Goal: Task Accomplishment & Management: Manage account settings

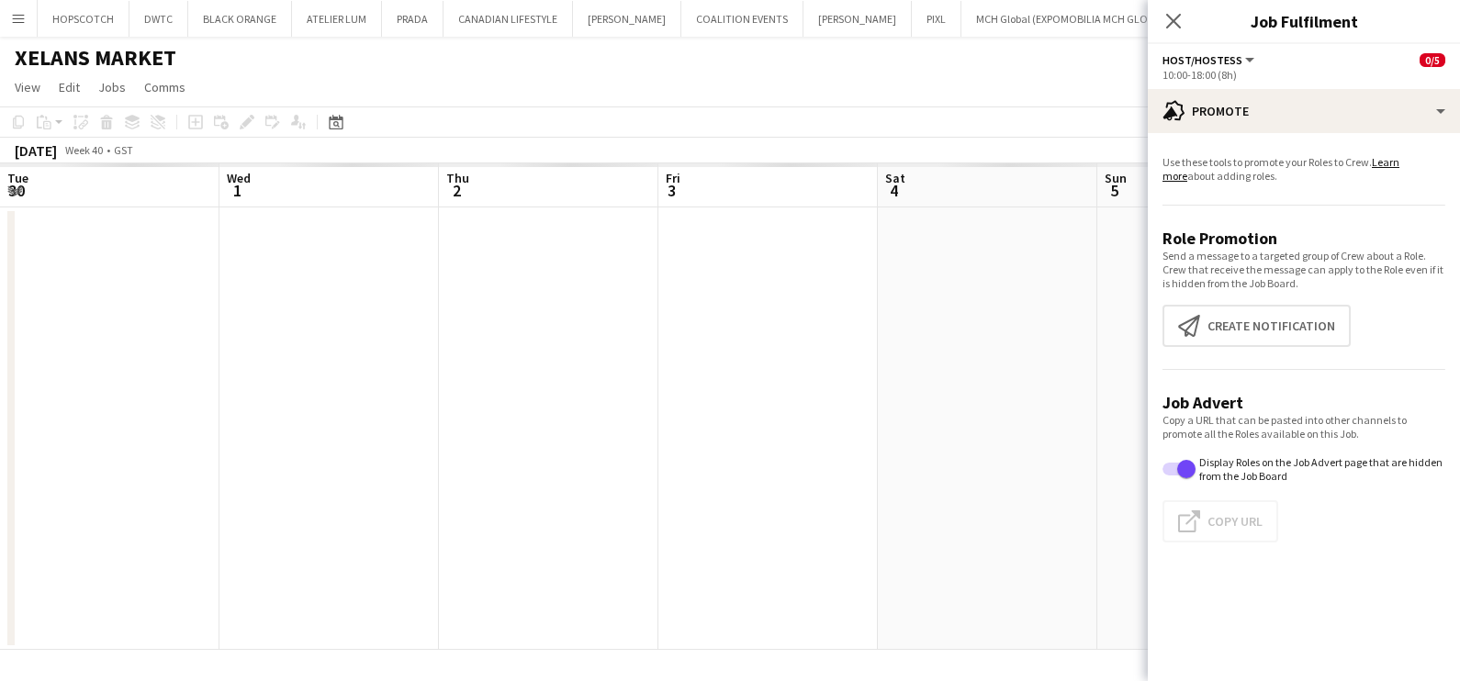
scroll to position [0, 634]
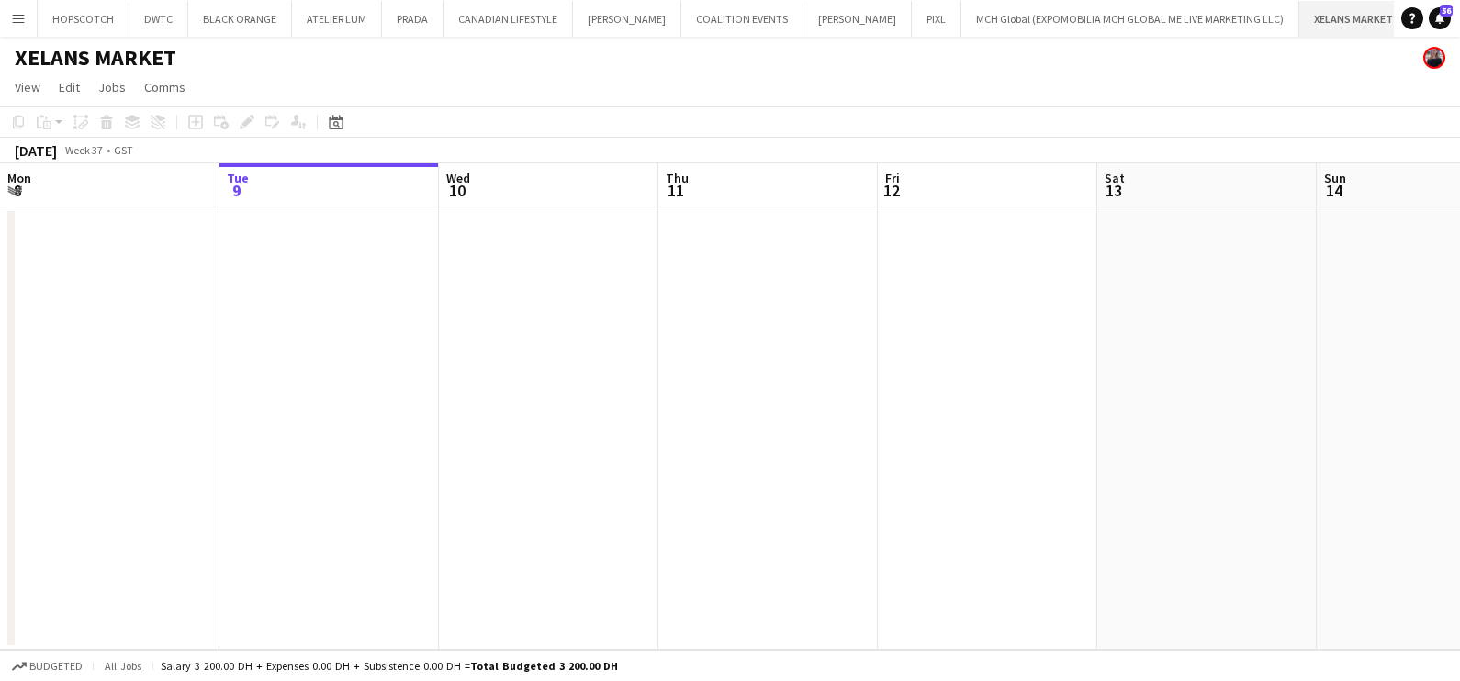
click at [1327, 8] on button "XELANS MARKET Close" at bounding box center [1353, 19] width 109 height 36
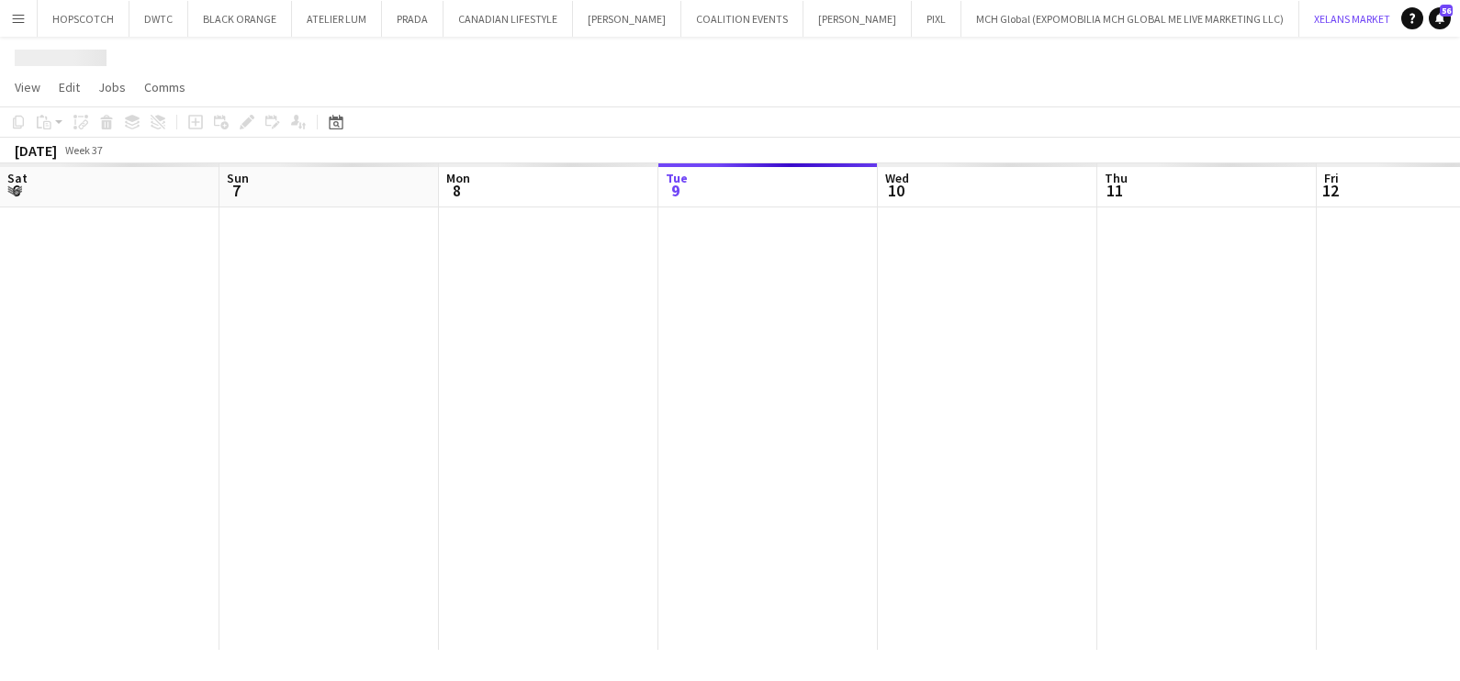
scroll to position [0, 439]
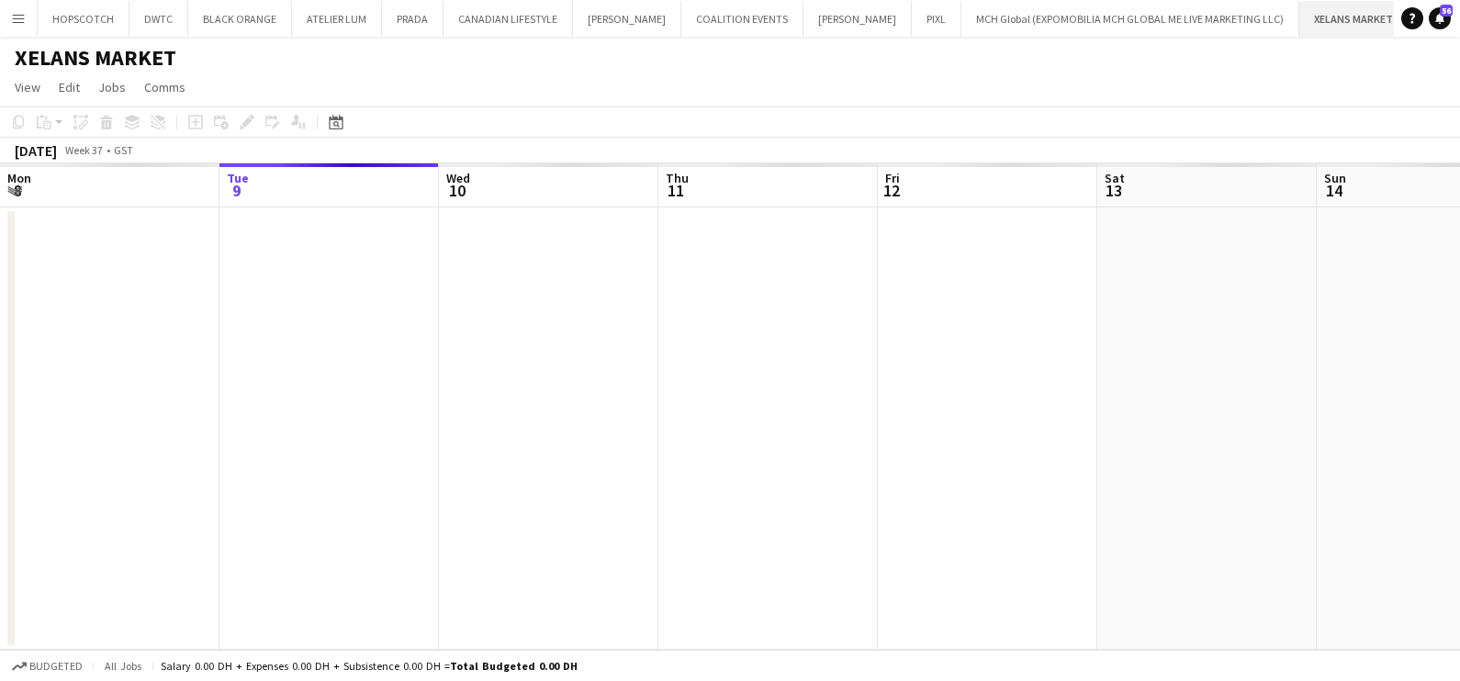
click at [1397, 5] on app-icon "Close" at bounding box center [1400, 8] width 7 height 7
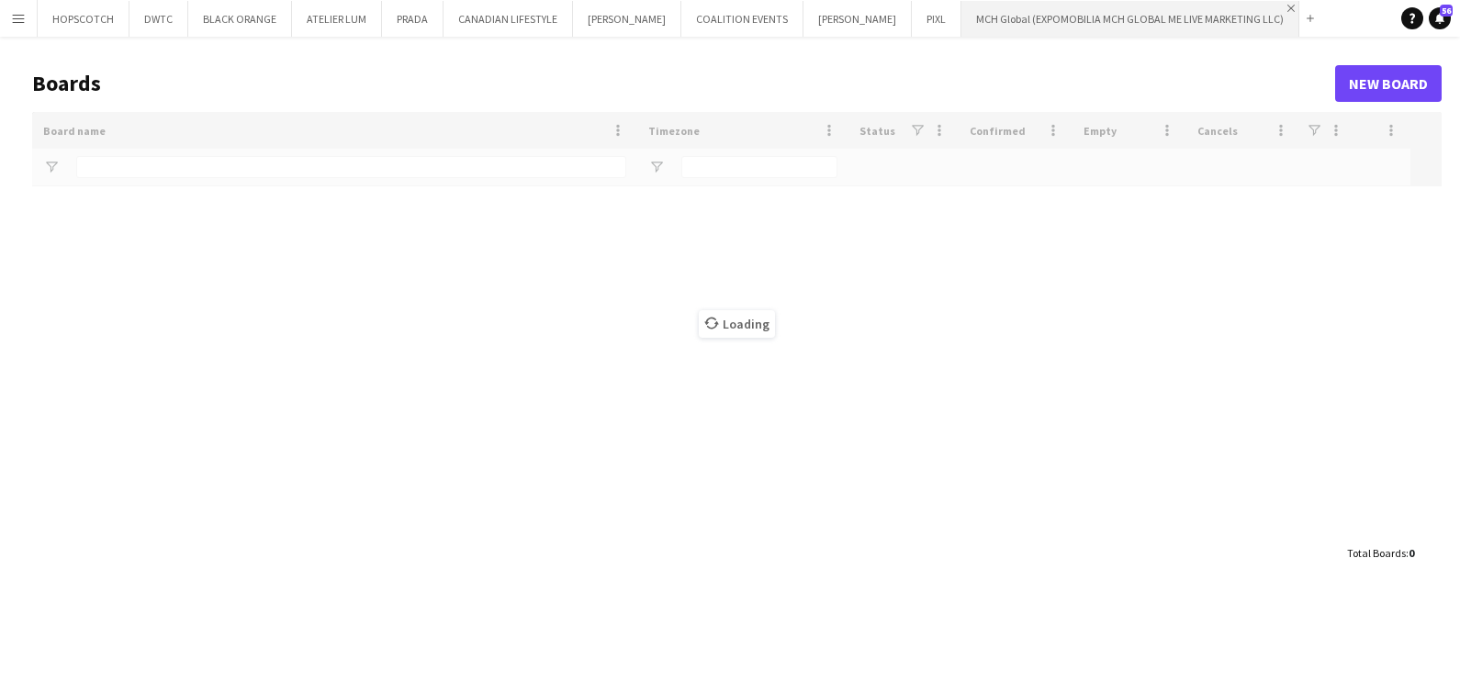
type input "***"
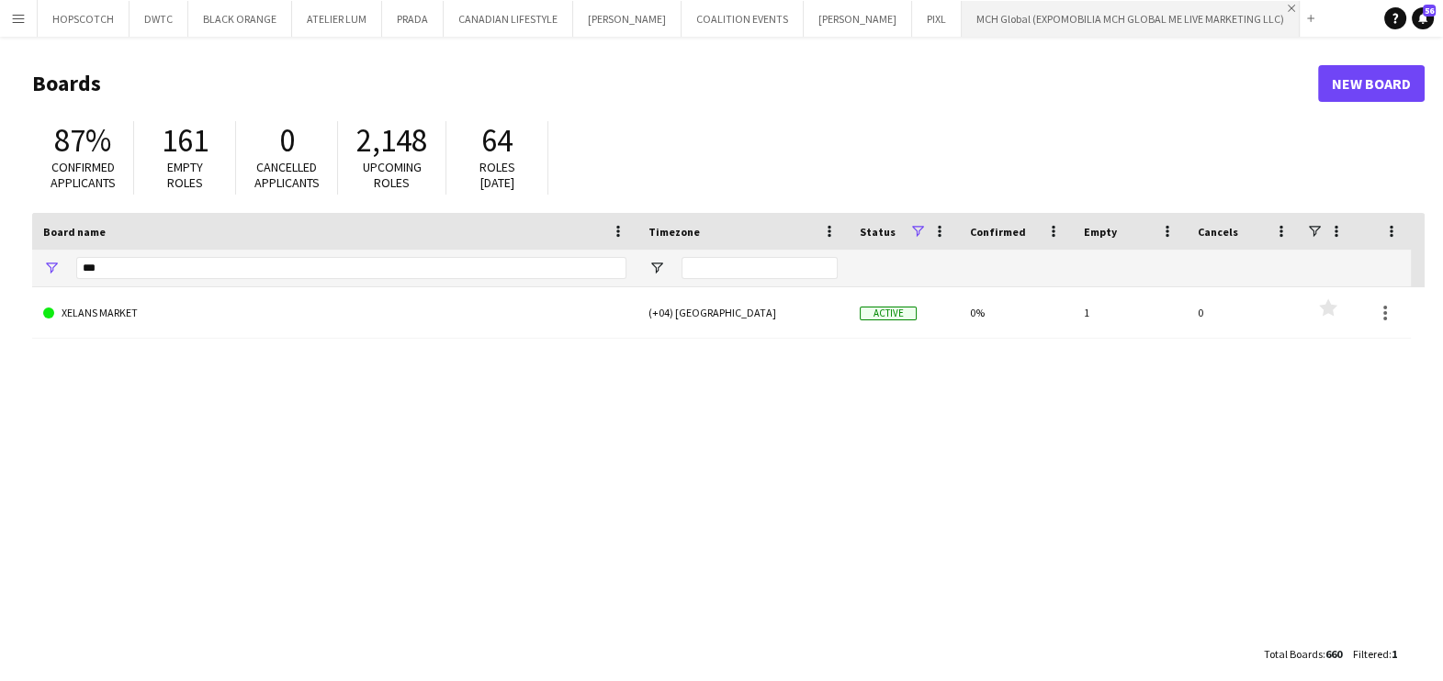
click at [1287, 5] on app-icon "Close" at bounding box center [1290, 8] width 7 height 7
click at [900, 5] on app-icon "Close" at bounding box center [903, 8] width 7 height 7
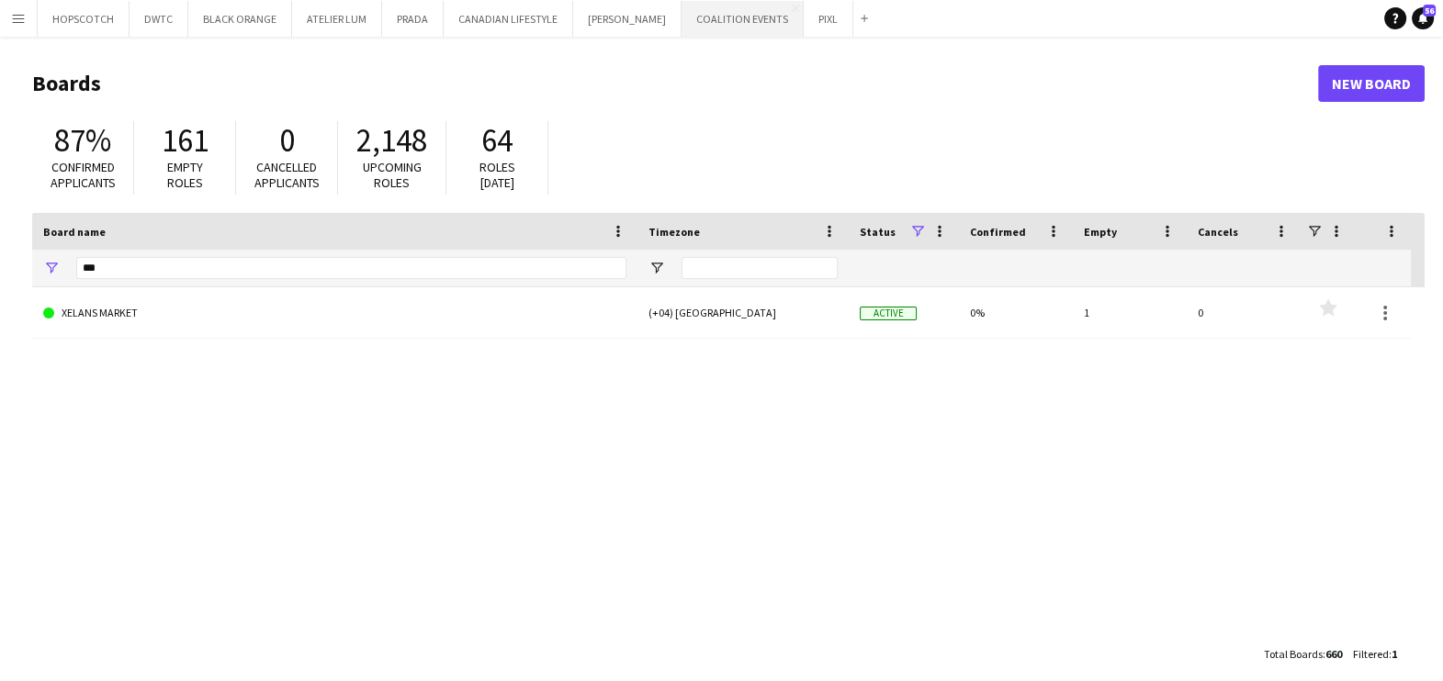
click at [772, 2] on button "COALITION EVENTS Close" at bounding box center [742, 19] width 122 height 36
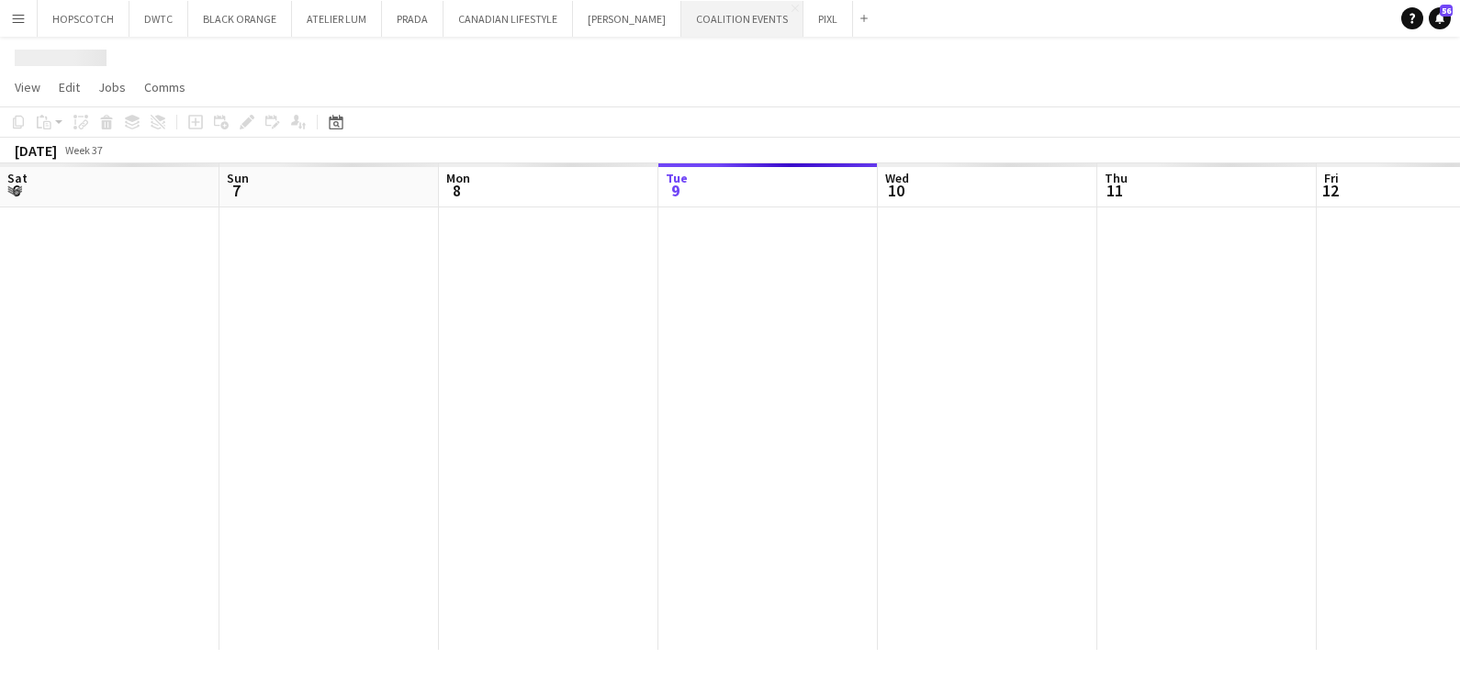
scroll to position [0, 439]
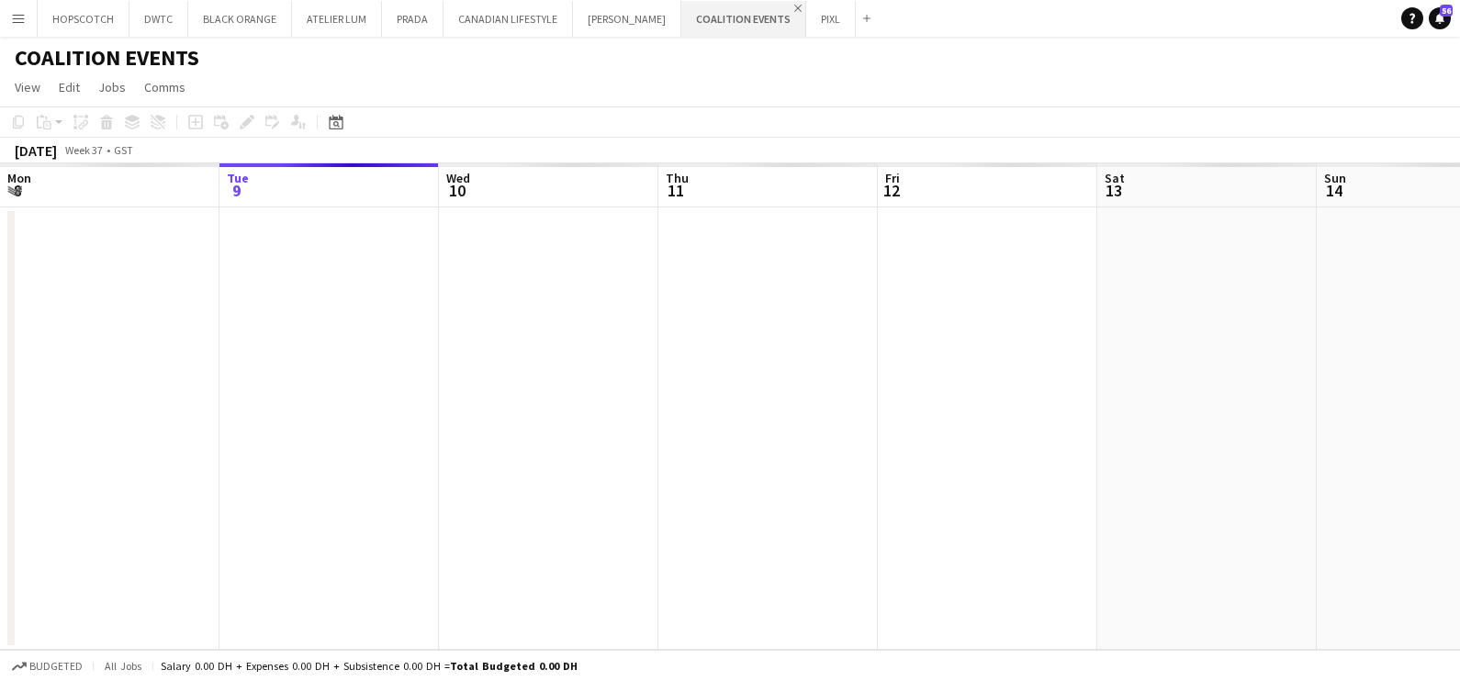
click at [794, 6] on app-icon "Close" at bounding box center [797, 8] width 7 height 7
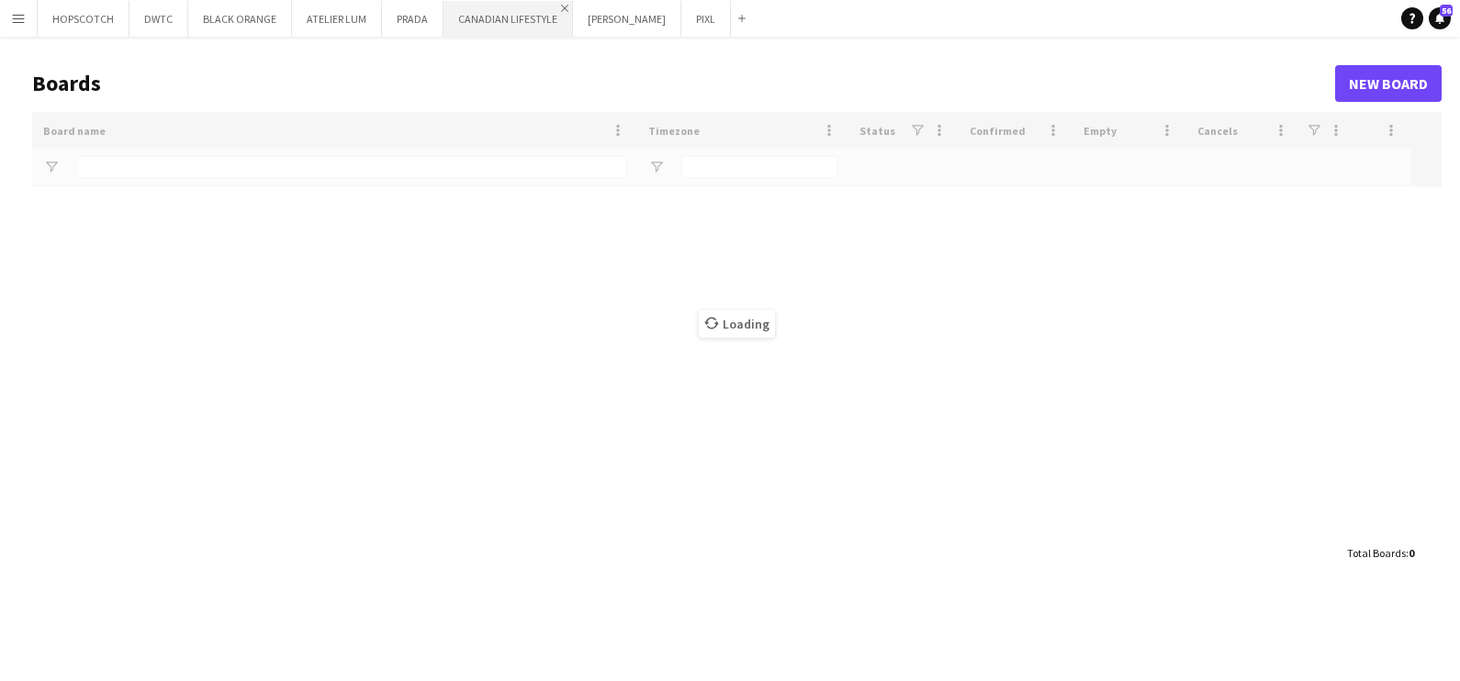
click at [561, 5] on app-icon "Close" at bounding box center [564, 8] width 7 height 7
type input "***"
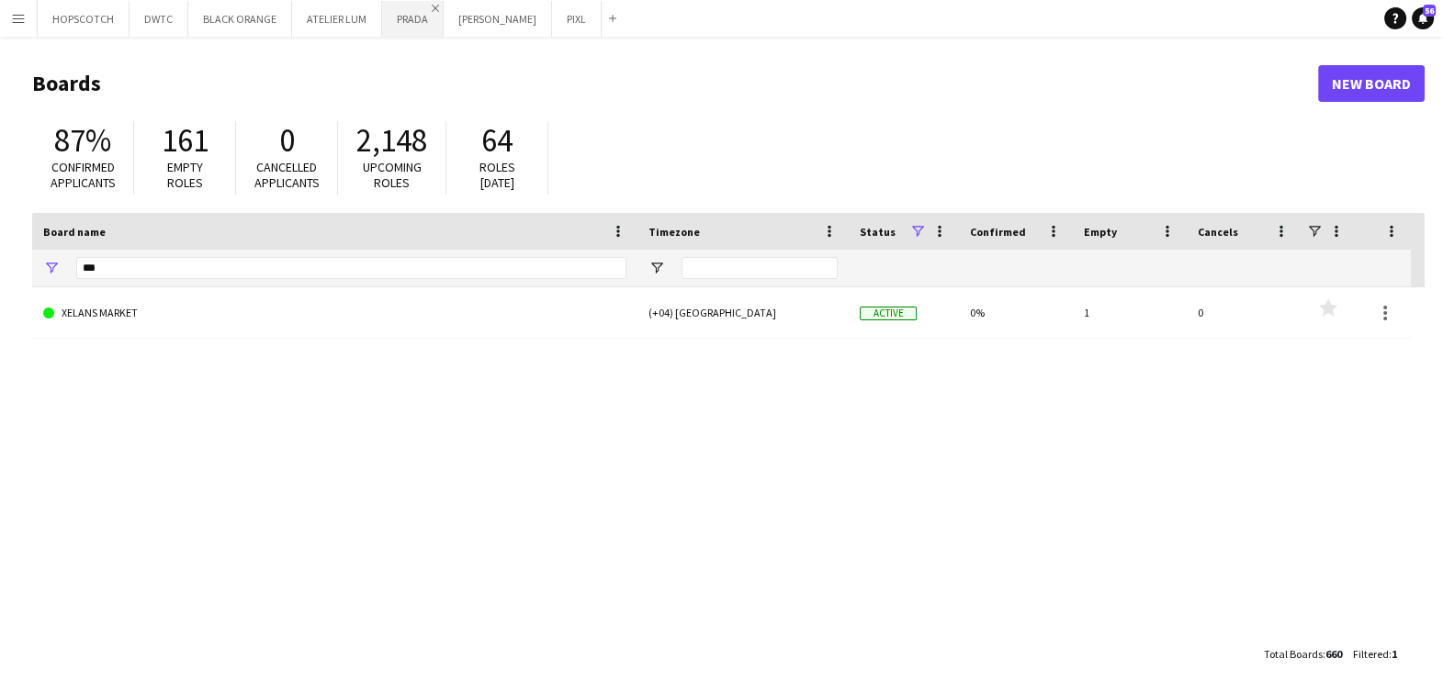
click at [432, 6] on app-icon "Close" at bounding box center [435, 8] width 7 height 7
click at [370, 9] on app-icon "Close" at bounding box center [373, 8] width 7 height 7
click at [0, 0] on app-icon "Close" at bounding box center [0, 0] width 0 height 0
click at [119, 5] on app-icon "Close" at bounding box center [121, 8] width 7 height 7
click at [209, 28] on button "PIXL Close" at bounding box center [230, 19] width 50 height 36
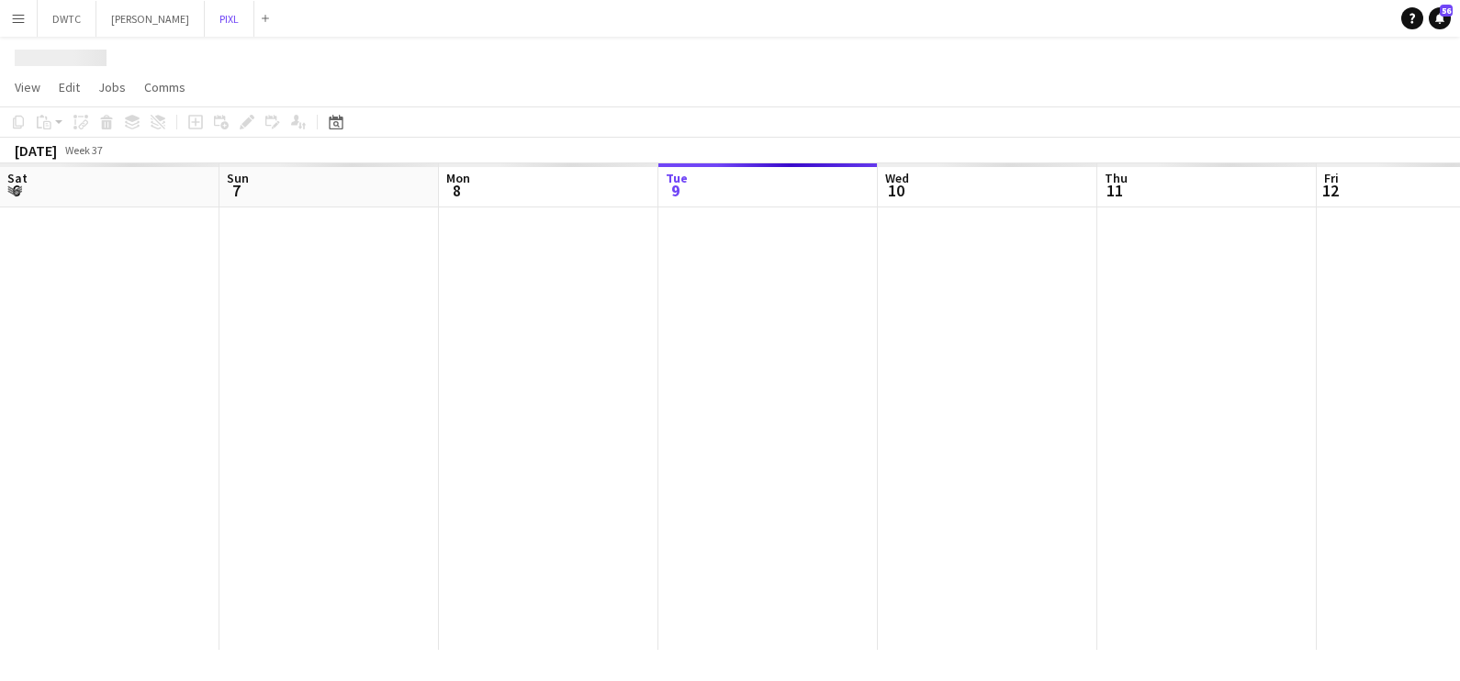
scroll to position [0, 439]
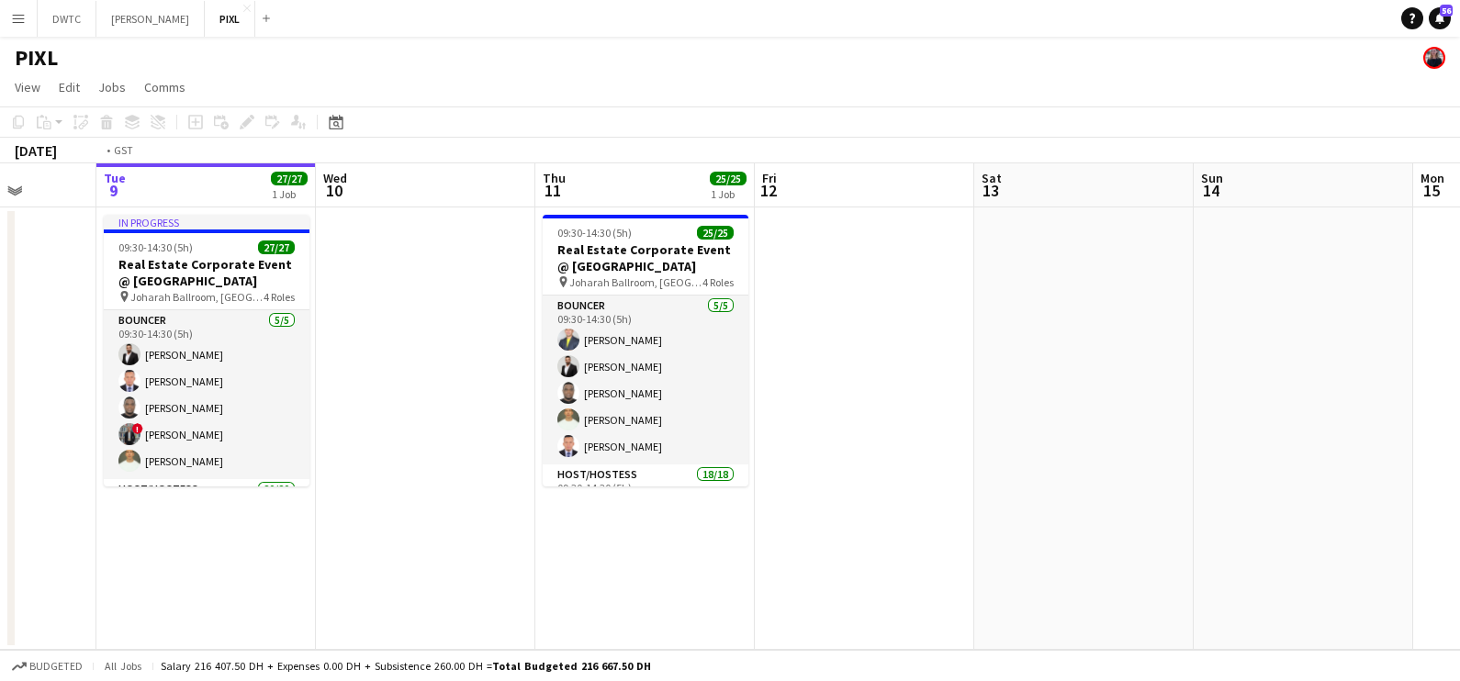
drag, startPoint x: 638, startPoint y: 627, endPoint x: 1192, endPoint y: 740, distance: 565.1
click at [1192, 680] on html "Menu Boards Boards Boards All jobs Status Workforce Workforce My Workforce Recr…" at bounding box center [730, 340] width 1460 height 681
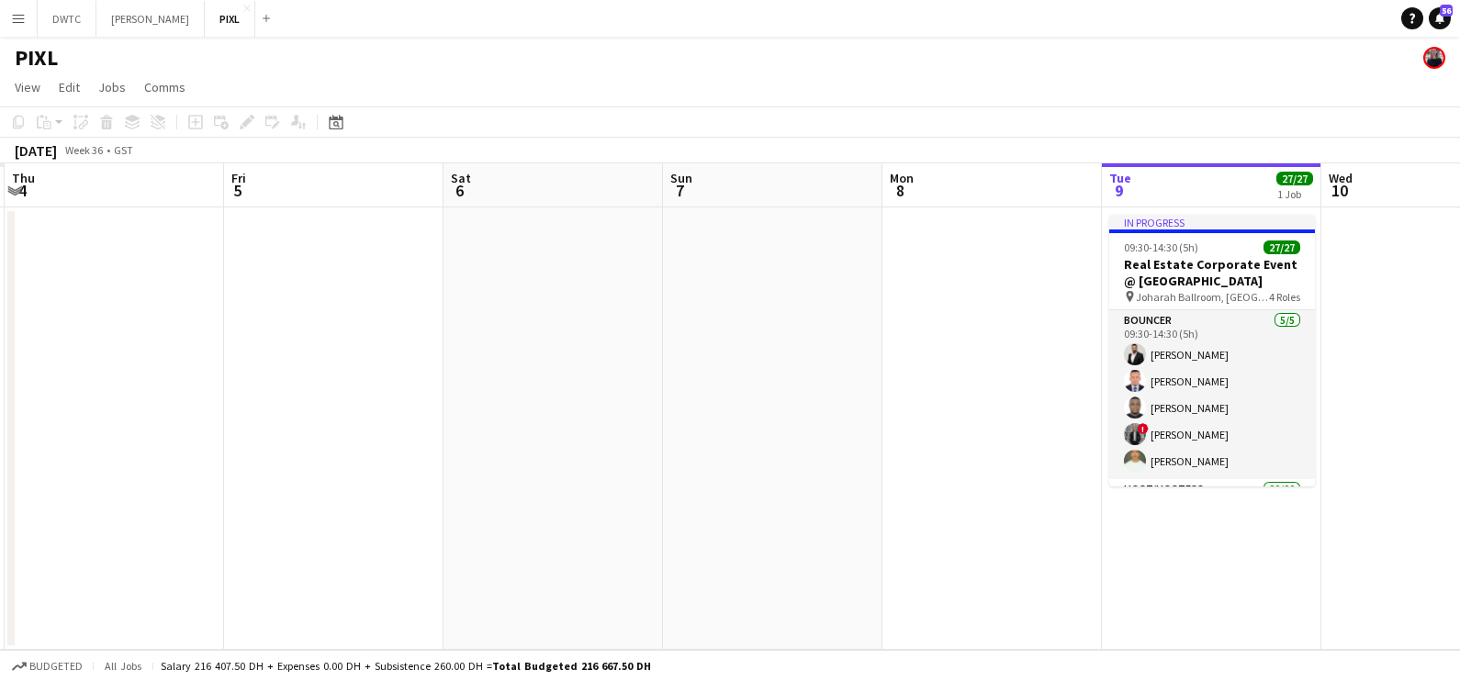
drag, startPoint x: 314, startPoint y: 596, endPoint x: 1215, endPoint y: 637, distance: 901.8
click at [1302, 666] on app-board "PIXL View Day view expanded Day view collapsed Month view Date picker Jump to t…" at bounding box center [730, 359] width 1460 height 645
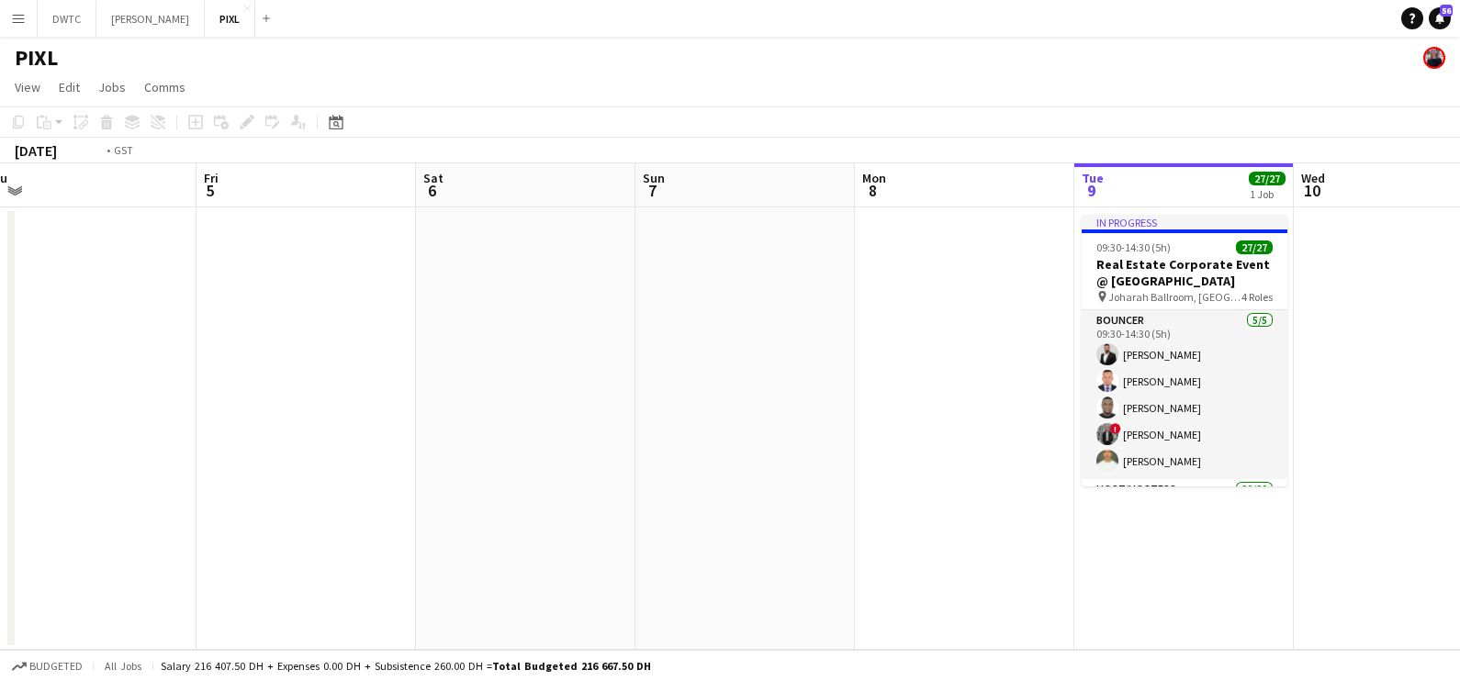
drag, startPoint x: 466, startPoint y: 571, endPoint x: 1341, endPoint y: 583, distance: 875.2
click at [1418, 610] on app-calendar-viewport "Tue 2 Wed 3 Thu 4 Fri 5 Sat 6 Sun 7 Mon 8 Tue 9 27/27 1 Job Wed 10 Thu 11 25/25…" at bounding box center [730, 406] width 1460 height 487
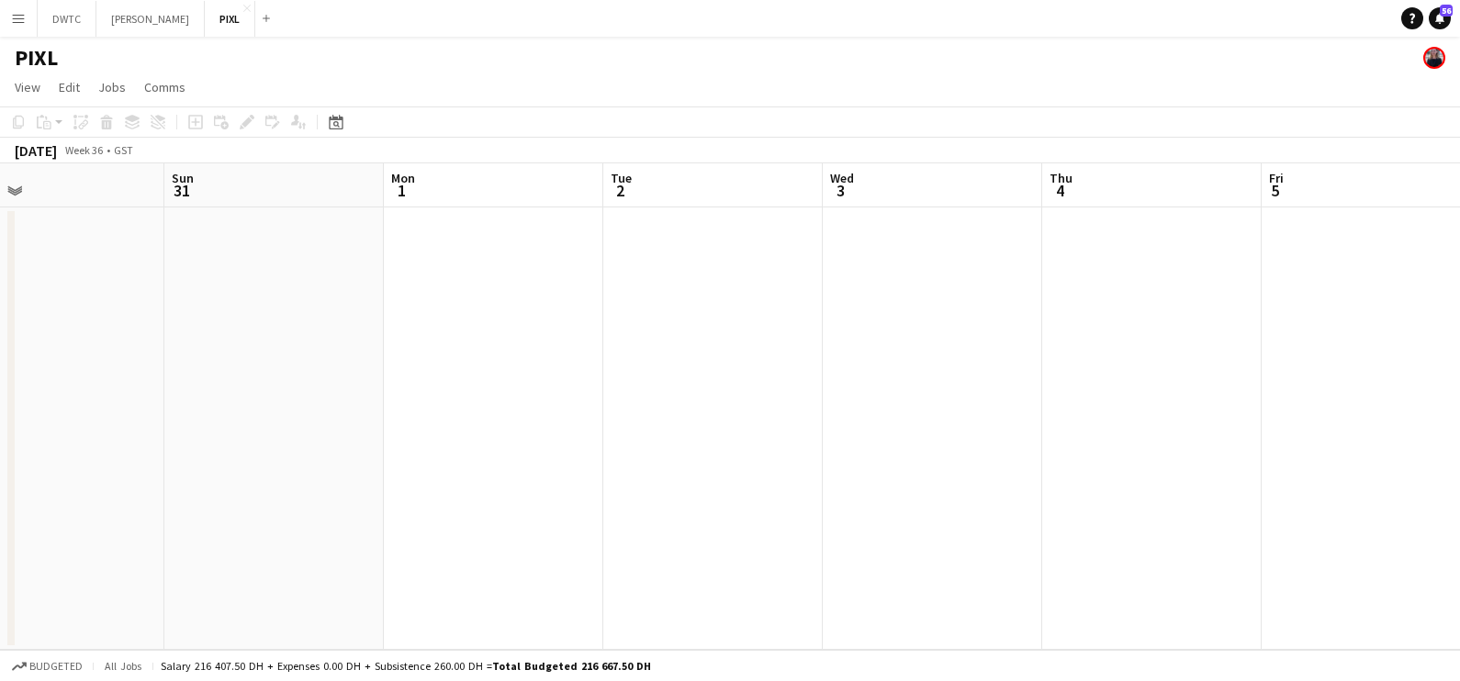
drag, startPoint x: 826, startPoint y: 500, endPoint x: 1376, endPoint y: 473, distance: 551.6
click at [1450, 500] on app-calendar-viewport "Thu 28 Fri 29 Sat 30 Sun 31 Mon 1 Tue 2 Wed 3 Thu 4 Fri 5 Sat 6 Sun 7 Mon 8" at bounding box center [730, 406] width 1460 height 487
drag, startPoint x: 399, startPoint y: 451, endPoint x: 1123, endPoint y: 459, distance: 723.6
click at [1262, 461] on app-calendar-viewport "Tue 19 Wed 20 Thu 21 Fri 22 Sat 23 Sun 24 Mon 25 Tue 26 Wed 27 Thu 28 9/9 1 Job…" at bounding box center [730, 406] width 1460 height 487
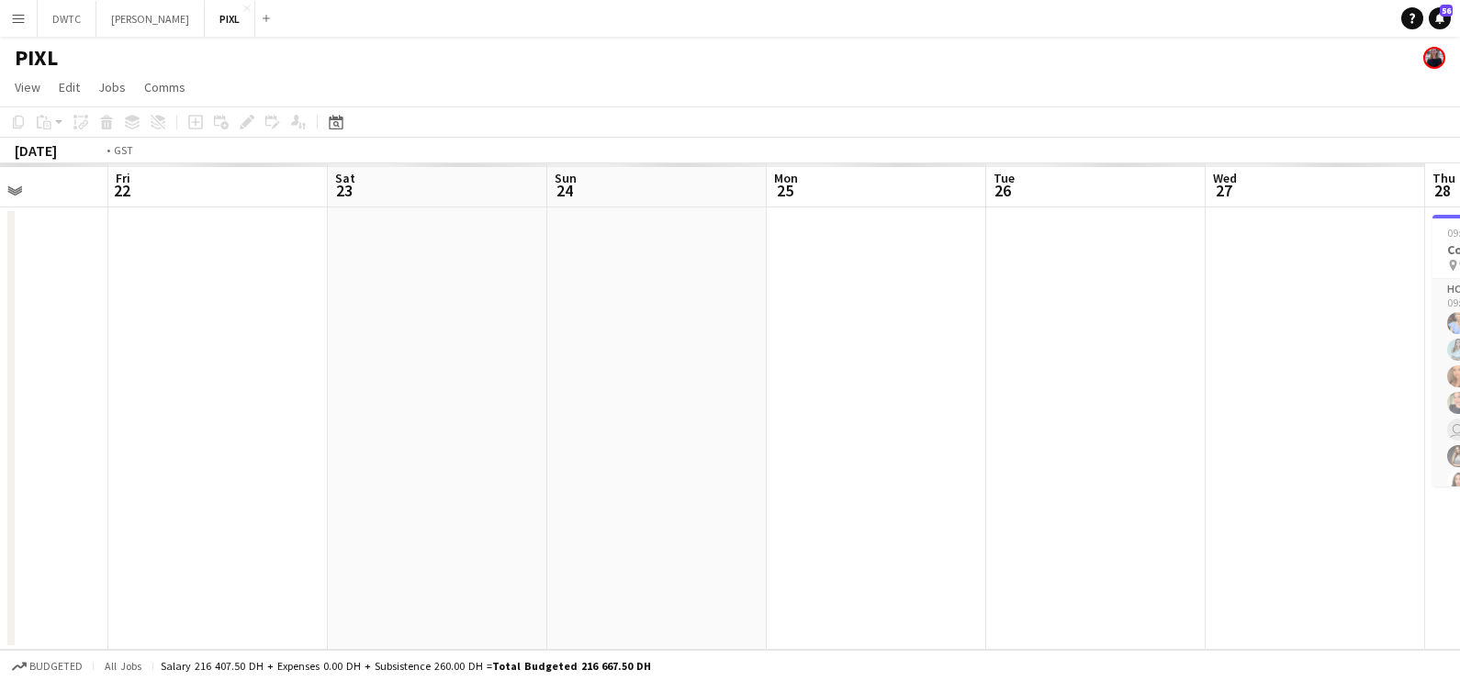
drag, startPoint x: 466, startPoint y: 496, endPoint x: 1205, endPoint y: 498, distance: 739.2
click at [1459, 498] on html "Menu Boards Boards Boards All jobs Status Workforce Workforce My Workforce Recr…" at bounding box center [730, 340] width 1460 height 681
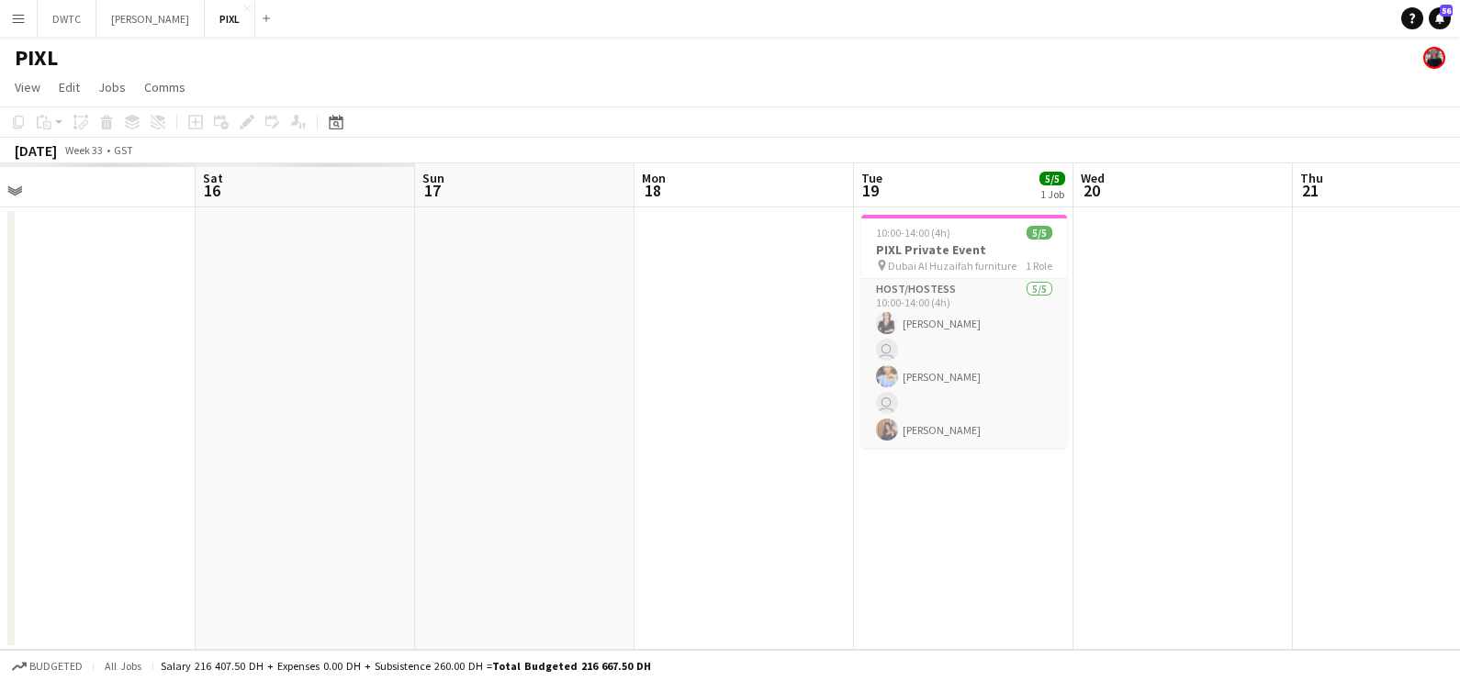
drag, startPoint x: 675, startPoint y: 503, endPoint x: 1075, endPoint y: 495, distance: 400.4
click at [1434, 505] on app-calendar-viewport "Wed 13 Thu 14 Fri 15 Sat 16 Sun 17 Mon 18 Tue 19 5/5 1 Job Wed 20 Thu 21 Fri 22…" at bounding box center [730, 406] width 1460 height 487
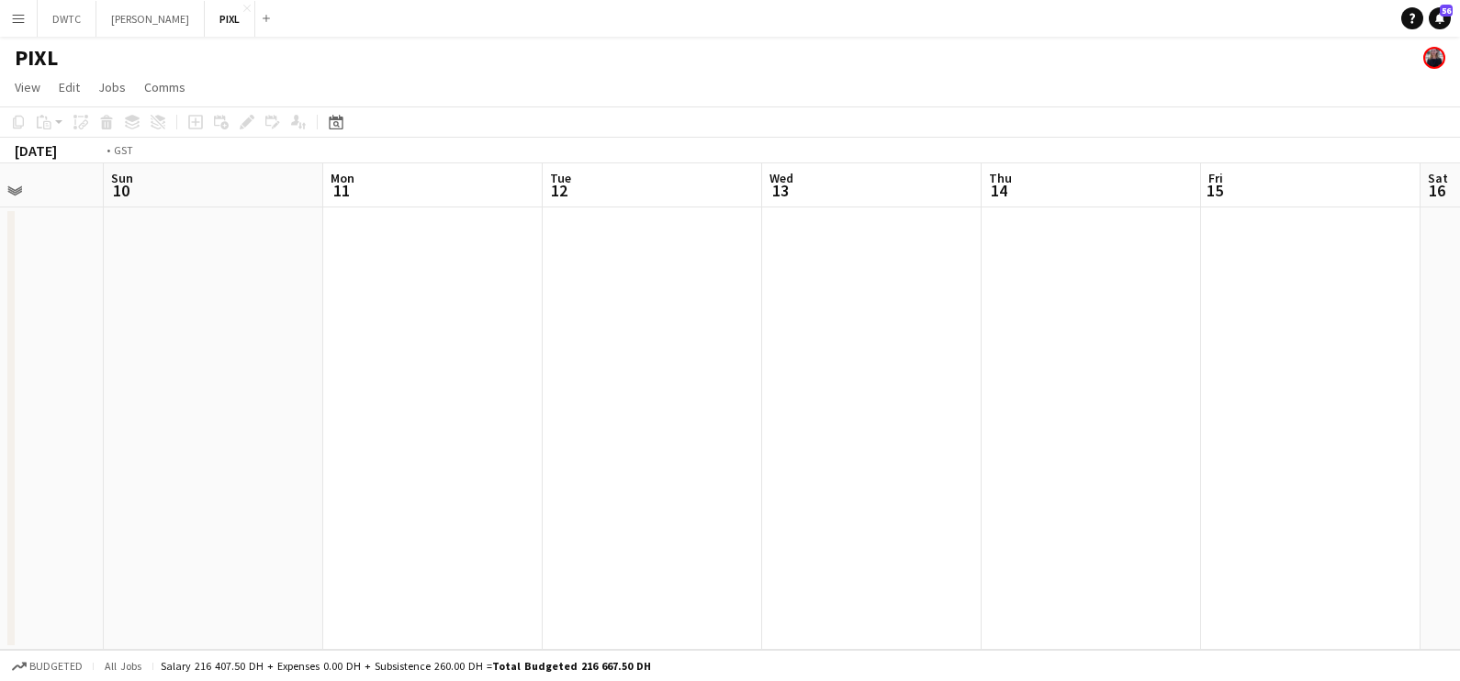
scroll to position [0, 545]
drag, startPoint x: 1057, startPoint y: 493, endPoint x: 32, endPoint y: 15, distance: 1130.9
click at [0, 55] on html "Menu Boards Boards Boards All jobs Status Workforce Workforce My Workforce Recr…" at bounding box center [730, 340] width 1460 height 681
click at [259, 17] on button "Add" at bounding box center [266, 18] width 15 height 15
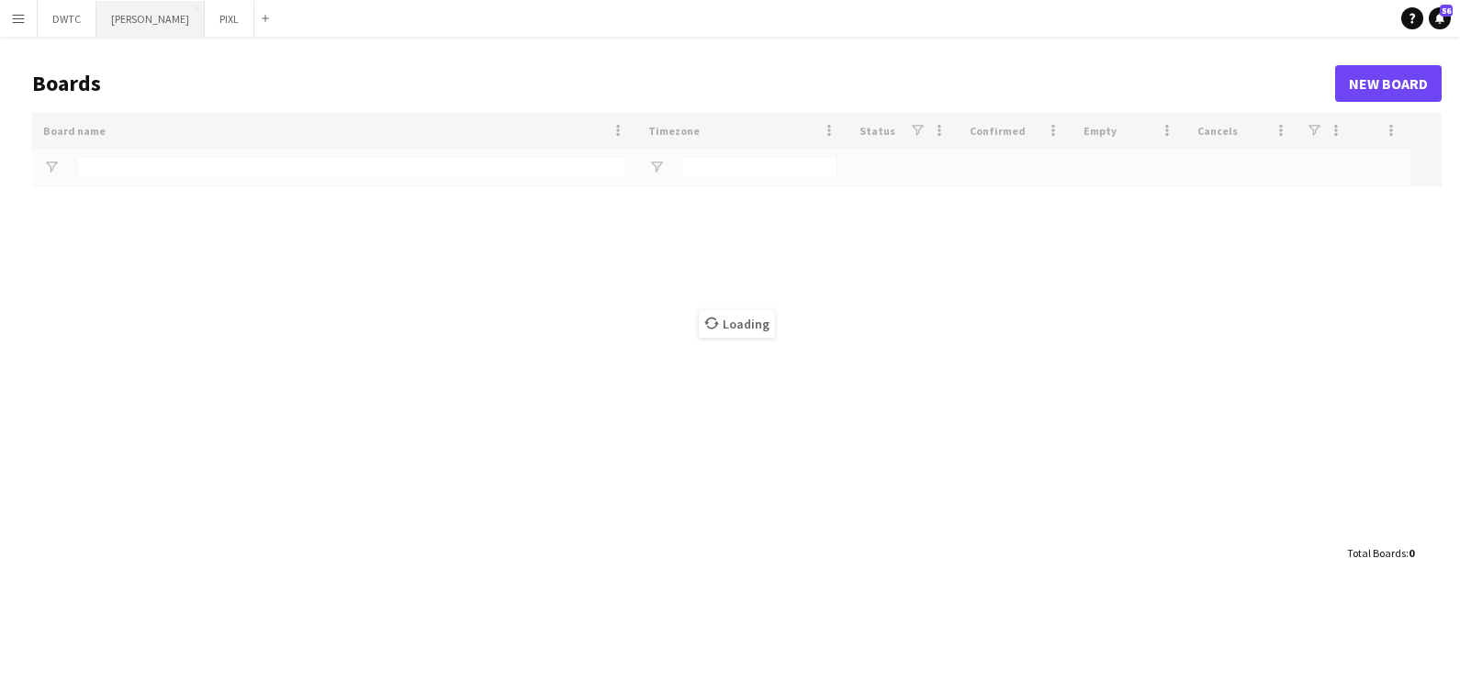
click at [129, 24] on button "JACK MORTON Close" at bounding box center [150, 19] width 108 height 36
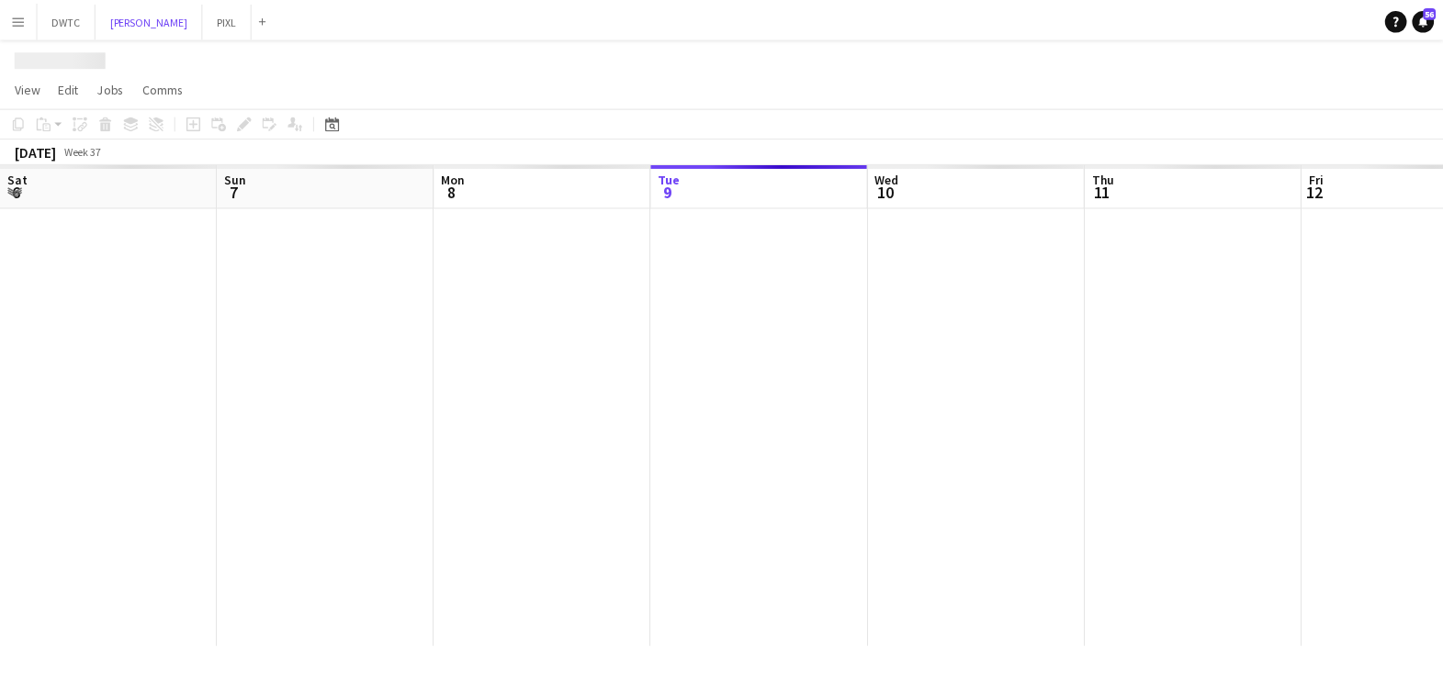
scroll to position [0, 439]
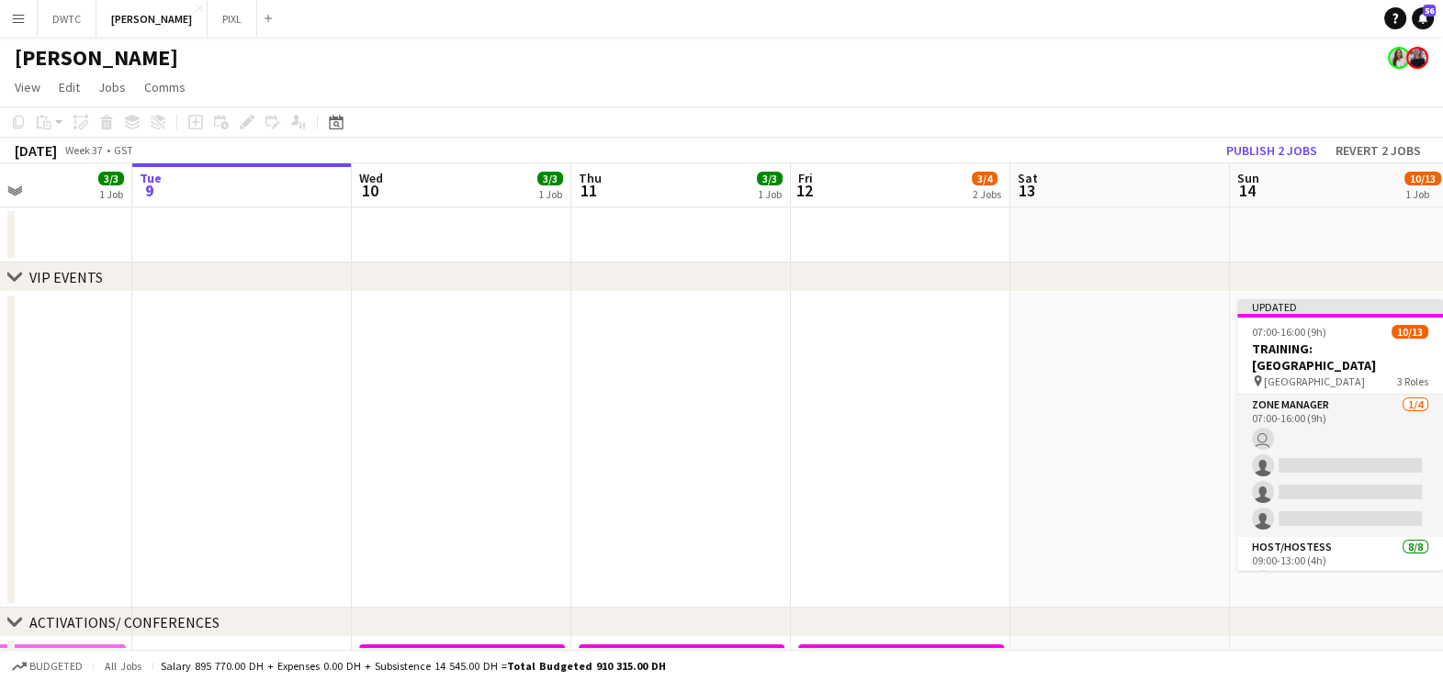
drag, startPoint x: 758, startPoint y: 437, endPoint x: 223, endPoint y: 448, distance: 534.5
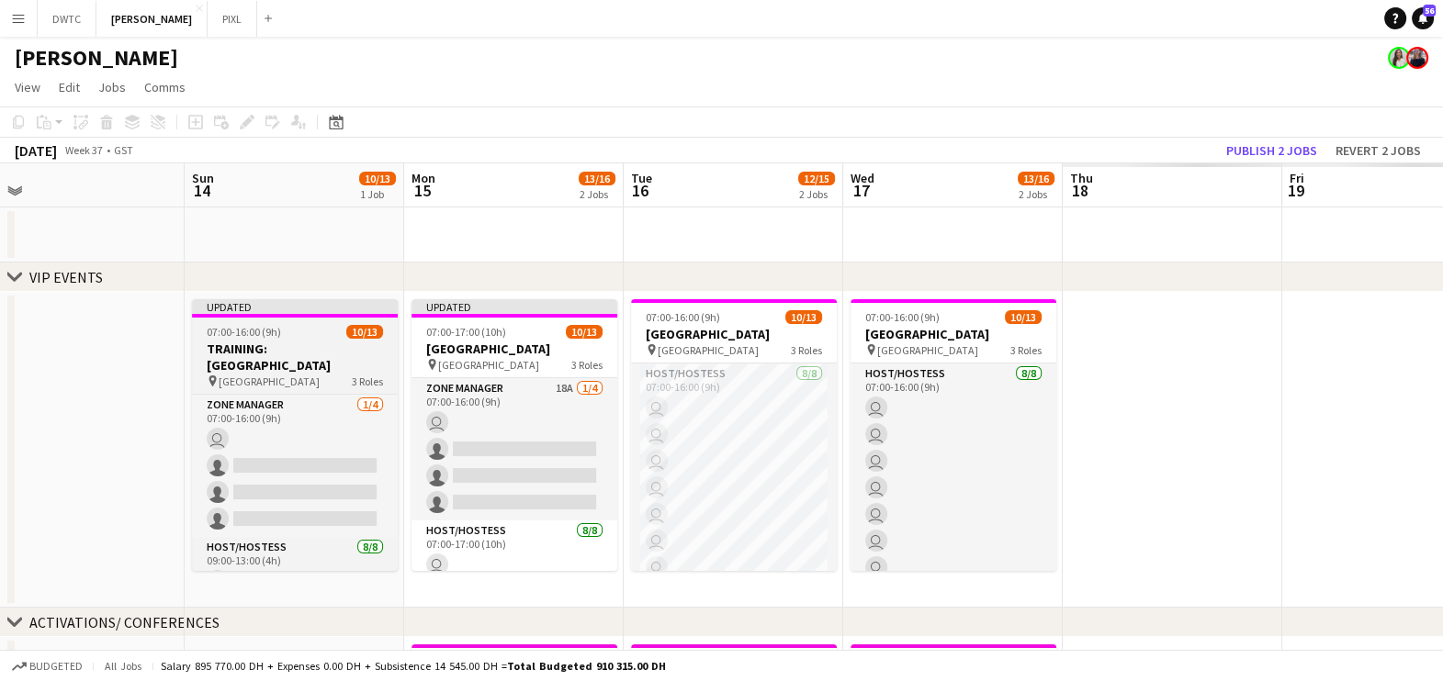
click at [270, 331] on span "07:00-16:00 (9h)" at bounding box center [244, 332] width 74 height 14
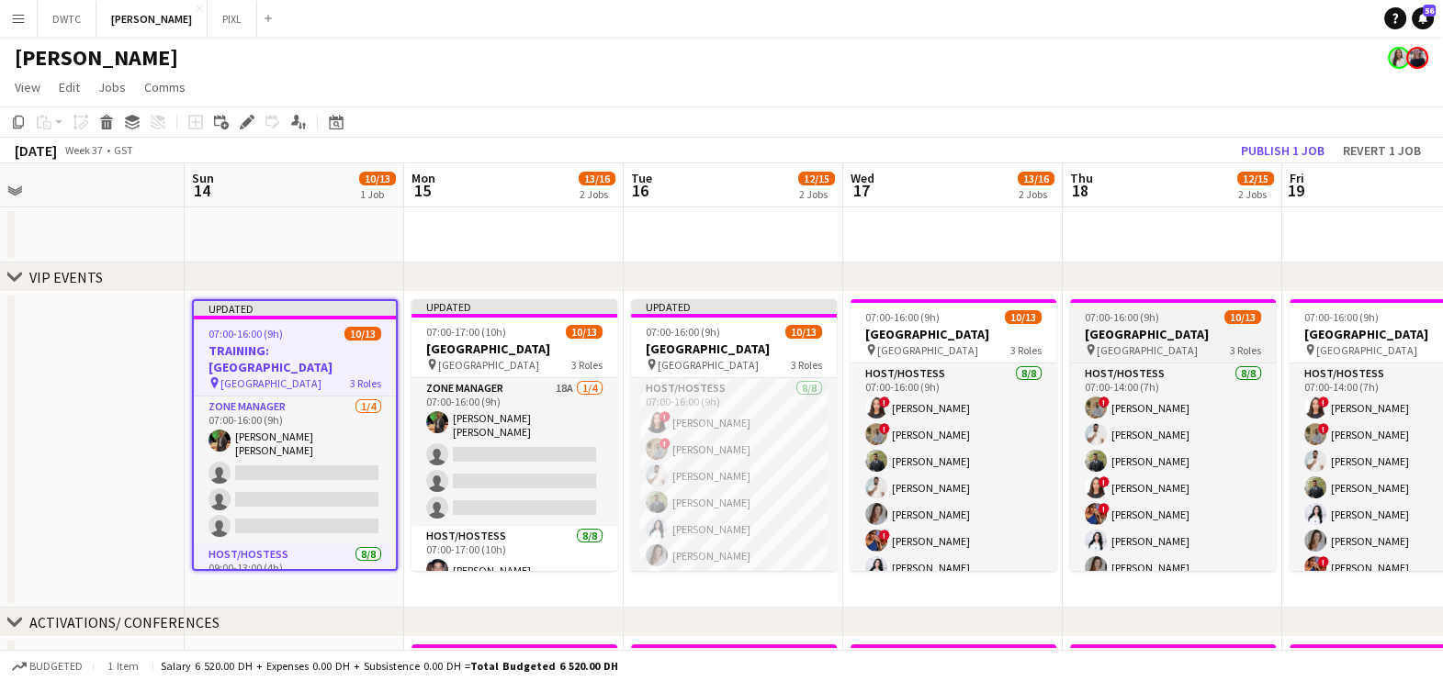
click at [1183, 328] on h3 "Dubai Airport Team Building" at bounding box center [1173, 334] width 206 height 17
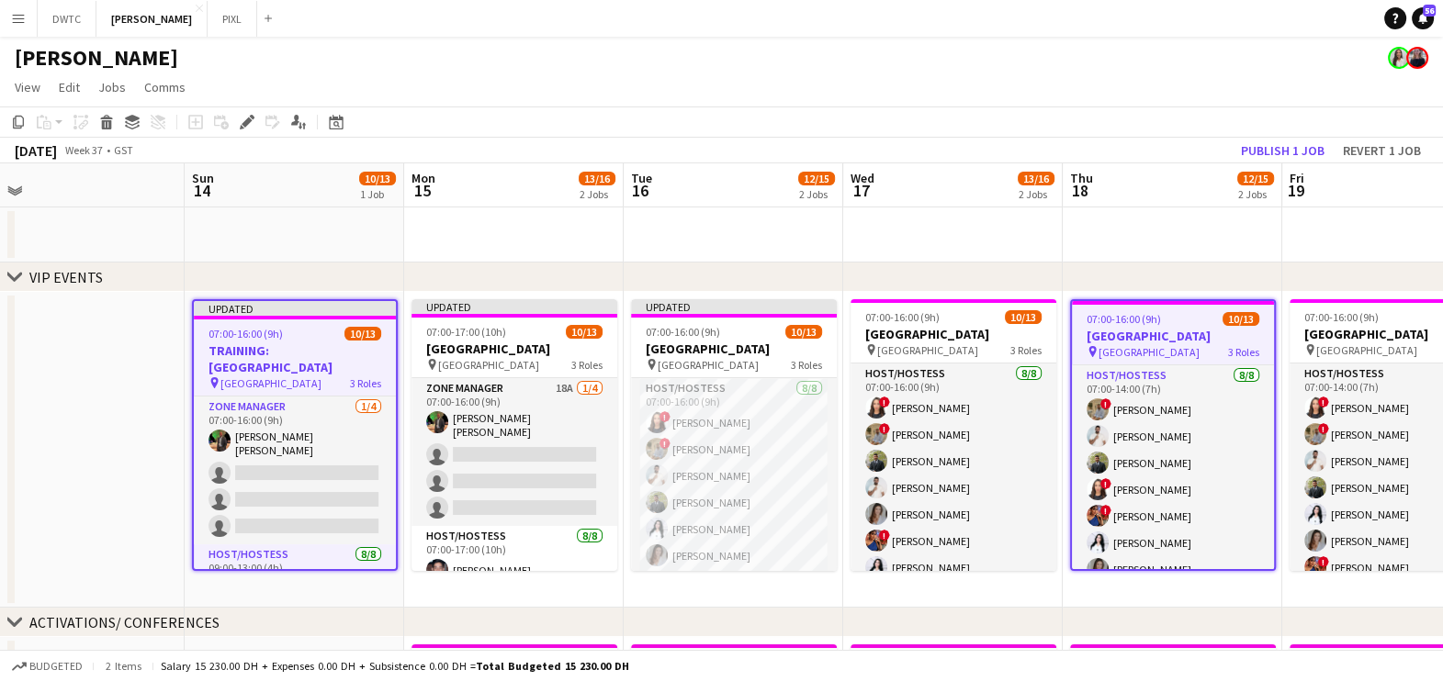
click at [1108, 239] on app-date-cell at bounding box center [1171, 235] width 219 height 55
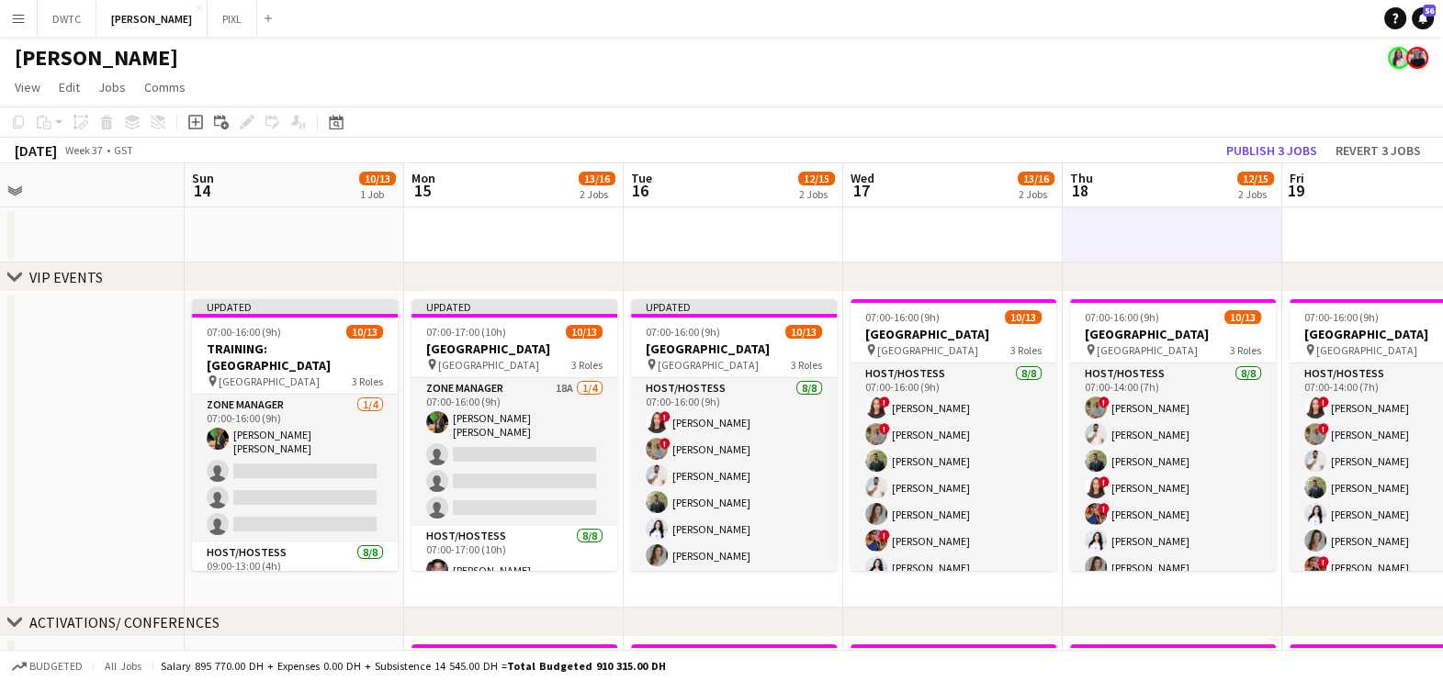
click at [733, 243] on app-date-cell at bounding box center [732, 235] width 219 height 55
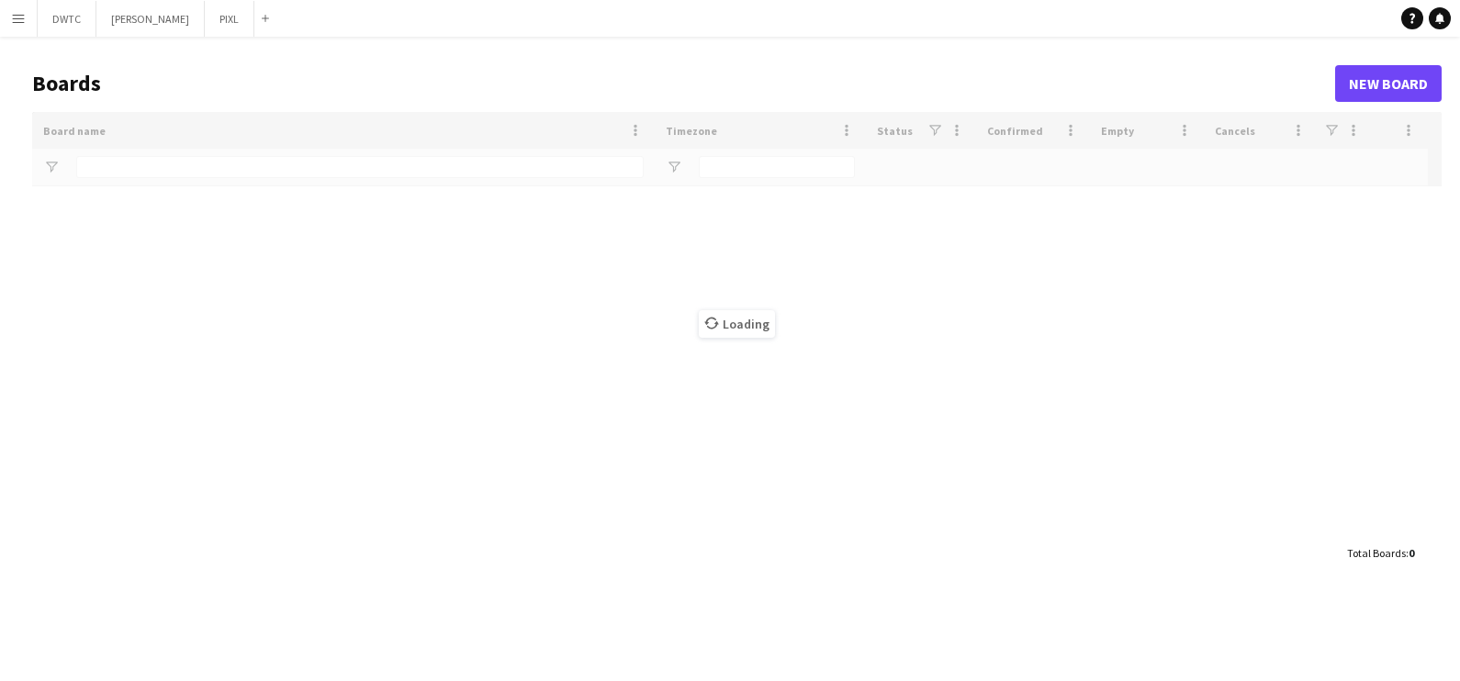
type input "***"
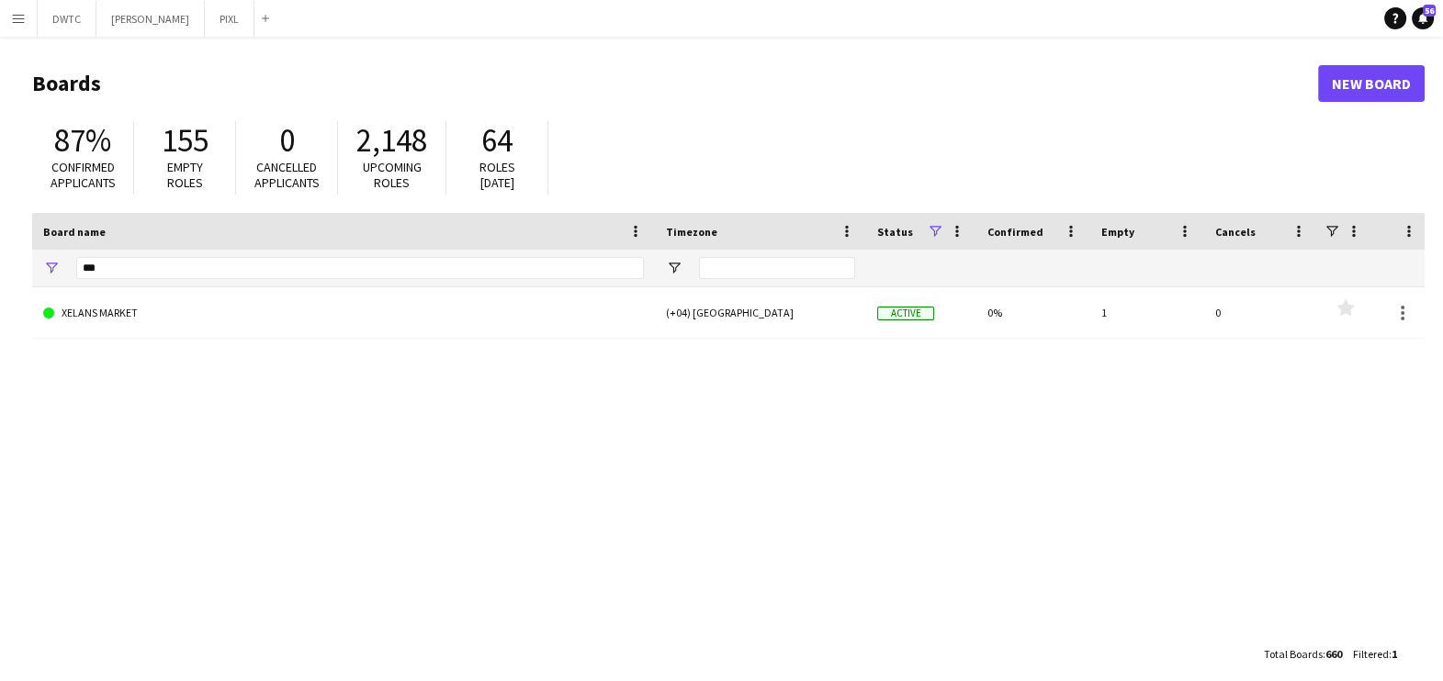
click at [28, 17] on button "Menu" at bounding box center [18, 18] width 37 height 37
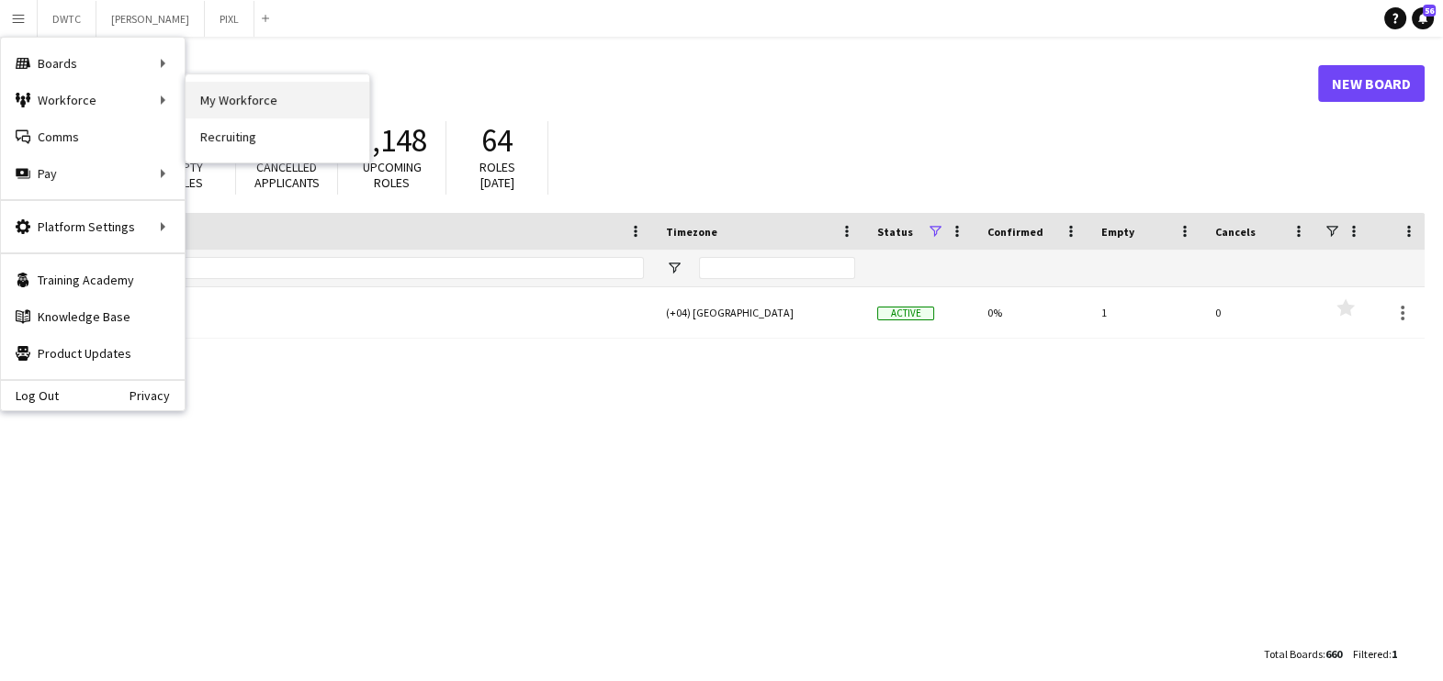
click at [281, 91] on link "My Workforce" at bounding box center [277, 100] width 184 height 37
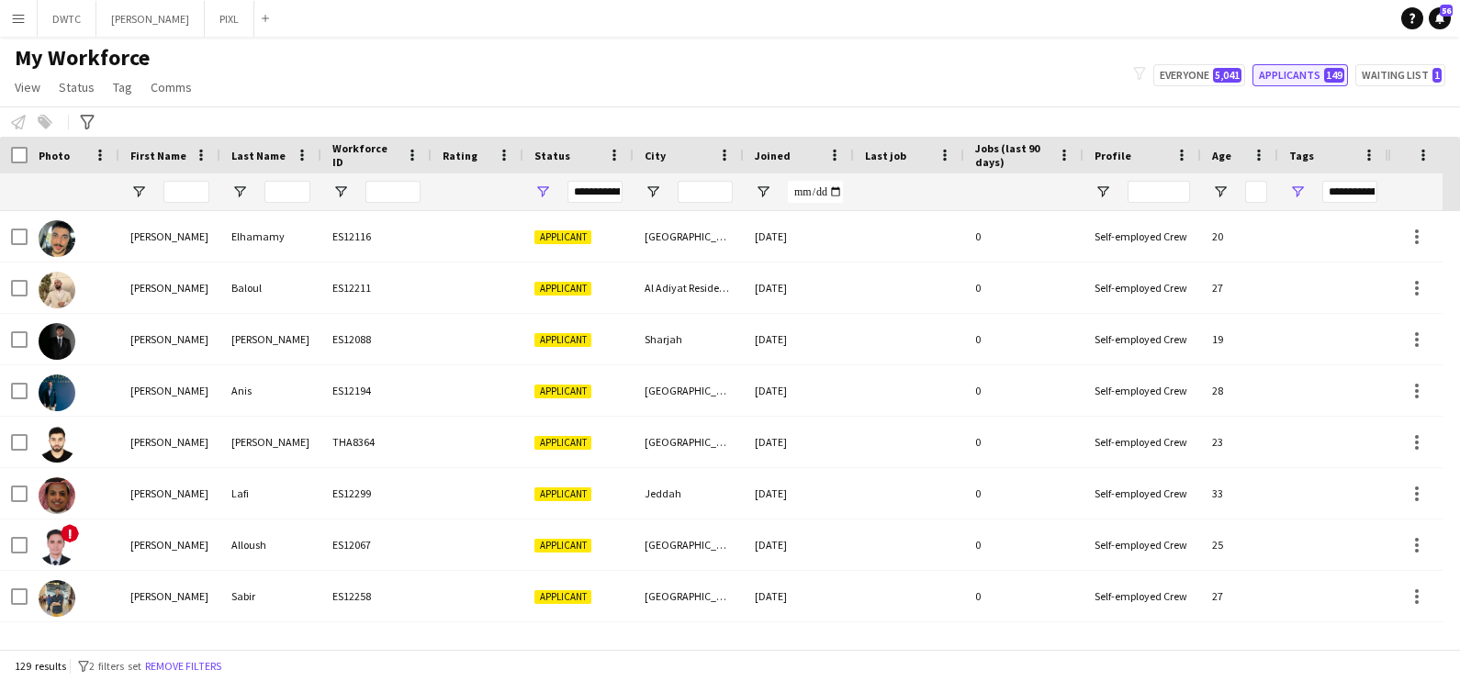
click at [1298, 79] on button "Applicants 149" at bounding box center [1299, 75] width 95 height 22
drag, startPoint x: 1306, startPoint y: 182, endPoint x: 1302, endPoint y: 192, distance: 10.7
click at [1306, 184] on div at bounding box center [1333, 192] width 110 height 37
click at [1297, 197] on span "Open Filter Menu" at bounding box center [1297, 192] width 17 height 17
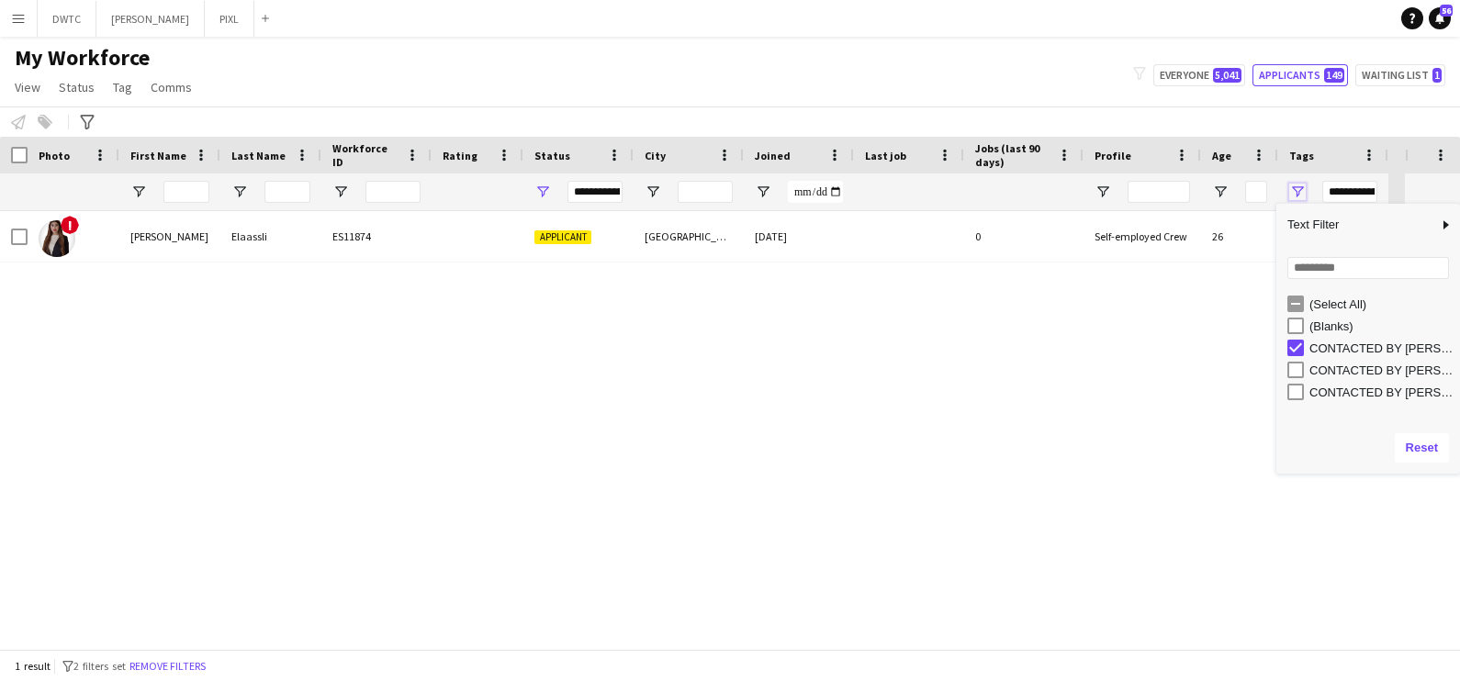
click at [1301, 188] on span "Open Filter Menu" at bounding box center [1297, 192] width 17 height 17
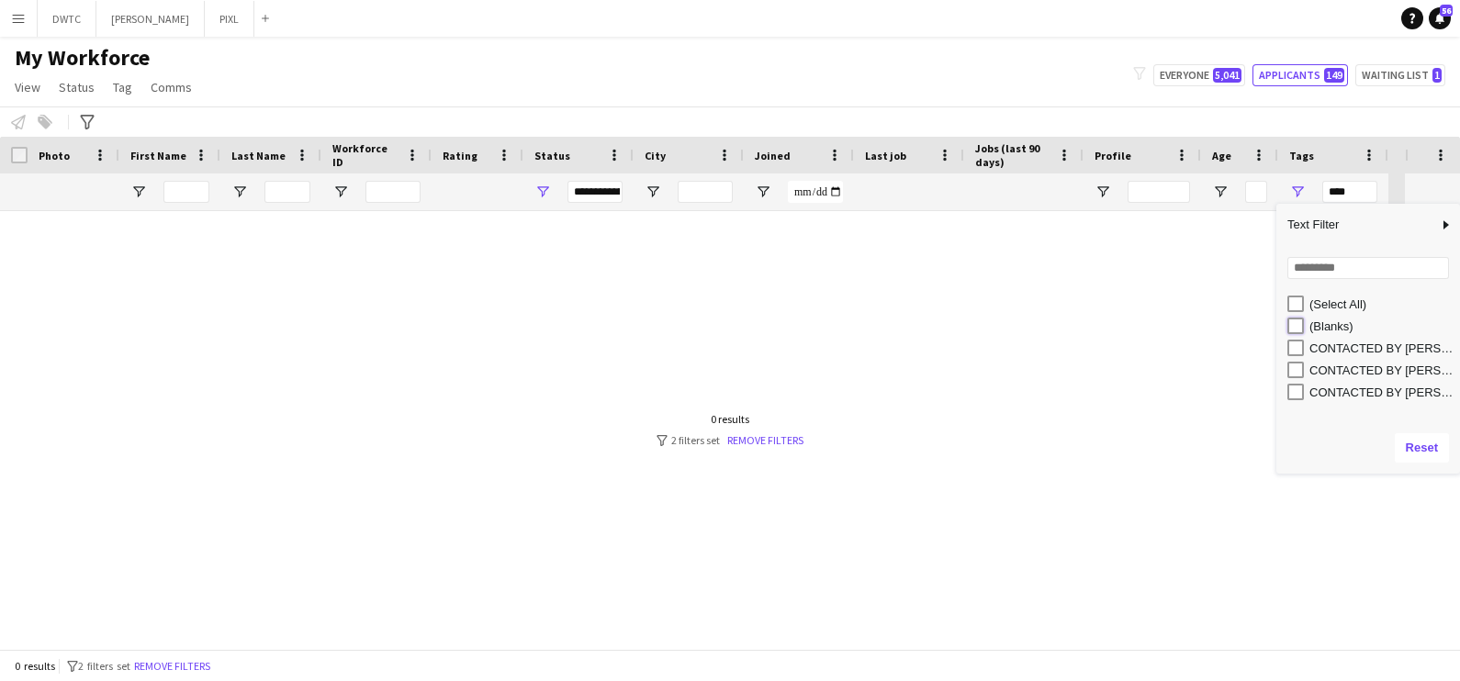
type input "**********"
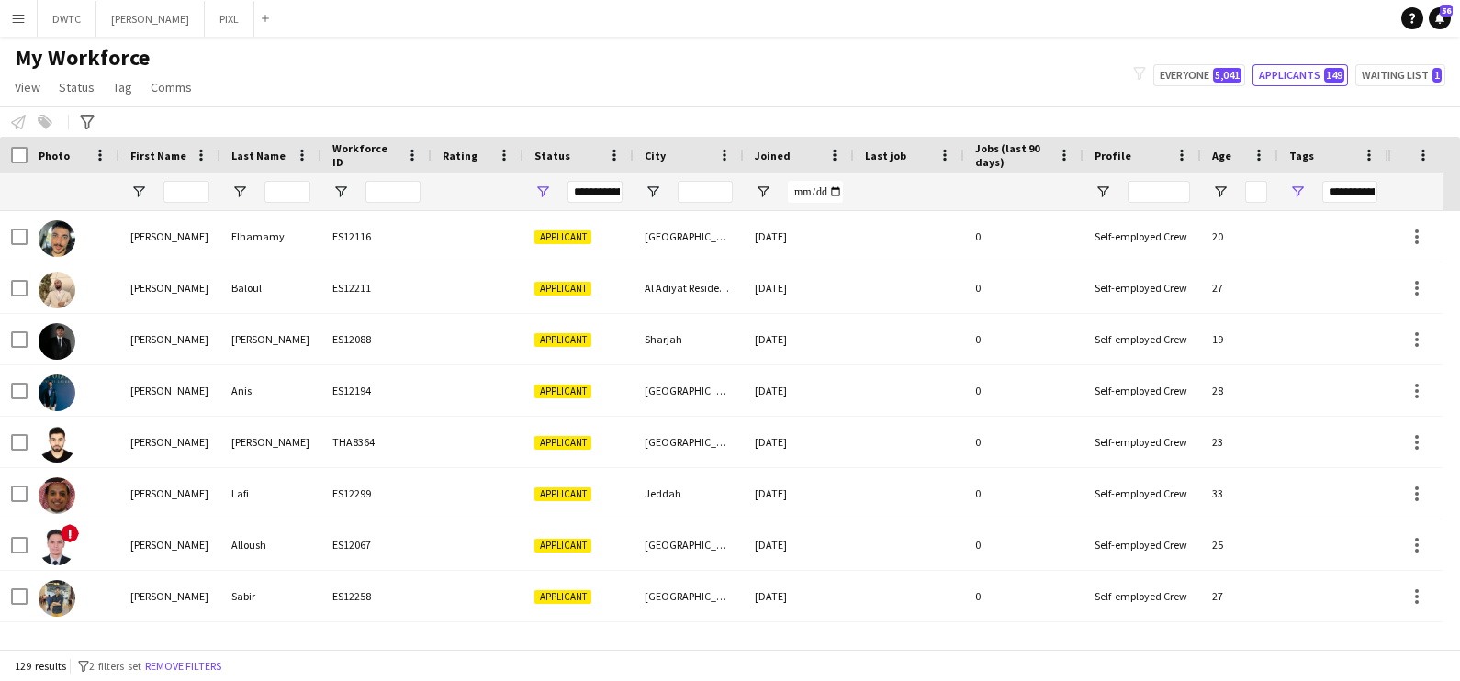
click at [336, 83] on div "My Workforce View Views Default view New view Update view Delete view Edit name…" at bounding box center [730, 75] width 1460 height 62
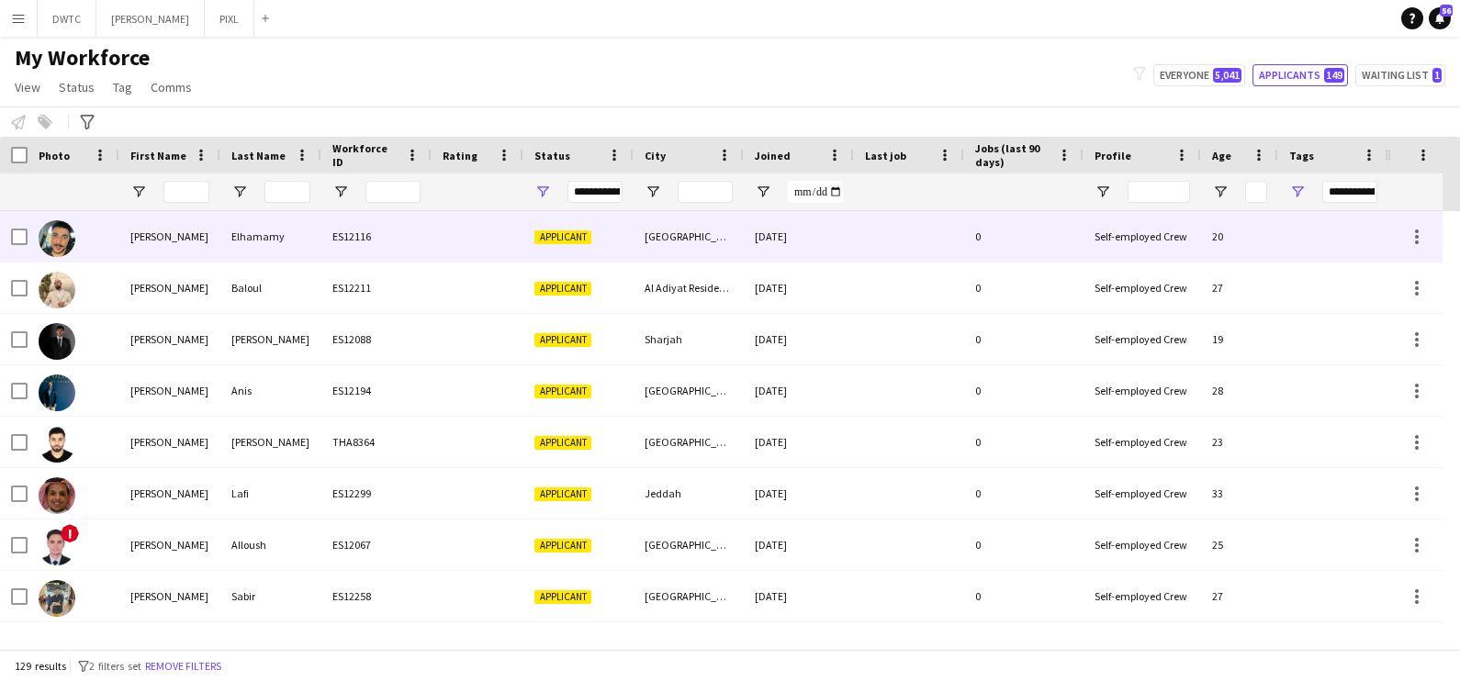
click at [359, 228] on div "ES12116" at bounding box center [376, 236] width 110 height 51
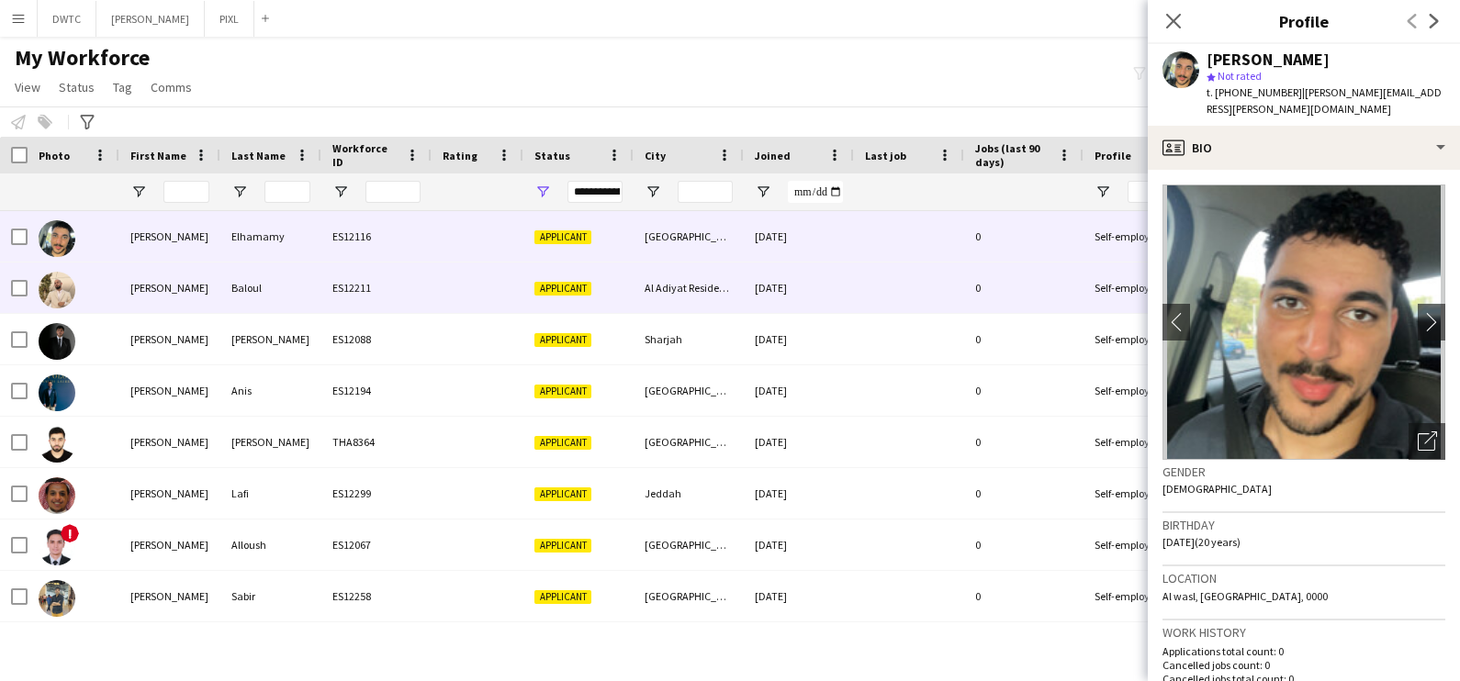
click at [702, 289] on div "Al Adiyat Residence" at bounding box center [689, 288] width 110 height 51
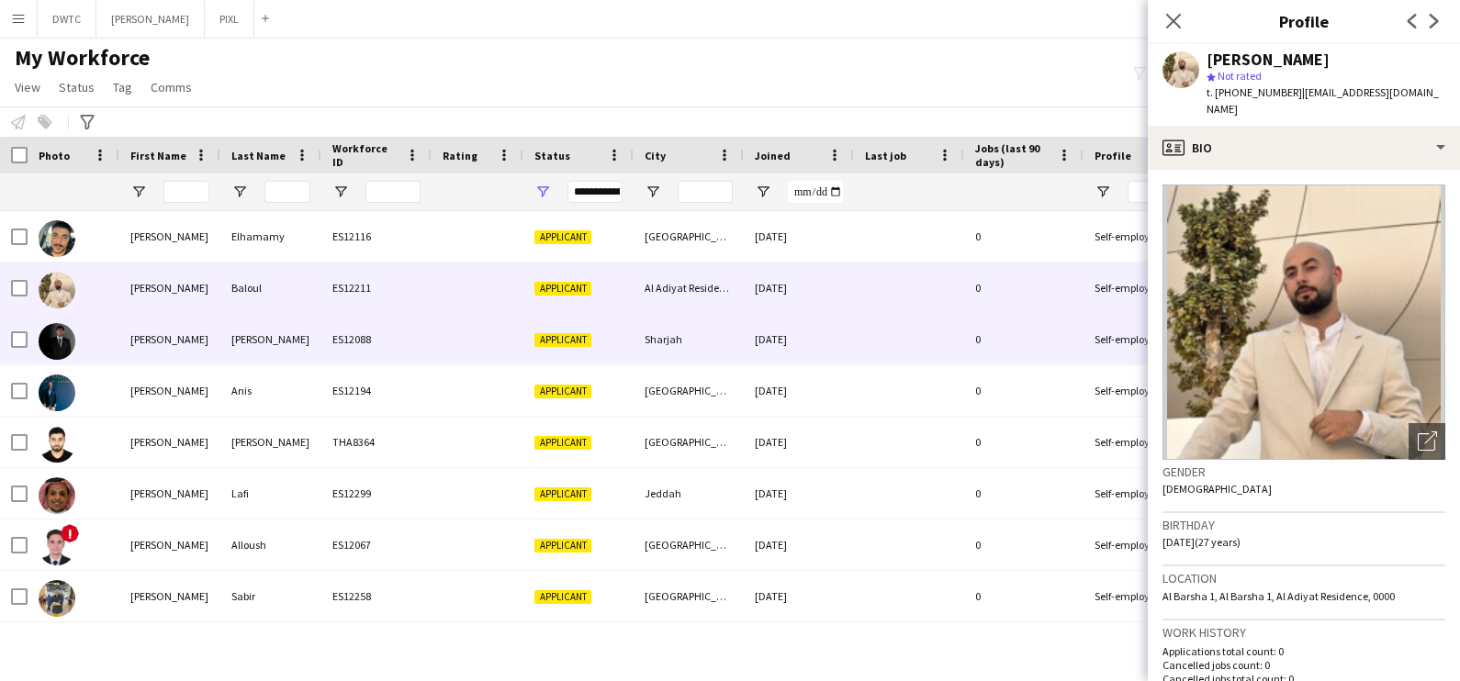
click at [735, 336] on div "Sharjah" at bounding box center [689, 339] width 110 height 51
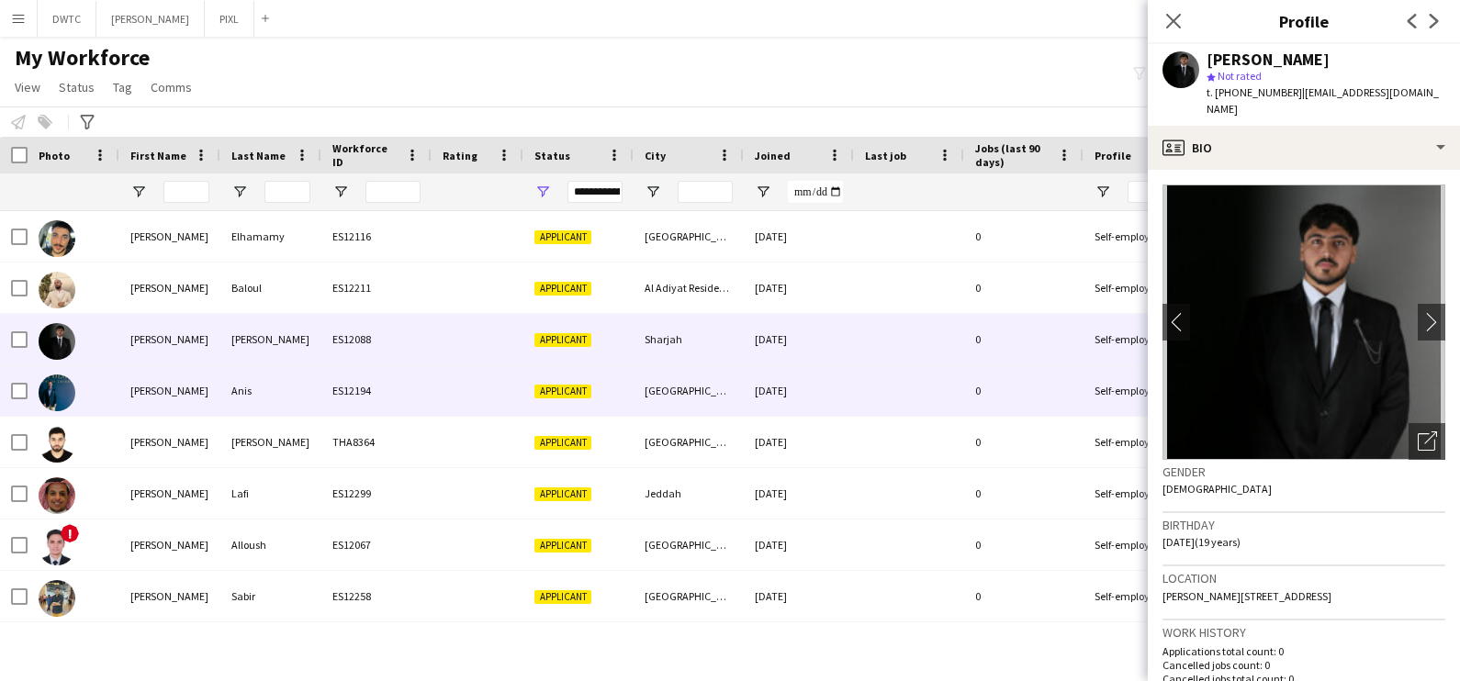
click at [732, 385] on div "Dubai" at bounding box center [689, 390] width 110 height 51
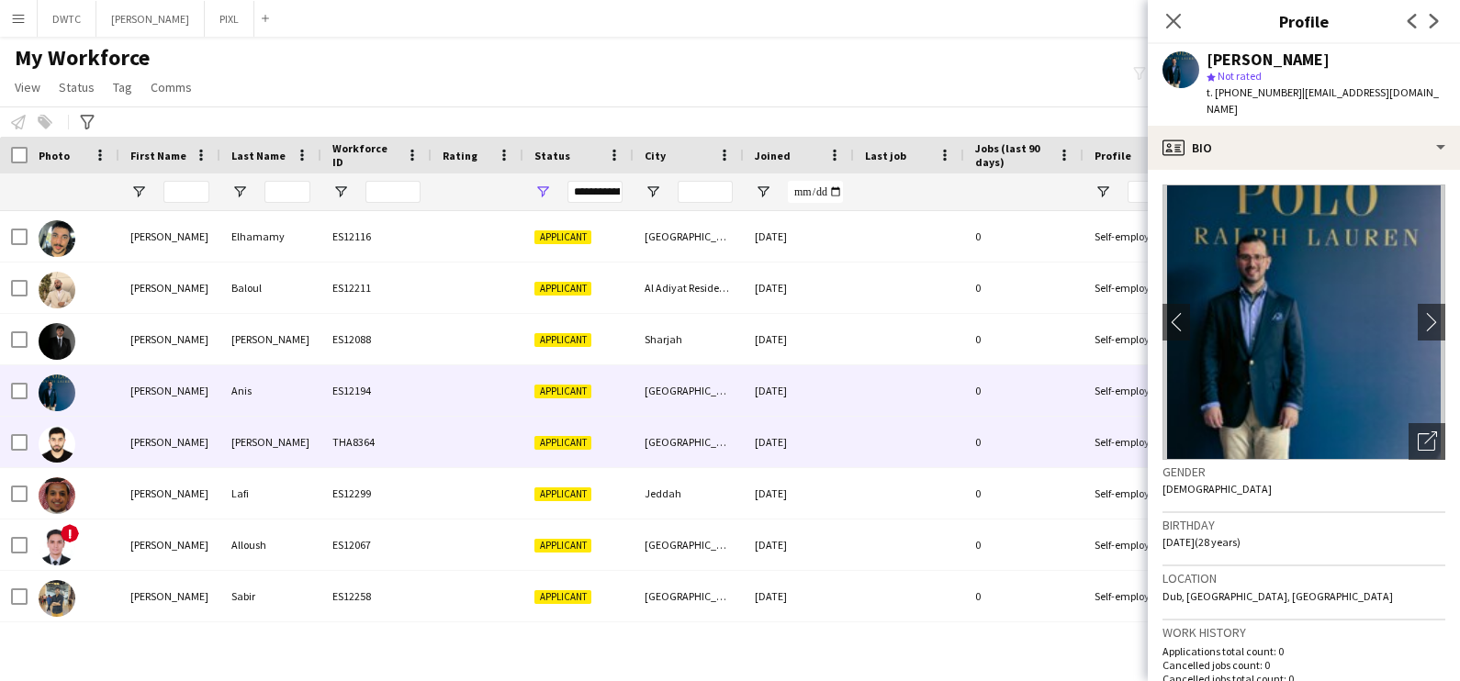
click at [741, 441] on div "Abu Dhabi" at bounding box center [689, 442] width 110 height 51
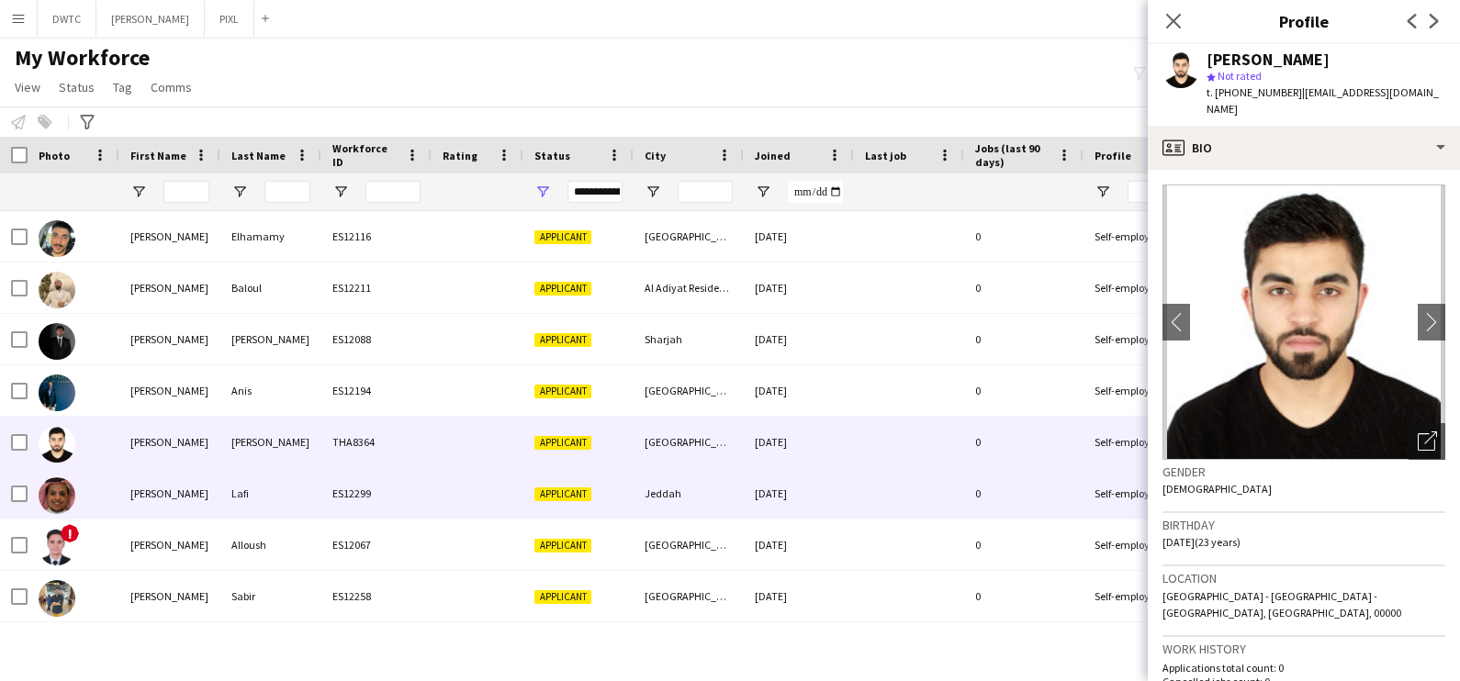
click at [743, 498] on div "Jeddah" at bounding box center [689, 493] width 110 height 51
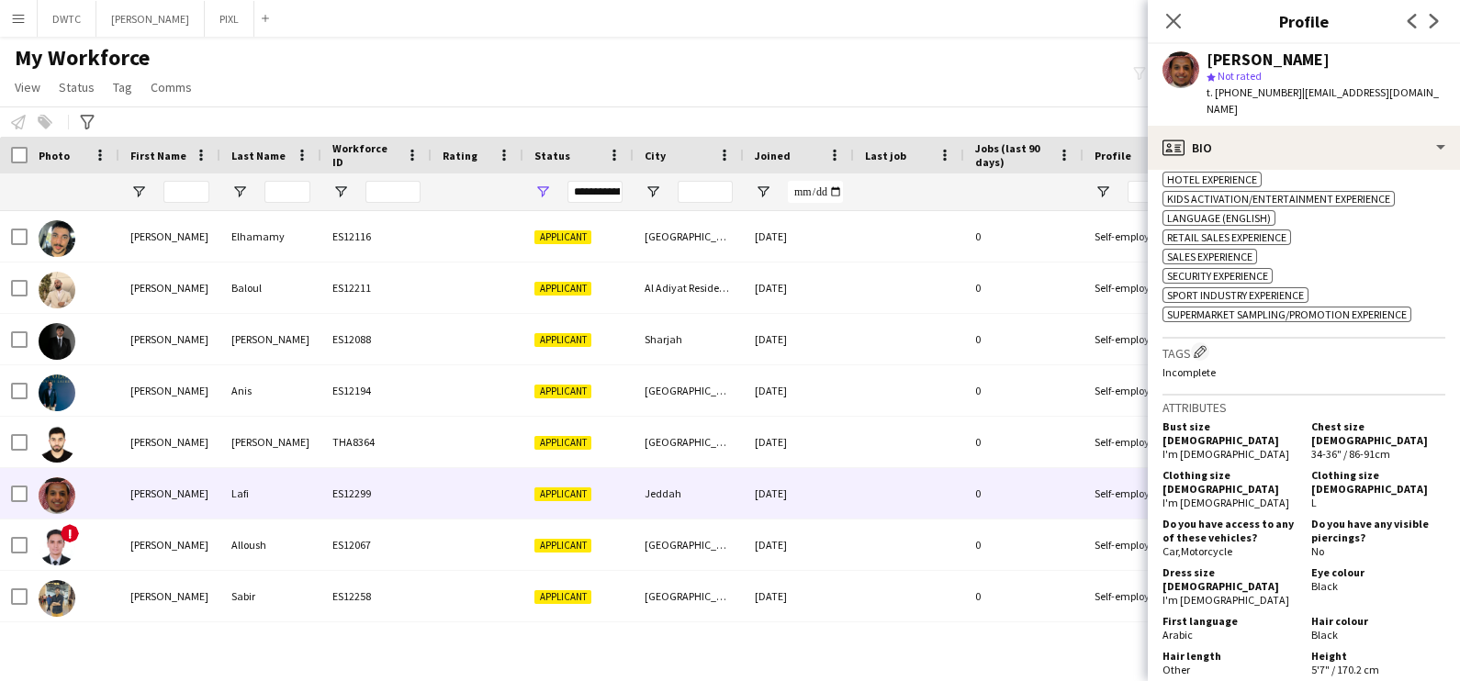
scroll to position [803, 0]
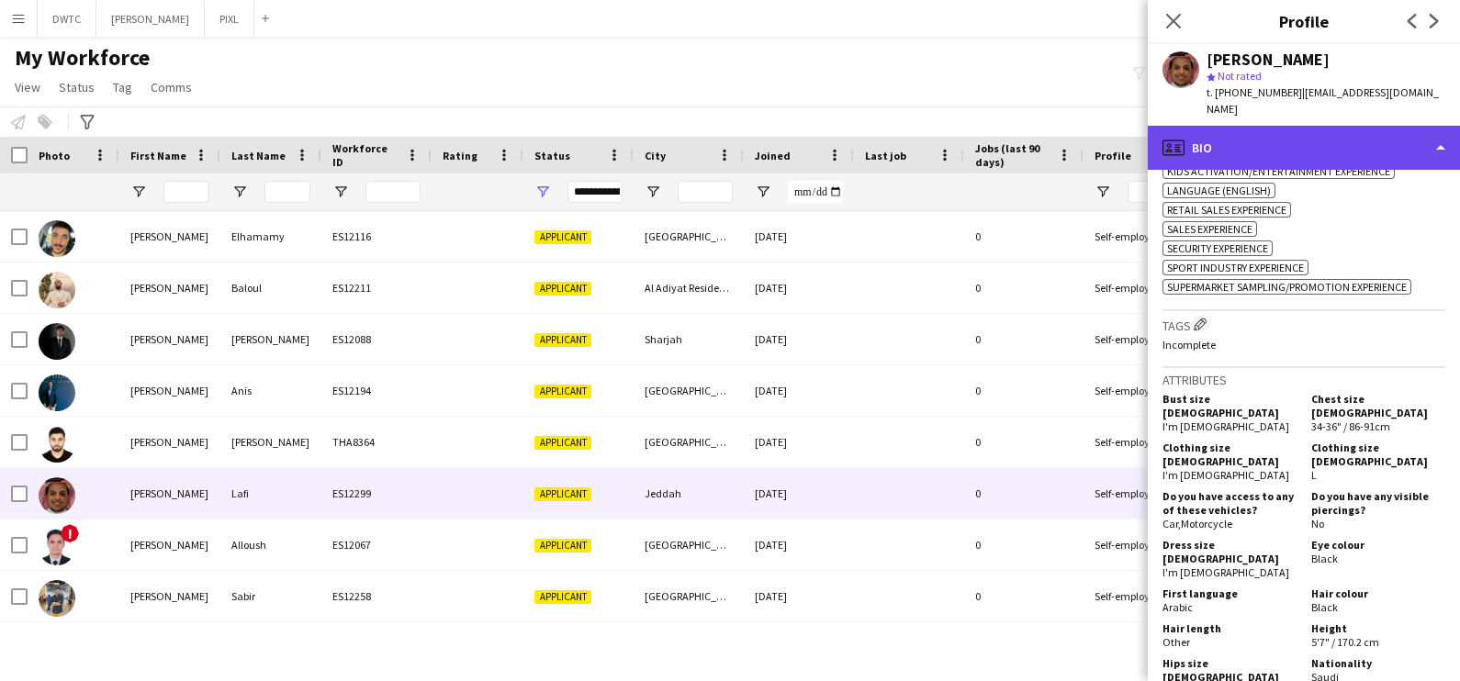
click at [1279, 126] on div "profile Bio" at bounding box center [1304, 148] width 312 height 44
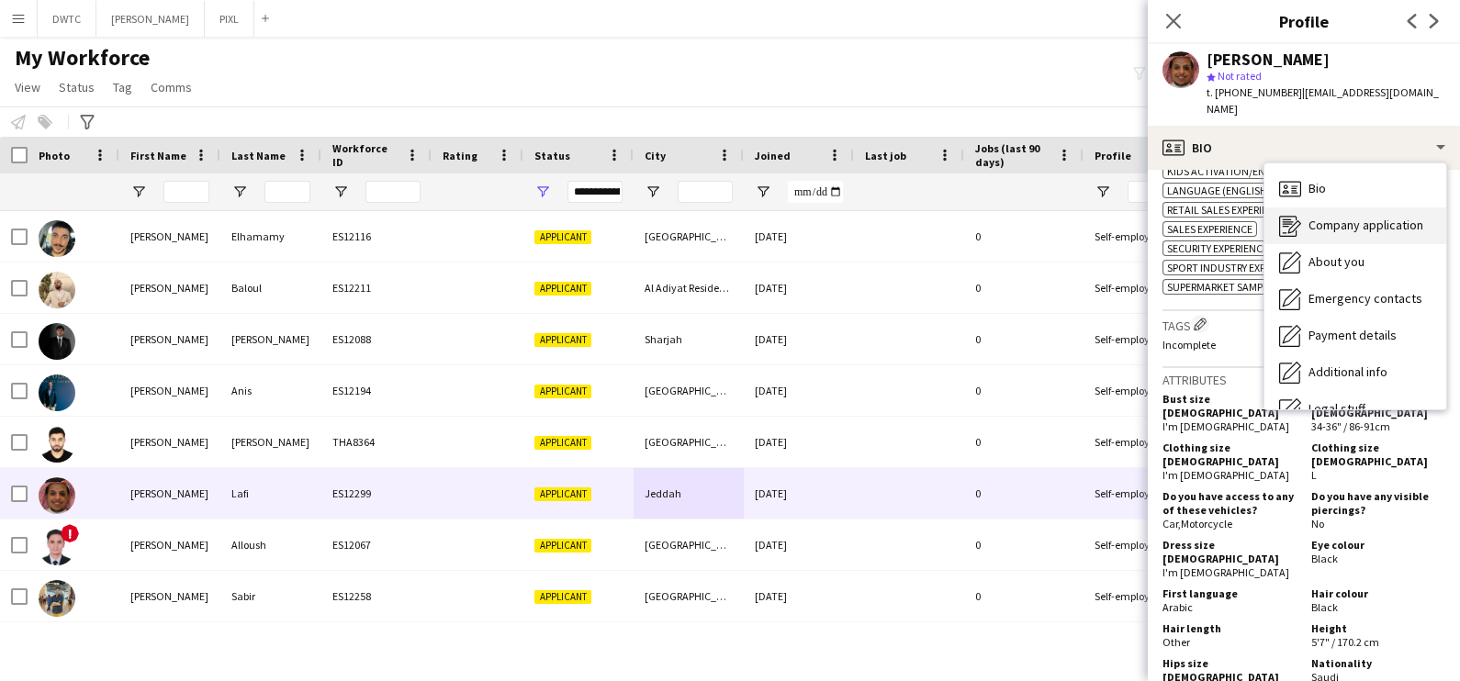
click at [1350, 217] on span "Company application" at bounding box center [1366, 225] width 115 height 17
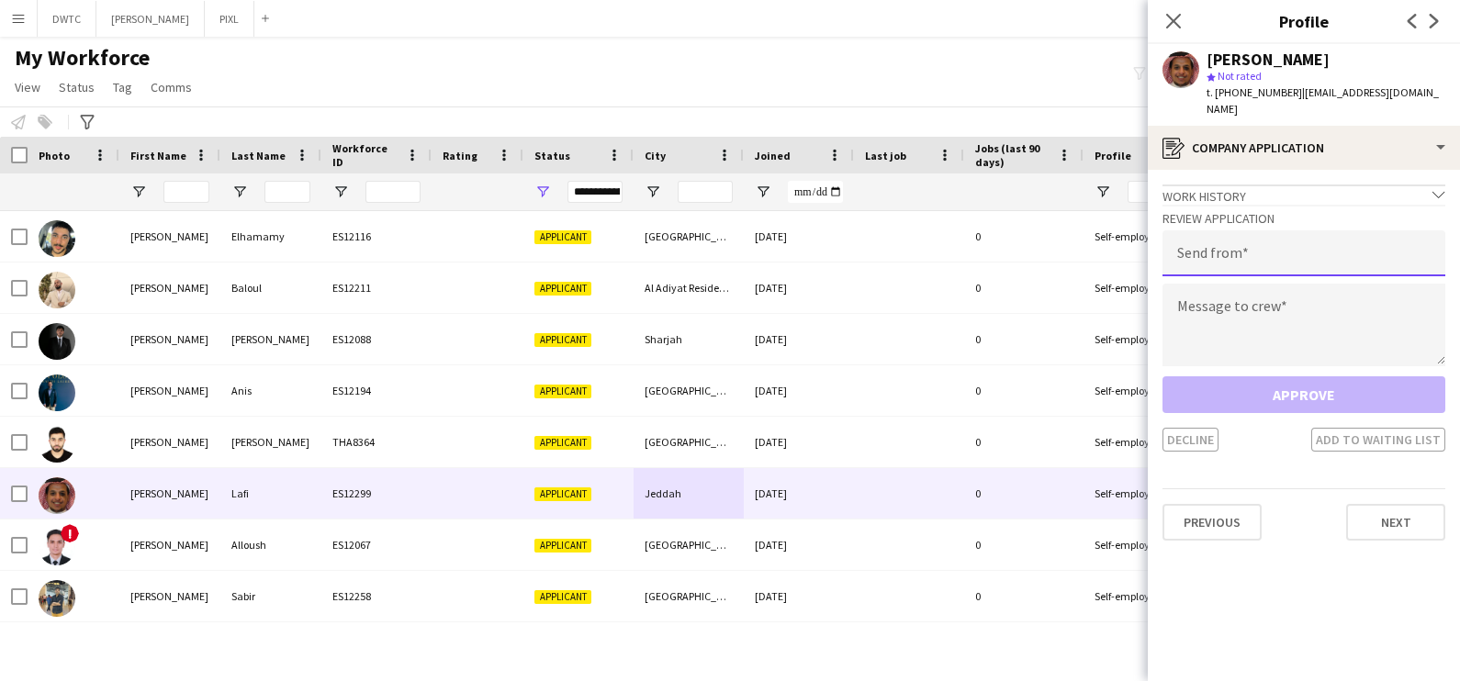
click at [1208, 243] on input "email" at bounding box center [1304, 253] width 283 height 46
type input "**********"
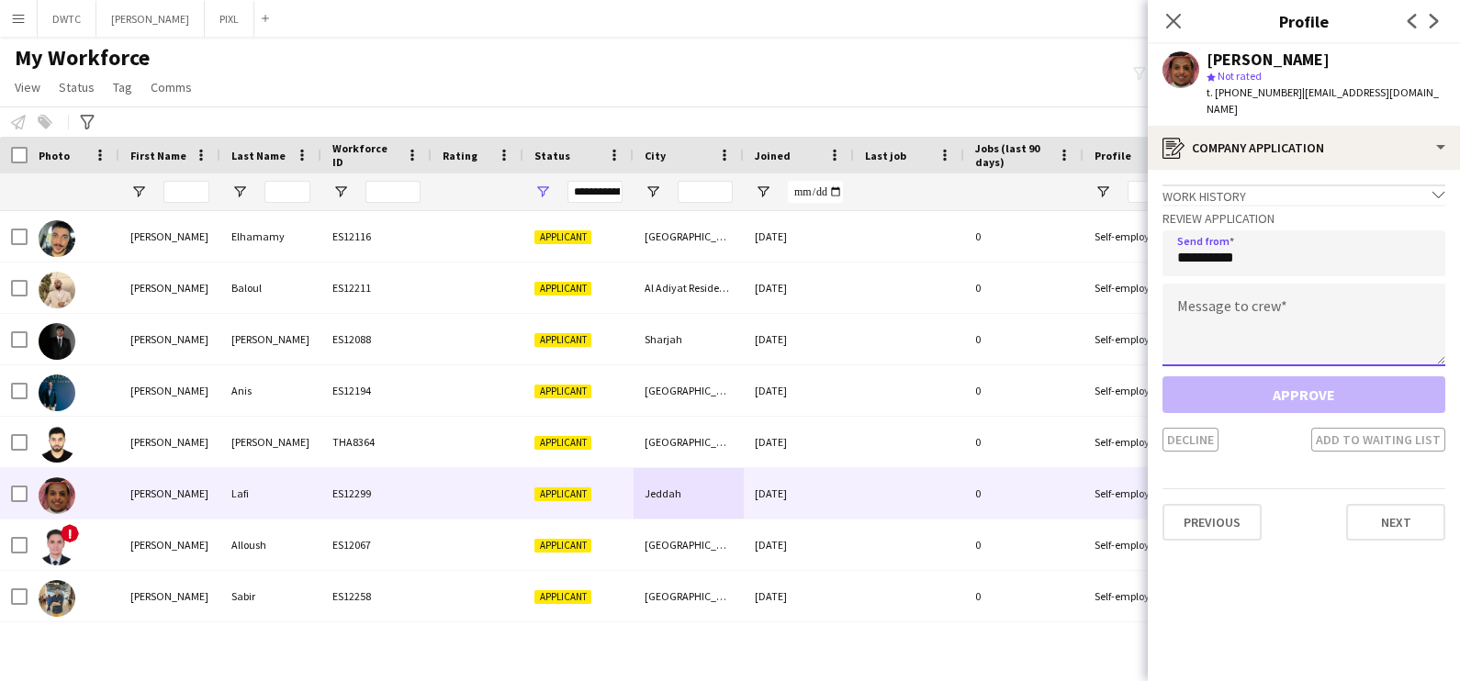
click at [1236, 293] on textarea at bounding box center [1304, 325] width 283 height 83
paste textarea "**********"
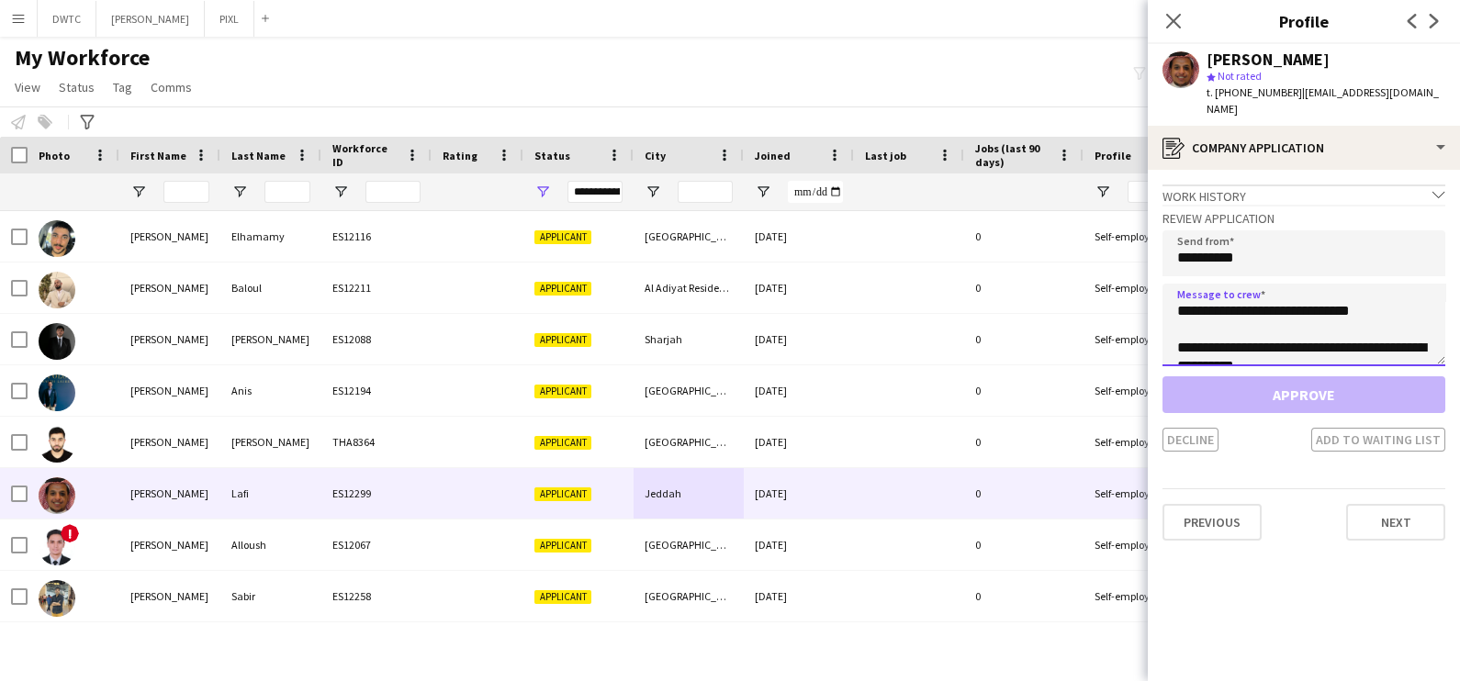
scroll to position [195, 0]
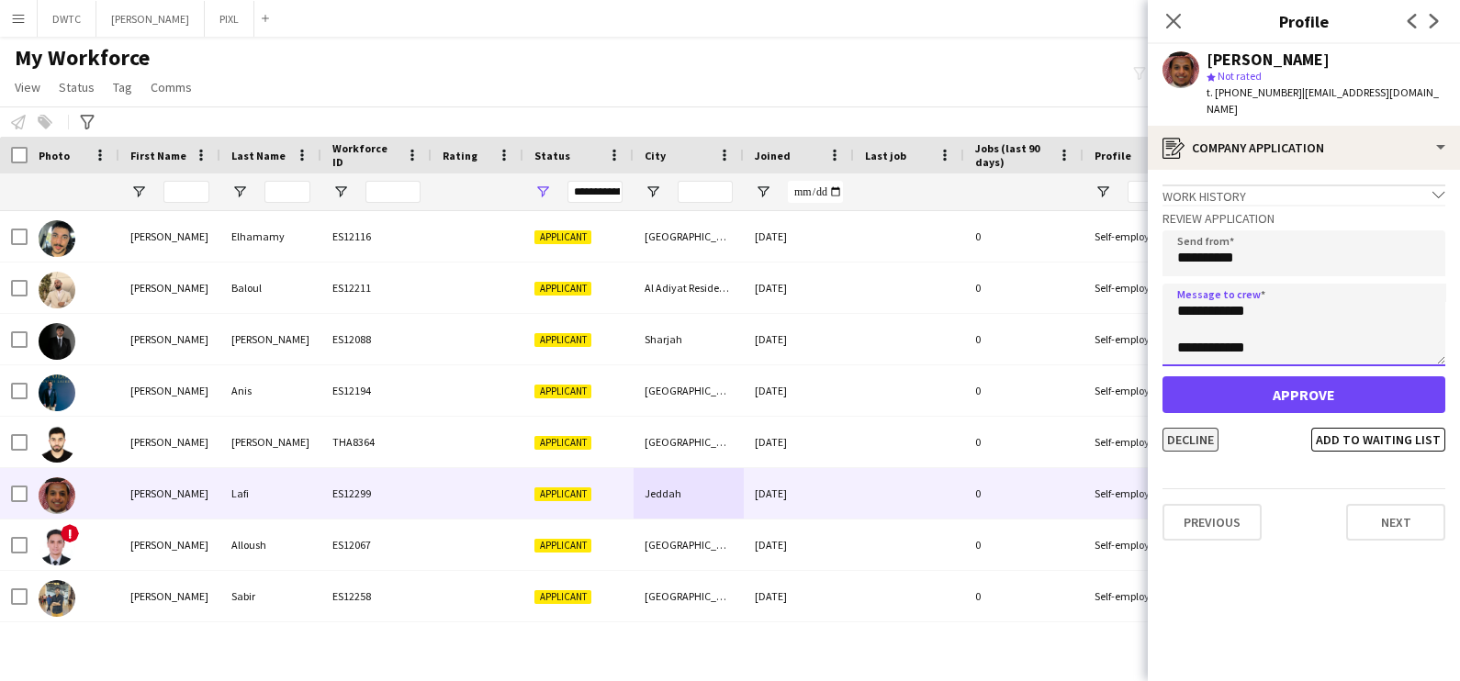
type textarea "**********"
click at [1178, 428] on button "Decline" at bounding box center [1191, 440] width 56 height 24
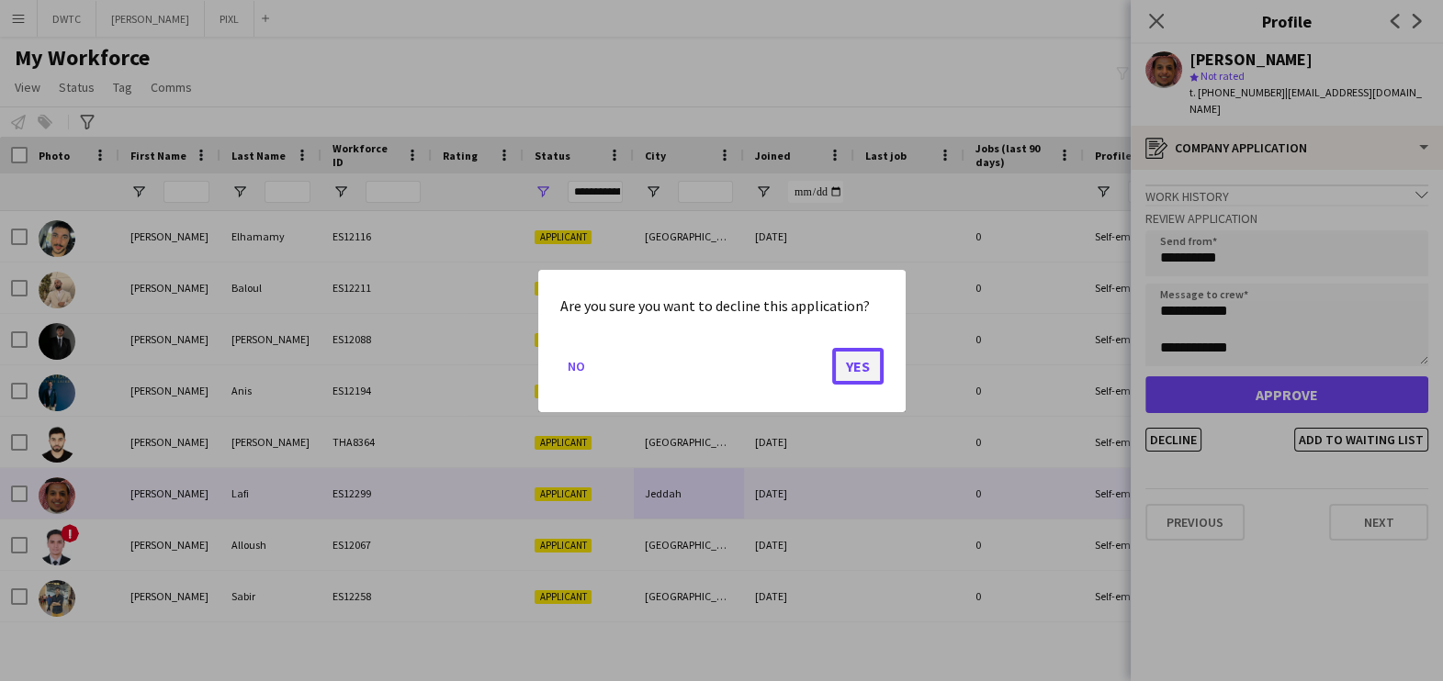
click at [857, 366] on button "Yes" at bounding box center [857, 365] width 51 height 37
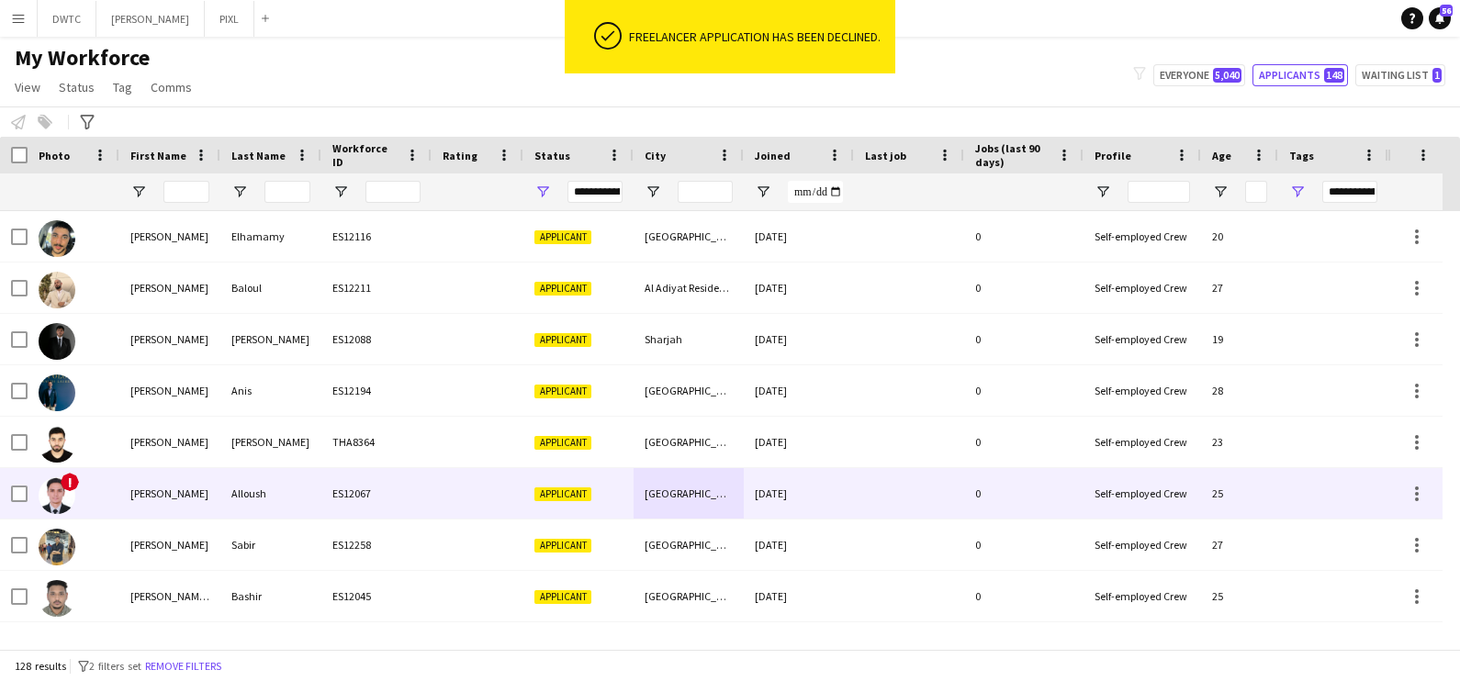
click at [477, 506] on div at bounding box center [478, 493] width 92 height 51
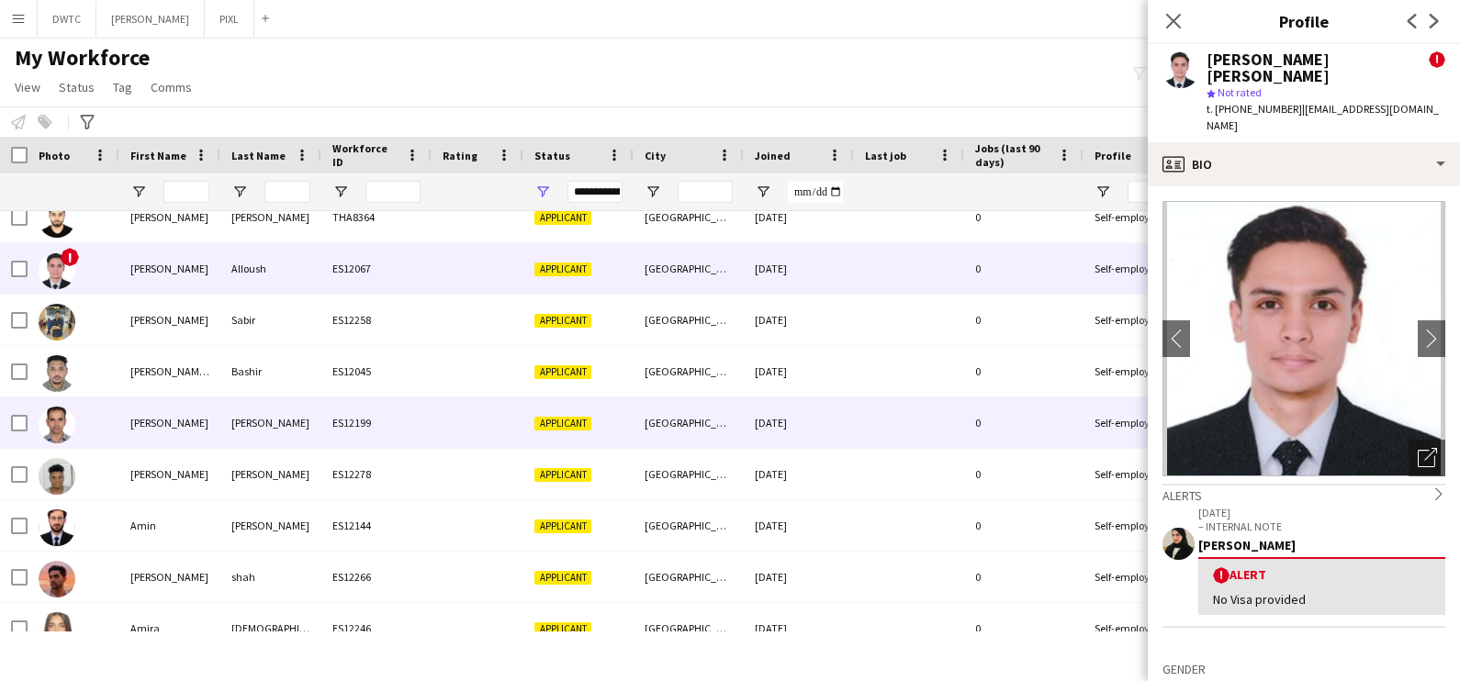
scroll to position [229, 0]
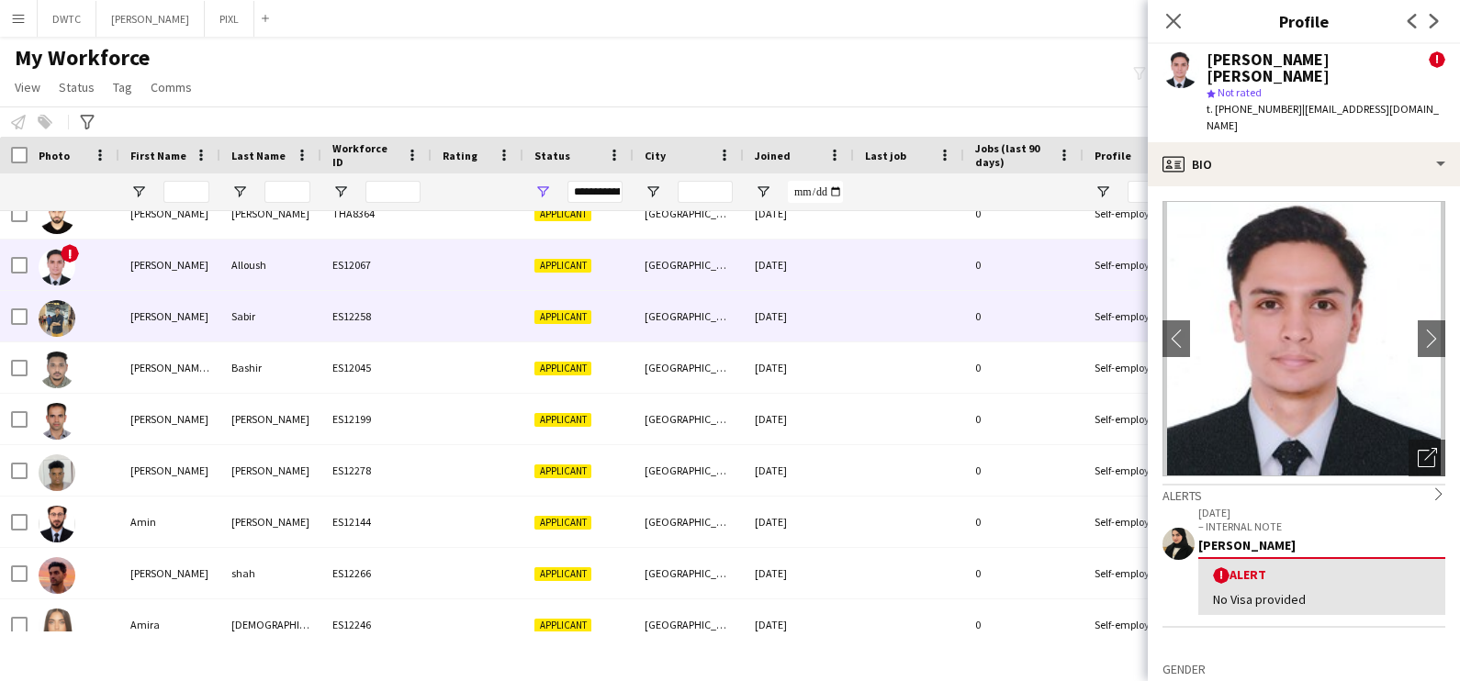
click at [497, 320] on div at bounding box center [478, 316] width 92 height 51
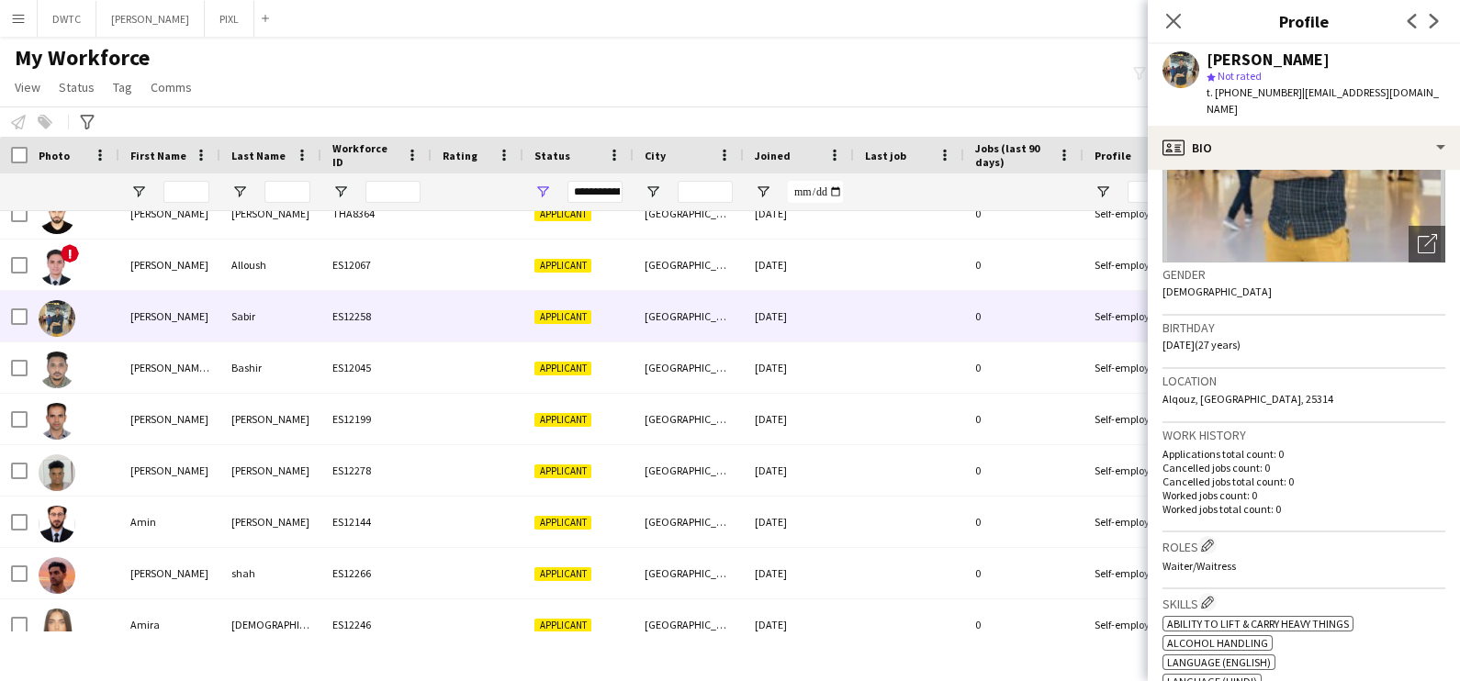
scroll to position [0, 0]
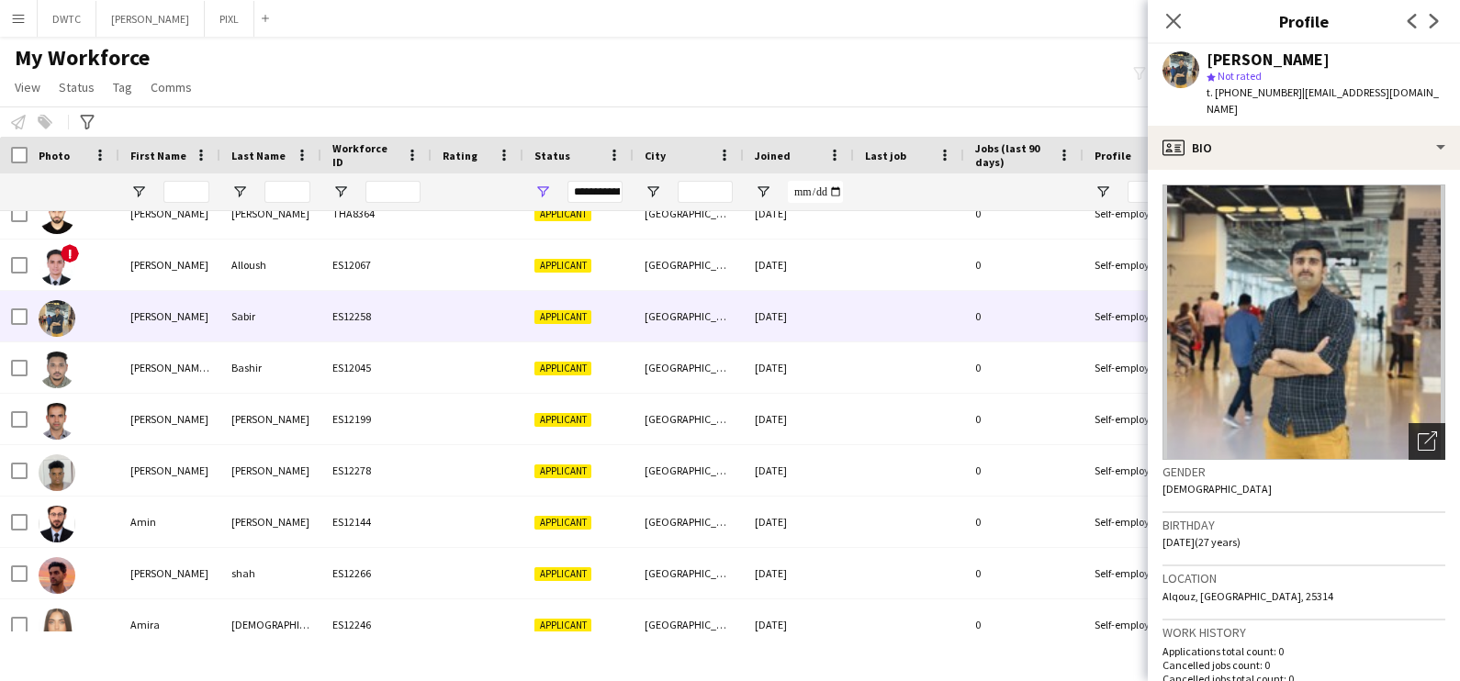
click at [1418, 432] on icon "Open photos pop-in" at bounding box center [1427, 441] width 19 height 19
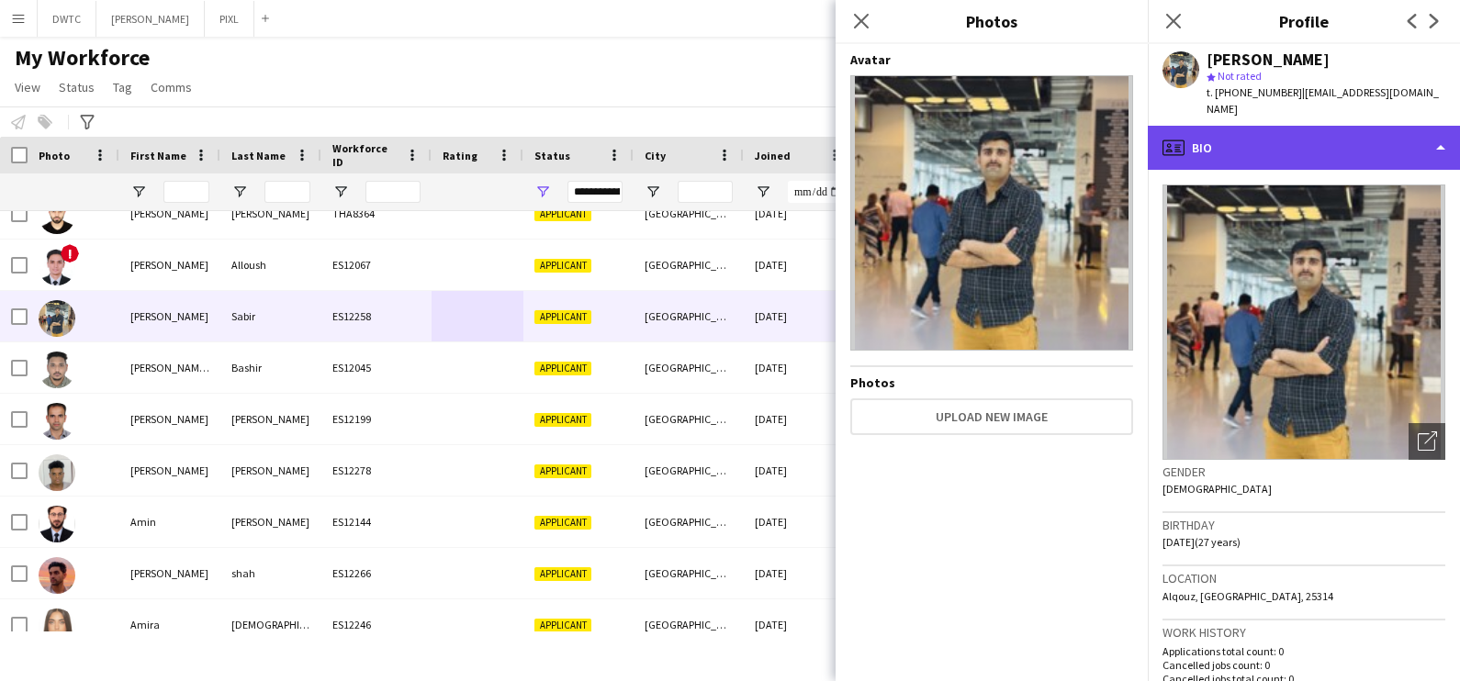
click at [1319, 126] on div "profile Bio" at bounding box center [1304, 148] width 312 height 44
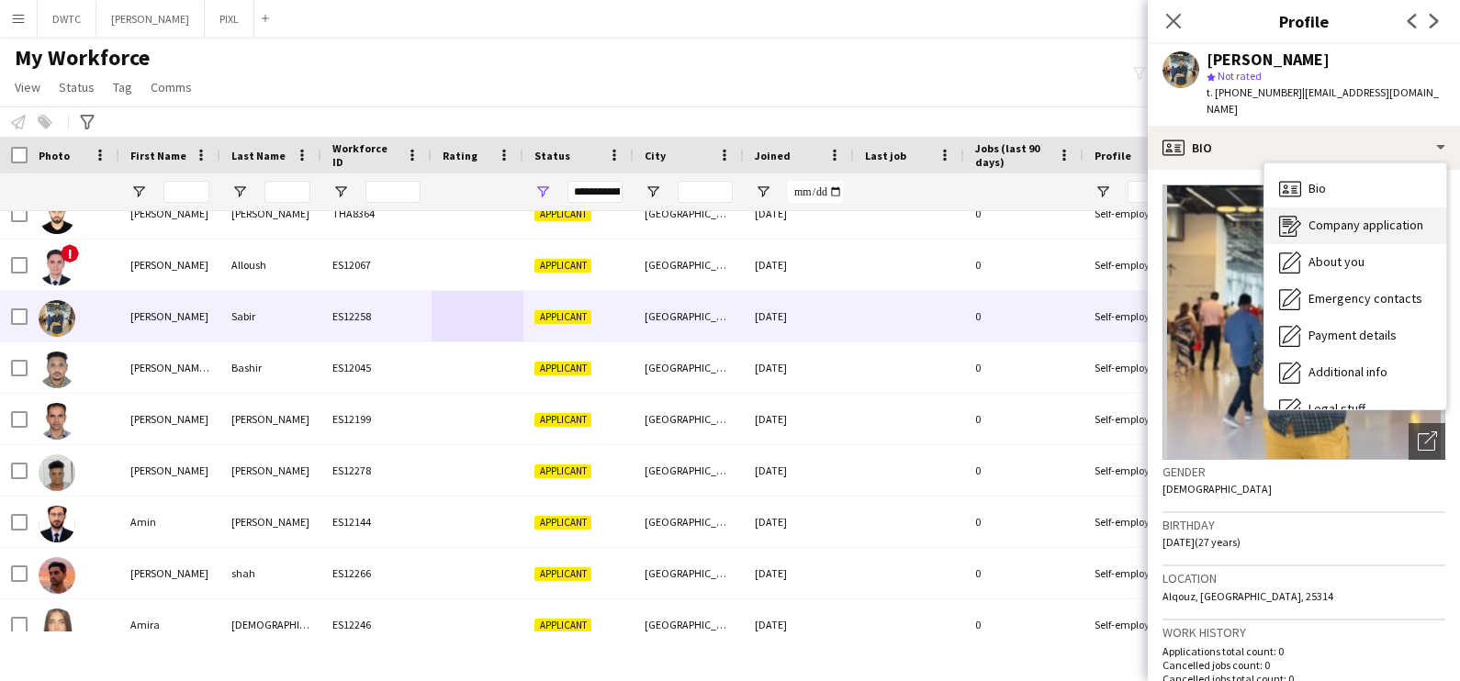
click at [1332, 217] on span "Company application" at bounding box center [1366, 225] width 115 height 17
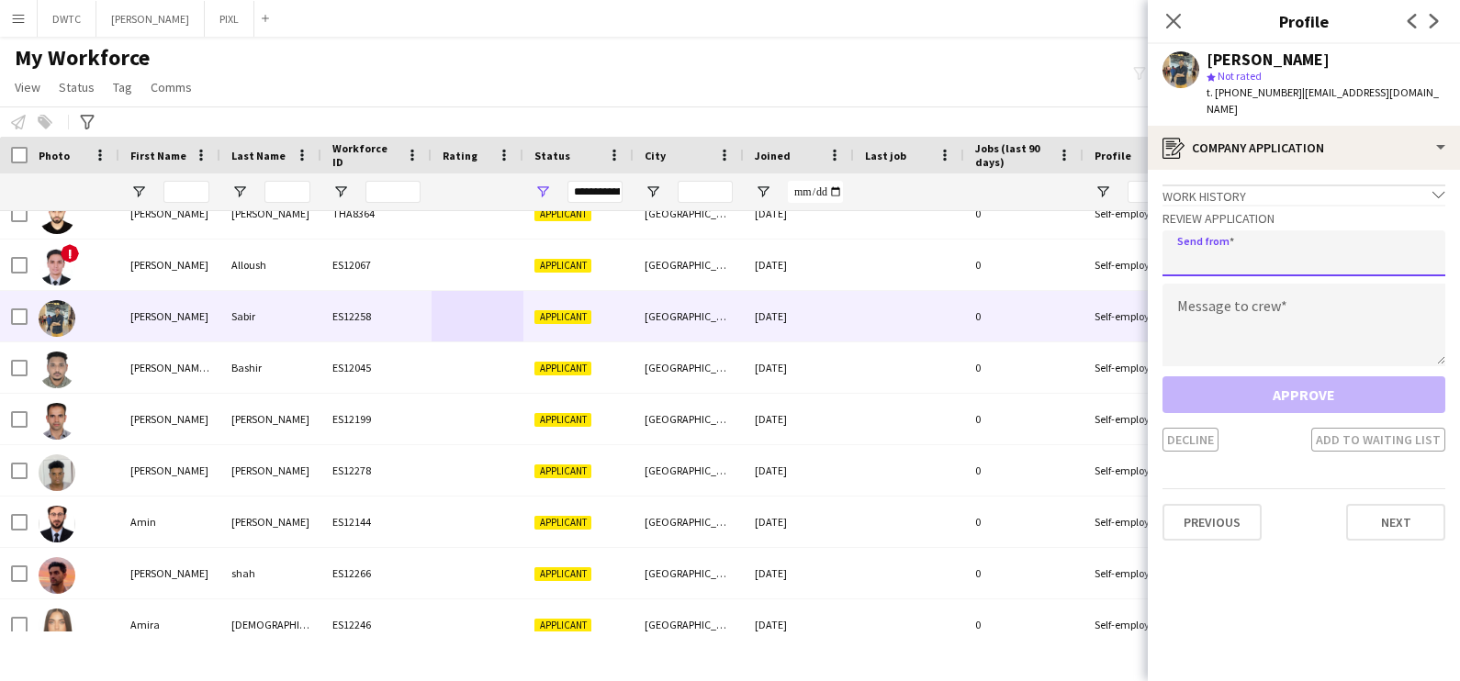
click at [1252, 240] on input "email" at bounding box center [1304, 253] width 283 height 46
type input "**********"
click at [1208, 309] on textarea at bounding box center [1304, 325] width 283 height 83
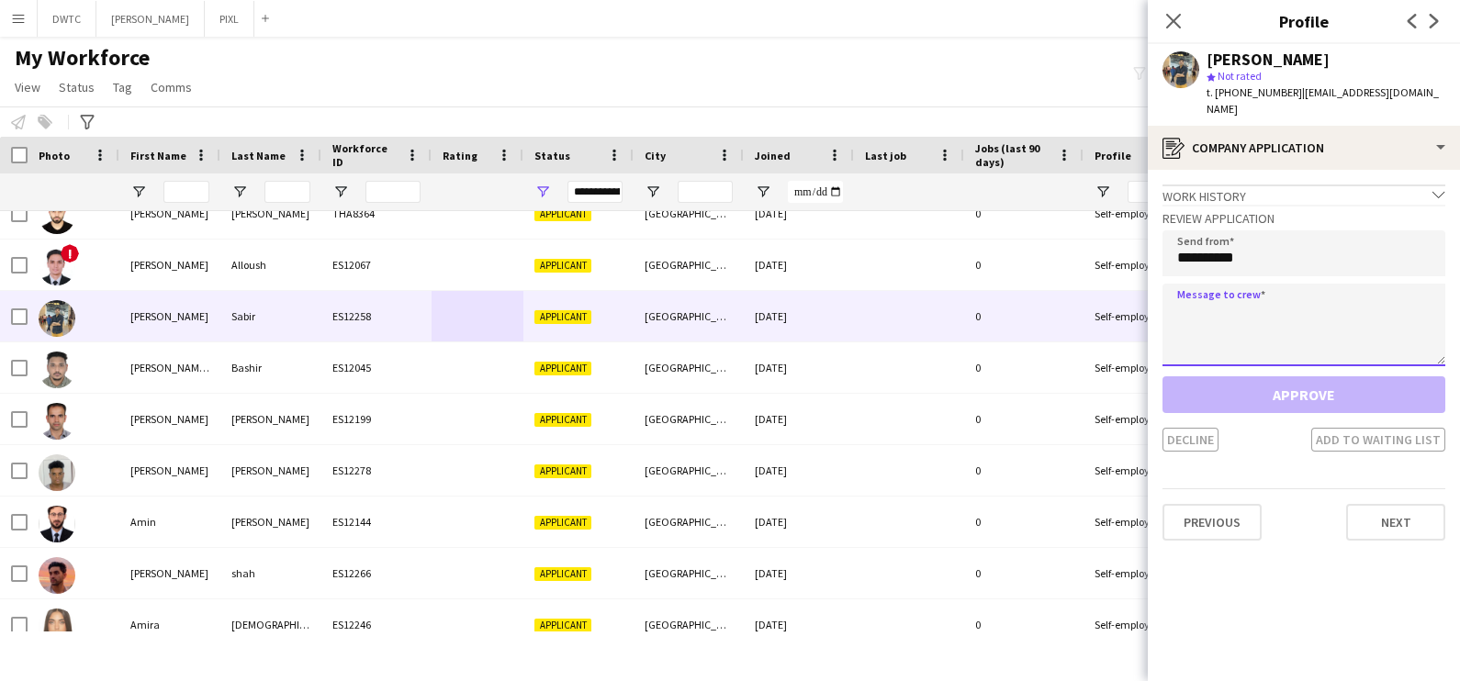
paste textarea "**********"
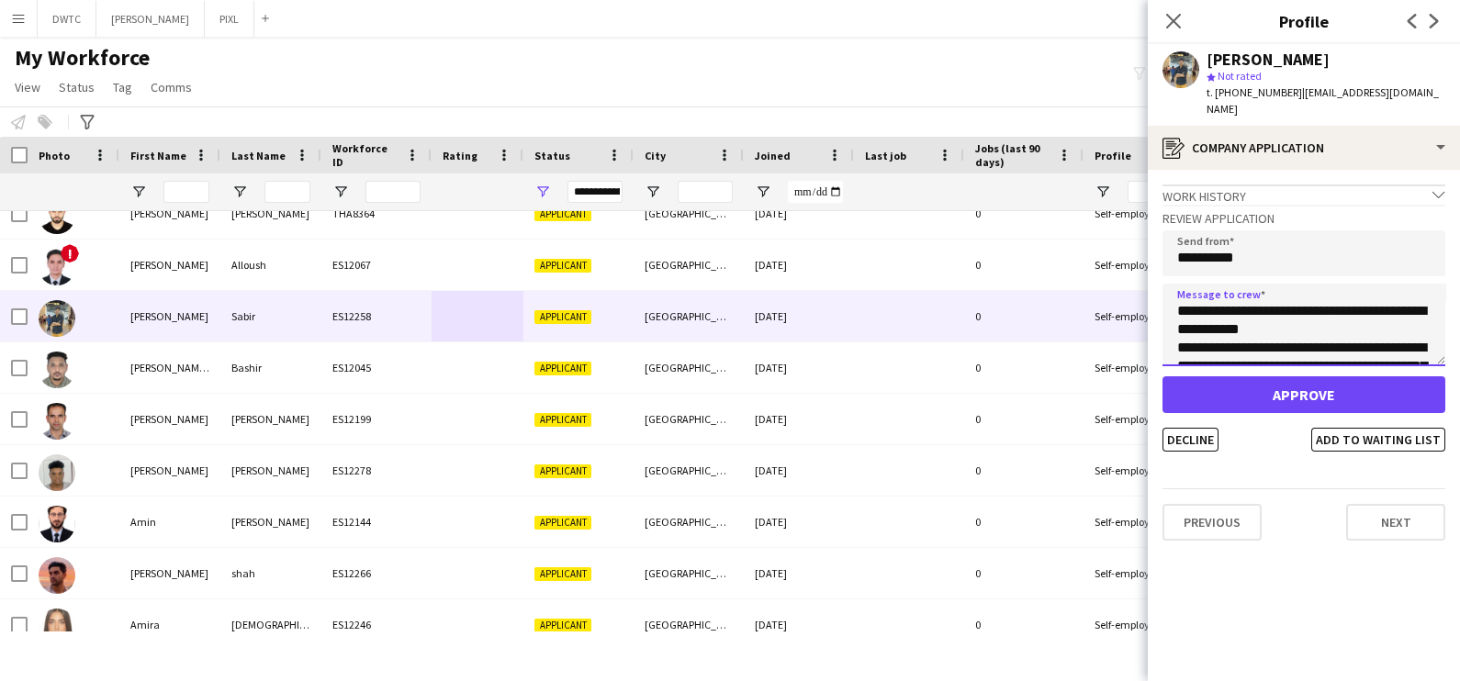
scroll to position [140, 0]
type textarea "**********"
click at [1185, 428] on button "Decline" at bounding box center [1191, 440] width 56 height 24
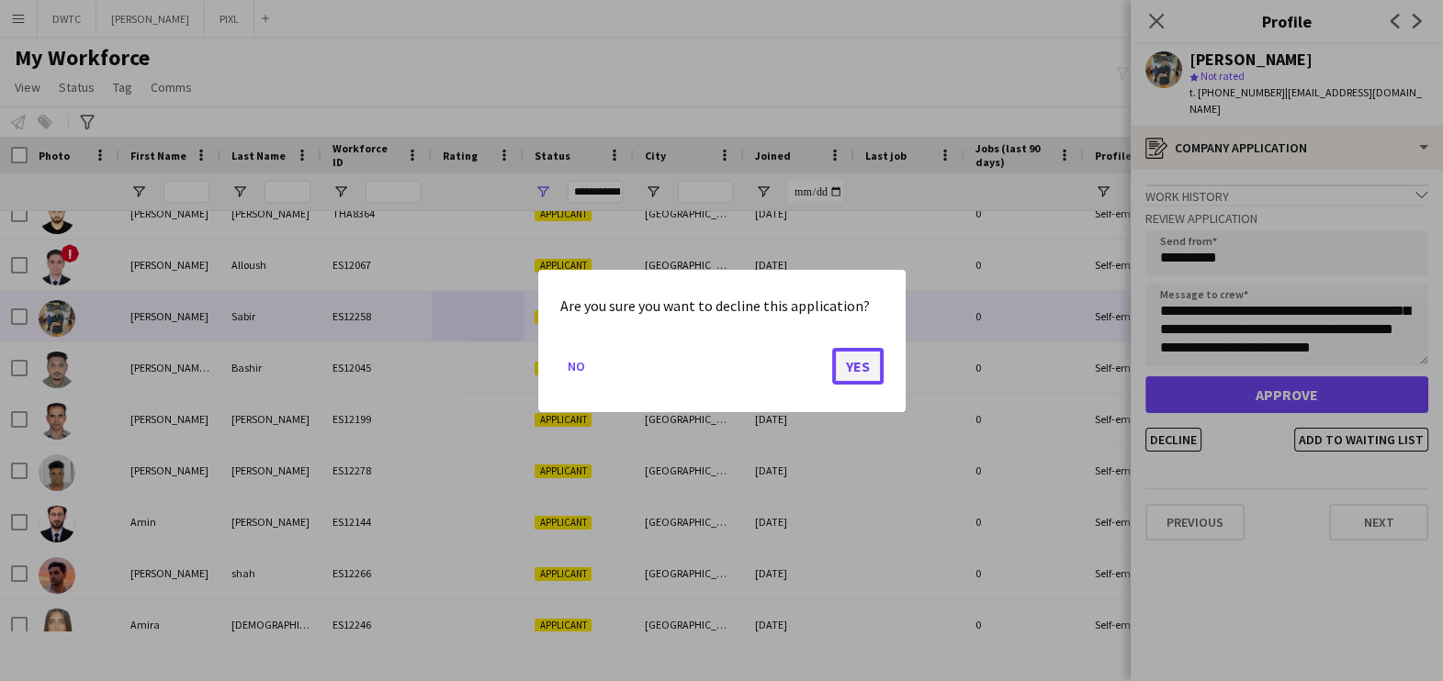
click at [869, 365] on button "Yes" at bounding box center [857, 365] width 51 height 37
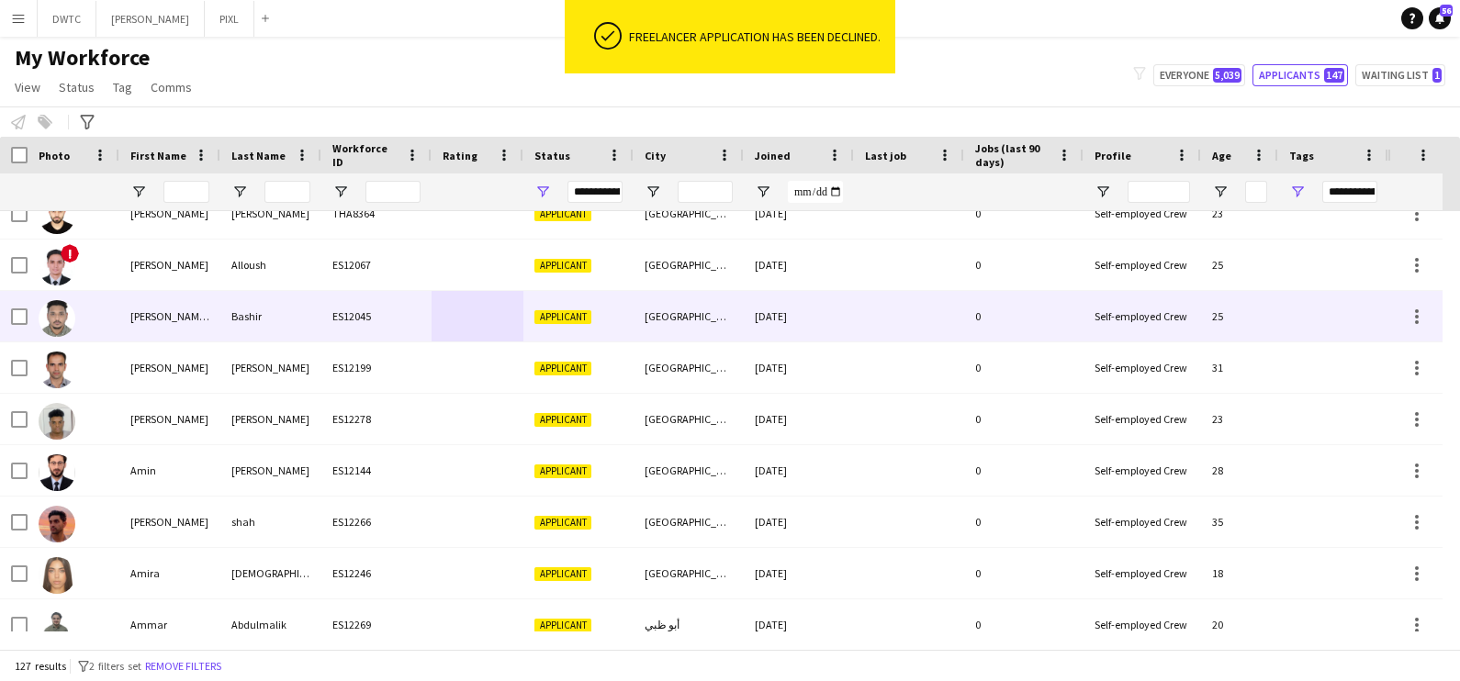
click at [805, 309] on div "03-08-2025" at bounding box center [799, 316] width 110 height 51
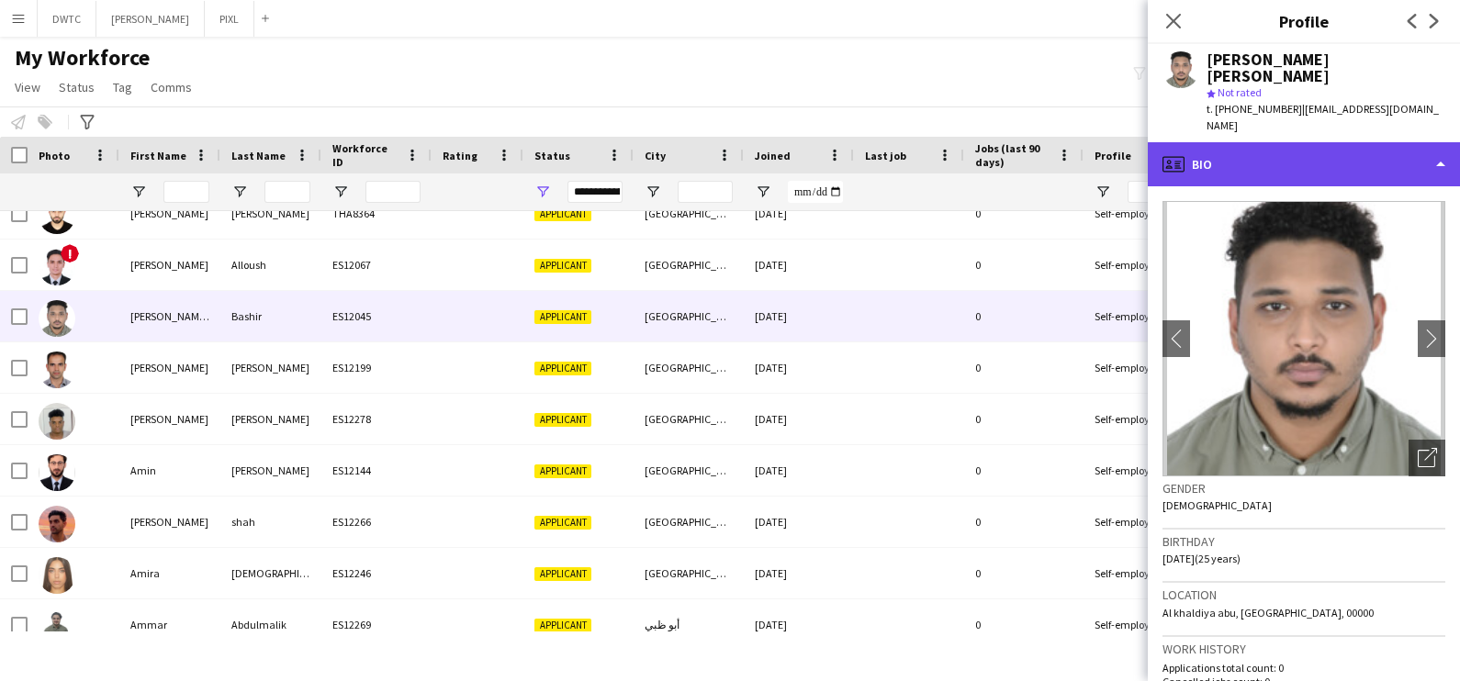
click at [1319, 142] on div "profile Bio" at bounding box center [1304, 164] width 312 height 44
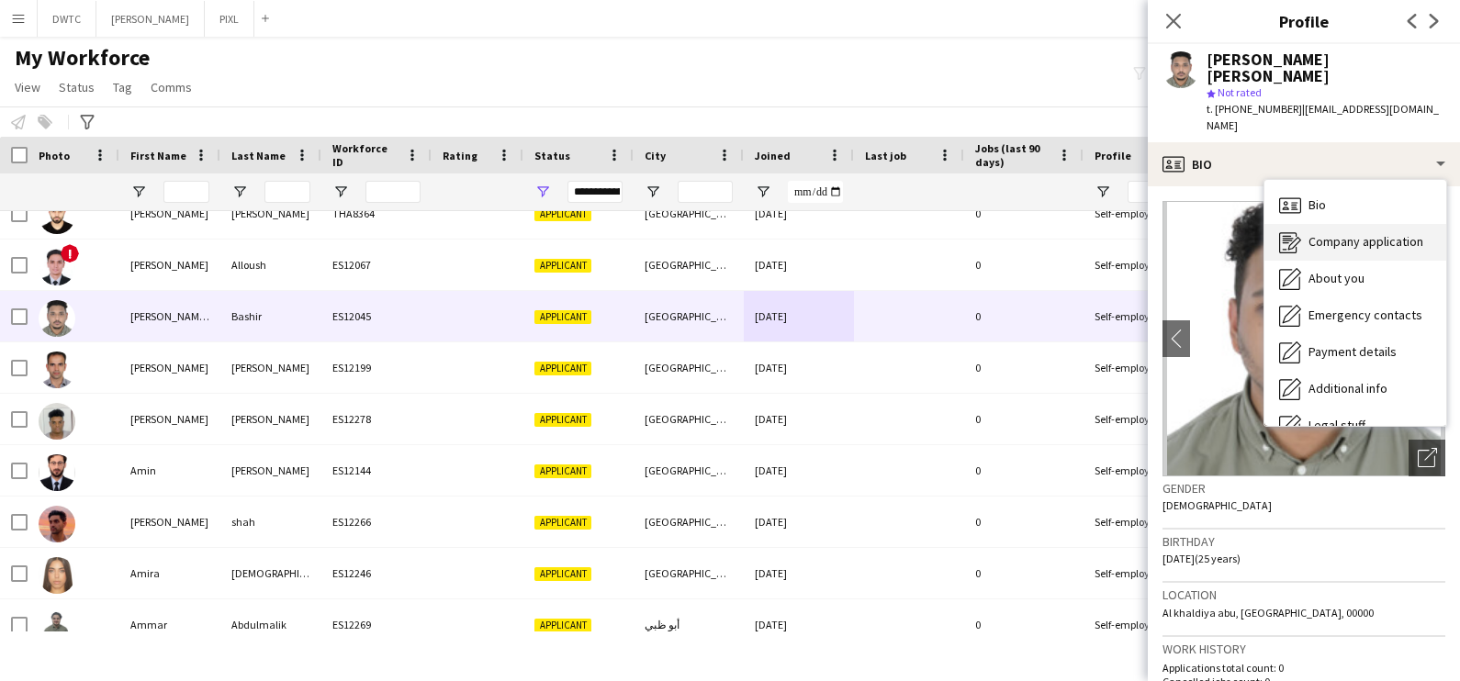
click at [1357, 233] on span "Company application" at bounding box center [1366, 241] width 115 height 17
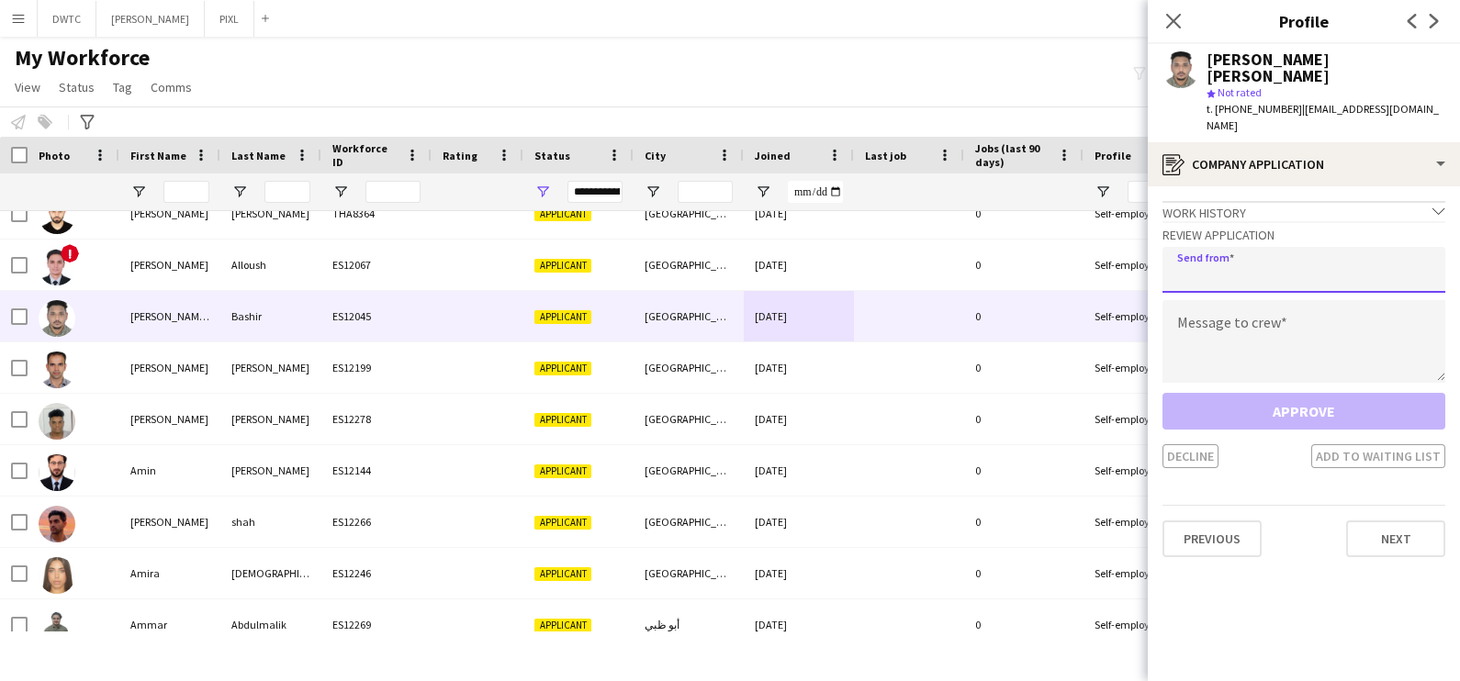
click at [1333, 247] on input "email" at bounding box center [1304, 270] width 283 height 46
type input "**********"
click at [1221, 300] on textarea at bounding box center [1304, 341] width 283 height 83
paste textarea "**********"
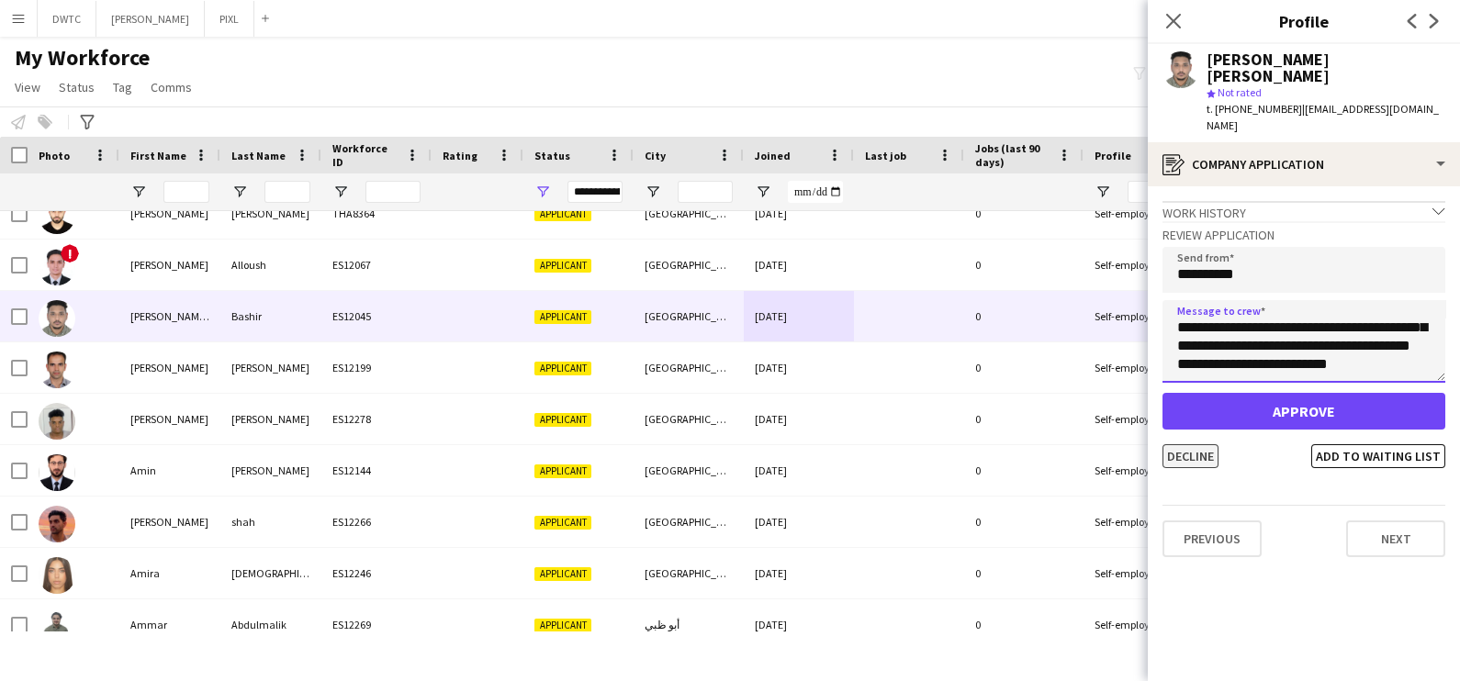
type textarea "**********"
click at [1178, 444] on button "Decline" at bounding box center [1191, 456] width 56 height 24
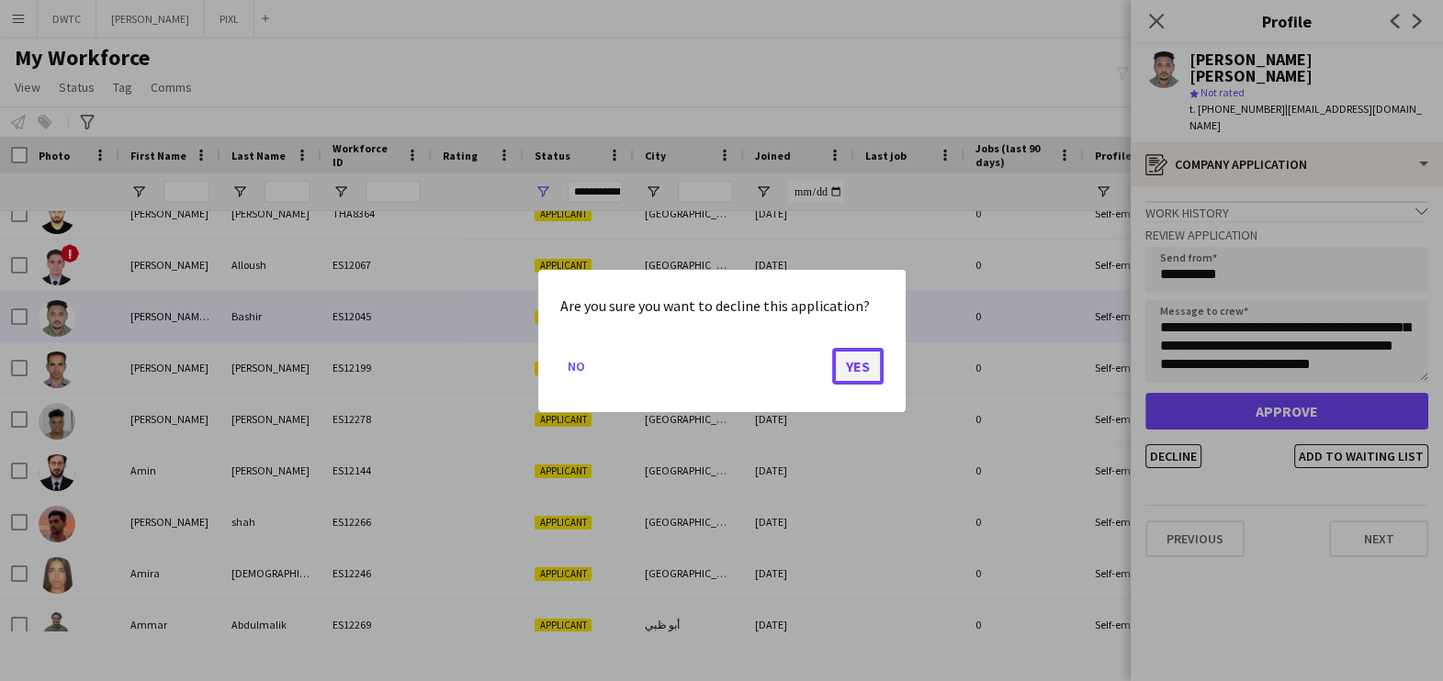
click at [870, 365] on button "Yes" at bounding box center [857, 365] width 51 height 37
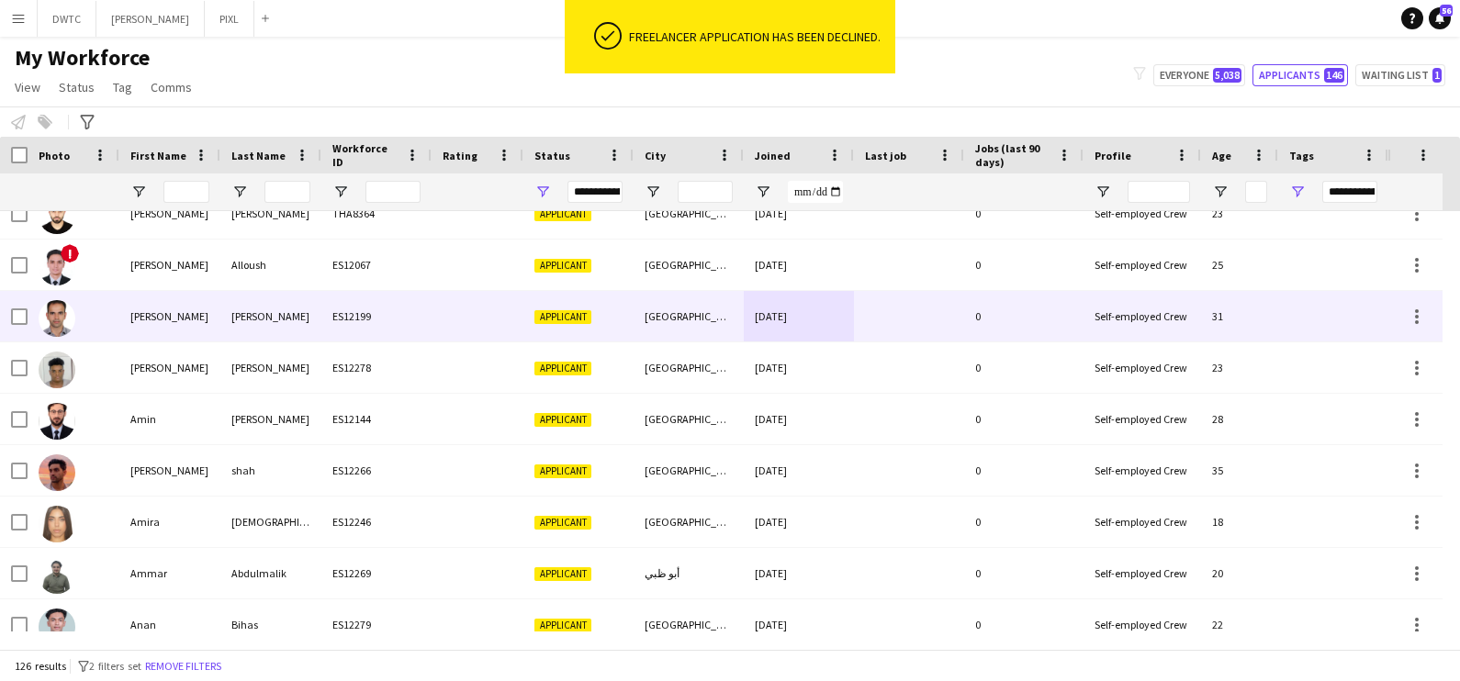
click at [799, 297] on div "03-09-2025" at bounding box center [799, 316] width 110 height 51
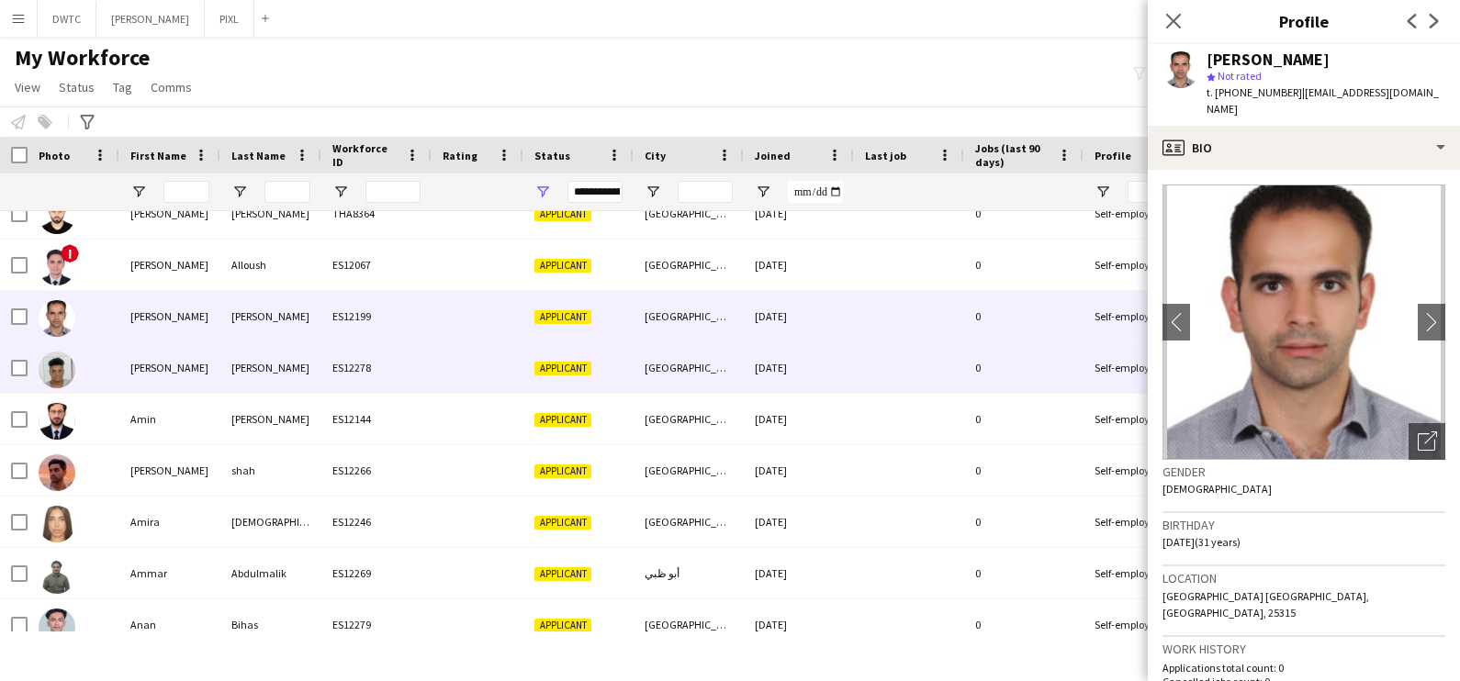
click at [736, 372] on div "Riyadh" at bounding box center [689, 368] width 110 height 51
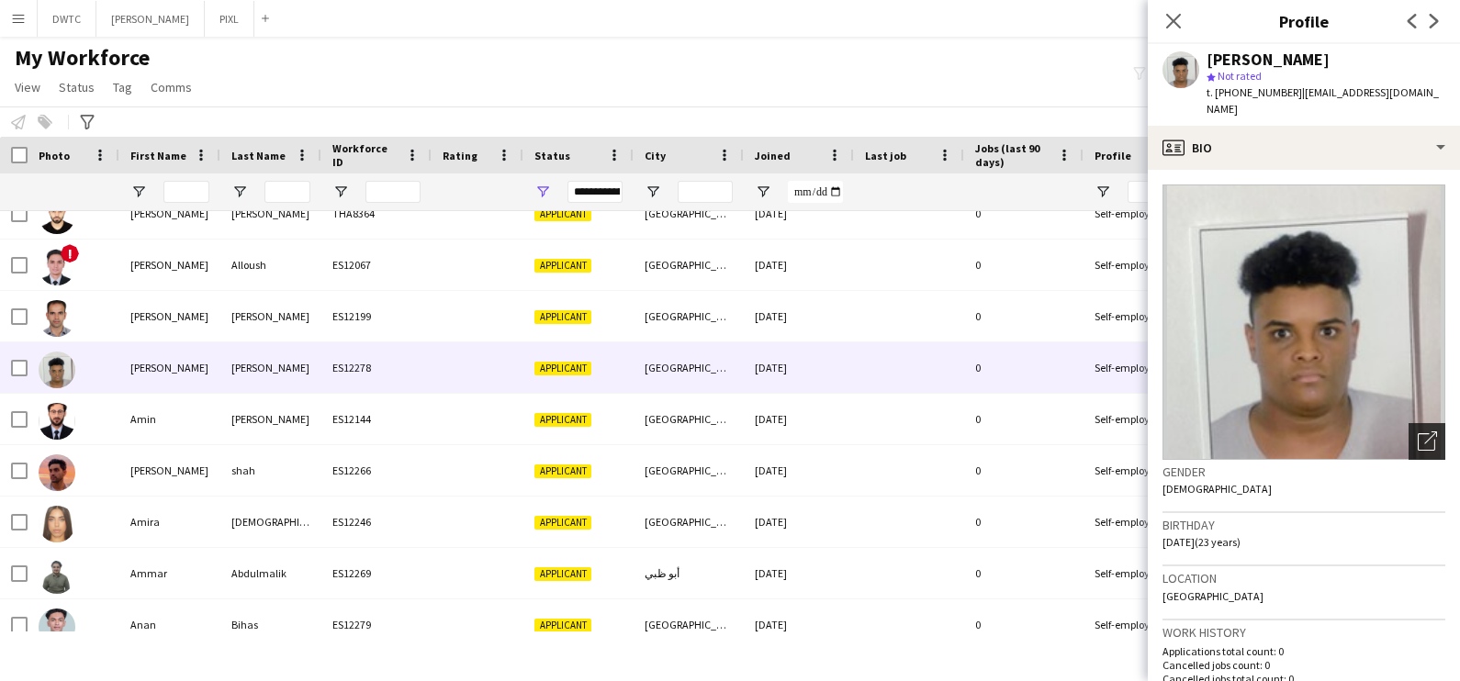
click at [1418, 432] on icon "Open photos pop-in" at bounding box center [1427, 441] width 19 height 19
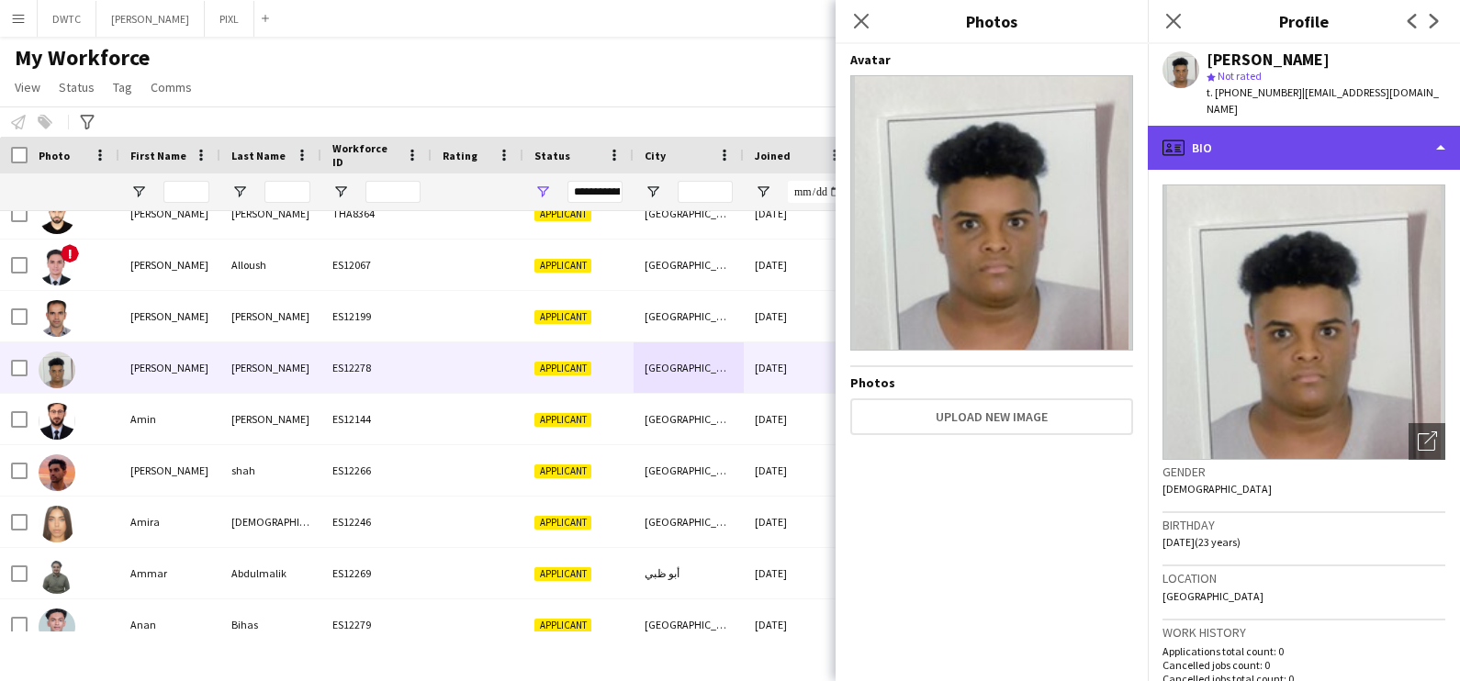
click at [1283, 126] on div "profile Bio" at bounding box center [1304, 148] width 312 height 44
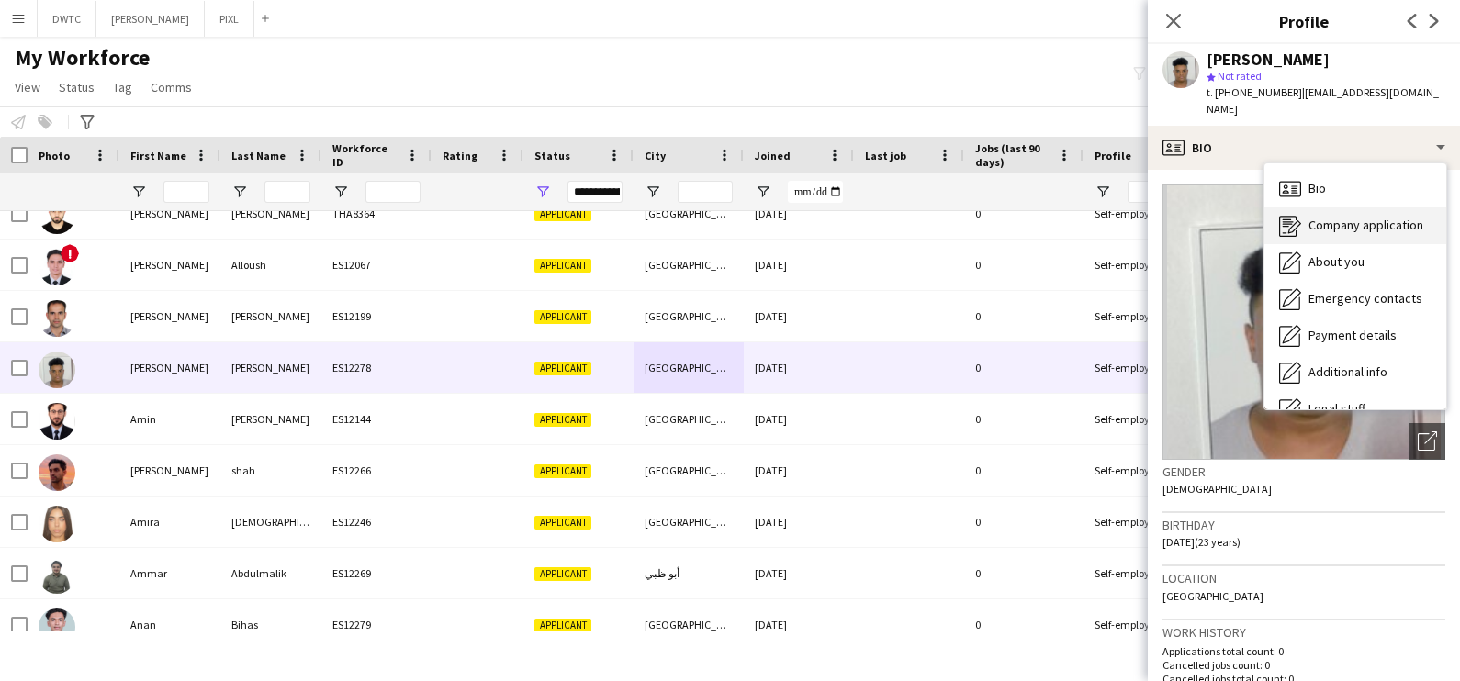
click at [1318, 217] on span "Company application" at bounding box center [1366, 225] width 115 height 17
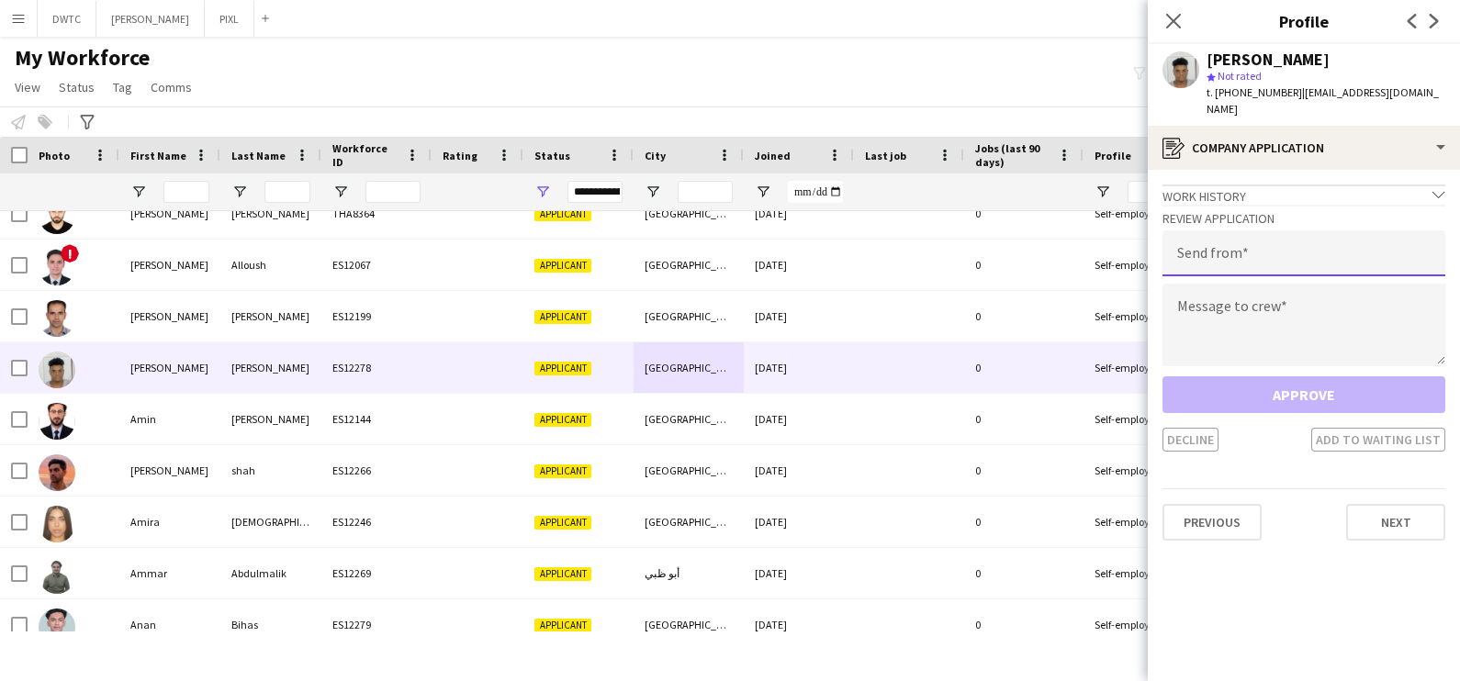
click at [1257, 231] on input "email" at bounding box center [1304, 253] width 283 height 46
type input "**********"
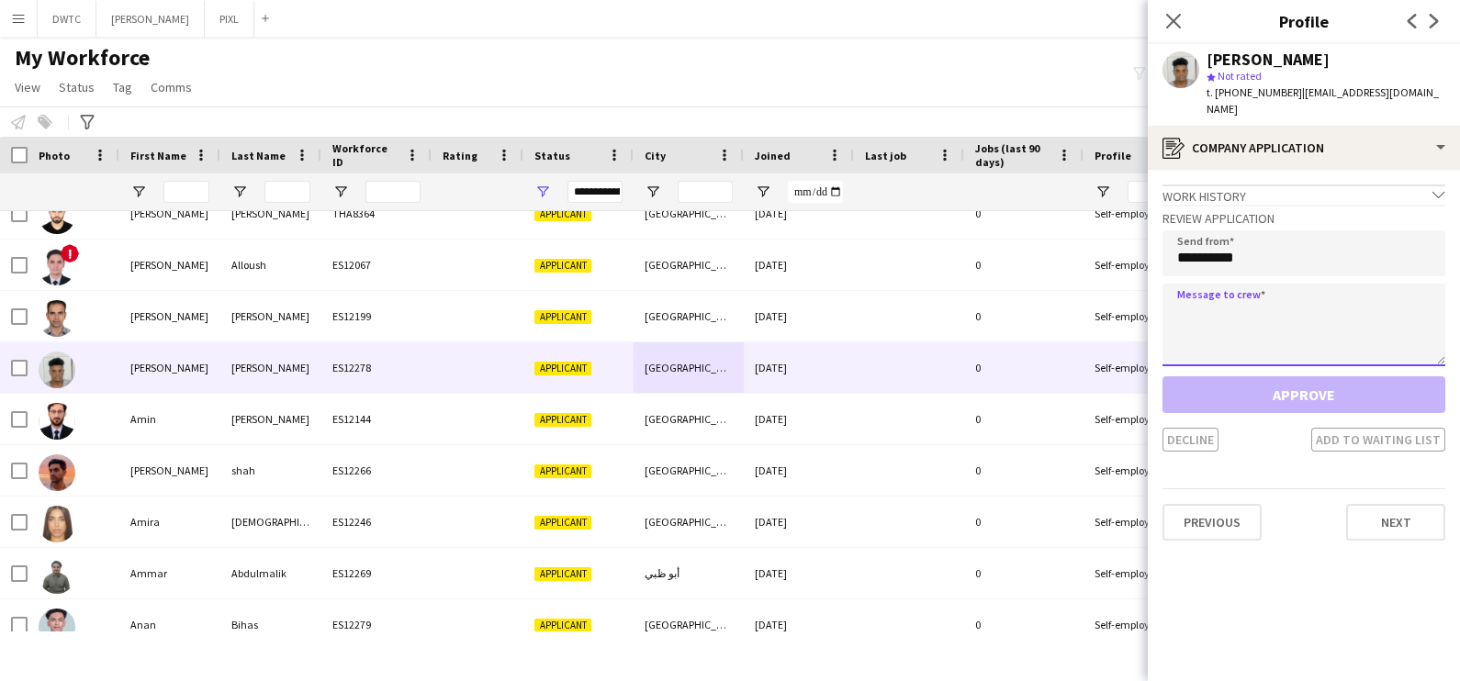
click at [1230, 284] on textarea at bounding box center [1304, 325] width 283 height 83
paste textarea "**********"
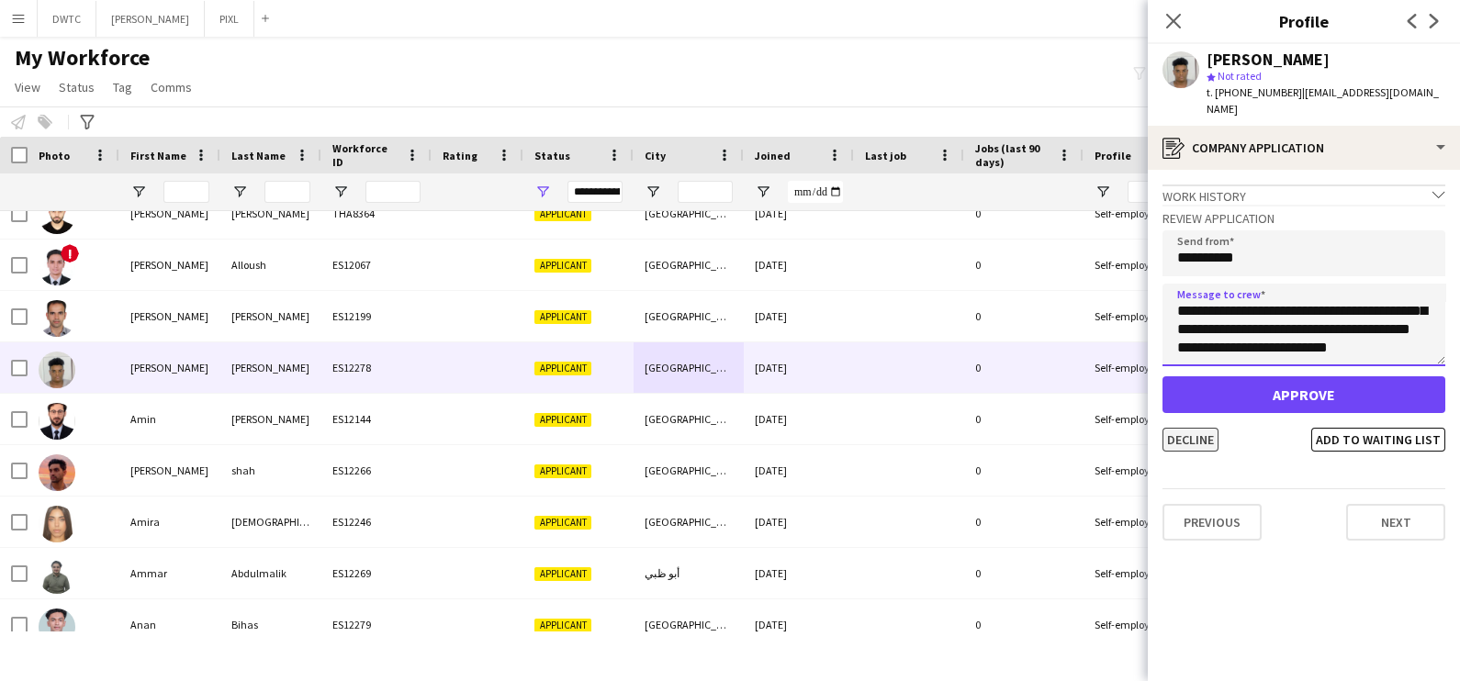
type textarea "**********"
click at [1185, 428] on button "Decline" at bounding box center [1191, 440] width 56 height 24
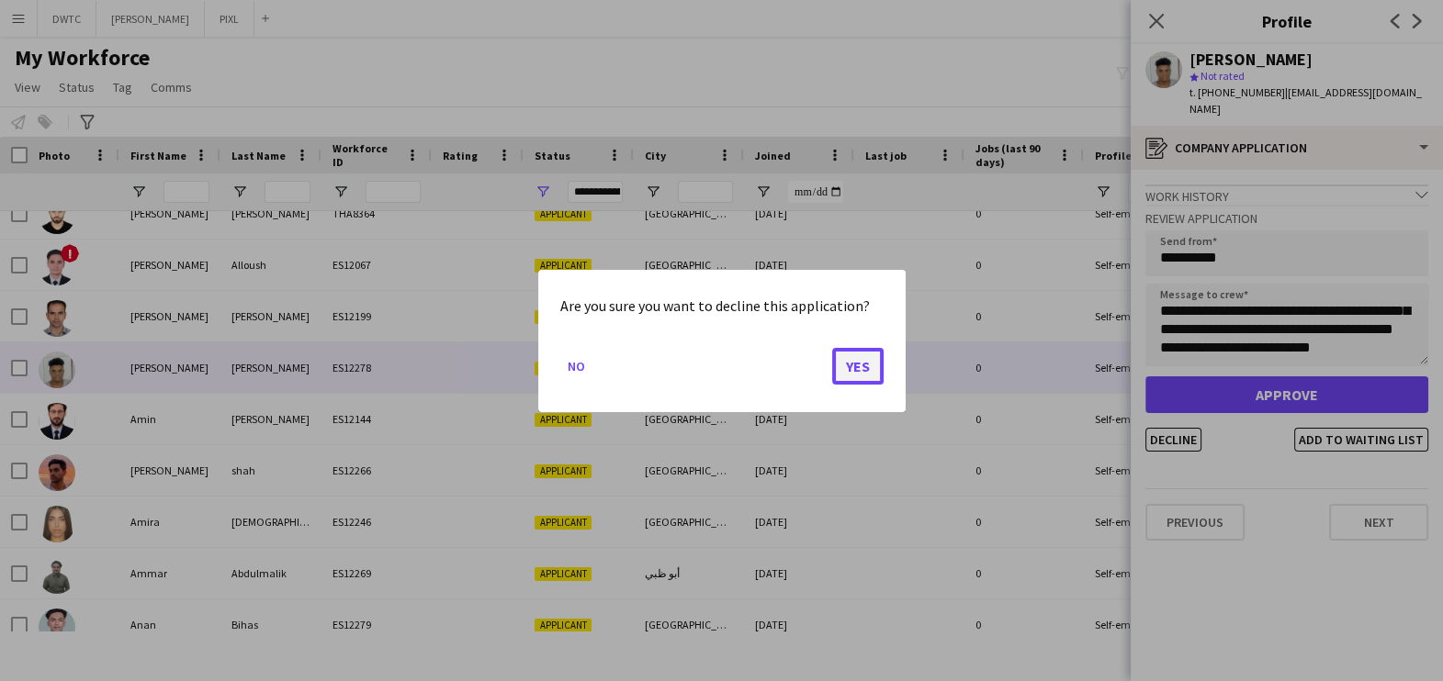
click at [864, 363] on button "Yes" at bounding box center [857, 365] width 51 height 37
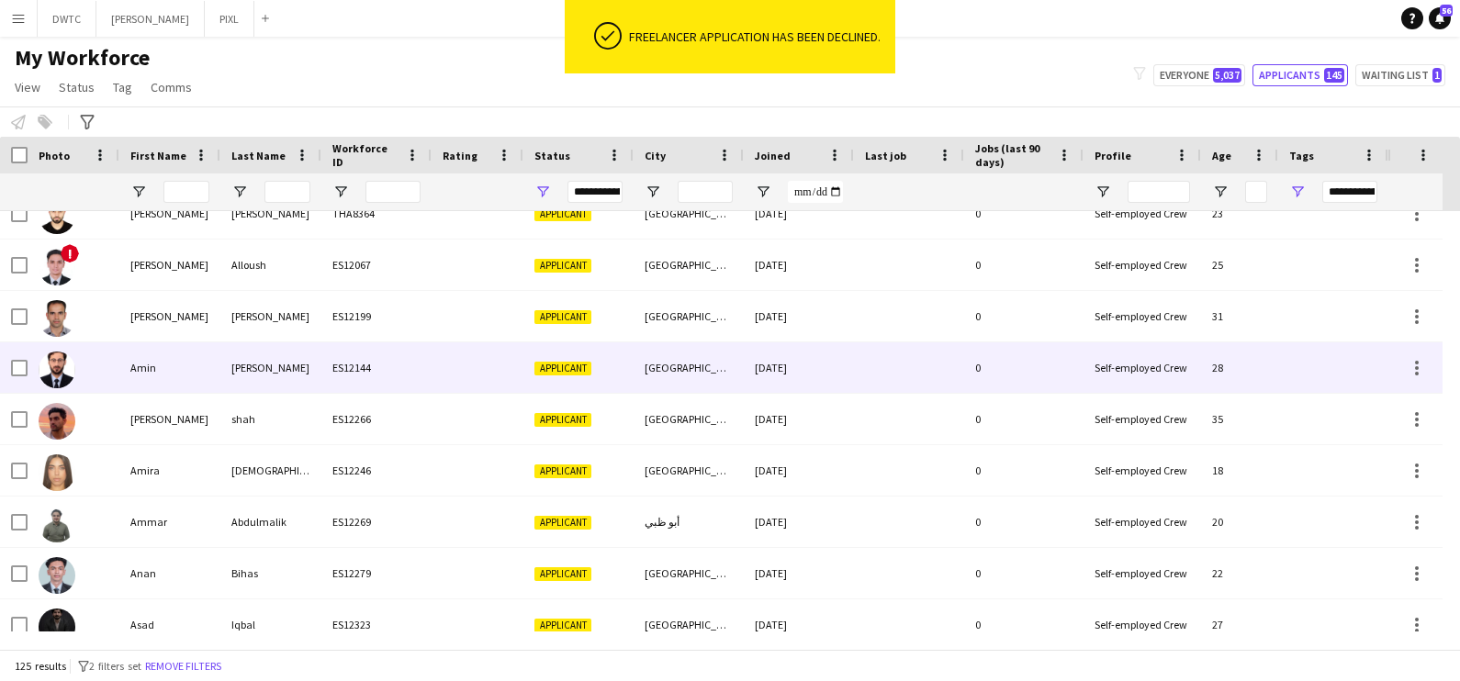
click at [529, 354] on div "Applicant" at bounding box center [578, 368] width 110 height 51
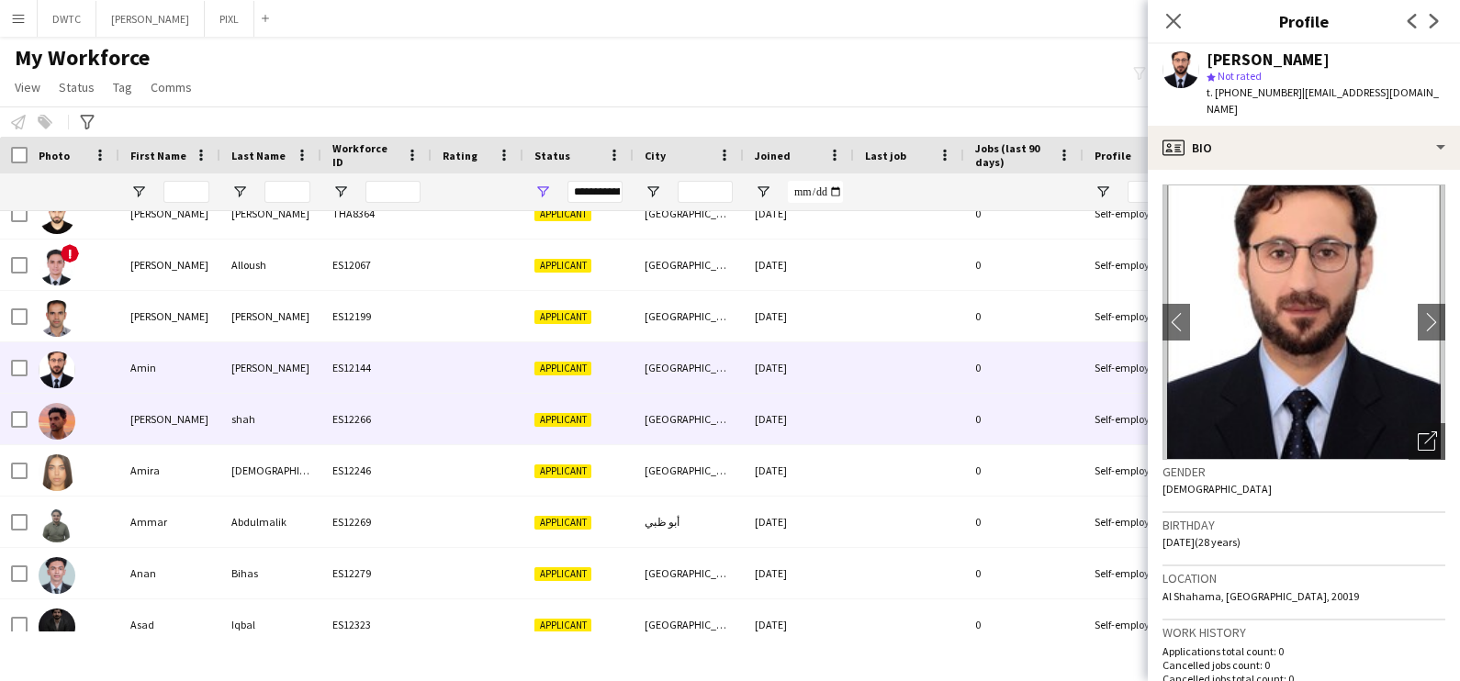
click at [615, 408] on div "Applicant" at bounding box center [578, 419] width 110 height 51
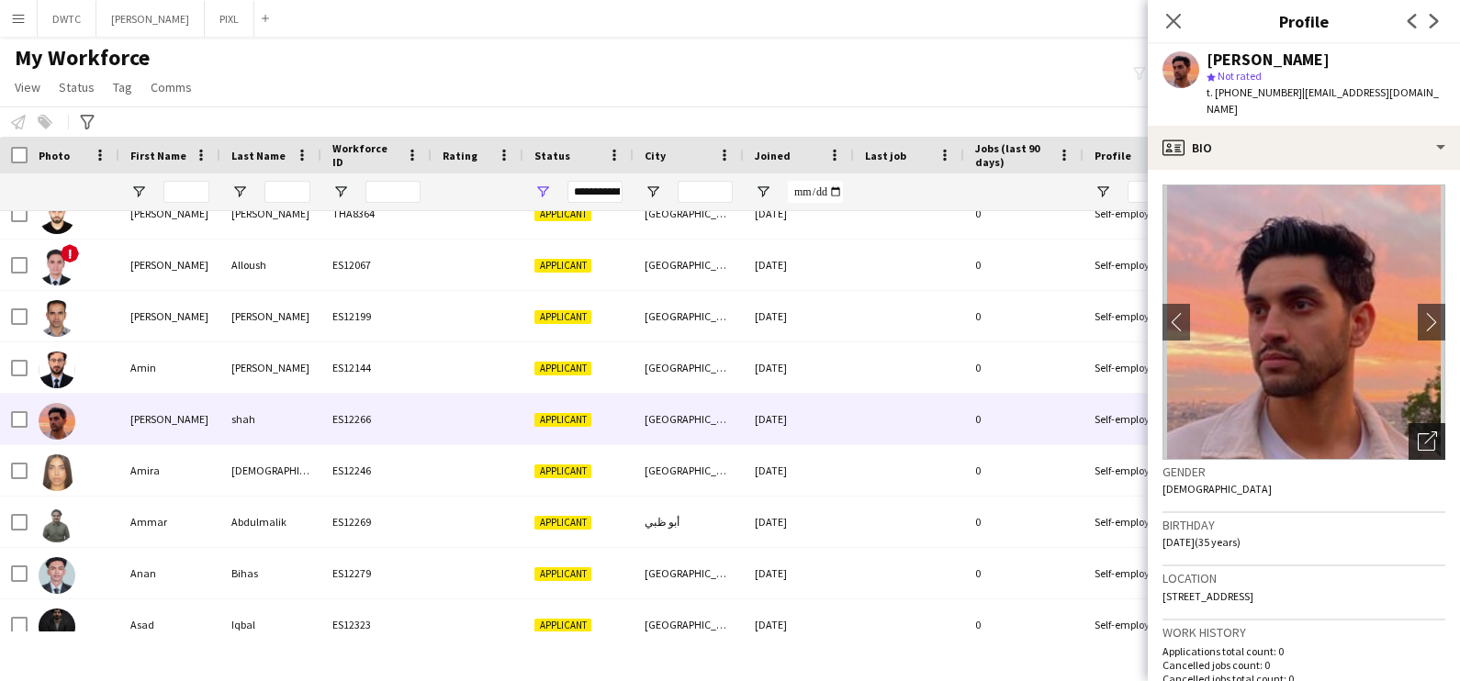
click at [1418, 432] on icon "Open photos pop-in" at bounding box center [1427, 441] width 19 height 19
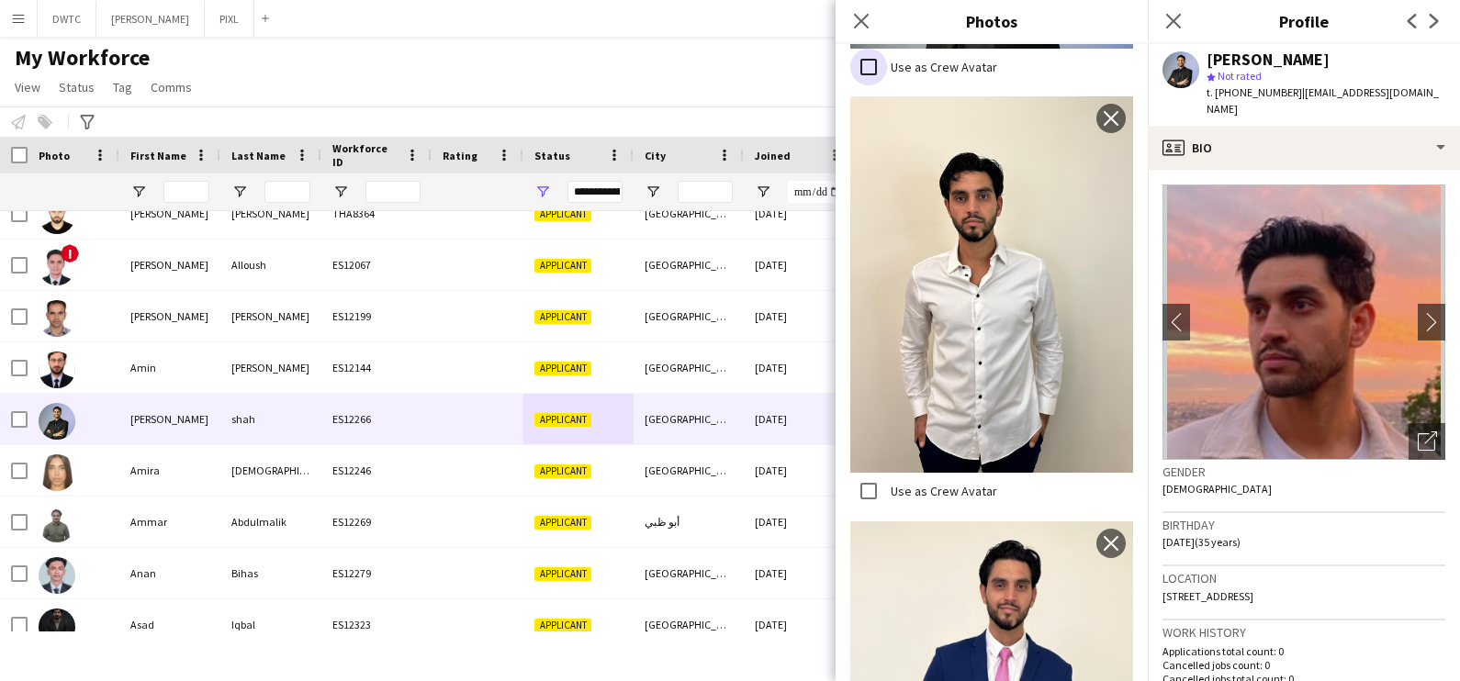
scroll to position [3223, 0]
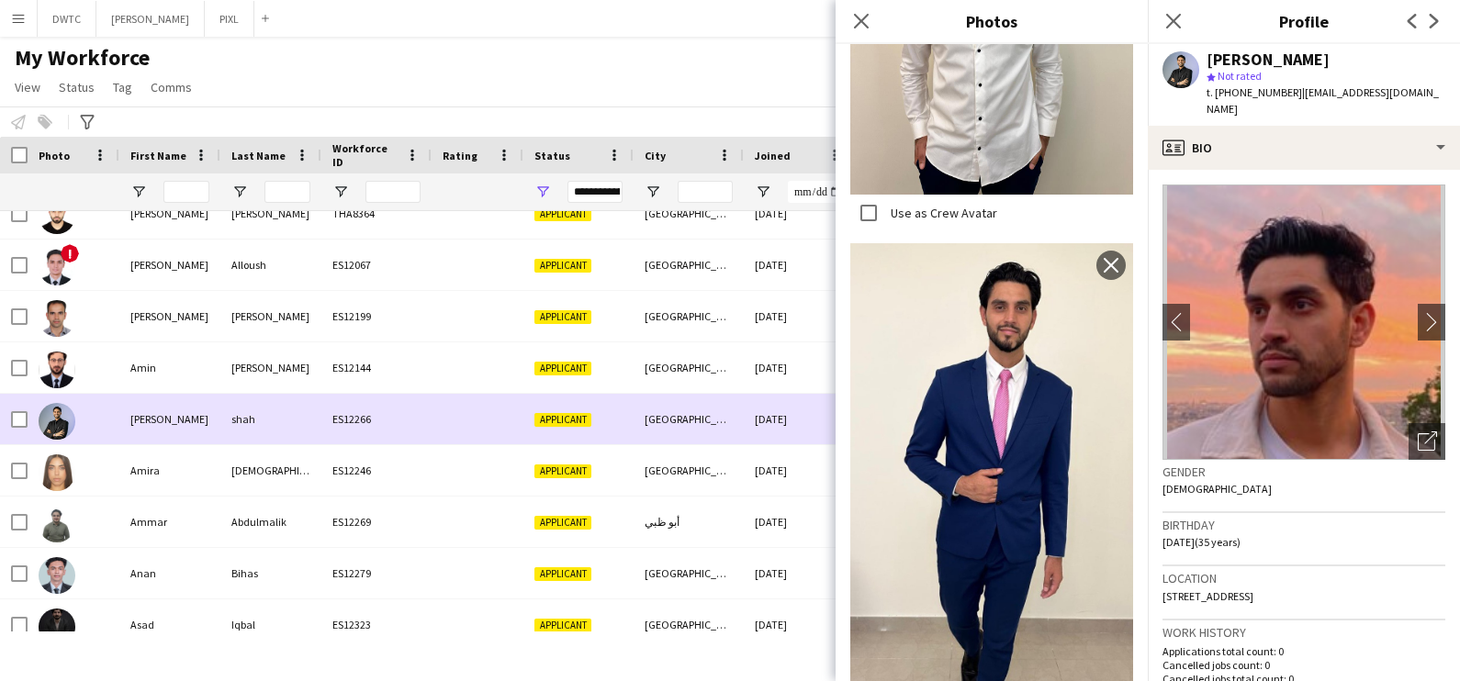
click at [156, 440] on div "Amir" at bounding box center [169, 419] width 101 height 51
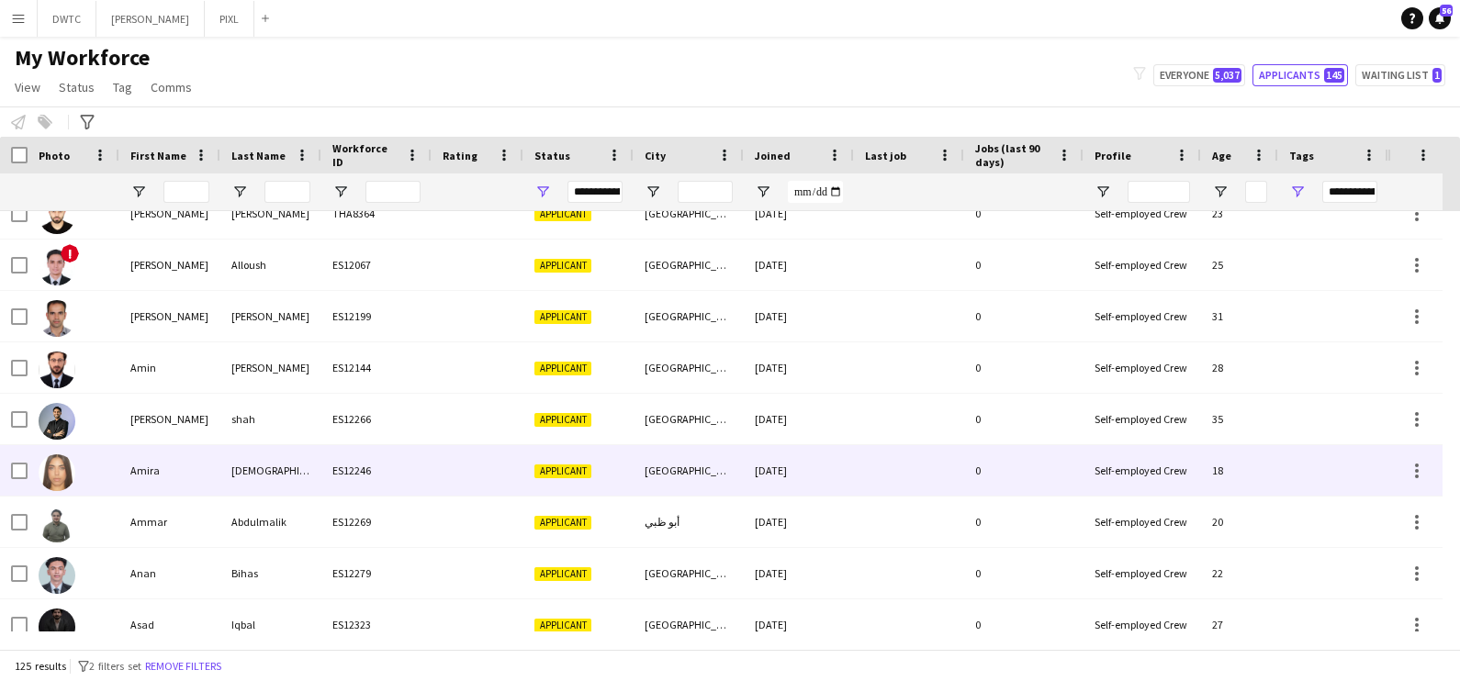
click at [161, 477] on div "Amira" at bounding box center [169, 470] width 101 height 51
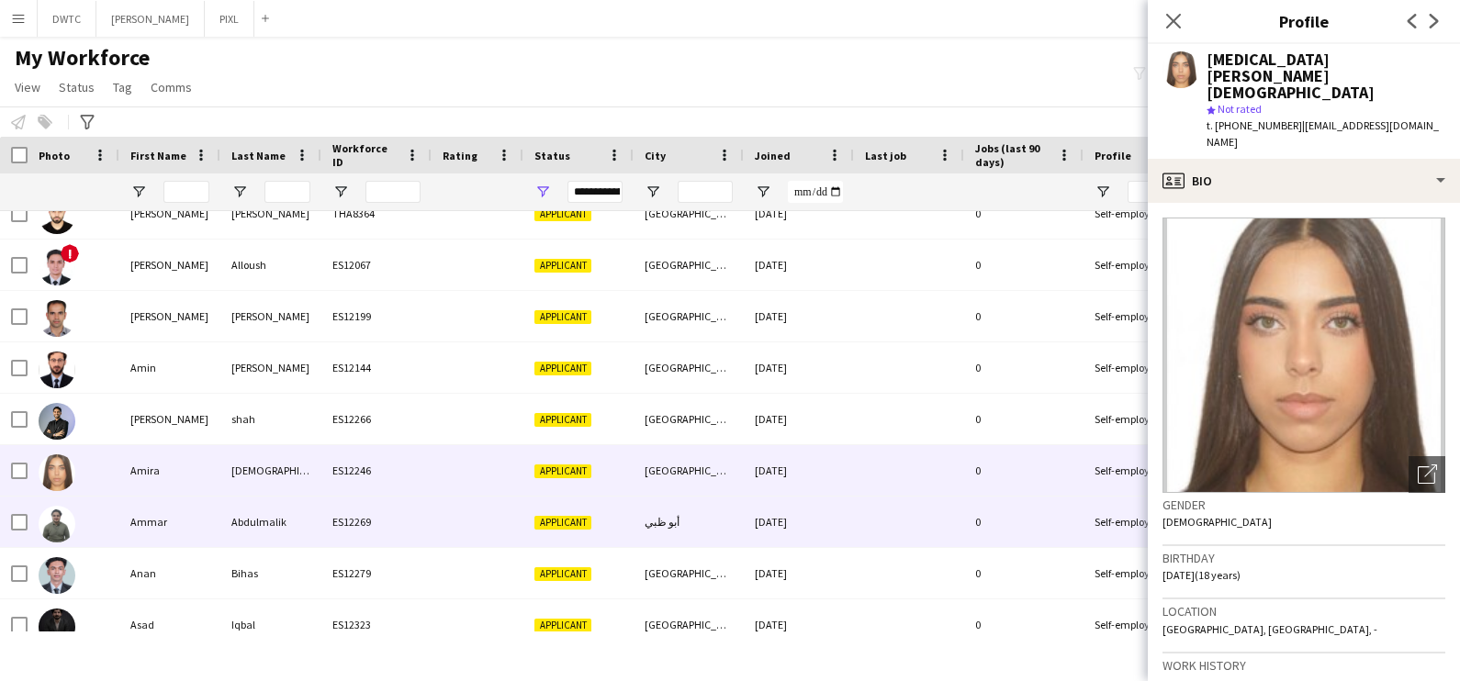
click at [458, 534] on div at bounding box center [478, 522] width 92 height 51
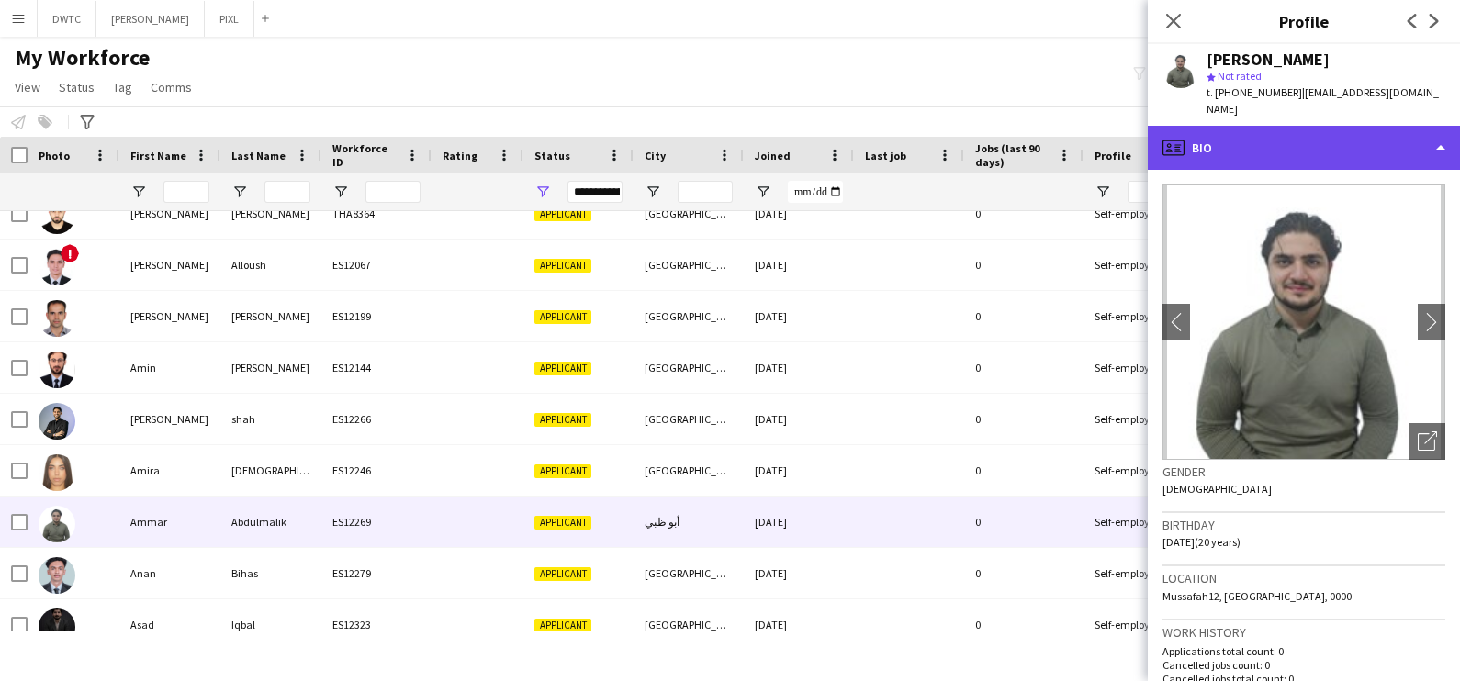
click at [1279, 126] on div "profile Bio" at bounding box center [1304, 148] width 312 height 44
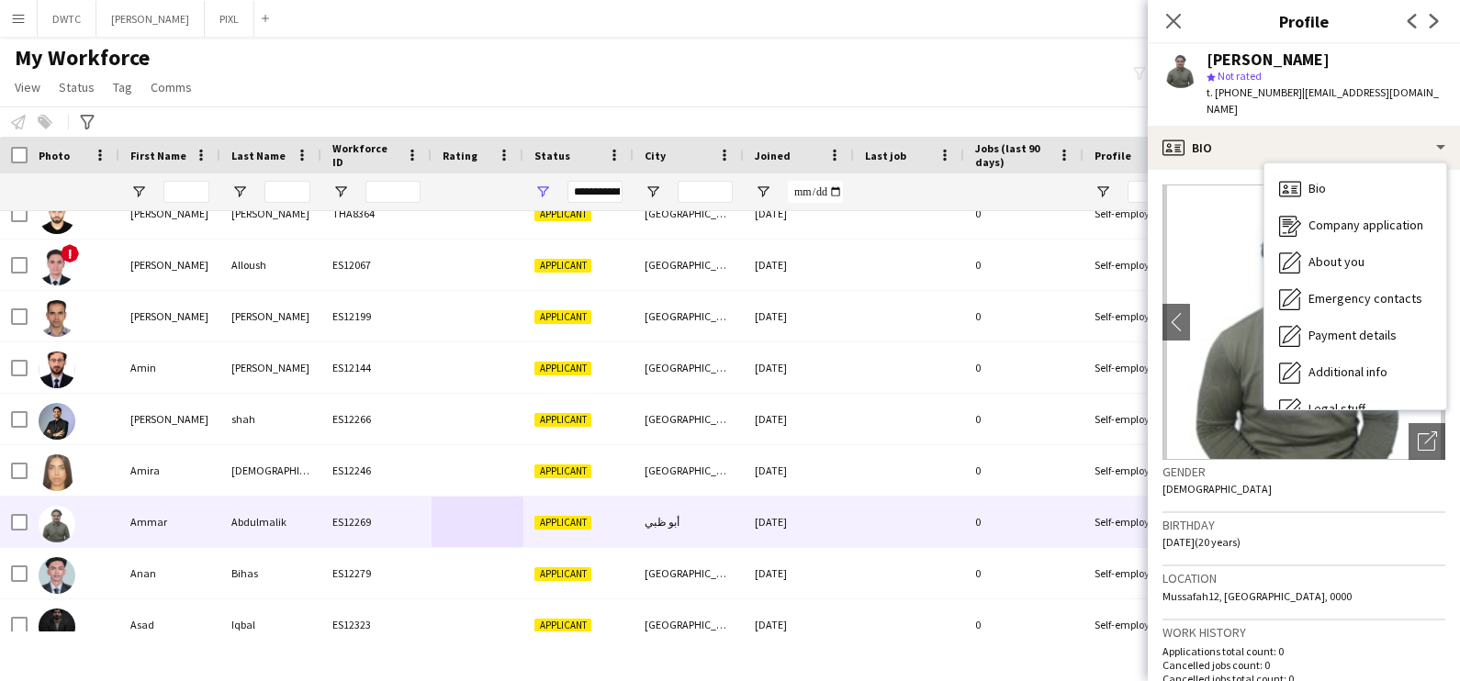
click at [1195, 191] on img at bounding box center [1304, 322] width 283 height 275
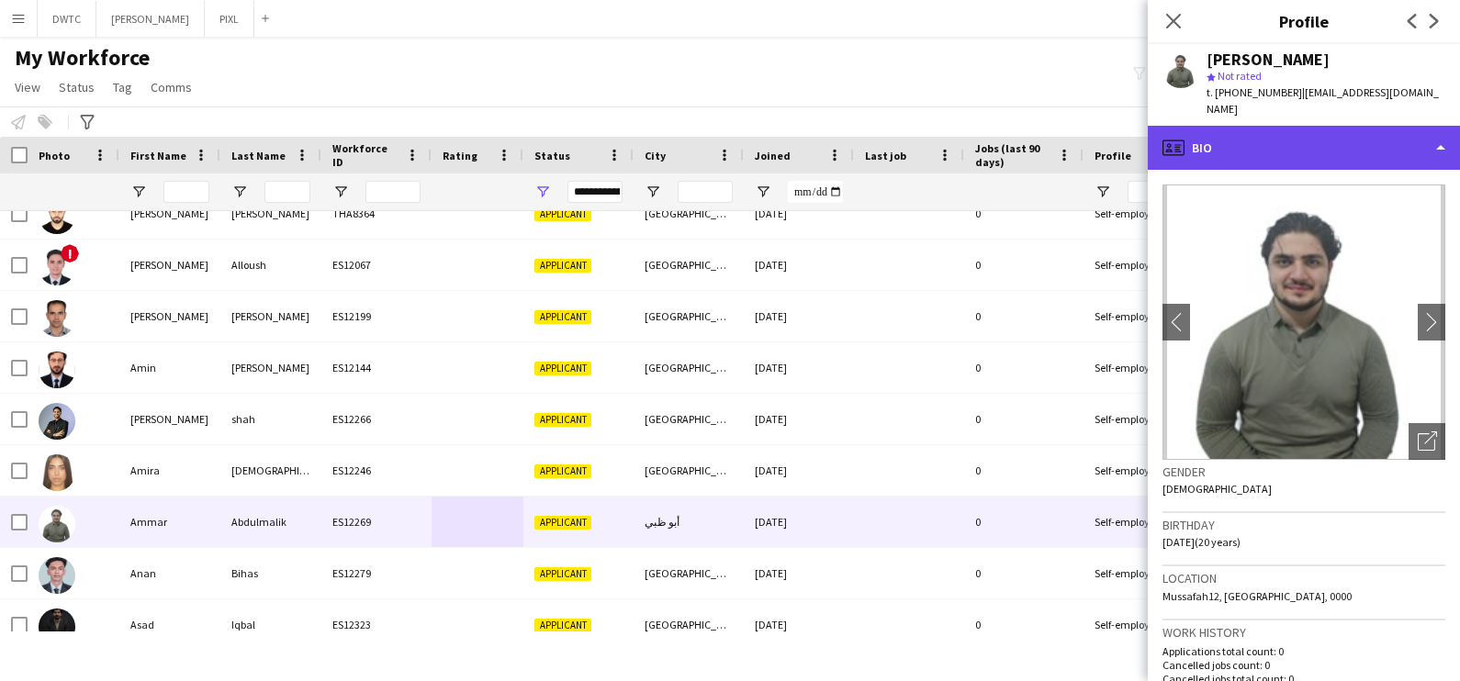
click at [1270, 126] on div "profile Bio" at bounding box center [1304, 148] width 312 height 44
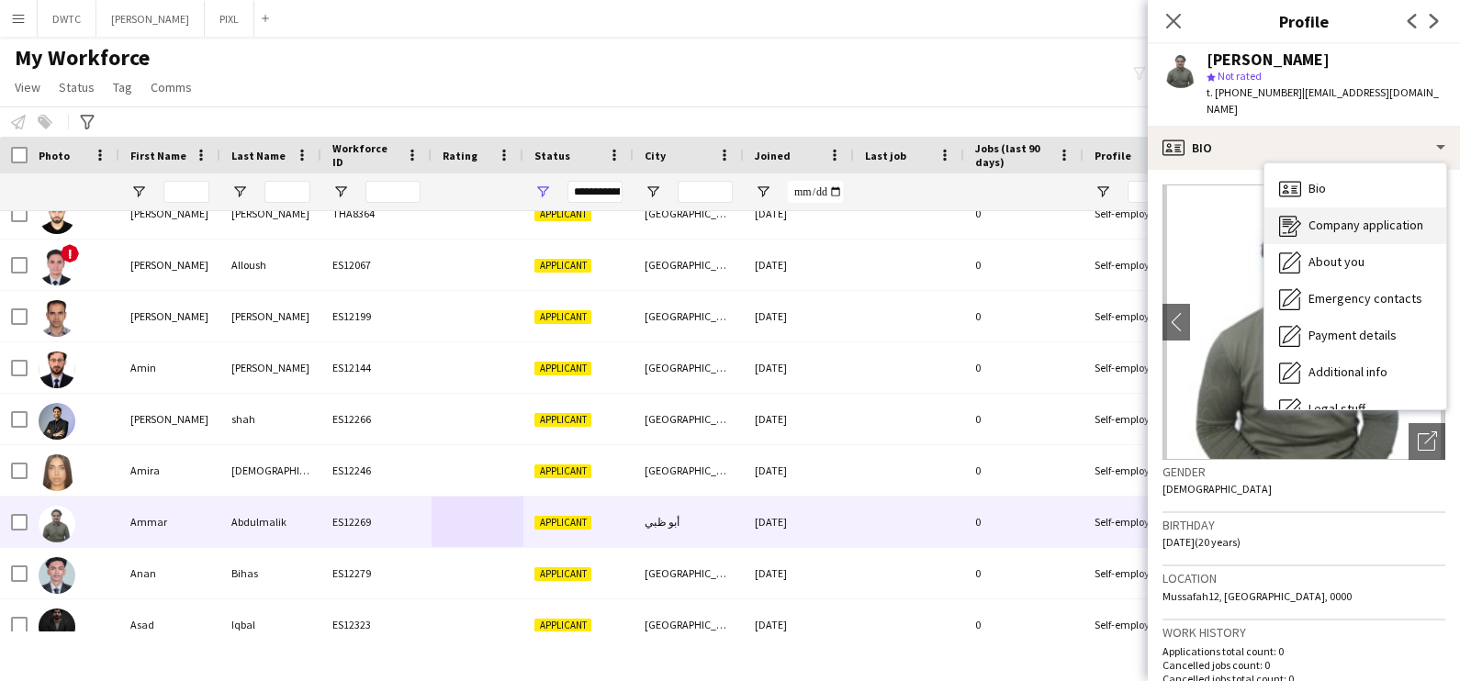
click at [1337, 217] on span "Company application" at bounding box center [1366, 225] width 115 height 17
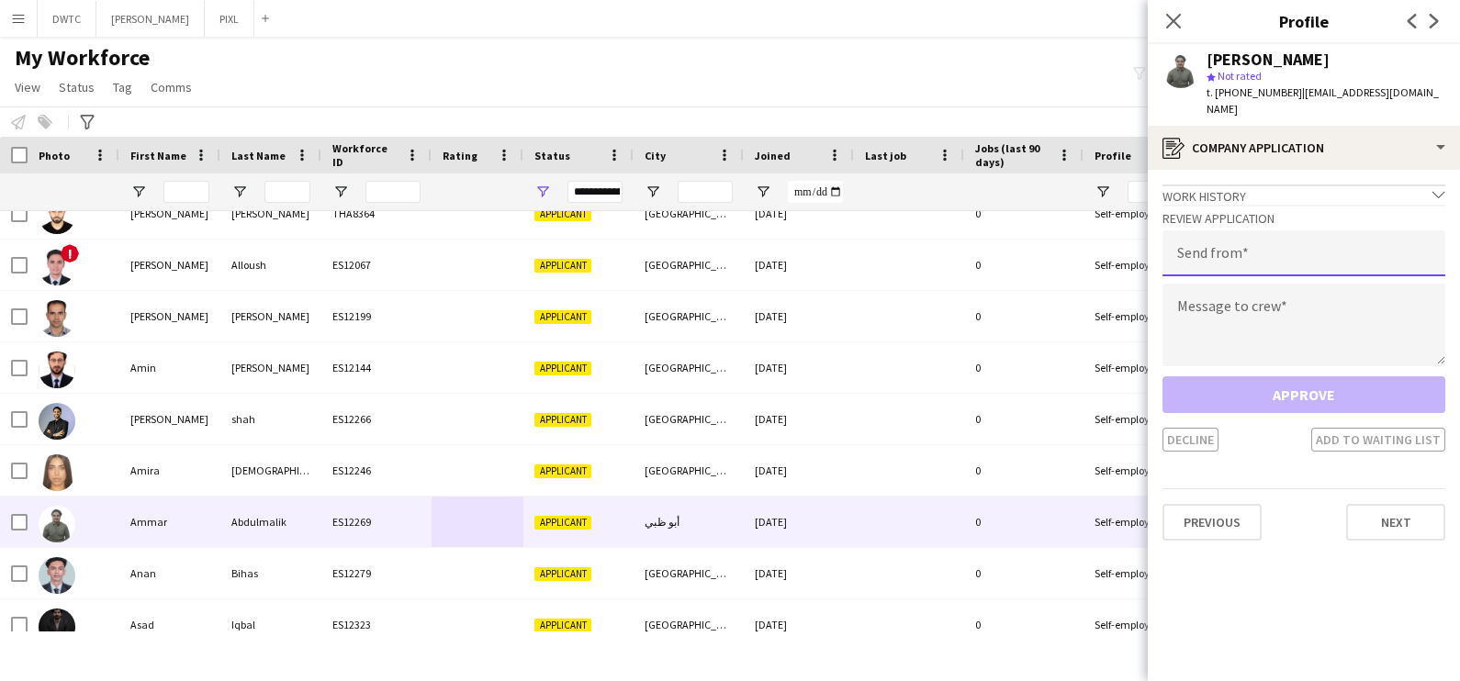
drag, startPoint x: 1272, startPoint y: 226, endPoint x: 1268, endPoint y: 239, distance: 13.4
click at [1272, 230] on input "email" at bounding box center [1304, 253] width 283 height 46
type input "**********"
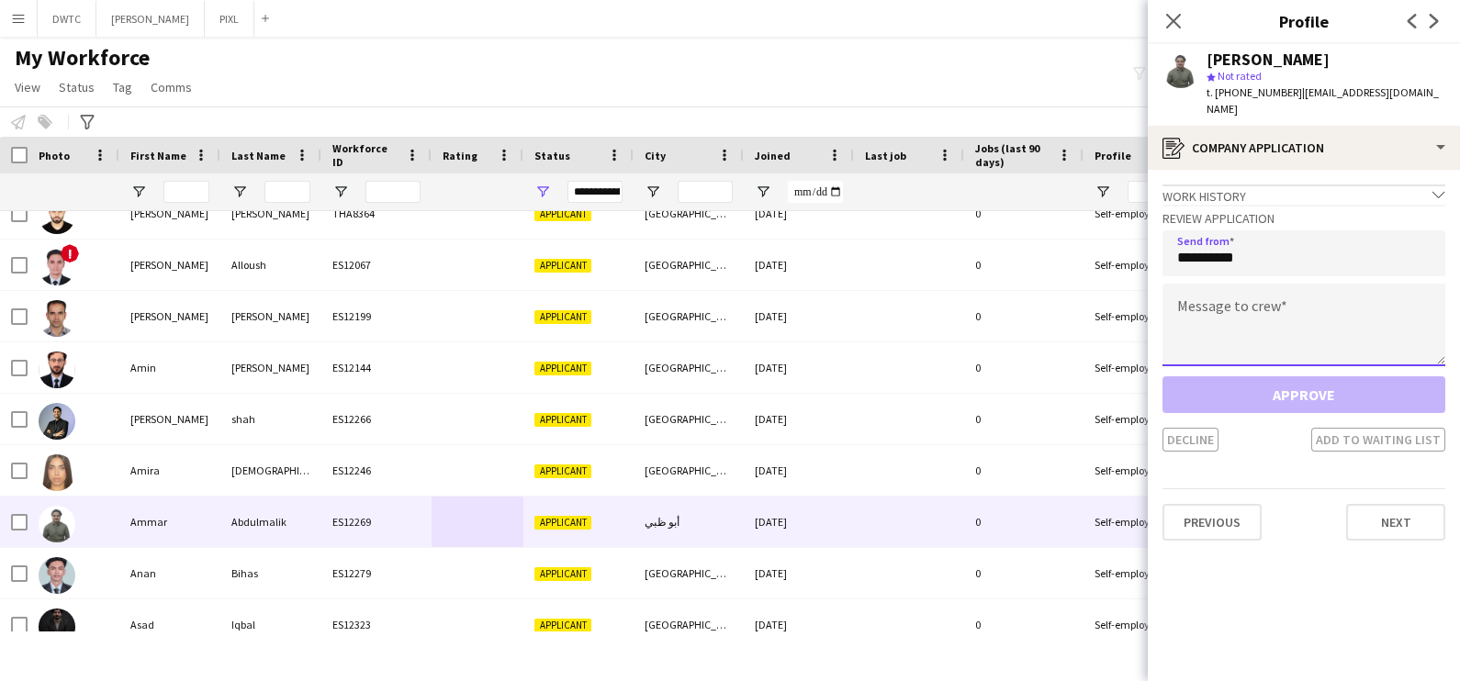
click at [1209, 289] on textarea at bounding box center [1304, 325] width 283 height 83
paste textarea "**********"
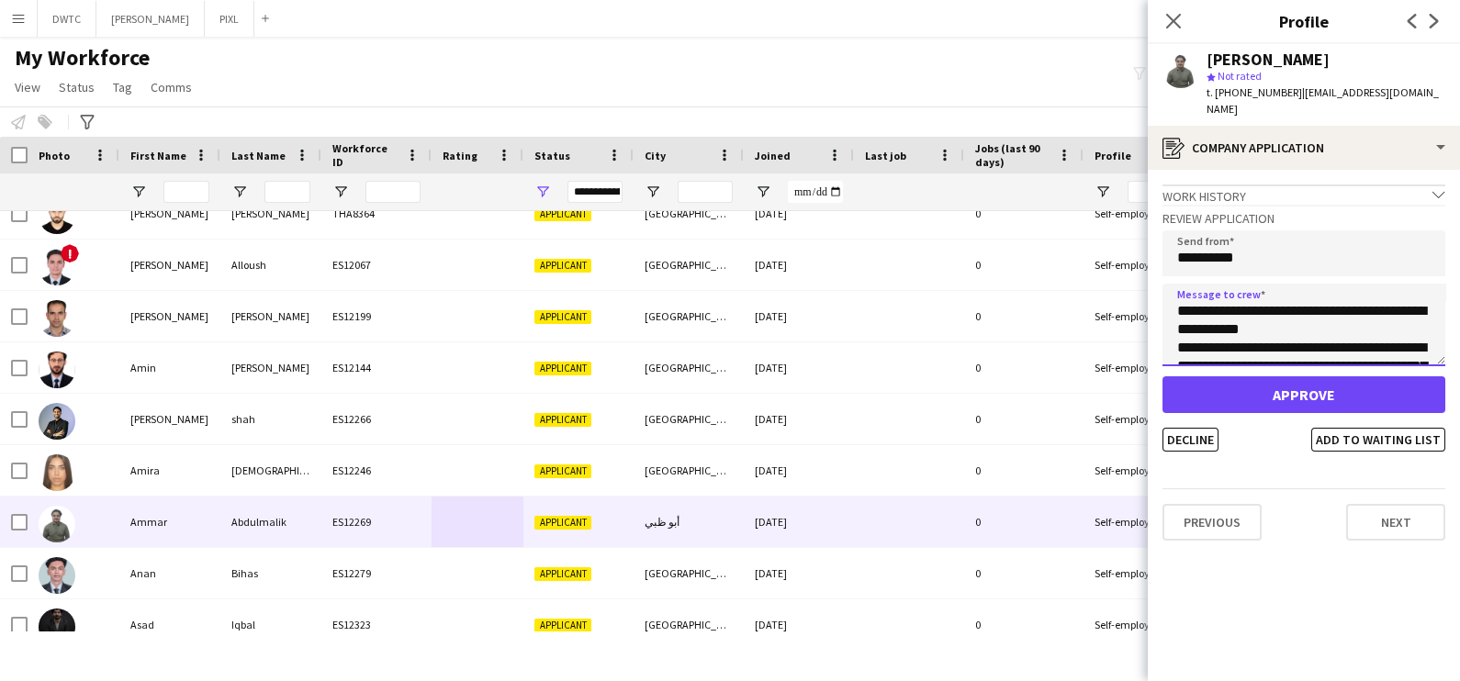
scroll to position [140, 0]
type textarea "**********"
click at [1207, 428] on button "Decline" at bounding box center [1191, 440] width 56 height 24
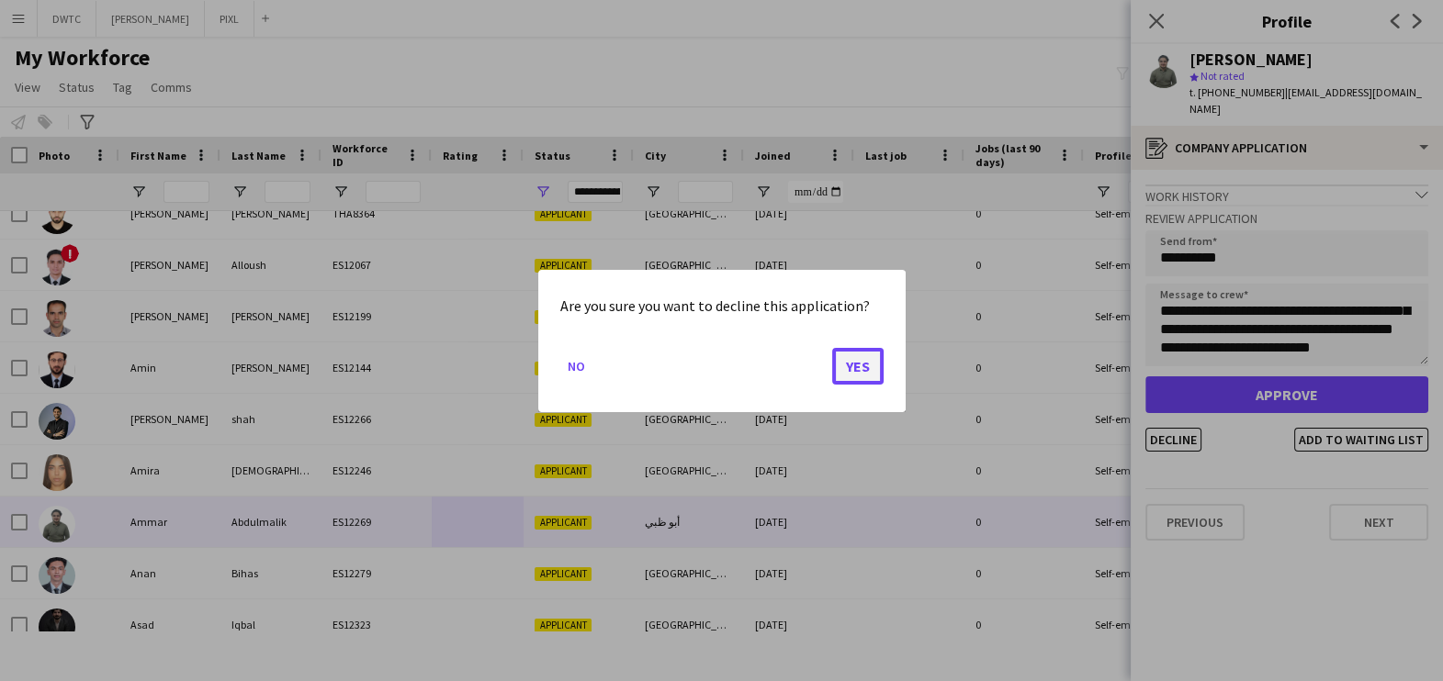
click at [868, 372] on button "Yes" at bounding box center [857, 365] width 51 height 37
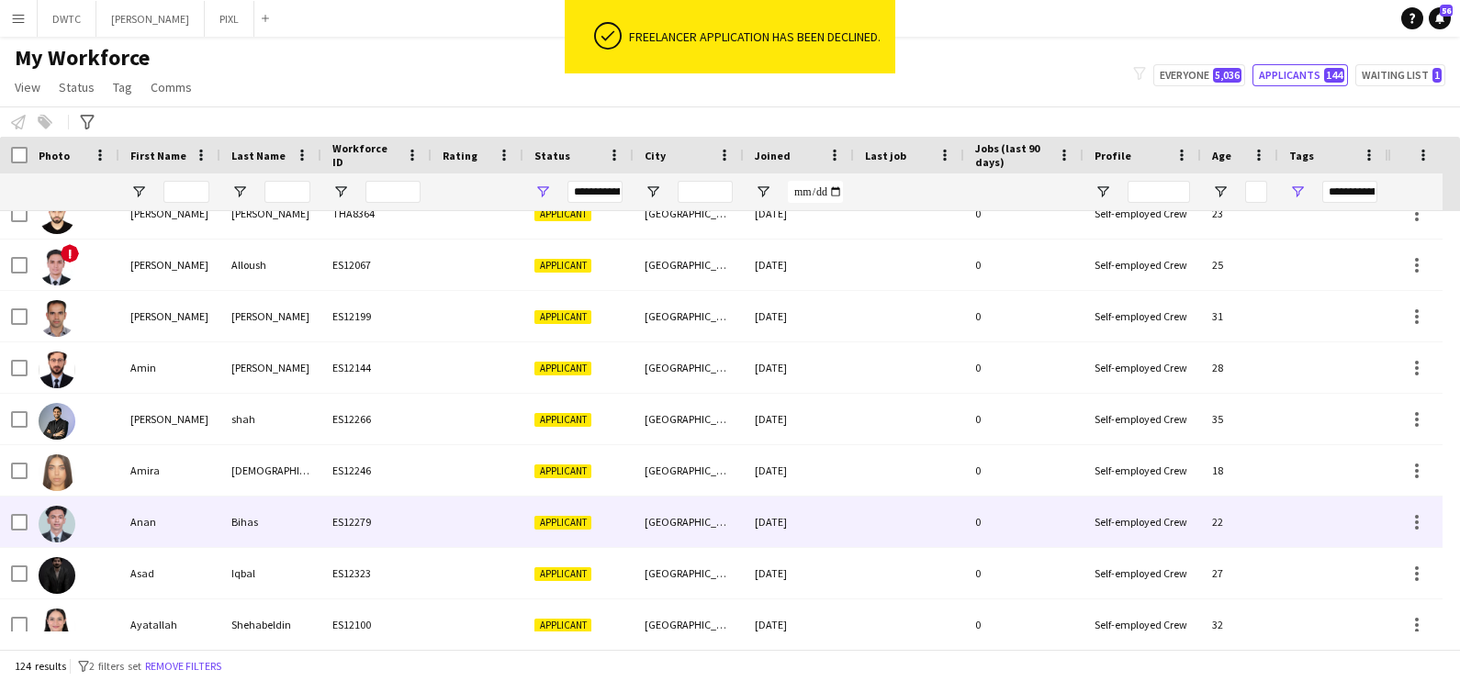
click at [611, 528] on div "Applicant" at bounding box center [578, 522] width 110 height 51
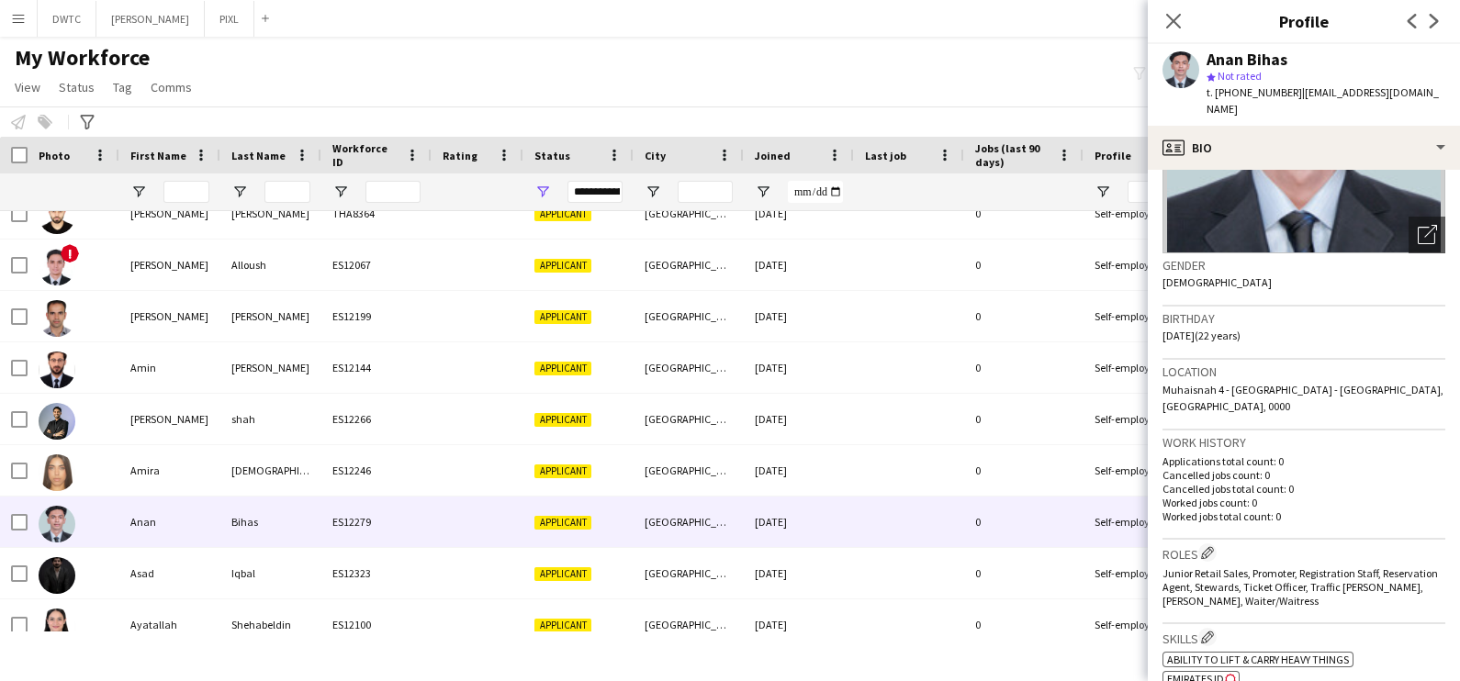
scroll to position [0, 0]
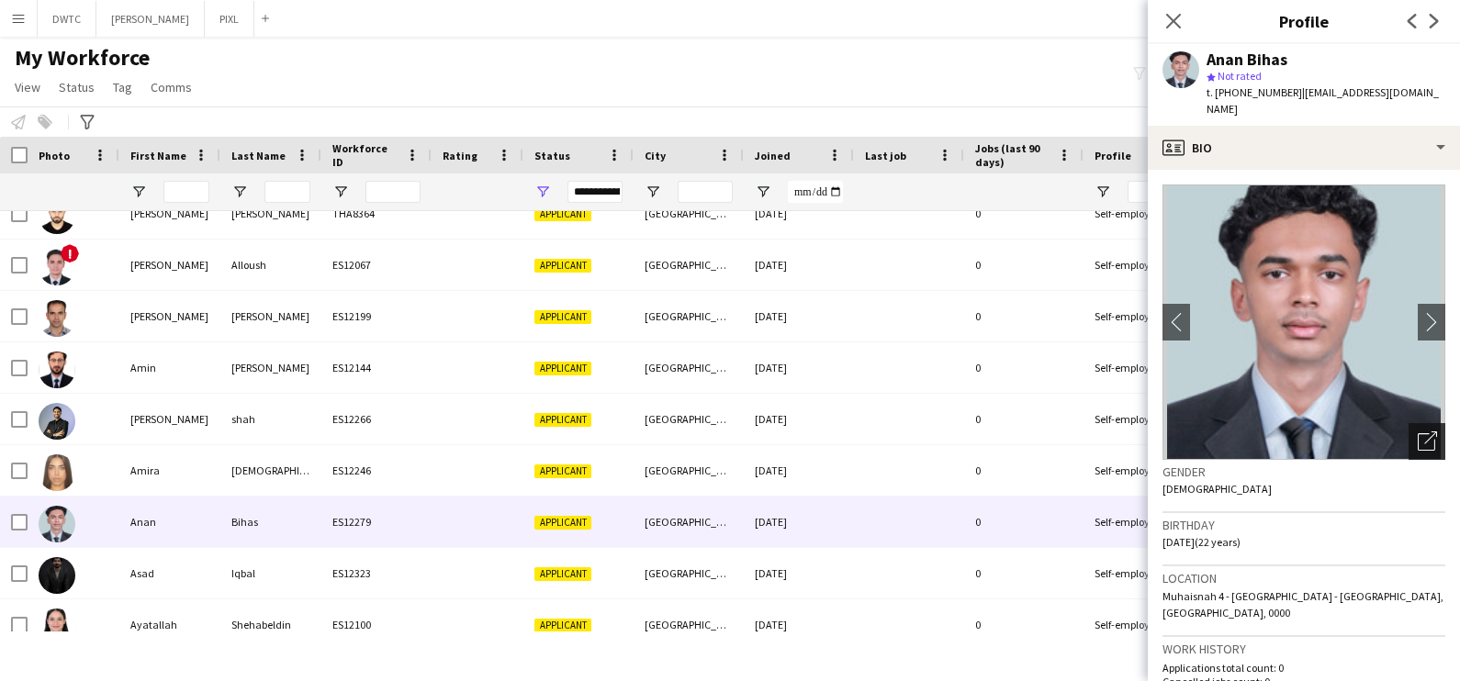
click at [1419, 427] on div "Open photos pop-in" at bounding box center [1427, 441] width 37 height 37
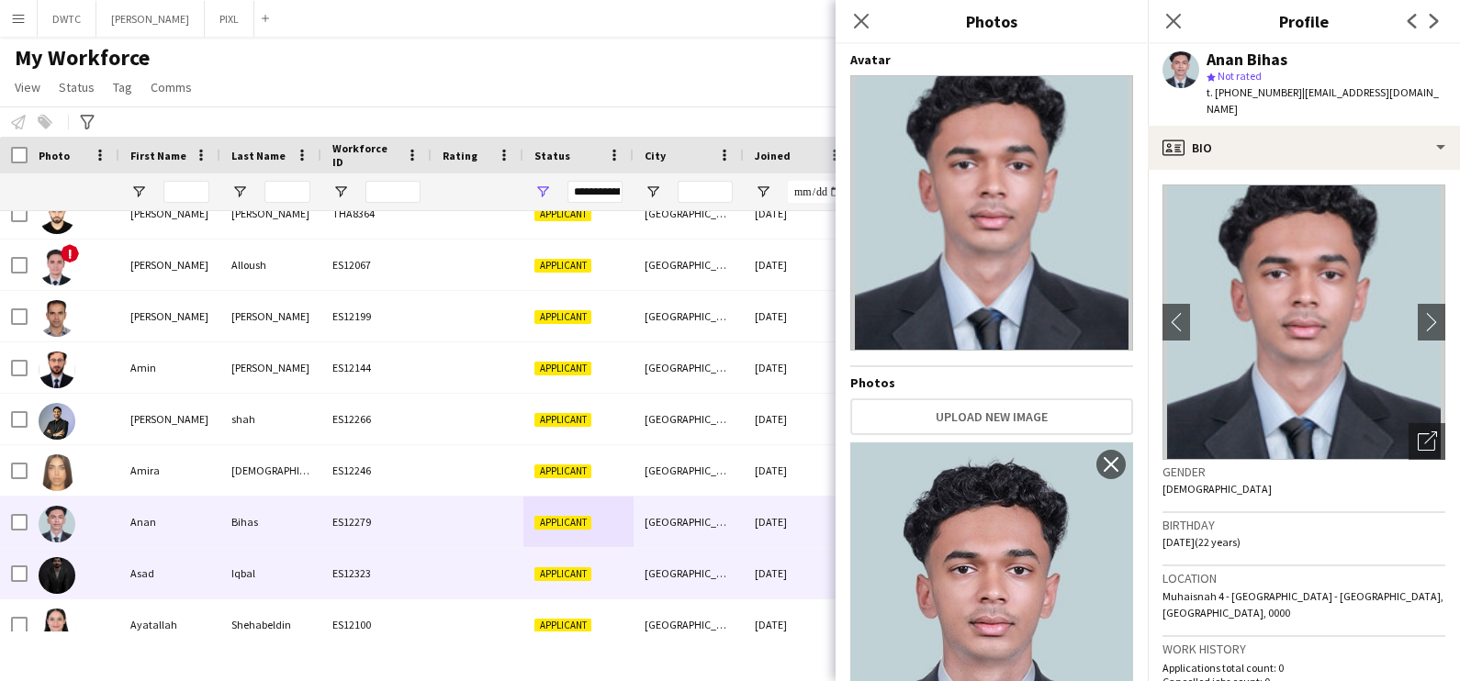
drag, startPoint x: 316, startPoint y: 573, endPoint x: 293, endPoint y: 539, distance: 41.0
click at [316, 574] on div "Iqbal" at bounding box center [270, 573] width 101 height 51
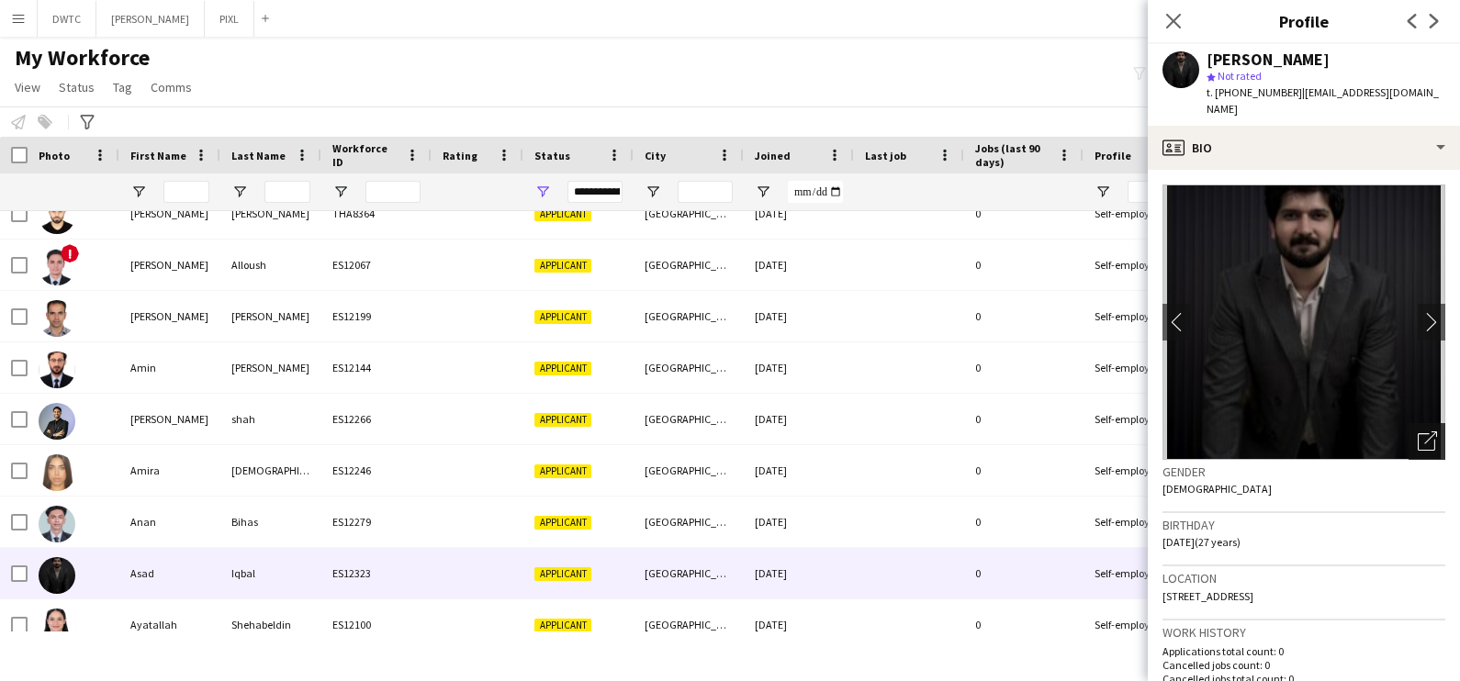
click at [1409, 423] on div "Open photos pop-in" at bounding box center [1427, 441] width 37 height 37
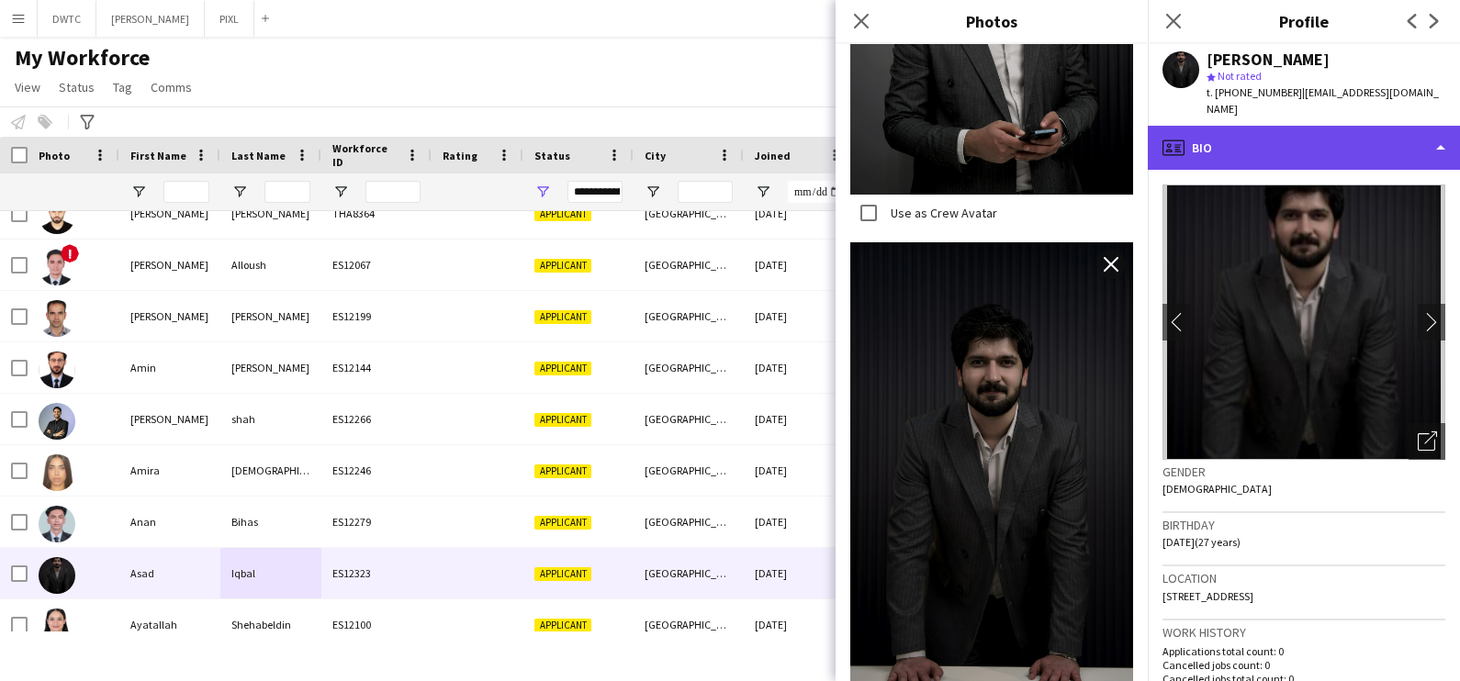
click at [1313, 134] on div "profile Bio" at bounding box center [1304, 148] width 312 height 44
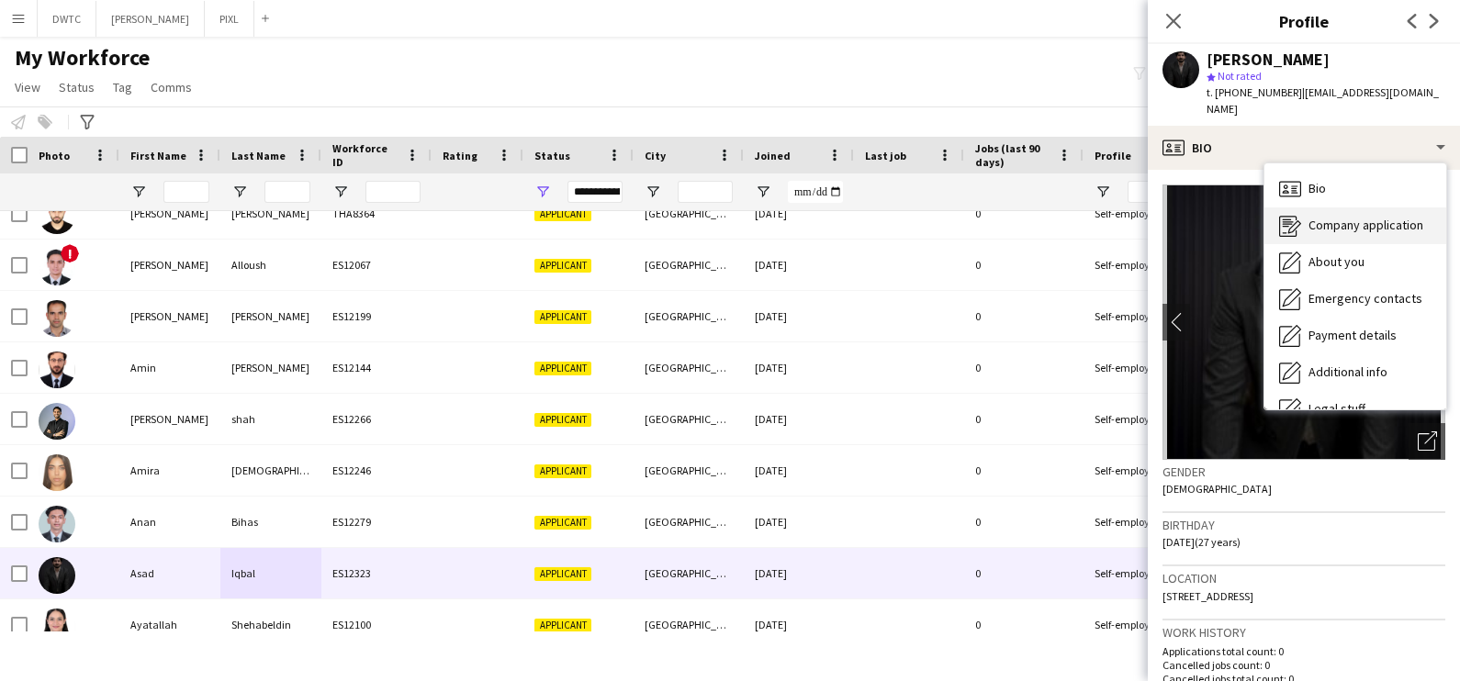
click at [1317, 218] on div "Company application Company application" at bounding box center [1355, 226] width 182 height 37
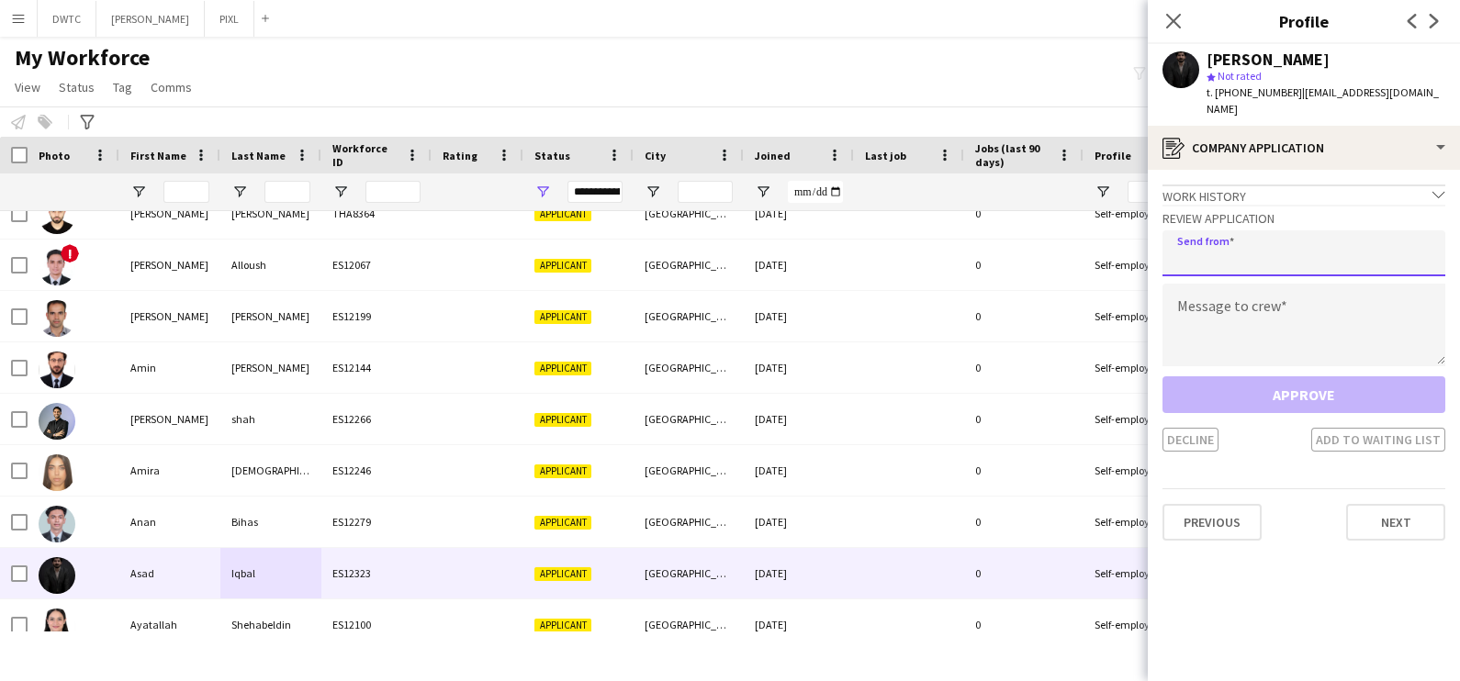
click at [1247, 233] on input "email" at bounding box center [1304, 253] width 283 height 46
type input "**********"
click at [1196, 304] on textarea at bounding box center [1304, 325] width 283 height 83
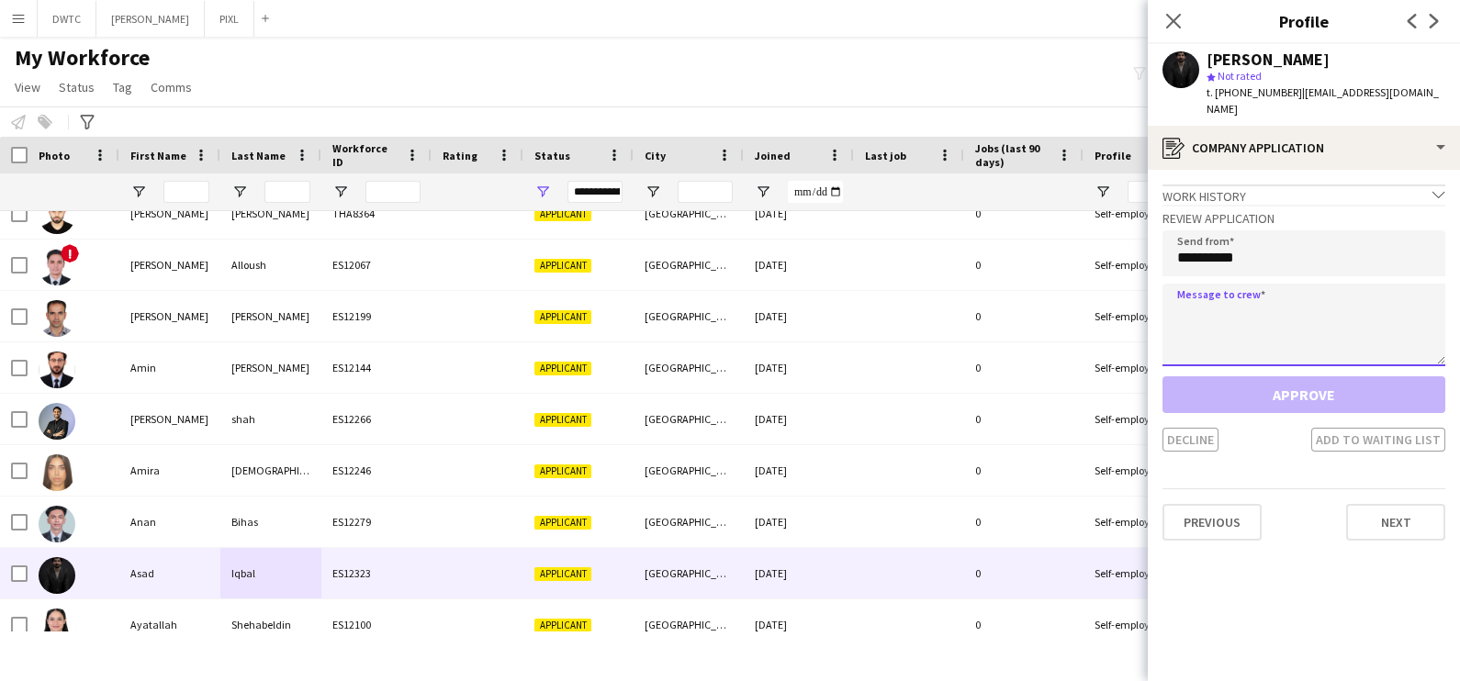
paste textarea "**********"
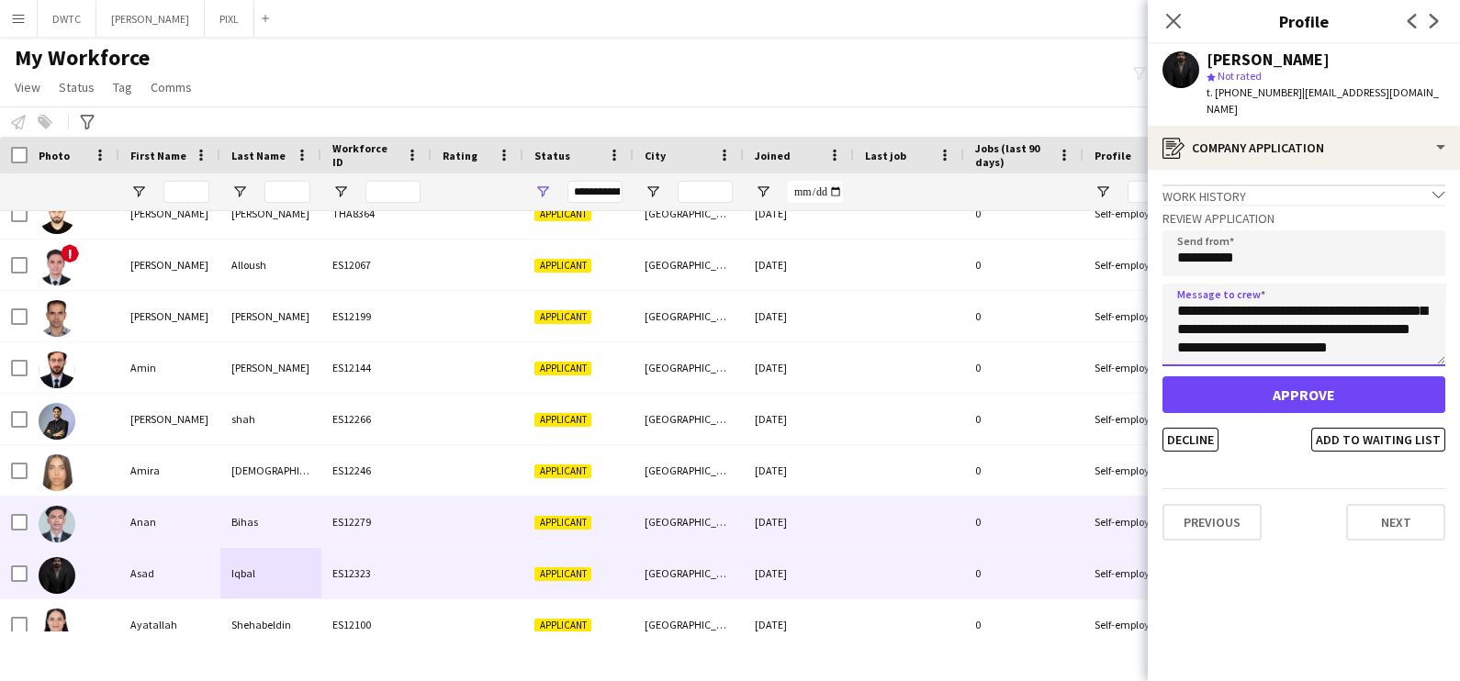
scroll to position [458, 0]
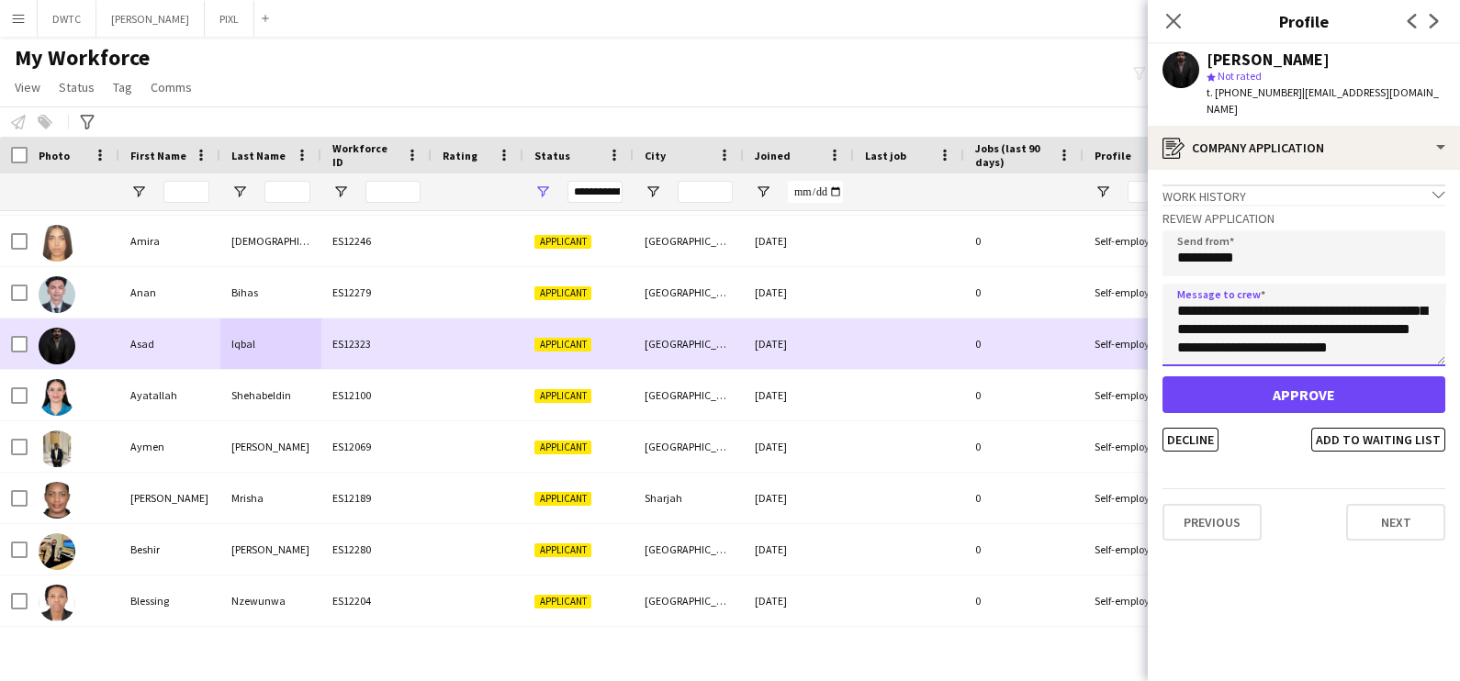
type textarea "**********"
click at [297, 326] on div "Iqbal" at bounding box center [270, 344] width 101 height 51
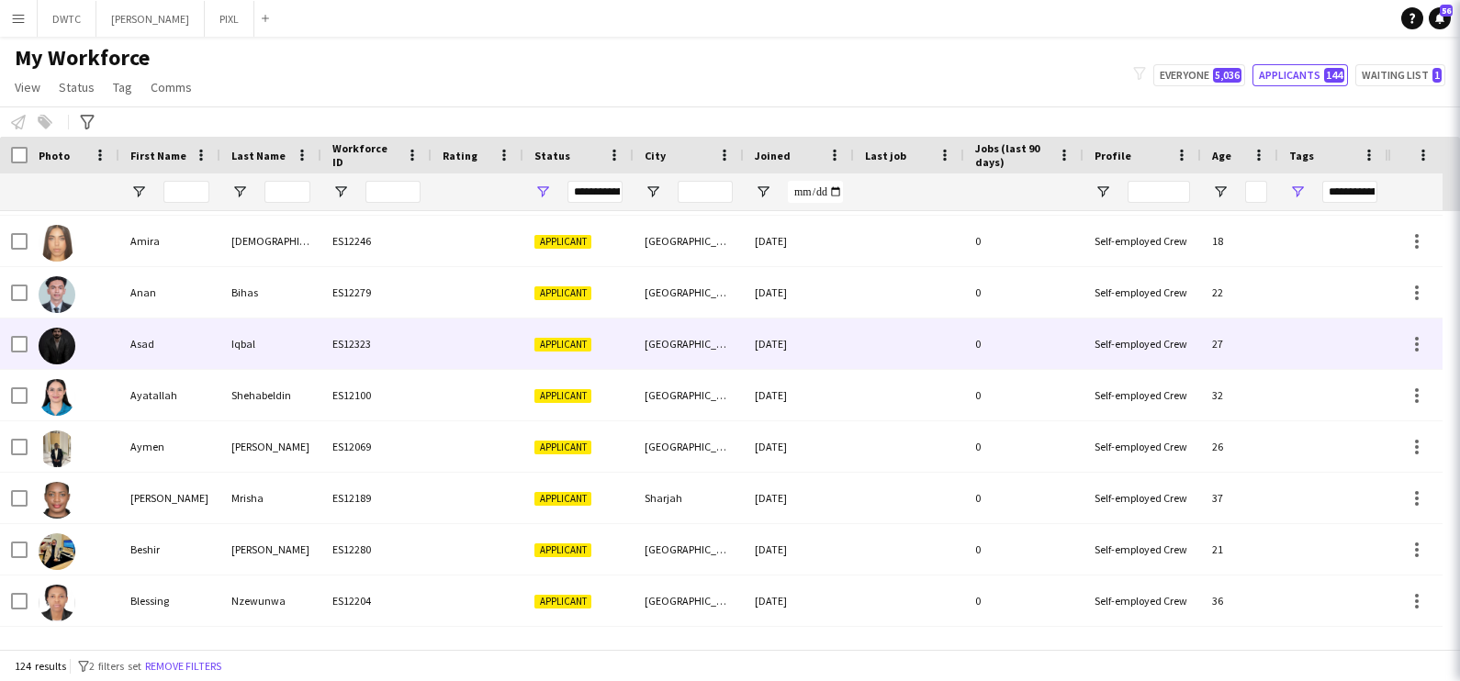
click at [297, 326] on div "Iqbal" at bounding box center [270, 344] width 101 height 51
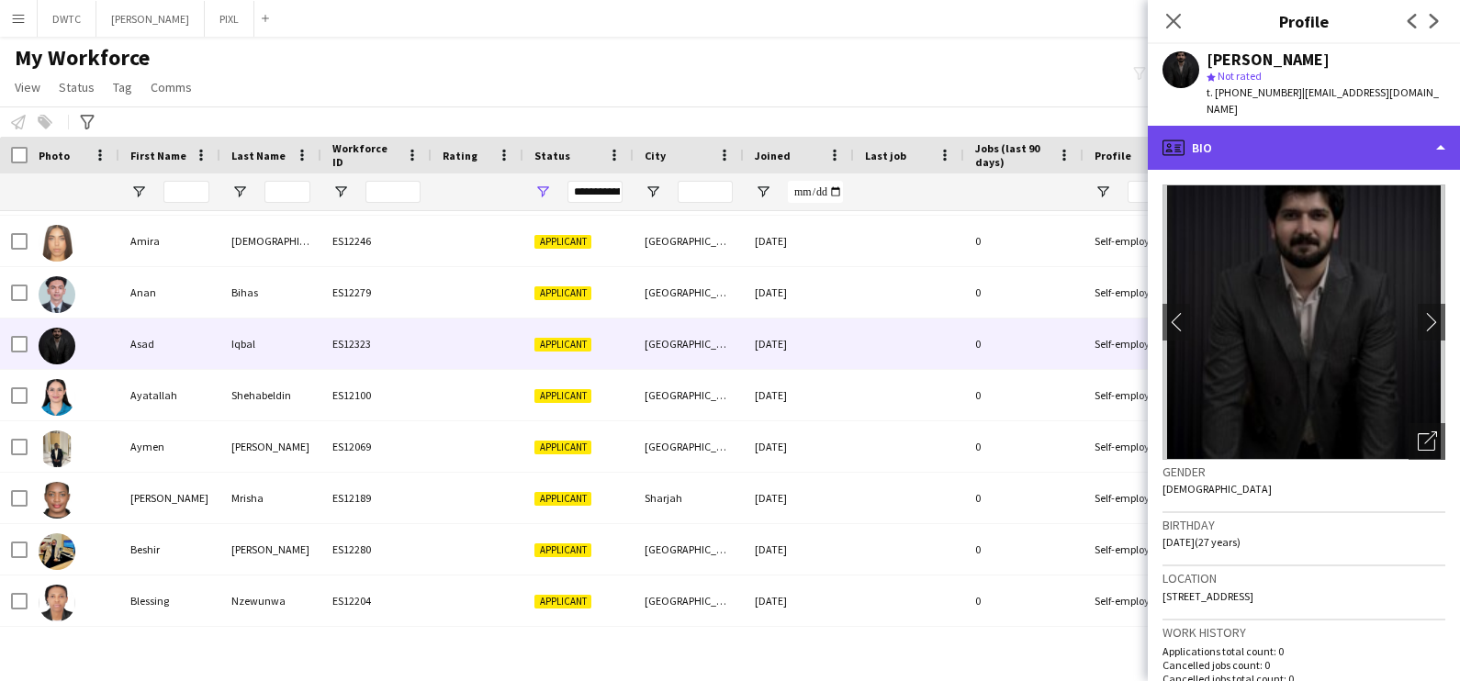
click at [1341, 145] on div "profile Bio" at bounding box center [1304, 148] width 312 height 44
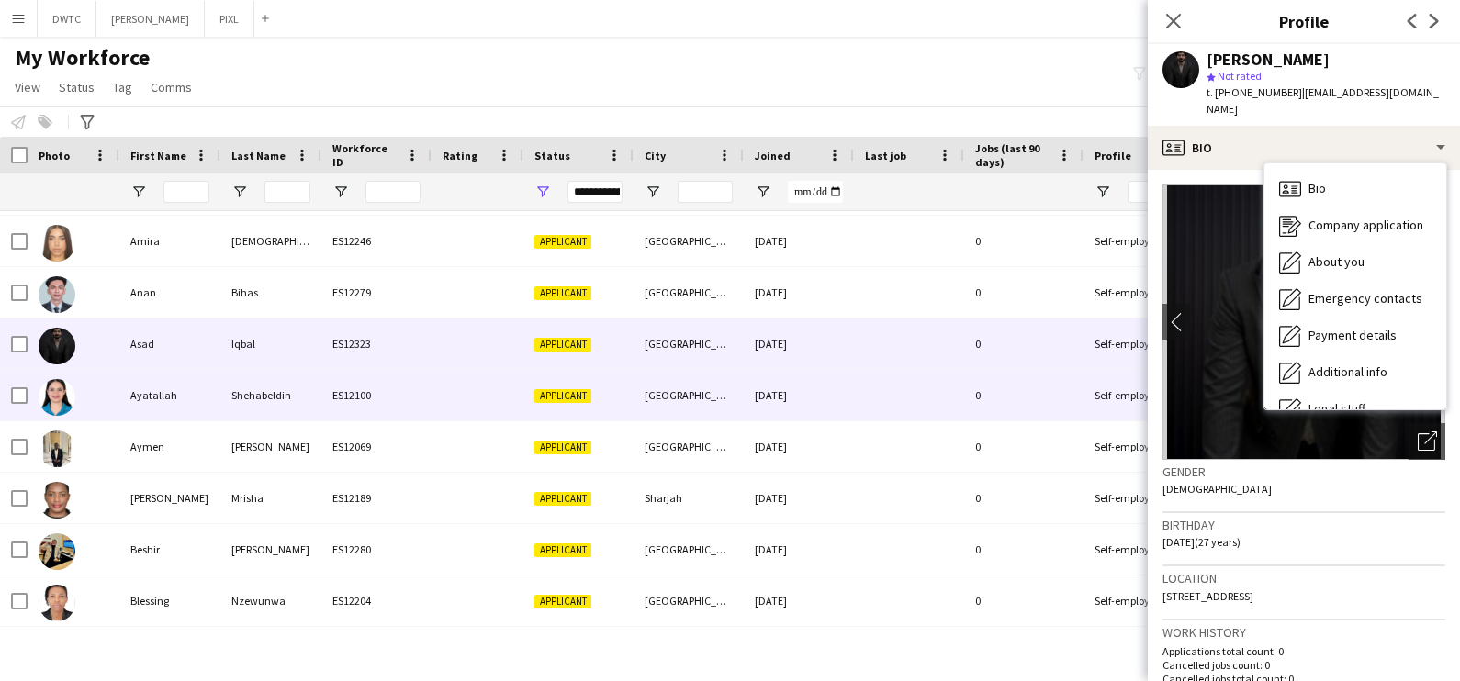
click at [388, 405] on div "ES12100" at bounding box center [376, 395] width 110 height 51
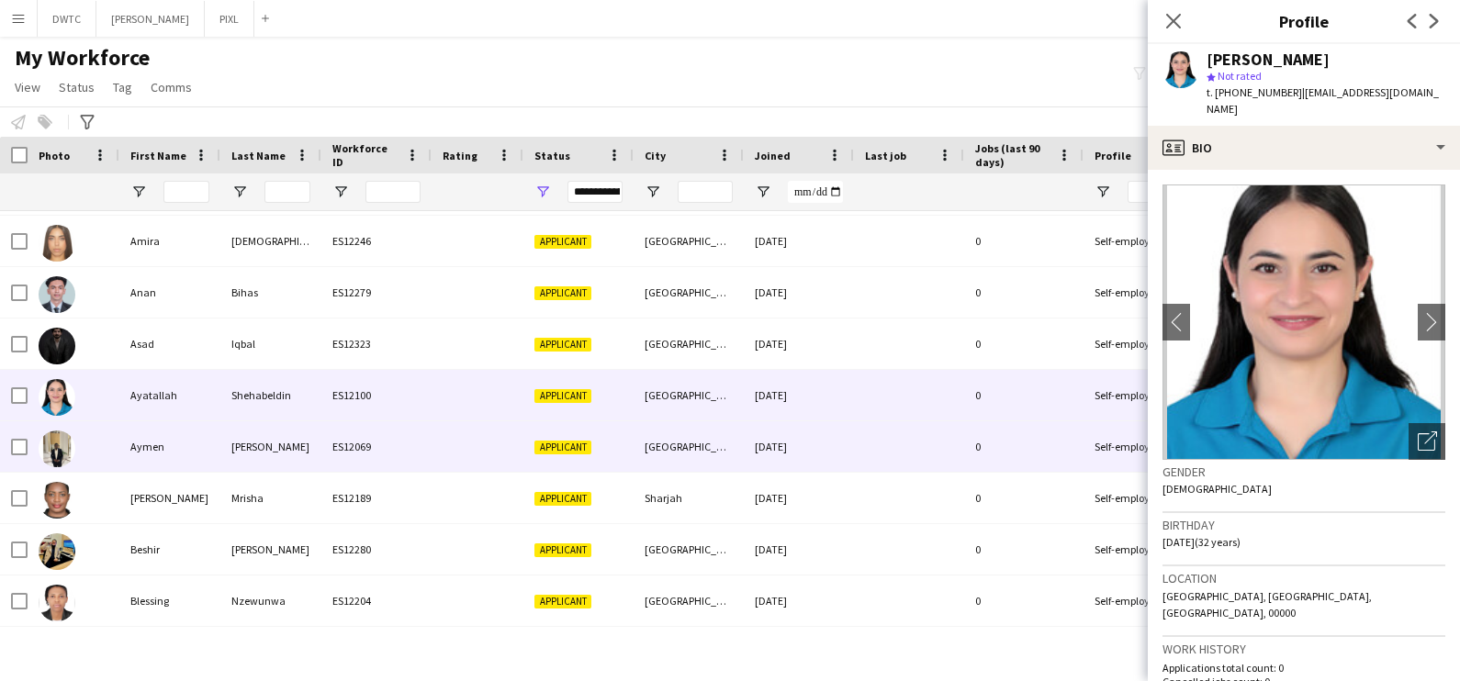
click at [410, 461] on div "ES12069" at bounding box center [376, 446] width 110 height 51
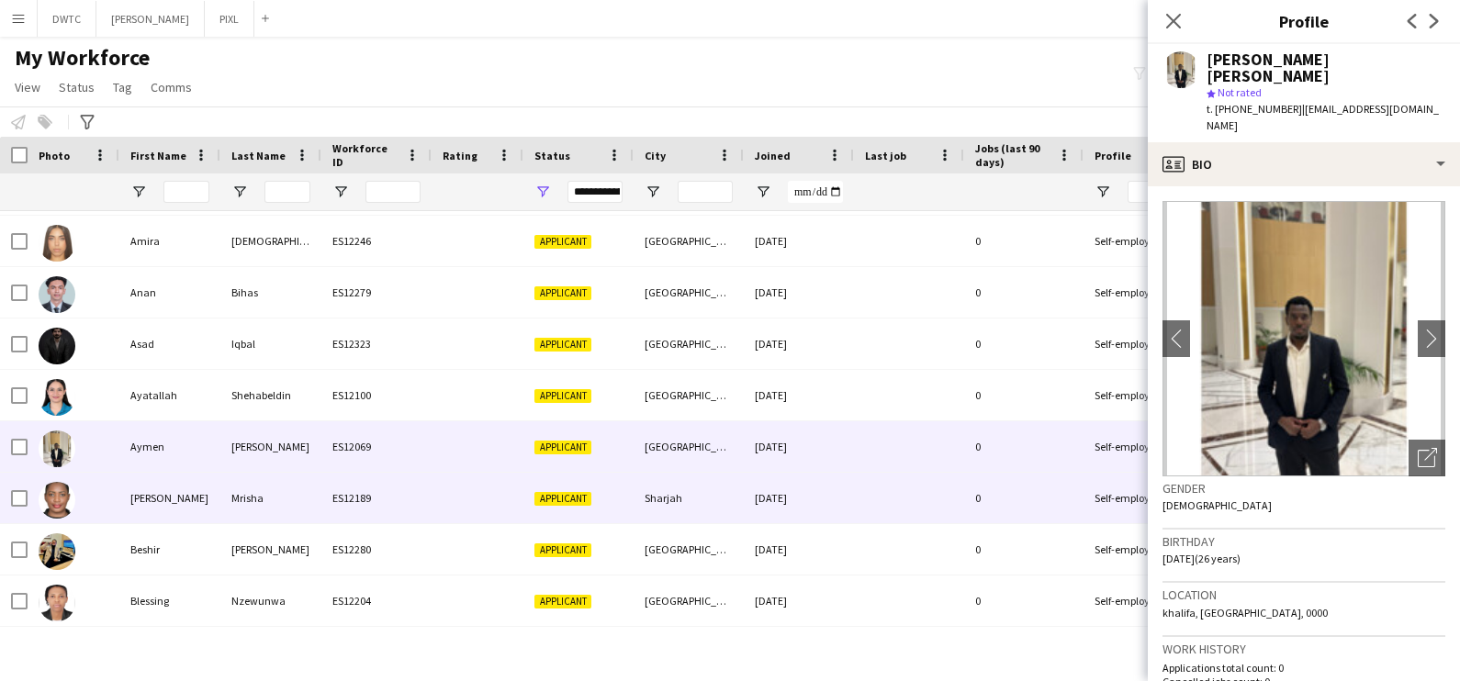
click at [415, 511] on div "ES12189" at bounding box center [376, 498] width 110 height 51
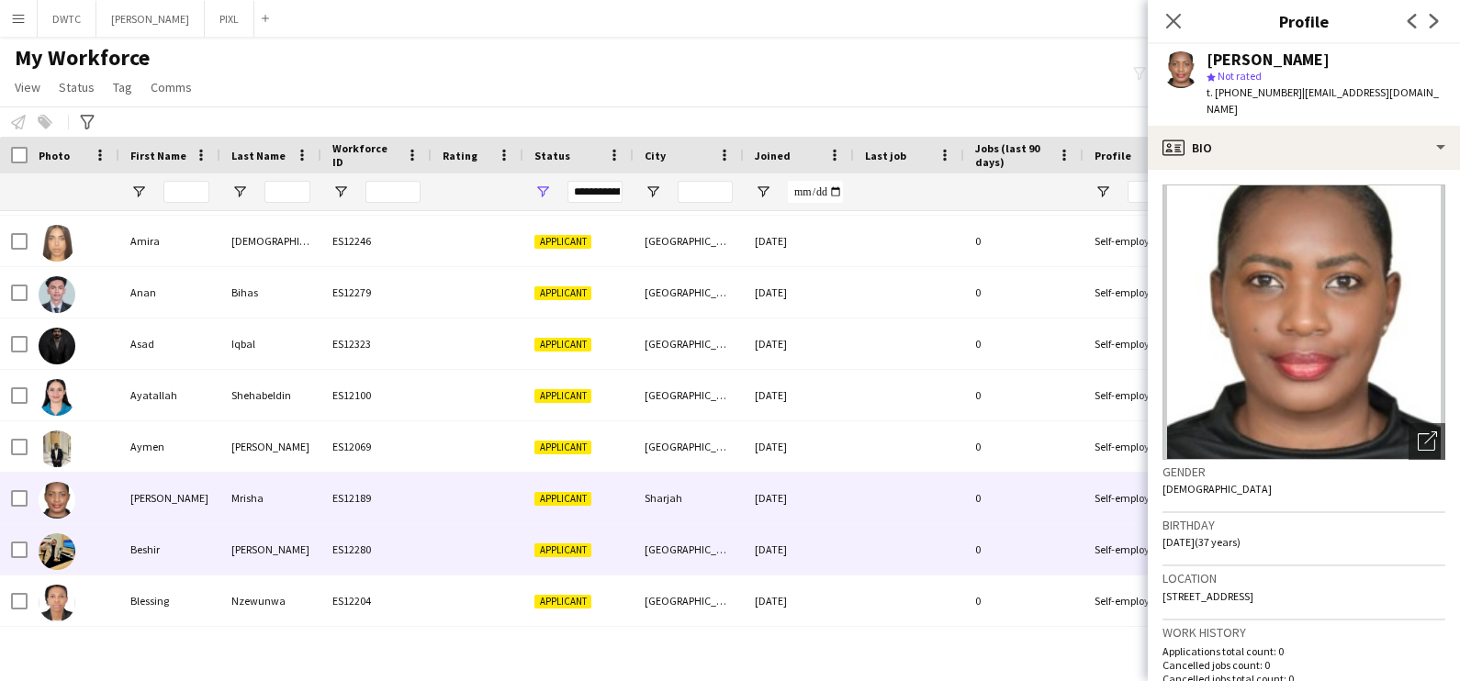
click at [404, 542] on div "ES12280" at bounding box center [376, 549] width 110 height 51
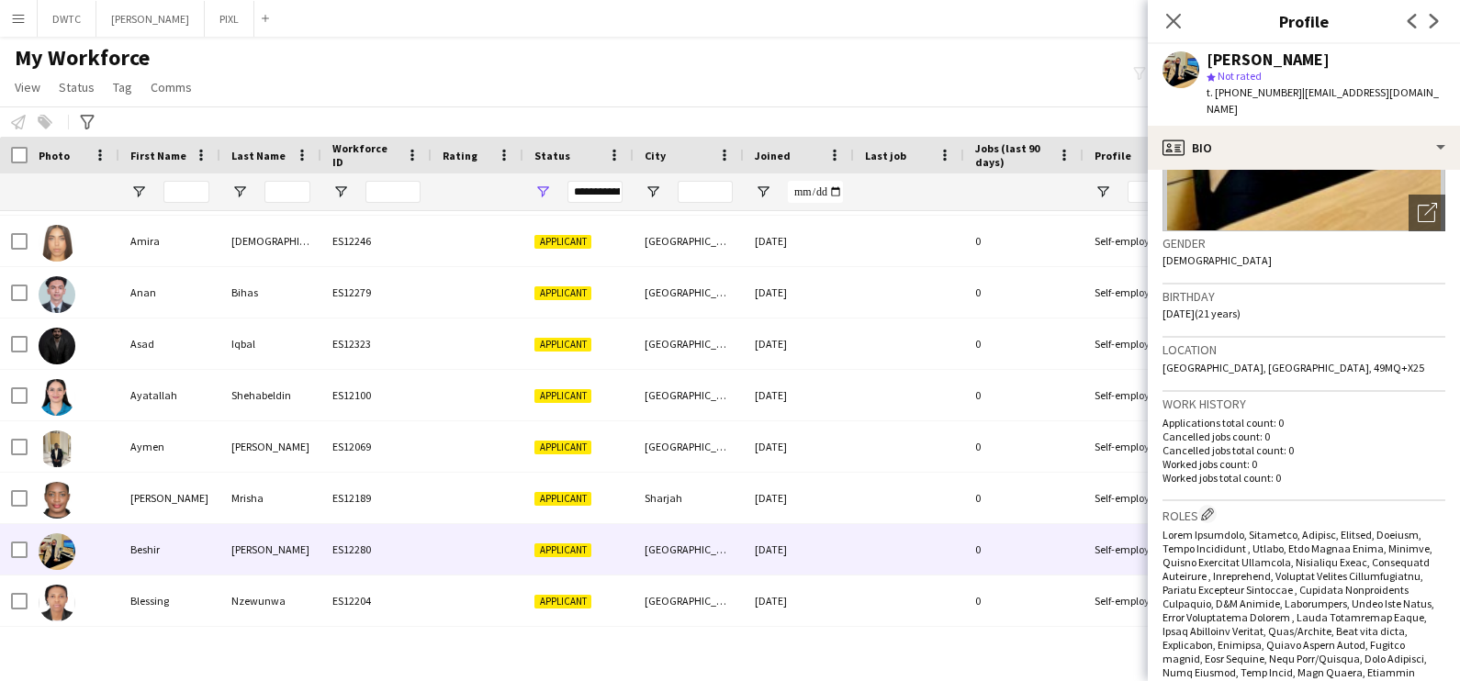
scroll to position [0, 0]
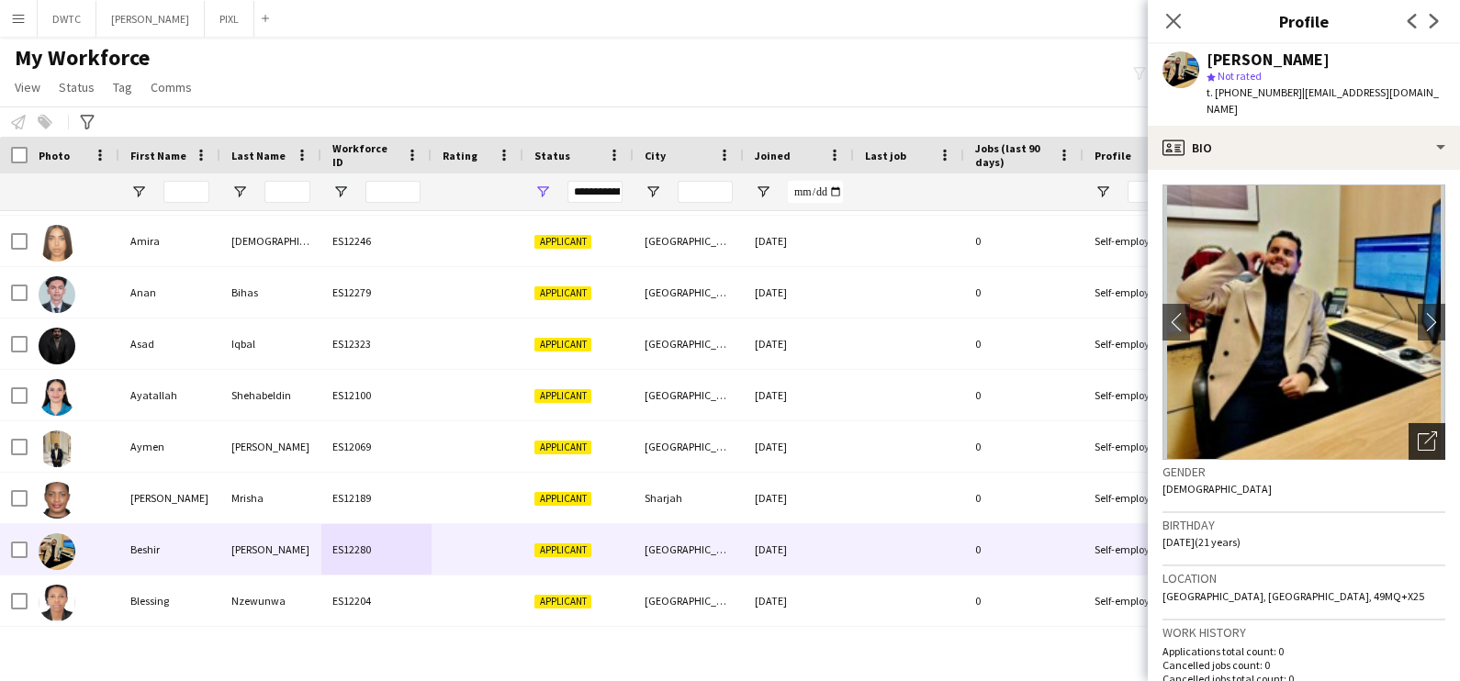
click at [1410, 434] on div "Open photos pop-in" at bounding box center [1427, 441] width 37 height 37
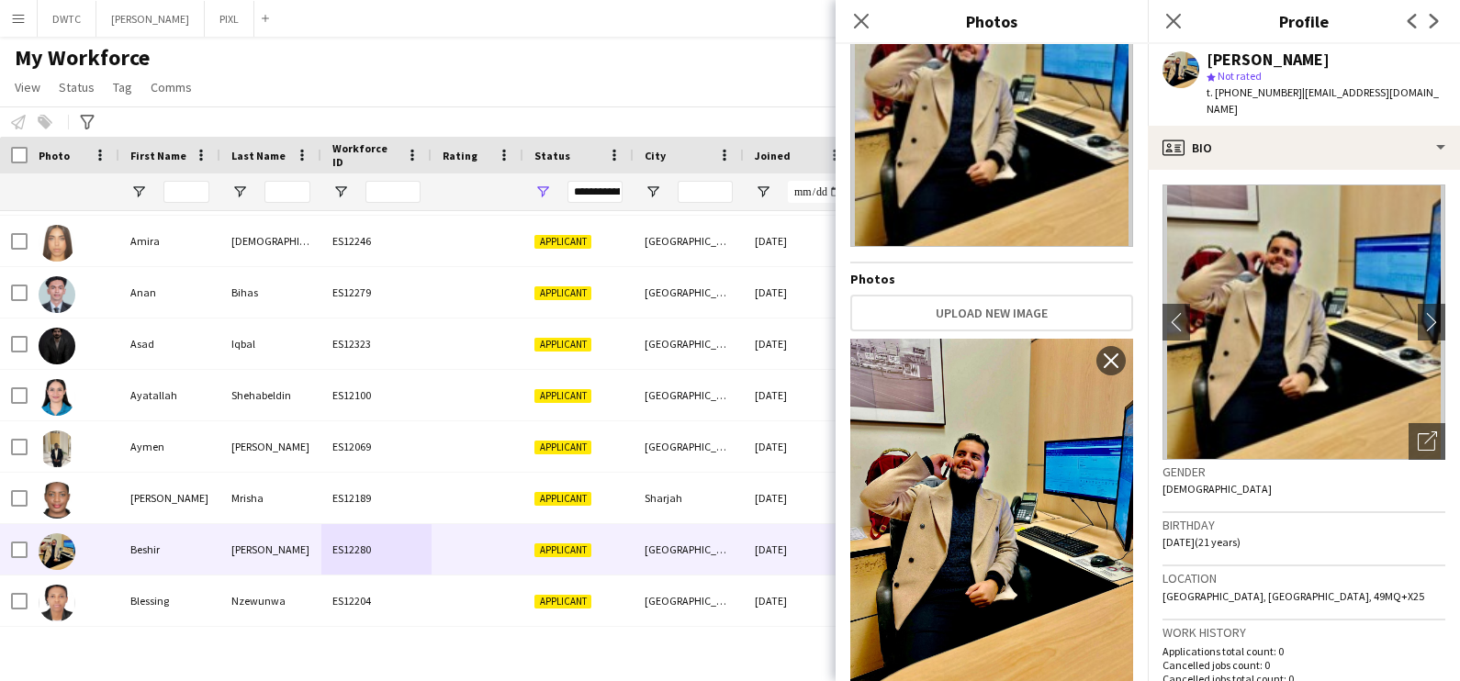
scroll to position [144, 0]
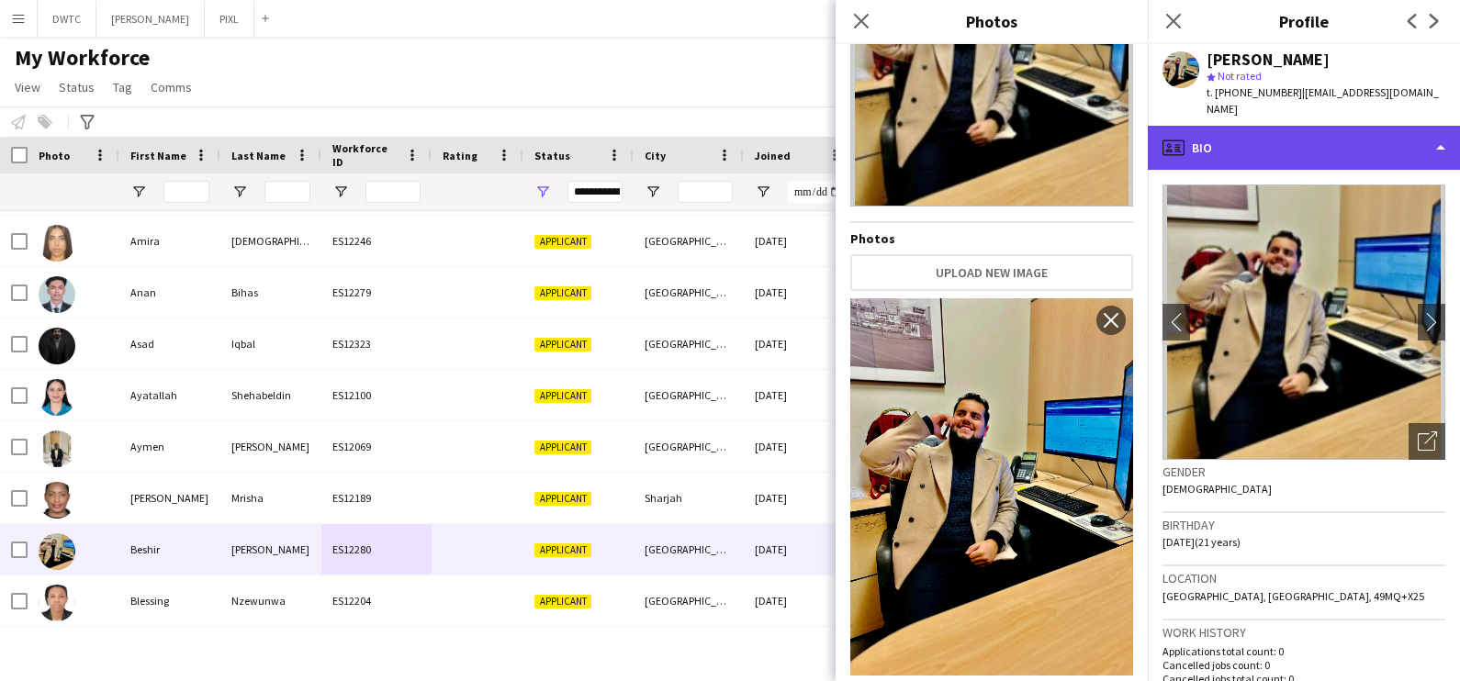
click at [1272, 141] on div "profile Bio" at bounding box center [1304, 148] width 312 height 44
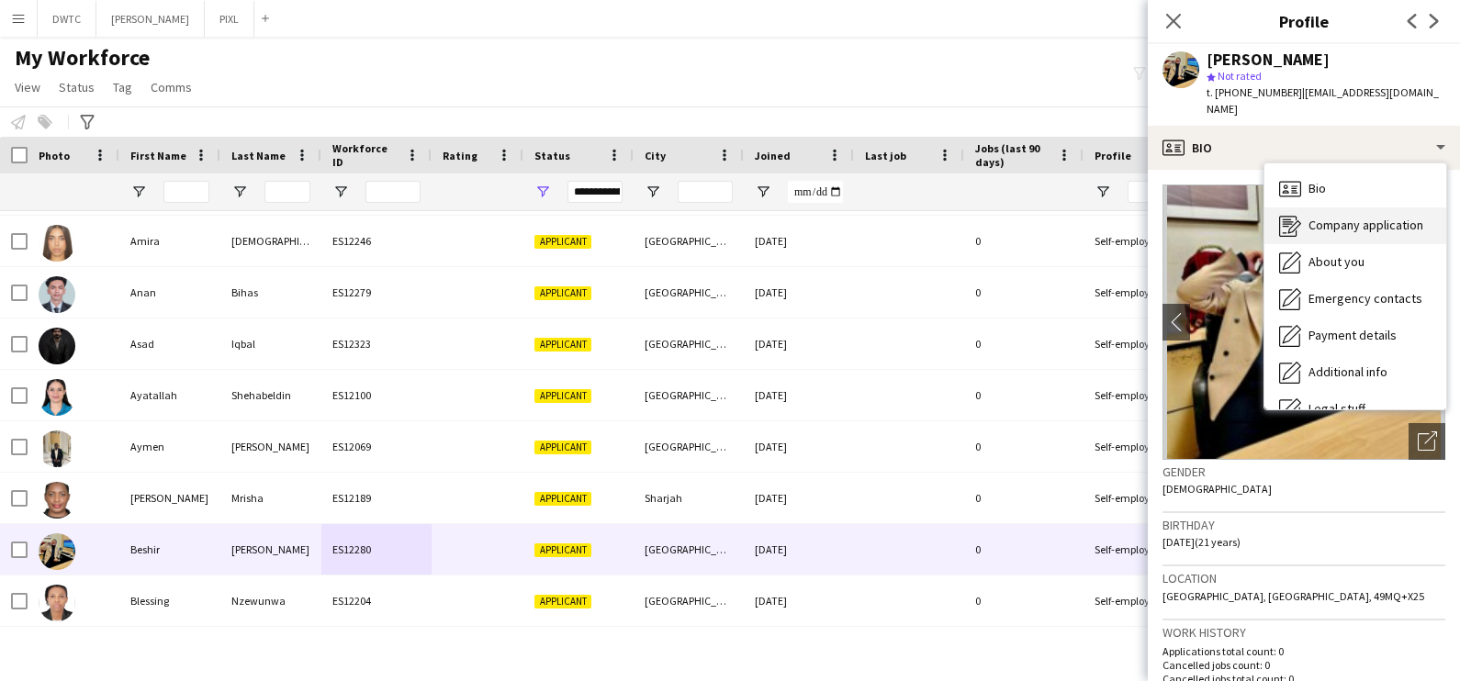
click at [1302, 215] on div "Company application Company application" at bounding box center [1355, 226] width 182 height 37
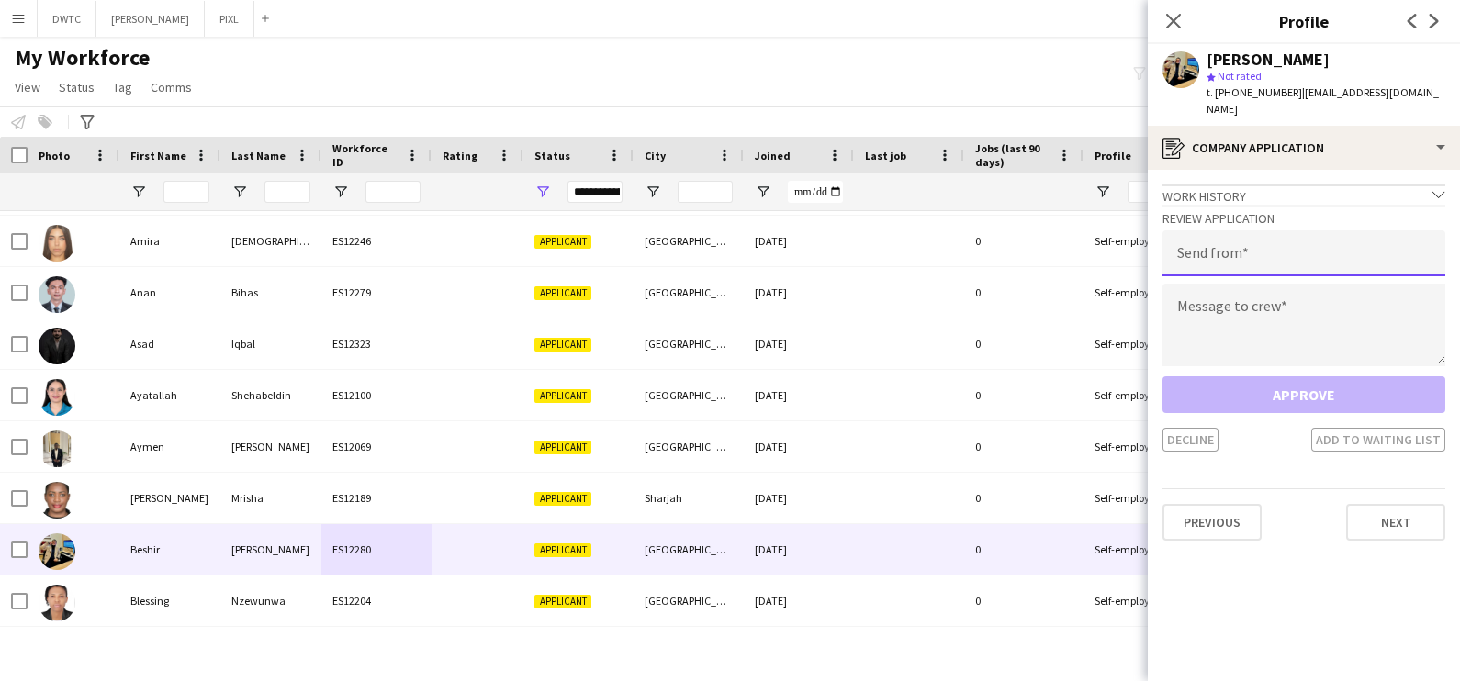
click at [1243, 232] on input "email" at bounding box center [1304, 253] width 283 height 46
type input "**********"
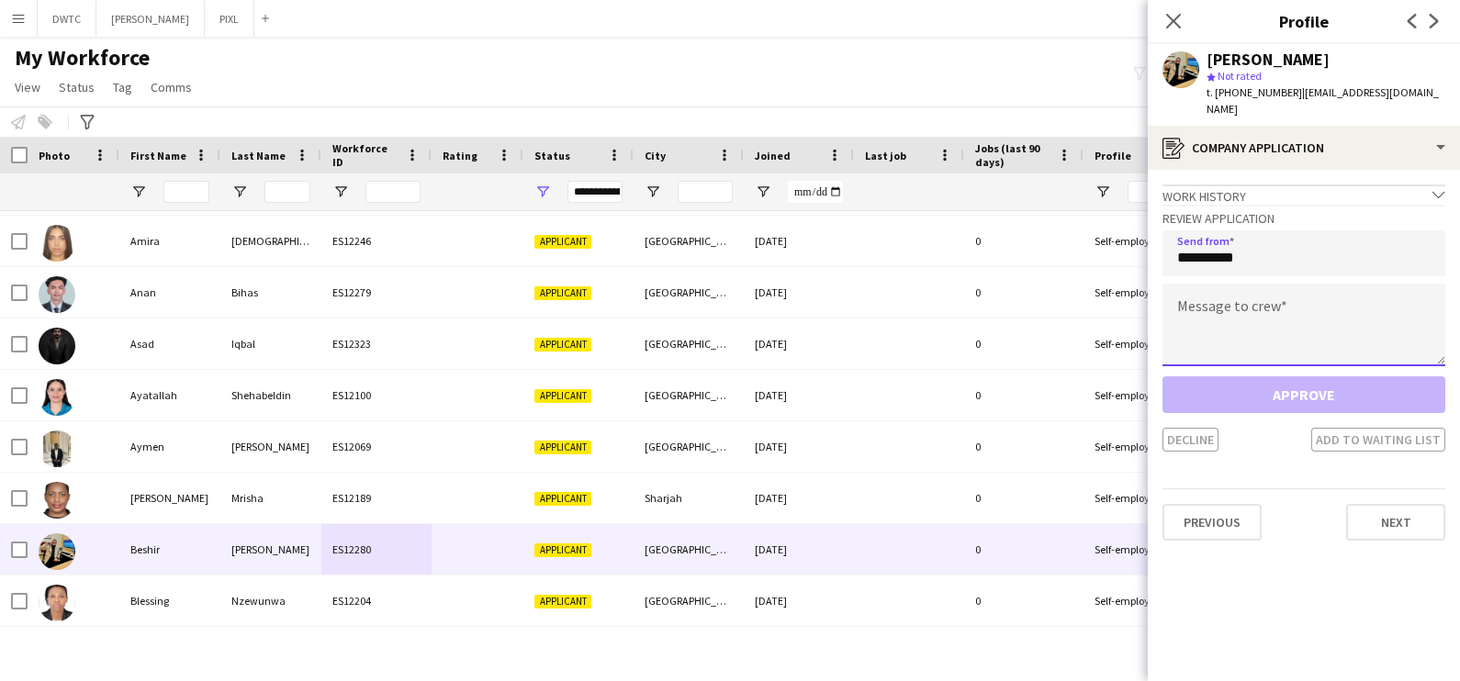
click at [1204, 308] on textarea at bounding box center [1304, 325] width 283 height 83
paste textarea "**********"
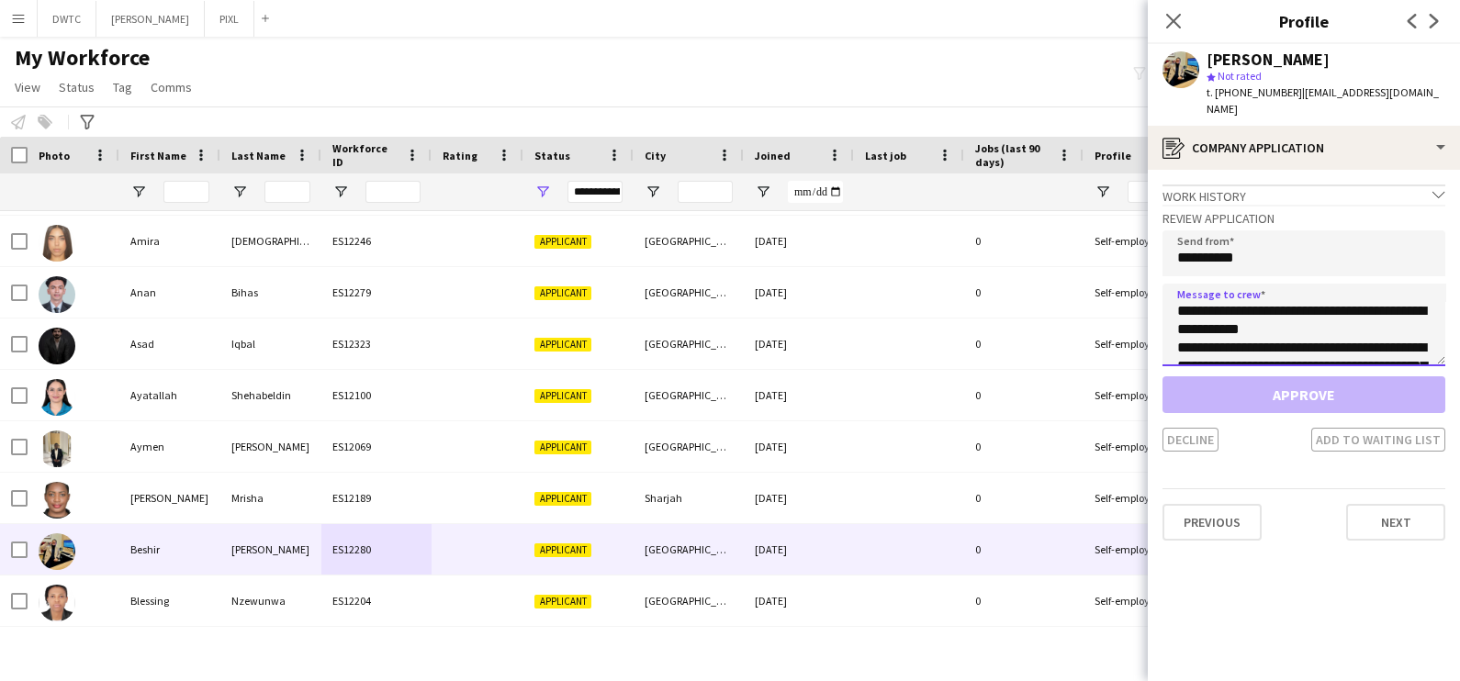
scroll to position [140, 0]
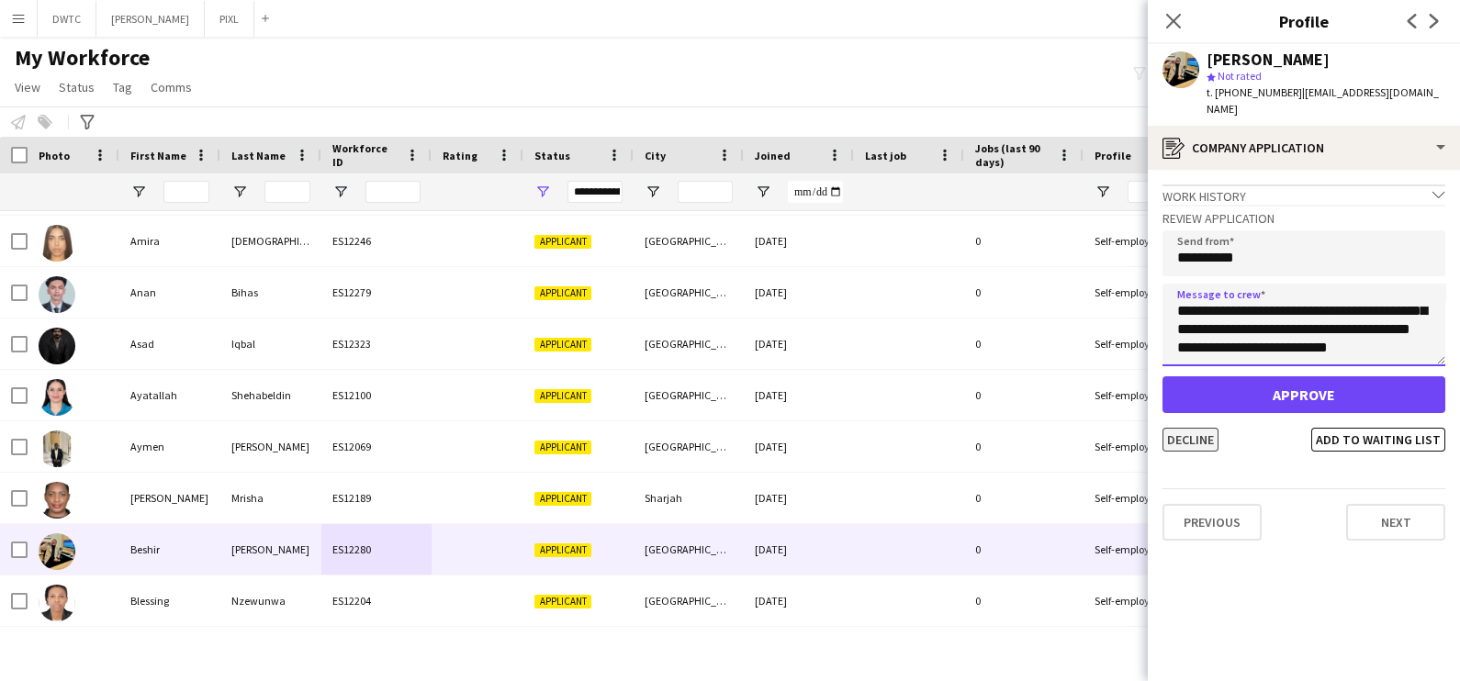
type textarea "**********"
click at [1195, 428] on button "Decline" at bounding box center [1191, 440] width 56 height 24
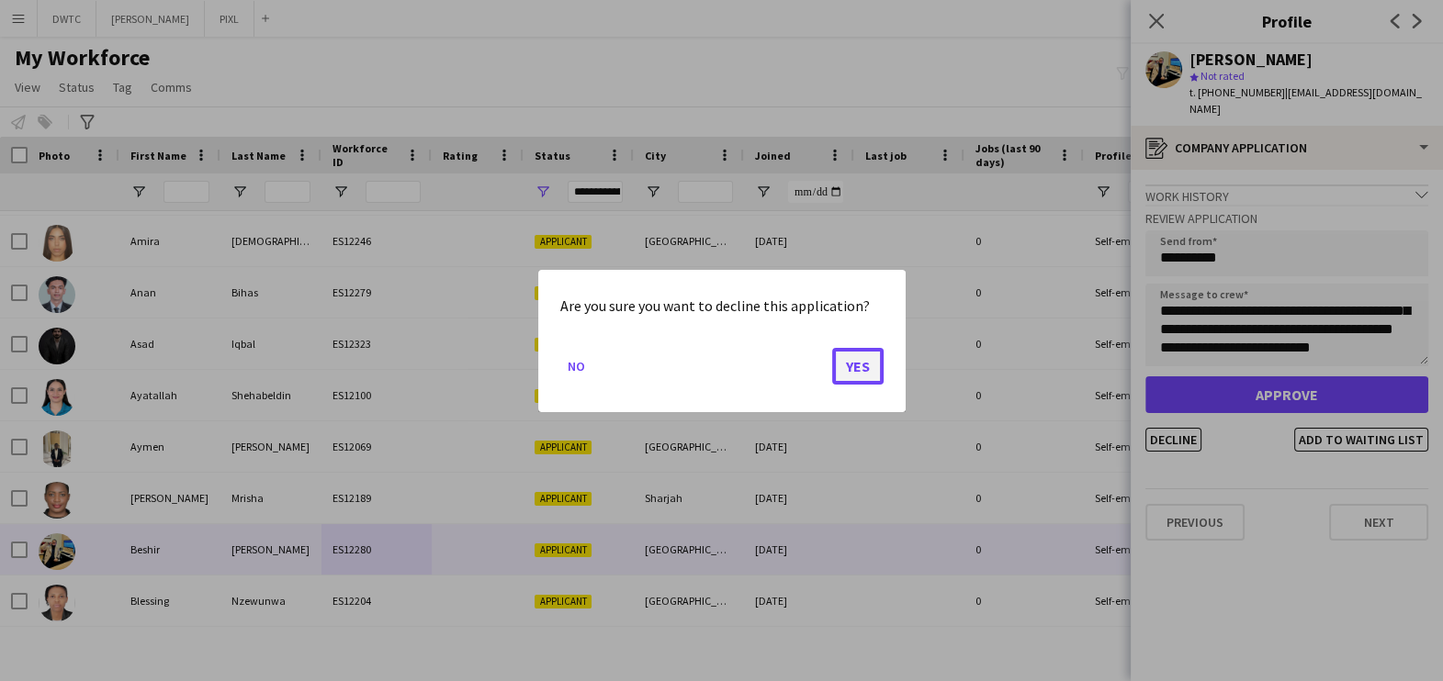
click at [842, 376] on button "Yes" at bounding box center [857, 365] width 51 height 37
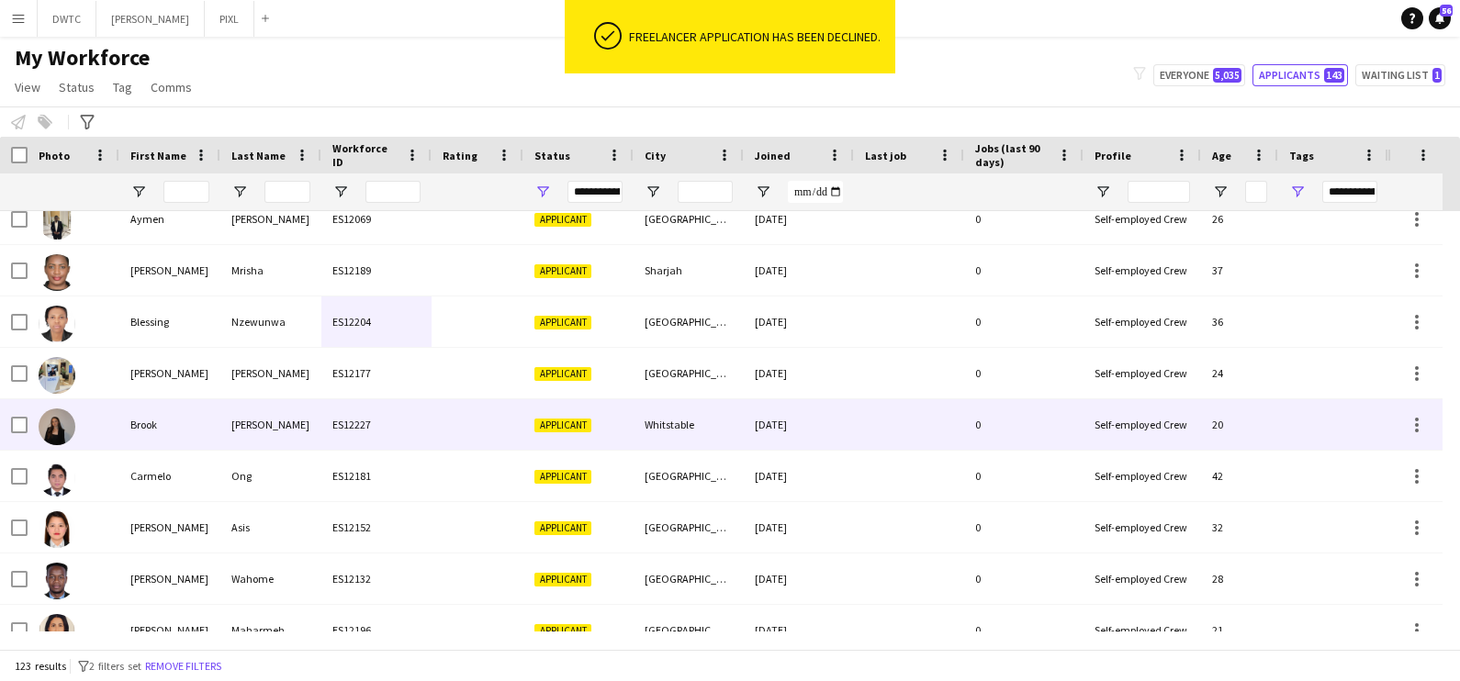
scroll to position [689, 0]
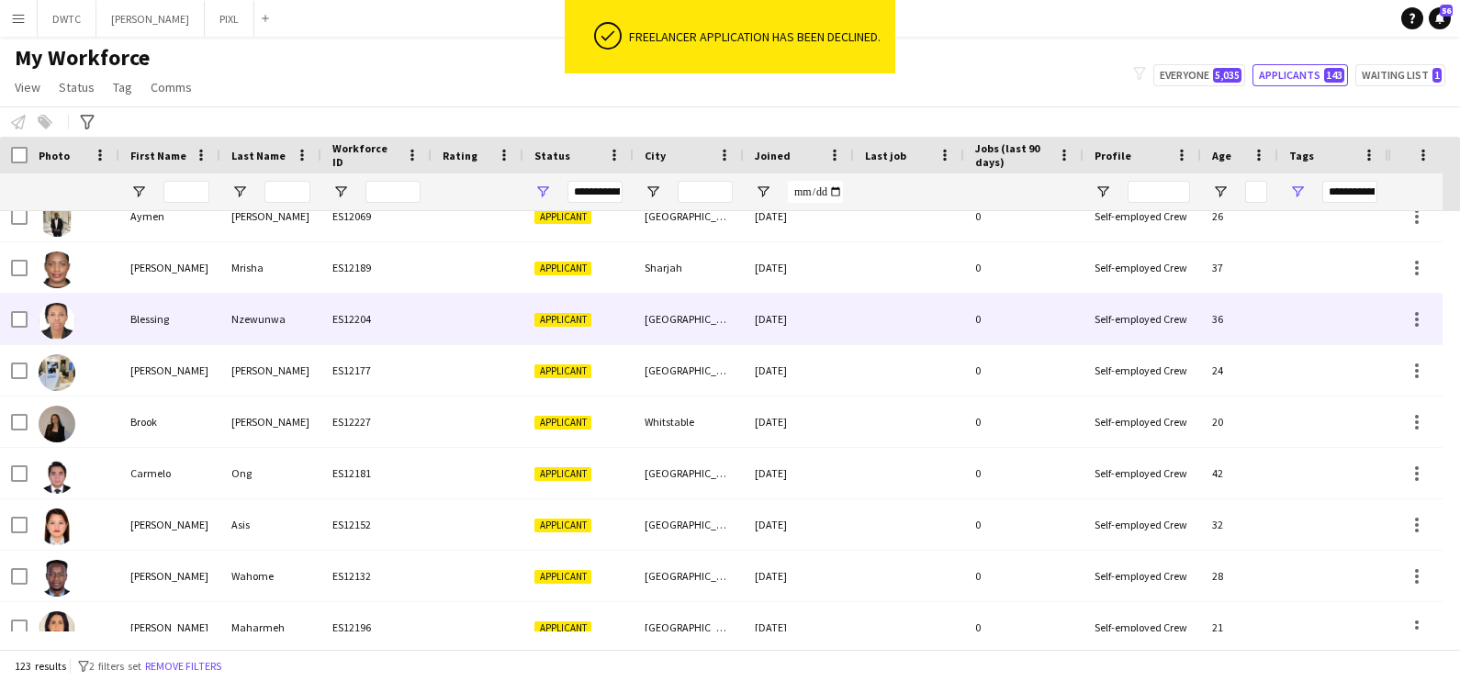
click at [379, 323] on div "ES12204" at bounding box center [376, 319] width 110 height 51
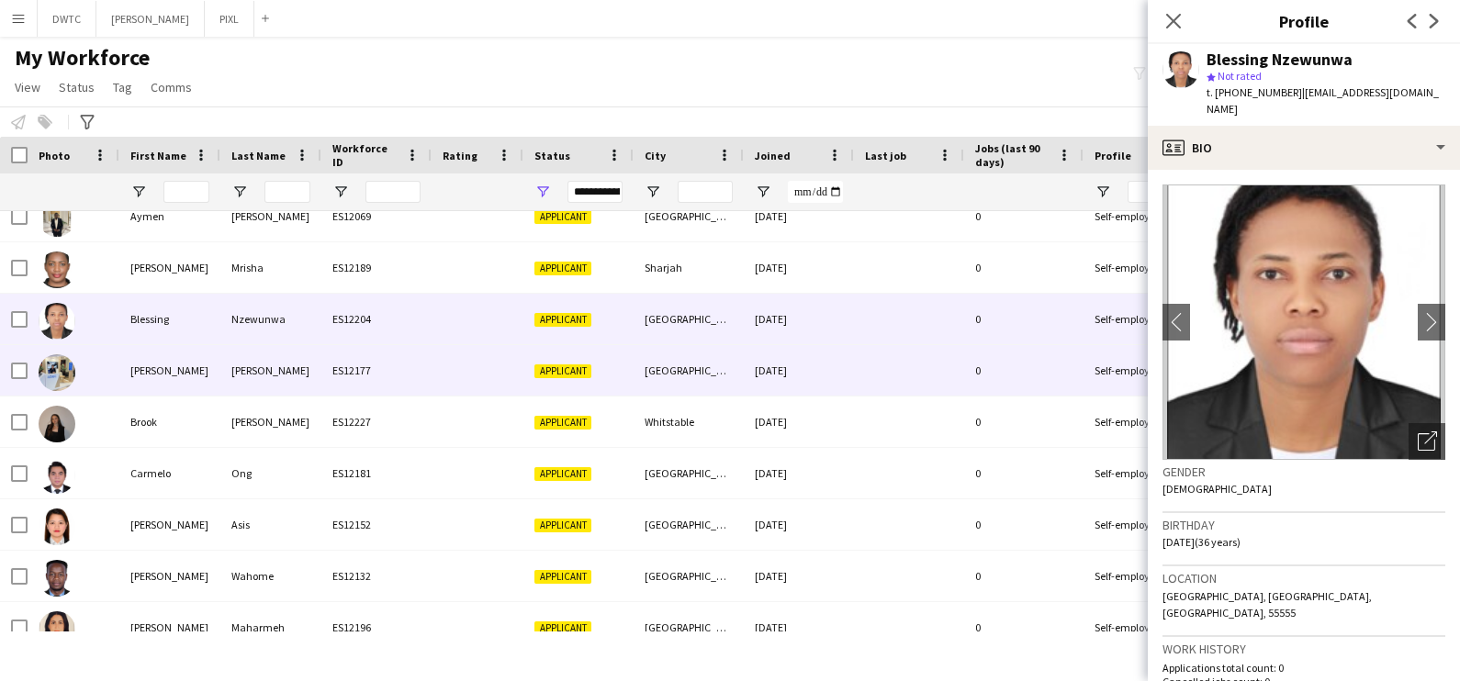
click at [377, 372] on div "ES12177" at bounding box center [376, 370] width 110 height 51
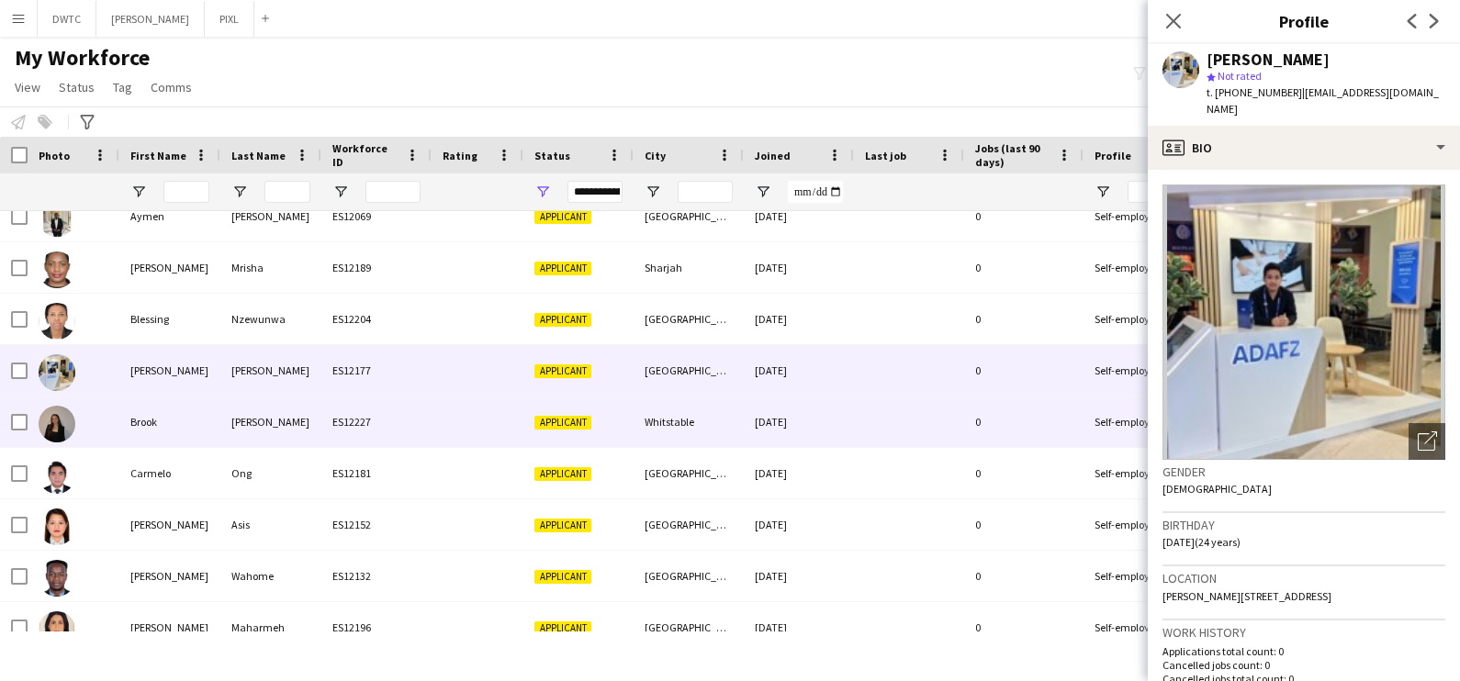
click at [375, 416] on div "ES12227" at bounding box center [376, 422] width 110 height 51
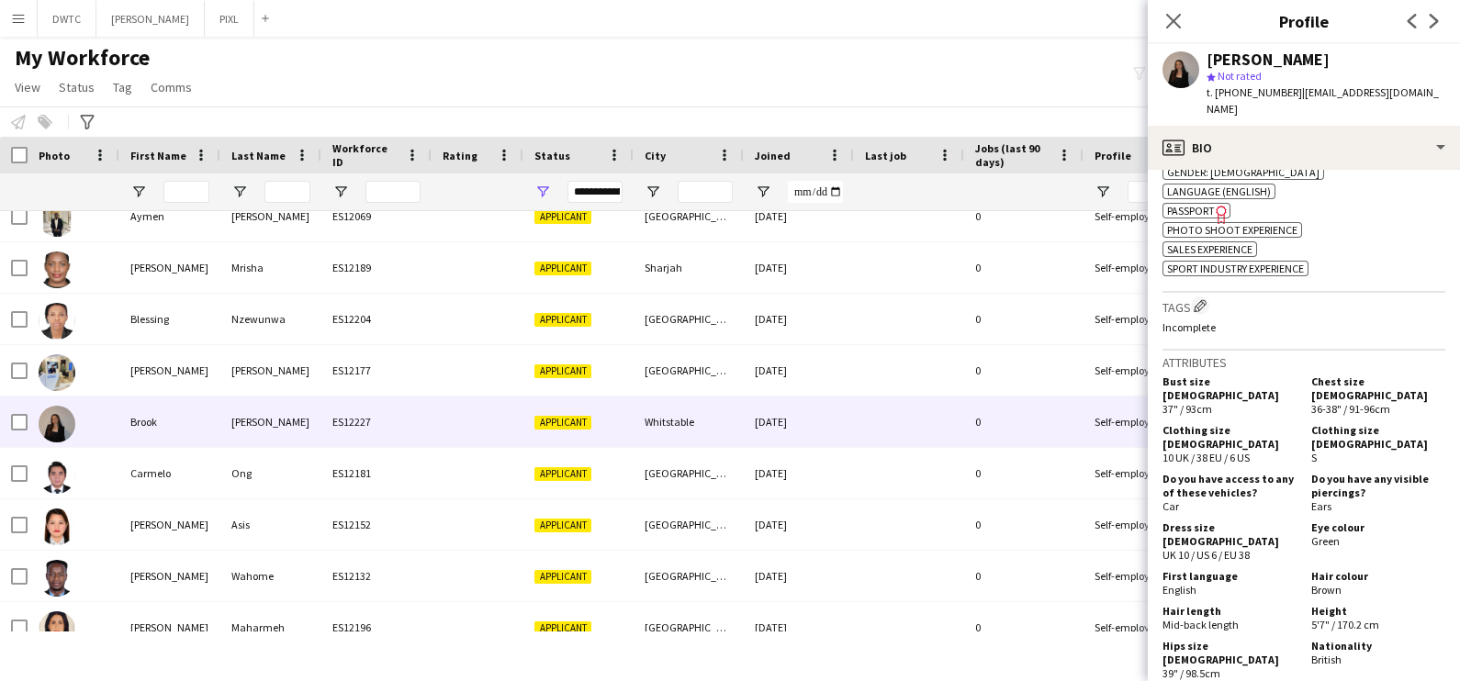
scroll to position [917, 0]
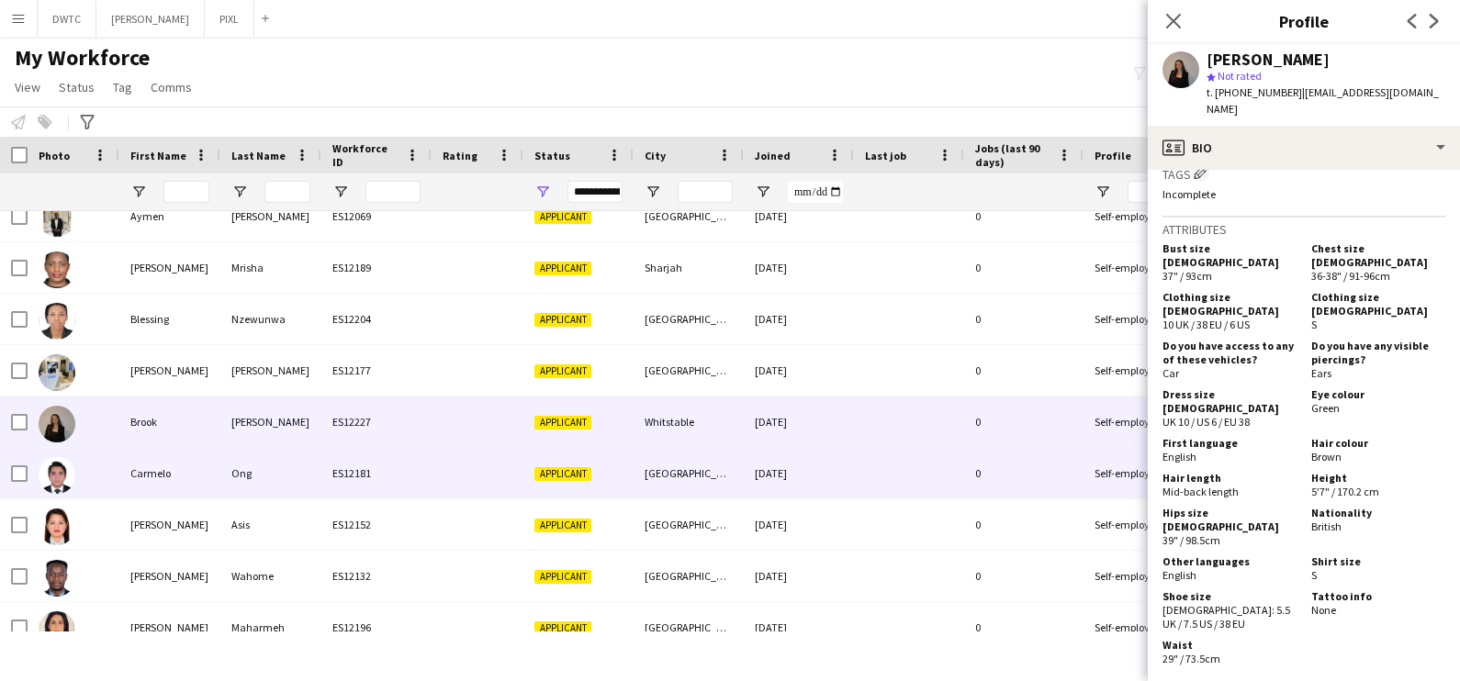
click at [112, 487] on div at bounding box center [74, 473] width 92 height 51
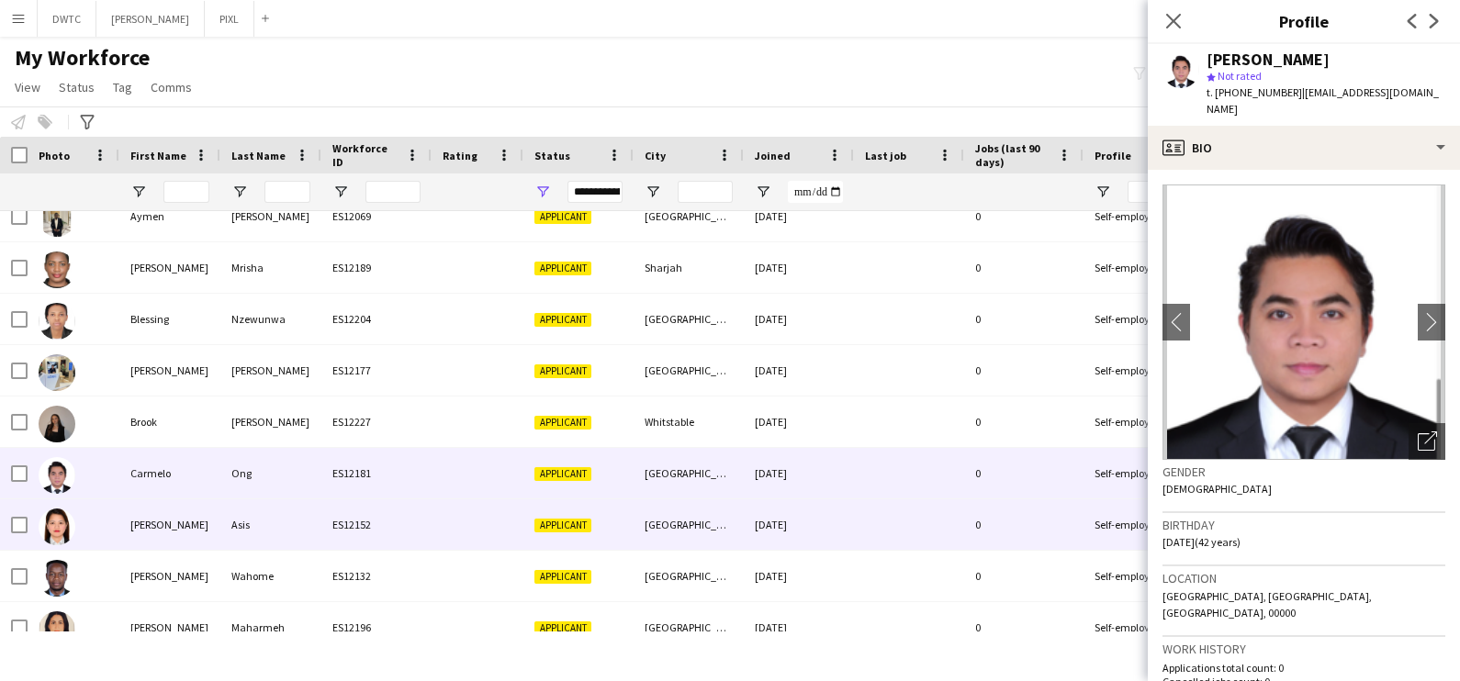
click at [118, 533] on div at bounding box center [74, 525] width 92 height 51
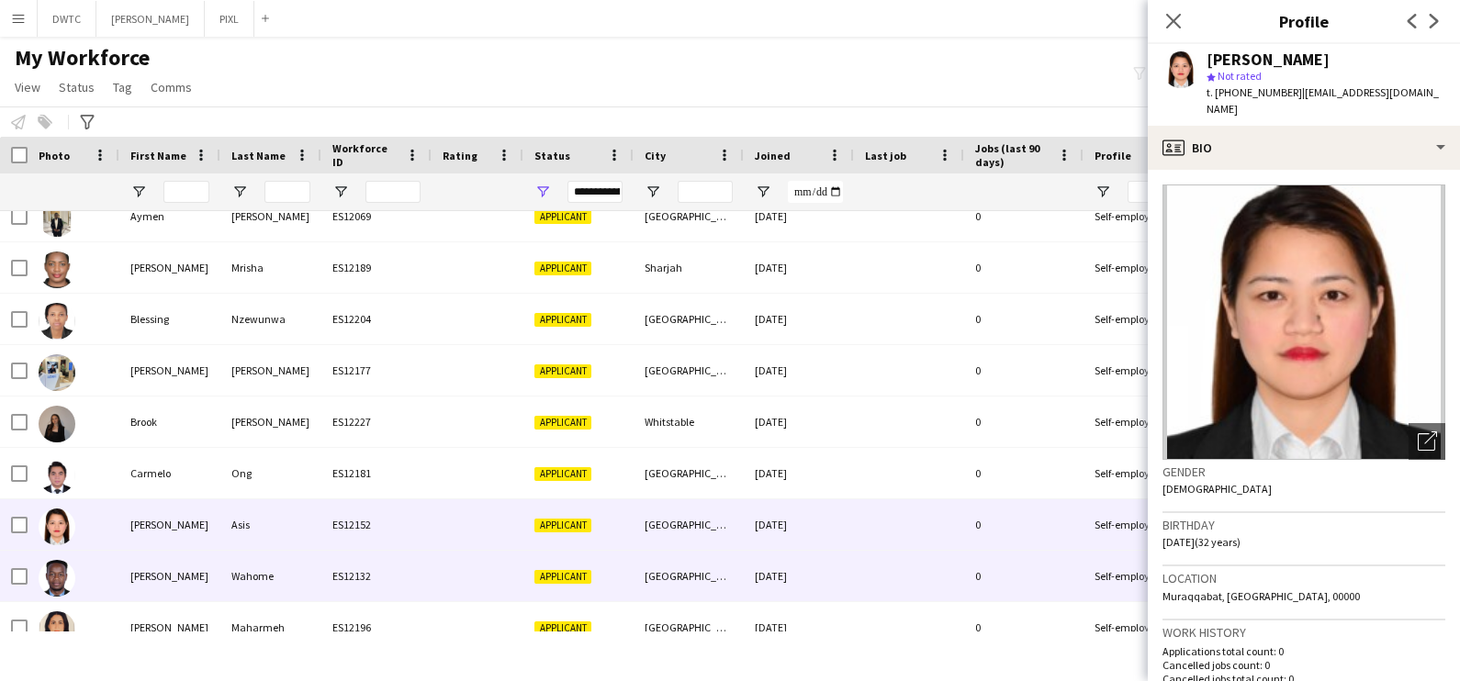
click at [160, 567] on div "Cyrus" at bounding box center [169, 576] width 101 height 51
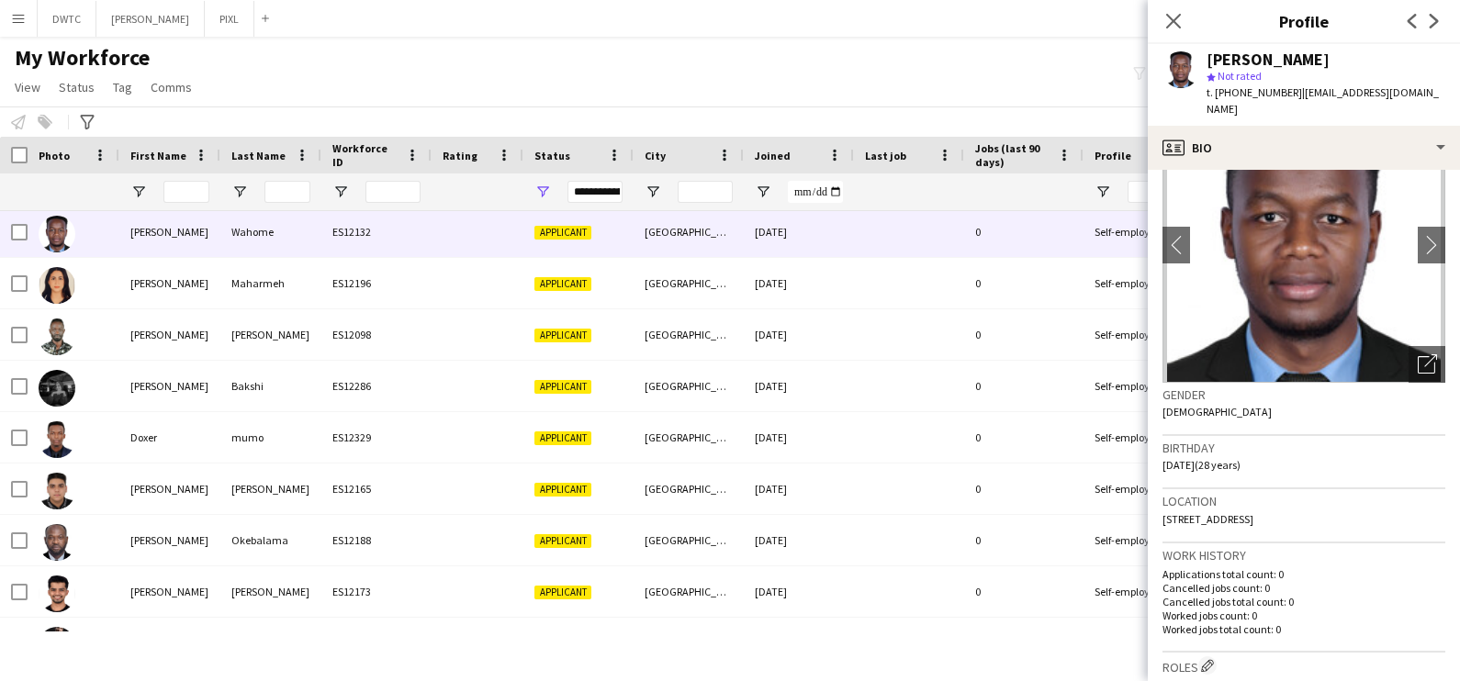
scroll to position [0, 0]
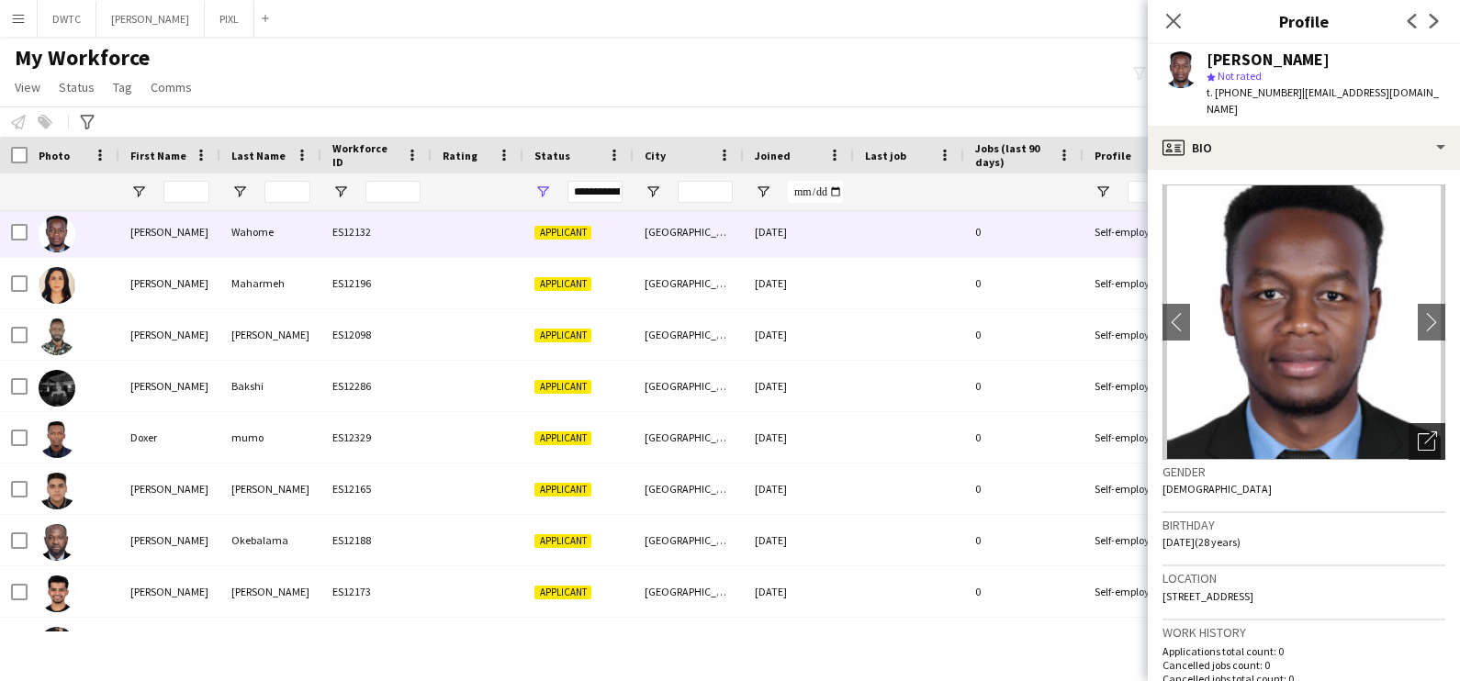
click at [1418, 432] on icon "Open photos pop-in" at bounding box center [1427, 441] width 19 height 19
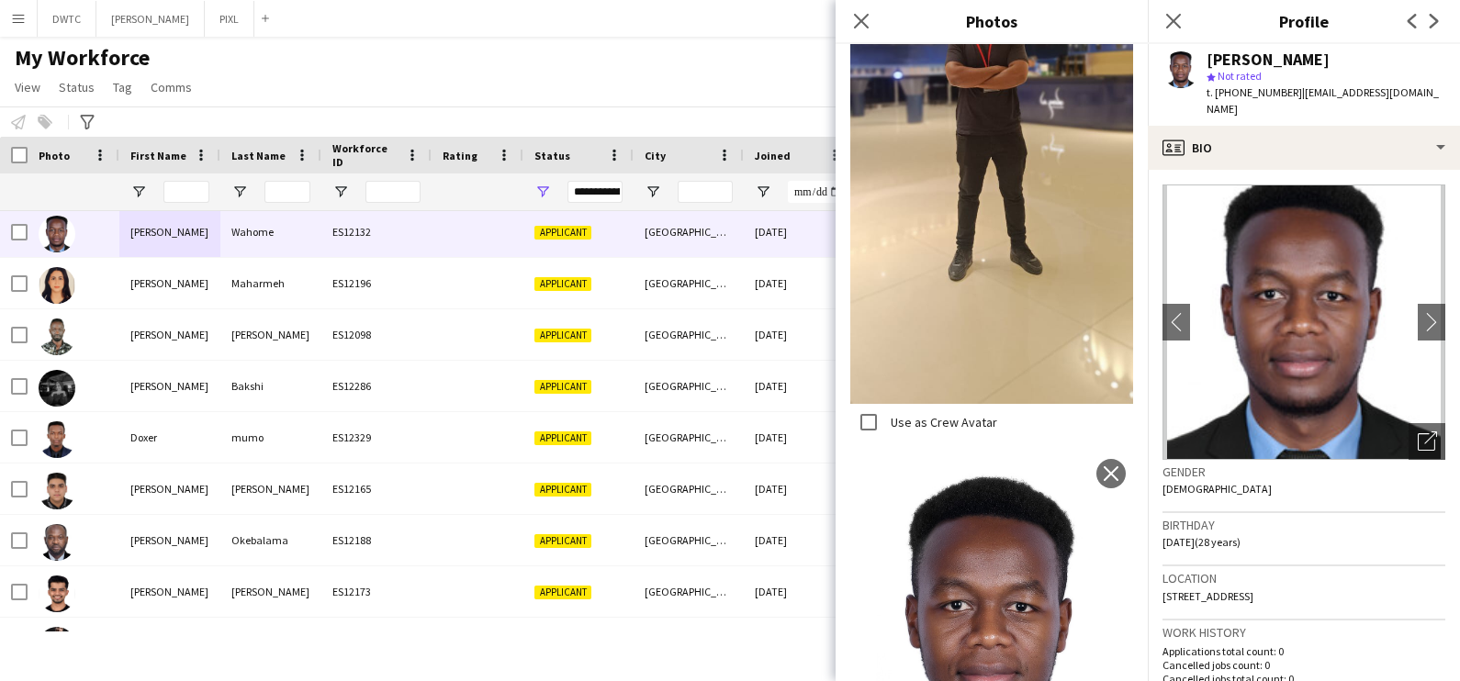
scroll to position [1173, 0]
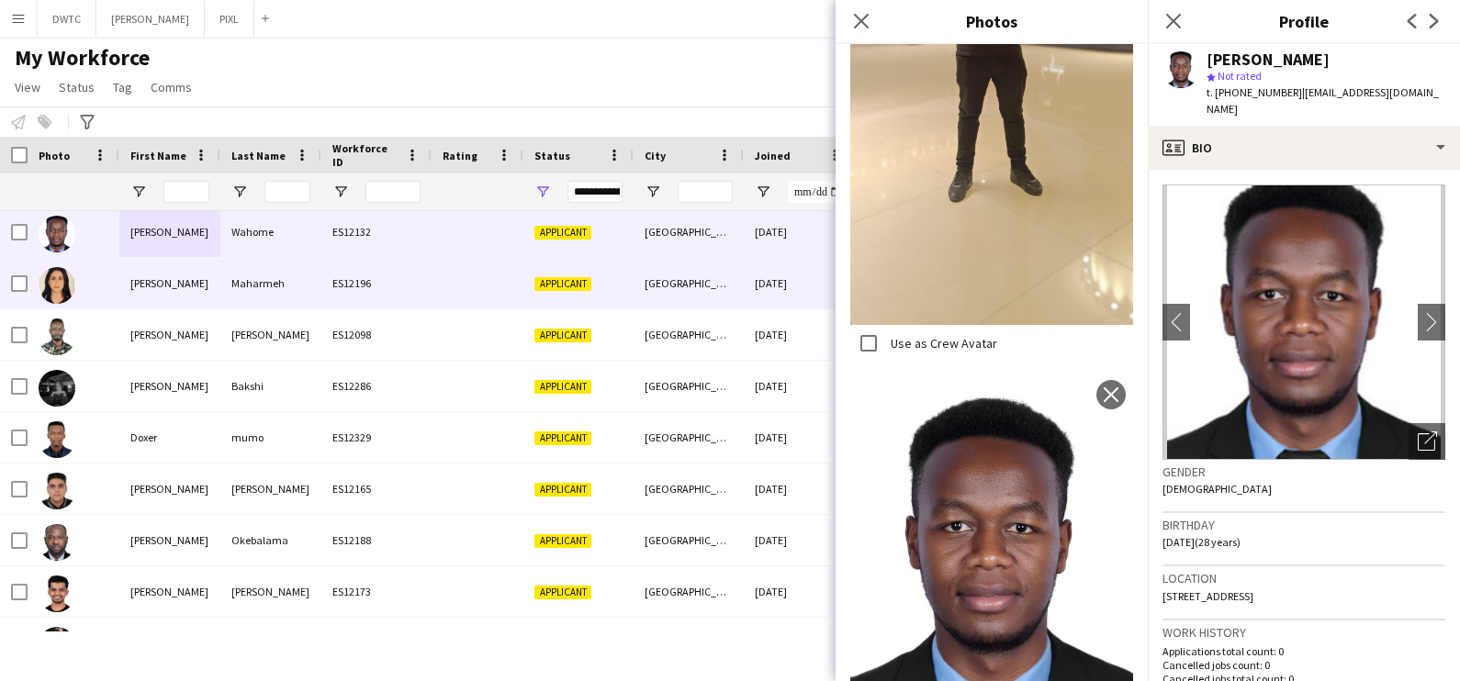
click at [156, 283] on div "Dana" at bounding box center [169, 283] width 101 height 51
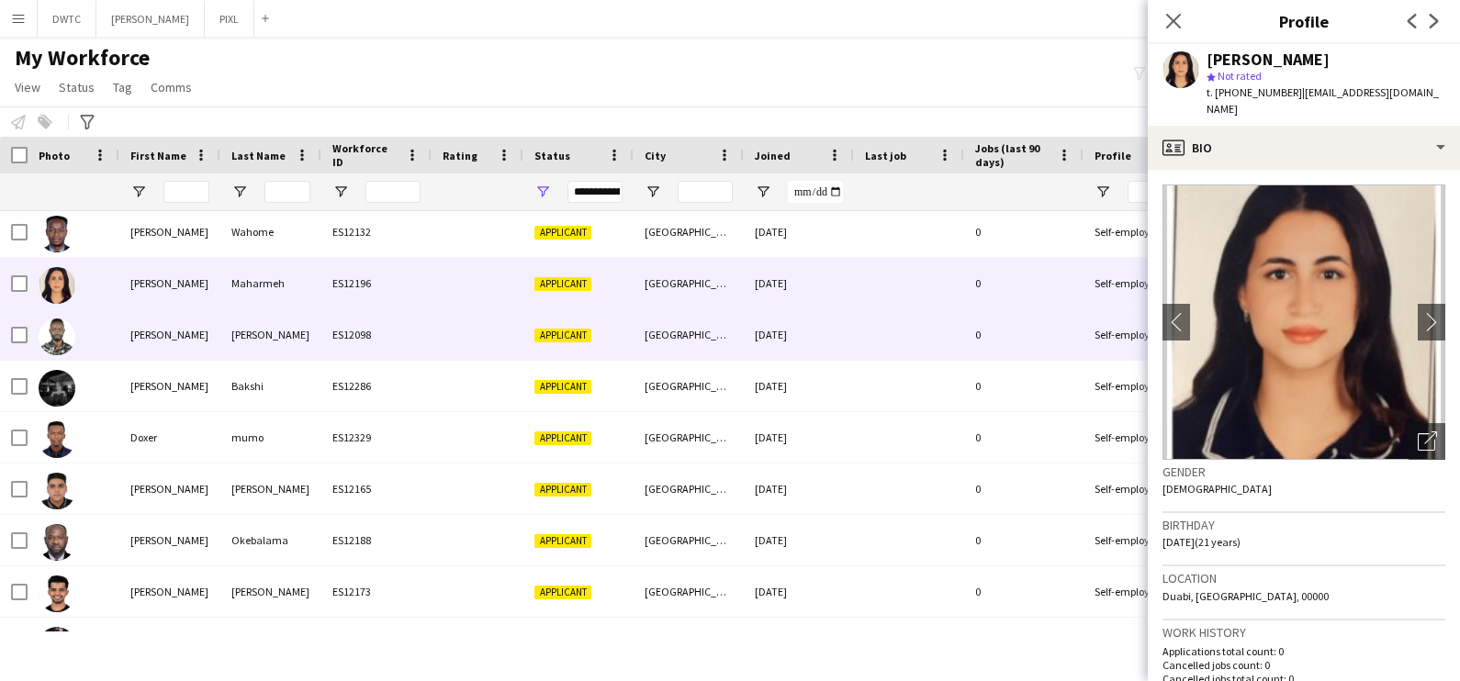
click at [156, 327] on div "Daniel" at bounding box center [169, 334] width 101 height 51
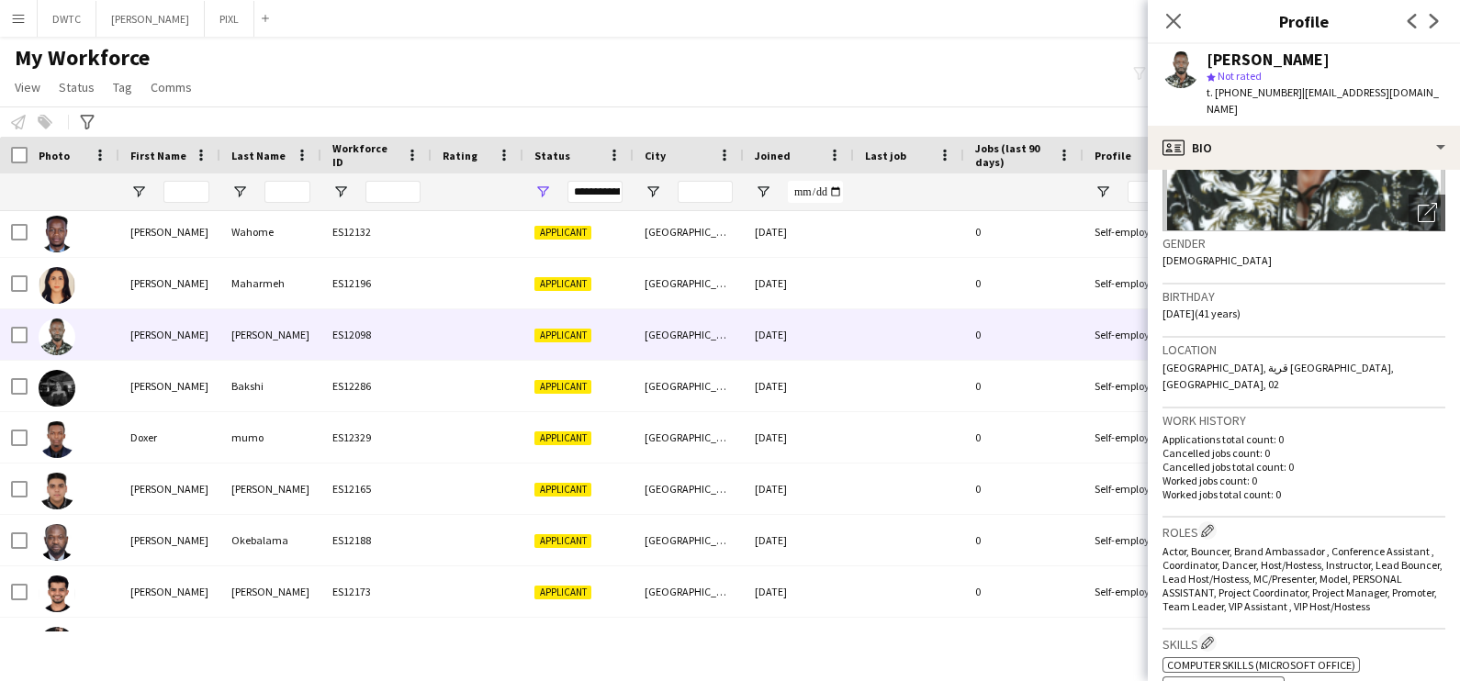
scroll to position [0, 0]
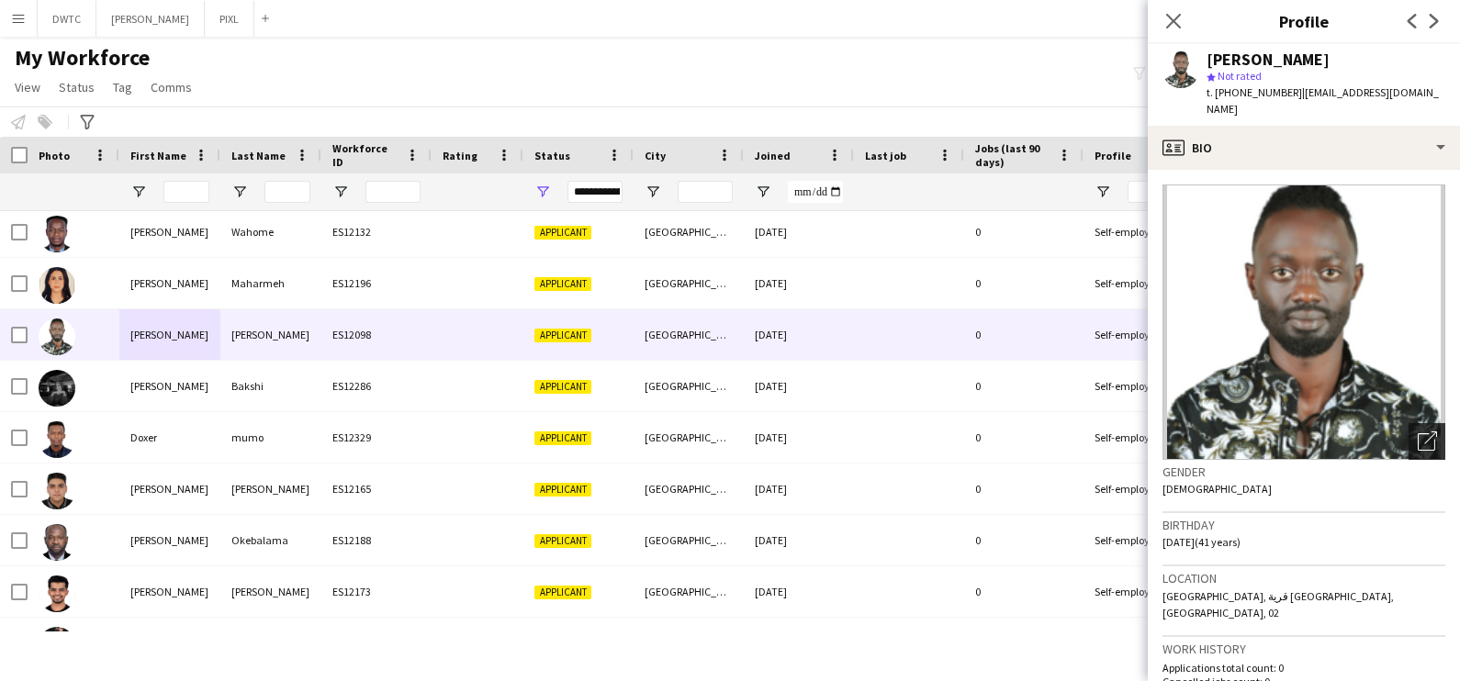
click at [1409, 427] on div "Open photos pop-in" at bounding box center [1427, 441] width 37 height 37
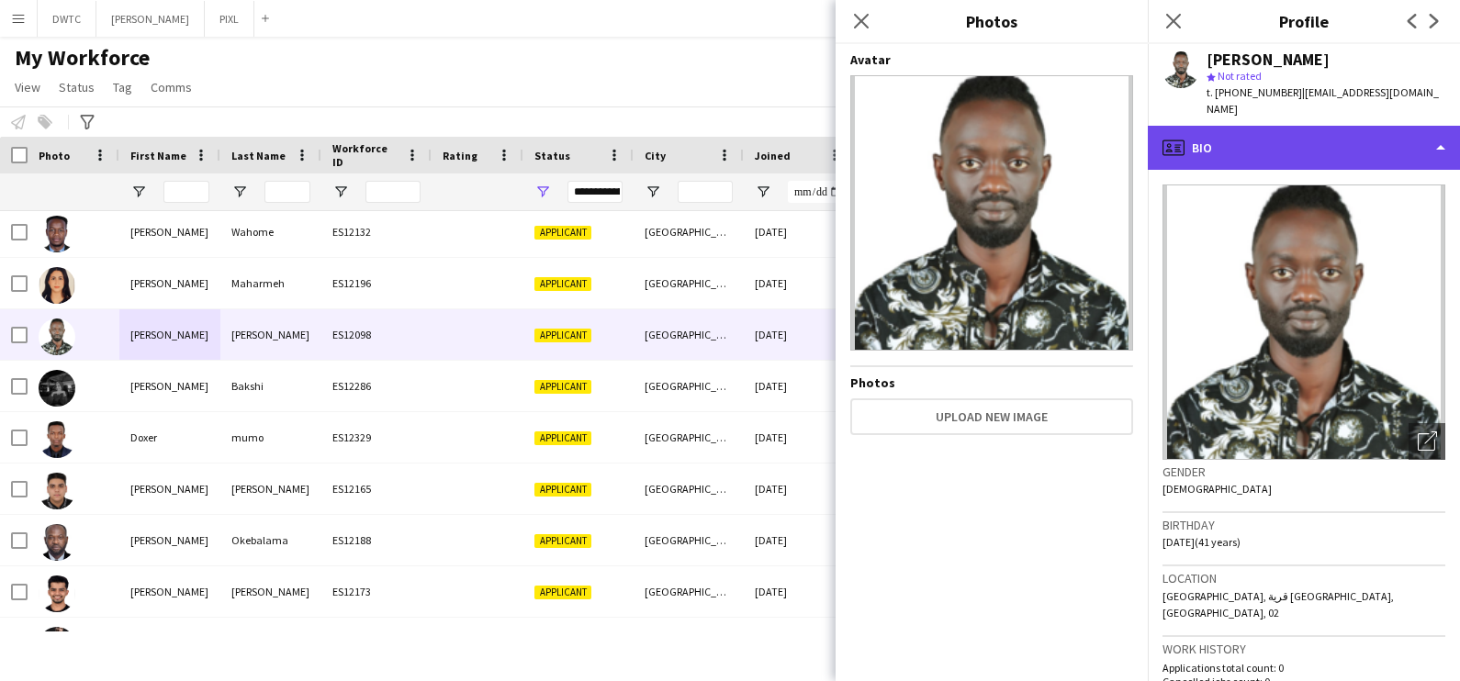
click at [1287, 129] on div "profile Bio" at bounding box center [1304, 148] width 312 height 44
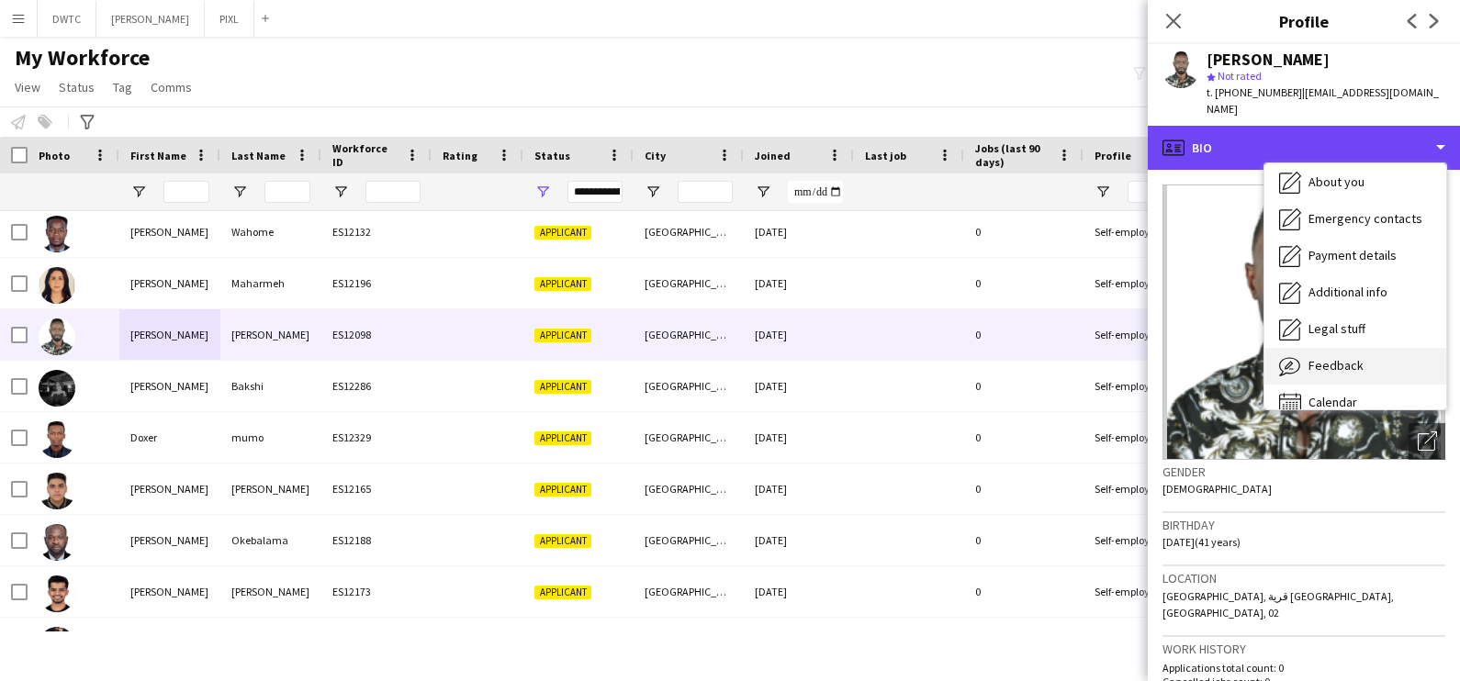
scroll to position [98, 0]
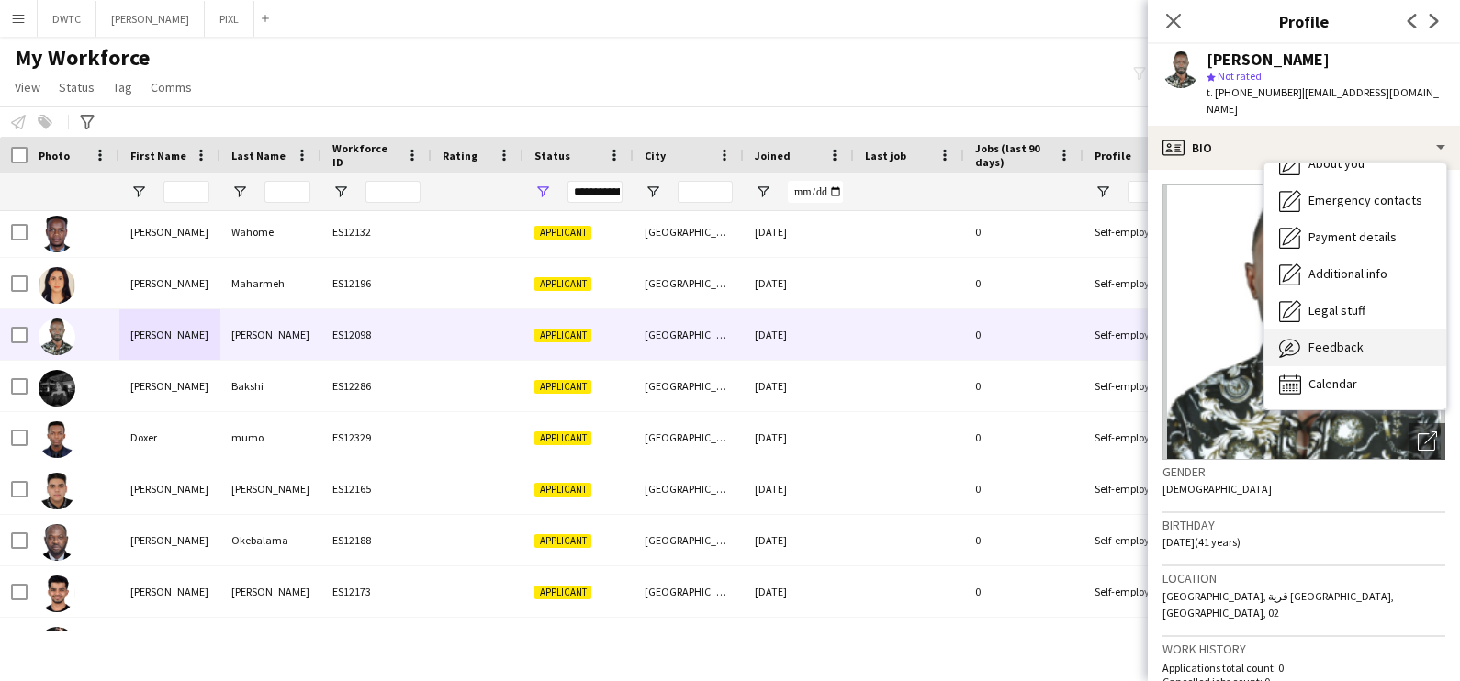
click at [1304, 330] on div "Feedback Feedback" at bounding box center [1355, 348] width 182 height 37
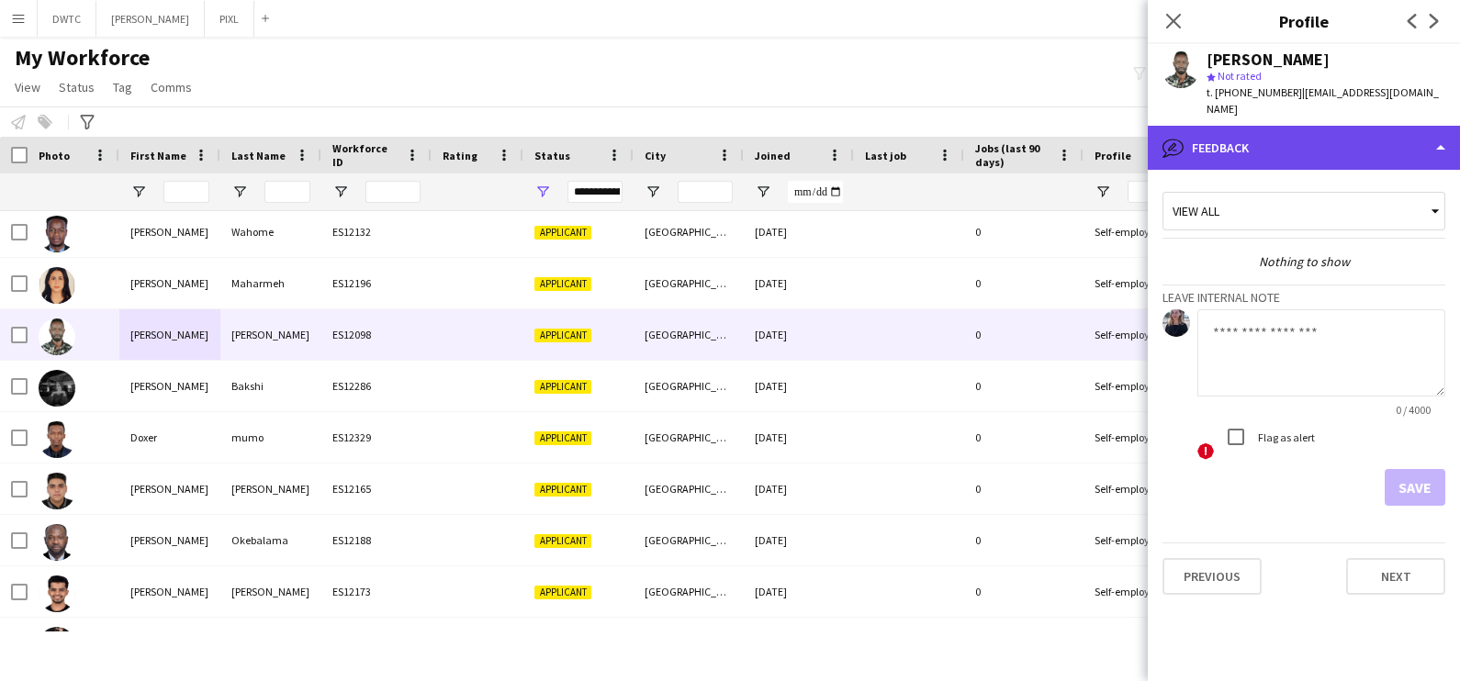
click at [1341, 126] on div "bubble-pencil Feedback" at bounding box center [1304, 148] width 312 height 44
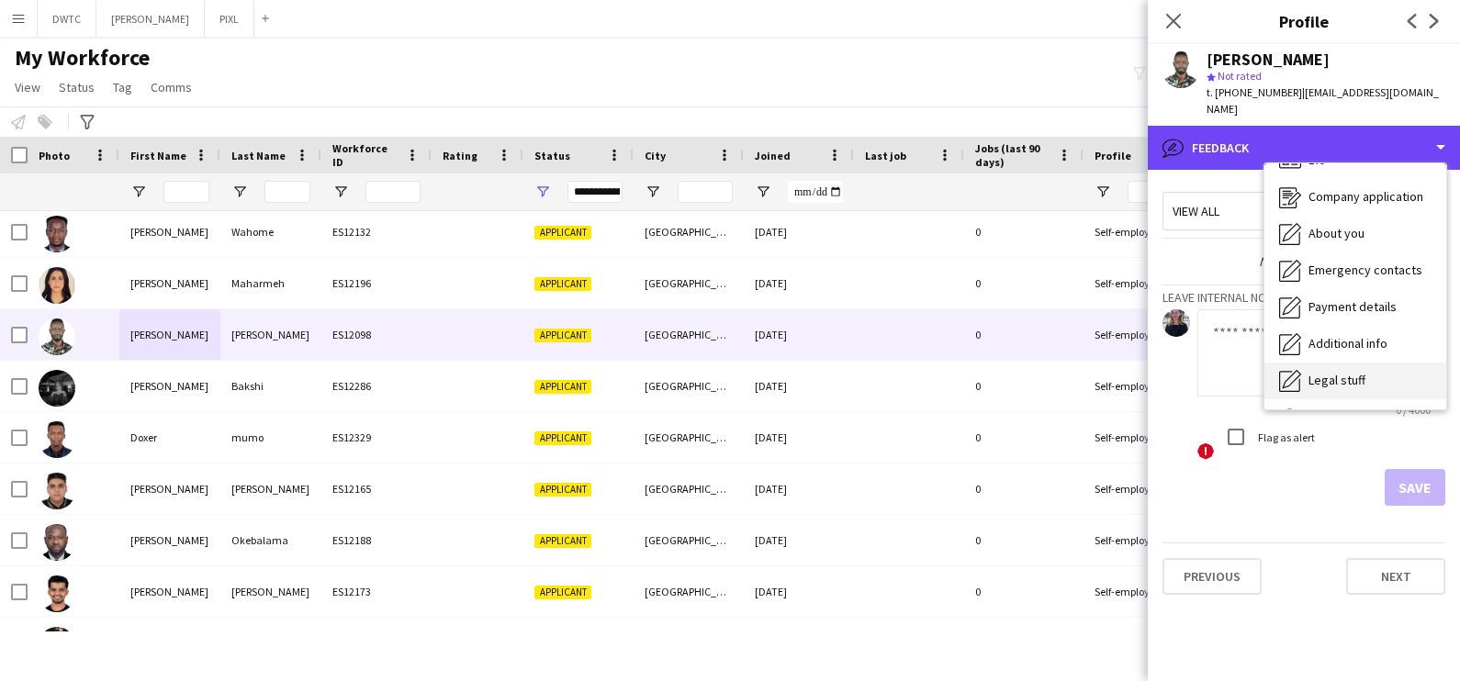
scroll to position [0, 0]
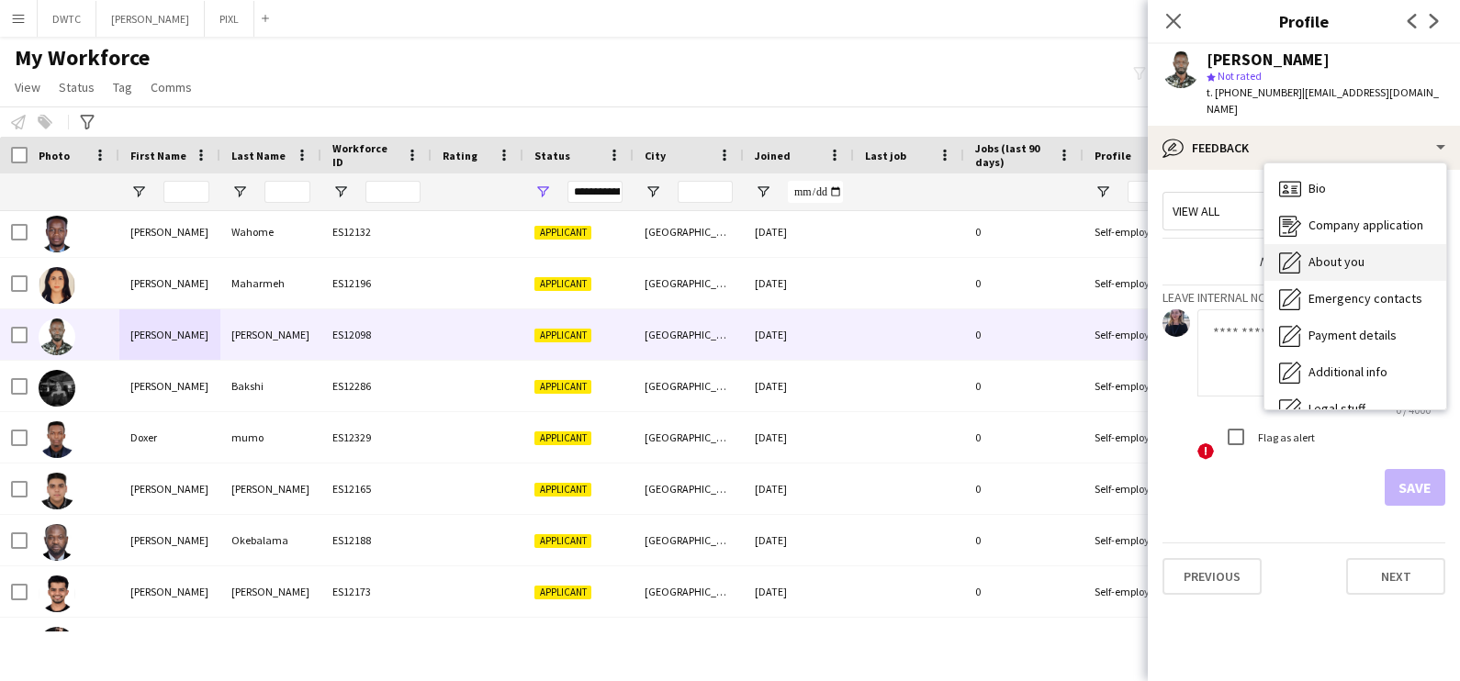
click at [1350, 244] on div "About you About you" at bounding box center [1355, 262] width 182 height 37
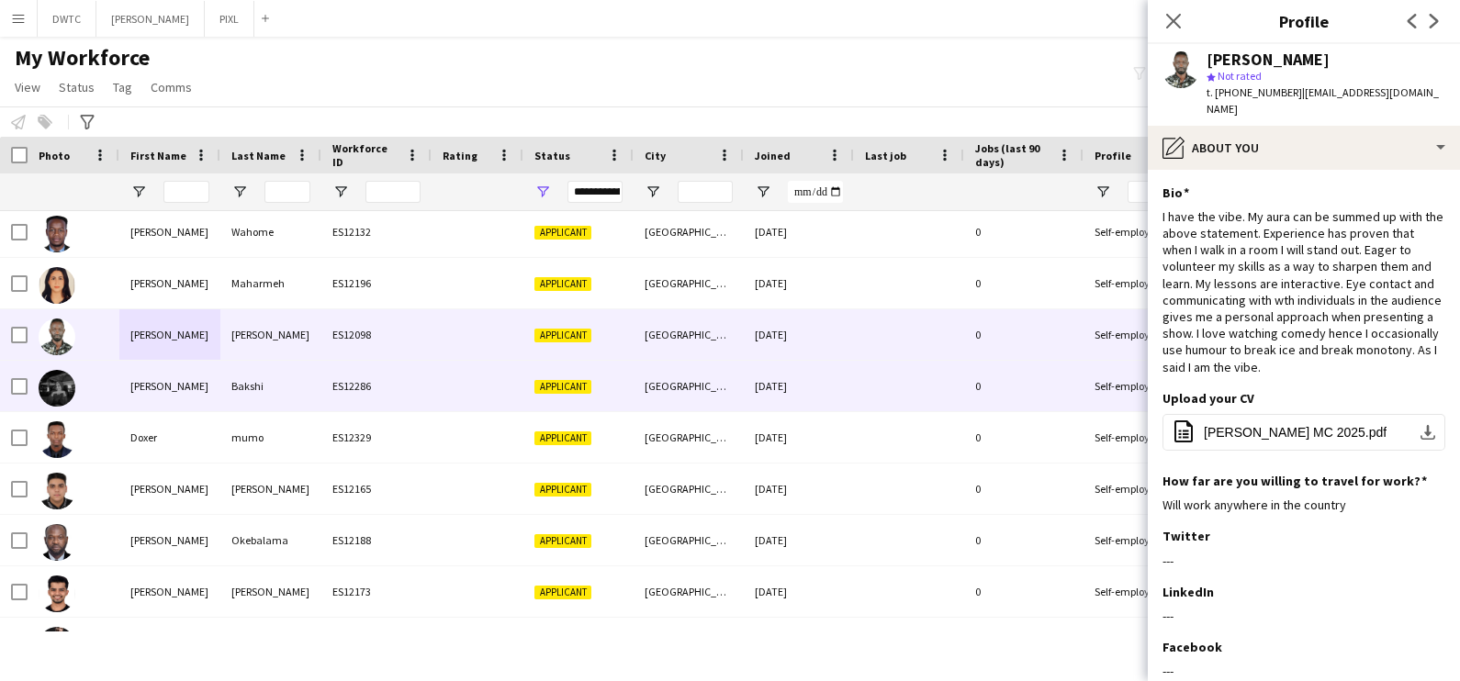
click at [824, 380] on div "06-09-2025" at bounding box center [799, 386] width 110 height 51
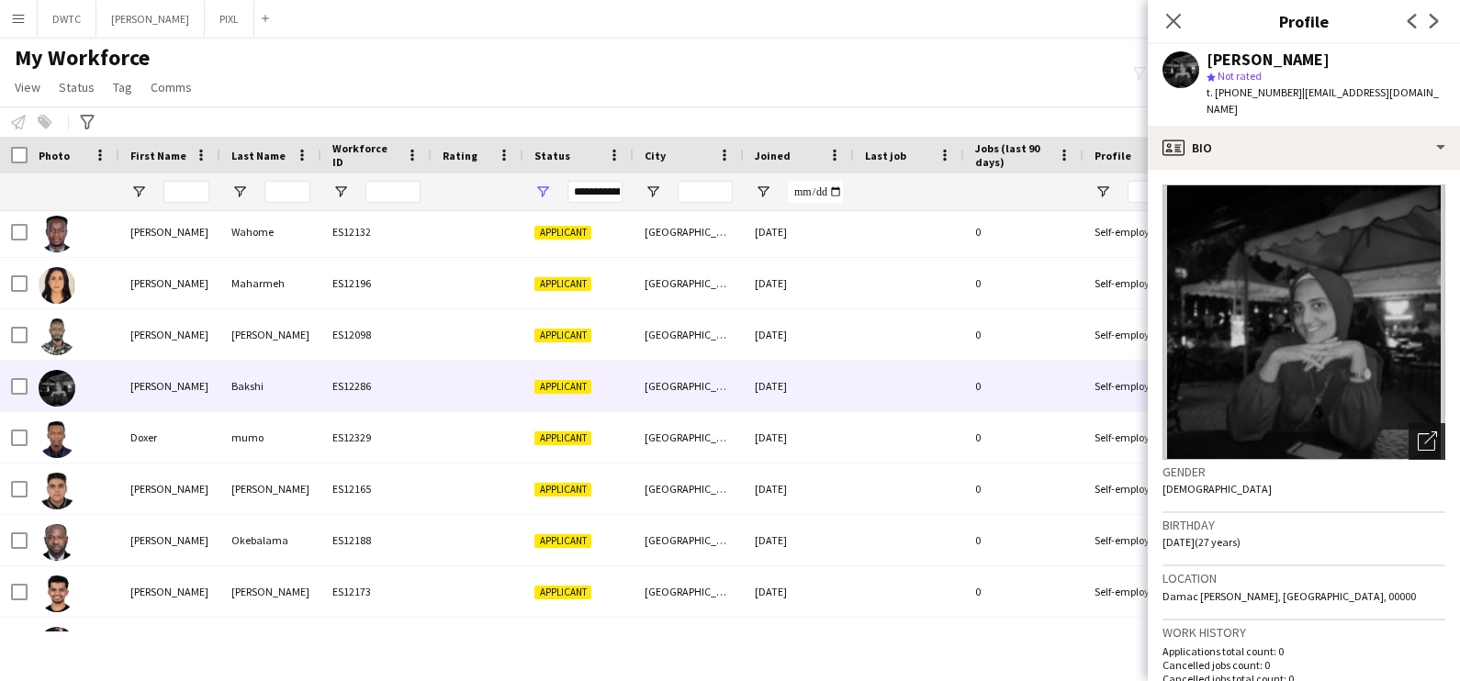
click at [1418, 432] on icon "Open photos pop-in" at bounding box center [1427, 441] width 19 height 19
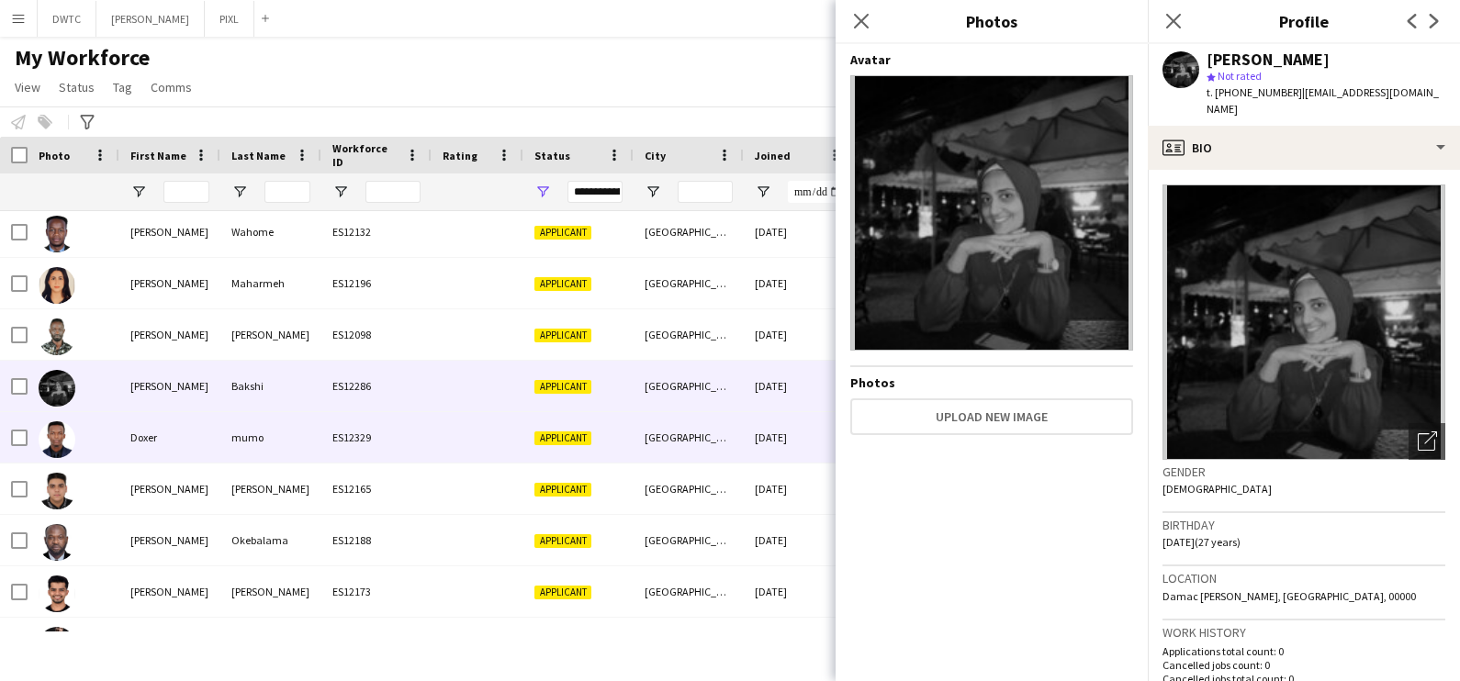
click at [308, 417] on div "mumo" at bounding box center [270, 437] width 101 height 51
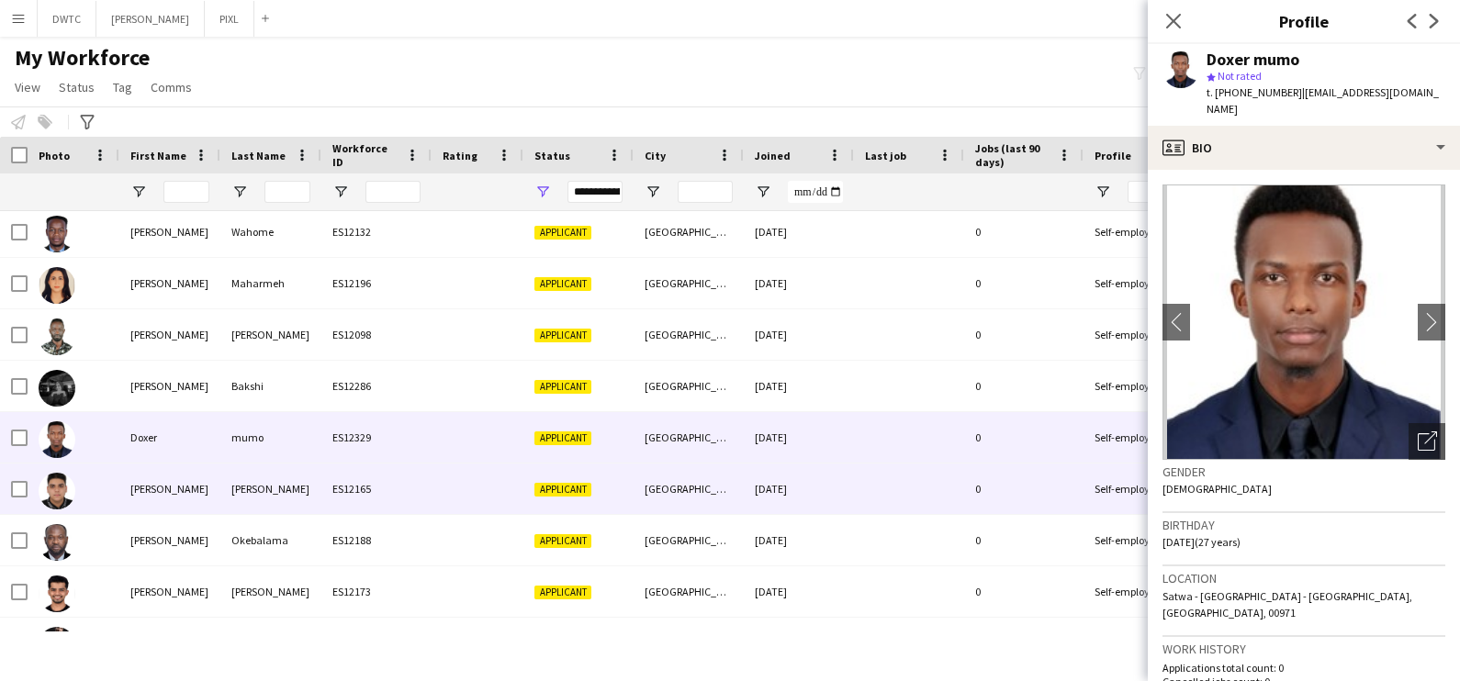
click at [249, 499] on div "Fernandes" at bounding box center [270, 489] width 101 height 51
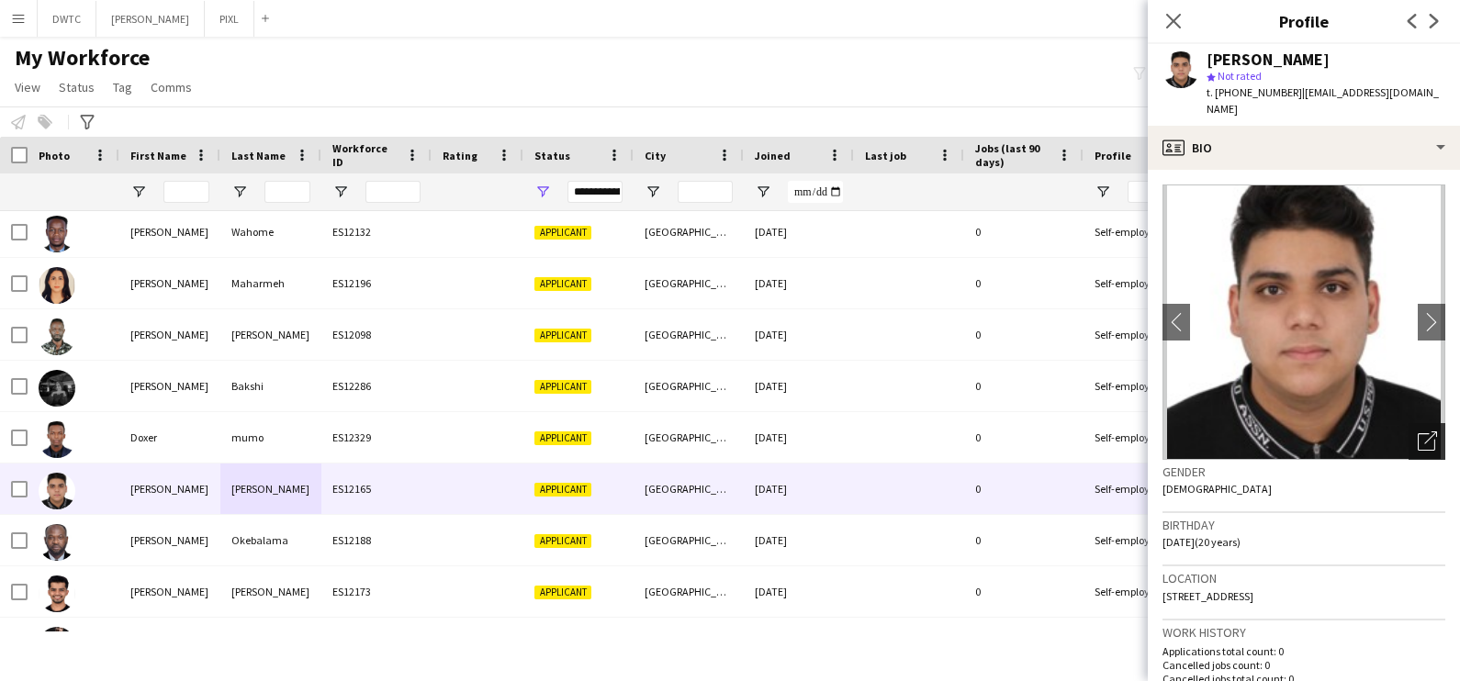
click at [1418, 432] on icon "Open photos pop-in" at bounding box center [1427, 441] width 19 height 19
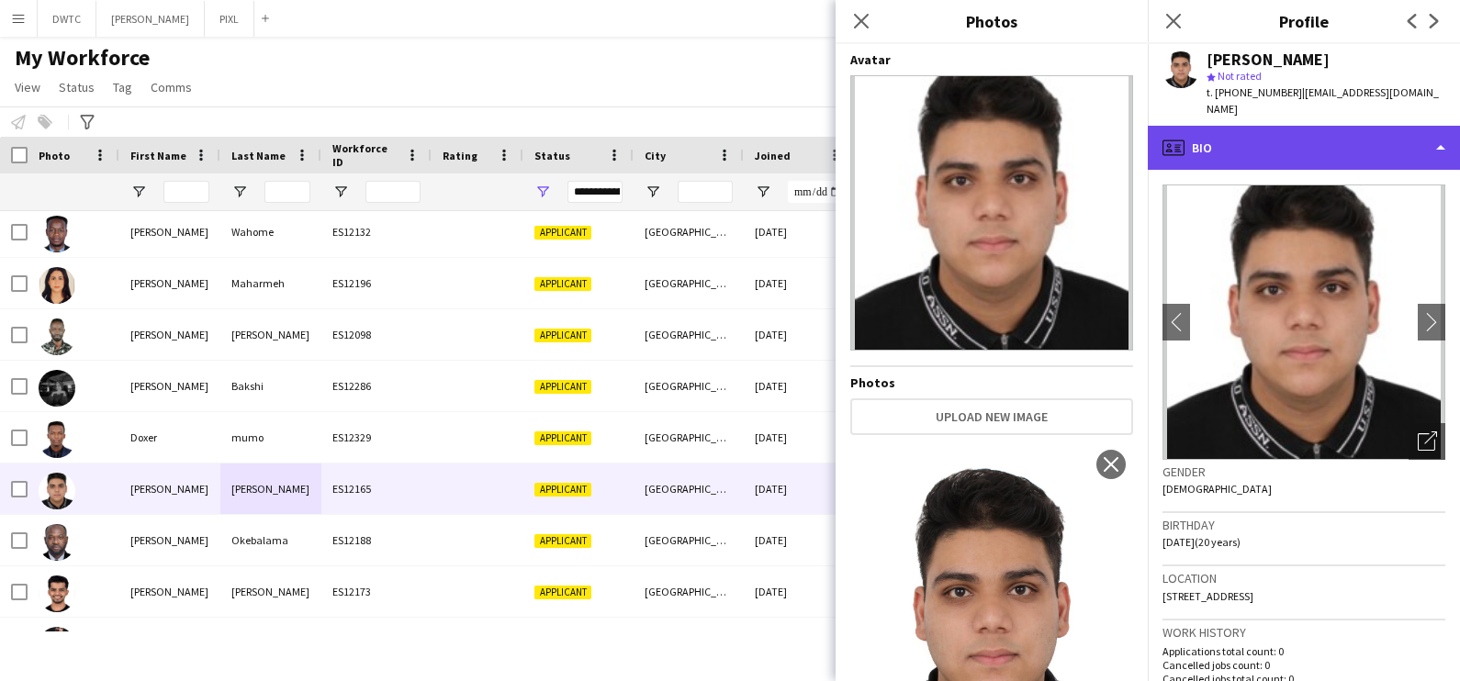
click at [1274, 133] on div "profile Bio" at bounding box center [1304, 148] width 312 height 44
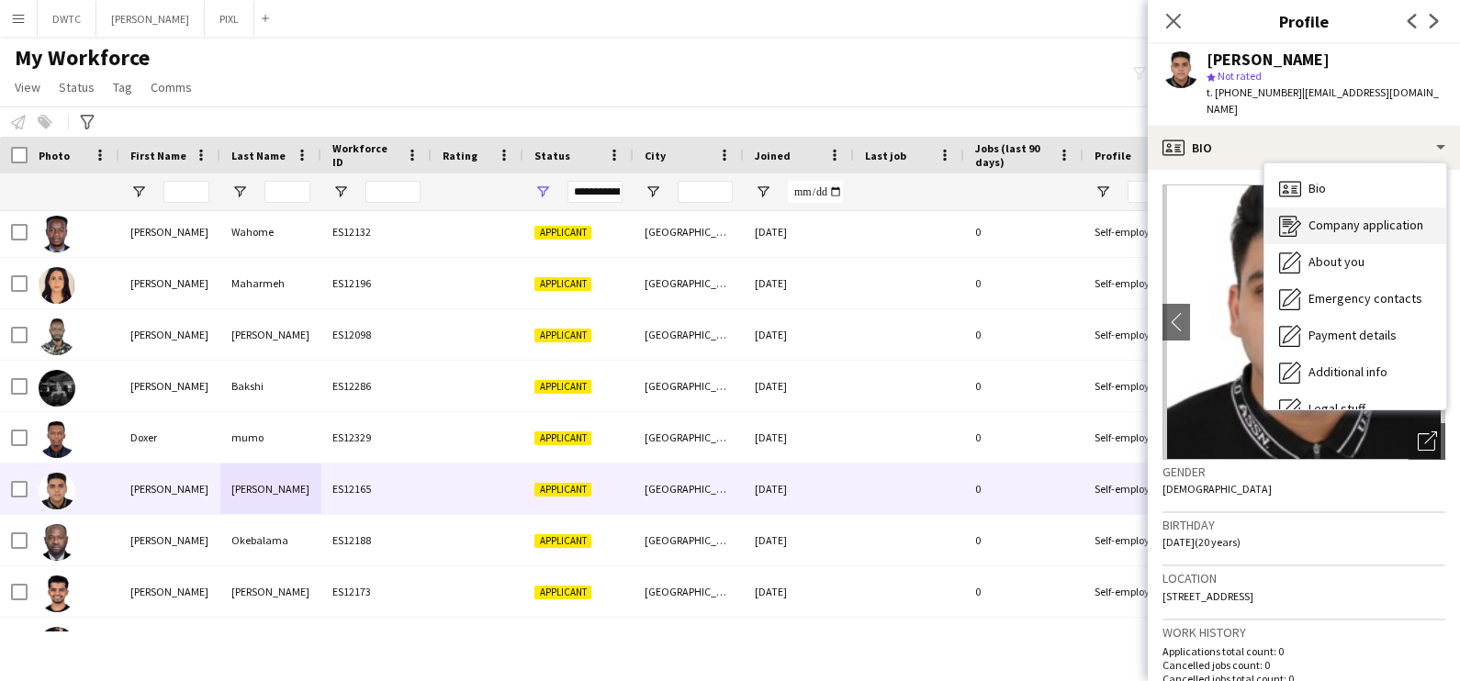
click at [1288, 215] on icon "Company application" at bounding box center [1290, 226] width 22 height 22
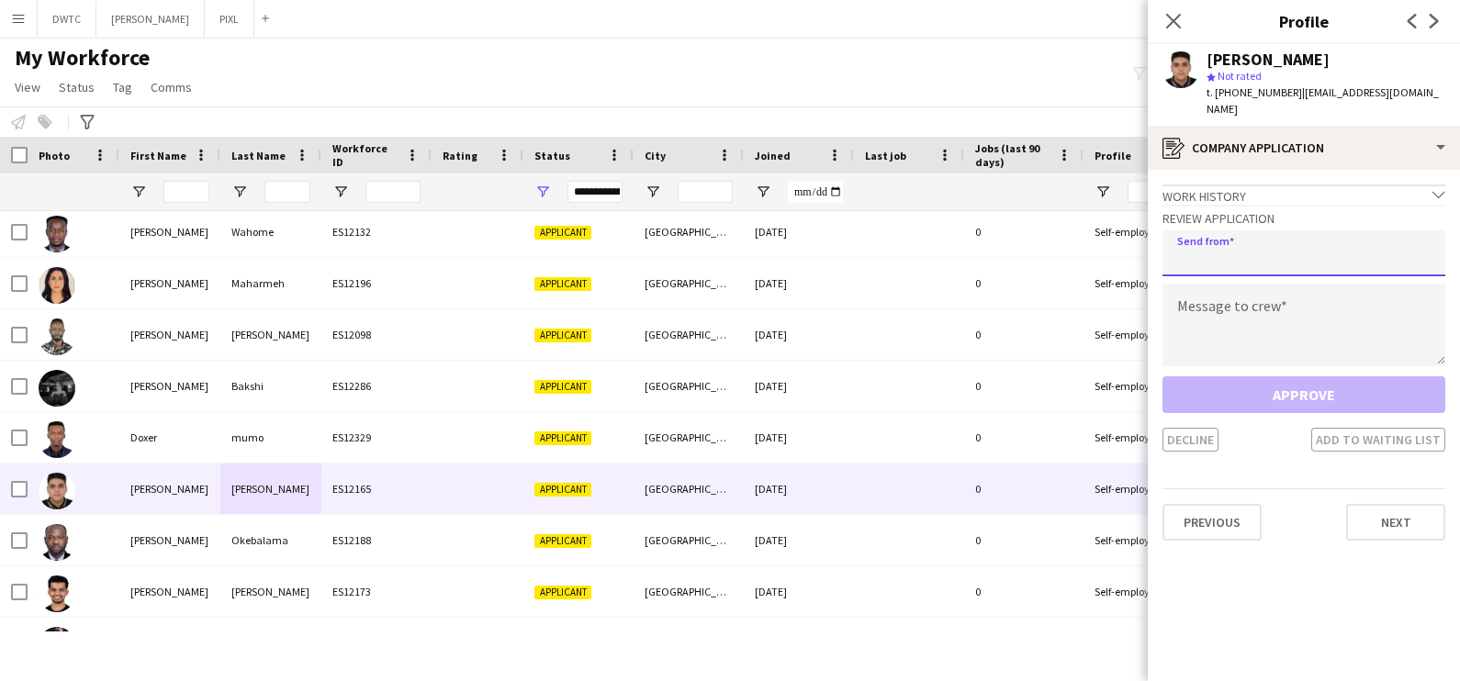
drag, startPoint x: 1221, startPoint y: 234, endPoint x: 1217, endPoint y: 242, distance: 9.5
click at [1220, 234] on input "email" at bounding box center [1304, 253] width 283 height 46
type input "**********"
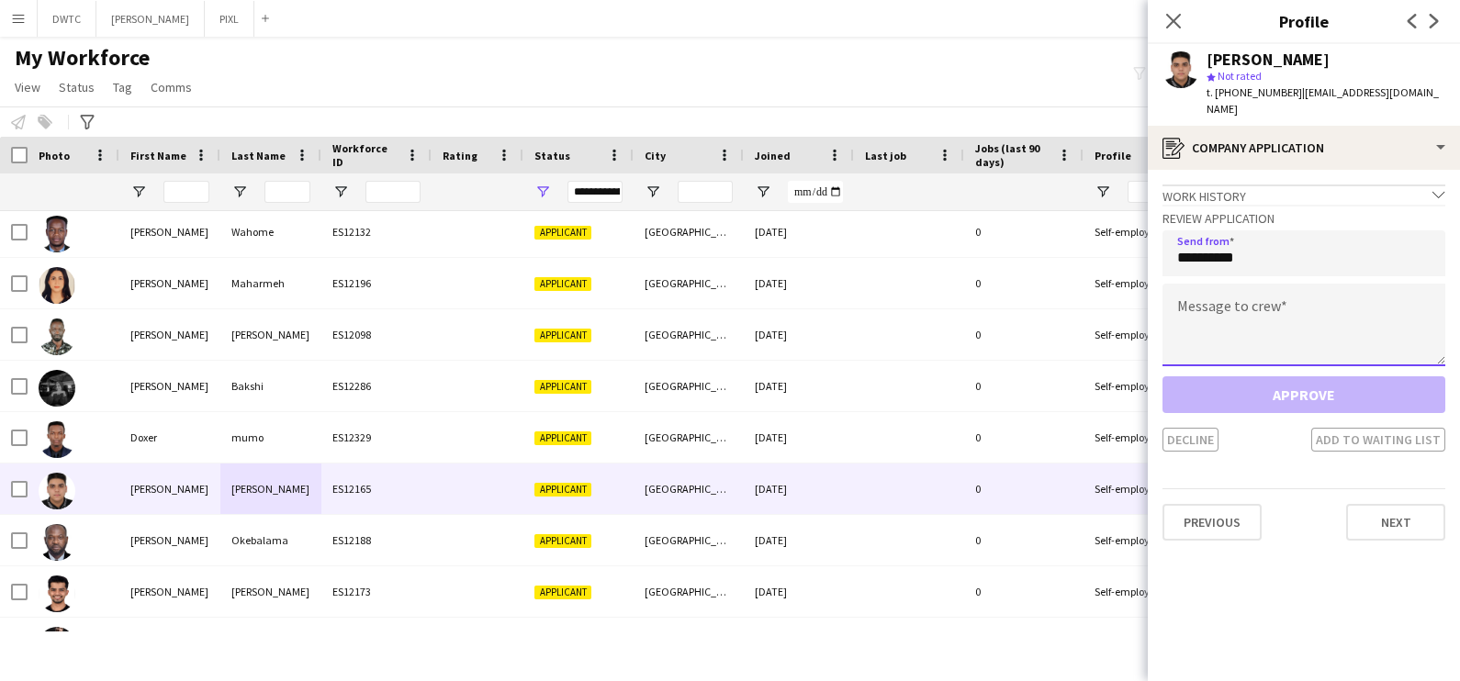
click at [1219, 284] on textarea at bounding box center [1304, 325] width 283 height 83
paste textarea "**********"
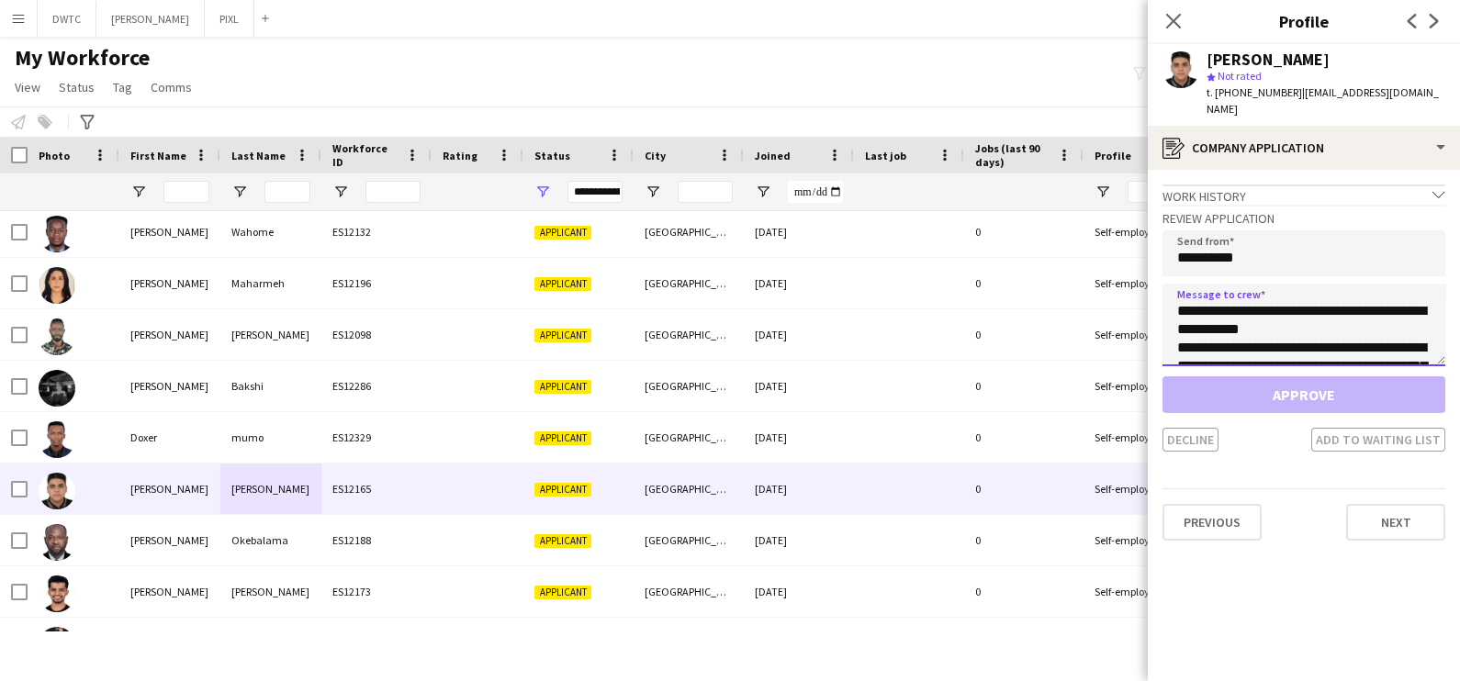
scroll to position [140, 0]
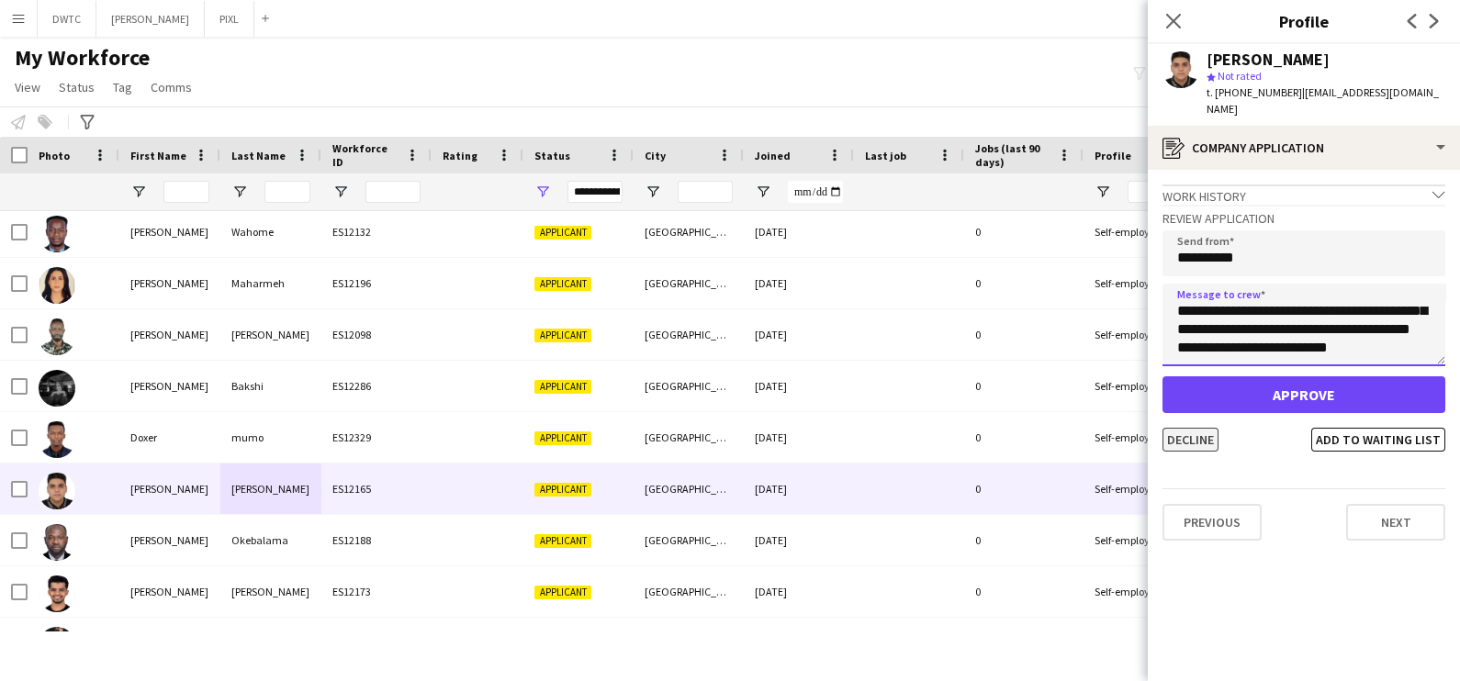
type textarea "**********"
click at [1173, 428] on button "Decline" at bounding box center [1191, 440] width 56 height 24
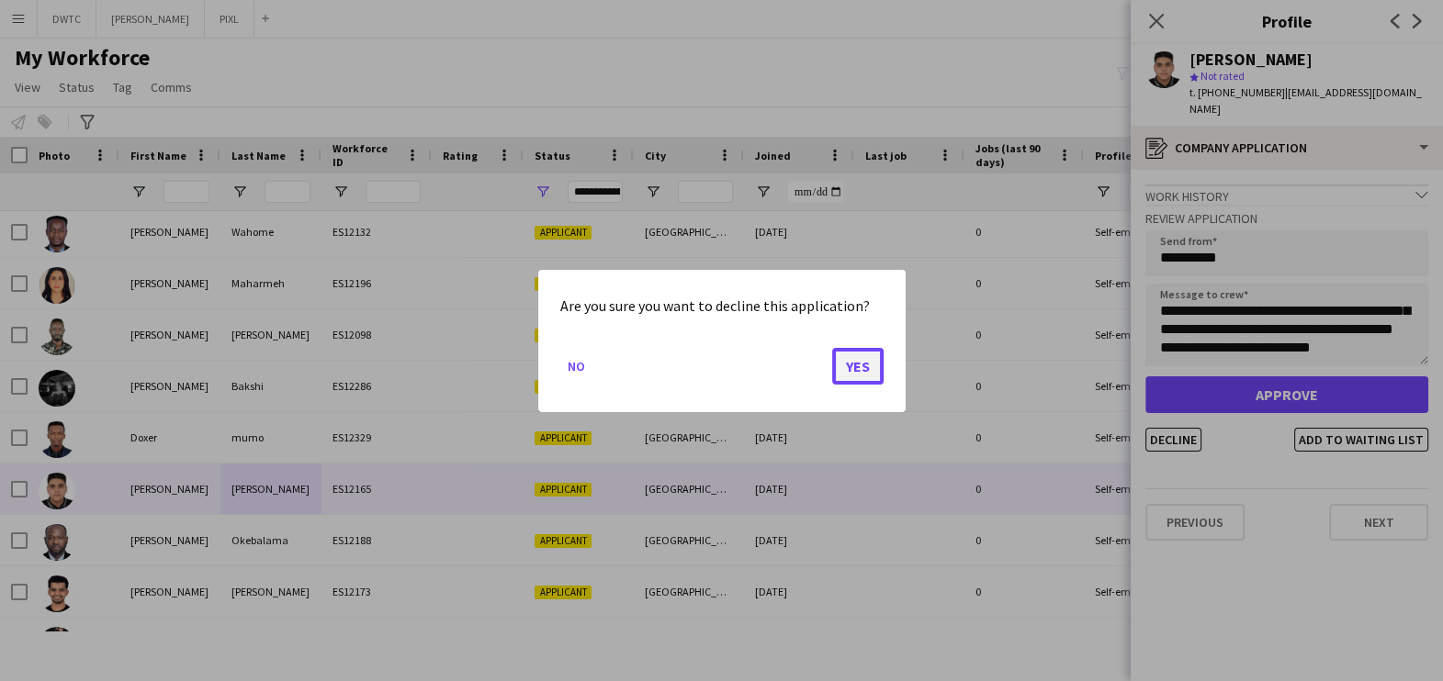
click at [849, 366] on button "Yes" at bounding box center [857, 365] width 51 height 37
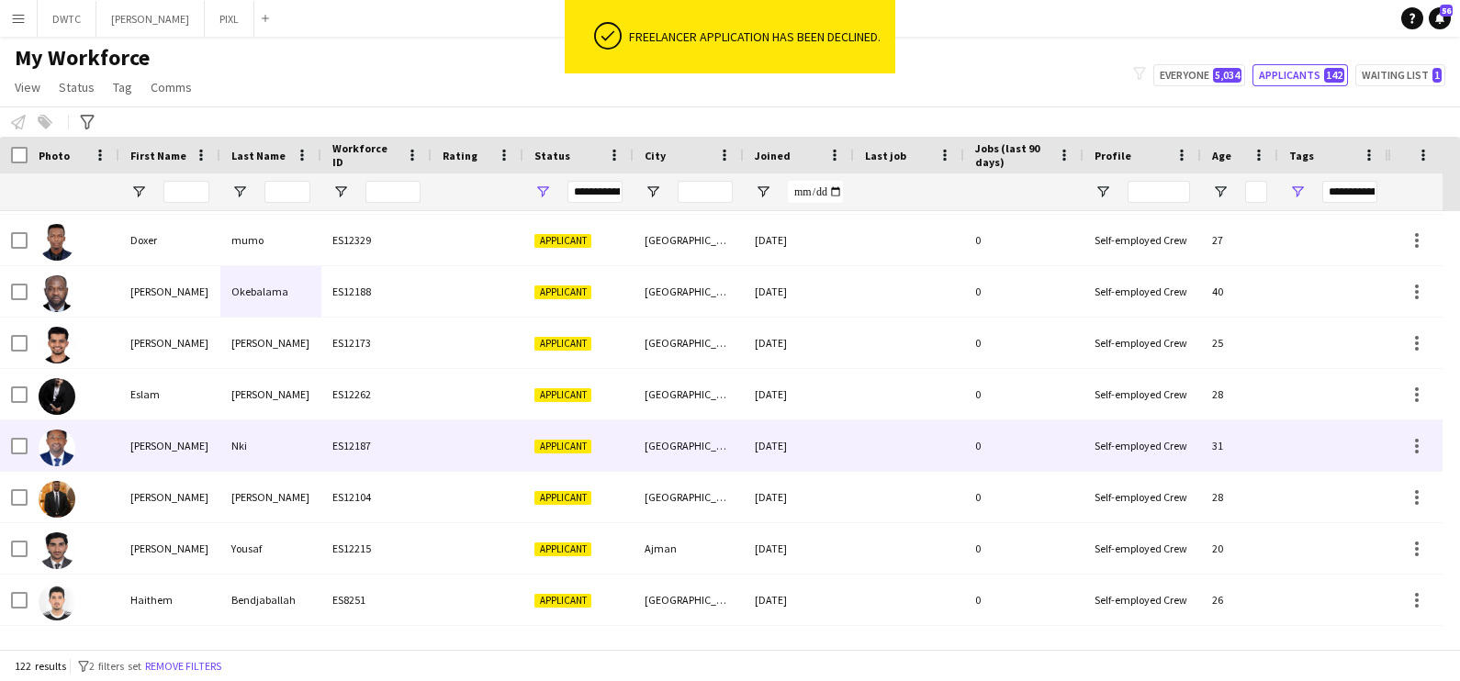
scroll to position [1263, 0]
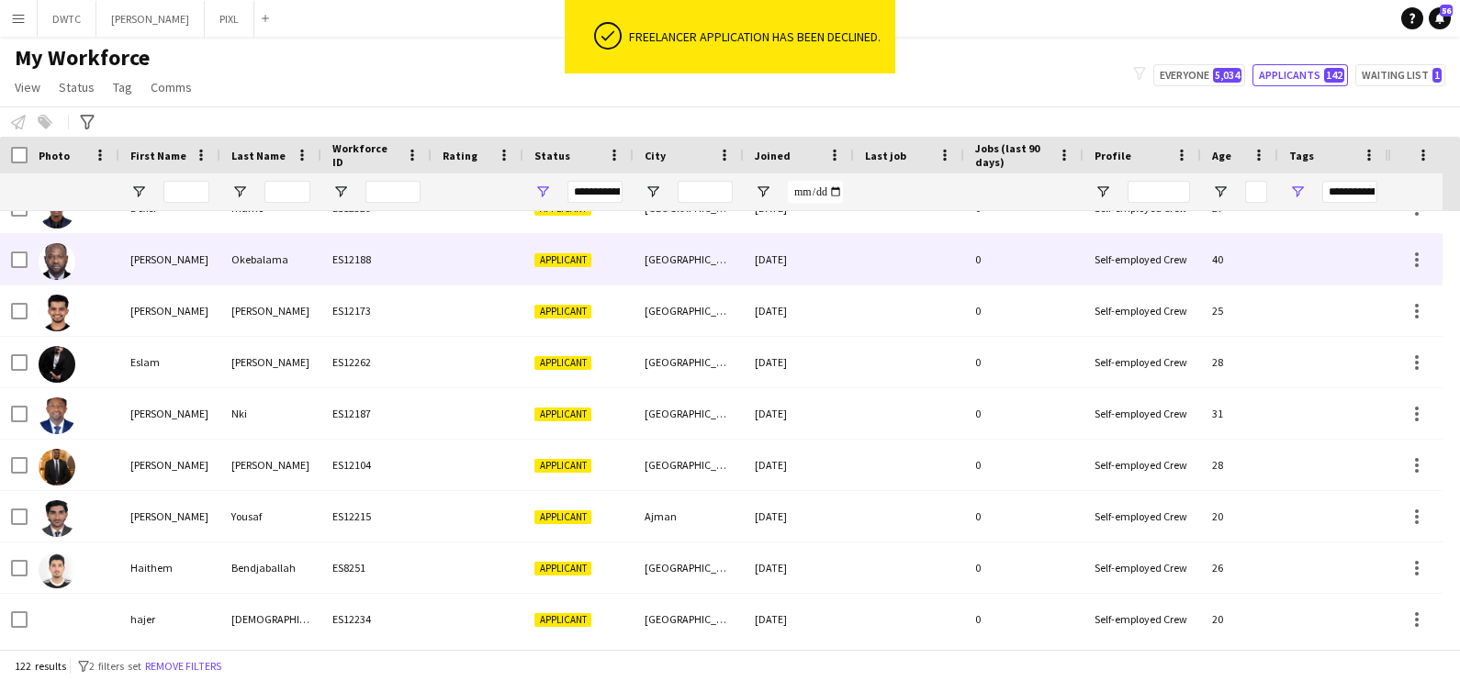
click at [747, 281] on div "02-09-2025" at bounding box center [799, 259] width 110 height 51
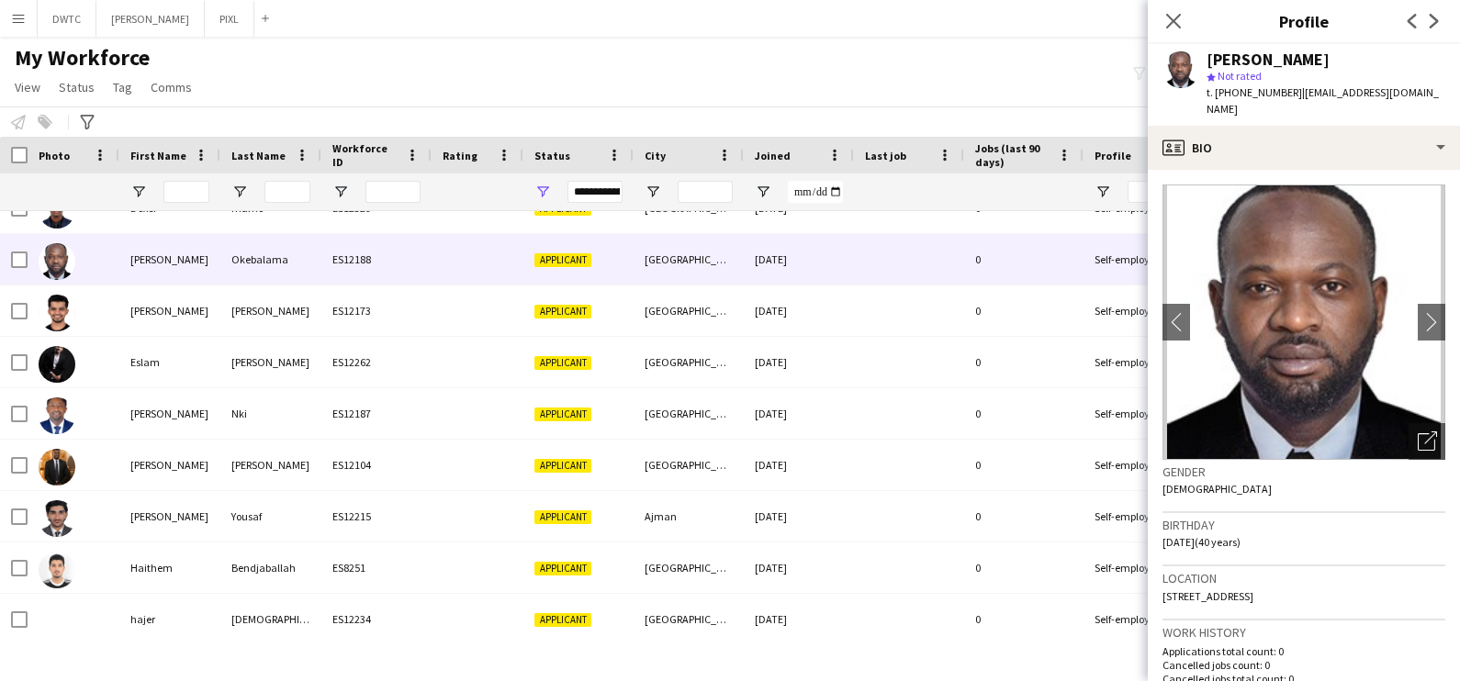
click at [955, 84] on div "My Workforce View Views Default view New view Update view Delete view Edit name…" at bounding box center [730, 75] width 1460 height 62
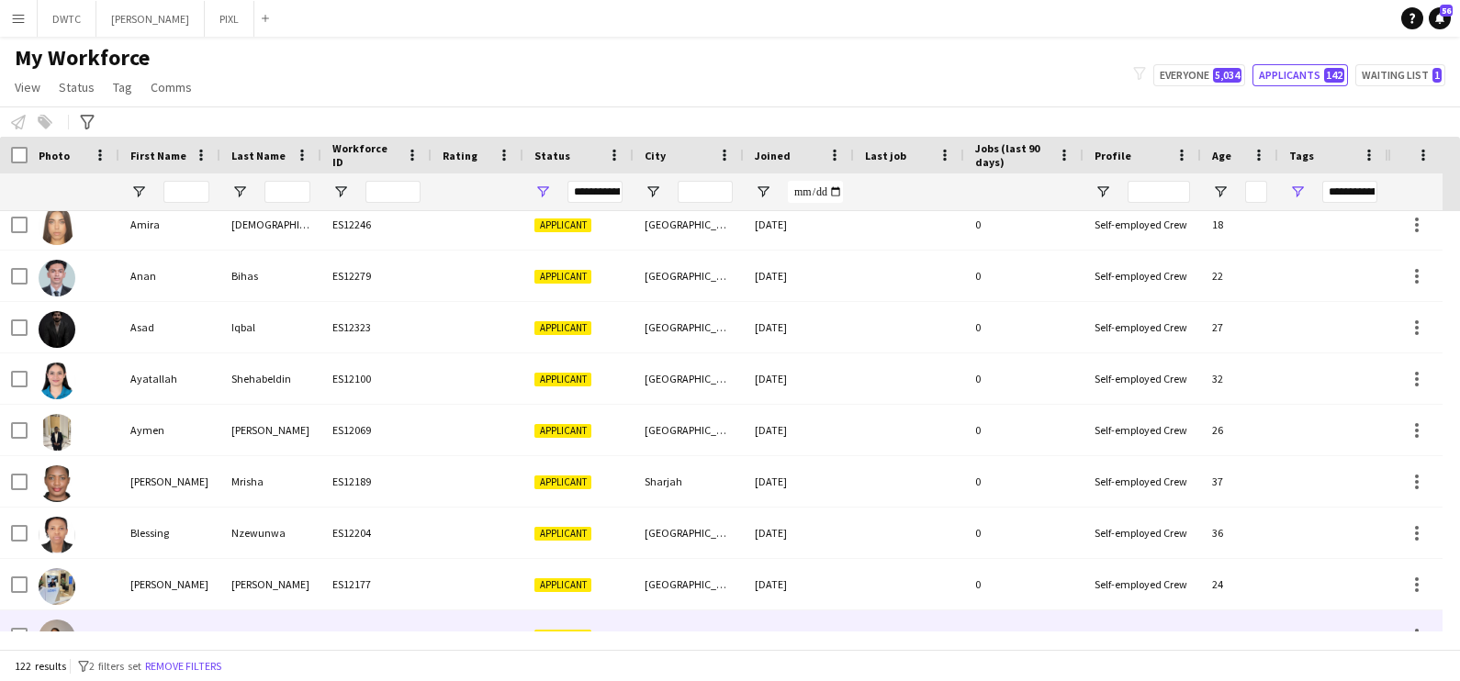
scroll to position [574, 0]
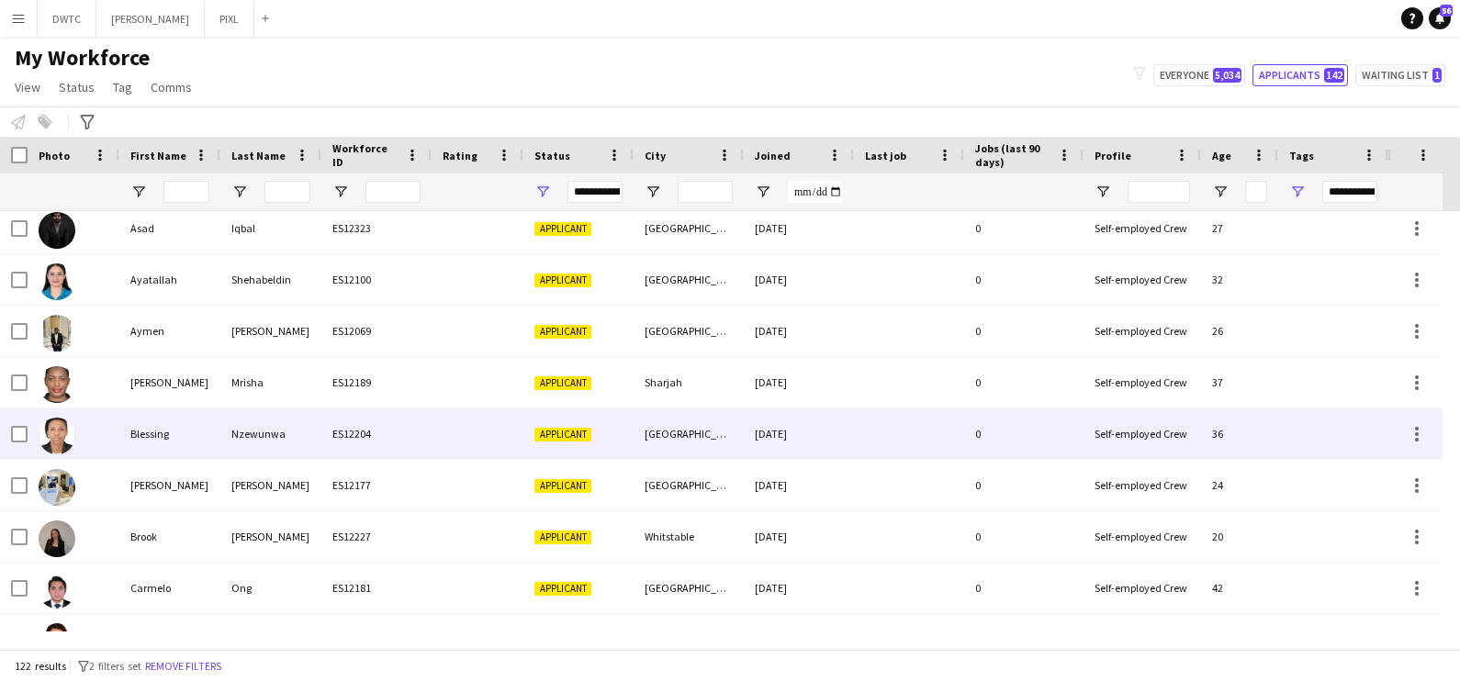
click at [222, 425] on div "Nzewunwa" at bounding box center [270, 434] width 101 height 51
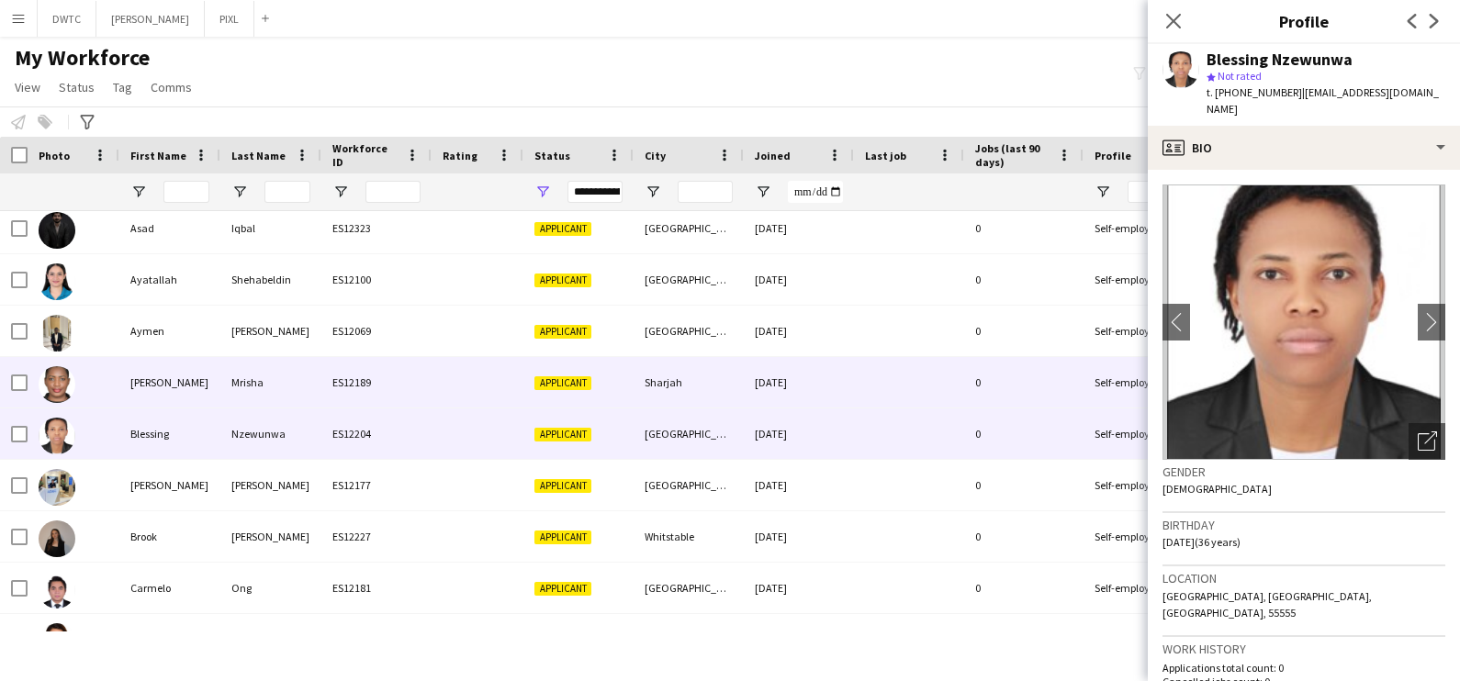
click at [144, 373] on div "Bertha" at bounding box center [169, 382] width 101 height 51
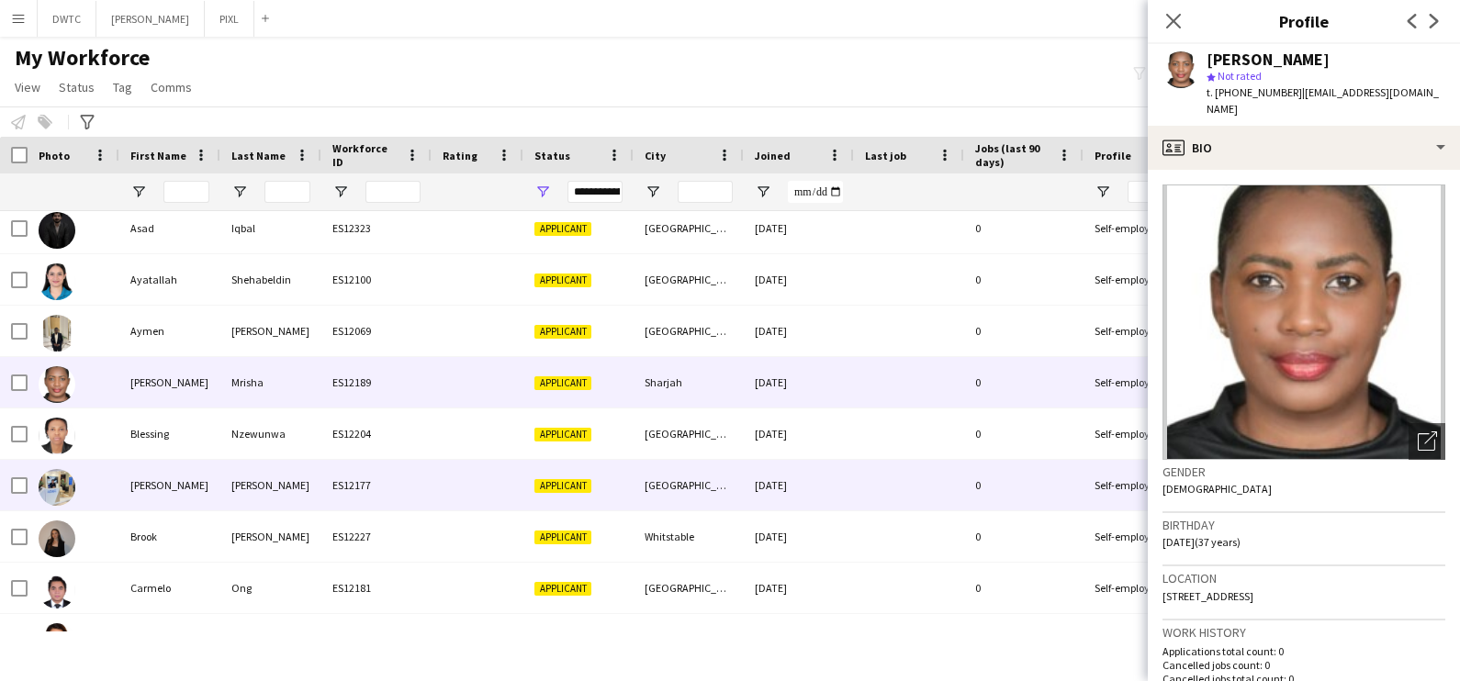
click at [170, 482] on div "Brent Ira" at bounding box center [169, 485] width 101 height 51
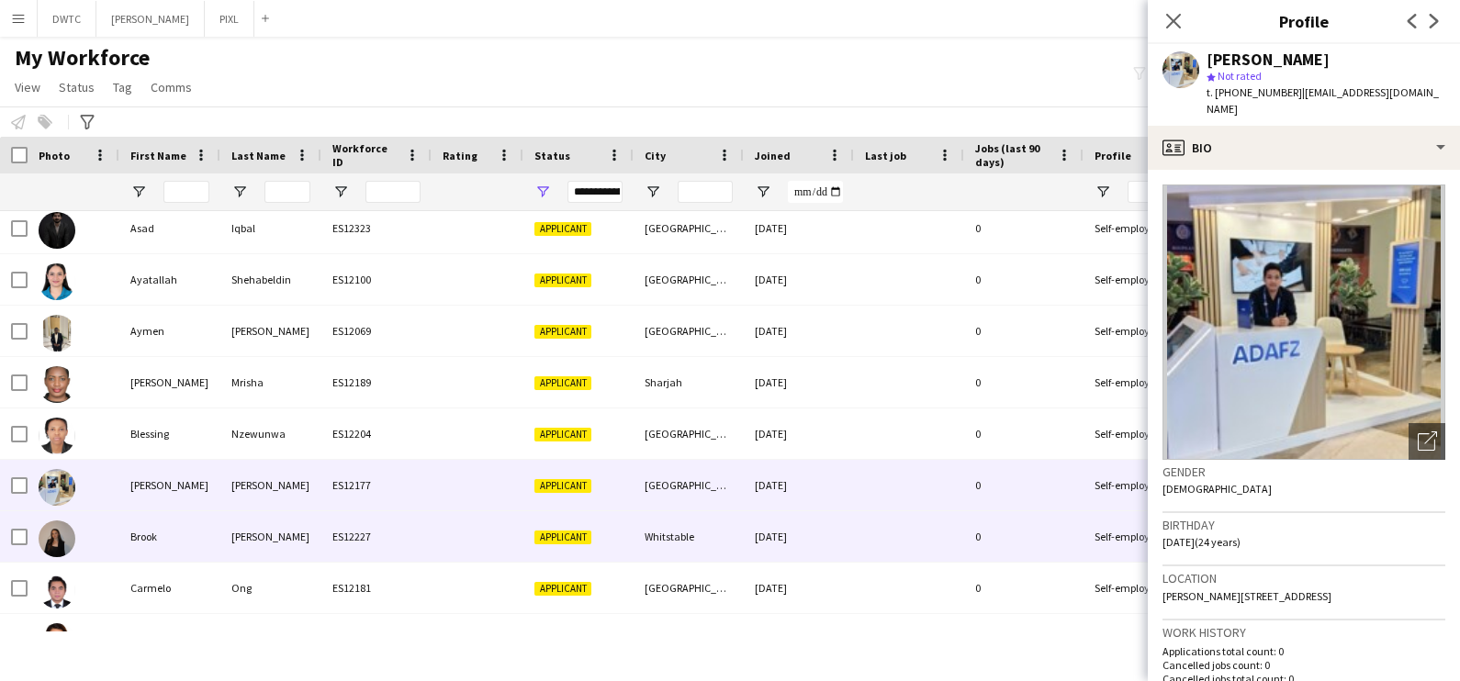
click at [205, 551] on div "Brook" at bounding box center [169, 536] width 101 height 51
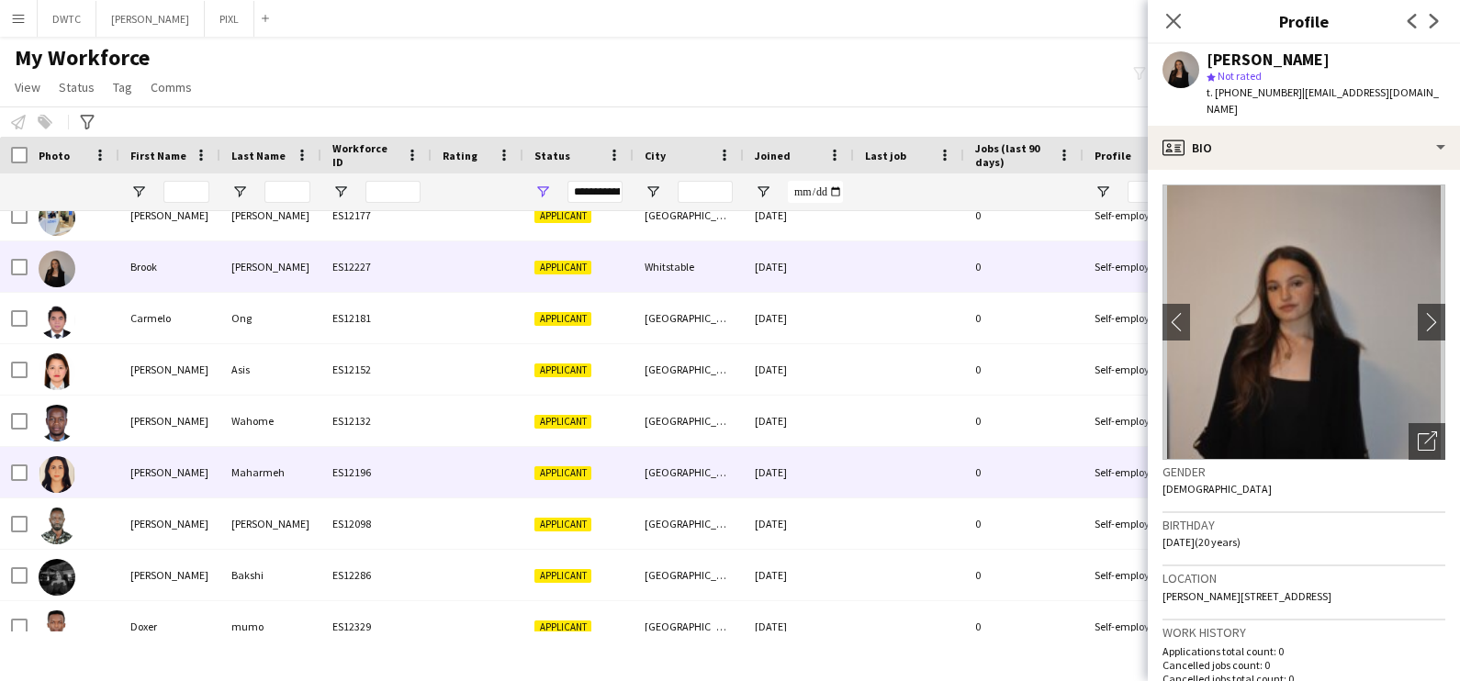
scroll to position [917, 0]
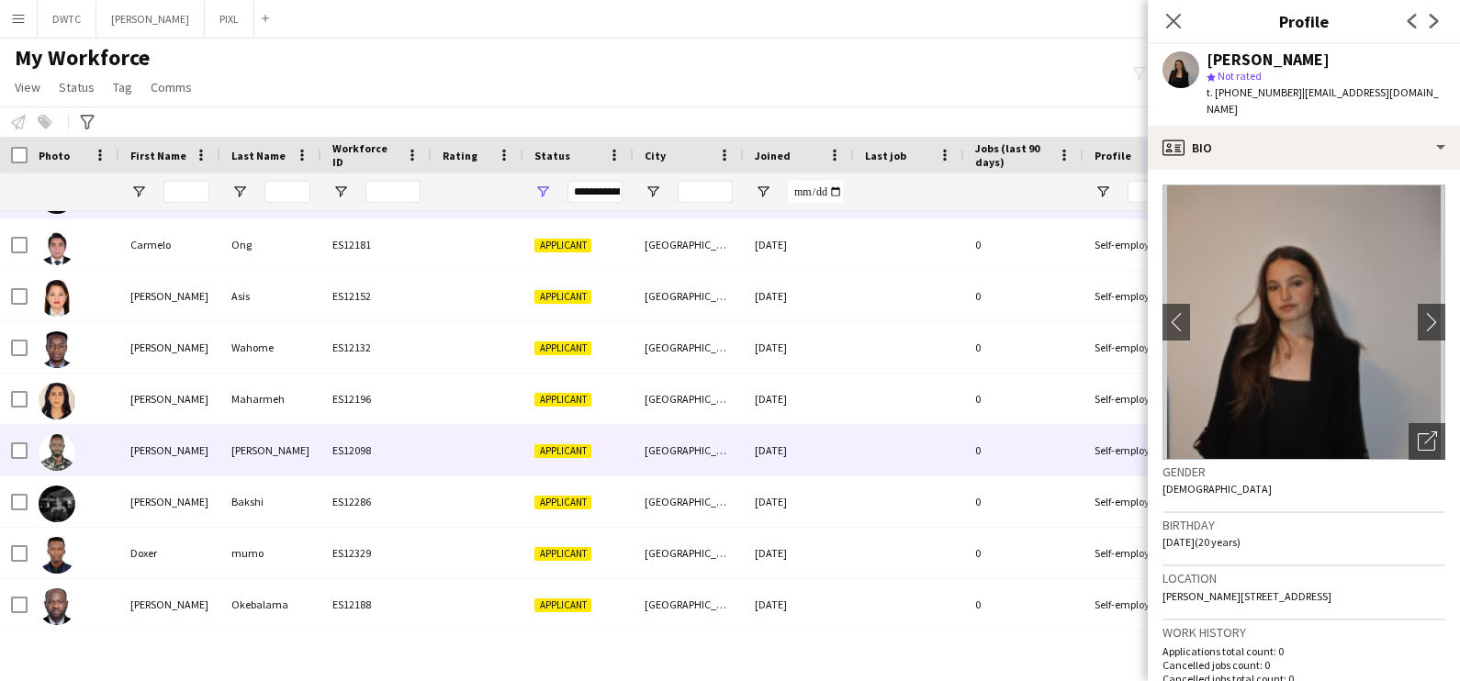
click at [193, 445] on div "Daniel" at bounding box center [169, 450] width 101 height 51
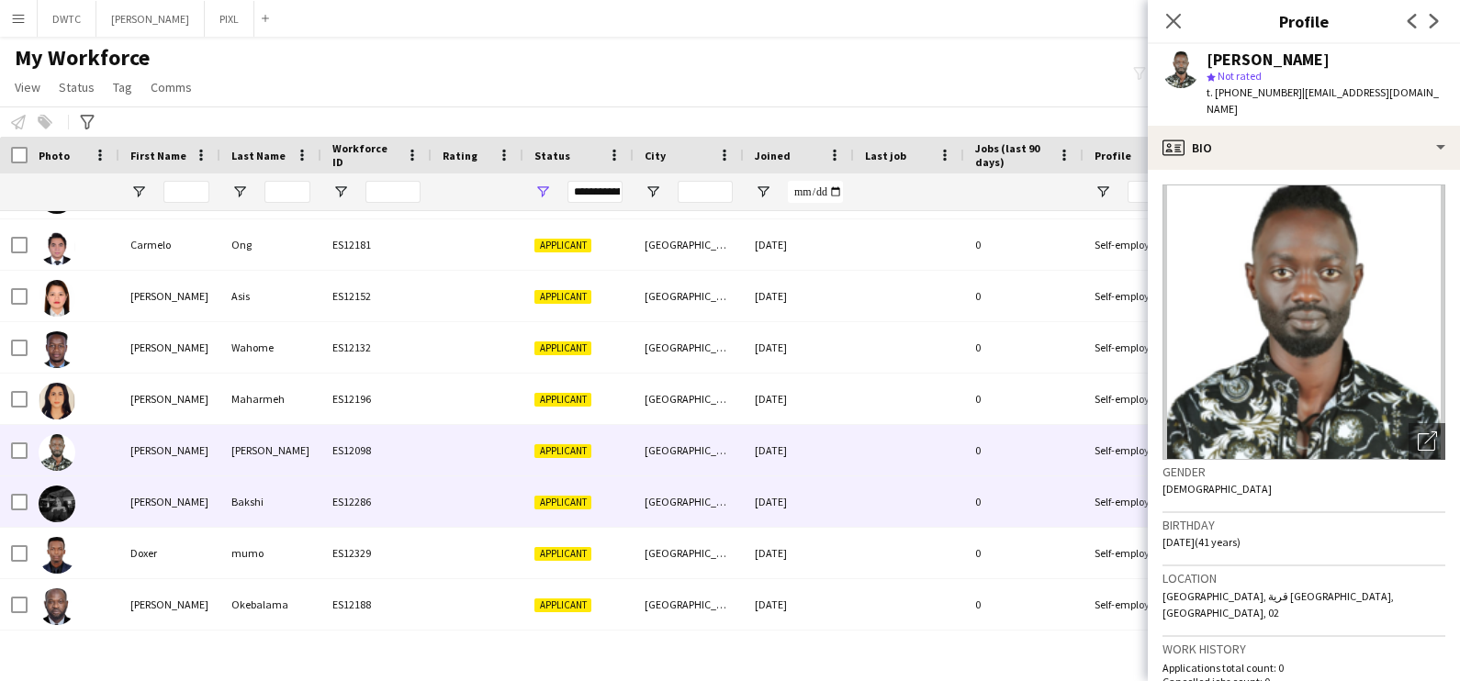
click at [246, 502] on div "Bakshi" at bounding box center [270, 502] width 101 height 51
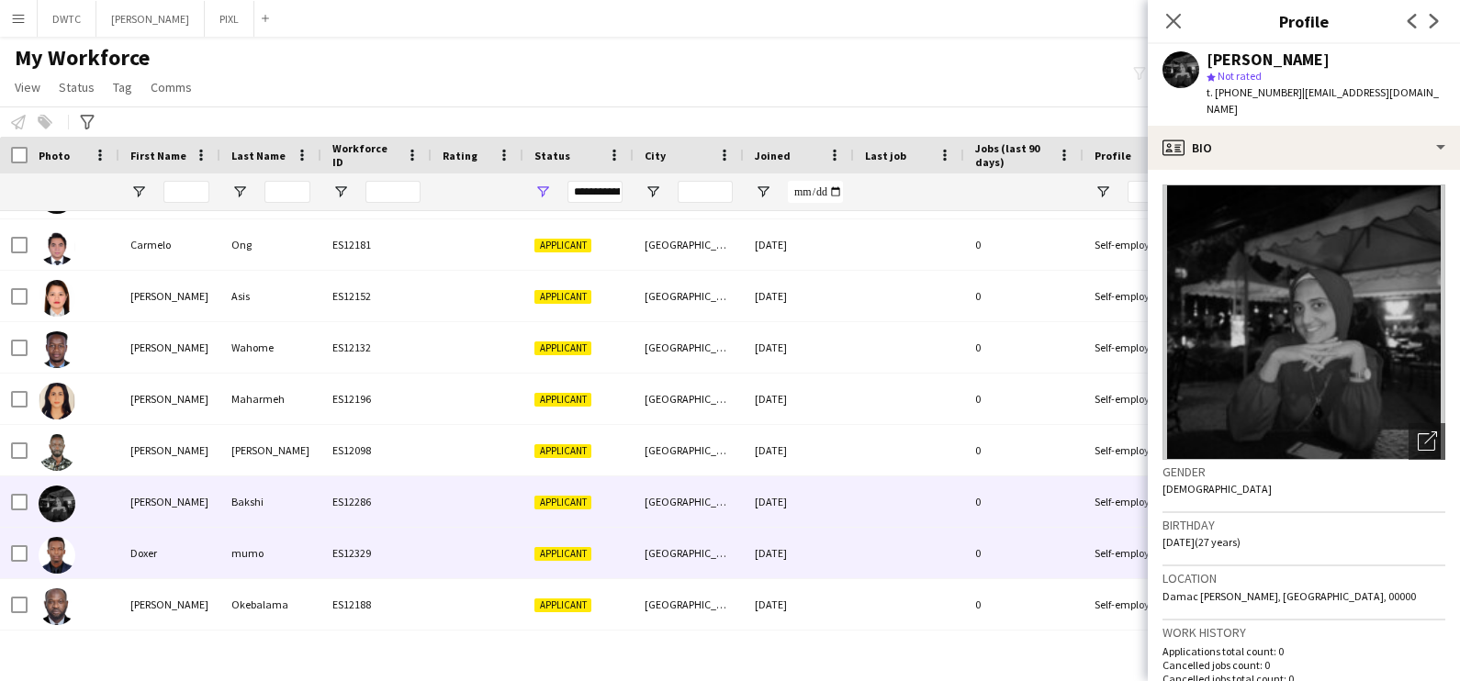
click at [237, 553] on div "mumo" at bounding box center [270, 553] width 101 height 51
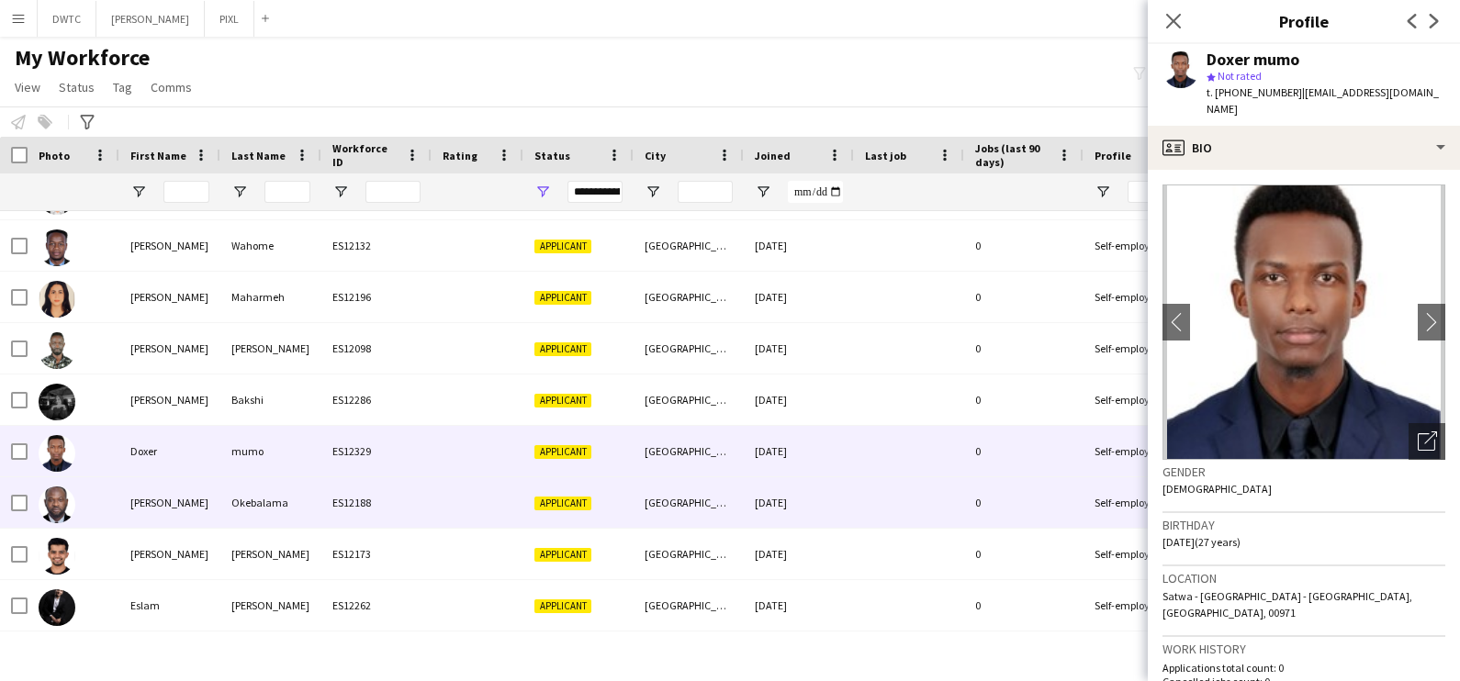
scroll to position [1148, 0]
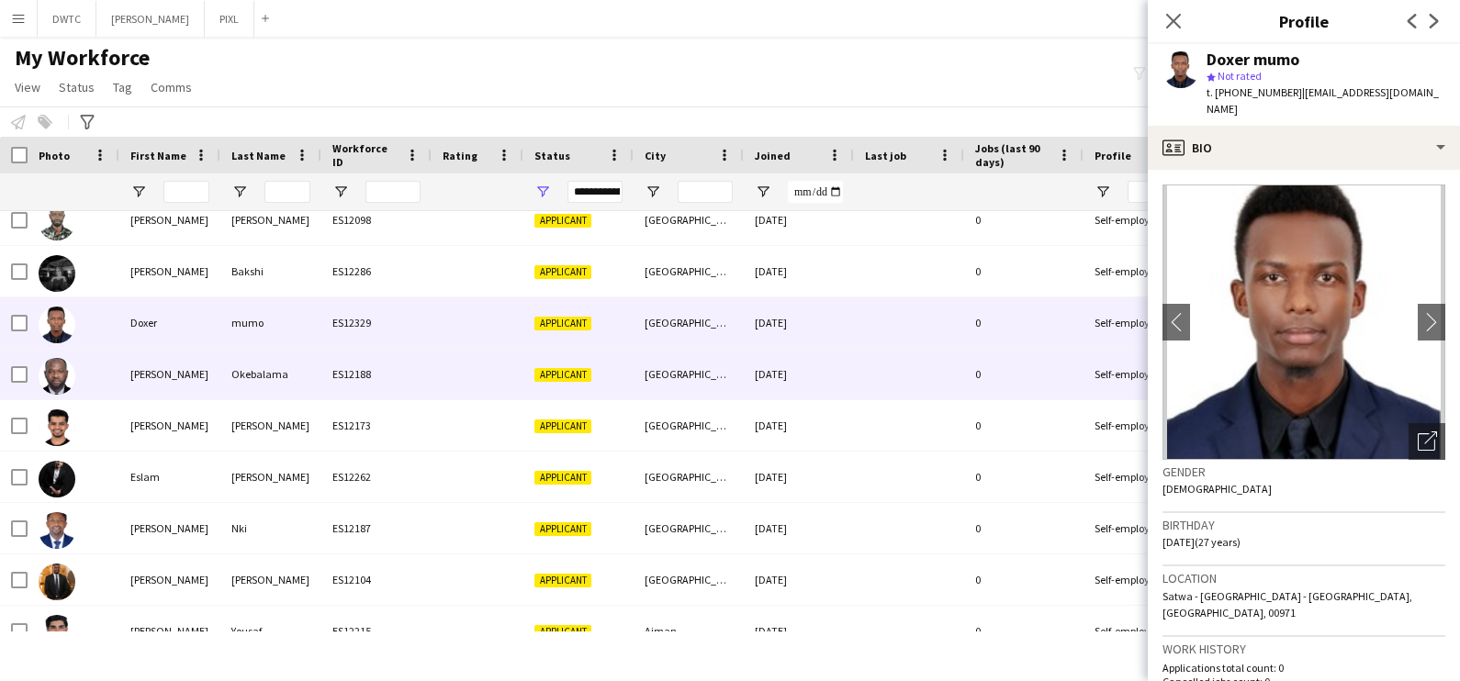
click at [217, 375] on div "Emmanuel chinaemerem" at bounding box center [169, 374] width 101 height 51
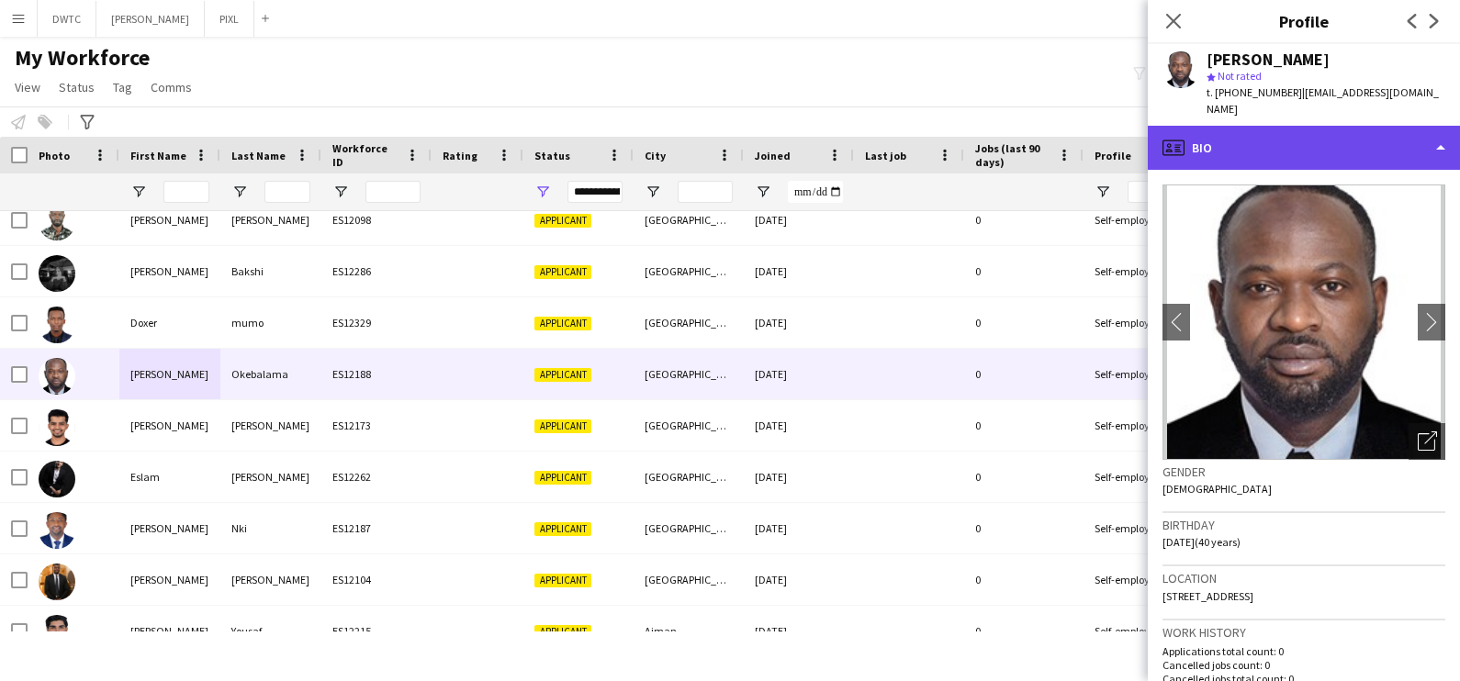
click at [1290, 146] on div "profile Bio" at bounding box center [1304, 148] width 312 height 44
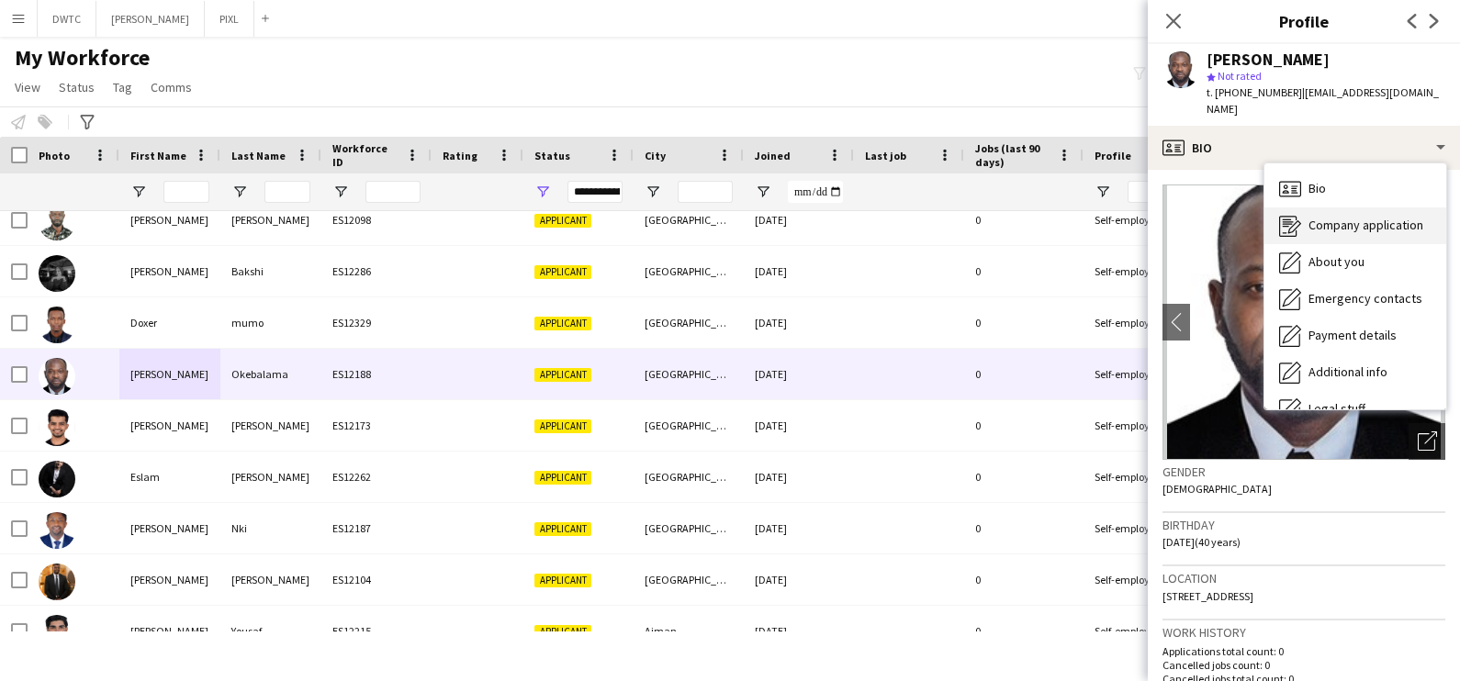
click at [1363, 241] on div "Company application Company application" at bounding box center [1355, 226] width 182 height 37
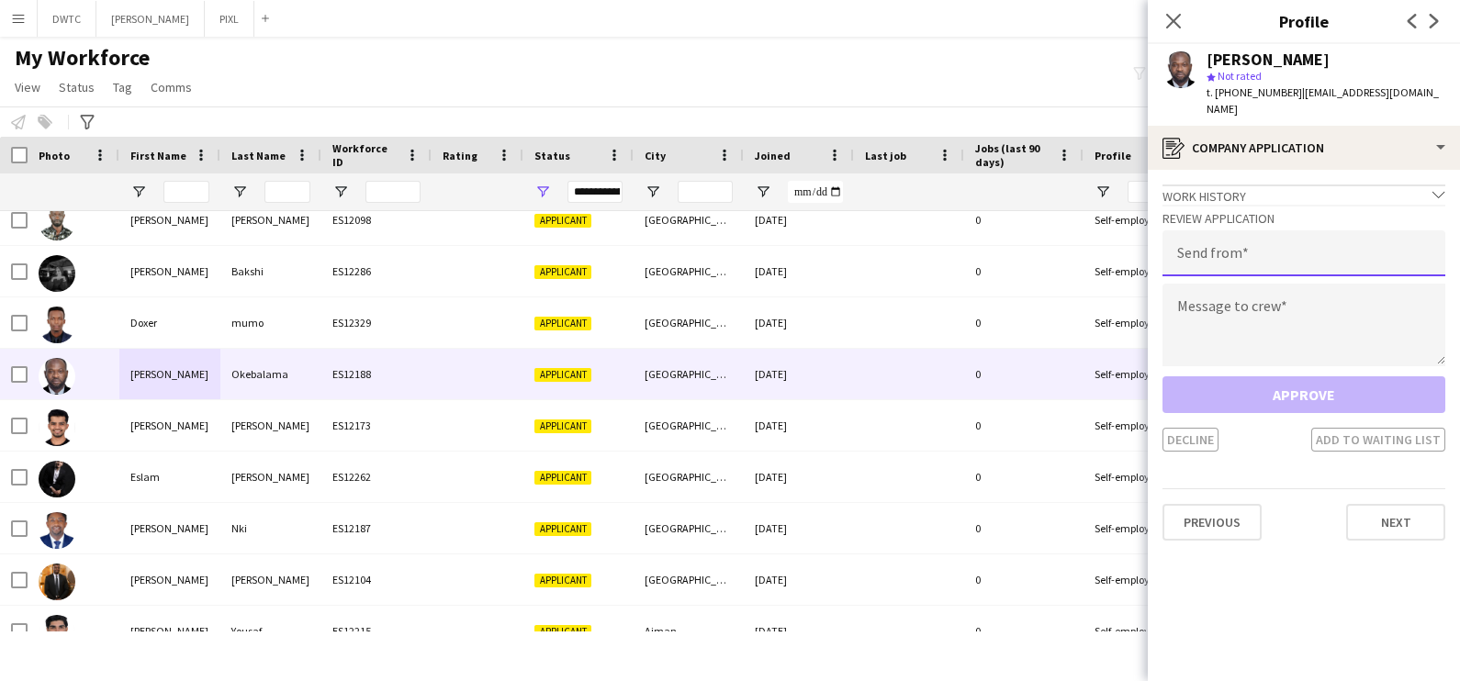
click at [1166, 252] on input "email" at bounding box center [1304, 253] width 283 height 46
type input "**********"
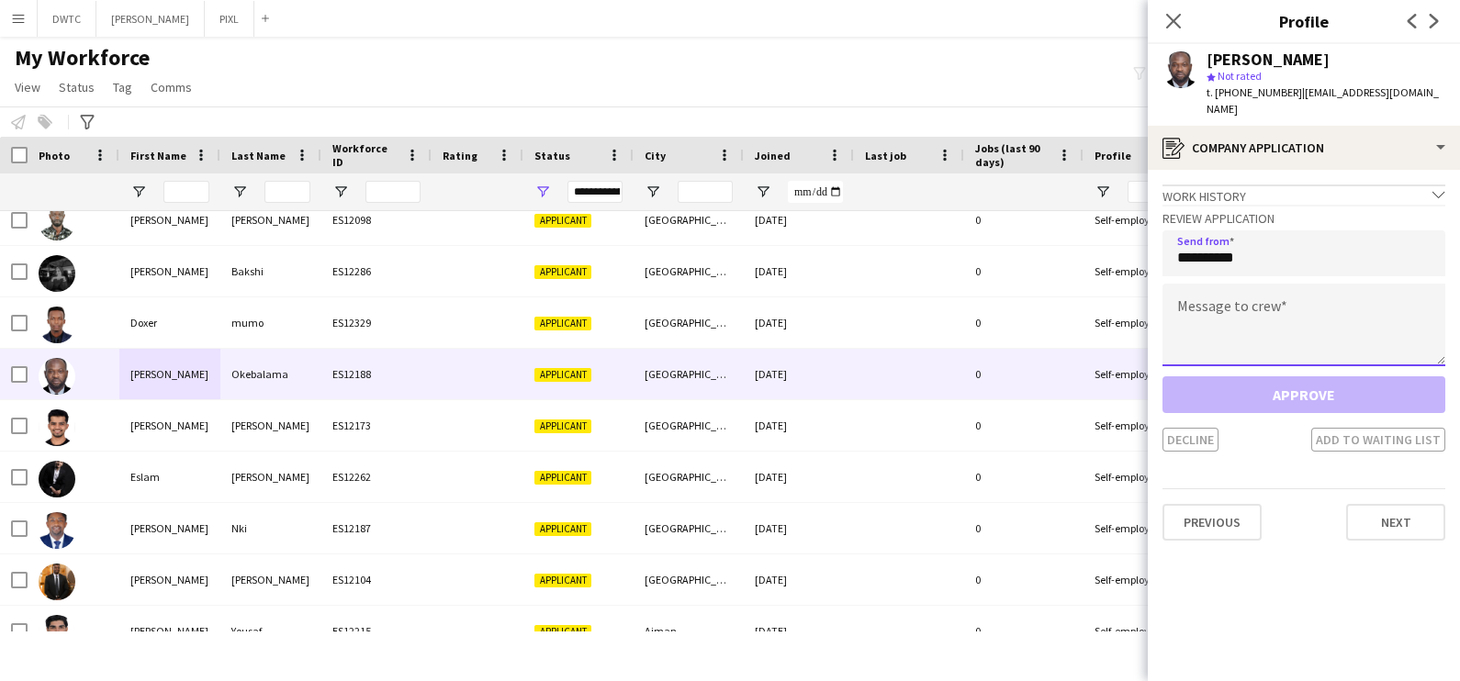
click at [1235, 312] on textarea at bounding box center [1304, 325] width 283 height 83
paste textarea "**********"
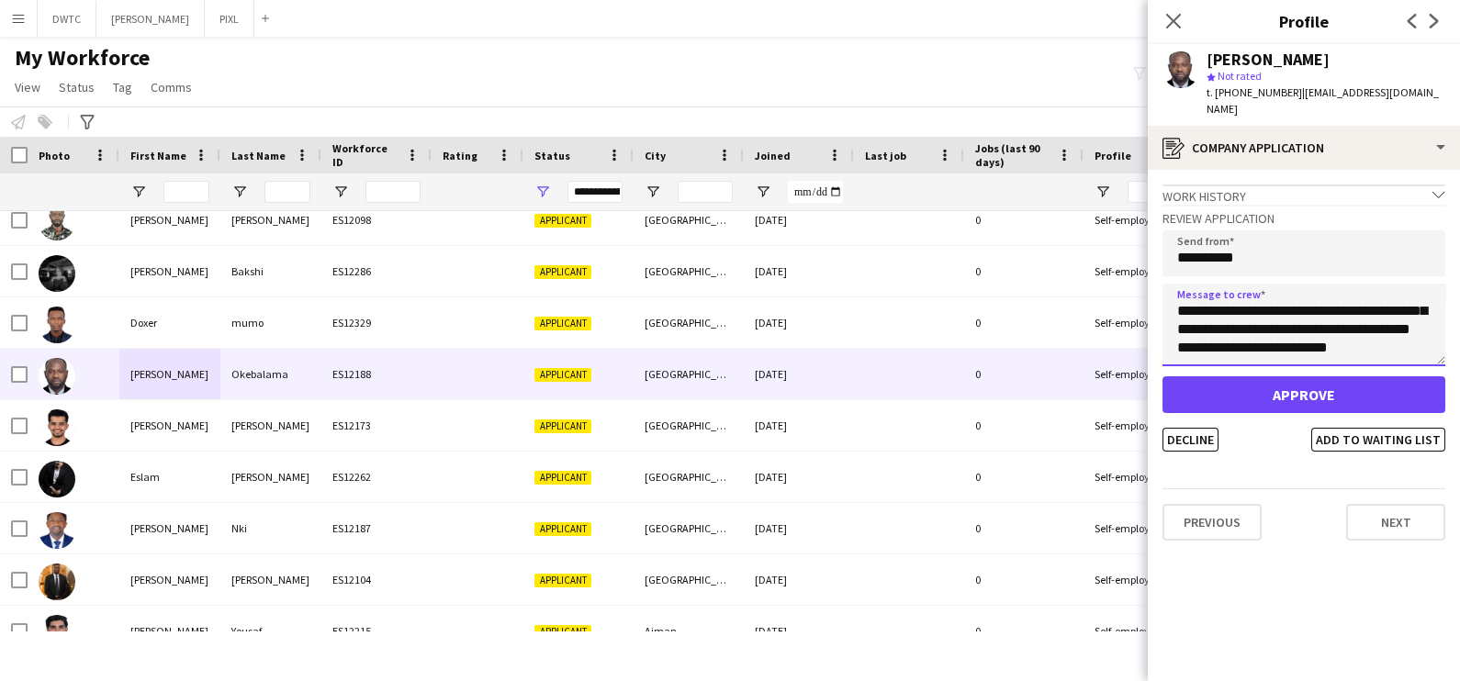
scroll to position [0, 0]
type textarea "**********"
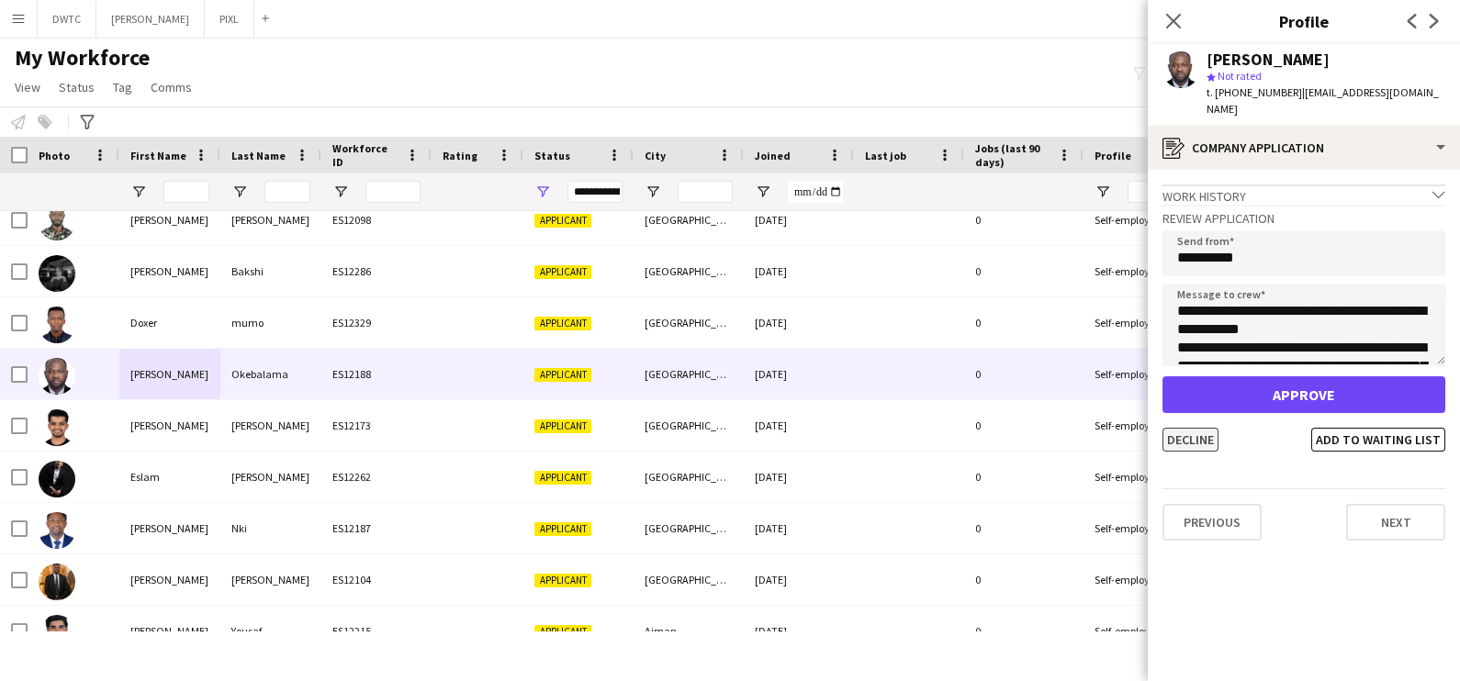
click at [1185, 434] on button "Decline" at bounding box center [1191, 440] width 56 height 24
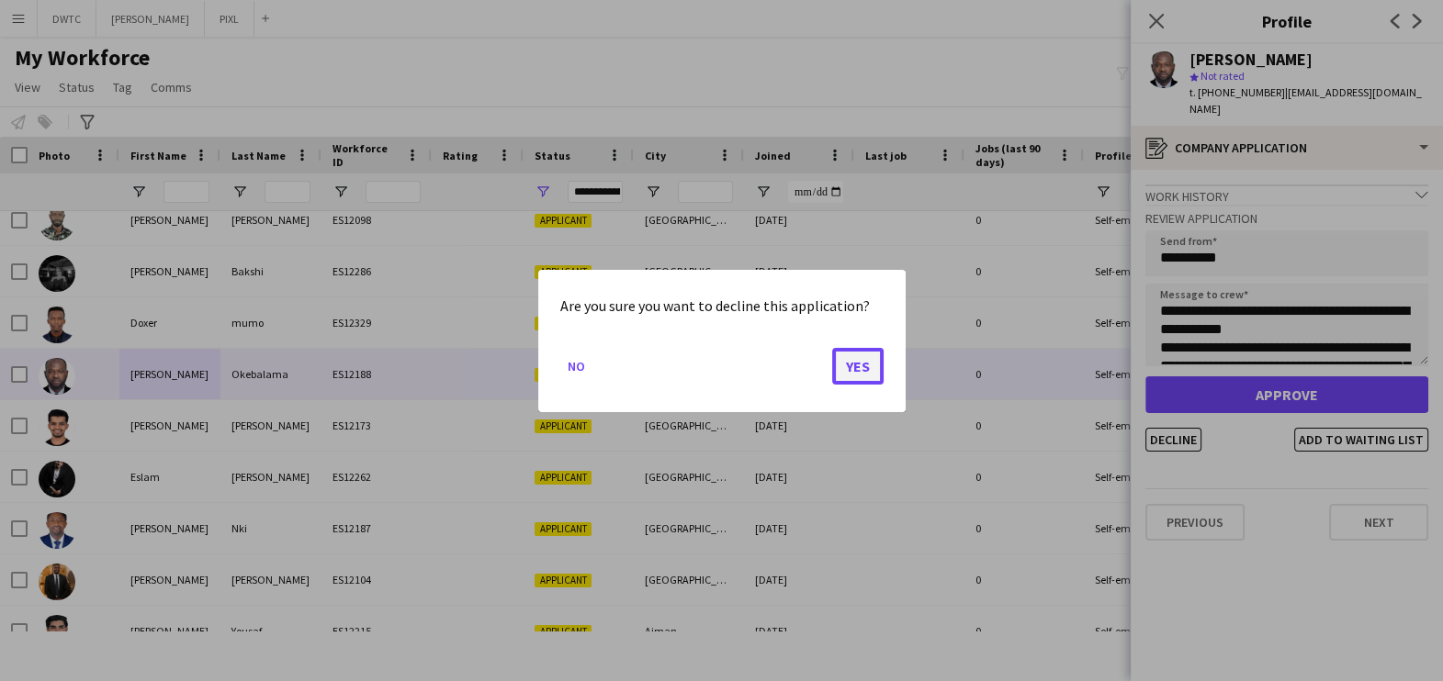
click at [856, 365] on button "Yes" at bounding box center [857, 365] width 51 height 37
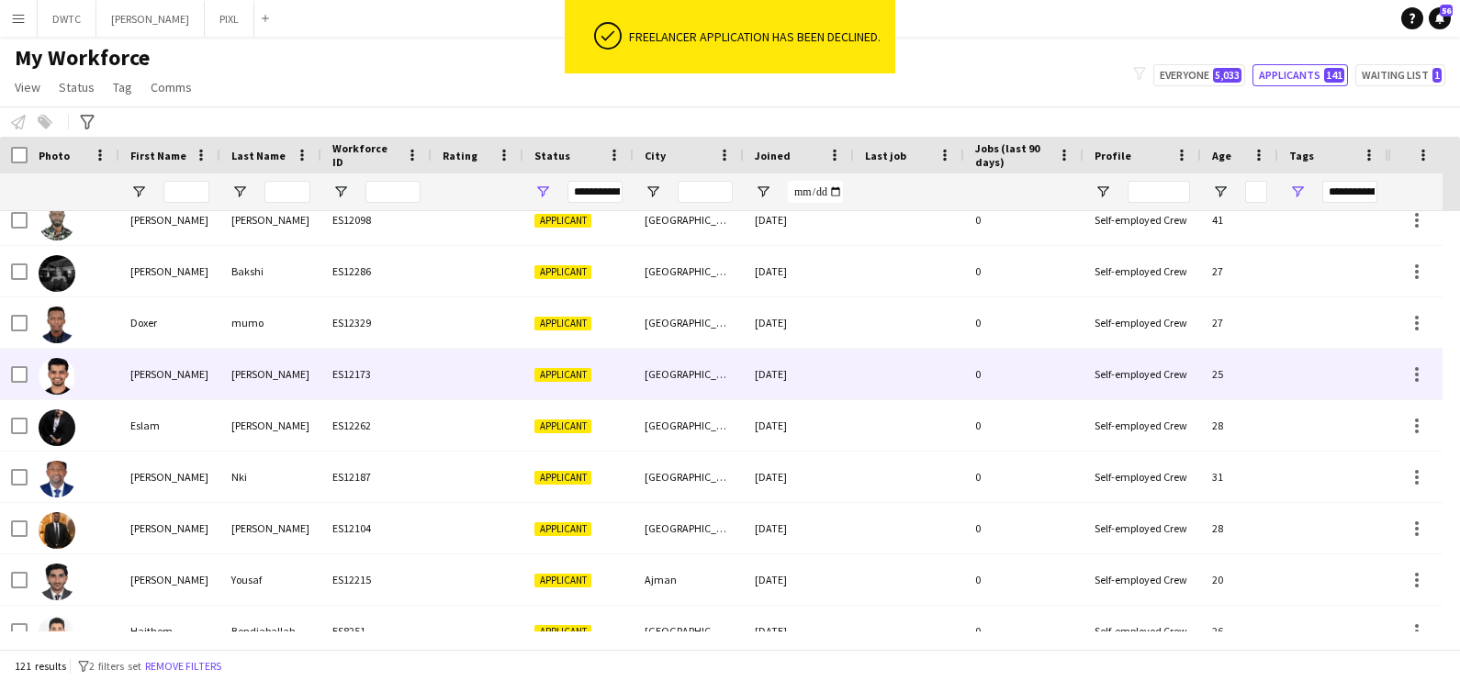
click at [301, 381] on div "Dowling" at bounding box center [270, 374] width 101 height 51
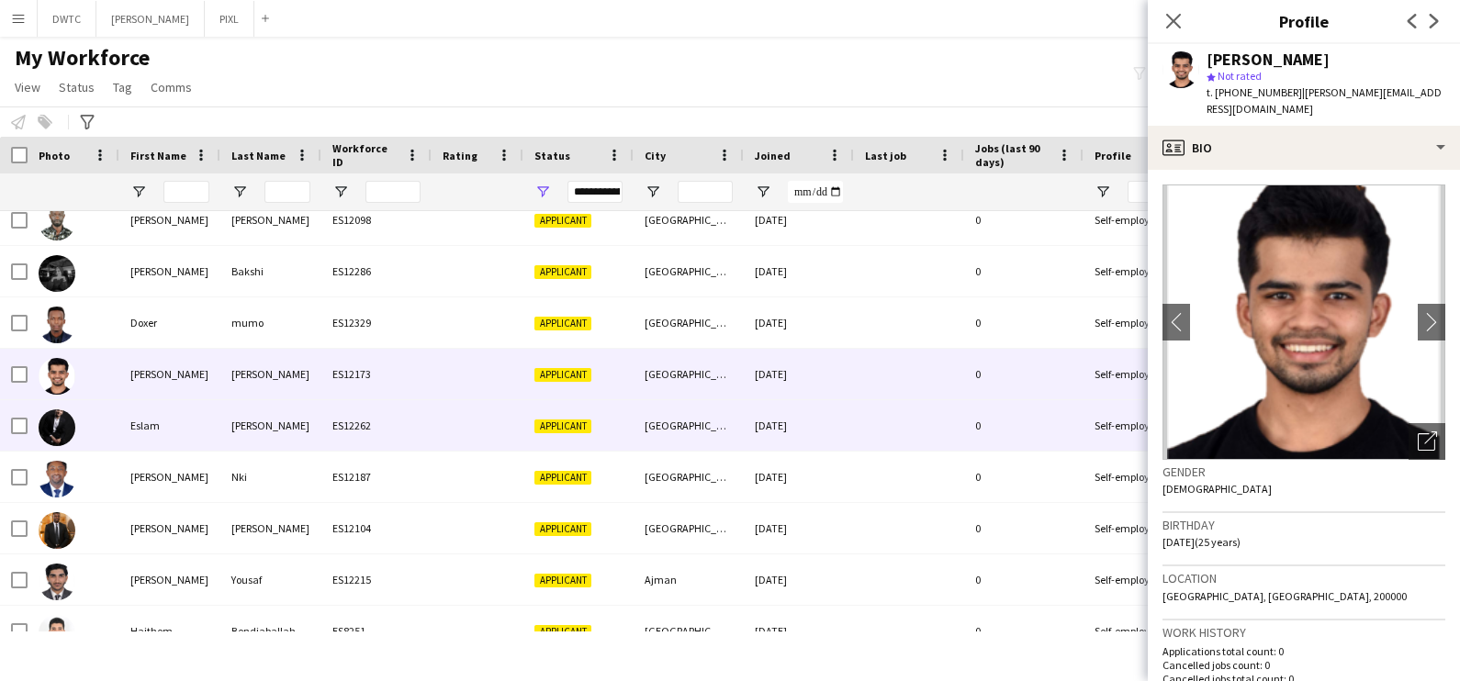
click at [390, 429] on div "ES12262" at bounding box center [376, 425] width 110 height 51
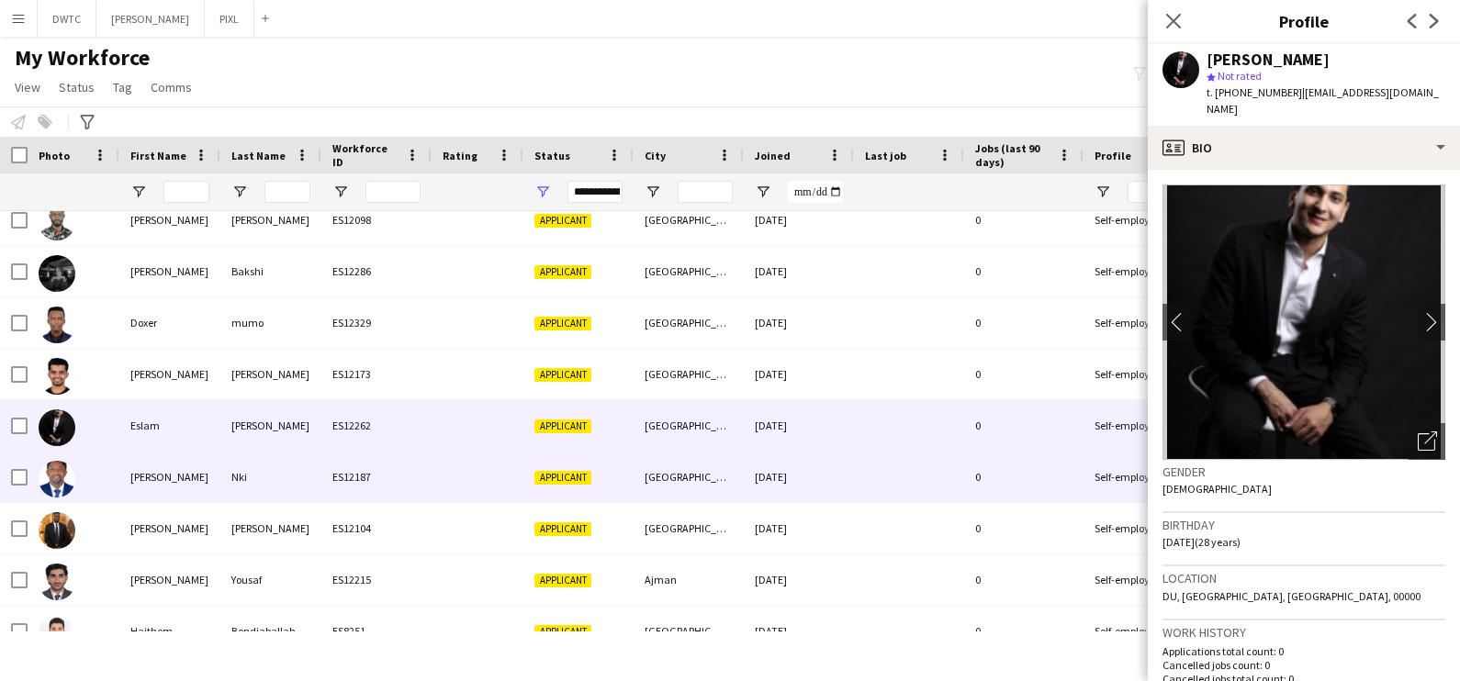
click at [289, 477] on div "Nki" at bounding box center [270, 477] width 101 height 51
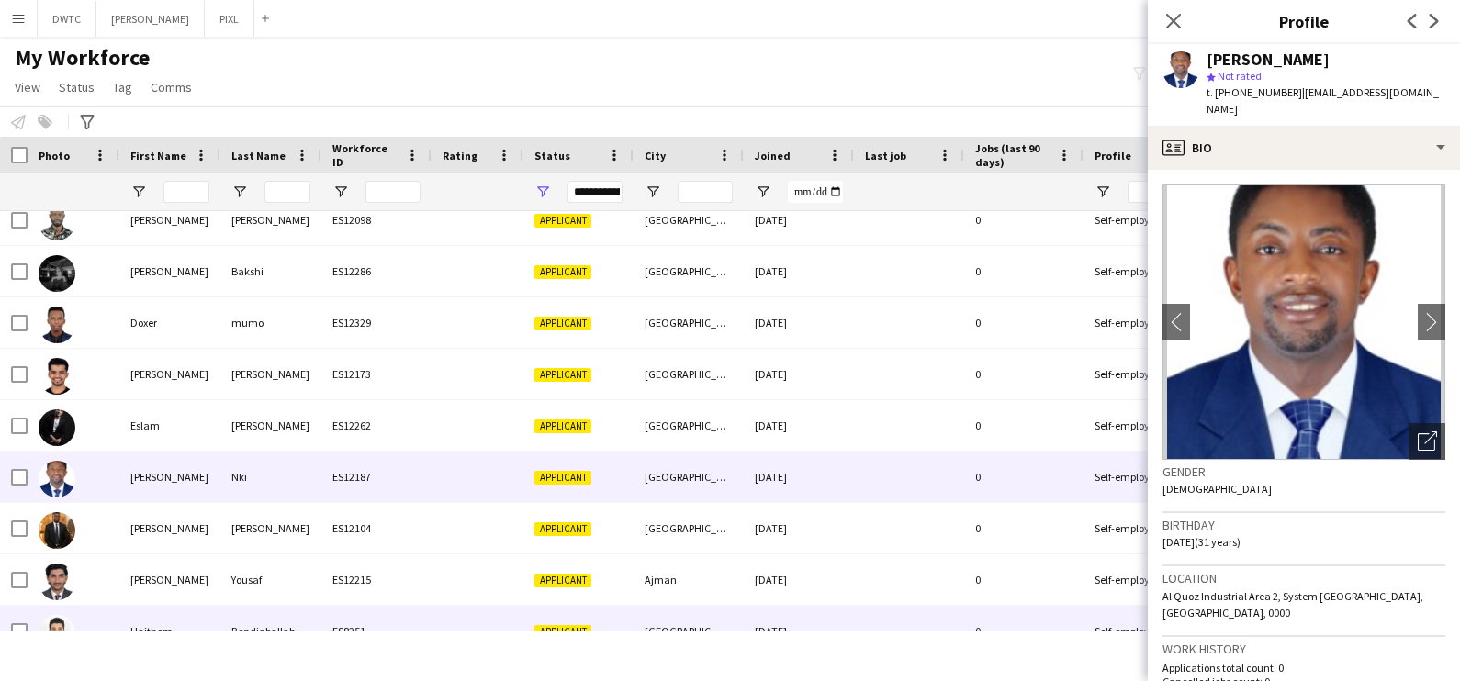
scroll to position [1263, 0]
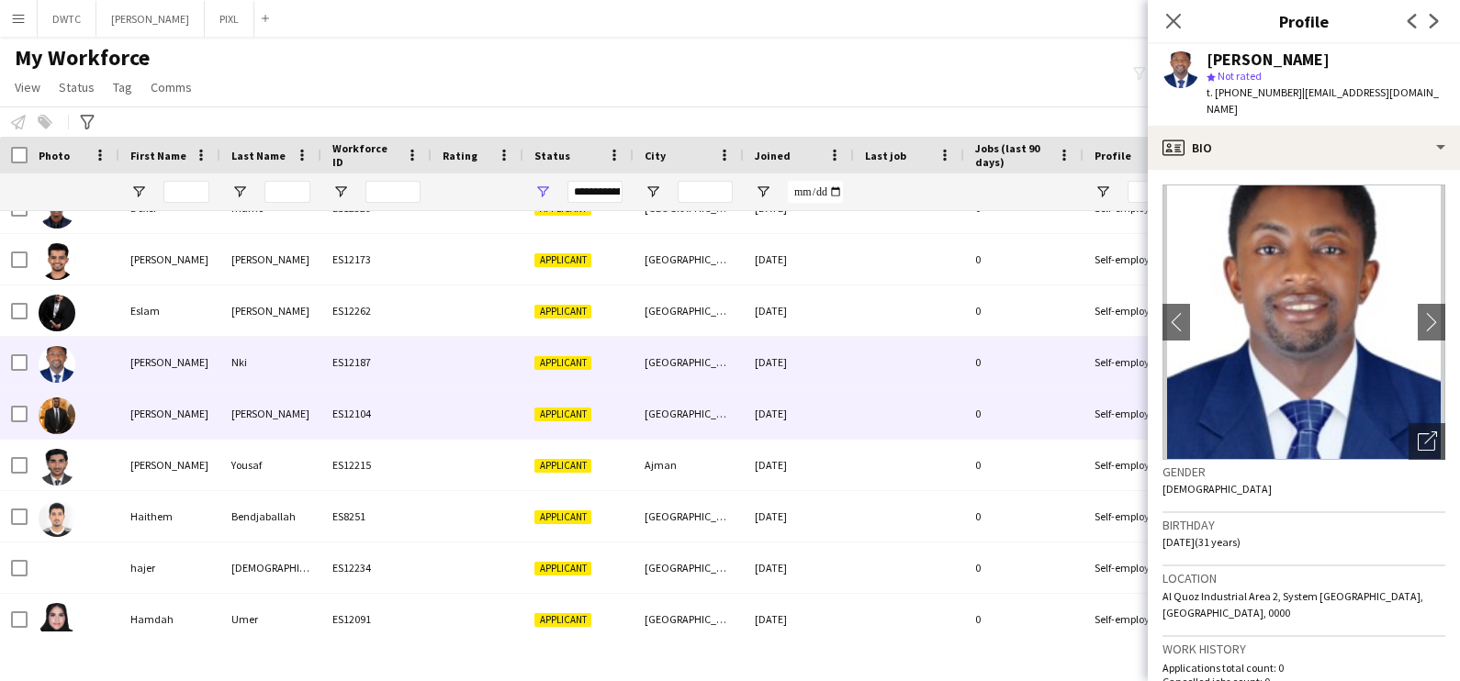
click at [285, 414] on div "Agyekum" at bounding box center [270, 413] width 101 height 51
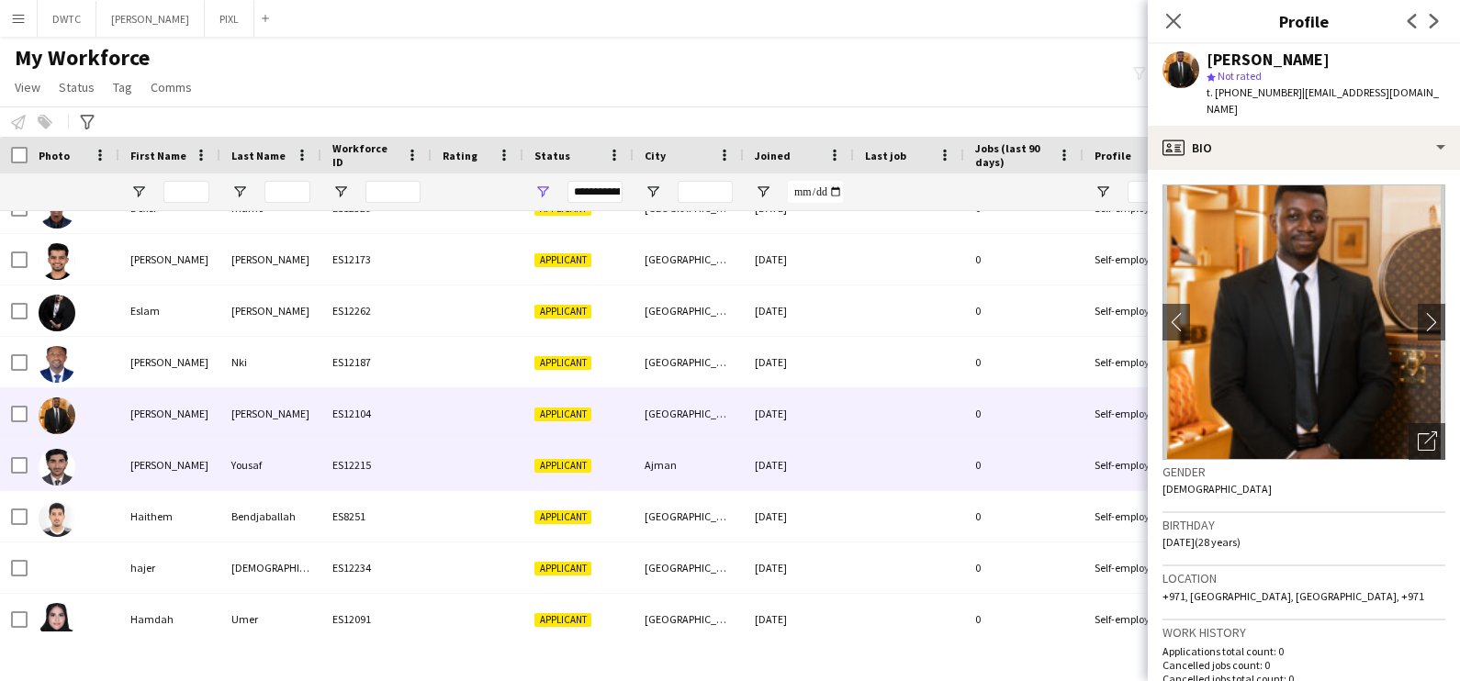
click at [290, 475] on div "Yousaf" at bounding box center [270, 465] width 101 height 51
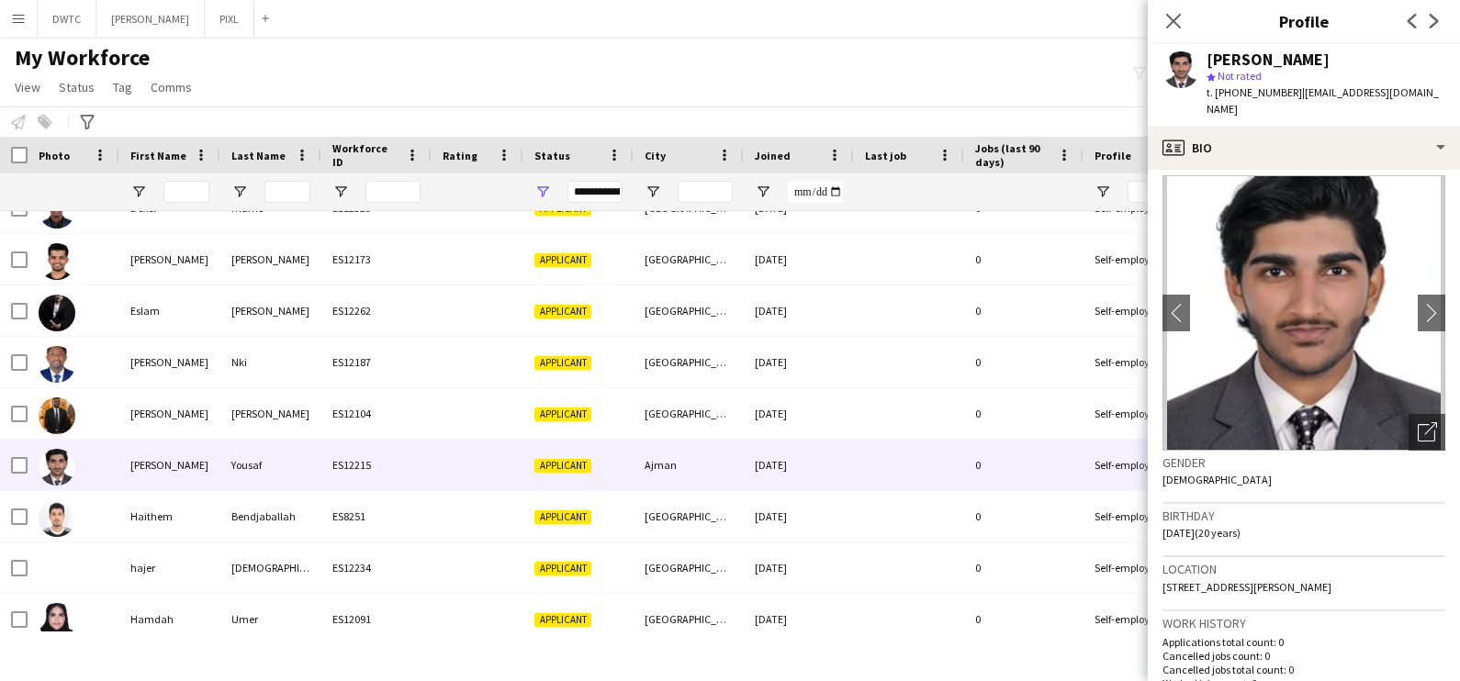
scroll to position [0, 0]
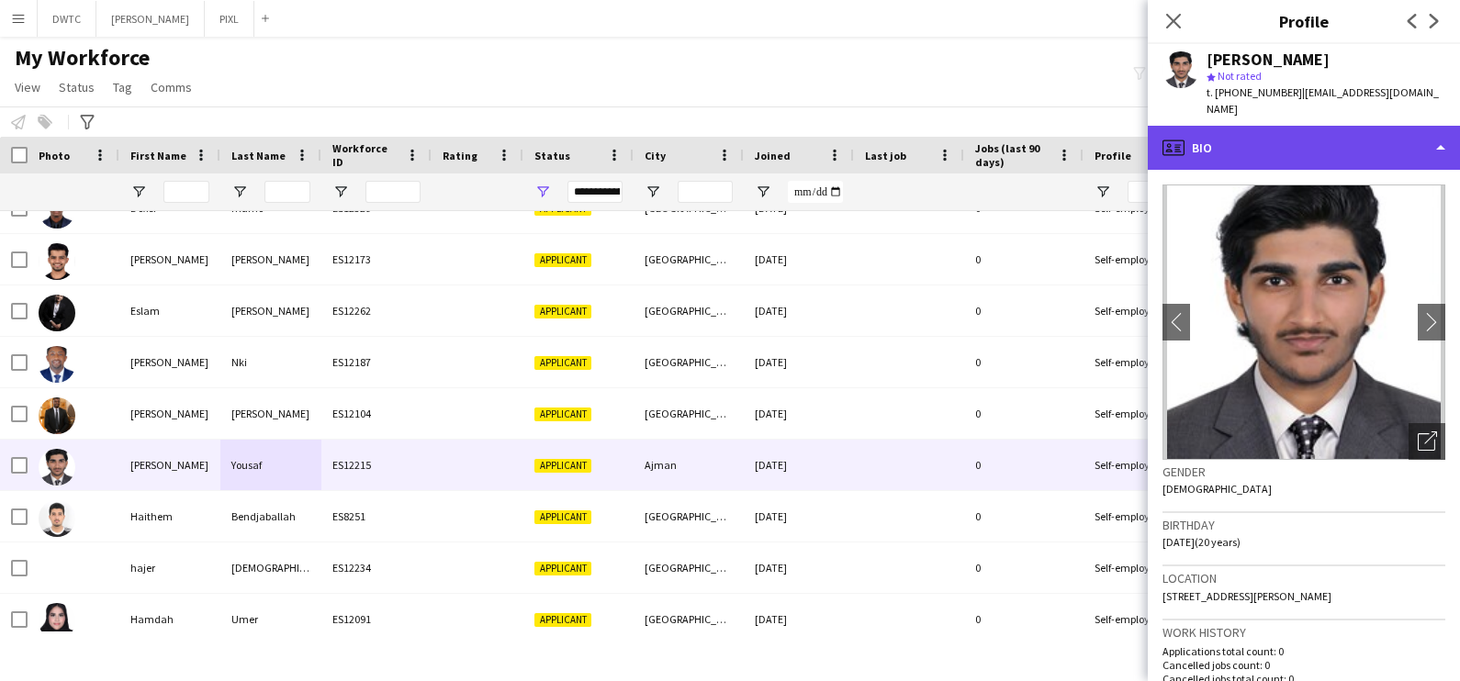
click at [1297, 127] on div "profile Bio" at bounding box center [1304, 148] width 312 height 44
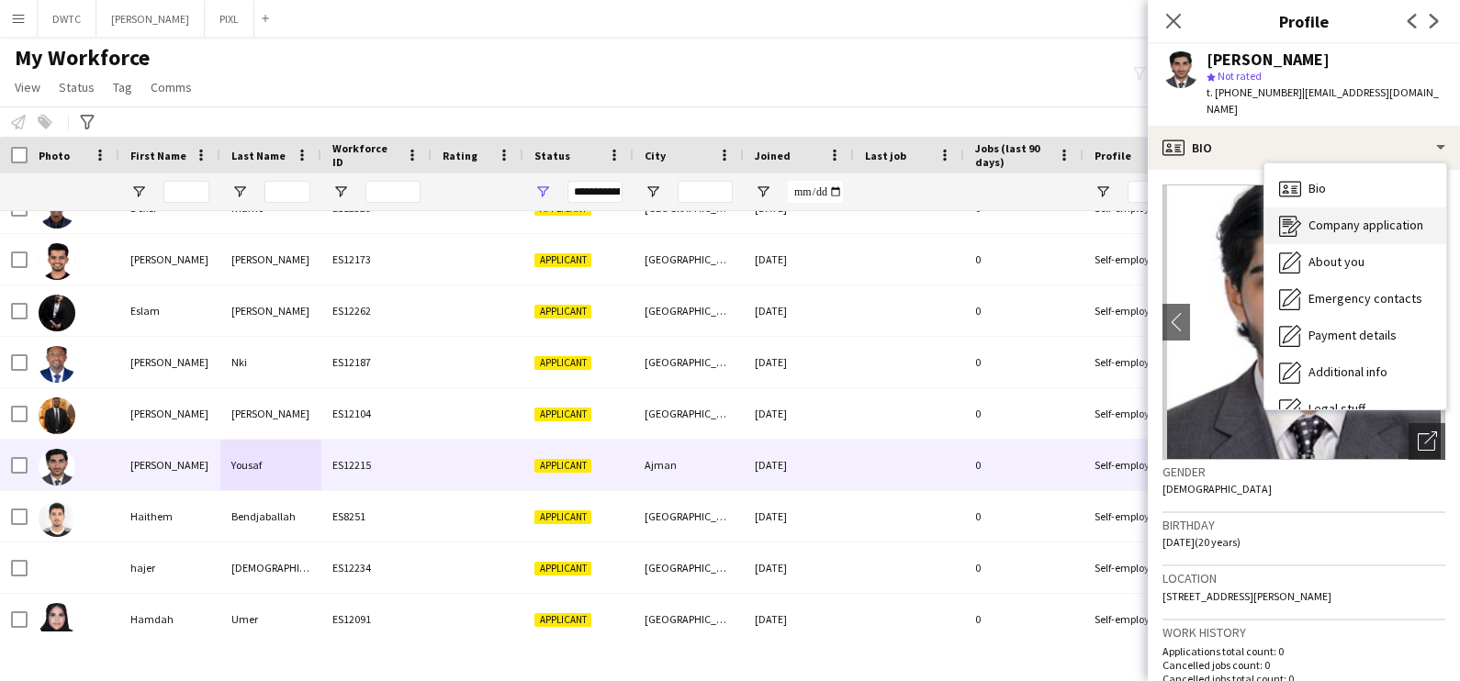
click at [1341, 217] on span "Company application" at bounding box center [1366, 225] width 115 height 17
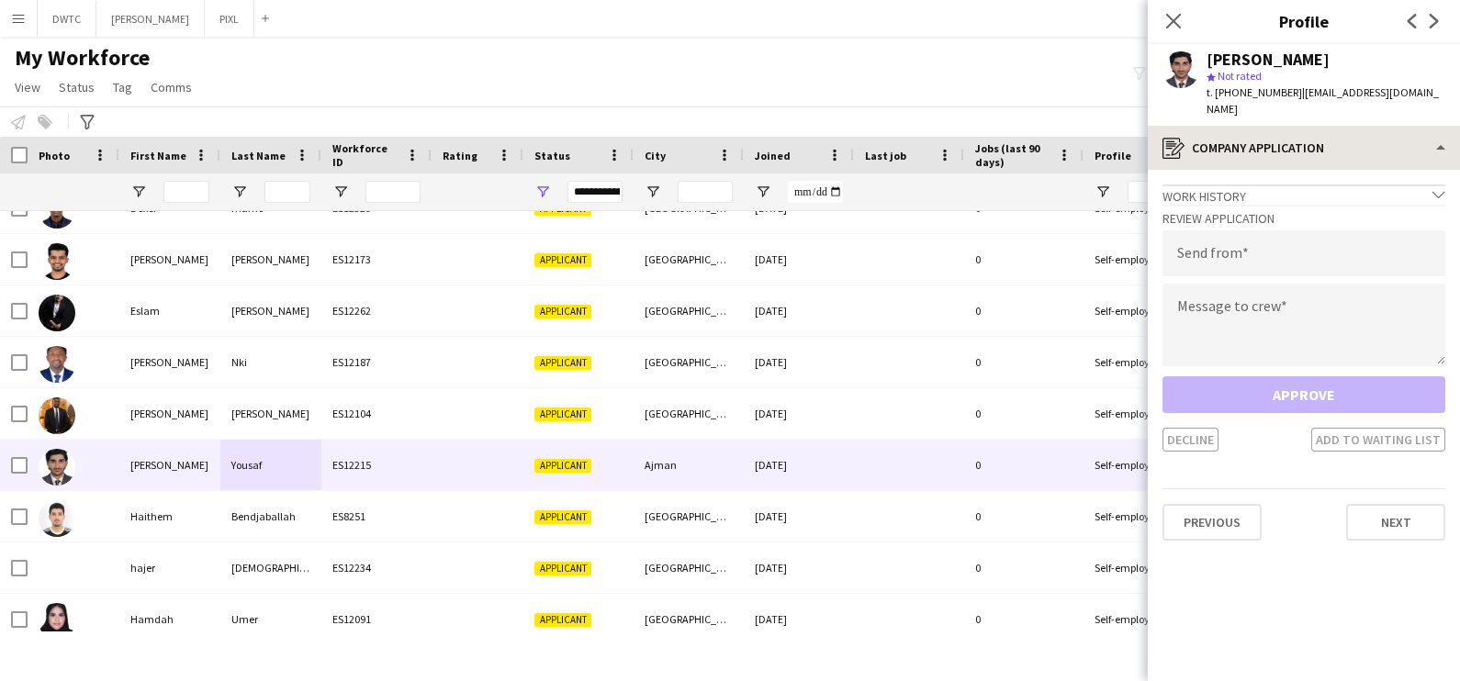
drag, startPoint x: 1354, startPoint y: 96, endPoint x: 1355, endPoint y: 110, distance: 13.8
click at [1356, 99] on div "t. +971566402406 | habib.ysf7@gmail.com" at bounding box center [1326, 100] width 239 height 33
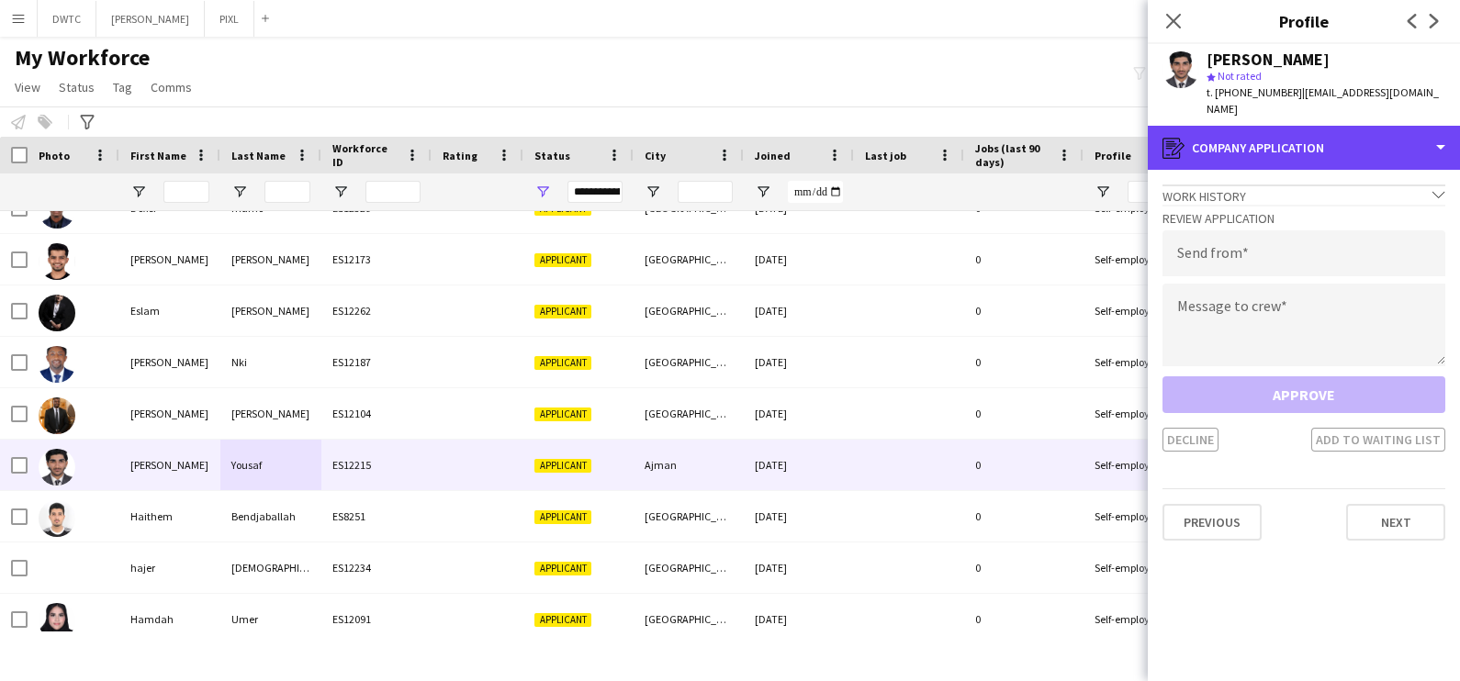
drag, startPoint x: 1351, startPoint y: 133, endPoint x: 1349, endPoint y: 155, distance: 22.1
click at [1351, 134] on div "register Company application" at bounding box center [1304, 148] width 312 height 44
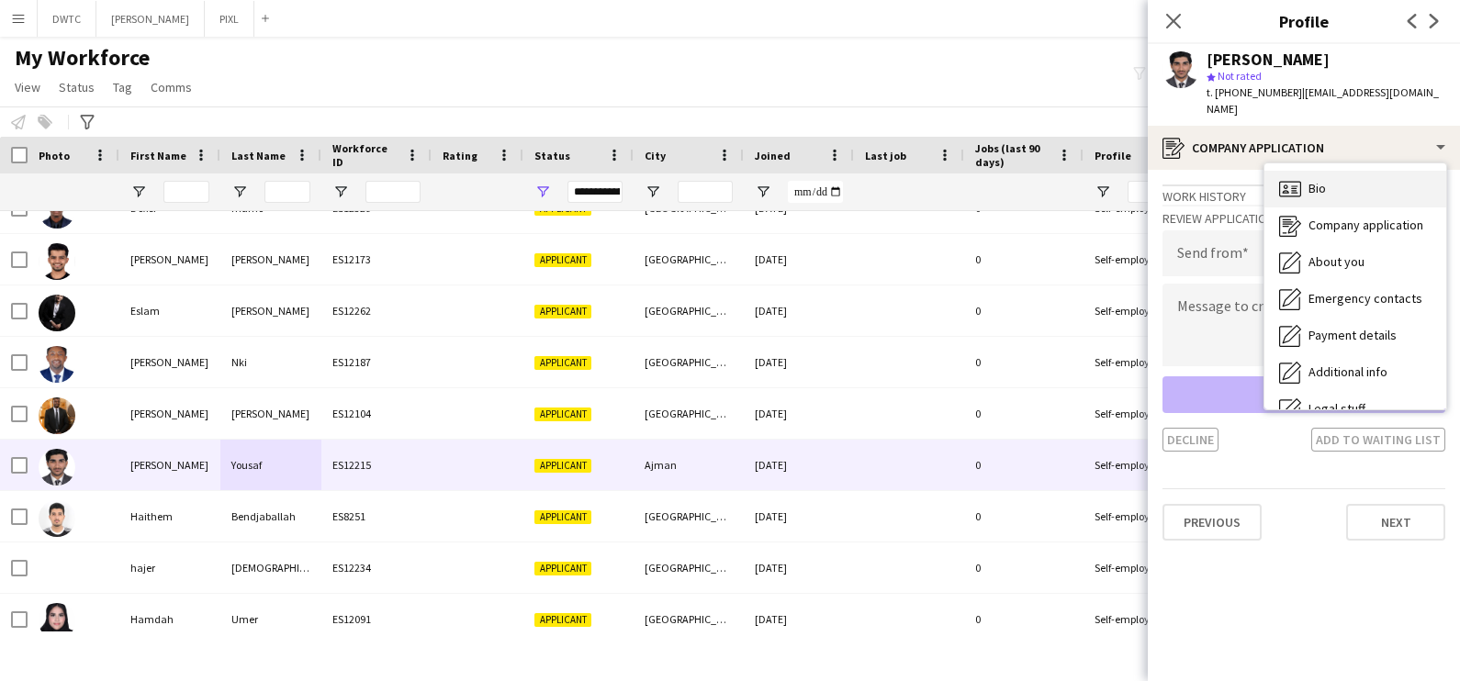
click at [1345, 172] on div "Bio Bio" at bounding box center [1355, 189] width 182 height 37
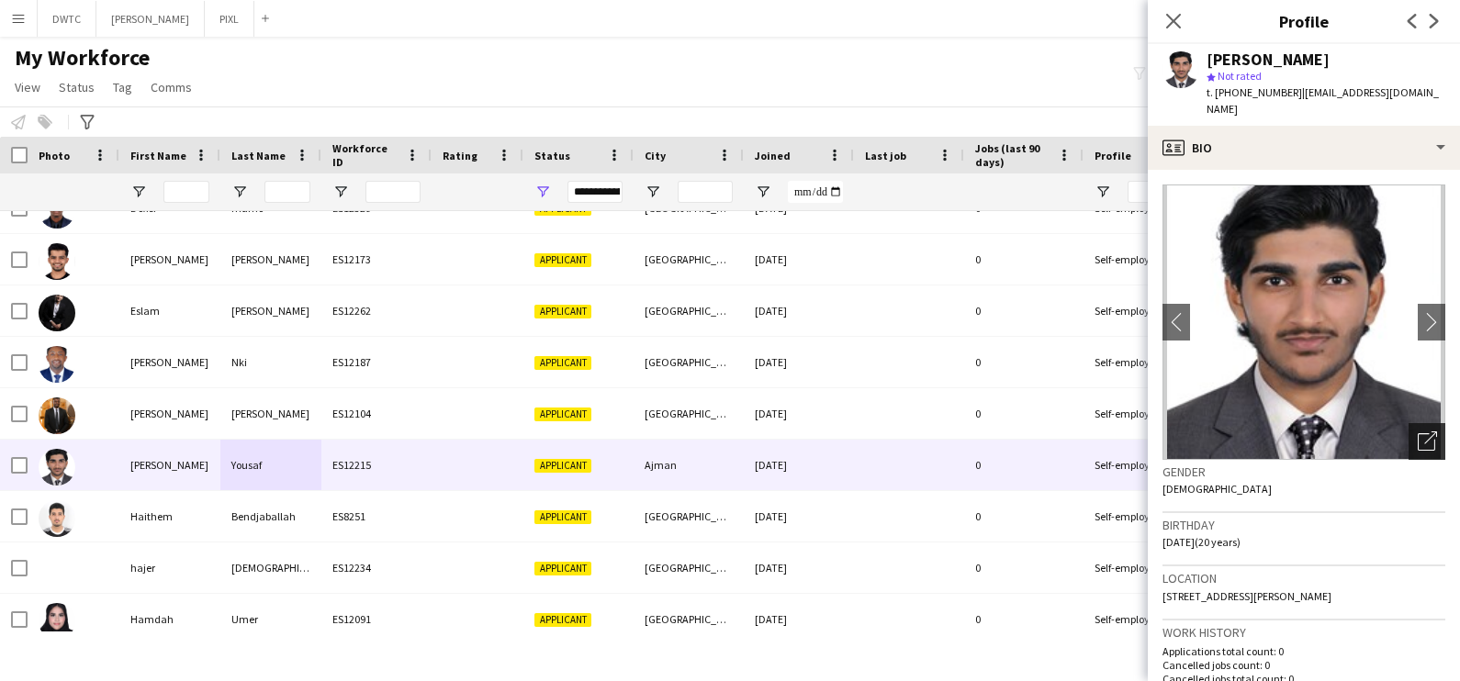
click at [1422, 432] on div "Open photos pop-in" at bounding box center [1427, 441] width 37 height 37
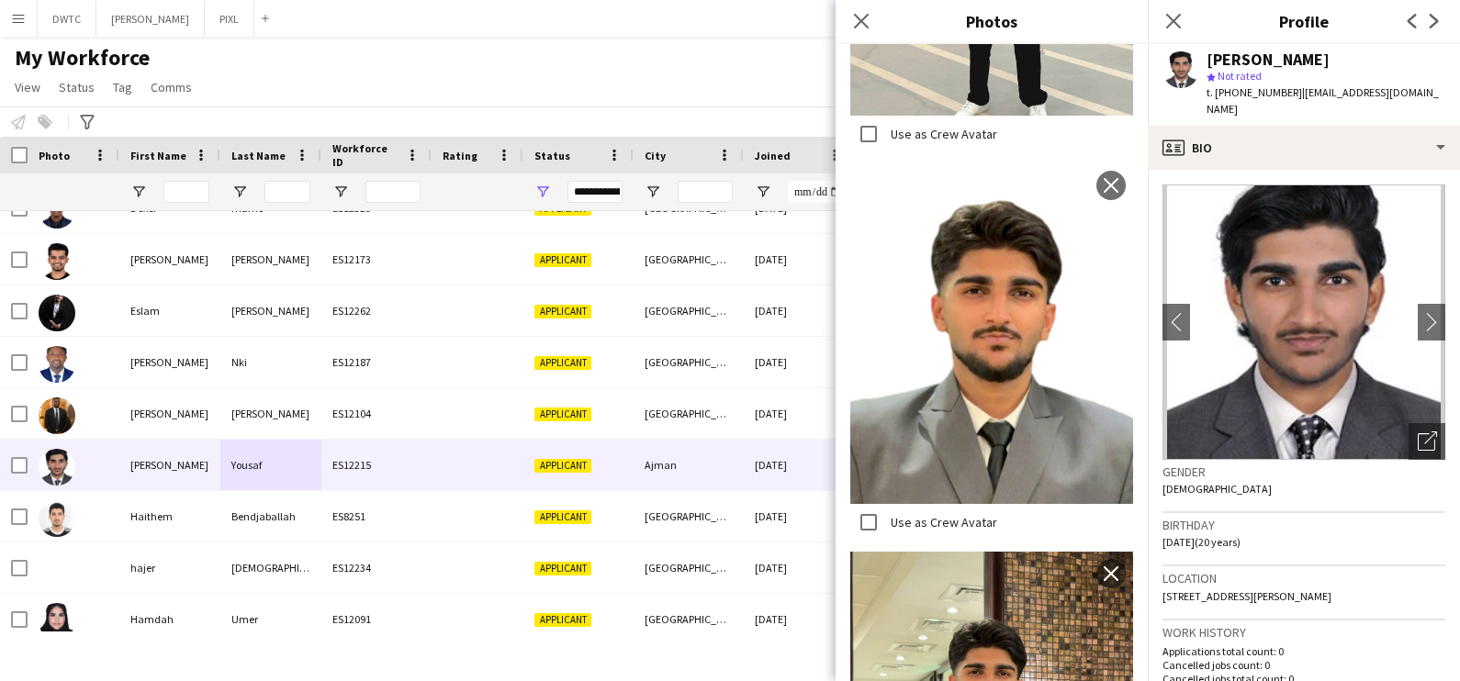
scroll to position [1434, 0]
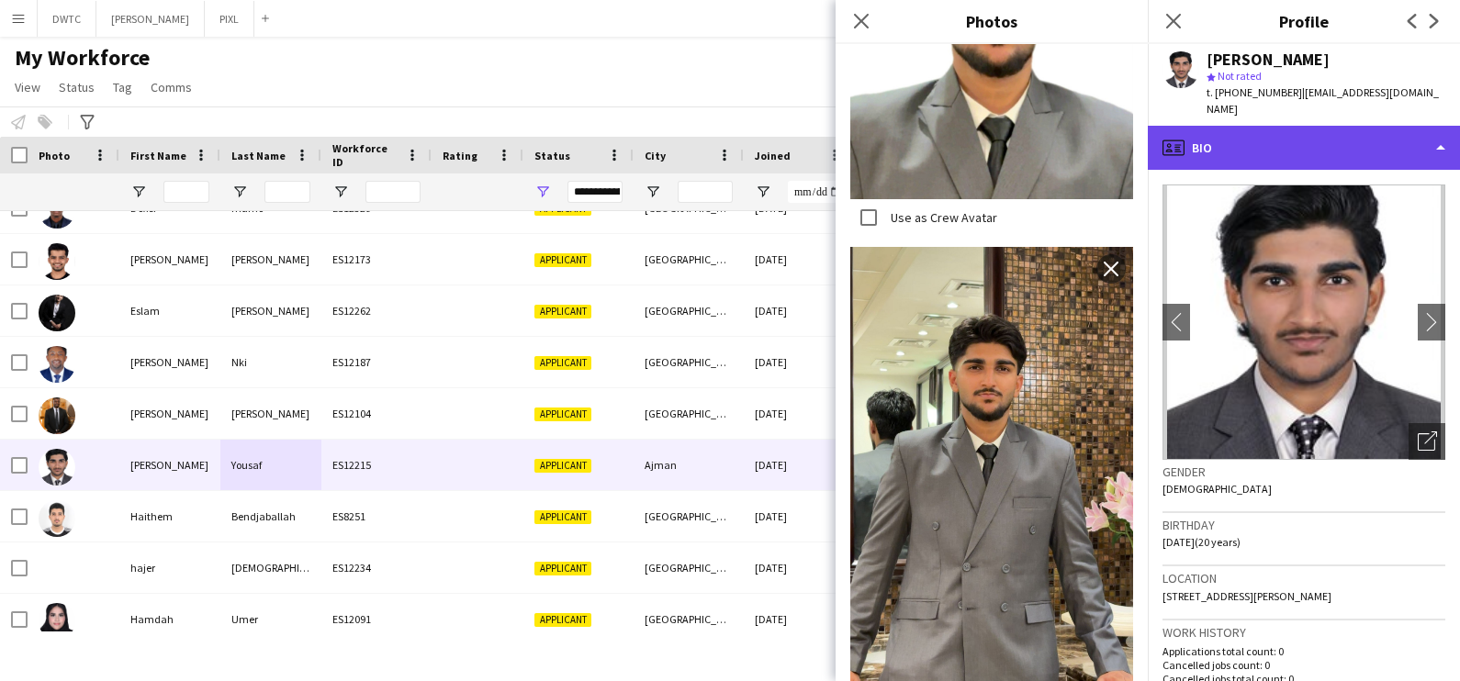
click at [1290, 147] on div "profile Bio" at bounding box center [1304, 148] width 312 height 44
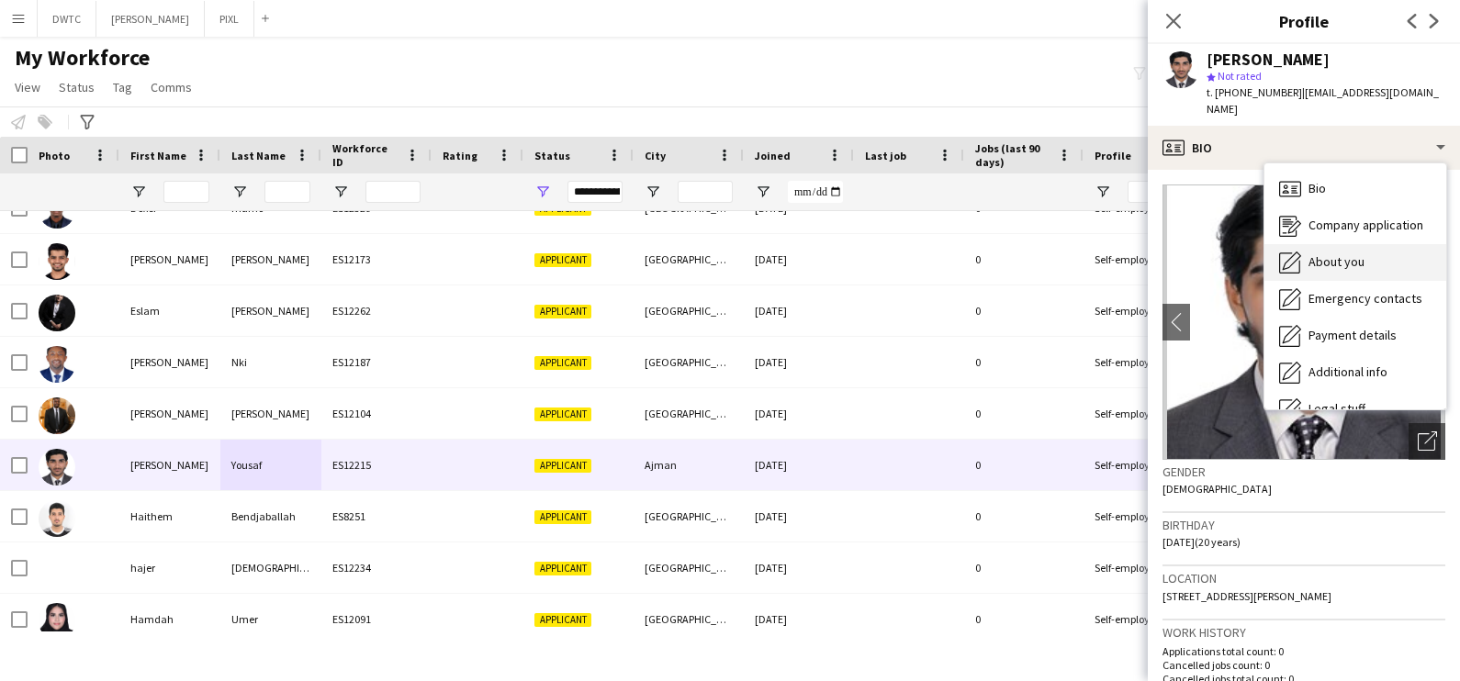
click at [1322, 244] on div "About you About you" at bounding box center [1355, 262] width 182 height 37
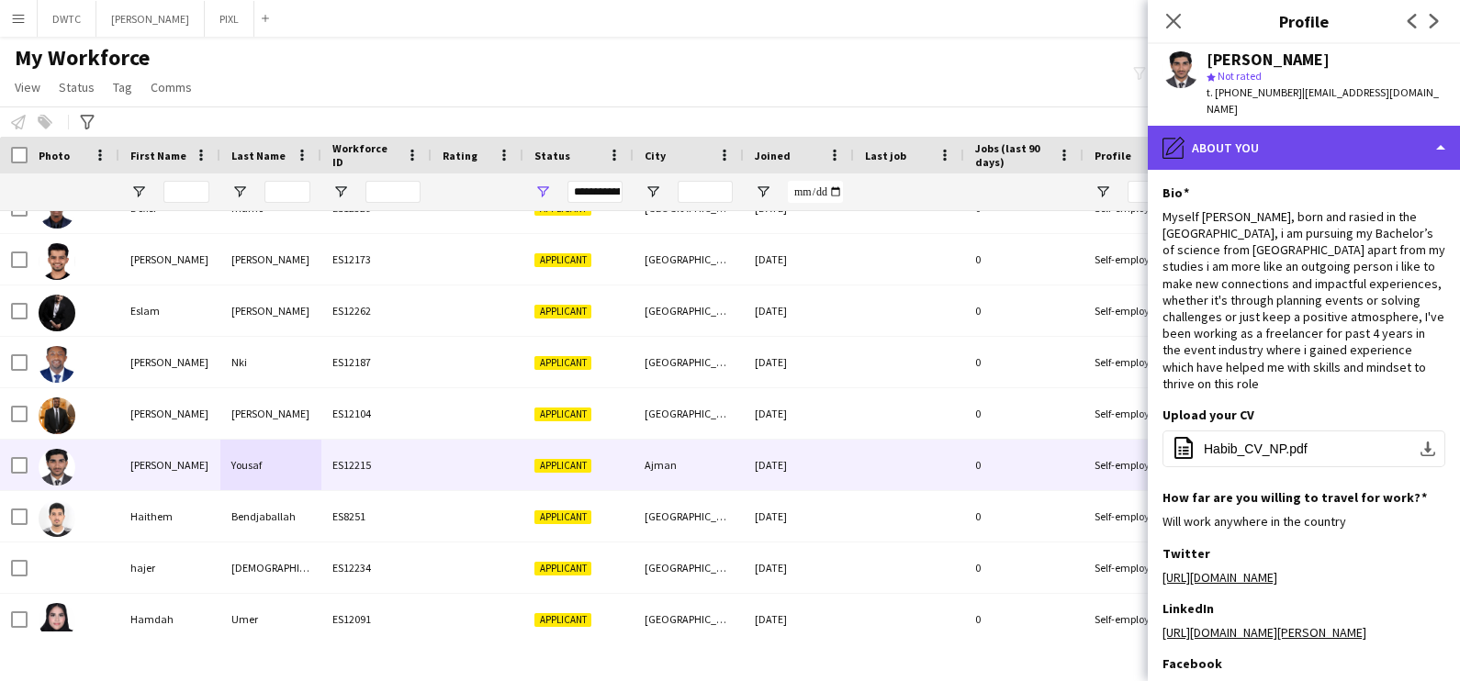
click at [1268, 129] on div "pencil4 About you" at bounding box center [1304, 148] width 312 height 44
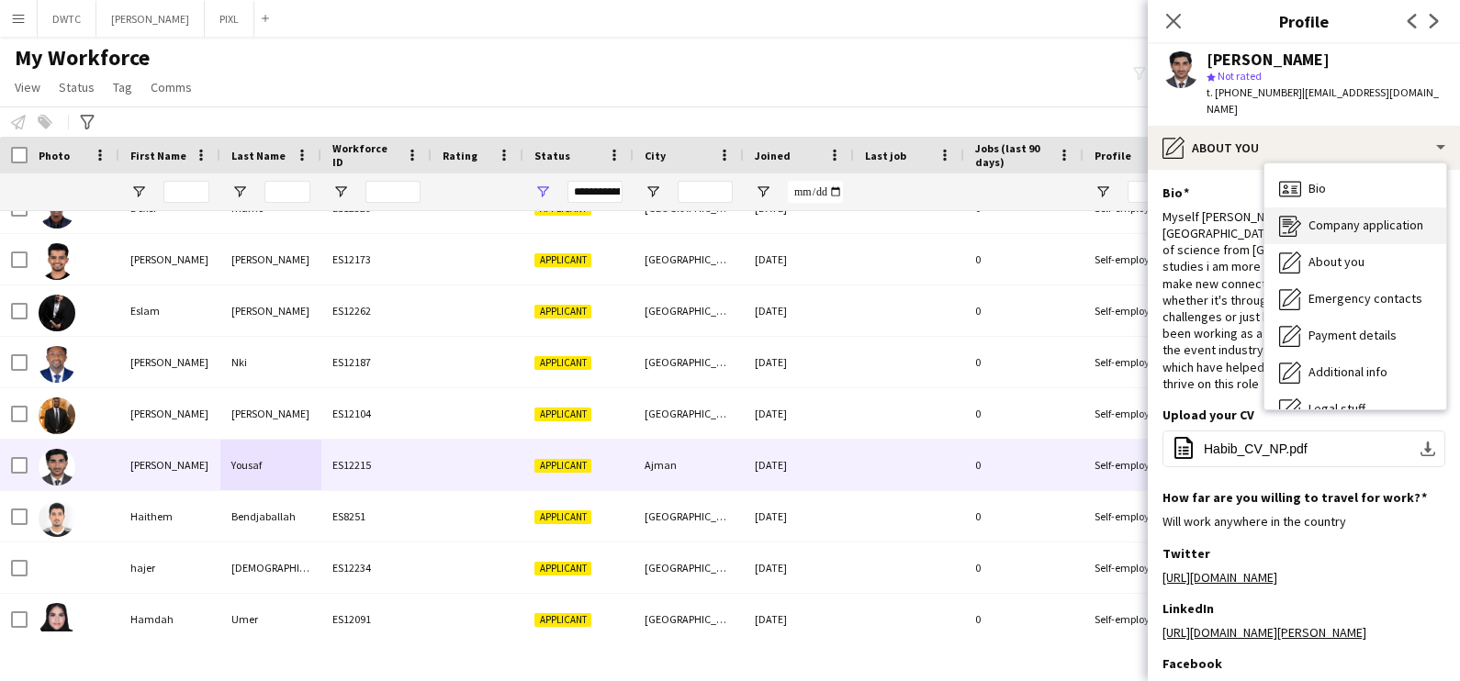
click at [1318, 217] on span "Company application" at bounding box center [1366, 225] width 115 height 17
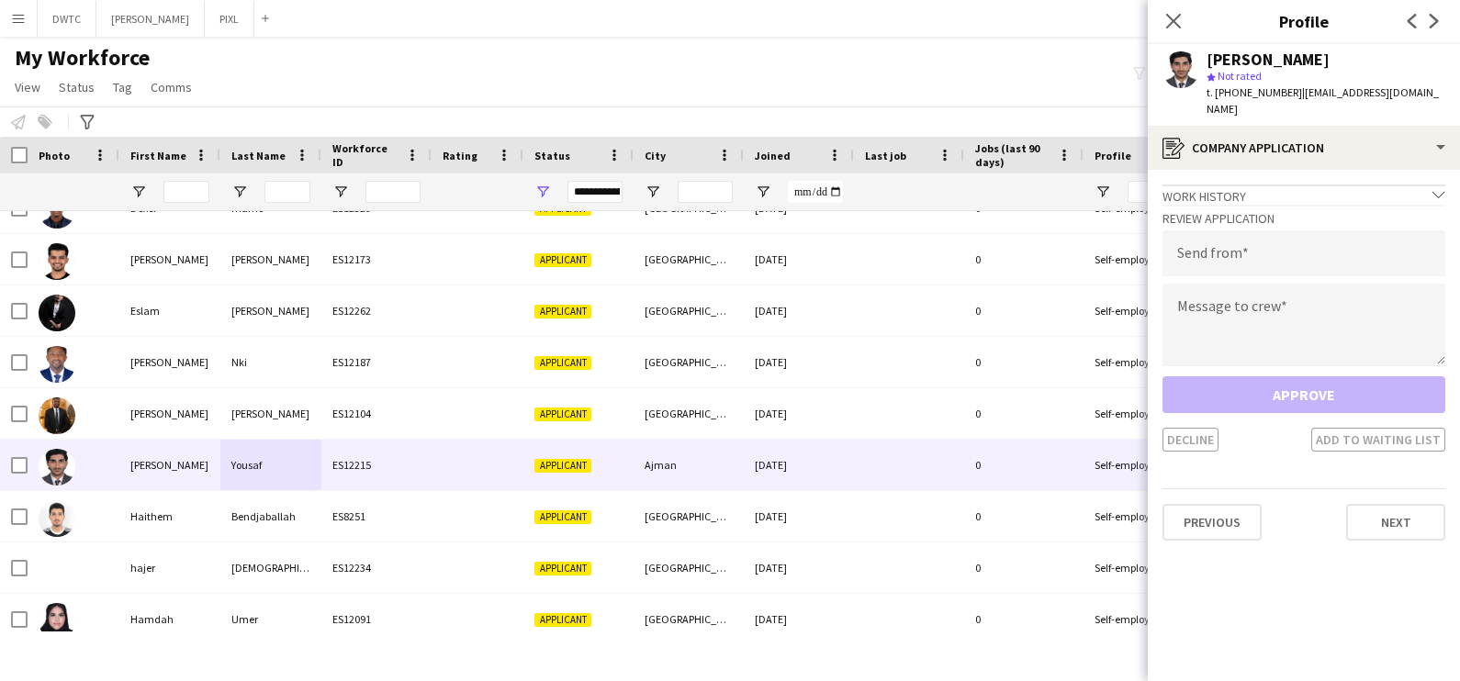
drag, startPoint x: 1290, startPoint y: 195, endPoint x: 1286, endPoint y: 213, distance: 18.9
click at [1289, 210] on h3 "Review Application" at bounding box center [1304, 218] width 283 height 17
click at [1284, 230] on input "email" at bounding box center [1304, 253] width 283 height 46
type input "**********"
click at [1297, 312] on textarea at bounding box center [1304, 325] width 283 height 83
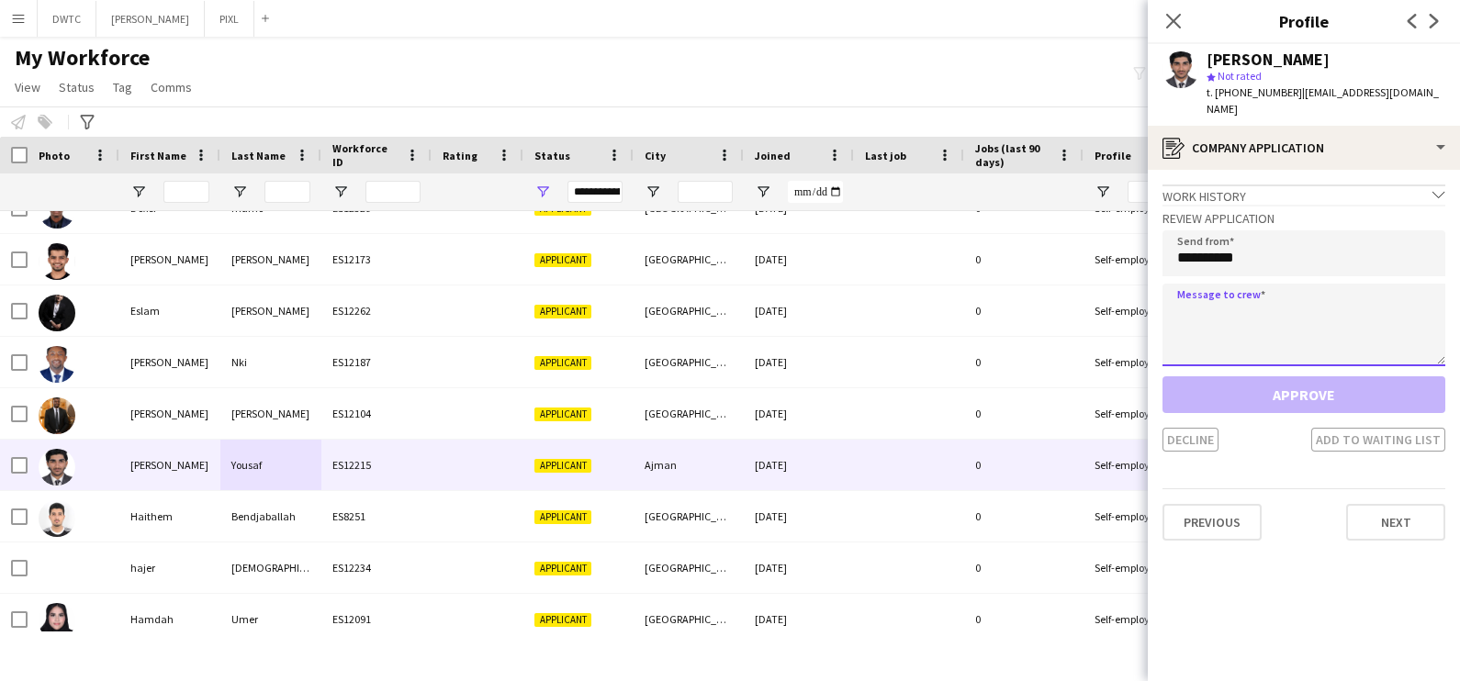
paste textarea "**********"
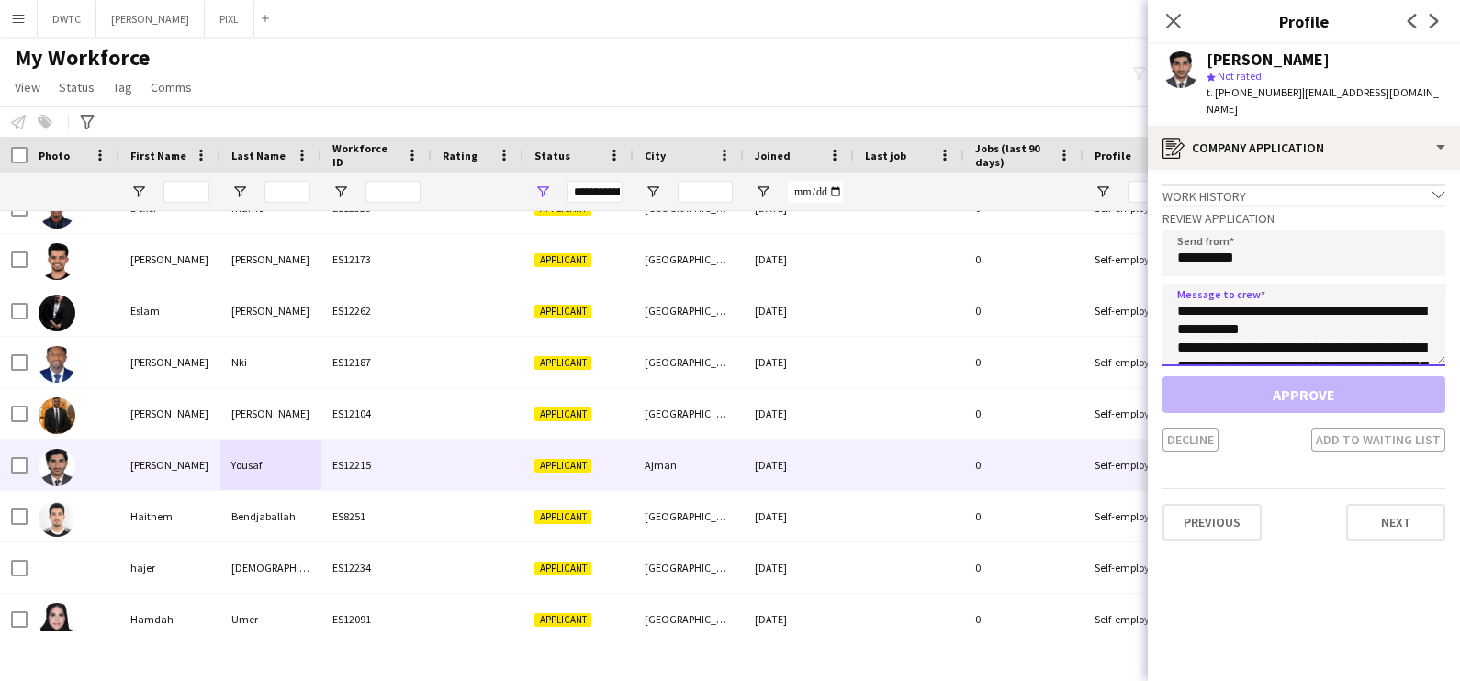
scroll to position [140, 0]
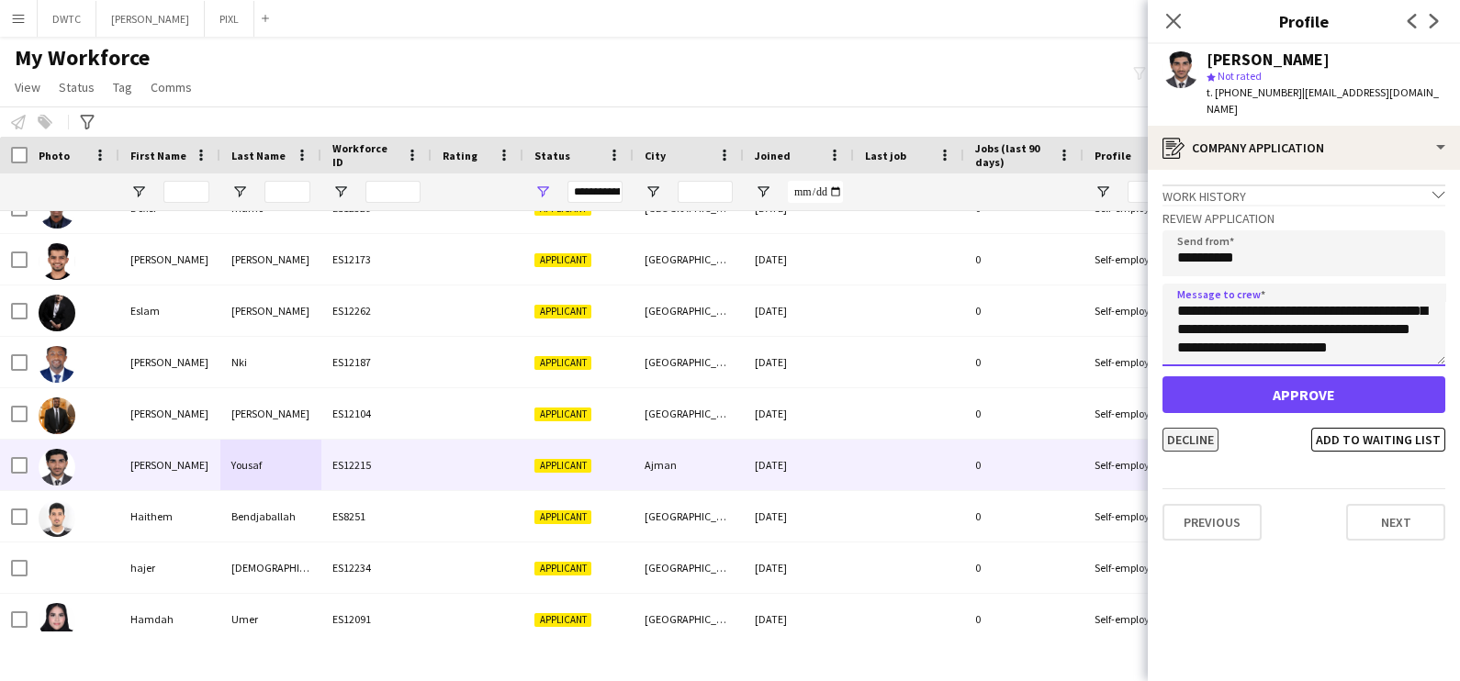
type textarea "**********"
click at [1174, 428] on button "Decline" at bounding box center [1191, 440] width 56 height 24
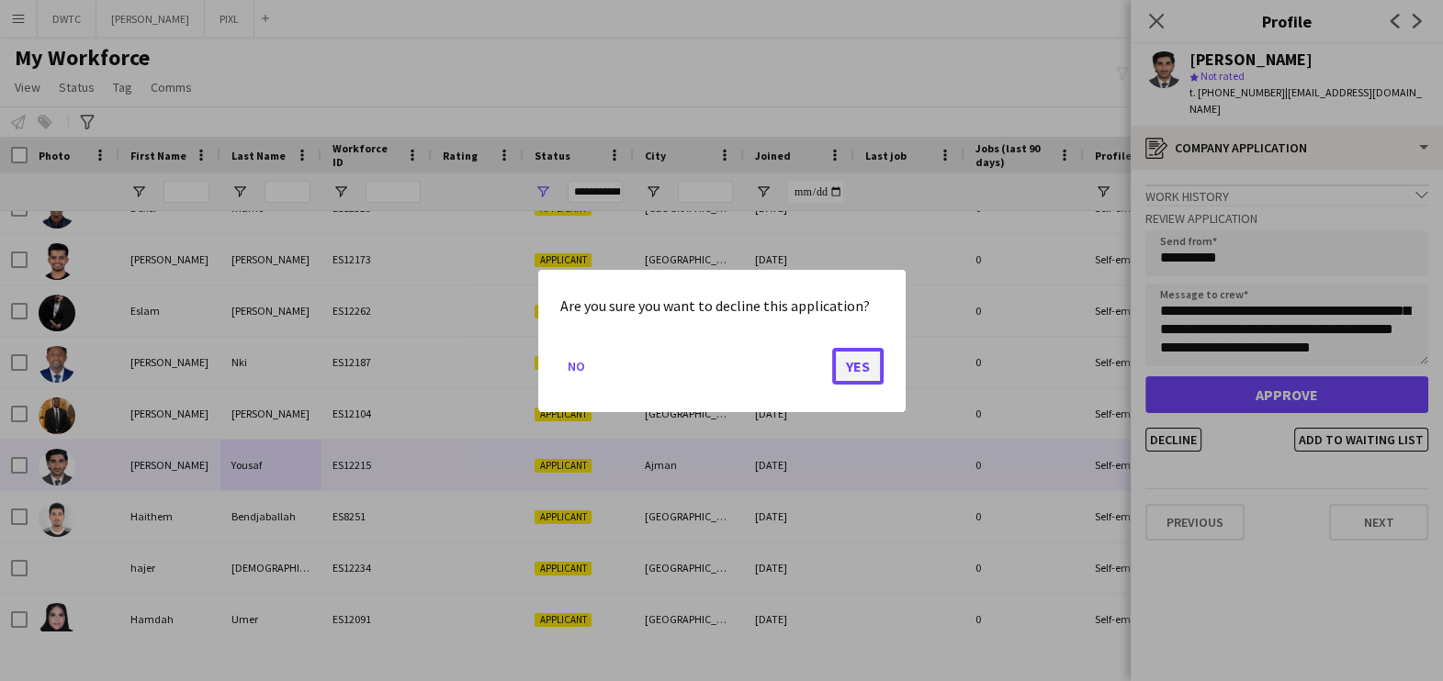
click at [871, 380] on button "Yes" at bounding box center [857, 365] width 51 height 37
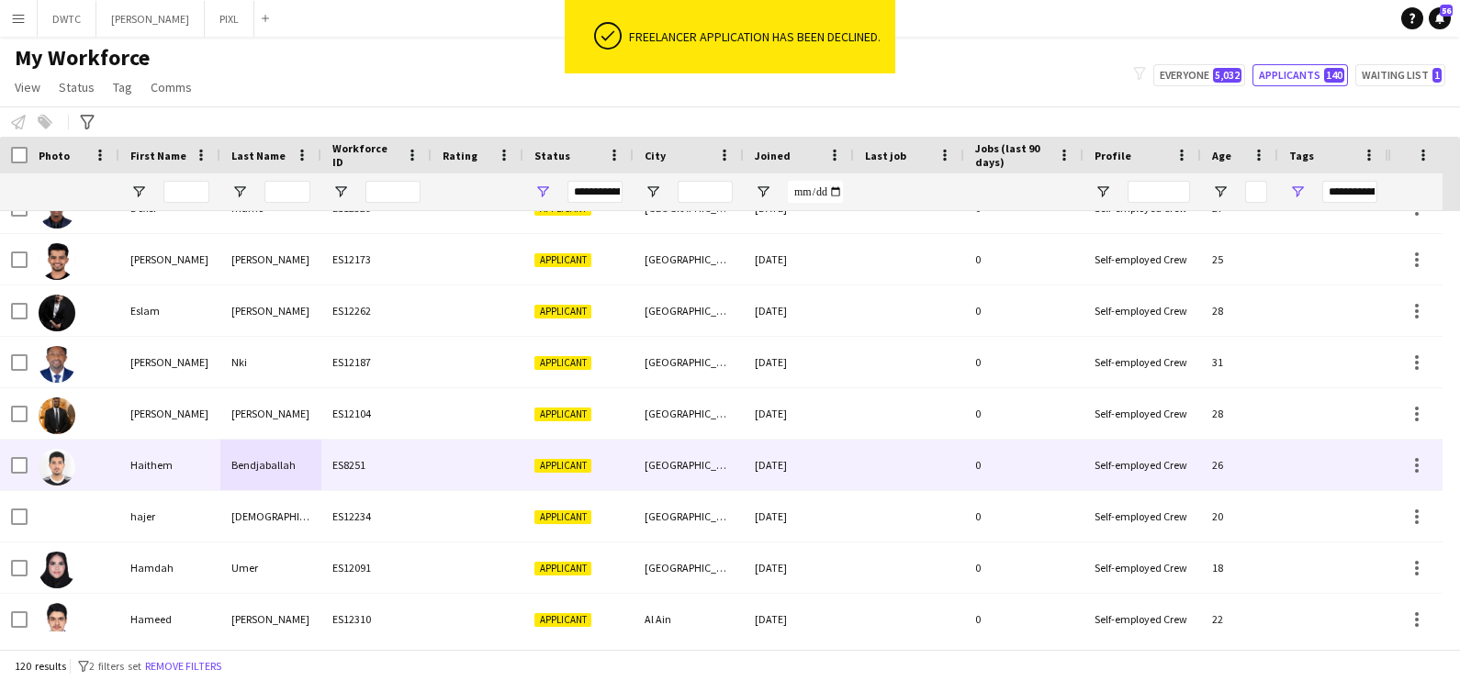
click at [339, 483] on div "ES8251" at bounding box center [376, 465] width 110 height 51
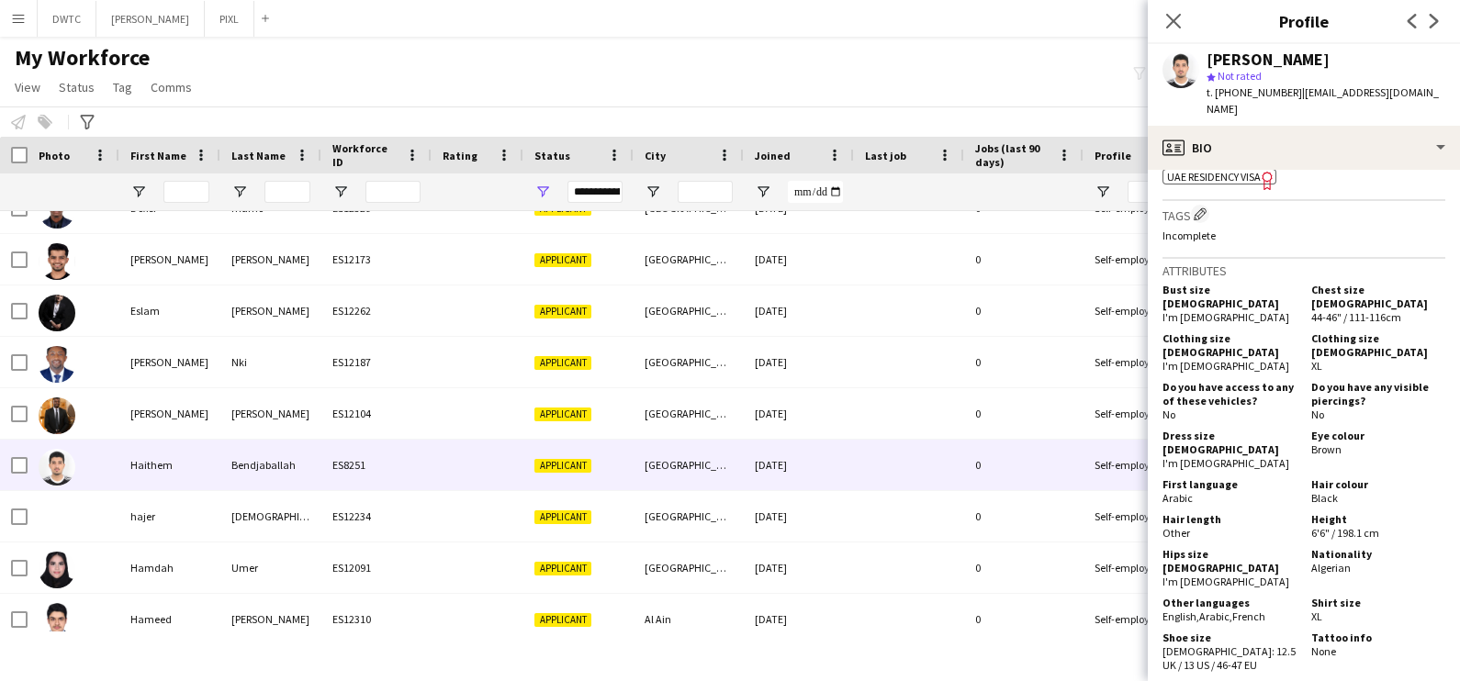
scroll to position [1033, 0]
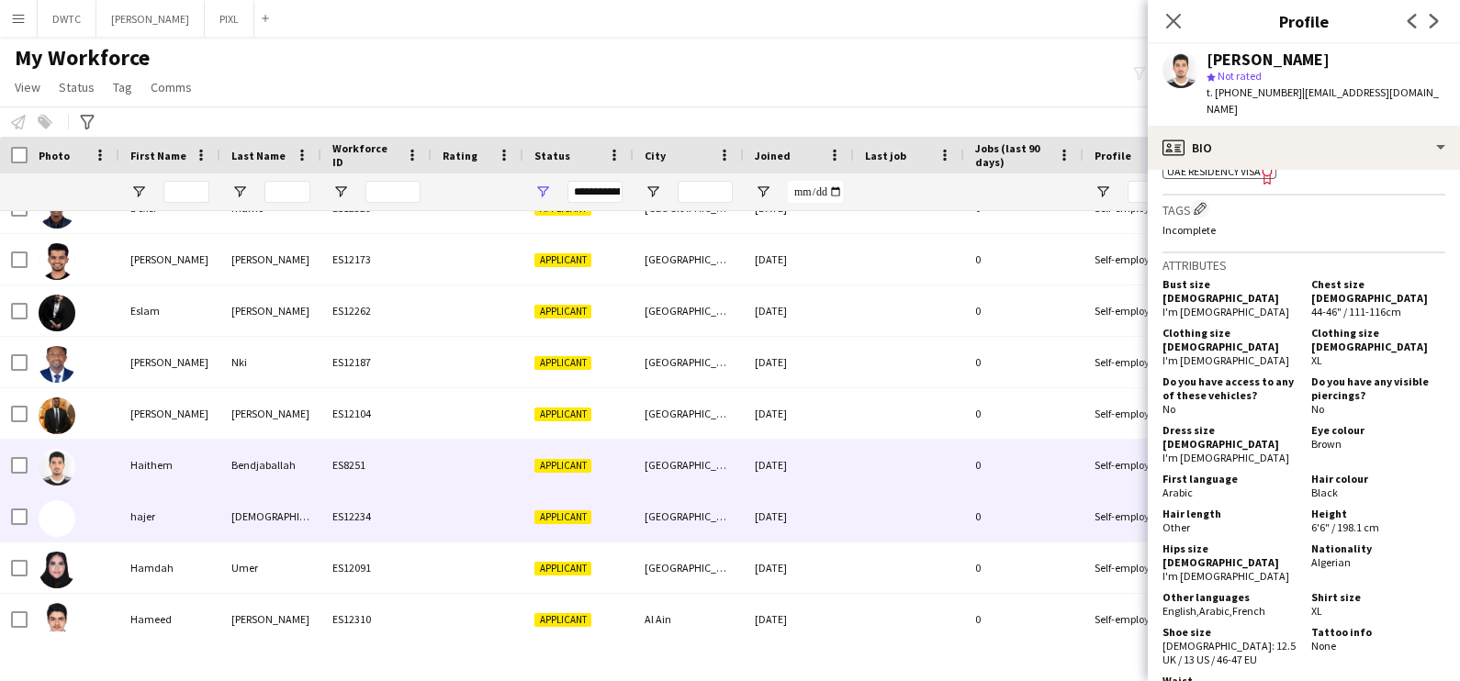
click at [436, 509] on div at bounding box center [478, 516] width 92 height 51
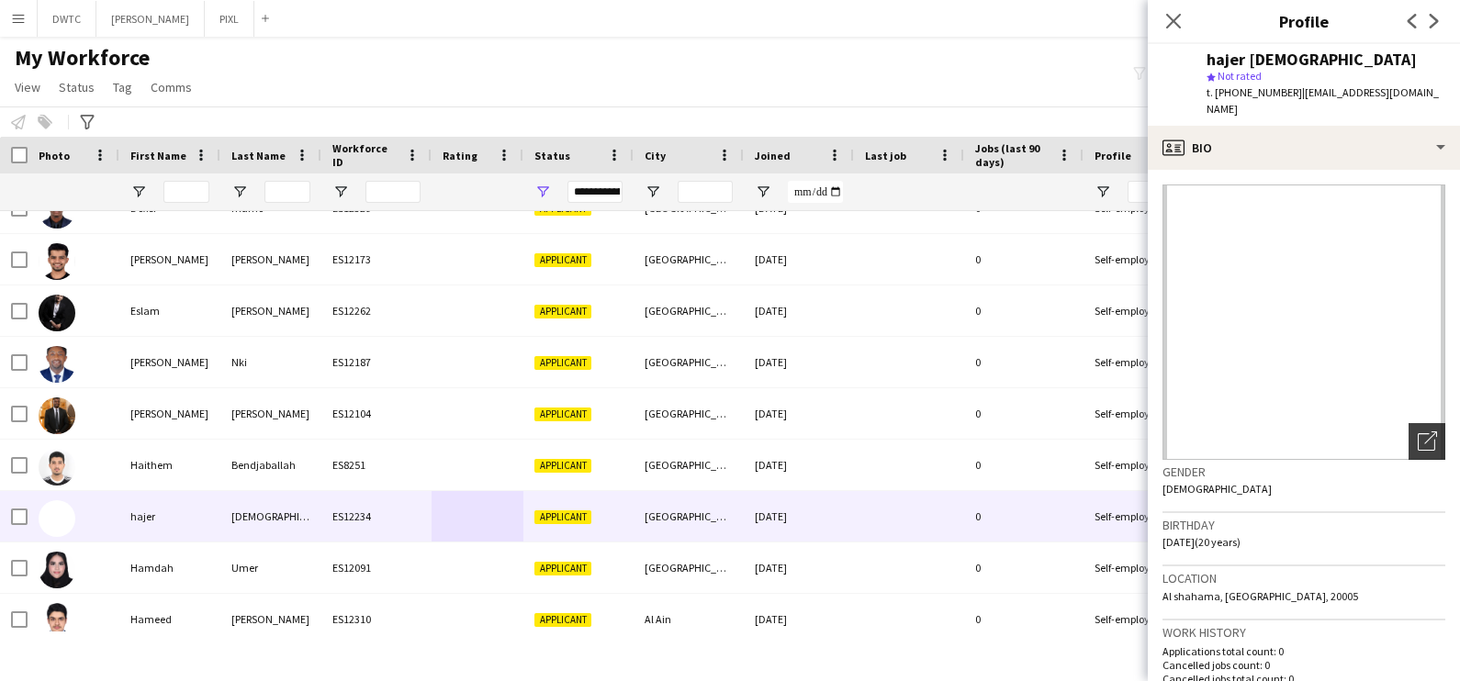
click at [1422, 433] on div "Open photos pop-in" at bounding box center [1427, 441] width 37 height 37
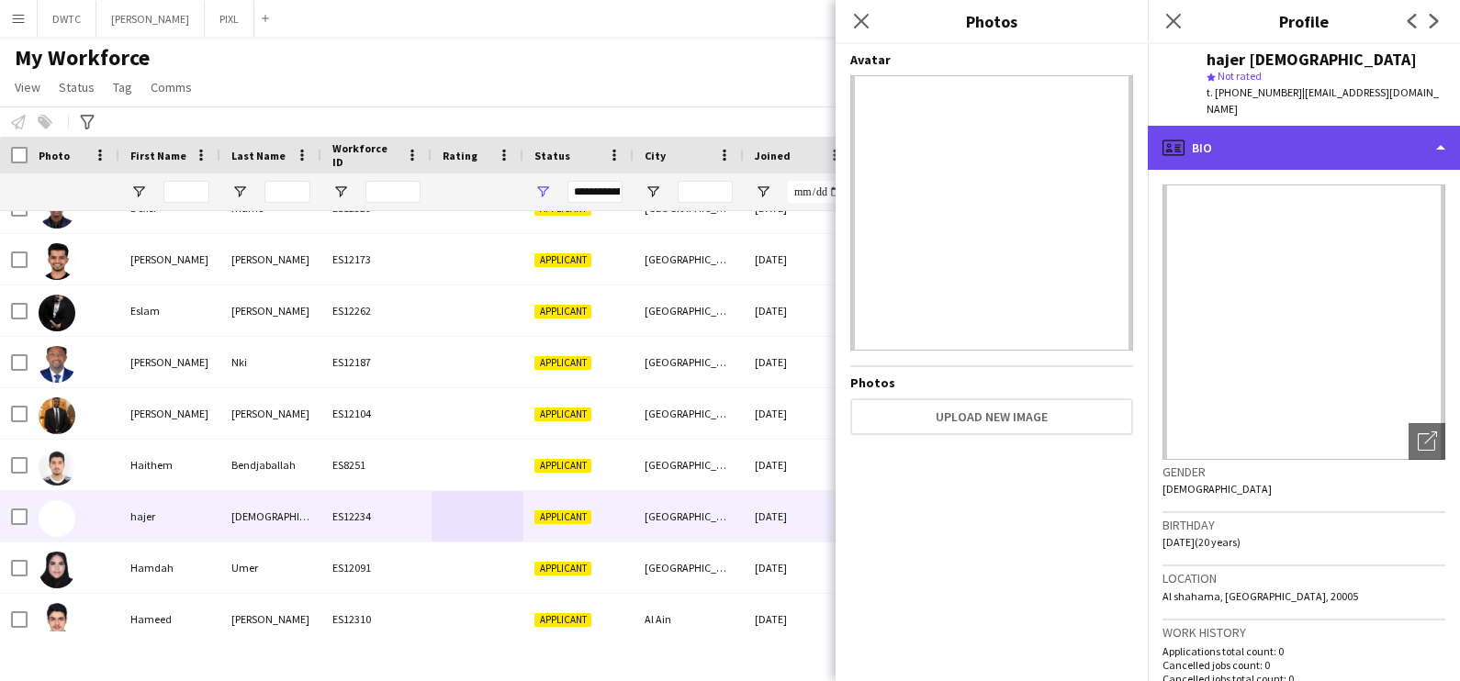
click at [1344, 126] on div "profile Bio" at bounding box center [1304, 148] width 312 height 44
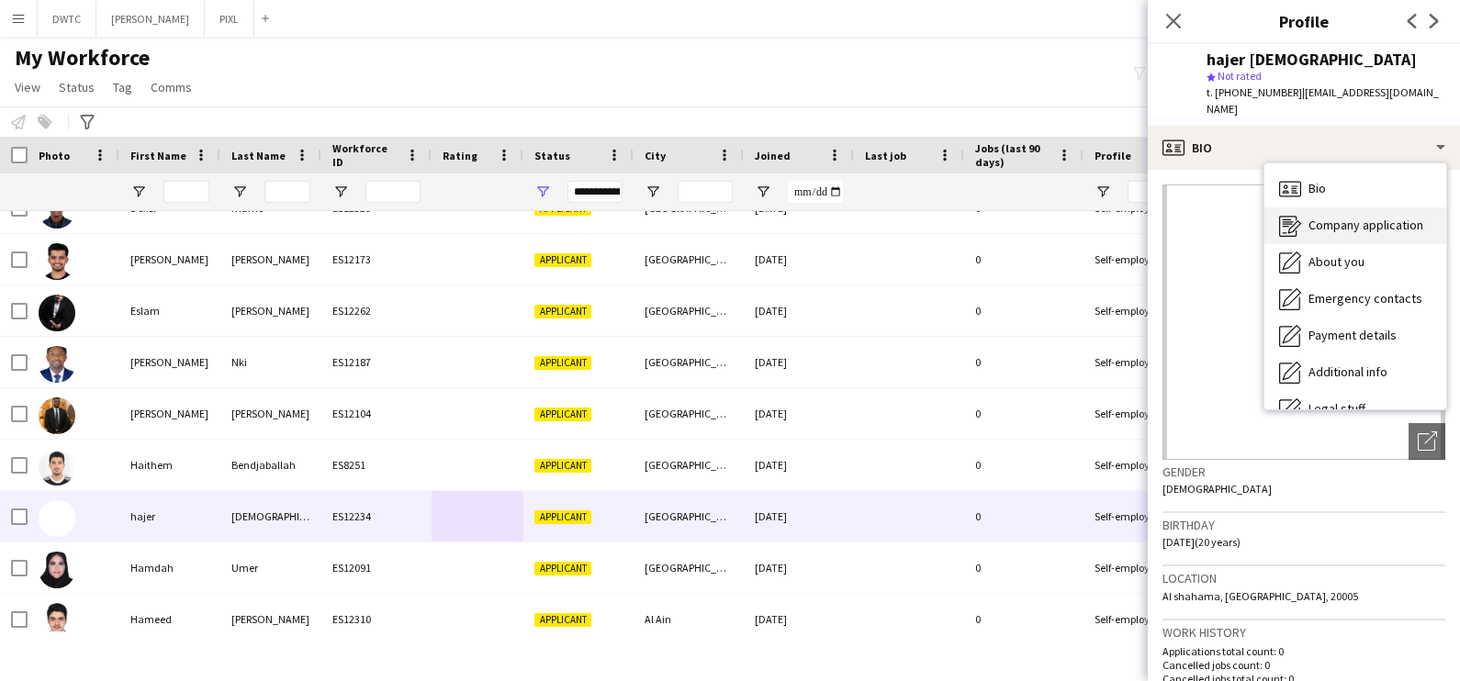
click at [1352, 217] on span "Company application" at bounding box center [1366, 225] width 115 height 17
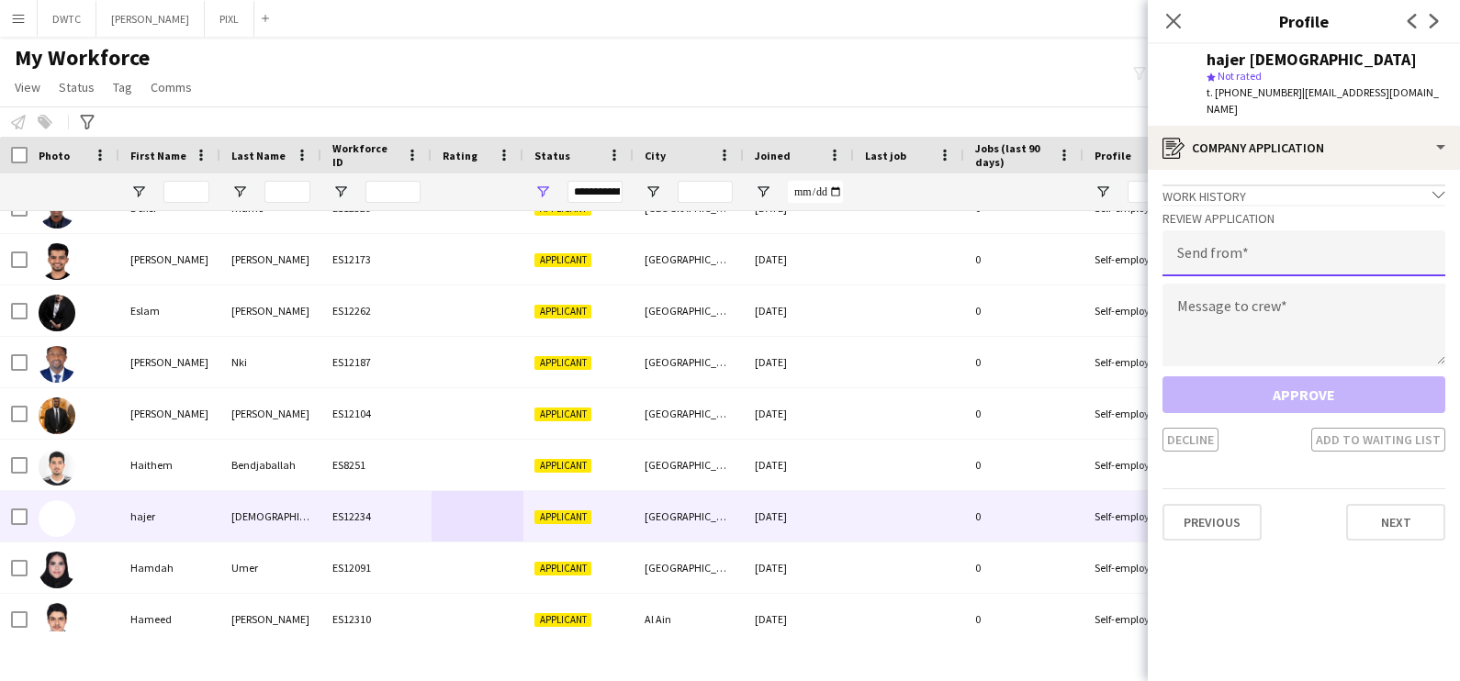
click at [1270, 249] on input "email" at bounding box center [1304, 253] width 283 height 46
type input "**********"
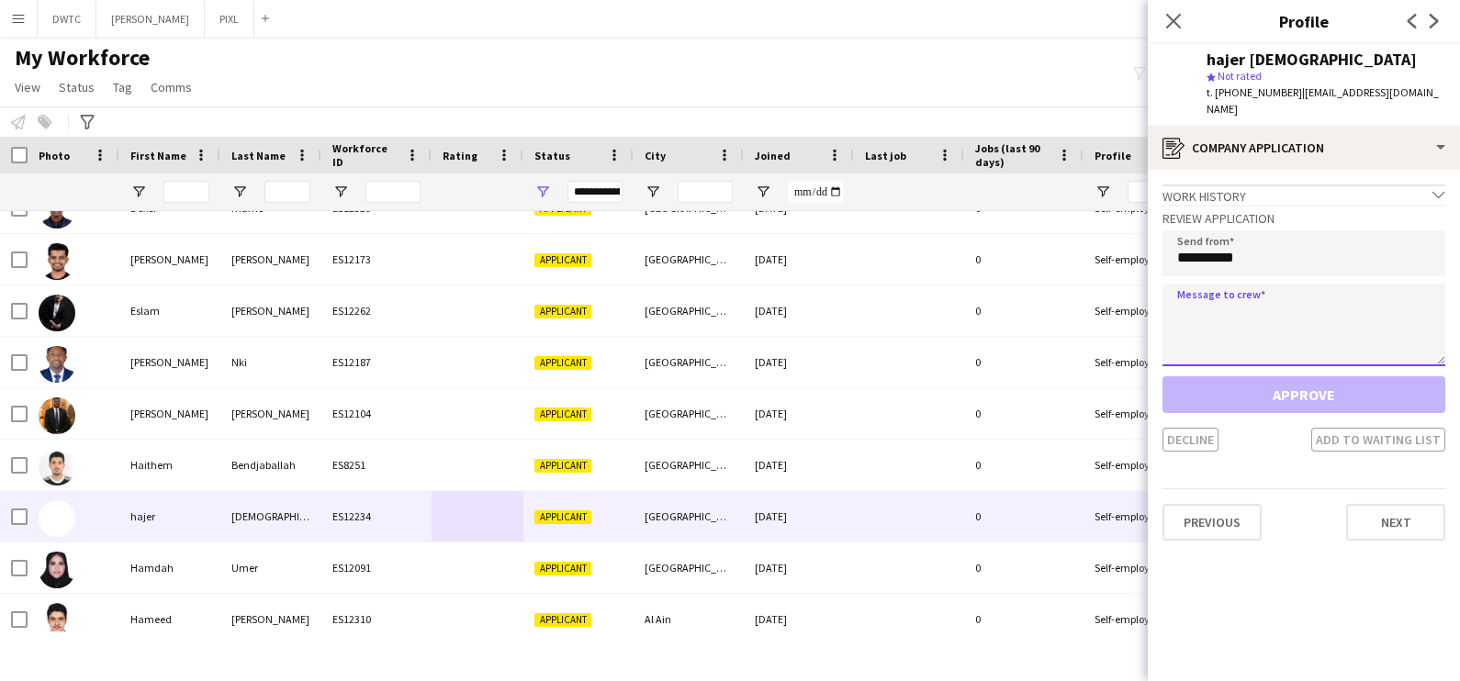
click at [1213, 314] on textarea at bounding box center [1304, 325] width 283 height 83
paste textarea "**********"
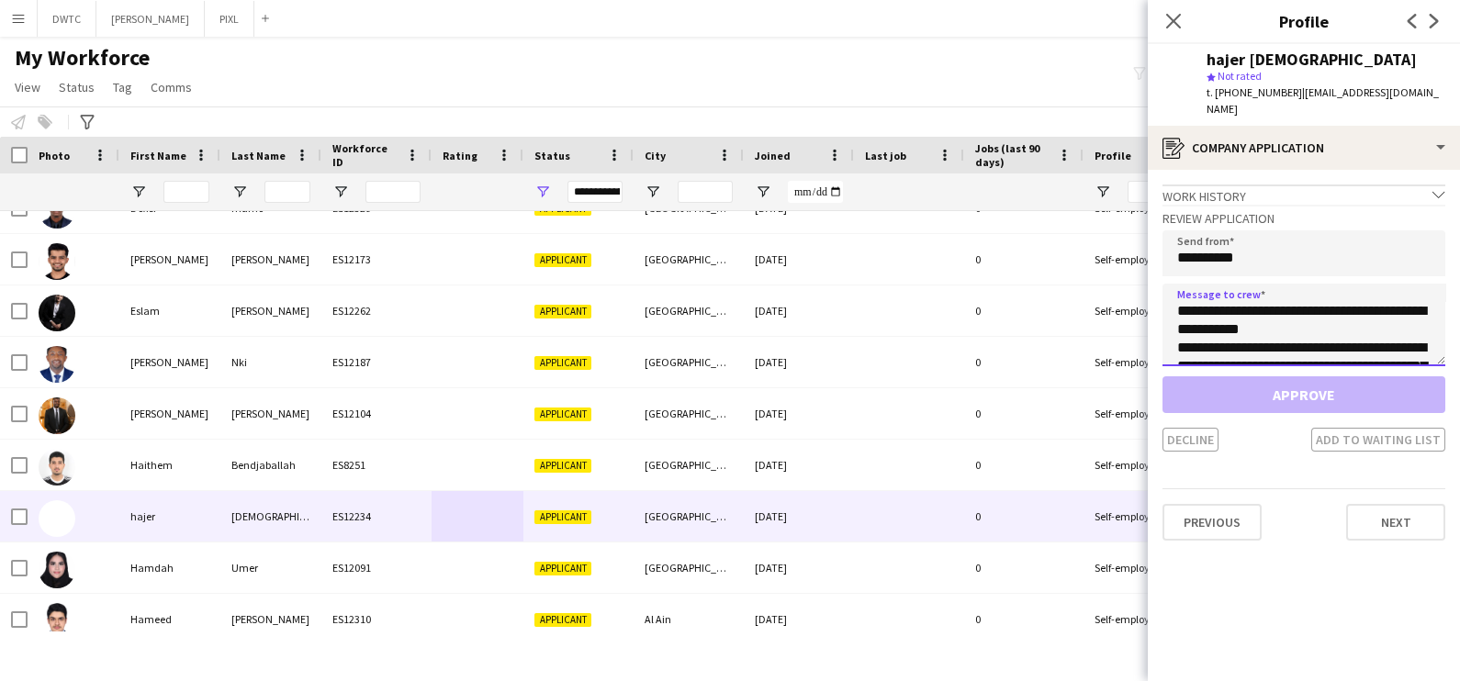
scroll to position [140, 0]
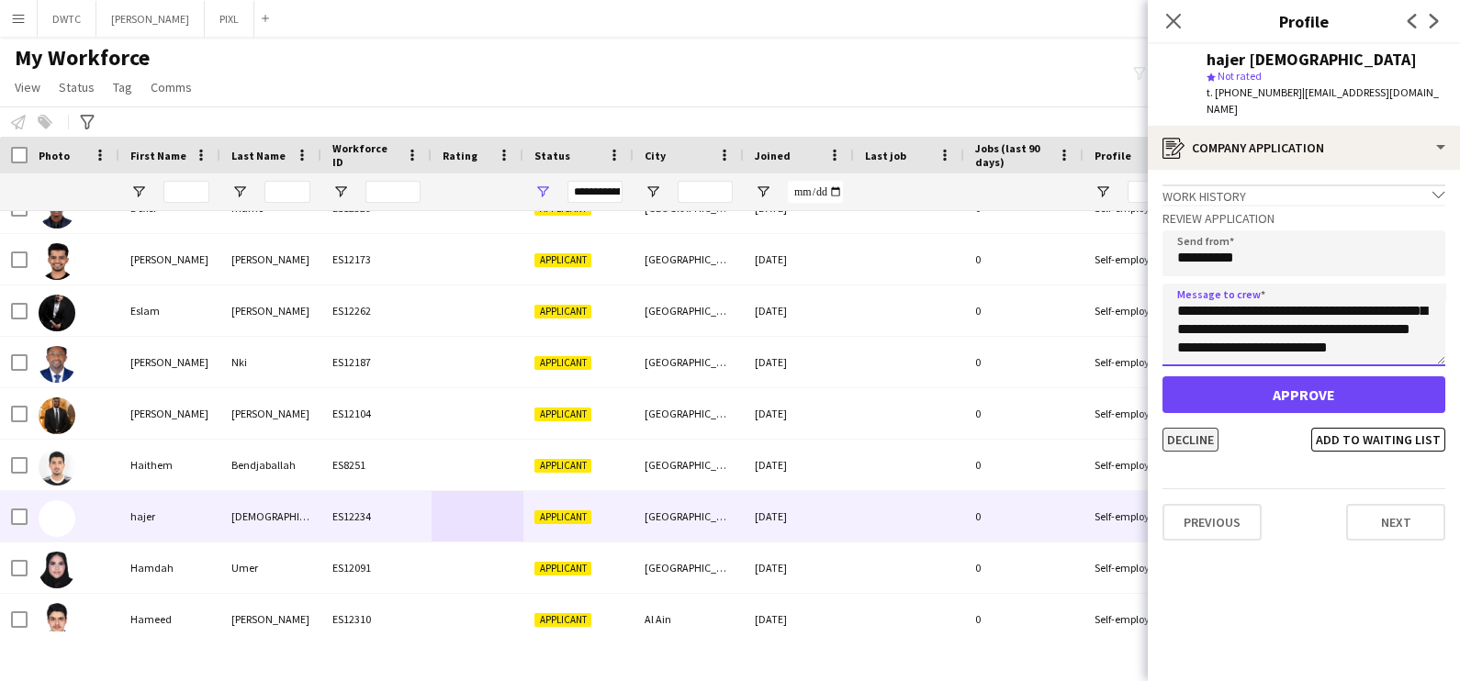
type textarea "**********"
click at [1196, 428] on button "Decline" at bounding box center [1191, 440] width 56 height 24
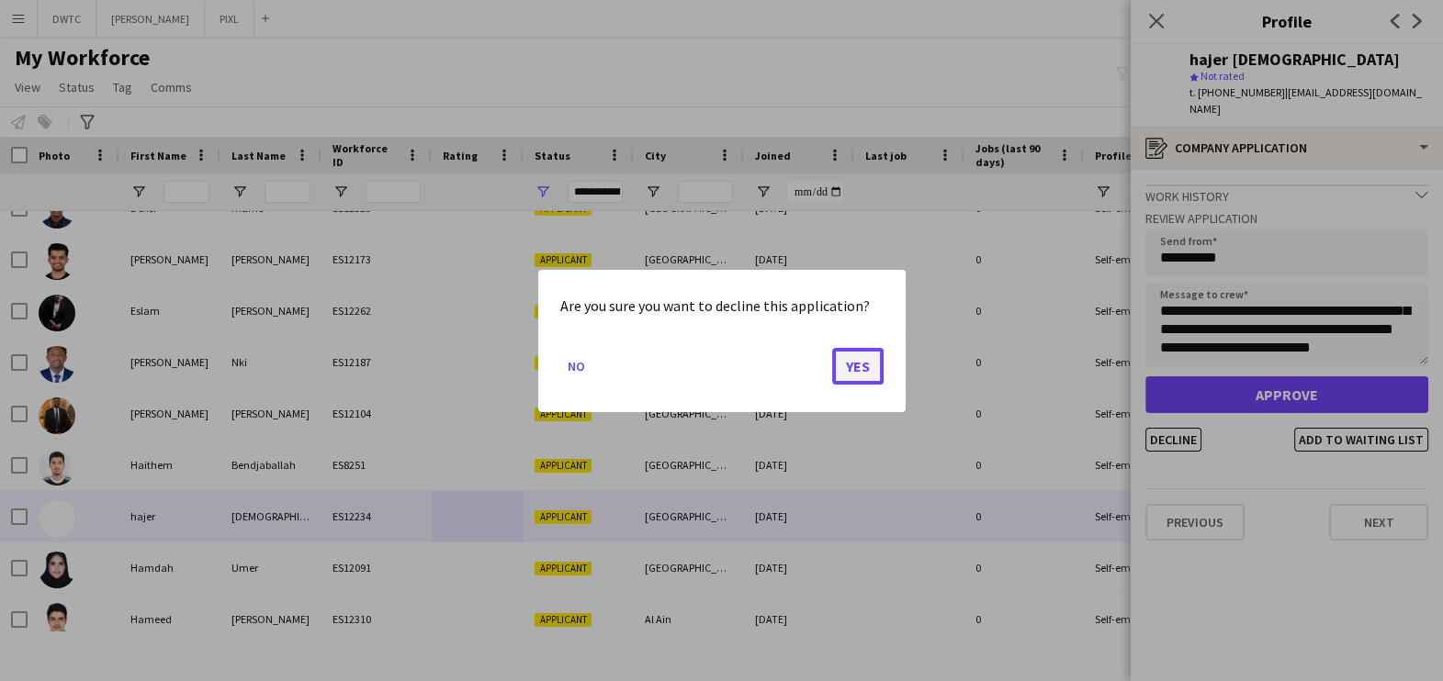
click at [868, 361] on button "Yes" at bounding box center [857, 365] width 51 height 37
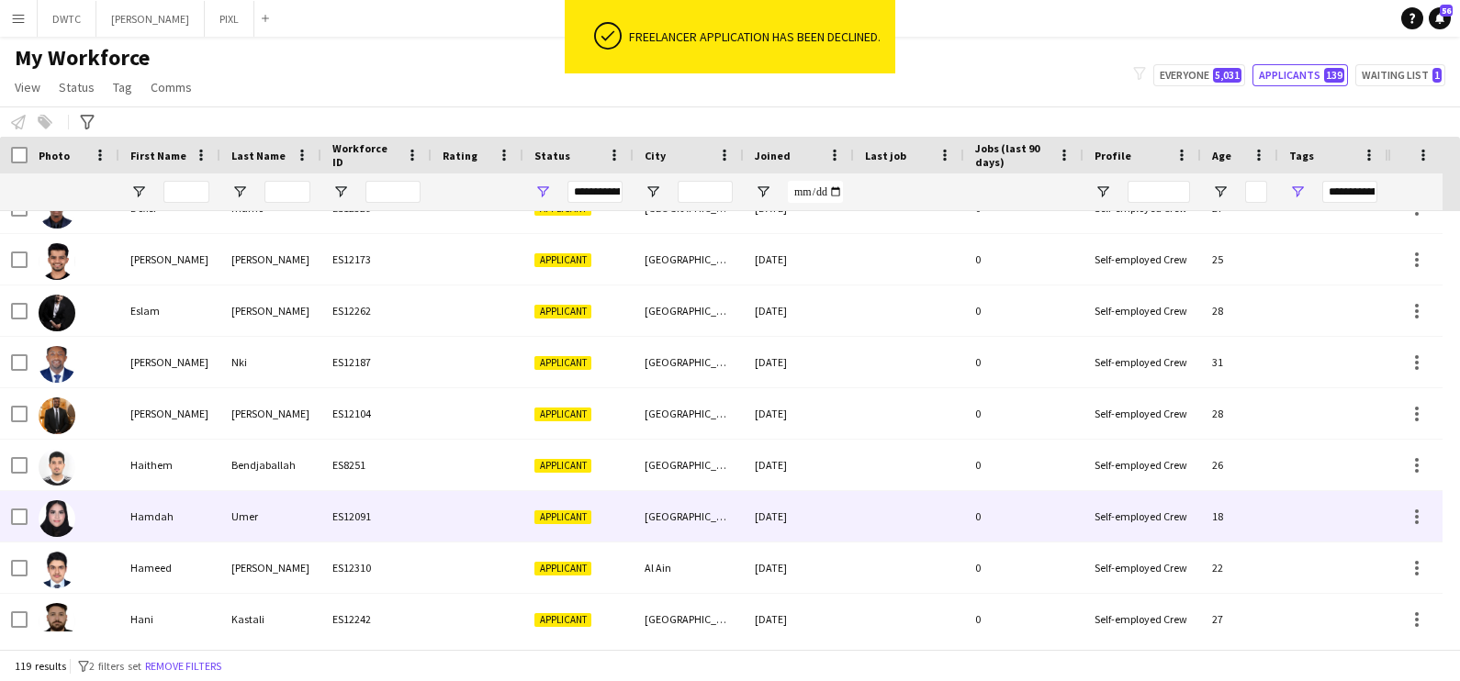
click at [237, 518] on div "Umer" at bounding box center [270, 516] width 101 height 51
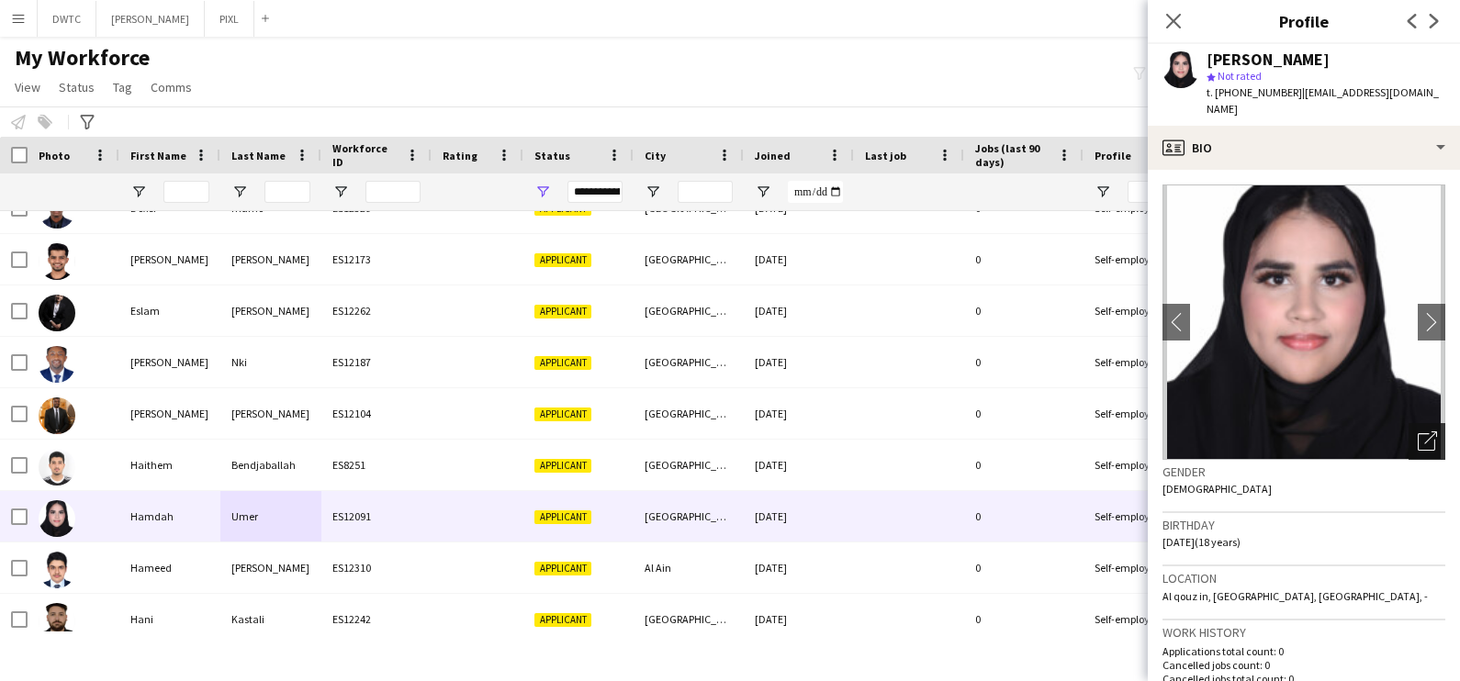
click at [1419, 428] on div "Open photos pop-in" at bounding box center [1427, 441] width 37 height 37
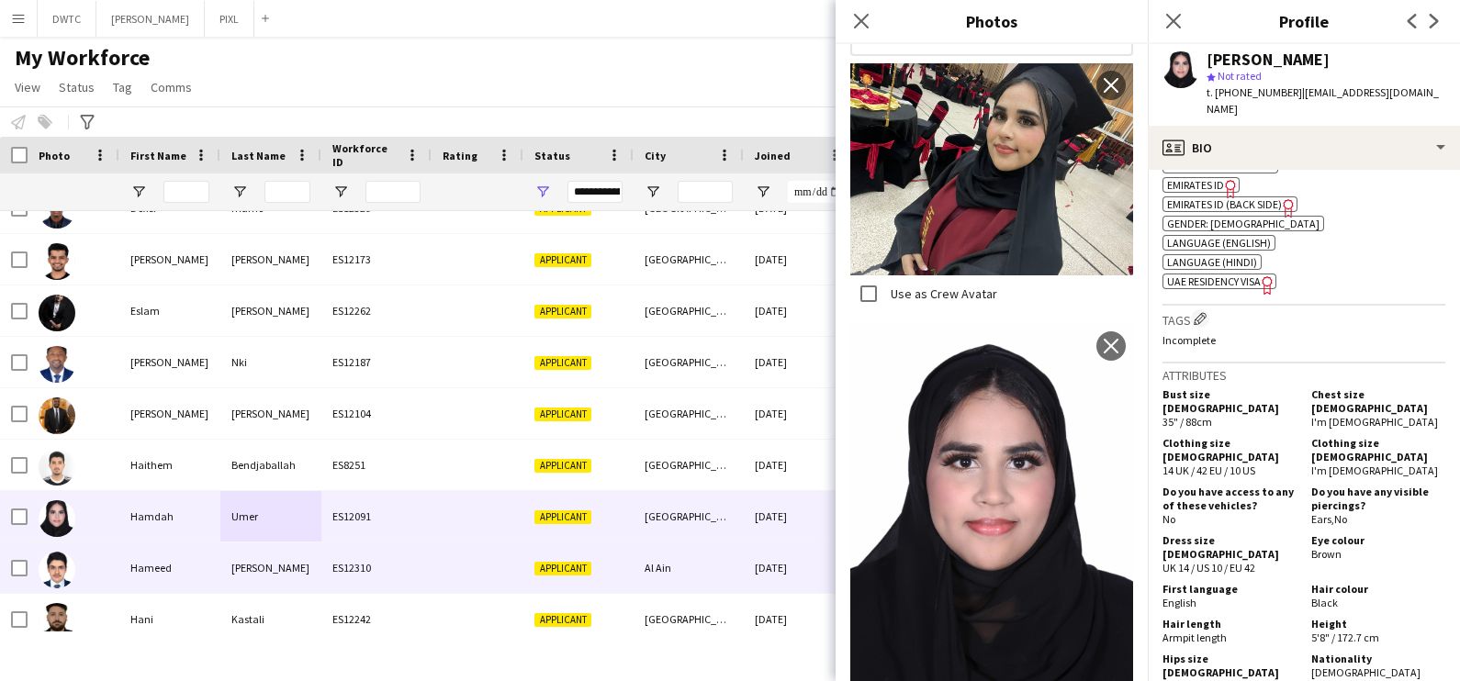
scroll to position [1377, 0]
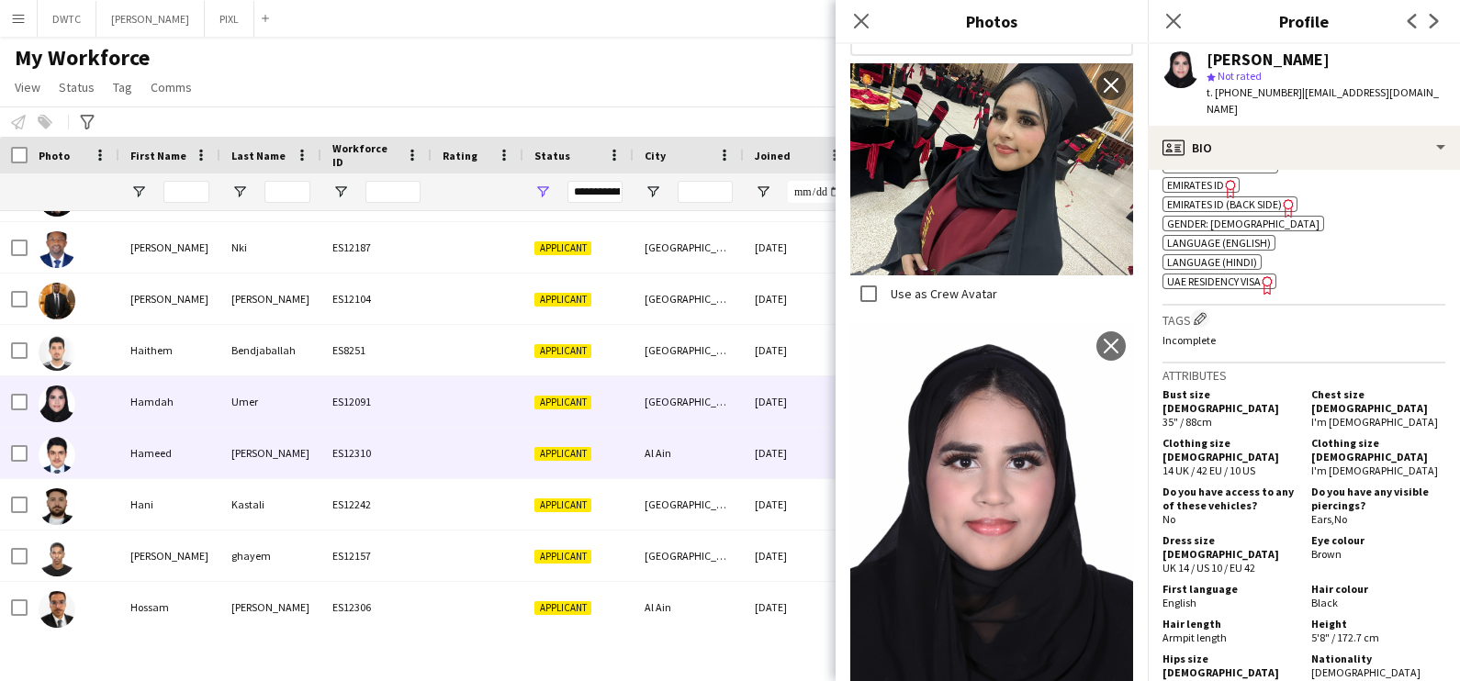
click at [244, 455] on div "Mohammad" at bounding box center [270, 453] width 101 height 51
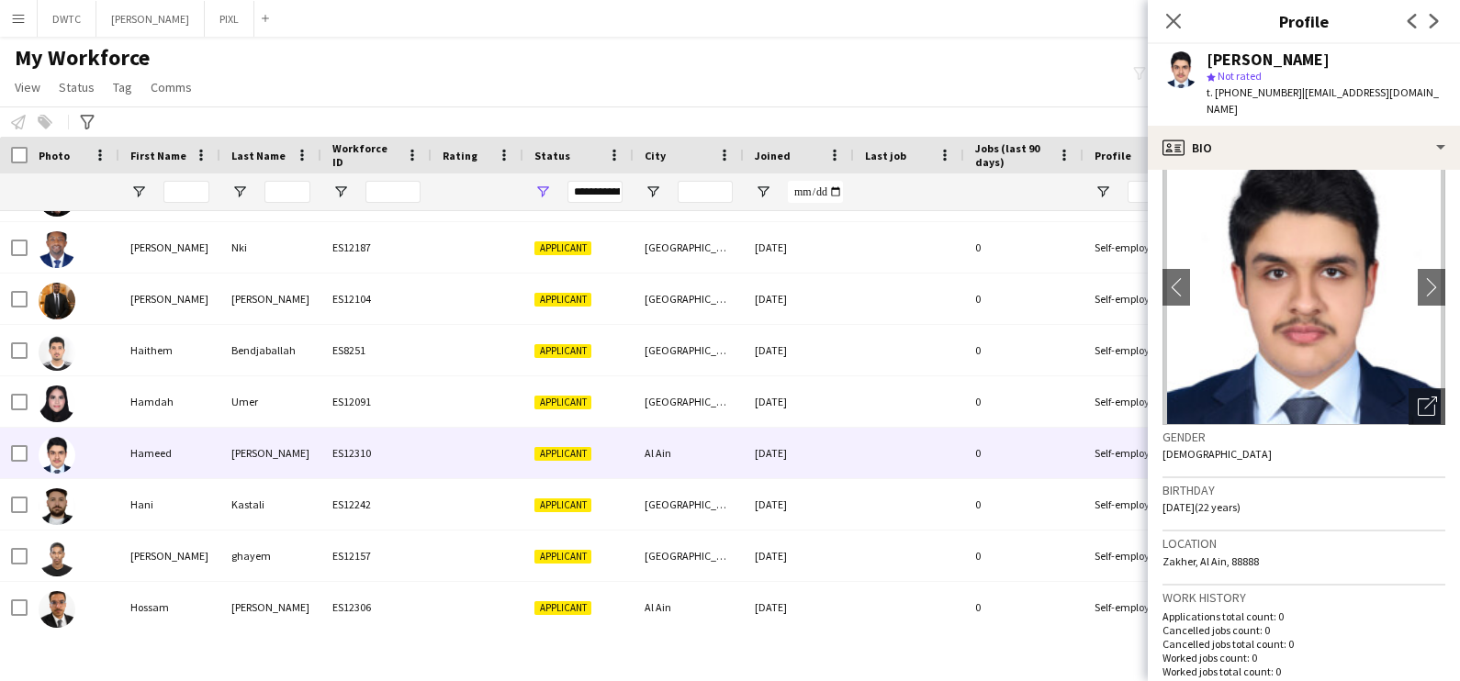
scroll to position [0, 0]
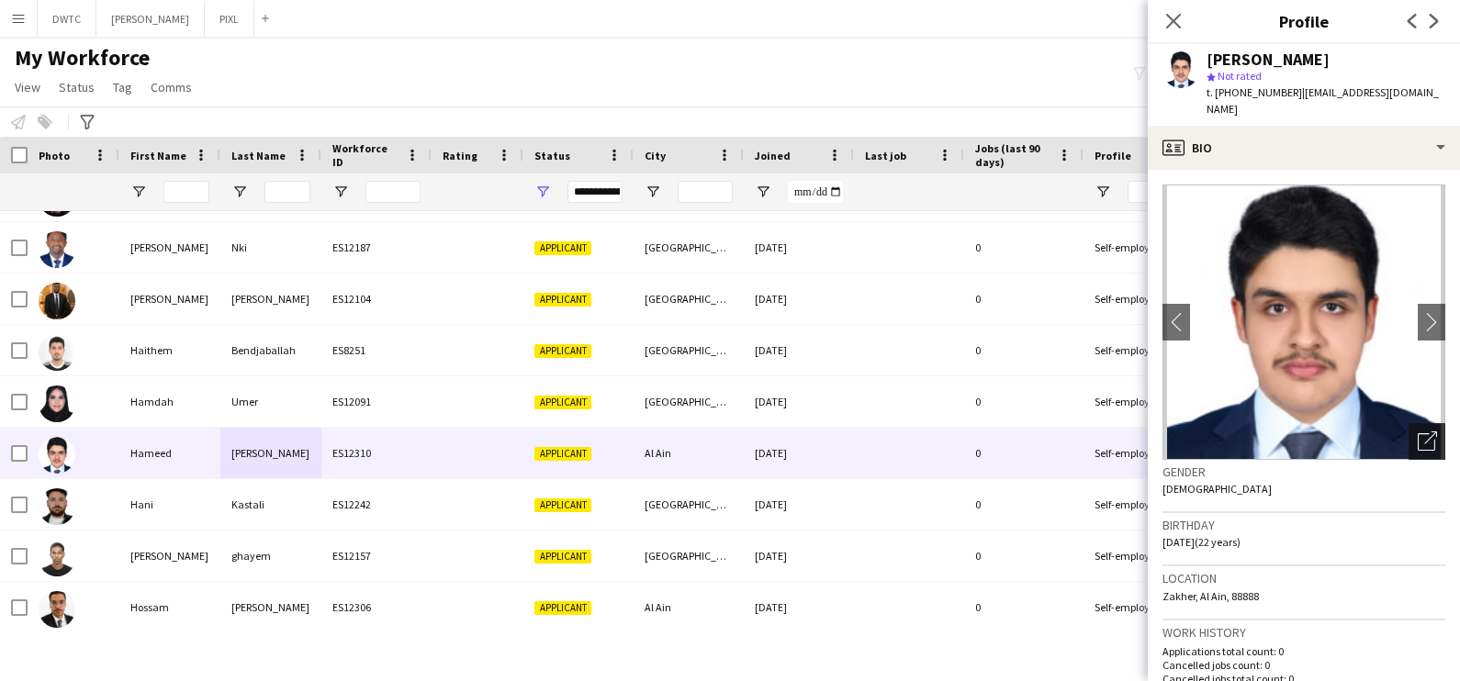
click at [1424, 432] on icon at bounding box center [1430, 438] width 13 height 13
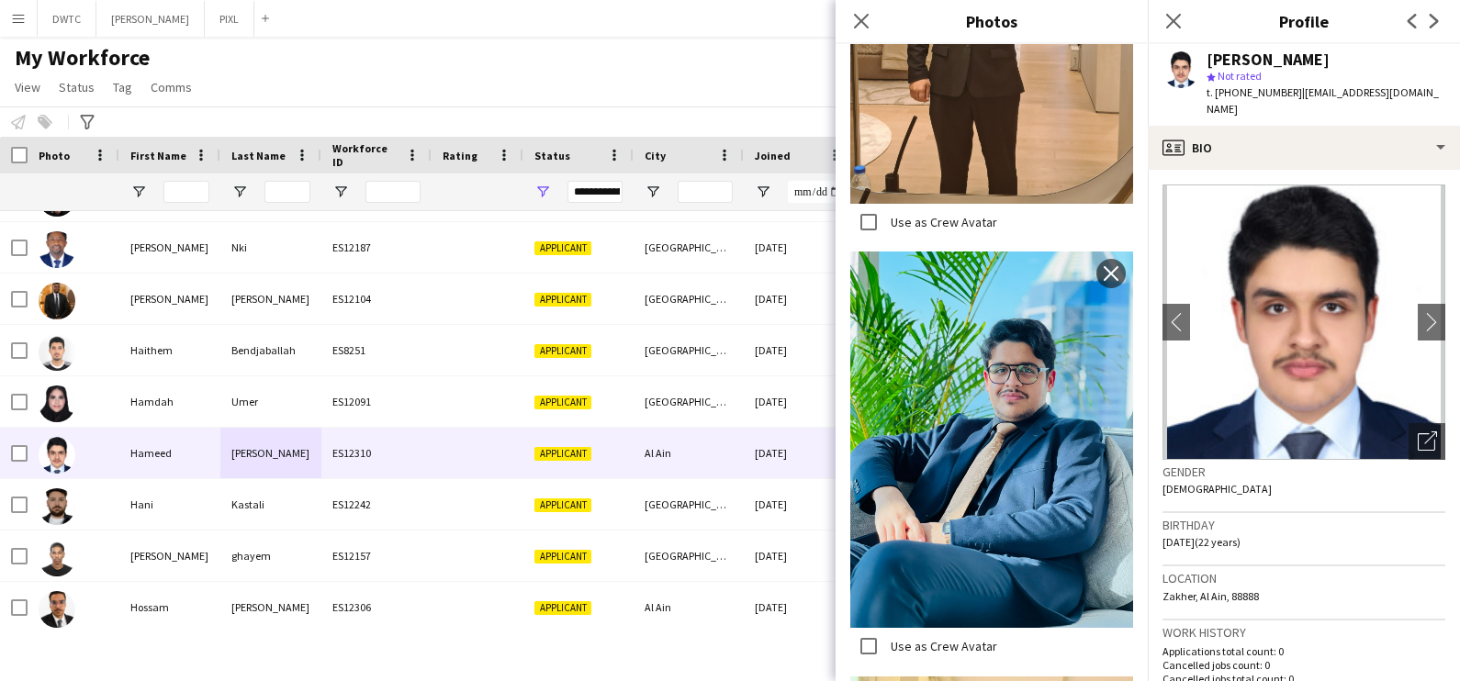
scroll to position [1377, 0]
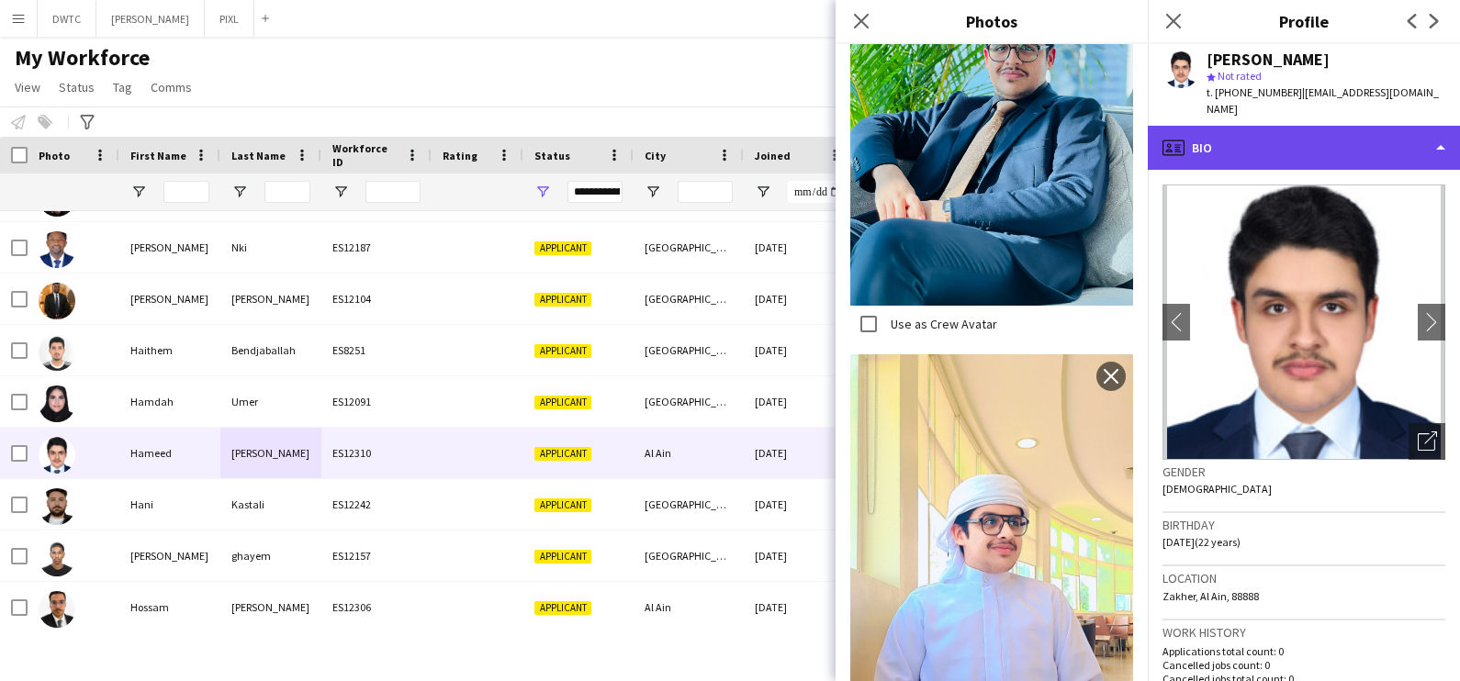
click at [1251, 131] on div "profile Bio" at bounding box center [1304, 148] width 312 height 44
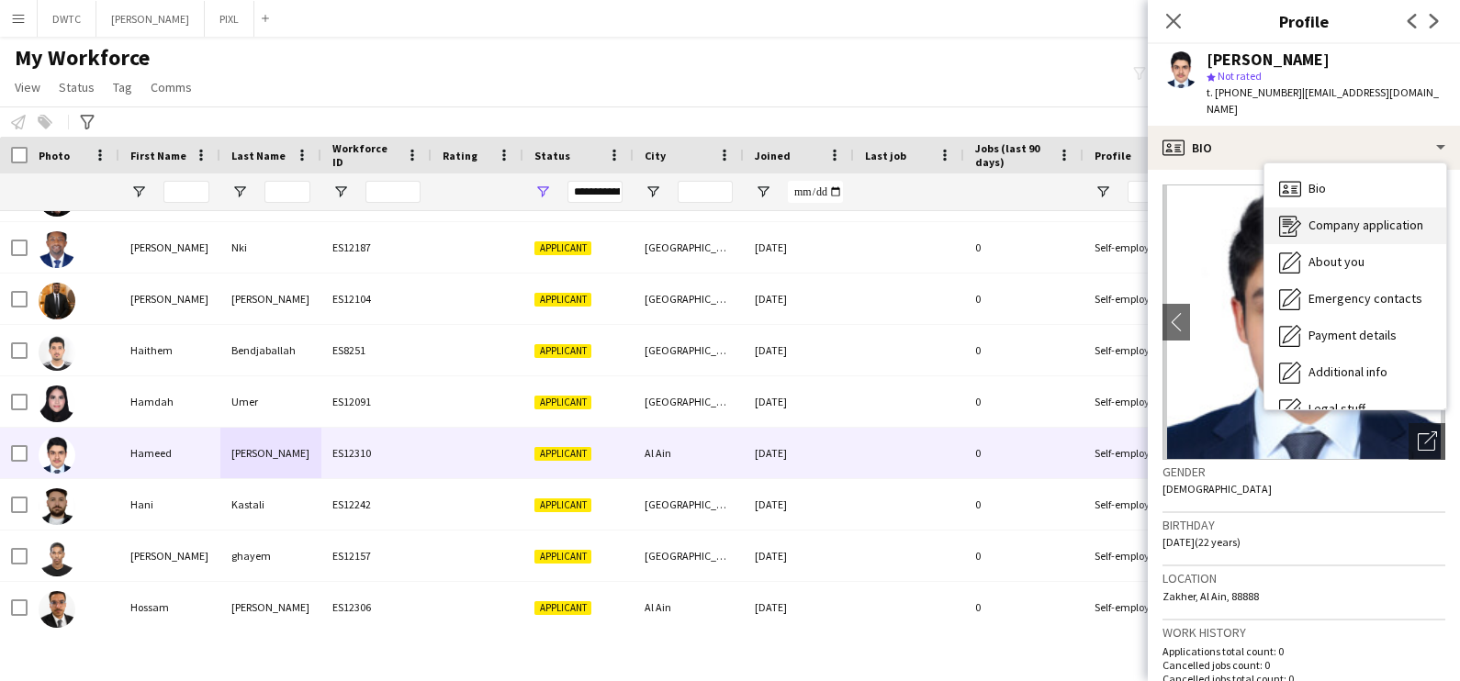
click at [1304, 212] on div "Company application Company application" at bounding box center [1355, 226] width 182 height 37
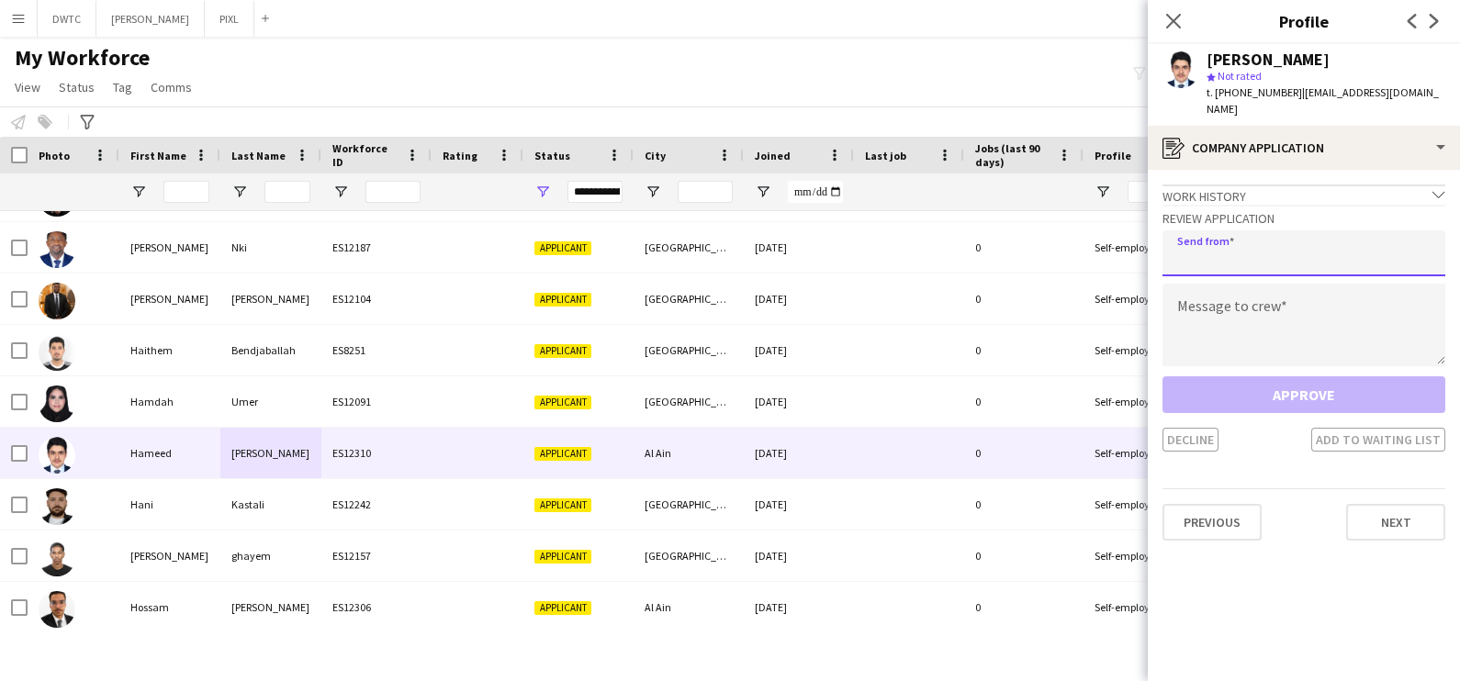
drag, startPoint x: 1295, startPoint y: 225, endPoint x: 1287, endPoint y: 248, distance: 24.1
click at [1295, 230] on input "email" at bounding box center [1304, 253] width 283 height 46
type input "**********"
click at [1195, 293] on textarea at bounding box center [1304, 325] width 283 height 83
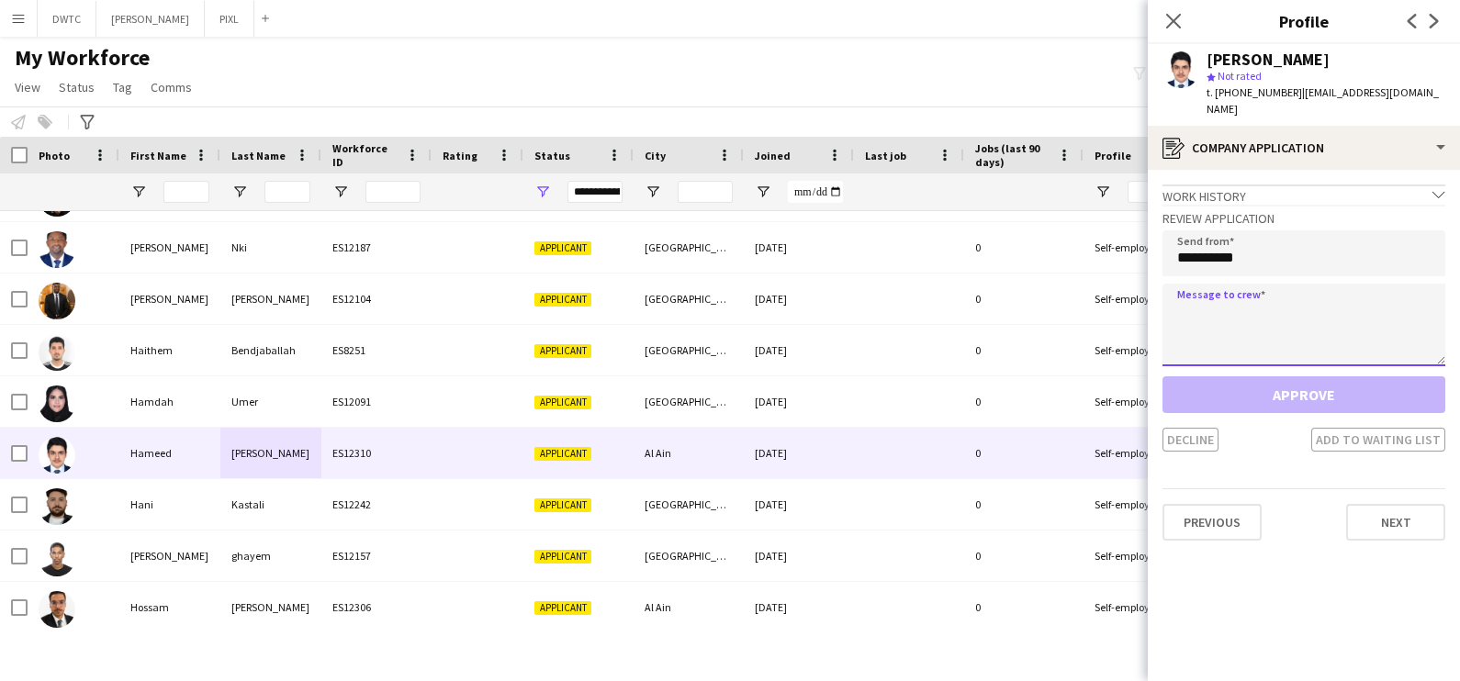
paste textarea "**********"
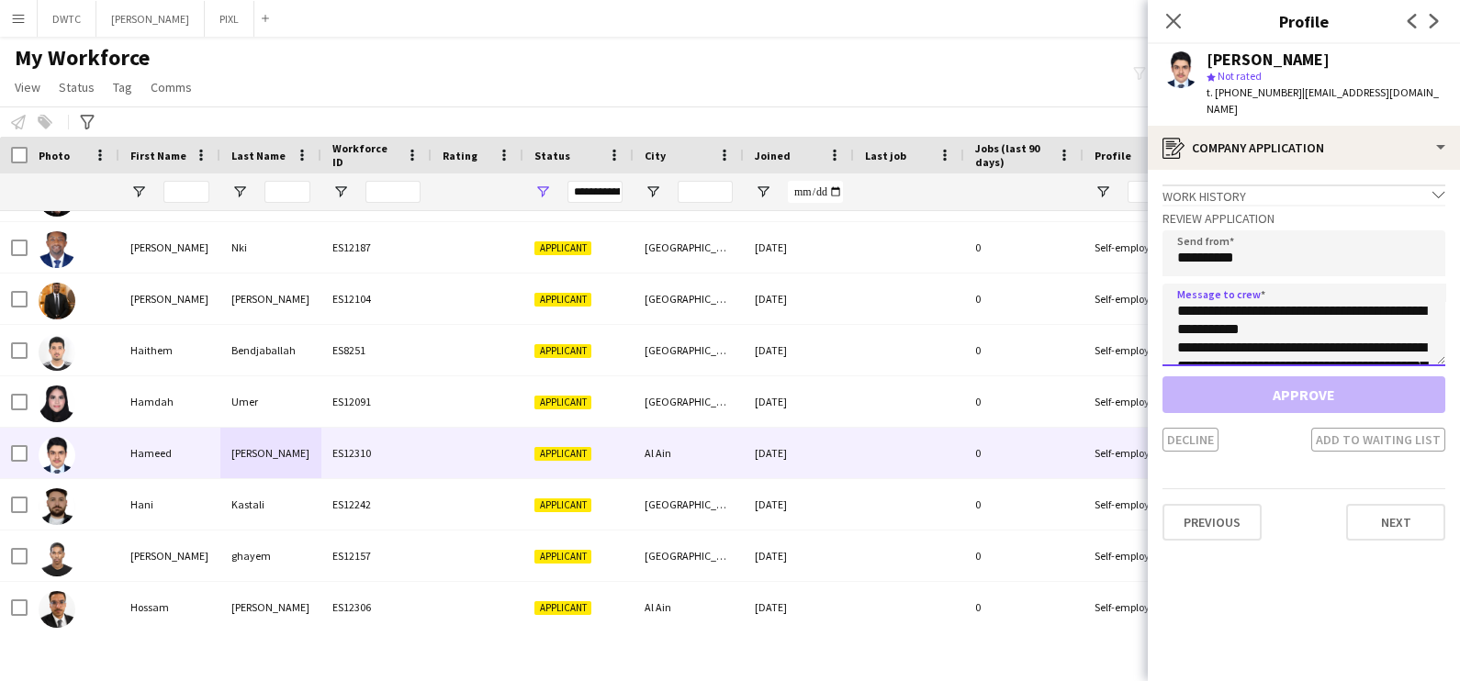
scroll to position [140, 0]
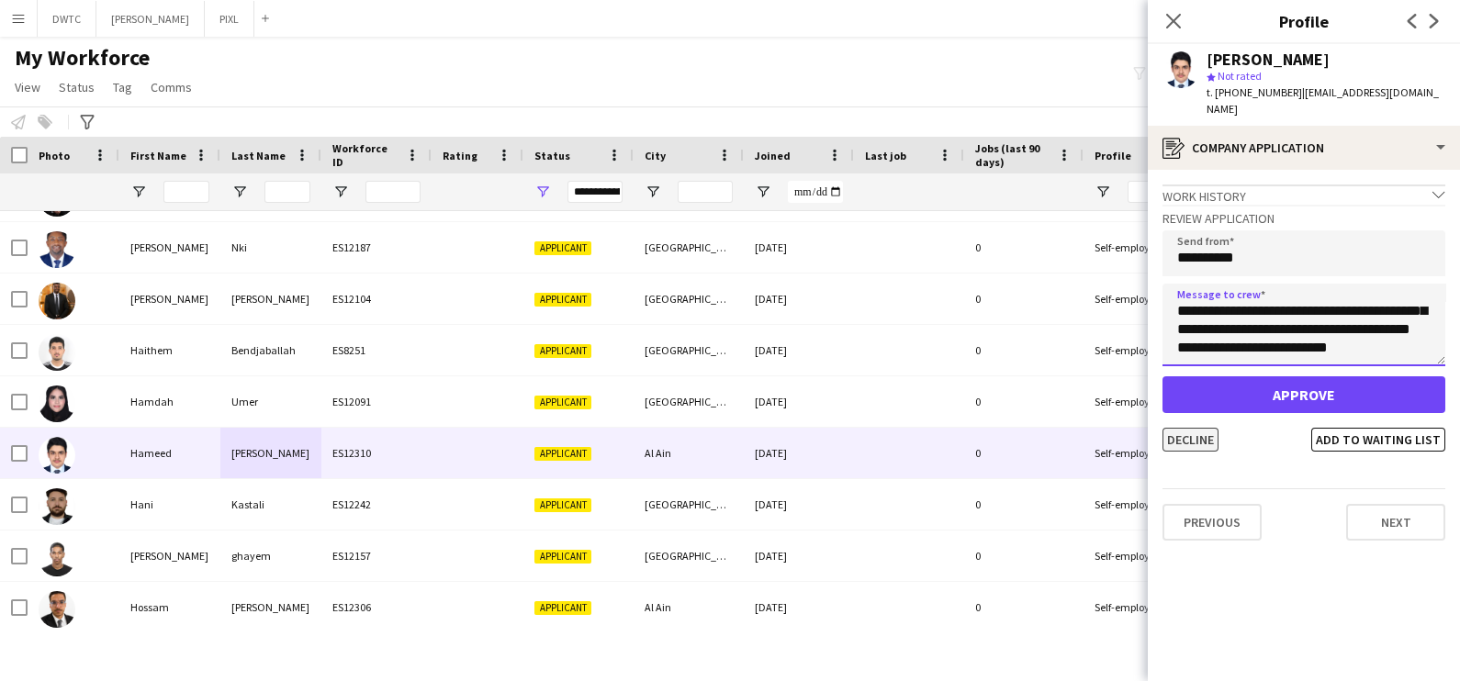
type textarea "**********"
click at [1191, 428] on button "Decline" at bounding box center [1191, 440] width 56 height 24
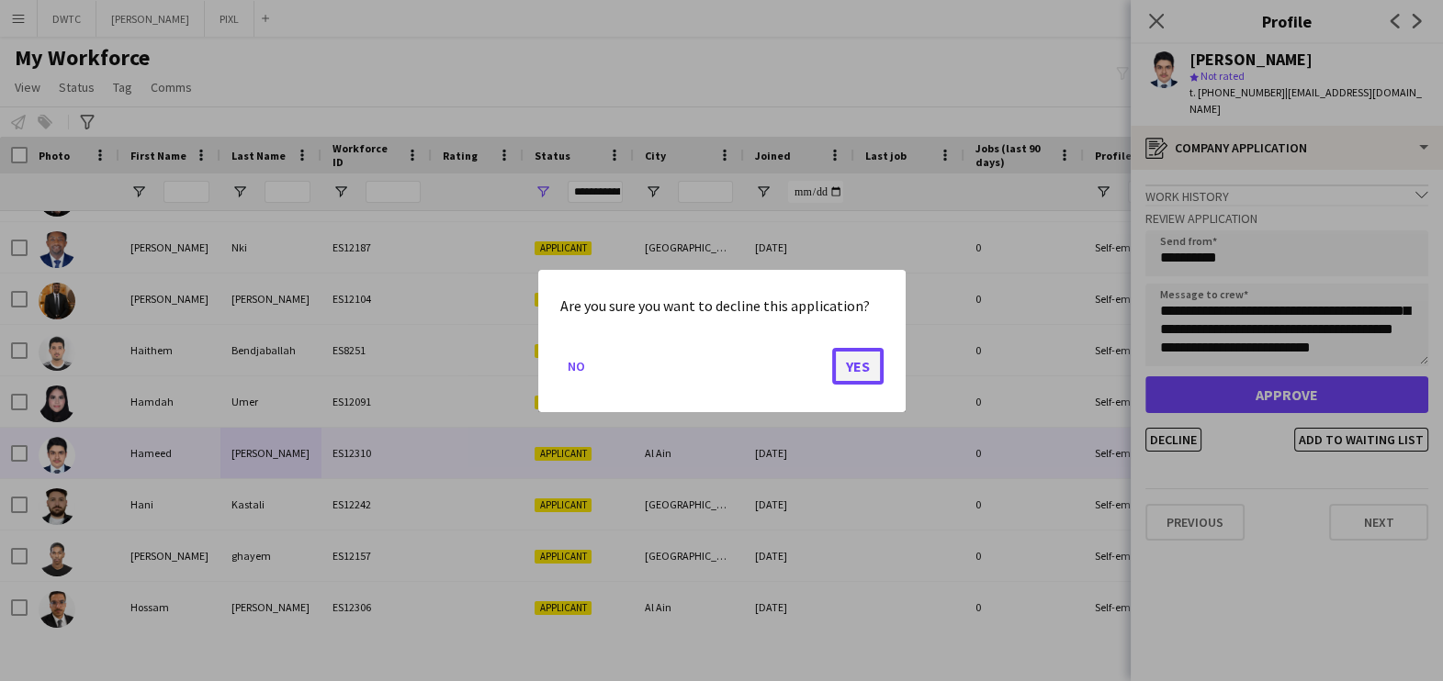
click at [865, 363] on button "Yes" at bounding box center [857, 365] width 51 height 37
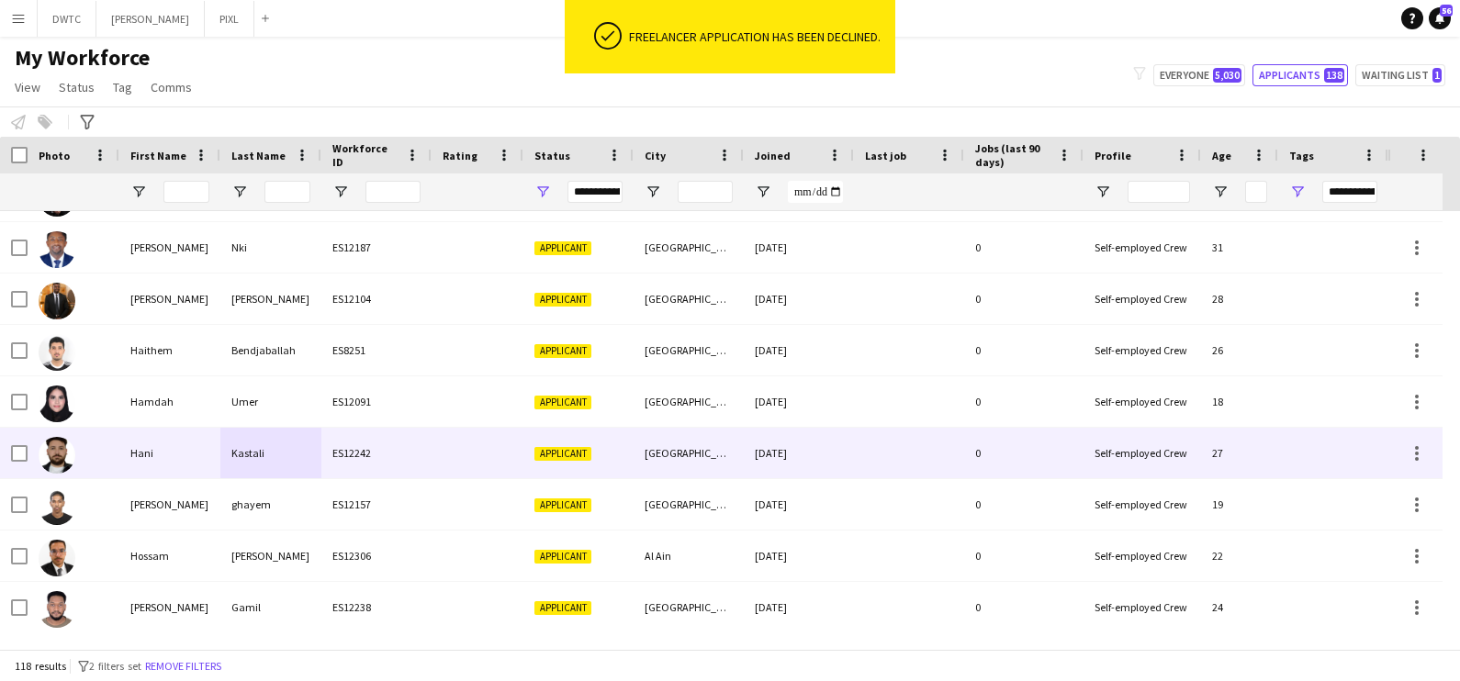
click at [664, 459] on div "Abu Dhabi" at bounding box center [689, 453] width 110 height 51
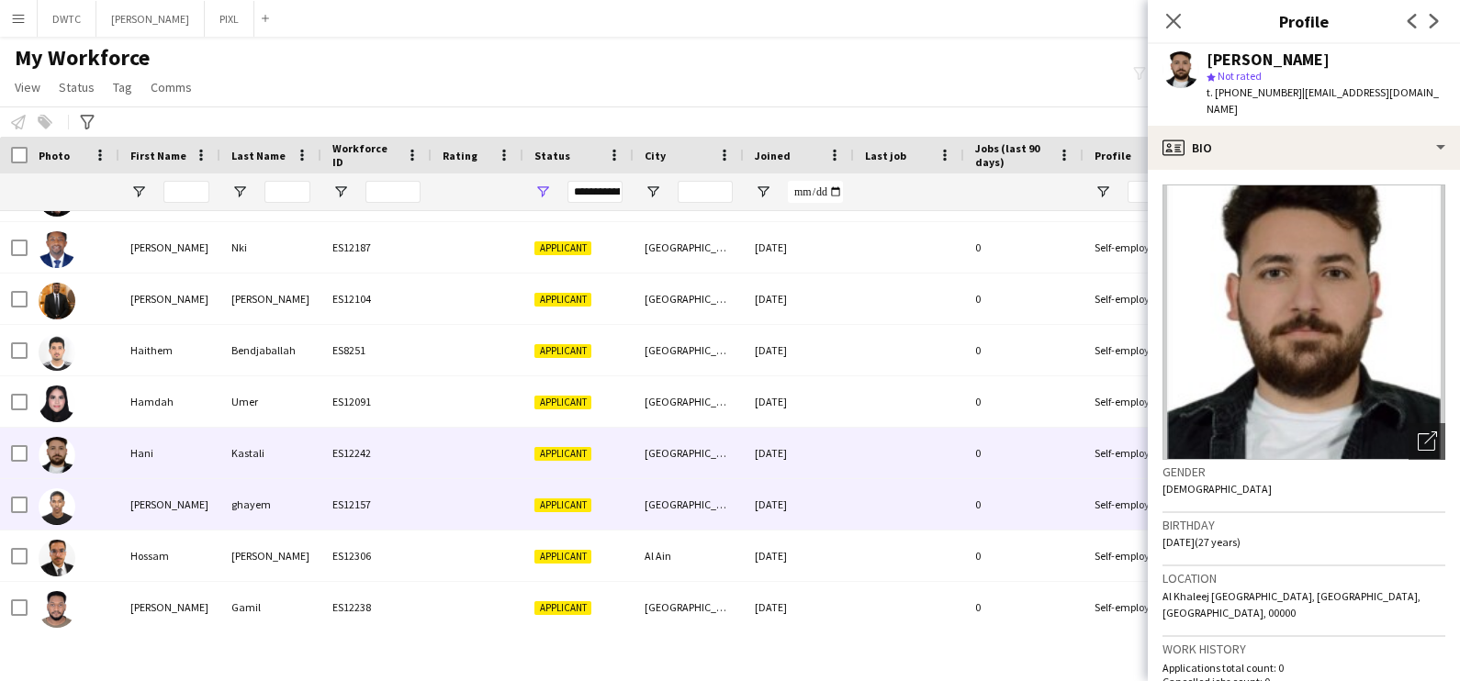
click at [397, 516] on div "ES12157" at bounding box center [376, 504] width 110 height 51
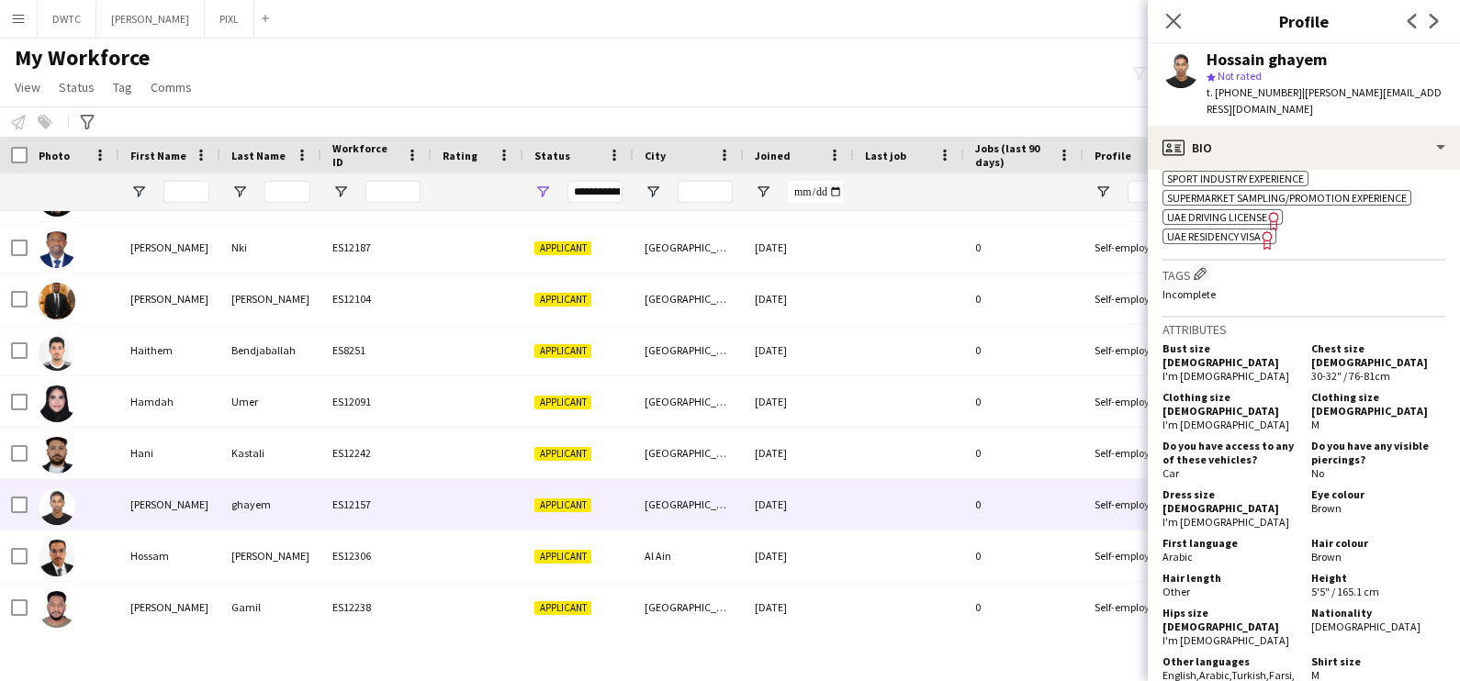
scroll to position [1263, 0]
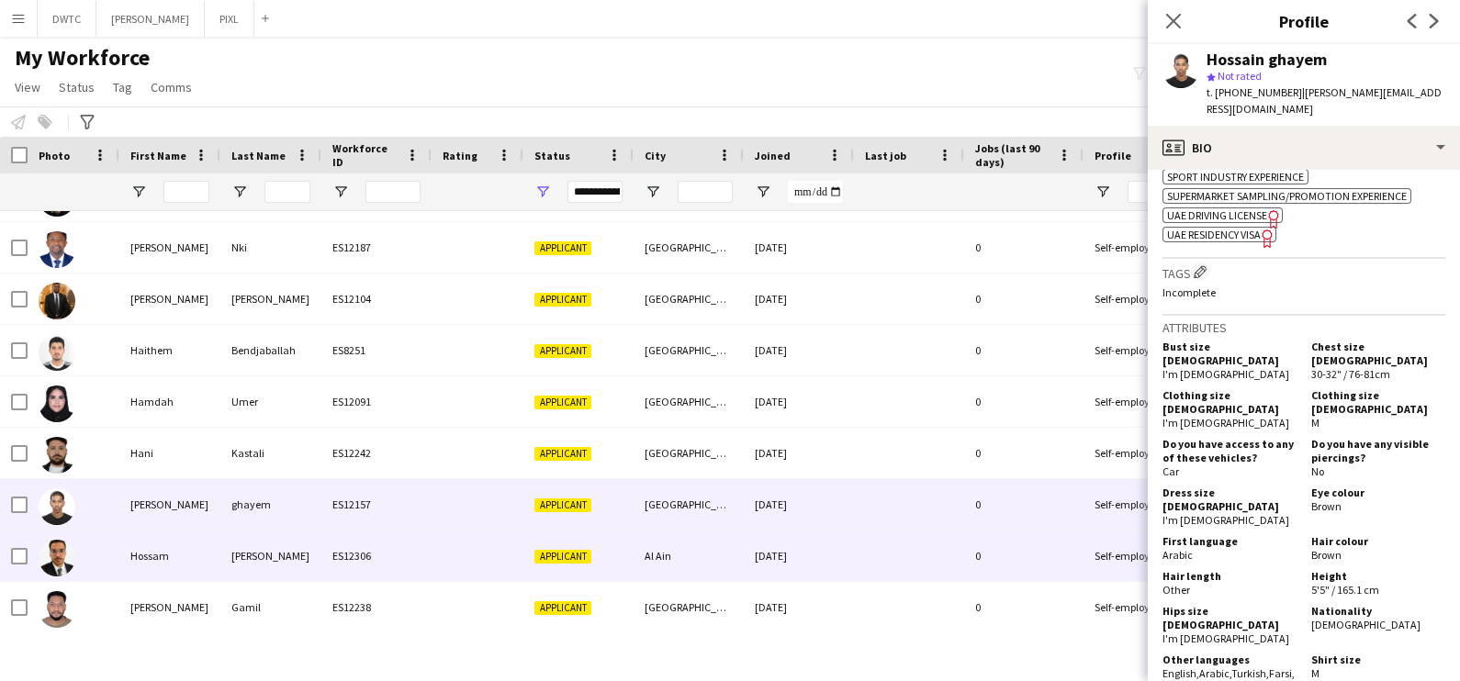
click at [225, 567] on div "Raafat" at bounding box center [270, 556] width 101 height 51
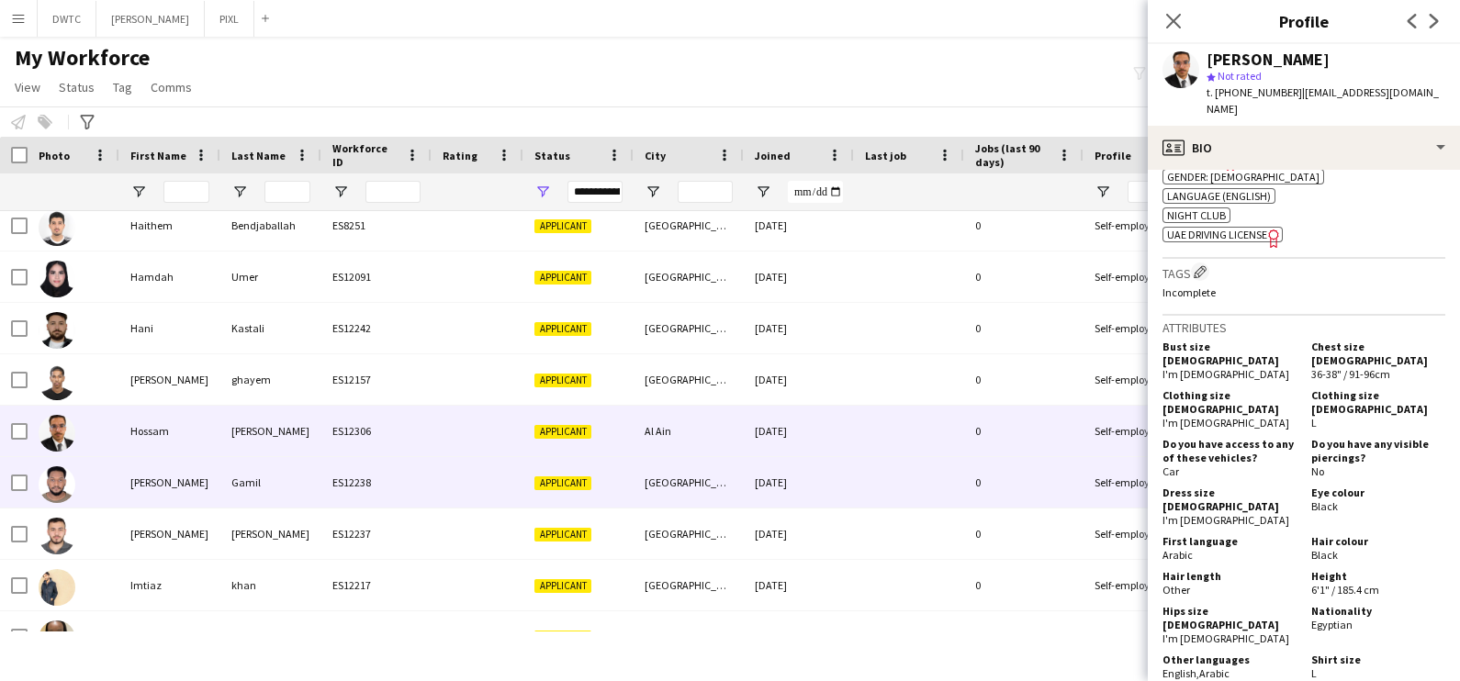
scroll to position [1721, 0]
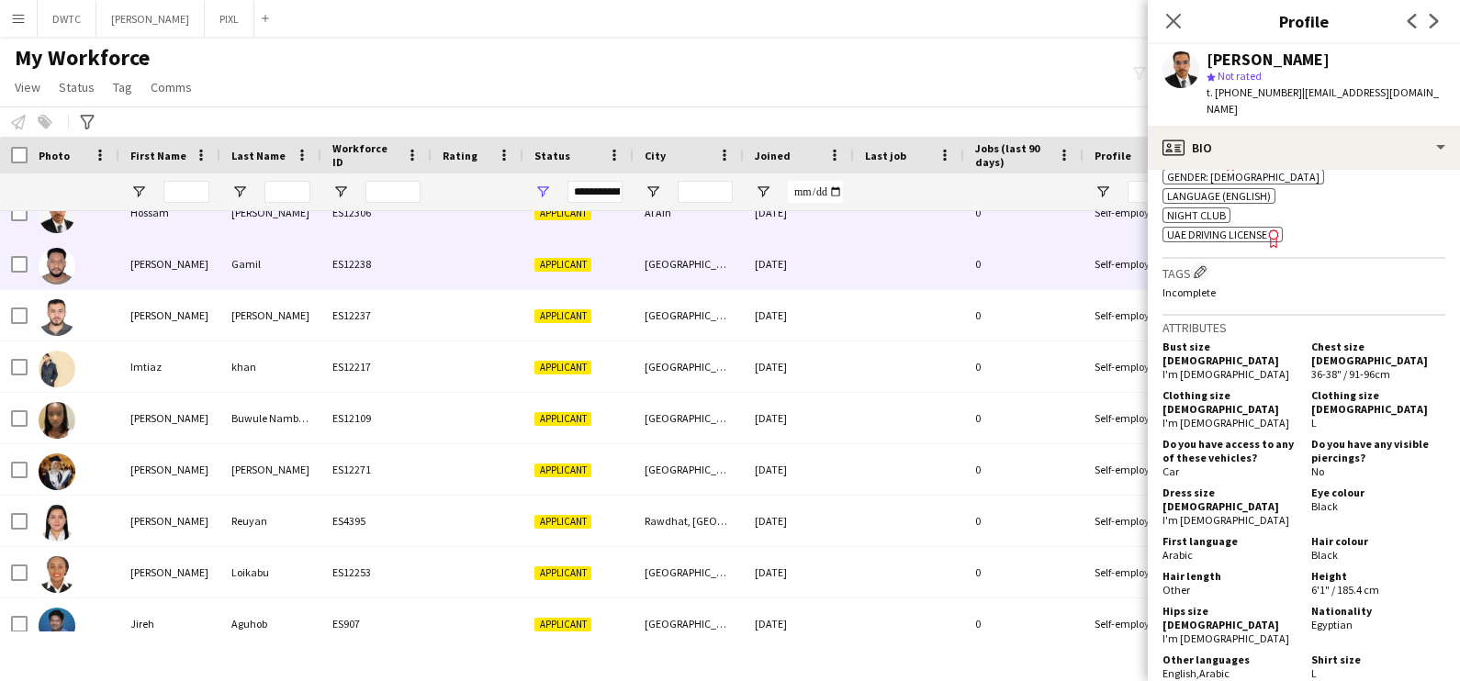
click at [241, 264] on div "Gamil" at bounding box center [270, 264] width 101 height 51
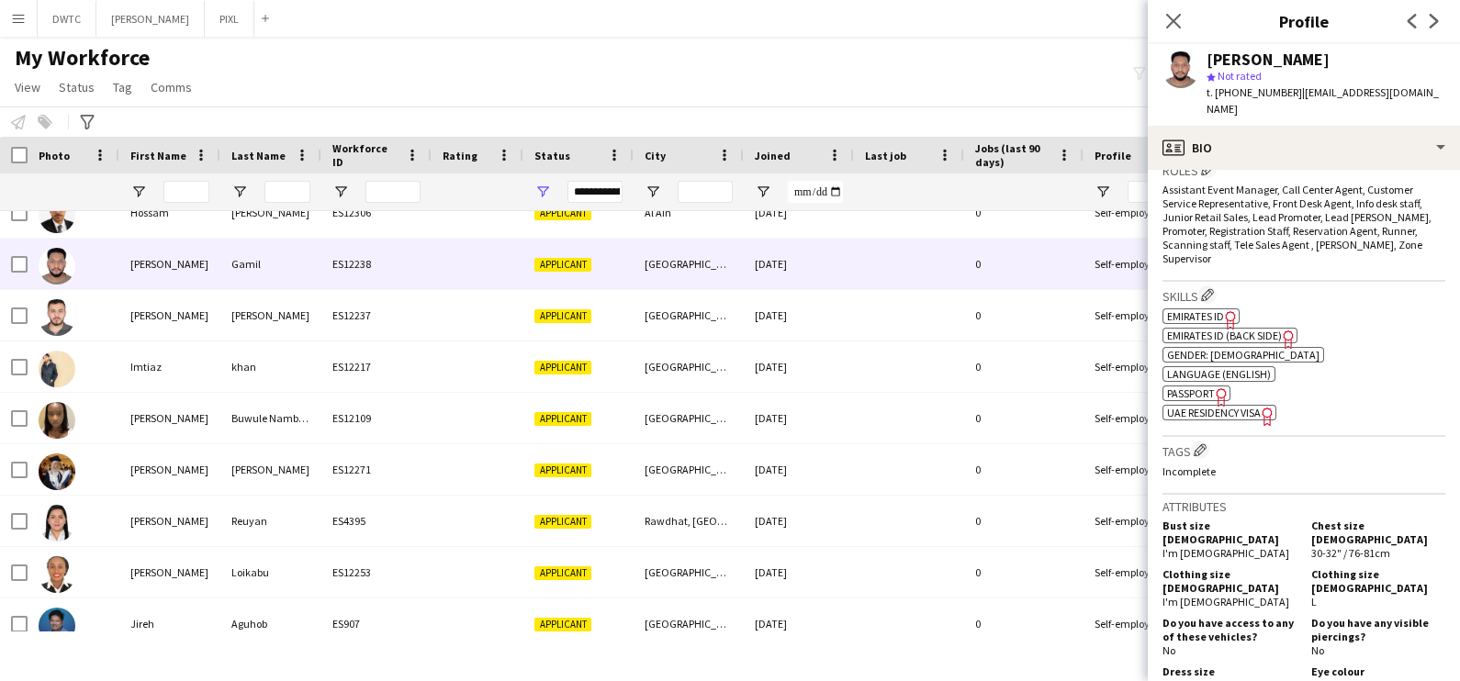
scroll to position [917, 0]
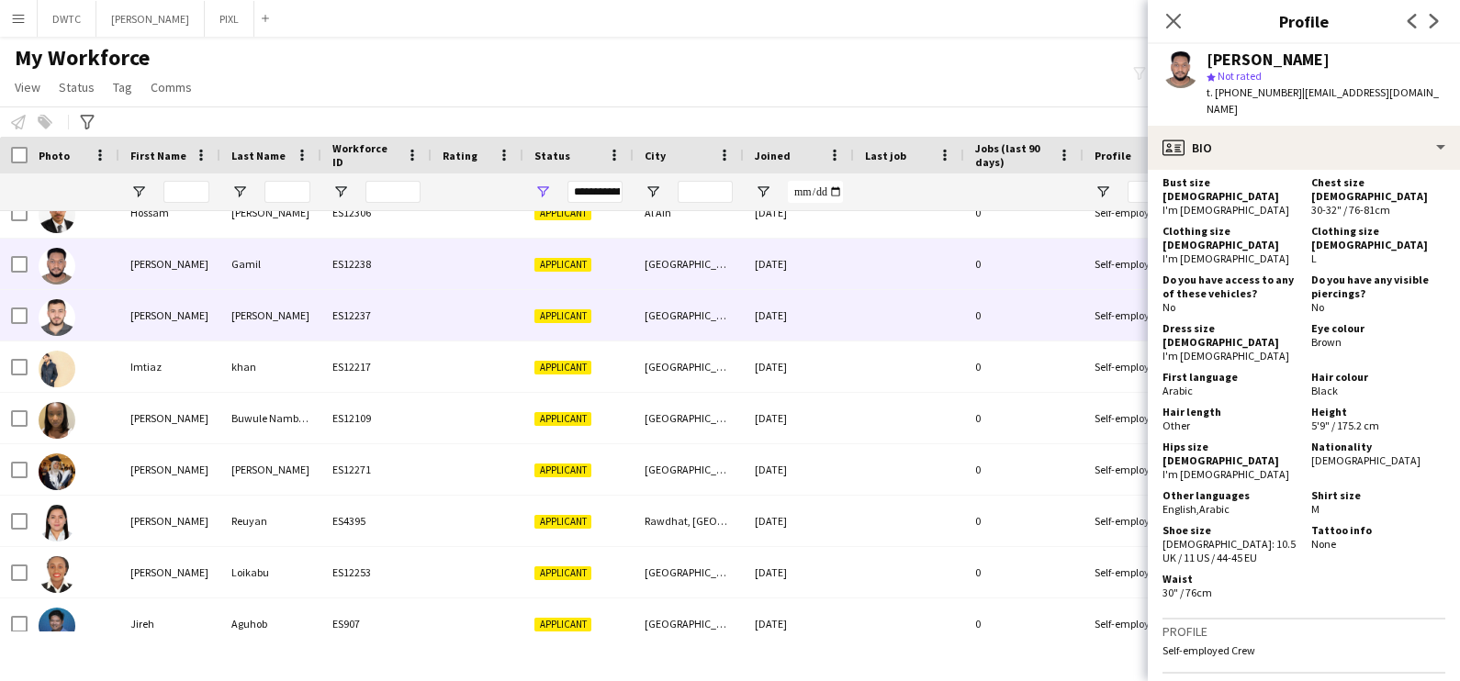
click at [217, 326] on div "Ihab" at bounding box center [169, 315] width 101 height 51
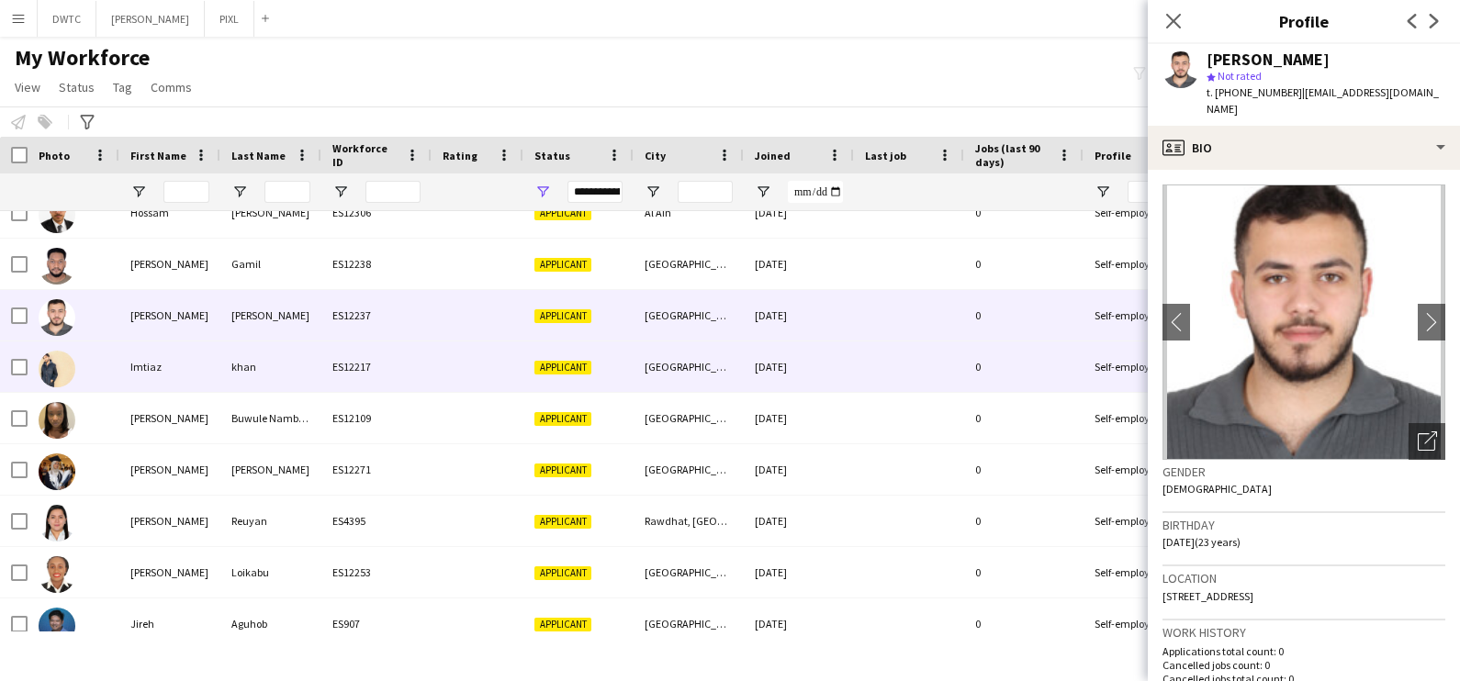
click at [229, 370] on div "khan" at bounding box center [270, 367] width 101 height 51
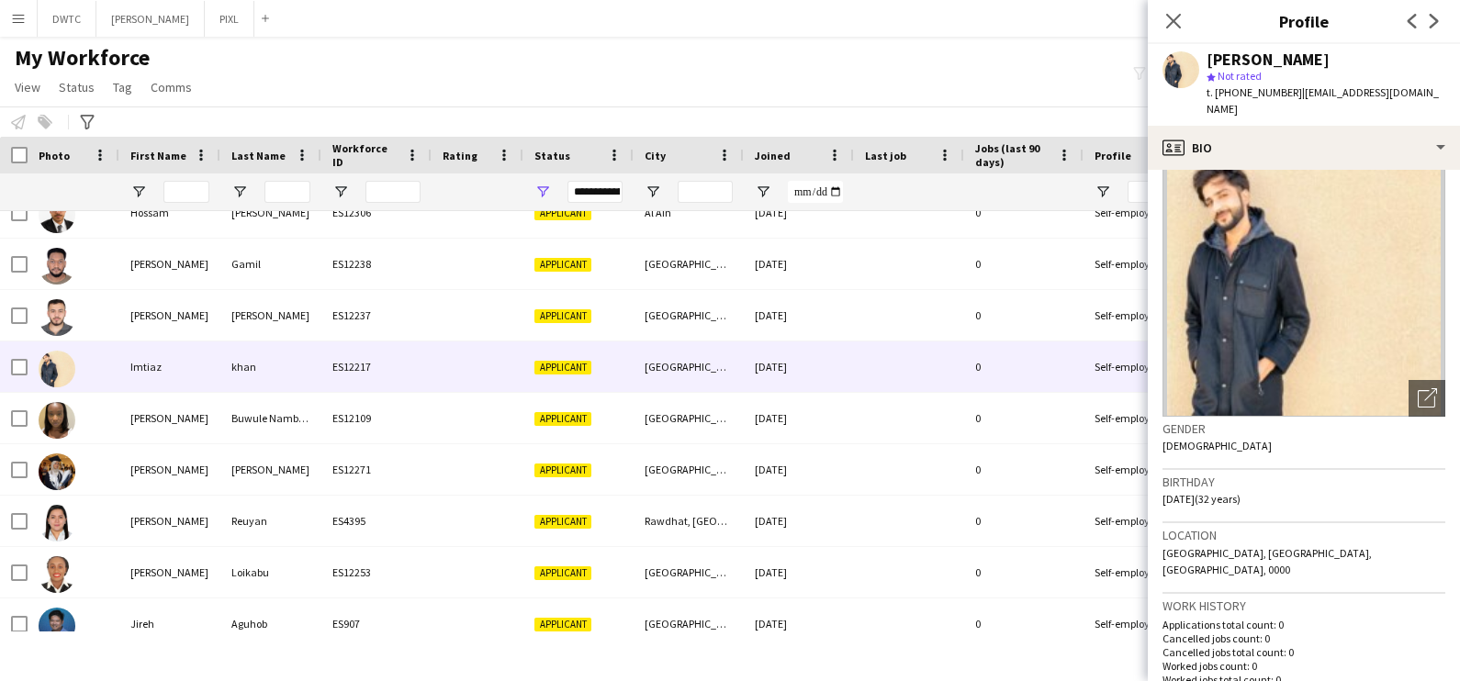
scroll to position [0, 0]
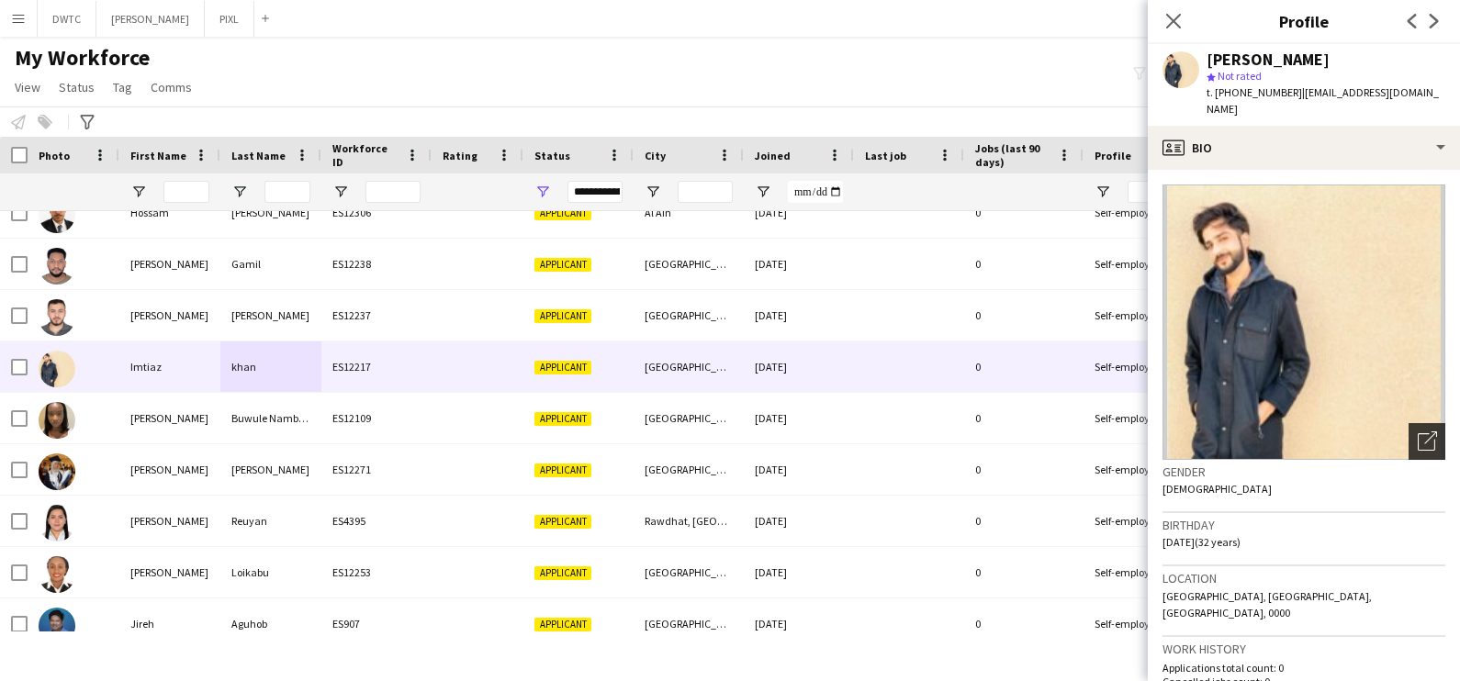
click at [1418, 432] on icon "Open photos pop-in" at bounding box center [1427, 441] width 19 height 19
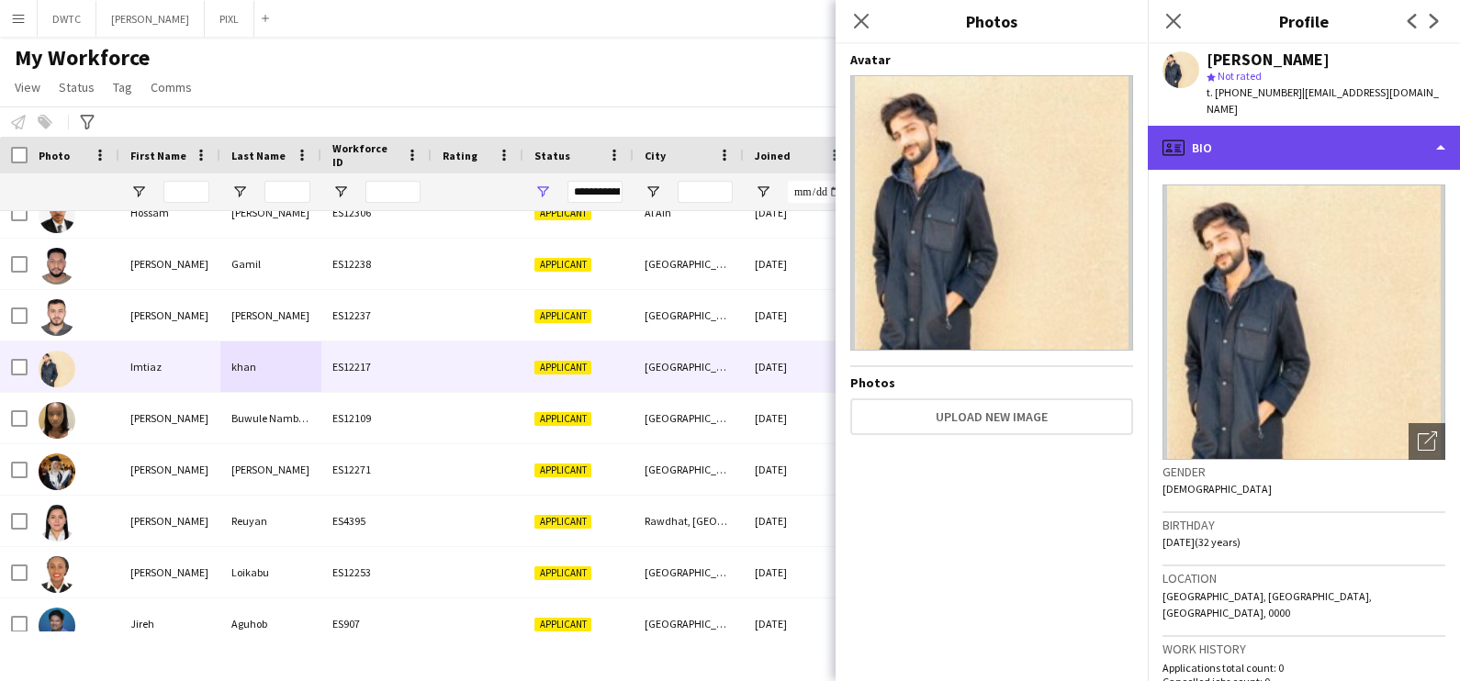
click at [1286, 126] on div "profile Bio" at bounding box center [1304, 148] width 312 height 44
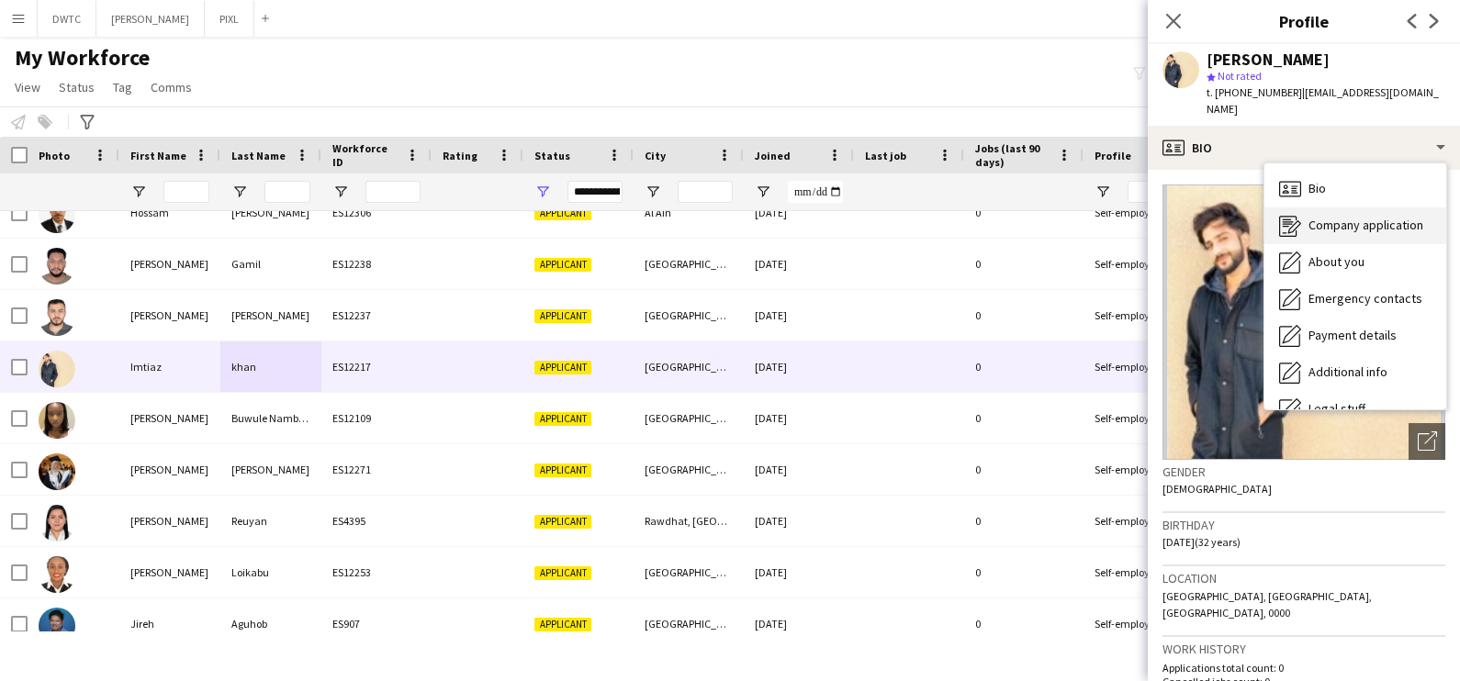
click at [1322, 217] on span "Company application" at bounding box center [1366, 225] width 115 height 17
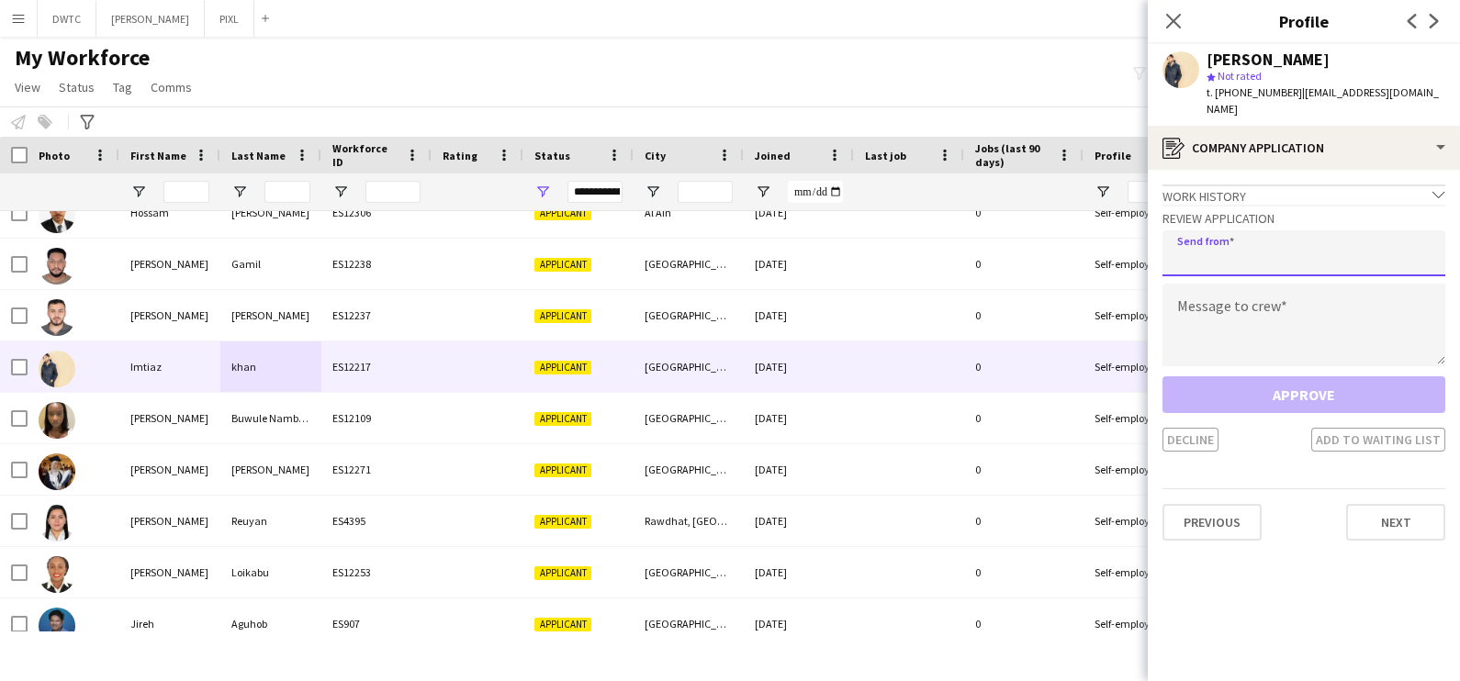
click at [1276, 233] on input "email" at bounding box center [1304, 253] width 283 height 46
type input "**********"
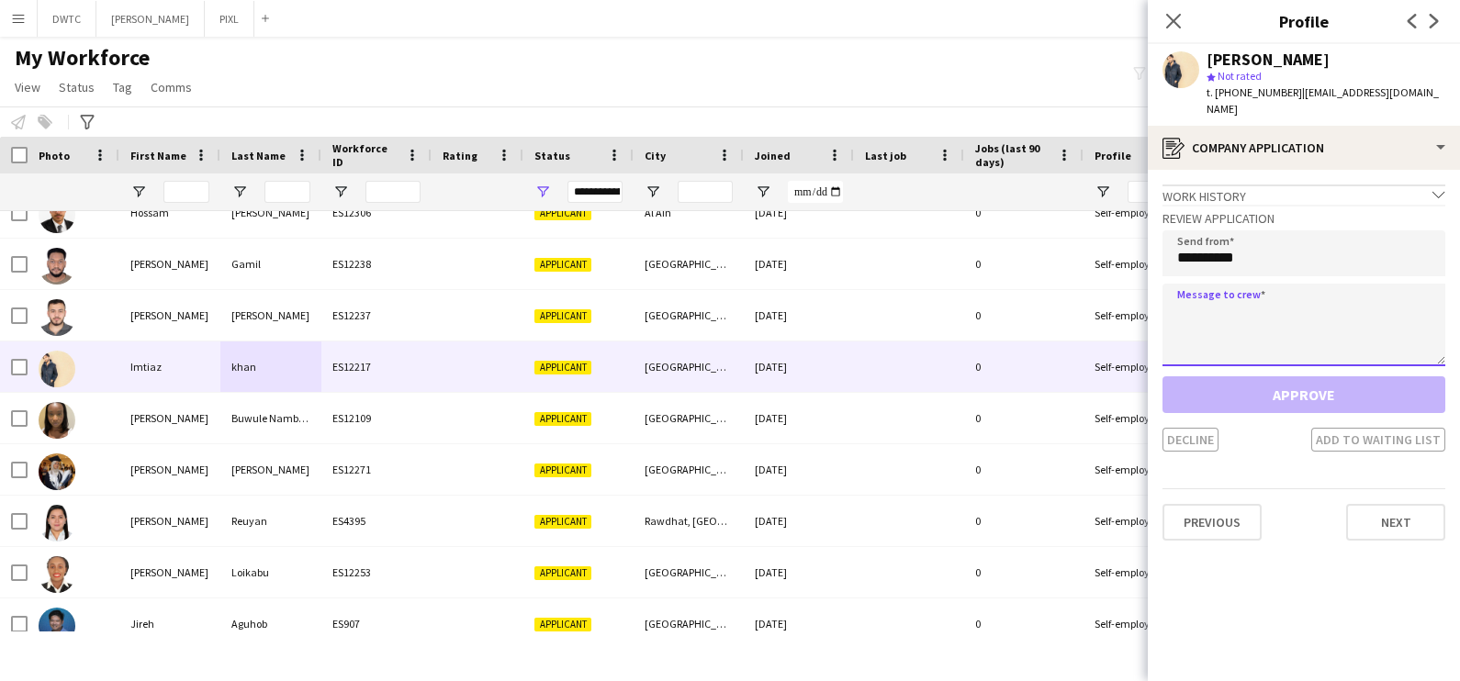
click at [1197, 294] on textarea at bounding box center [1304, 325] width 283 height 83
paste textarea "**********"
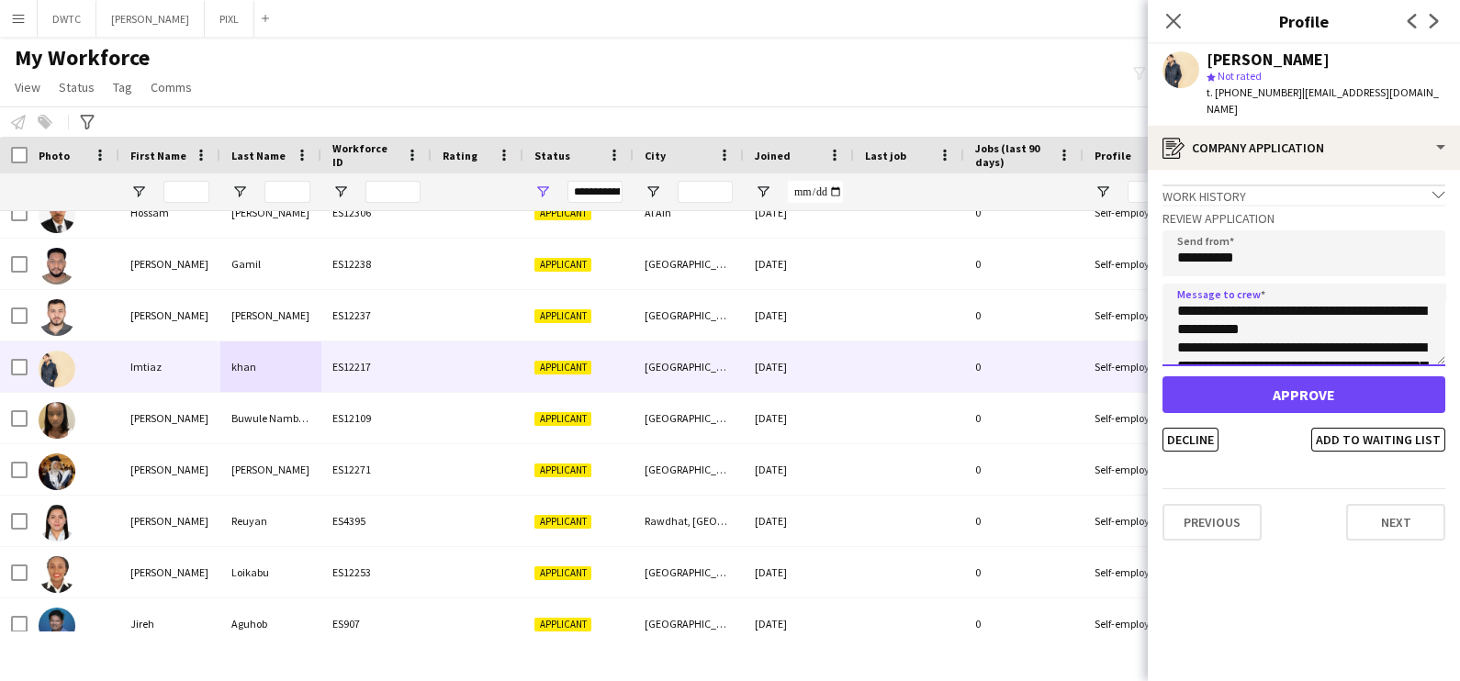
scroll to position [140, 0]
type textarea "**********"
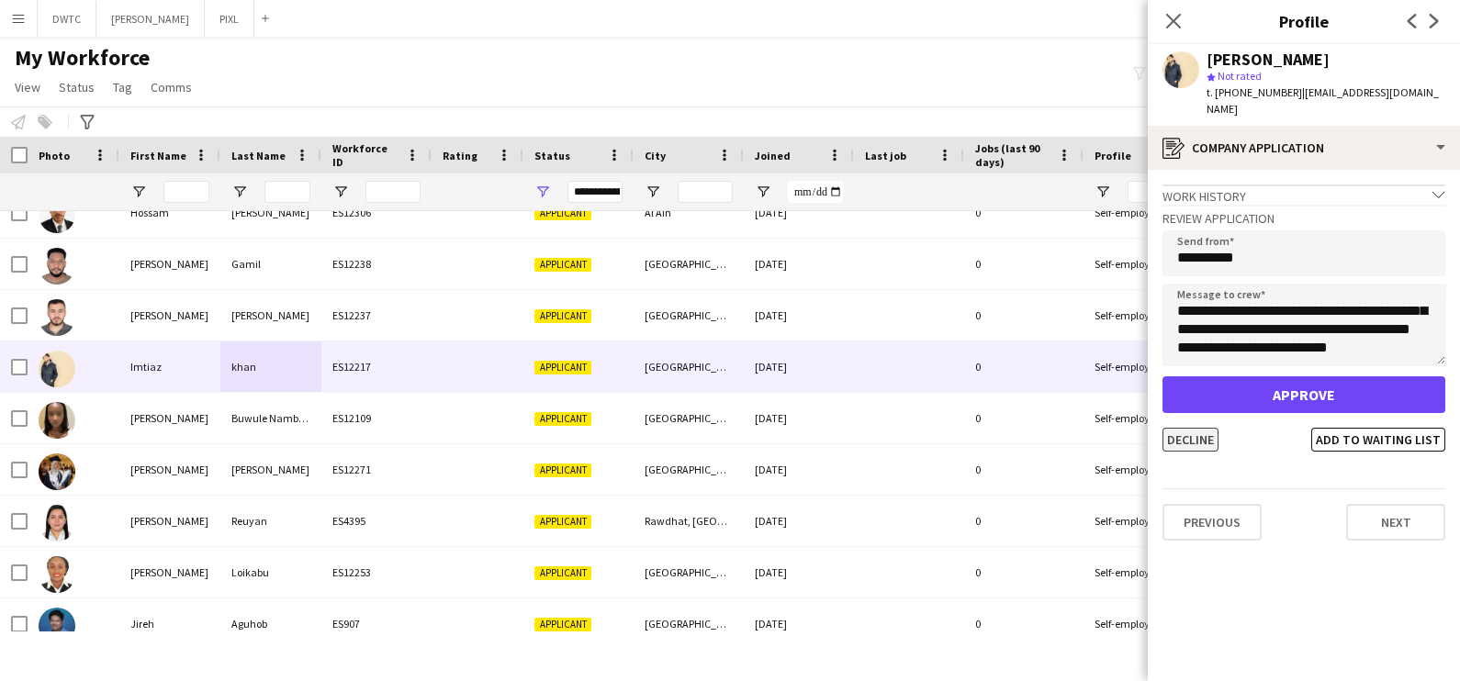
click at [1174, 430] on button "Decline" at bounding box center [1191, 440] width 56 height 24
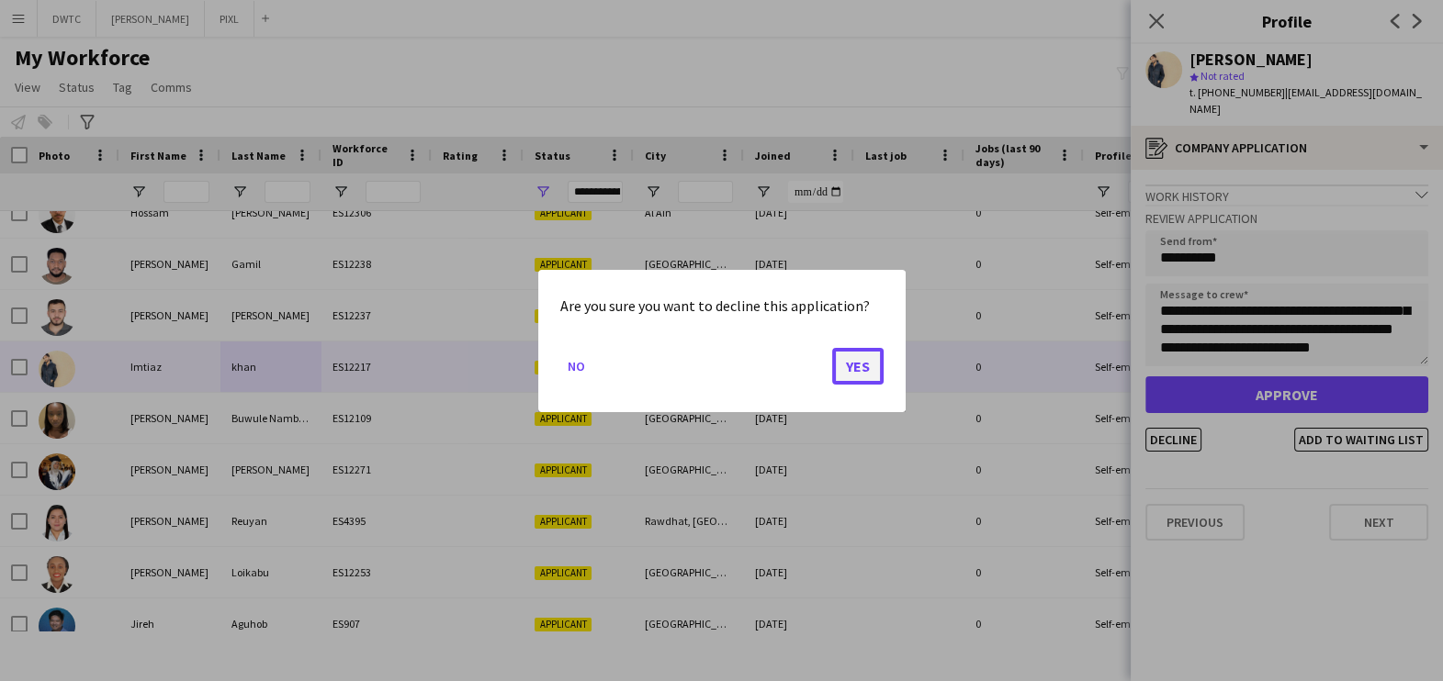
click at [863, 355] on button "Yes" at bounding box center [857, 365] width 51 height 37
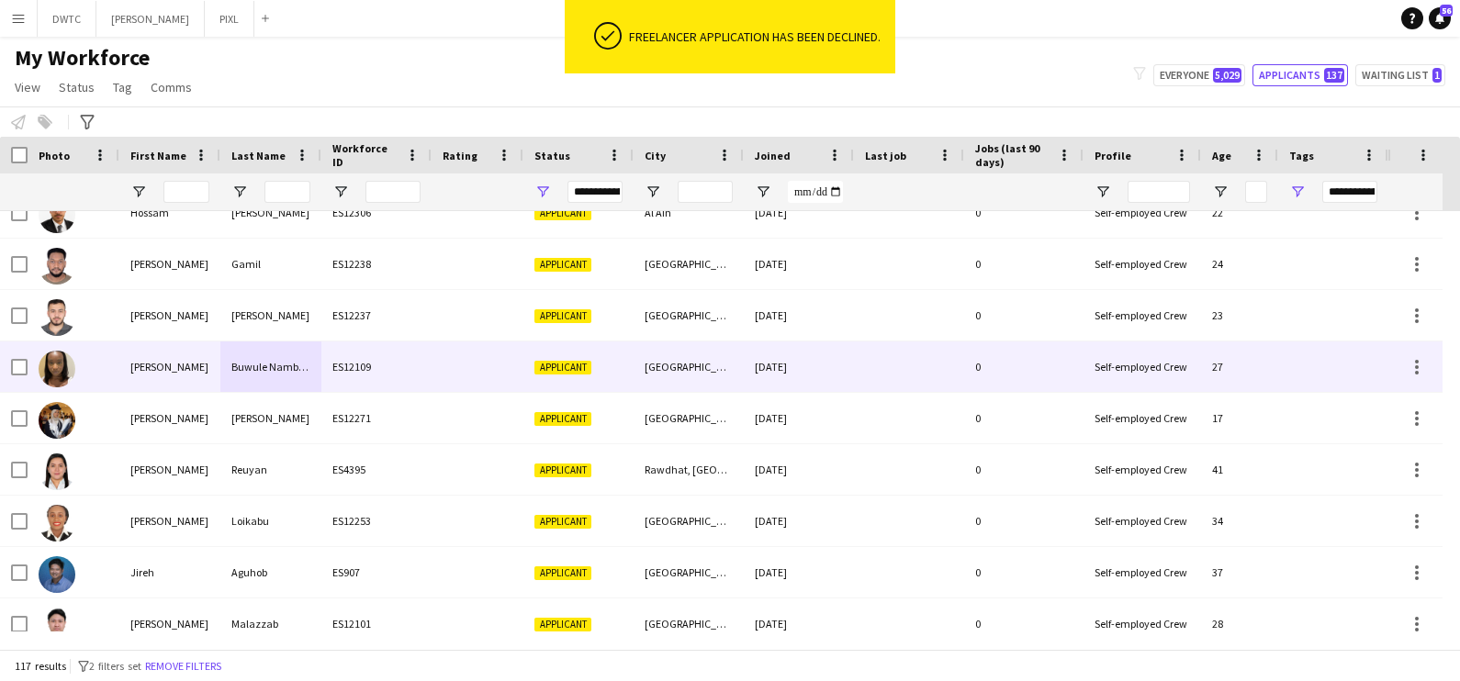
click at [418, 361] on div "ES12109" at bounding box center [376, 367] width 110 height 51
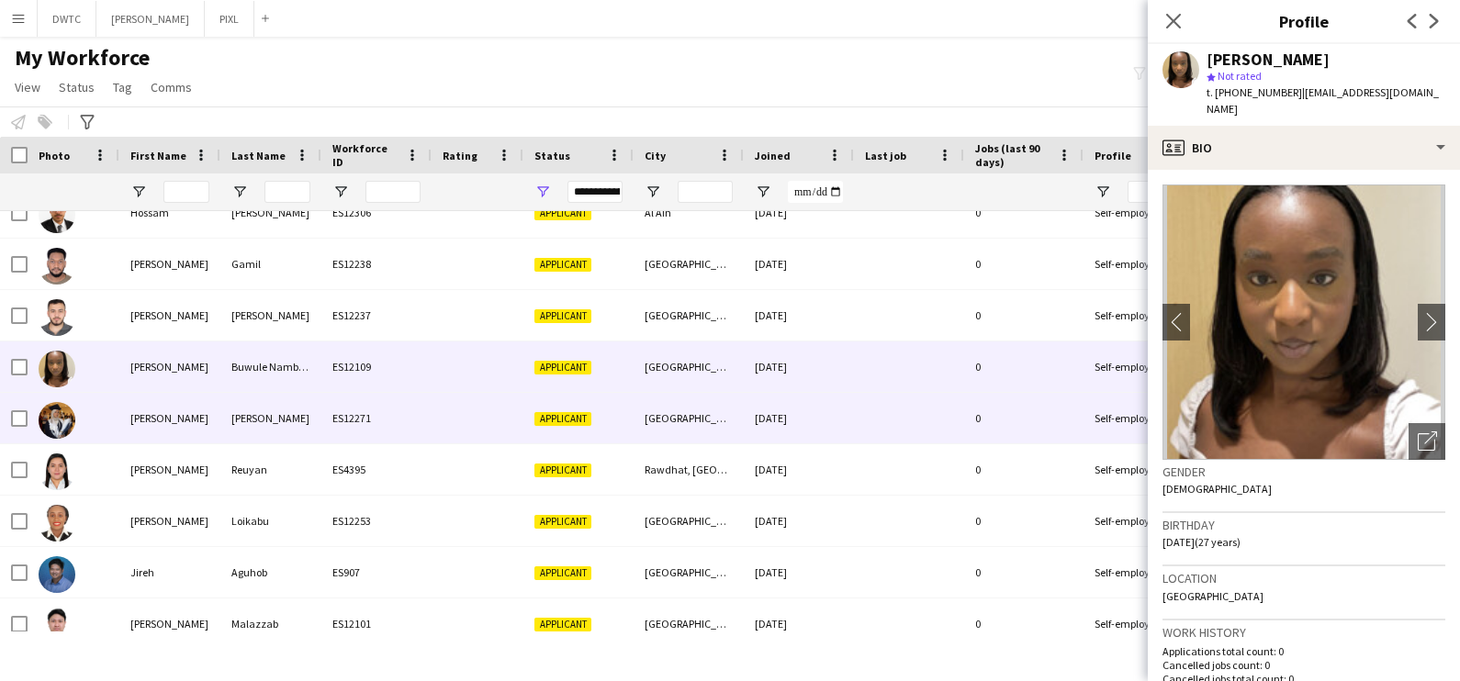
click at [360, 436] on div "ES12271" at bounding box center [376, 418] width 110 height 51
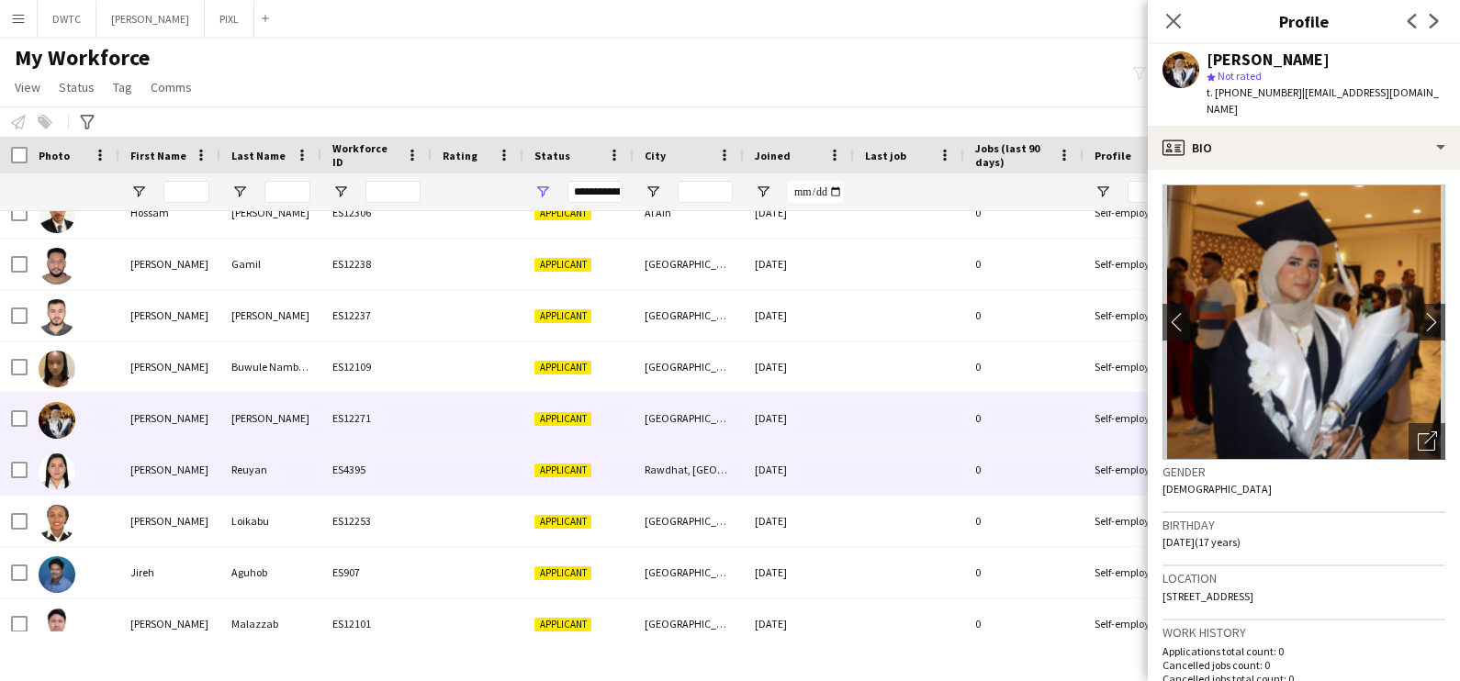
click at [309, 468] on div "Reuyan" at bounding box center [270, 469] width 101 height 51
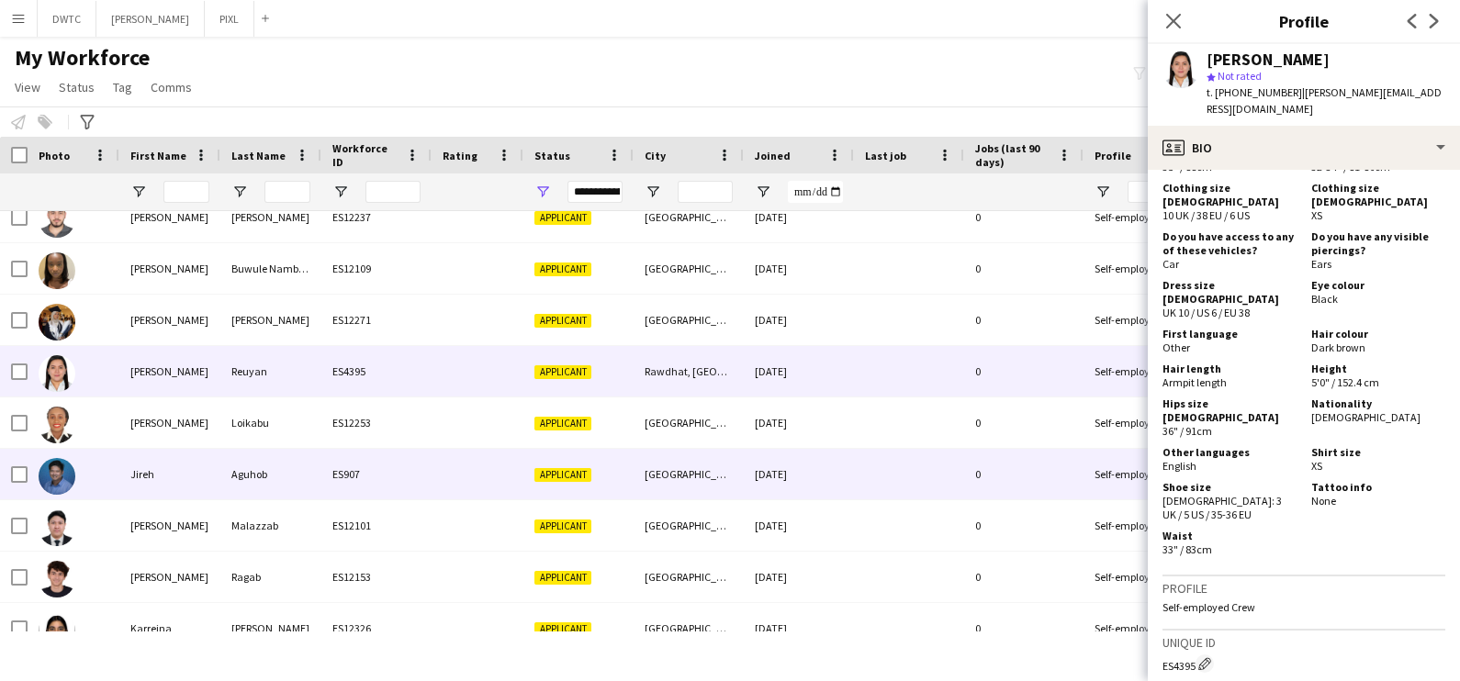
scroll to position [1951, 0]
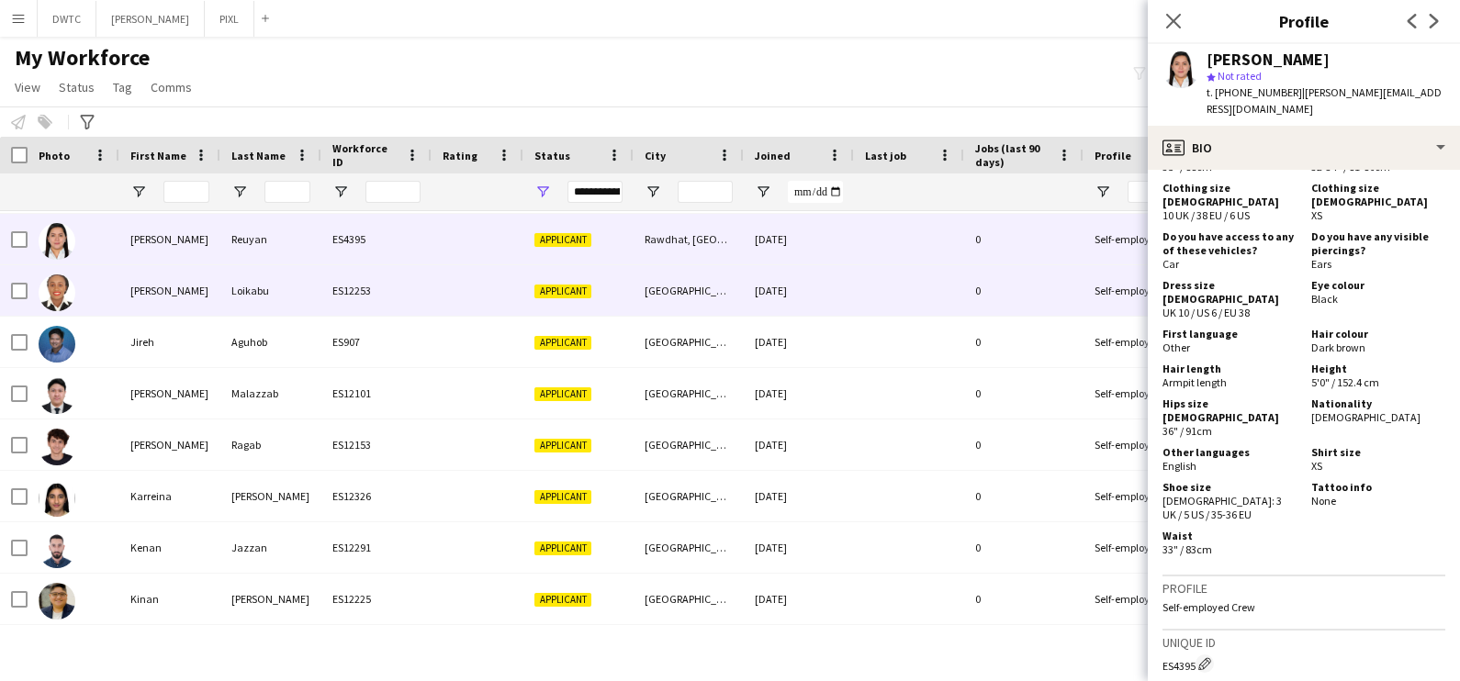
click at [242, 293] on div "Loikabu" at bounding box center [270, 290] width 101 height 51
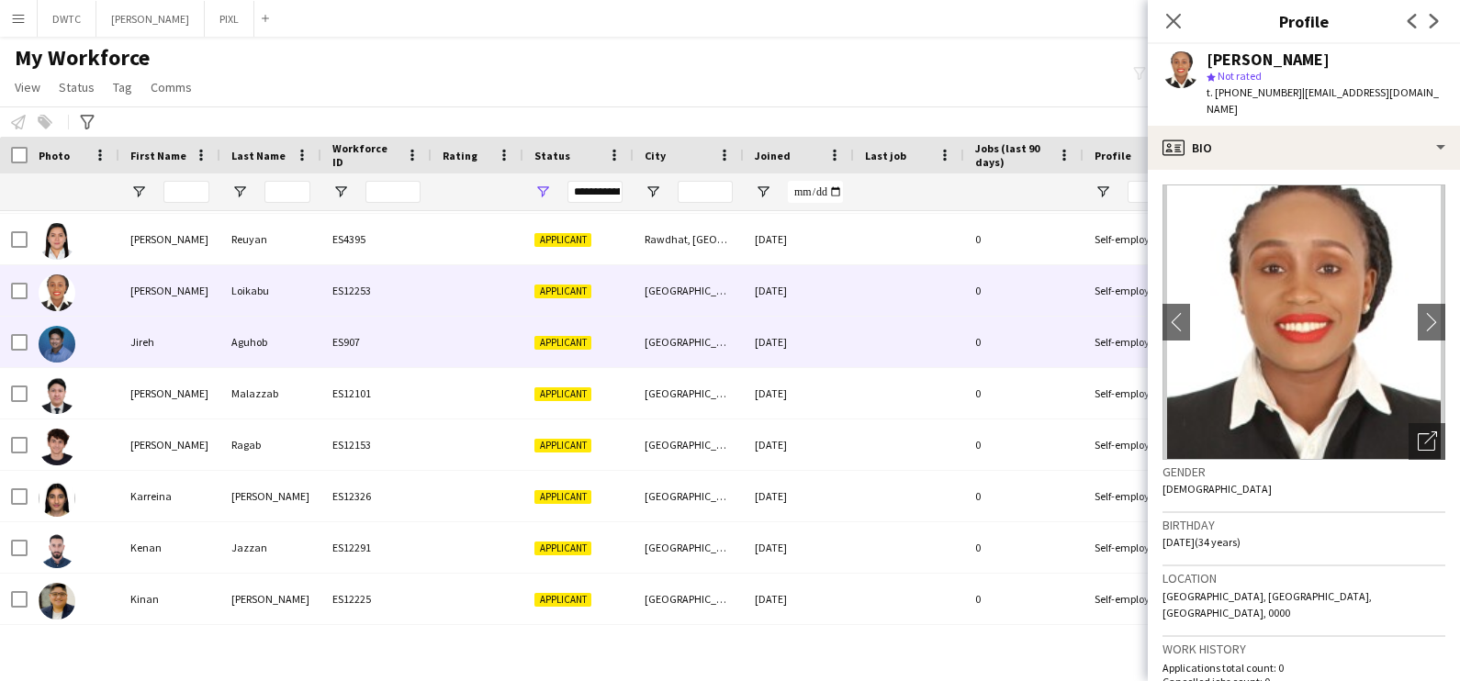
click at [300, 345] on div "Aguhob" at bounding box center [270, 342] width 101 height 51
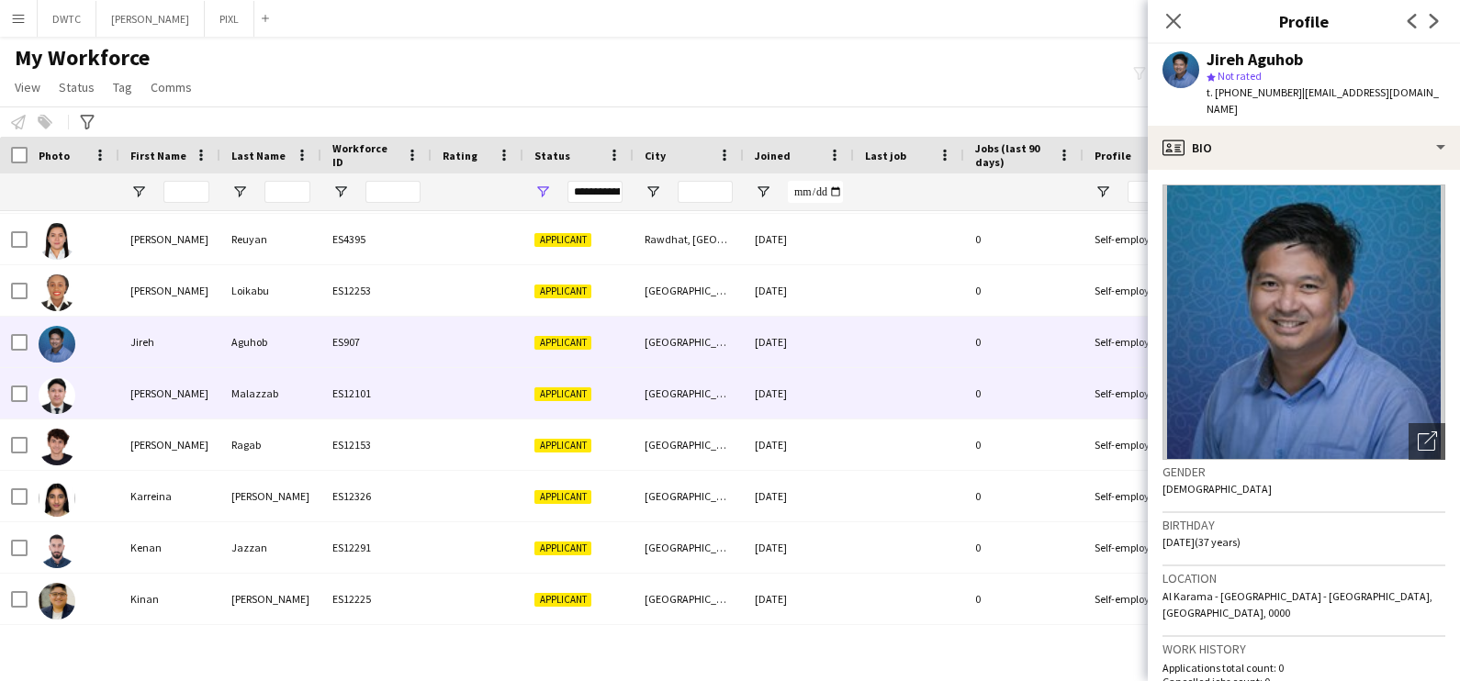
click at [259, 408] on div "Malazzab" at bounding box center [270, 393] width 101 height 51
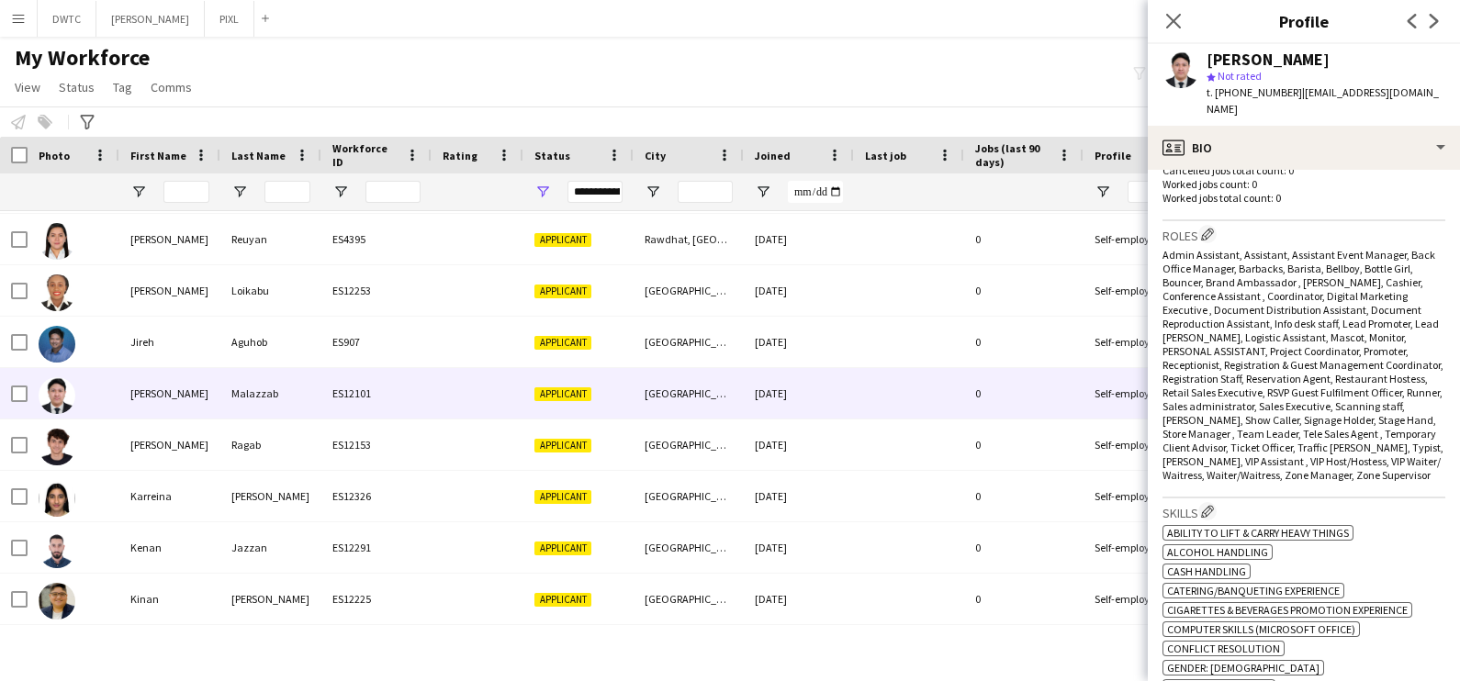
scroll to position [229, 0]
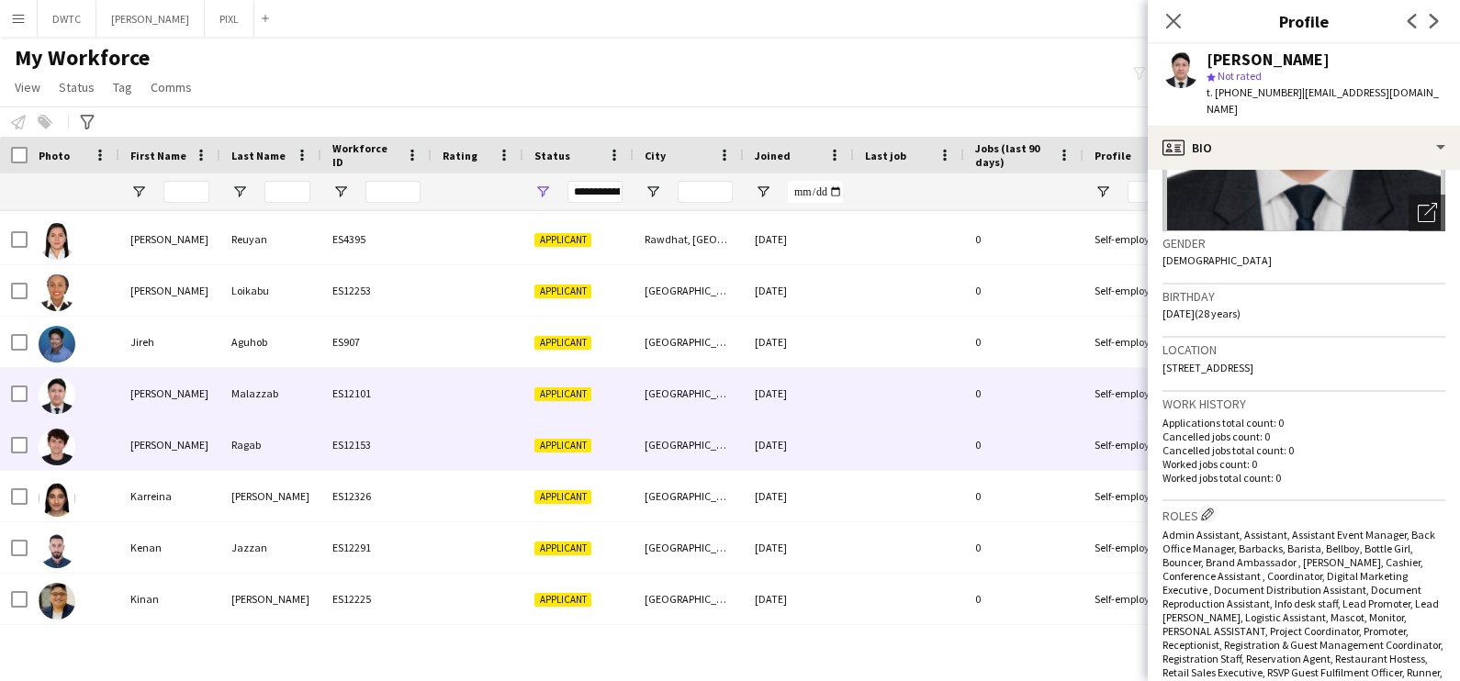
click at [395, 455] on div "ES12153" at bounding box center [376, 445] width 110 height 51
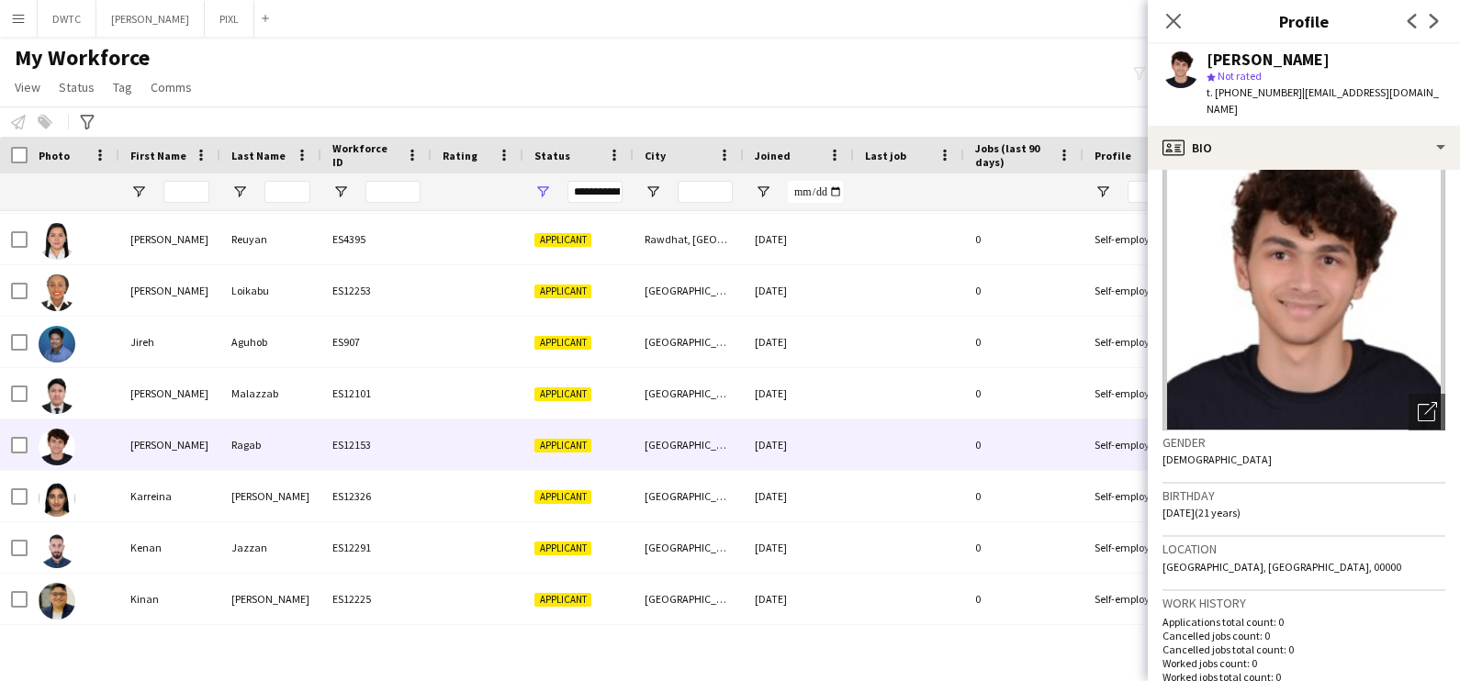
scroll to position [0, 0]
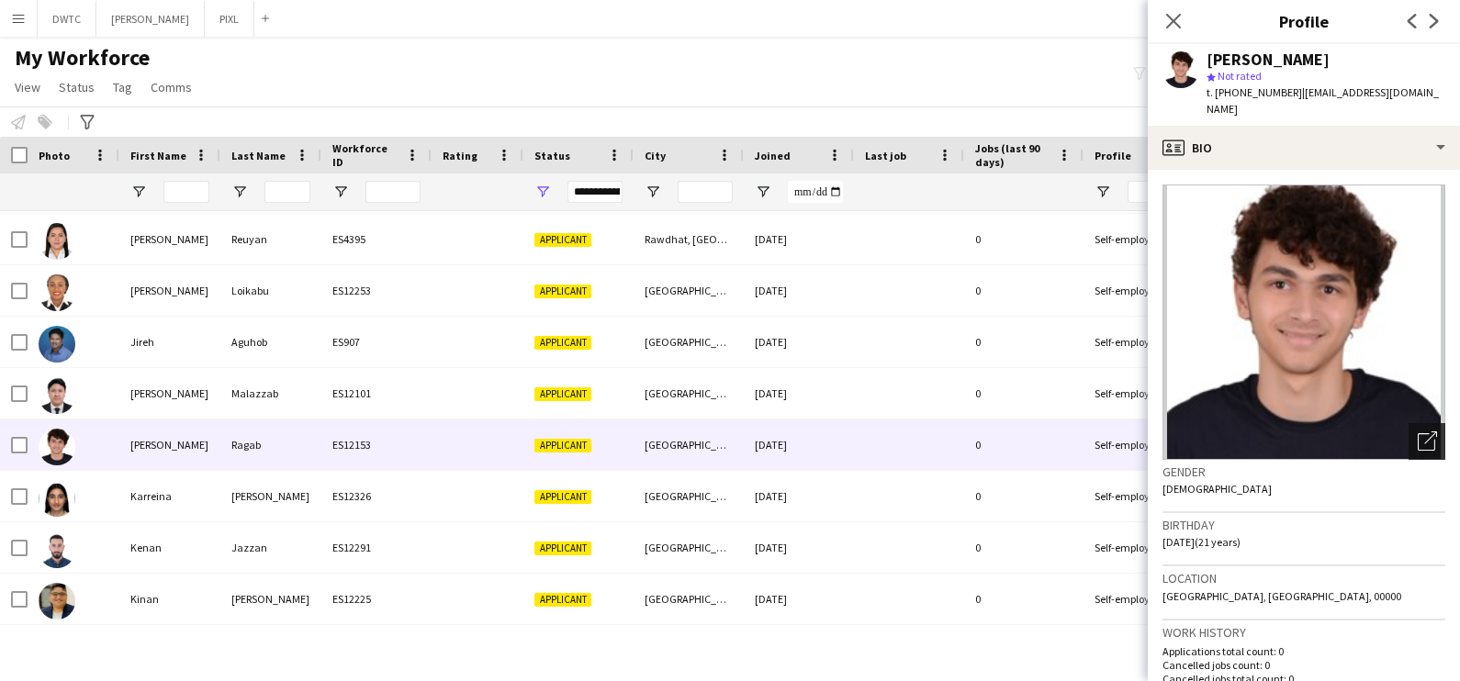
click at [1418, 432] on icon "Open photos pop-in" at bounding box center [1427, 441] width 19 height 19
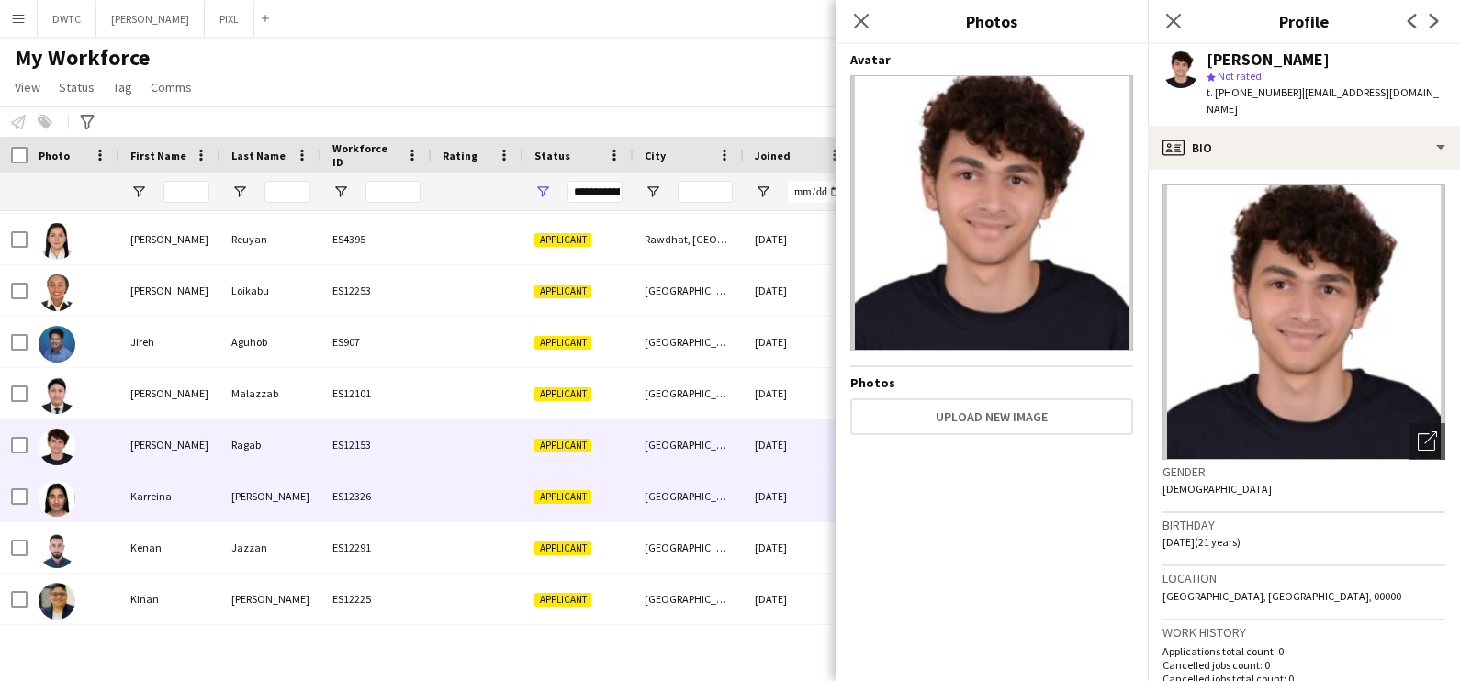
click at [249, 478] on div "Melwani" at bounding box center [270, 496] width 101 height 51
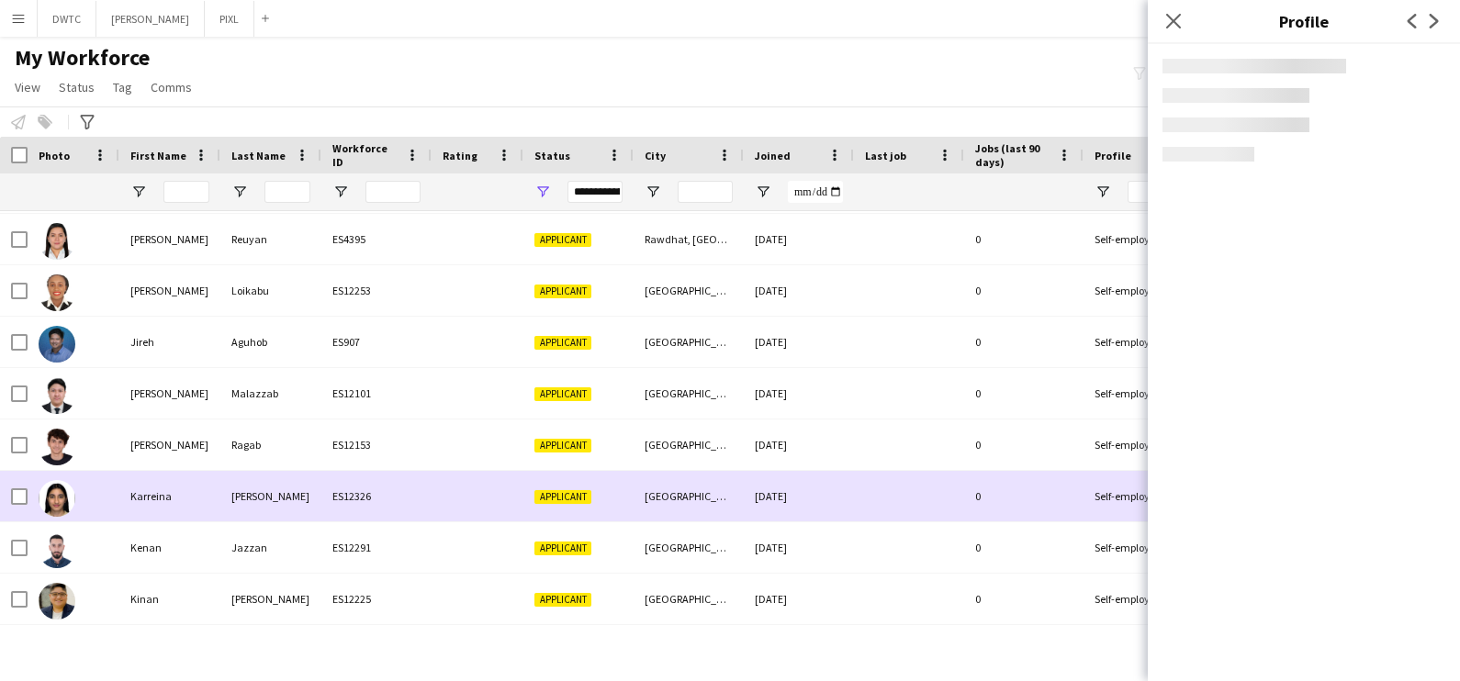
click at [83, 473] on div at bounding box center [74, 496] width 92 height 51
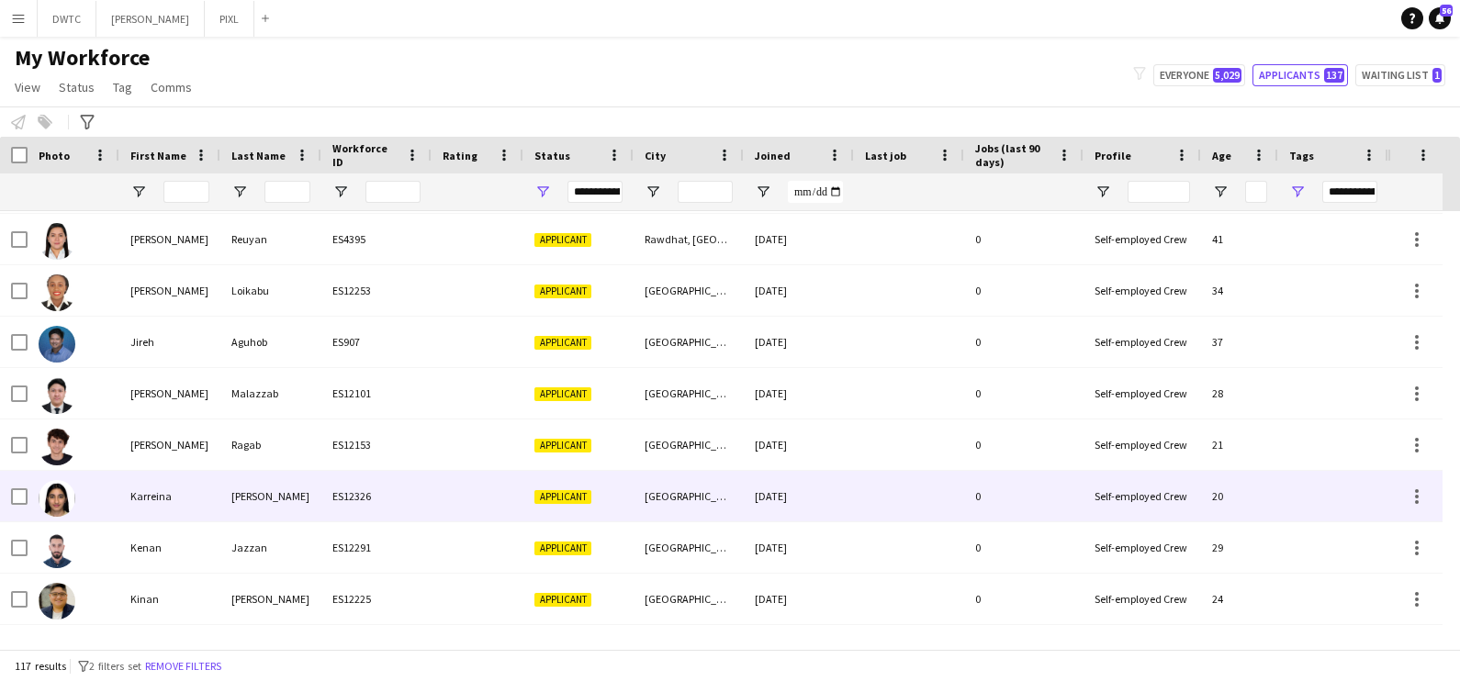
click at [84, 491] on div at bounding box center [74, 496] width 92 height 51
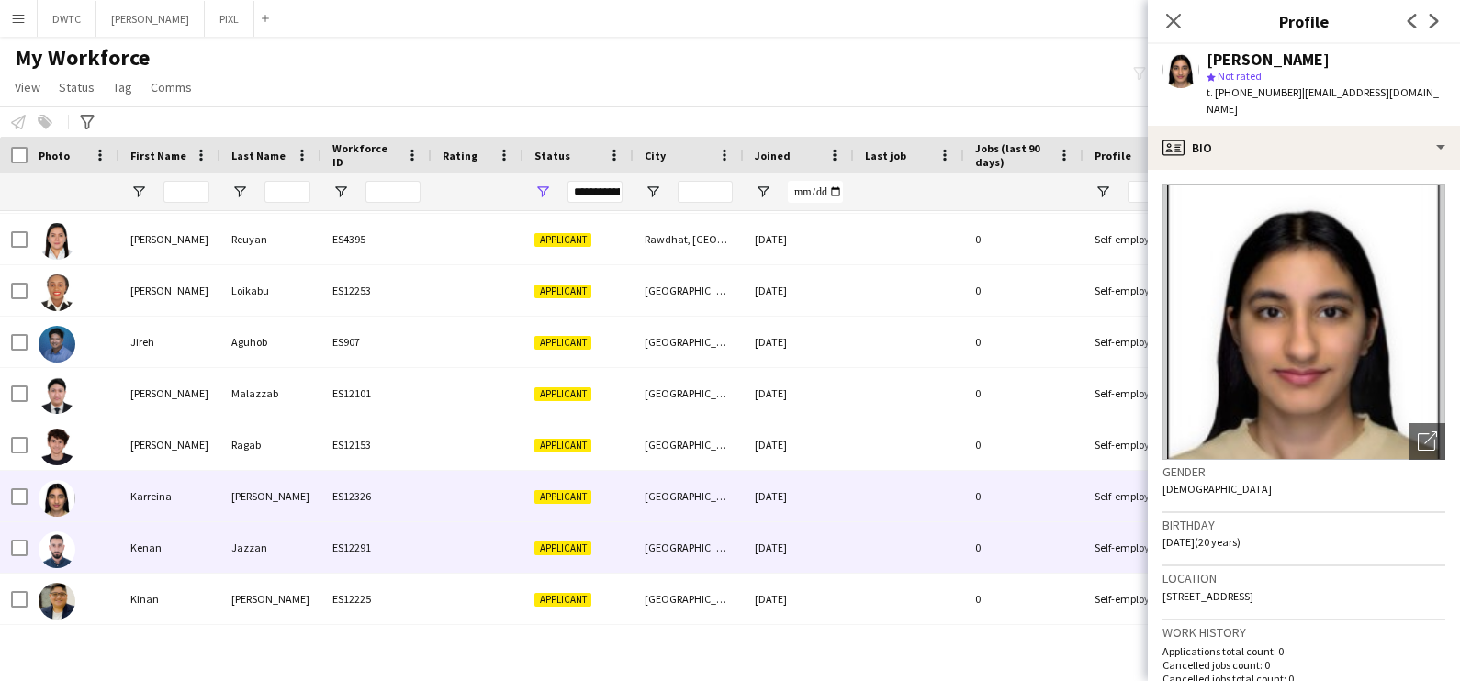
click at [355, 529] on div "ES12291" at bounding box center [376, 547] width 110 height 51
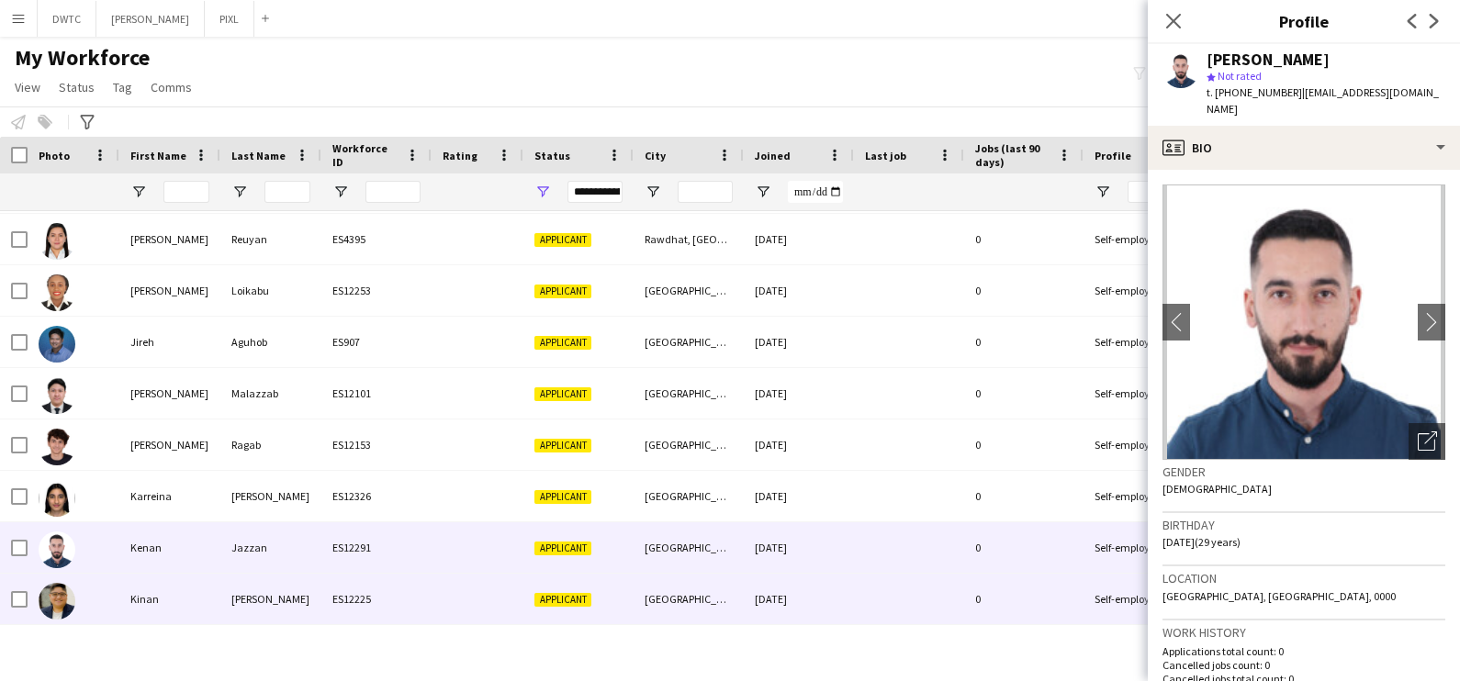
click at [186, 592] on div "Kinan" at bounding box center [169, 599] width 101 height 51
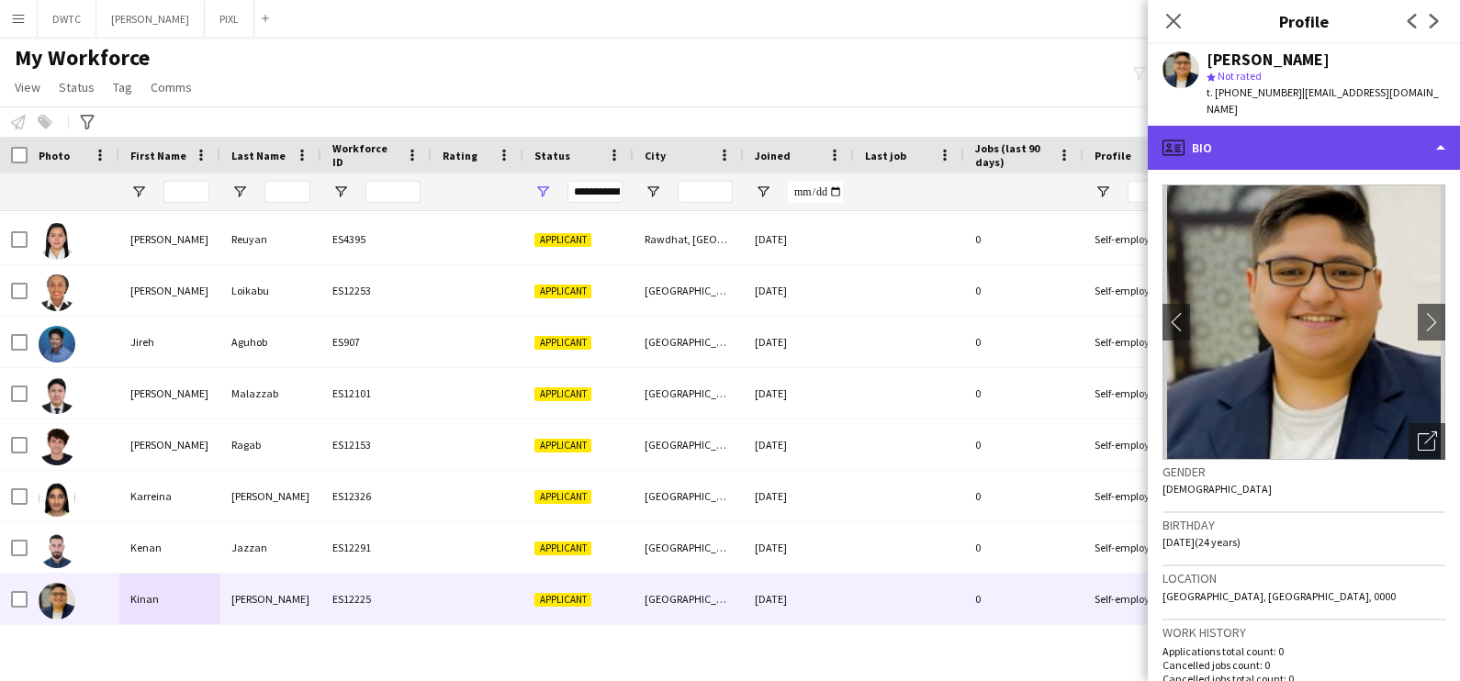
click at [1273, 126] on div "profile Bio" at bounding box center [1304, 148] width 312 height 44
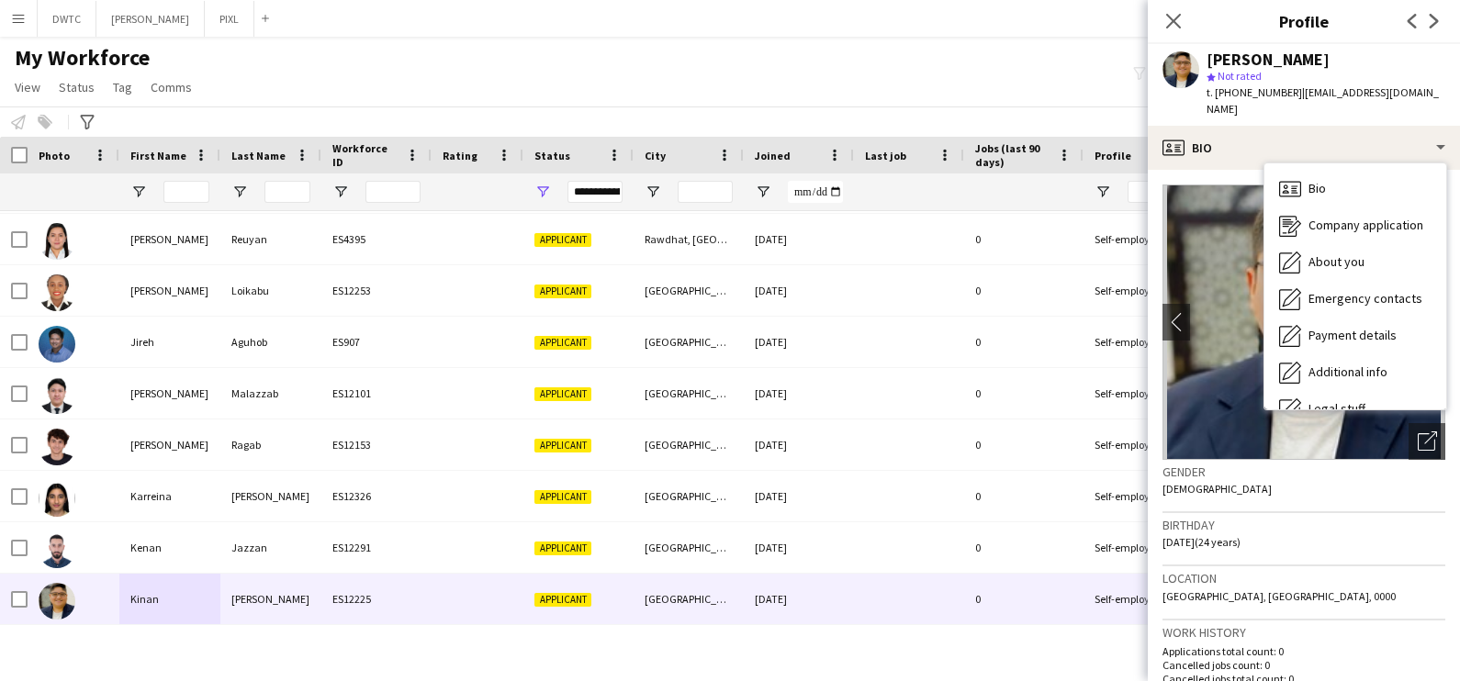
click at [1203, 275] on img at bounding box center [1304, 322] width 283 height 275
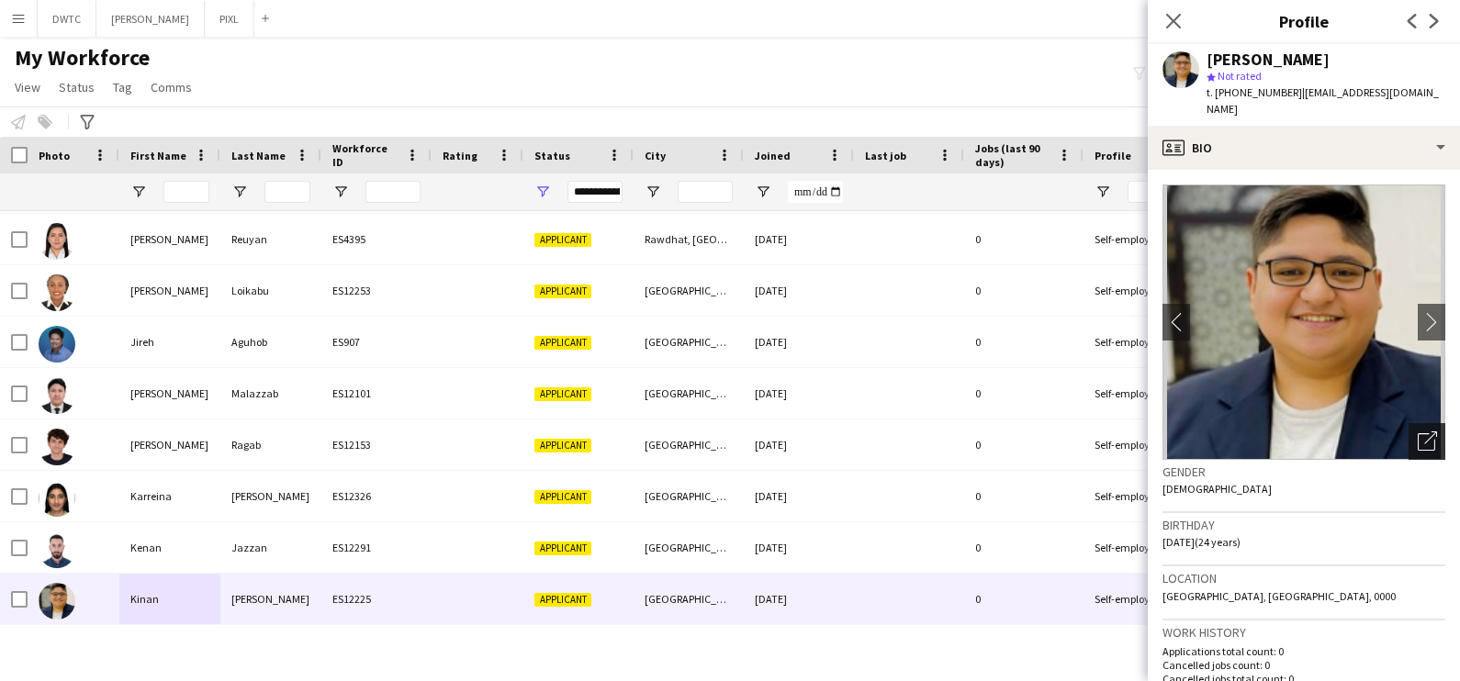
click at [1422, 423] on div "Open photos pop-in" at bounding box center [1427, 441] width 37 height 37
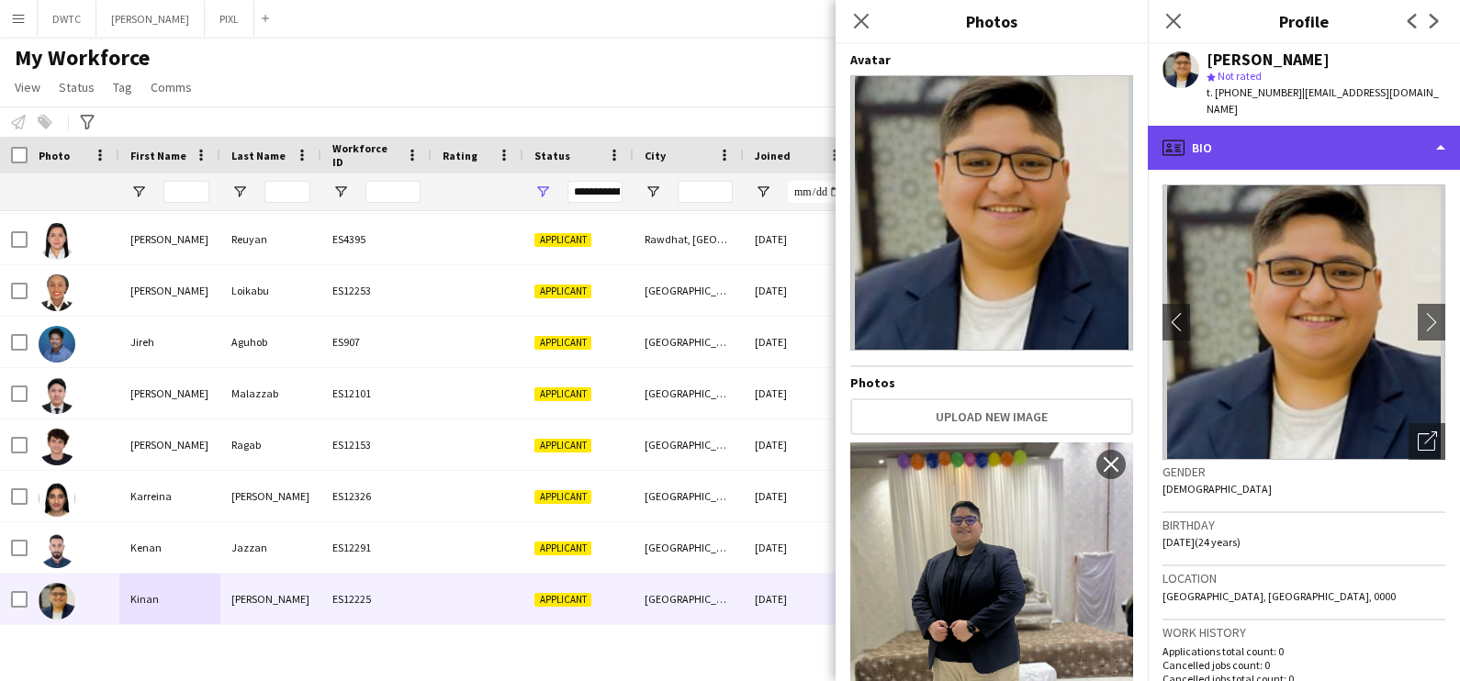
click at [1324, 129] on div "profile Bio" at bounding box center [1304, 148] width 312 height 44
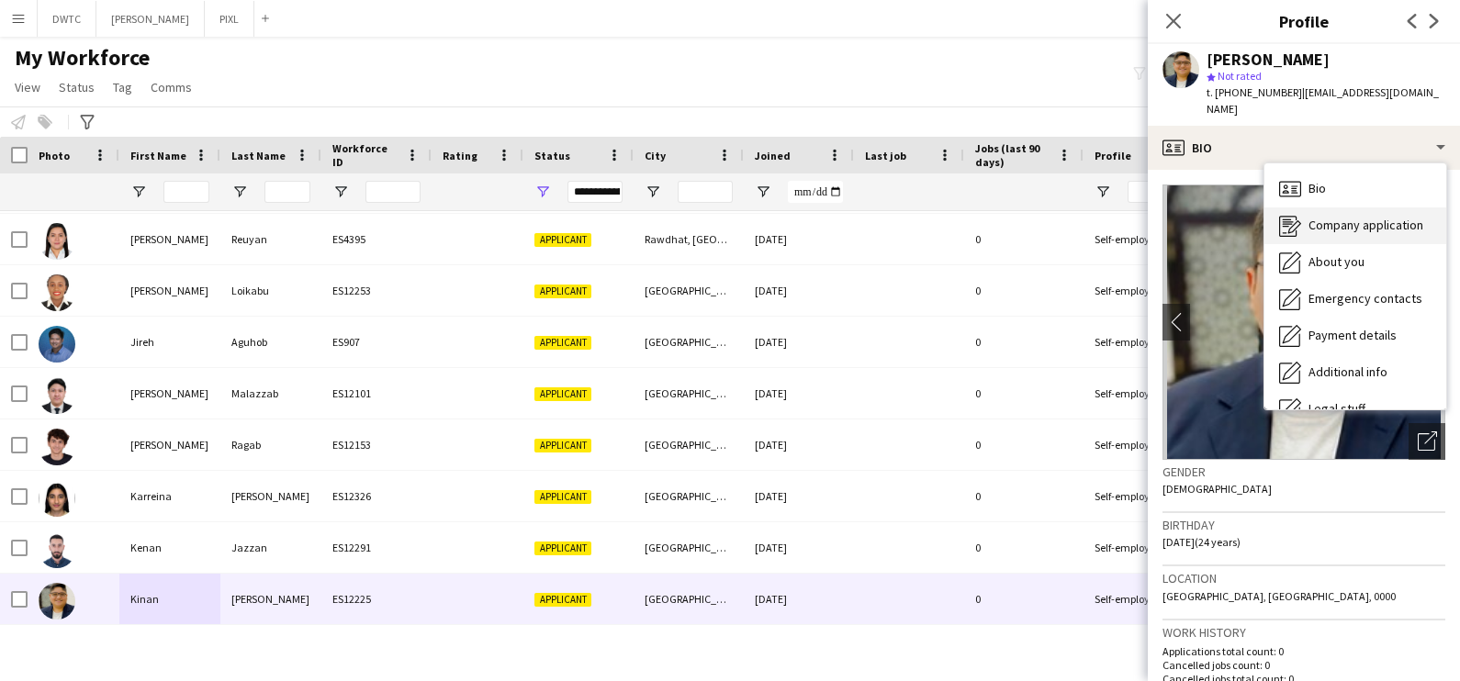
click at [1332, 217] on span "Company application" at bounding box center [1366, 225] width 115 height 17
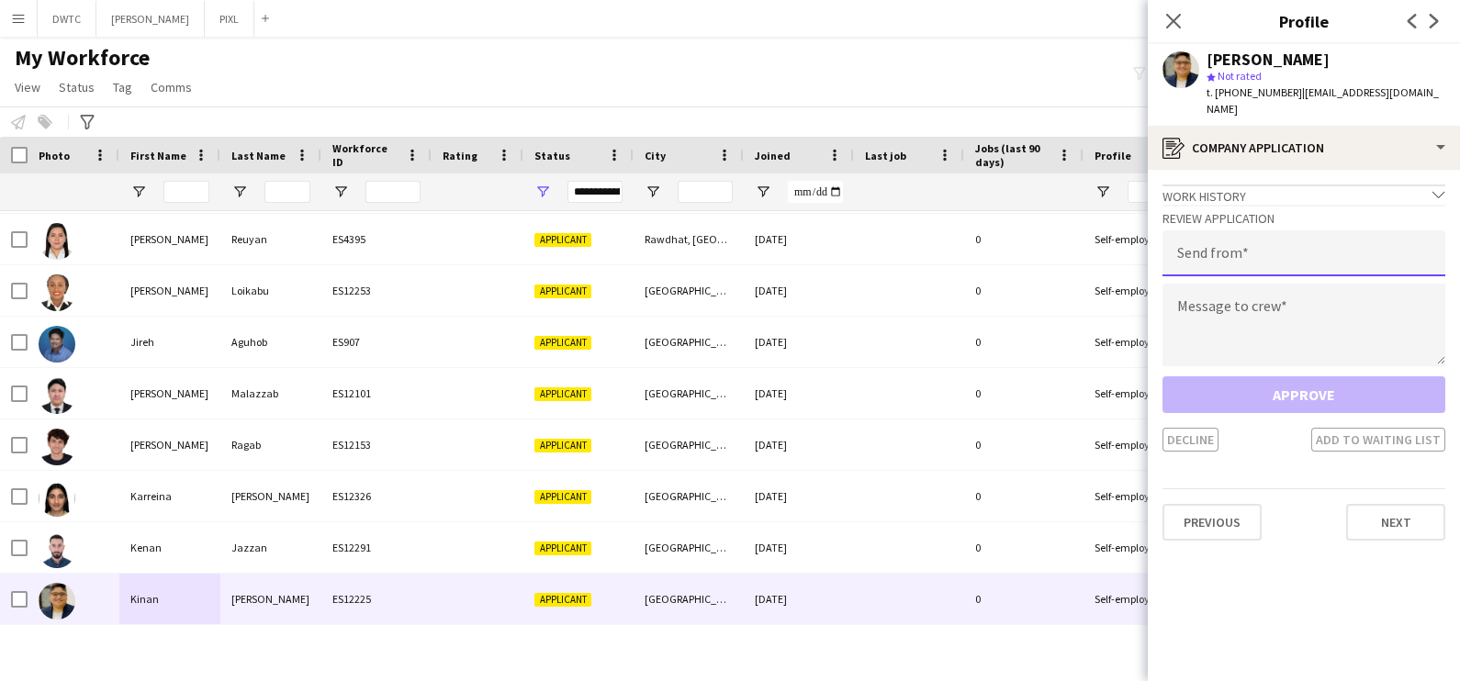
click at [1231, 233] on input "email" at bounding box center [1304, 253] width 283 height 46
type input "**********"
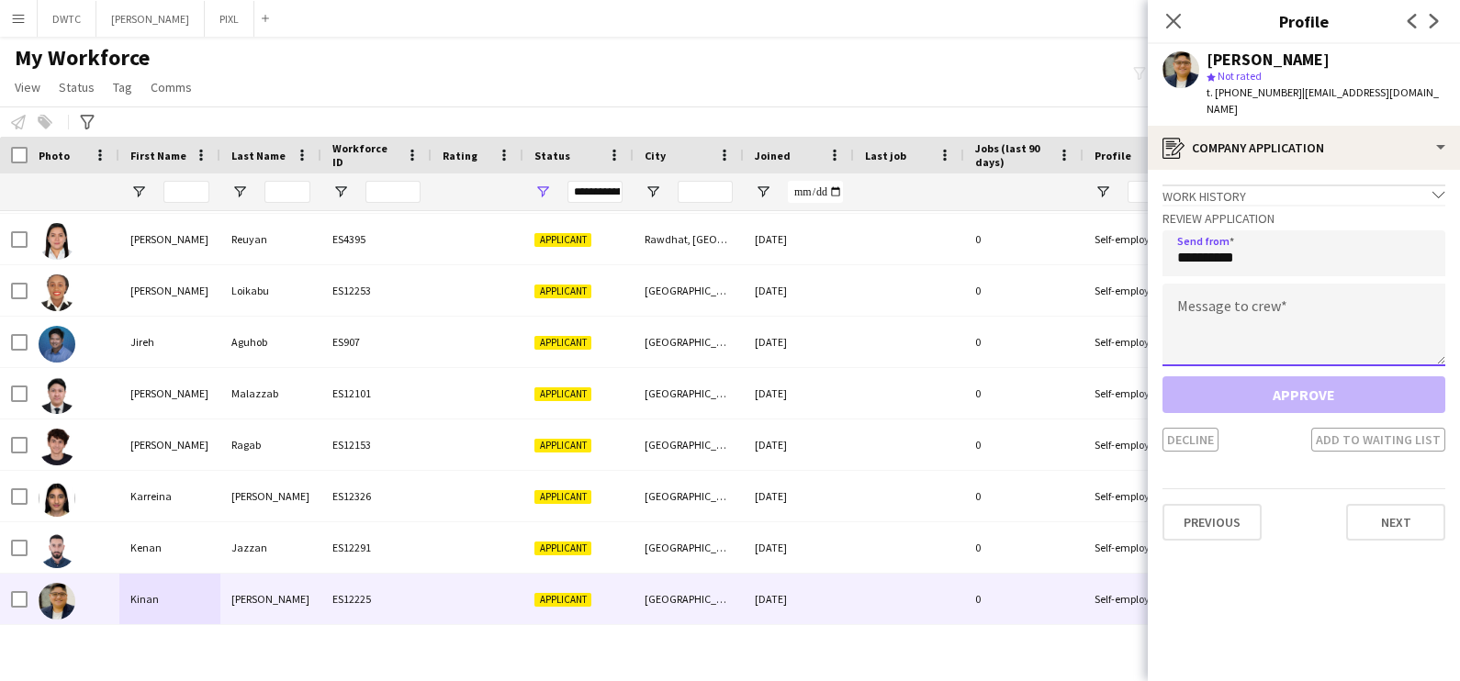
click at [1246, 293] on textarea at bounding box center [1304, 325] width 283 height 83
paste textarea "**********"
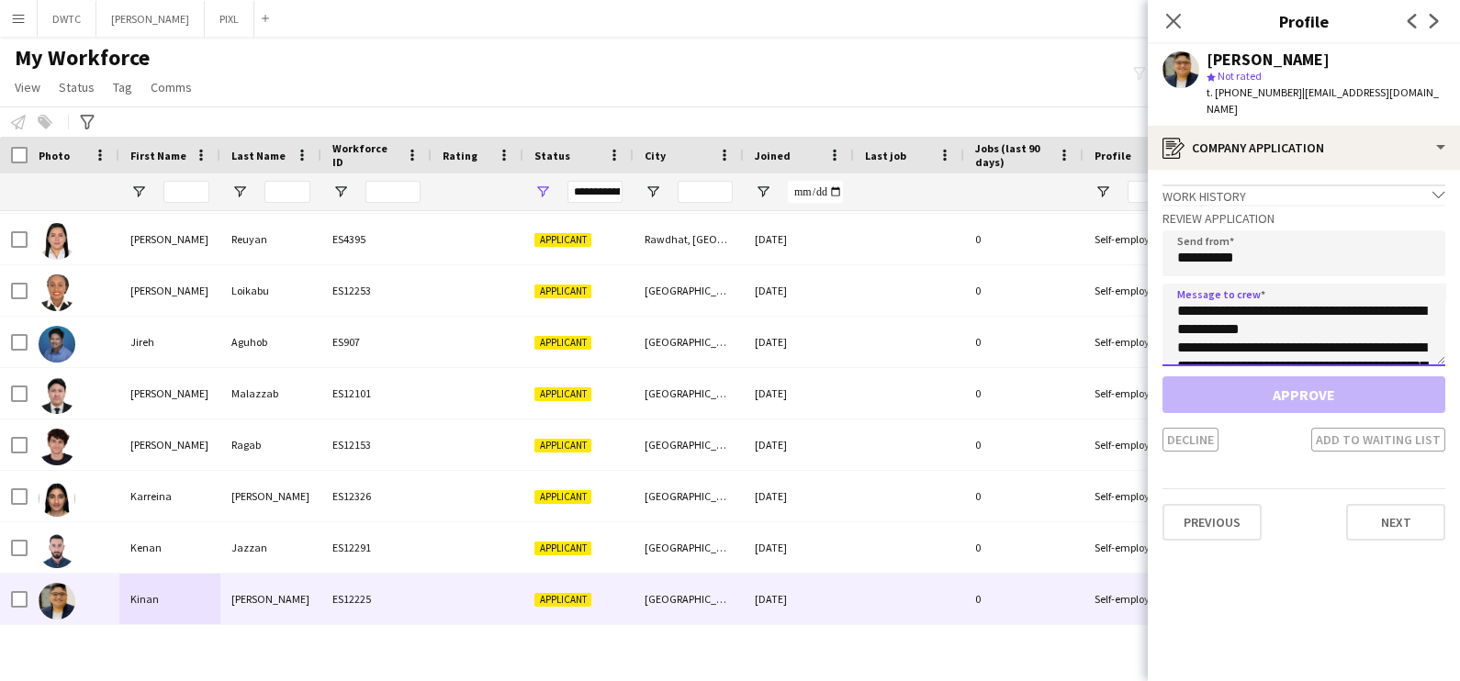
scroll to position [140, 0]
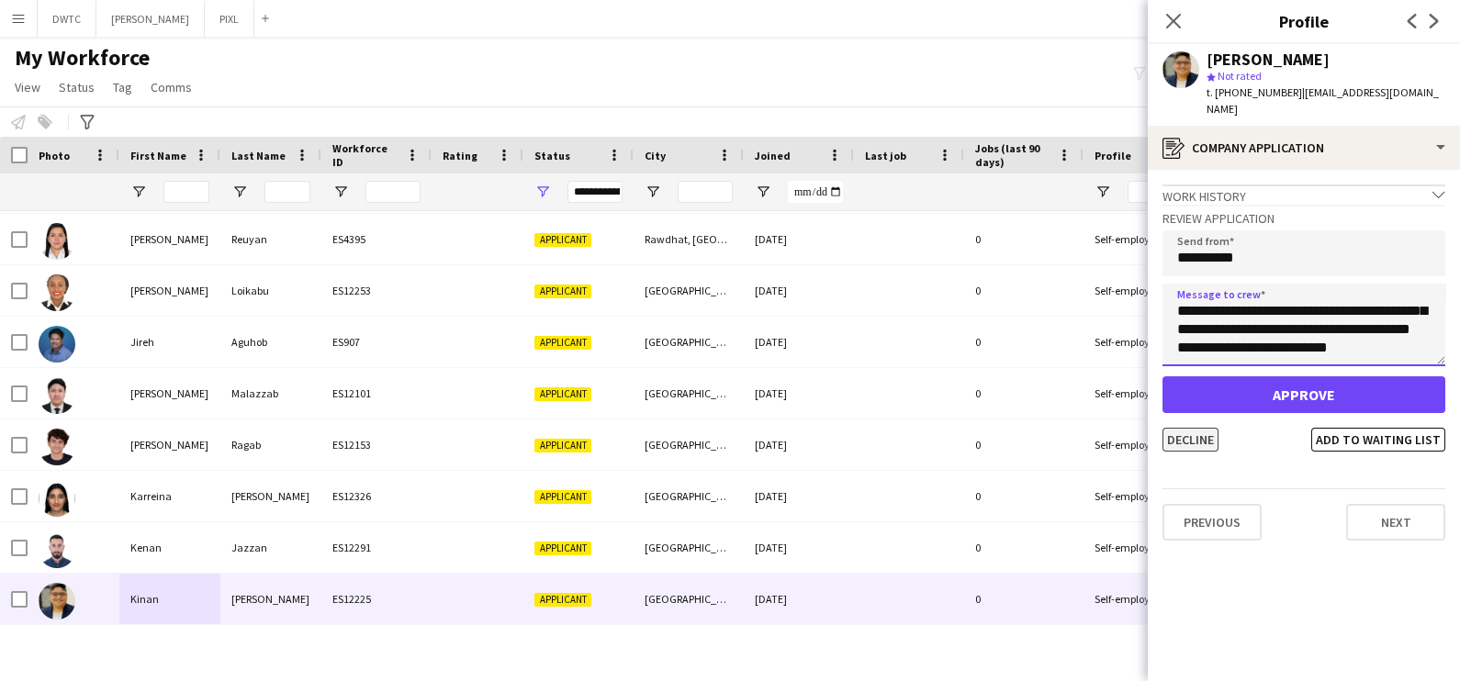
type textarea "**********"
click at [1203, 428] on button "Decline" at bounding box center [1191, 440] width 56 height 24
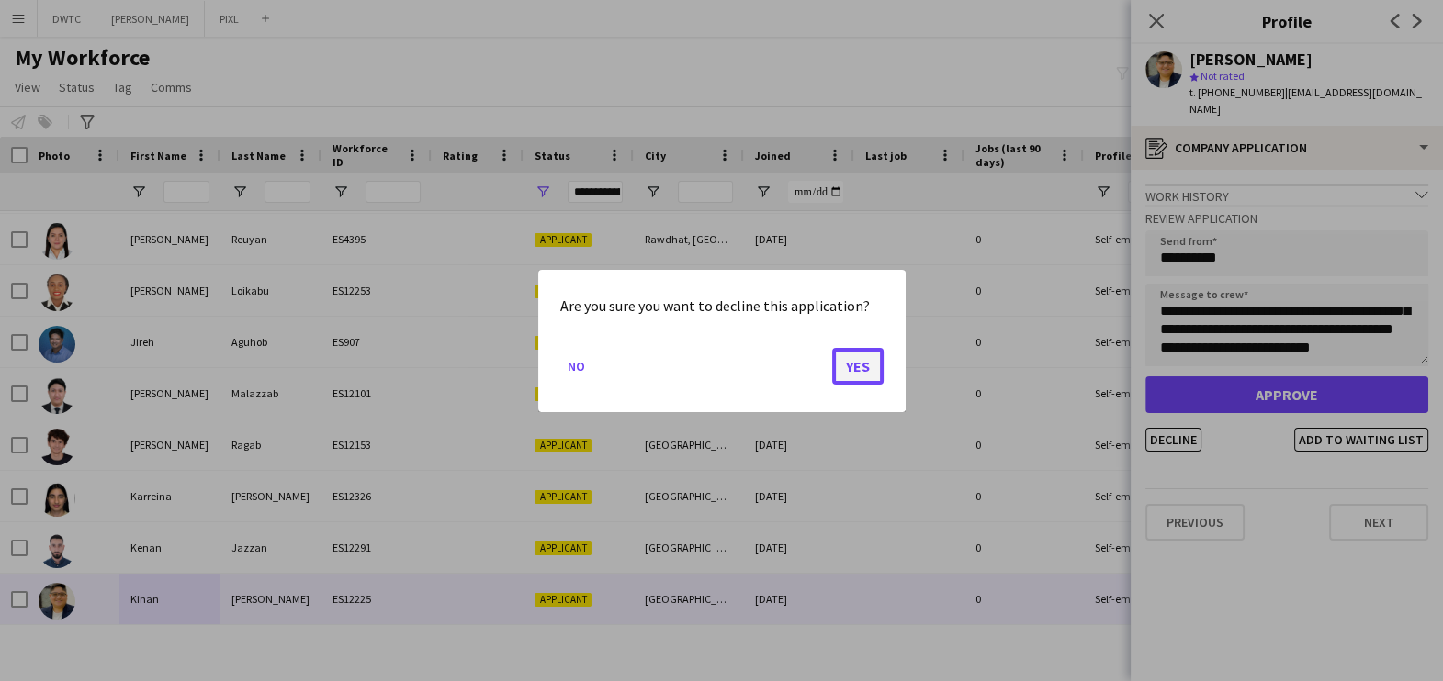
click at [868, 364] on button "Yes" at bounding box center [857, 365] width 51 height 37
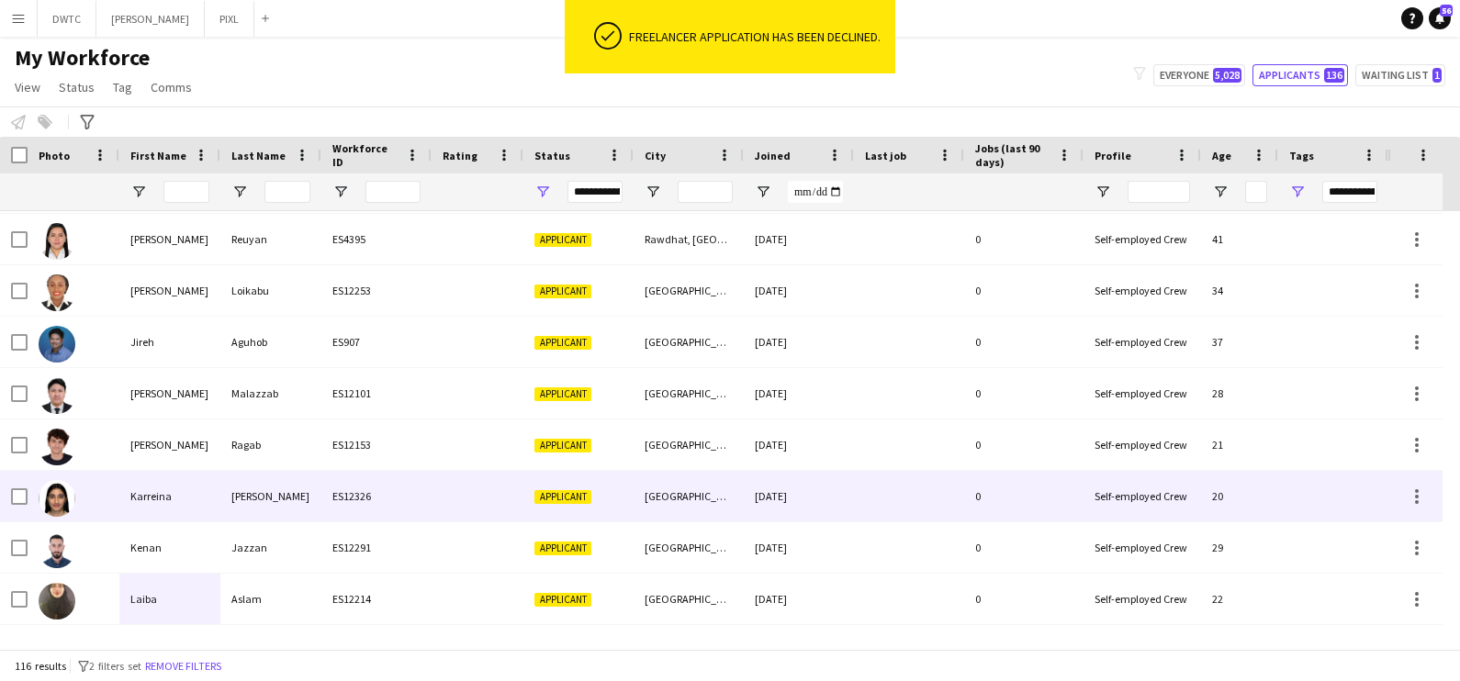
scroll to position [2066, 0]
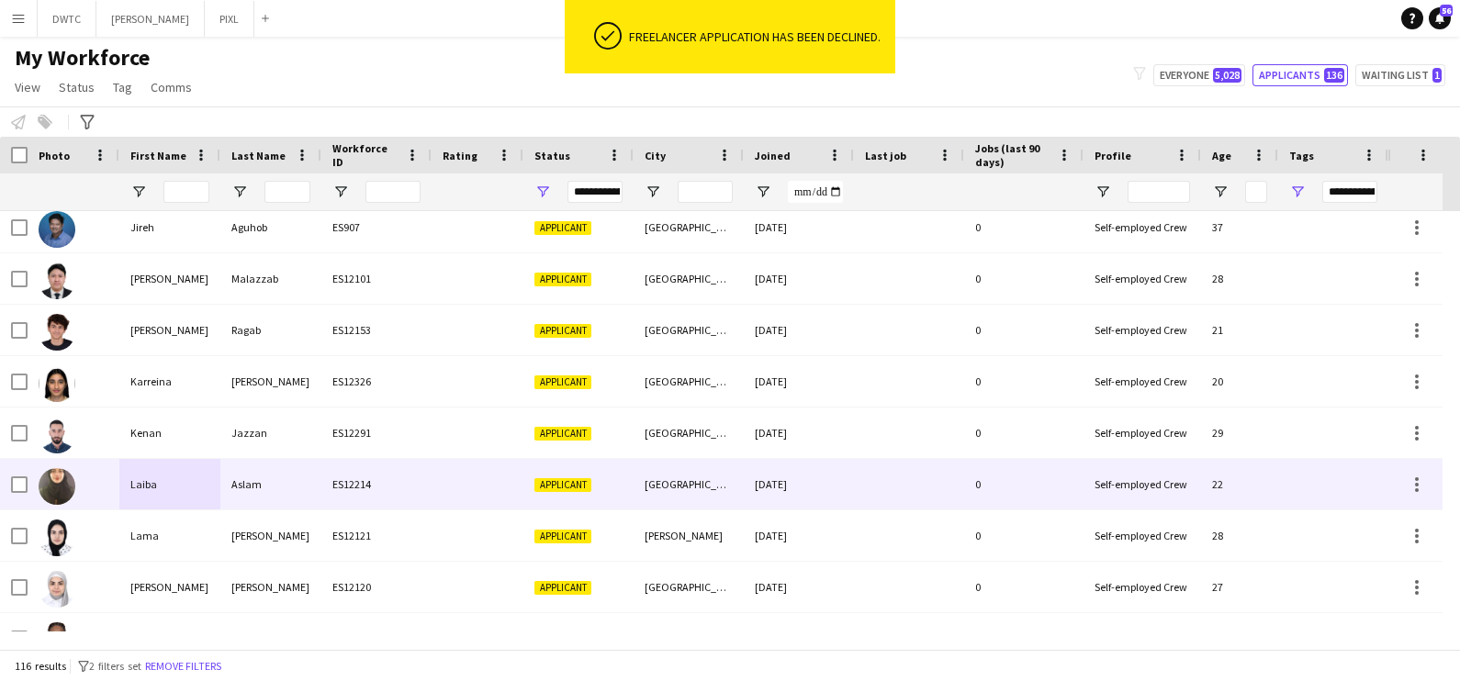
click at [213, 478] on div "Laiba" at bounding box center [169, 484] width 101 height 51
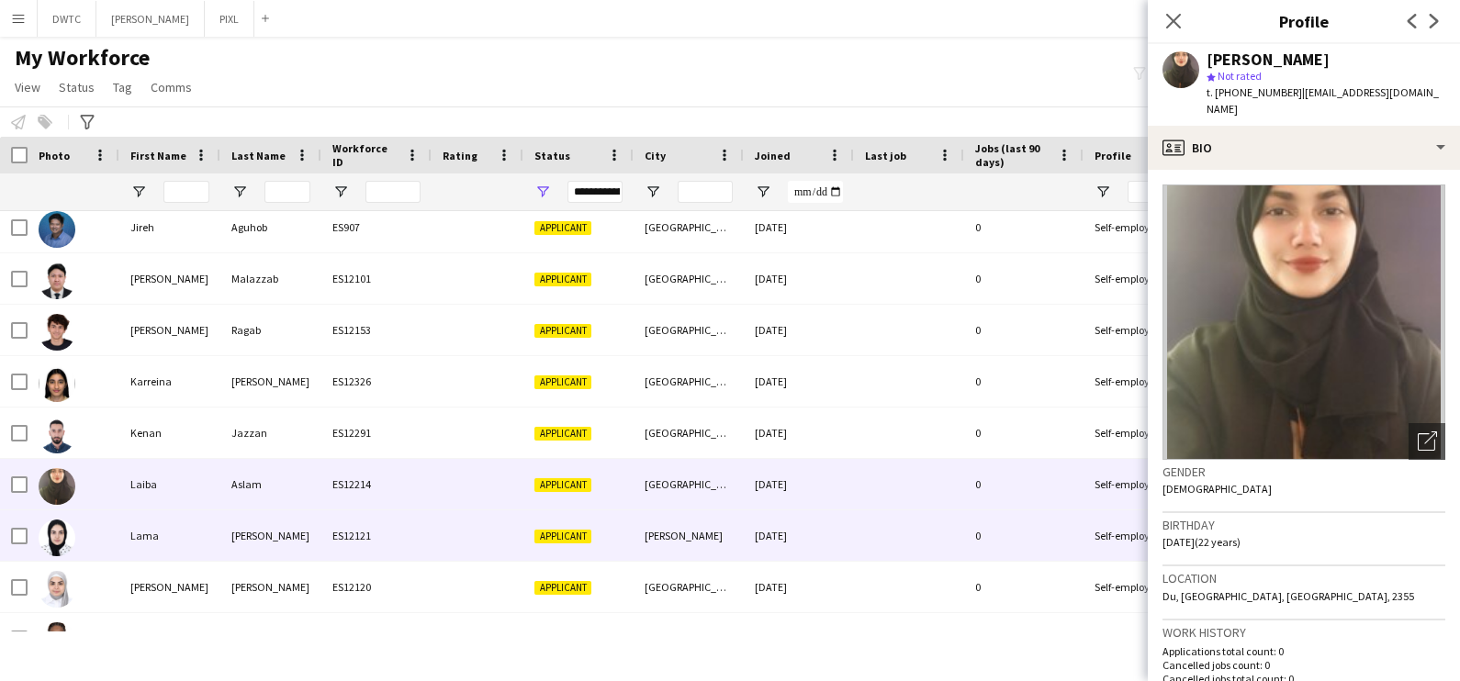
scroll to position [2181, 0]
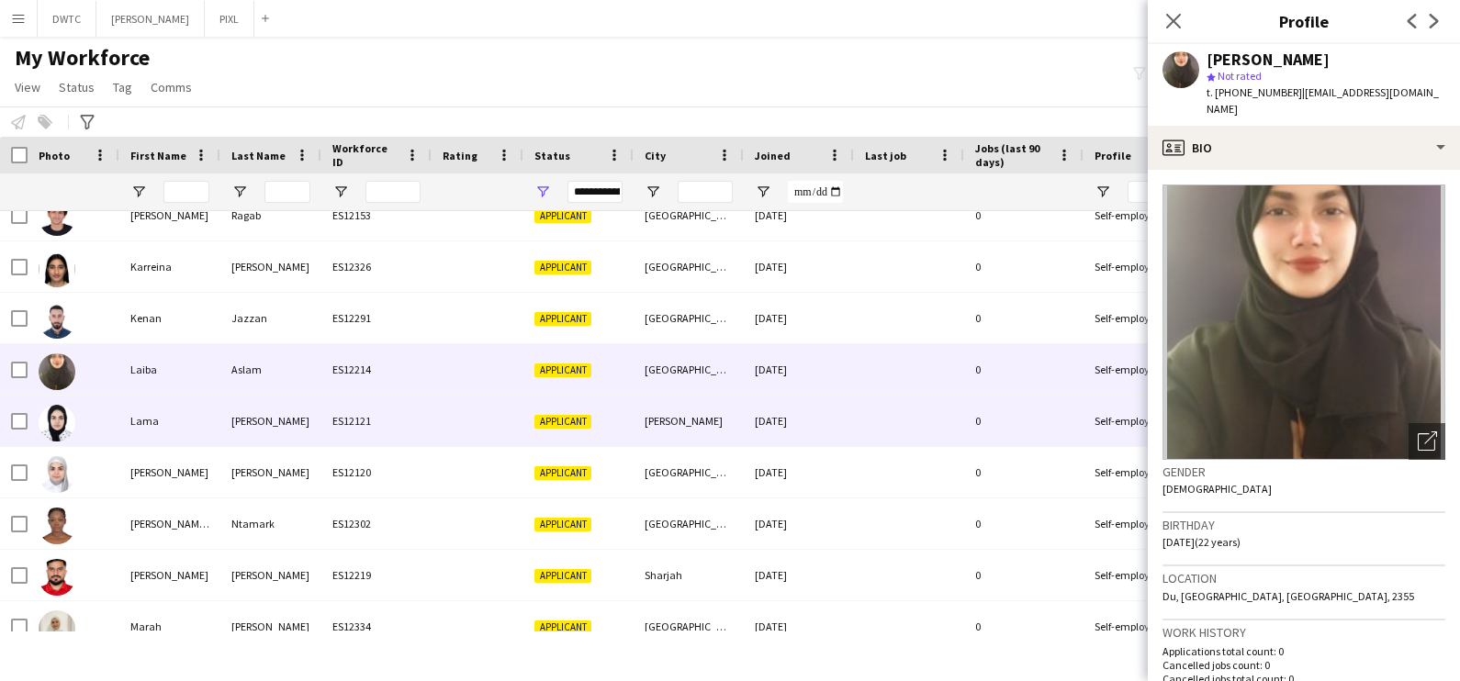
click at [234, 421] on div "Ahmad" at bounding box center [270, 421] width 101 height 51
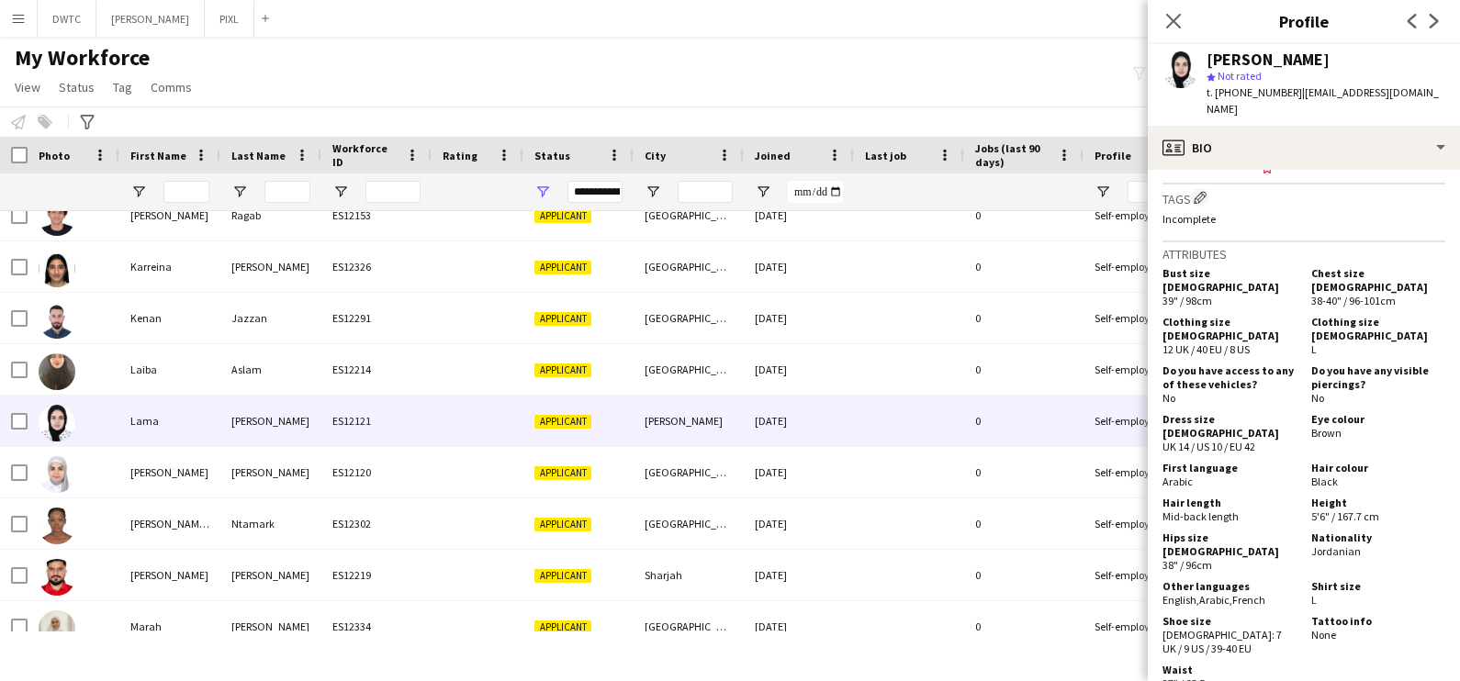
scroll to position [1377, 0]
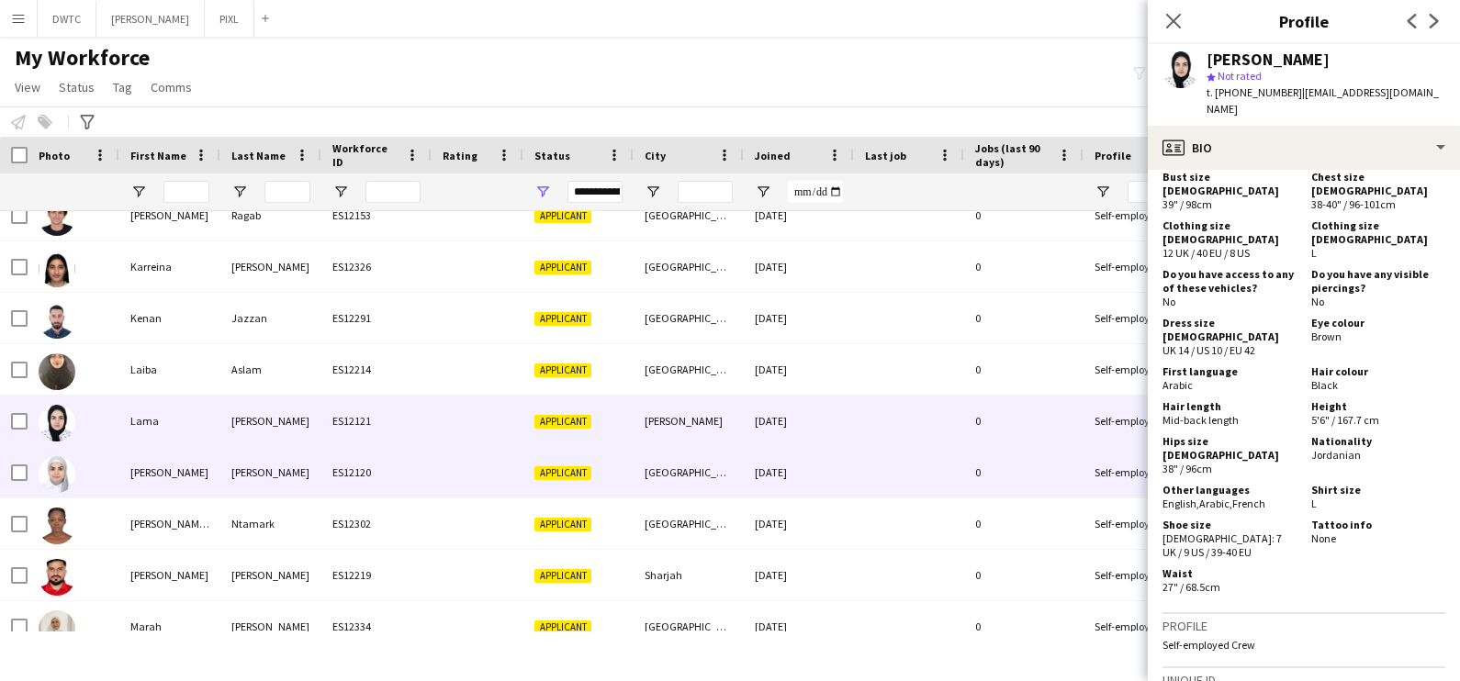
click at [339, 469] on div "ES12120" at bounding box center [376, 472] width 110 height 51
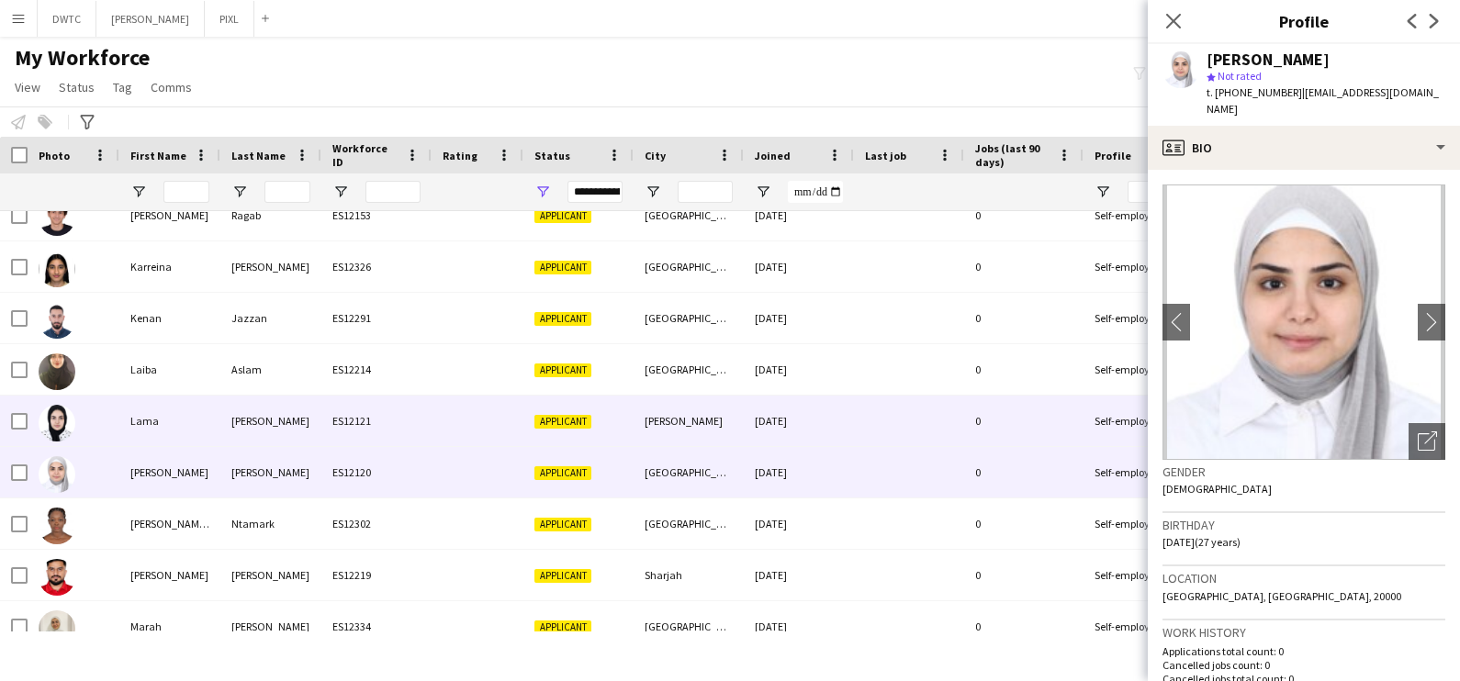
click at [413, 444] on div "ES12121" at bounding box center [376, 421] width 110 height 51
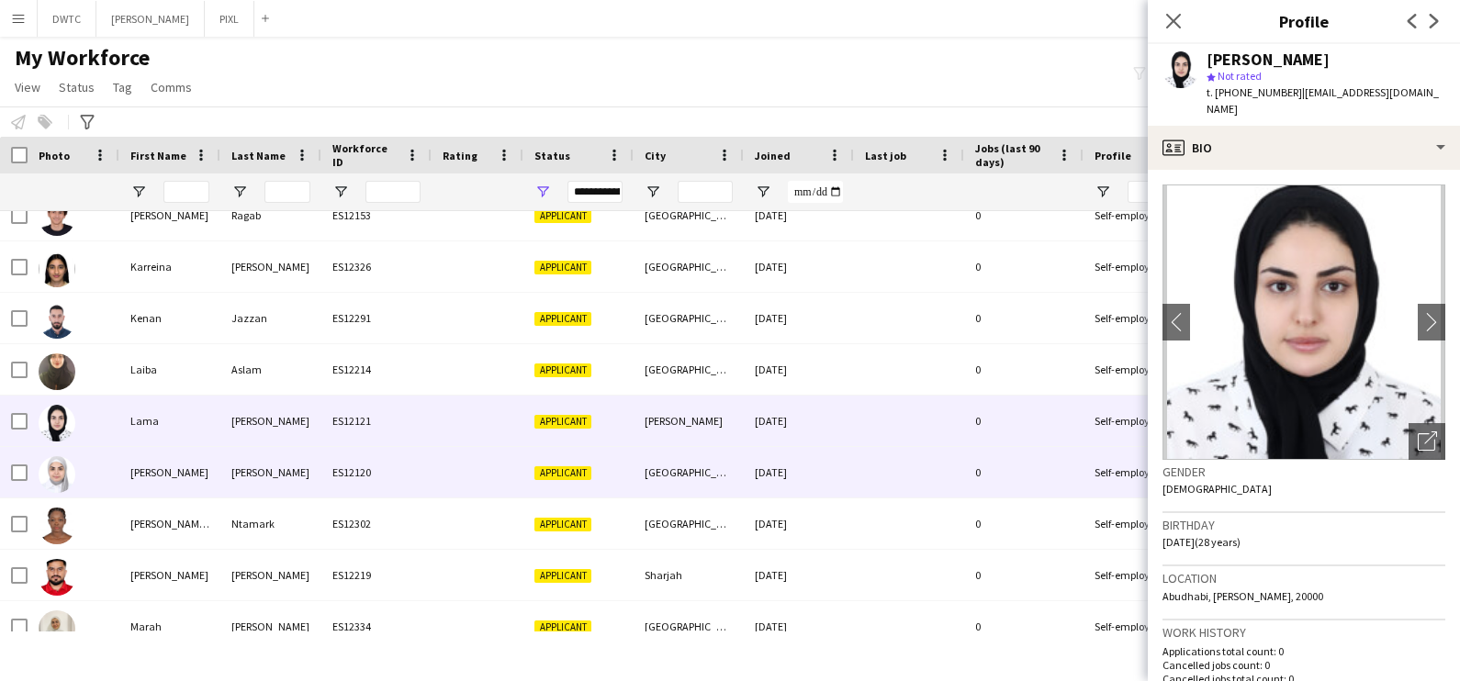
click at [425, 480] on div "ES12120" at bounding box center [376, 472] width 110 height 51
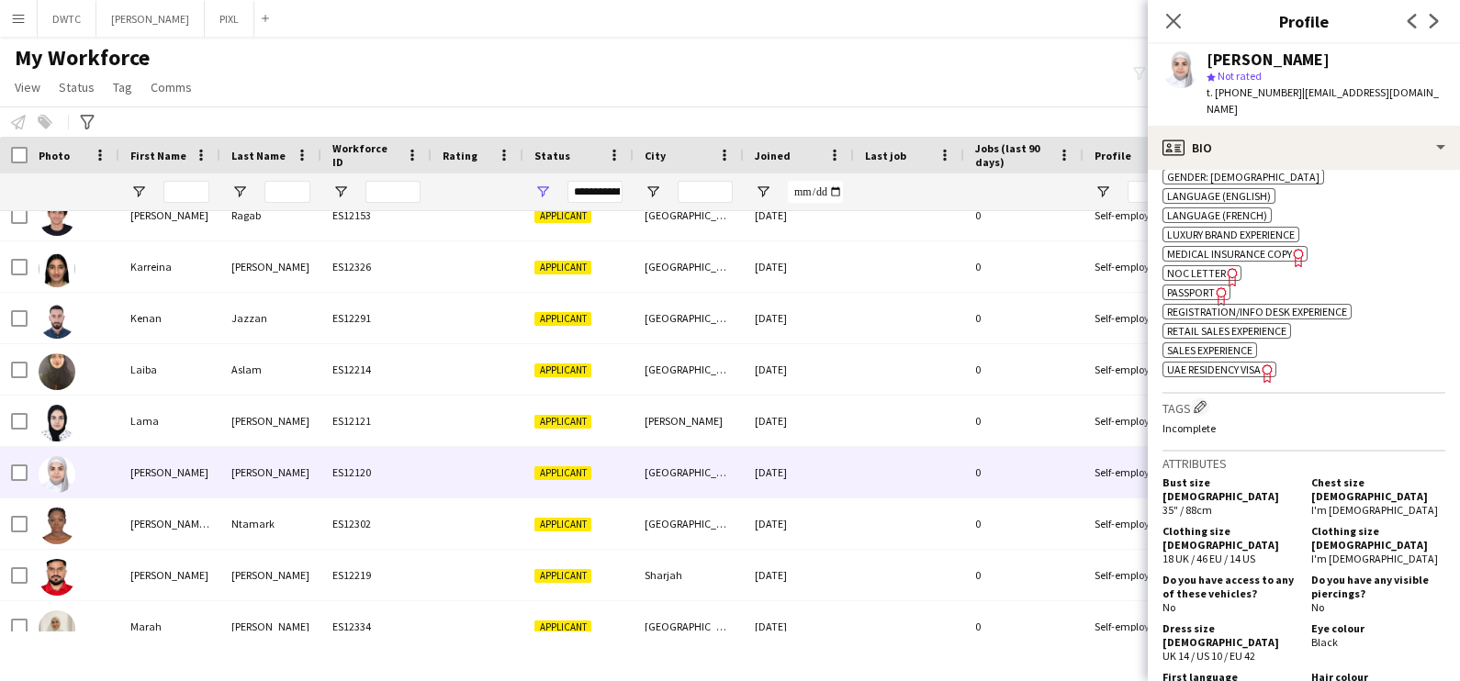
scroll to position [1148, 0]
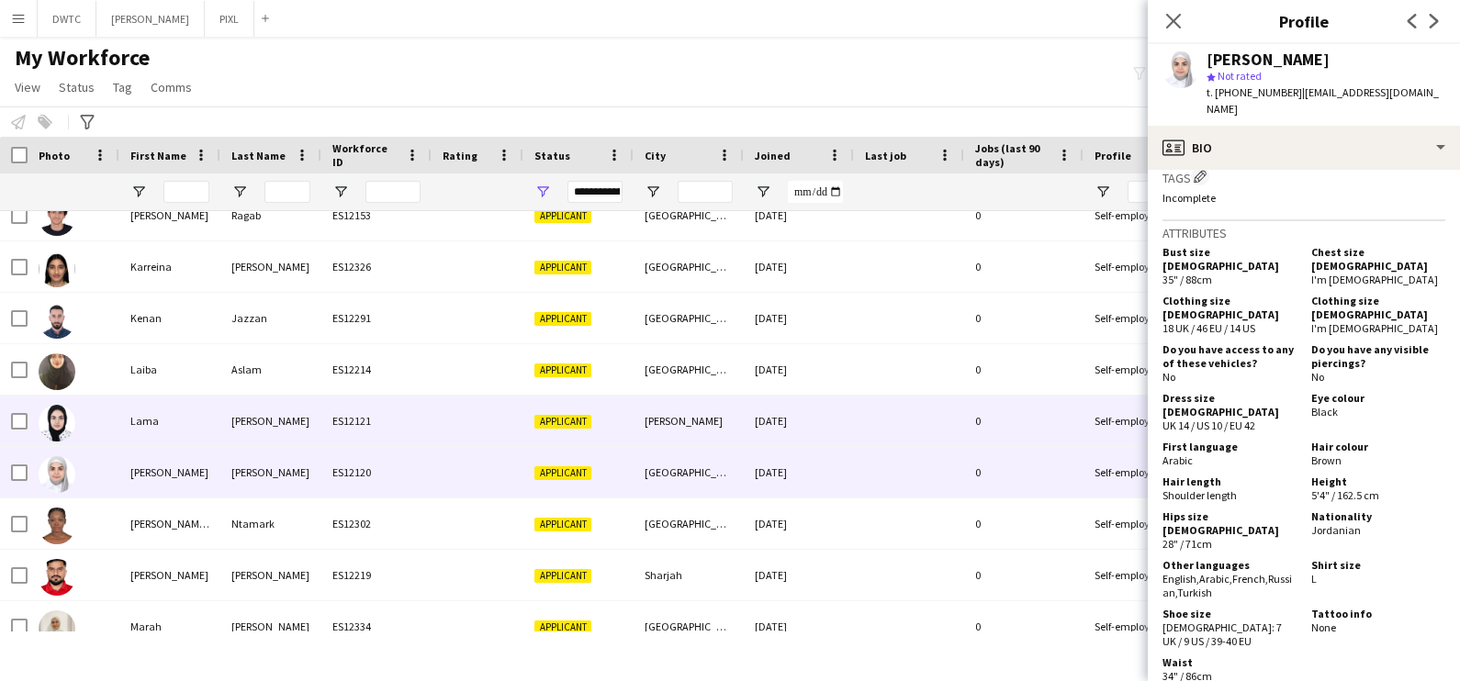
click at [257, 422] on div "Ahmad" at bounding box center [270, 421] width 101 height 51
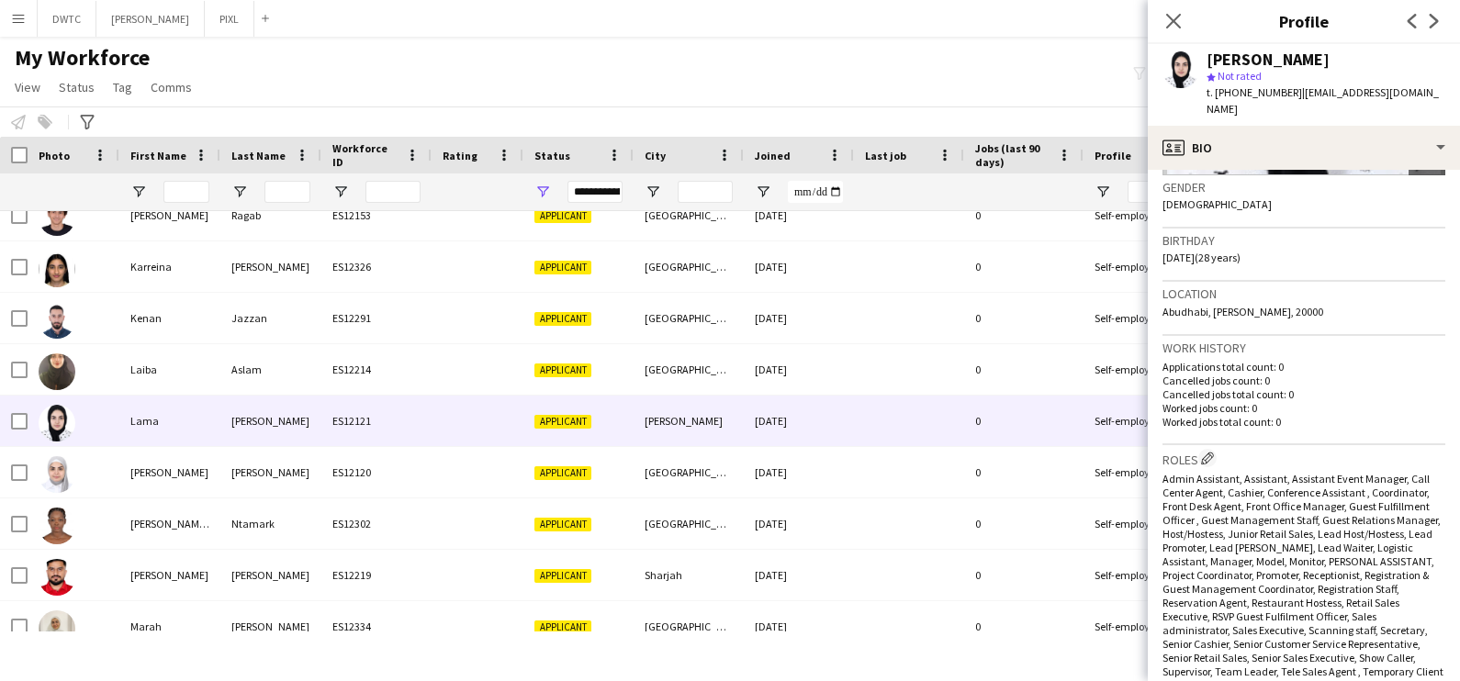
scroll to position [0, 0]
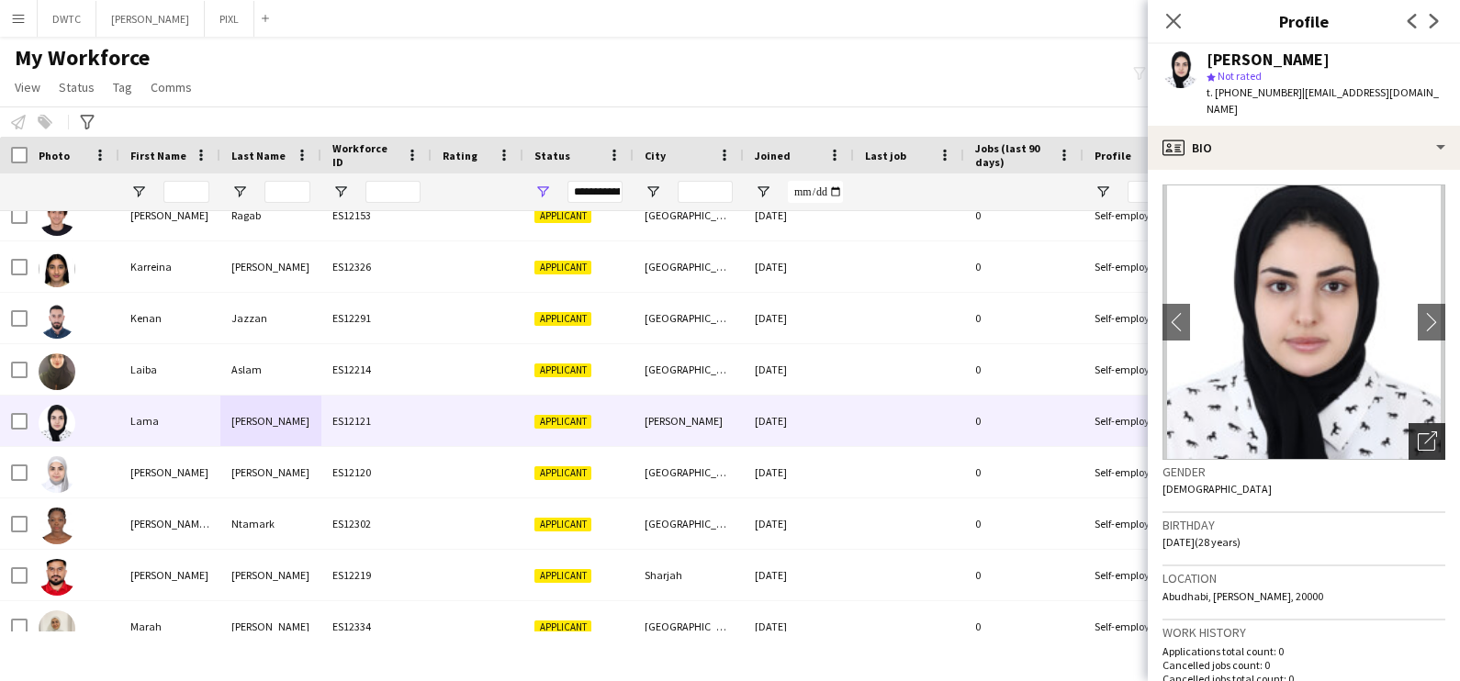
click at [1418, 433] on icon at bounding box center [1426, 441] width 17 height 17
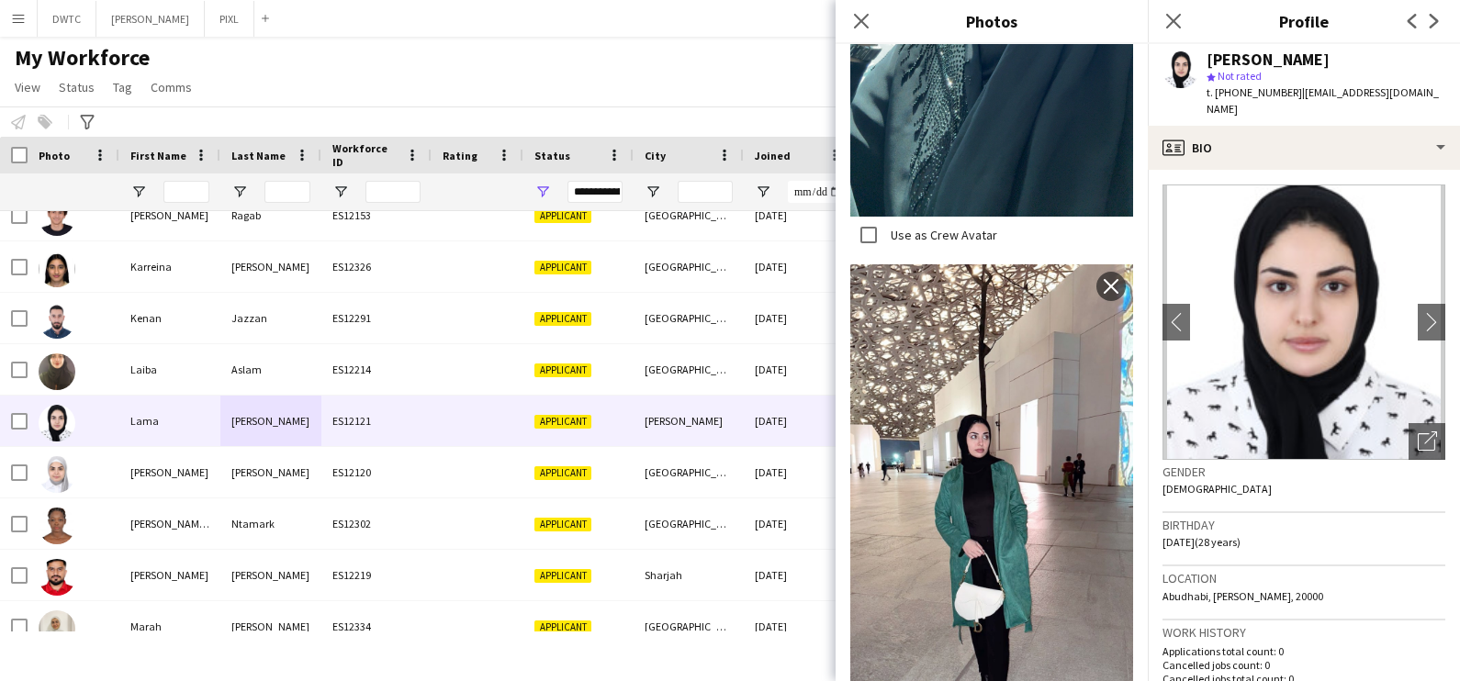
scroll to position [782, 0]
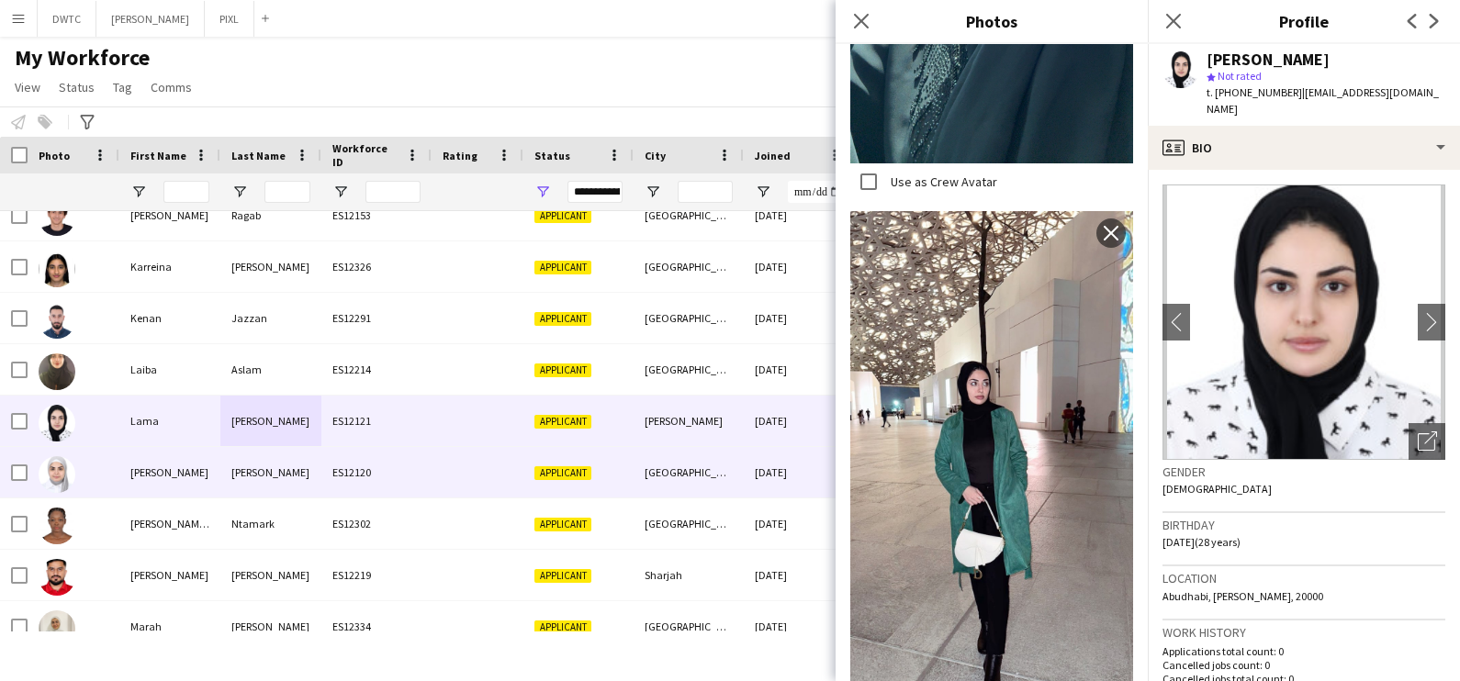
click at [248, 480] on div "Ahmad" at bounding box center [270, 472] width 101 height 51
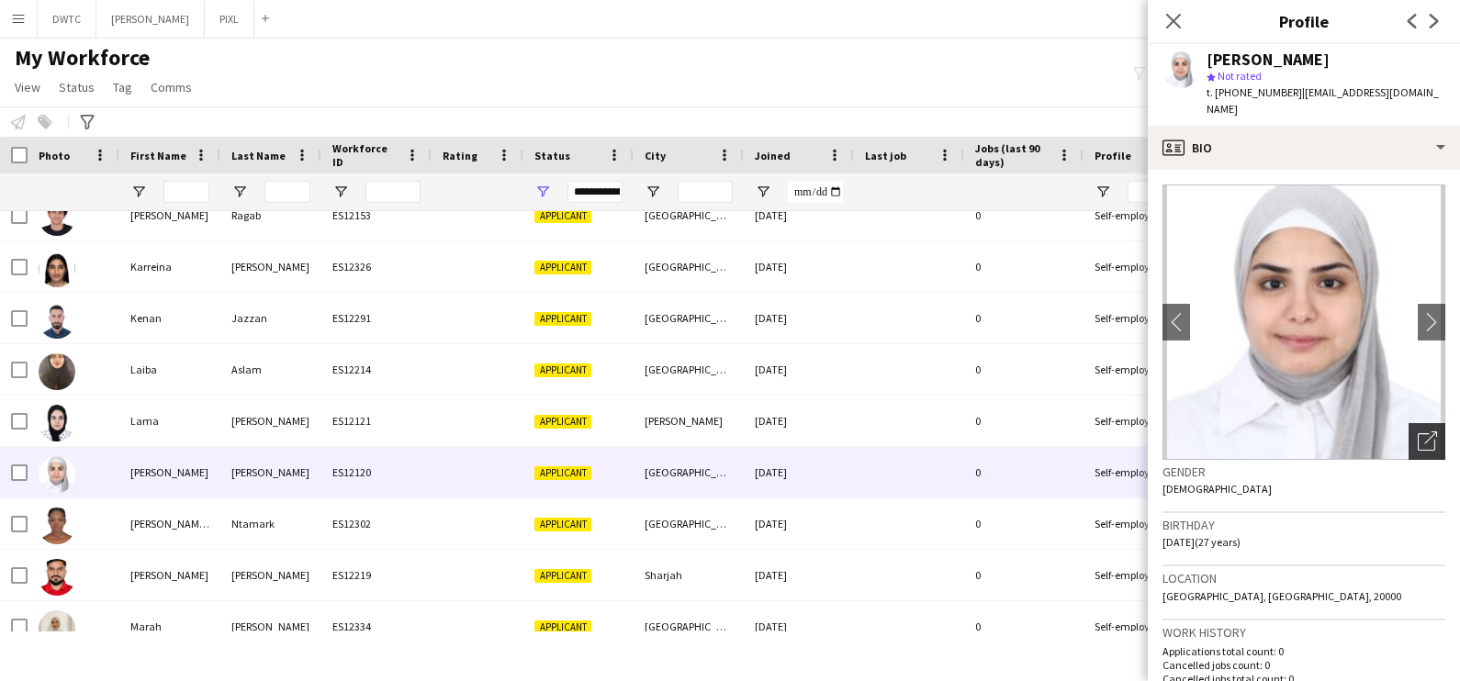
click at [1418, 433] on icon at bounding box center [1426, 441] width 17 height 17
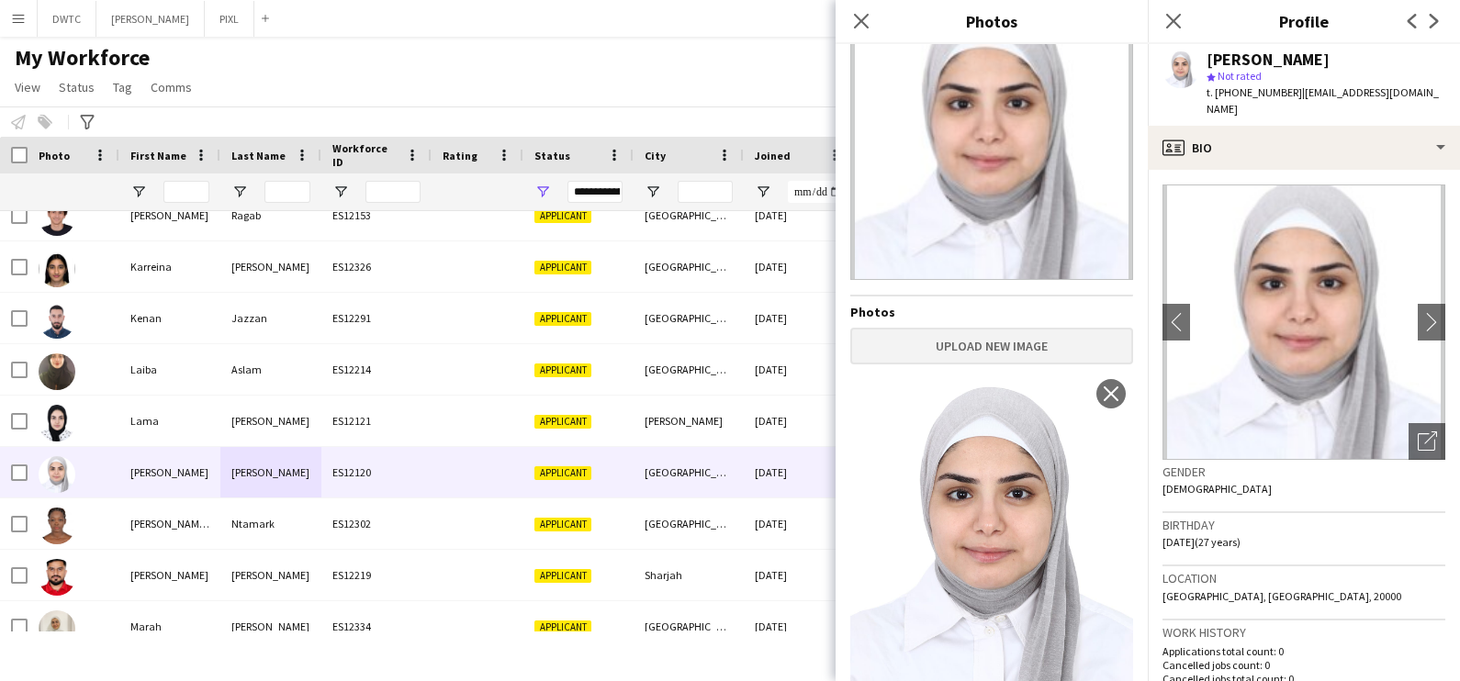
scroll to position [94, 0]
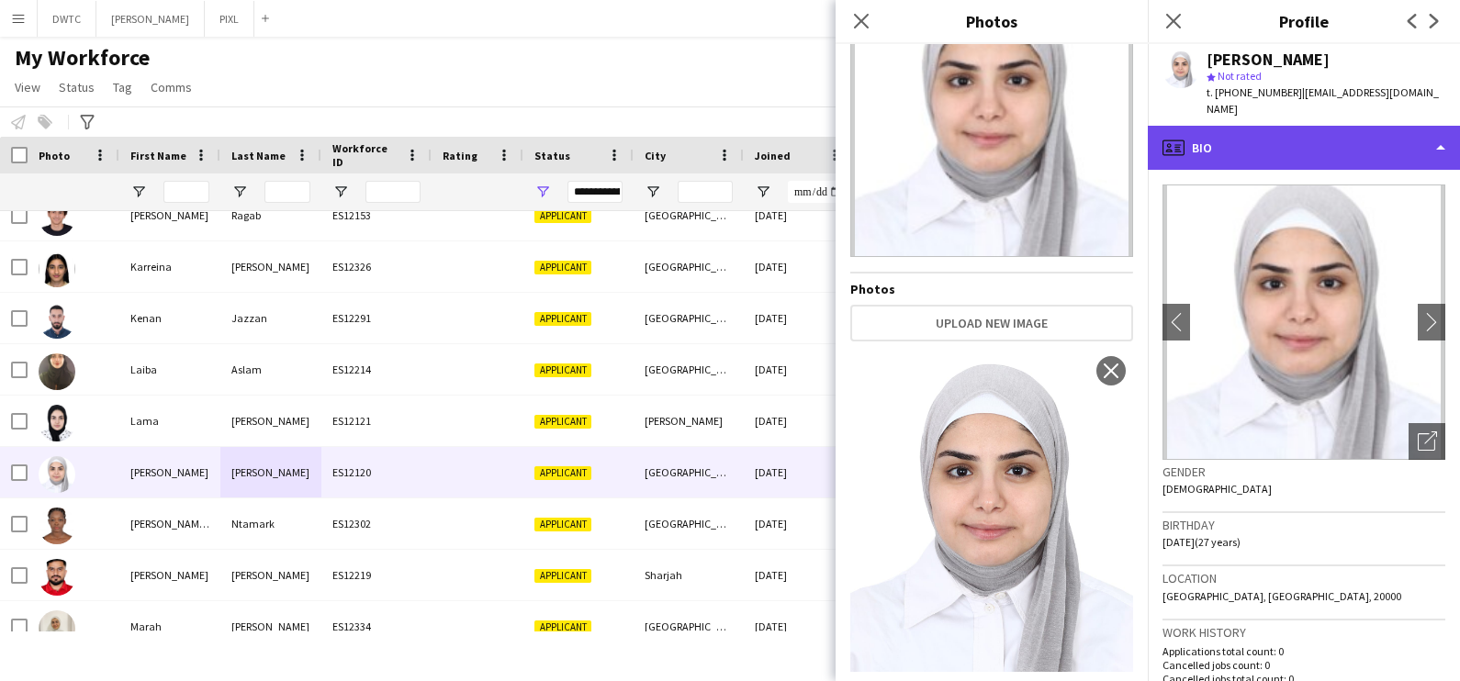
click at [1335, 140] on div "profile Bio" at bounding box center [1304, 148] width 312 height 44
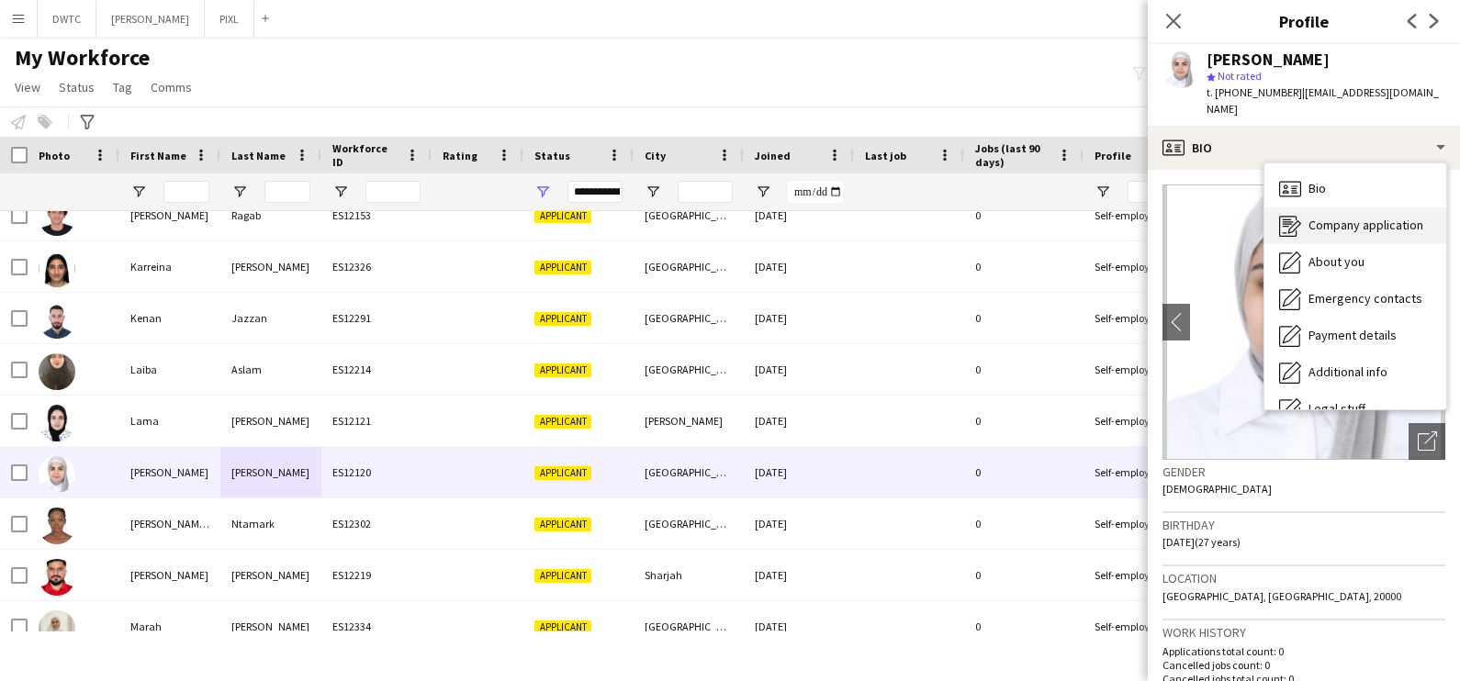
click at [1336, 217] on span "Company application" at bounding box center [1366, 225] width 115 height 17
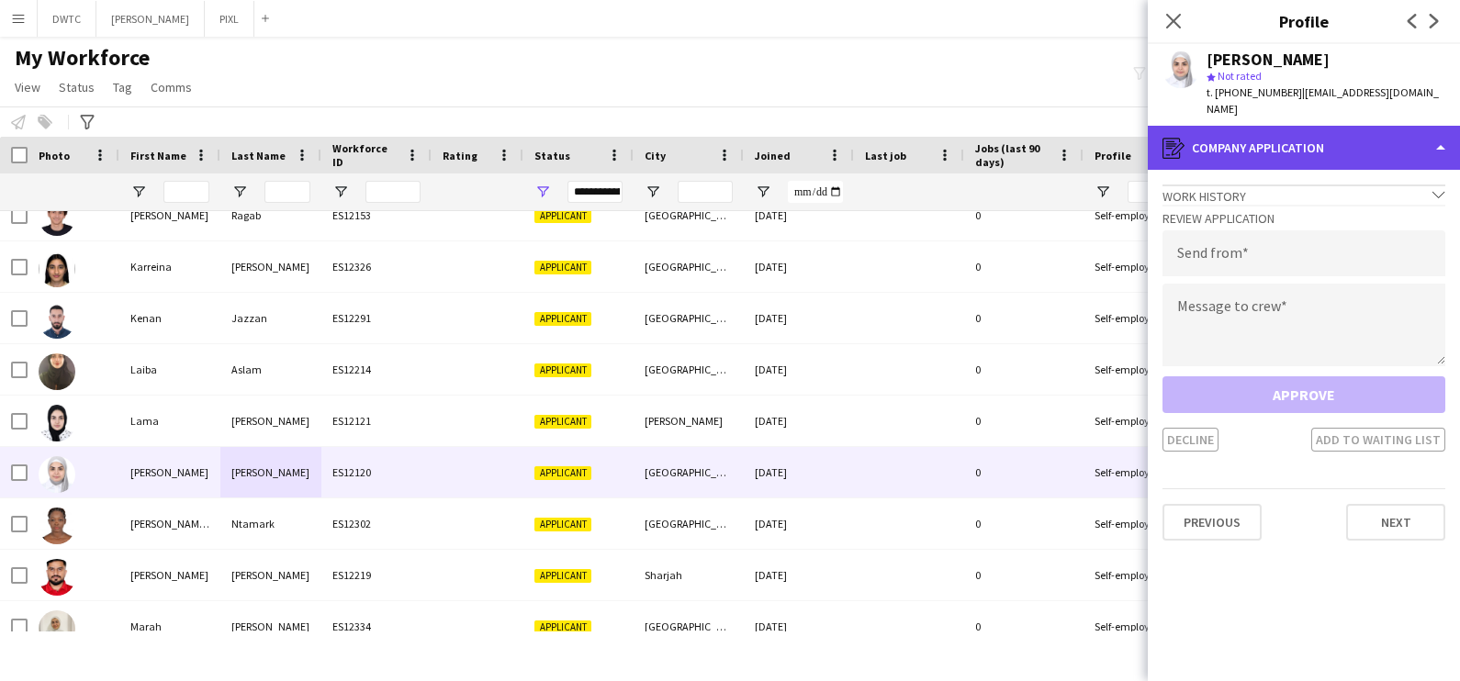
click at [1255, 126] on div "register Company application" at bounding box center [1304, 148] width 312 height 44
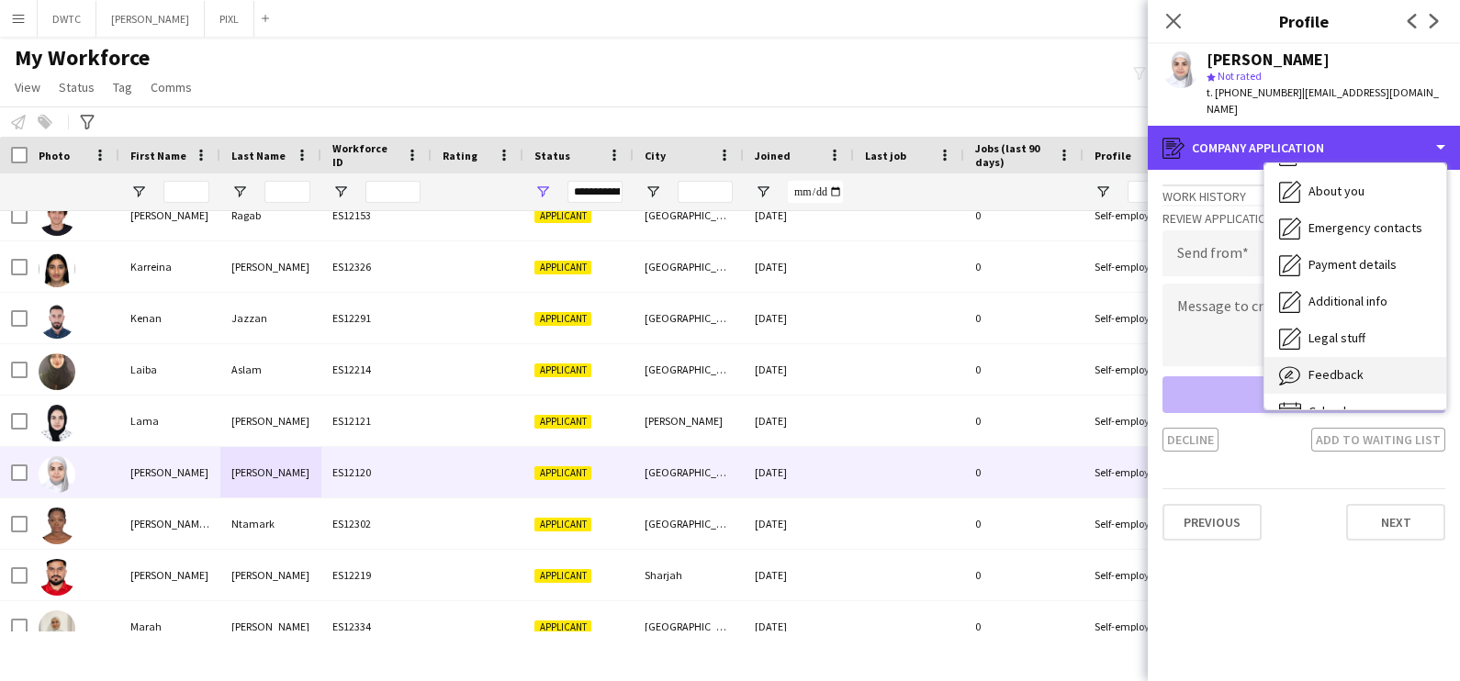
scroll to position [98, 0]
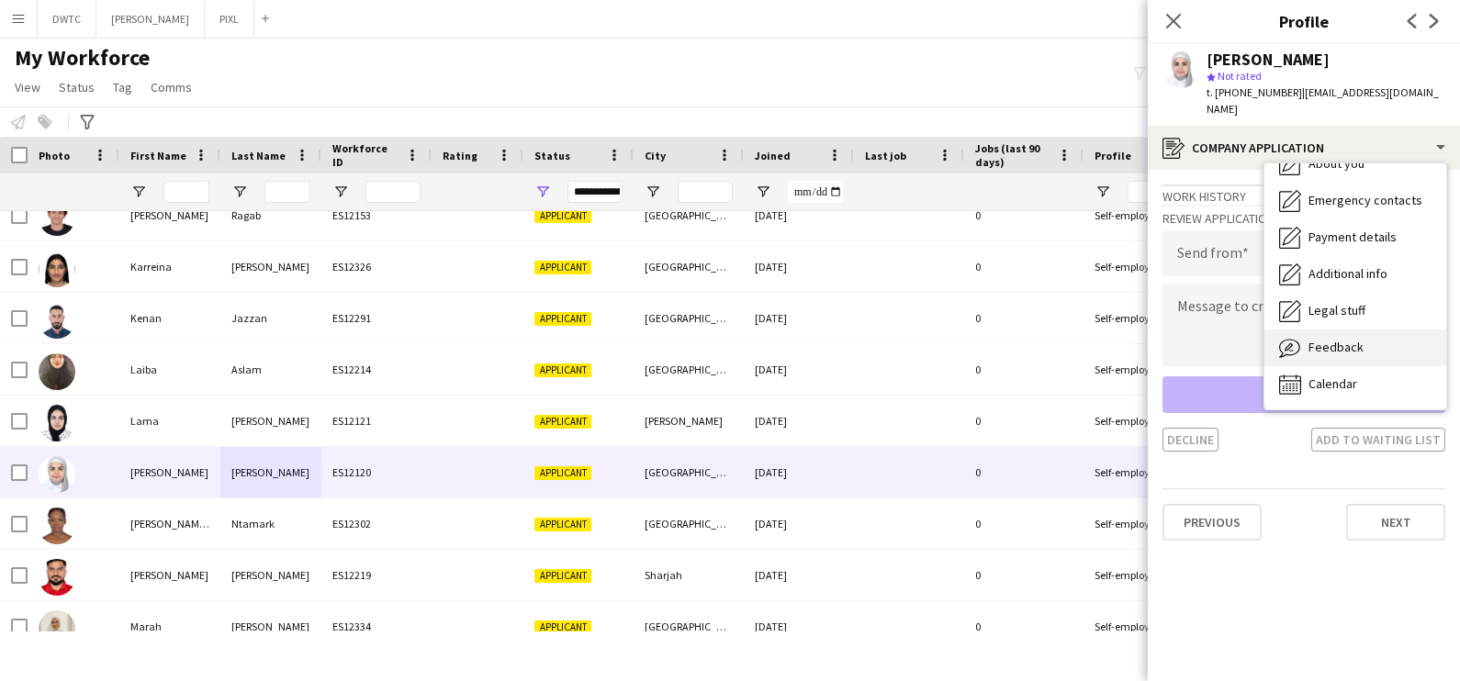
click at [1313, 339] on span "Feedback" at bounding box center [1336, 347] width 55 height 17
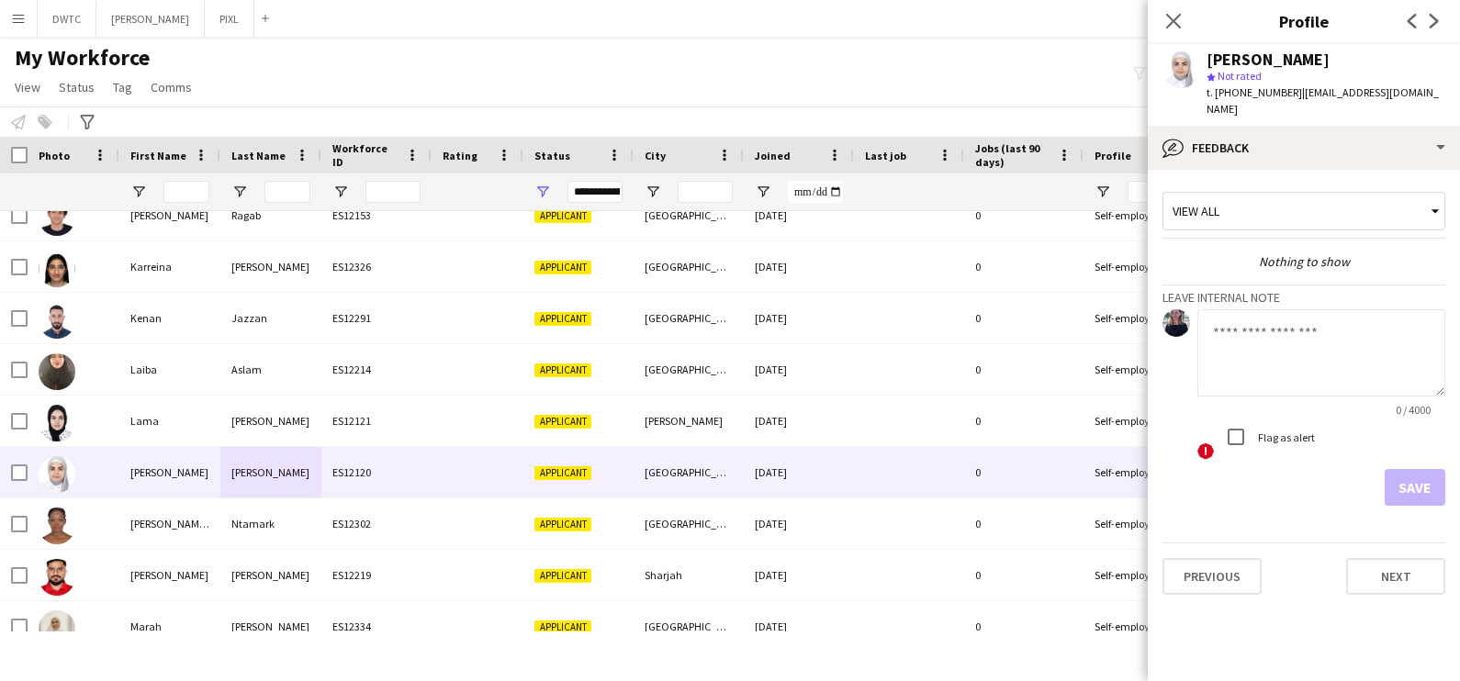
click at [1247, 348] on textarea at bounding box center [1321, 352] width 248 height 87
type textarea "**********"
click at [1410, 470] on button "Save" at bounding box center [1415, 487] width 61 height 37
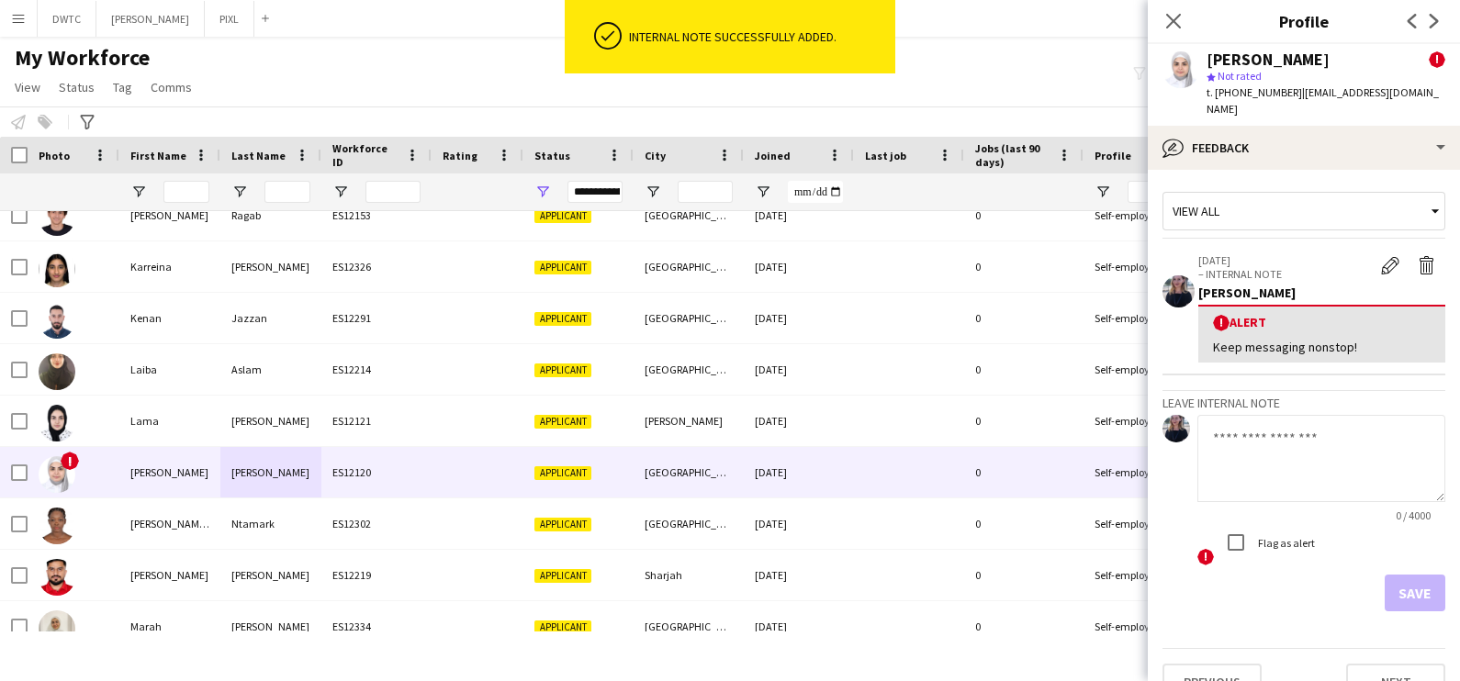
click at [1271, 101] on div "Lina Ahmad ! star Not rated t. +971509114382 | lenaahmed77@yahoo.com" at bounding box center [1304, 85] width 312 height 82
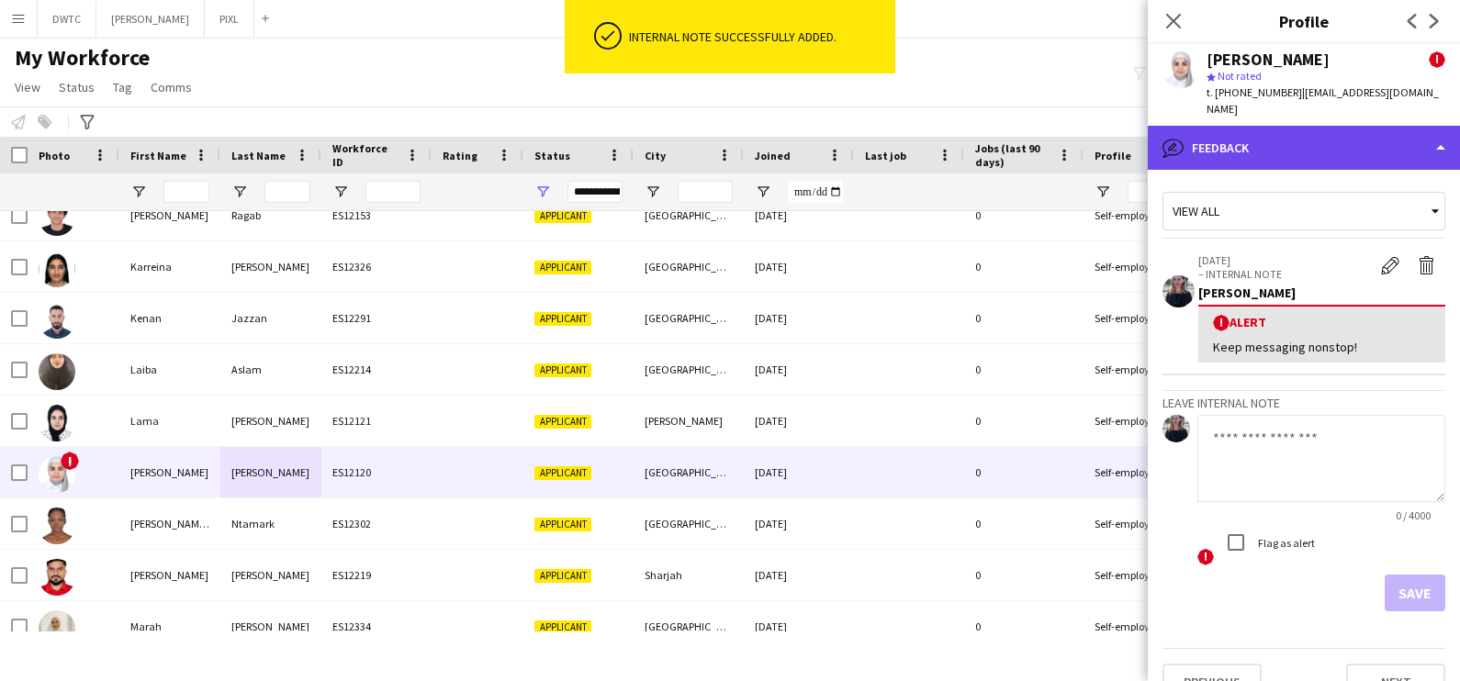
click at [1266, 126] on div "bubble-pencil Feedback" at bounding box center [1304, 148] width 312 height 44
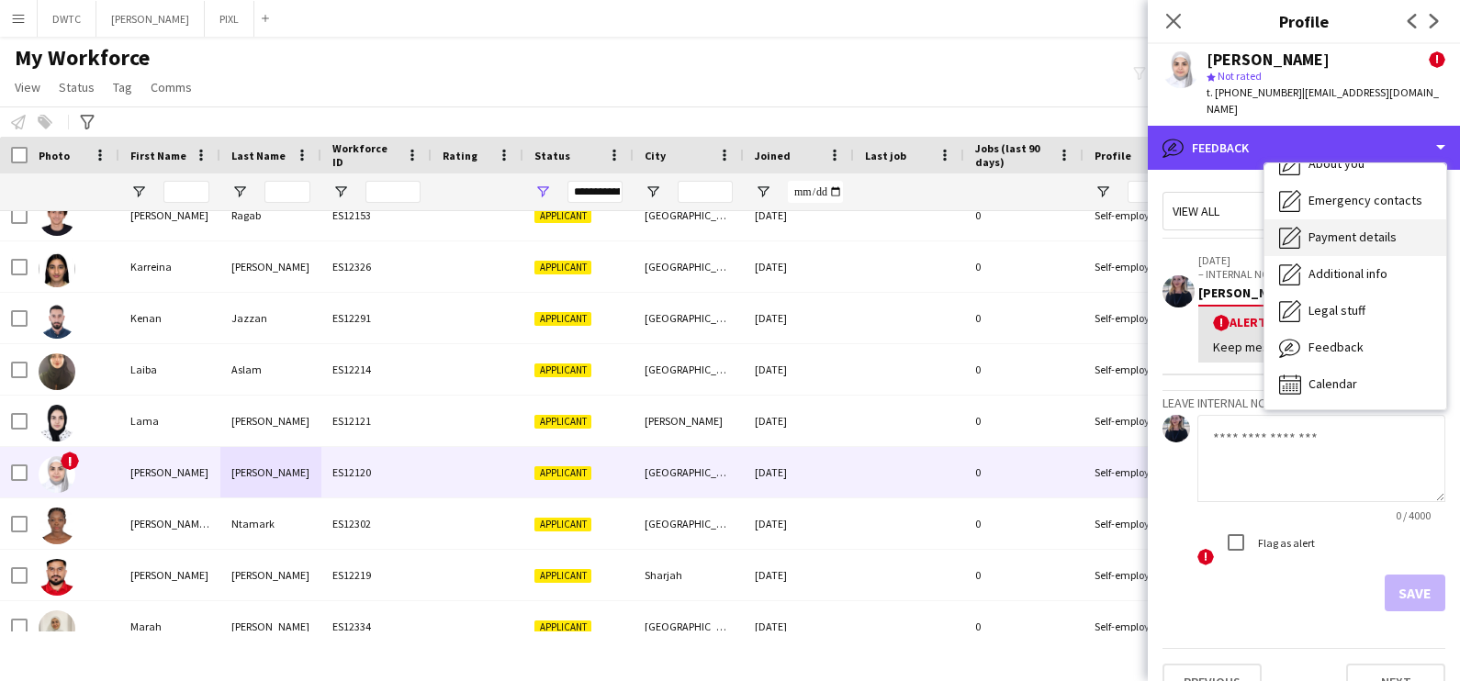
scroll to position [0, 0]
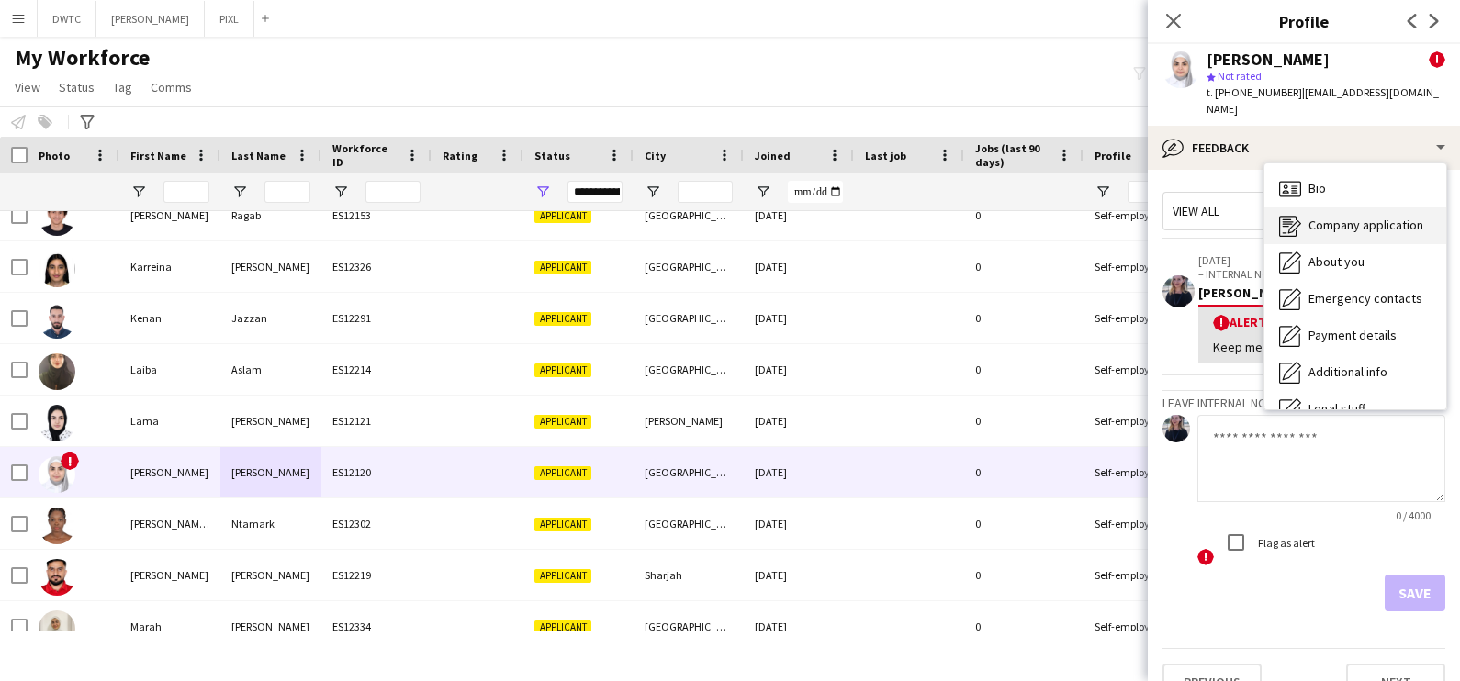
click at [1336, 219] on div "Company application Company application" at bounding box center [1355, 226] width 182 height 37
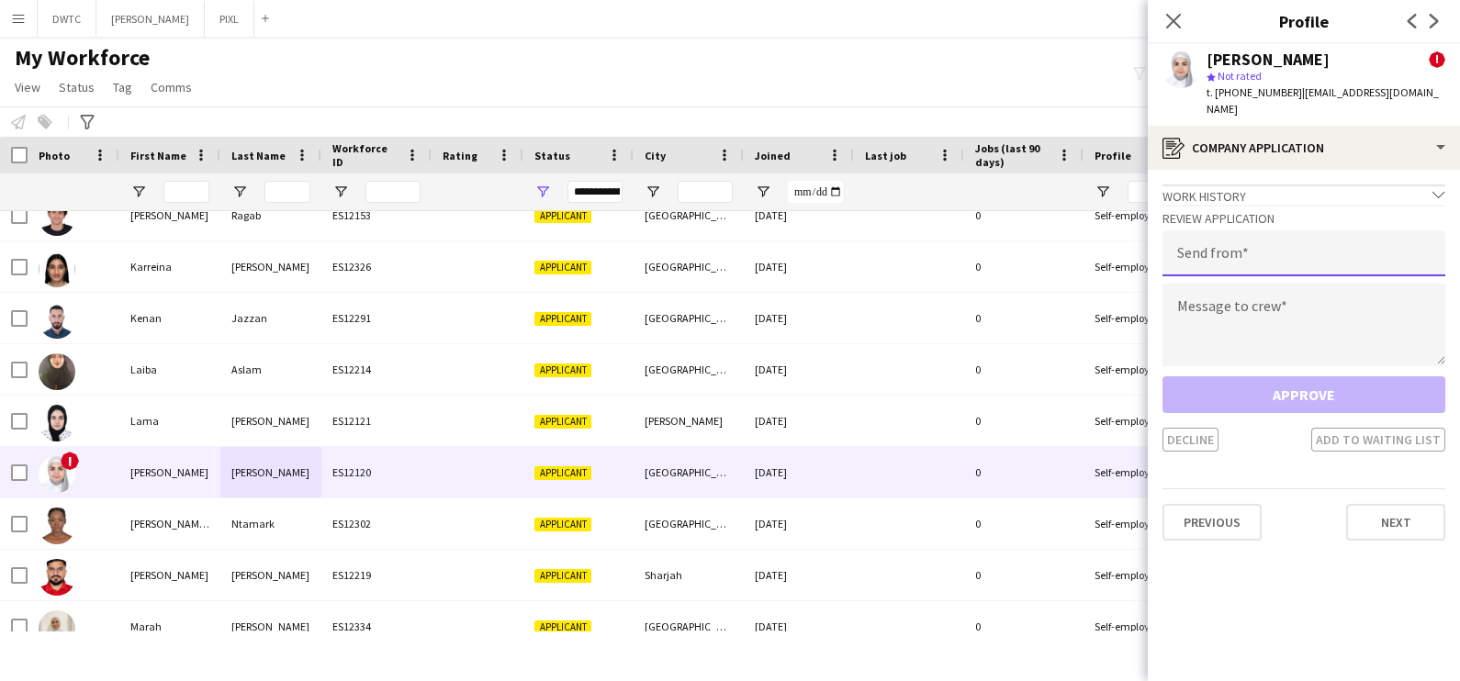
click at [1276, 239] on input "email" at bounding box center [1304, 253] width 283 height 46
type input "**********"
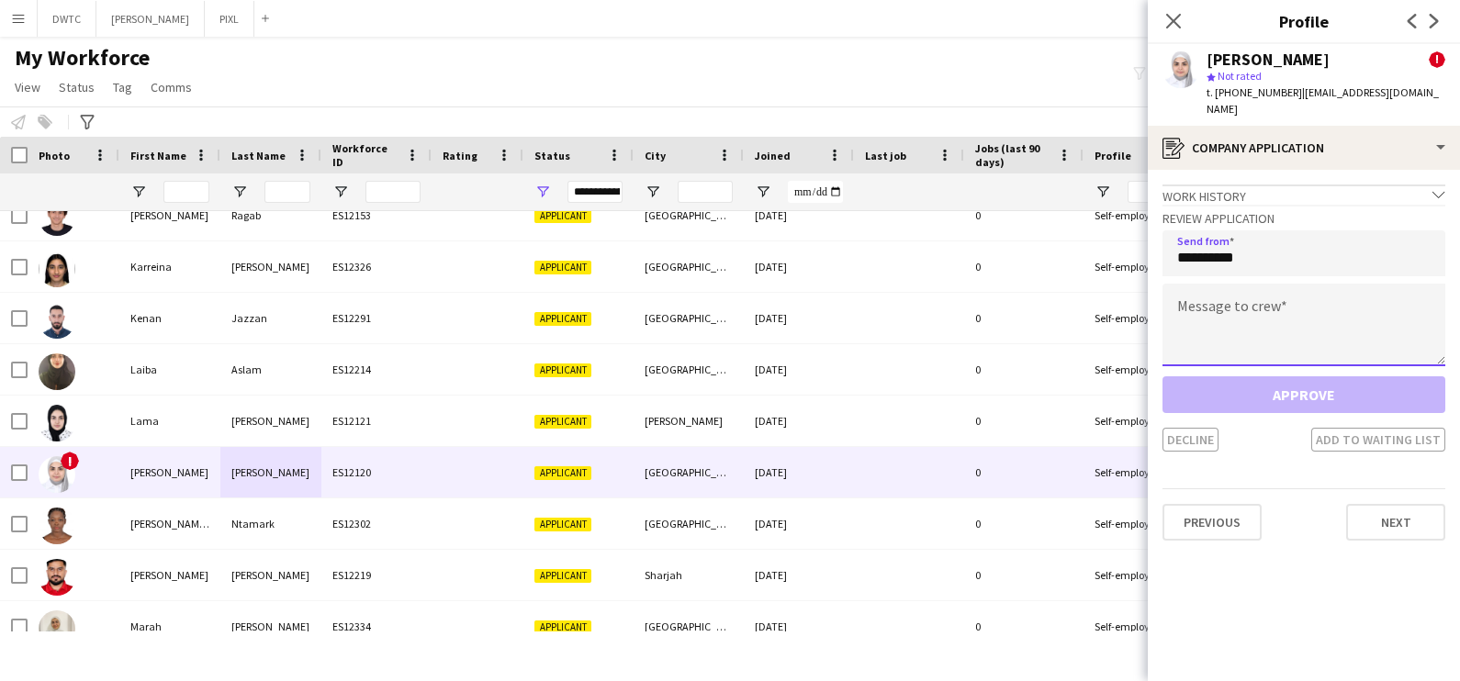
click at [1212, 303] on textarea at bounding box center [1304, 325] width 283 height 83
paste textarea "**********"
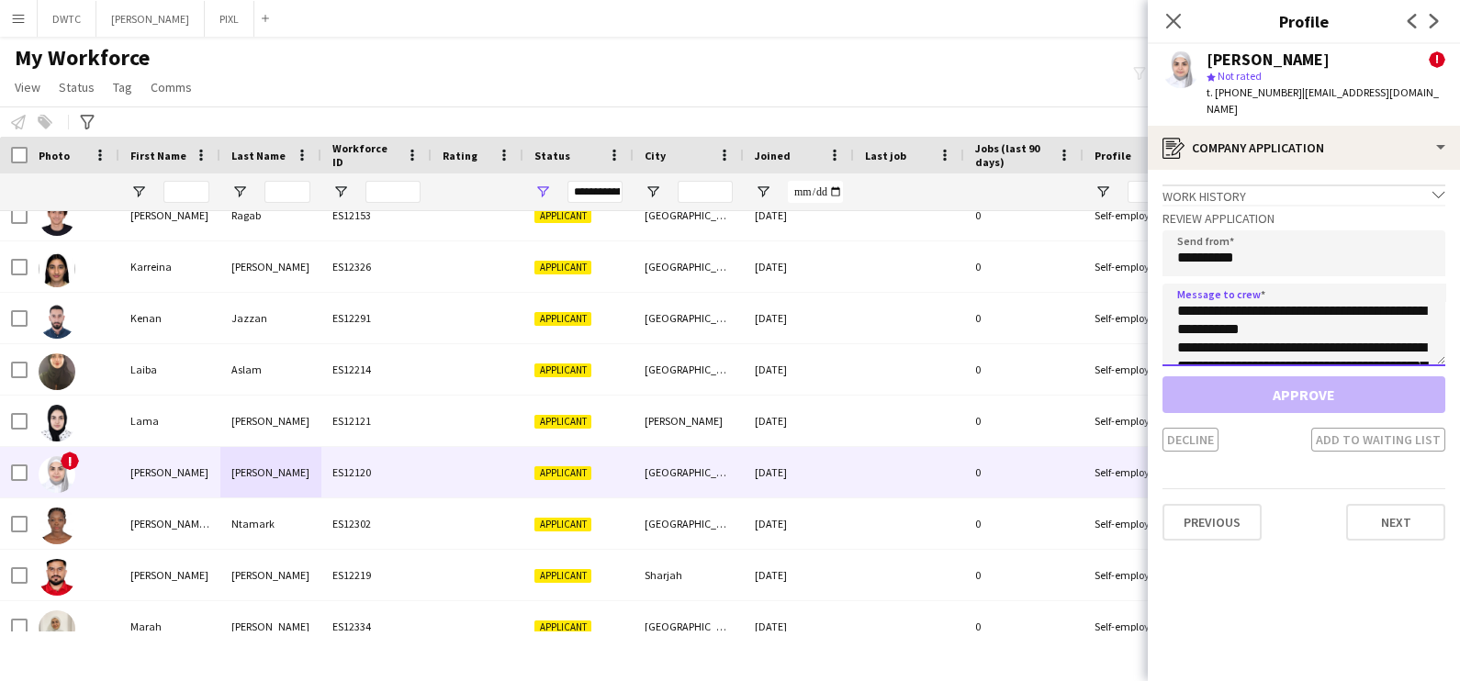
scroll to position [140, 0]
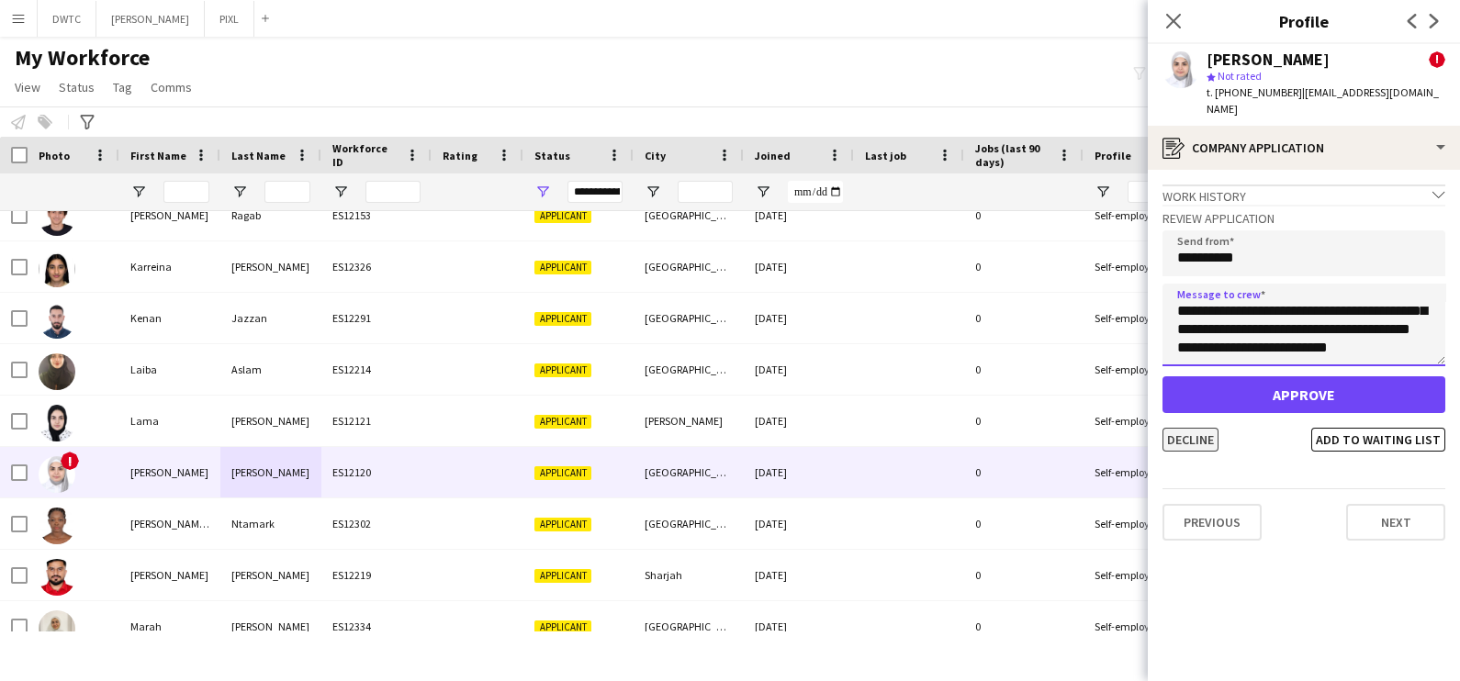
type textarea "**********"
click at [1214, 428] on button "Decline" at bounding box center [1191, 440] width 56 height 24
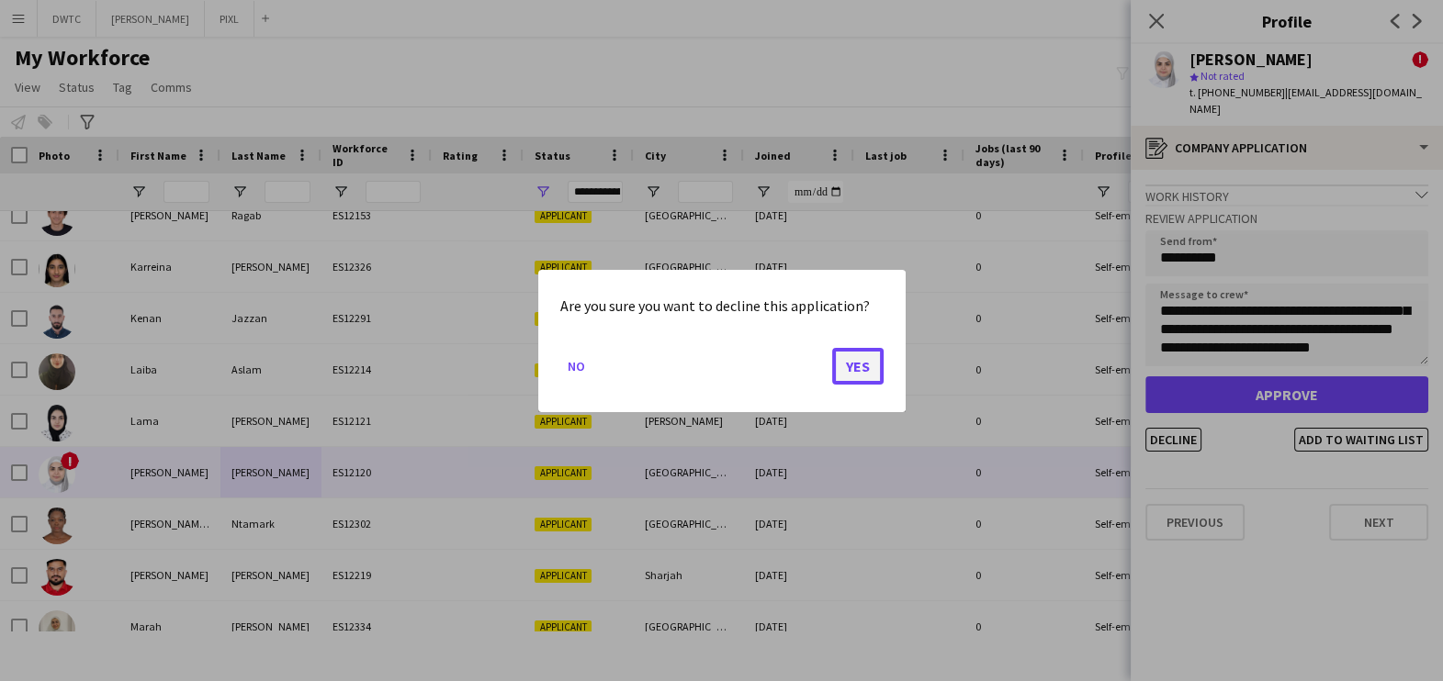
click at [864, 370] on button "Yes" at bounding box center [857, 365] width 51 height 37
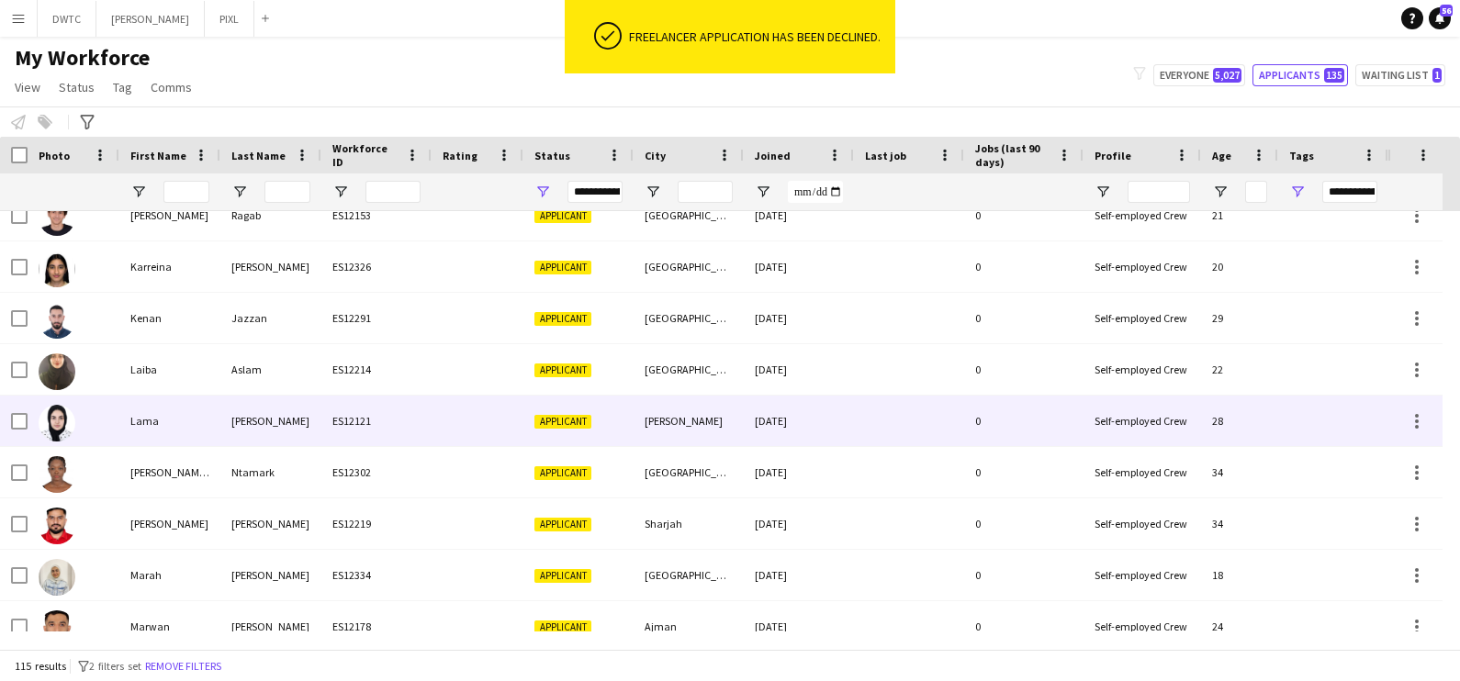
click at [363, 407] on div "ES12121" at bounding box center [376, 421] width 110 height 51
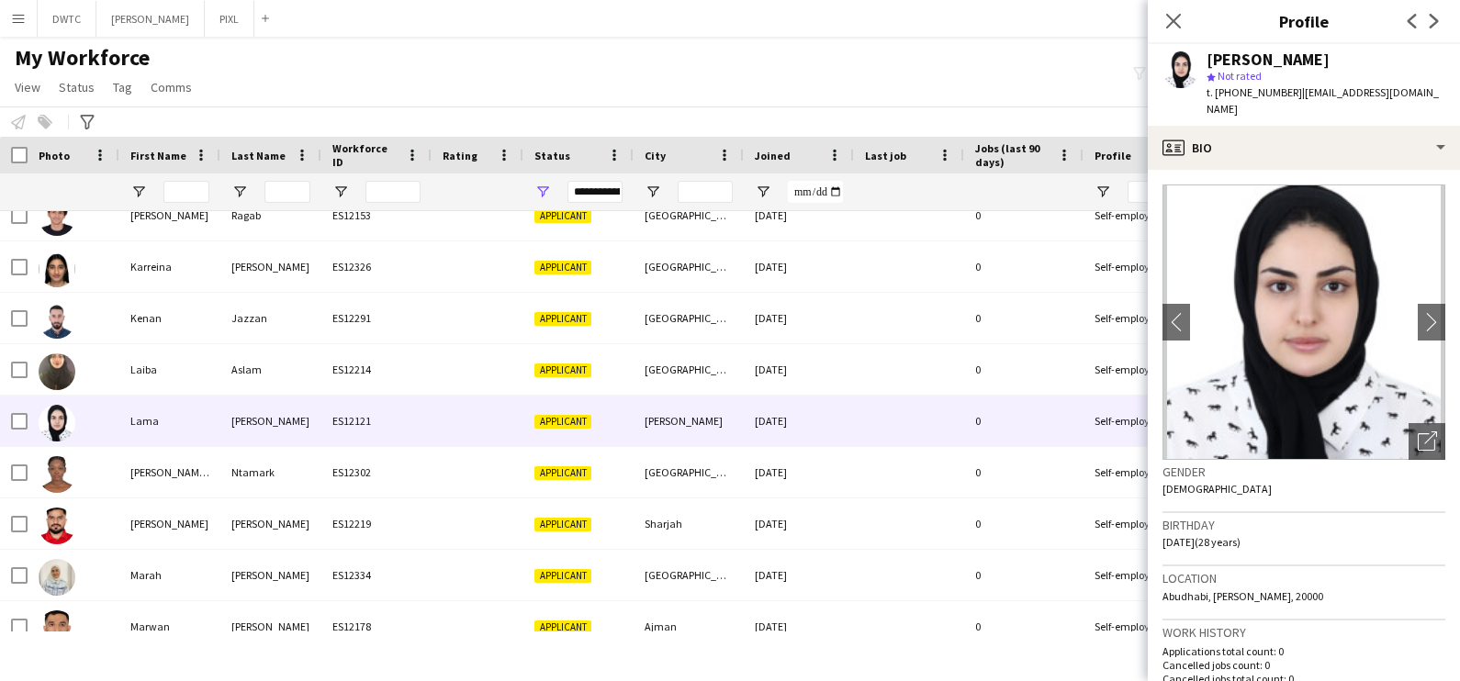
click at [1286, 106] on div "Lama Ahmad star Not rated t. +971505169006 | lamaghassan2@gmail.com" at bounding box center [1304, 85] width 312 height 82
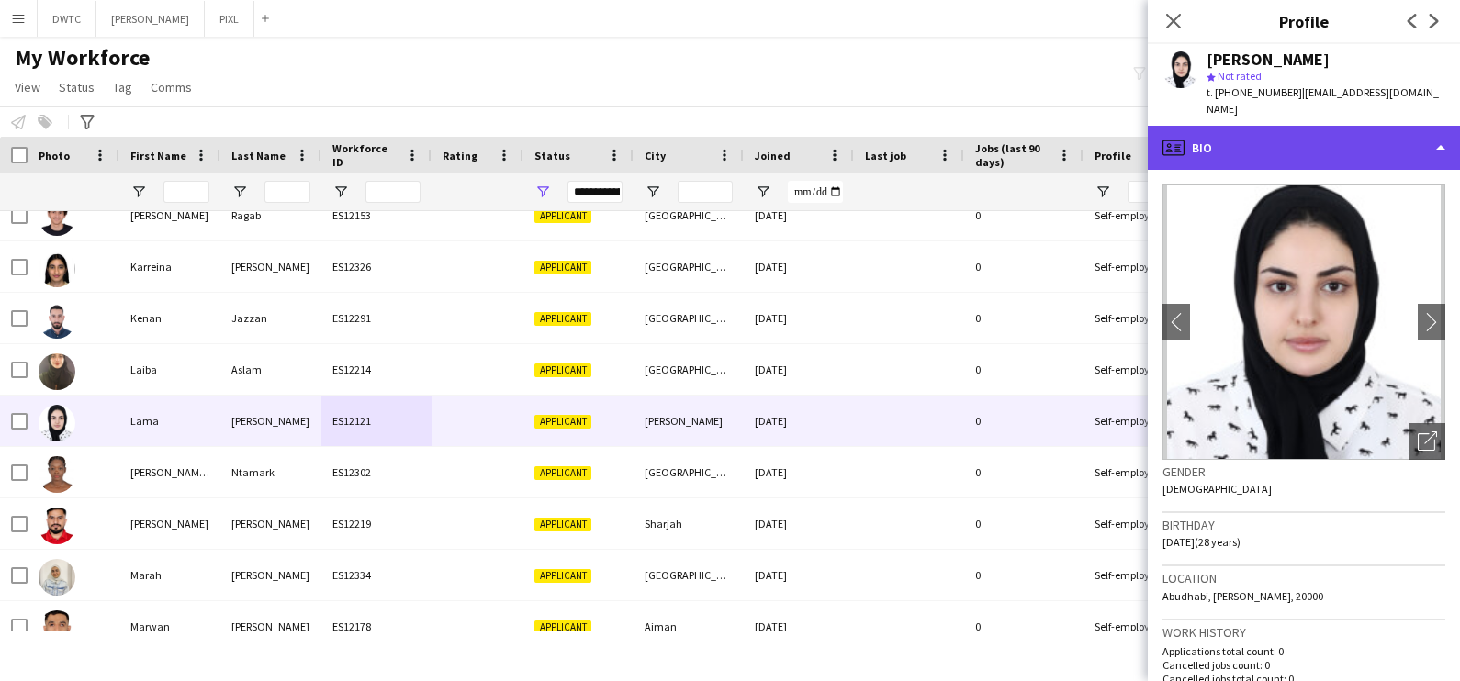
click at [1310, 131] on div "profile Bio" at bounding box center [1304, 148] width 312 height 44
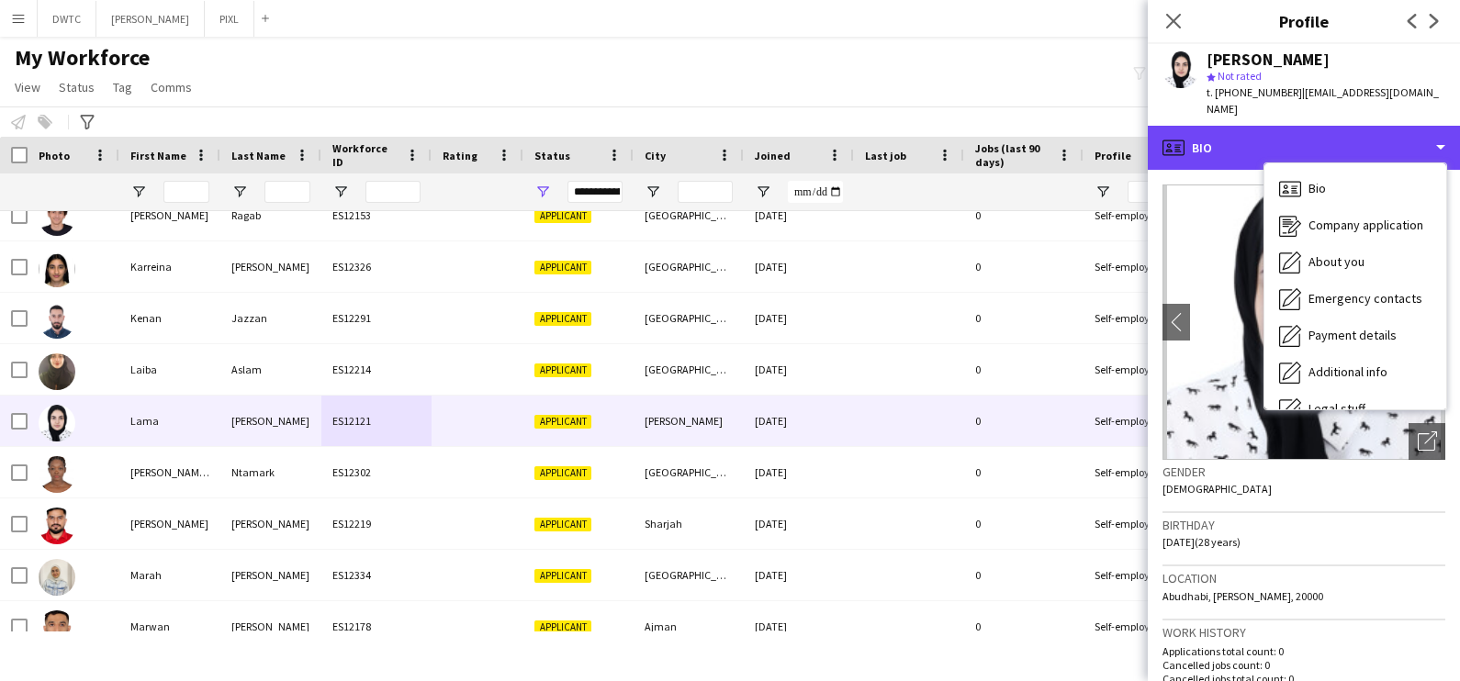
scroll to position [98, 0]
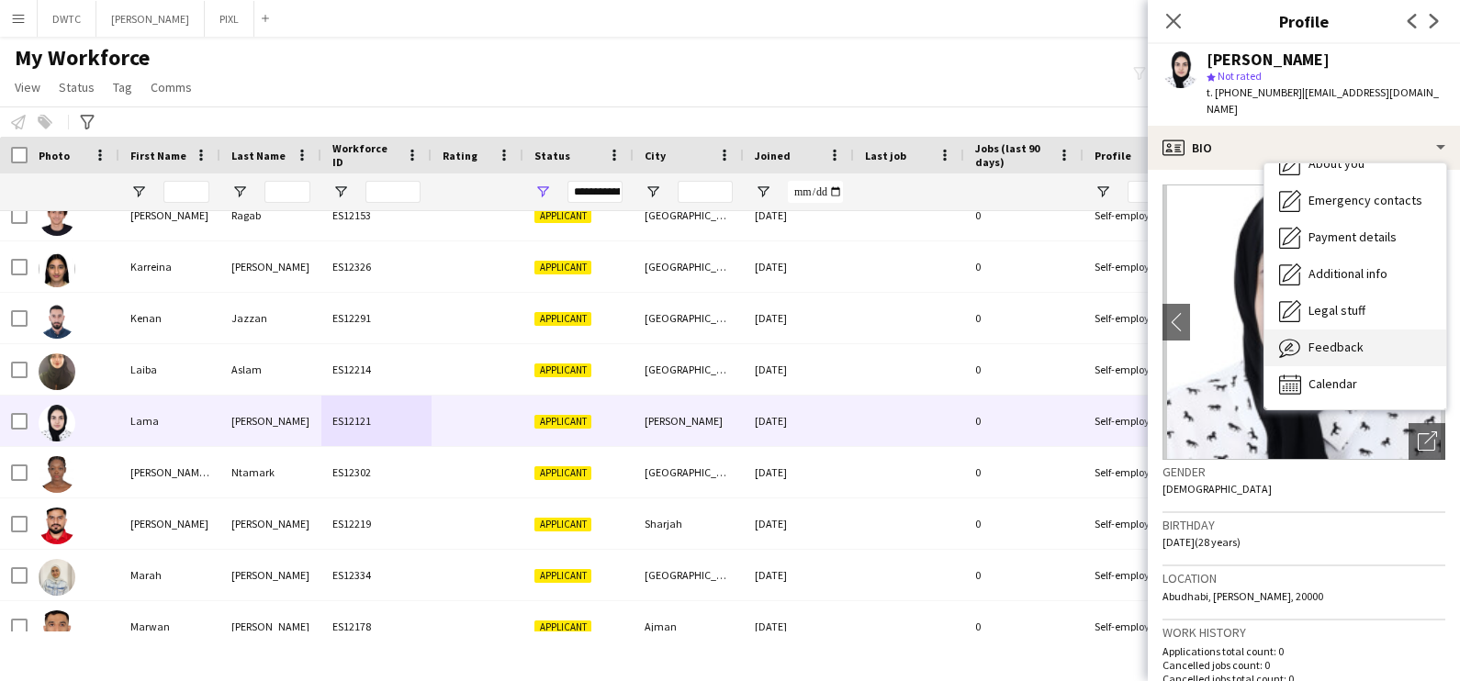
click at [1342, 340] on div "Feedback Feedback" at bounding box center [1355, 348] width 182 height 37
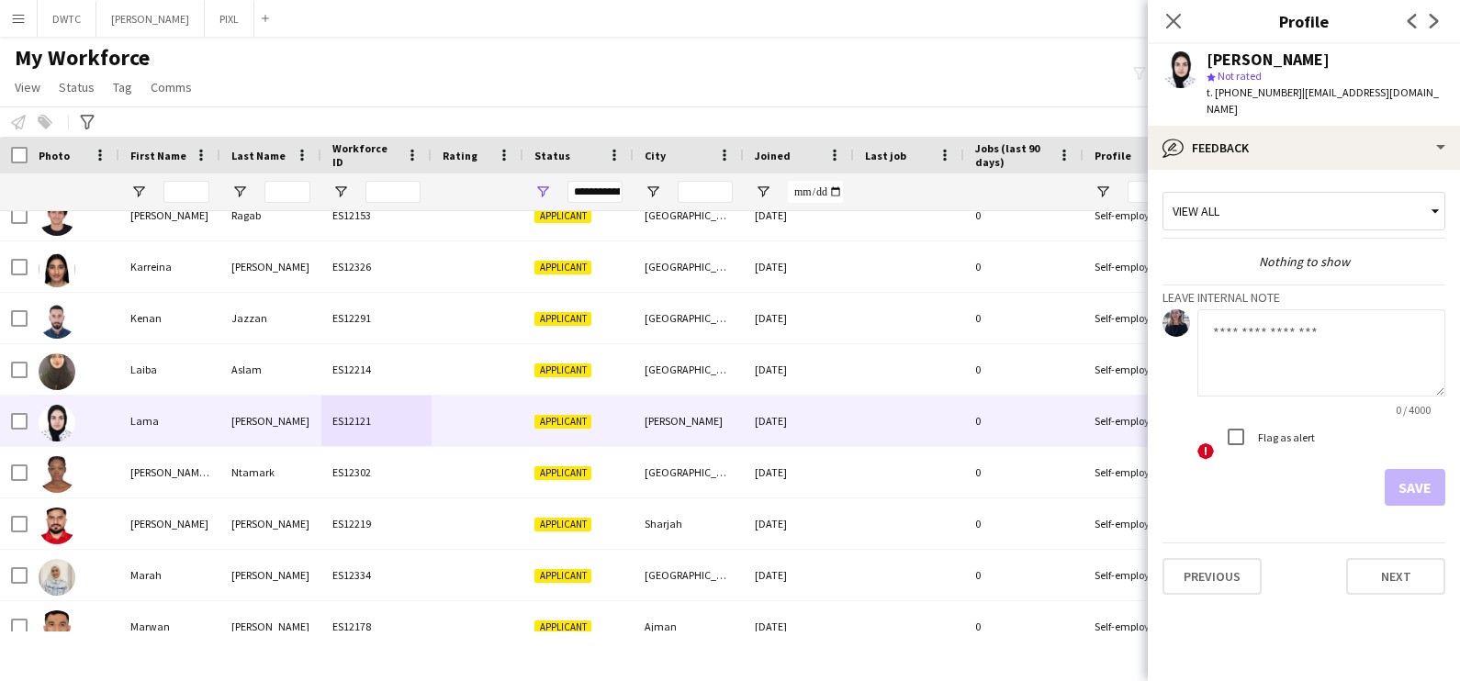
click at [1235, 309] on textarea at bounding box center [1321, 352] width 248 height 87
type textarea "**********"
click at [1400, 476] on button "Save" at bounding box center [1415, 487] width 61 height 37
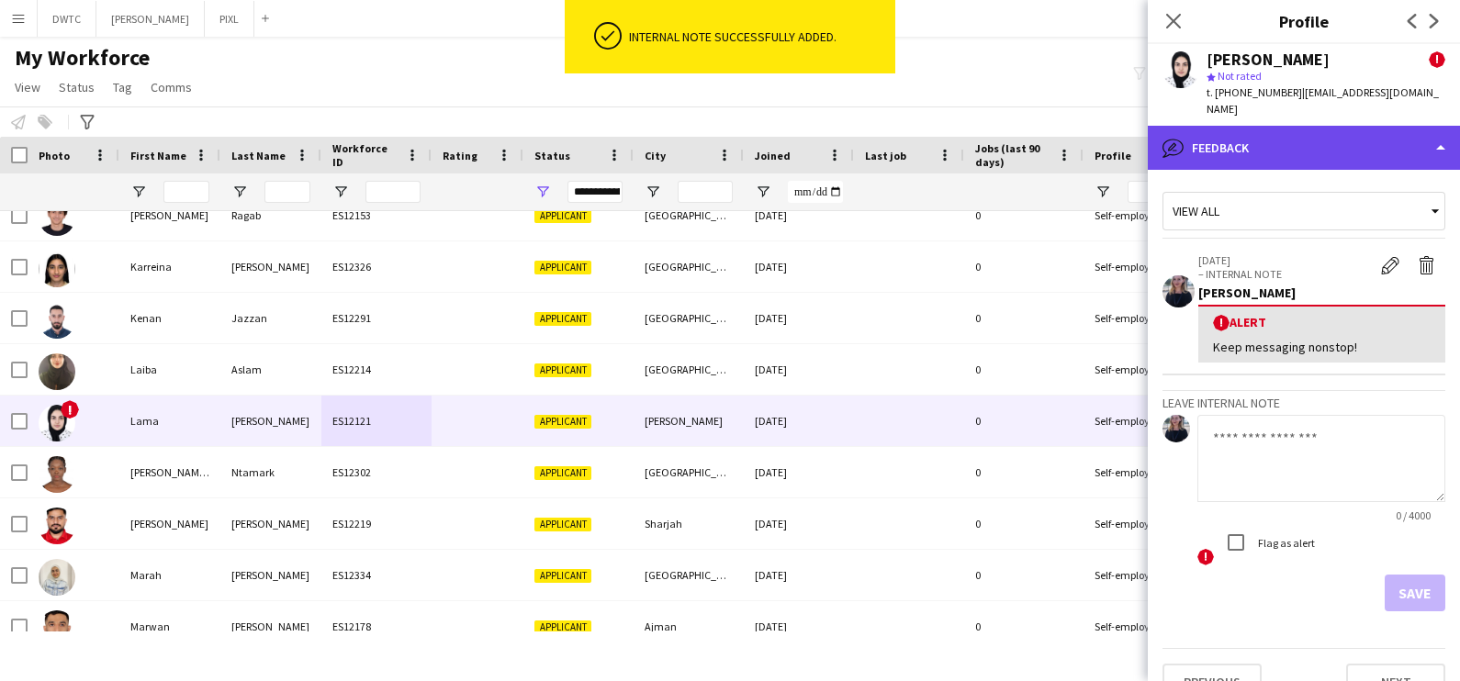
click at [1318, 137] on div "bubble-pencil Feedback" at bounding box center [1304, 148] width 312 height 44
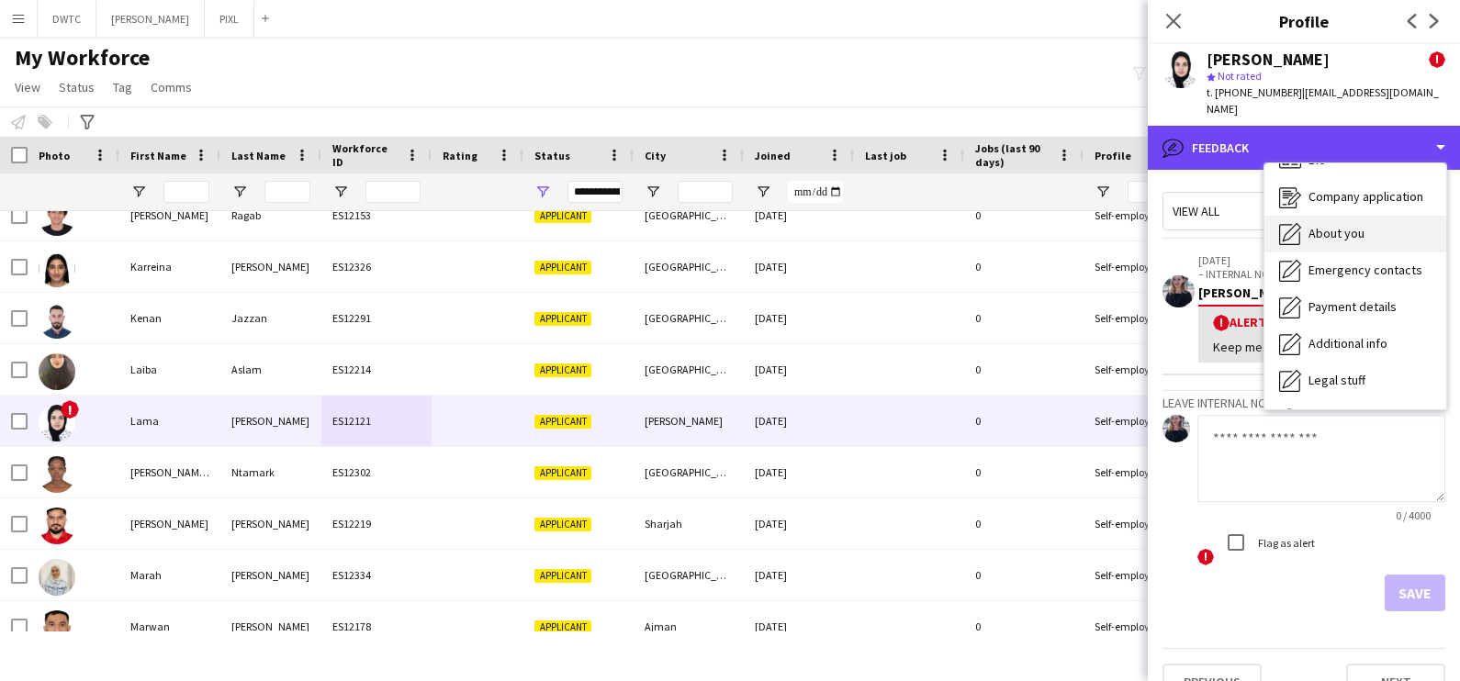
scroll to position [0, 0]
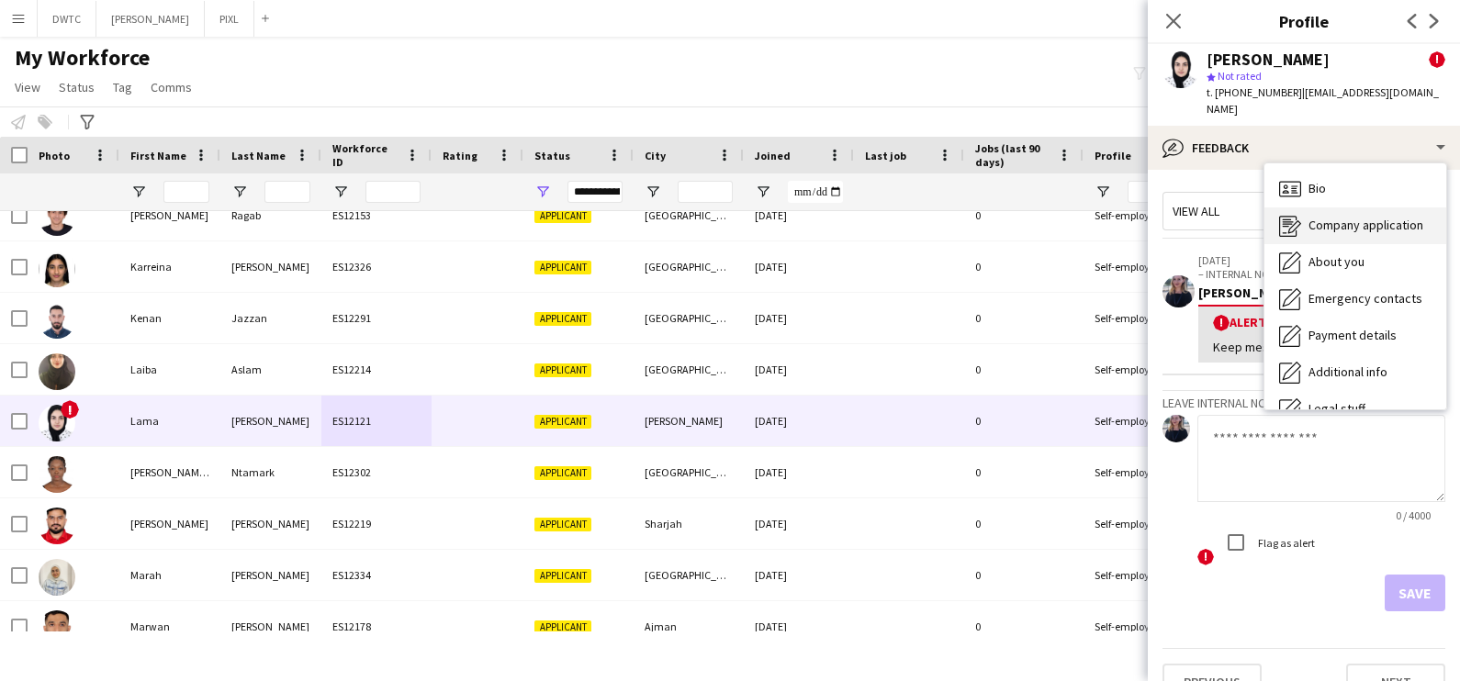
click at [1341, 217] on span "Company application" at bounding box center [1366, 225] width 115 height 17
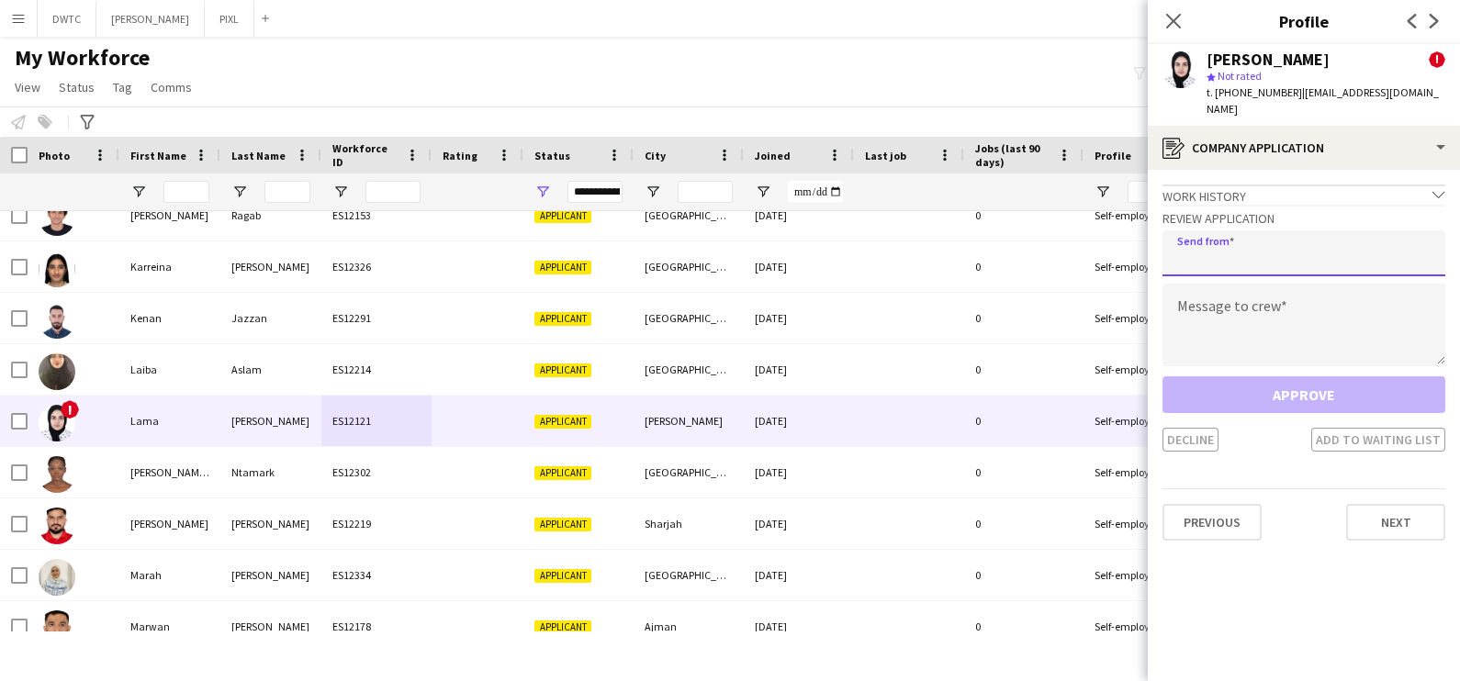
click at [1257, 236] on input "email" at bounding box center [1304, 253] width 283 height 46
type input "**********"
click at [1263, 300] on textarea at bounding box center [1304, 325] width 283 height 83
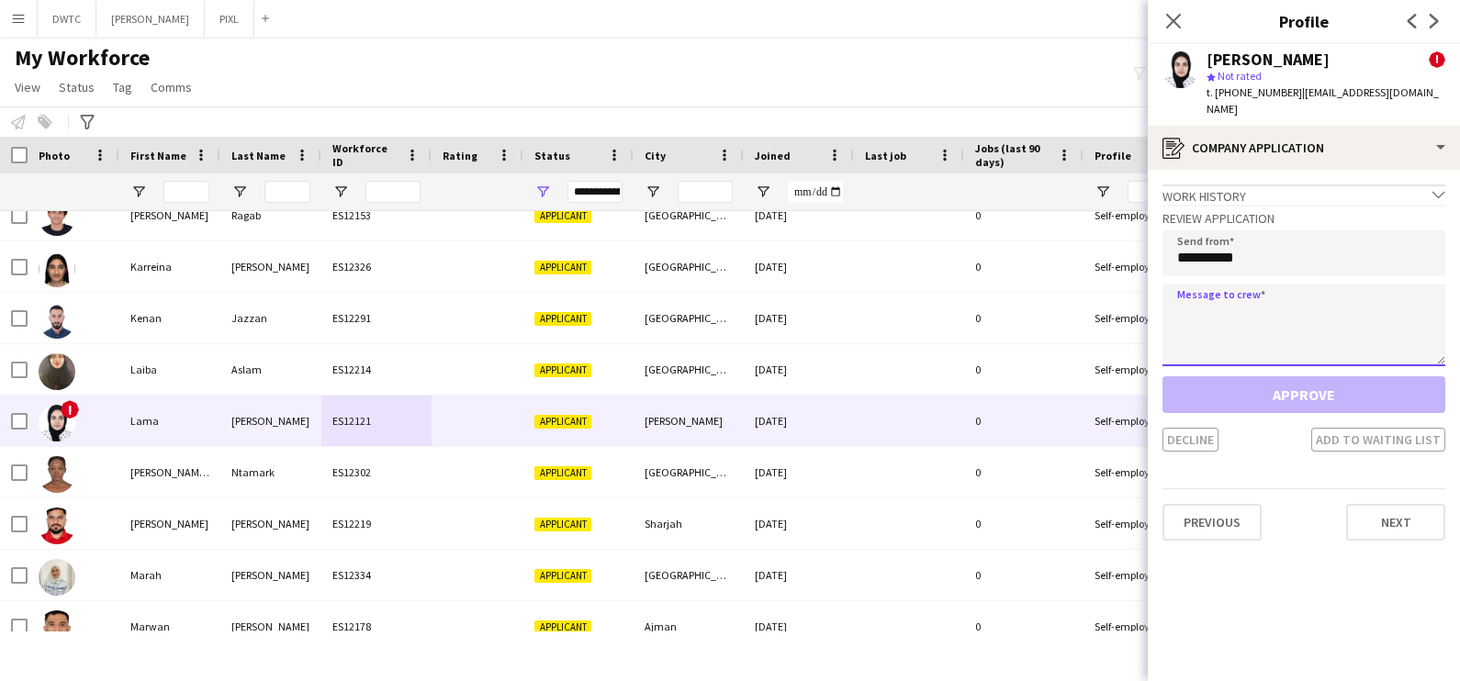
paste textarea "**********"
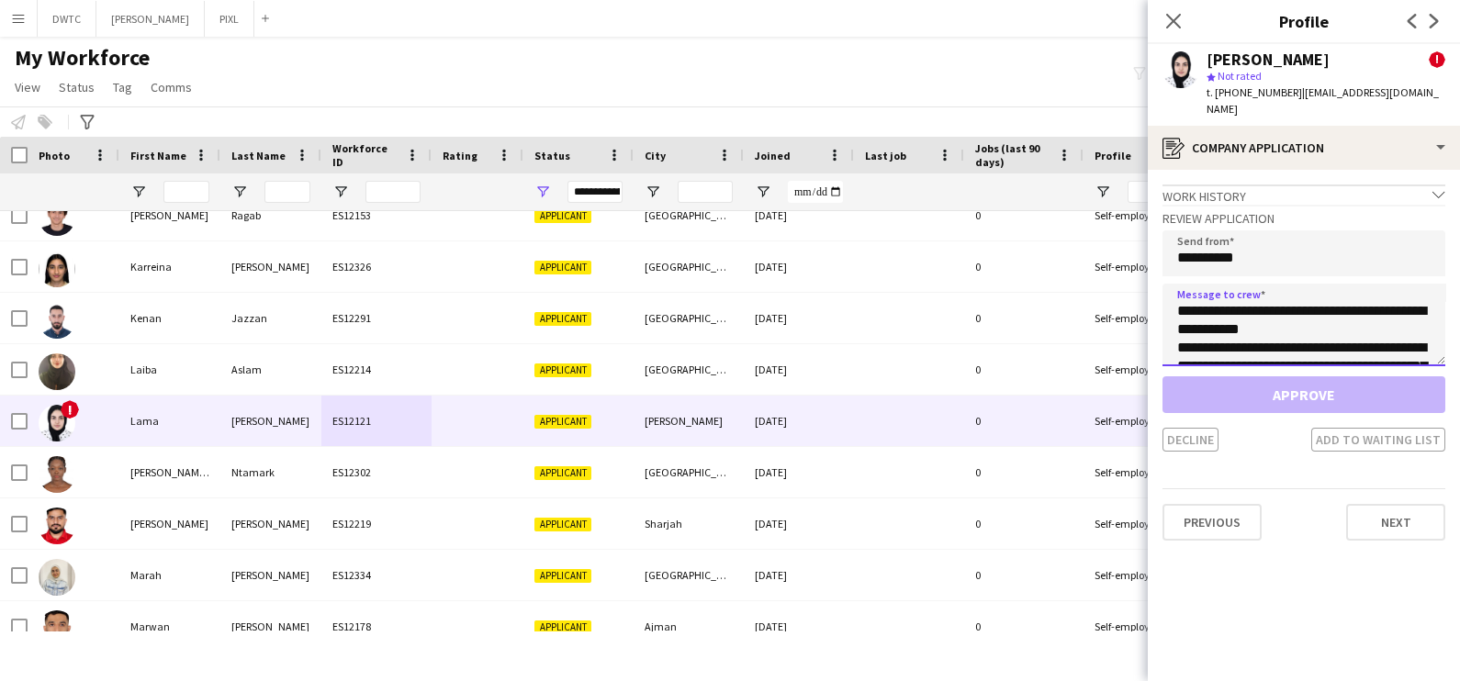
scroll to position [140, 0]
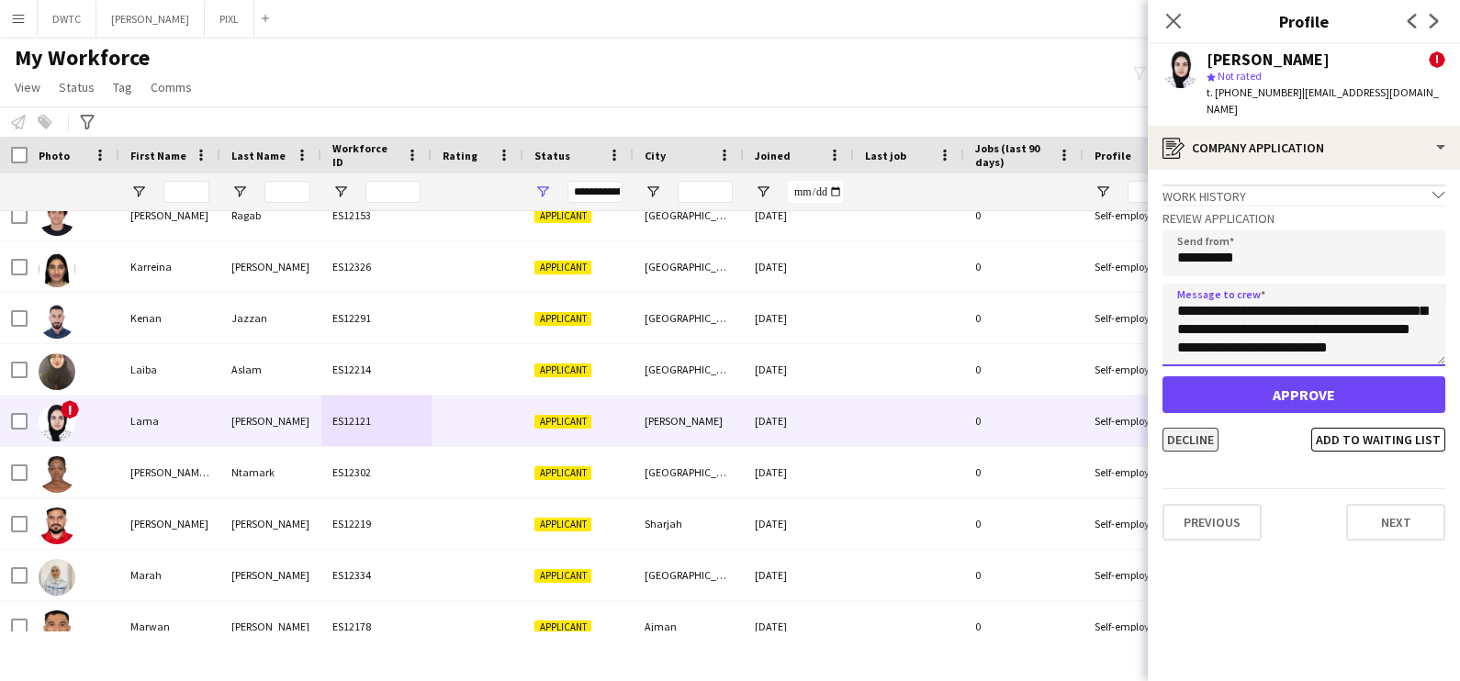
type textarea "**********"
click at [1175, 428] on button "Decline" at bounding box center [1191, 440] width 56 height 24
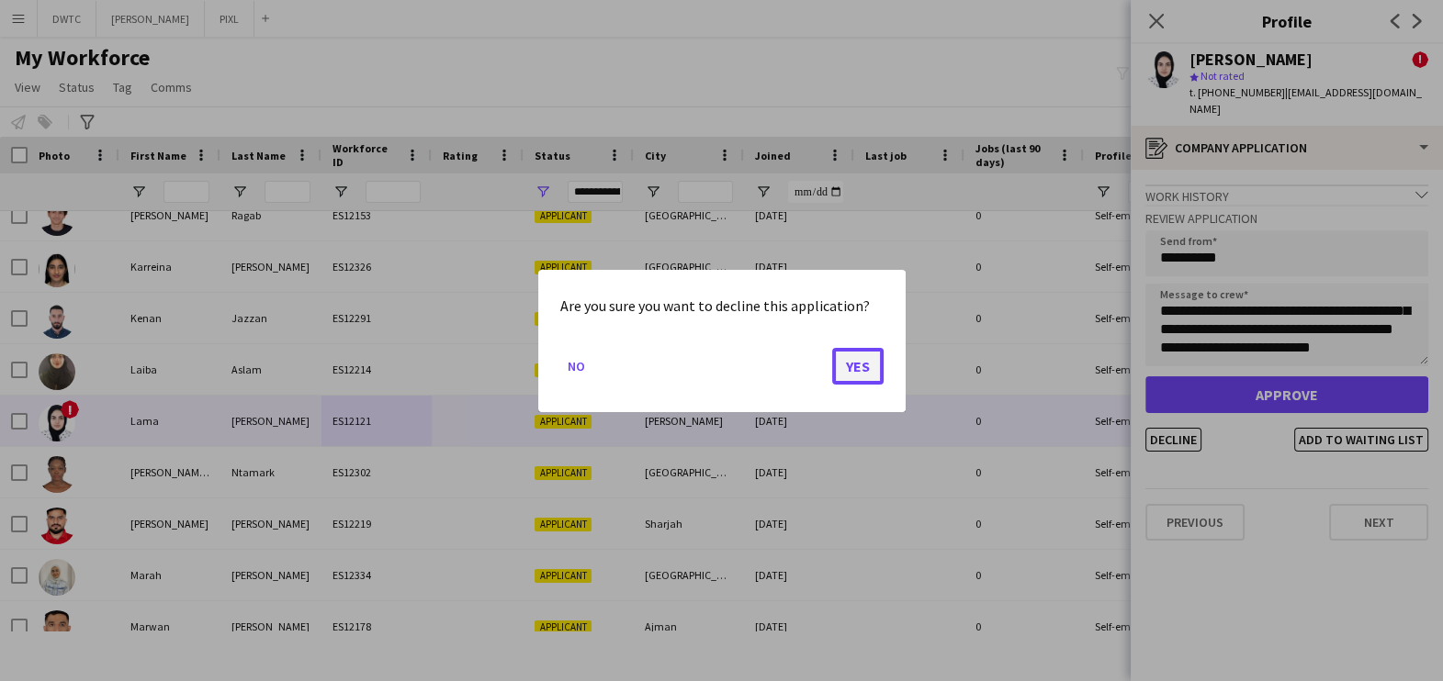
click at [848, 355] on button "Yes" at bounding box center [857, 365] width 51 height 37
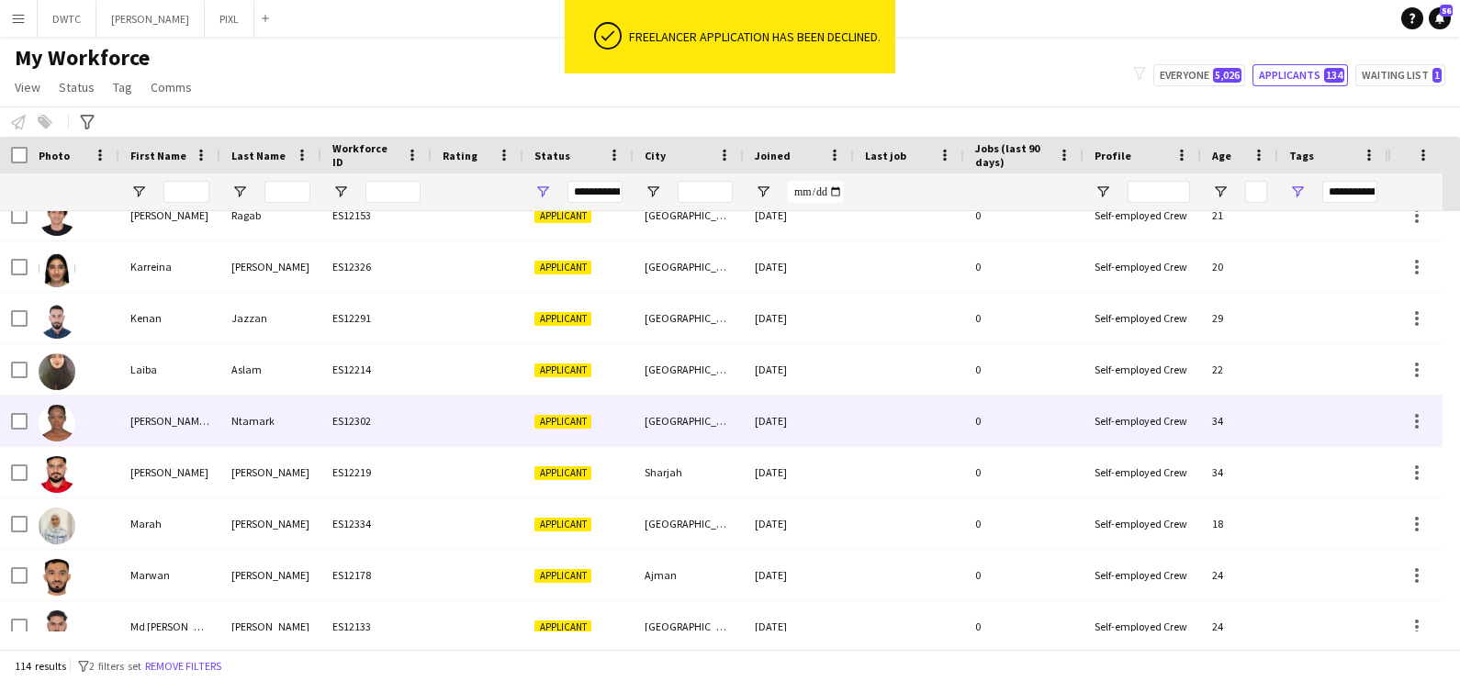
click at [360, 413] on div "ES12302" at bounding box center [376, 421] width 110 height 51
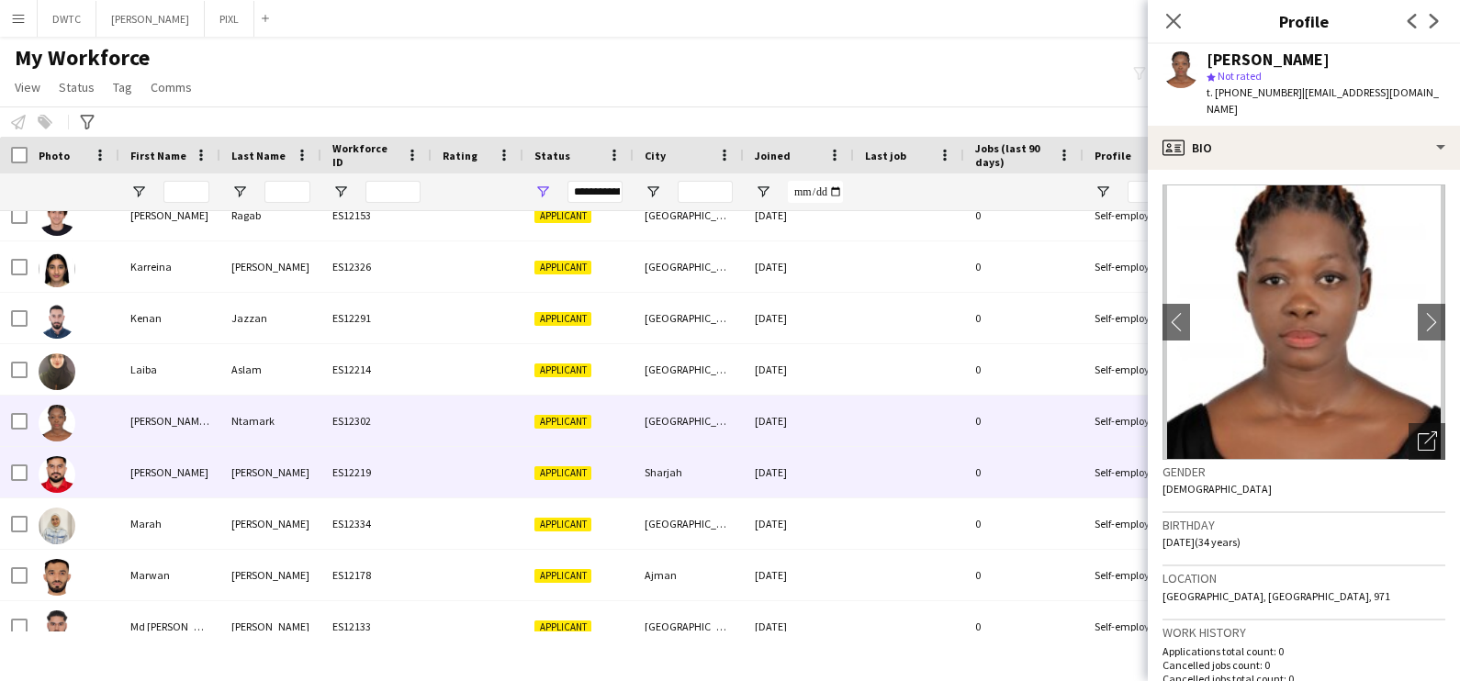
click at [305, 464] on div "Ali" at bounding box center [270, 472] width 101 height 51
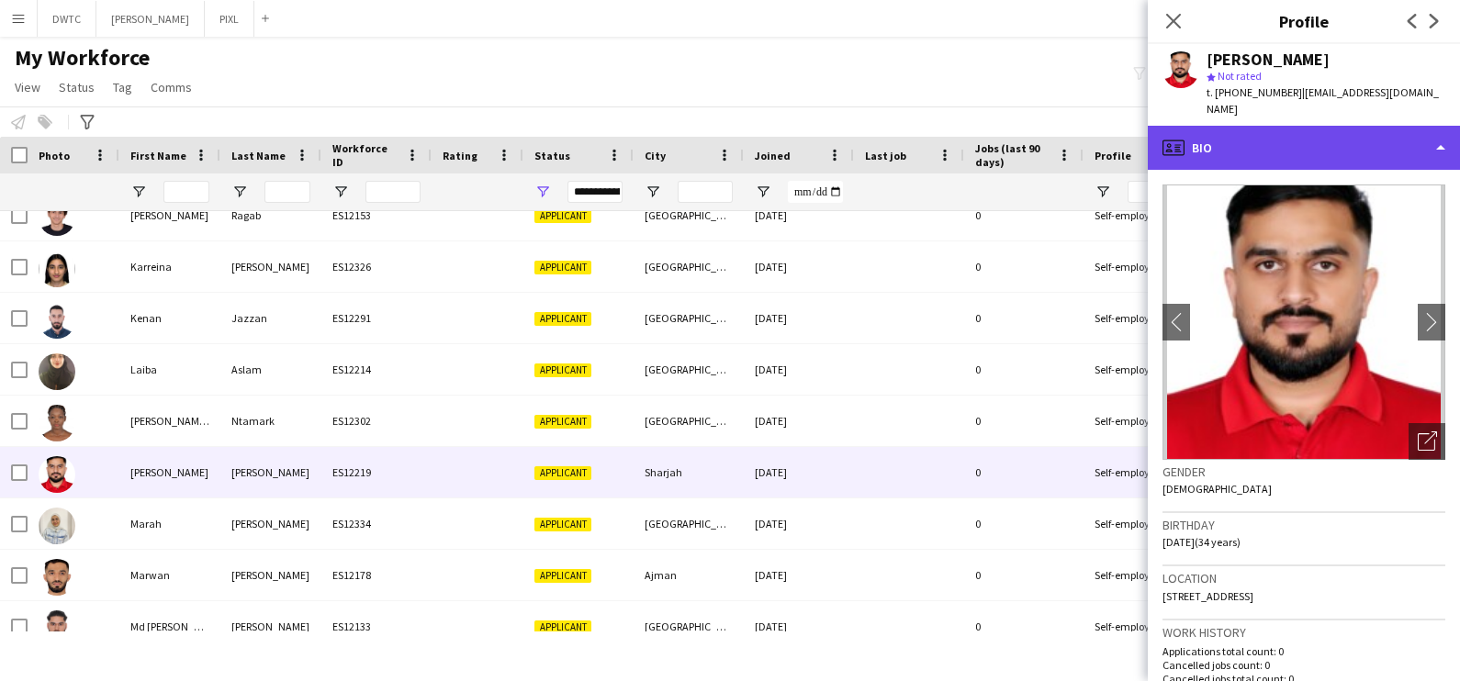
click at [1290, 126] on div "profile Bio" at bounding box center [1304, 148] width 312 height 44
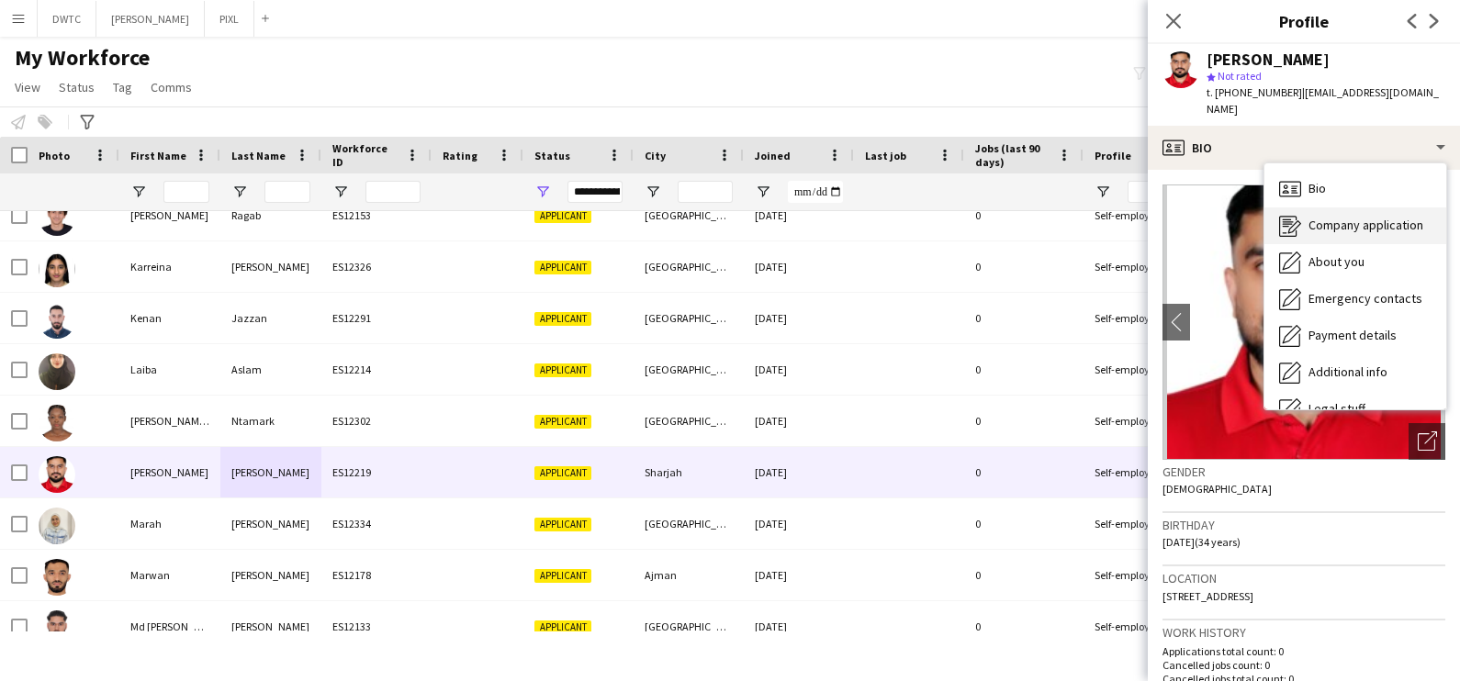
click at [1308, 208] on div "Company application Company application" at bounding box center [1355, 226] width 182 height 37
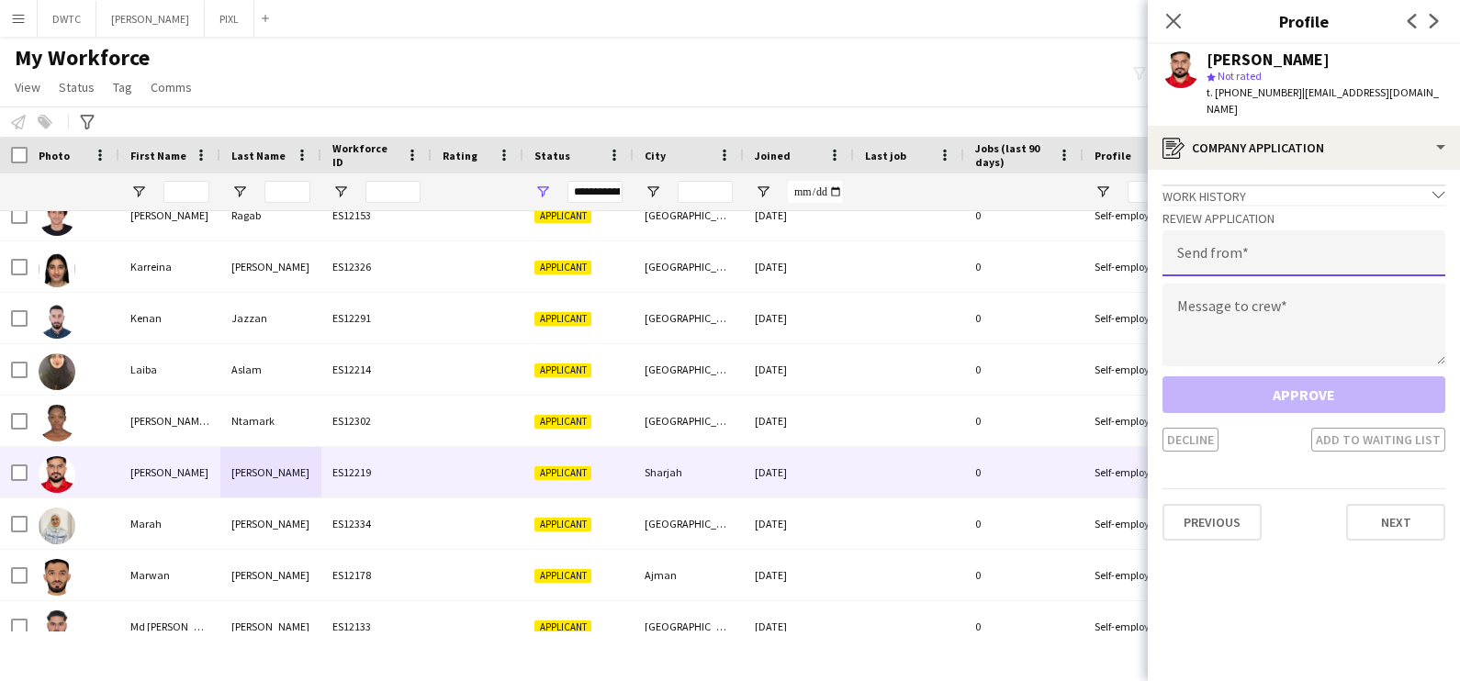
click at [1266, 230] on input "email" at bounding box center [1304, 253] width 283 height 46
type input "**********"
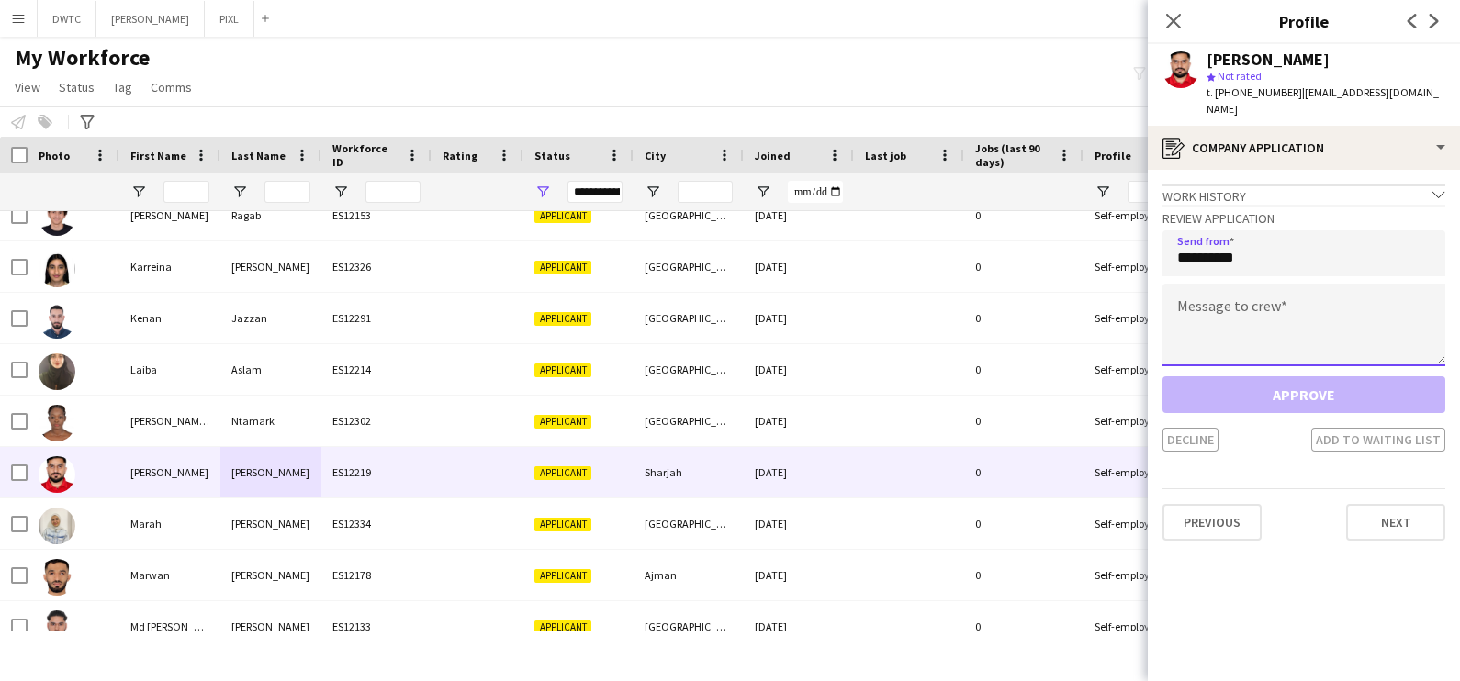
click at [1226, 285] on textarea at bounding box center [1304, 325] width 283 height 83
paste textarea "**********"
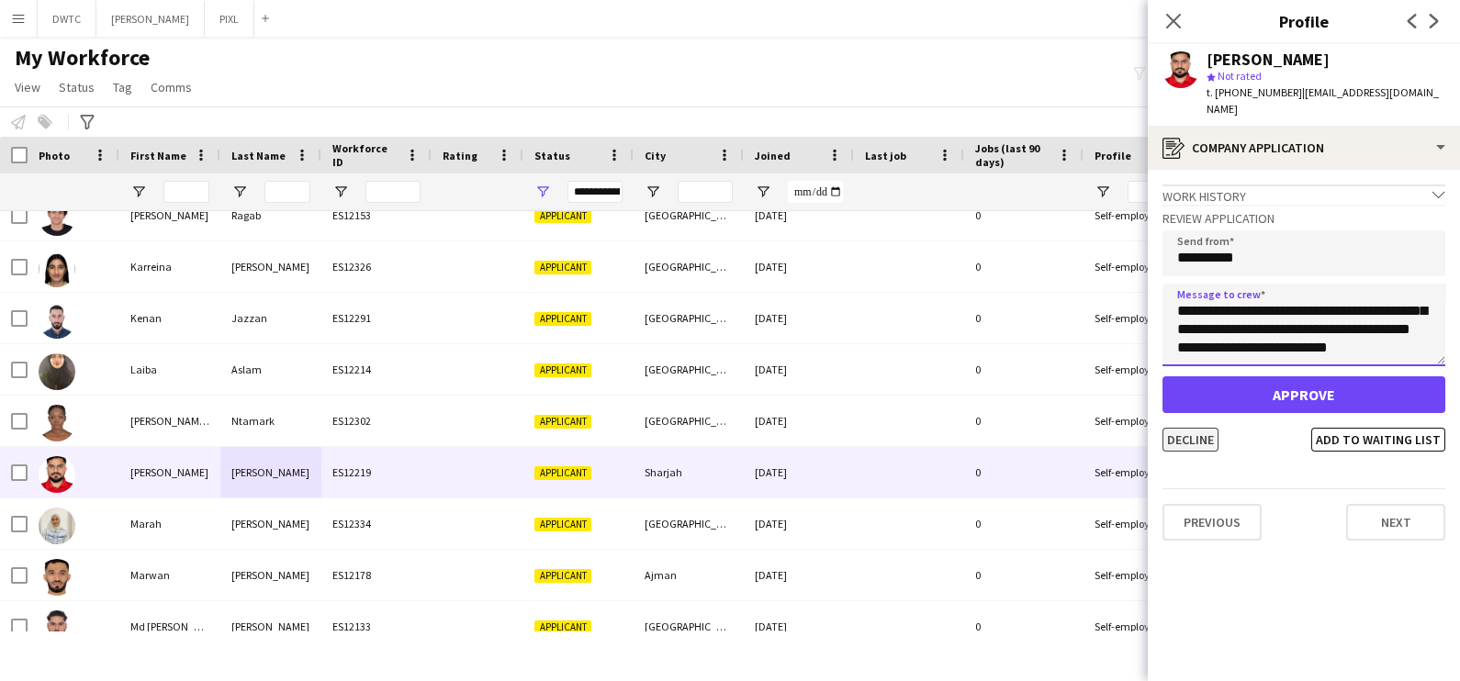
type textarea "**********"
click at [1177, 428] on button "Decline" at bounding box center [1191, 440] width 56 height 24
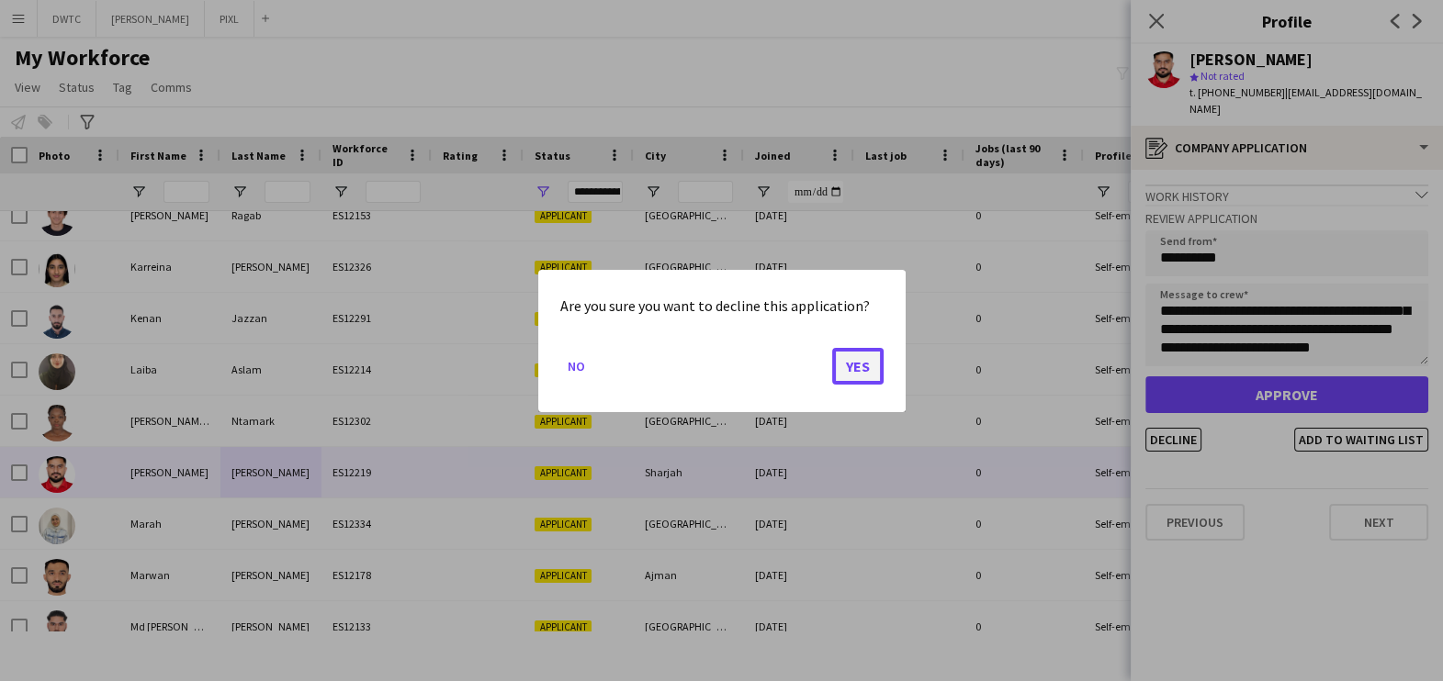
click at [872, 365] on button "Yes" at bounding box center [857, 365] width 51 height 37
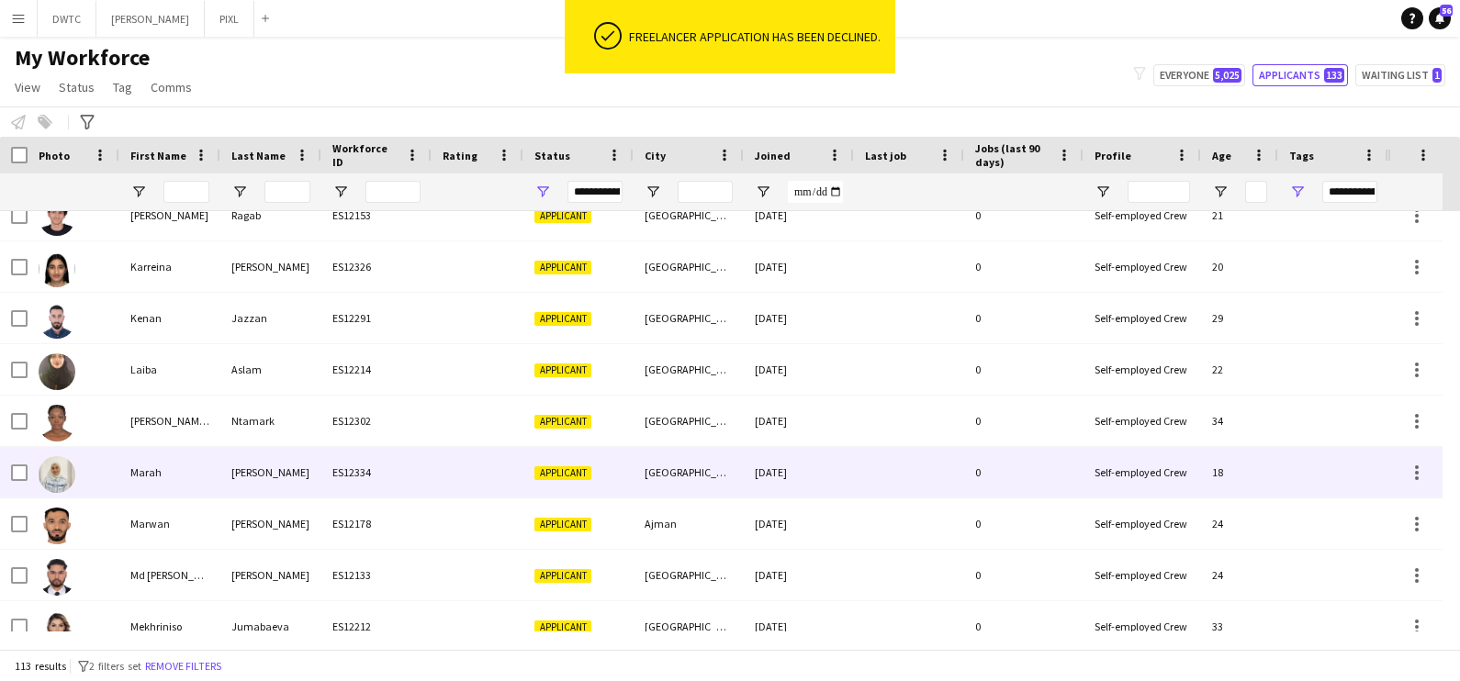
click at [248, 466] on div "Marah Emran" at bounding box center [270, 472] width 101 height 51
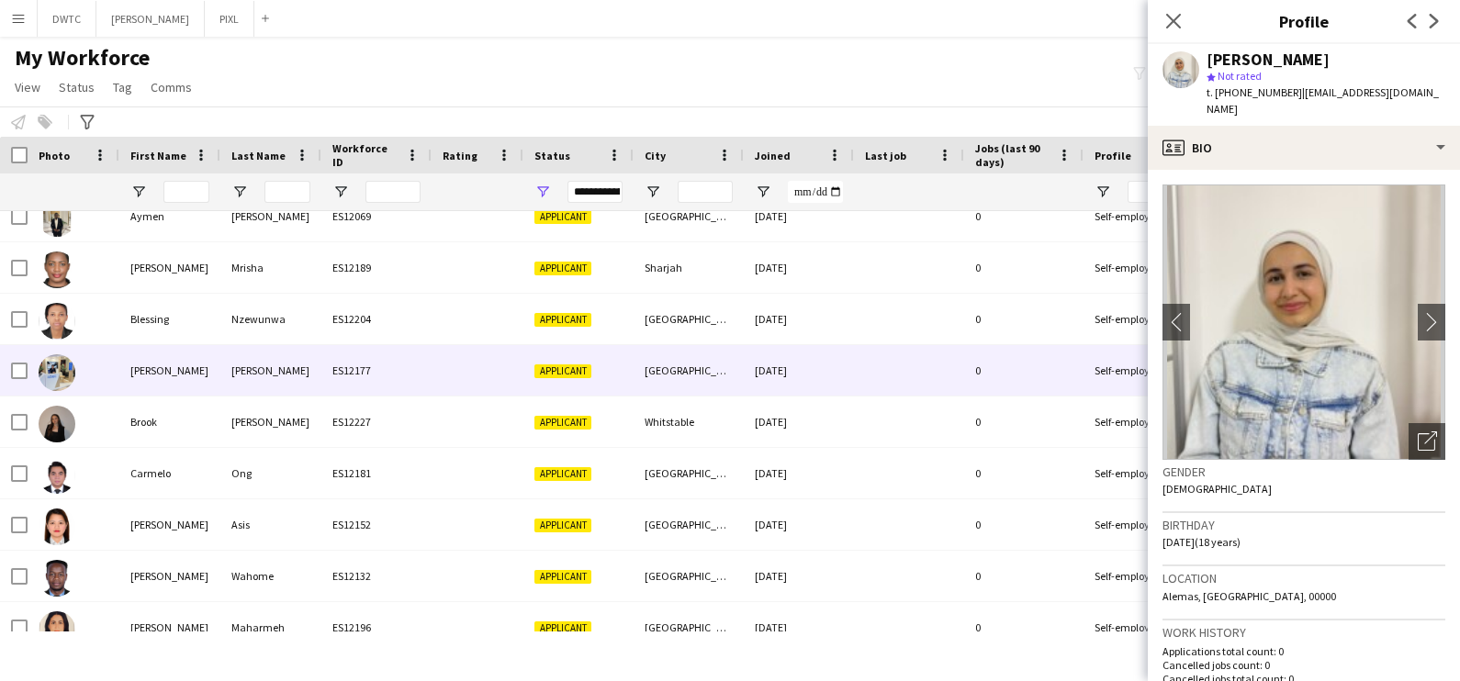
scroll to position [0, 0]
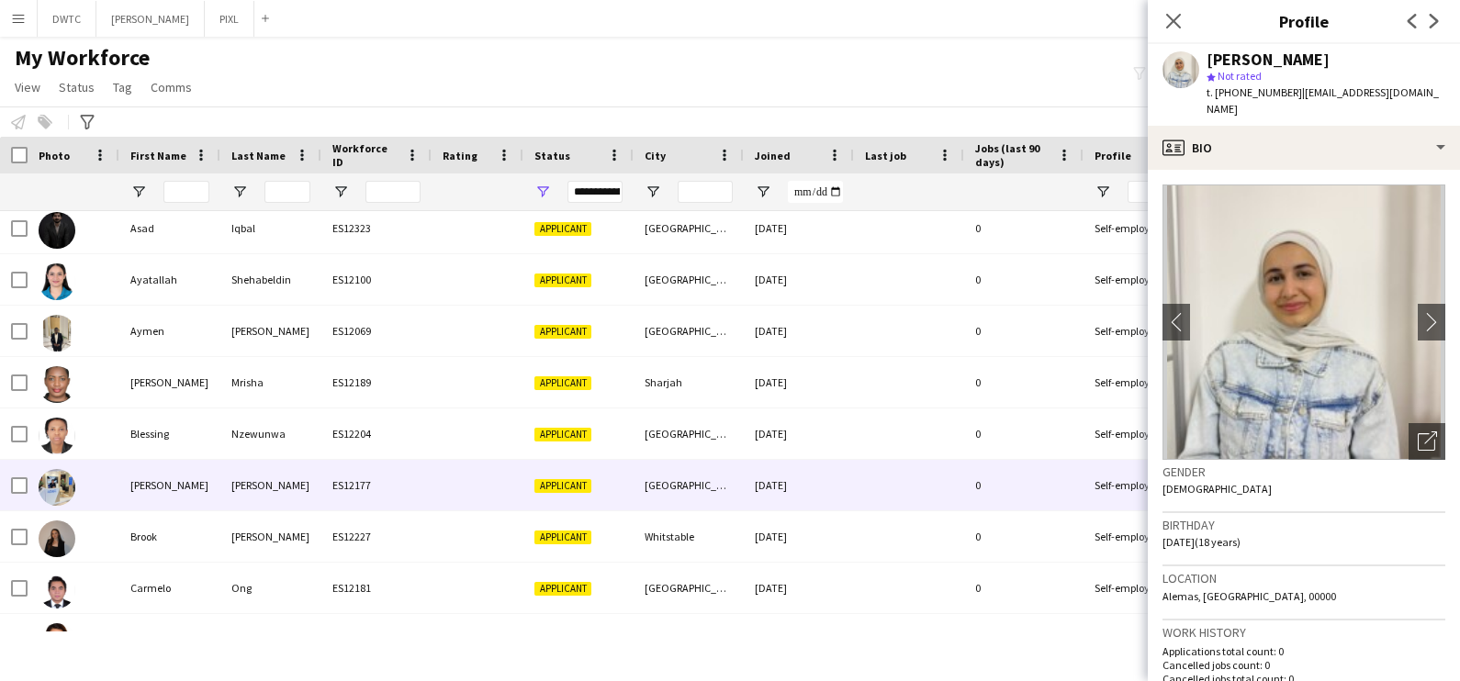
click at [286, 464] on div "Marcelo" at bounding box center [270, 485] width 101 height 51
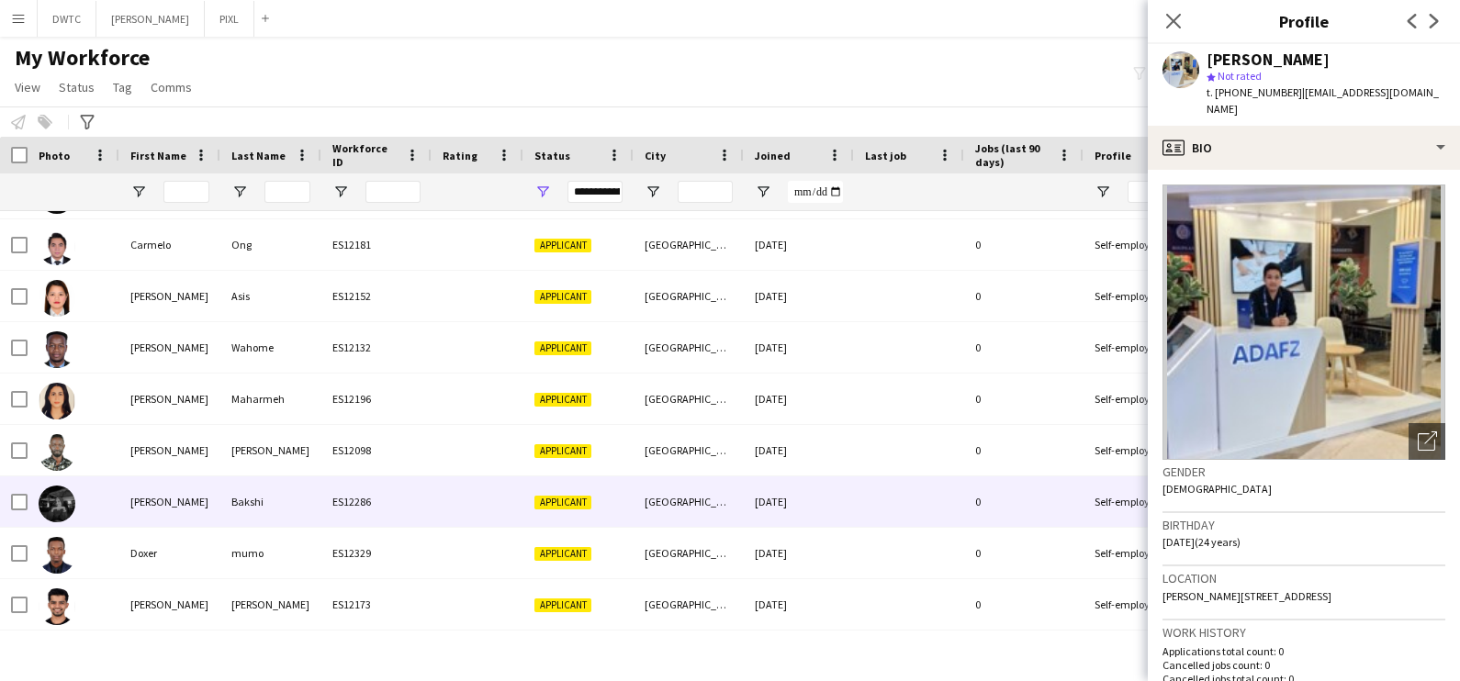
click at [294, 484] on div "Bakshi" at bounding box center [270, 502] width 101 height 51
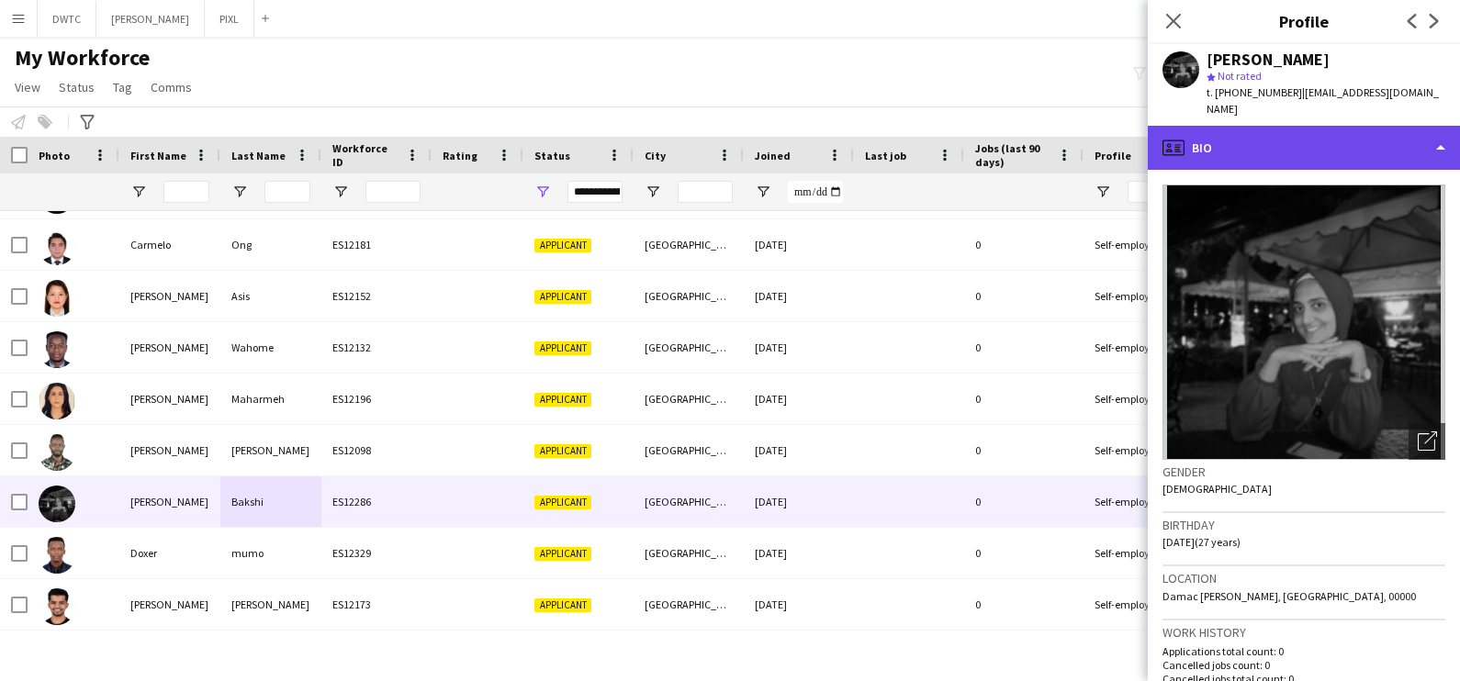
click at [1311, 126] on div "profile Bio" at bounding box center [1304, 148] width 312 height 44
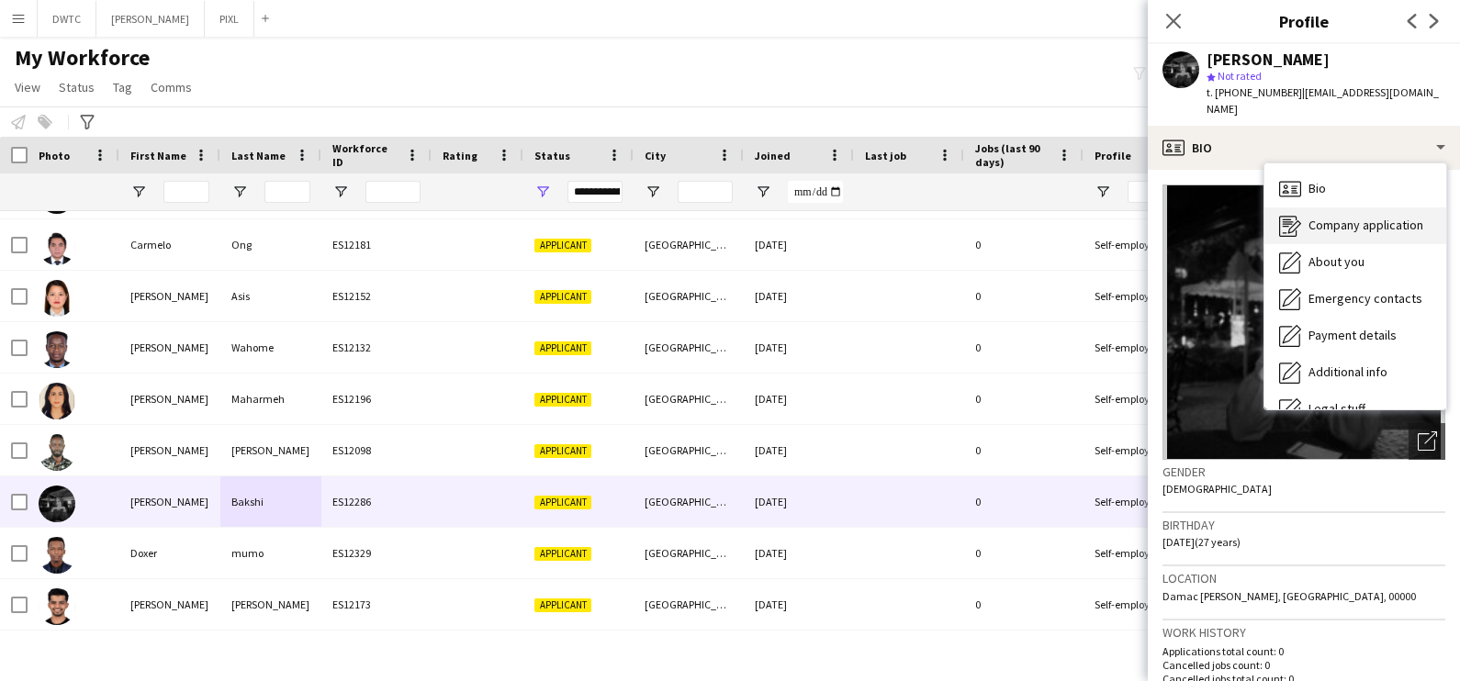
click at [1318, 217] on span "Company application" at bounding box center [1366, 225] width 115 height 17
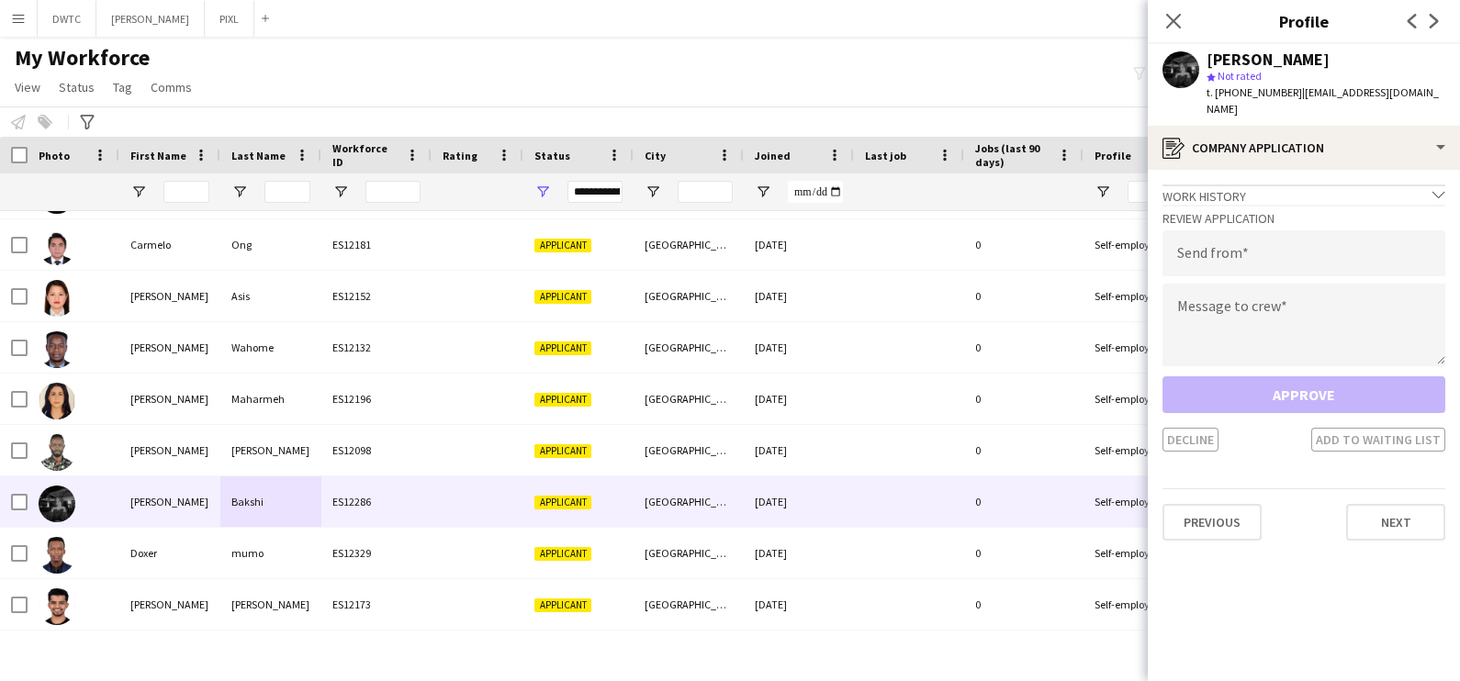
click at [1286, 210] on h3 "Review Application" at bounding box center [1304, 218] width 283 height 17
click at [1278, 230] on input "email" at bounding box center [1304, 253] width 283 height 46
type input "**********"
click at [1229, 291] on textarea at bounding box center [1304, 325] width 283 height 83
paste textarea "**********"
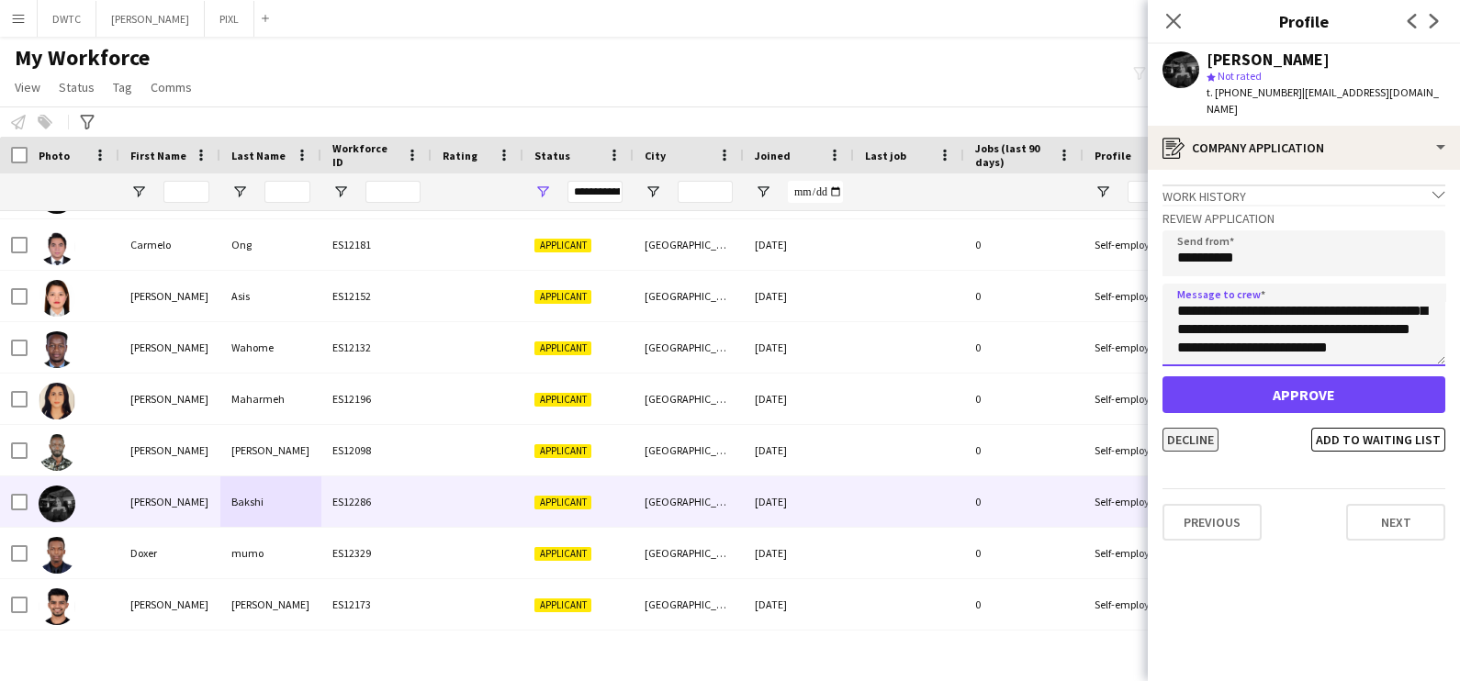
type textarea "**********"
click at [1173, 428] on button "Decline" at bounding box center [1191, 440] width 56 height 24
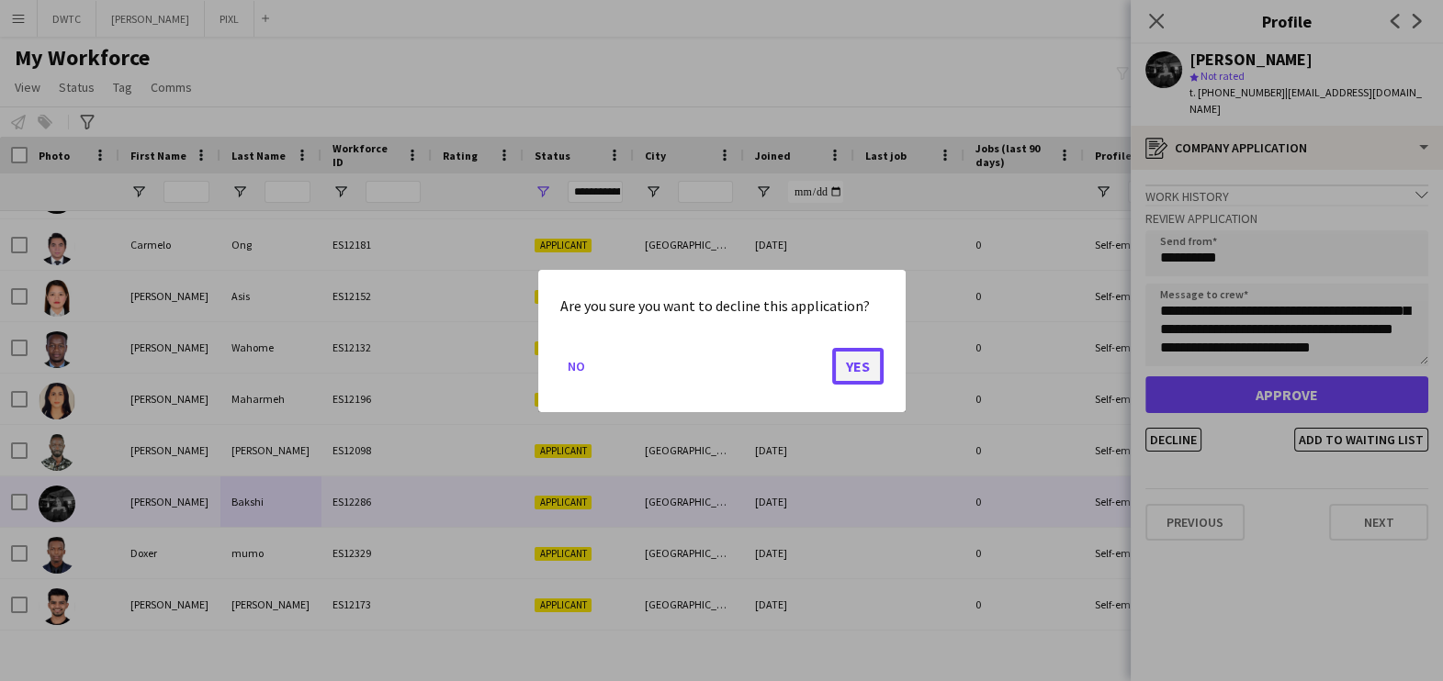
click at [866, 363] on button "Yes" at bounding box center [857, 365] width 51 height 37
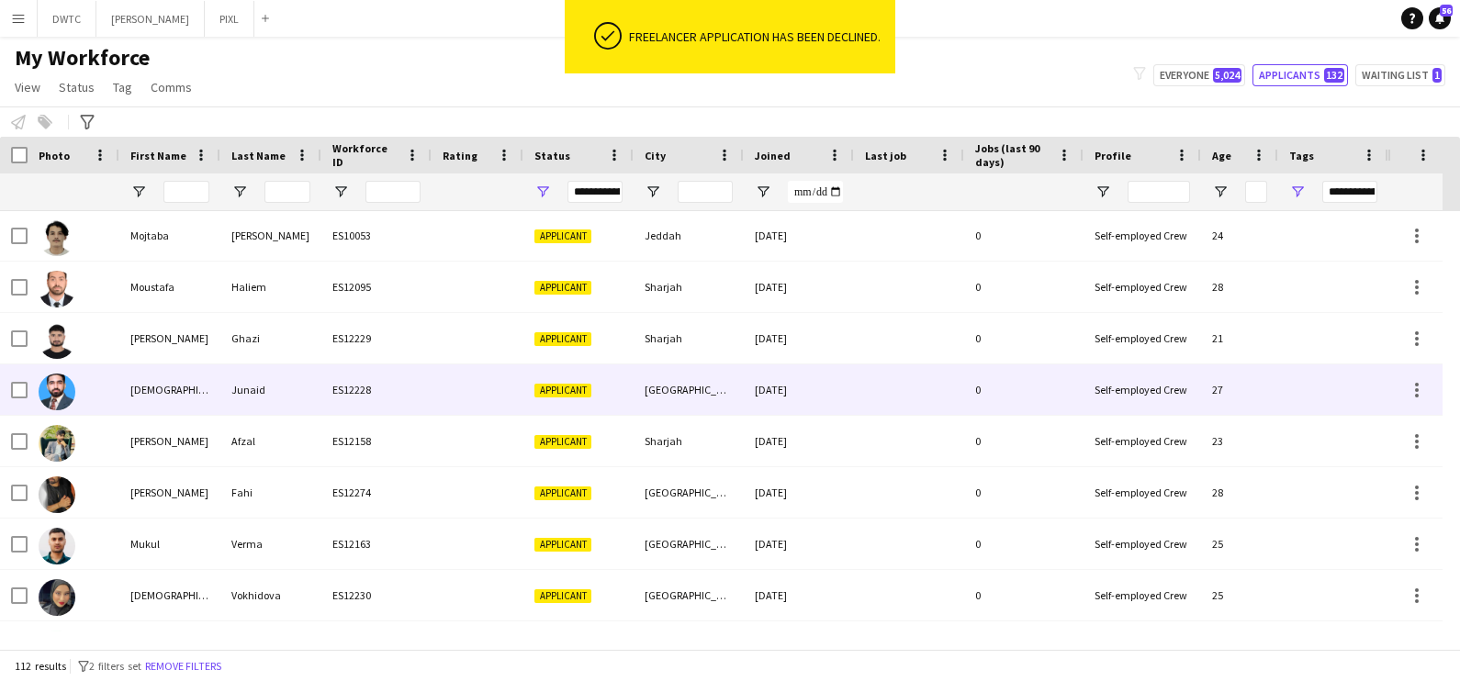
click at [320, 395] on div "Junaid" at bounding box center [270, 390] width 101 height 51
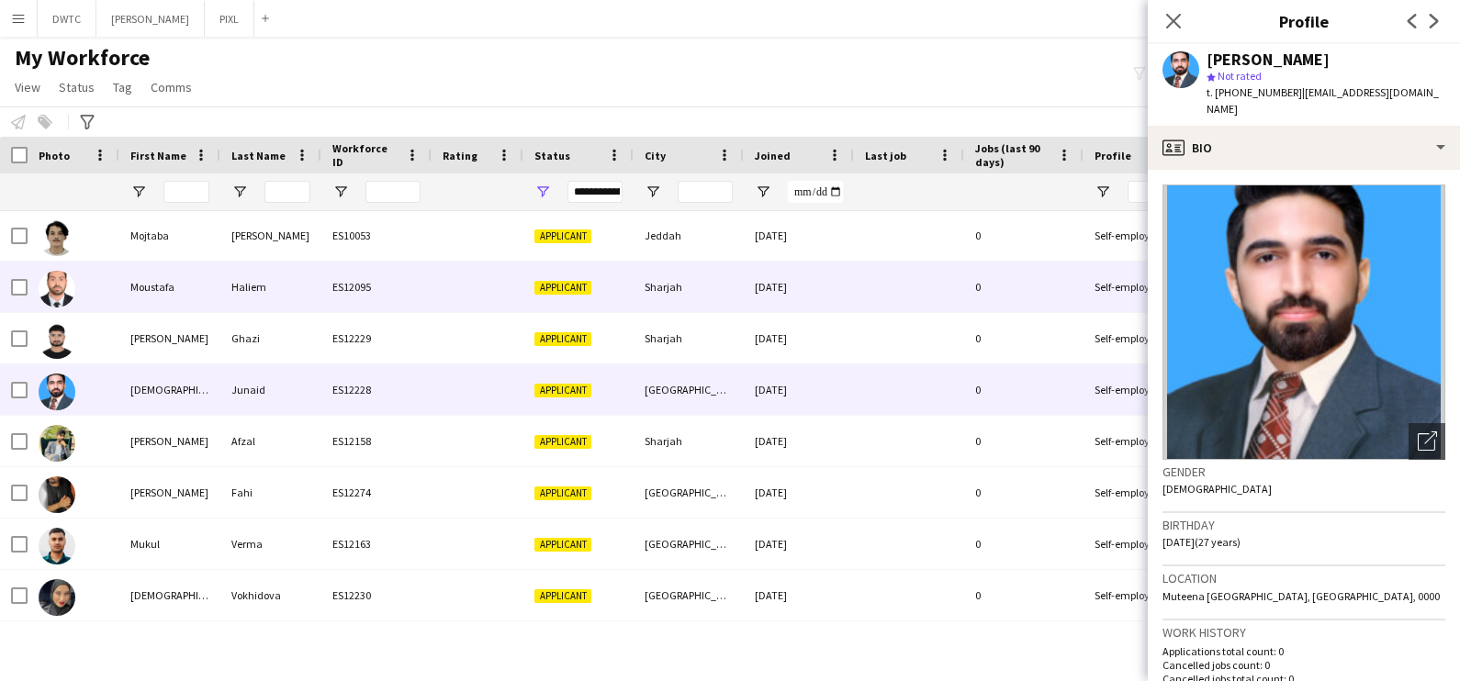
click at [175, 321] on div "Muhammad Aadil" at bounding box center [169, 338] width 101 height 51
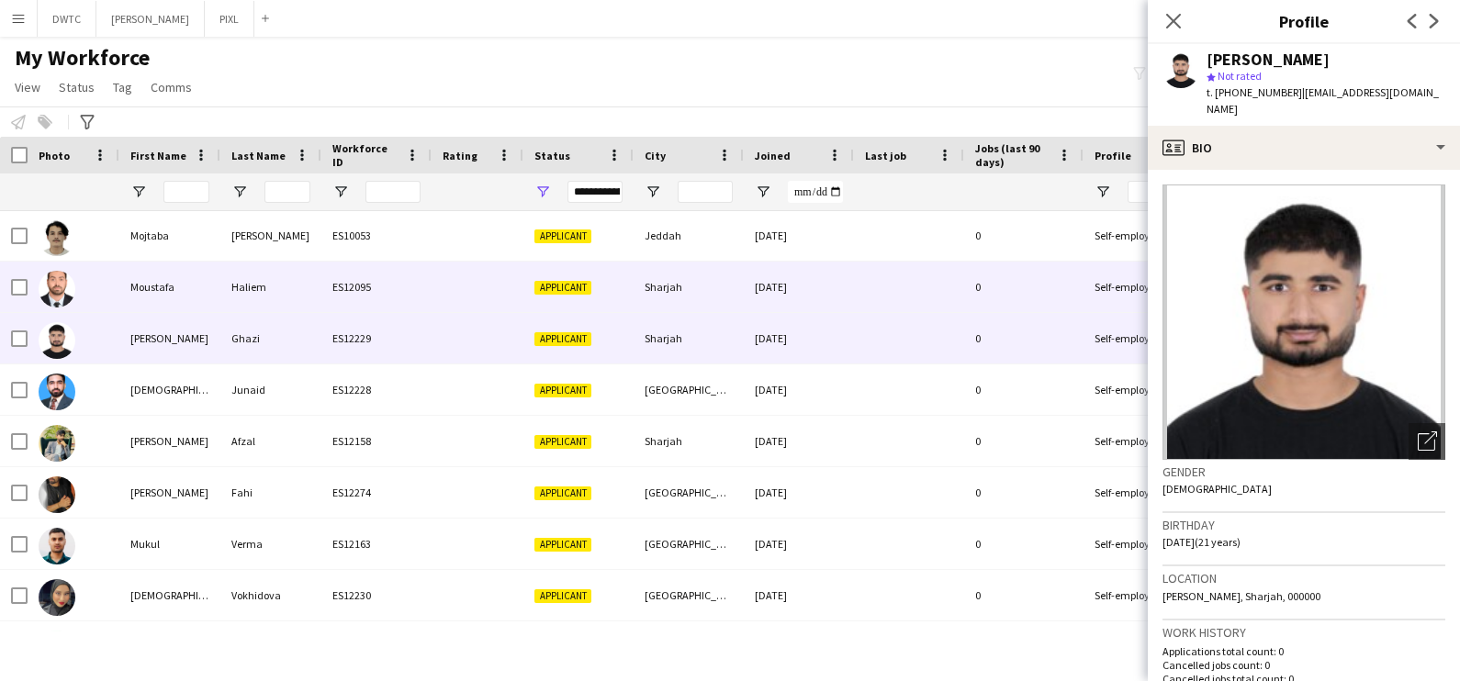
click at [248, 280] on div "Haliem" at bounding box center [270, 287] width 101 height 51
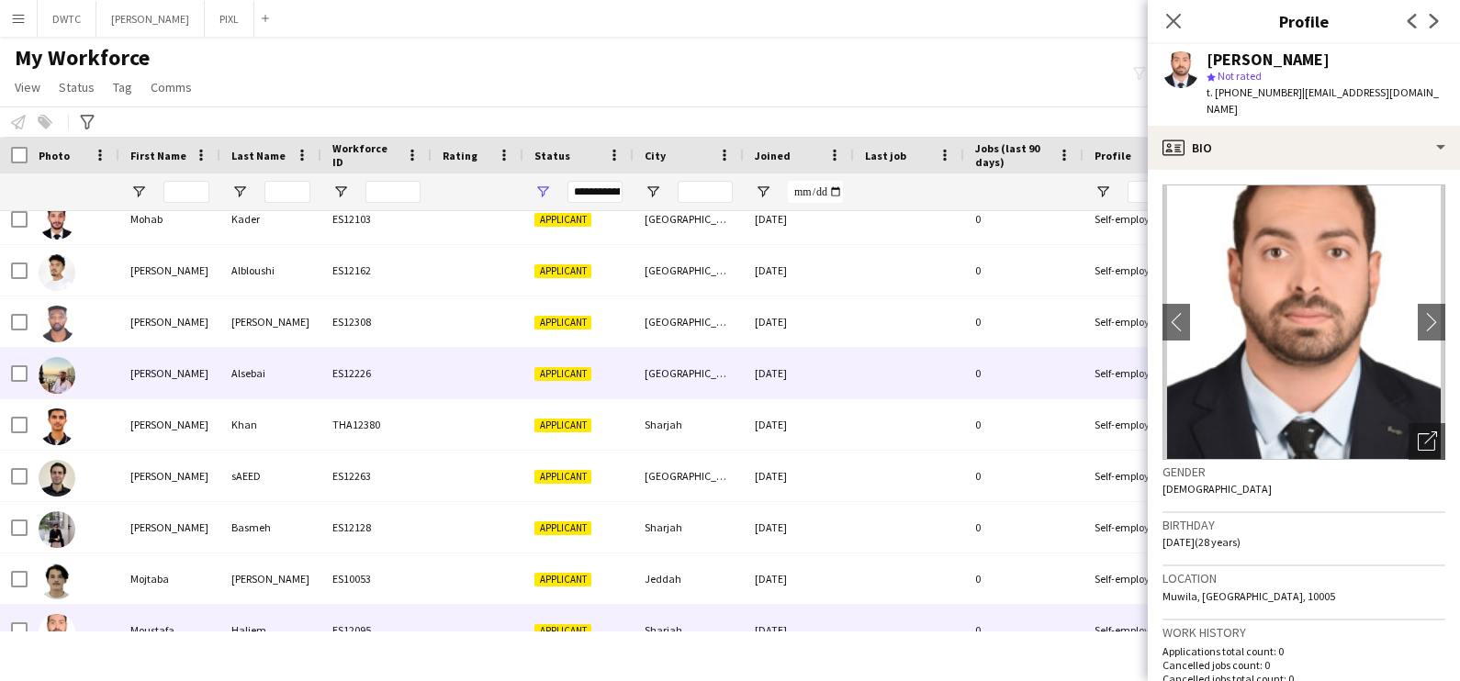
click at [190, 365] on div "Mohammad" at bounding box center [169, 373] width 101 height 51
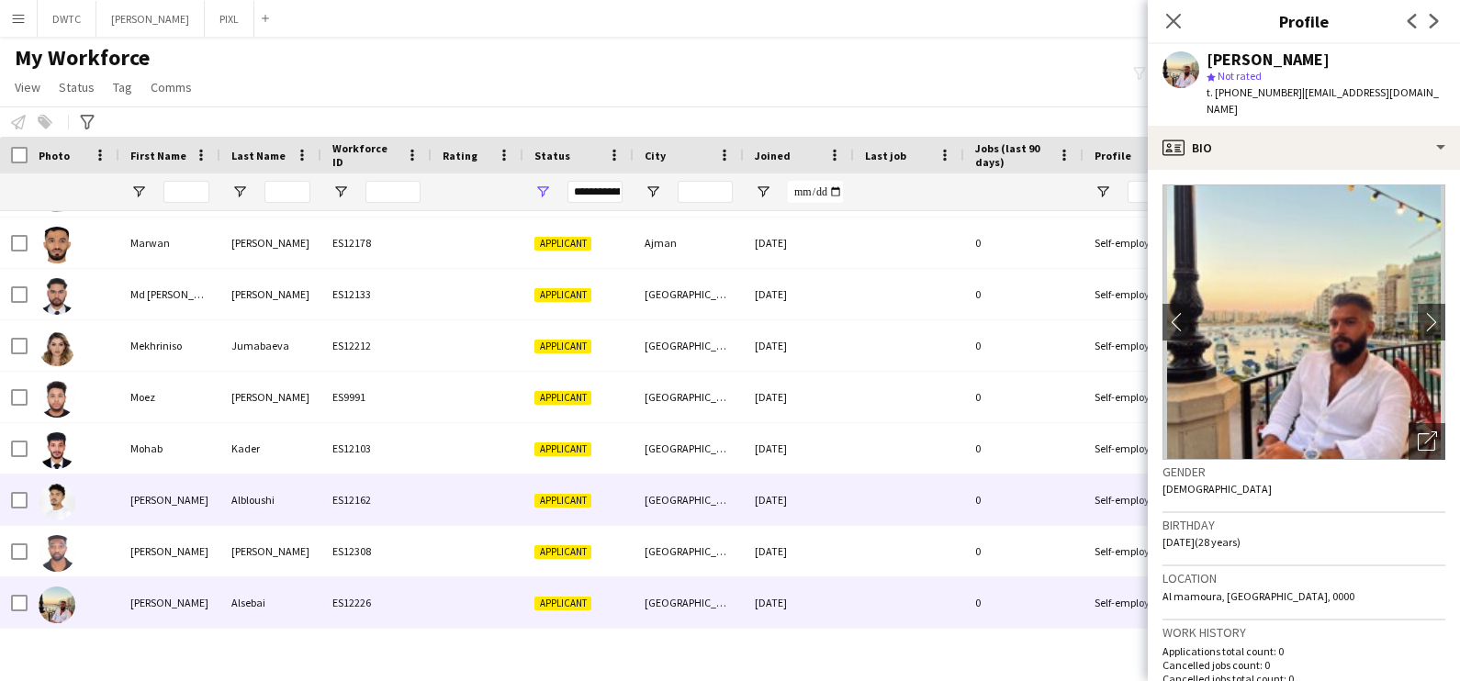
click at [213, 500] on div "Mohamad" at bounding box center [169, 500] width 101 height 51
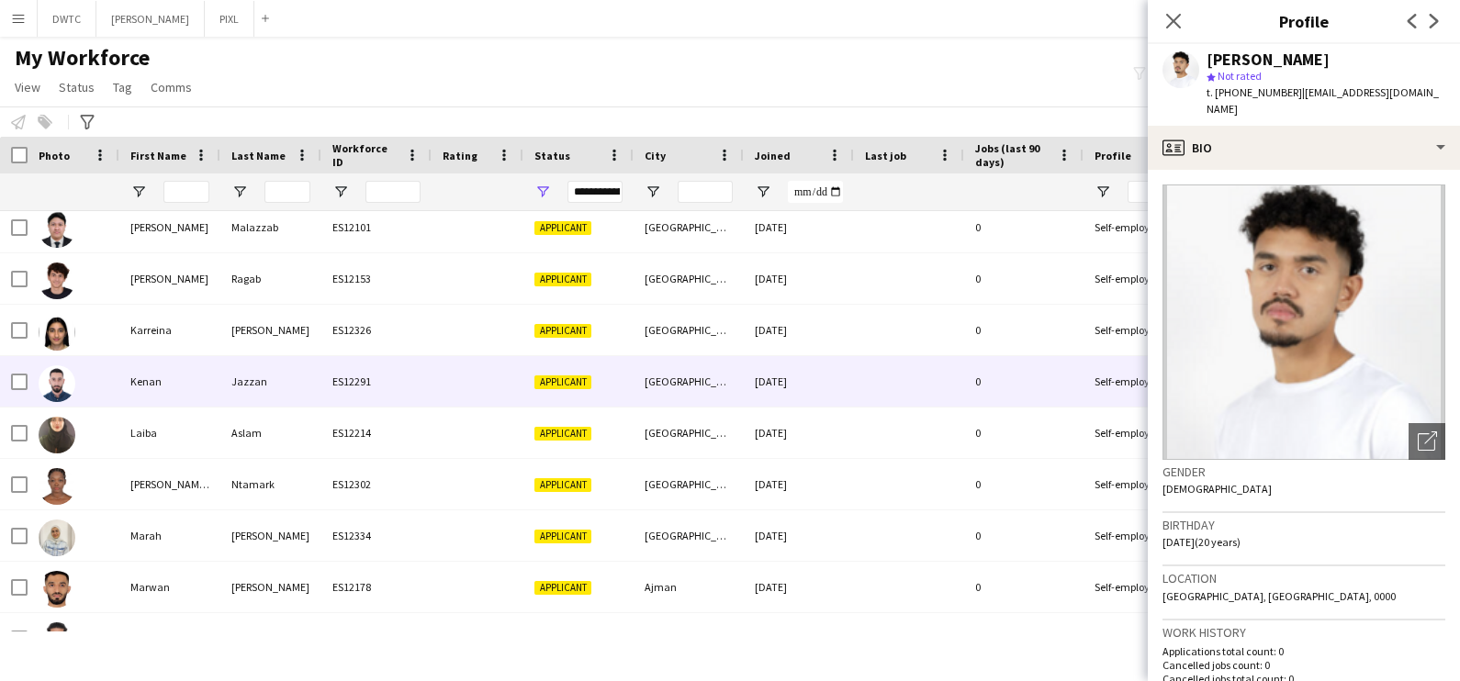
click at [253, 360] on div "Jazzan" at bounding box center [270, 381] width 101 height 51
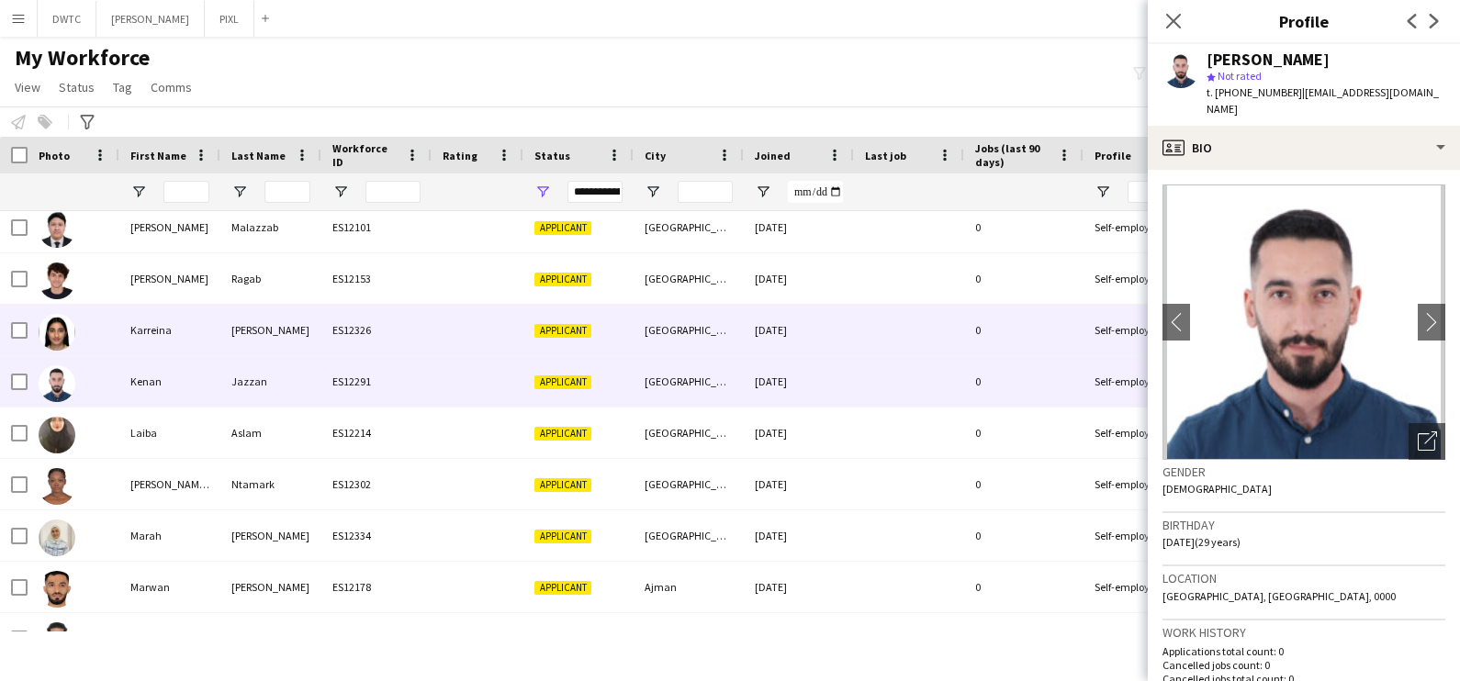
click at [257, 329] on div "Melwani" at bounding box center [270, 330] width 101 height 51
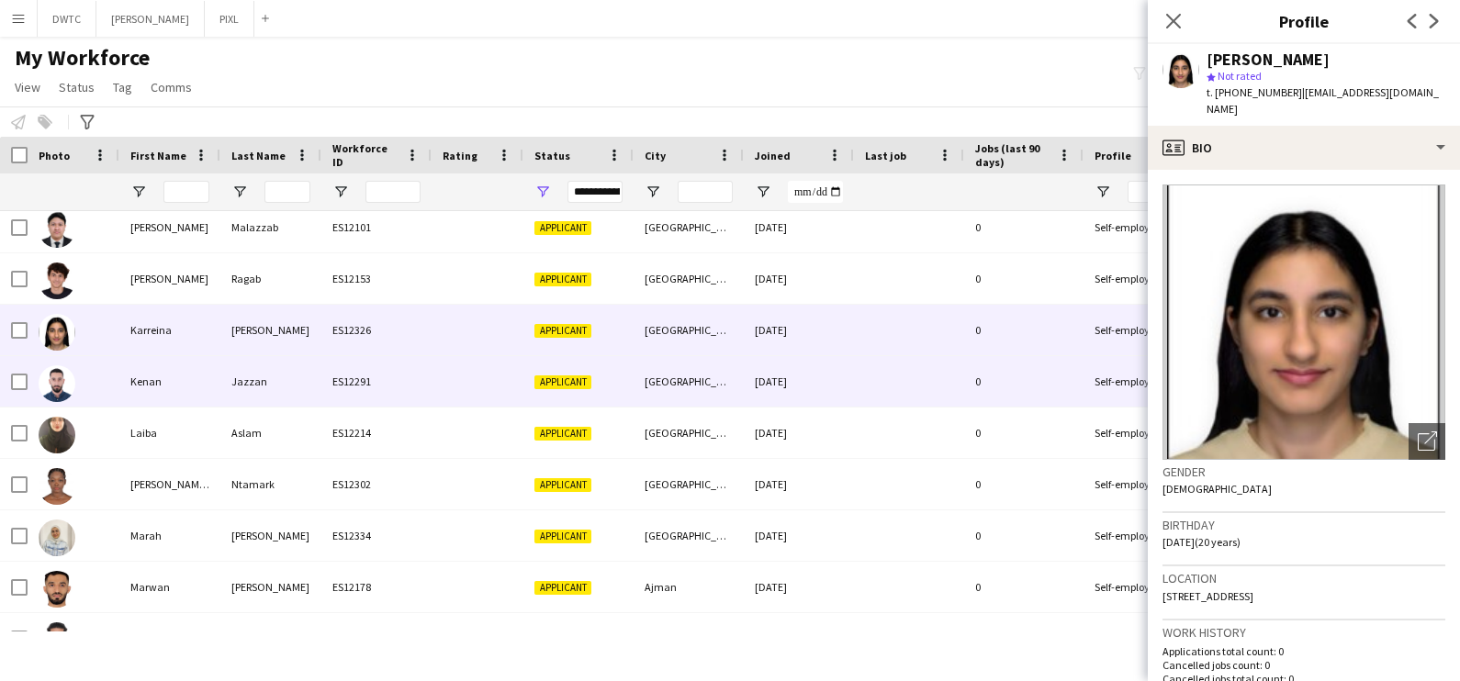
click at [251, 363] on div "Jazzan" at bounding box center [270, 381] width 101 height 51
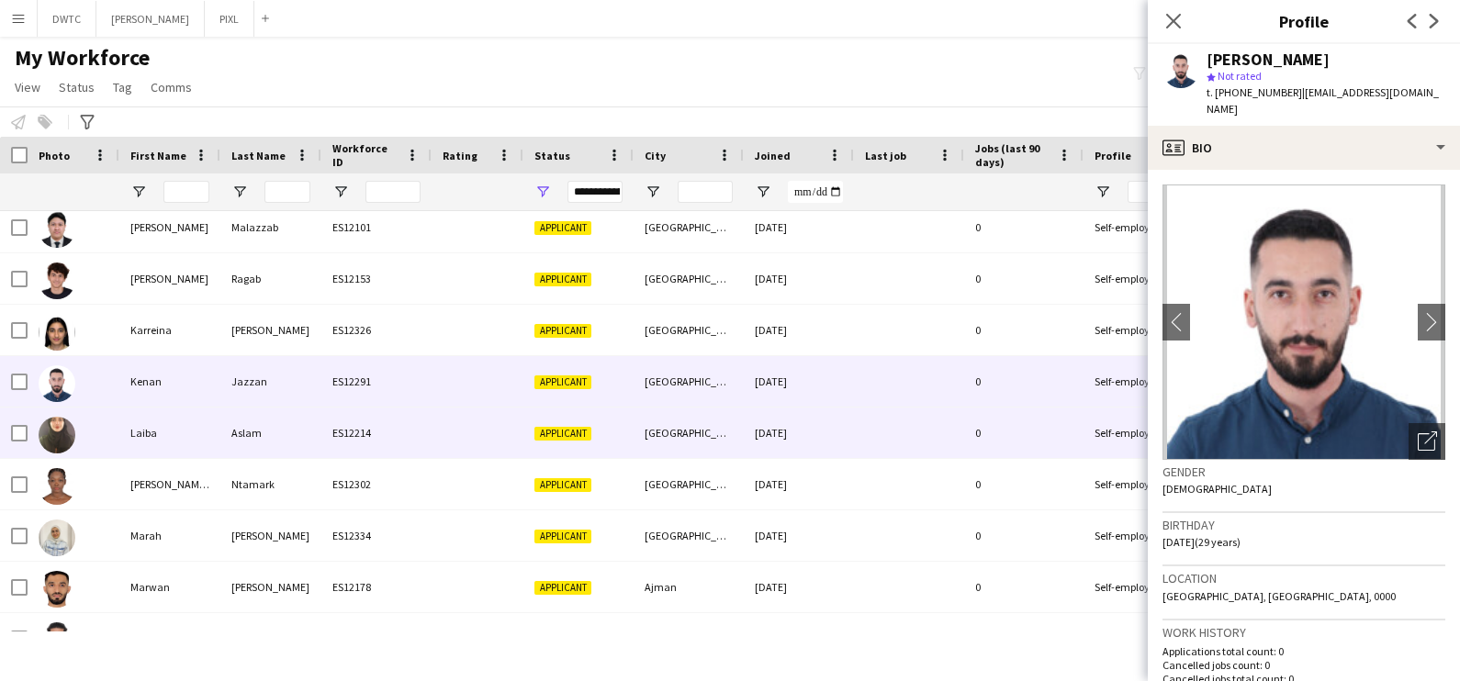
click at [243, 412] on div "Aslam" at bounding box center [270, 433] width 101 height 51
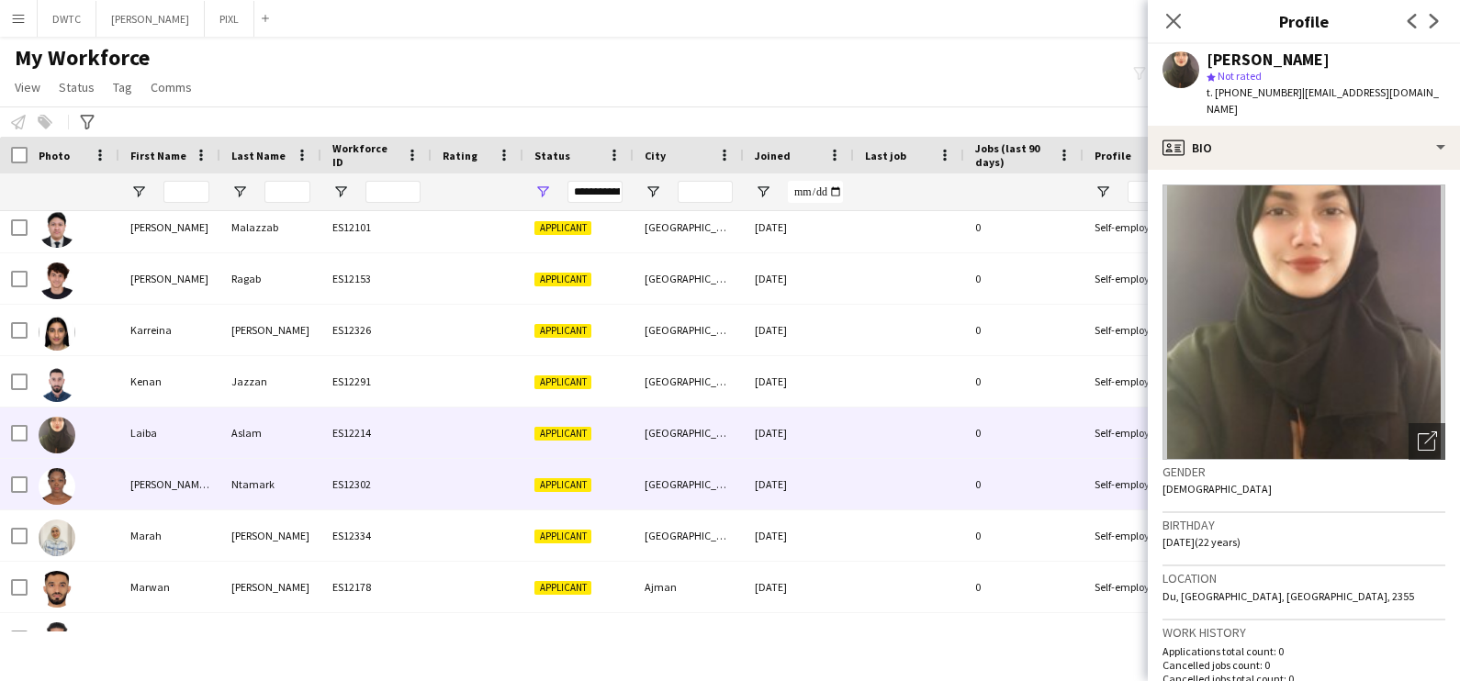
click at [245, 476] on div "Ntamark" at bounding box center [270, 484] width 101 height 51
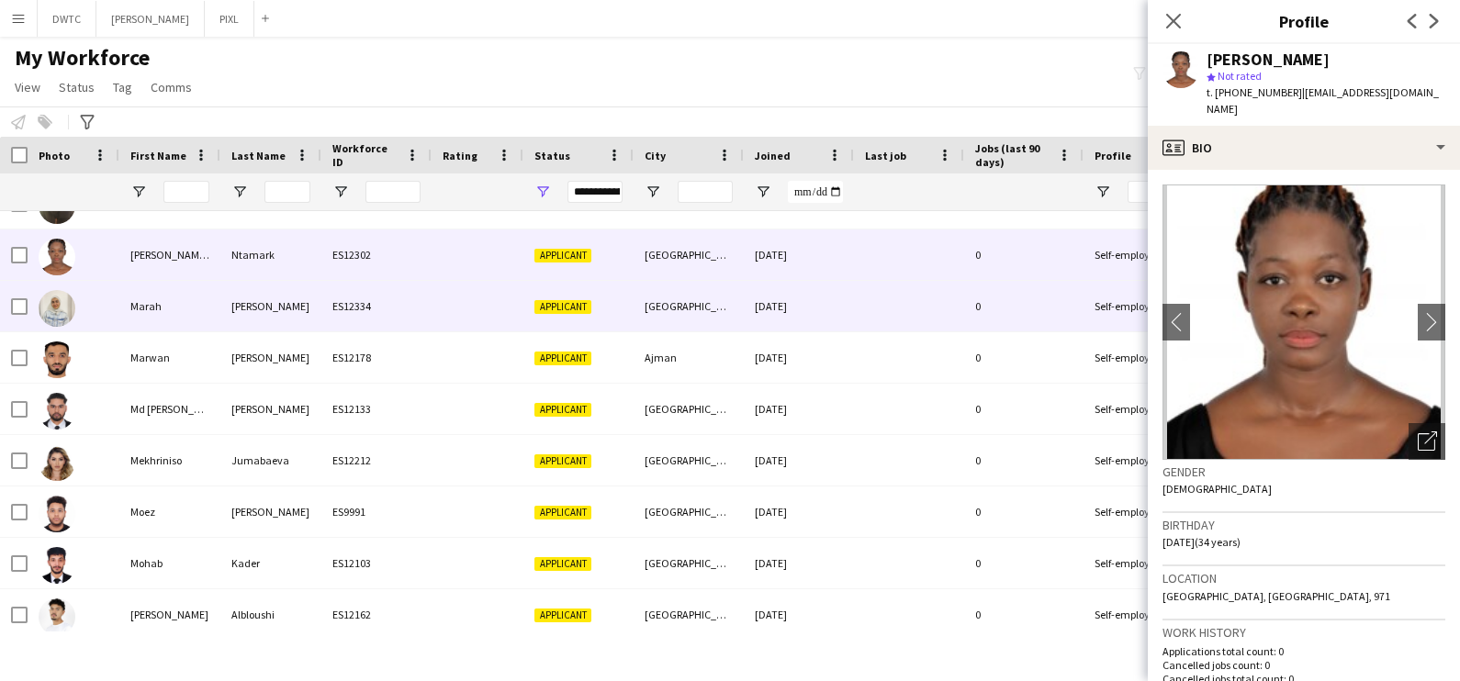
click at [140, 294] on div "Marah" at bounding box center [169, 306] width 101 height 51
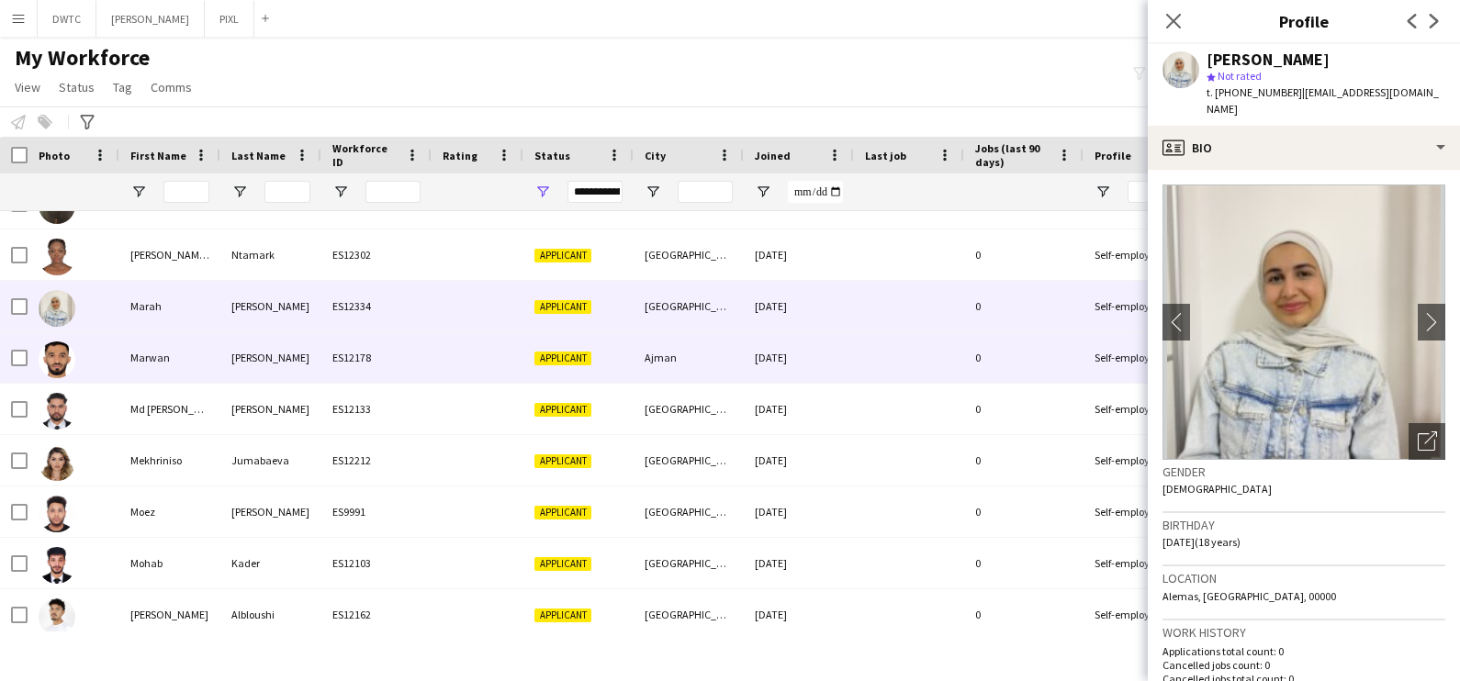
click at [162, 358] on div "Marwan" at bounding box center [169, 357] width 101 height 51
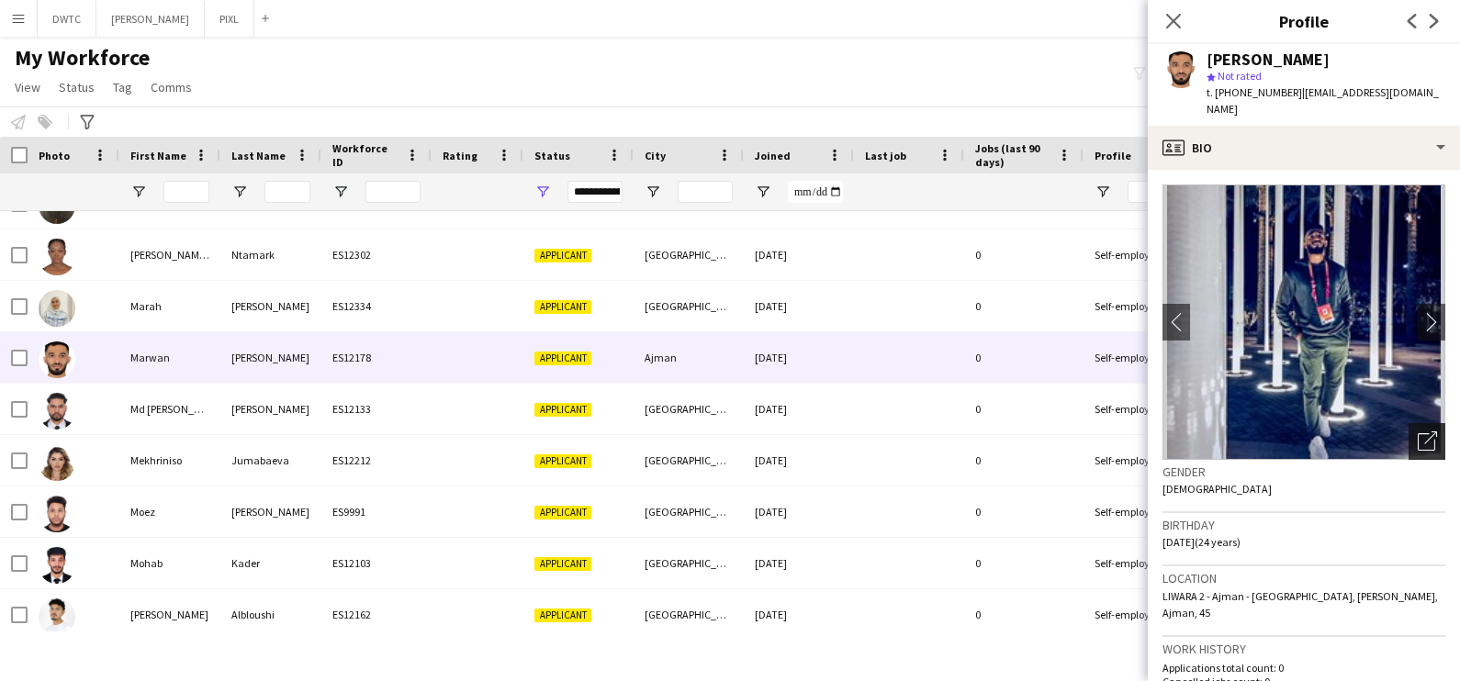
click at [1418, 432] on icon "Open photos pop-in" at bounding box center [1427, 441] width 19 height 19
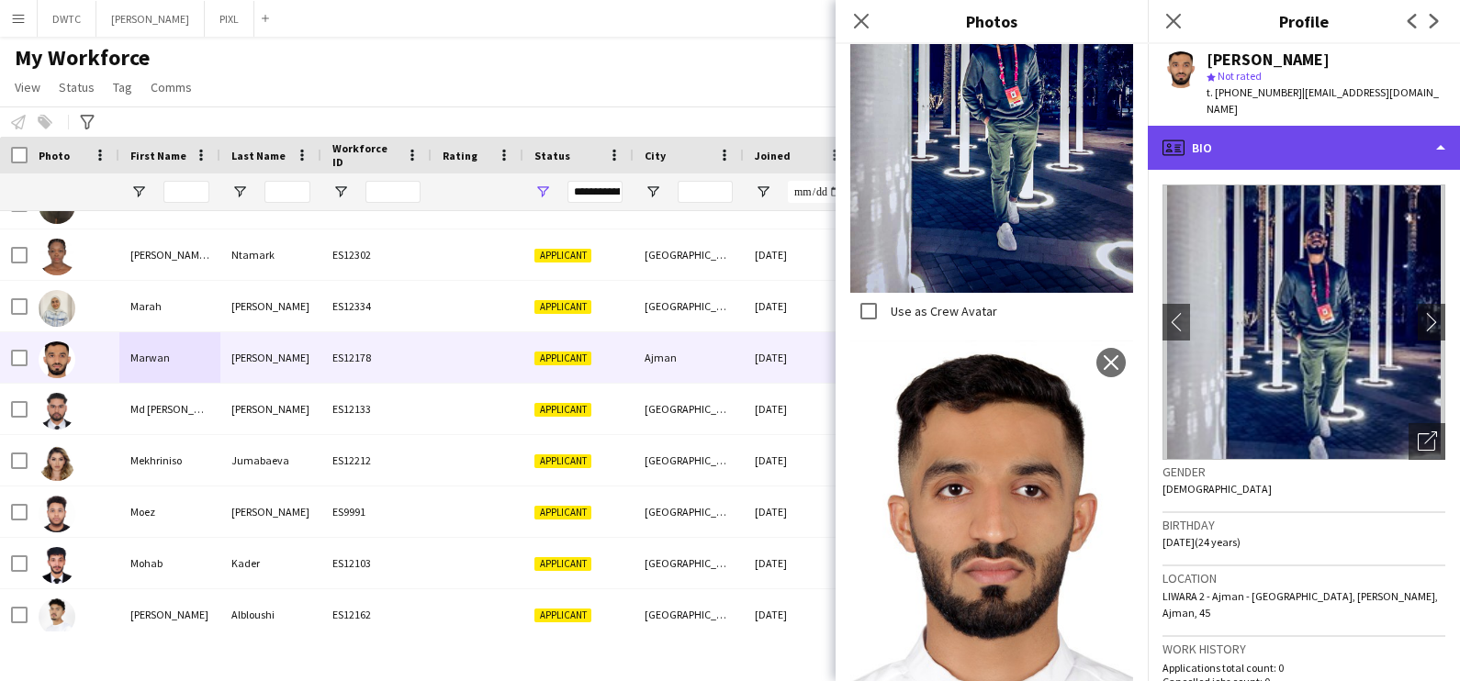
click at [1248, 130] on div "profile Bio" at bounding box center [1304, 148] width 312 height 44
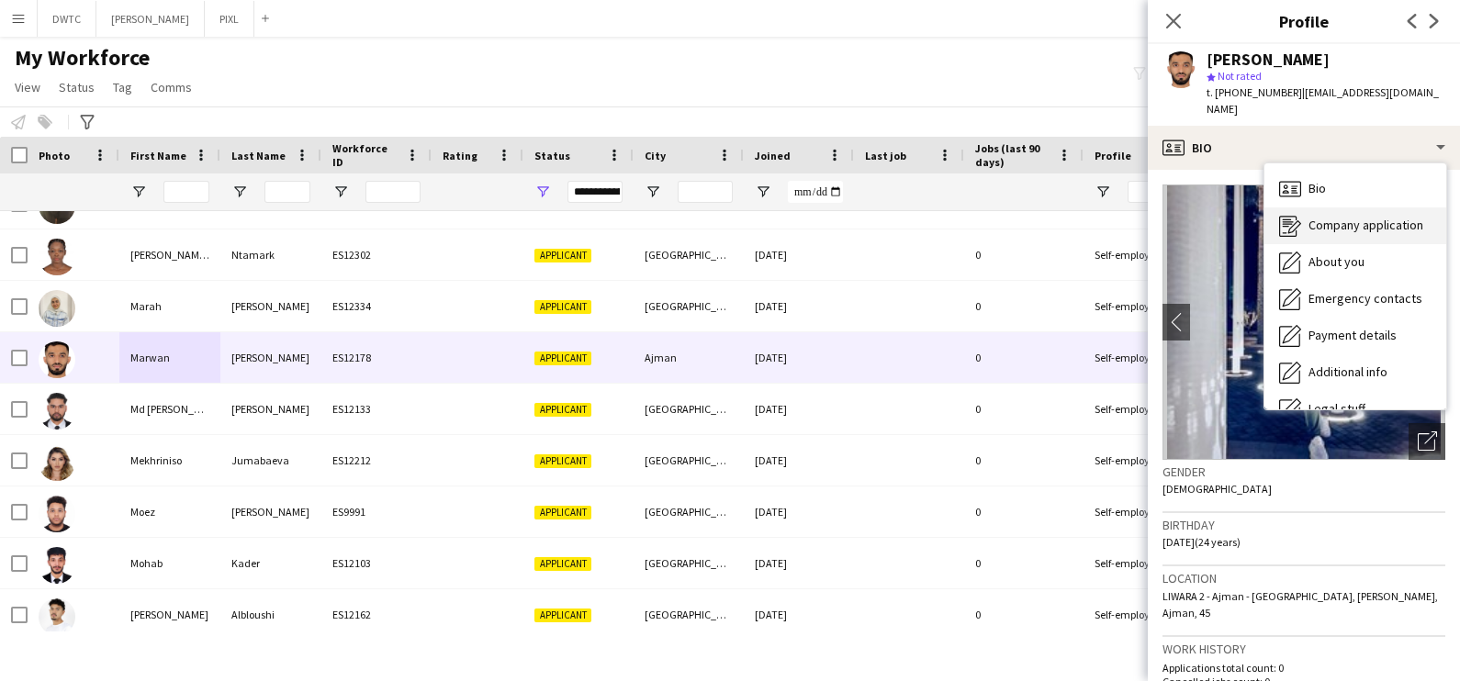
click at [1317, 217] on span "Company application" at bounding box center [1366, 225] width 115 height 17
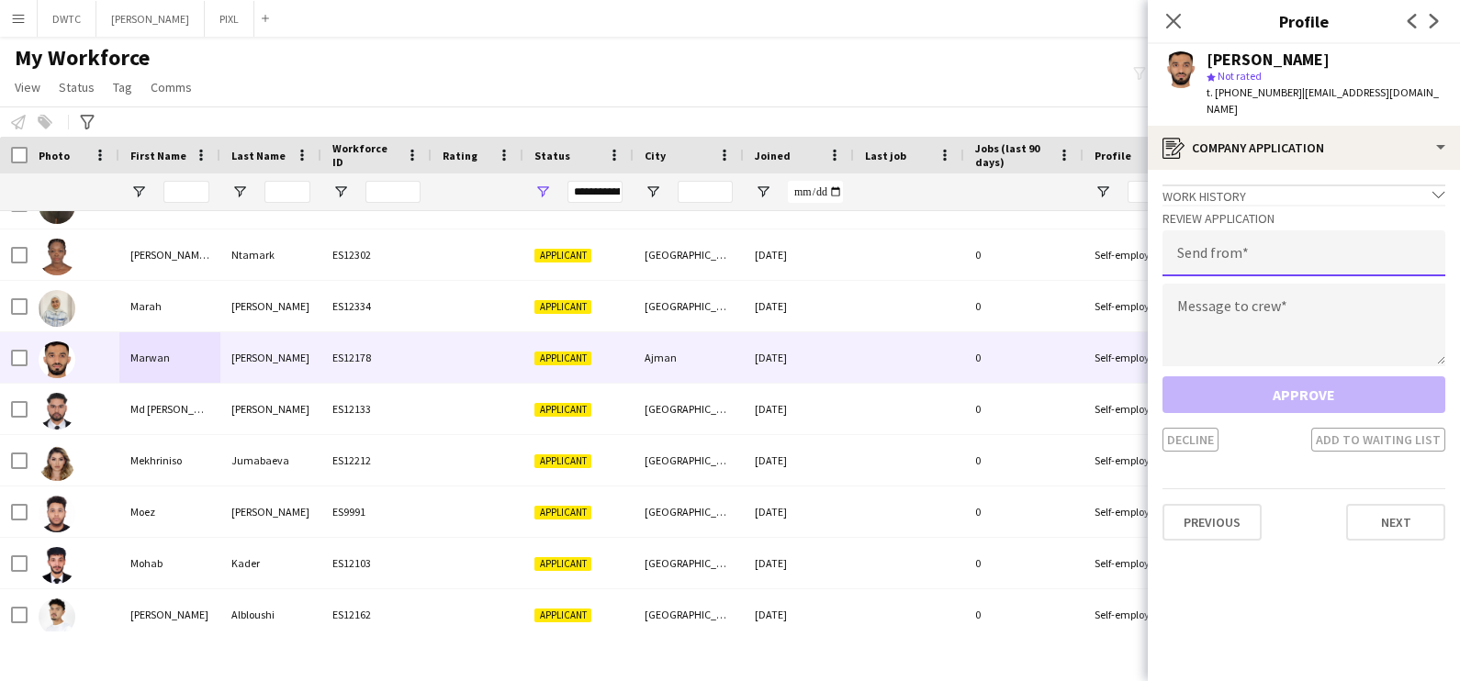
click at [1226, 234] on input "email" at bounding box center [1304, 253] width 283 height 46
type input "**********"
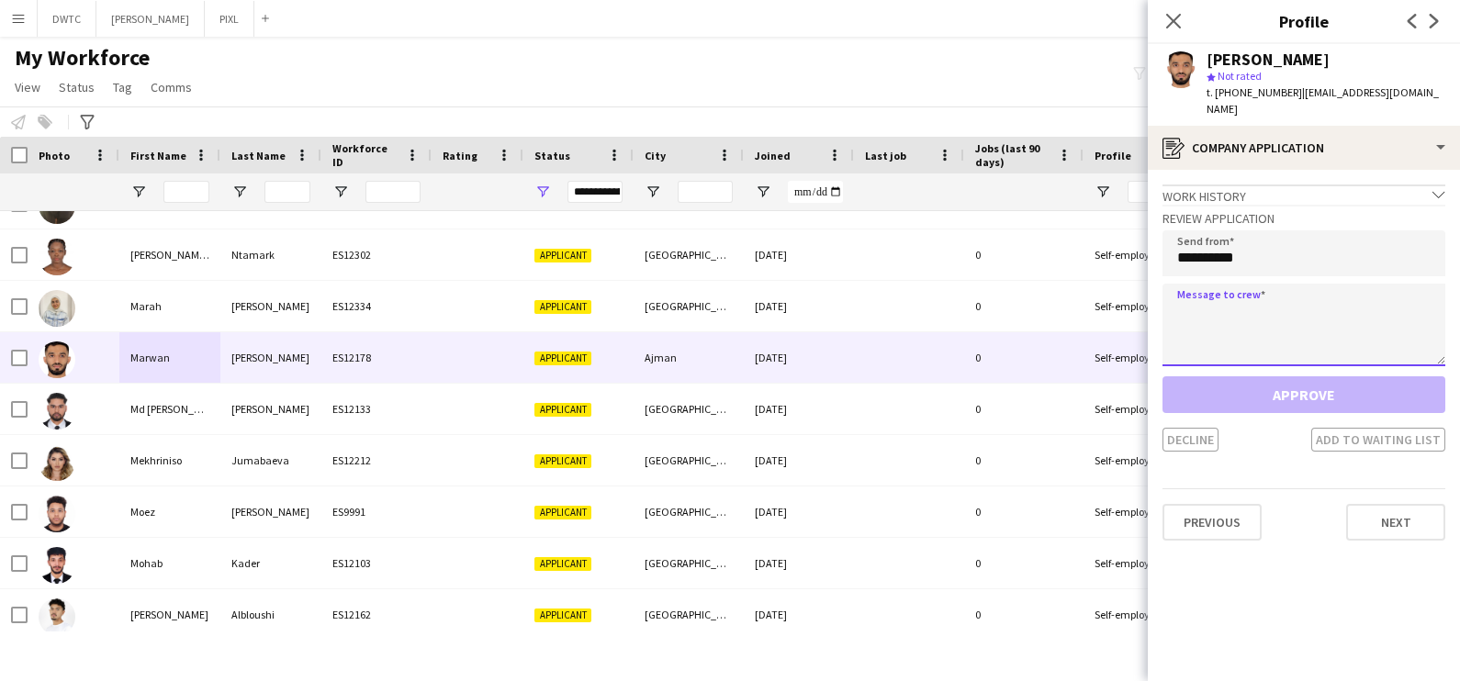
click at [1204, 302] on textarea at bounding box center [1304, 325] width 283 height 83
paste textarea "**********"
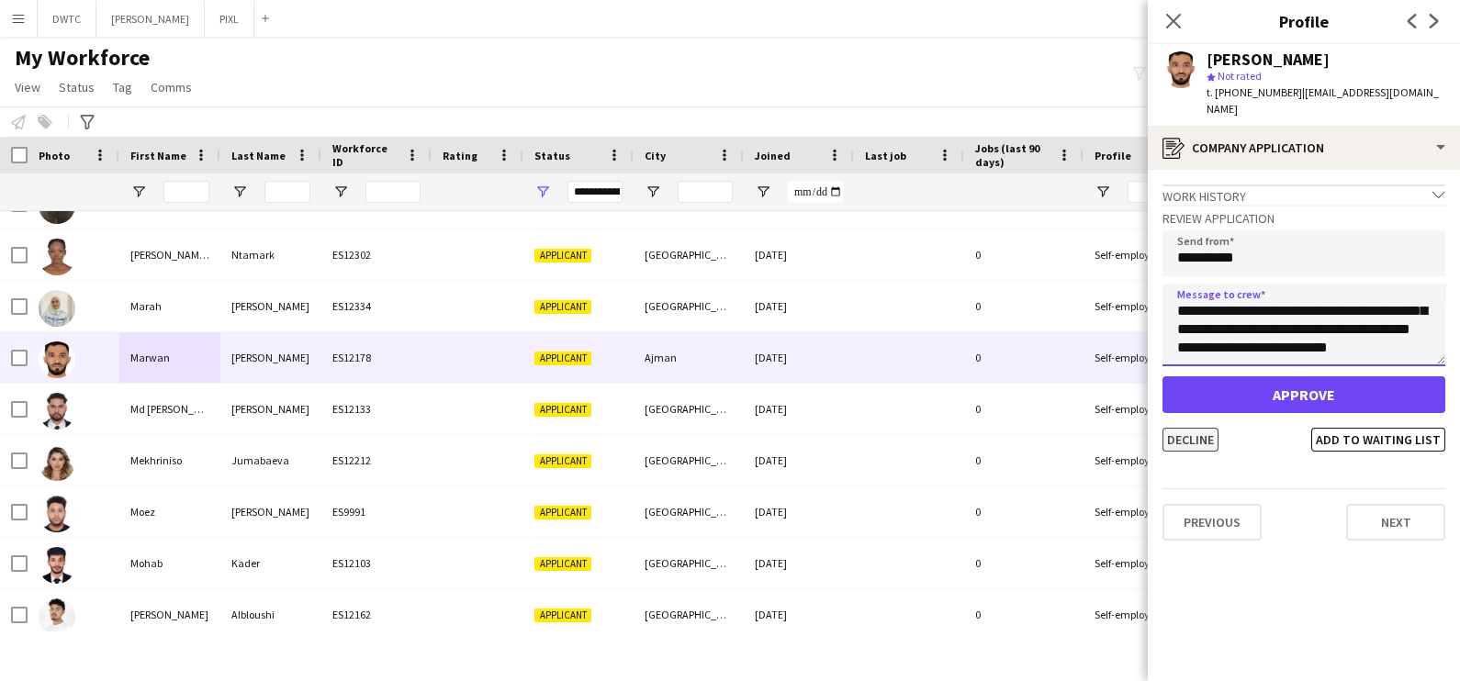
type textarea "**********"
click at [1189, 428] on button "Decline" at bounding box center [1191, 440] width 56 height 24
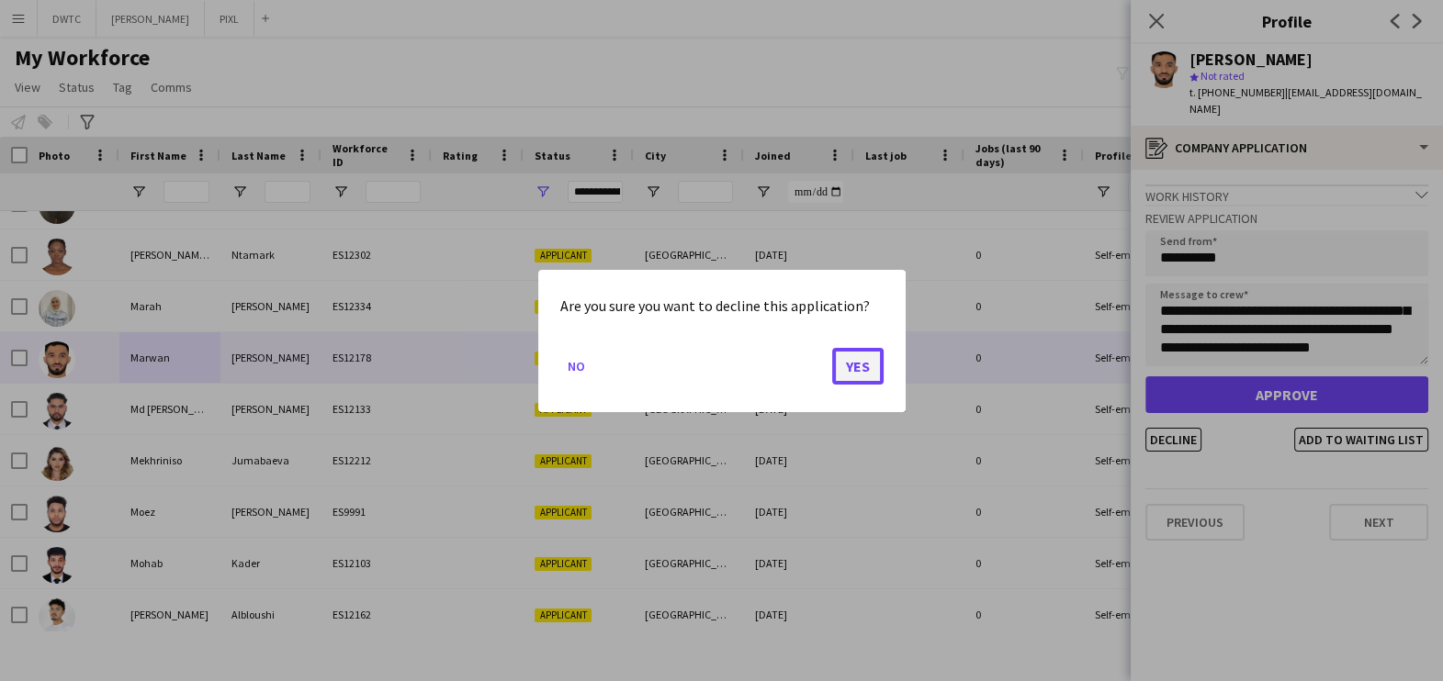
click at [854, 373] on button "Yes" at bounding box center [857, 365] width 51 height 37
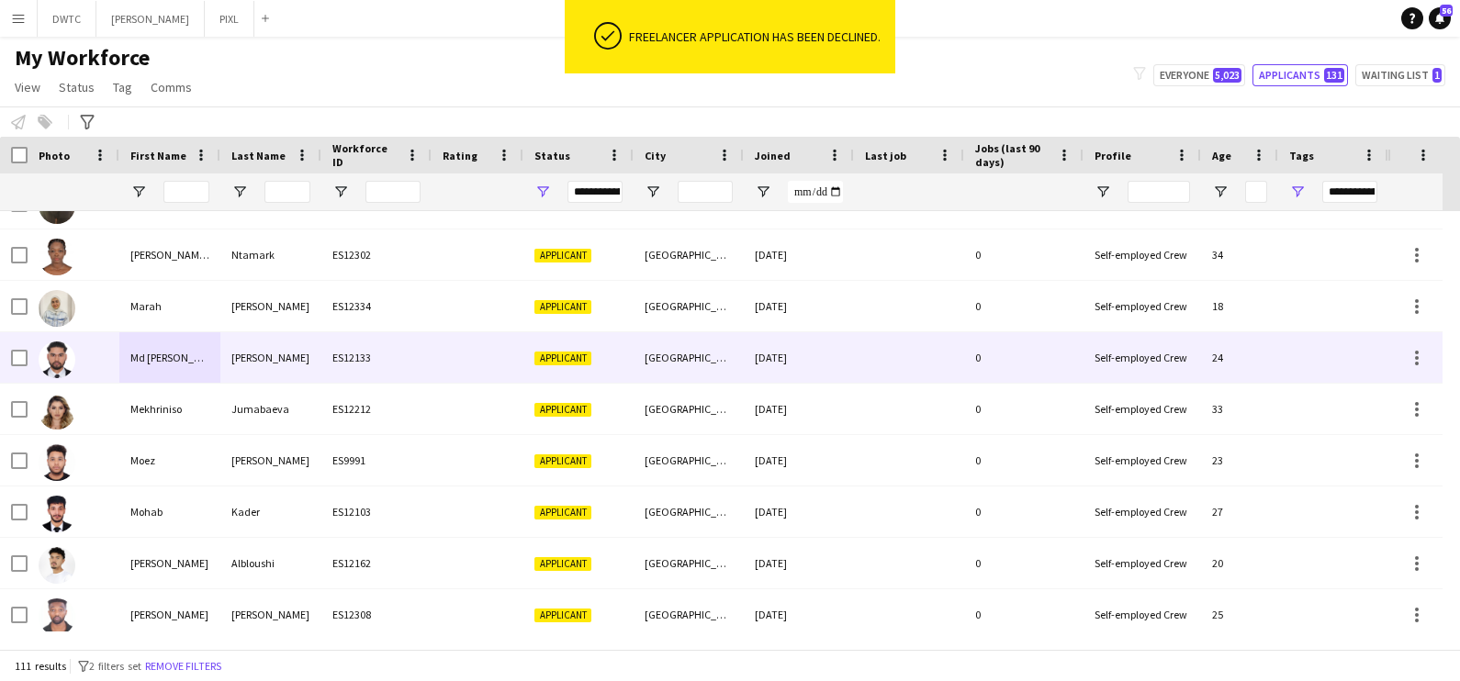
click at [289, 367] on div "Nahid" at bounding box center [270, 357] width 101 height 51
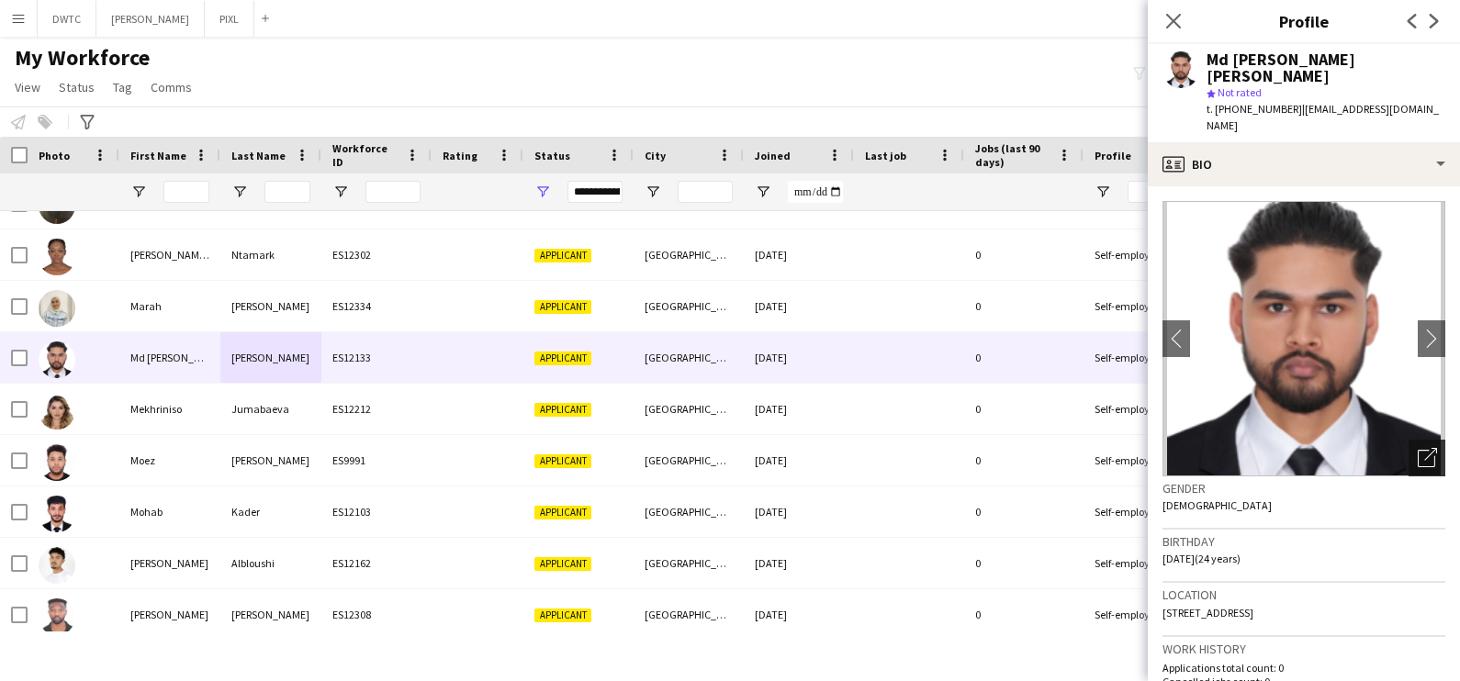
click at [1414, 440] on div "Open photos pop-in" at bounding box center [1427, 458] width 37 height 37
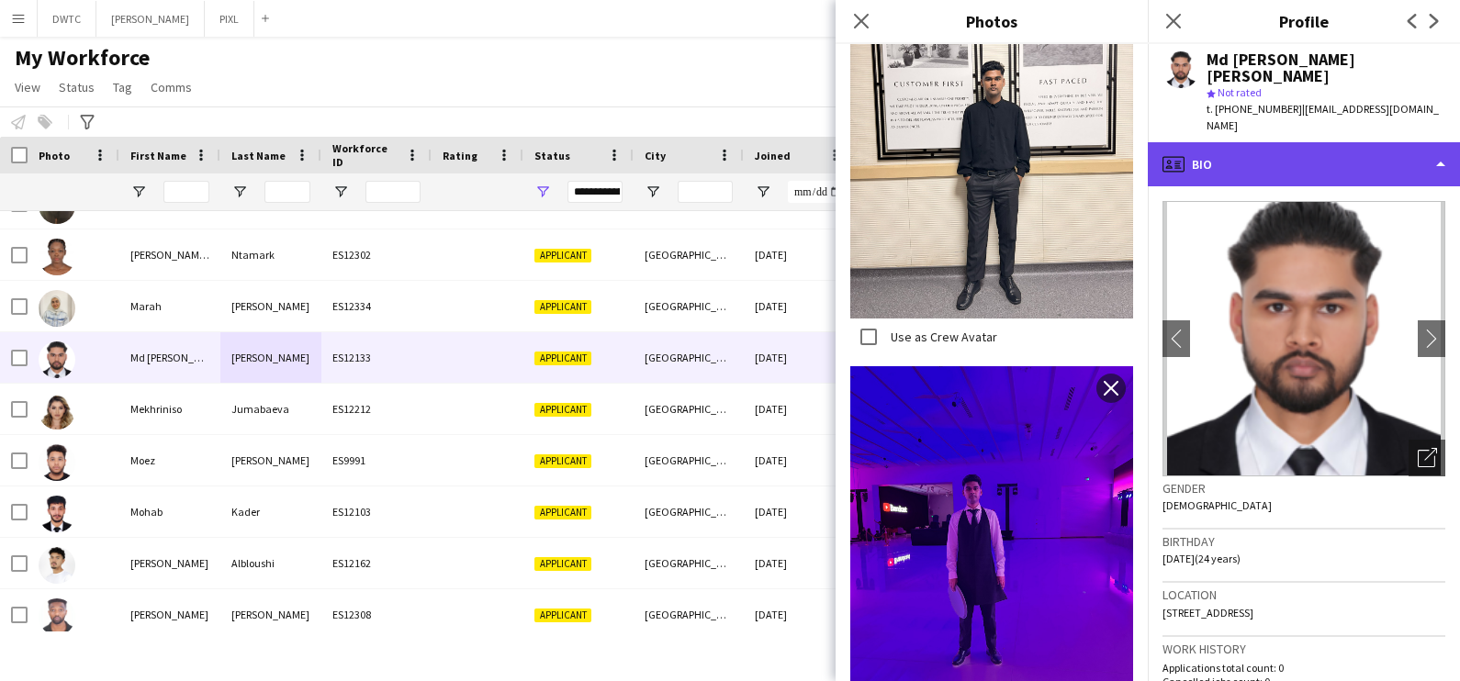
click at [1242, 142] on div "profile Bio" at bounding box center [1304, 164] width 312 height 44
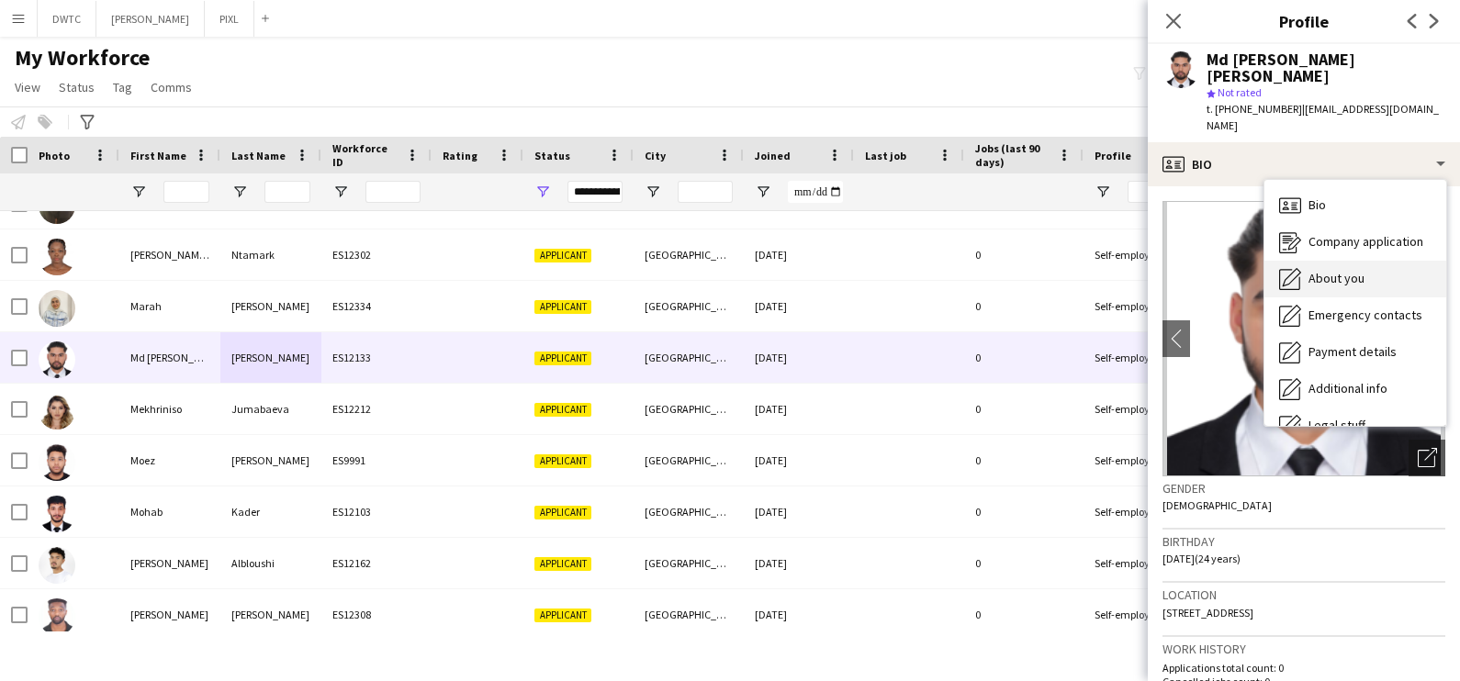
click at [1347, 270] on span "About you" at bounding box center [1337, 278] width 56 height 17
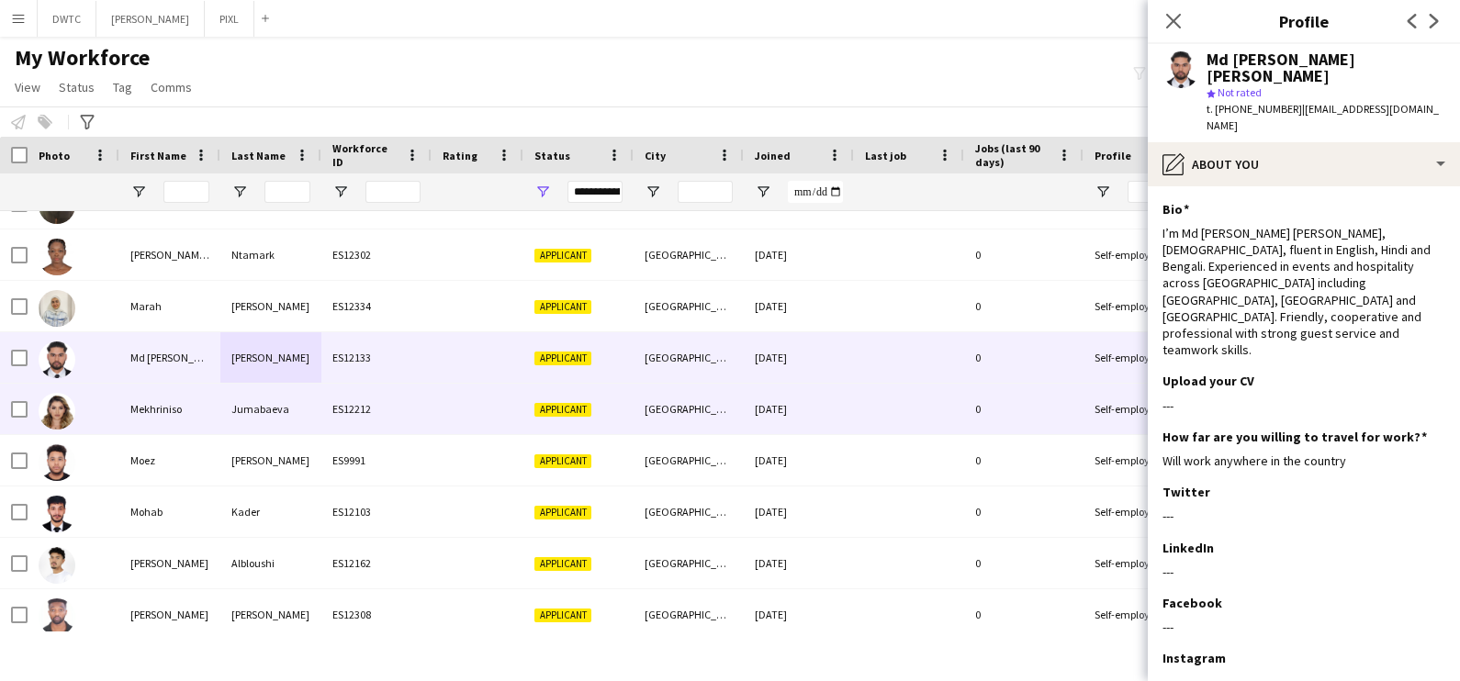
click at [180, 400] on div "Mekhriniso" at bounding box center [169, 409] width 101 height 51
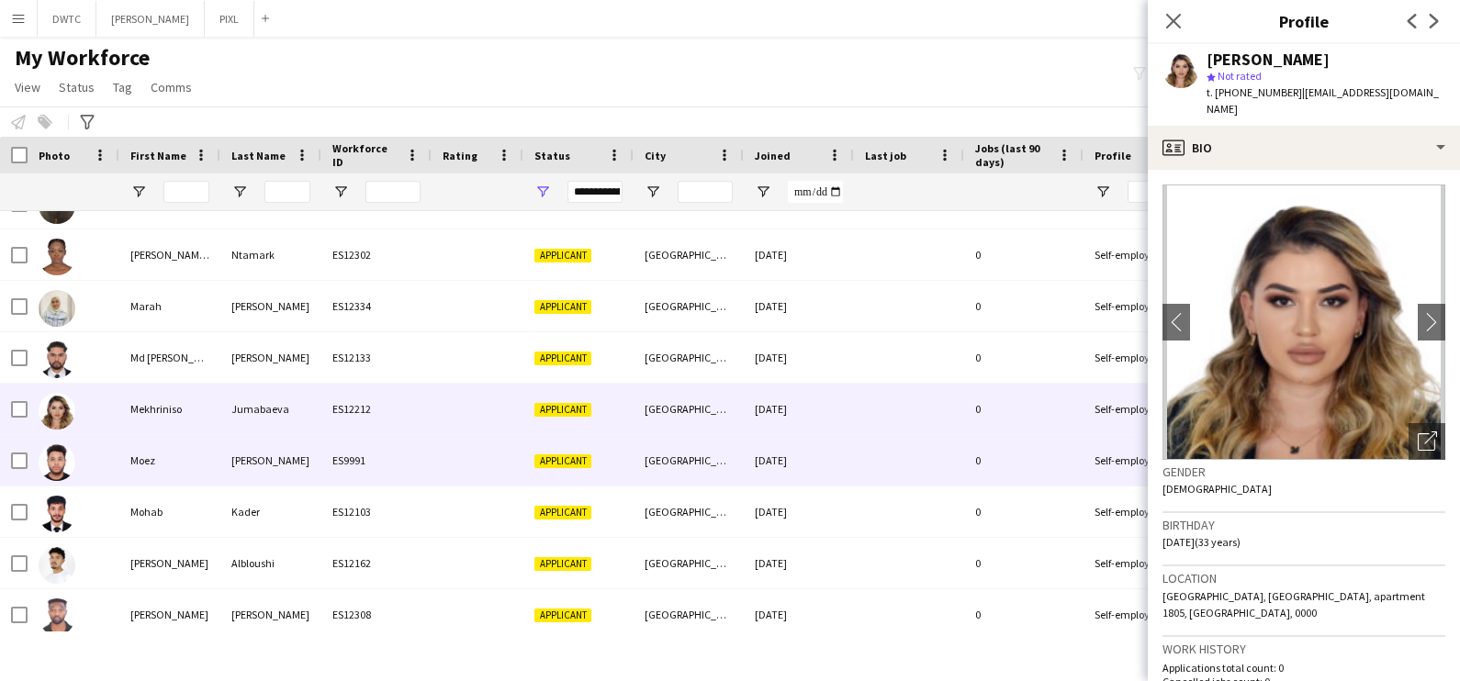
click at [245, 465] on div "Magdi" at bounding box center [270, 460] width 101 height 51
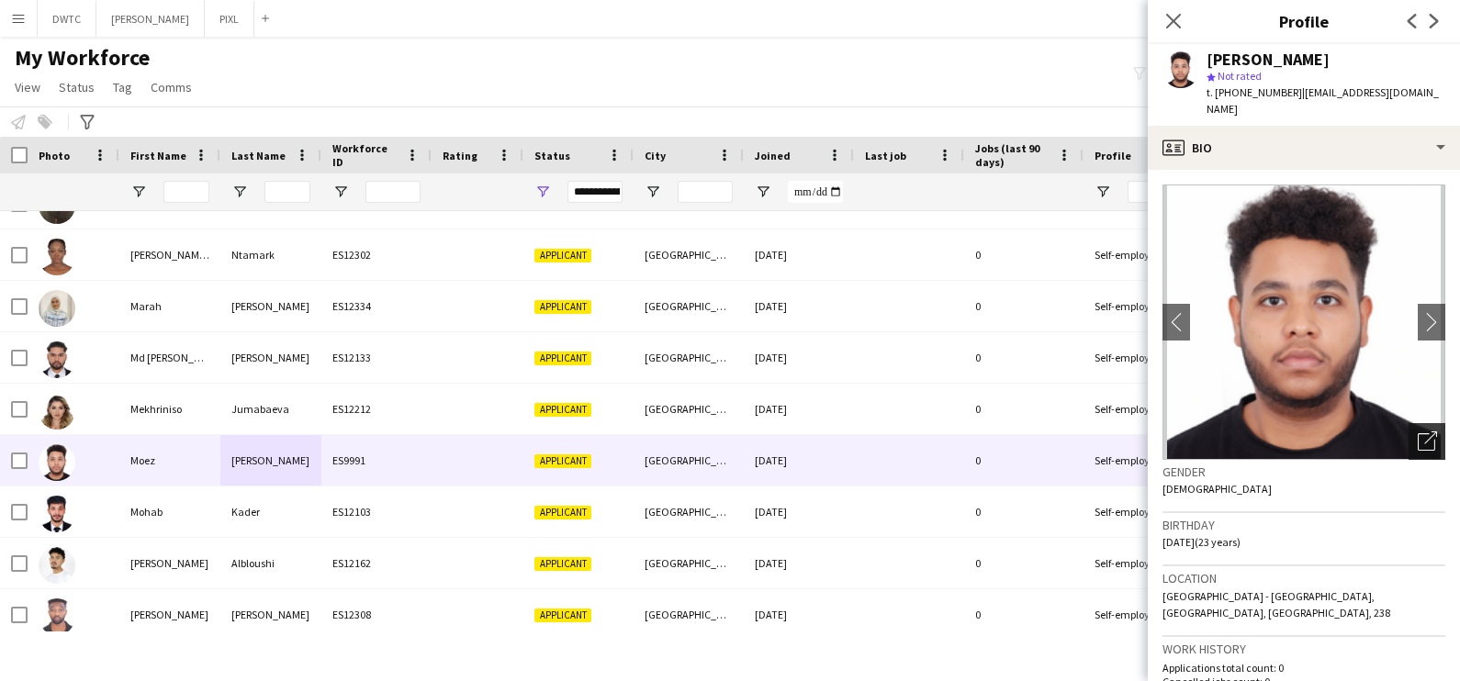
click at [1418, 432] on icon "Open photos pop-in" at bounding box center [1427, 441] width 19 height 19
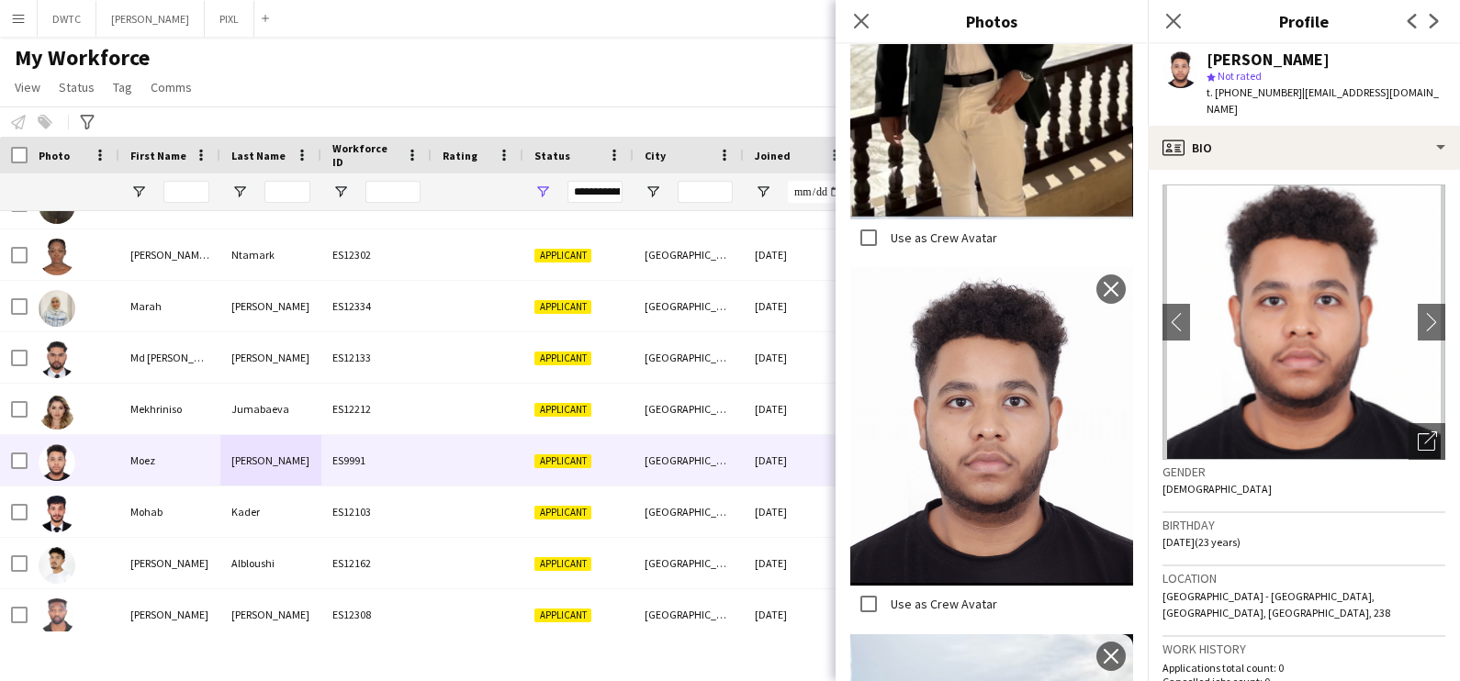
scroll to position [1002, 0]
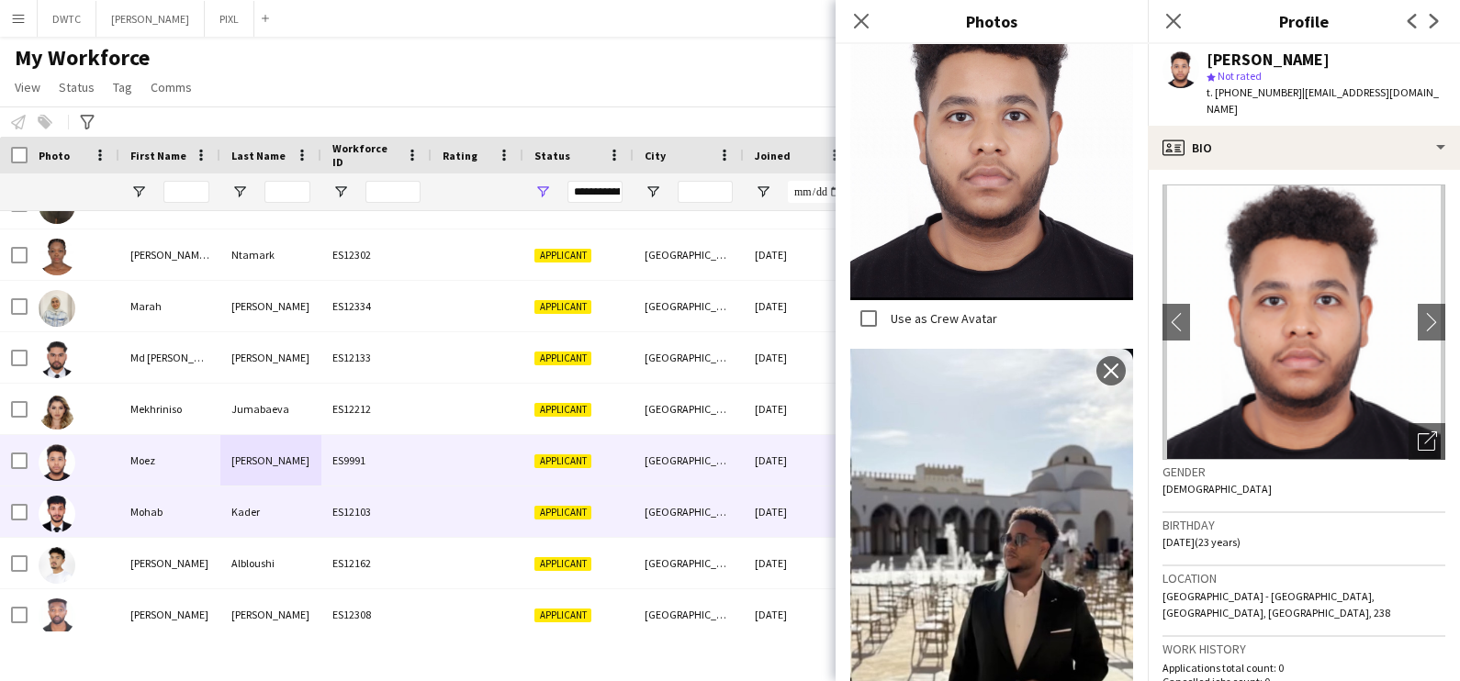
click at [119, 510] on div "Mohab" at bounding box center [169, 512] width 101 height 51
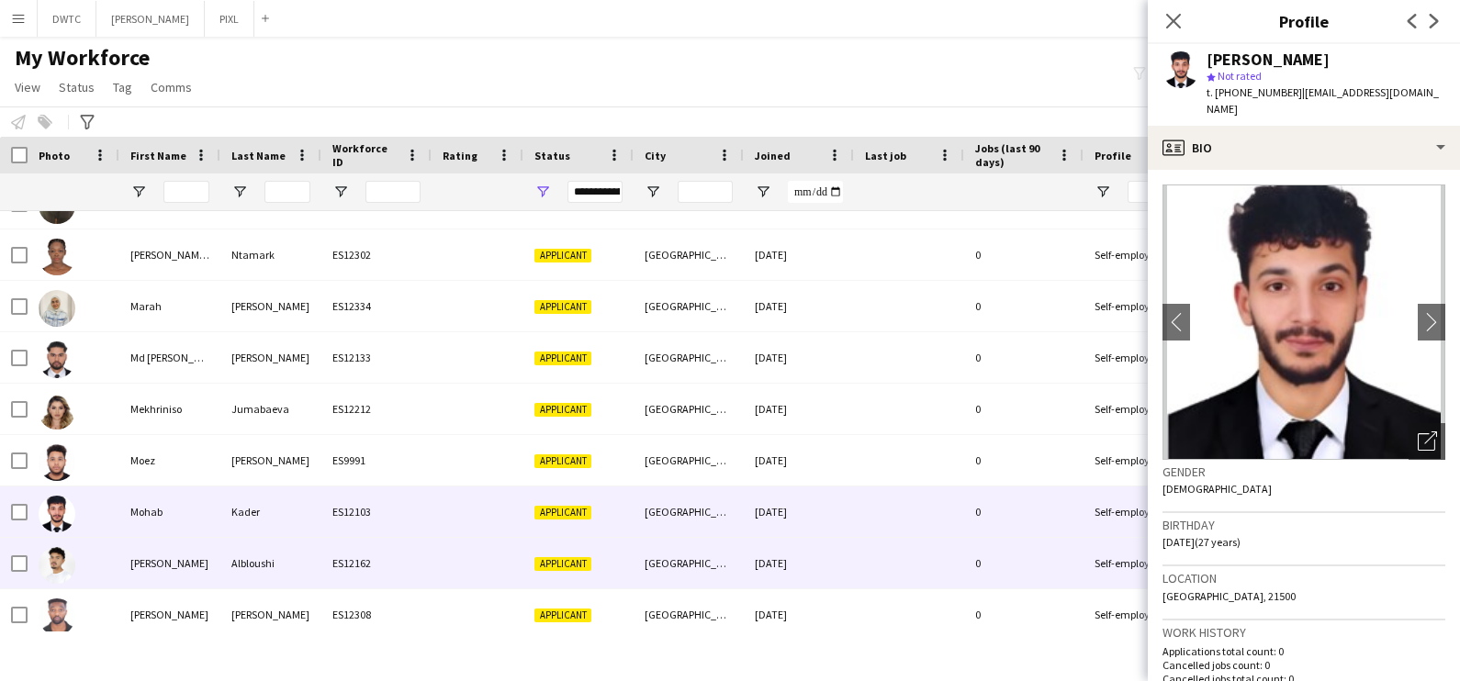
click at [130, 568] on div "Mohamad" at bounding box center [169, 563] width 101 height 51
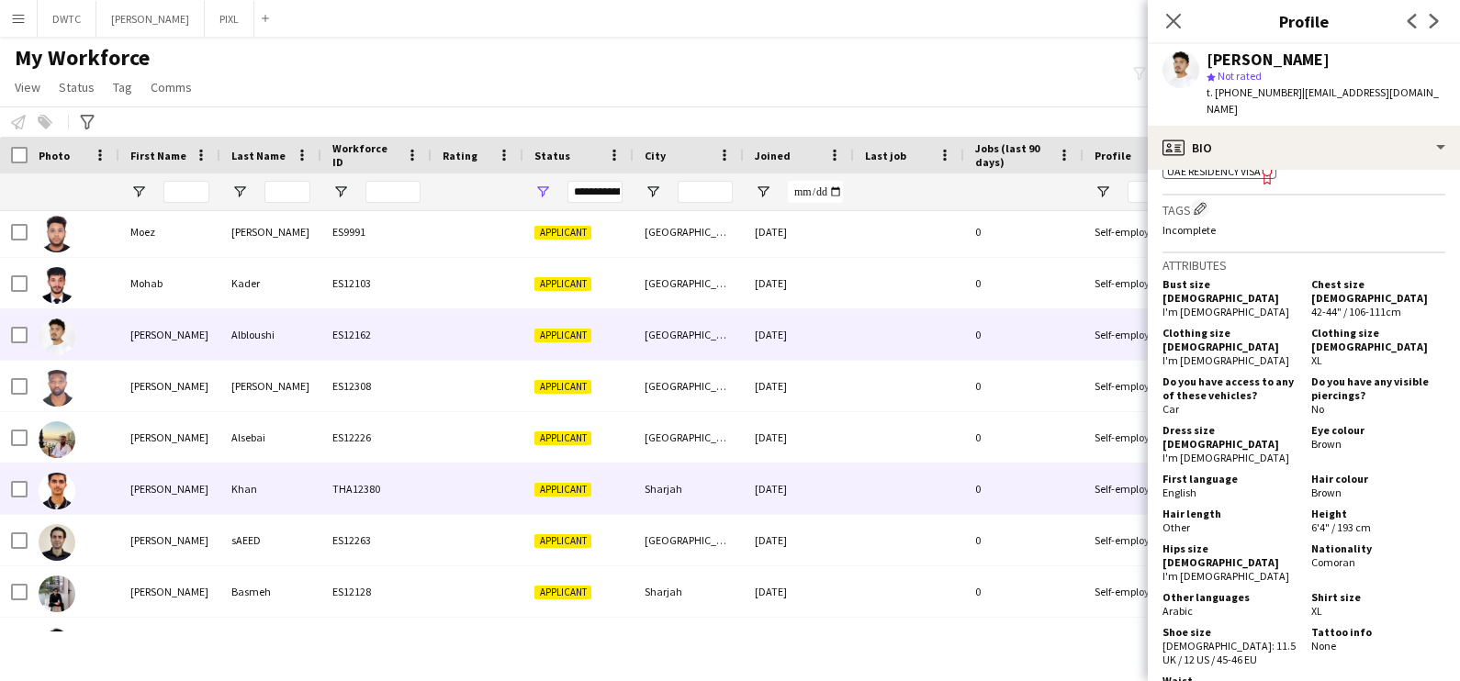
scroll to position [2525, 0]
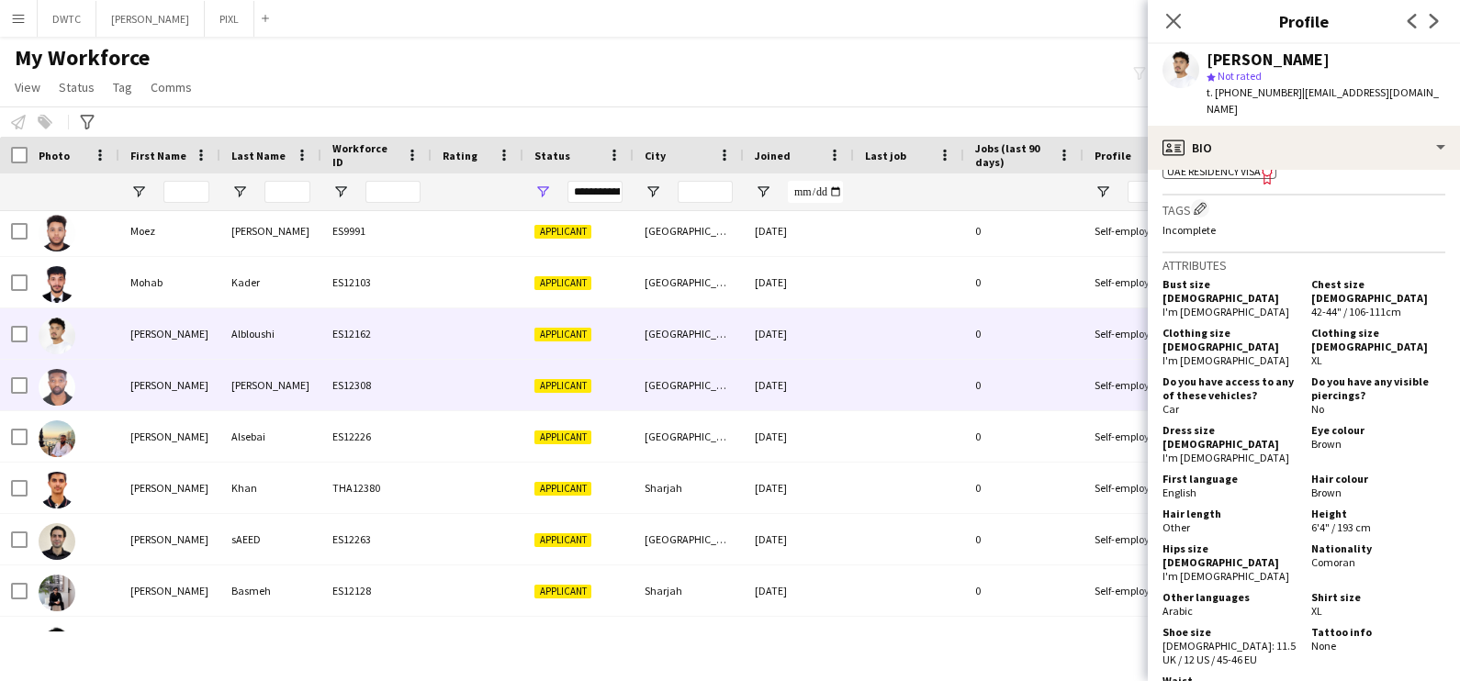
click at [124, 376] on div "Mohamed" at bounding box center [169, 385] width 101 height 51
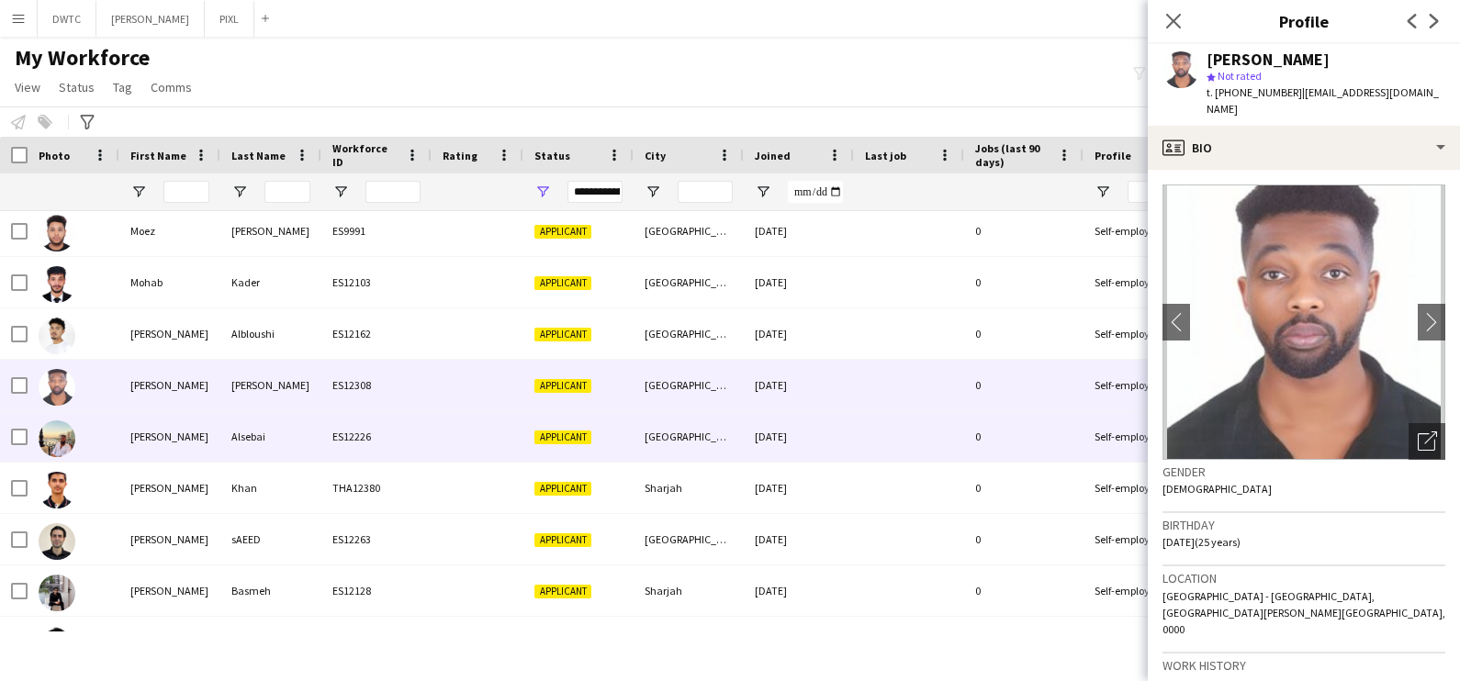
click at [207, 443] on div "Mohammad" at bounding box center [169, 436] width 101 height 51
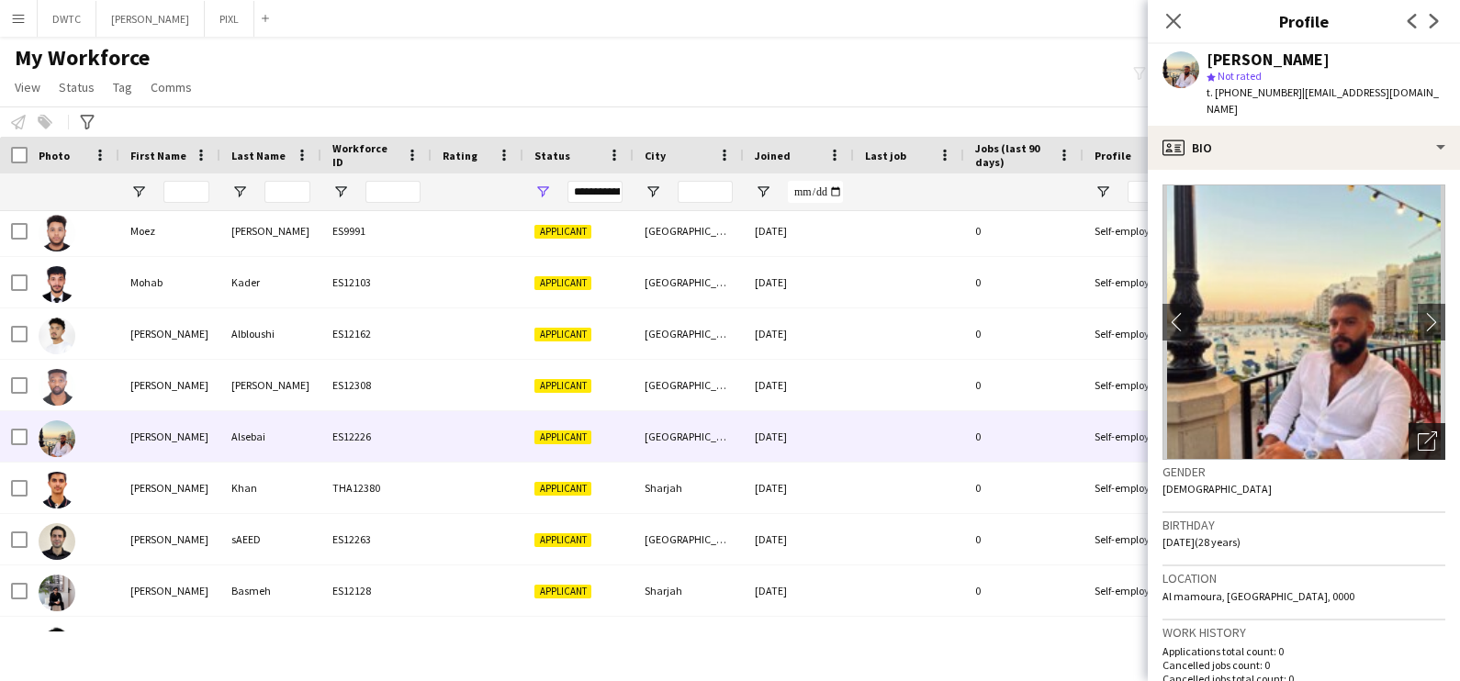
click at [1418, 438] on icon "Open photos pop-in" at bounding box center [1427, 441] width 19 height 19
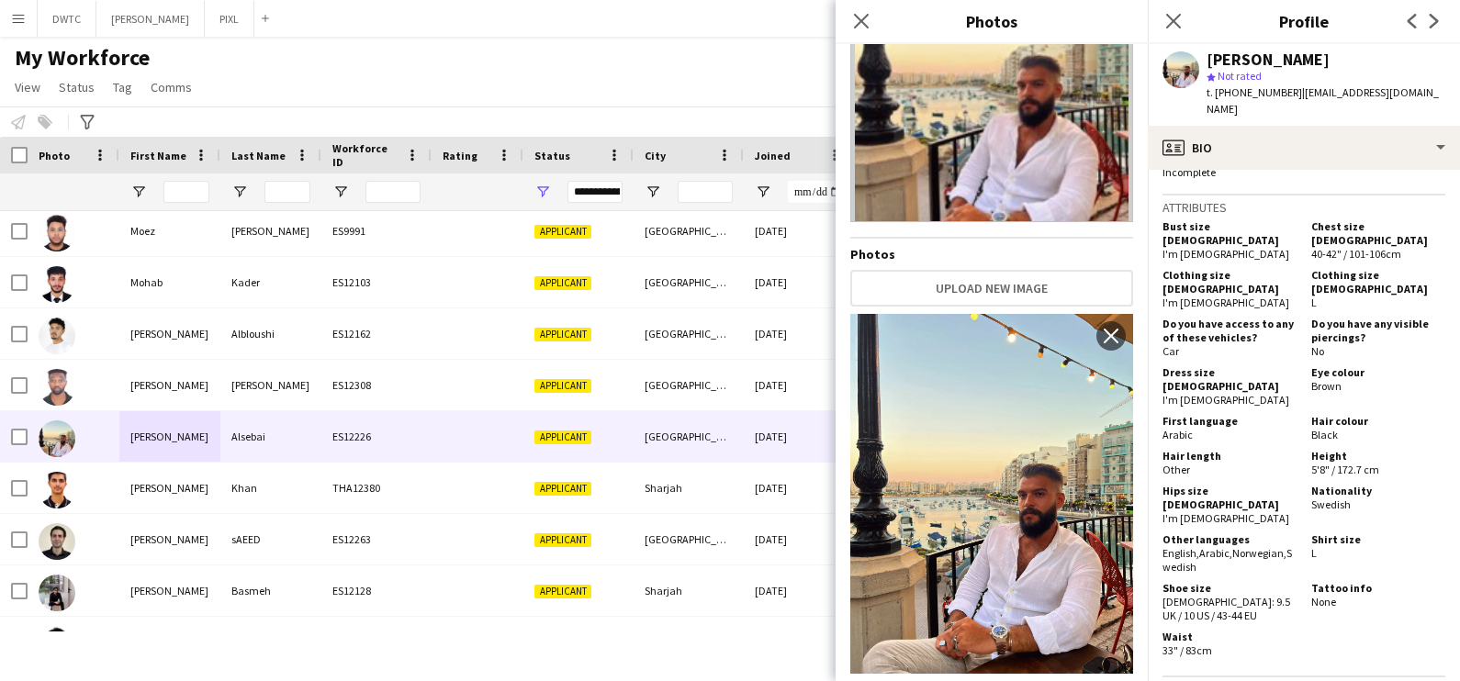
scroll to position [1033, 0]
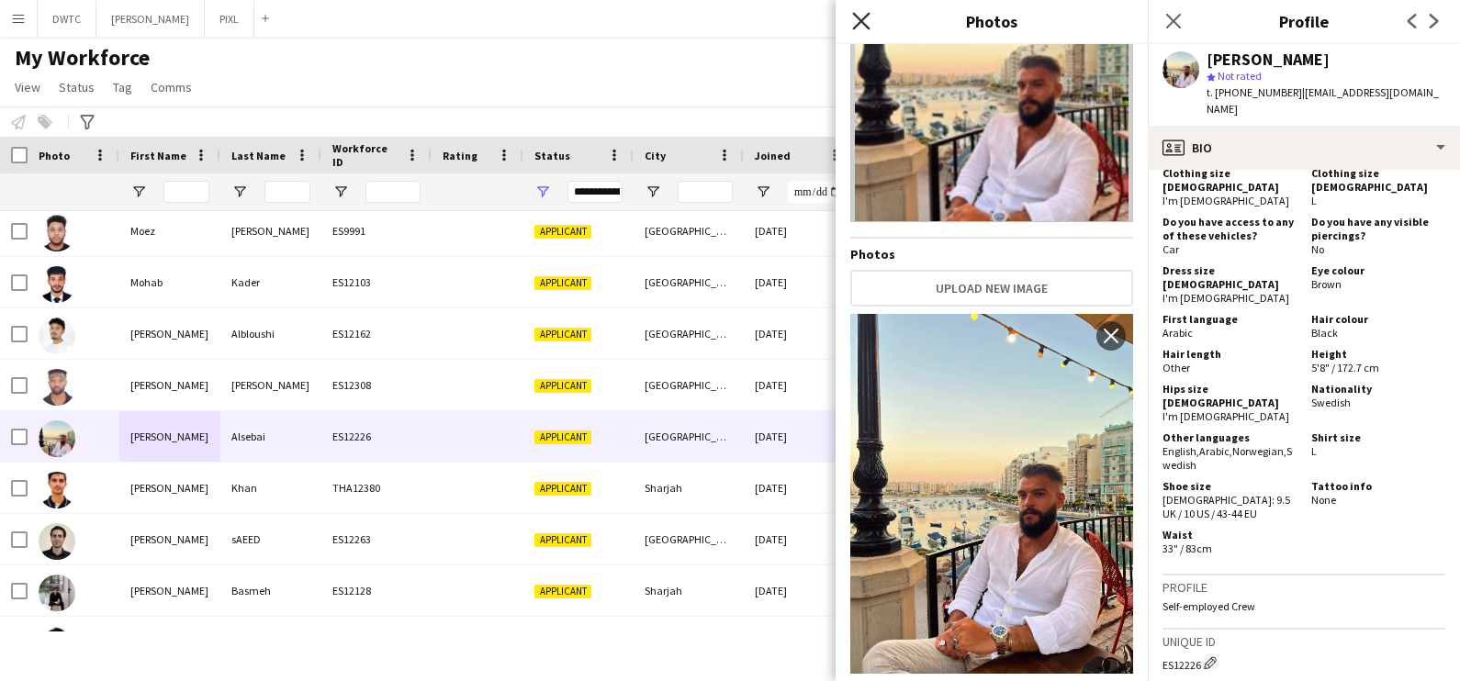
click at [860, 22] on icon at bounding box center [860, 20] width 17 height 17
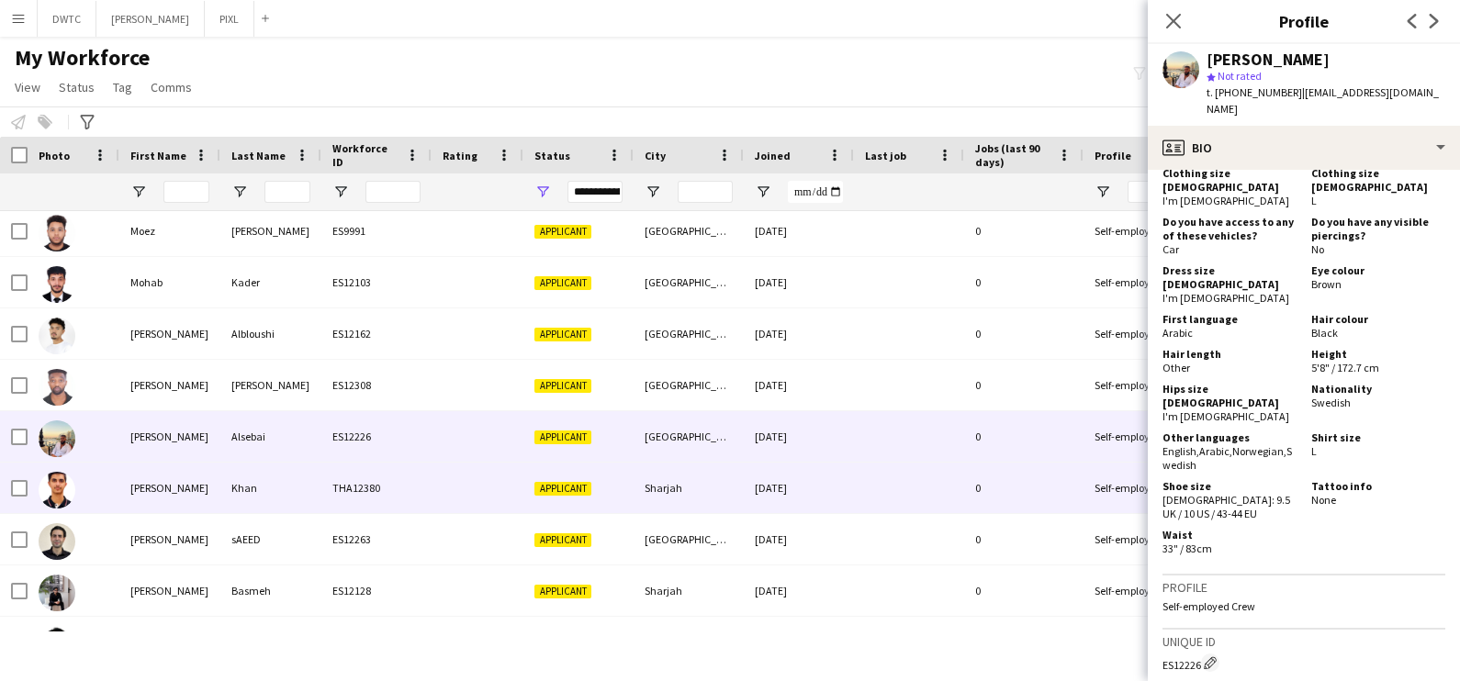
click at [258, 500] on div "Khan" at bounding box center [270, 488] width 101 height 51
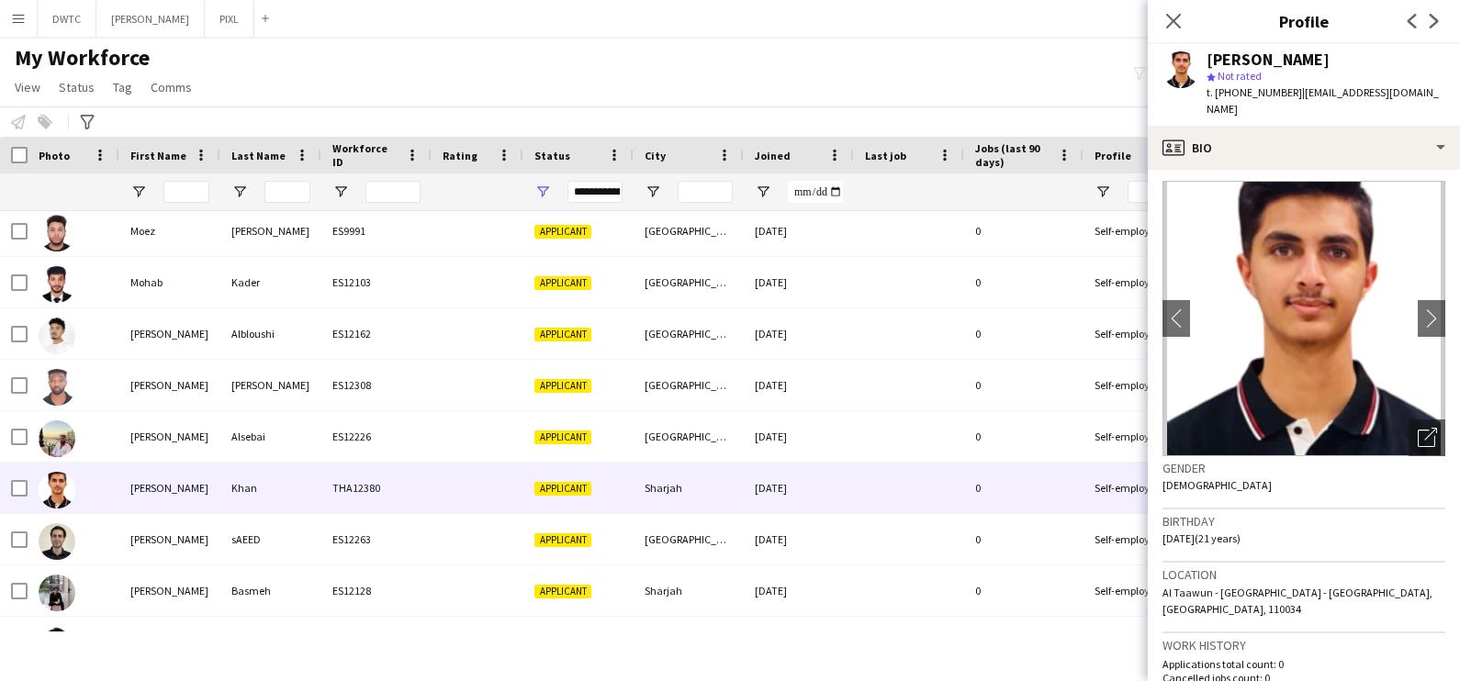
scroll to position [0, 0]
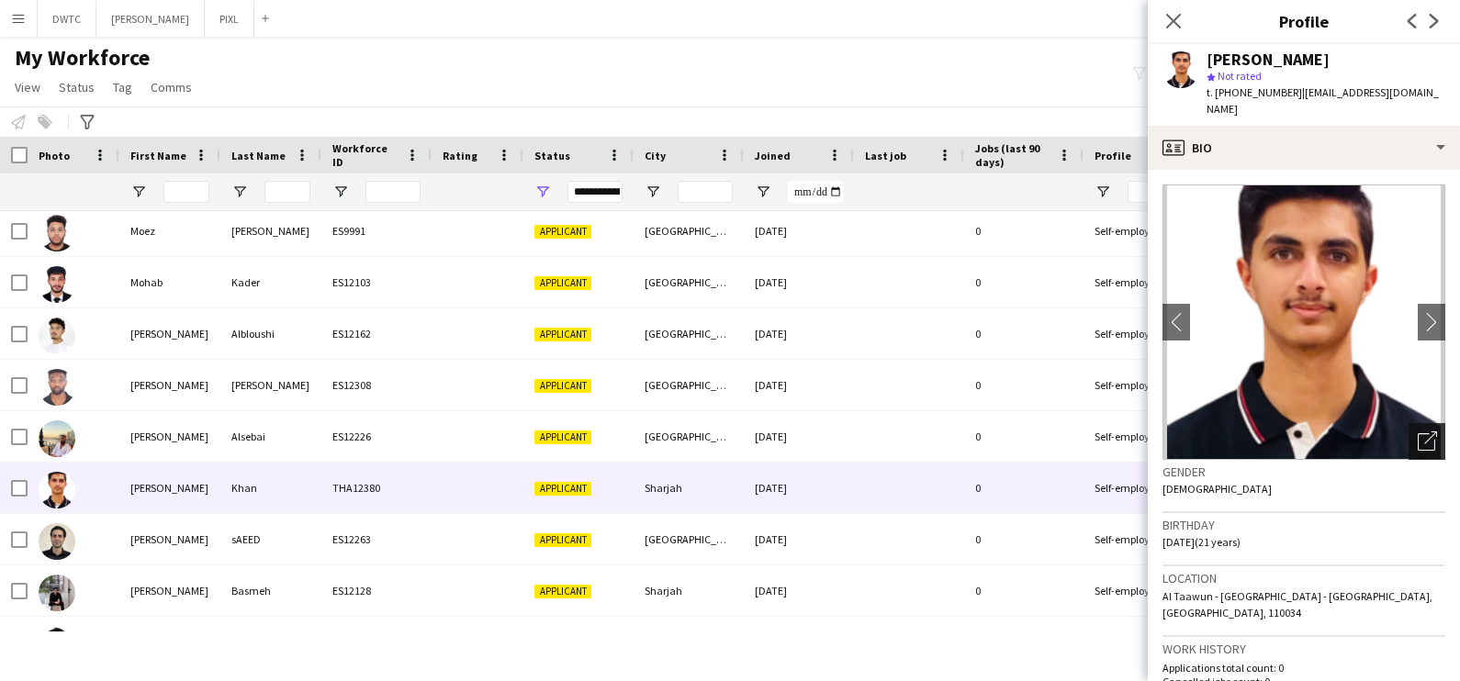
click at [1418, 432] on icon "Open photos pop-in" at bounding box center [1427, 441] width 19 height 19
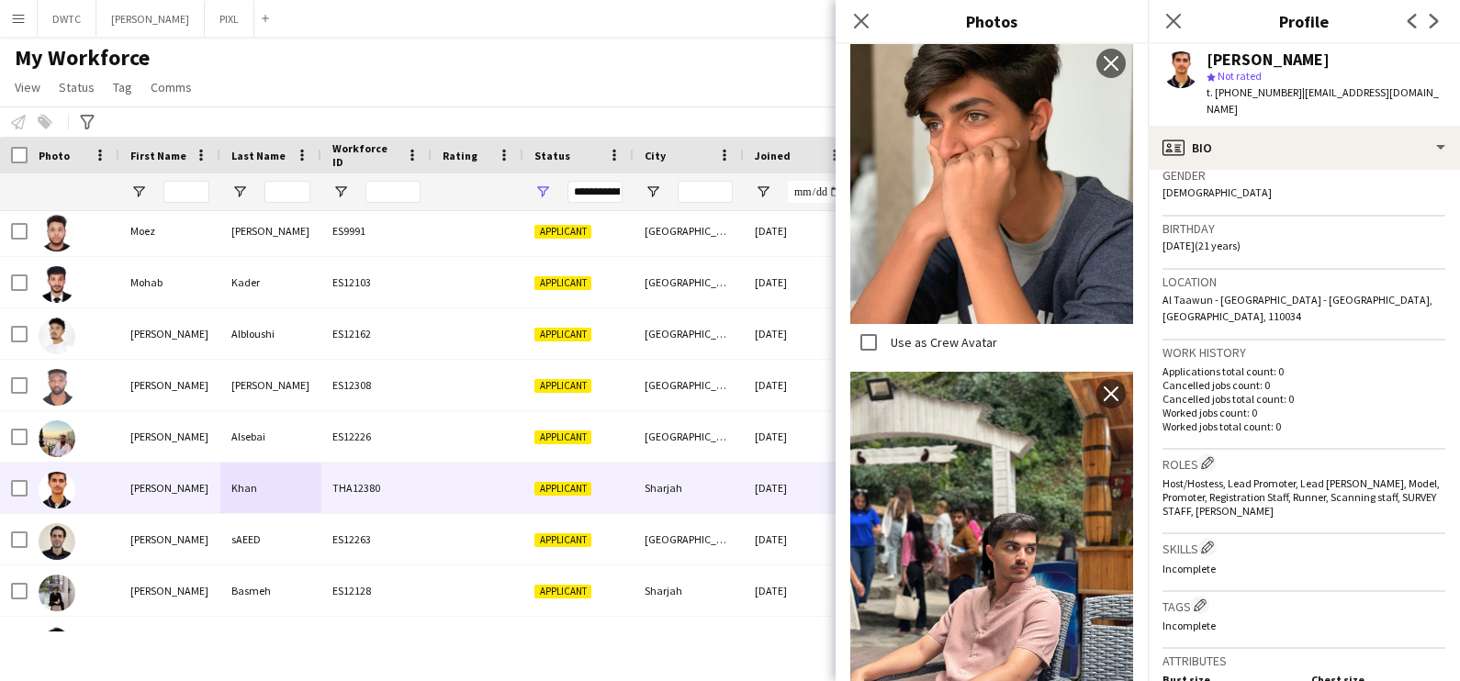
scroll to position [574, 0]
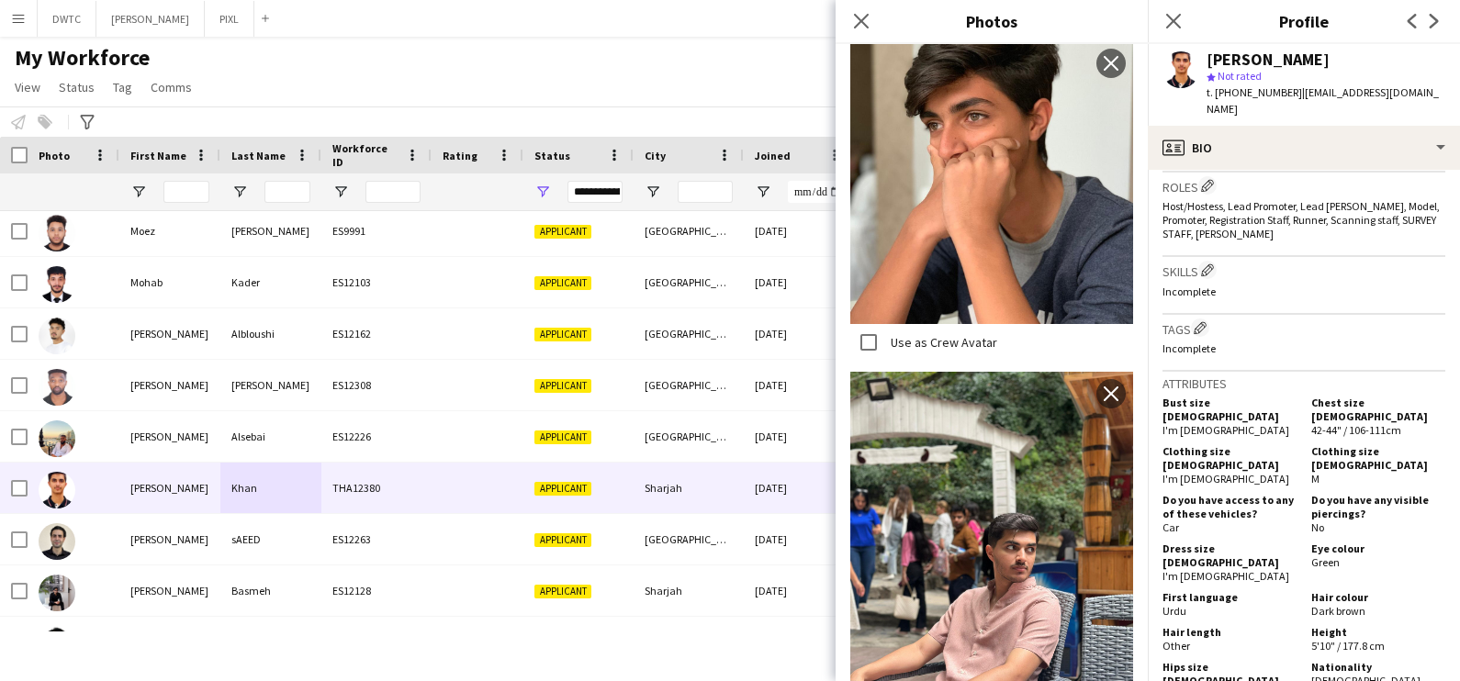
click at [1259, 102] on div "Mohammad Nabil Khan star Not rated t. +971524424569 | nabilmnk10@gmail.com" at bounding box center [1304, 85] width 312 height 82
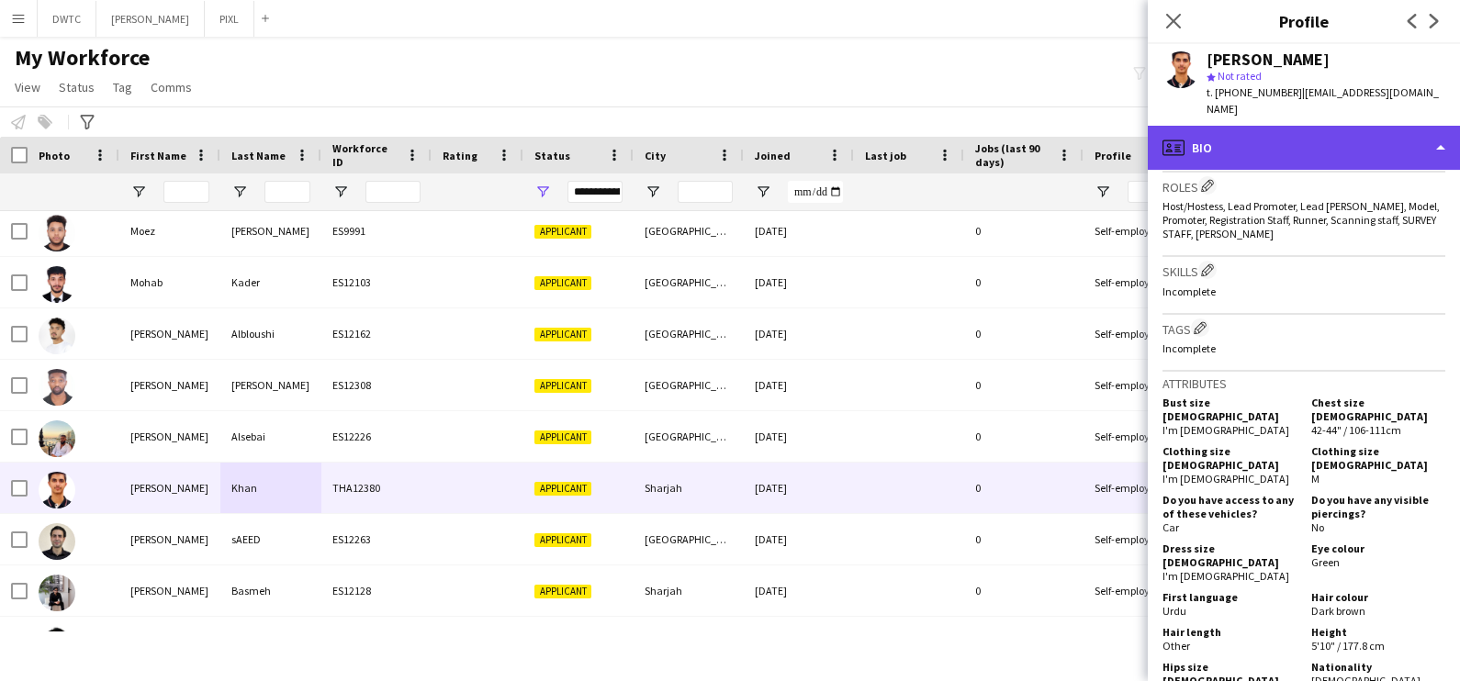
click at [1267, 139] on div "profile Bio" at bounding box center [1304, 148] width 312 height 44
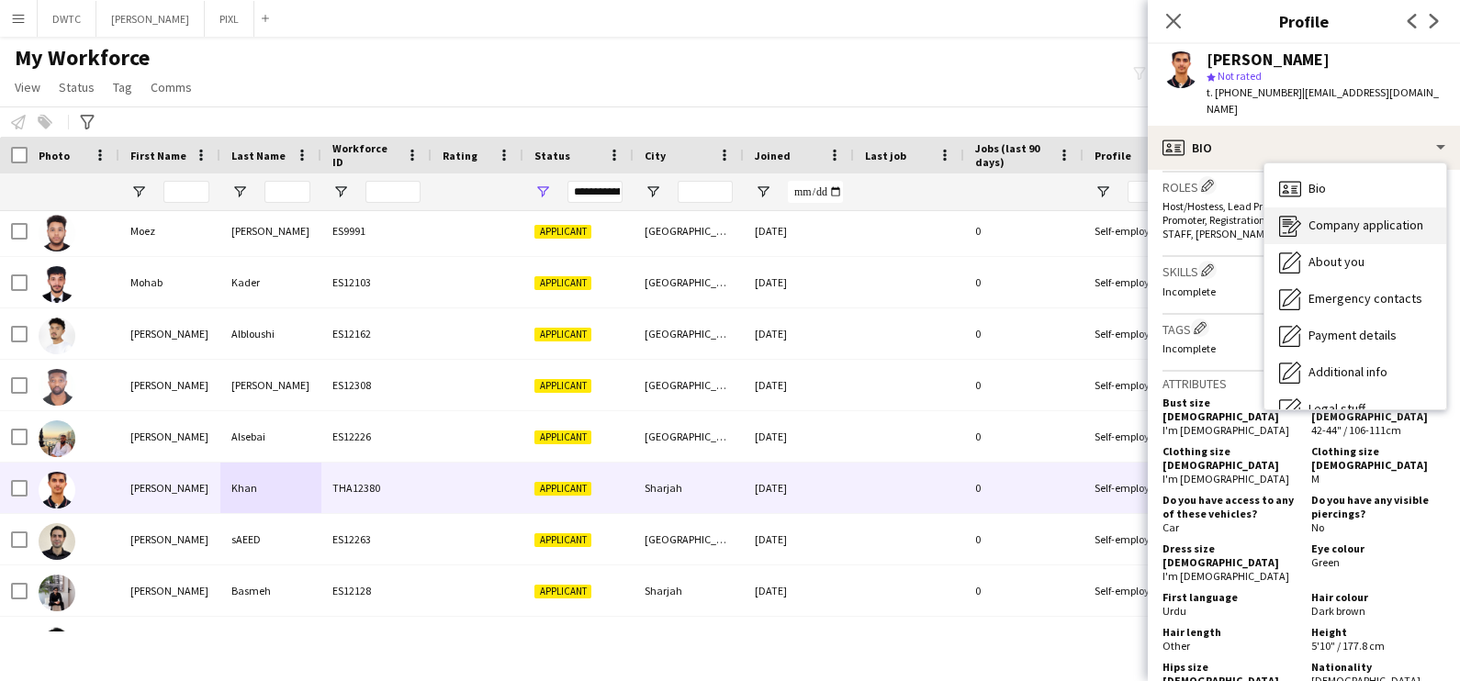
click at [1323, 224] on div "Company application Company application" at bounding box center [1355, 226] width 182 height 37
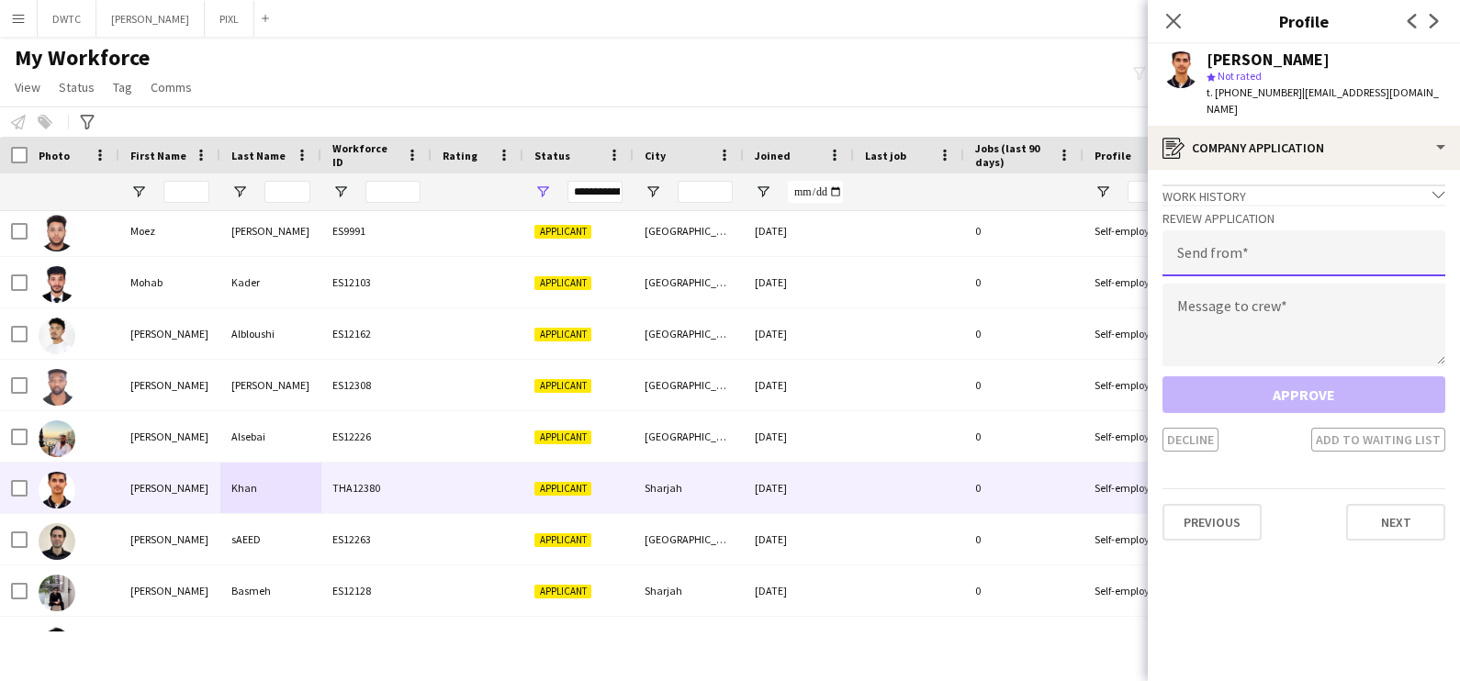
click at [1230, 236] on input "email" at bounding box center [1304, 253] width 283 height 46
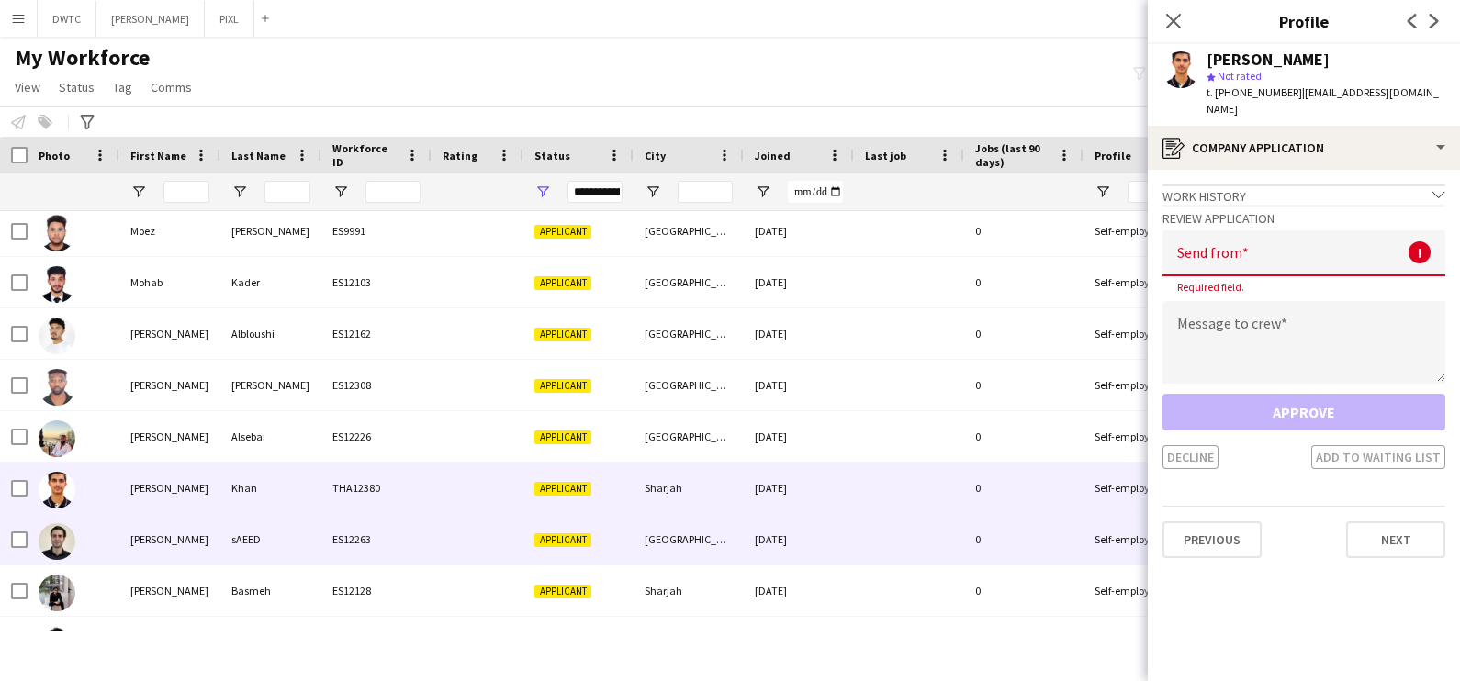
click at [386, 532] on div "ES12263" at bounding box center [376, 539] width 110 height 51
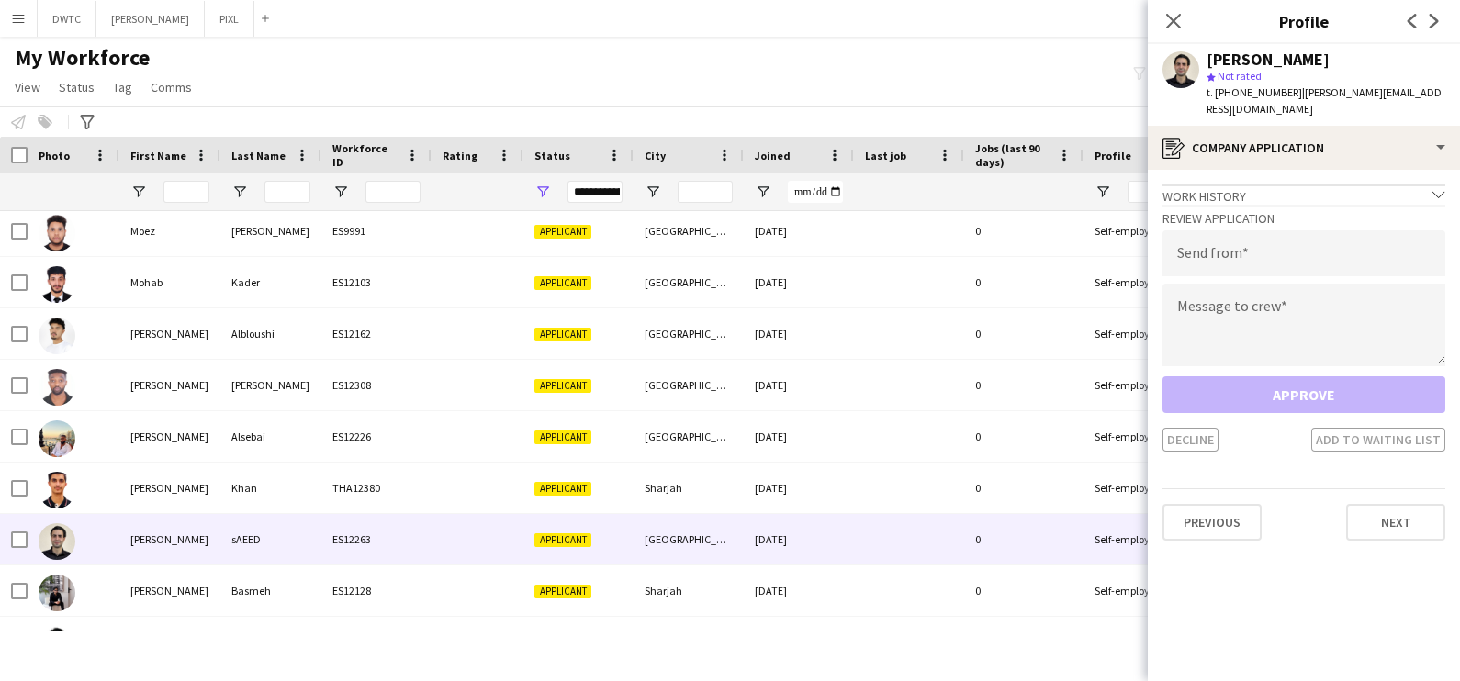
click at [1219, 106] on div "MOHAMMAD sAEED star Not rated t. +971508085346 | m.a.saeed@live.com" at bounding box center [1304, 85] width 312 height 82
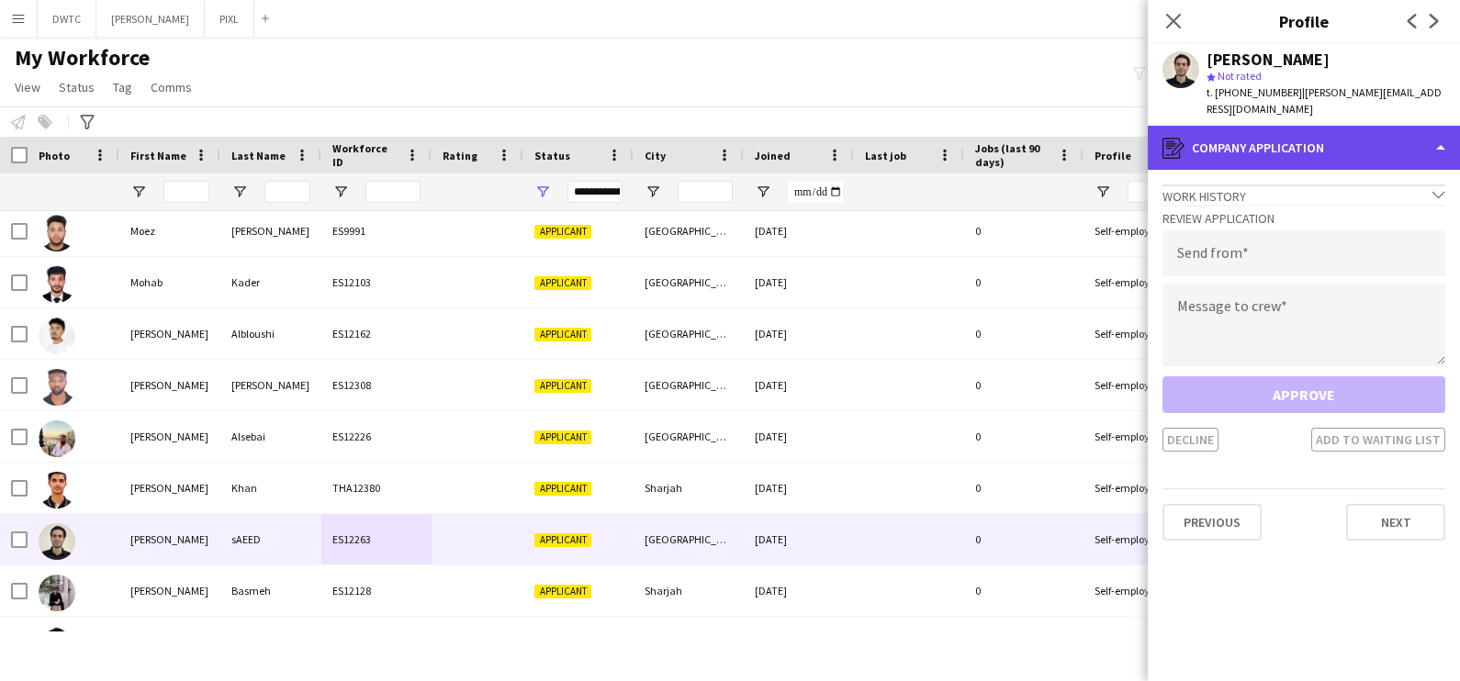
click at [1241, 126] on div "register Company application" at bounding box center [1304, 148] width 312 height 44
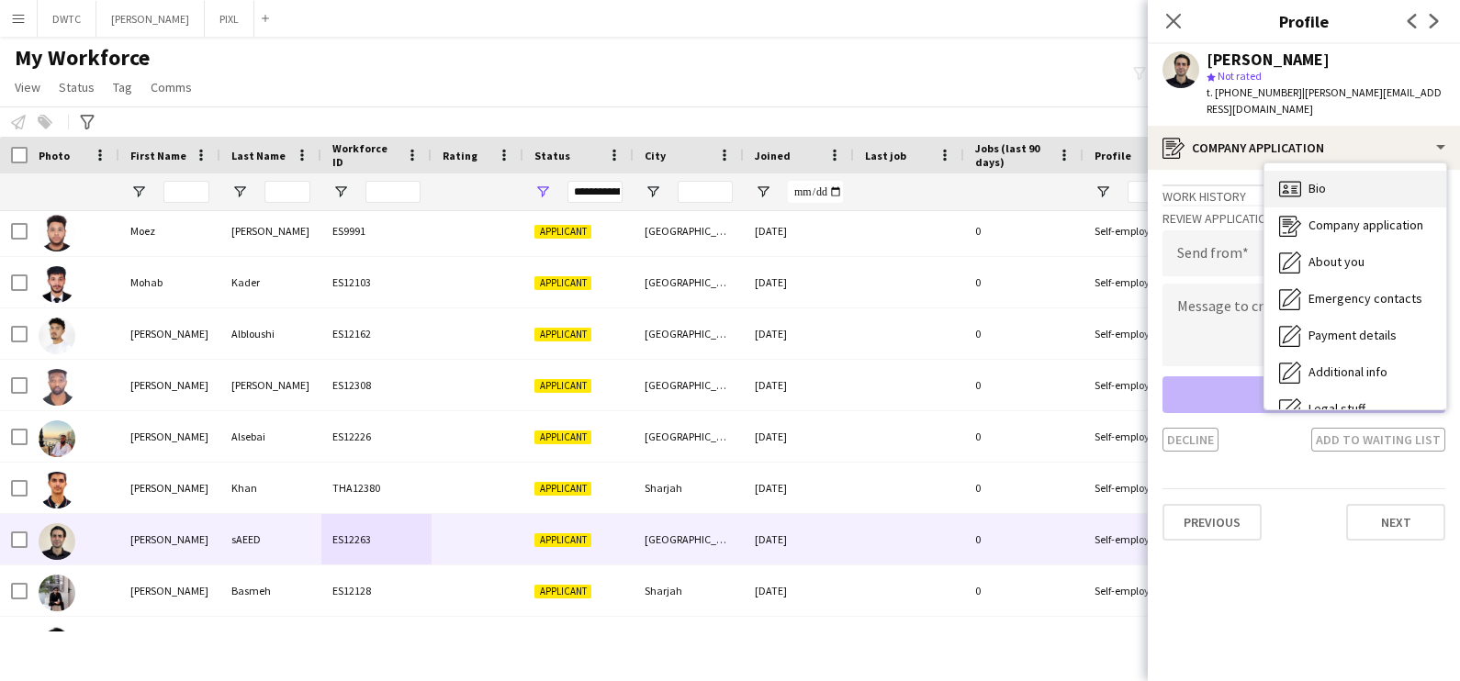
click at [1307, 171] on div "Bio Bio" at bounding box center [1355, 189] width 182 height 37
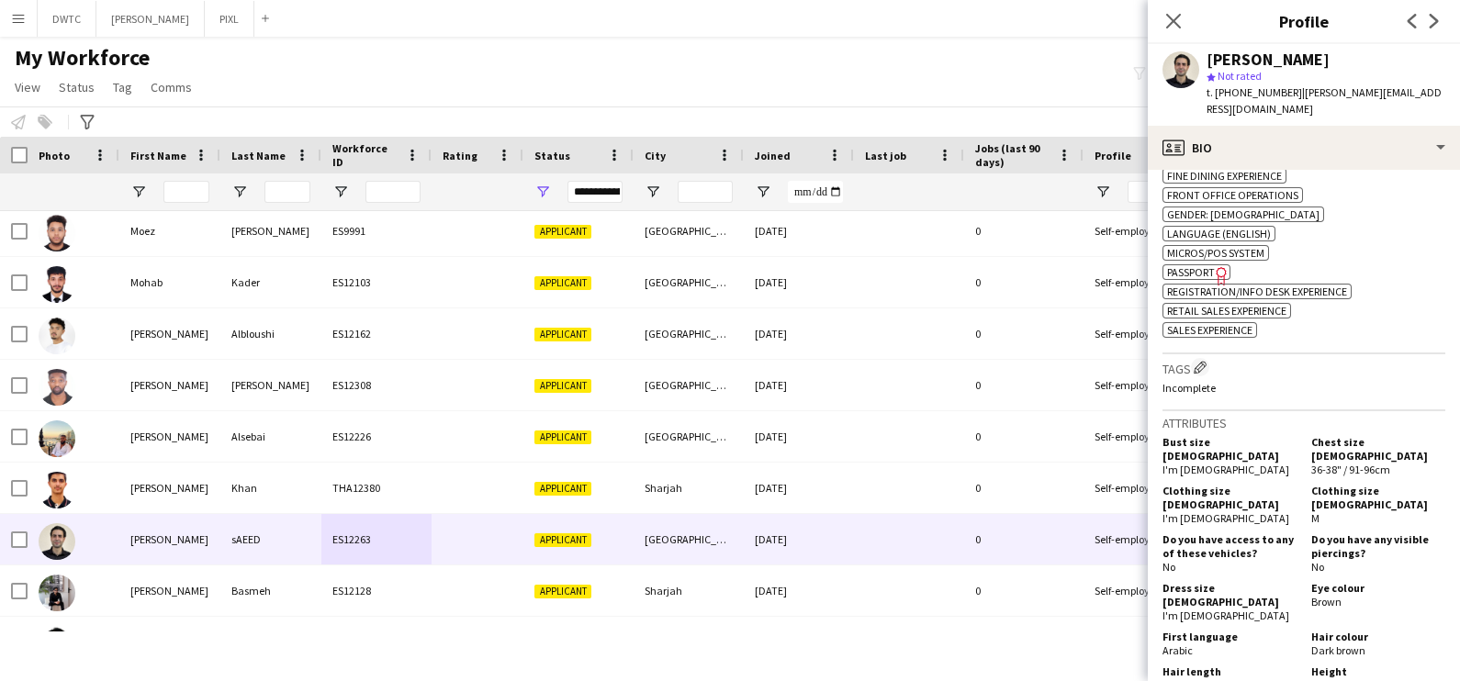
scroll to position [1148, 0]
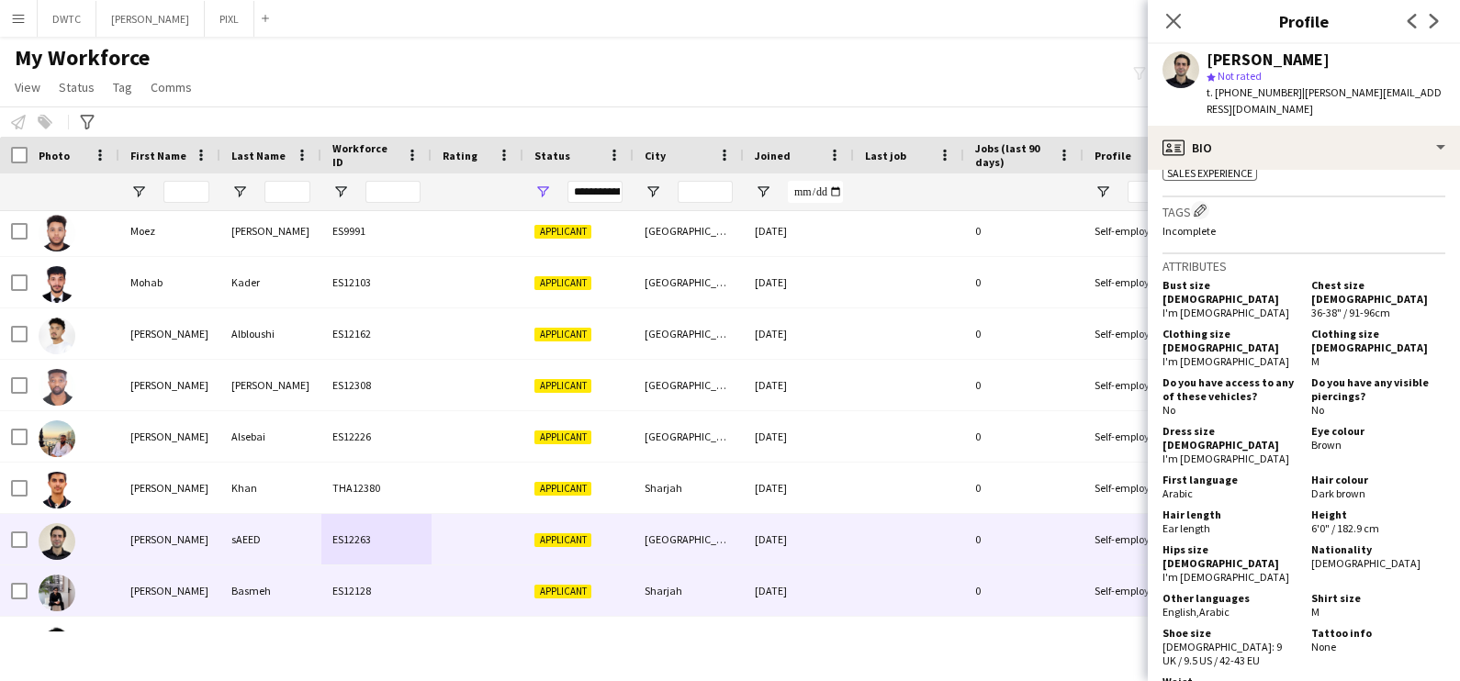
click at [350, 588] on div "ES12128" at bounding box center [376, 591] width 110 height 51
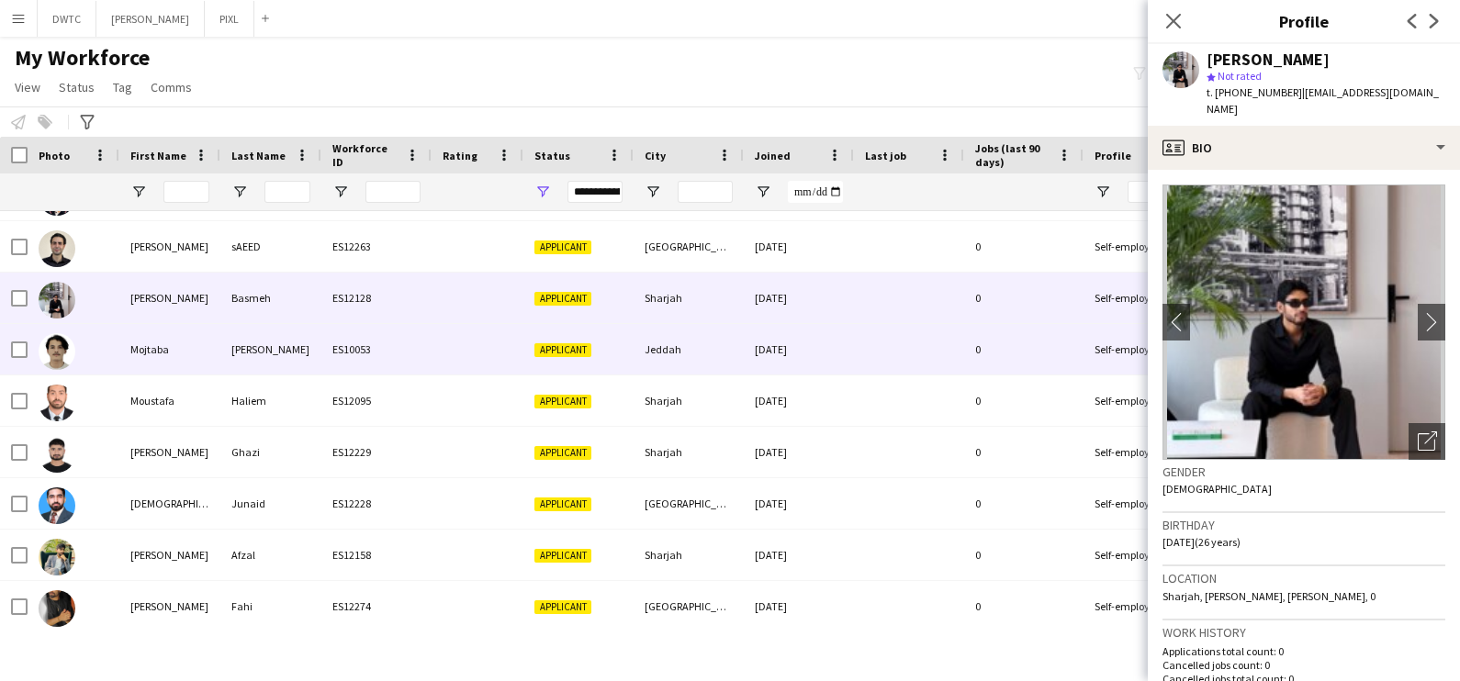
scroll to position [2869, 0]
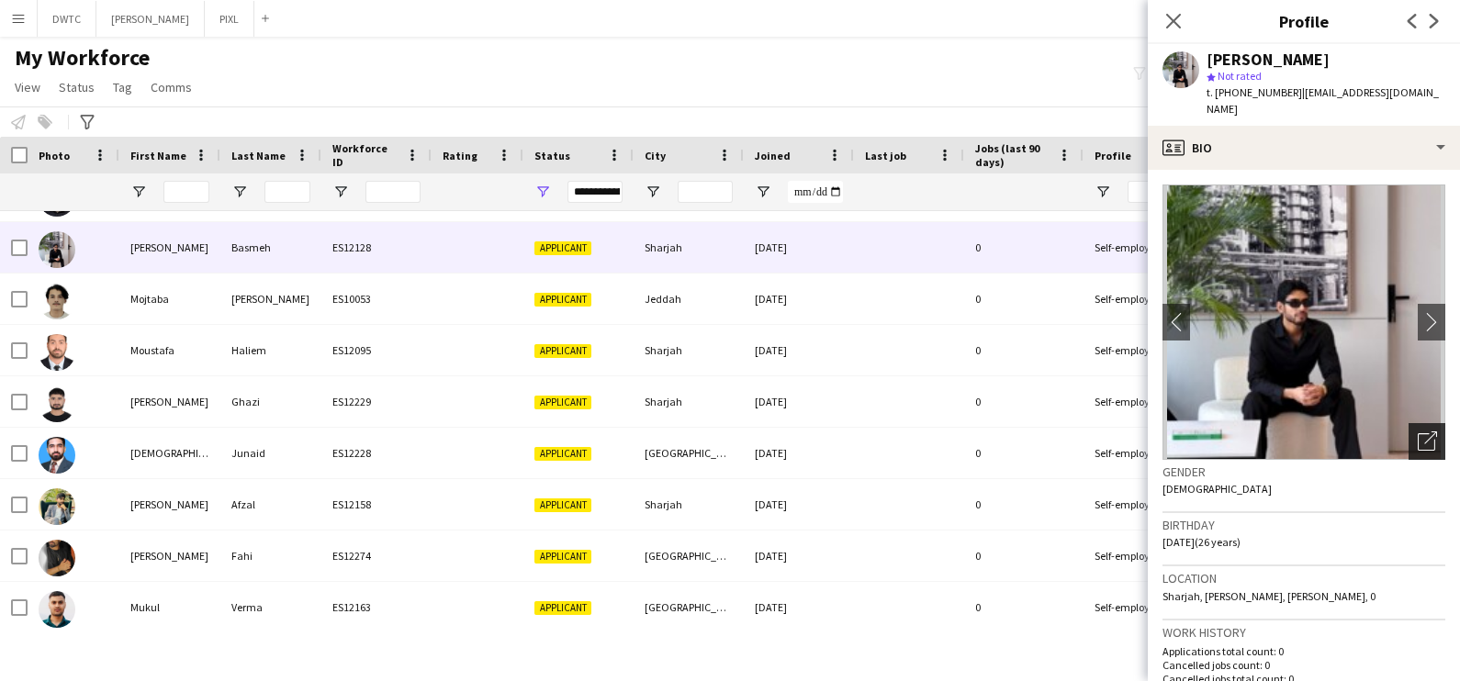
click at [1418, 444] on icon "Open photos pop-in" at bounding box center [1427, 441] width 19 height 19
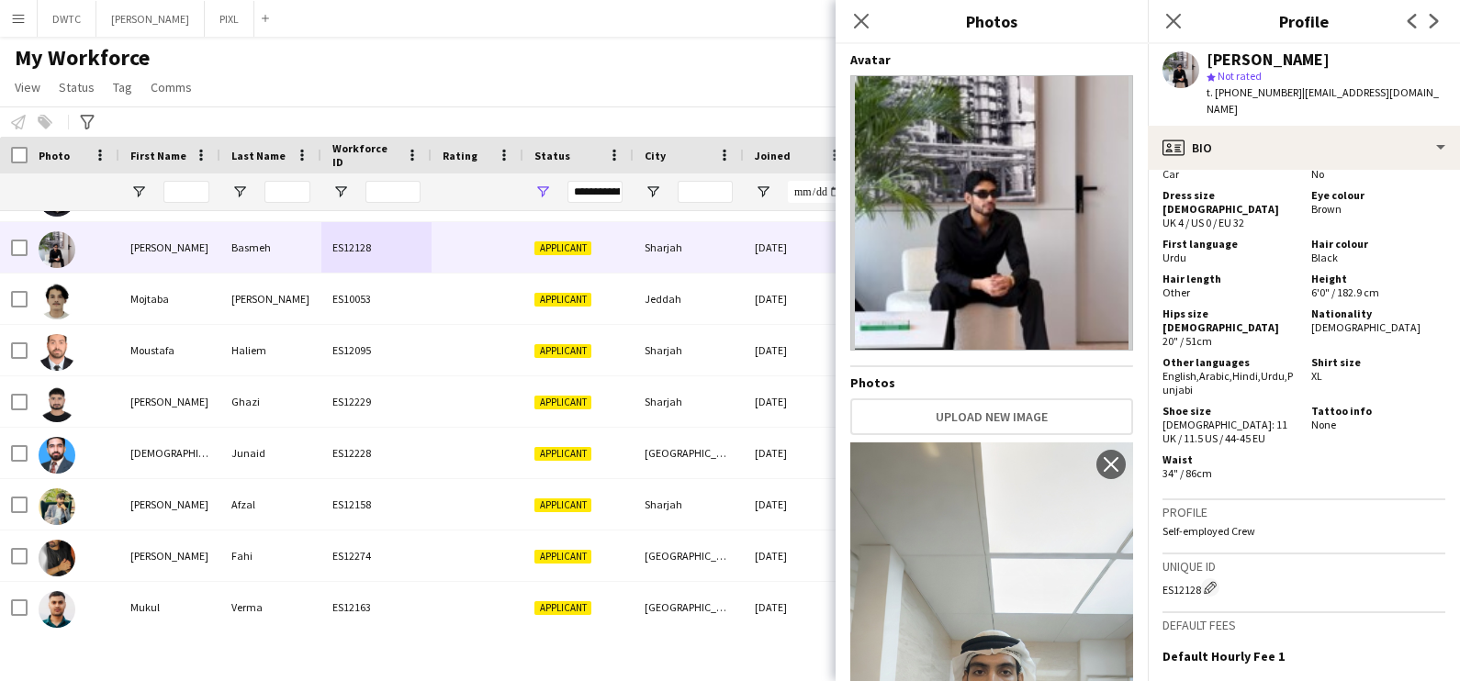
scroll to position [1721, 0]
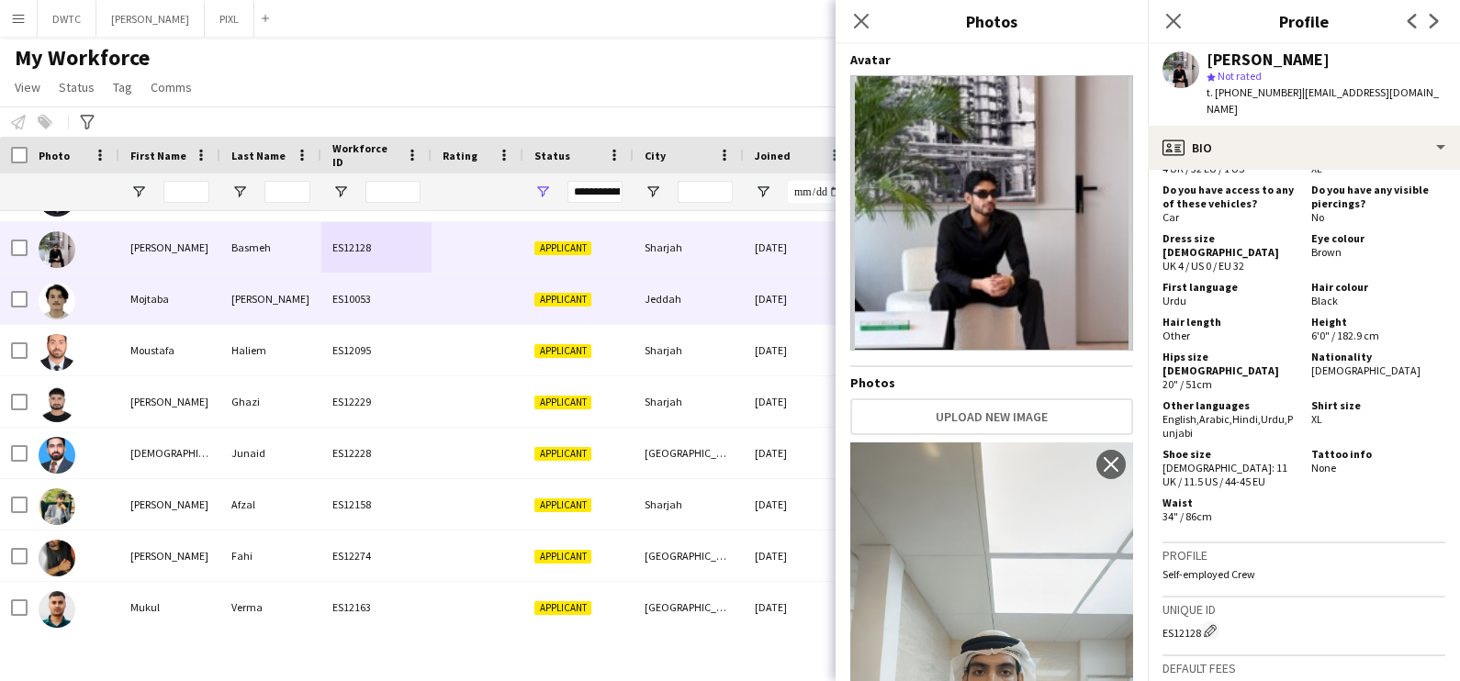
click at [152, 303] on div "Mojtaba" at bounding box center [169, 299] width 101 height 51
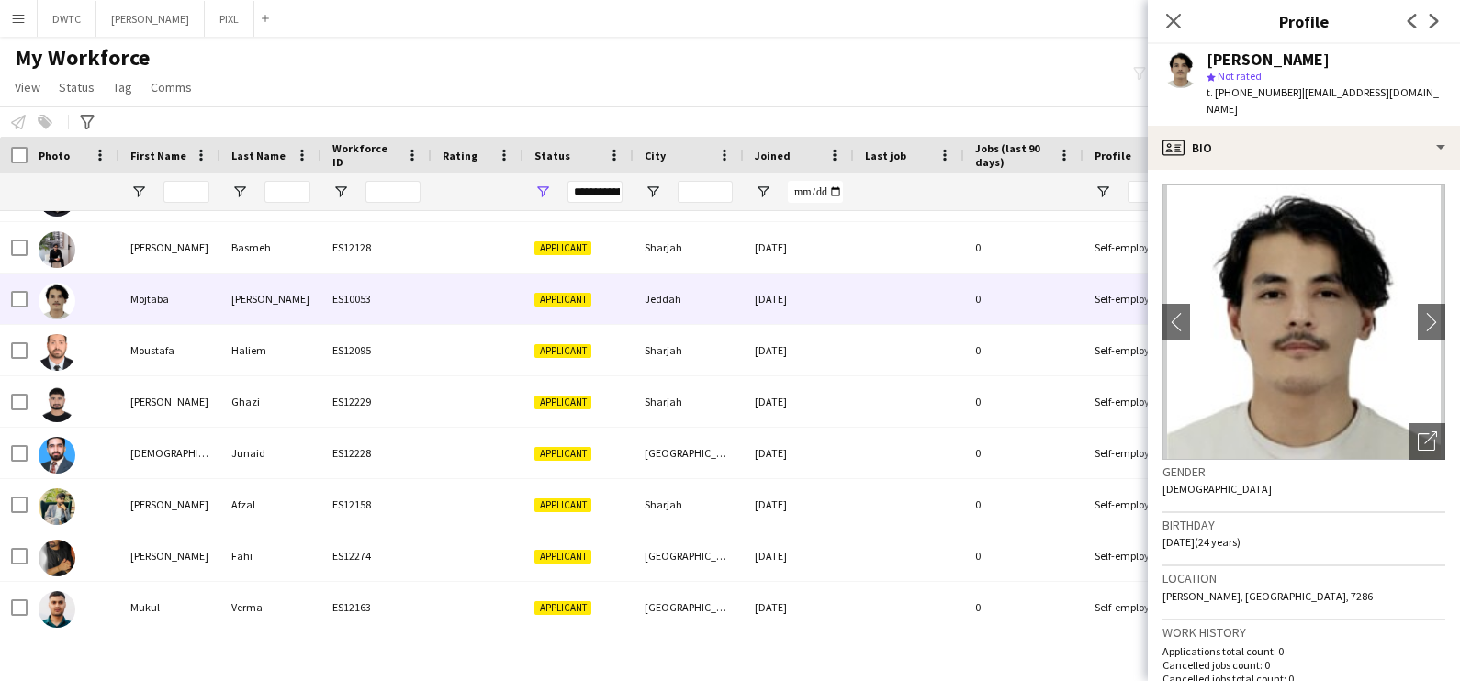
scroll to position [689, 0]
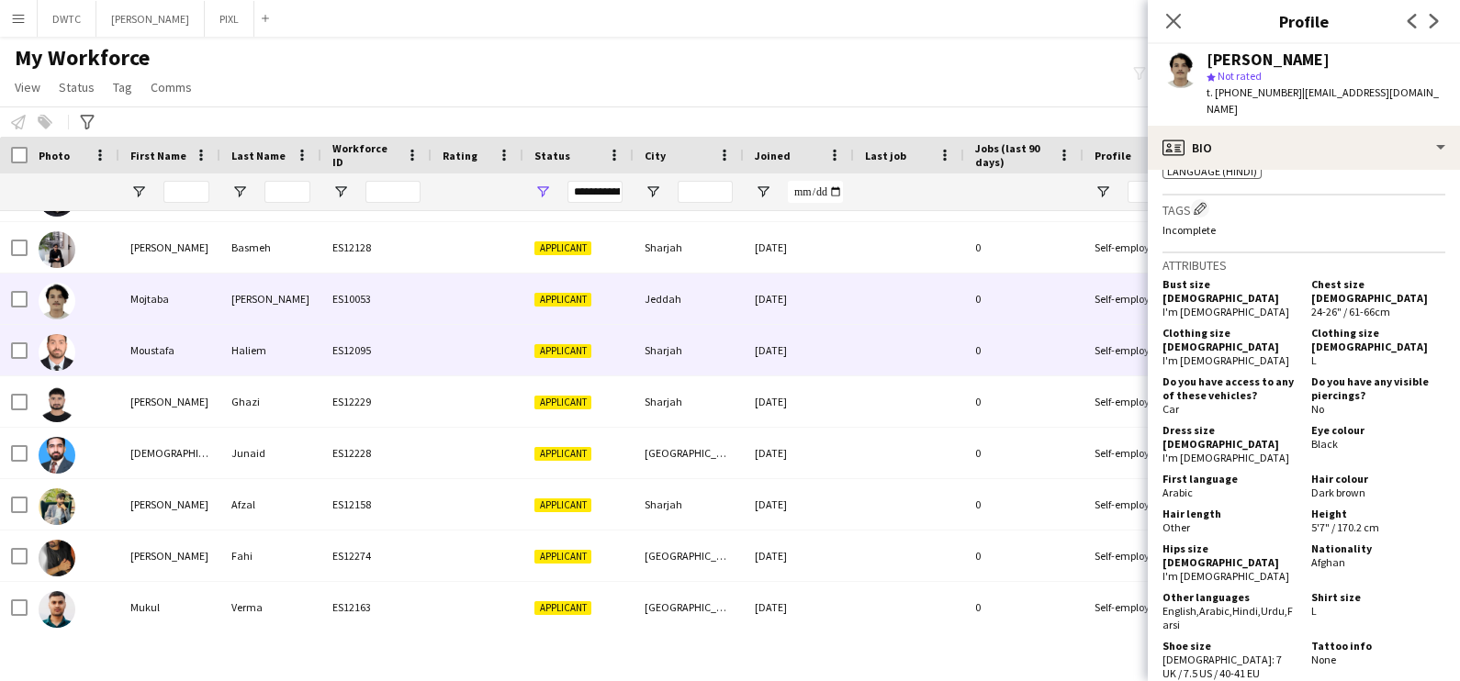
click at [365, 331] on div "ES12095" at bounding box center [376, 350] width 110 height 51
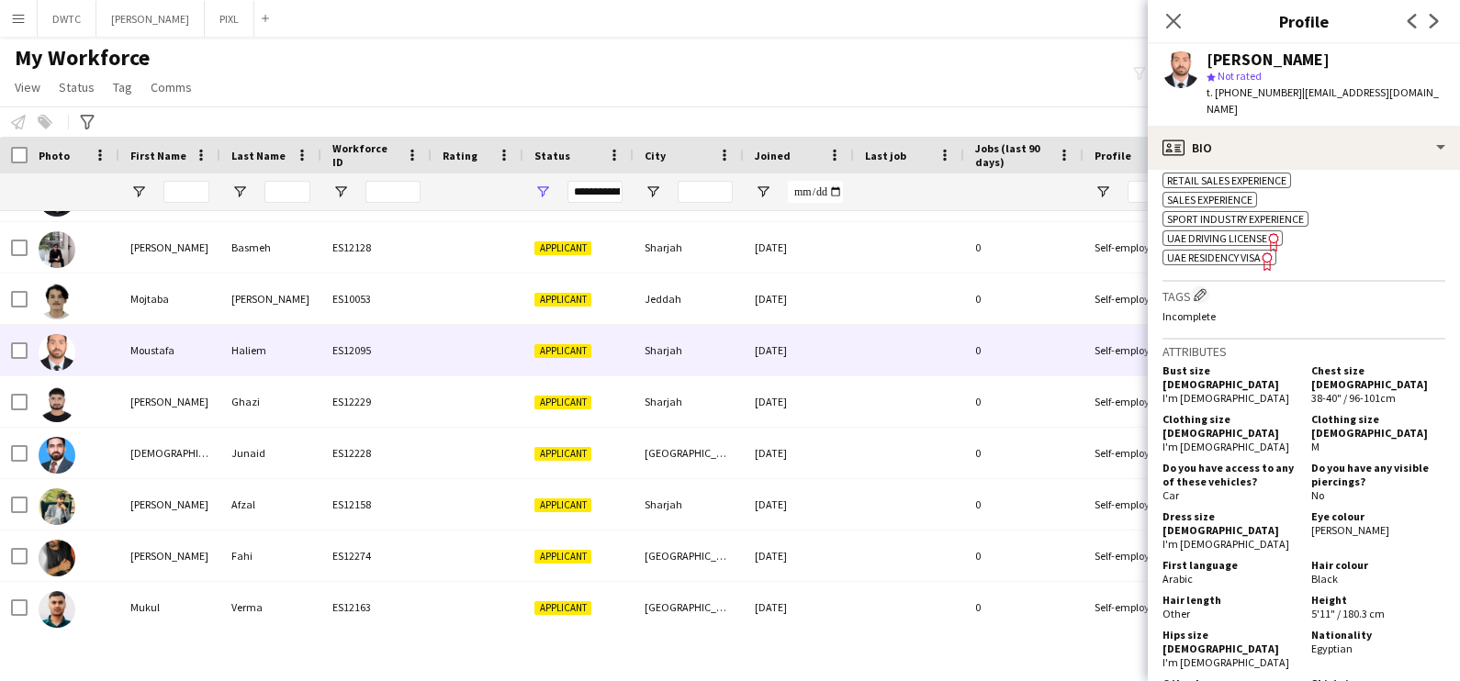
scroll to position [1377, 0]
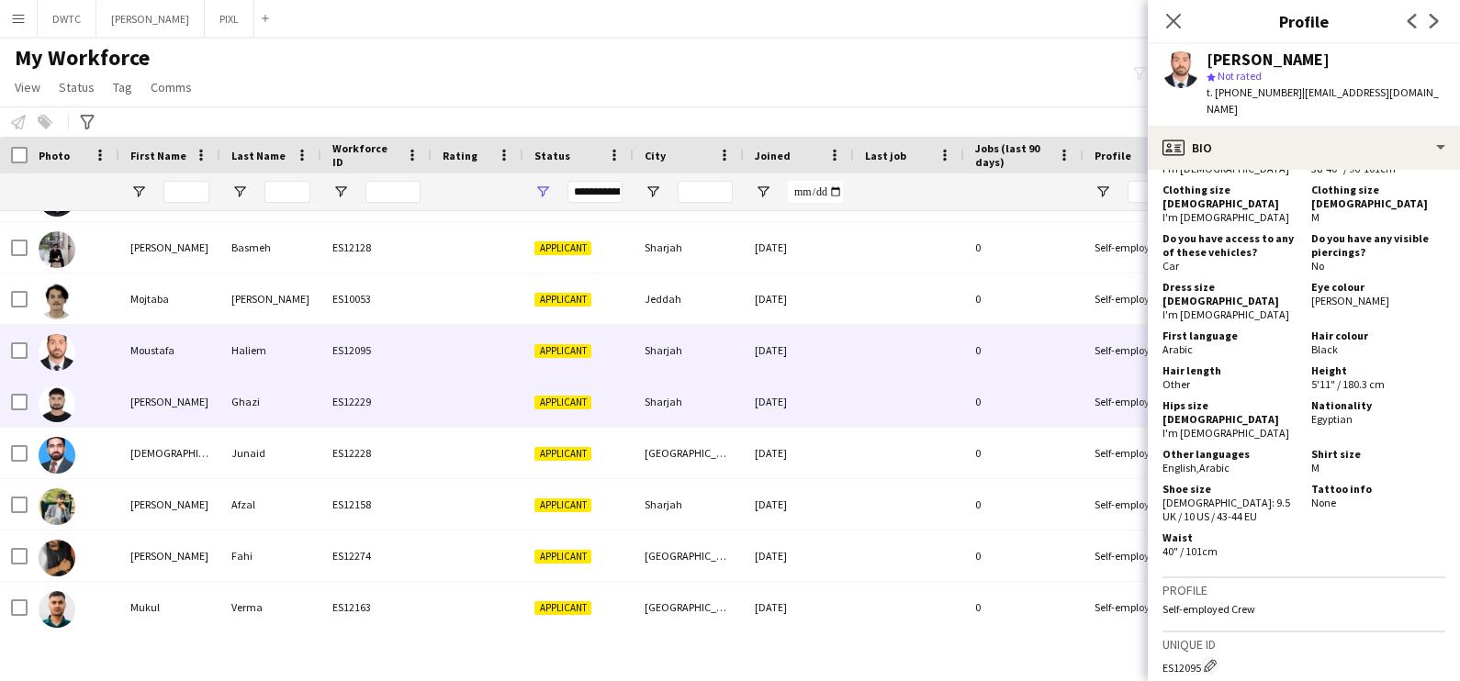
click at [78, 388] on div at bounding box center [74, 401] width 92 height 51
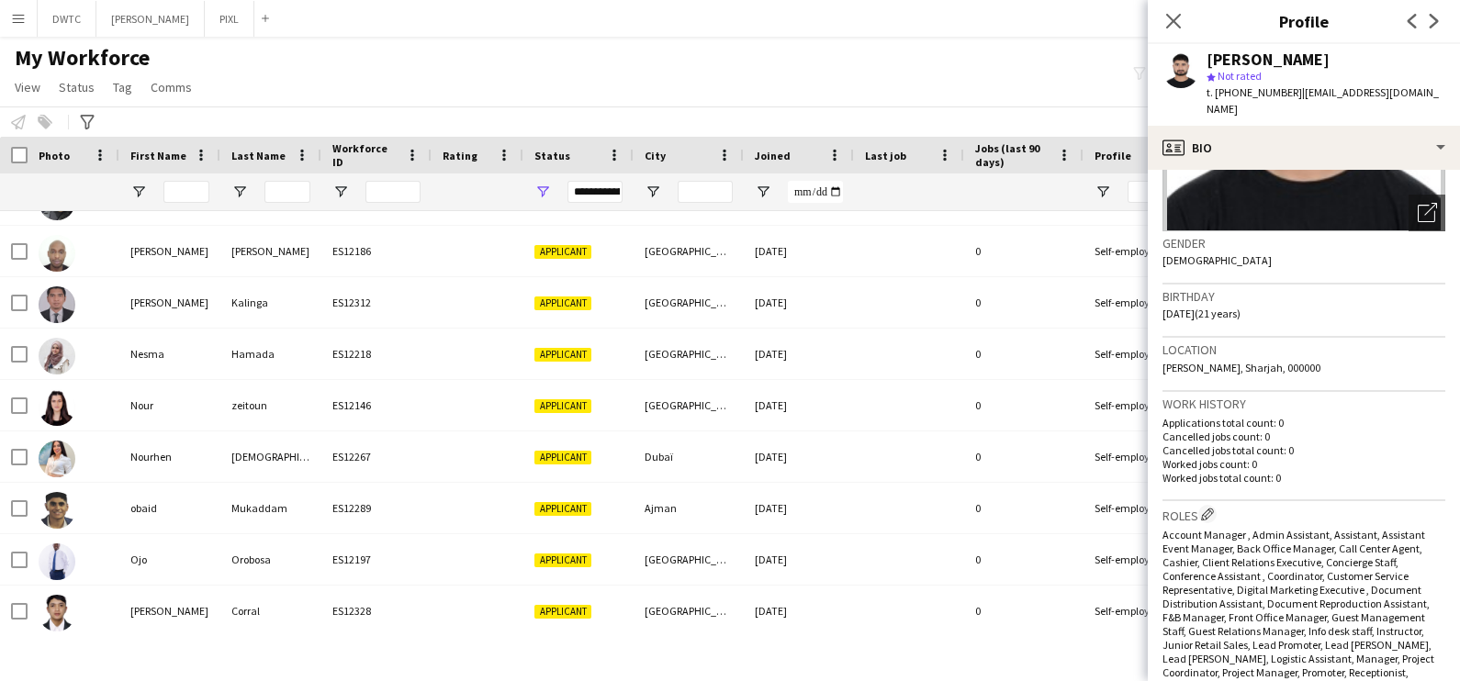
scroll to position [74, 0]
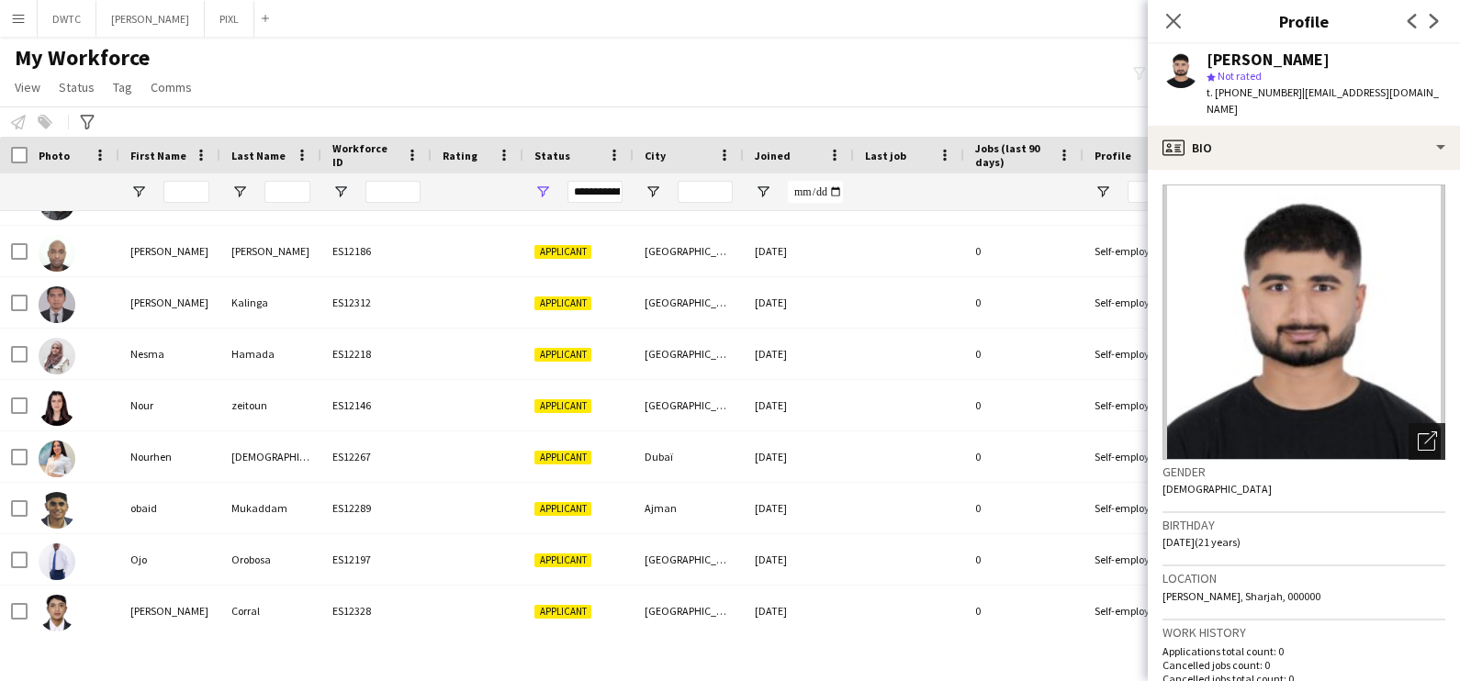
click at [1409, 423] on div "Open photos pop-in" at bounding box center [1427, 441] width 37 height 37
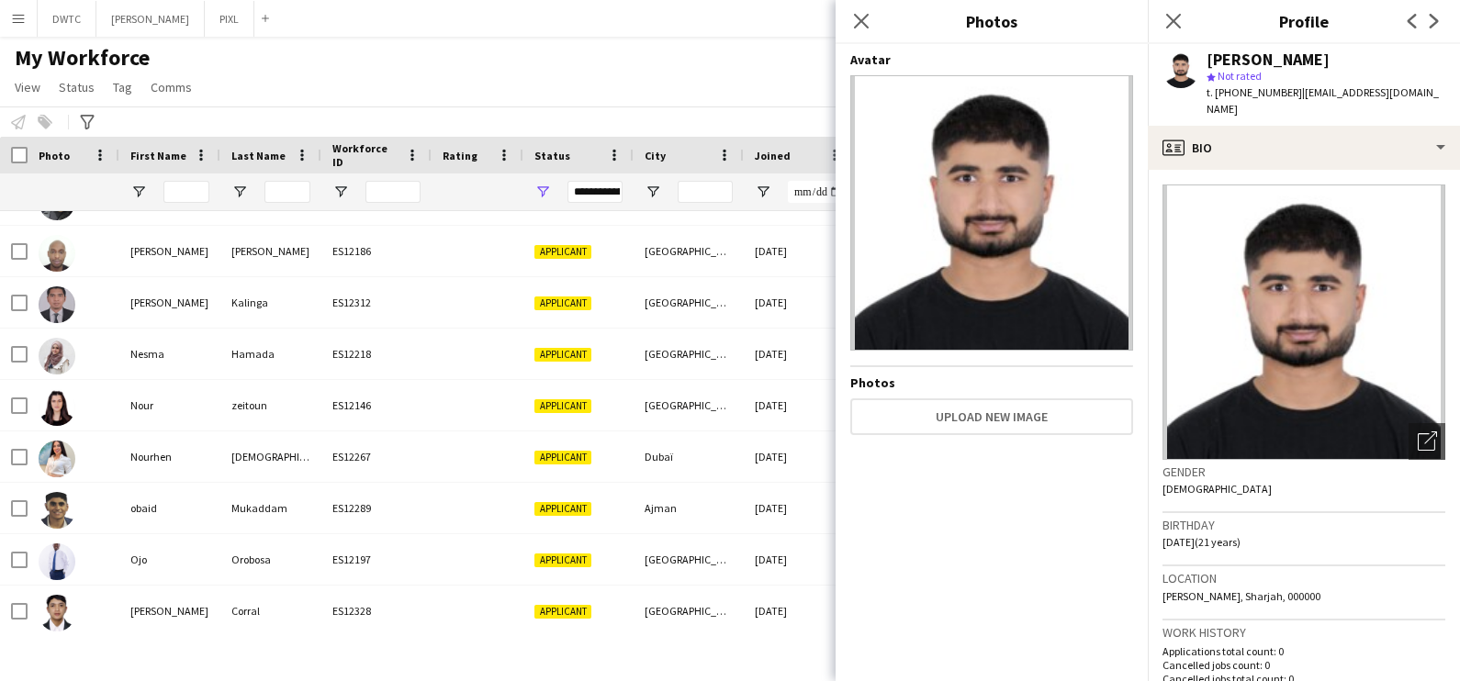
click at [1364, 517] on div "Birthday 10-12-2003 (21 years)" at bounding box center [1304, 539] width 283 height 53
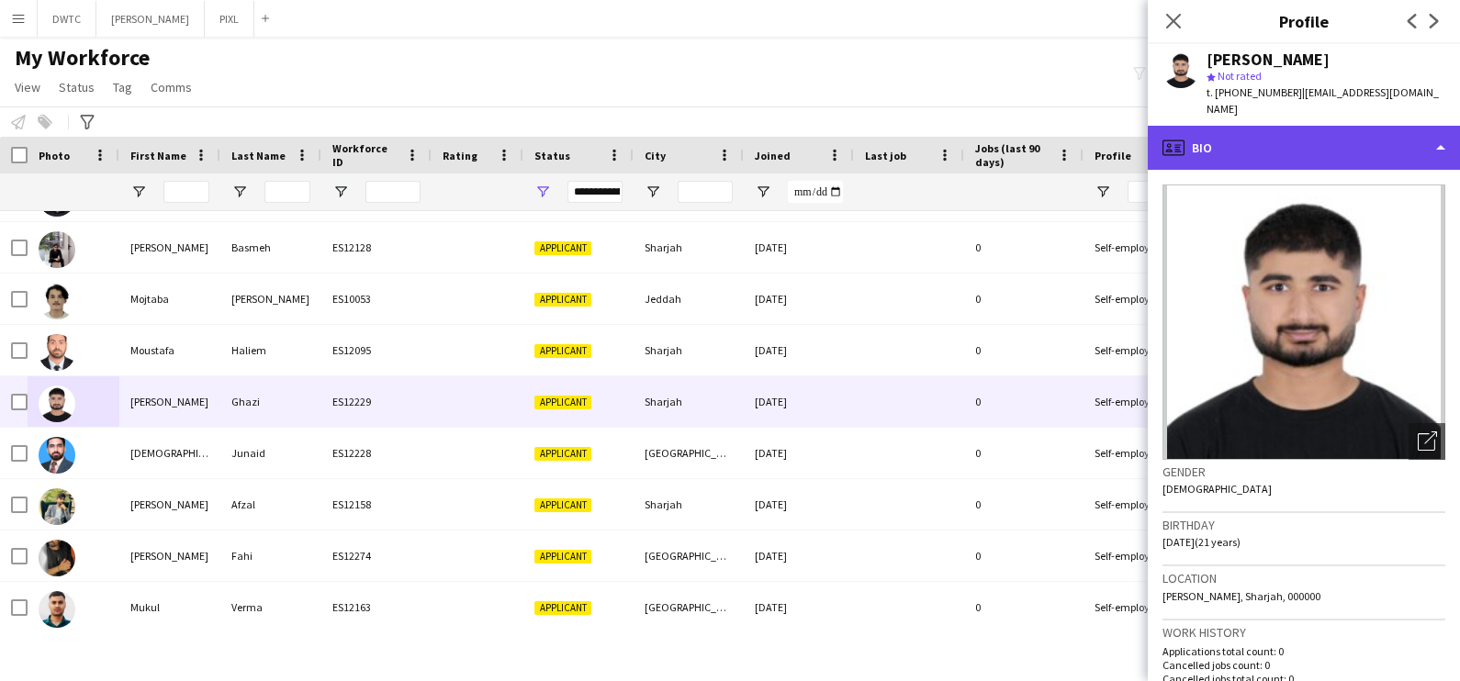
click at [1263, 126] on div "profile Bio" at bounding box center [1304, 148] width 312 height 44
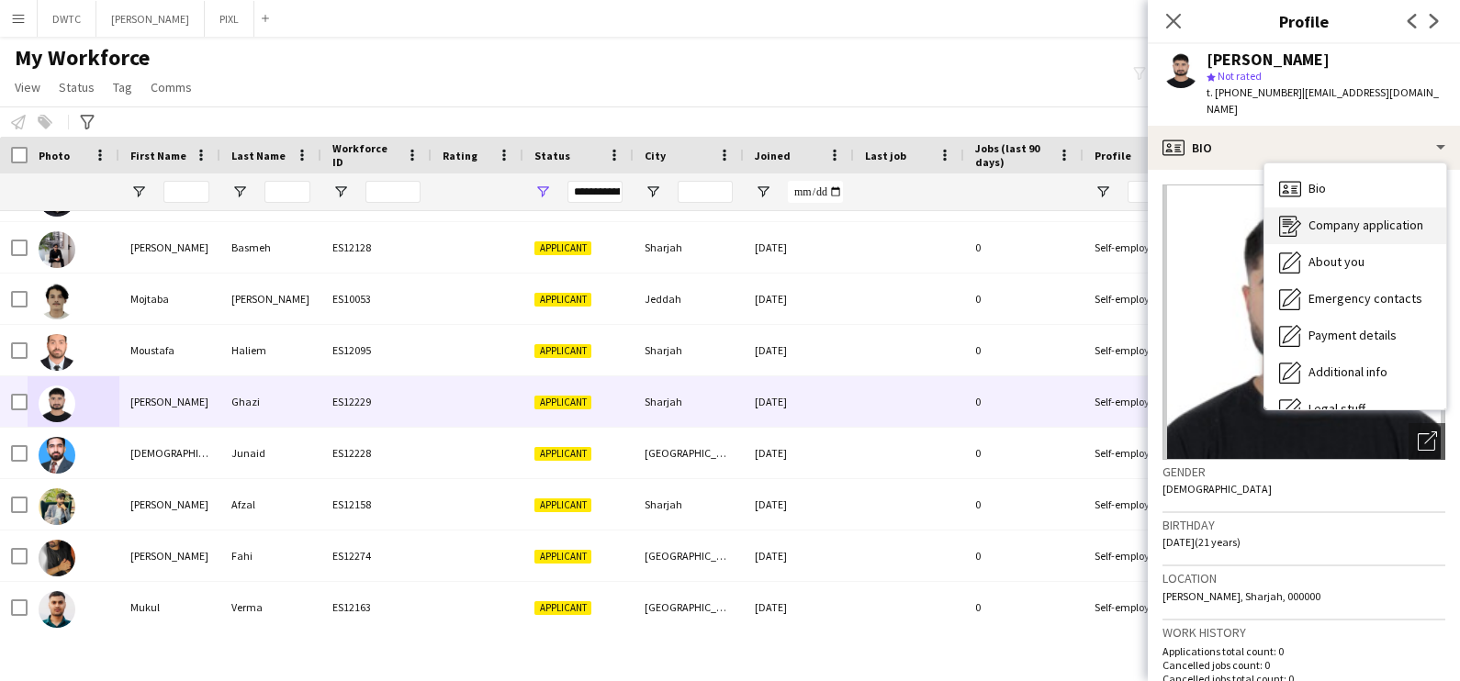
click at [1318, 217] on span "Company application" at bounding box center [1366, 225] width 115 height 17
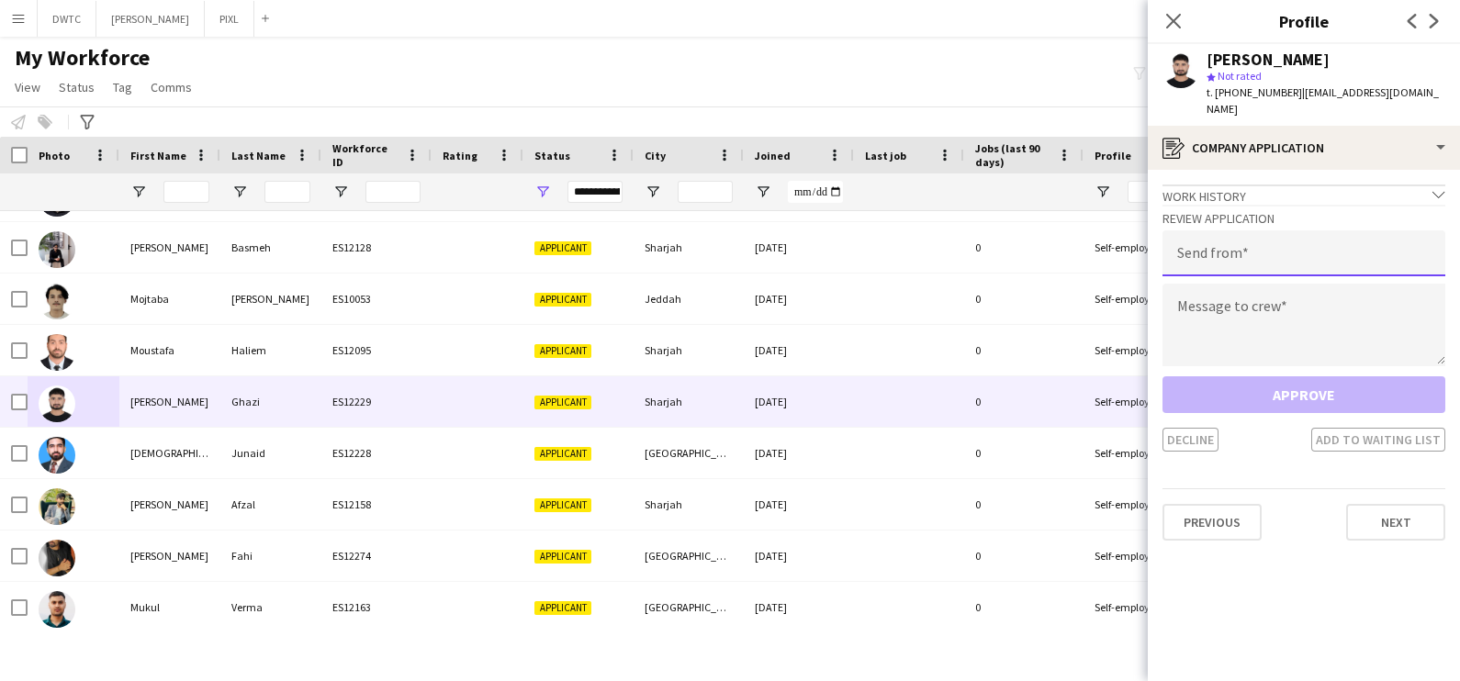
click at [1212, 245] on input "email" at bounding box center [1304, 253] width 283 height 46
type input "**********"
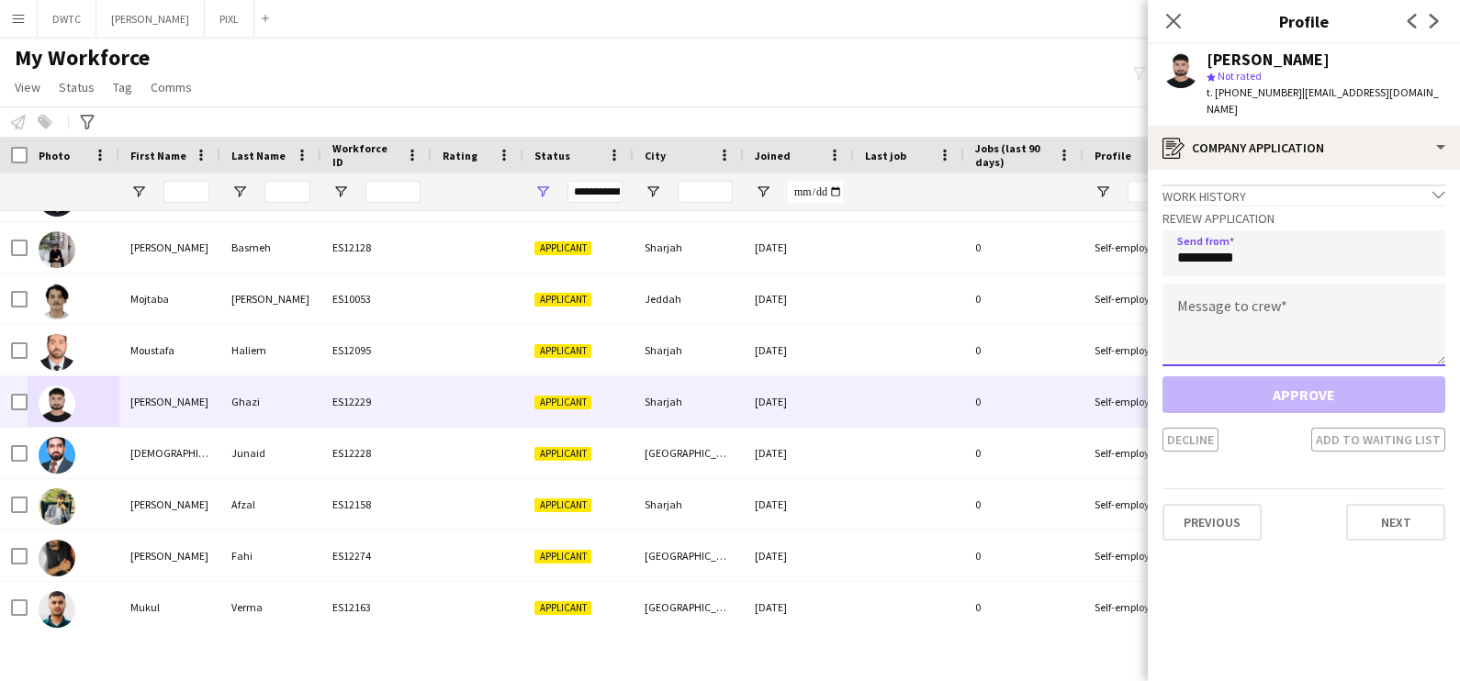
click at [1223, 284] on textarea at bounding box center [1304, 325] width 283 height 83
paste textarea "**********"
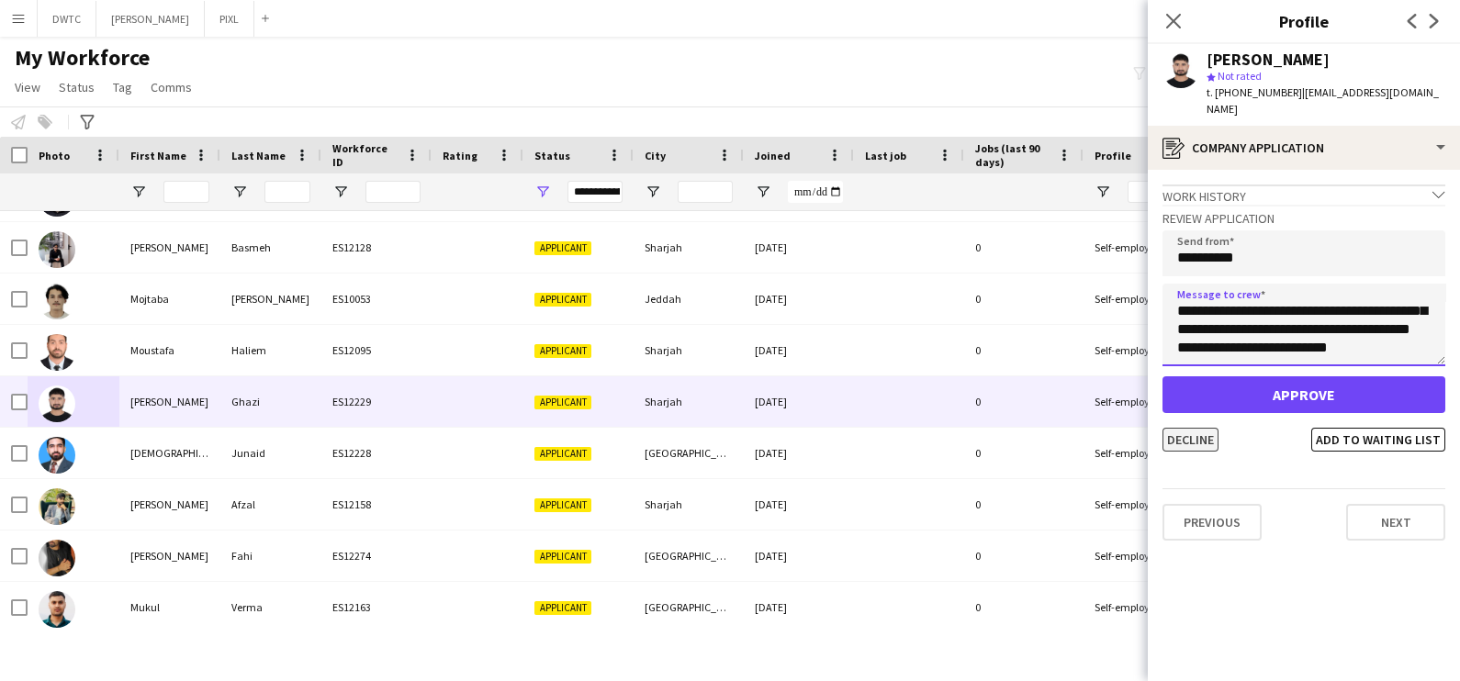
type textarea "**********"
click at [1208, 428] on button "Decline" at bounding box center [1191, 440] width 56 height 24
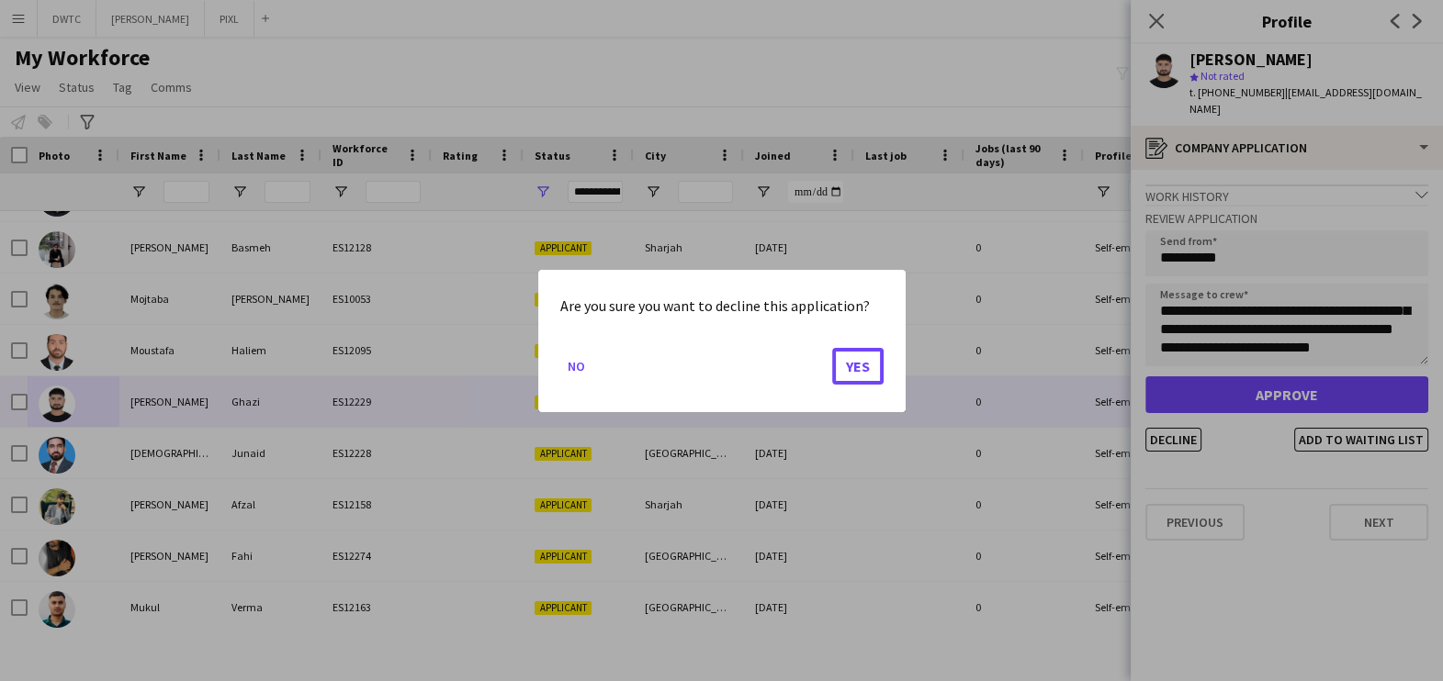
click at [868, 362] on button "Yes" at bounding box center [857, 365] width 51 height 37
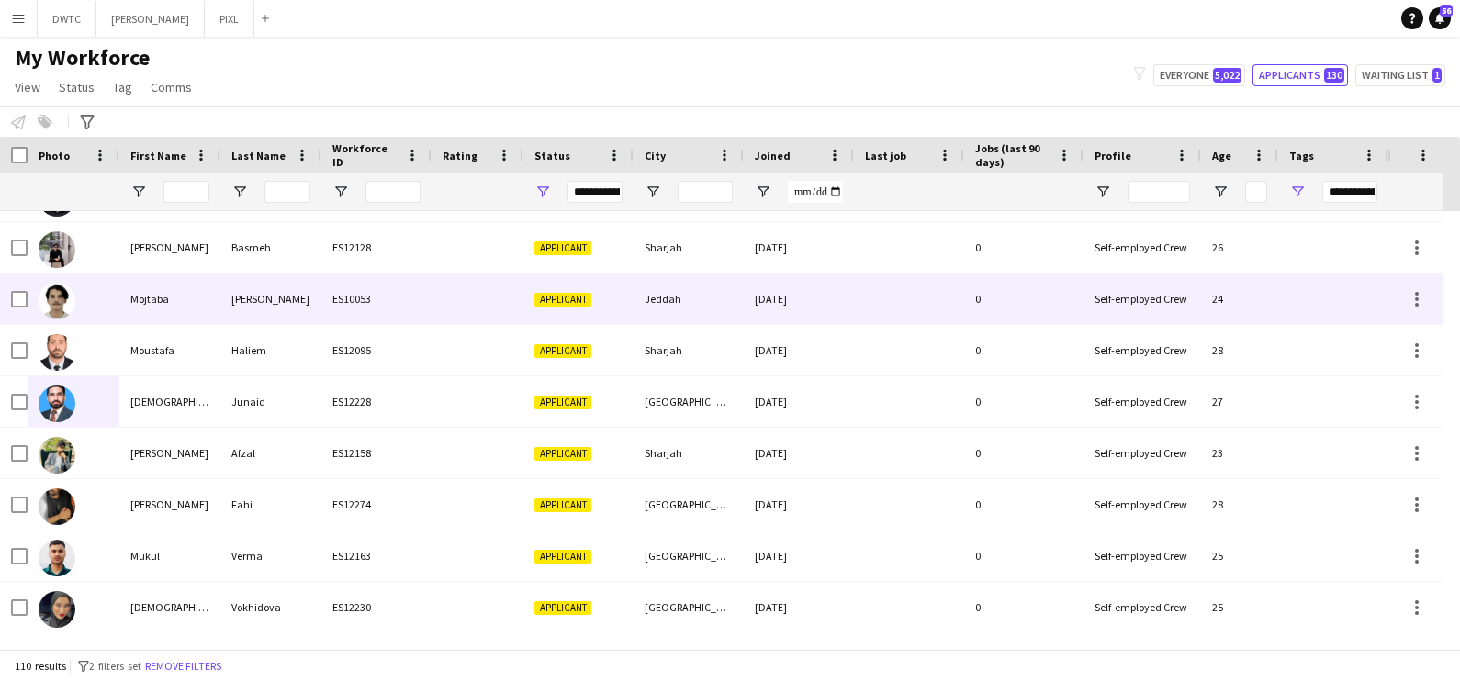
click at [266, 271] on div "Basmeh" at bounding box center [270, 247] width 101 height 51
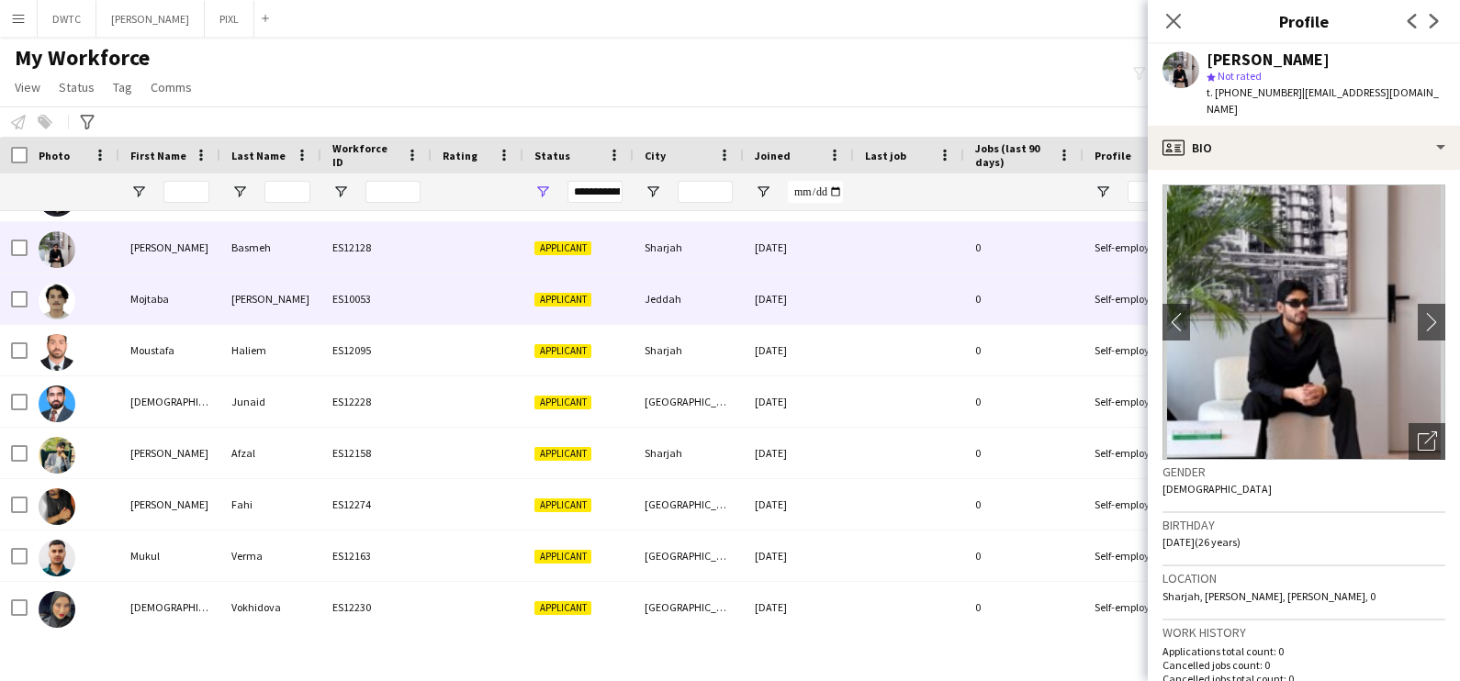
click at [271, 285] on div "Johan" at bounding box center [270, 299] width 101 height 51
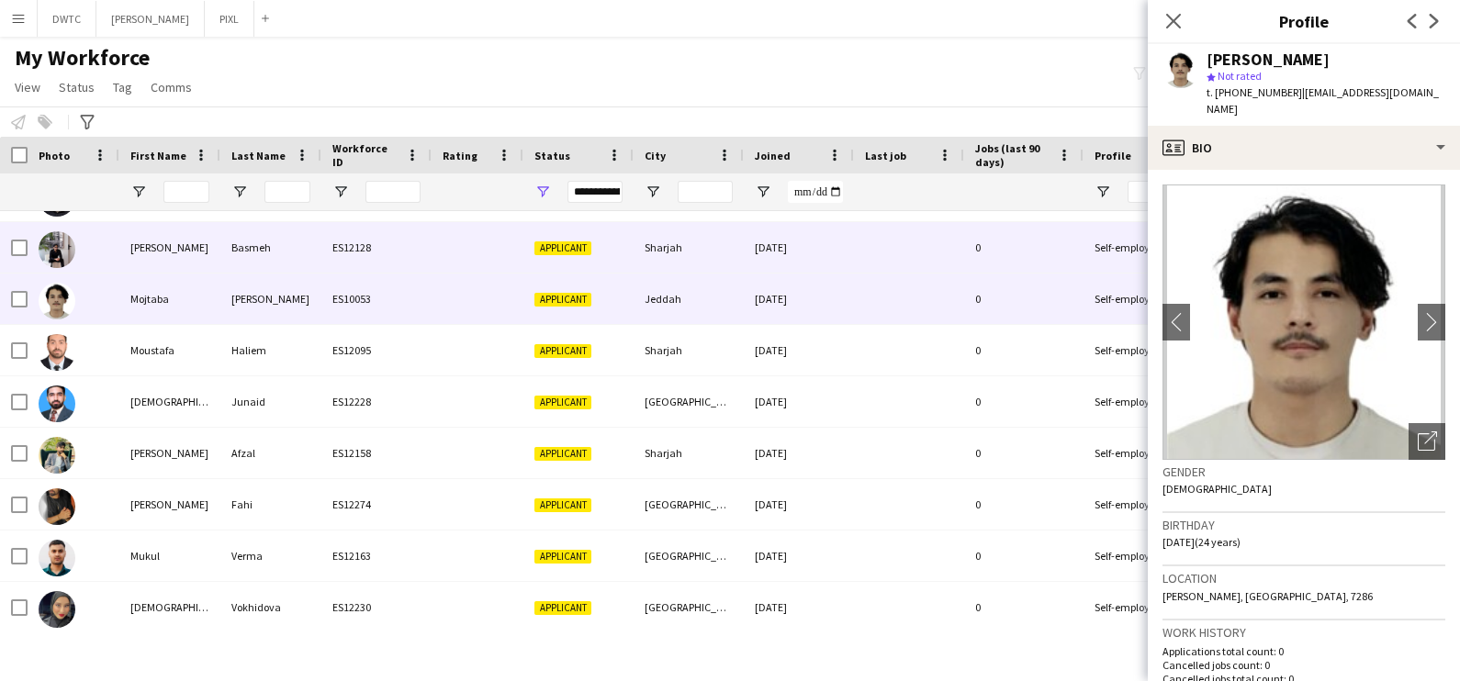
click at [299, 235] on div "Basmeh" at bounding box center [270, 247] width 101 height 51
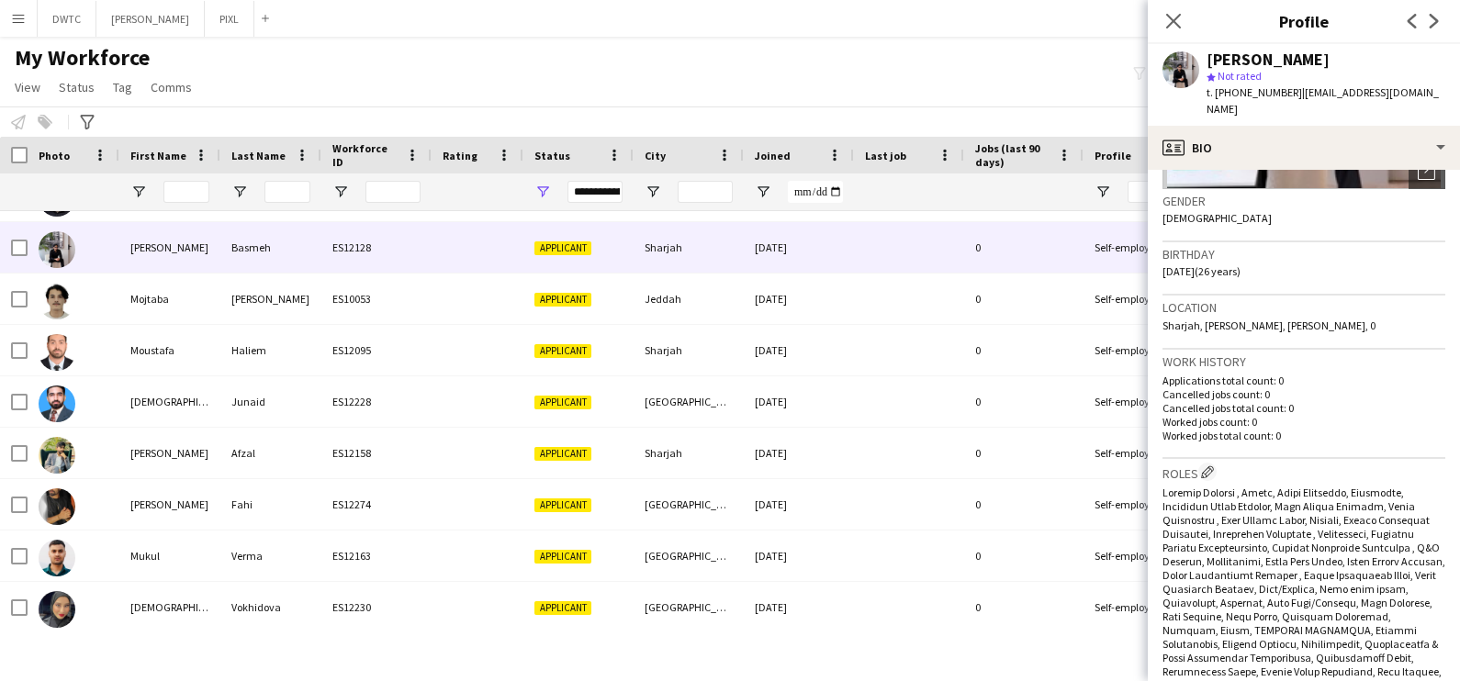
scroll to position [0, 0]
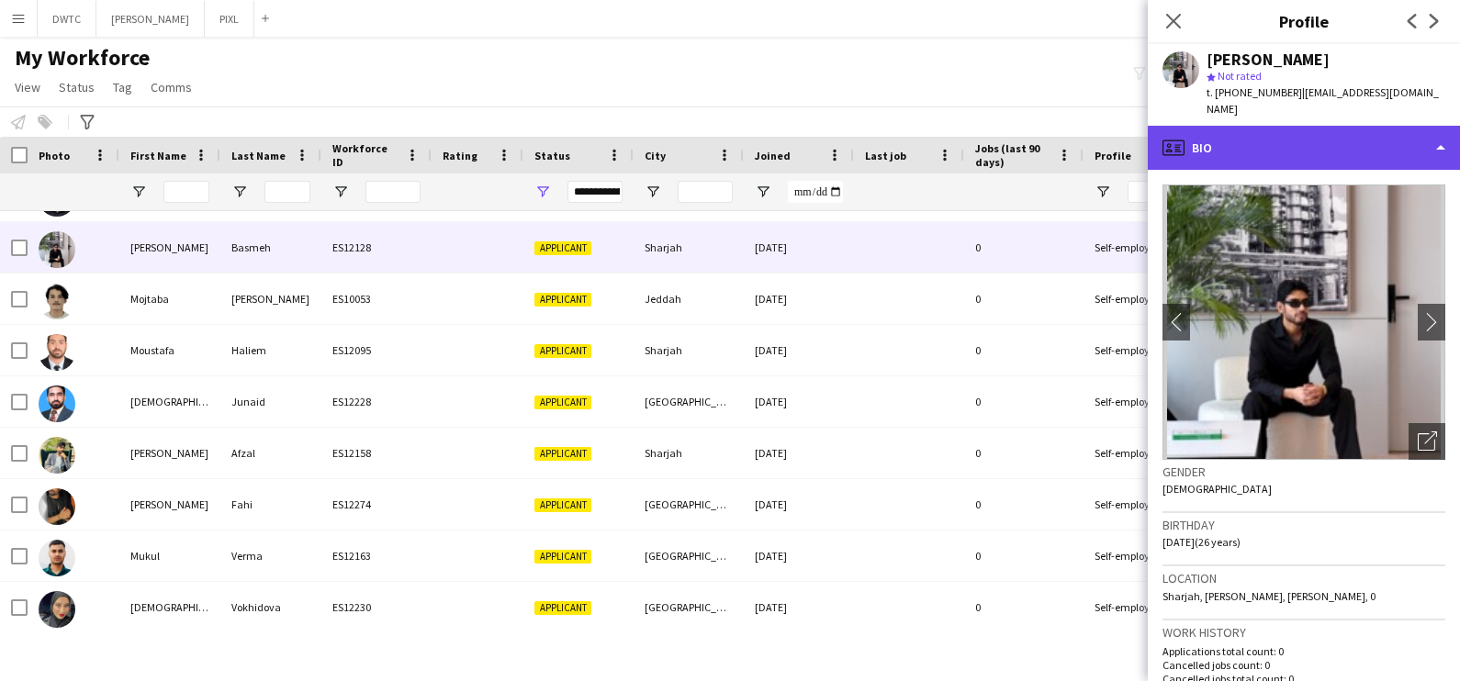
click at [1258, 155] on div "profile Bio" at bounding box center [1304, 148] width 312 height 44
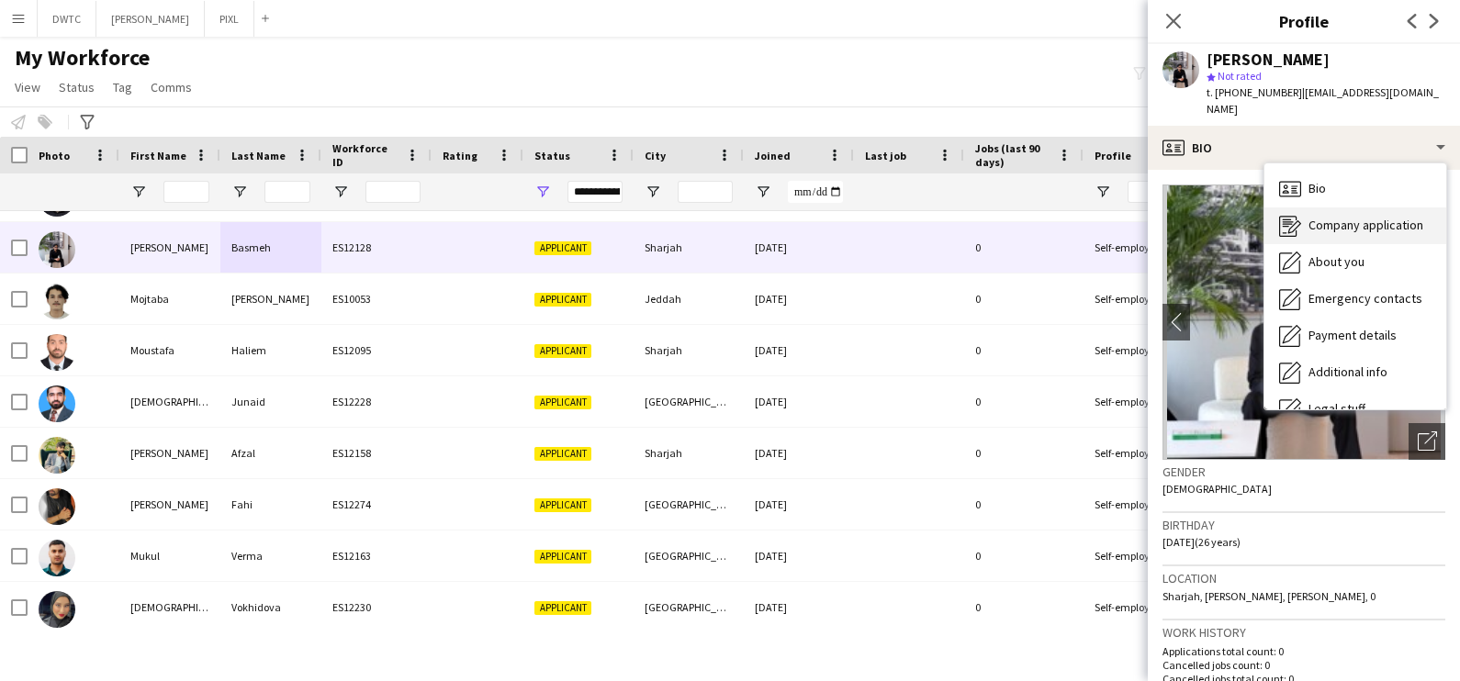
click at [1290, 219] on icon at bounding box center [1287, 219] width 9 height 1
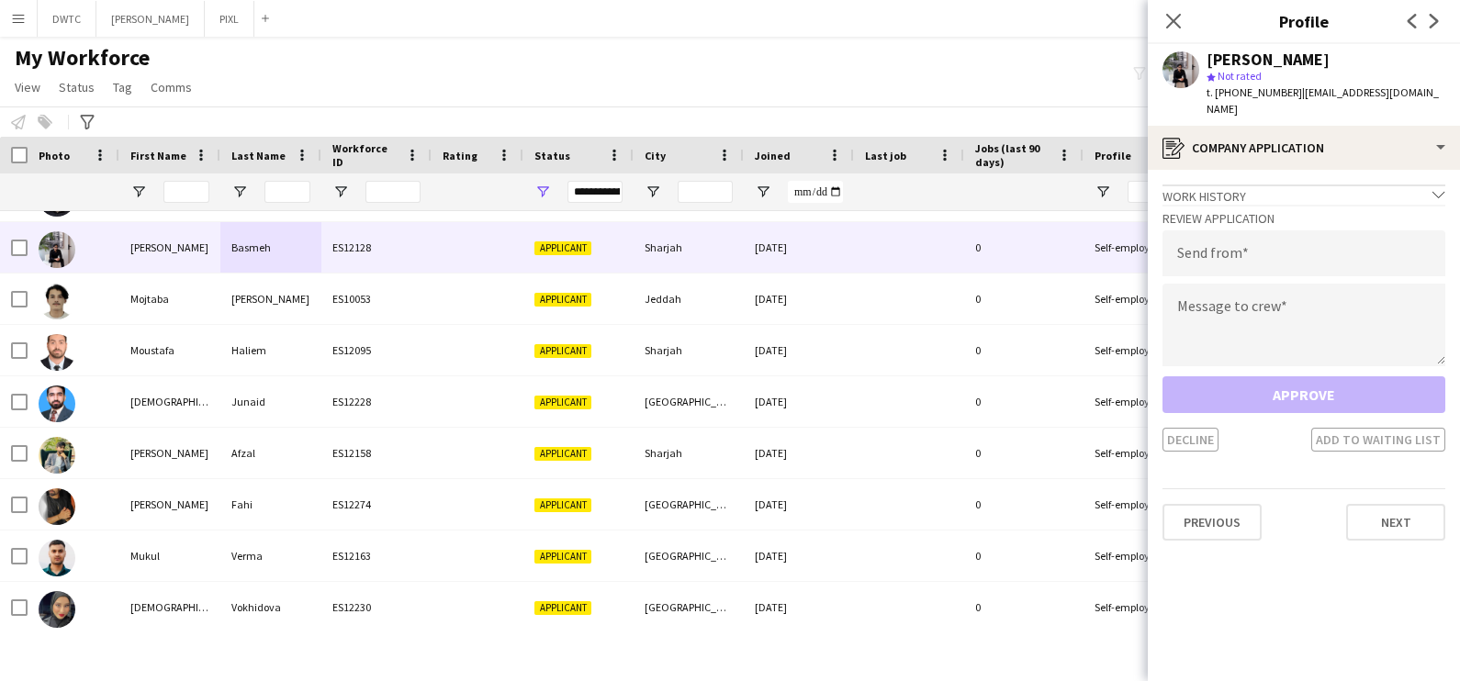
click at [1286, 230] on div "Review Application Send from Message to crew Approve Decline Add to waiting list" at bounding box center [1304, 328] width 283 height 247
click at [1282, 242] on input "email" at bounding box center [1304, 253] width 283 height 46
type input "**********"
click at [1238, 308] on textarea at bounding box center [1304, 325] width 283 height 83
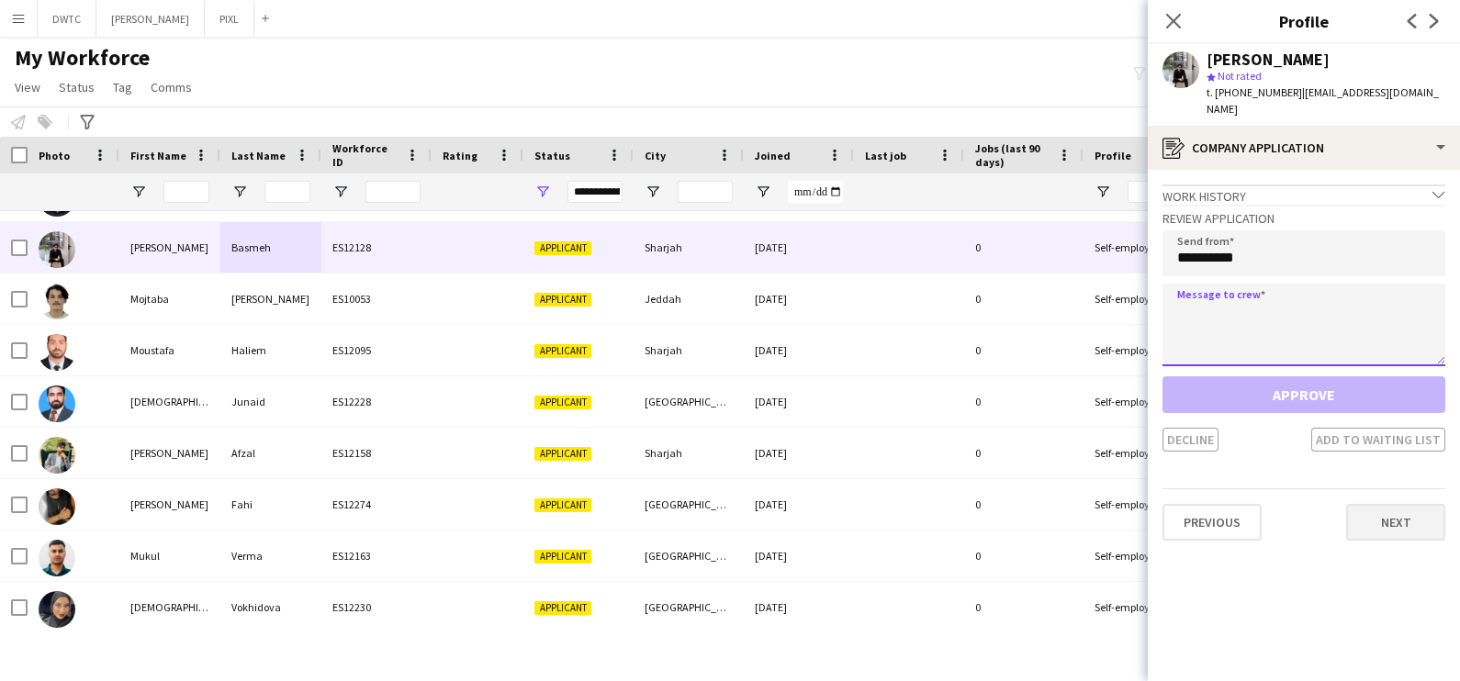
paste textarea "**********"
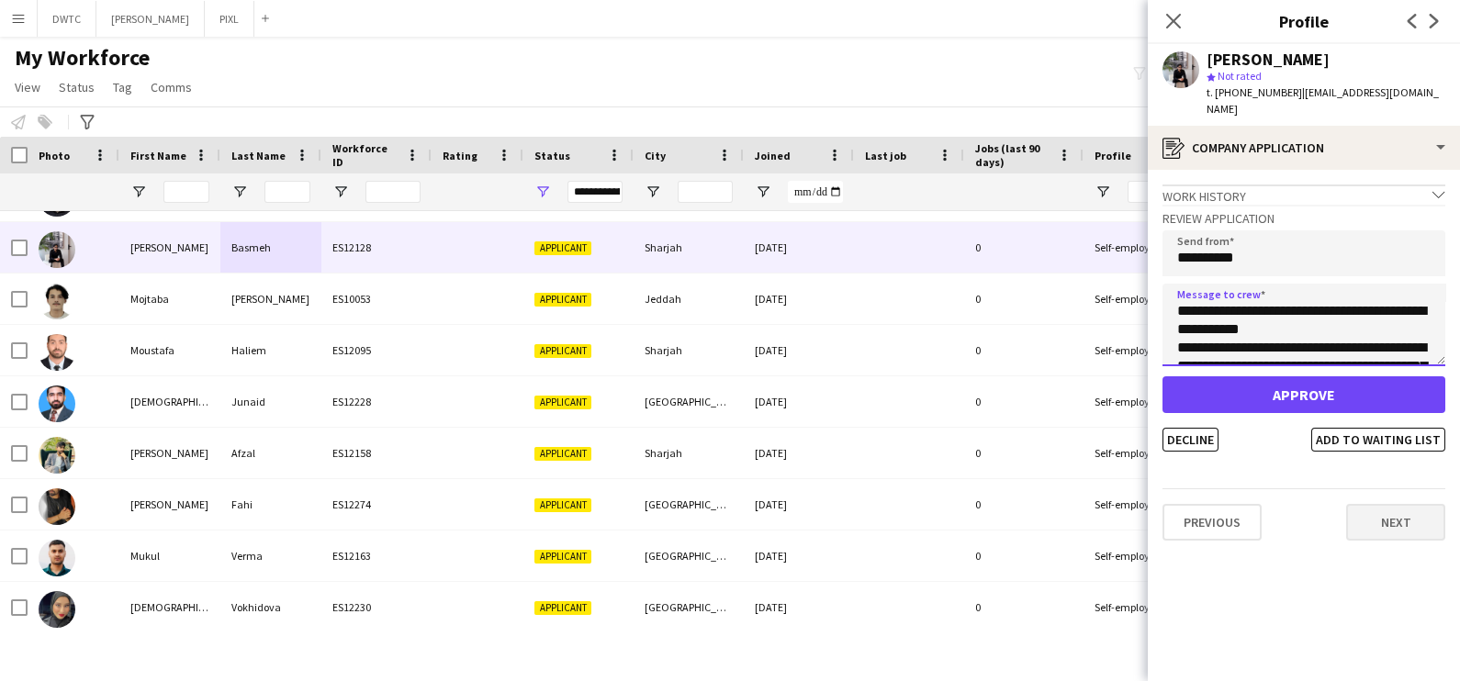
scroll to position [140, 0]
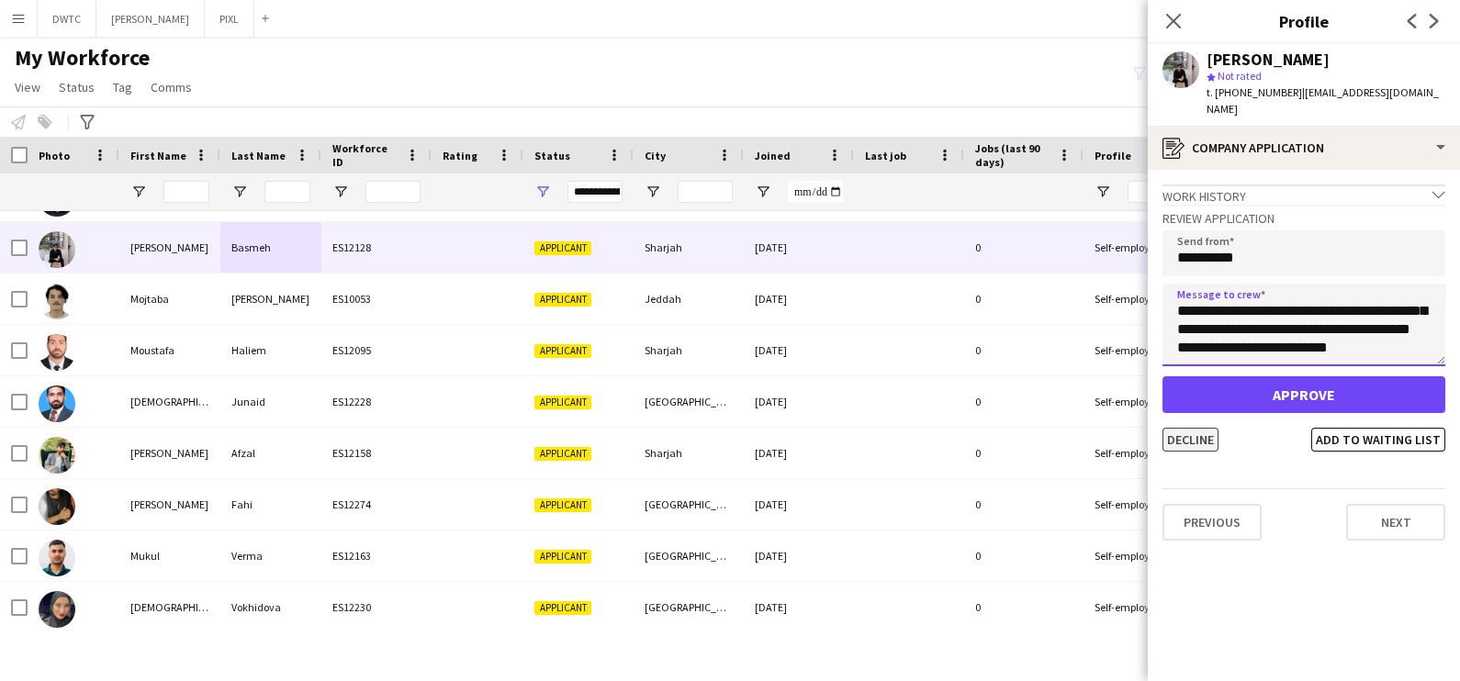
type textarea "**********"
click at [1212, 434] on button "Decline" at bounding box center [1191, 440] width 56 height 24
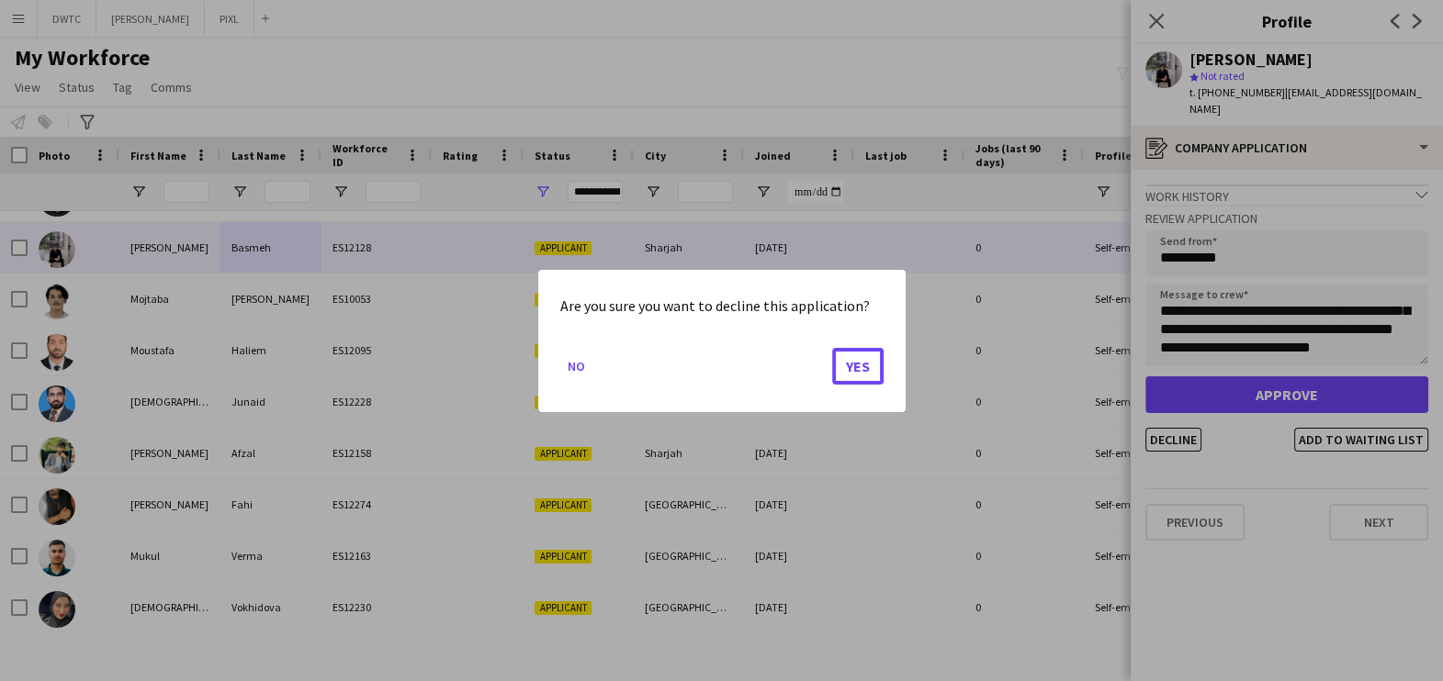
click at [851, 361] on button "Yes" at bounding box center [857, 365] width 51 height 37
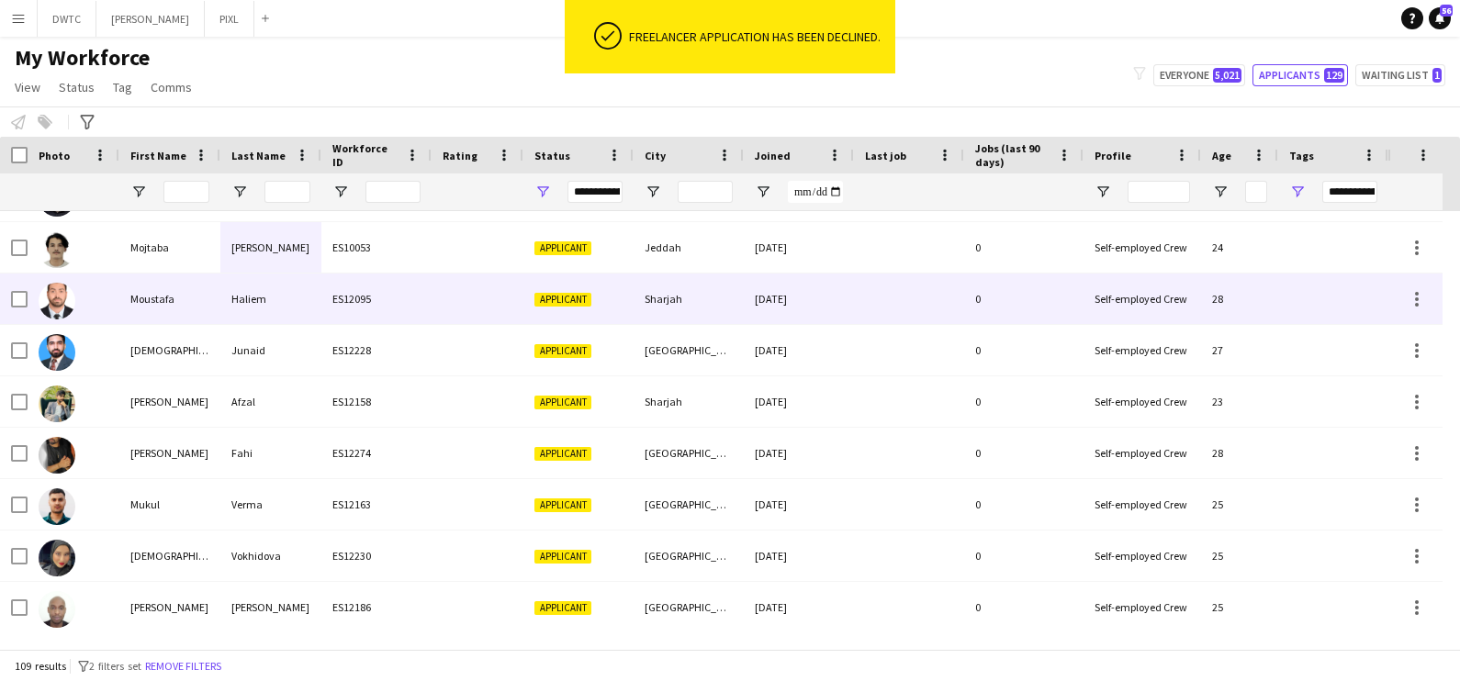
click at [421, 298] on div "ES12095" at bounding box center [376, 299] width 110 height 51
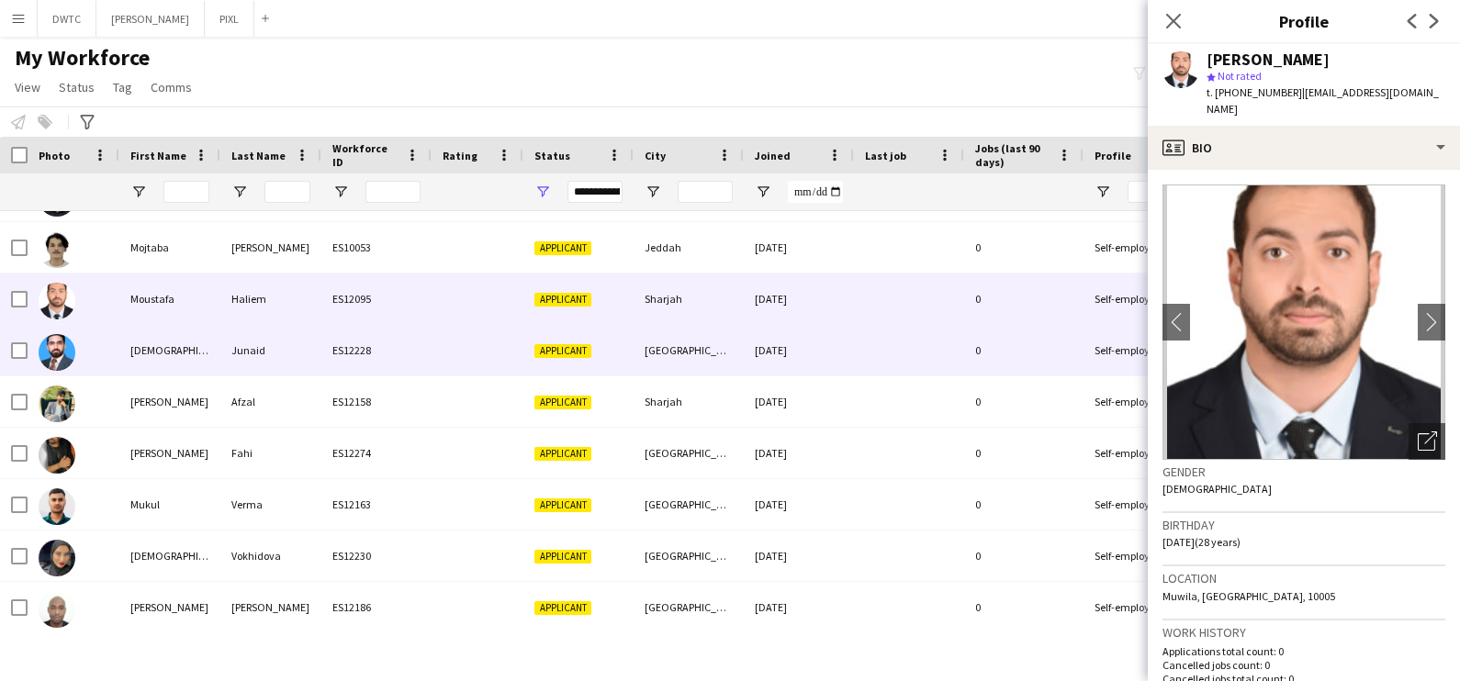
click at [303, 349] on div "Junaid" at bounding box center [270, 350] width 101 height 51
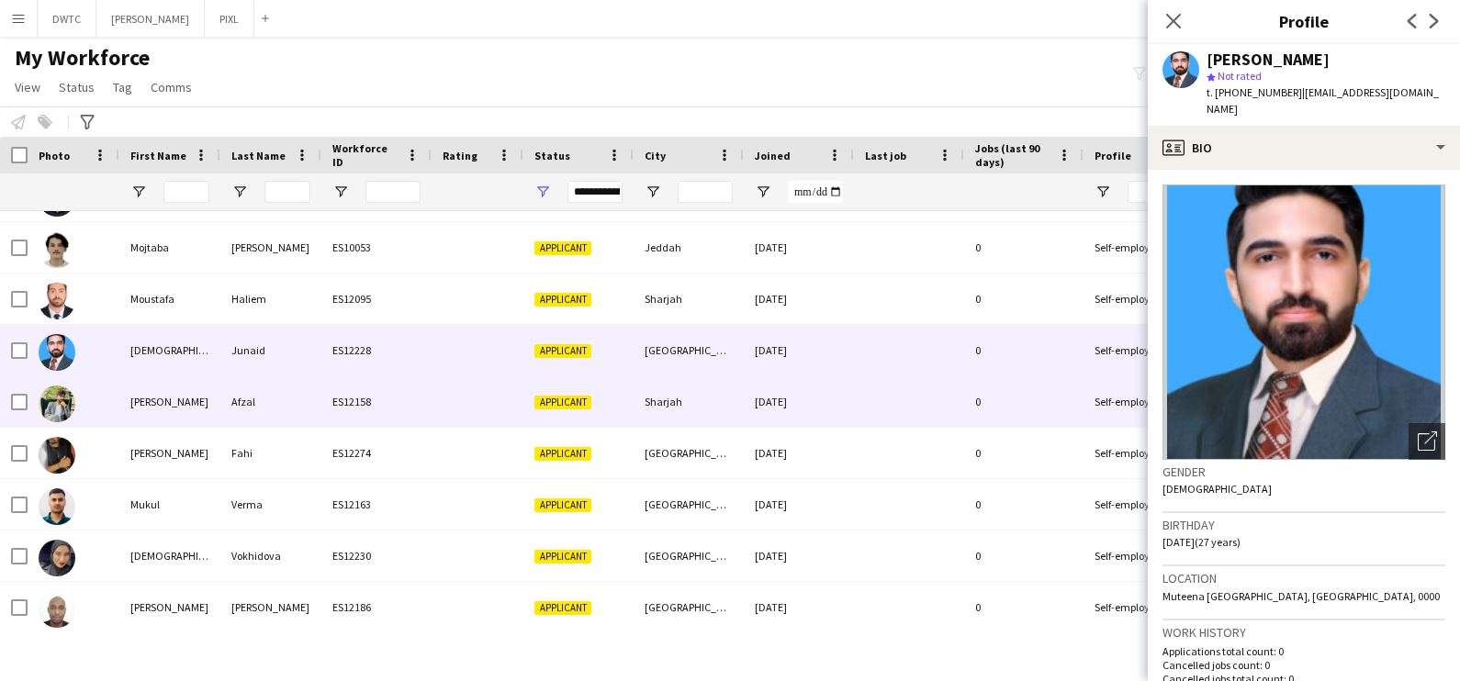
click at [326, 397] on div "ES12158" at bounding box center [376, 401] width 110 height 51
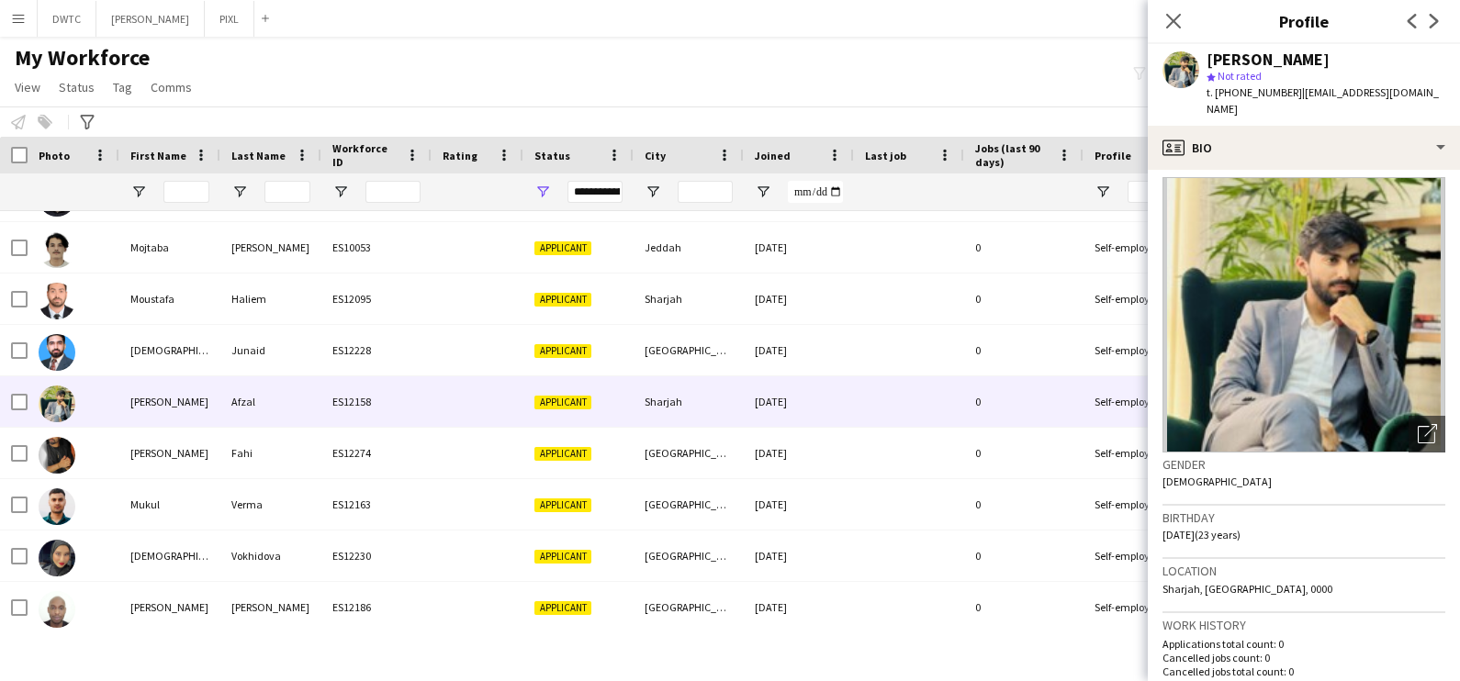
scroll to position [0, 0]
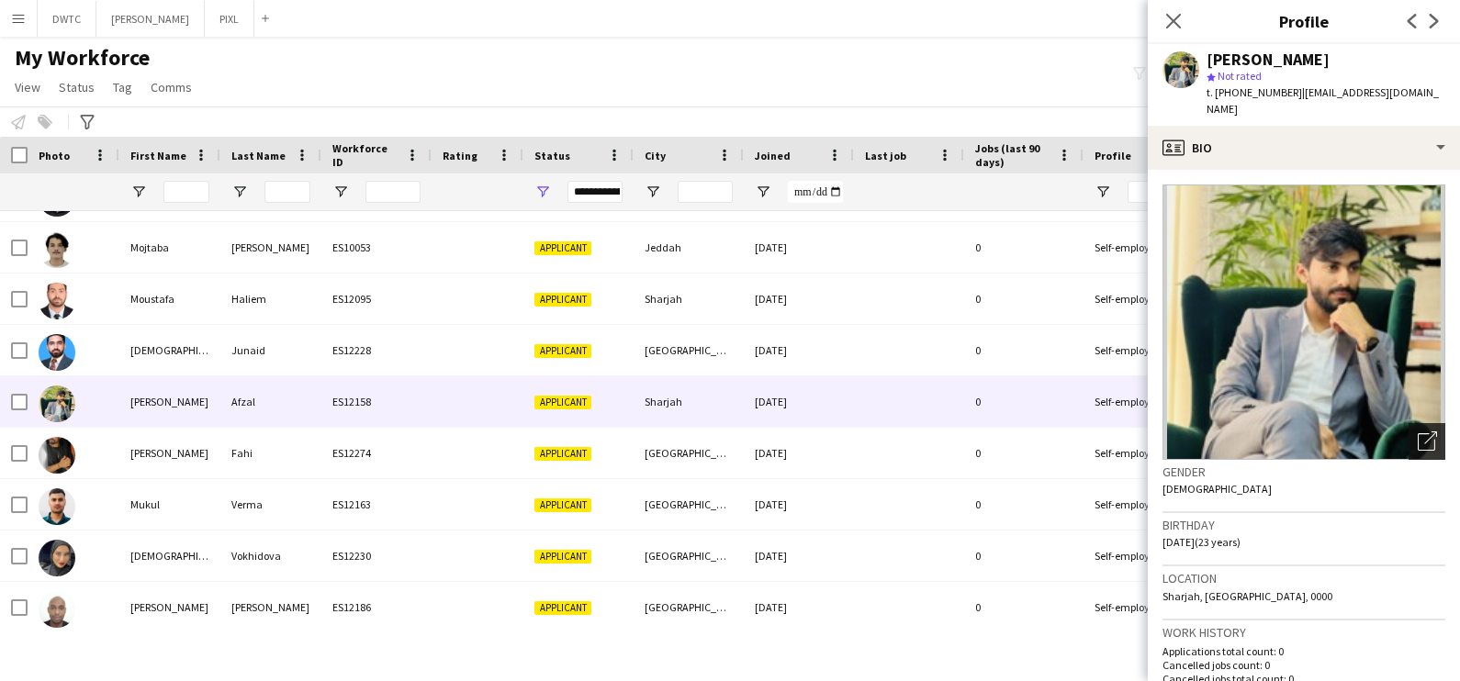
click at [1409, 425] on div "Open photos pop-in" at bounding box center [1427, 441] width 37 height 37
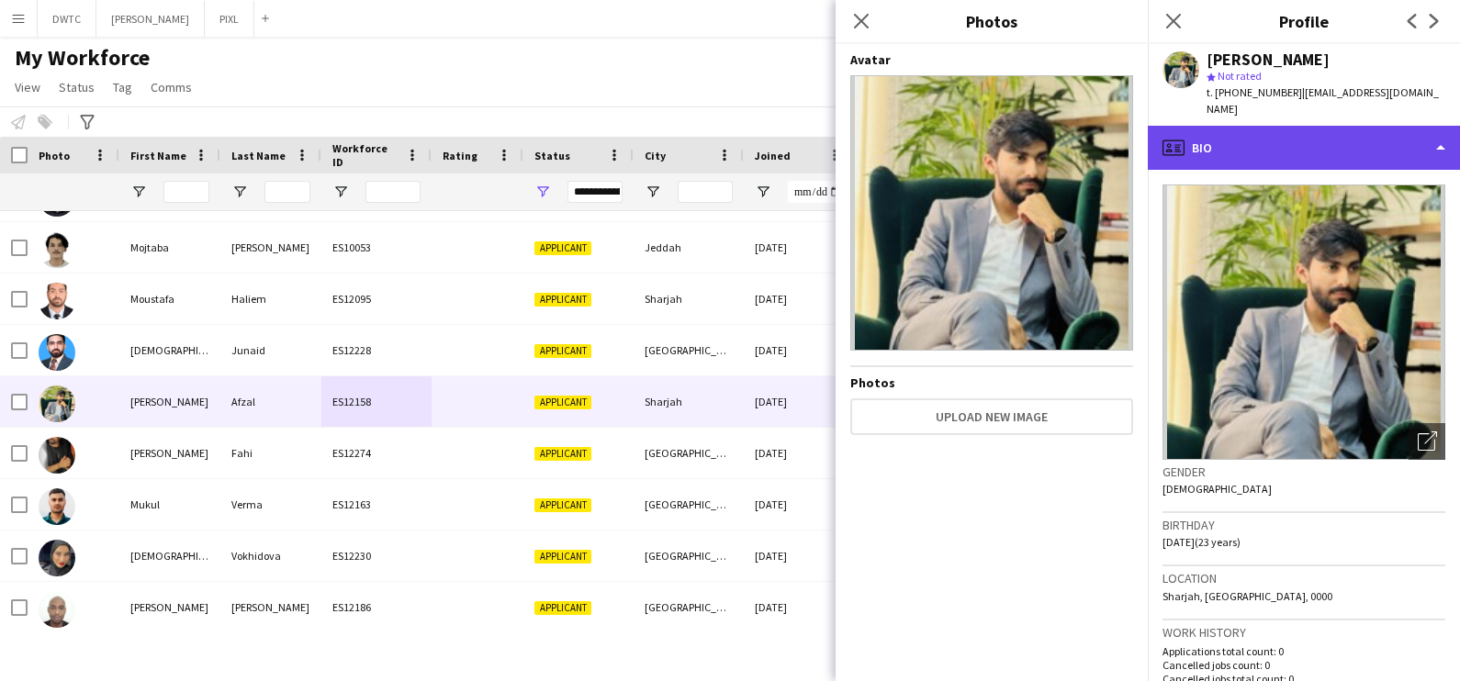
click at [1310, 126] on div "profile Bio" at bounding box center [1304, 148] width 312 height 44
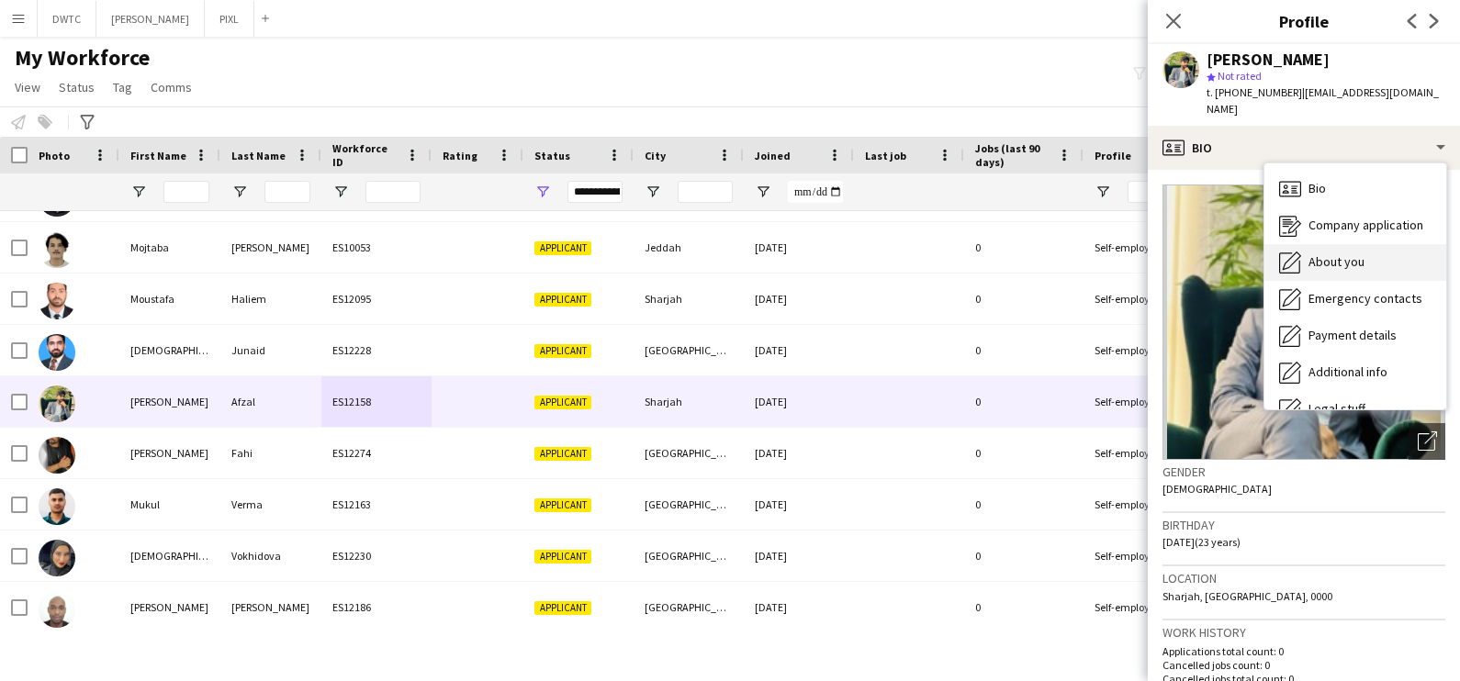
click at [1342, 253] on span "About you" at bounding box center [1337, 261] width 56 height 17
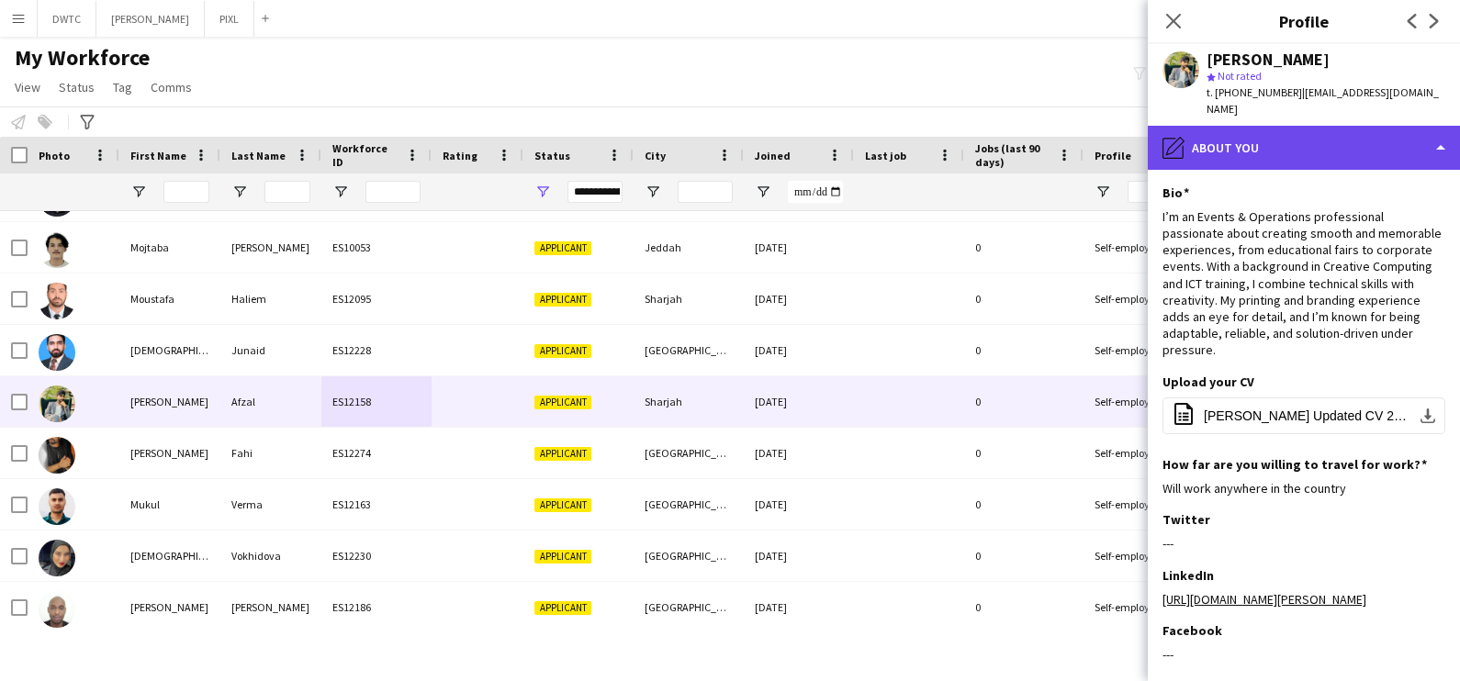
click at [1276, 126] on div "pencil4 About you" at bounding box center [1304, 148] width 312 height 44
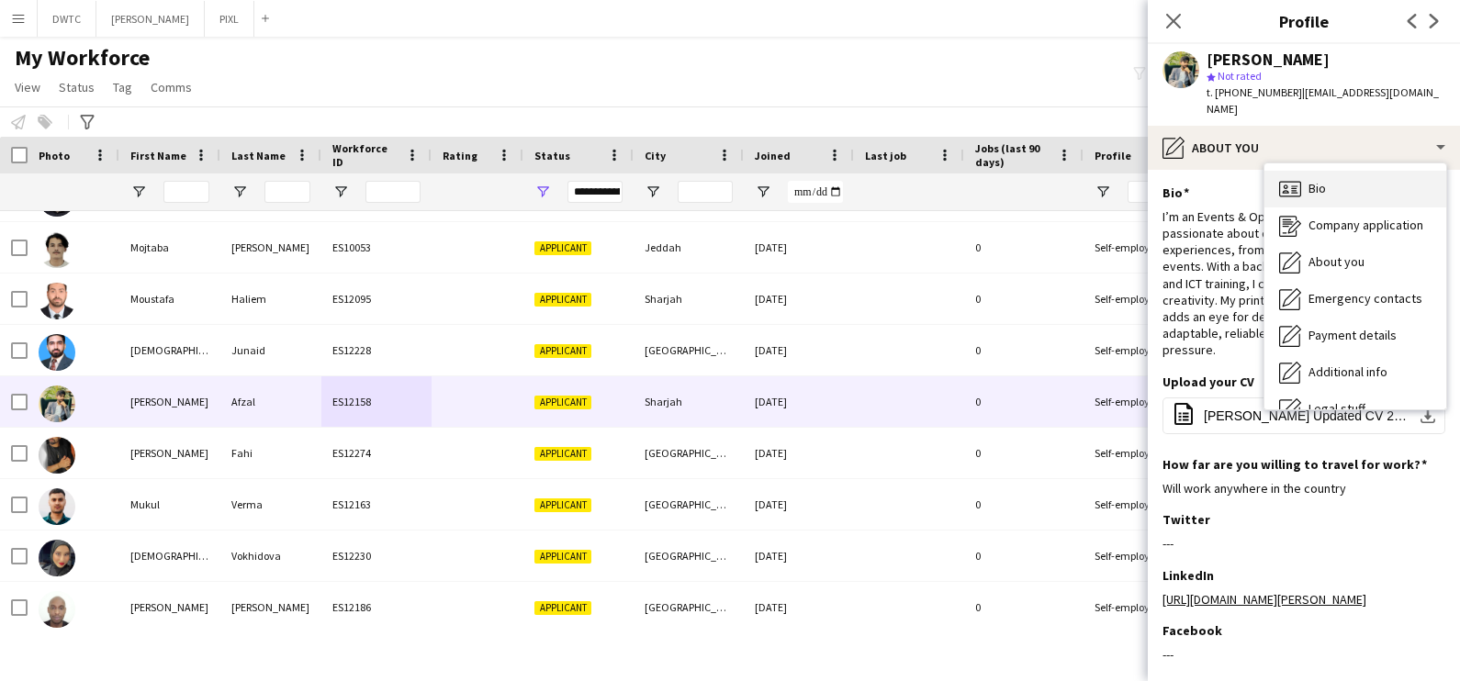
click at [1310, 180] on span "Bio" at bounding box center [1317, 188] width 17 height 17
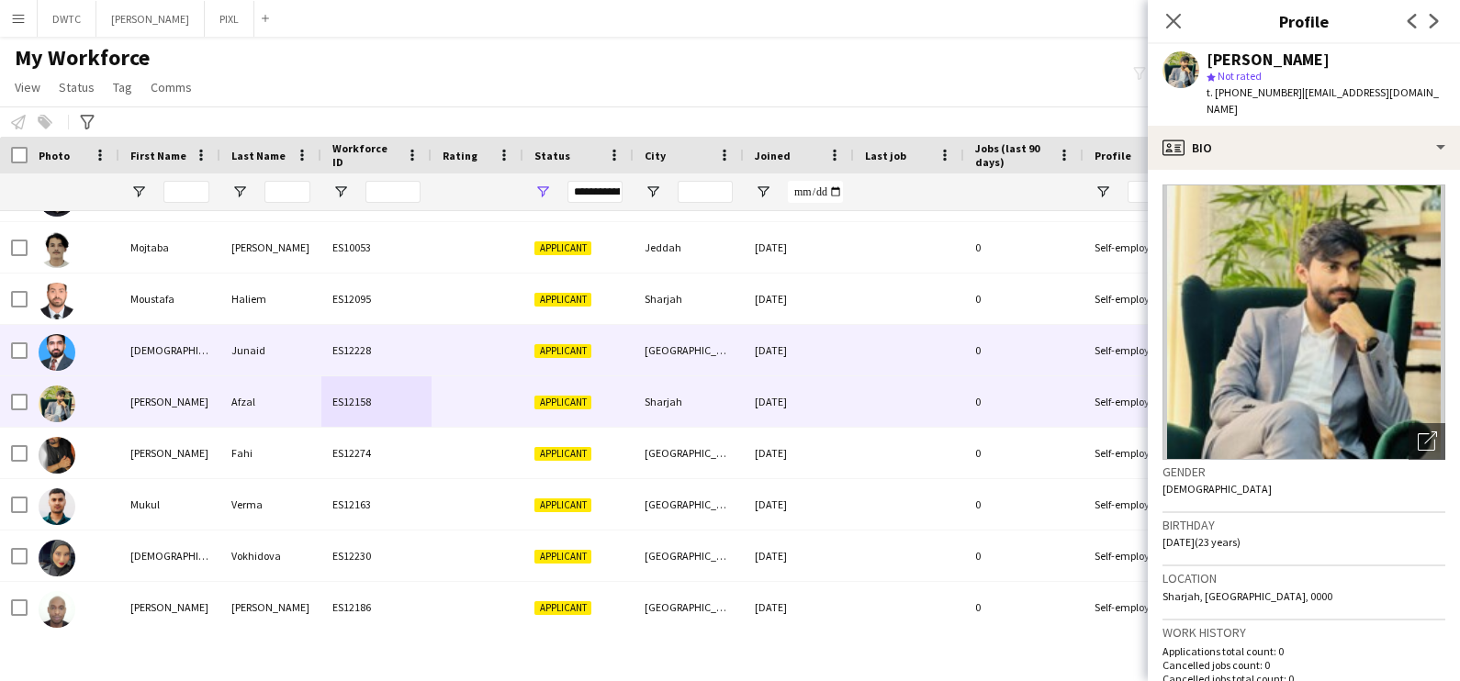
click at [182, 337] on div "Muhammad" at bounding box center [169, 350] width 101 height 51
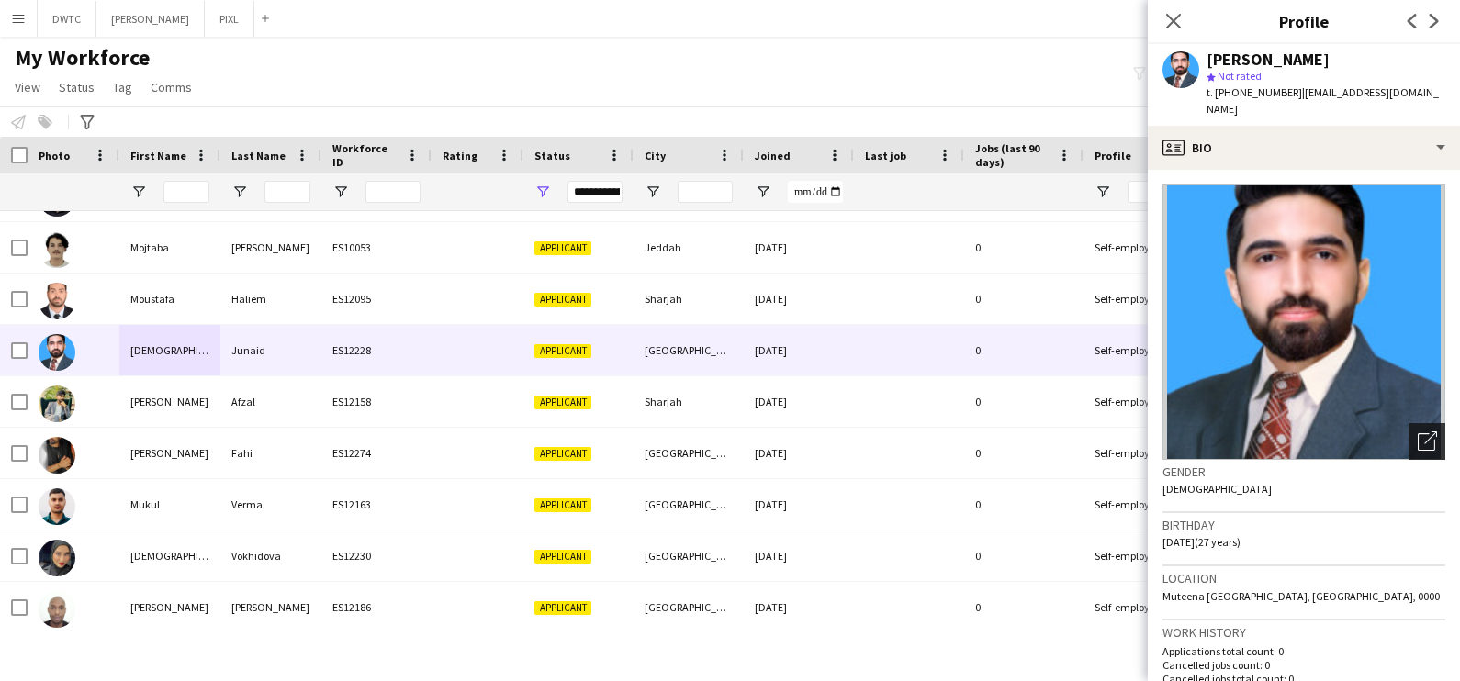
click at [1418, 444] on icon "Open photos pop-in" at bounding box center [1427, 441] width 19 height 19
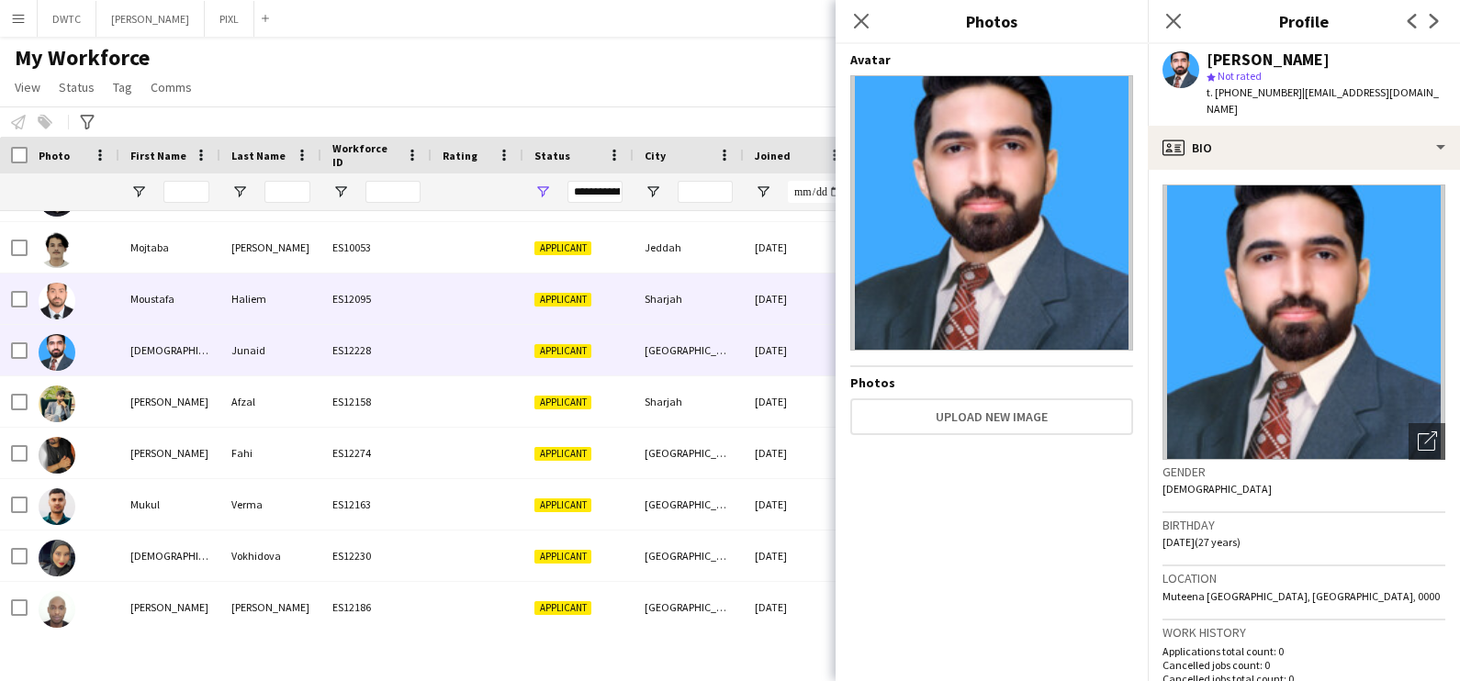
click at [258, 298] on div "Haliem" at bounding box center [270, 299] width 101 height 51
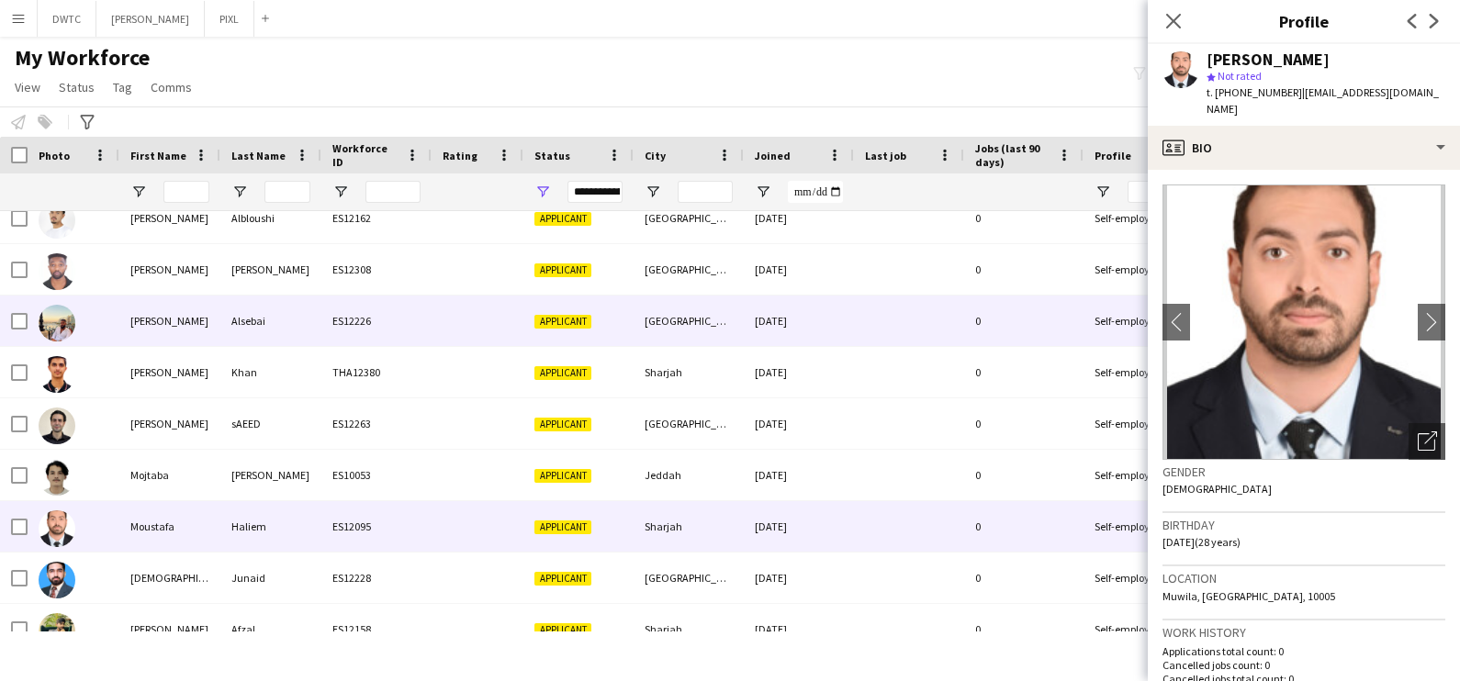
scroll to position [2640, 0]
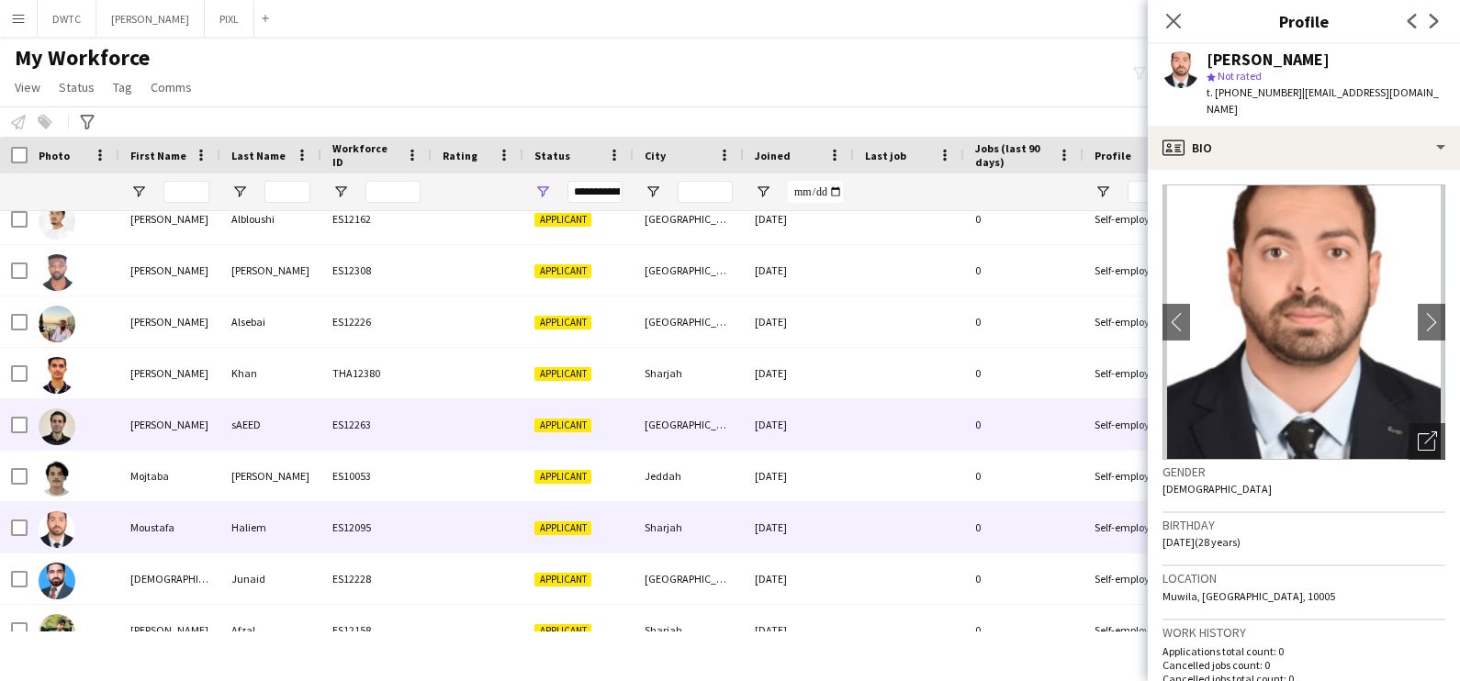
click at [163, 406] on div "MOHAMMAD" at bounding box center [169, 424] width 101 height 51
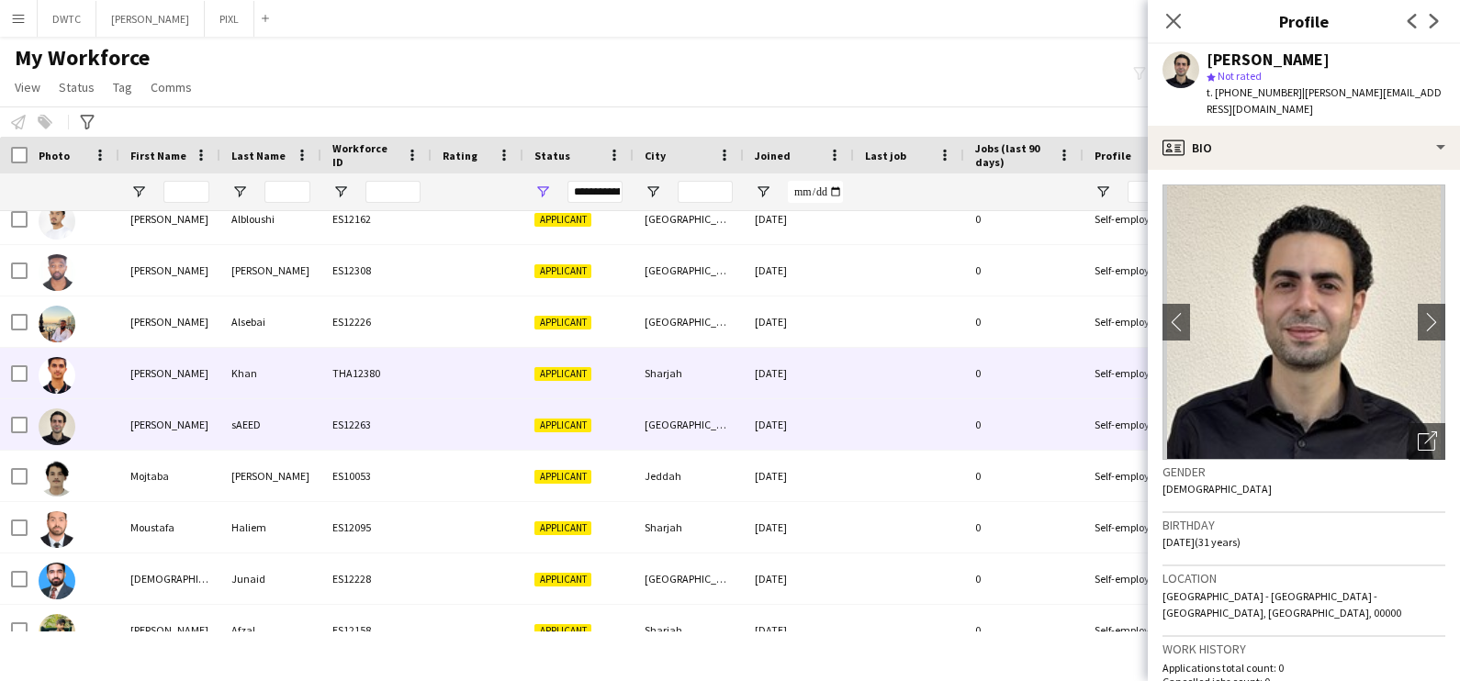
click at [179, 369] on div "Mohammad Nabil" at bounding box center [169, 373] width 101 height 51
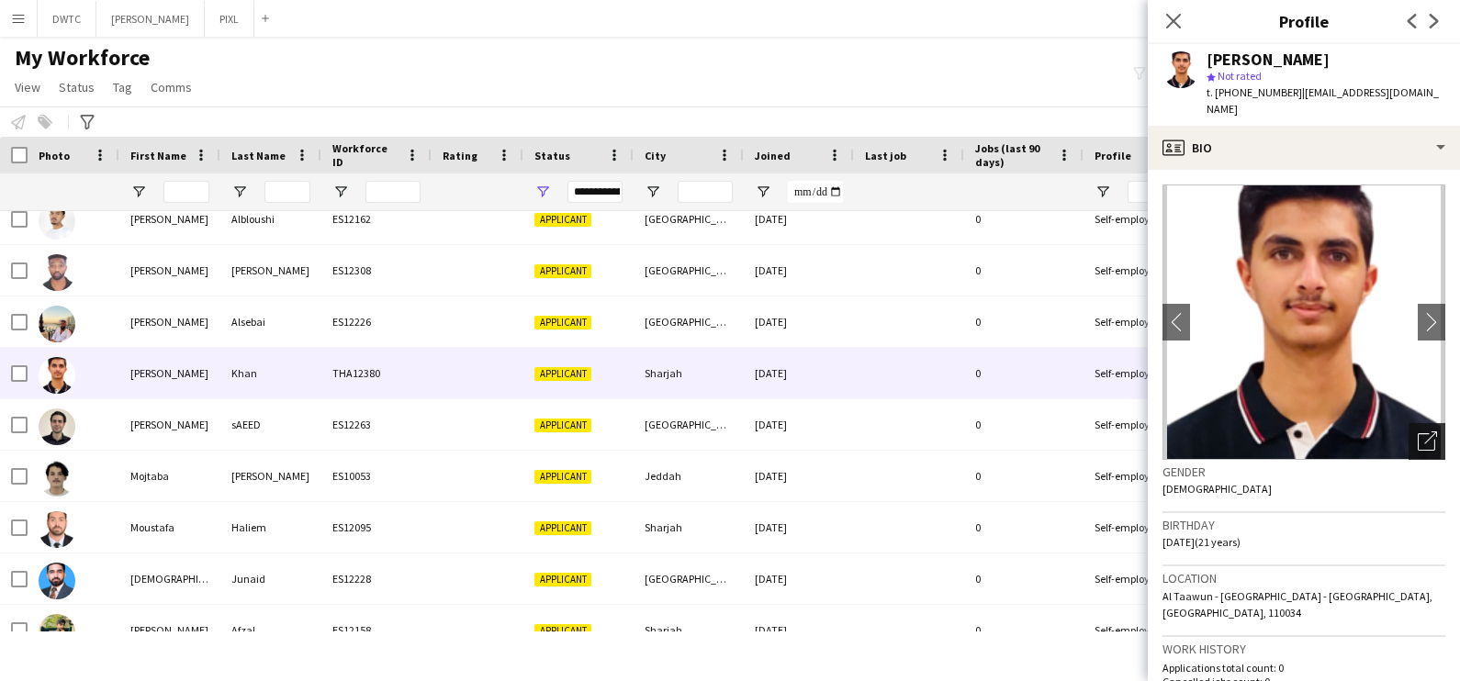
click at [1418, 432] on icon "Open photos pop-in" at bounding box center [1427, 441] width 19 height 19
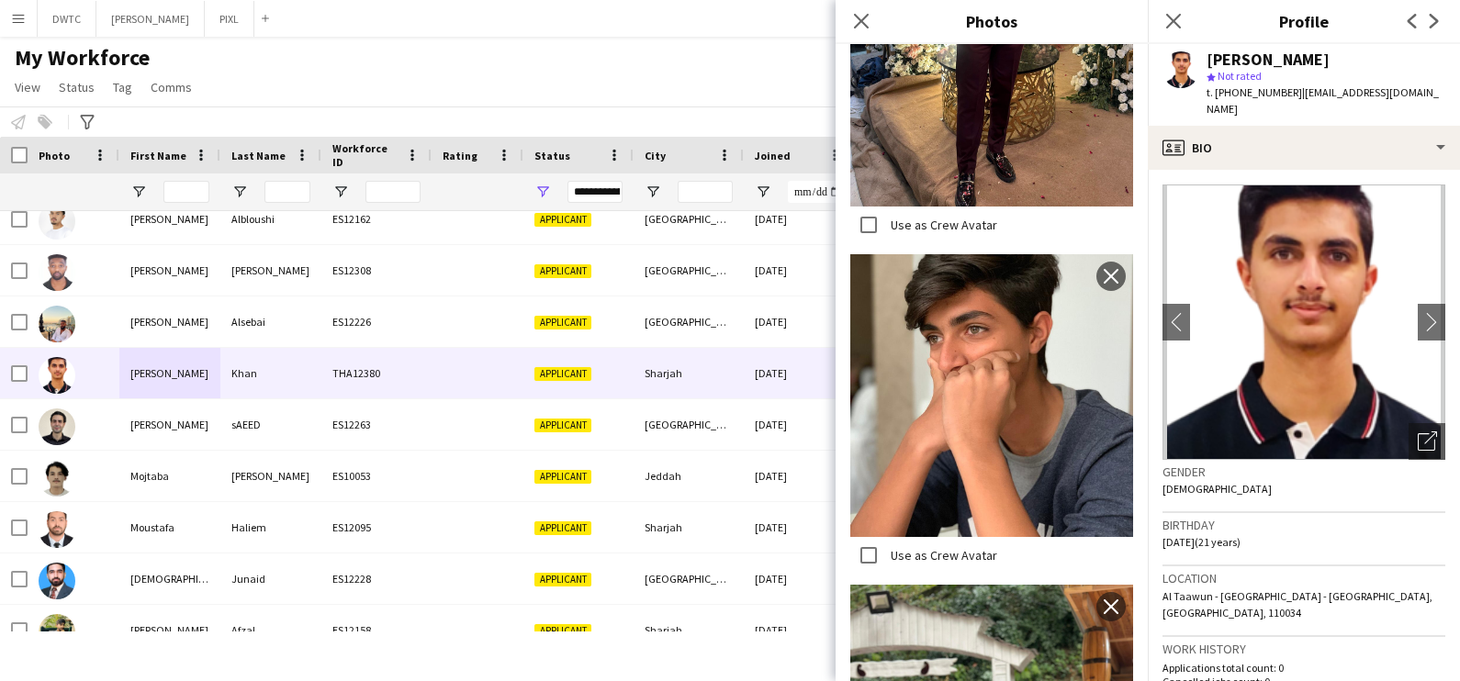
scroll to position [1476, 0]
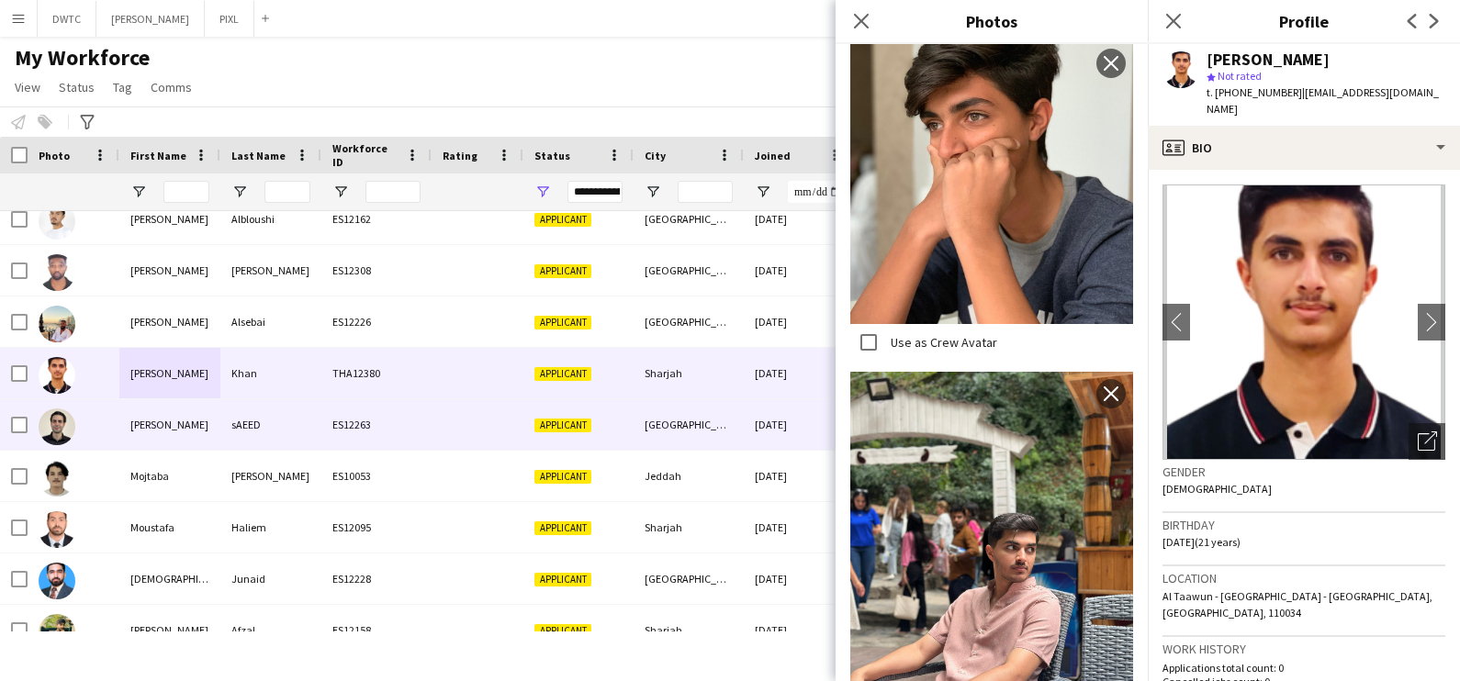
click at [154, 416] on div "MOHAMMAD" at bounding box center [169, 424] width 101 height 51
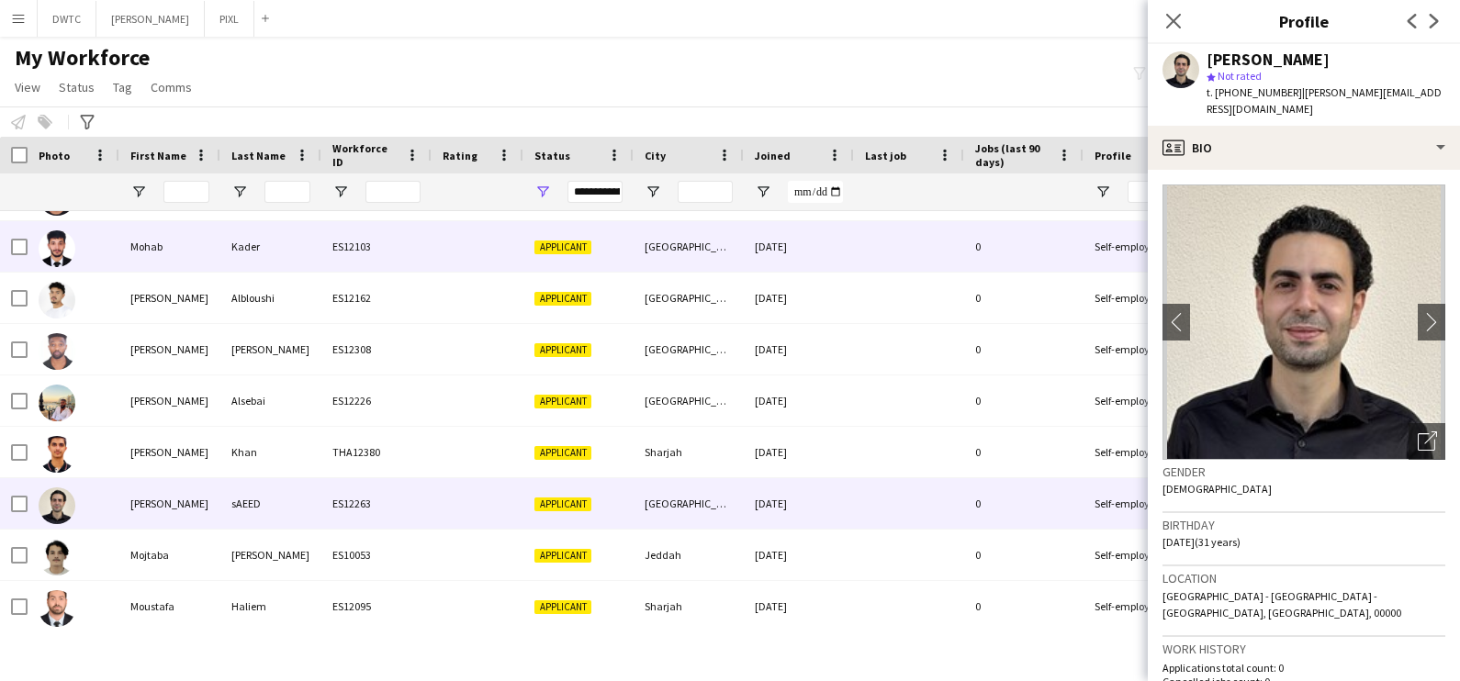
scroll to position [2525, 0]
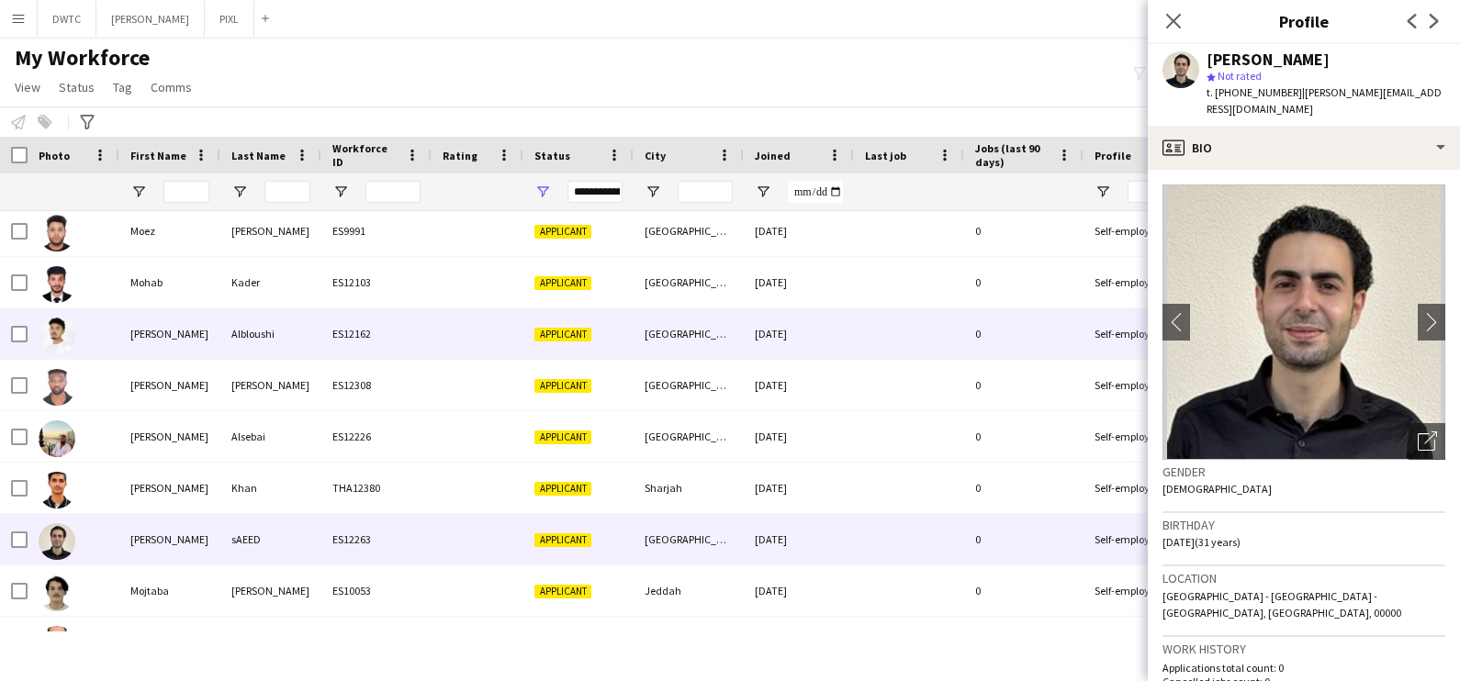
click at [279, 326] on div "Albloushi" at bounding box center [270, 334] width 101 height 51
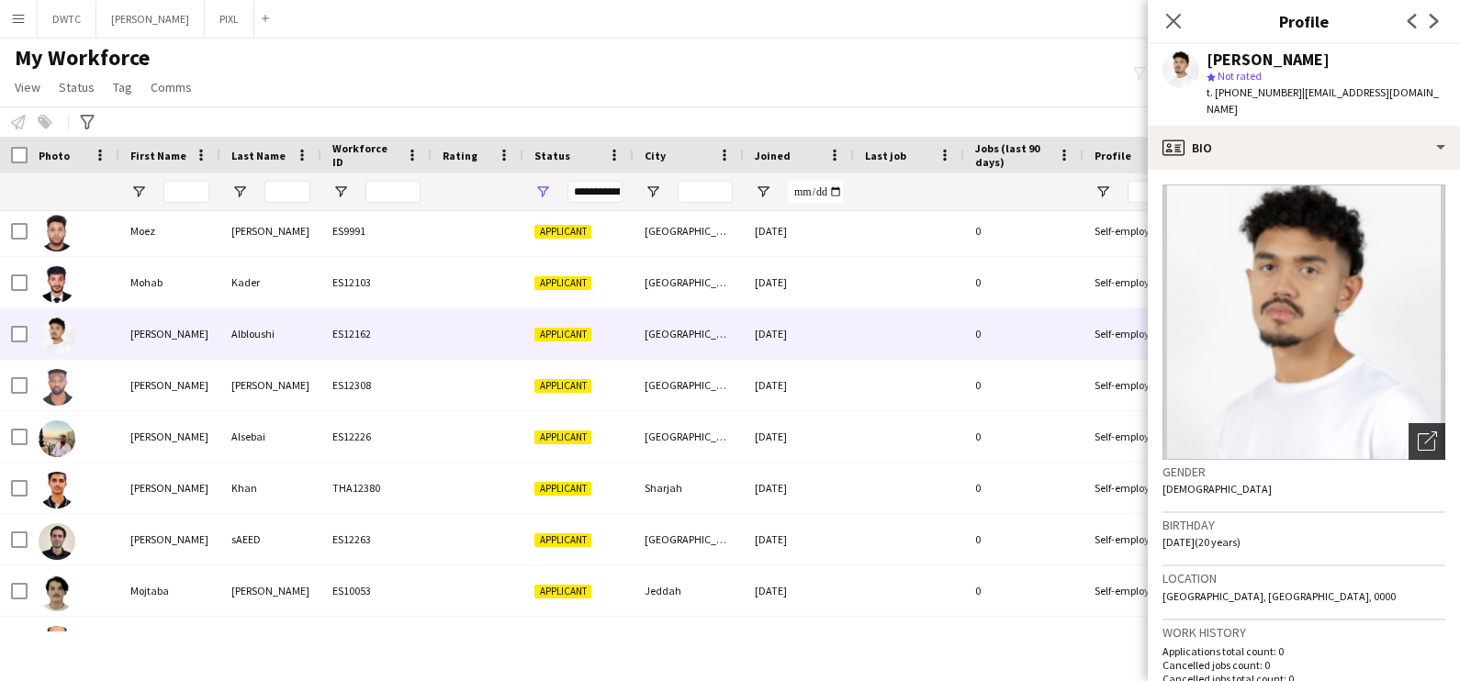
click at [1409, 443] on div "Open photos pop-in" at bounding box center [1427, 441] width 37 height 37
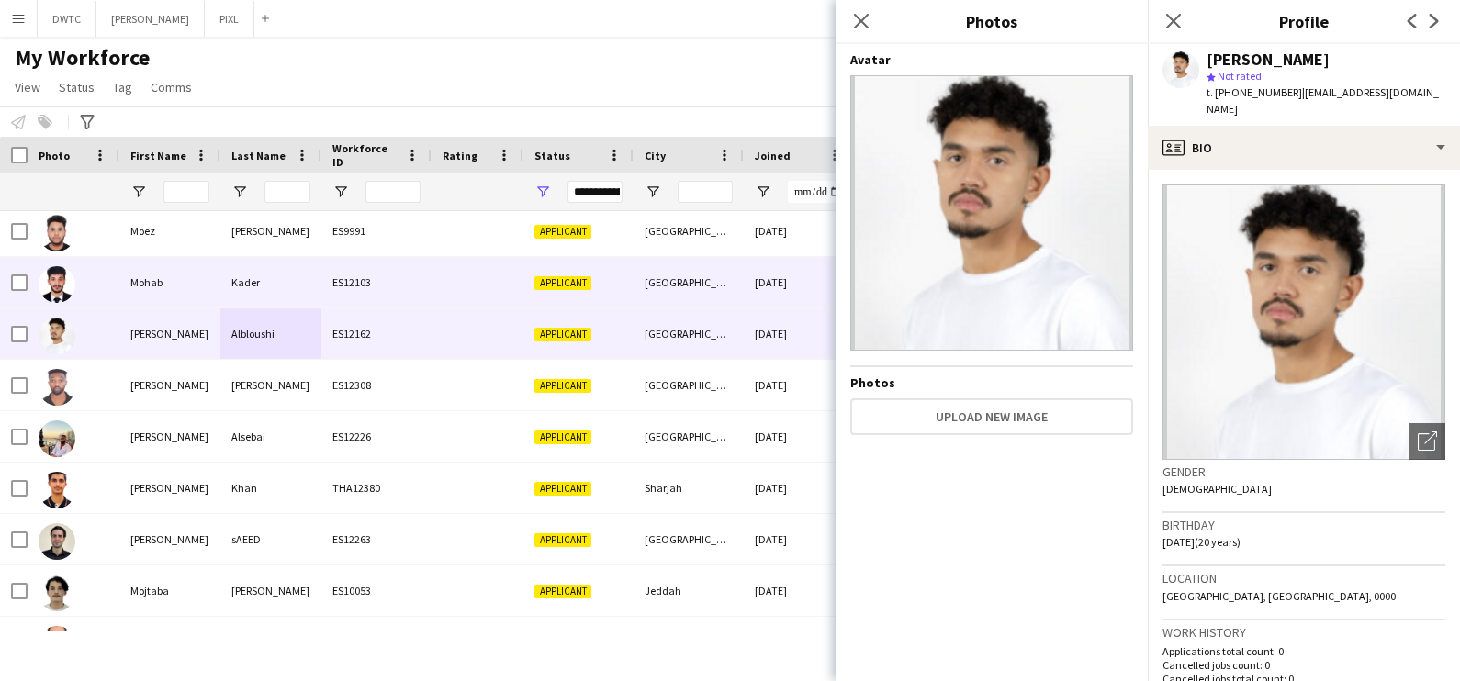
click at [500, 281] on div at bounding box center [478, 282] width 92 height 51
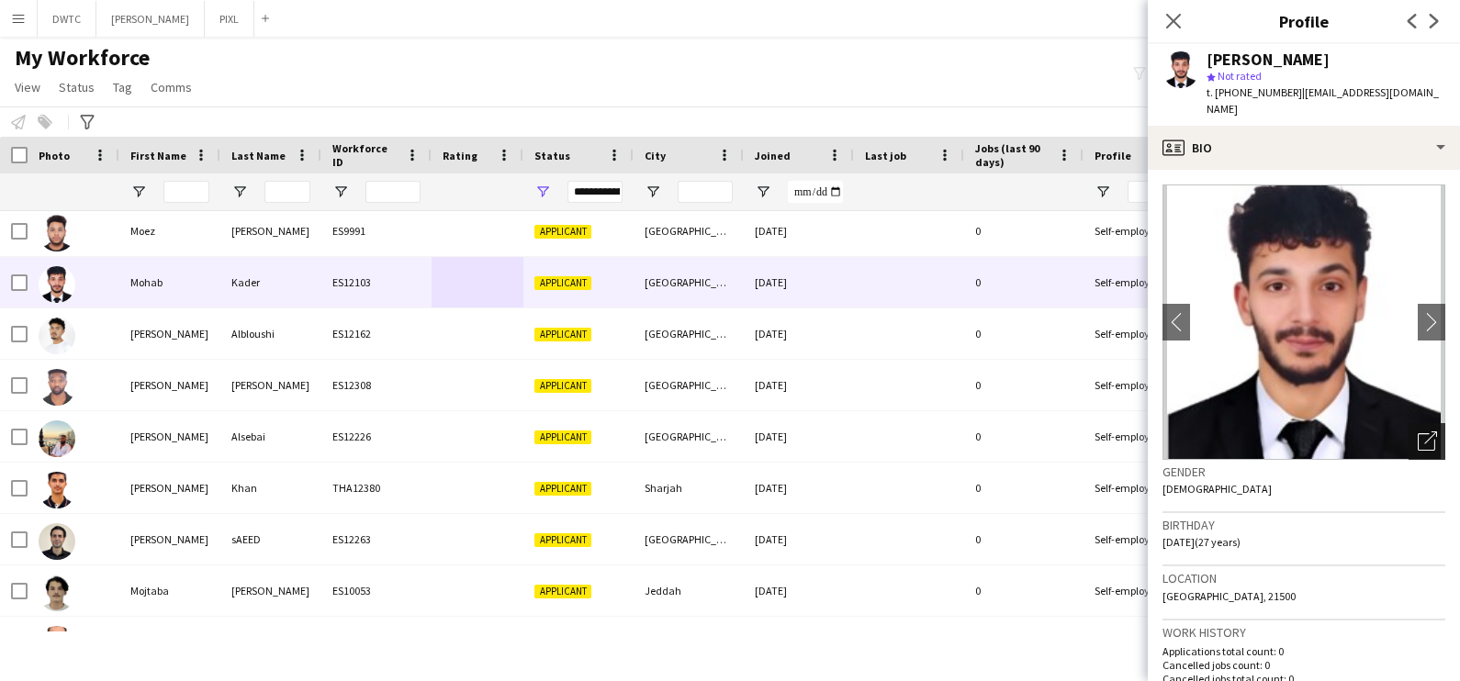
click at [1418, 432] on icon "Open photos pop-in" at bounding box center [1427, 441] width 19 height 19
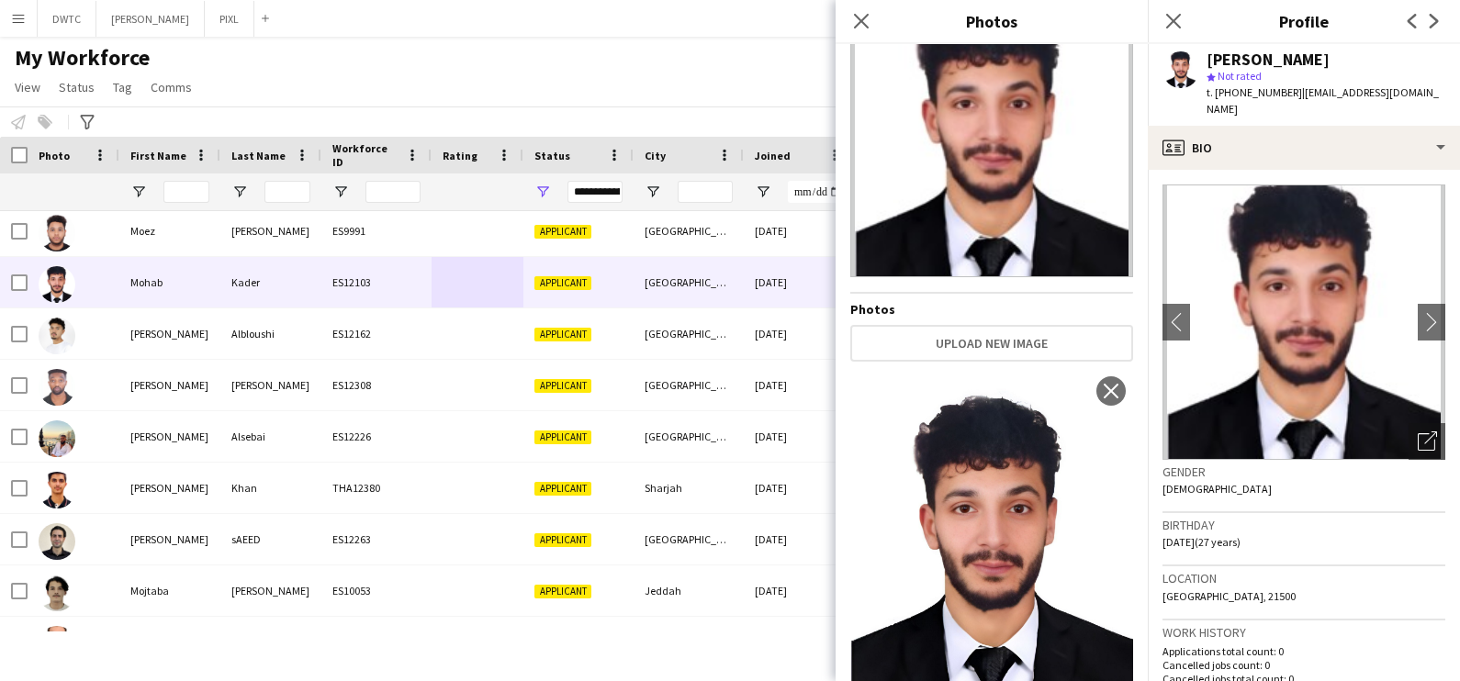
scroll to position [122, 0]
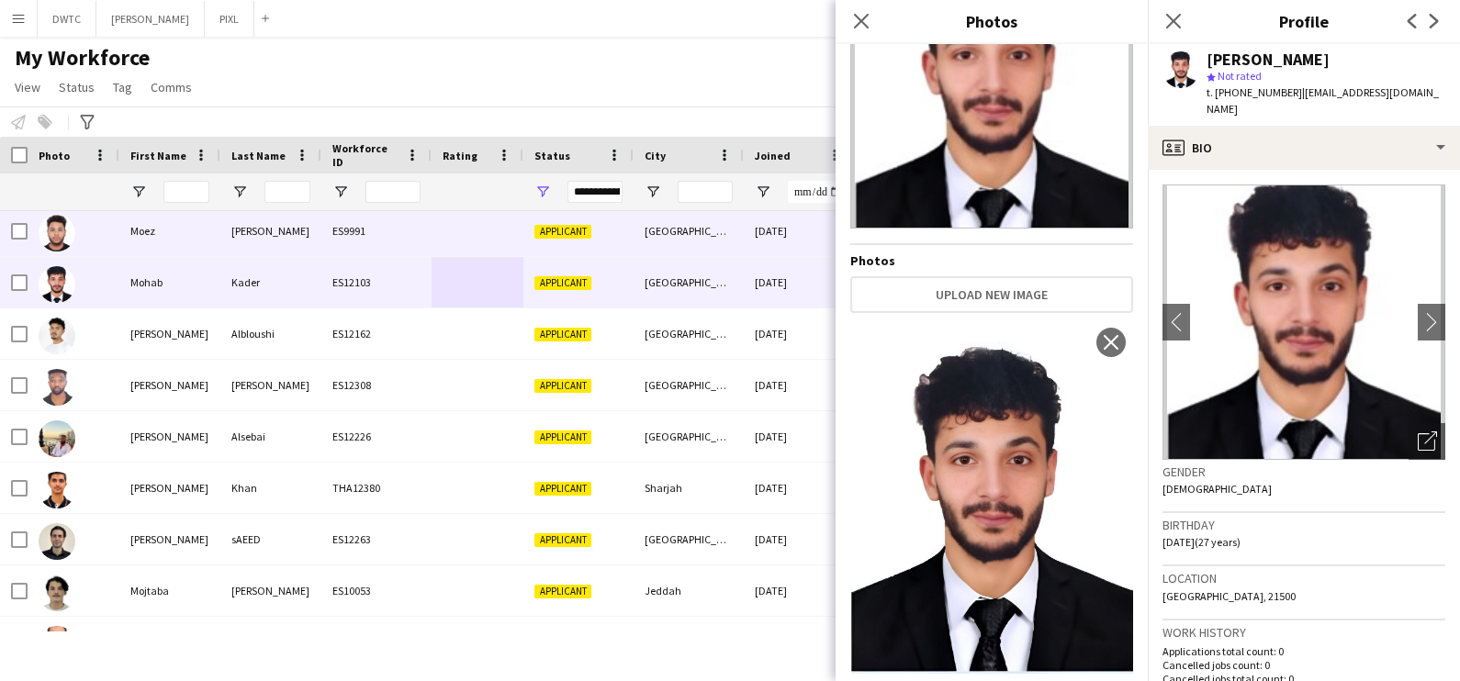
click at [372, 225] on div "ES9991" at bounding box center [376, 231] width 110 height 51
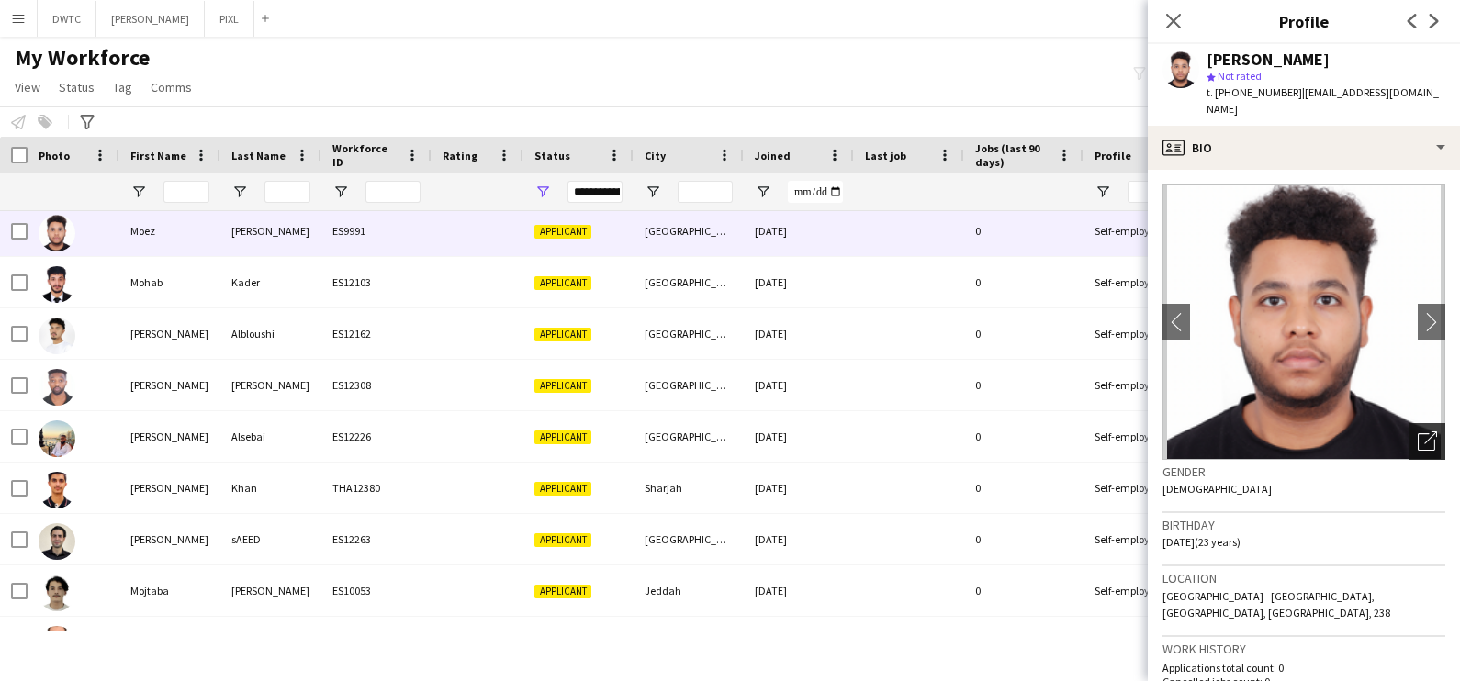
click at [1419, 432] on icon "Open photos pop-in" at bounding box center [1427, 441] width 19 height 19
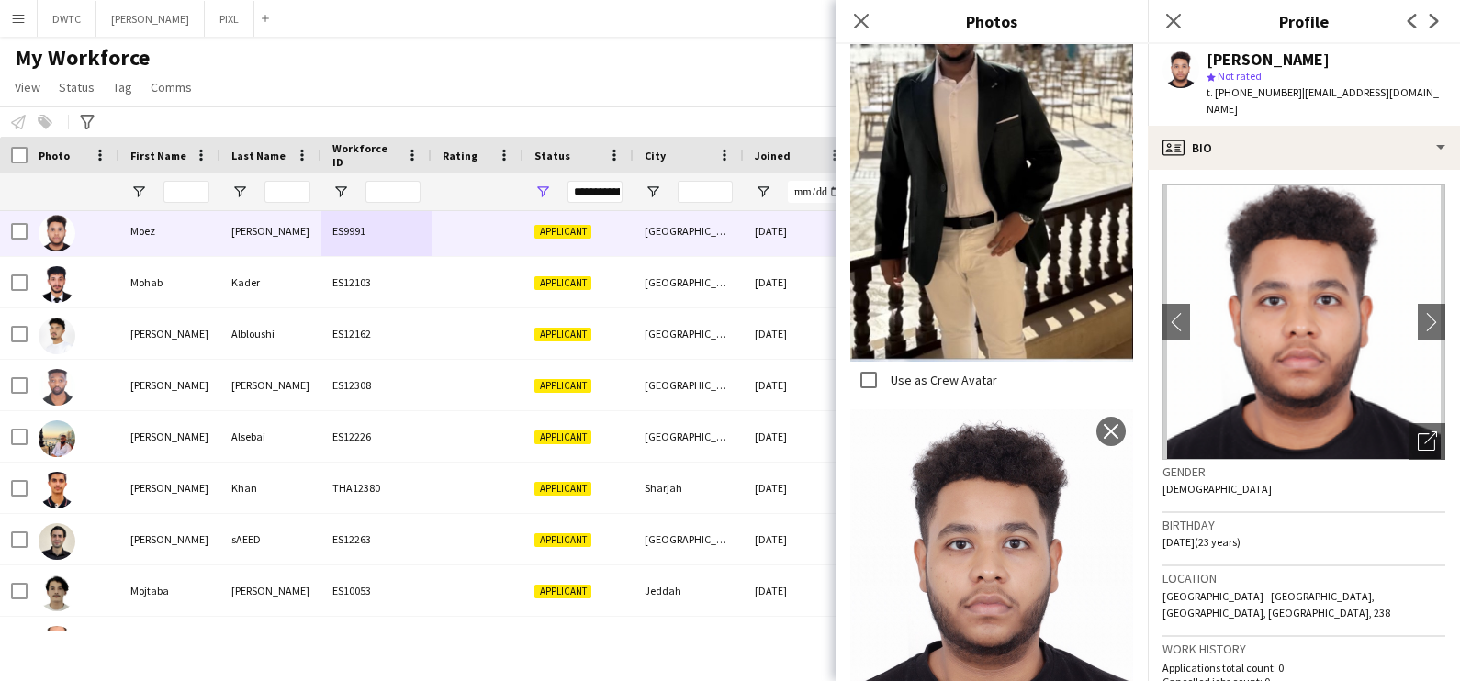
scroll to position [1117, 0]
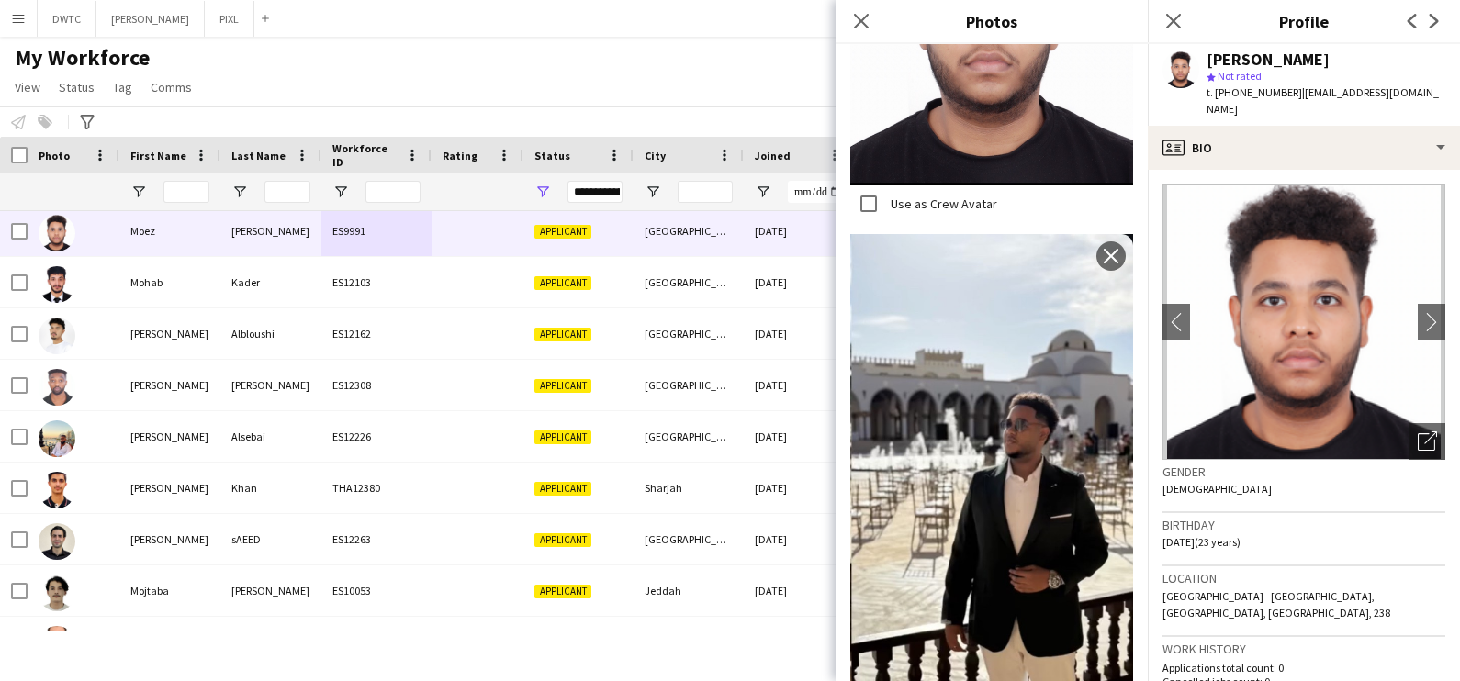
click at [1282, 107] on div "Moez Magdi star Not rated t. +971552546478 | moezzain16@gmail.com" at bounding box center [1304, 85] width 312 height 82
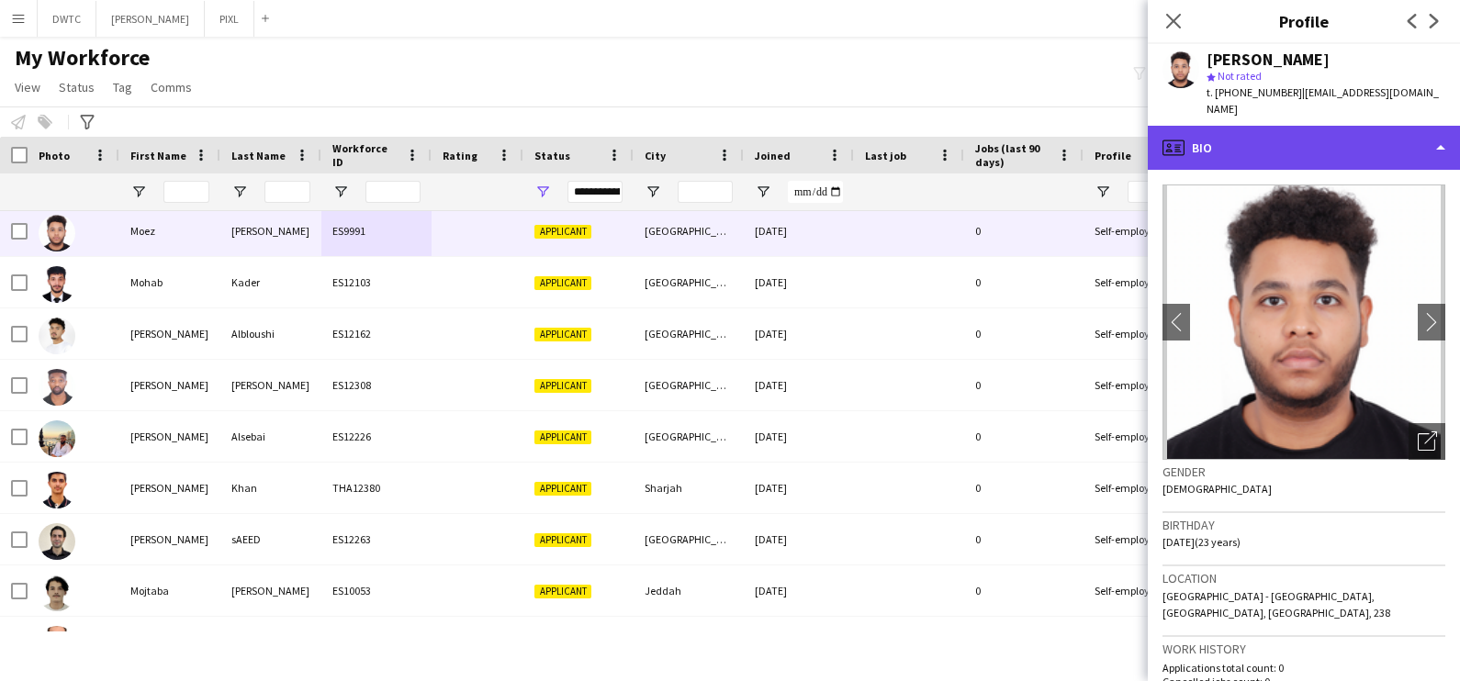
click at [1296, 126] on div "profile Bio" at bounding box center [1304, 148] width 312 height 44
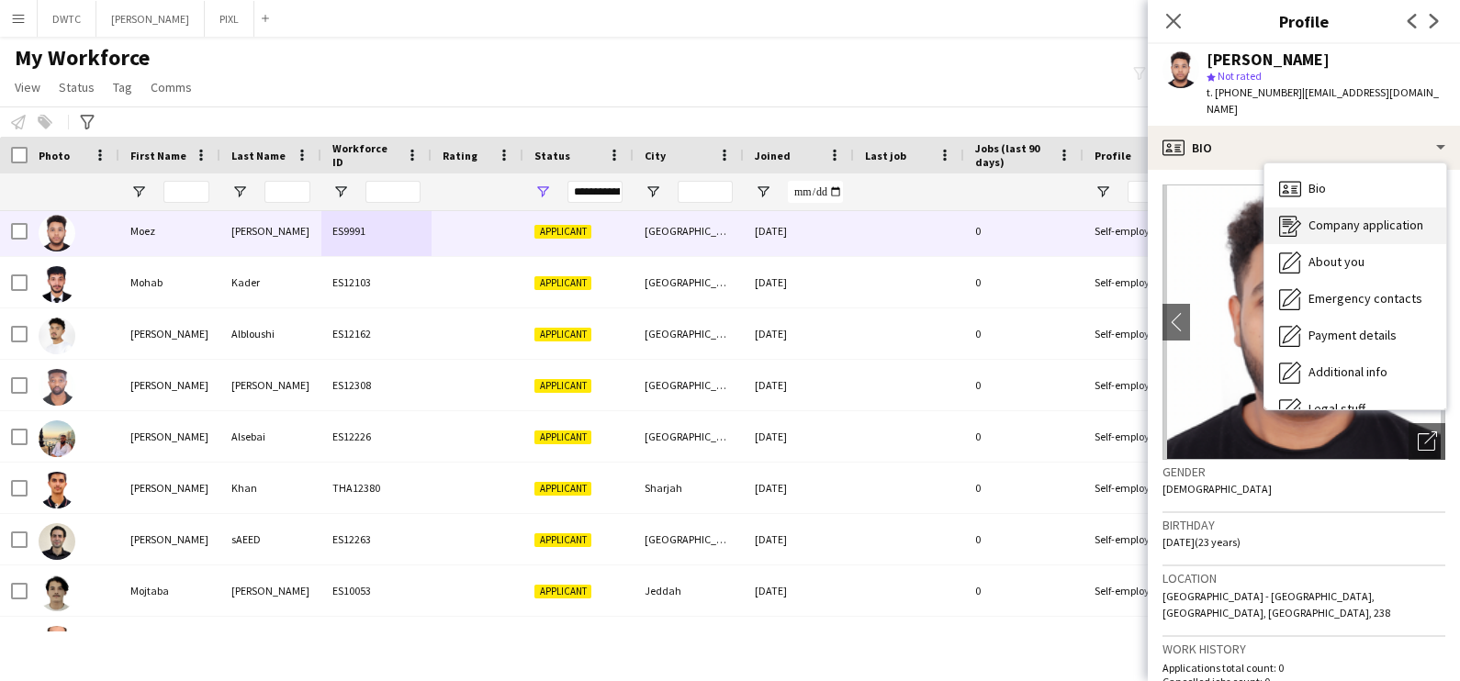
click at [1333, 217] on span "Company application" at bounding box center [1366, 225] width 115 height 17
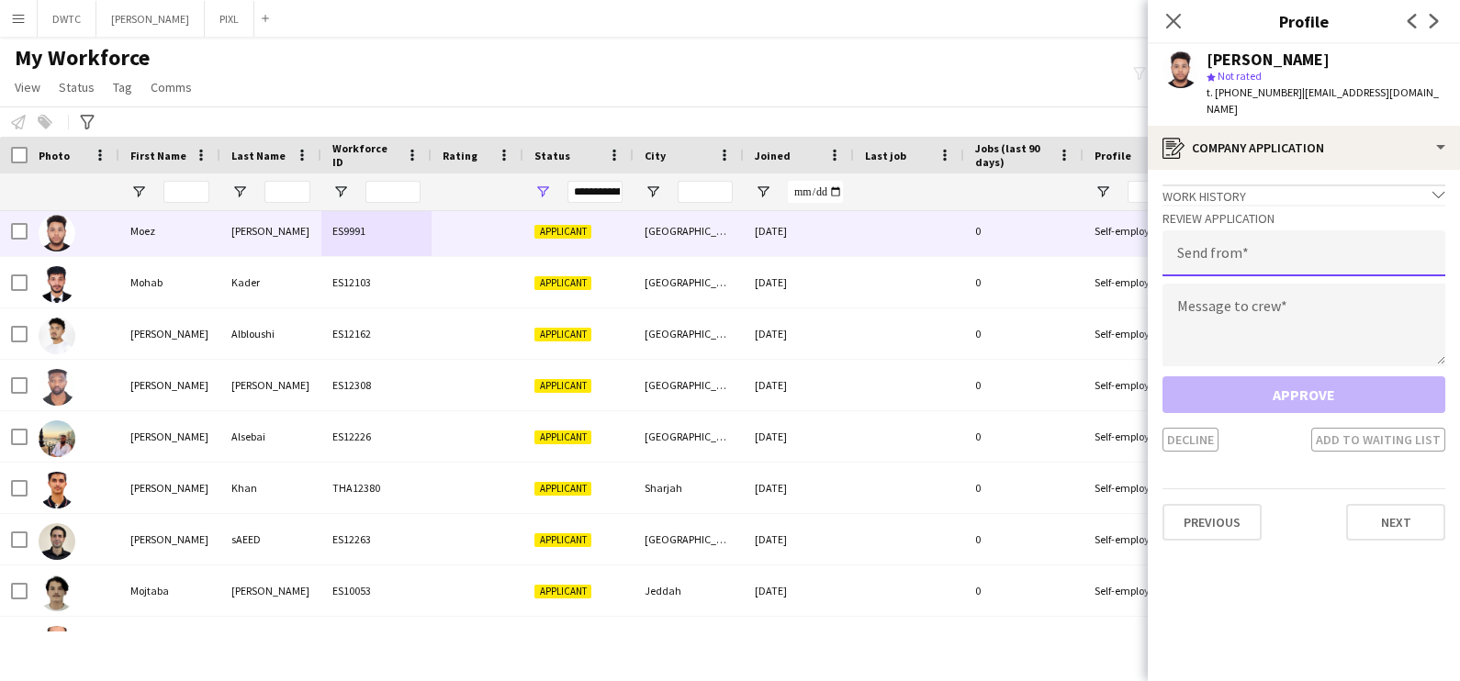
click at [1240, 241] on input "email" at bounding box center [1304, 253] width 283 height 46
type input "**********"
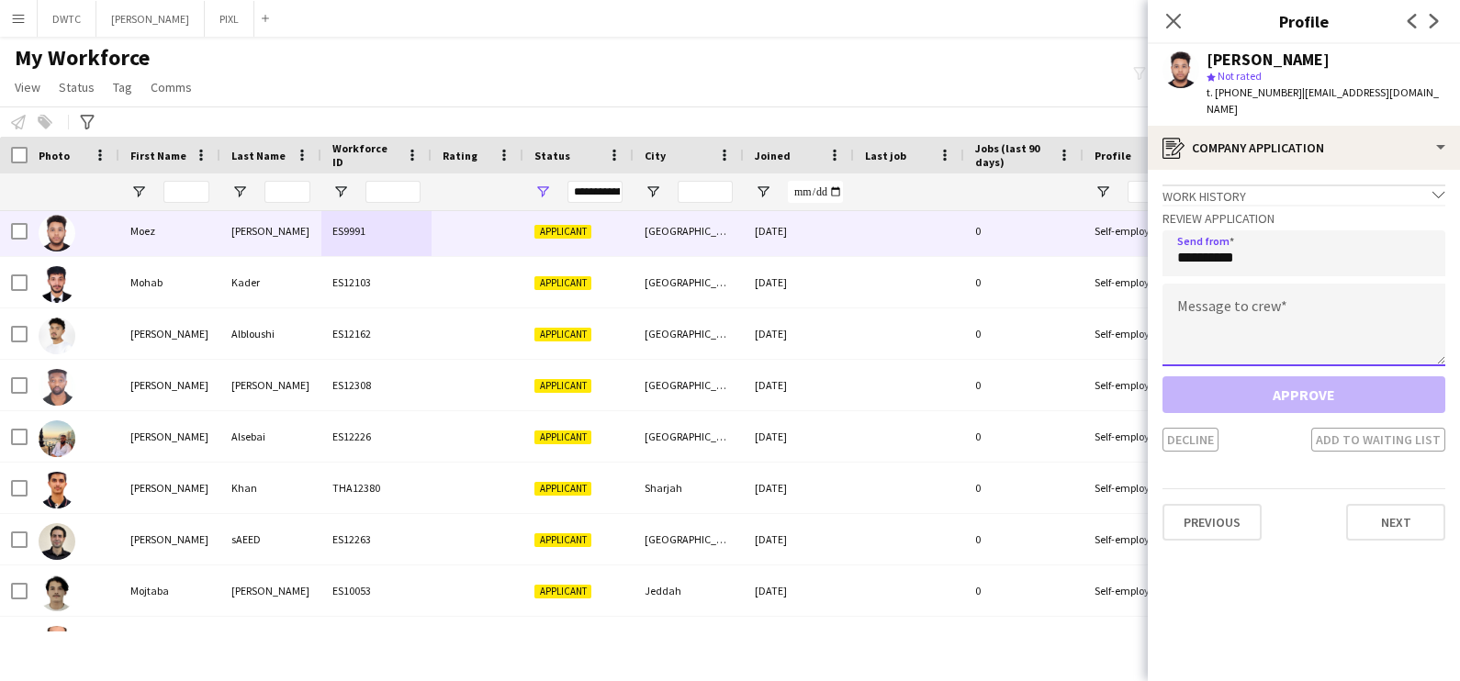
click at [1235, 302] on textarea at bounding box center [1304, 325] width 283 height 83
paste textarea "**********"
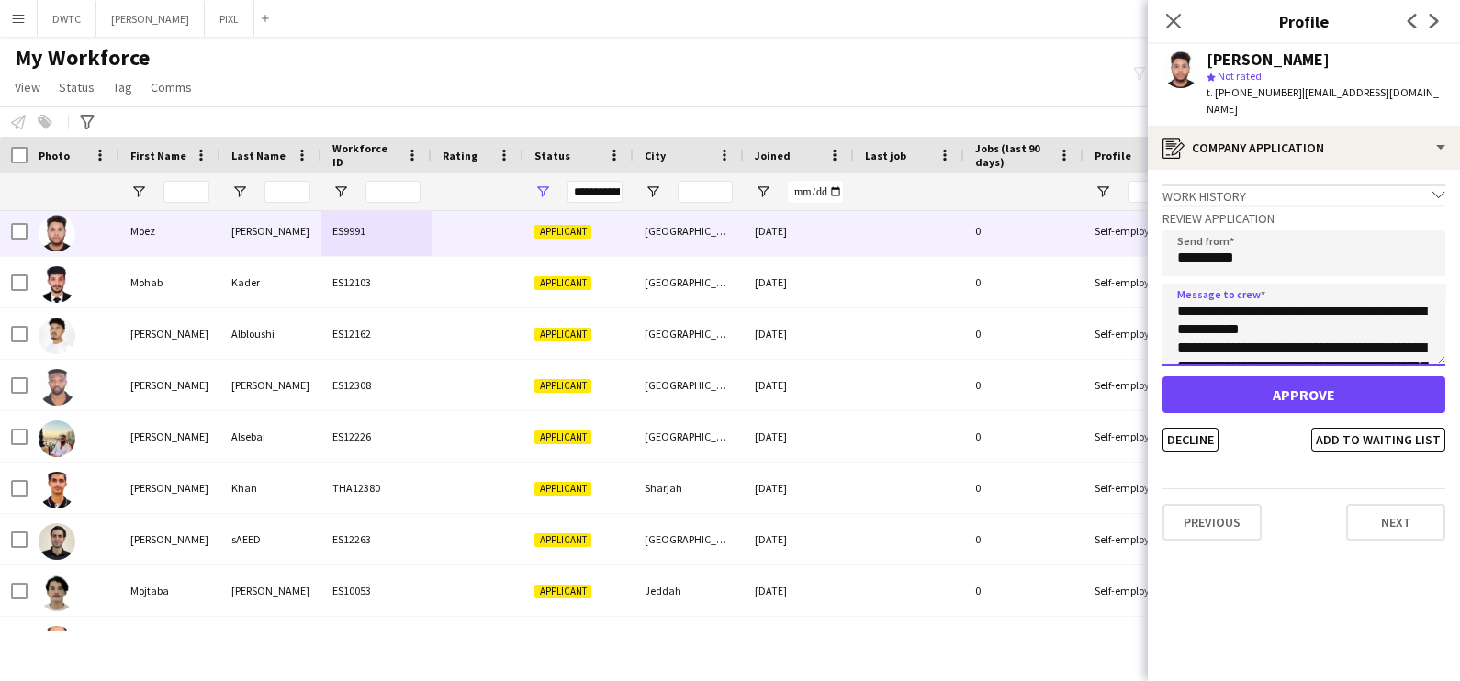
scroll to position [140, 0]
type textarea "**********"
click at [1185, 428] on button "Decline" at bounding box center [1191, 440] width 56 height 24
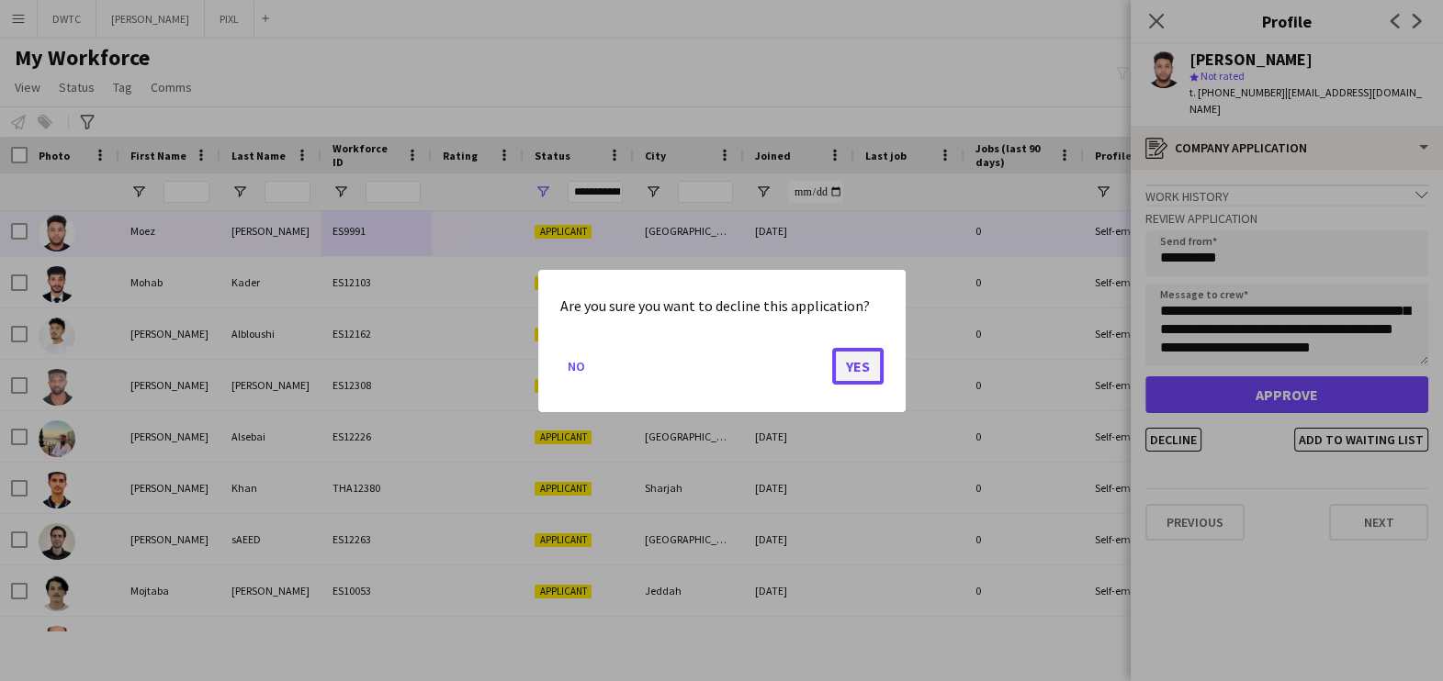
click at [857, 368] on button "Yes" at bounding box center [857, 365] width 51 height 37
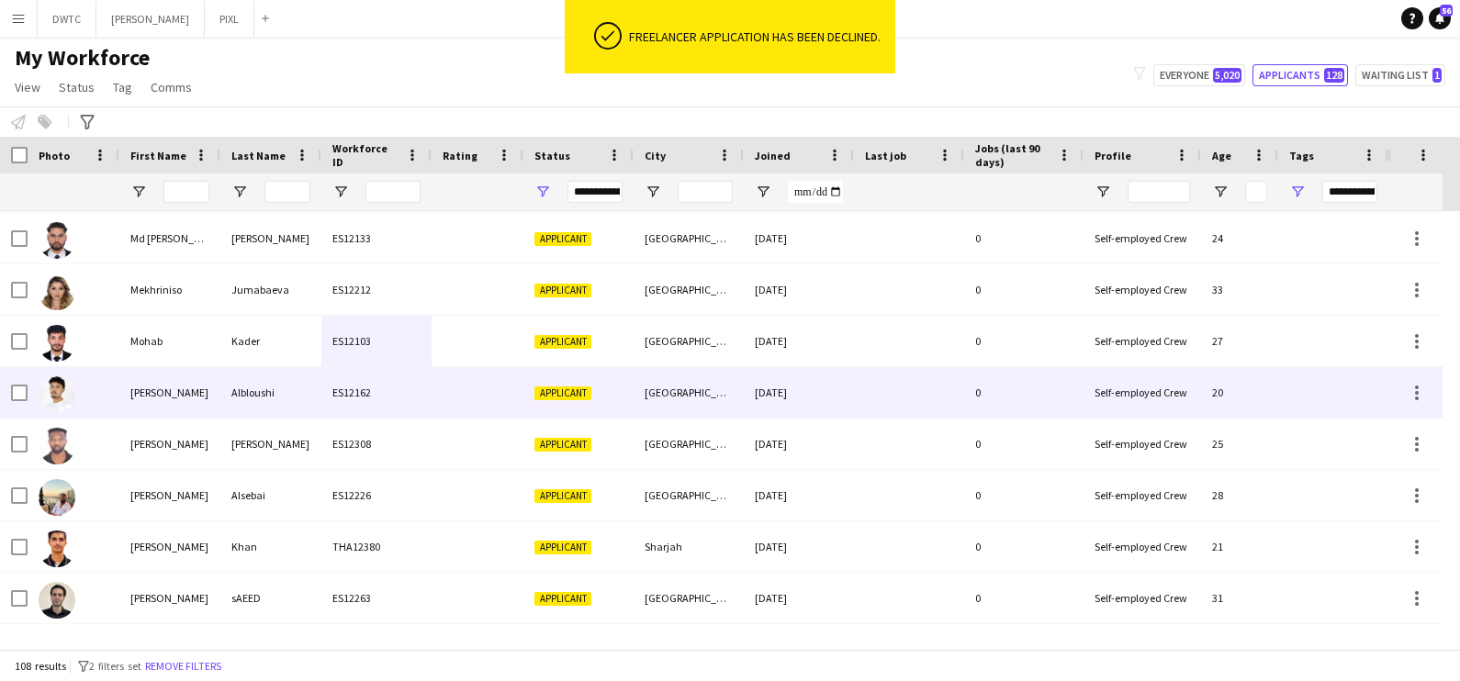
scroll to position [2296, 0]
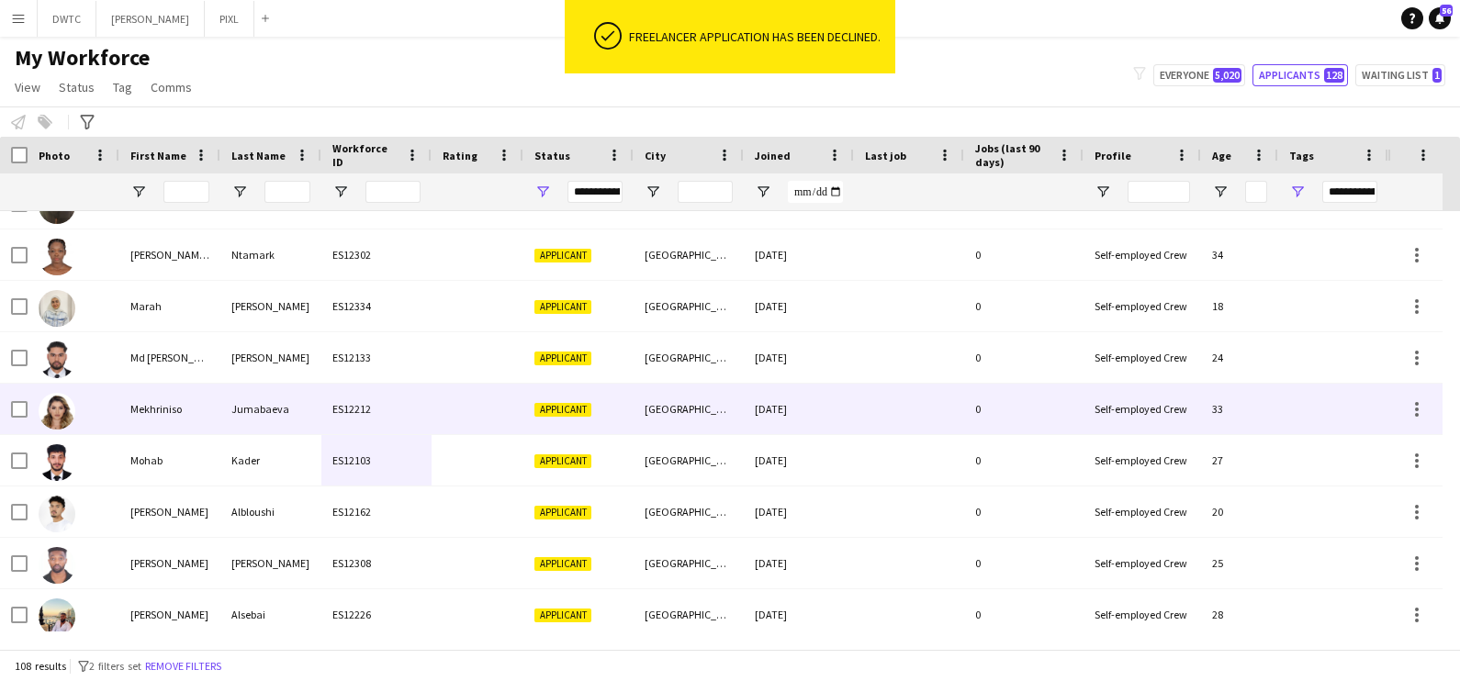
click at [382, 432] on div "ES12212" at bounding box center [376, 409] width 110 height 51
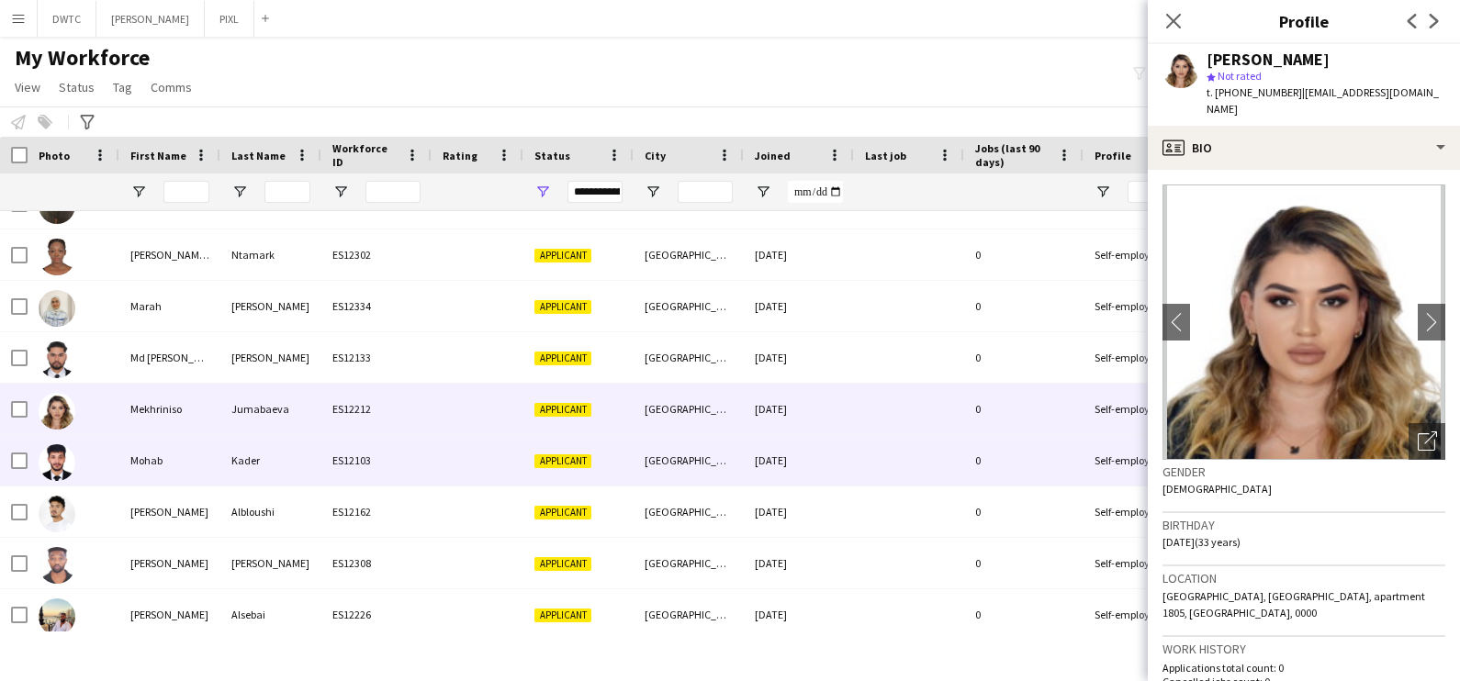
click at [381, 455] on div "ES12103" at bounding box center [376, 460] width 110 height 51
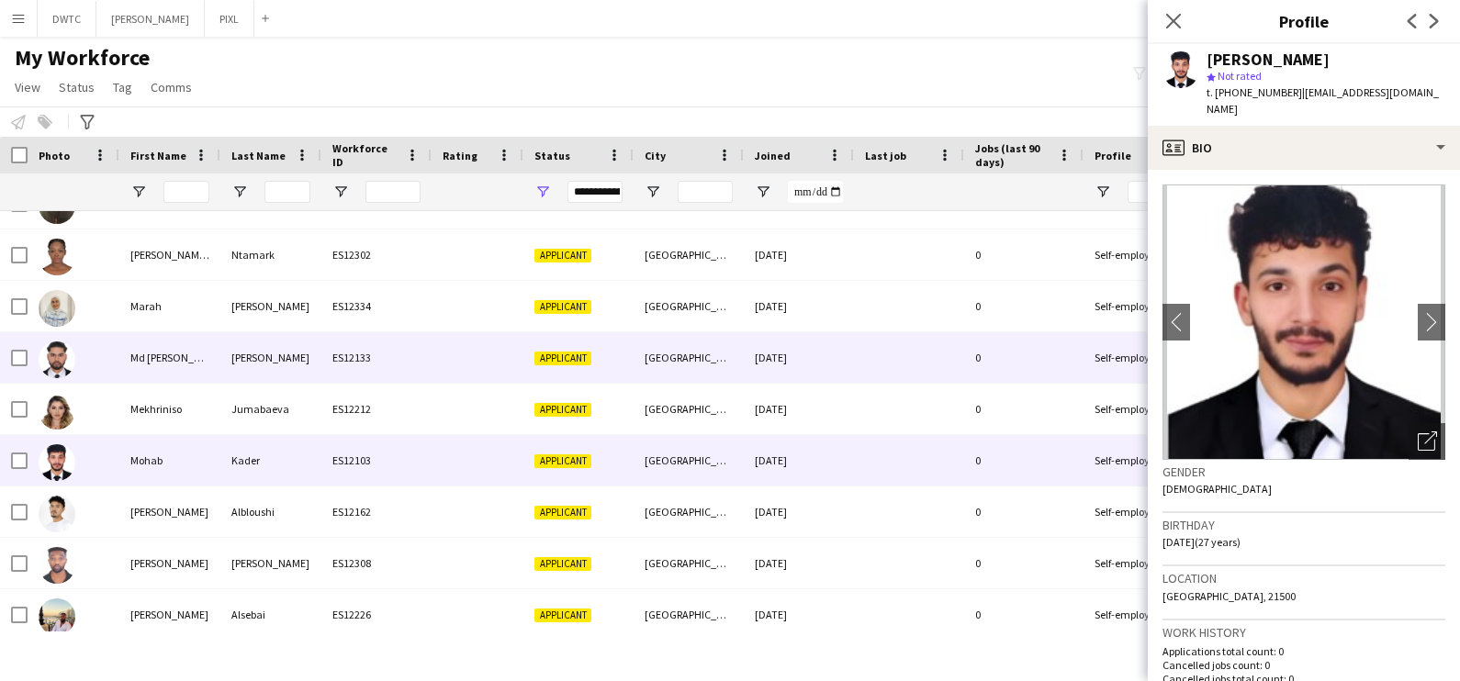
click at [197, 345] on div "Md Atikur Rahman" at bounding box center [169, 357] width 101 height 51
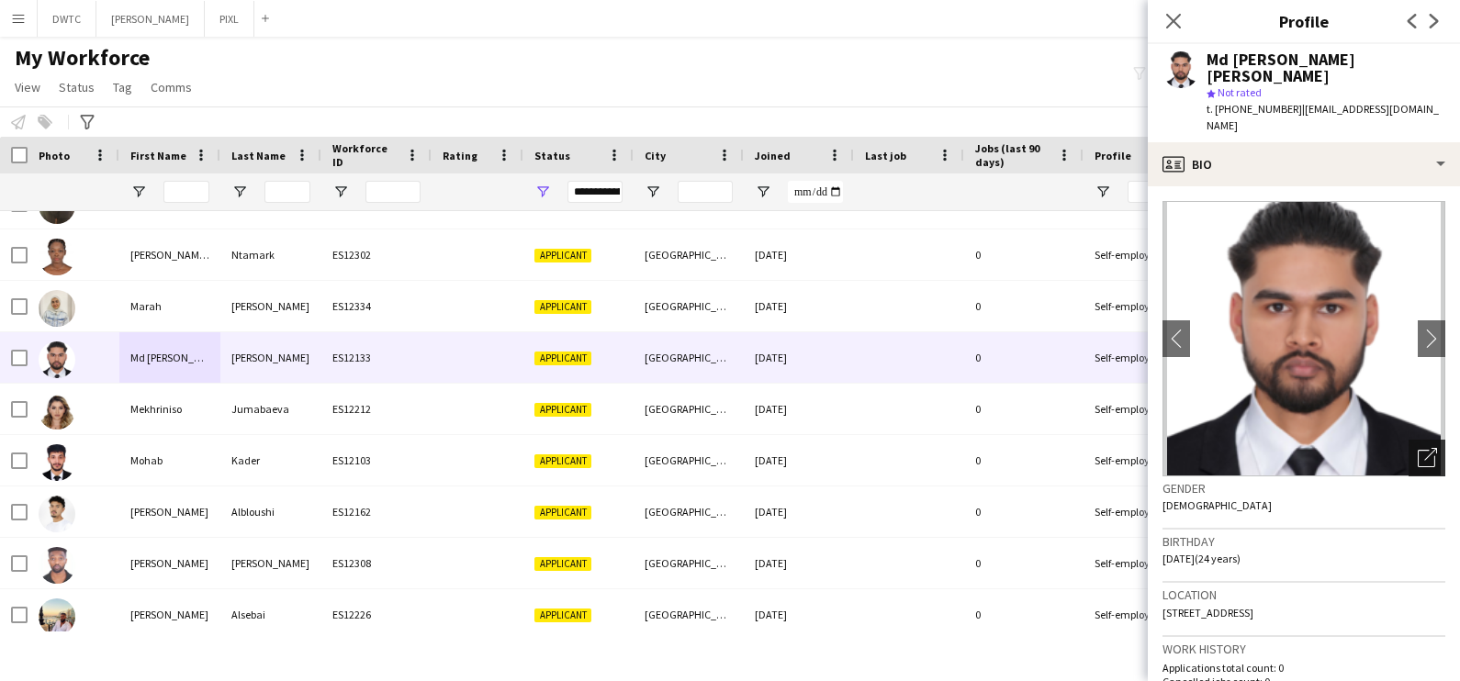
click at [1418, 448] on icon "Open photos pop-in" at bounding box center [1427, 457] width 19 height 19
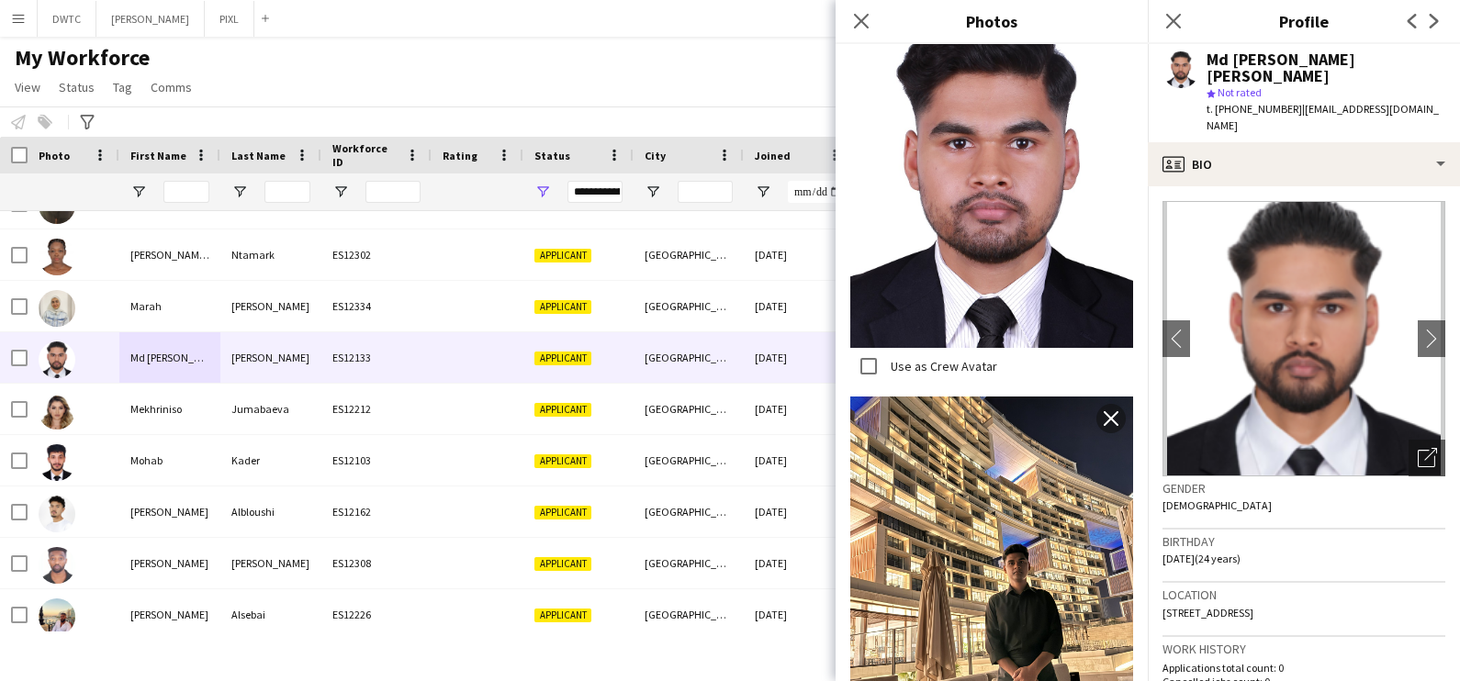
scroll to position [1033, 0]
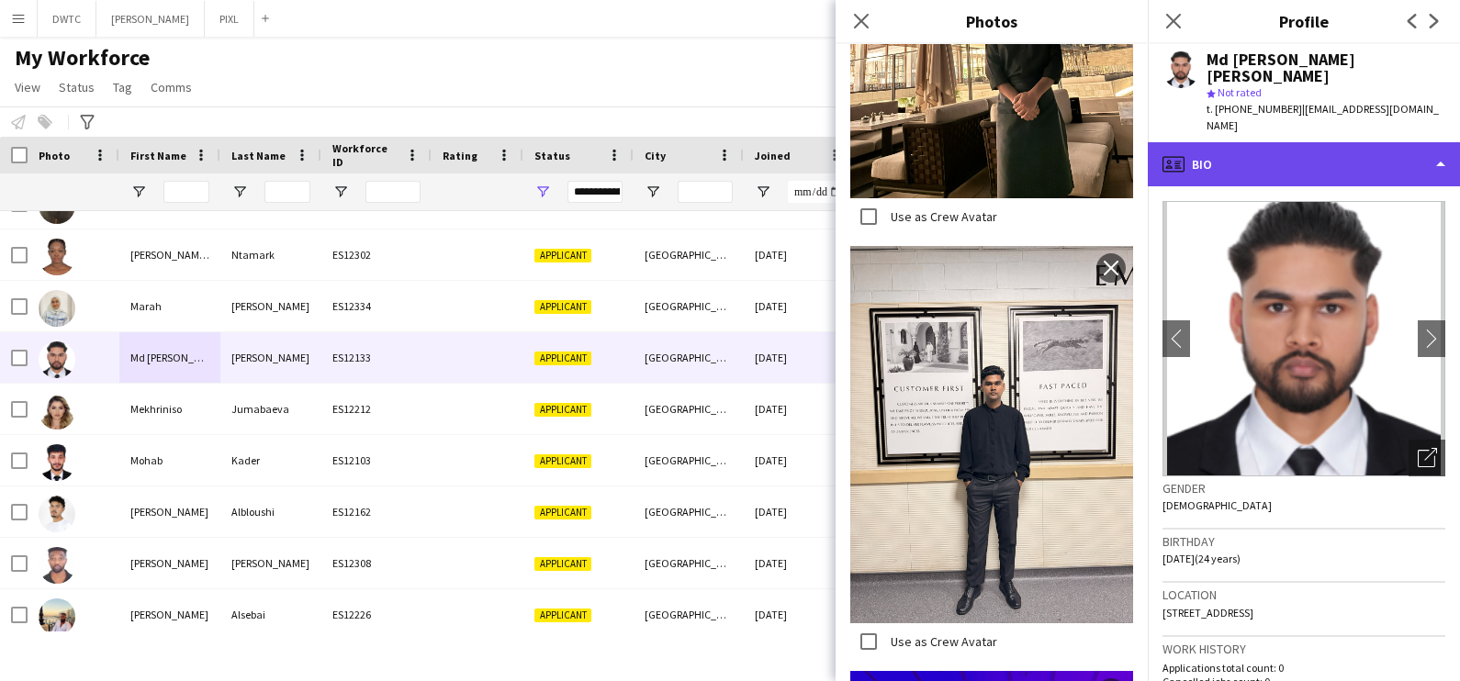
click at [1237, 142] on div "profile Bio" at bounding box center [1304, 164] width 312 height 44
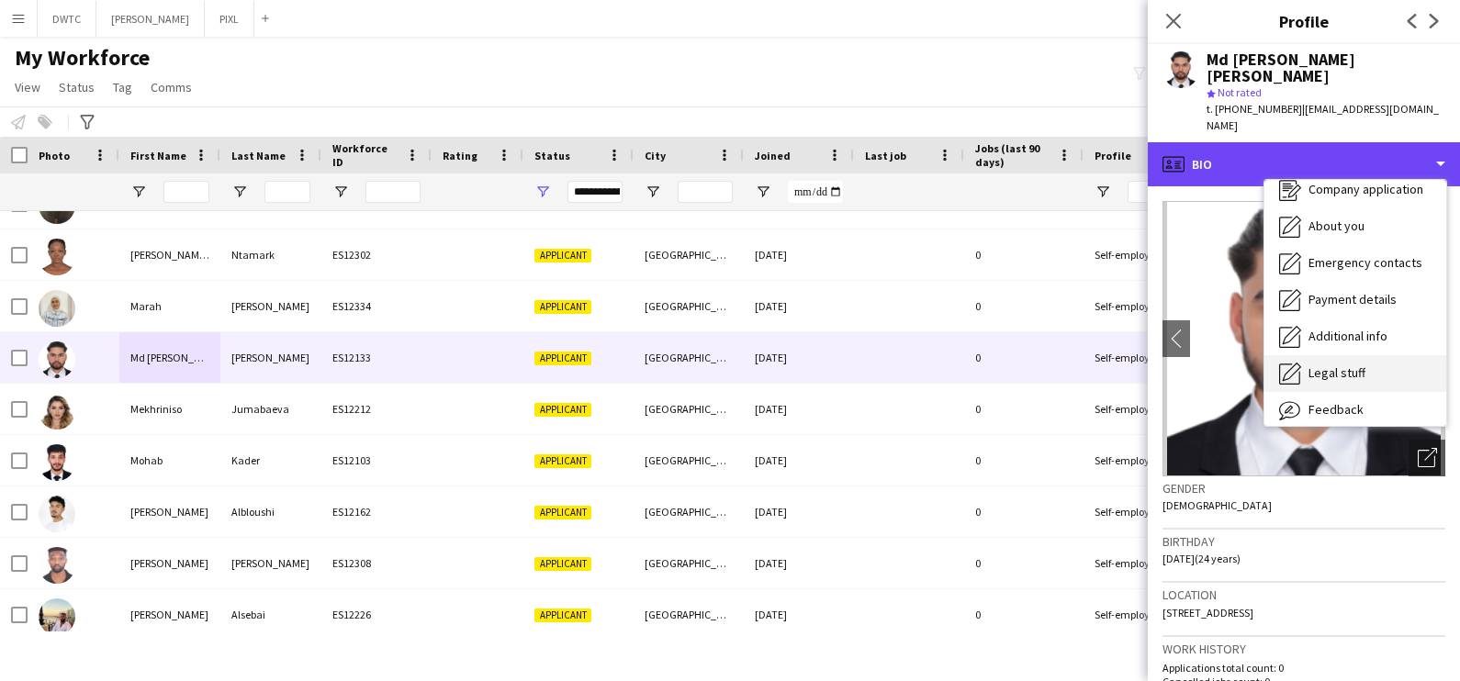
scroll to position [98, 0]
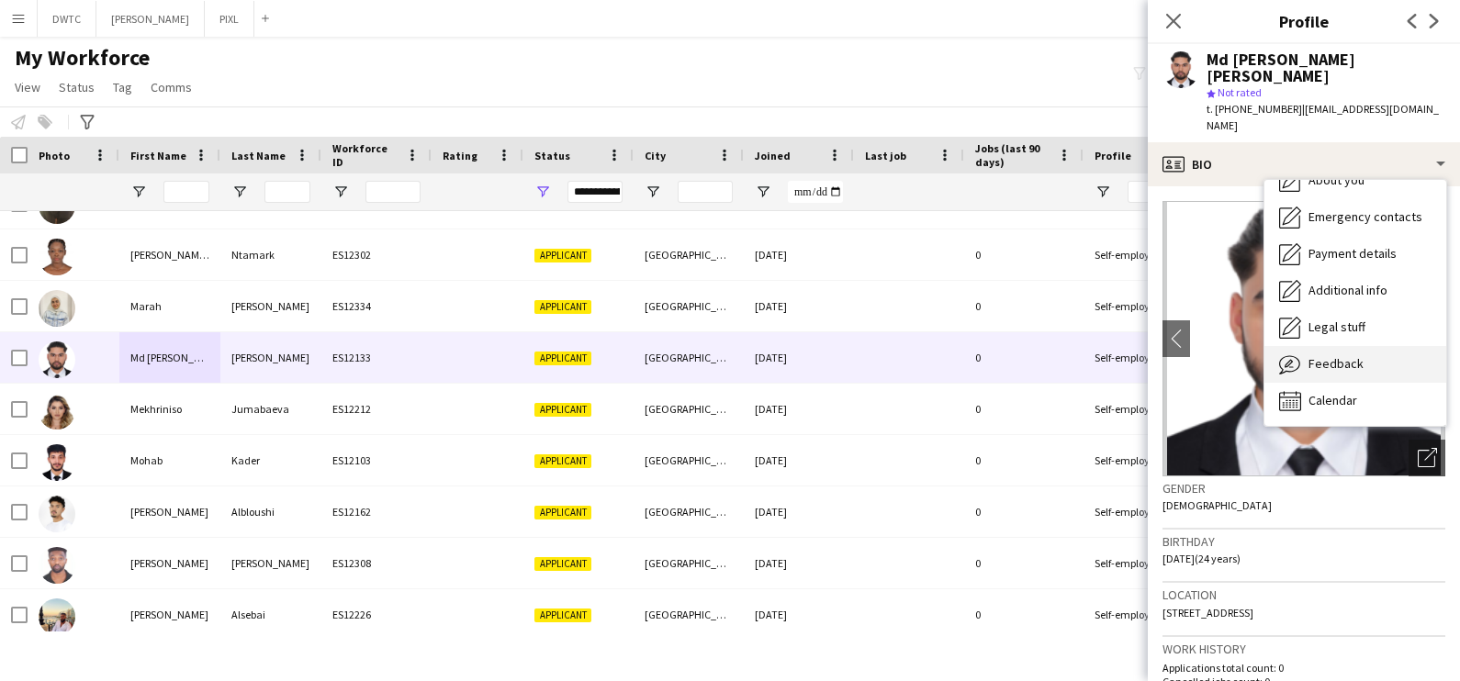
click at [1354, 346] on div "Feedback Feedback" at bounding box center [1355, 364] width 182 height 37
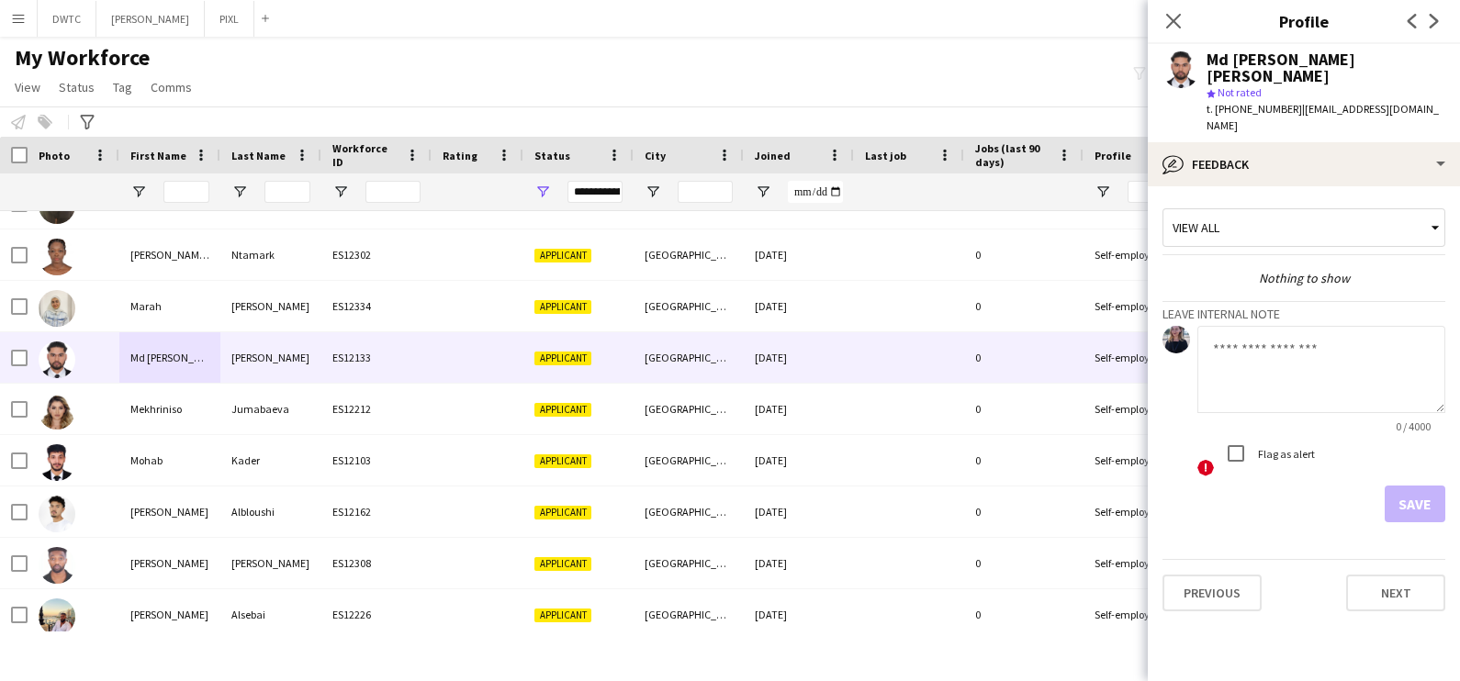
click at [1240, 335] on textarea at bounding box center [1321, 369] width 248 height 87
type textarea "**********"
click at [1398, 486] on button "Save" at bounding box center [1415, 504] width 61 height 37
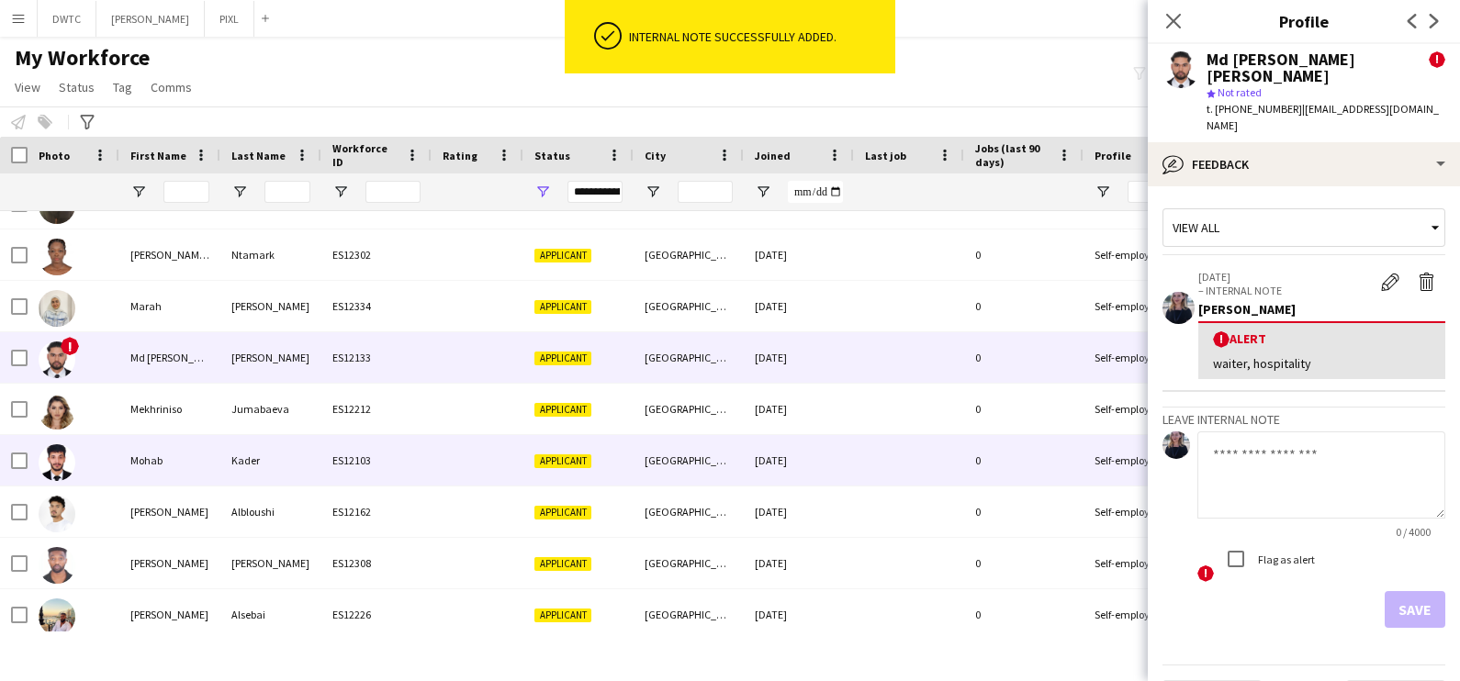
click at [588, 441] on div "Applicant" at bounding box center [578, 460] width 110 height 51
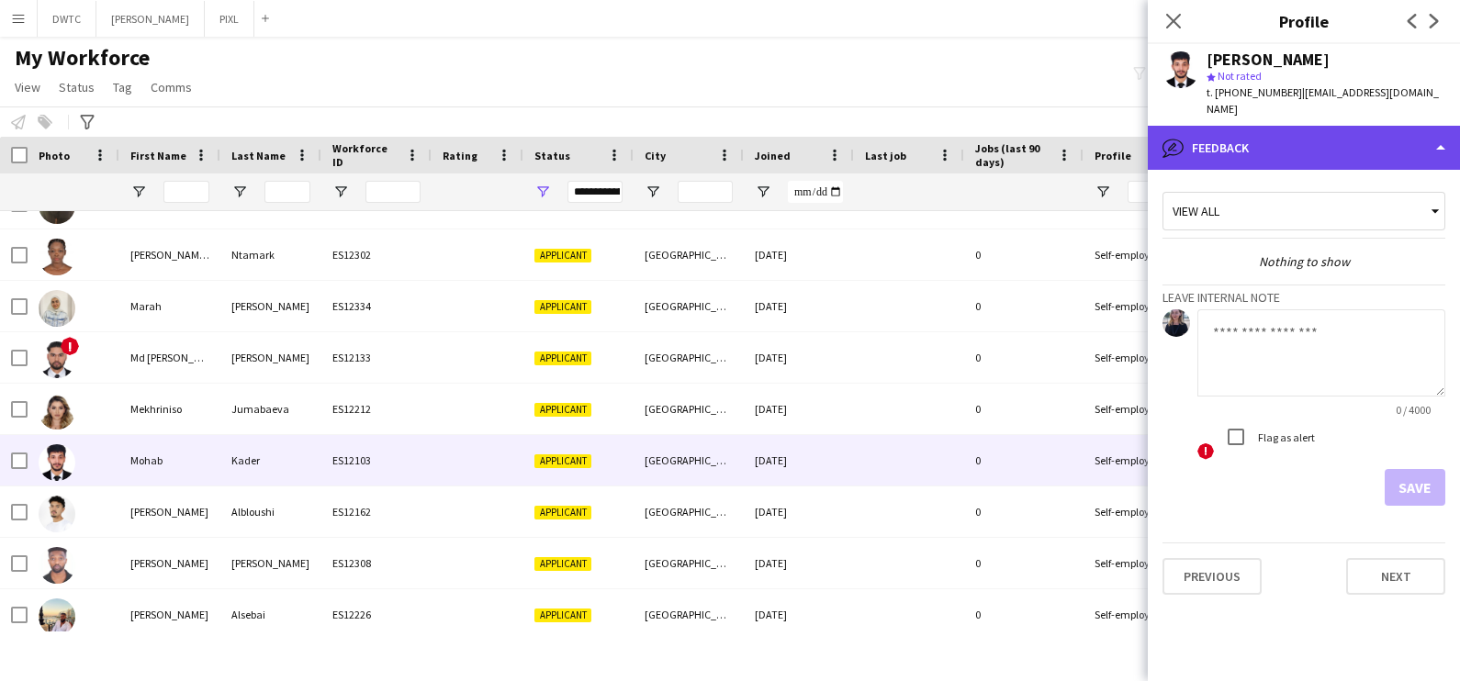
click at [1253, 126] on div "bubble-pencil Feedback" at bounding box center [1304, 148] width 312 height 44
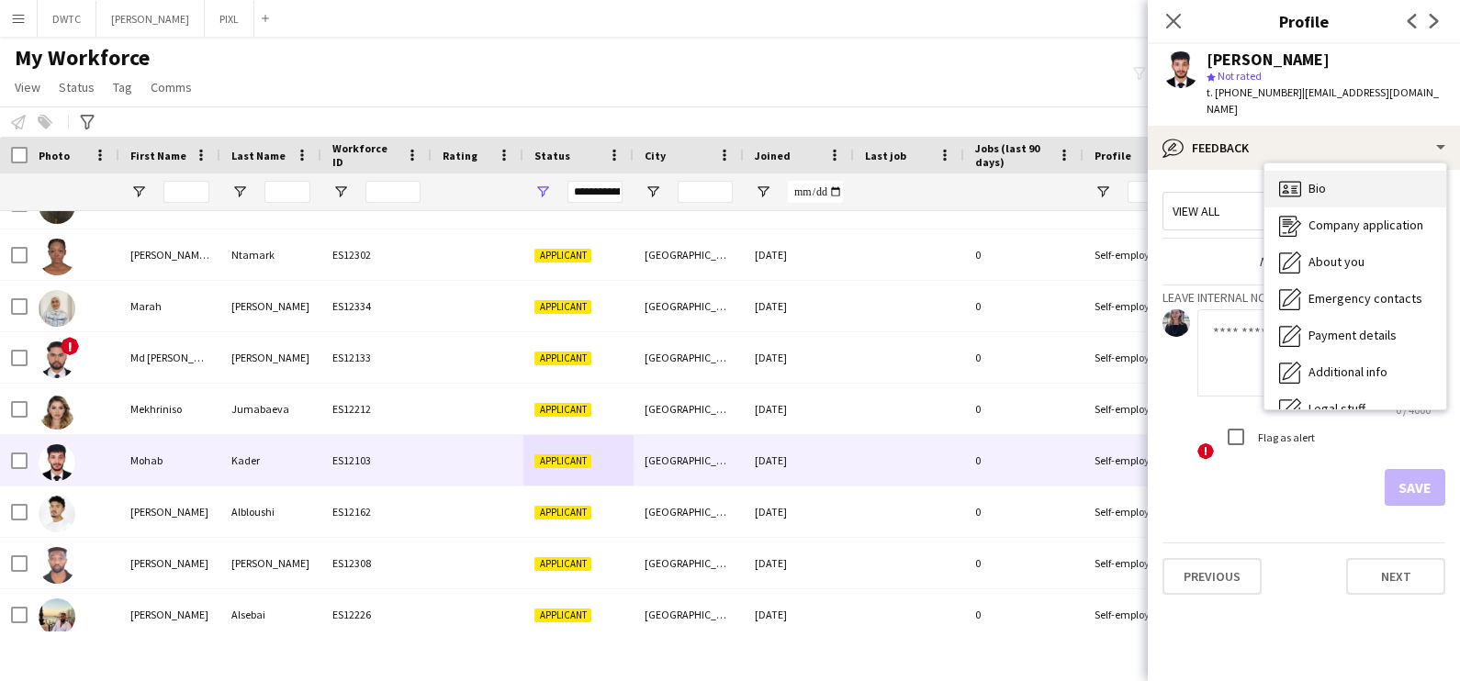
click at [1331, 171] on div "Bio Bio" at bounding box center [1355, 189] width 182 height 37
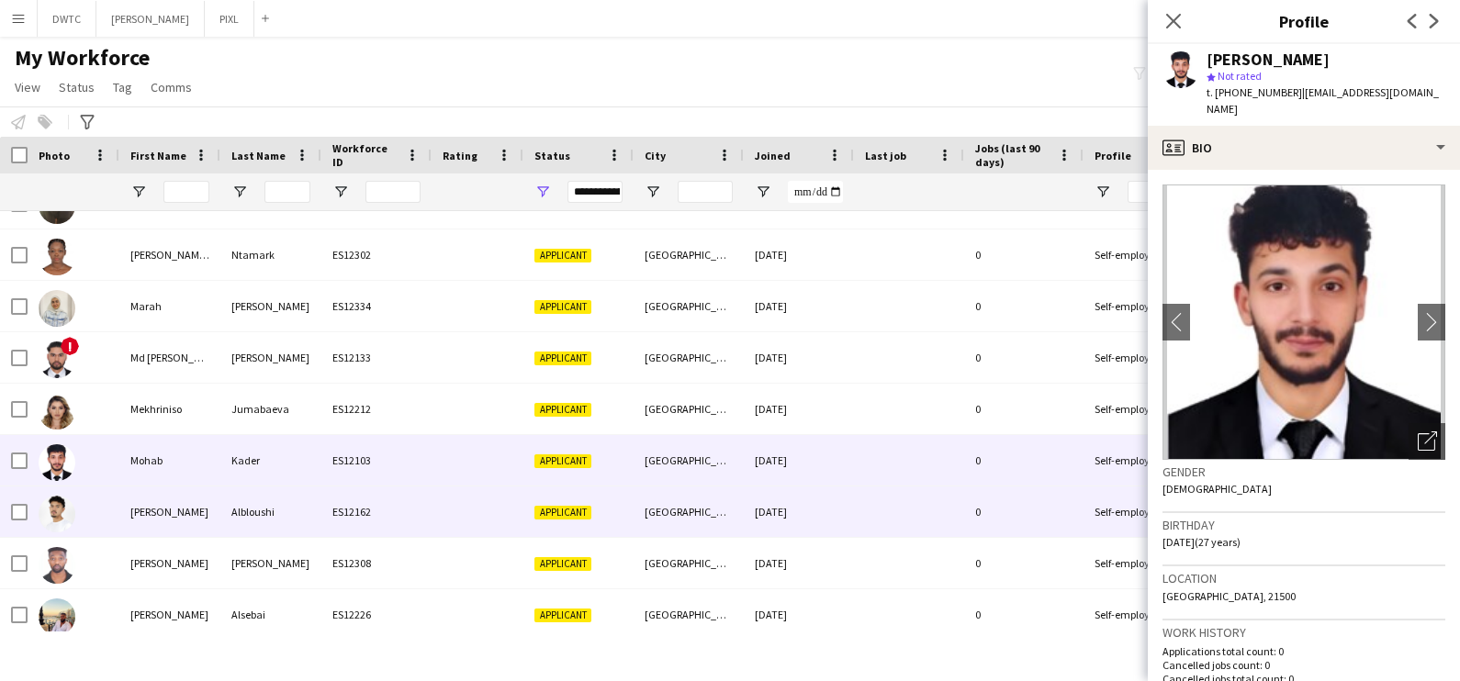
click at [151, 510] on div "Mohamad" at bounding box center [169, 512] width 101 height 51
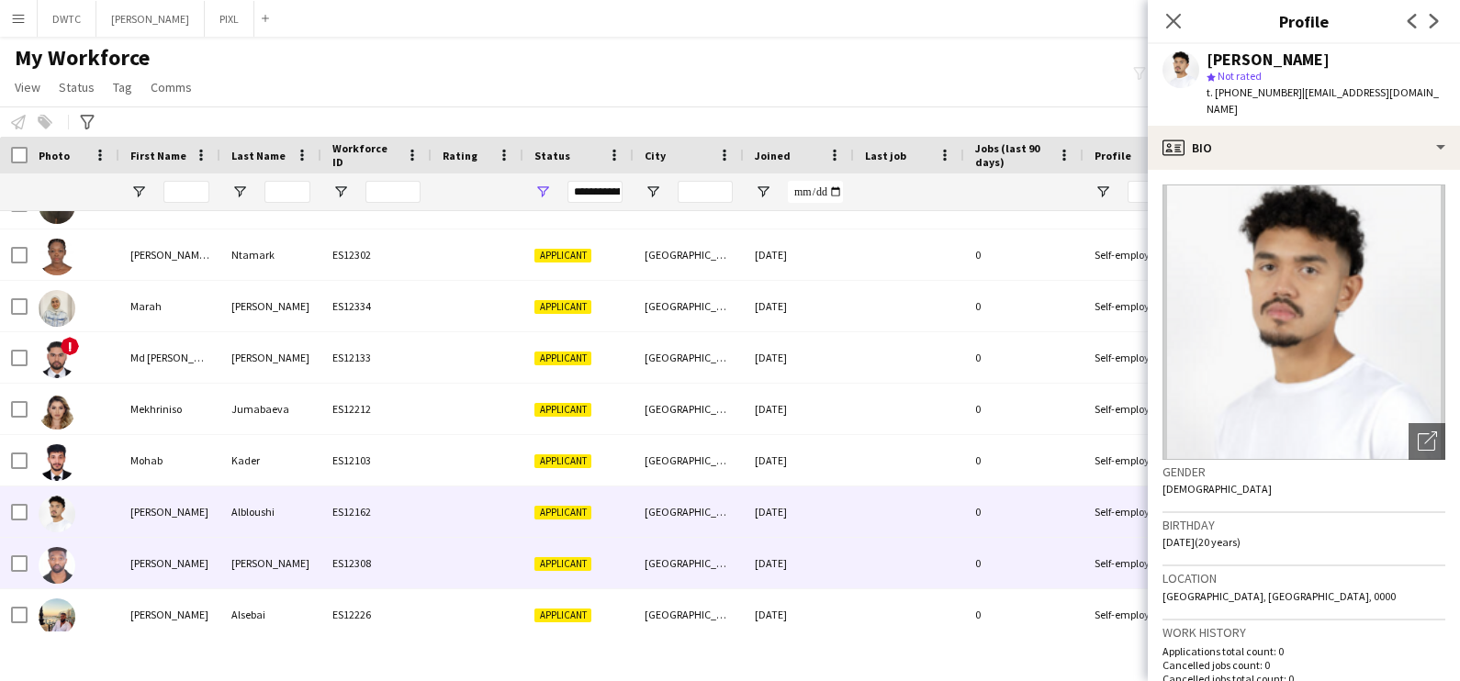
click at [192, 570] on div "Mohamed" at bounding box center [169, 563] width 101 height 51
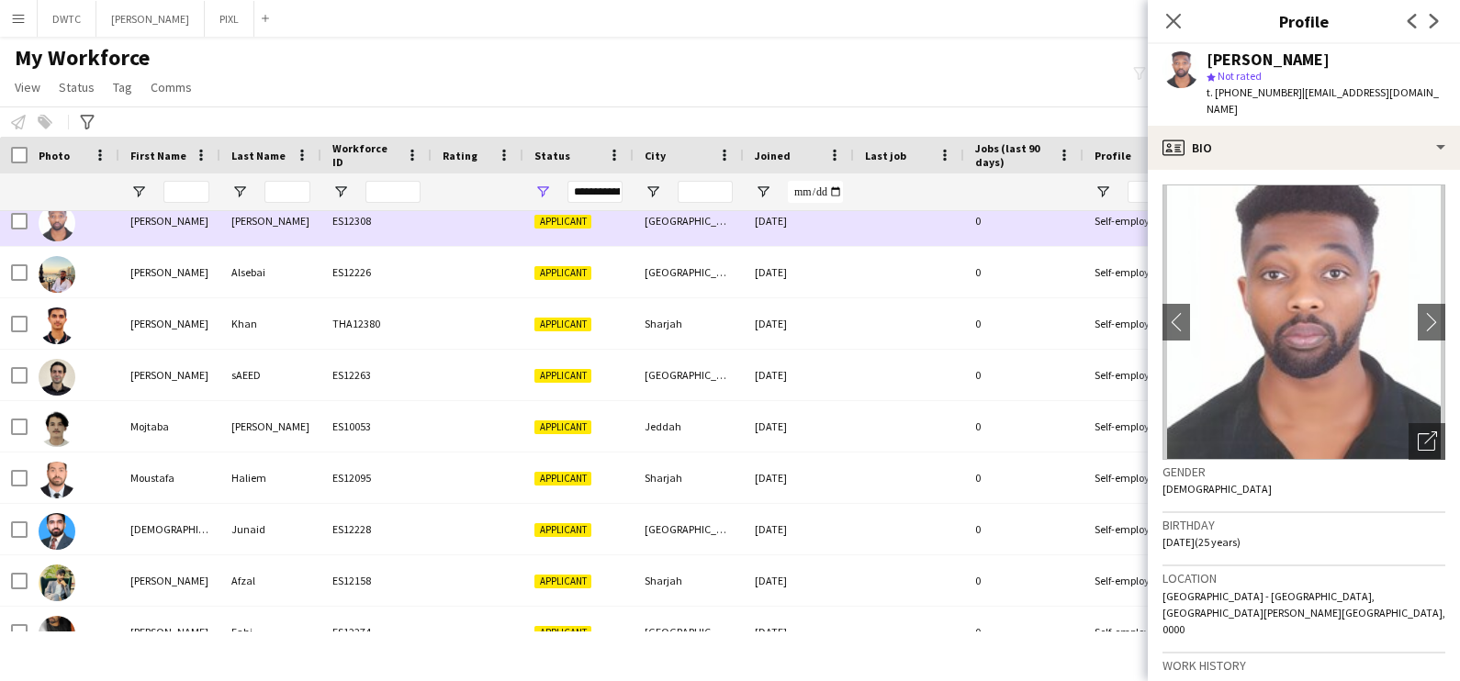
scroll to position [2640, 0]
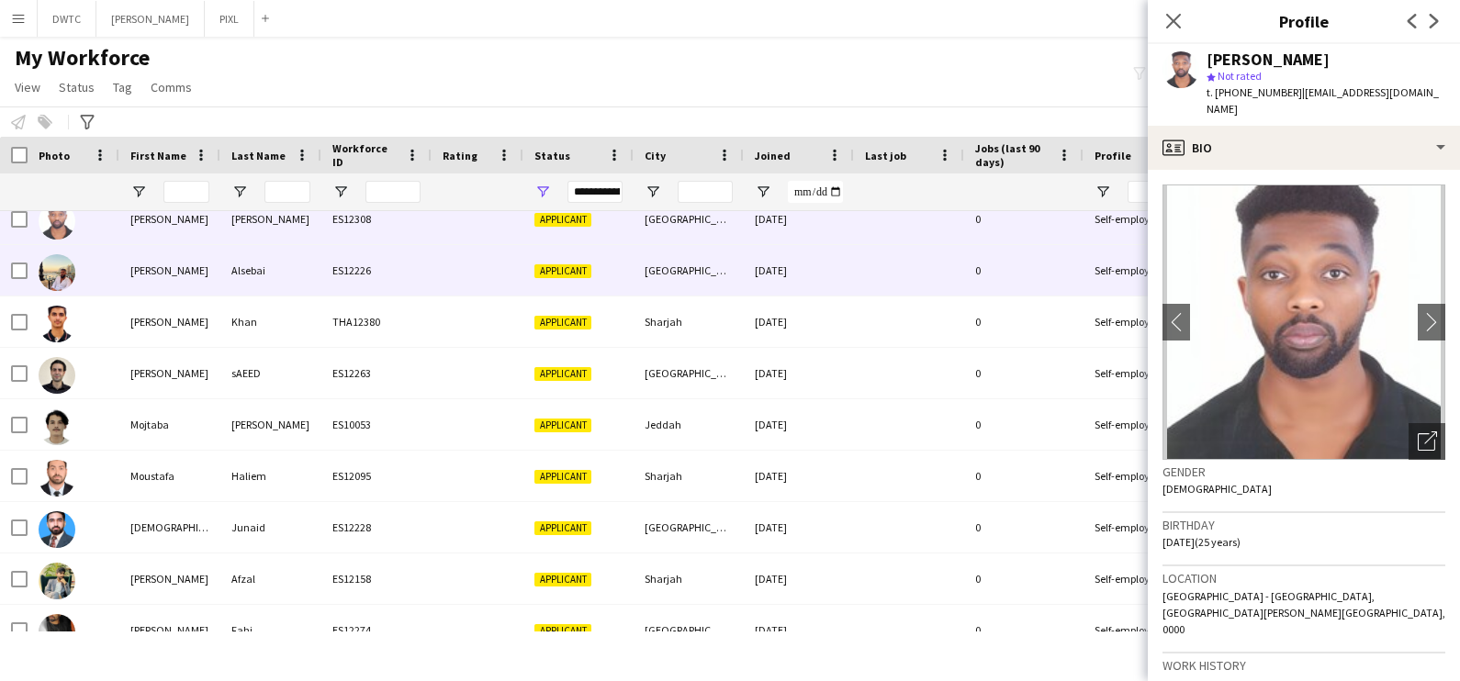
click at [247, 275] on div "Alsebai" at bounding box center [270, 270] width 101 height 51
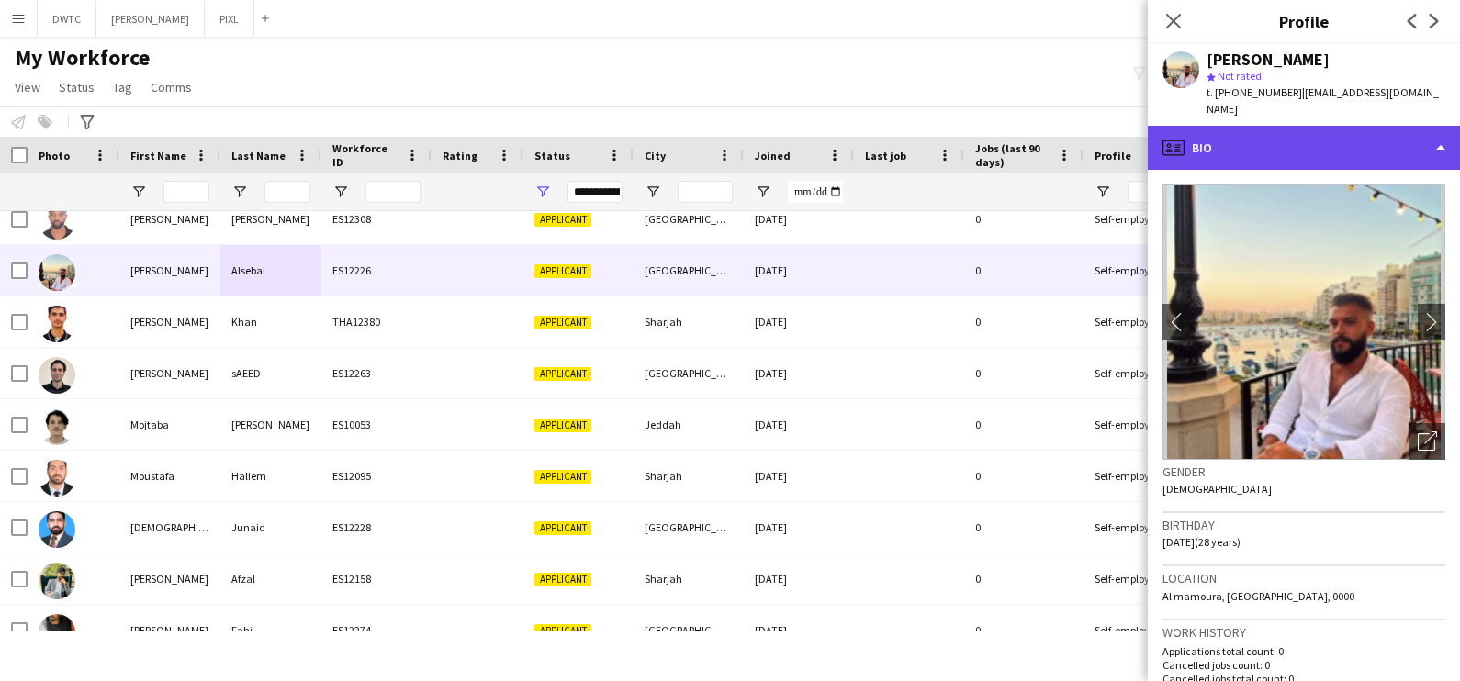
click at [1291, 147] on div "profile Bio" at bounding box center [1304, 148] width 312 height 44
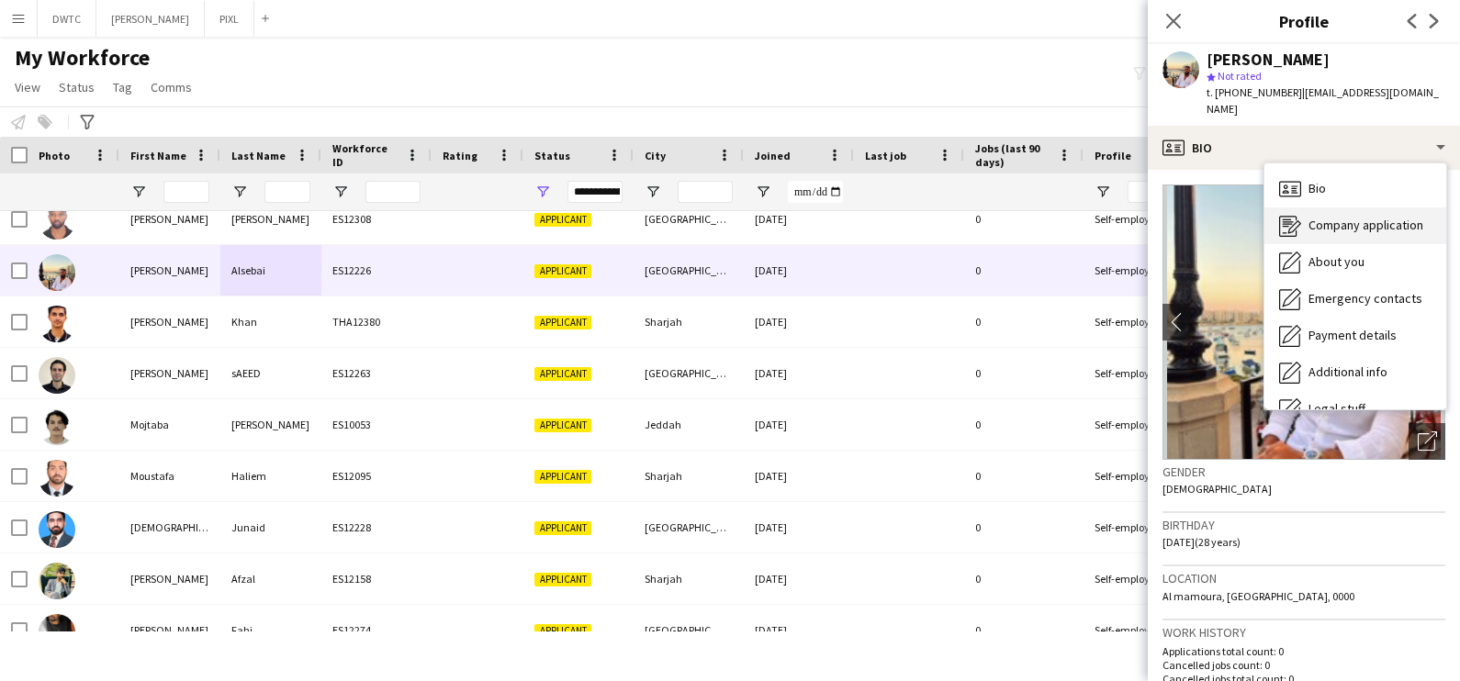
click at [1336, 223] on span "Company application" at bounding box center [1366, 225] width 115 height 17
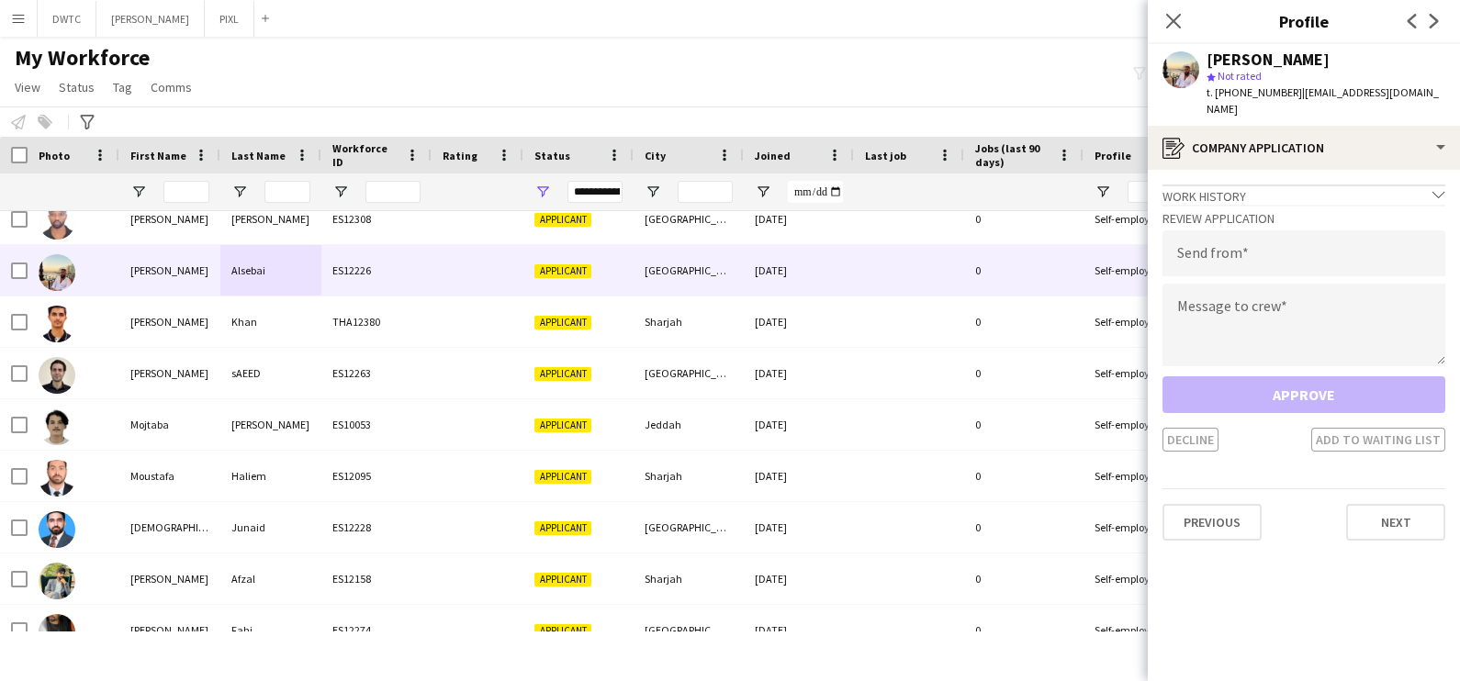
click at [1264, 224] on h3 "Review Application" at bounding box center [1304, 218] width 283 height 17
click at [1249, 262] on input "email" at bounding box center [1304, 253] width 283 height 46
type input "**********"
click at [1263, 335] on textarea at bounding box center [1304, 325] width 283 height 83
paste textarea "**********"
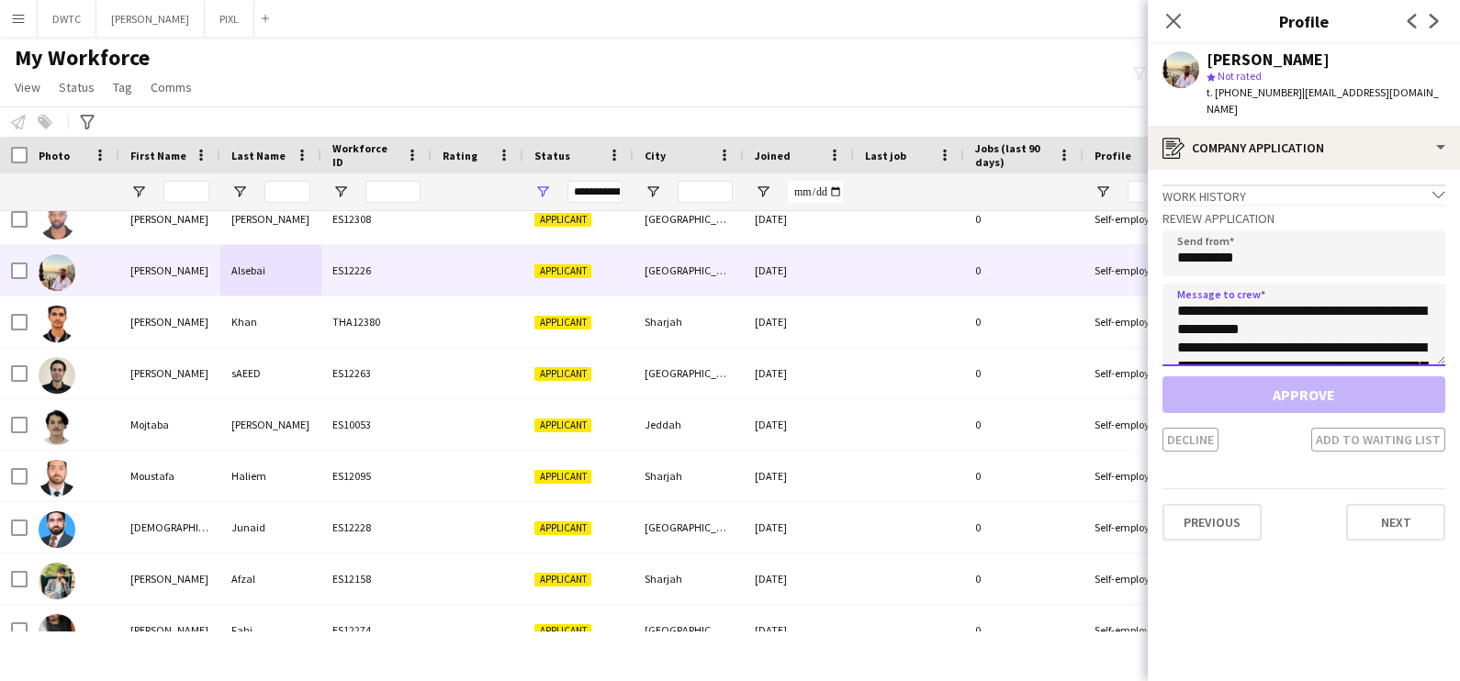
scroll to position [140, 0]
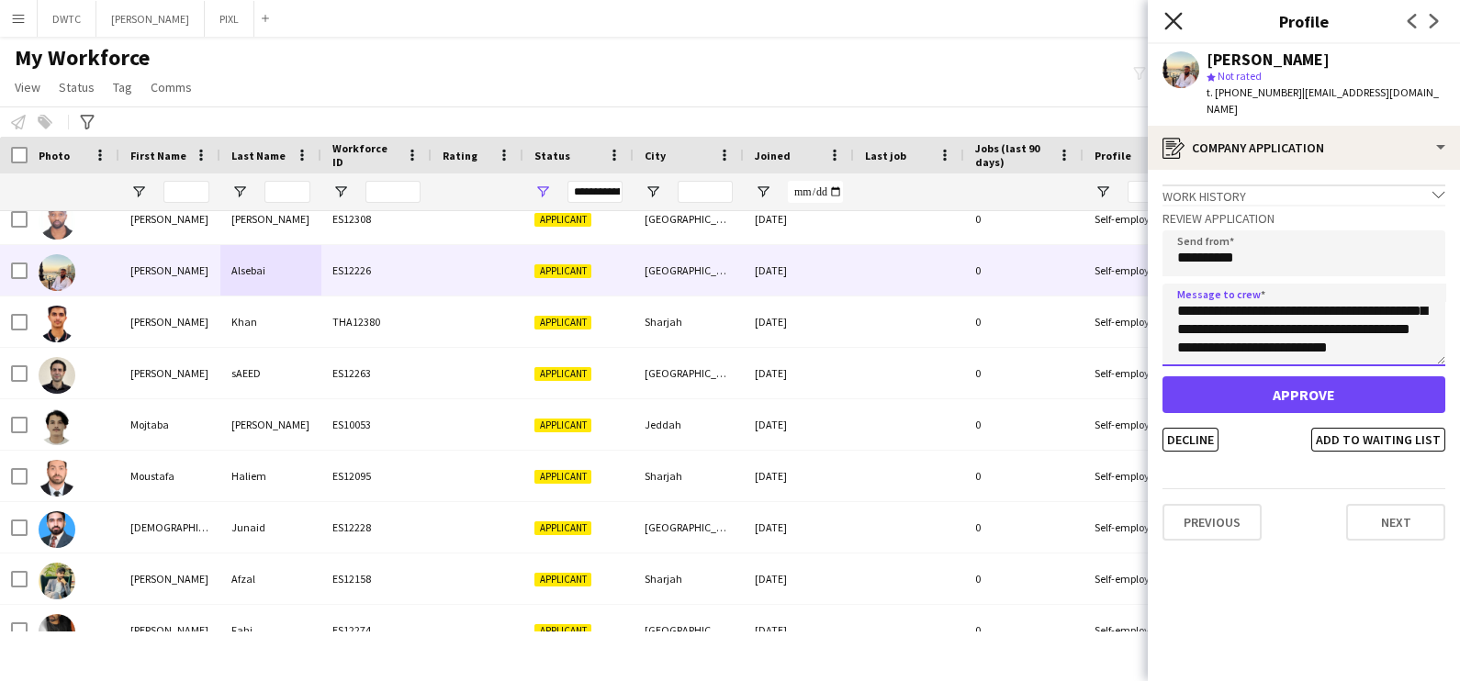
type textarea "**********"
click at [1172, 22] on icon at bounding box center [1172, 20] width 17 height 17
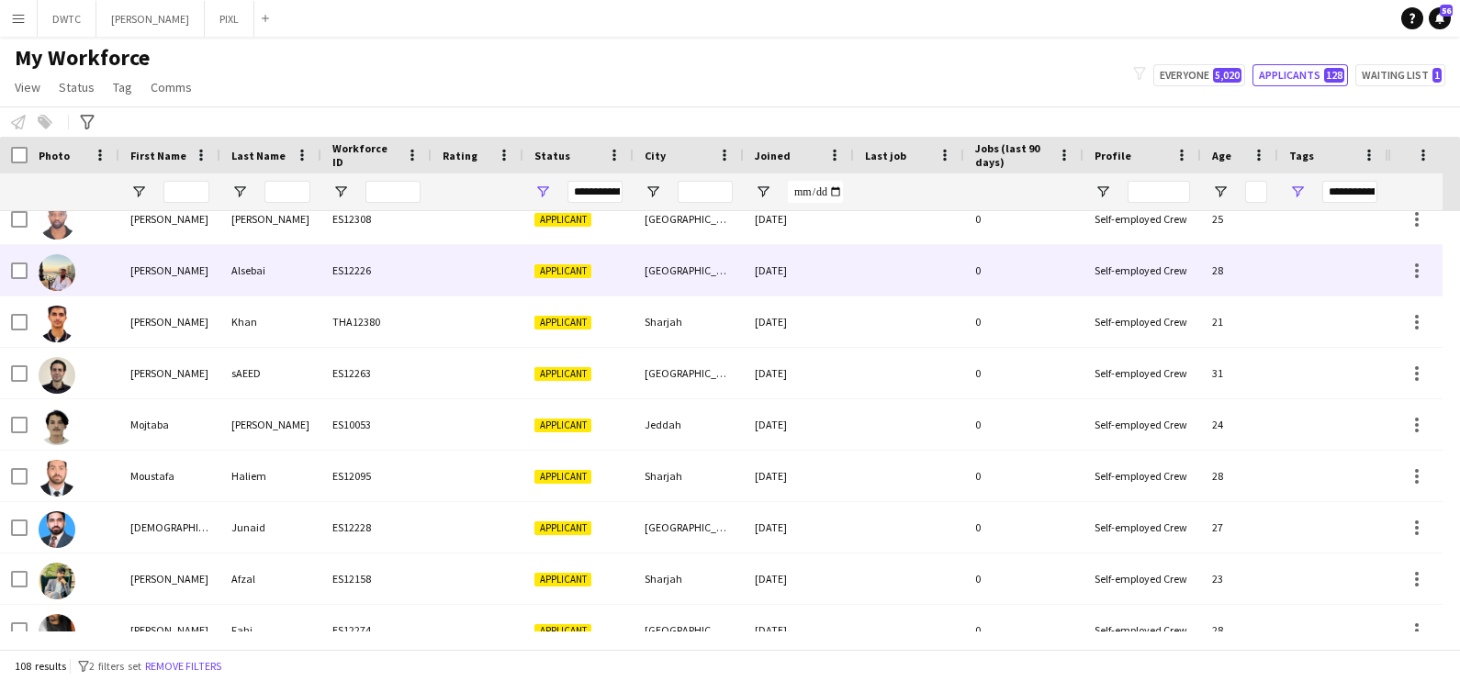
click at [298, 270] on div "Alsebai" at bounding box center [270, 270] width 101 height 51
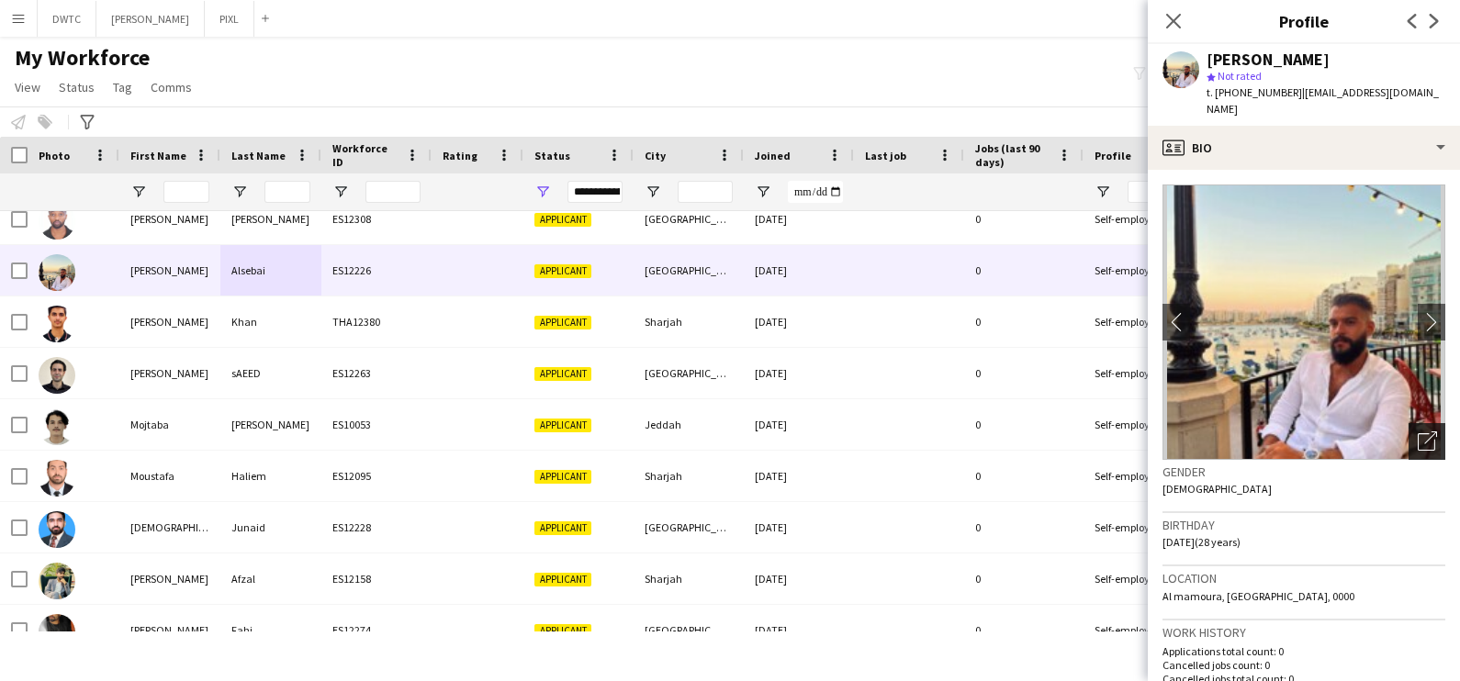
click at [1409, 432] on div "Open photos pop-in" at bounding box center [1427, 441] width 37 height 37
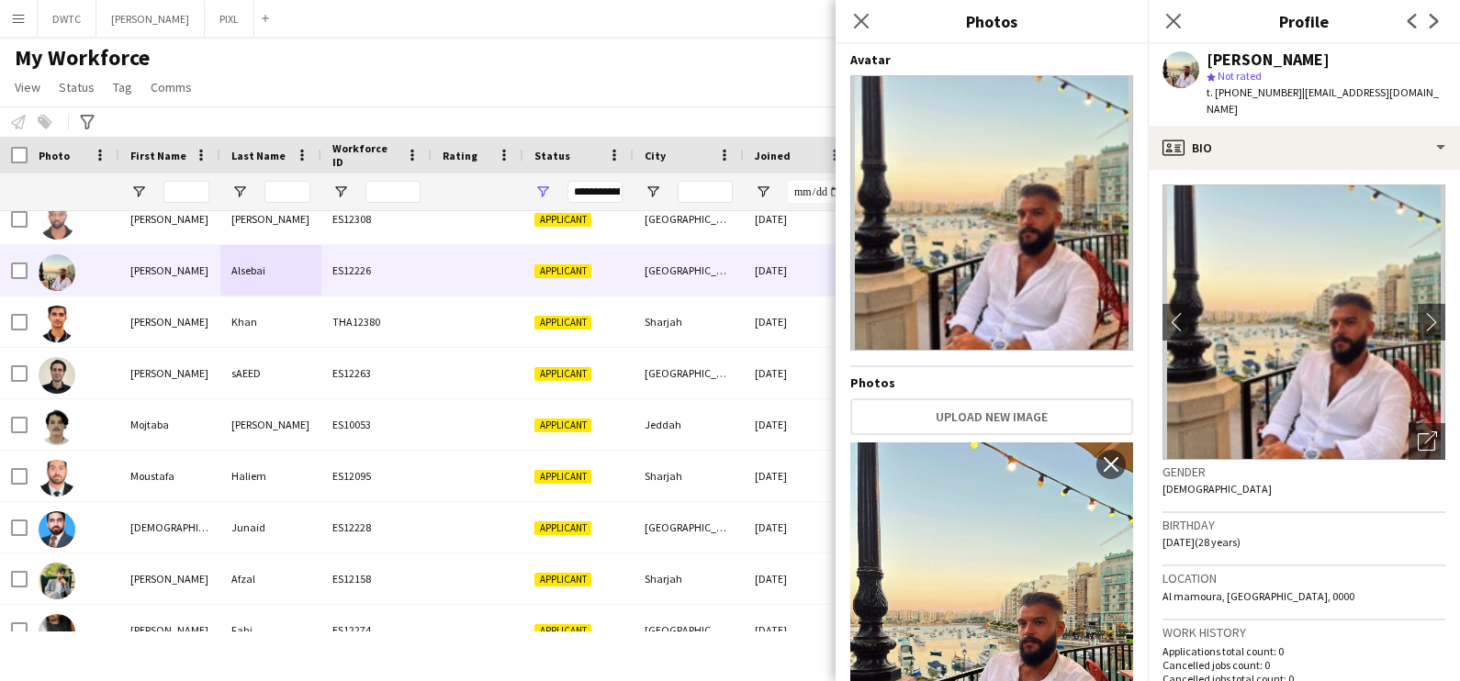
scroll to position [129, 0]
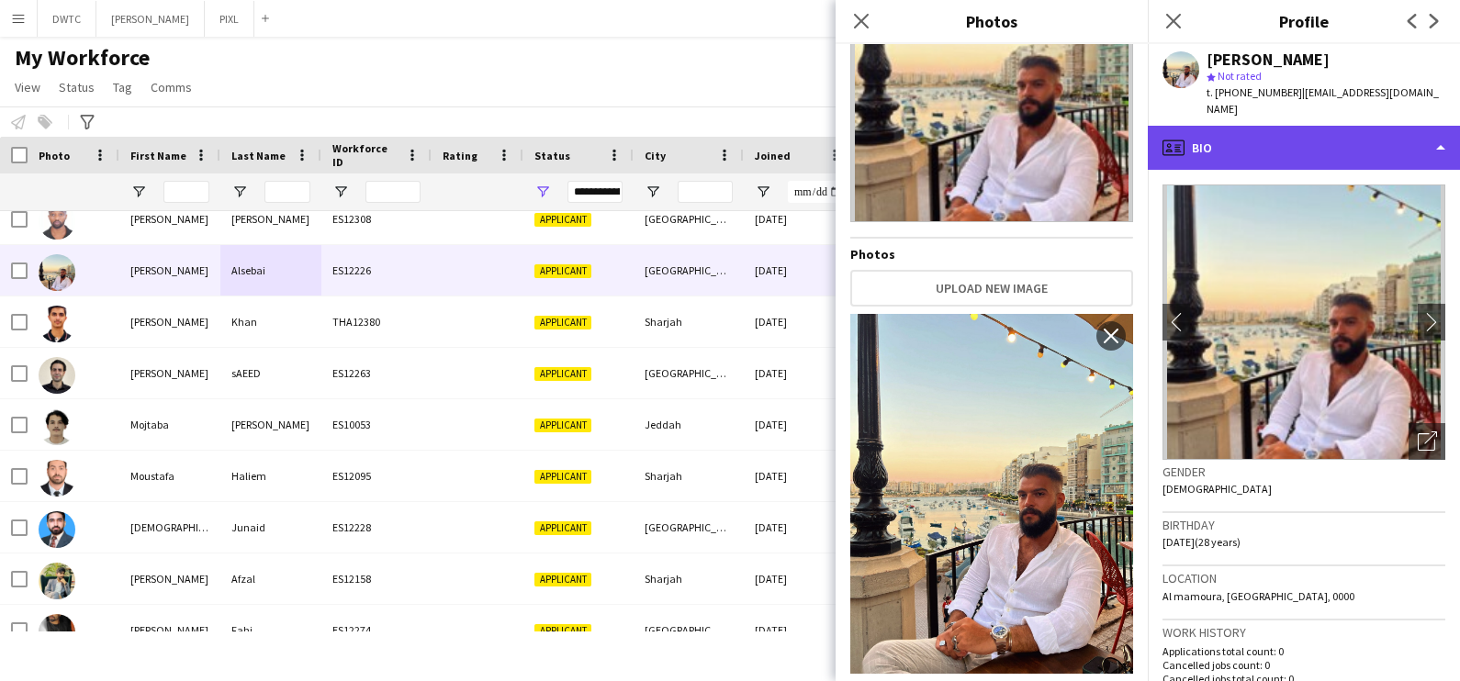
click at [1294, 147] on div "profile Bio" at bounding box center [1304, 148] width 312 height 44
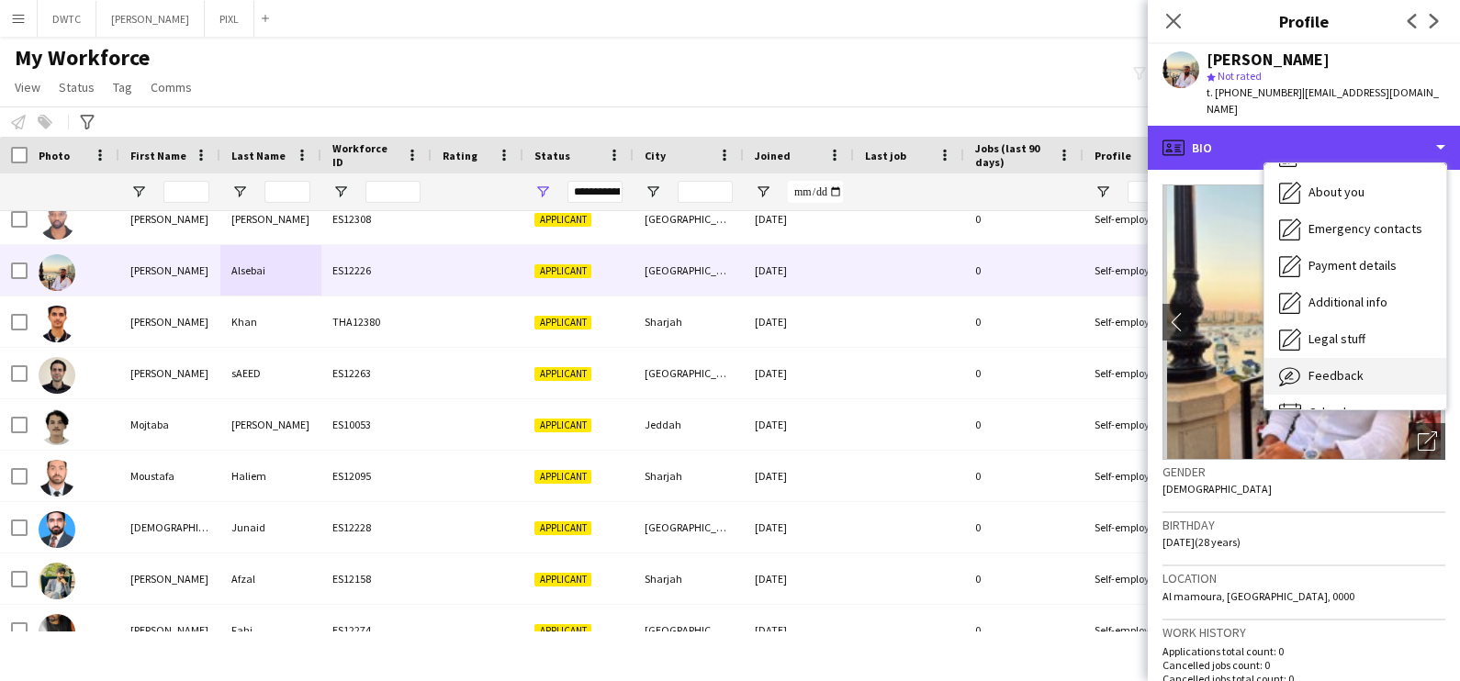
scroll to position [98, 0]
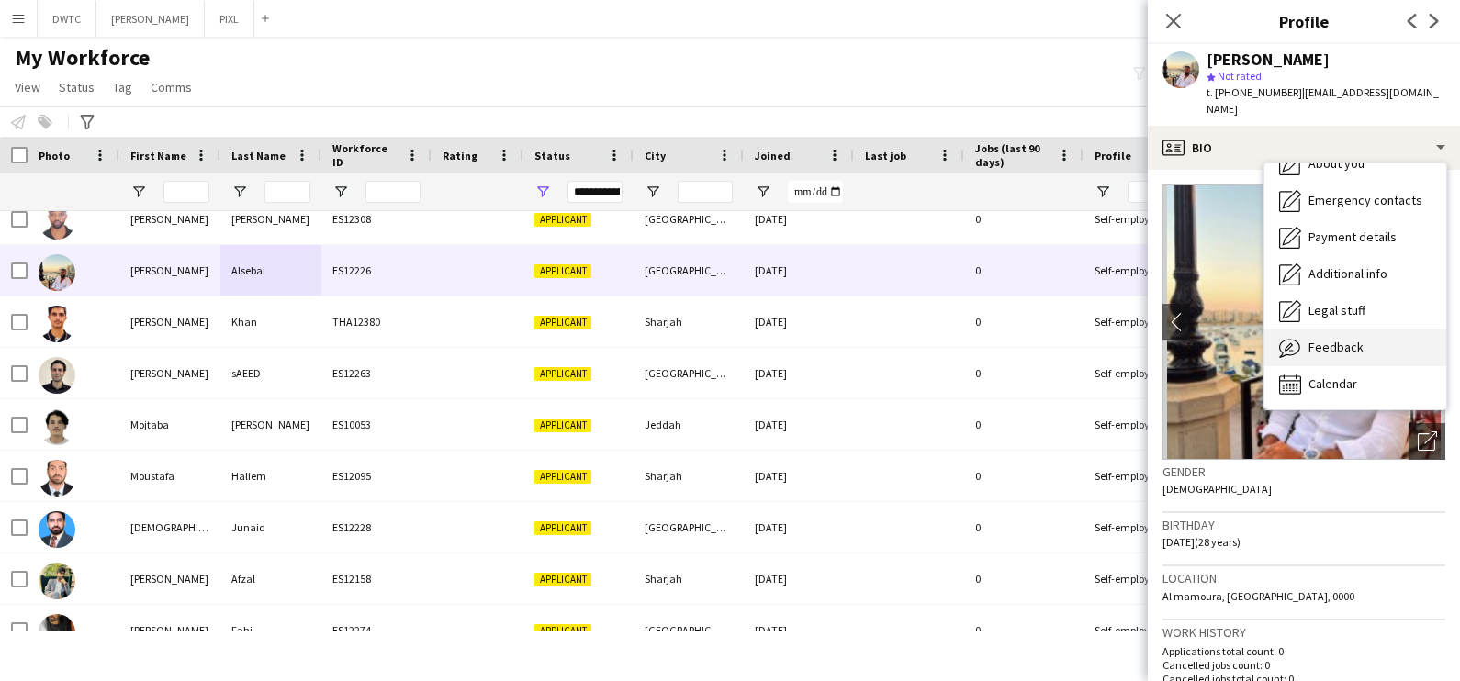
click at [1324, 356] on div "Feedback Feedback" at bounding box center [1355, 348] width 182 height 37
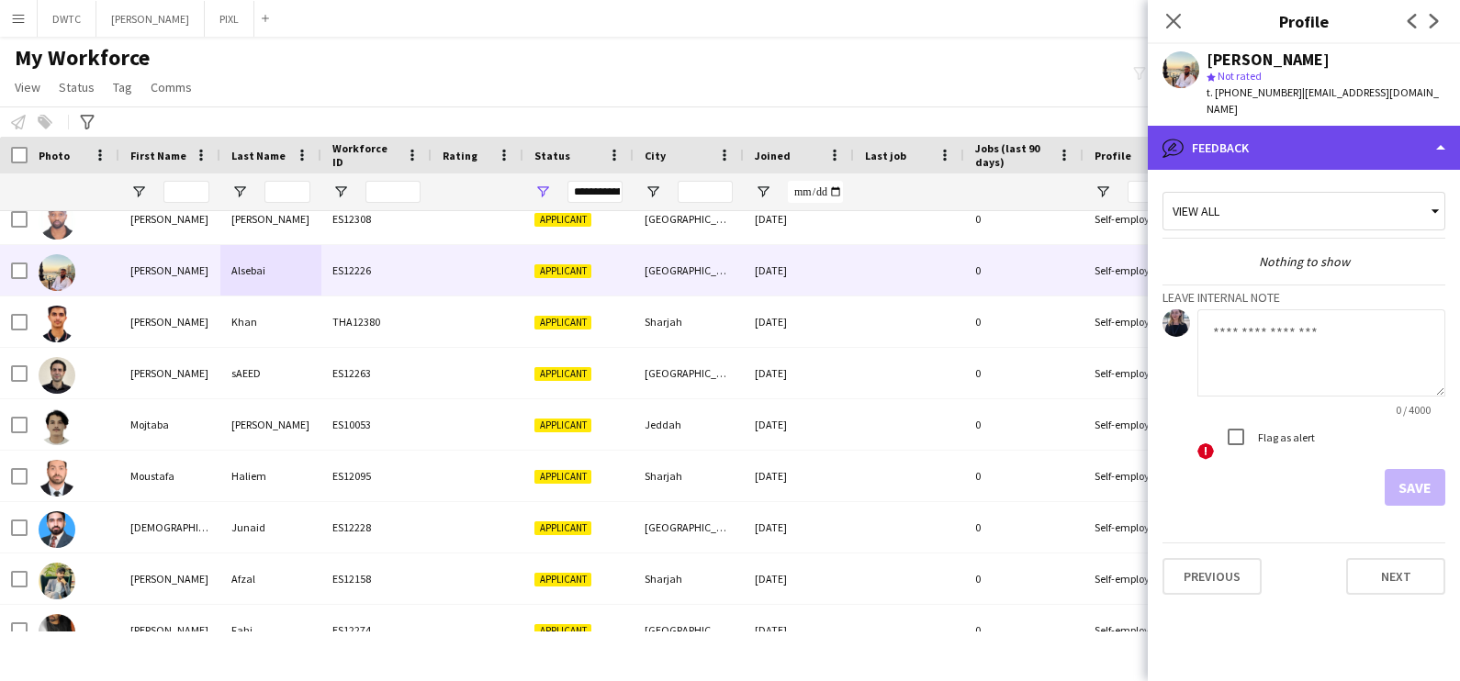
click at [1361, 140] on div "bubble-pencil Feedback" at bounding box center [1304, 148] width 312 height 44
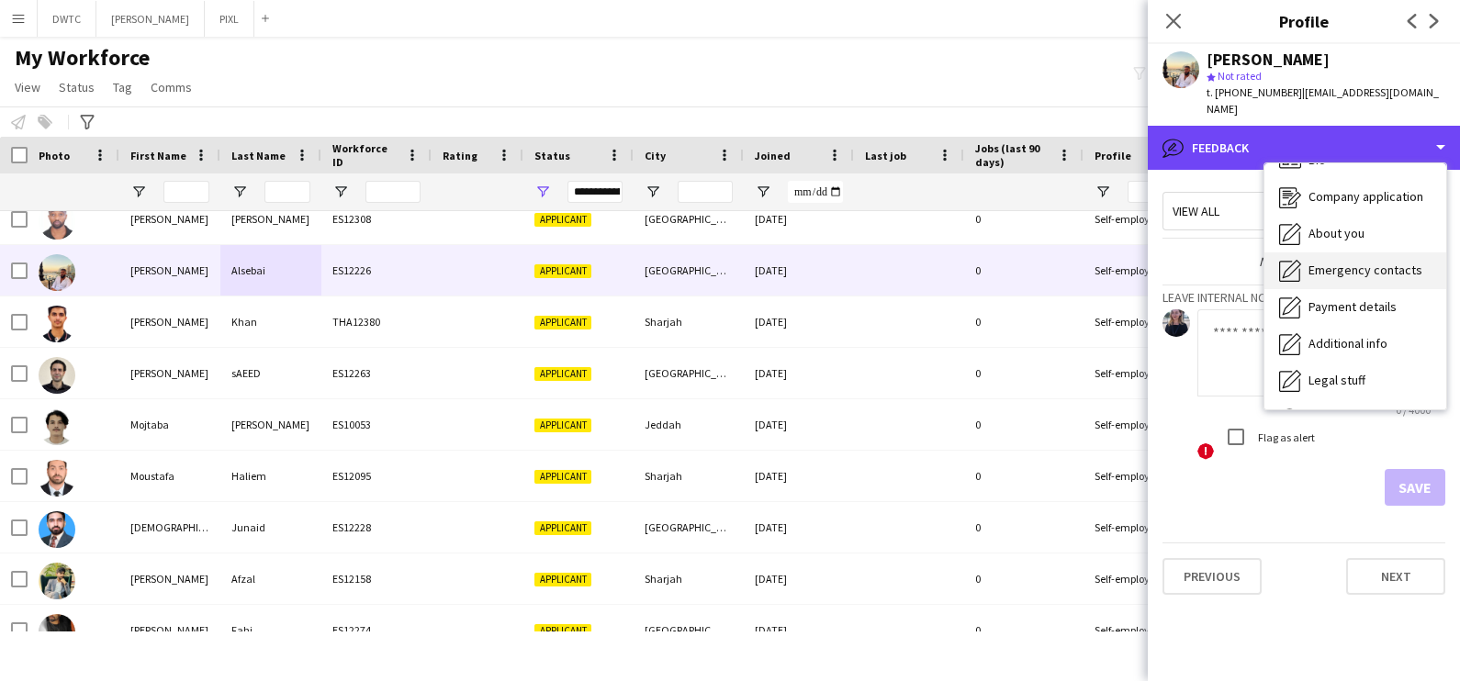
scroll to position [0, 0]
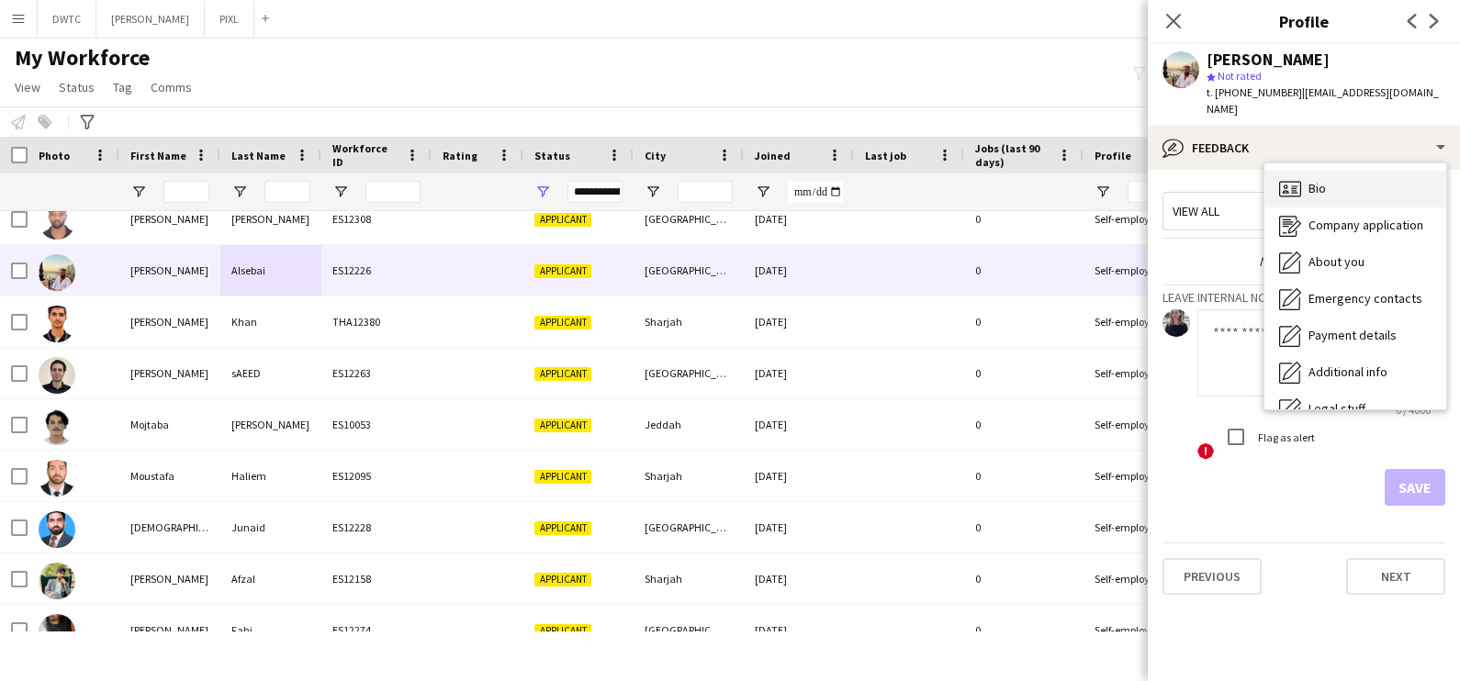
click at [1354, 188] on div "Bio Bio" at bounding box center [1355, 189] width 182 height 37
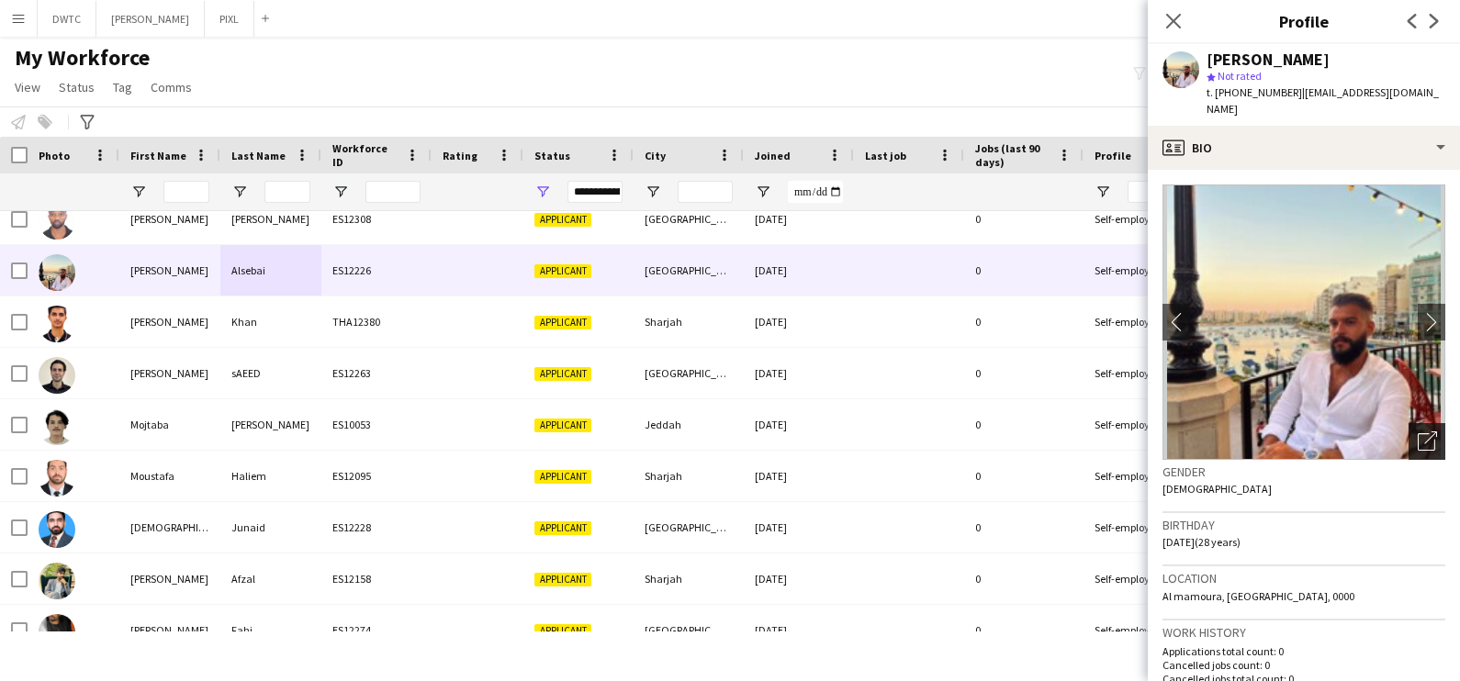
click at [1409, 445] on div "Open photos pop-in" at bounding box center [1427, 441] width 37 height 37
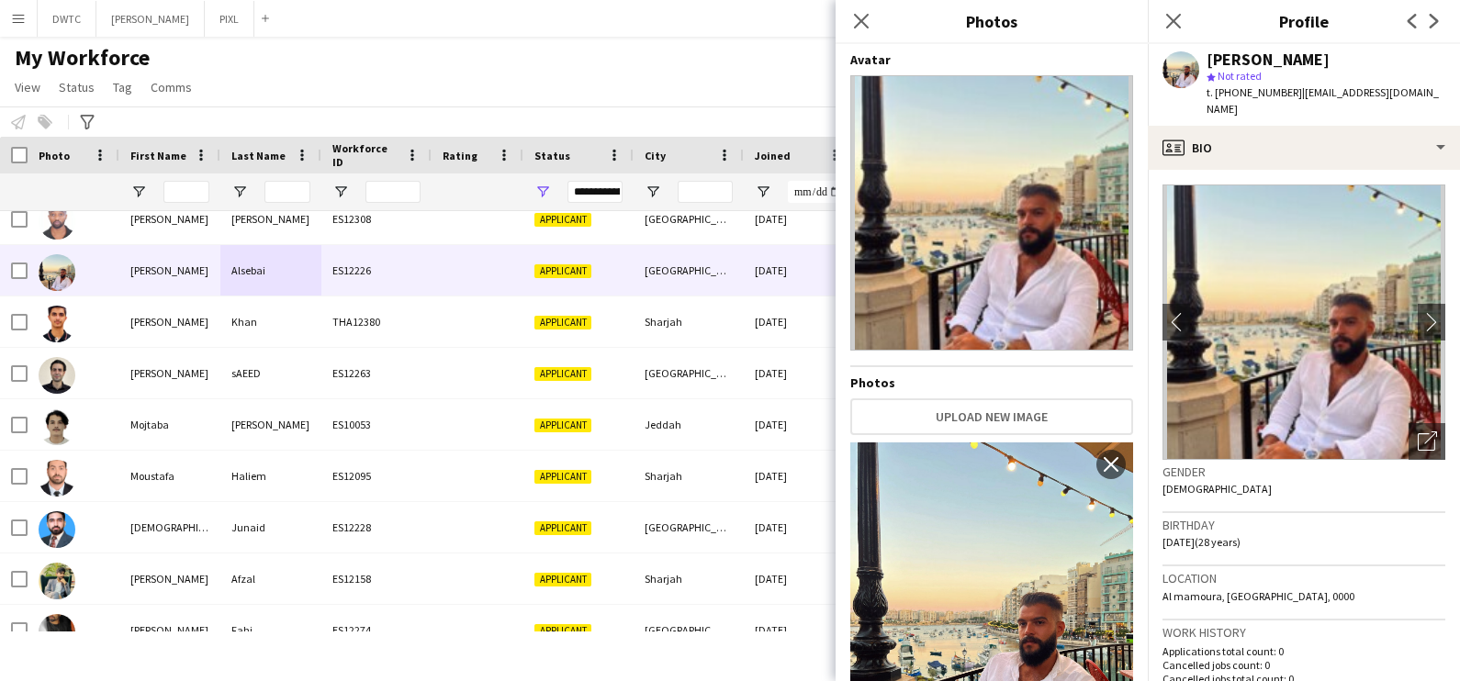
scroll to position [129, 0]
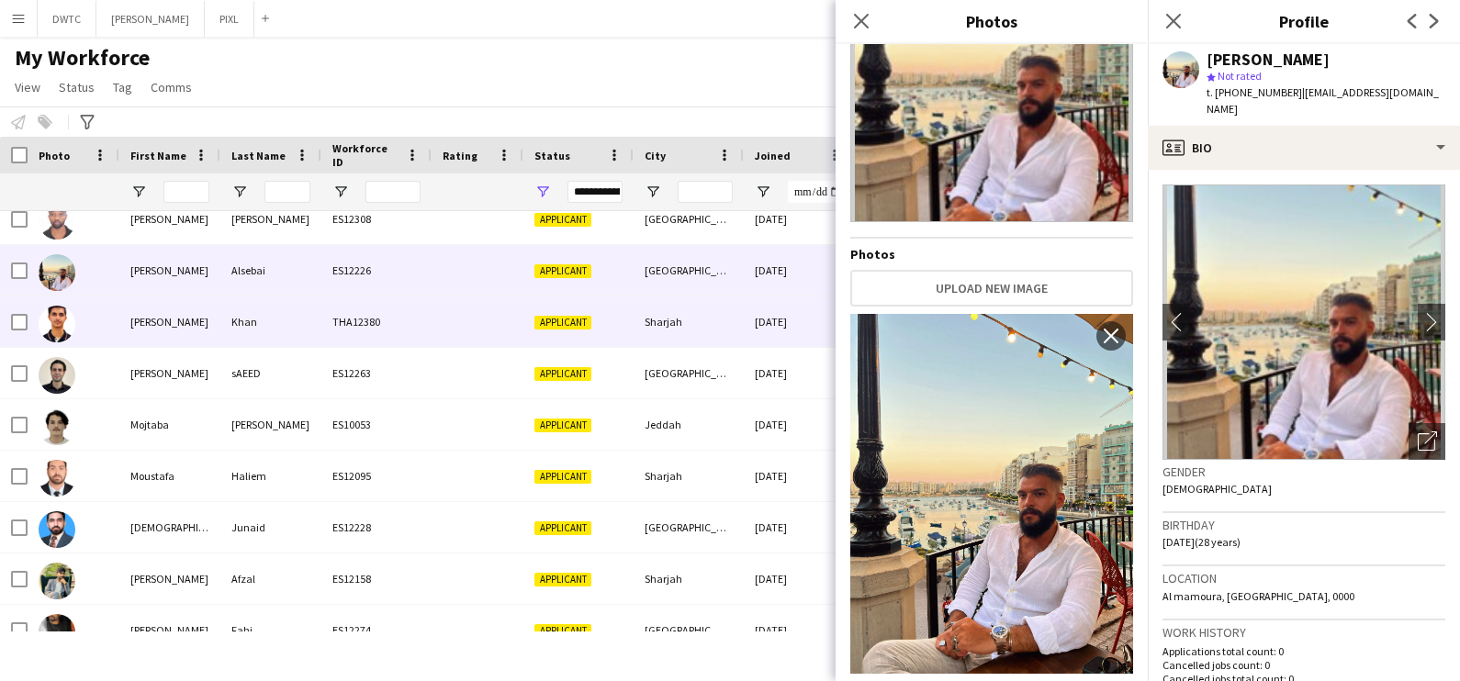
click at [355, 314] on div "THA12380" at bounding box center [376, 322] width 110 height 51
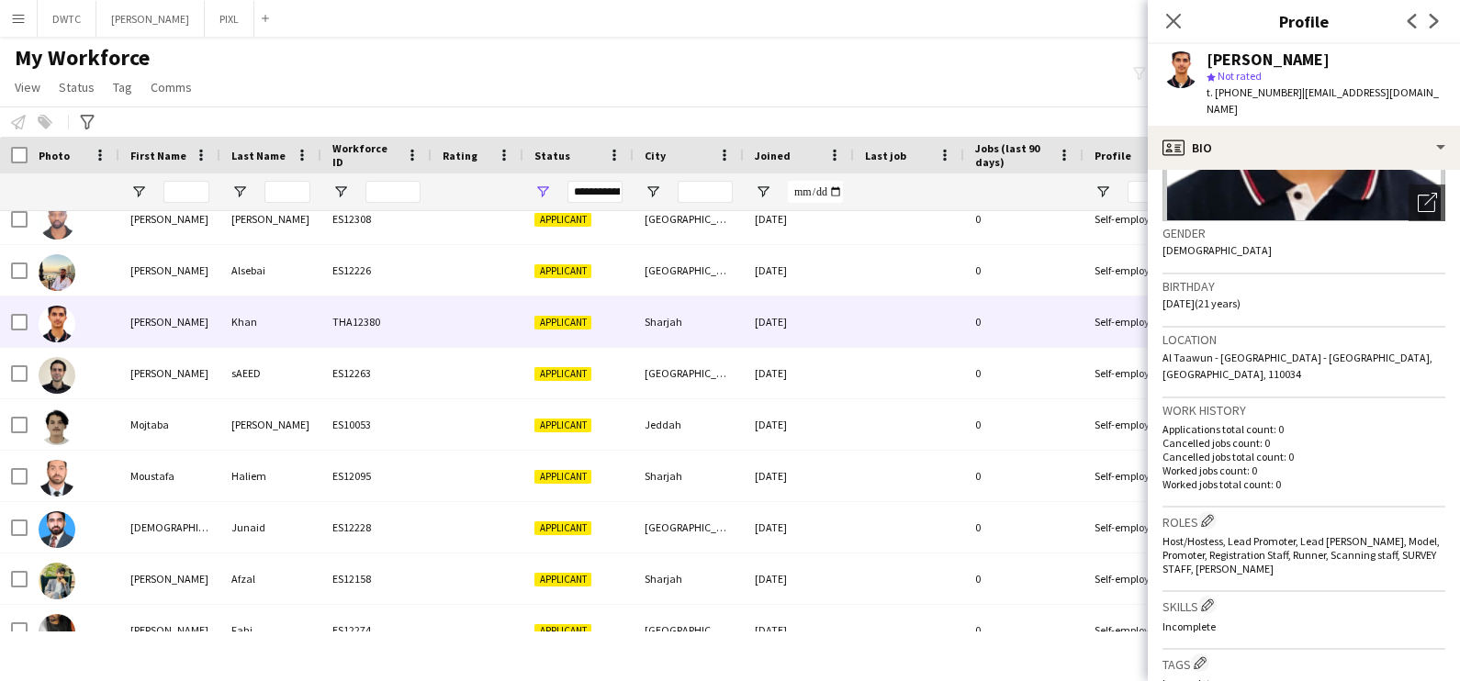
scroll to position [689, 0]
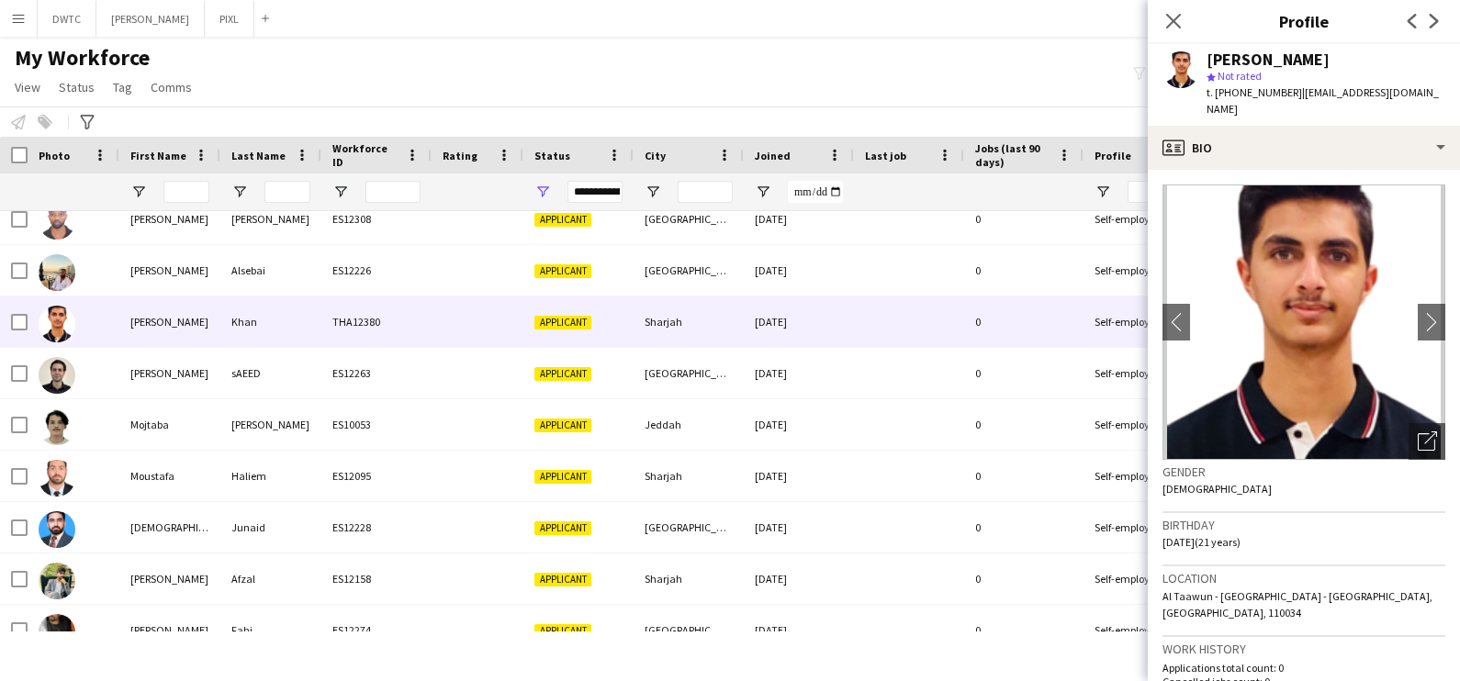
scroll to position [689, 0]
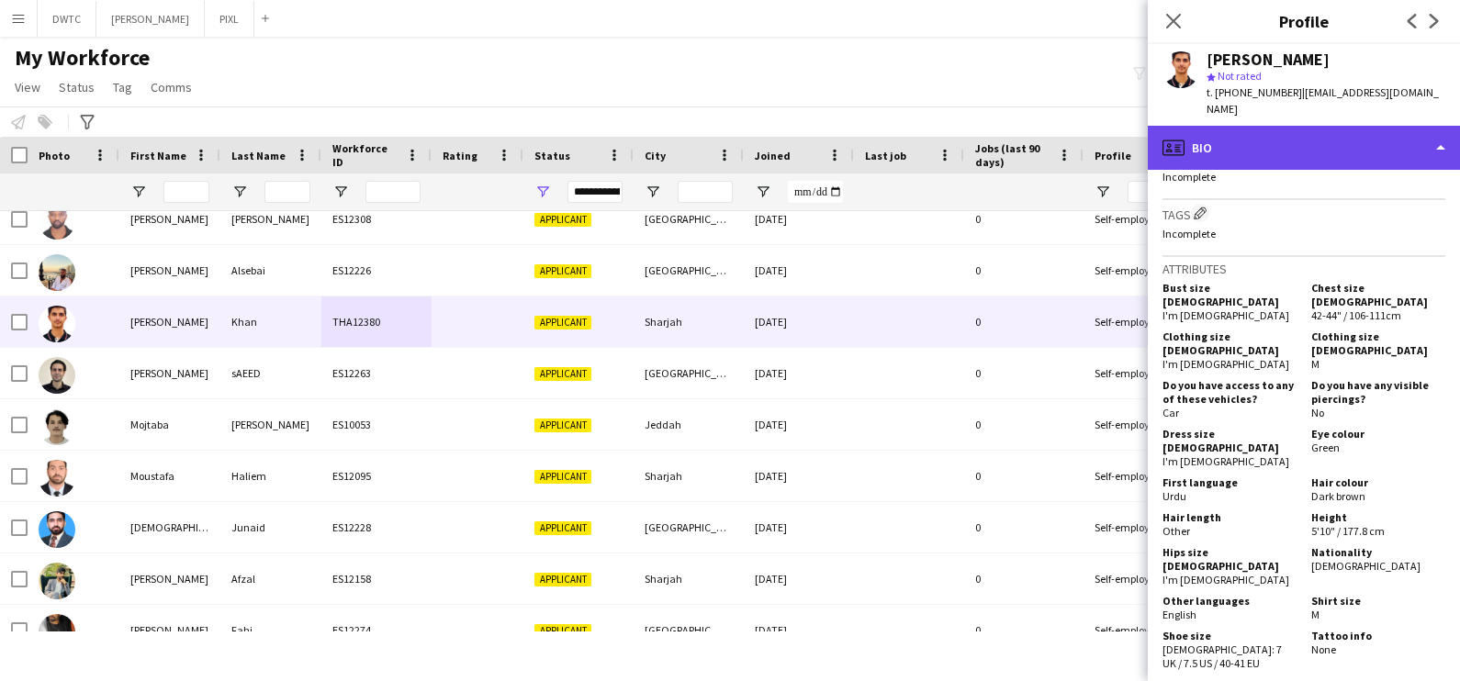
click at [1308, 126] on div "profile Bio" at bounding box center [1304, 148] width 312 height 44
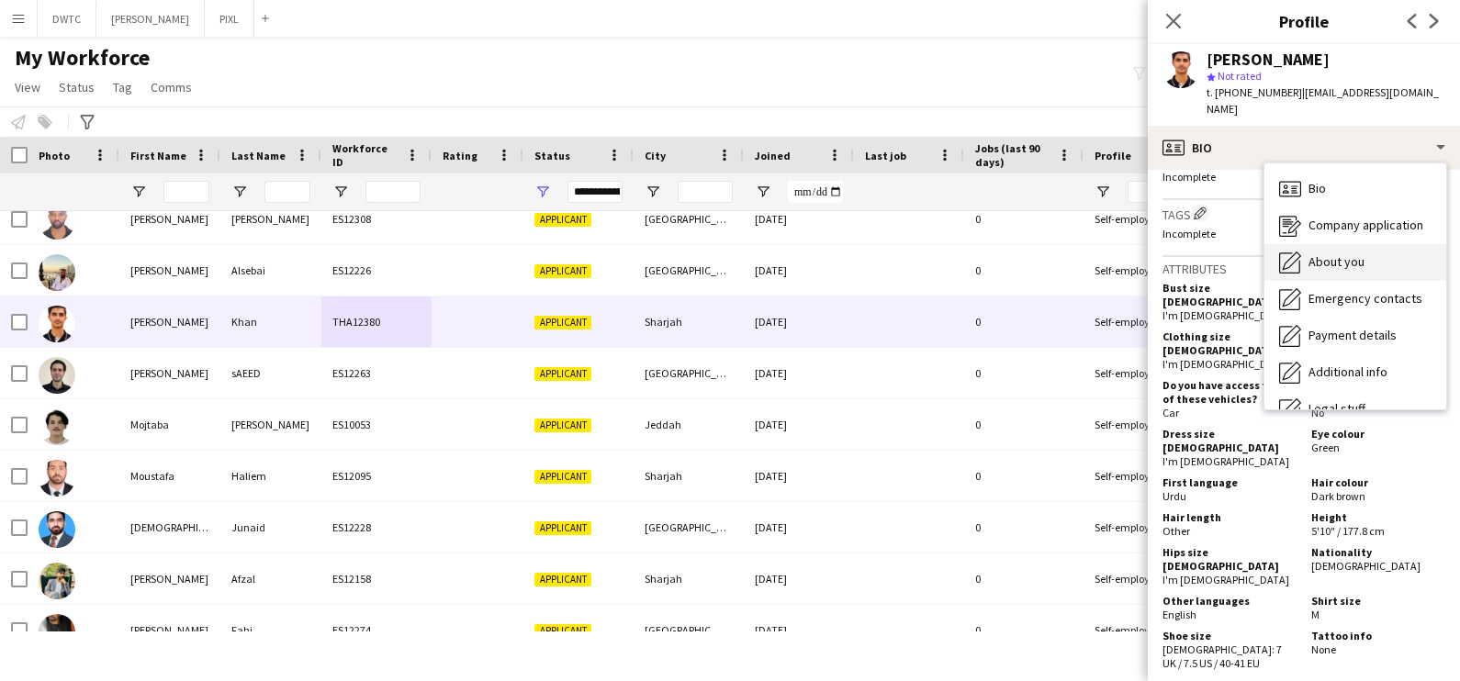
click at [1358, 253] on span "About you" at bounding box center [1337, 261] width 56 height 17
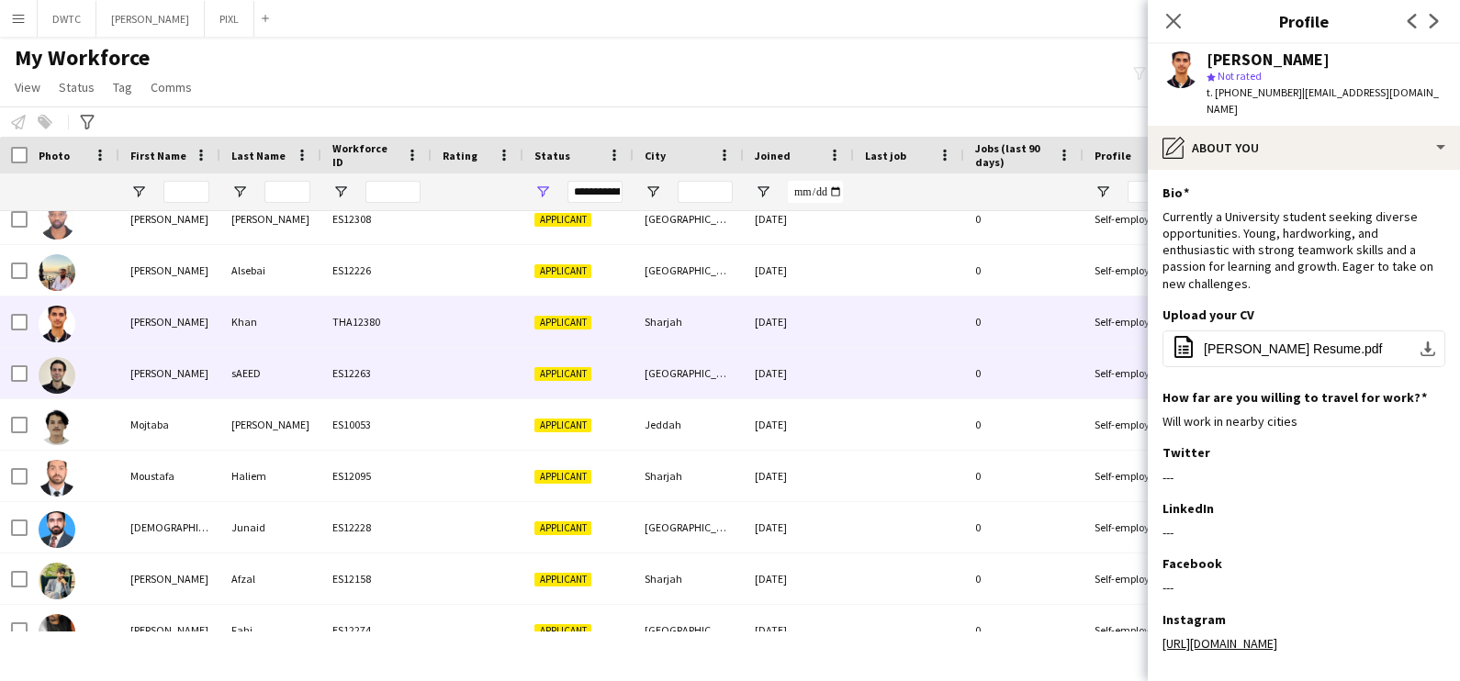
click at [175, 370] on div "[PERSON_NAME]" at bounding box center [169, 373] width 101 height 51
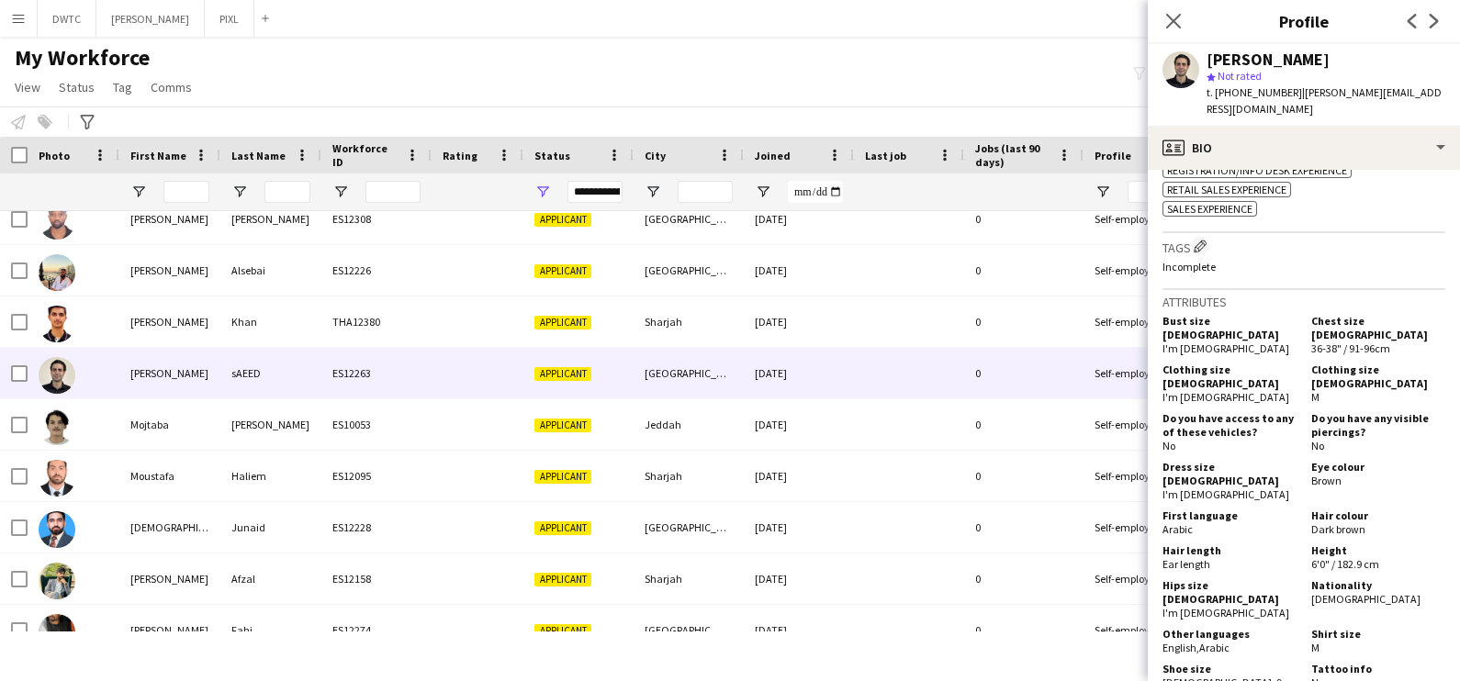
scroll to position [1148, 0]
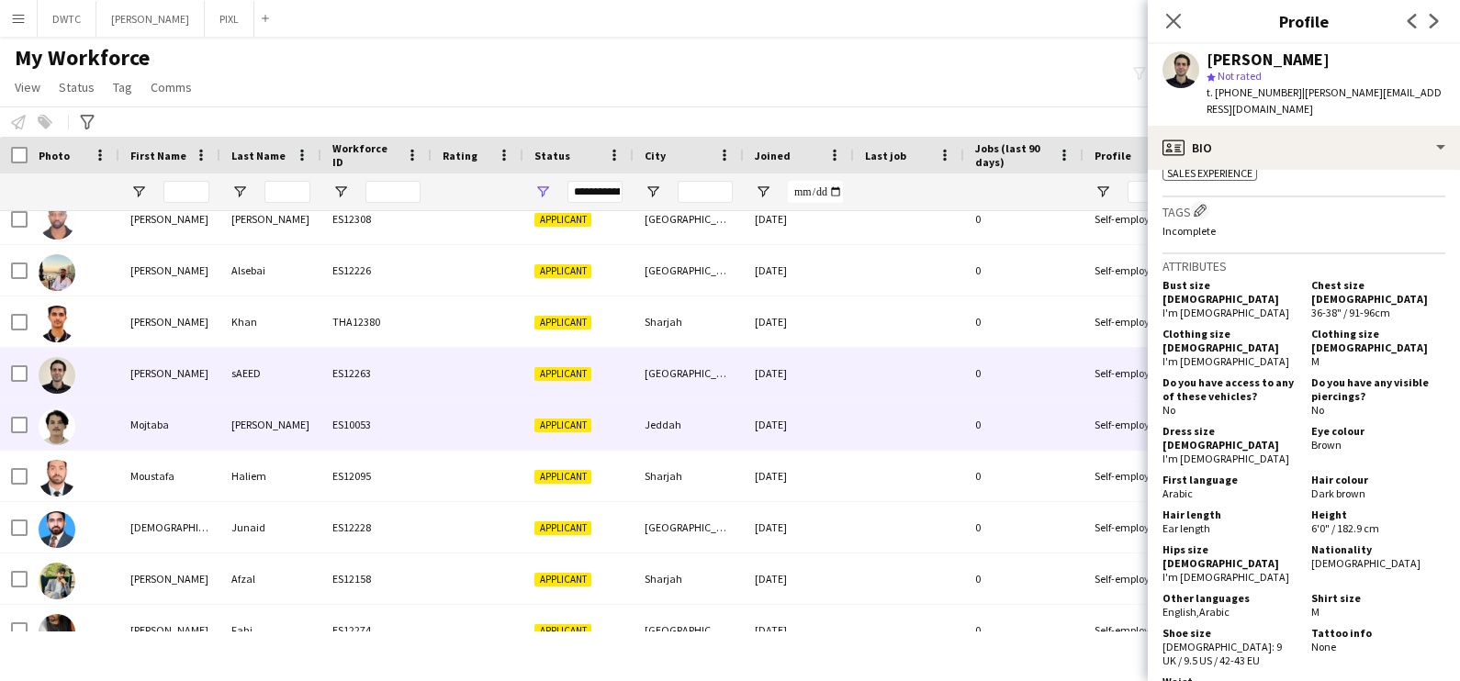
click at [351, 427] on div "ES10053" at bounding box center [376, 424] width 110 height 51
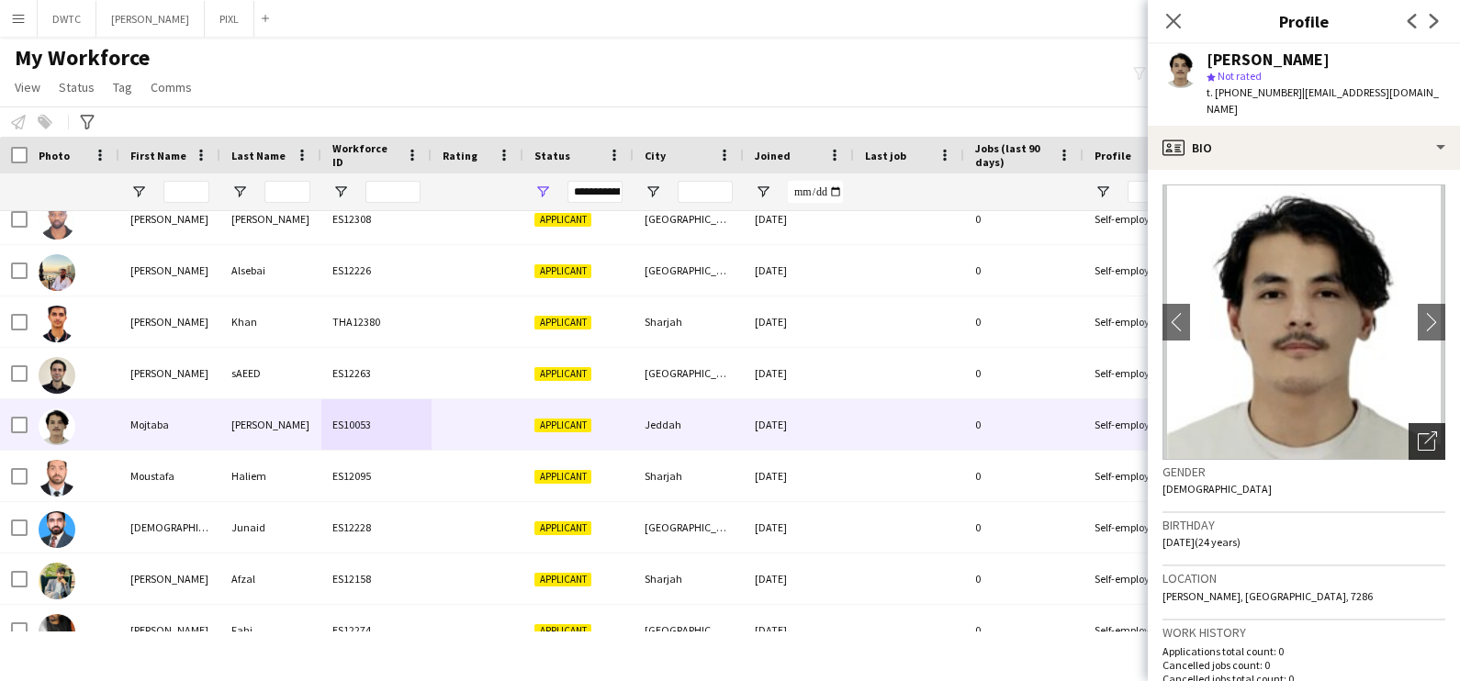
click at [1418, 437] on icon "Open photos pop-in" at bounding box center [1427, 441] width 19 height 19
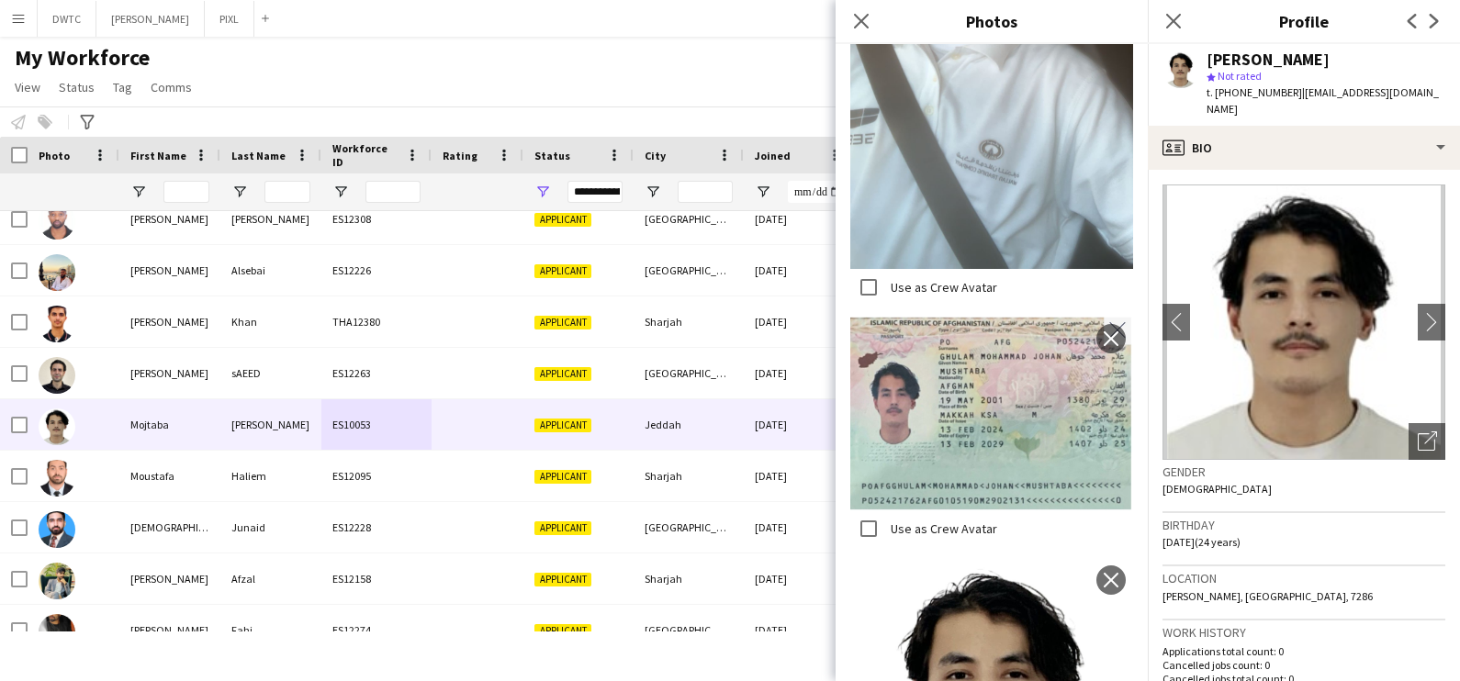
scroll to position [1561, 0]
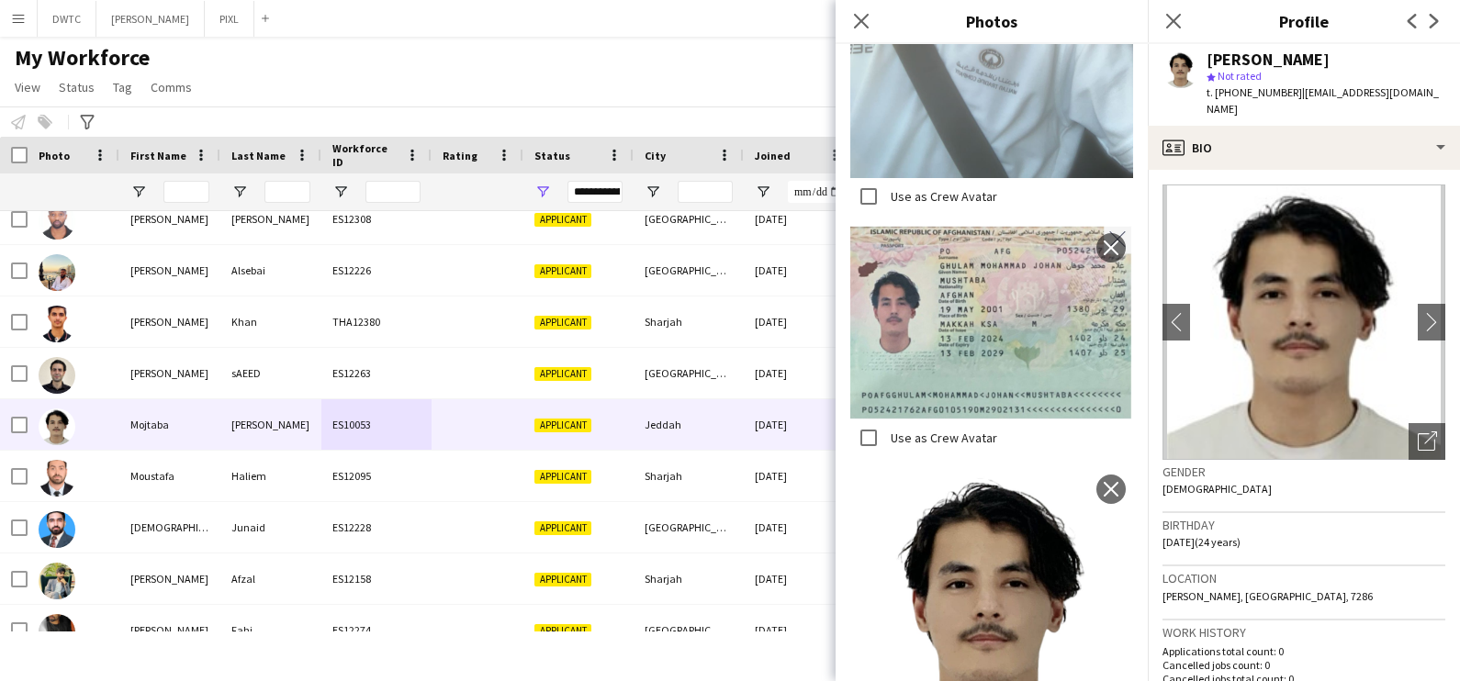
click at [1333, 117] on div "t. +9660545849271 | mojtabamuhammad04@gmail.com" at bounding box center [1326, 100] width 239 height 33
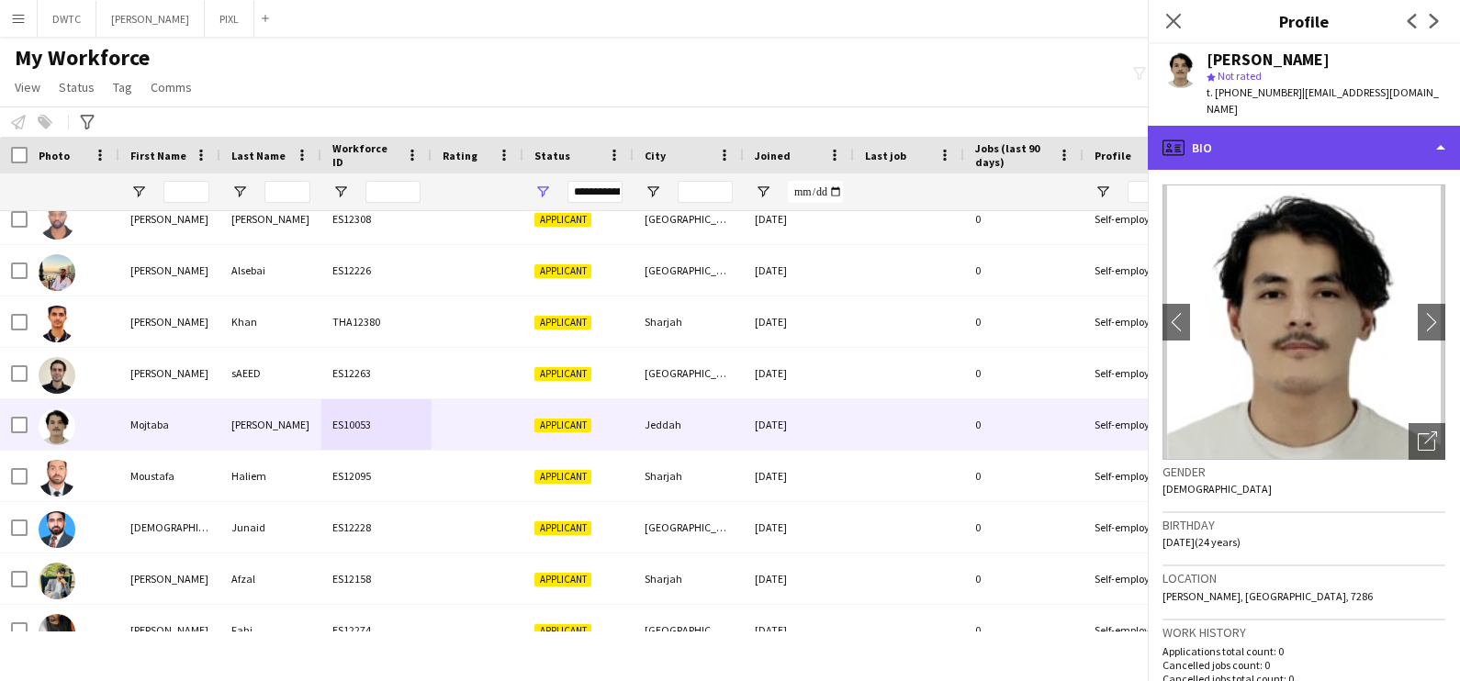
click at [1331, 142] on div "profile Bio" at bounding box center [1304, 148] width 312 height 44
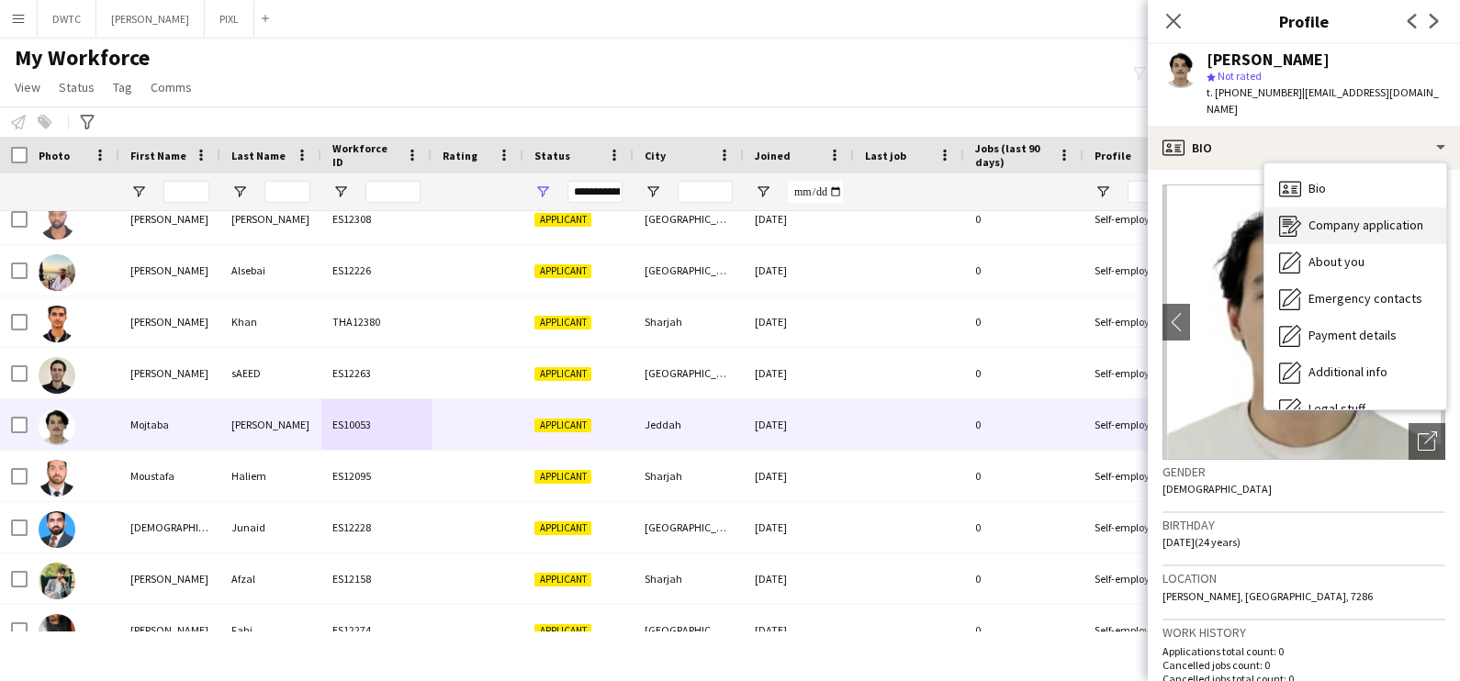
click at [1349, 224] on span "Company application" at bounding box center [1366, 225] width 115 height 17
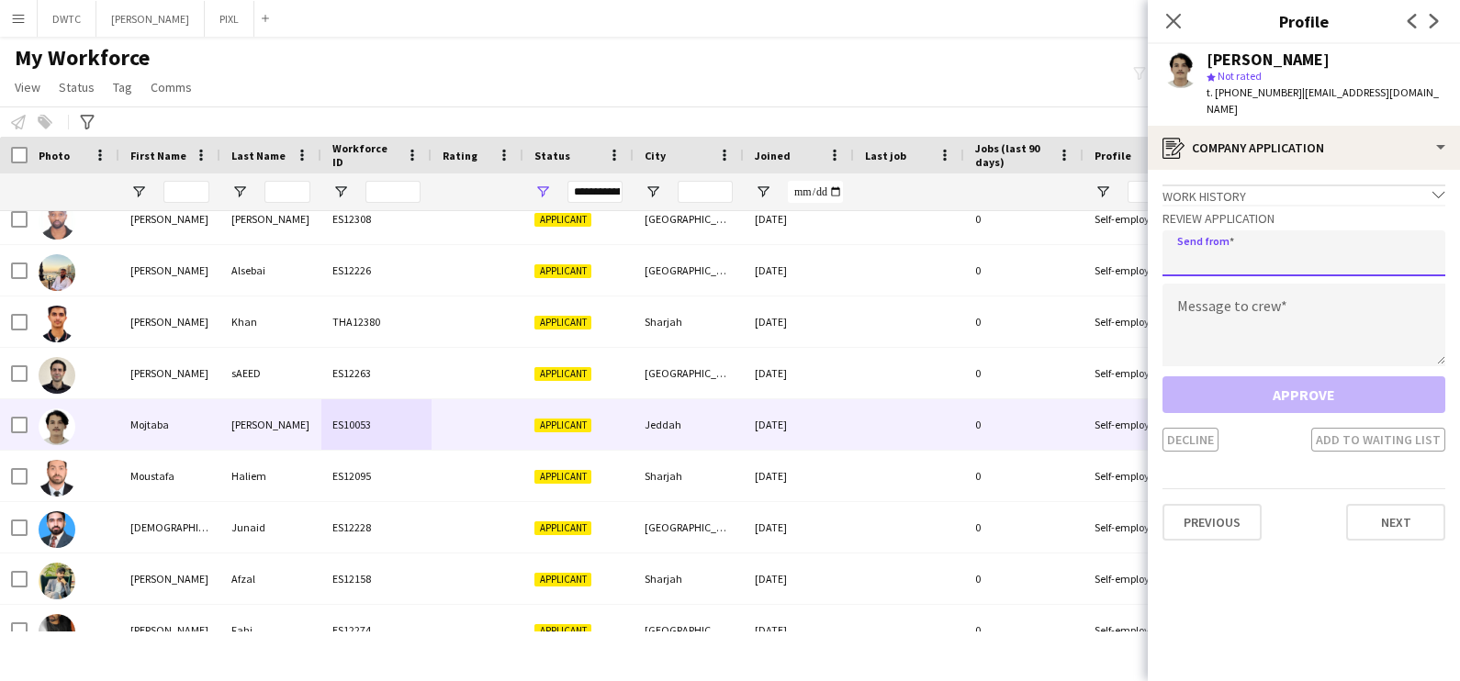
drag, startPoint x: 1243, startPoint y: 247, endPoint x: 1240, endPoint y: 257, distance: 10.7
click at [1243, 248] on input "email" at bounding box center [1304, 253] width 283 height 46
type input "**********"
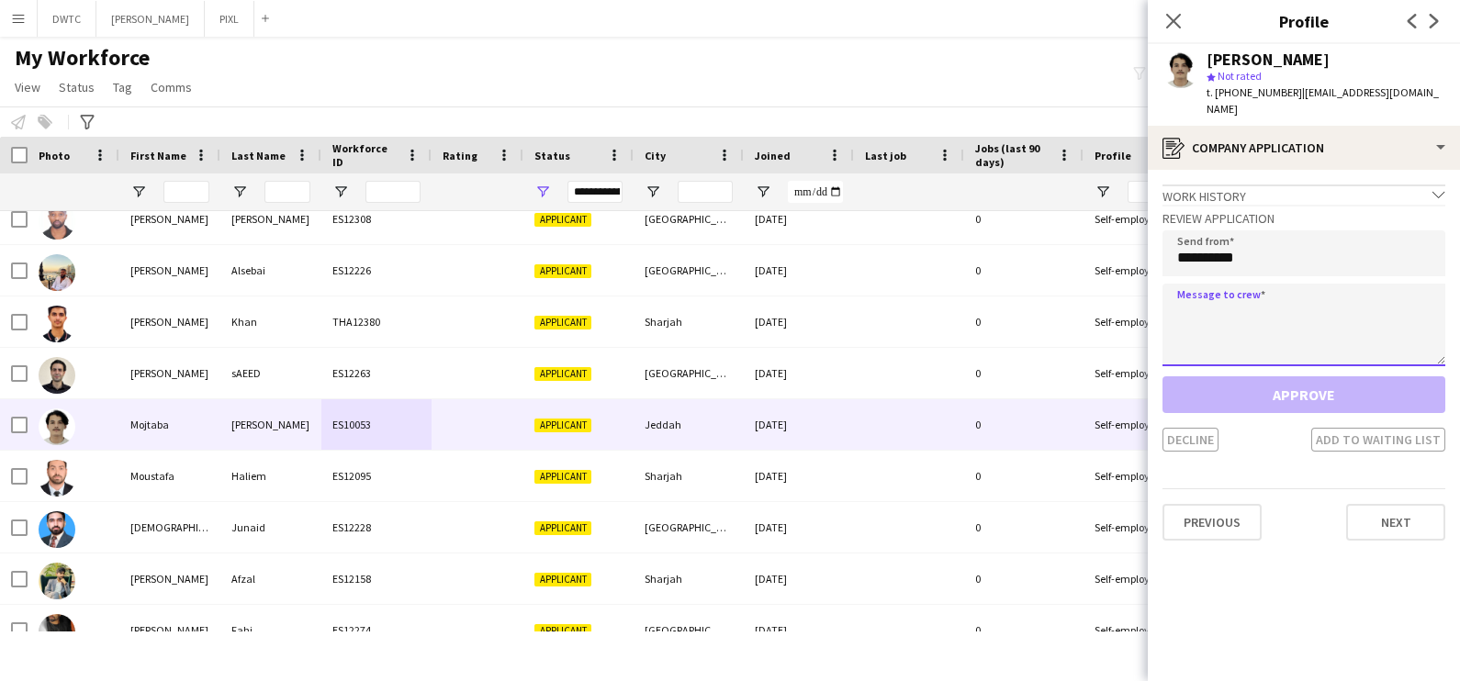
click at [1201, 315] on textarea at bounding box center [1304, 325] width 283 height 83
paste textarea "**********"
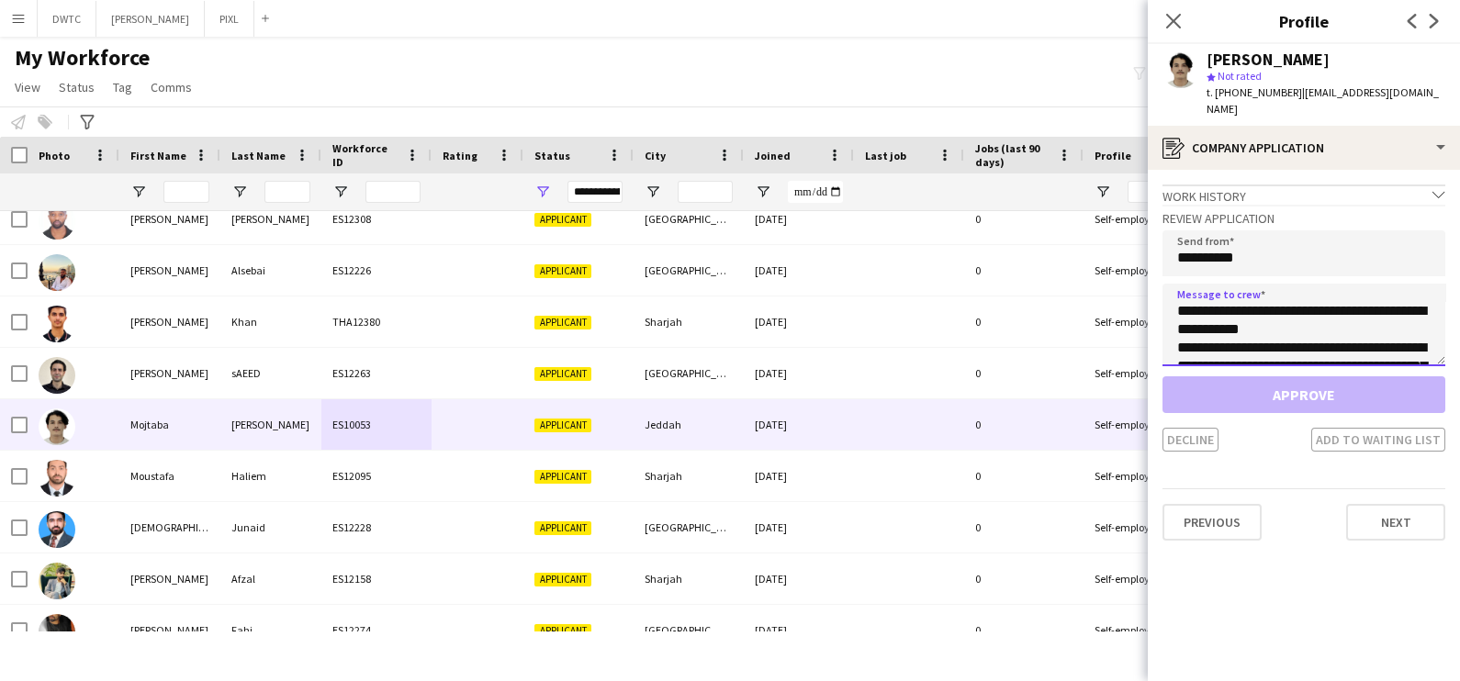
scroll to position [140, 0]
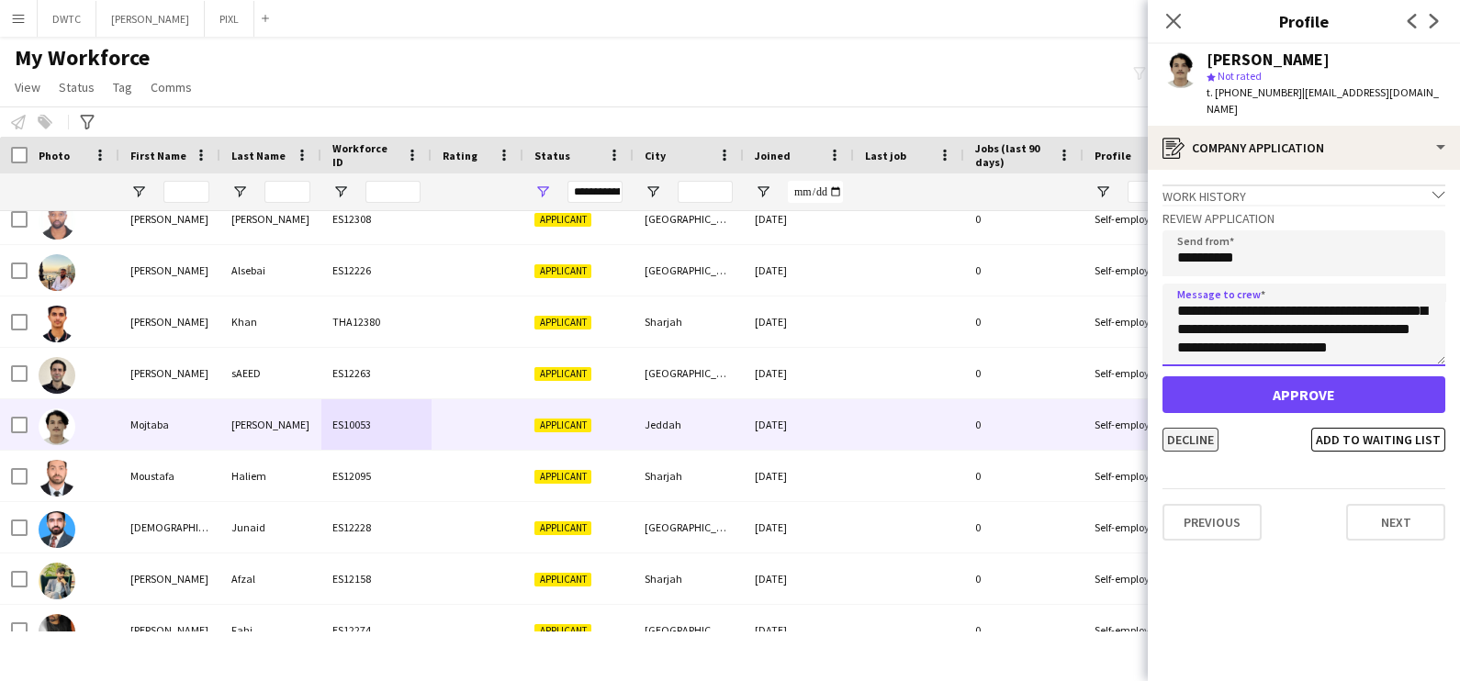
type textarea "**********"
click at [1196, 439] on button "Decline" at bounding box center [1191, 440] width 56 height 24
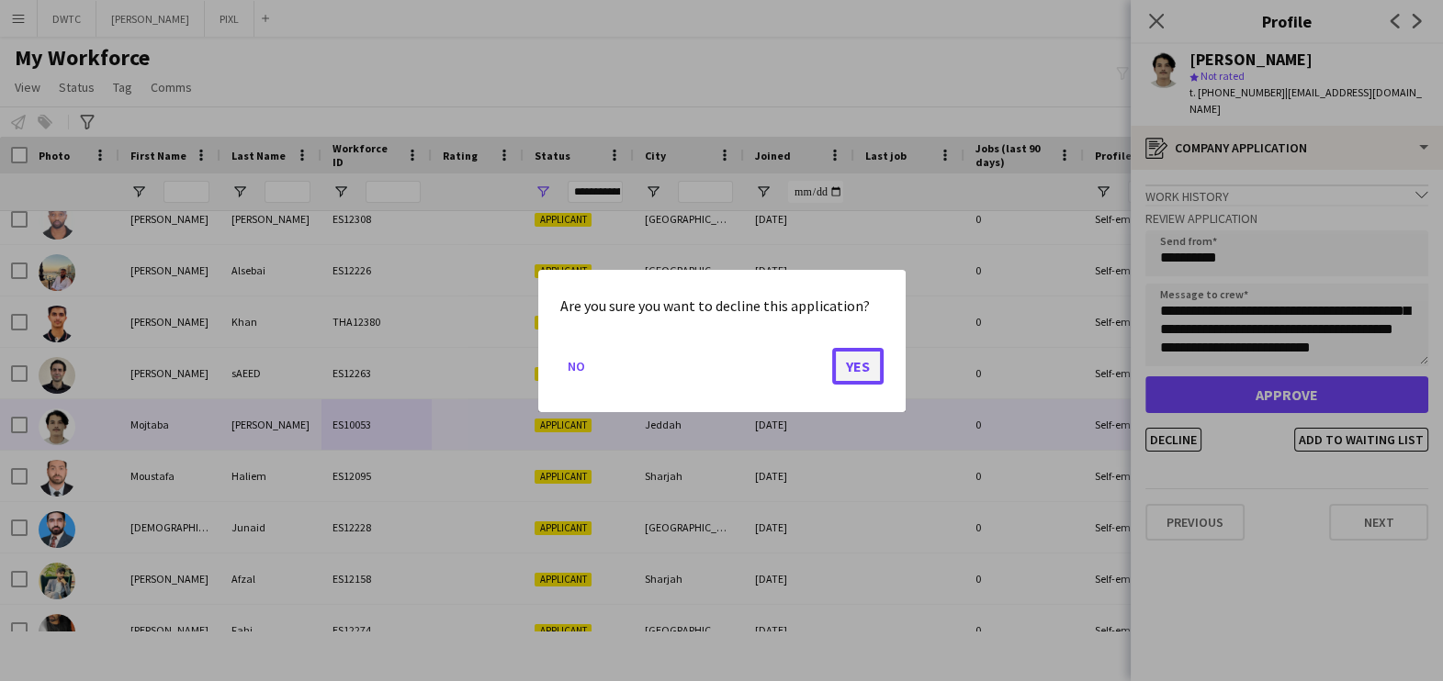
click at [854, 361] on button "Yes" at bounding box center [857, 365] width 51 height 37
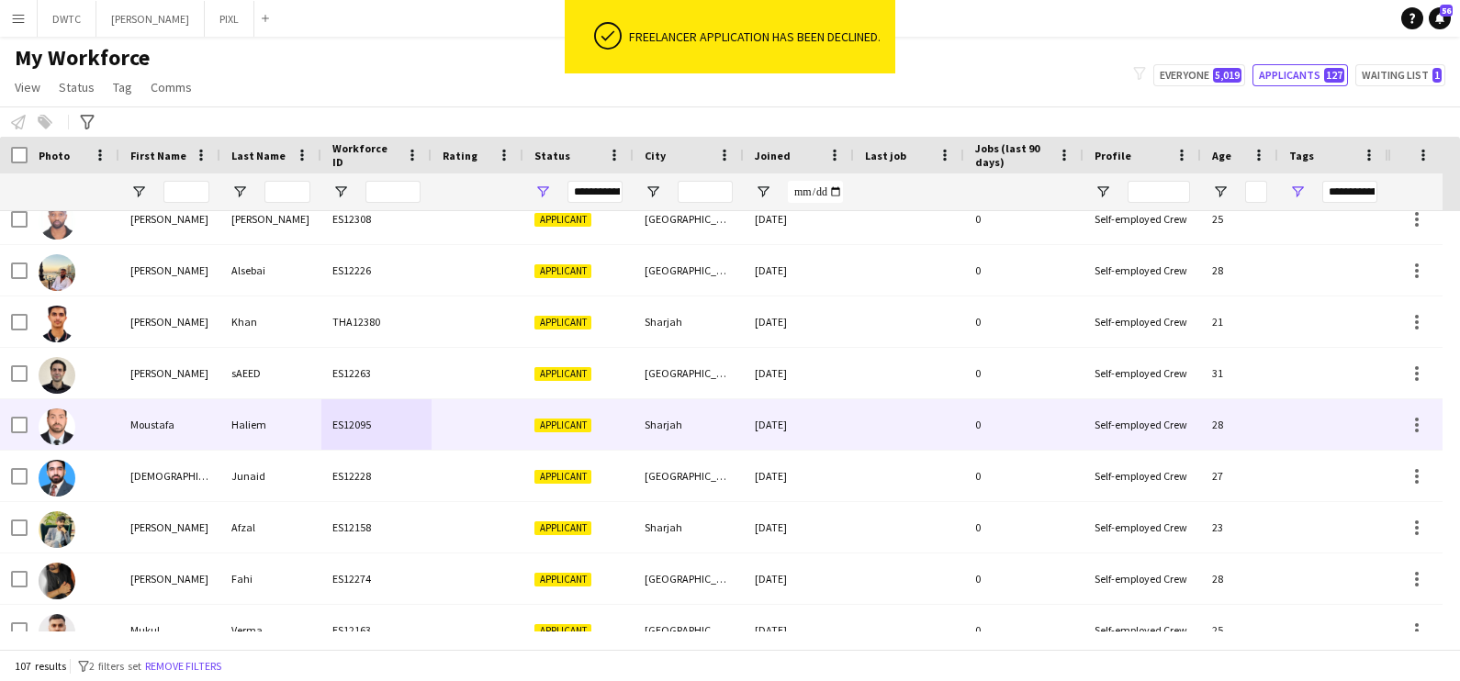
click at [424, 429] on div "ES12095" at bounding box center [376, 424] width 110 height 51
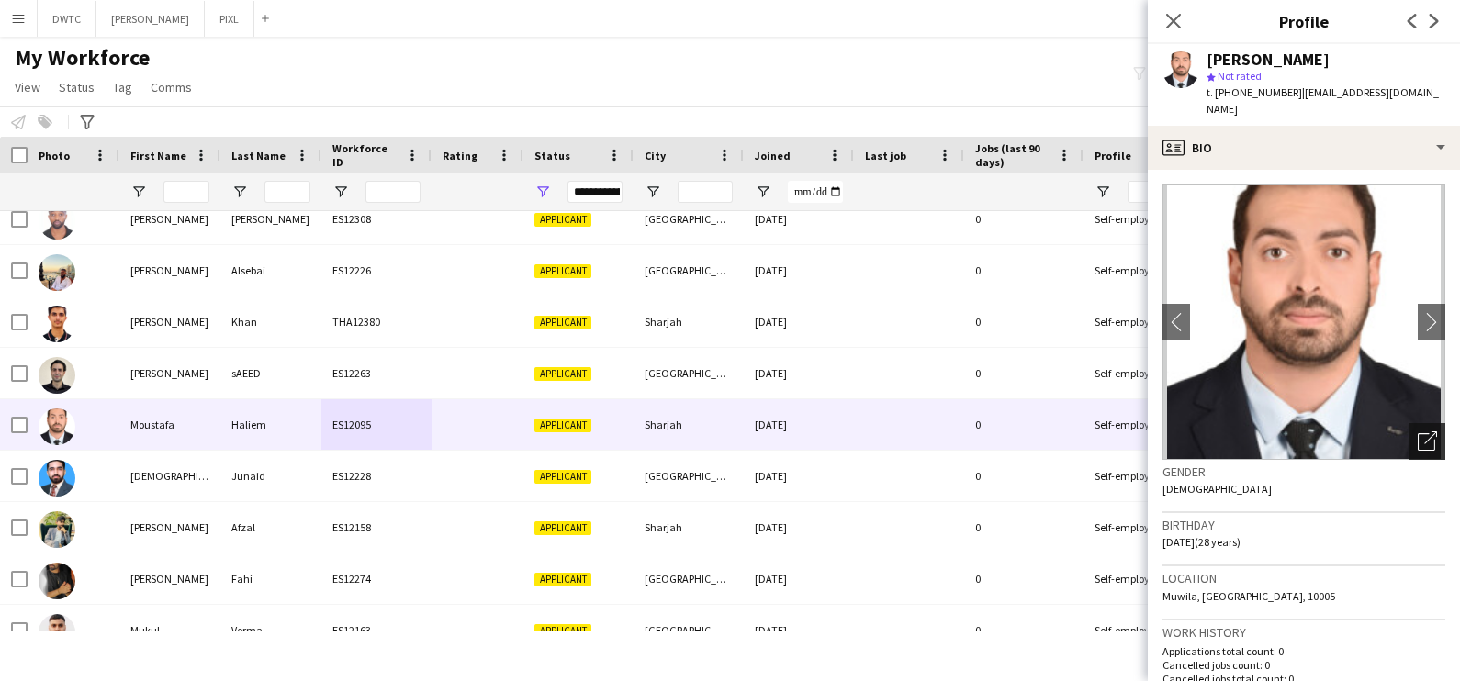
click at [1418, 432] on icon "Open photos pop-in" at bounding box center [1427, 441] width 19 height 19
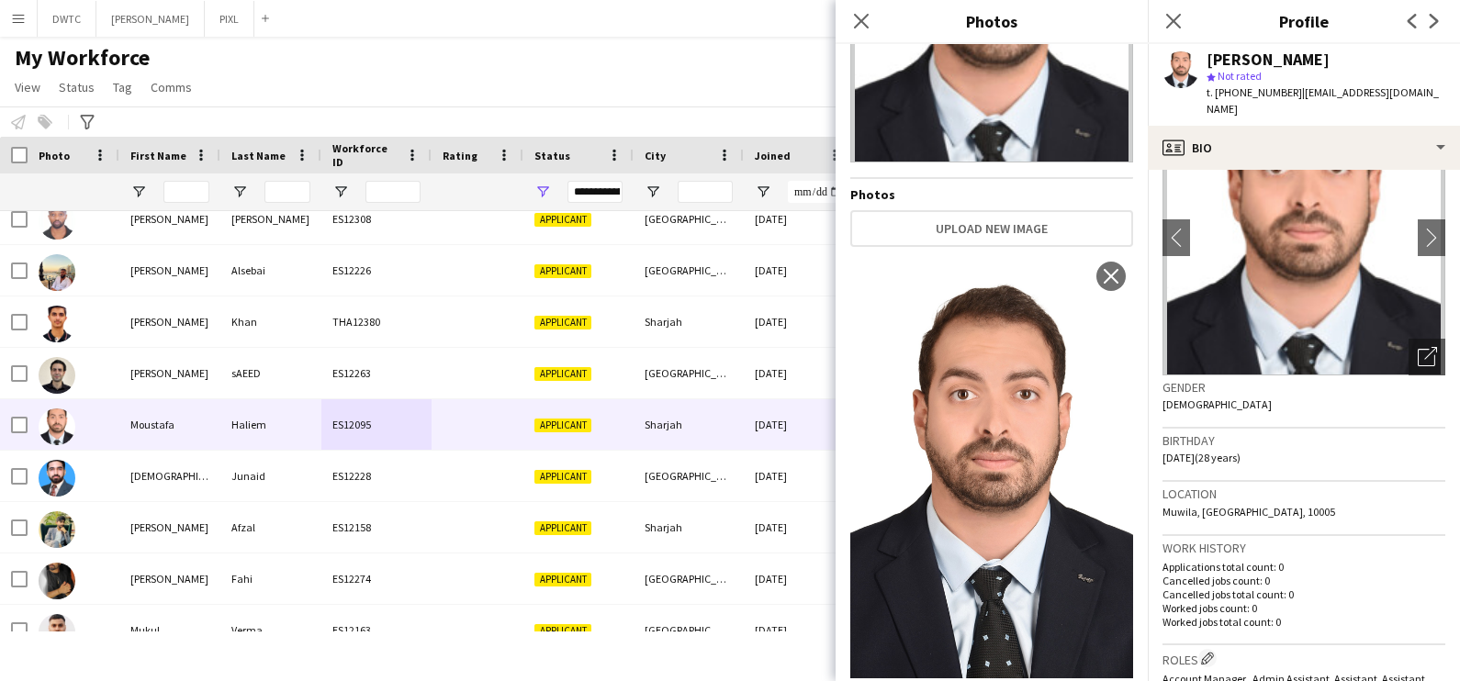
scroll to position [0, 0]
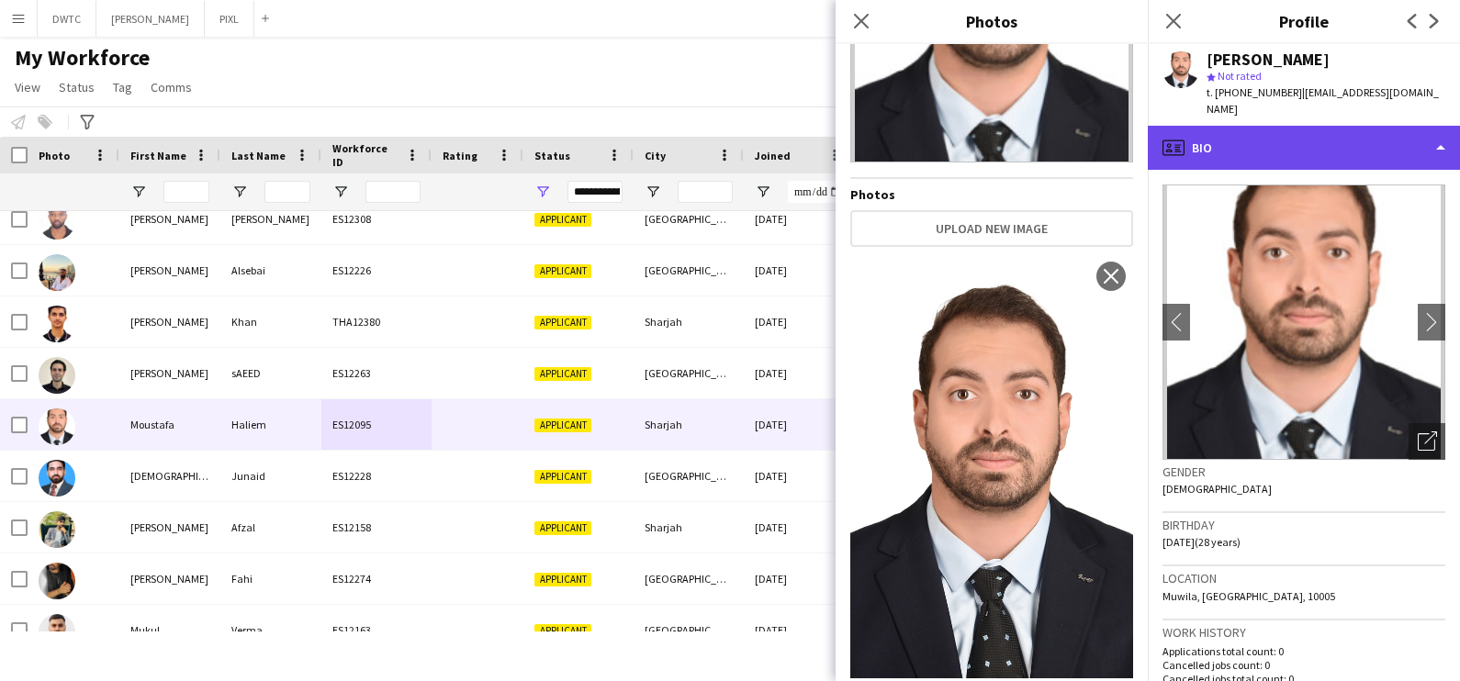
click at [1375, 129] on div "profile Bio" at bounding box center [1304, 148] width 312 height 44
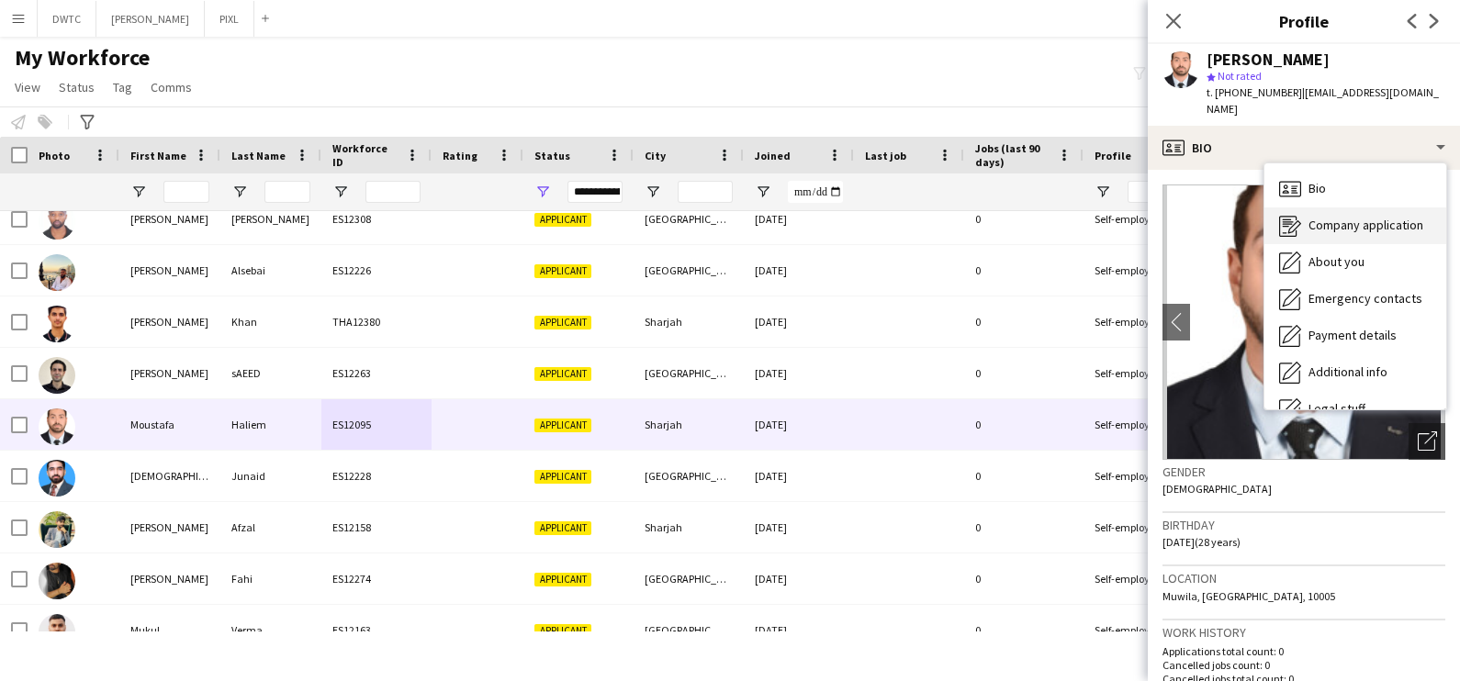
click at [1336, 217] on span "Company application" at bounding box center [1366, 225] width 115 height 17
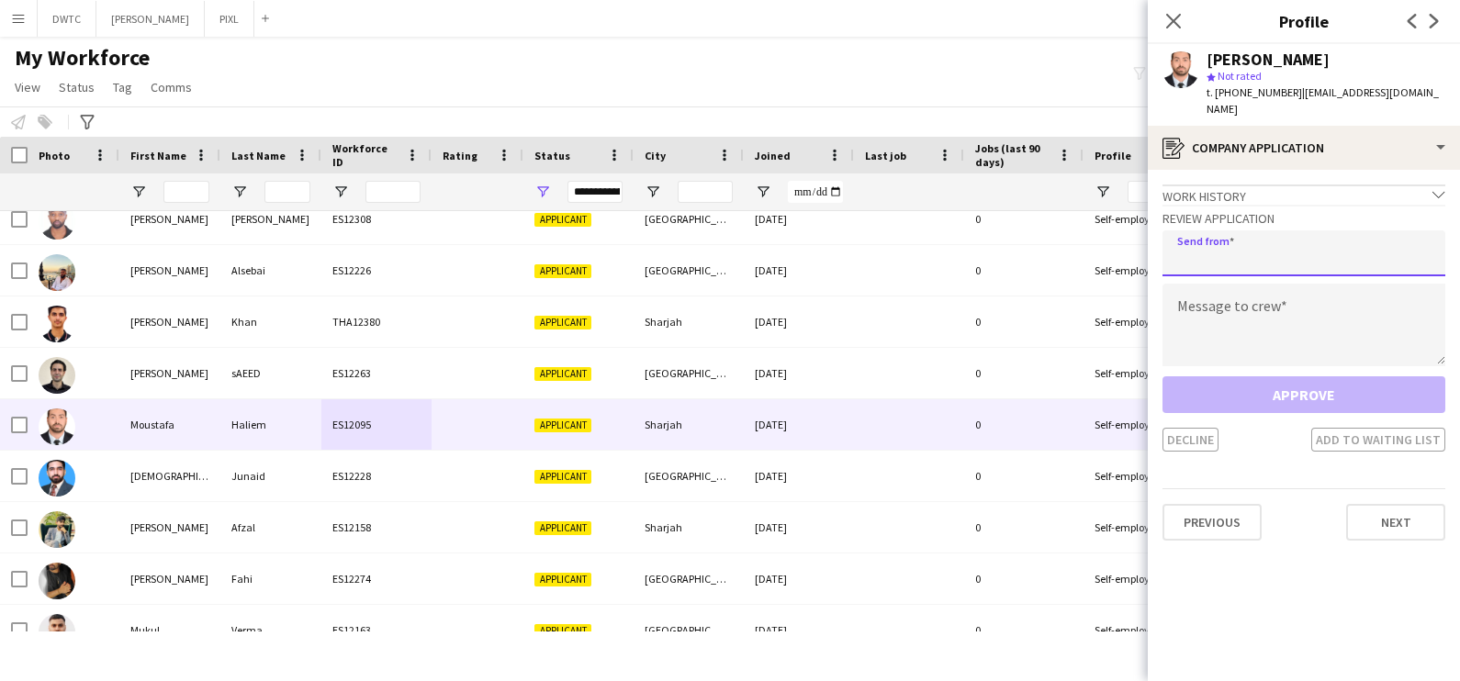
click at [1280, 241] on input "email" at bounding box center [1304, 253] width 283 height 46
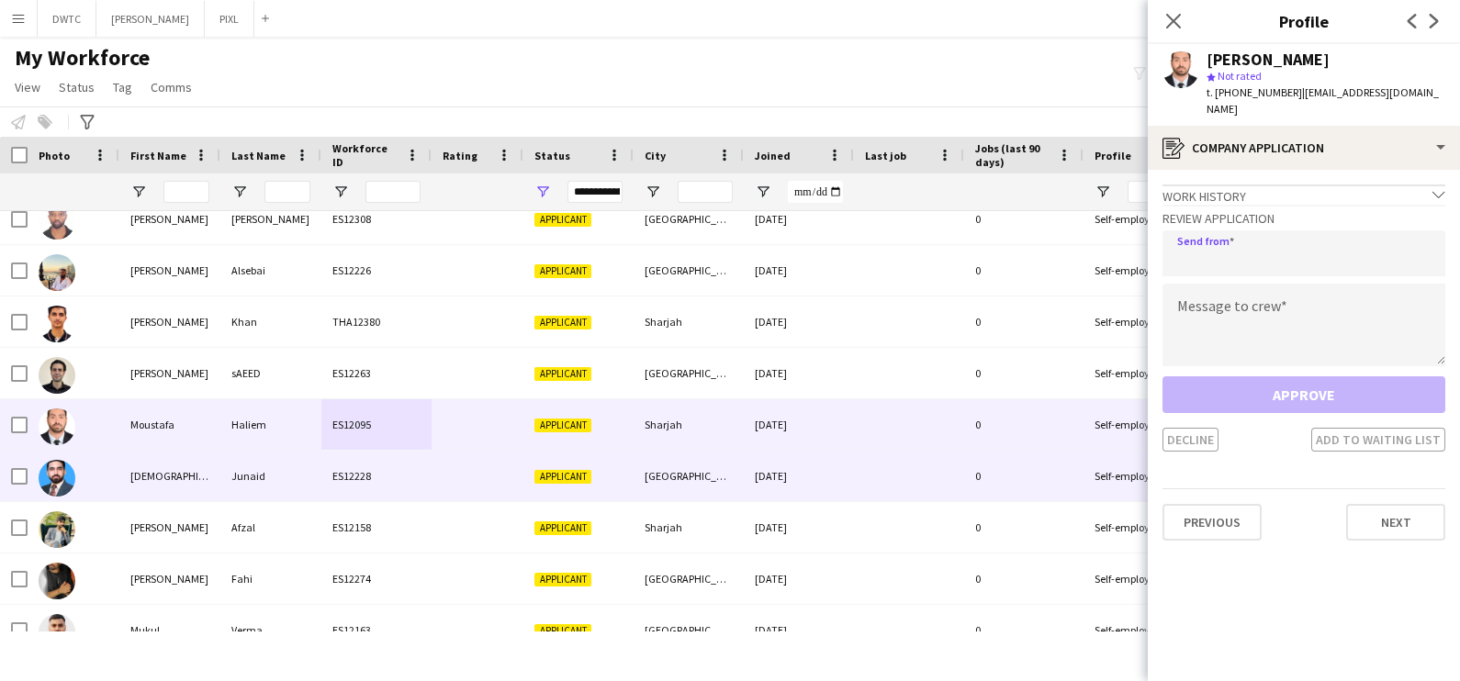
click at [401, 463] on div "ES12228" at bounding box center [376, 476] width 110 height 51
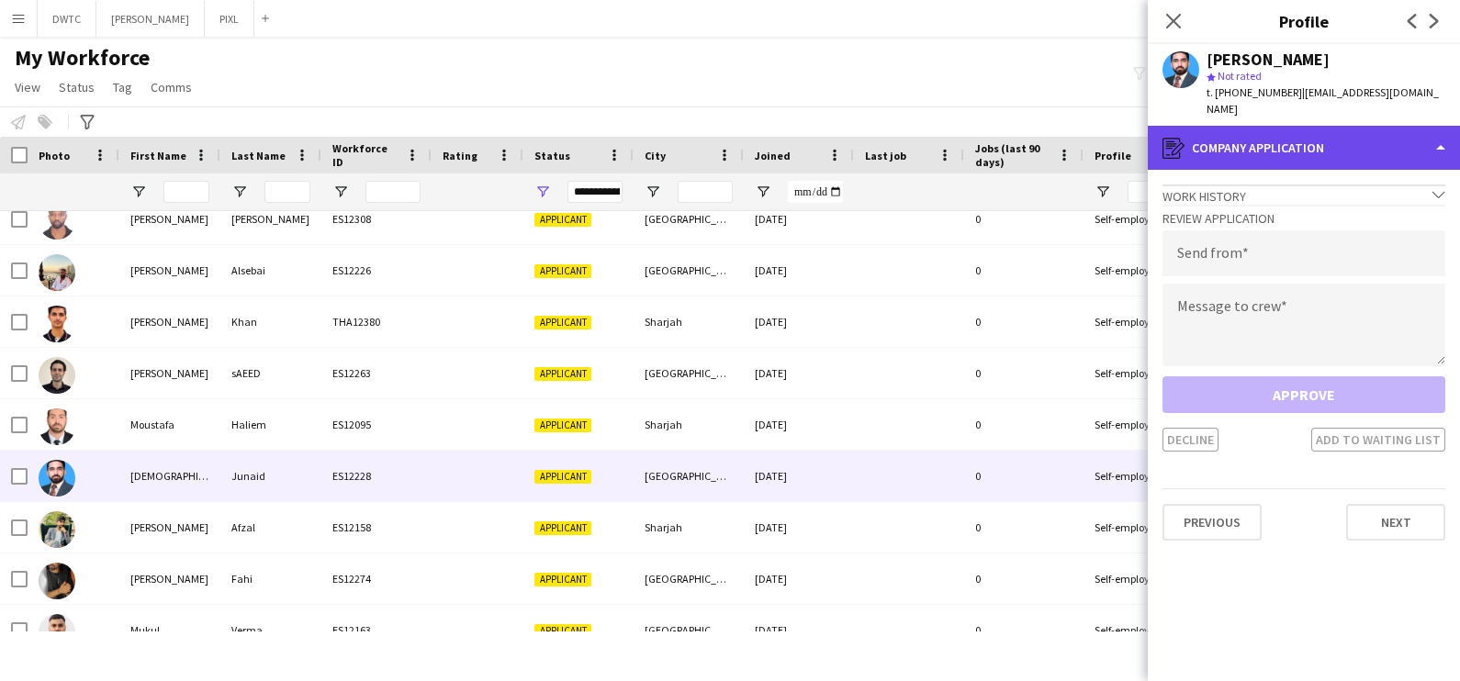
click at [1281, 133] on div "register Company application" at bounding box center [1304, 148] width 312 height 44
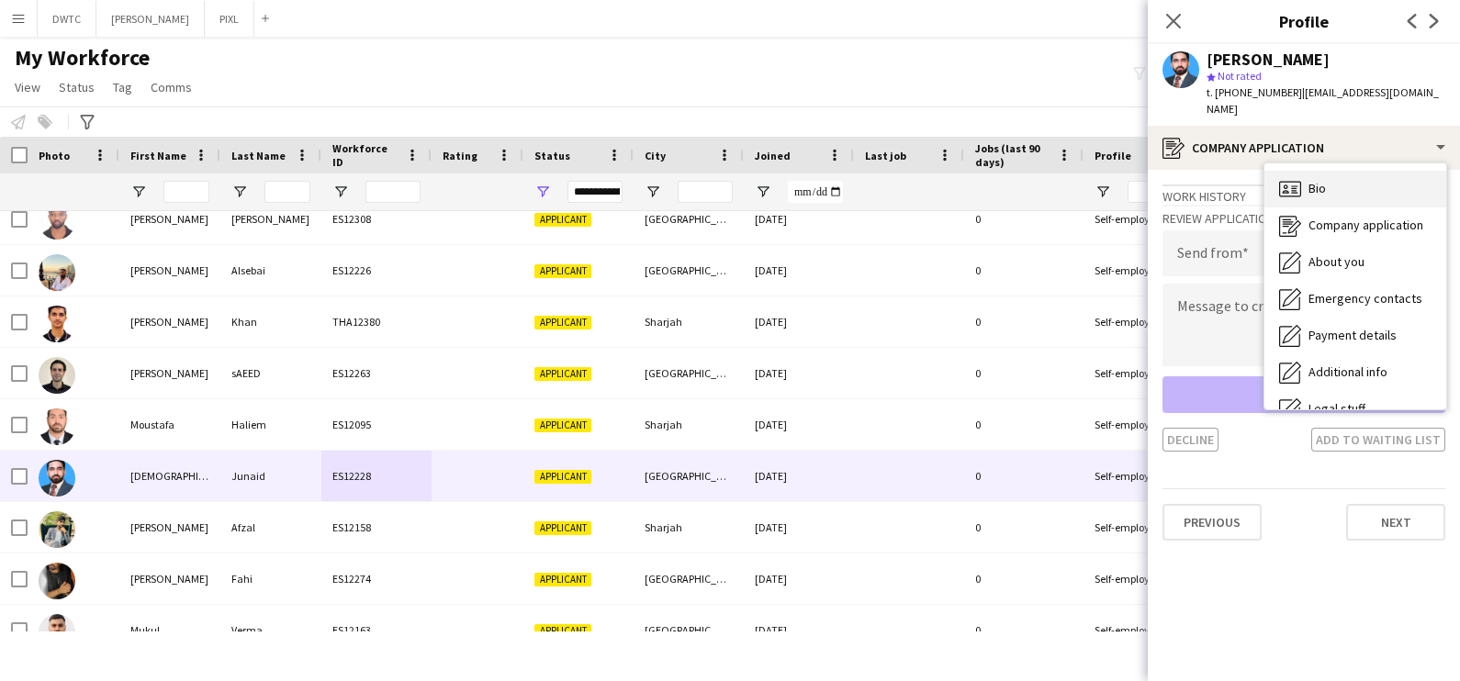
click at [1300, 184] on icon at bounding box center [1290, 189] width 22 height 16
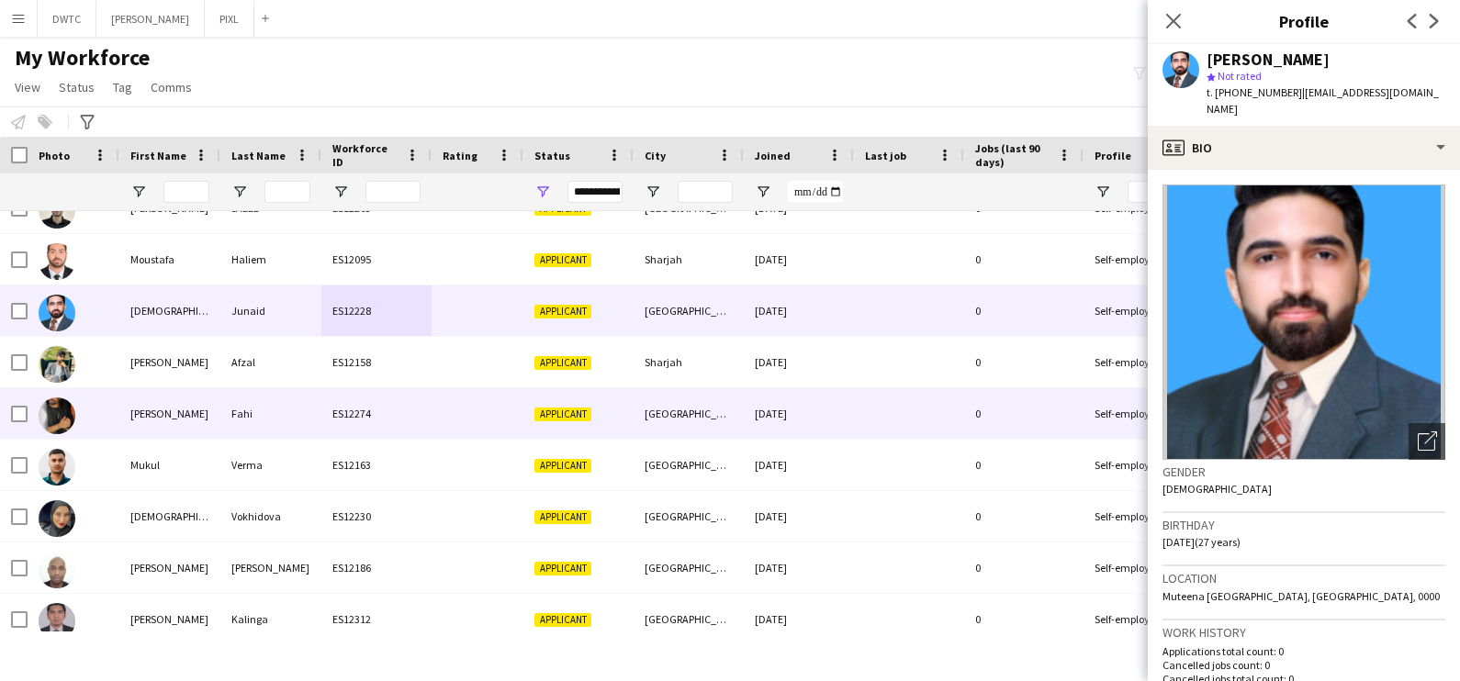
scroll to position [2869, 0]
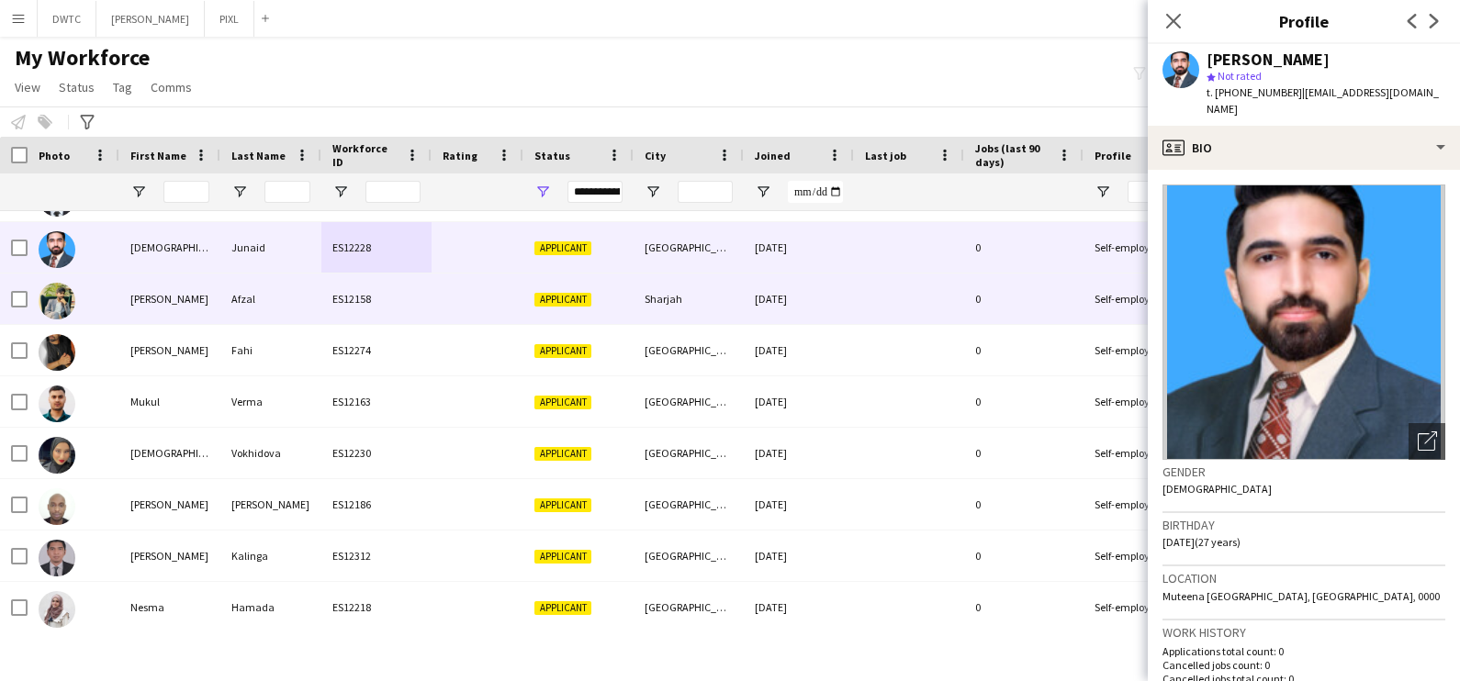
click at [309, 308] on div "Afzal" at bounding box center [270, 299] width 101 height 51
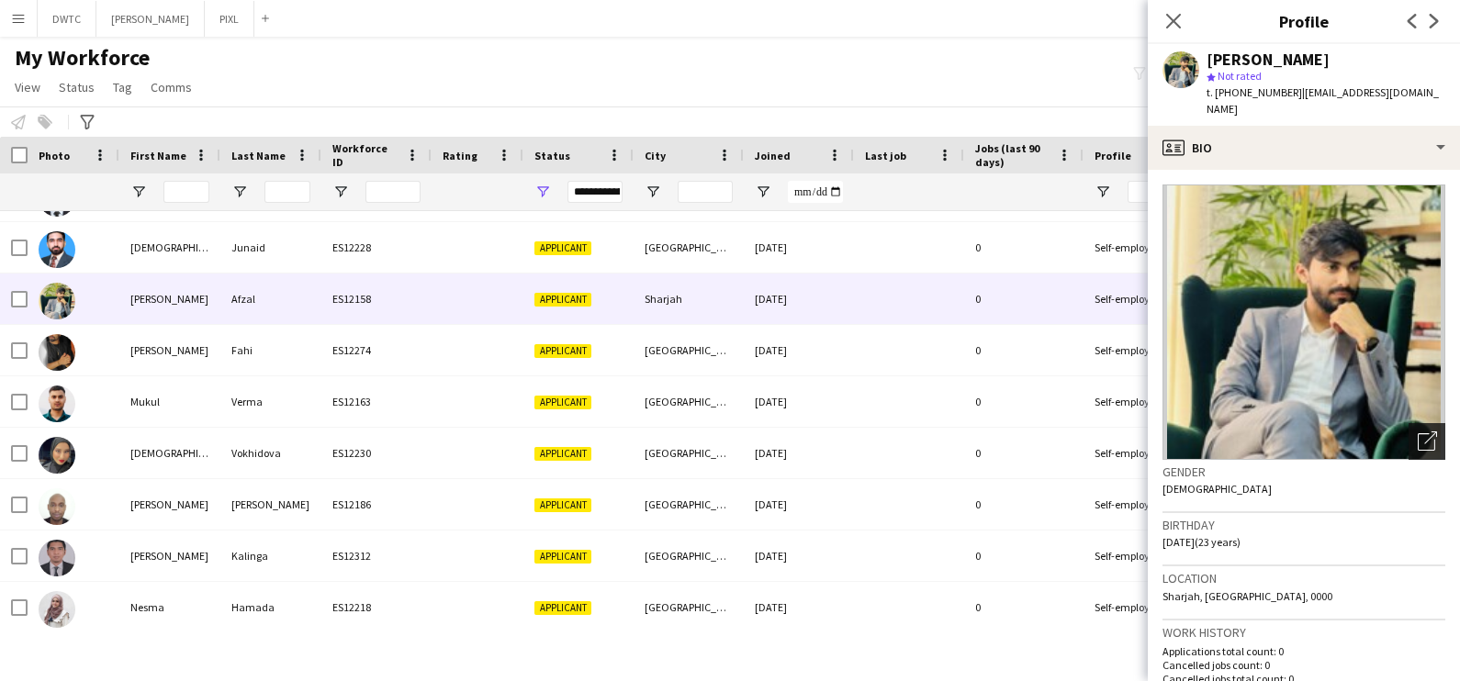
click at [1418, 432] on icon "Open photos pop-in" at bounding box center [1427, 441] width 19 height 19
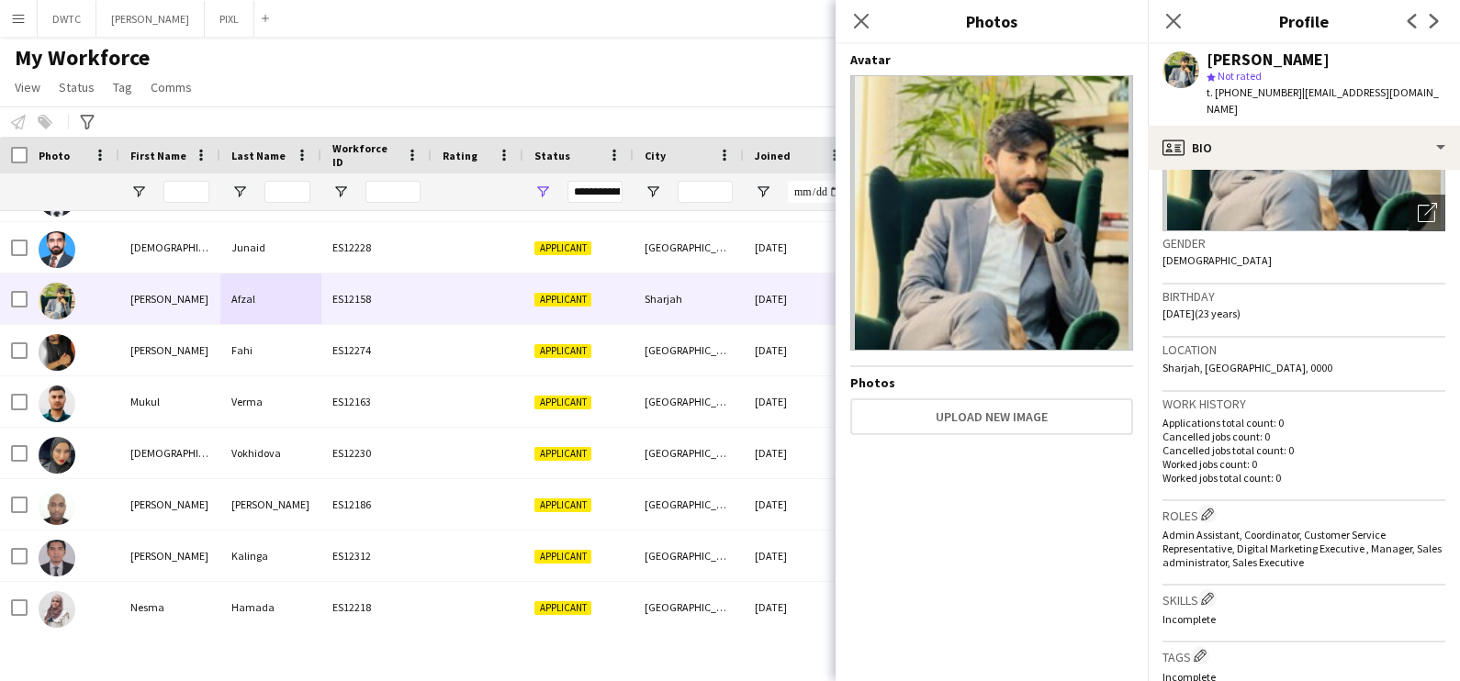
scroll to position [574, 0]
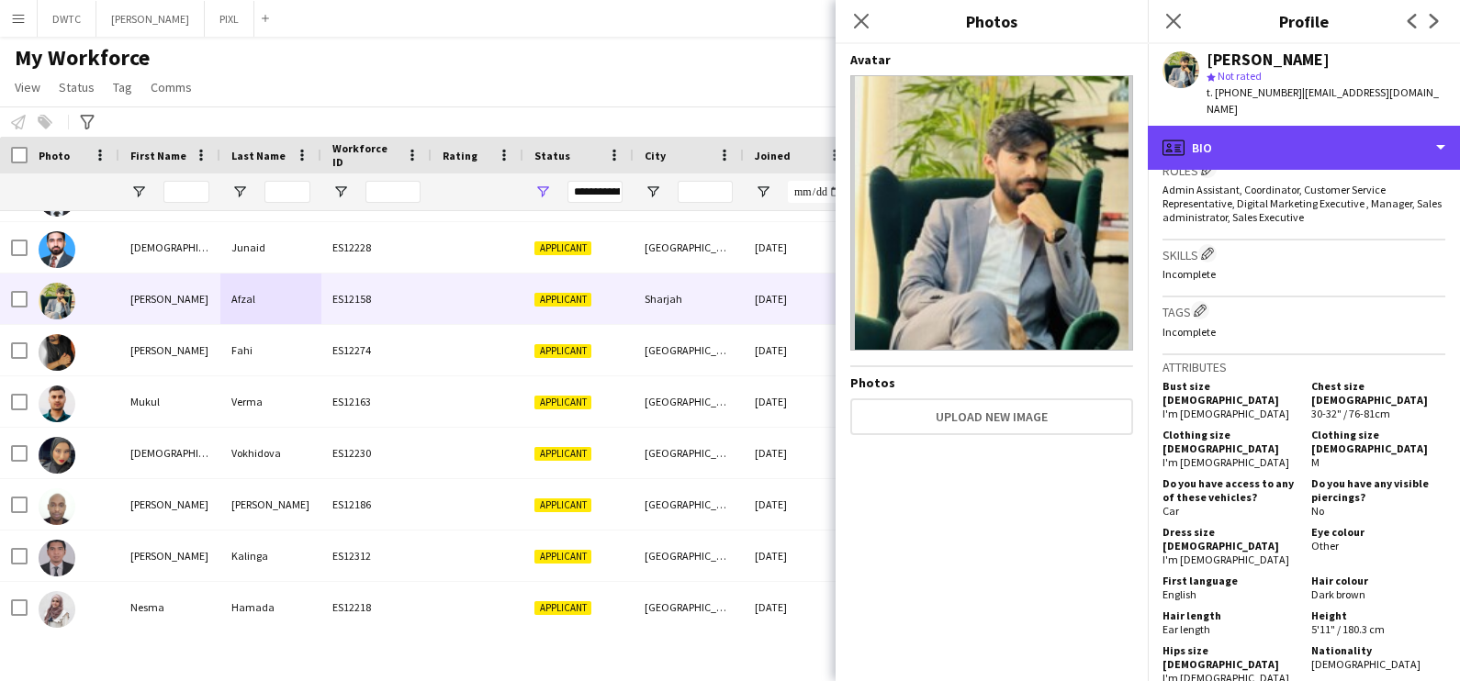
drag, startPoint x: 1355, startPoint y: 130, endPoint x: 1350, endPoint y: 169, distance: 39.0
click at [1354, 131] on div "profile Bio" at bounding box center [1304, 148] width 312 height 44
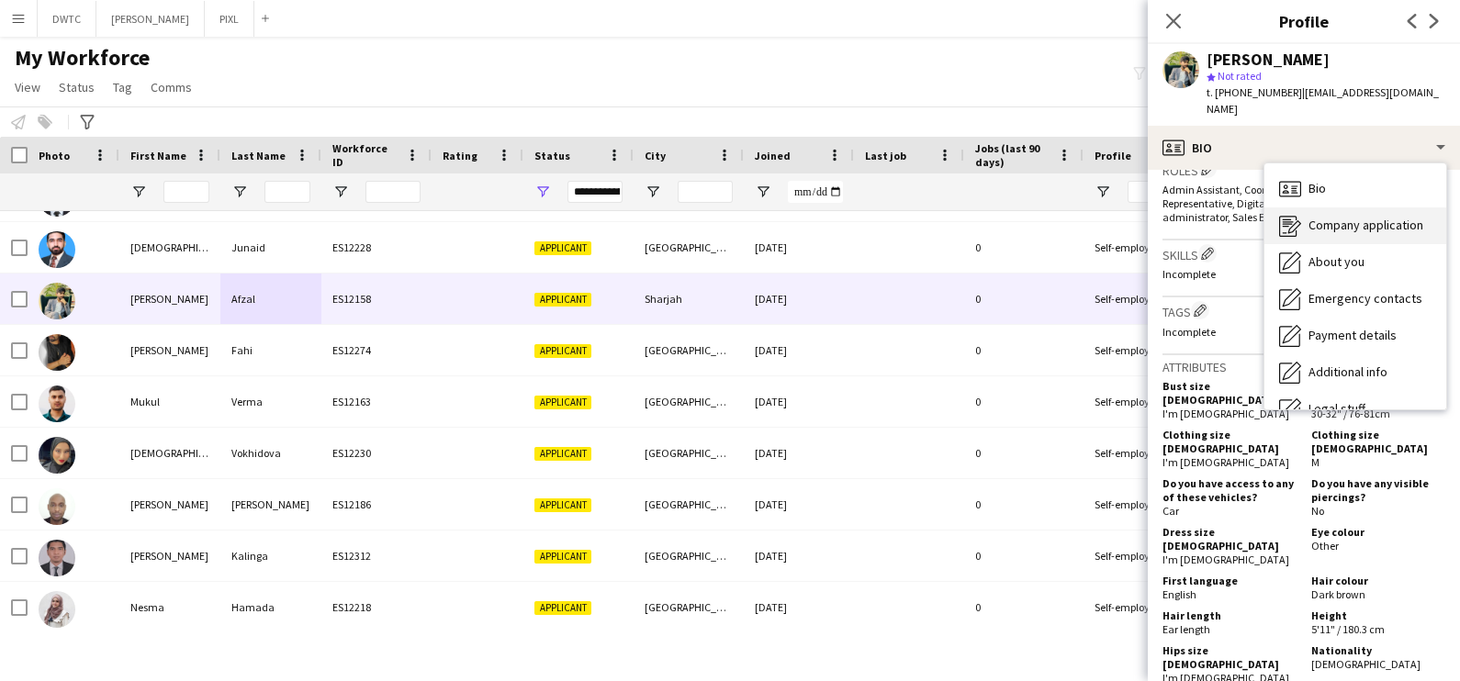
click at [1371, 217] on span "Company application" at bounding box center [1366, 225] width 115 height 17
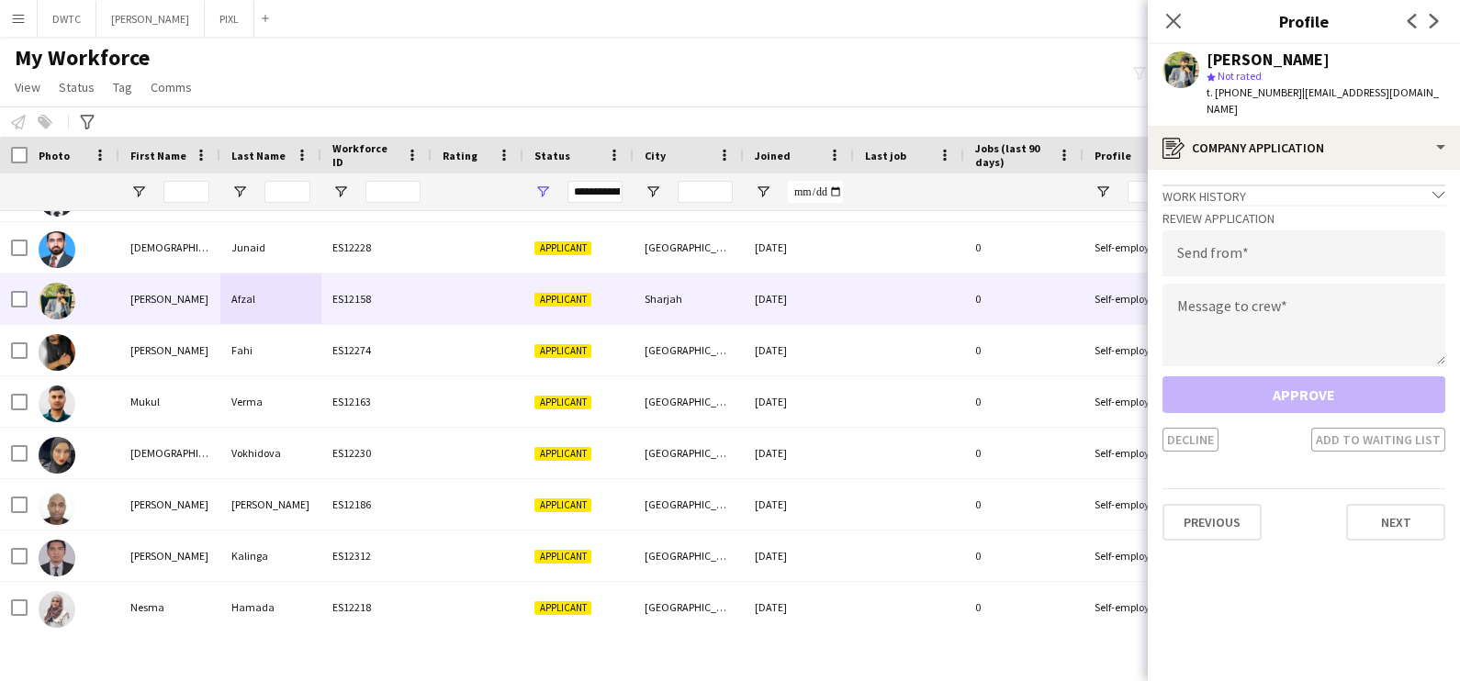
click at [1343, 212] on div "Review Application Send from Message to crew Approve Decline Add to waiting list" at bounding box center [1304, 328] width 283 height 247
click at [1334, 231] on input "email" at bounding box center [1304, 253] width 283 height 46
type input "**********"
click at [1282, 306] on textarea at bounding box center [1304, 325] width 283 height 83
paste textarea "**********"
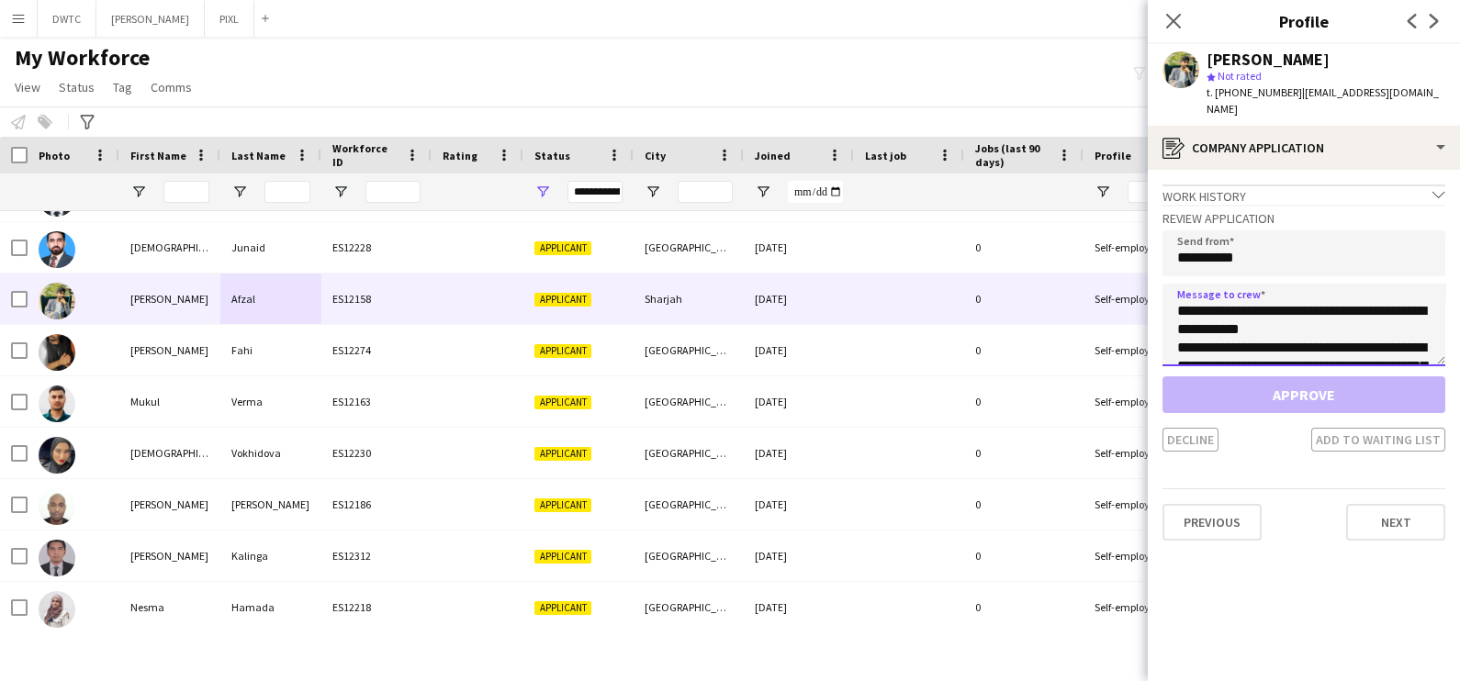
scroll to position [140, 0]
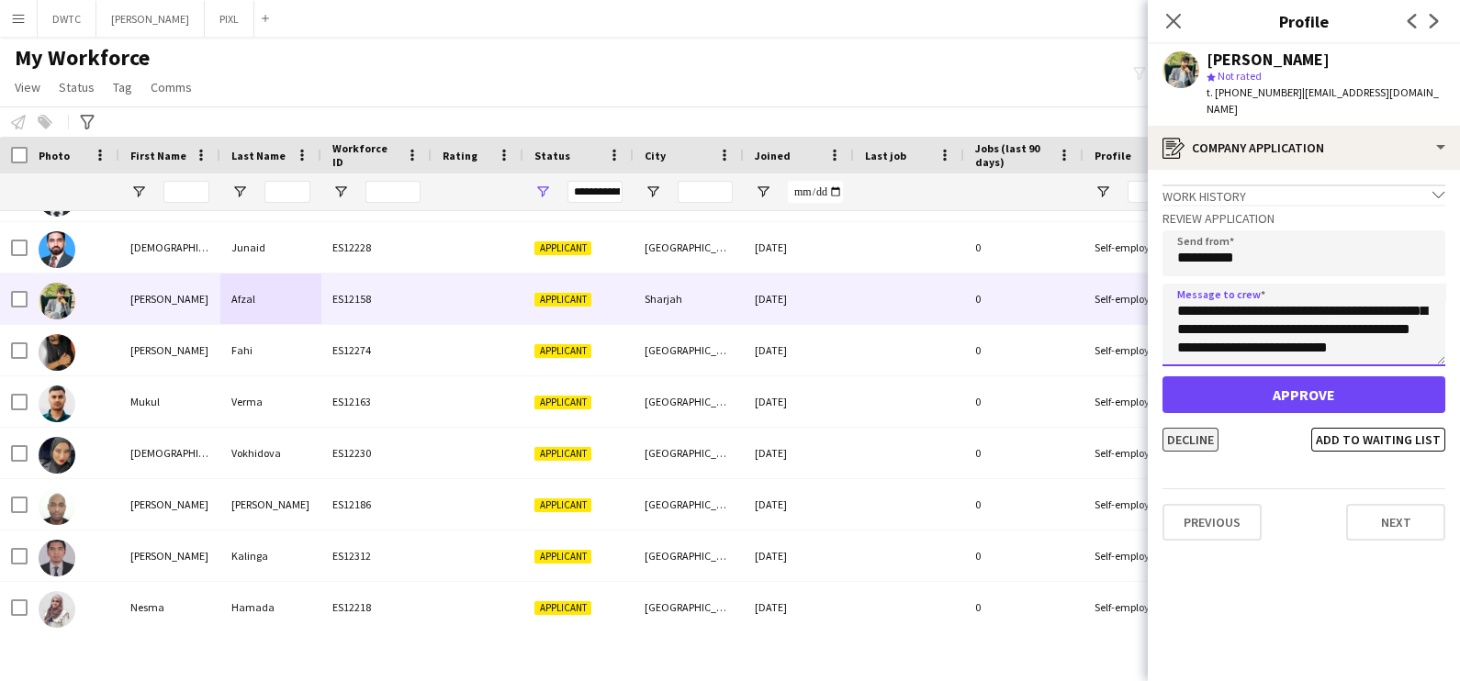
type textarea "**********"
click at [1210, 428] on button "Decline" at bounding box center [1191, 440] width 56 height 24
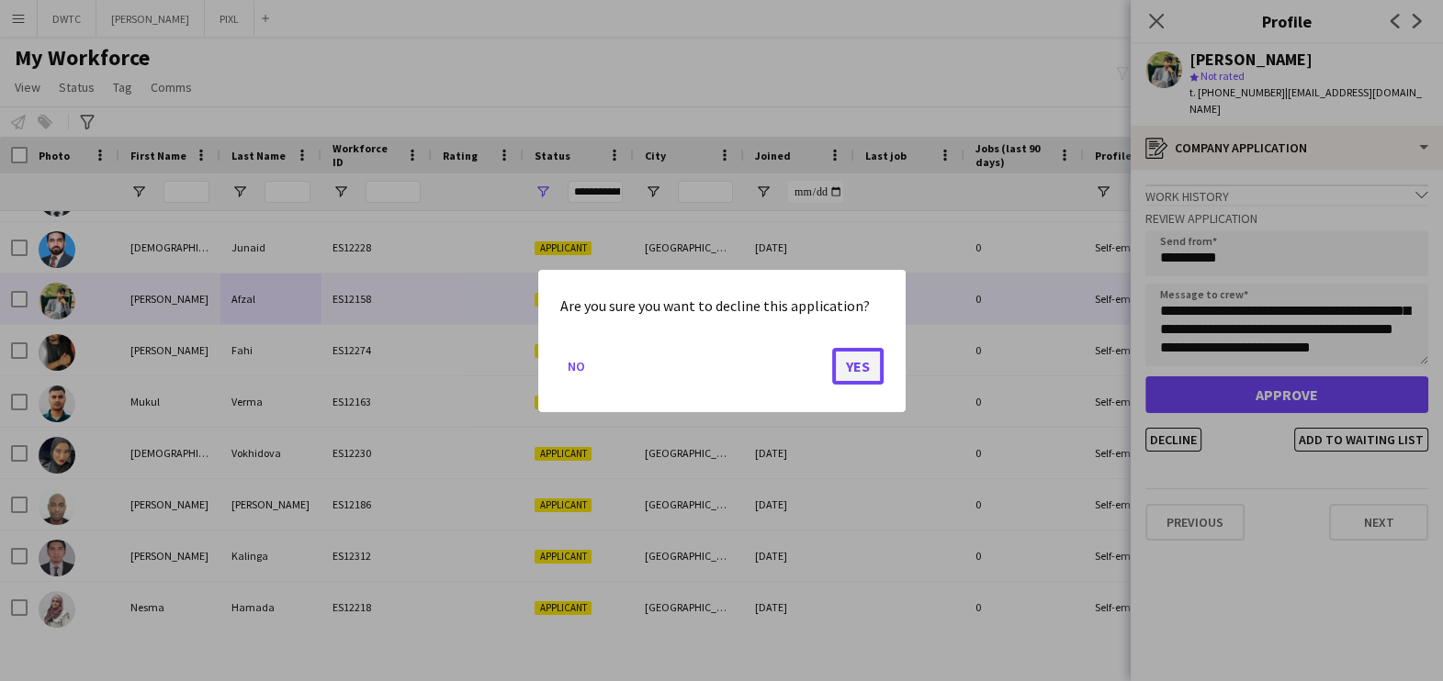
click at [847, 362] on button "Yes" at bounding box center [857, 365] width 51 height 37
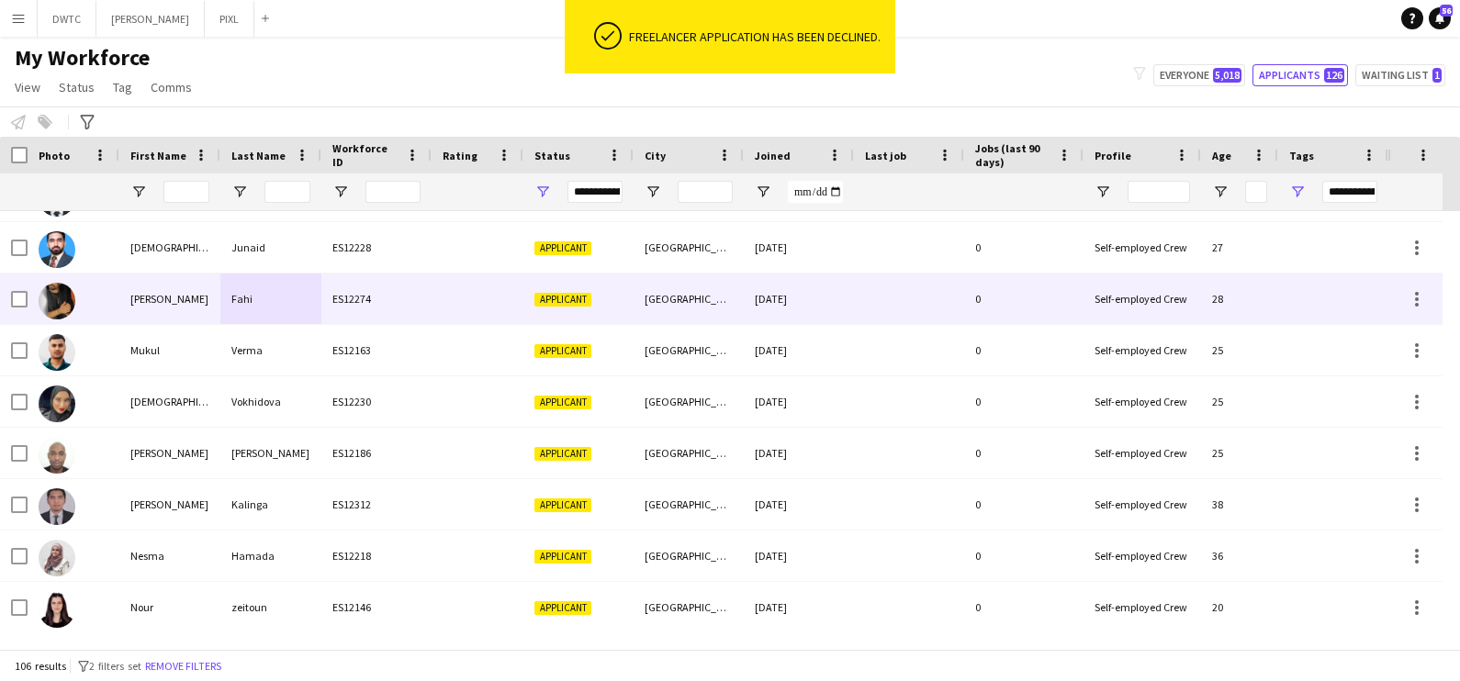
click at [573, 302] on span "Applicant" at bounding box center [562, 300] width 57 height 14
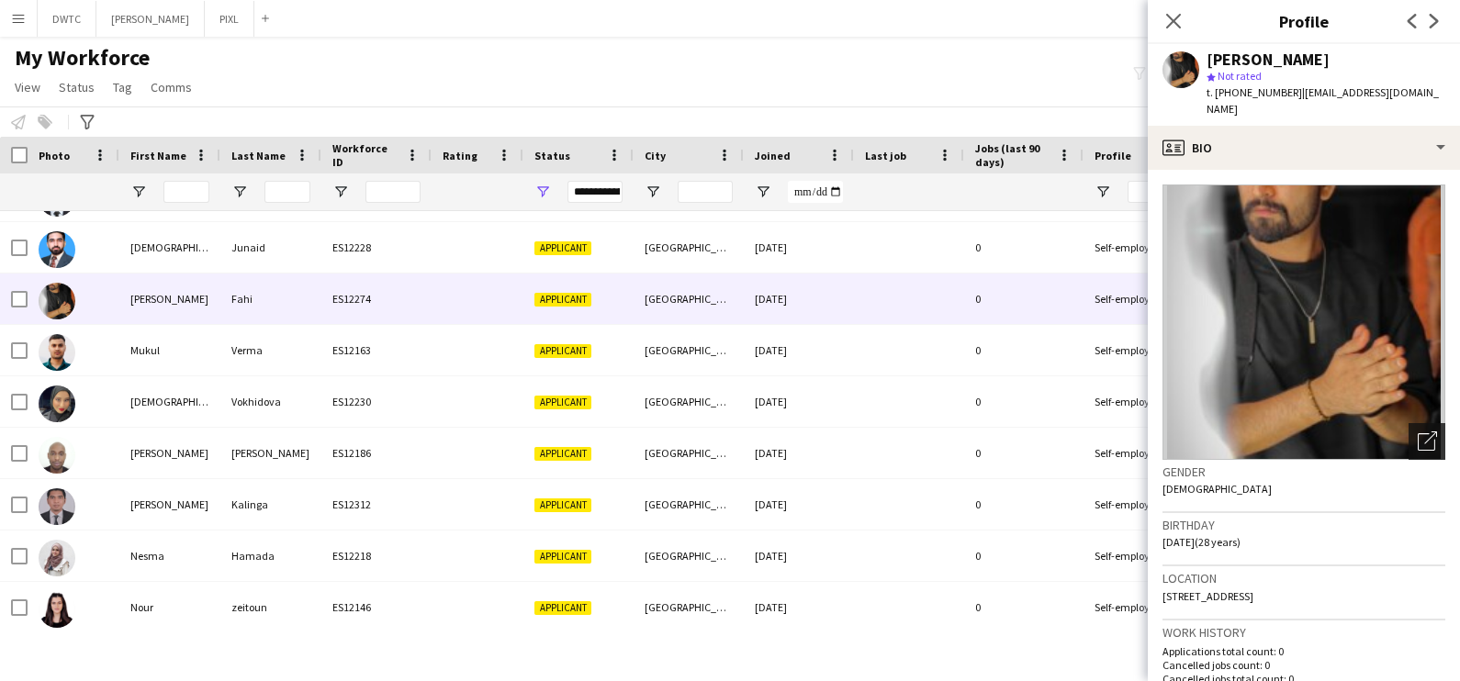
click at [1424, 432] on icon at bounding box center [1430, 438] width 13 height 13
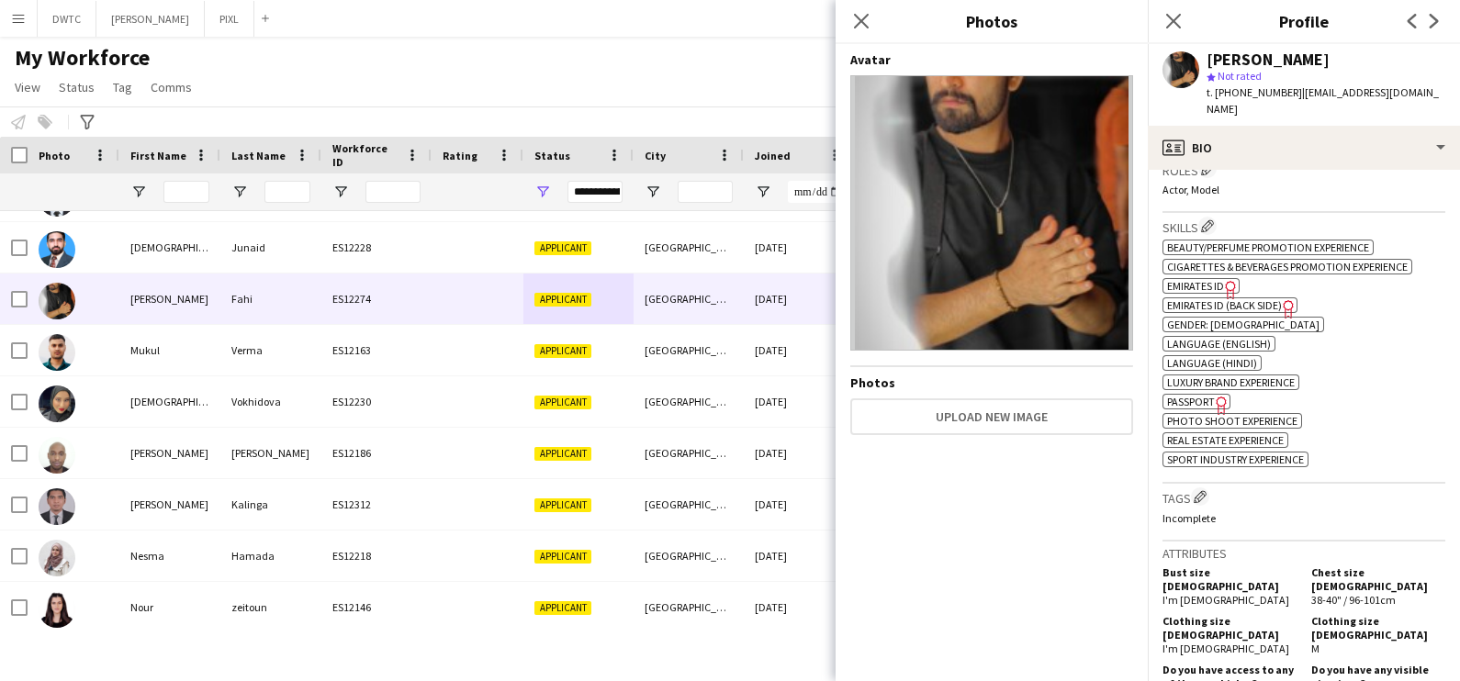
scroll to position [917, 0]
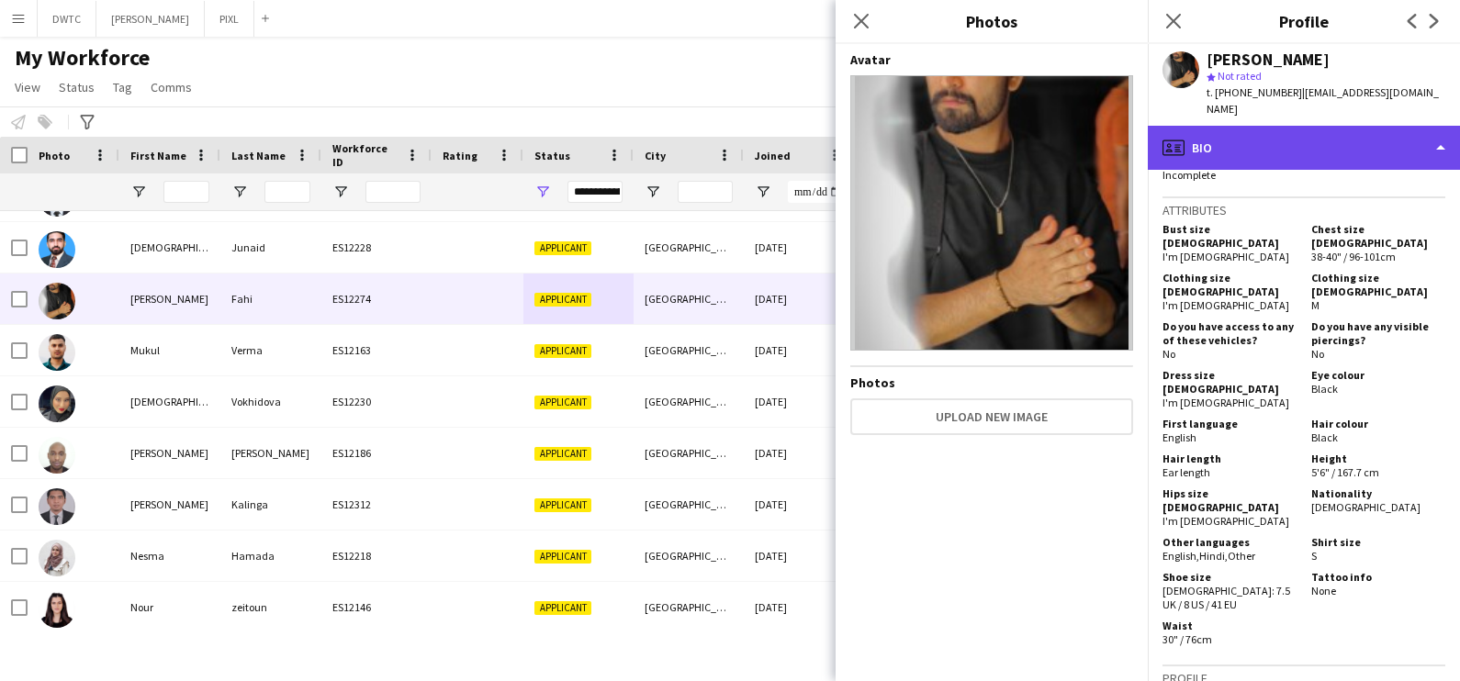
click at [1273, 126] on div "profile Bio" at bounding box center [1304, 148] width 312 height 44
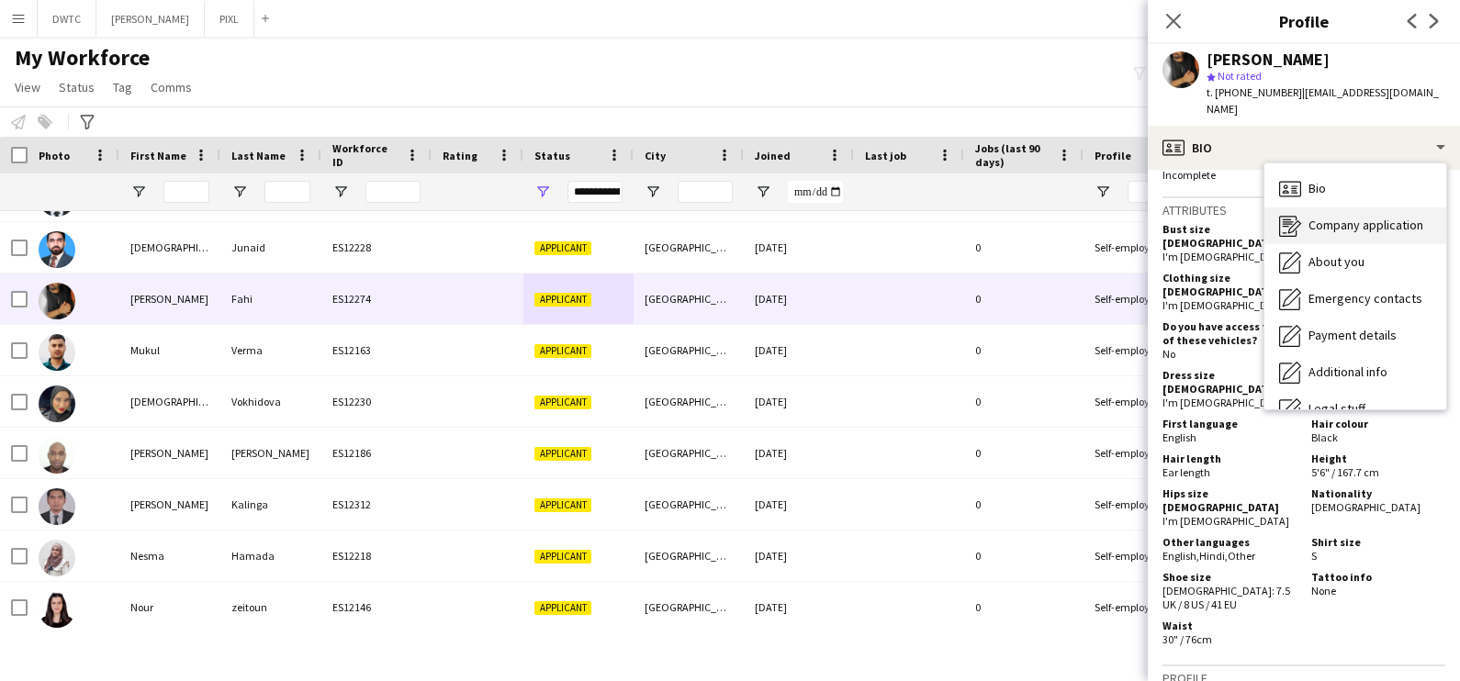
click at [1349, 217] on span "Company application" at bounding box center [1366, 225] width 115 height 17
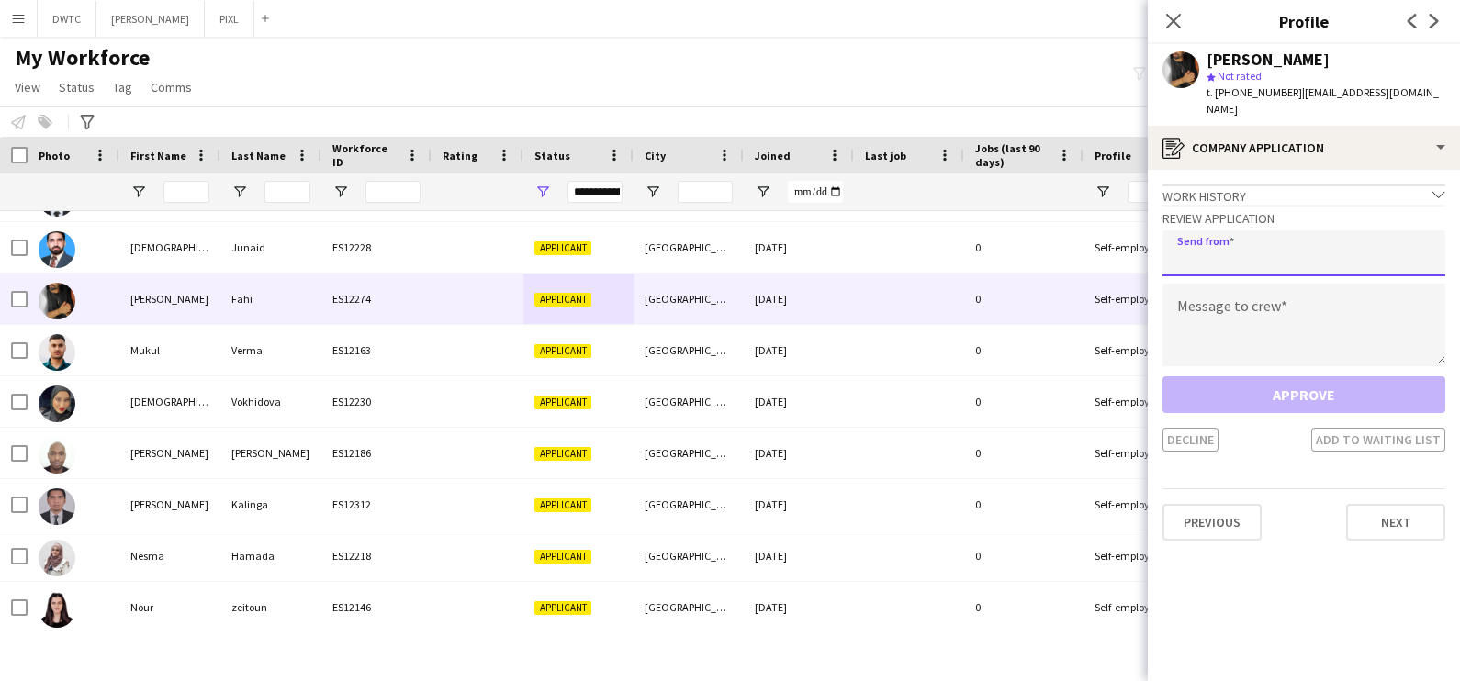
drag, startPoint x: 1252, startPoint y: 234, endPoint x: 1241, endPoint y: 250, distance: 18.6
click at [1251, 235] on input "email" at bounding box center [1304, 253] width 283 height 46
type input "**********"
click at [1198, 293] on textarea at bounding box center [1304, 325] width 283 height 83
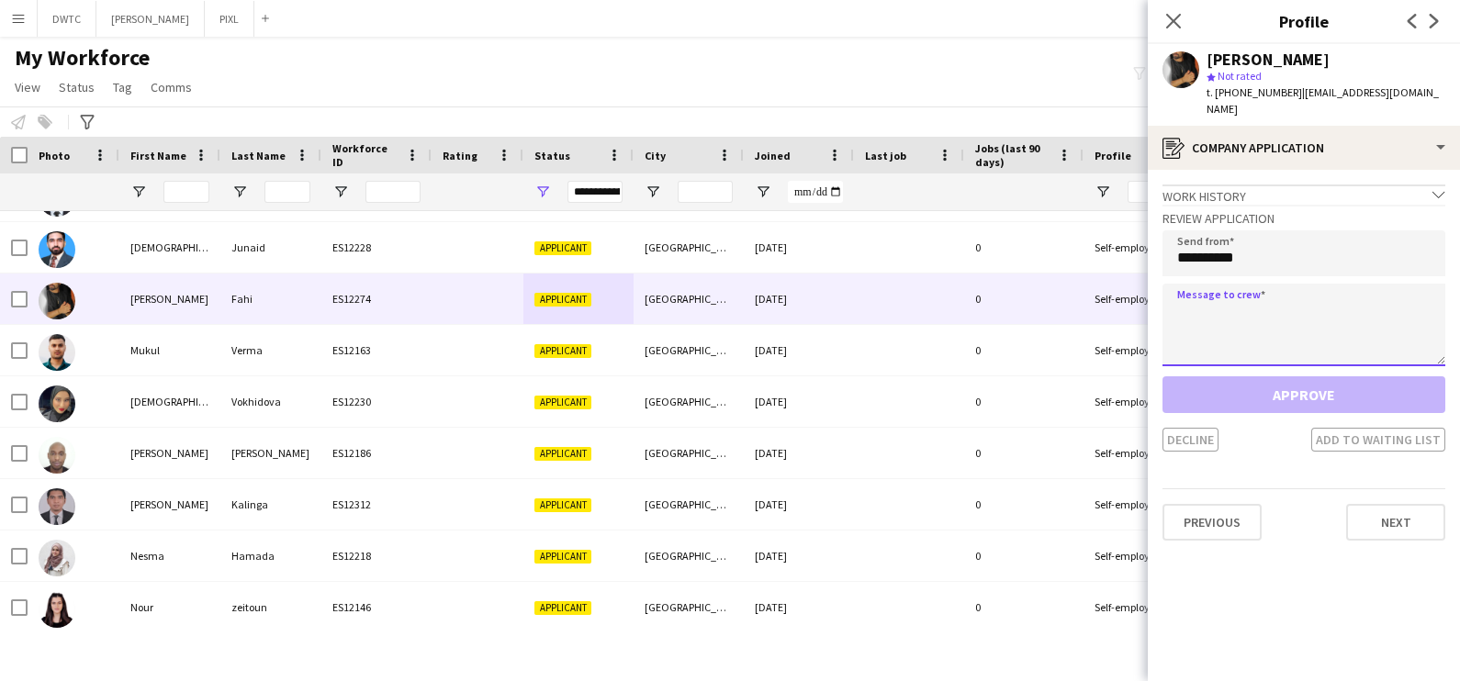
paste textarea "**********"
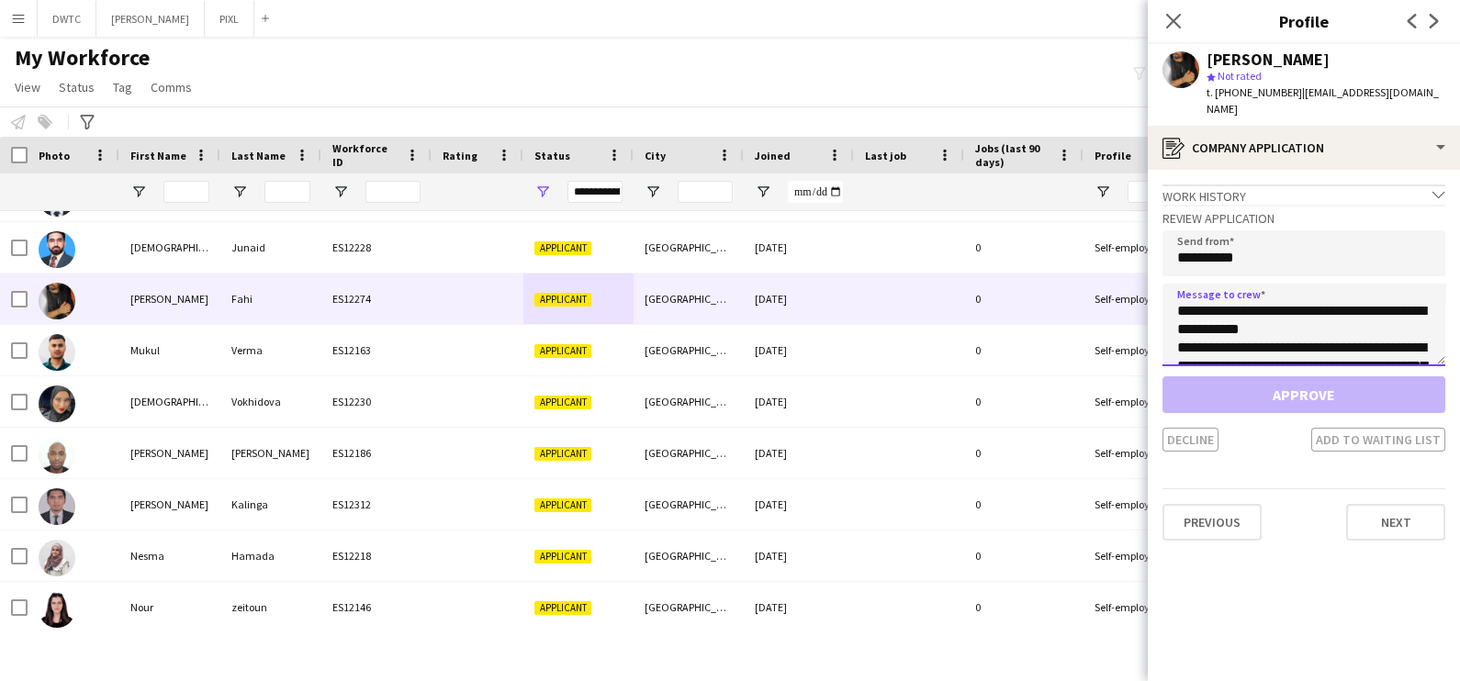
scroll to position [140, 0]
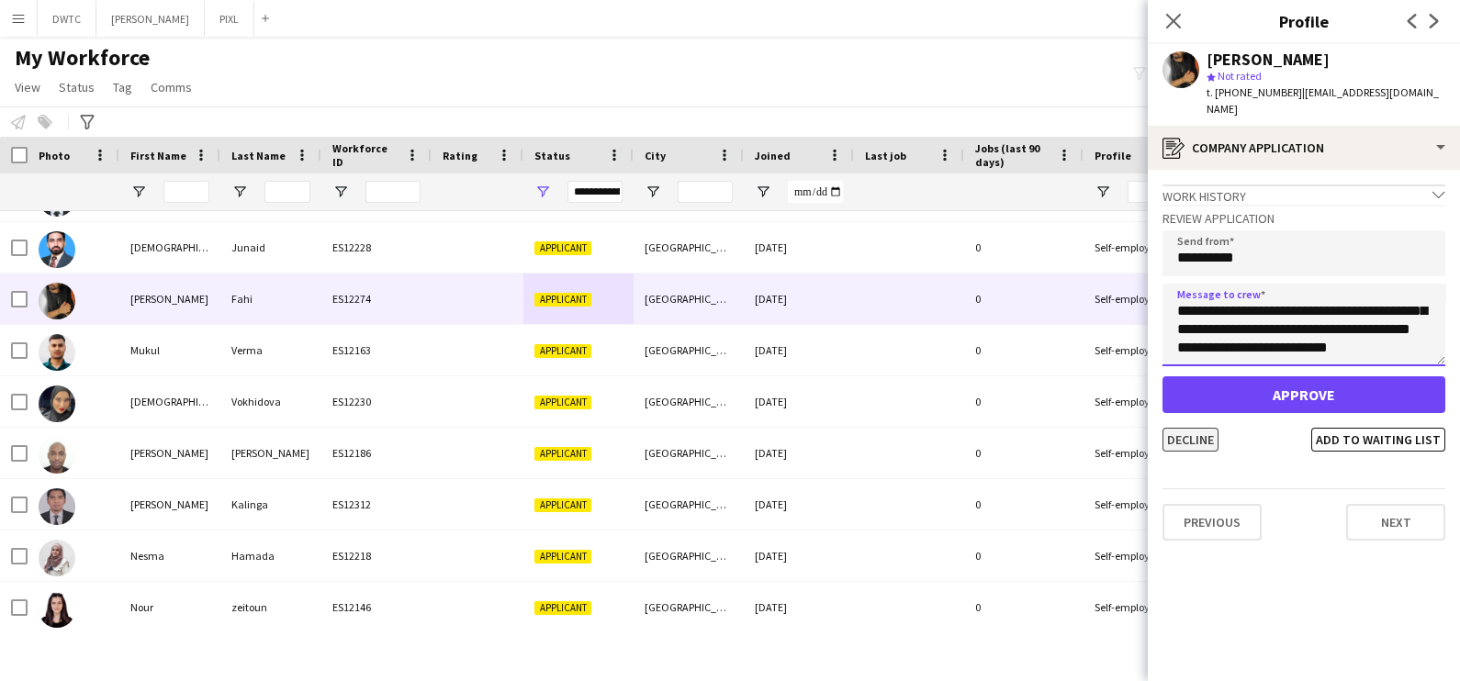
type textarea "**********"
click at [1181, 428] on button "Decline" at bounding box center [1191, 440] width 56 height 24
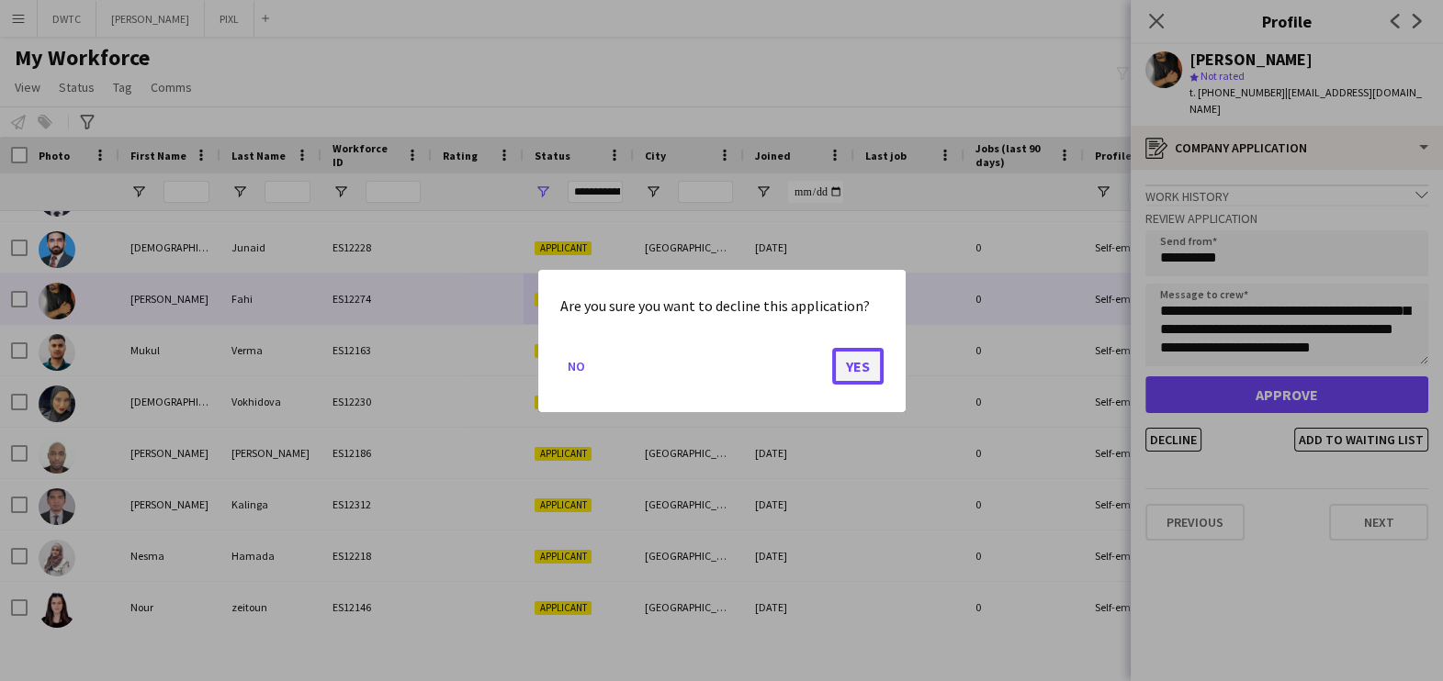
click at [864, 369] on button "Yes" at bounding box center [857, 365] width 51 height 37
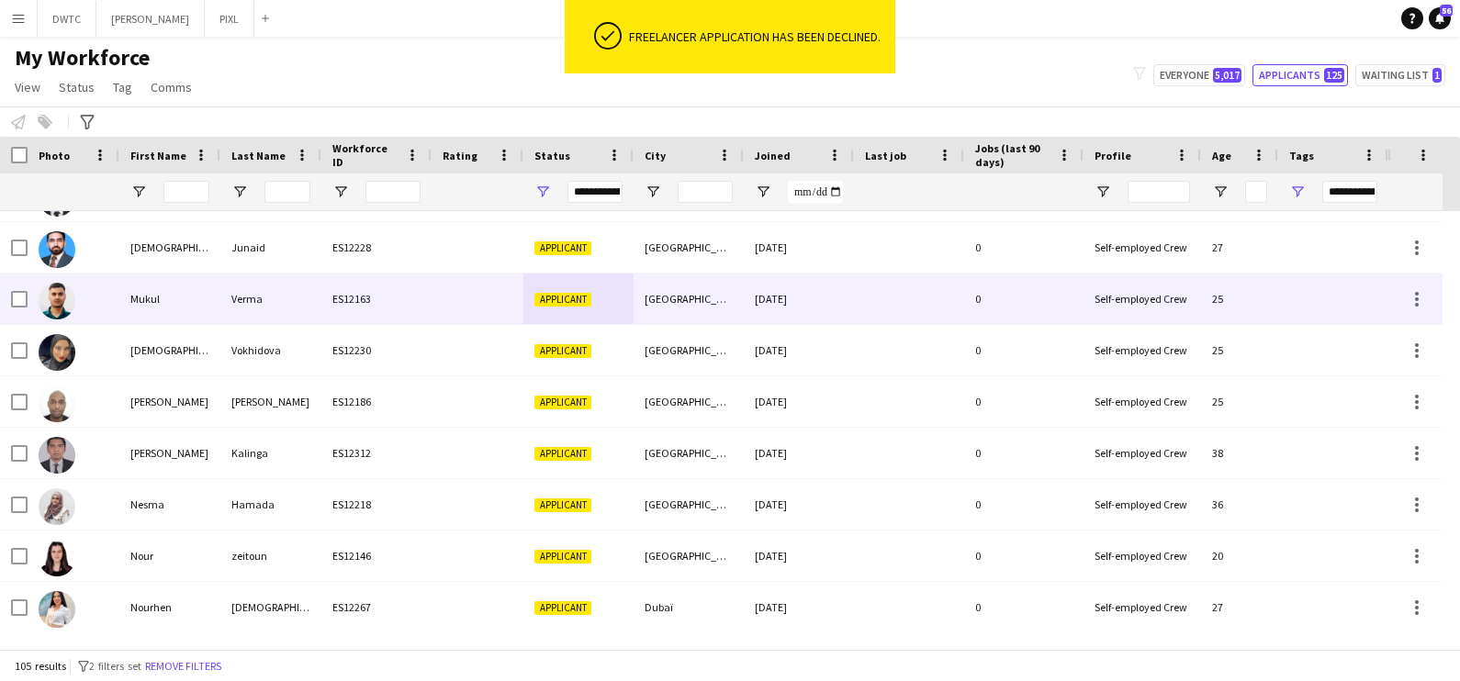
click at [664, 316] on div "Dubai" at bounding box center [689, 299] width 110 height 51
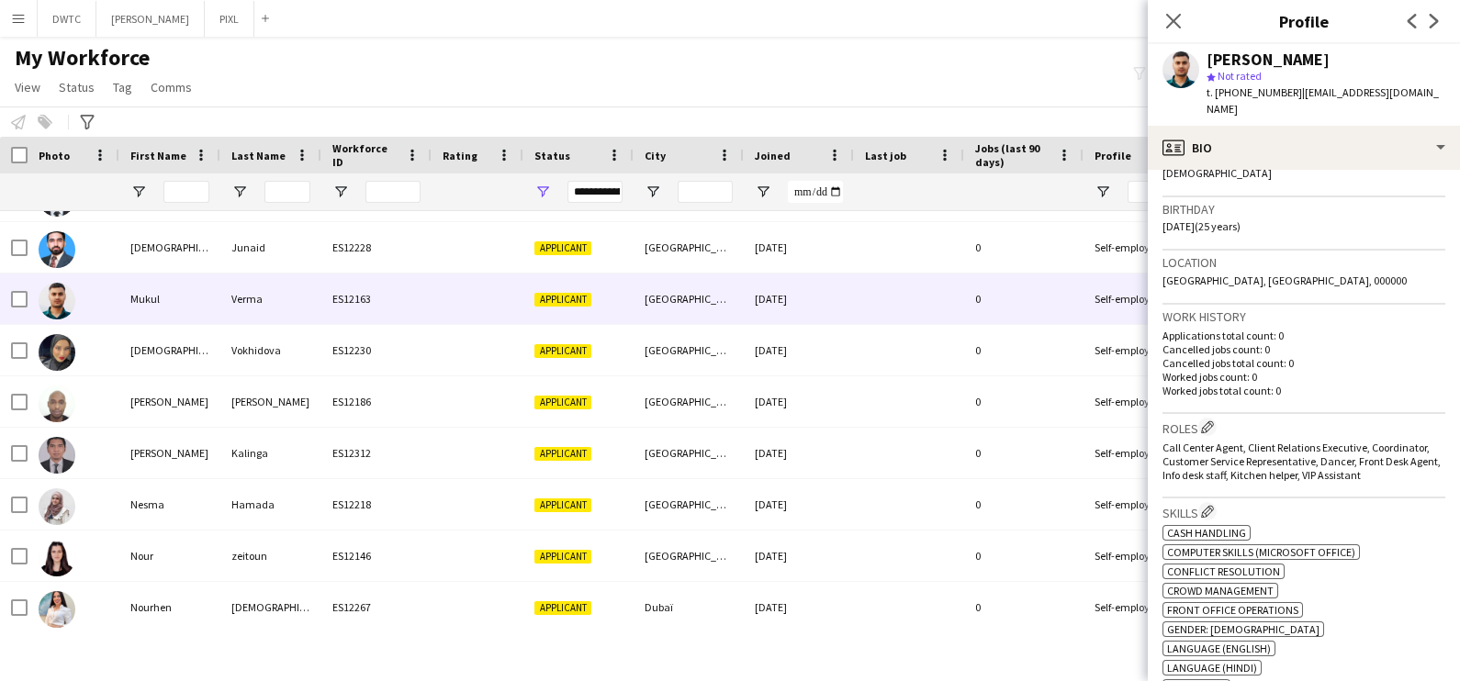
scroll to position [0, 0]
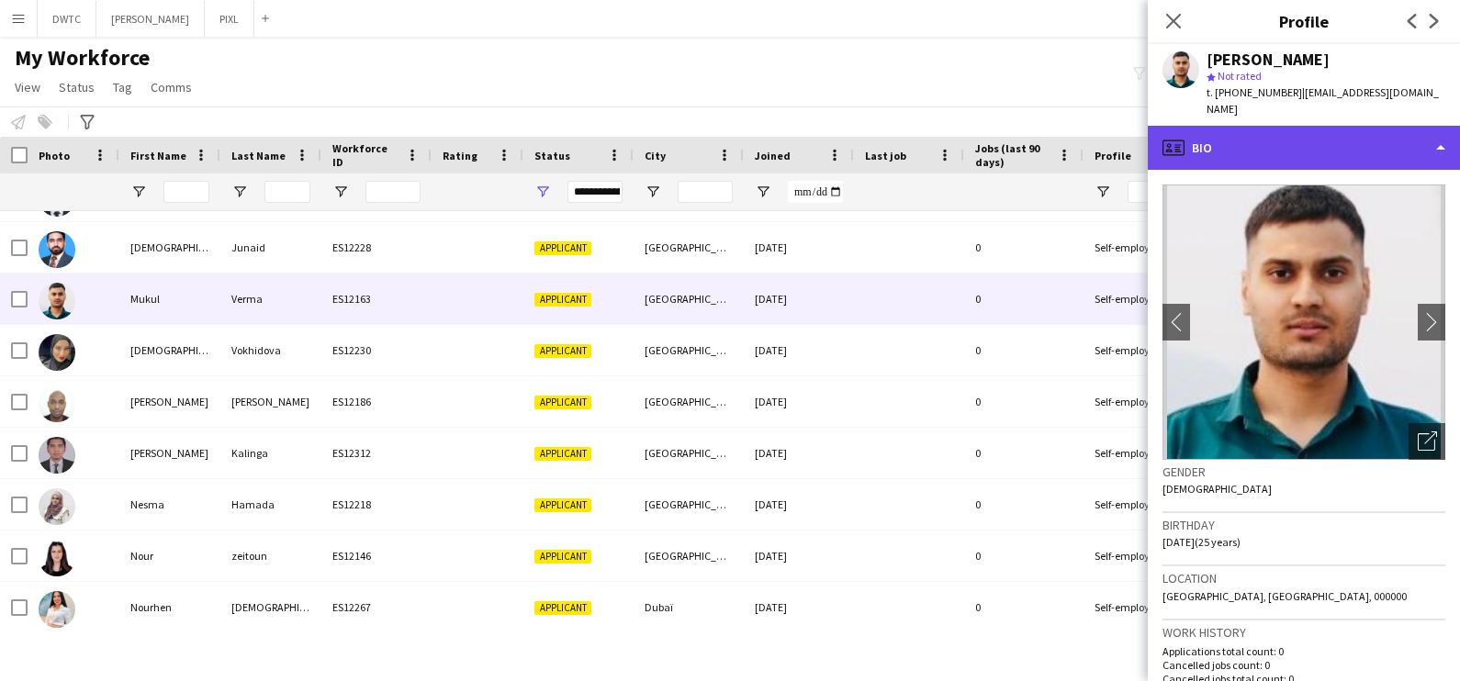
click at [1311, 131] on div "profile Bio" at bounding box center [1304, 148] width 312 height 44
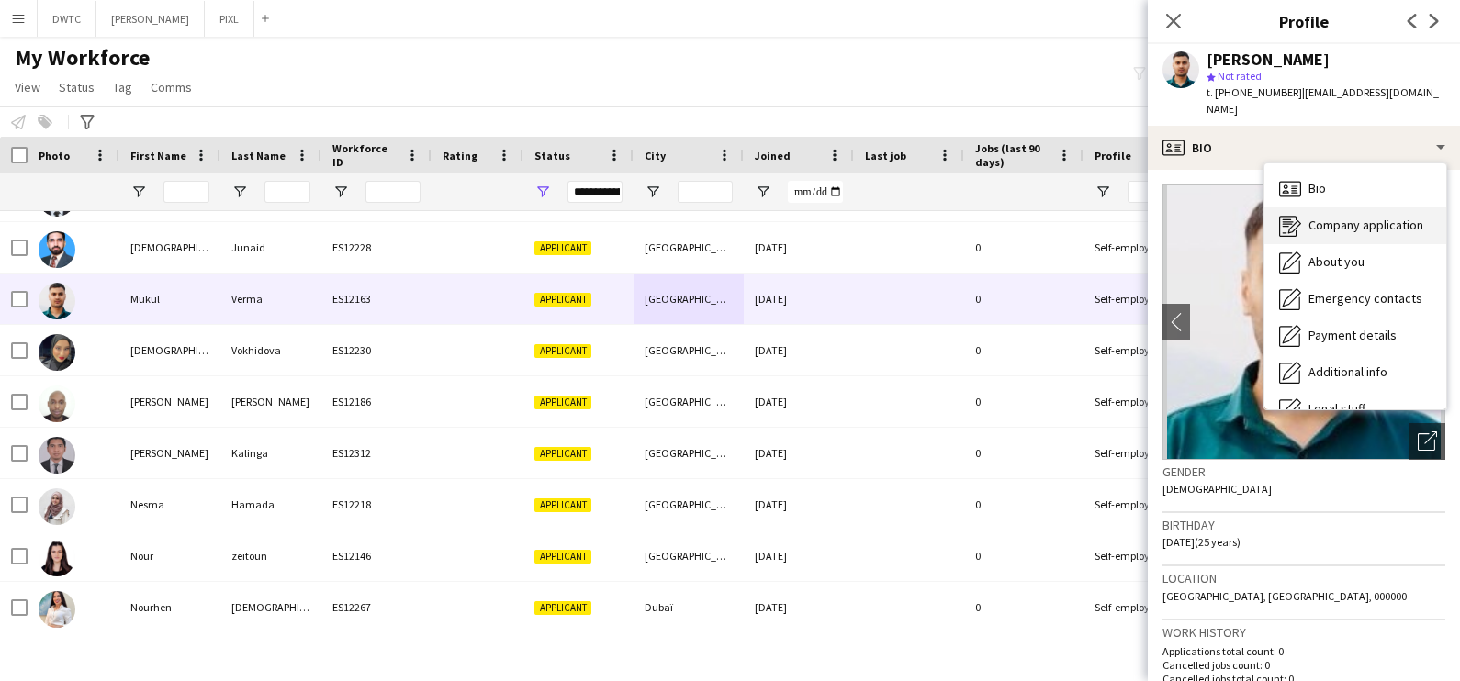
click at [1332, 217] on span "Company application" at bounding box center [1366, 225] width 115 height 17
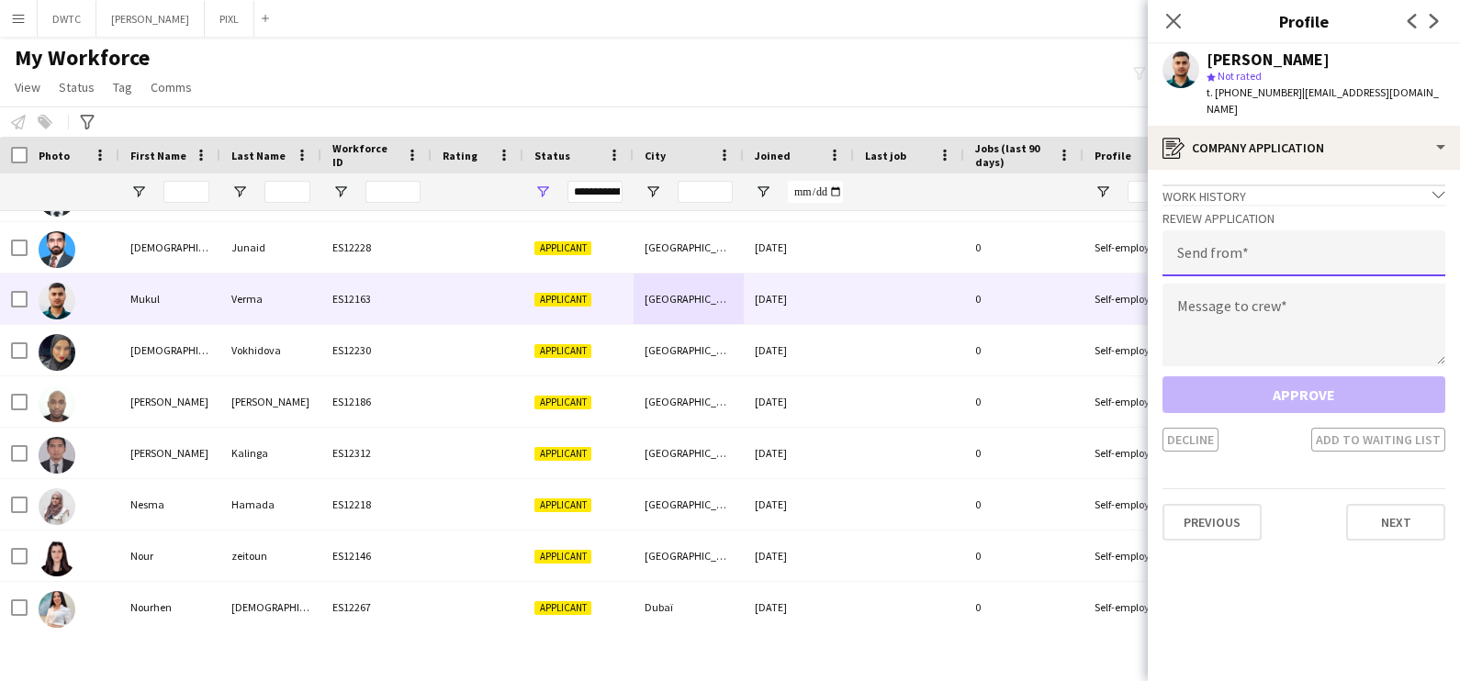
click at [1260, 235] on input "email" at bounding box center [1304, 253] width 283 height 46
type input "**********"
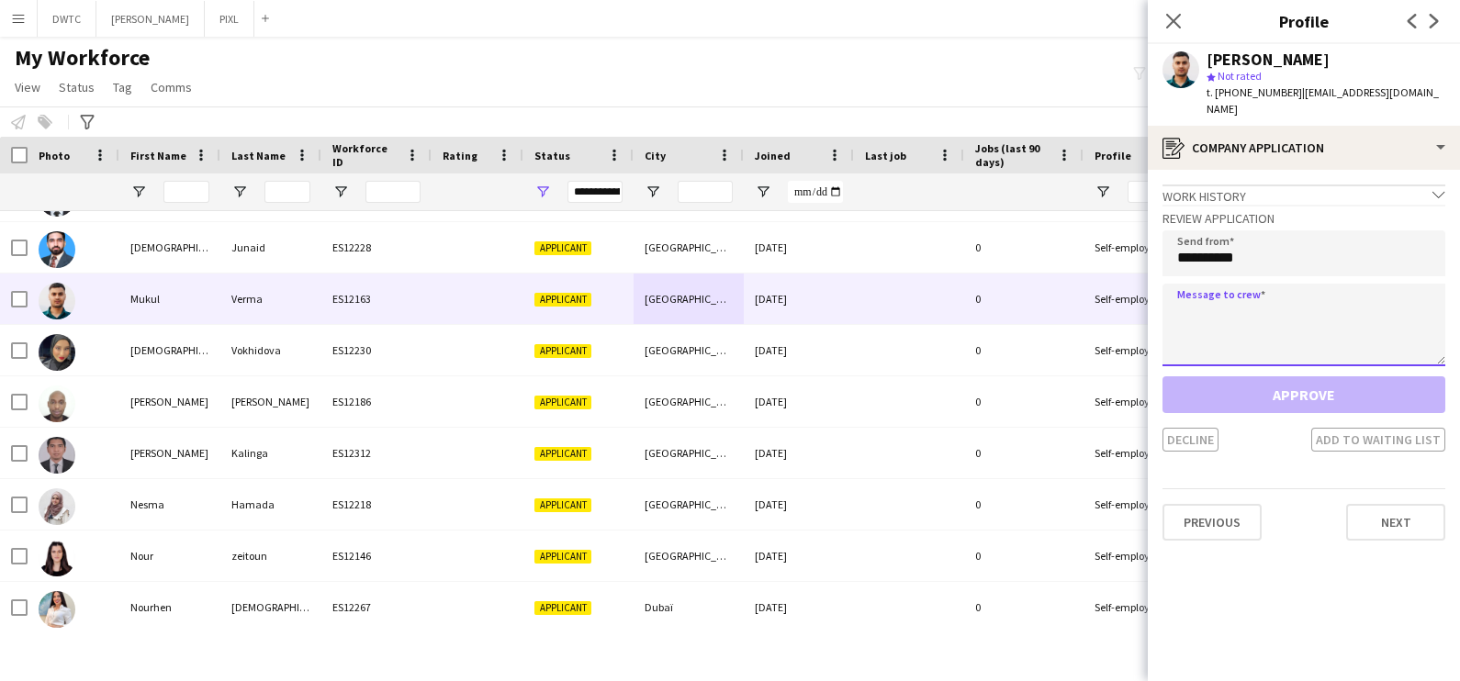
click at [1207, 308] on textarea at bounding box center [1304, 325] width 283 height 83
paste textarea "**********"
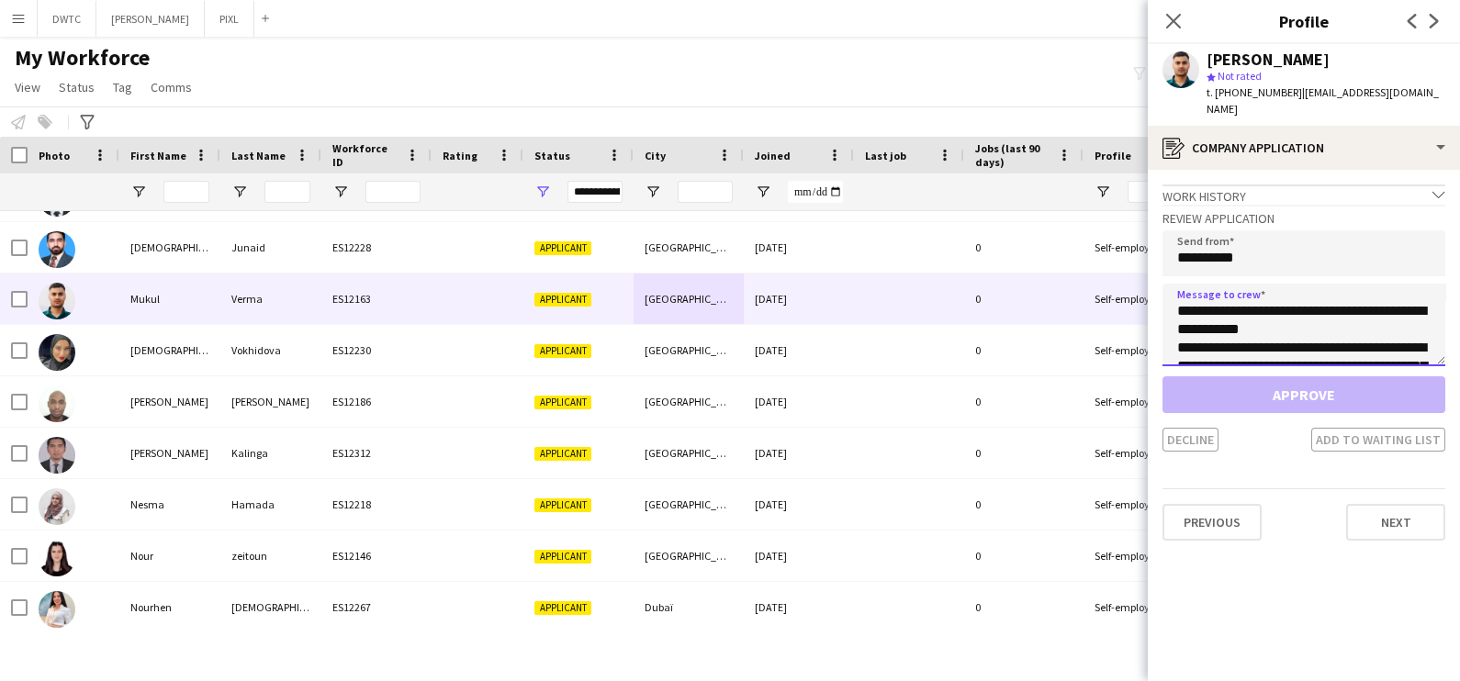
scroll to position [140, 0]
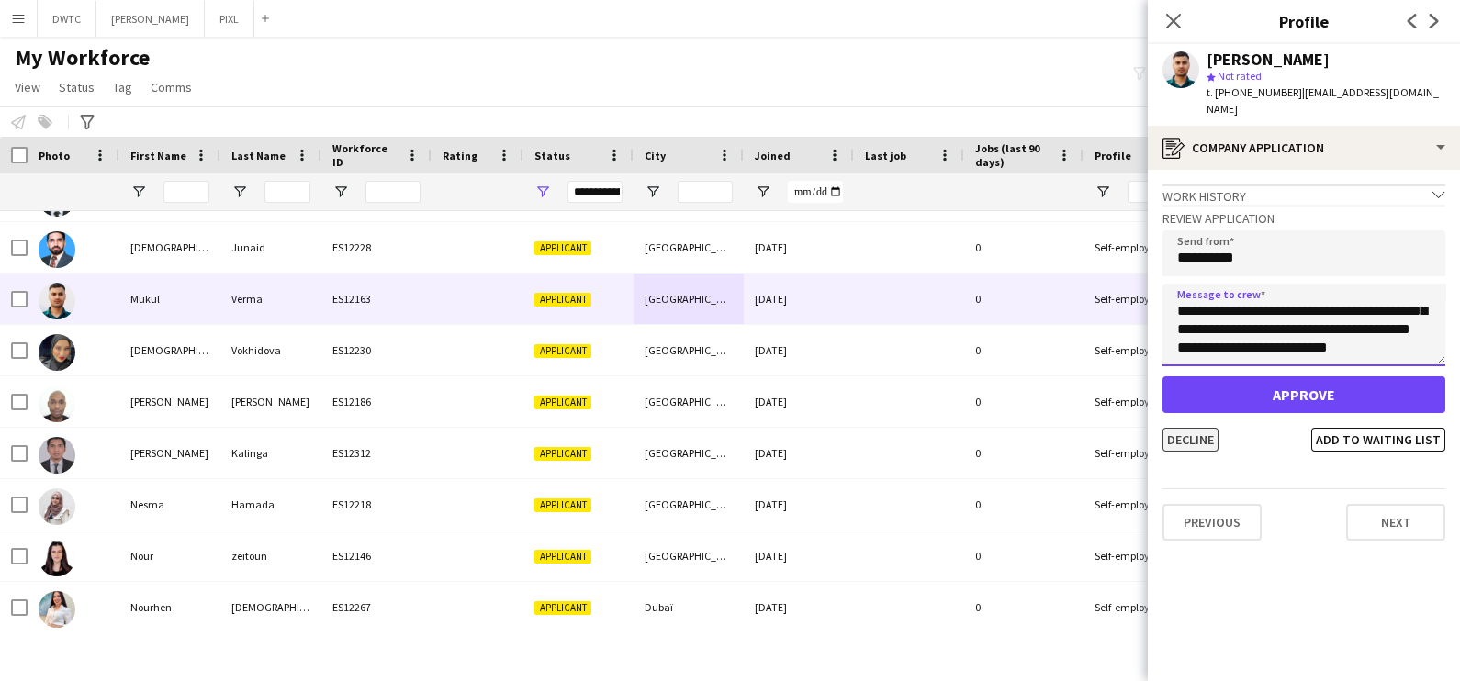
type textarea "**********"
click at [1174, 428] on button "Decline" at bounding box center [1191, 440] width 56 height 24
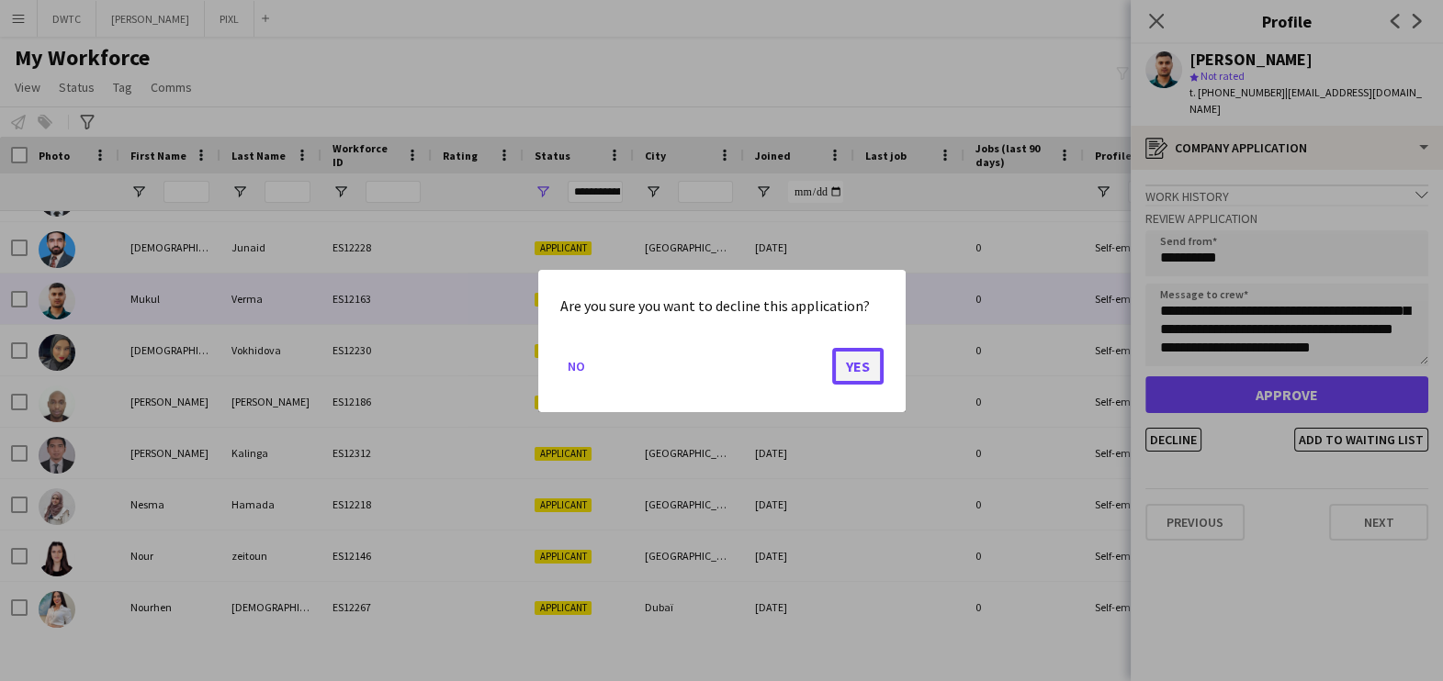
click at [872, 365] on button "Yes" at bounding box center [857, 365] width 51 height 37
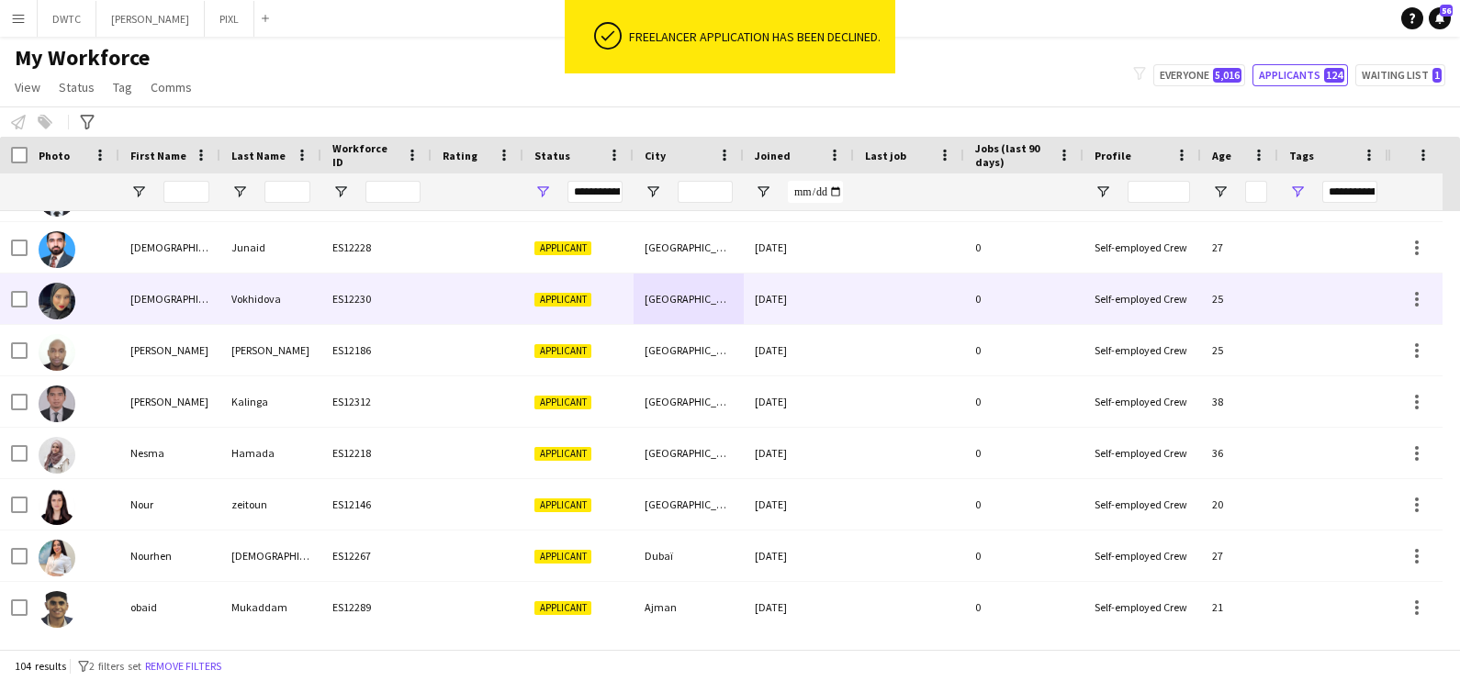
click at [403, 302] on div "ES12230" at bounding box center [376, 299] width 110 height 51
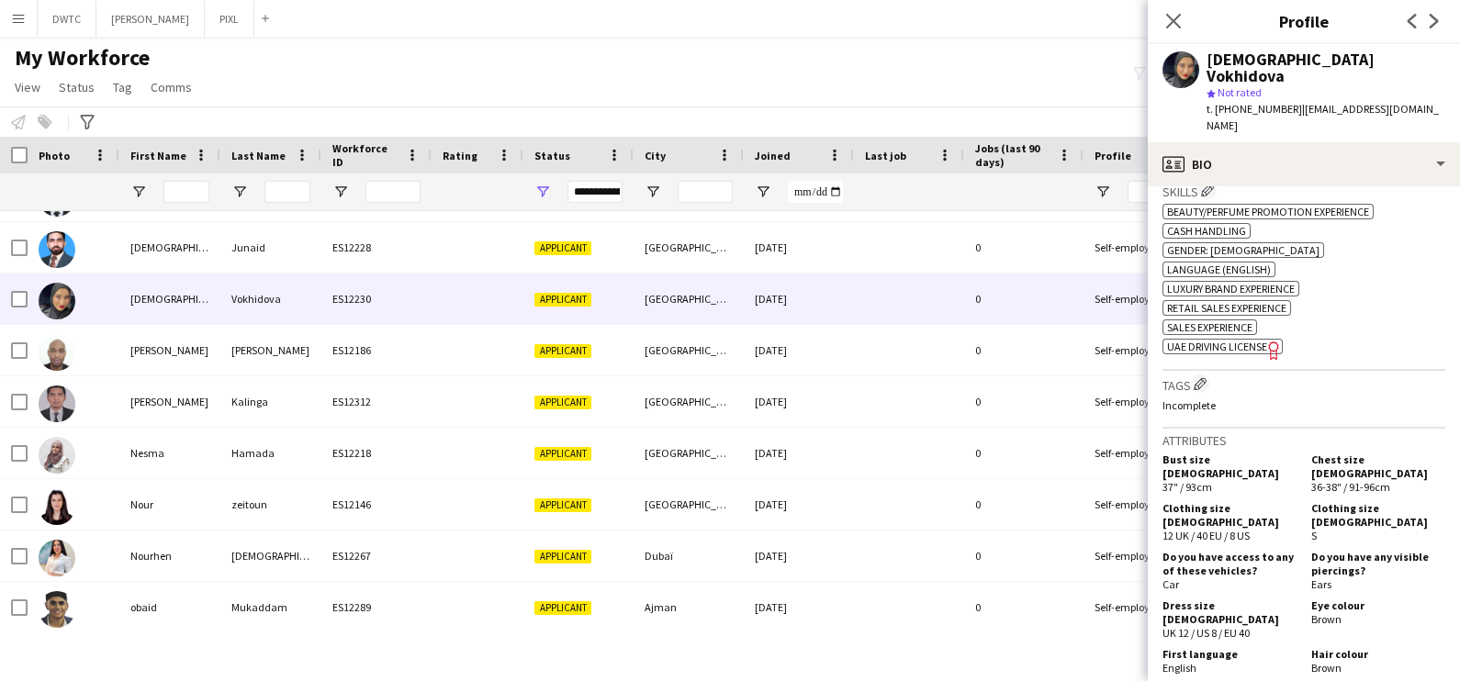
scroll to position [803, 0]
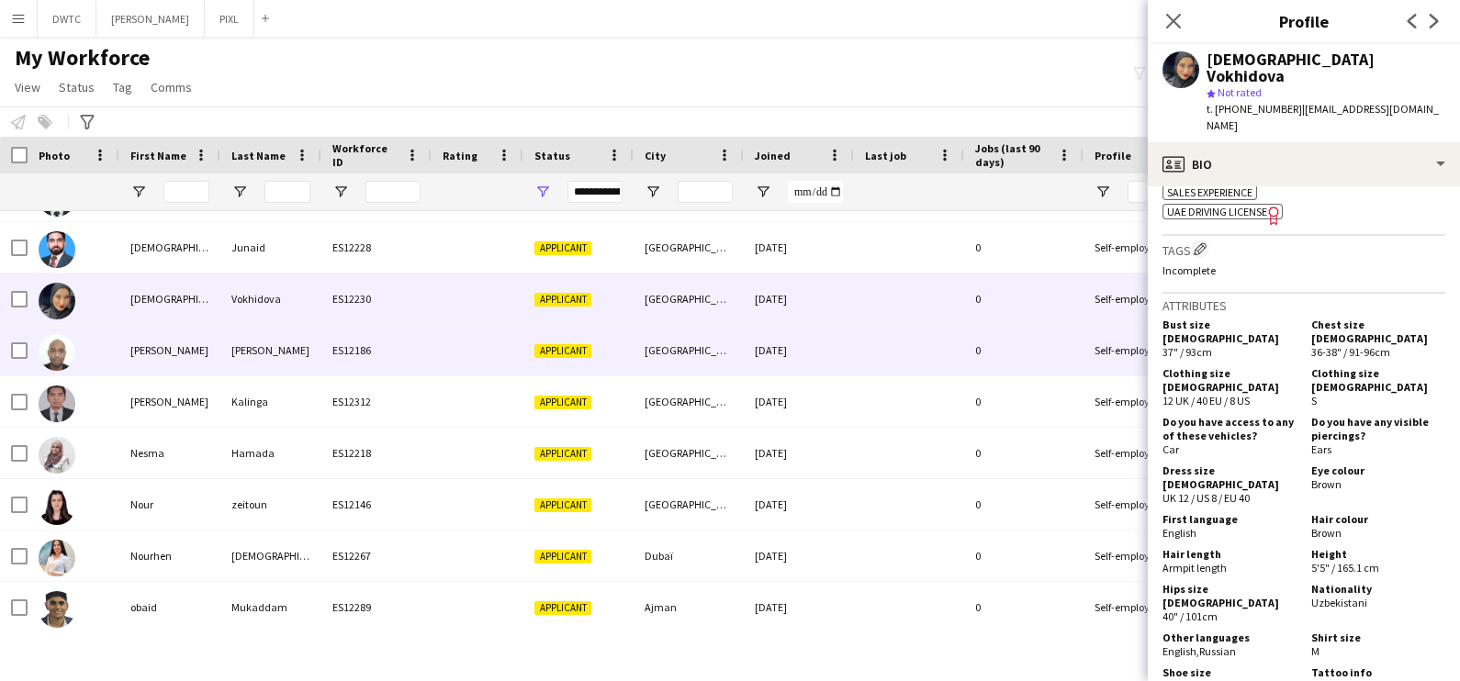
click at [174, 344] on div "Mustafa abdinasir" at bounding box center [169, 350] width 101 height 51
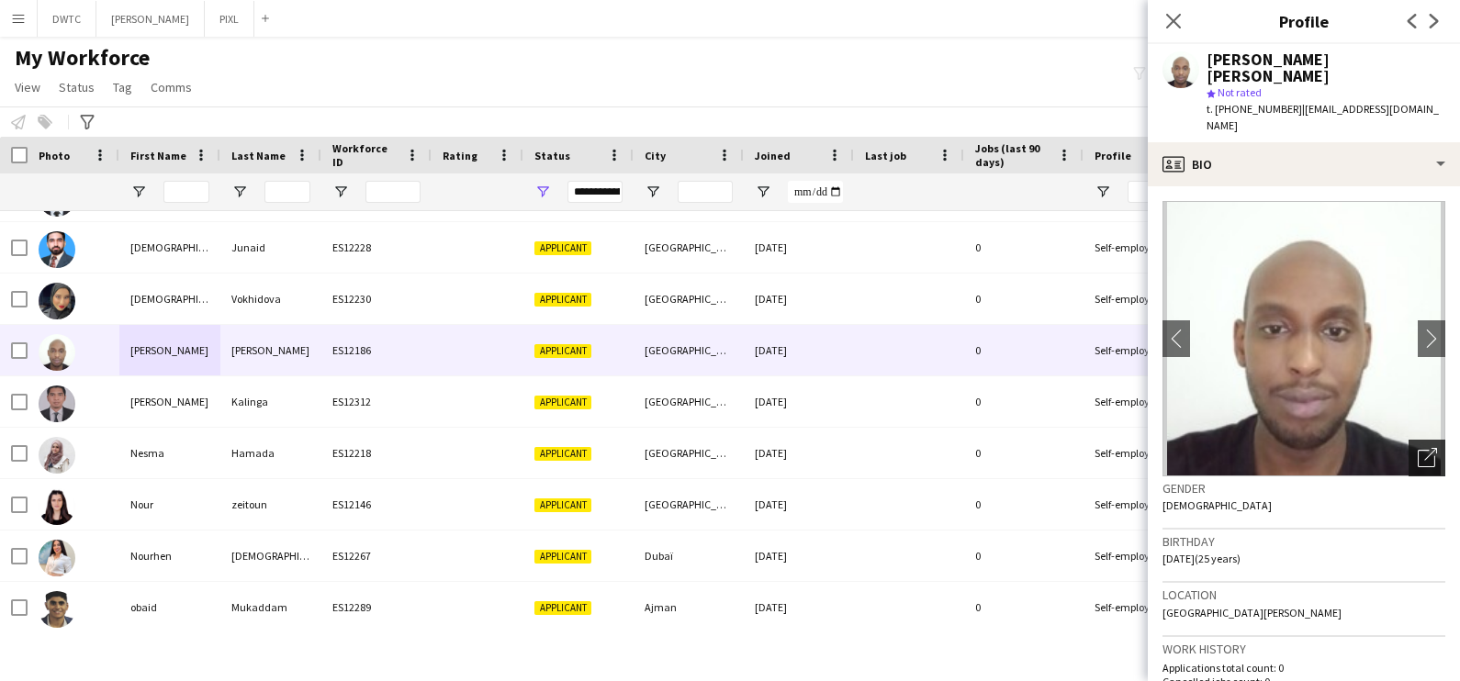
click at [1418, 448] on icon "Open photos pop-in" at bounding box center [1427, 457] width 19 height 19
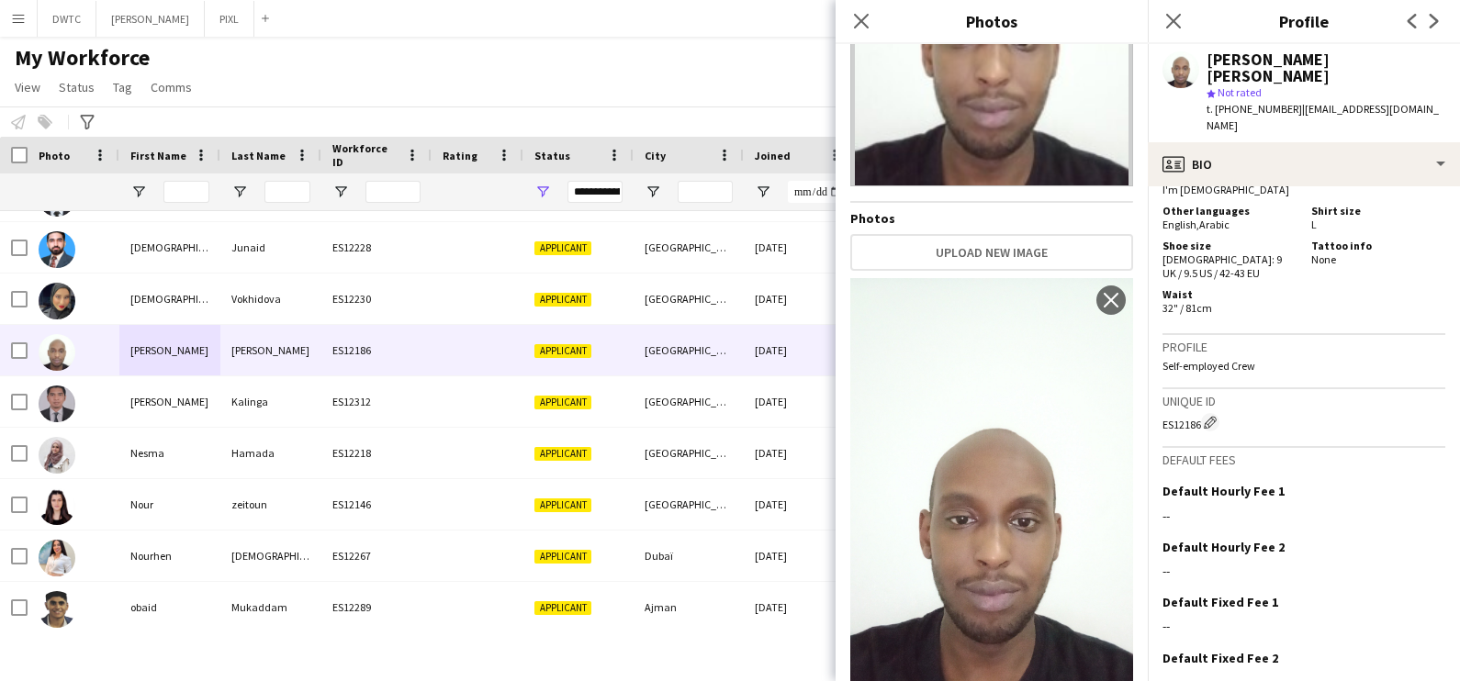
scroll to position [262, 0]
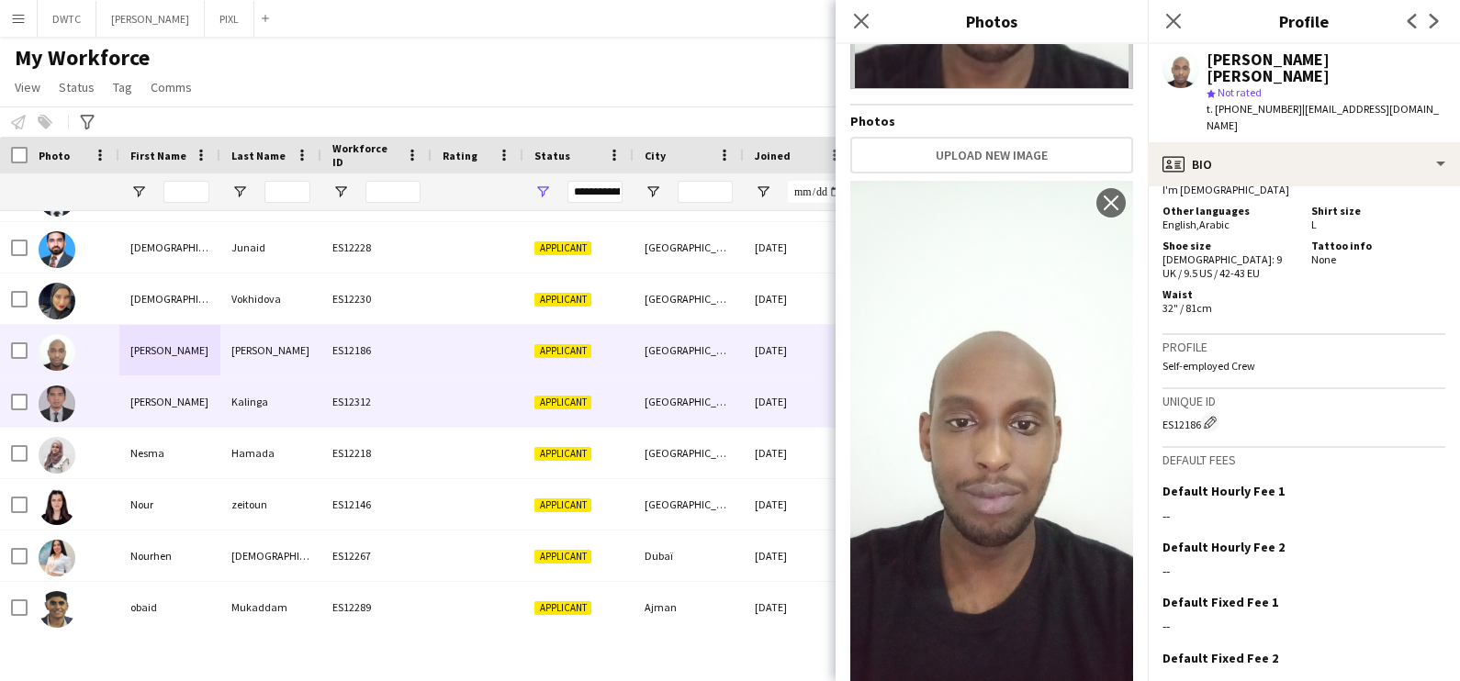
click at [124, 395] on div "Nelson" at bounding box center [169, 401] width 101 height 51
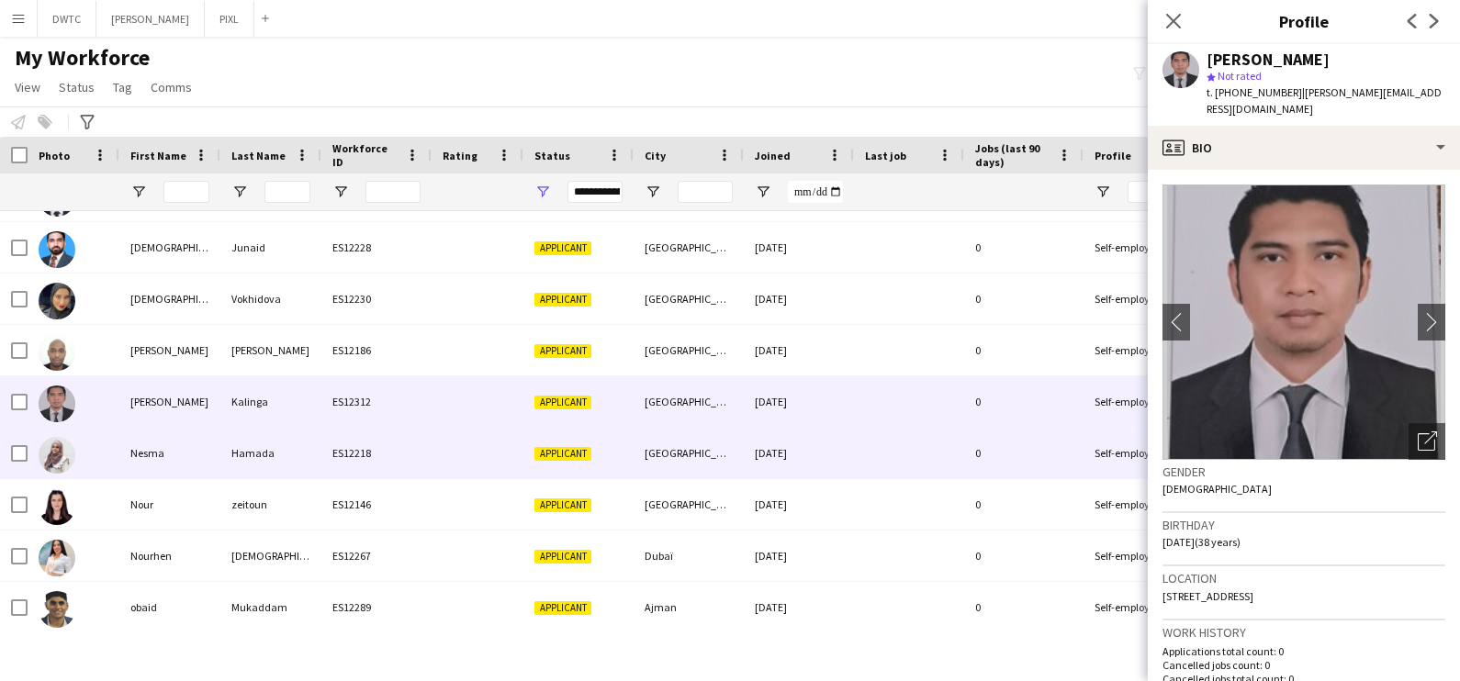
click at [210, 448] on div "Nesma" at bounding box center [169, 453] width 101 height 51
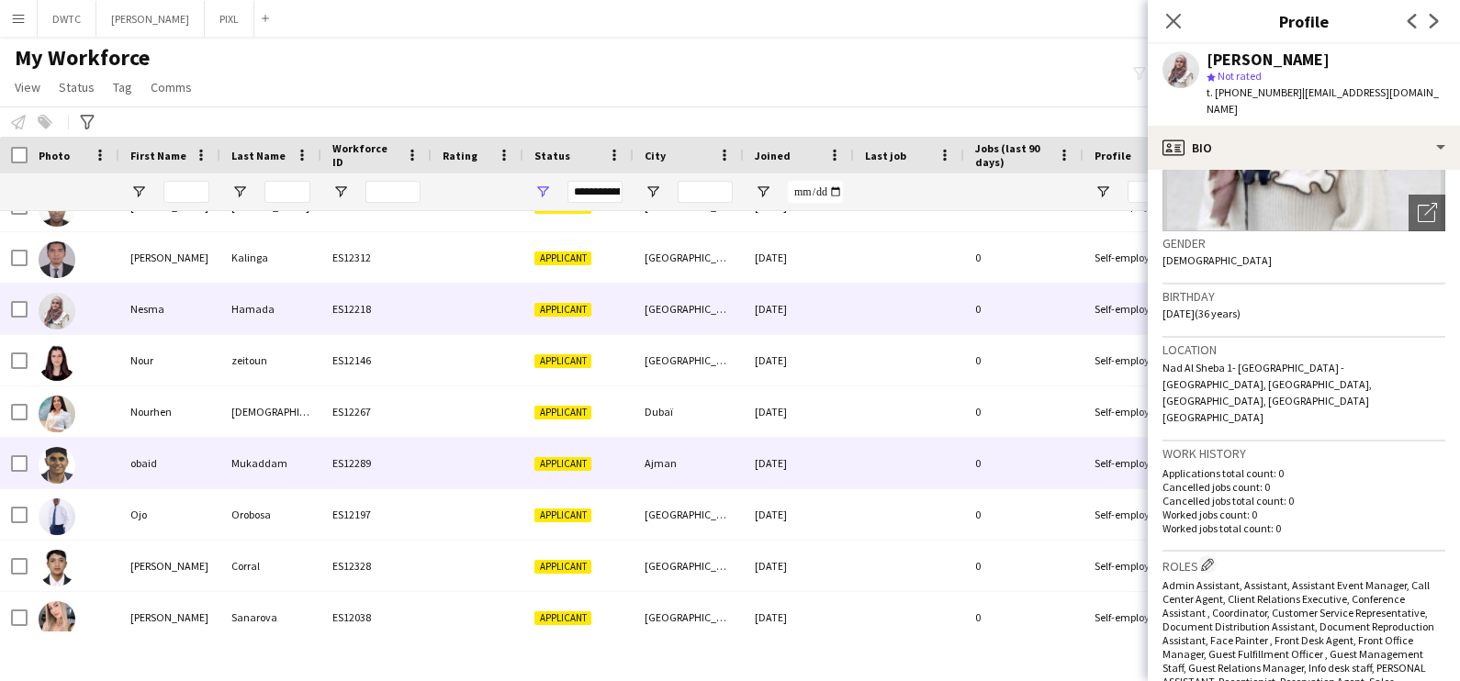
scroll to position [2983, 0]
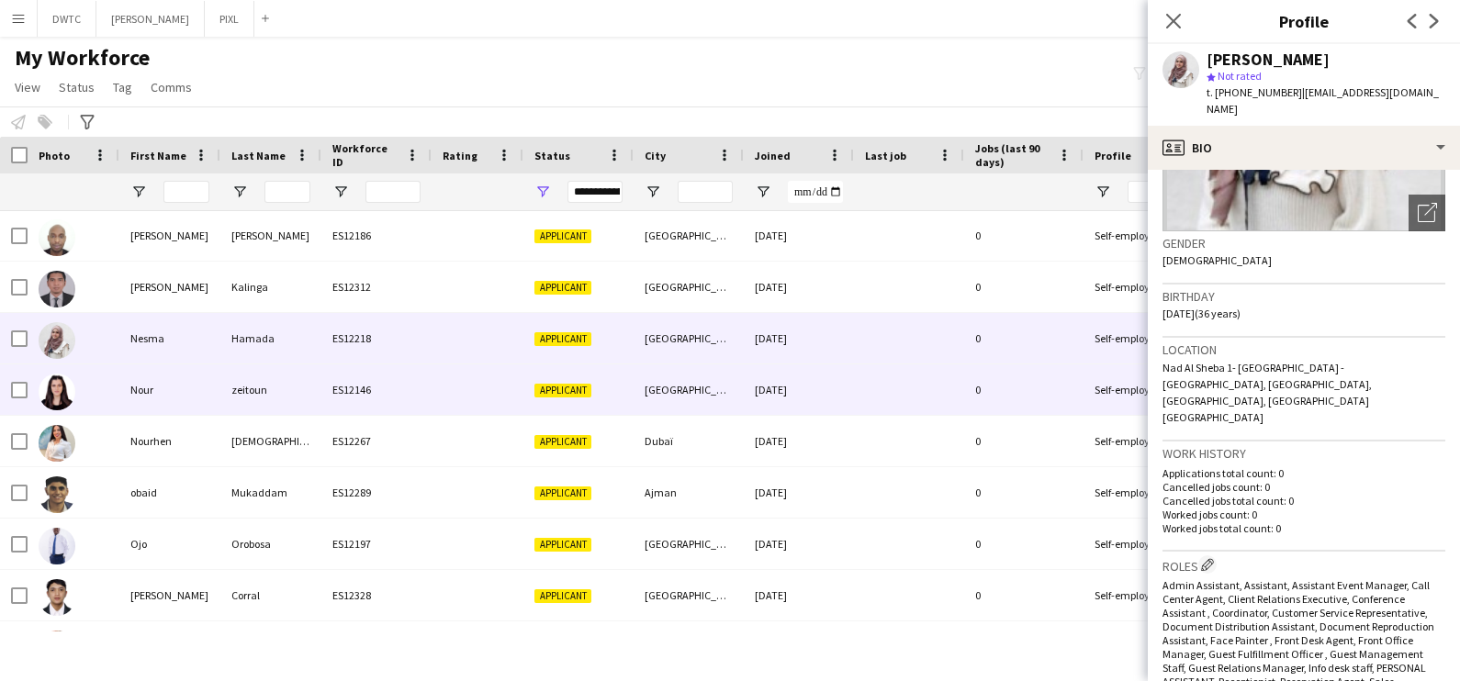
click at [136, 381] on div "Nour" at bounding box center [169, 390] width 101 height 51
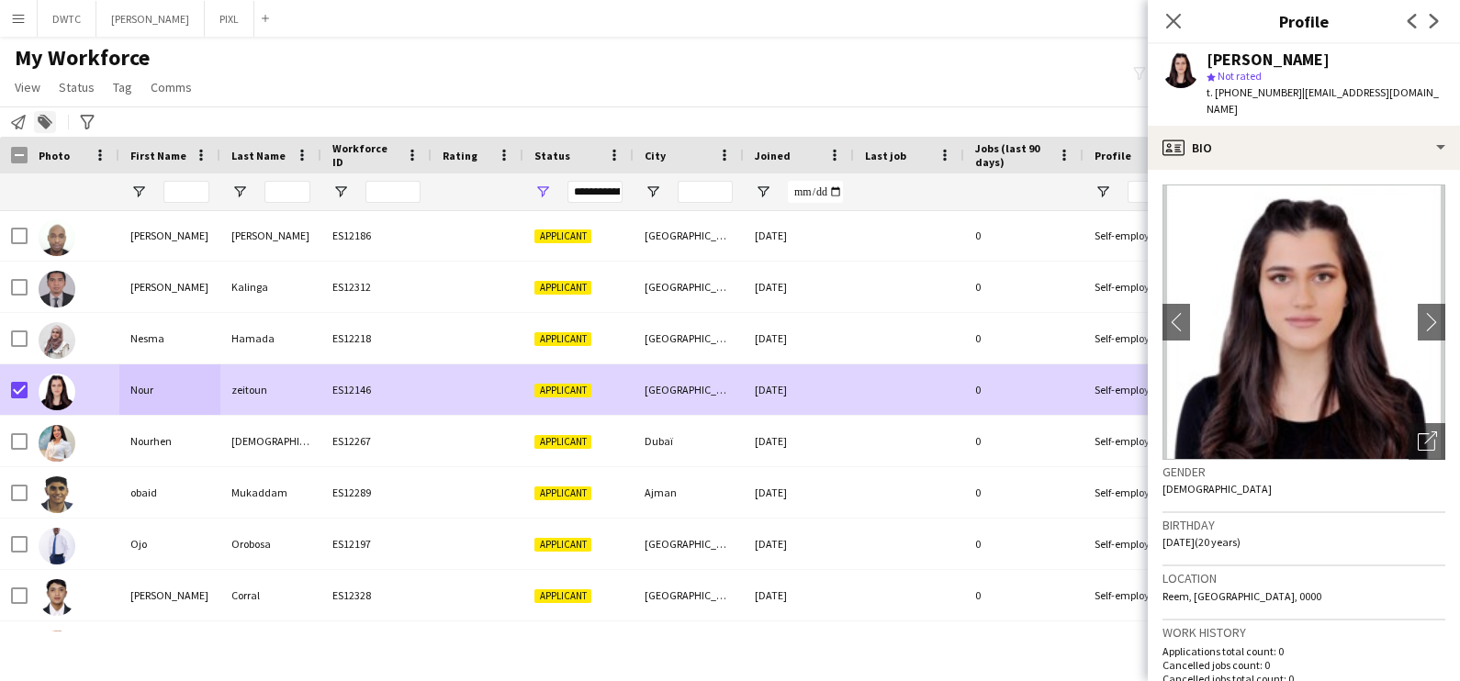
click at [51, 119] on icon "Add to tag" at bounding box center [45, 122] width 15 height 15
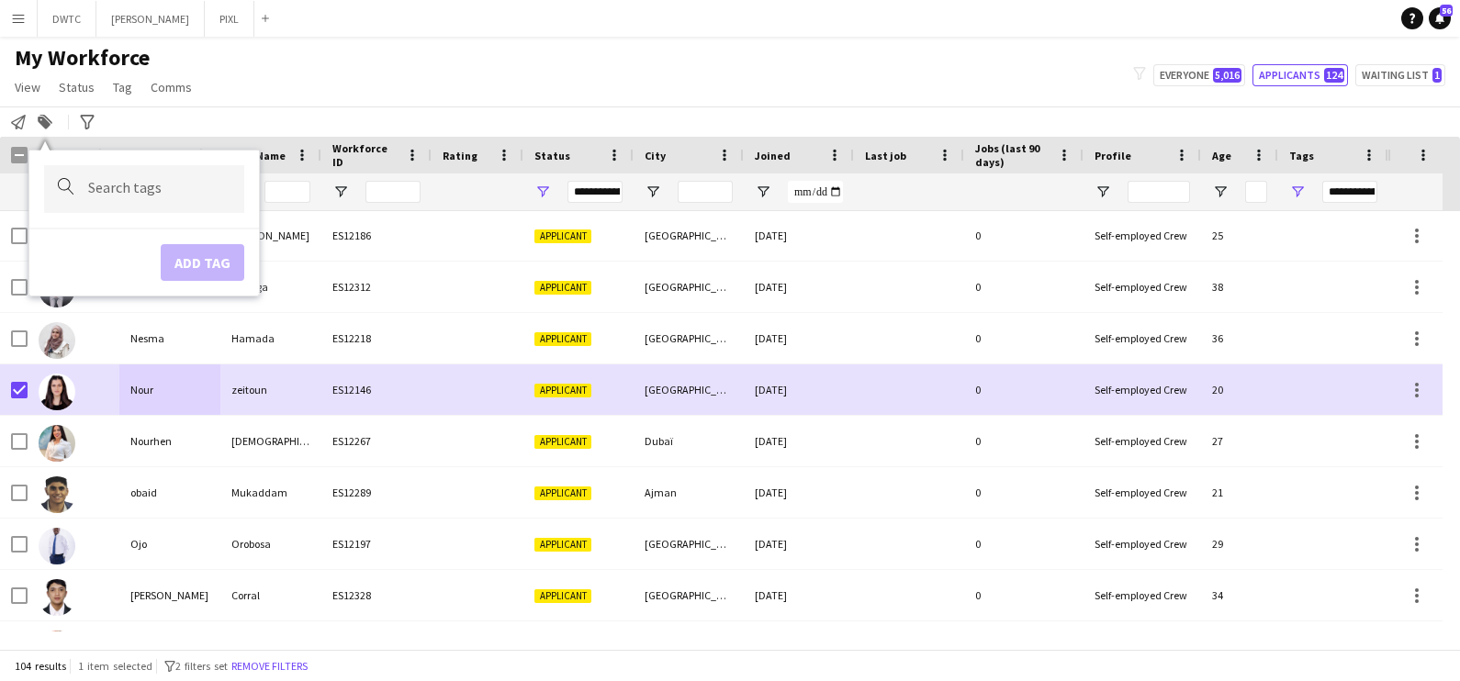
click at [115, 194] on input "Type to search..." at bounding box center [158, 189] width 141 height 17
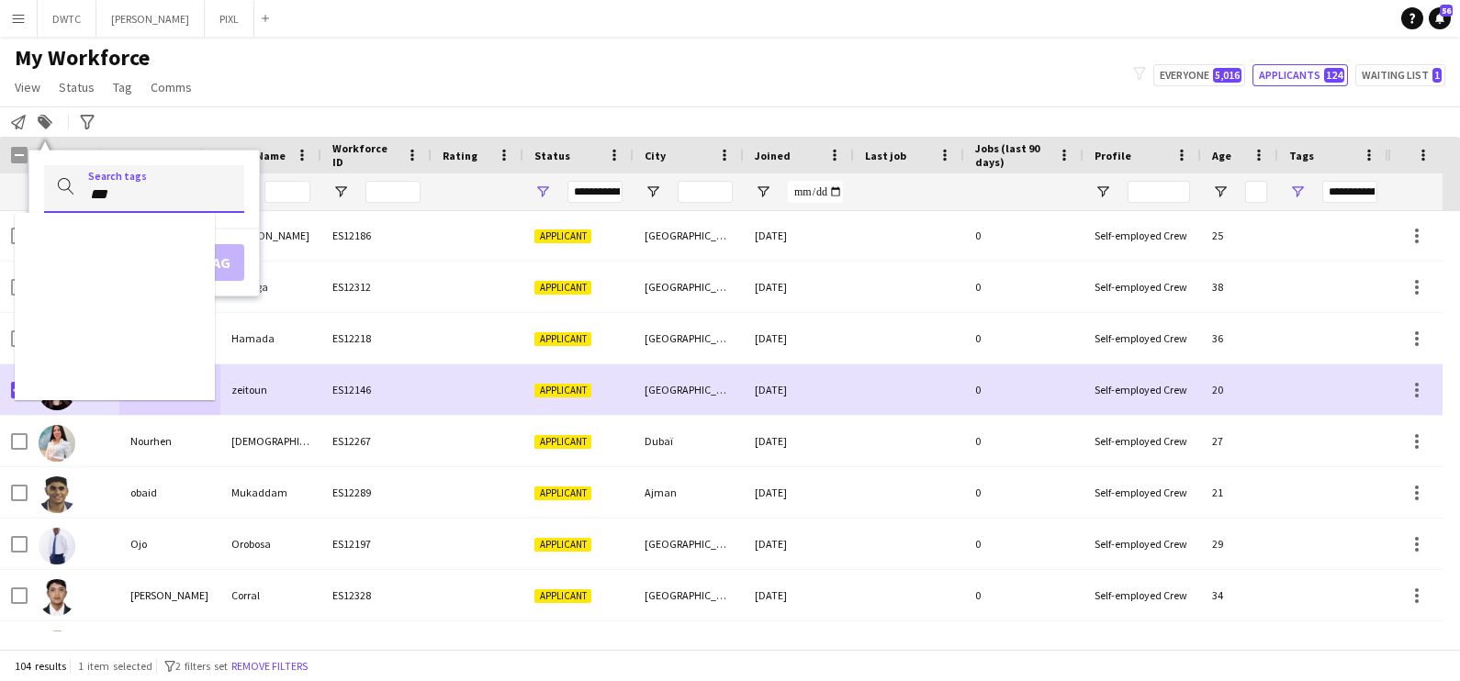
type input "***"
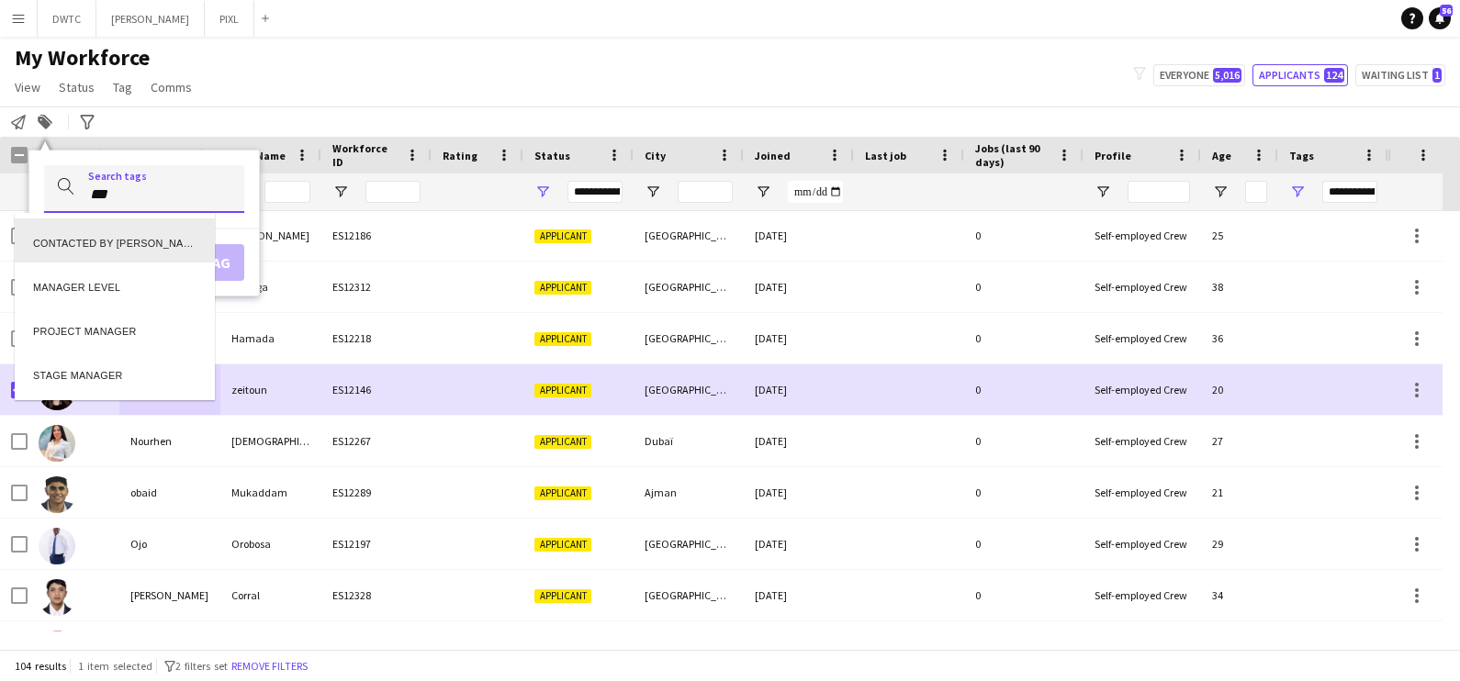
scroll to position [0, 0]
click at [103, 236] on div "CONTACTED BY ANASTASIIA" at bounding box center [115, 241] width 200 height 44
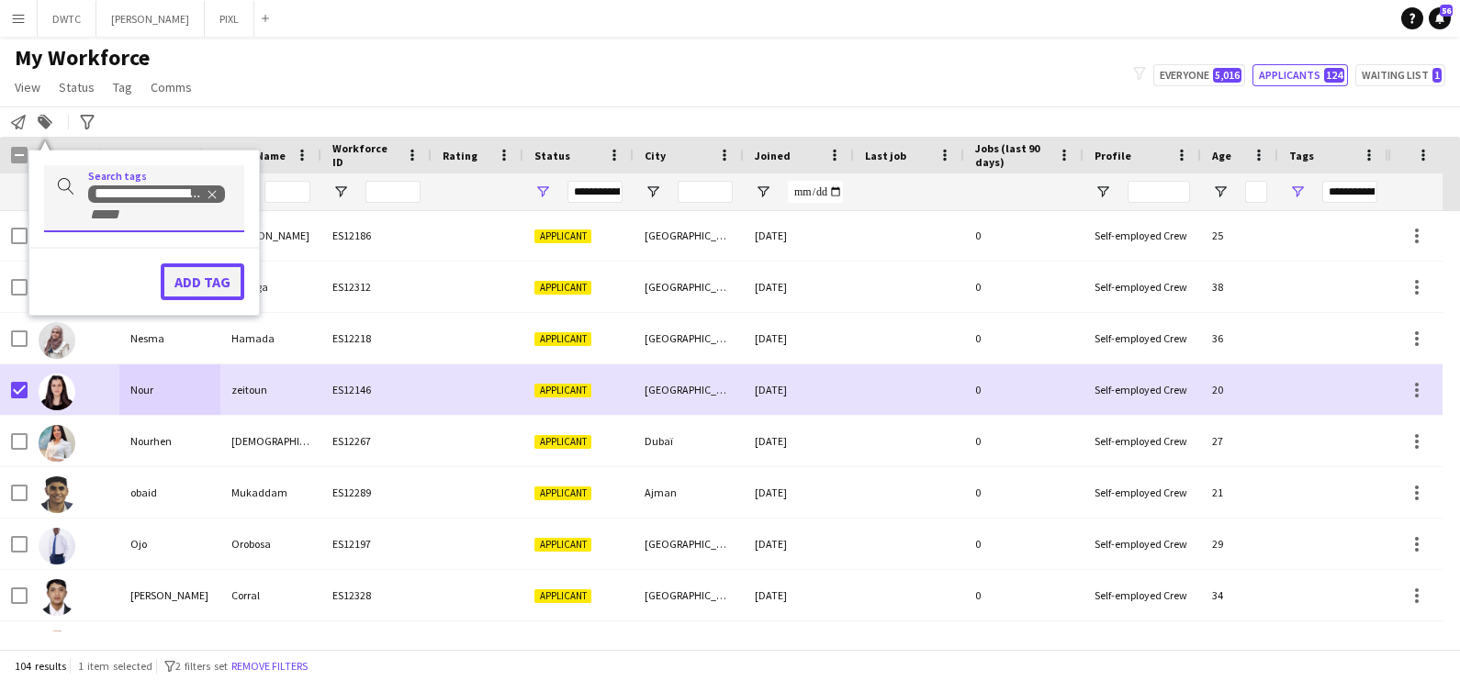
click at [211, 267] on button "Add tag" at bounding box center [203, 282] width 84 height 37
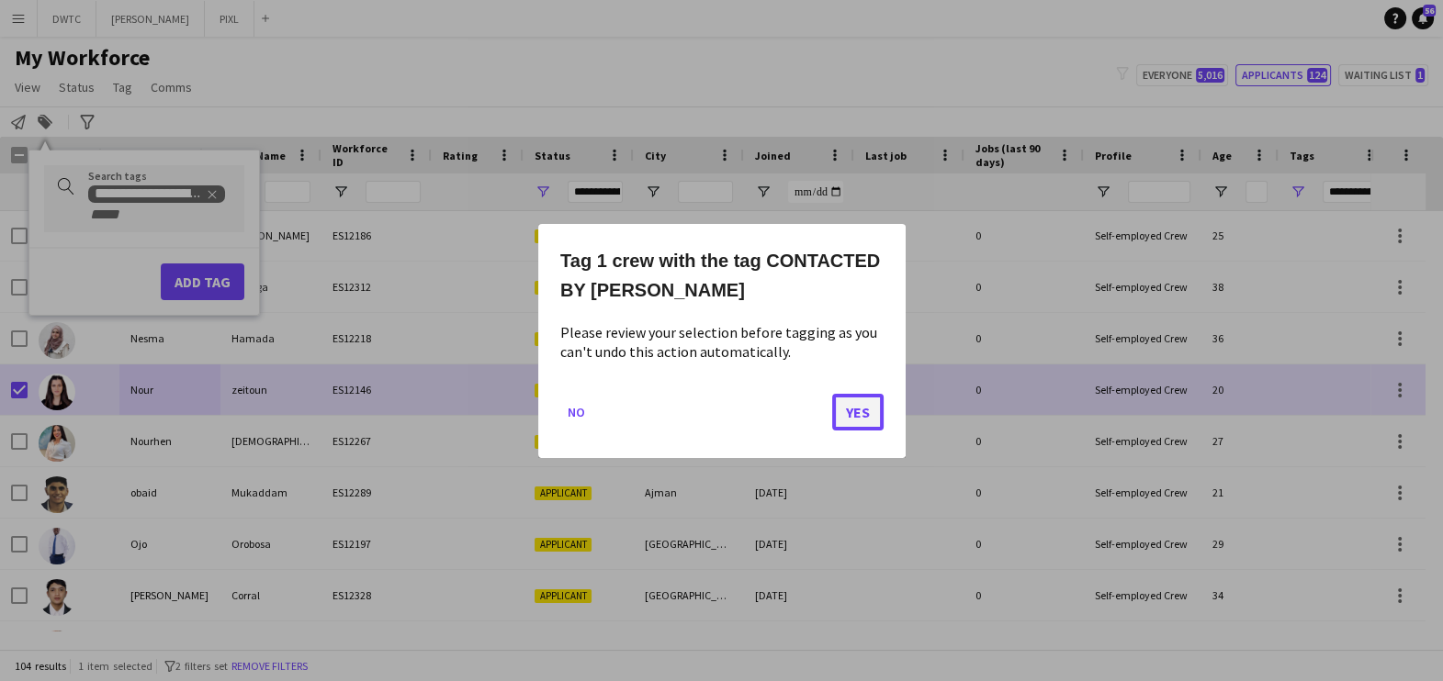
click at [852, 406] on button "Yes" at bounding box center [857, 411] width 51 height 37
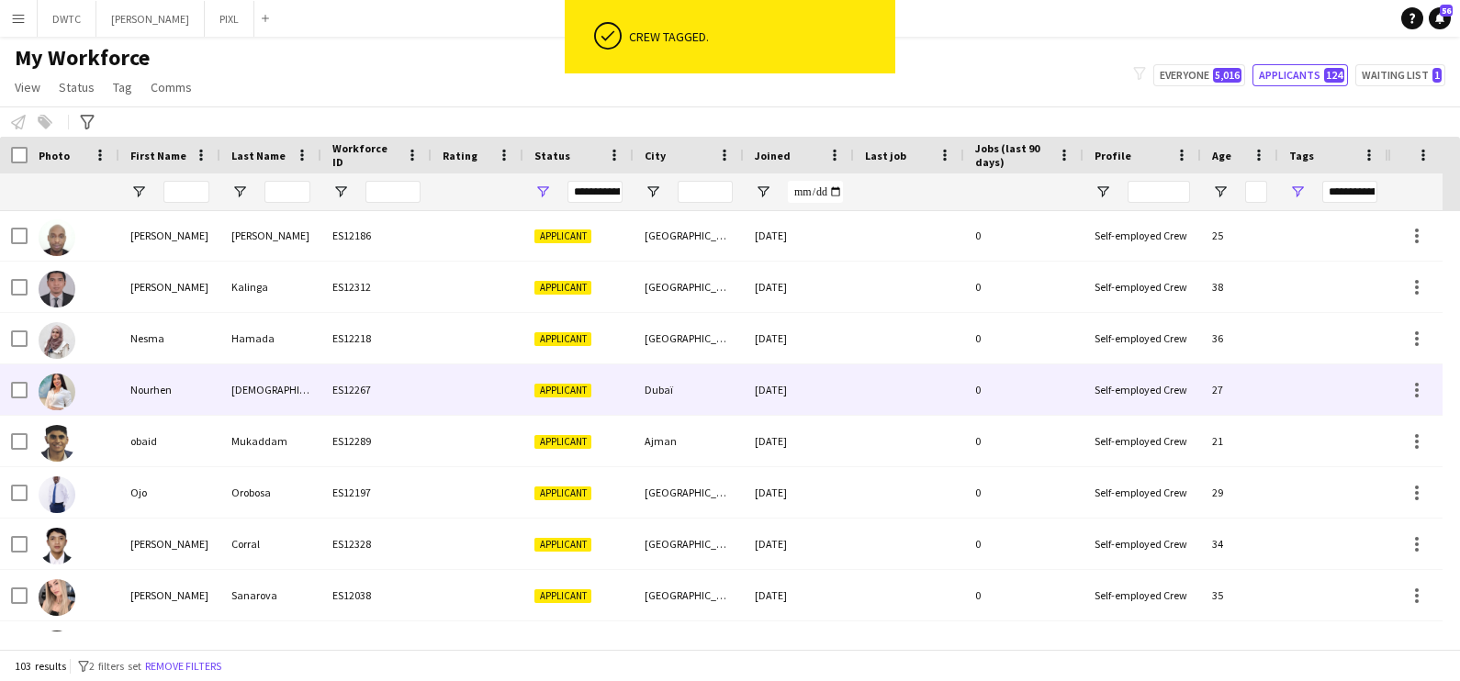
click at [241, 394] on div "Ghidhaoui" at bounding box center [270, 390] width 101 height 51
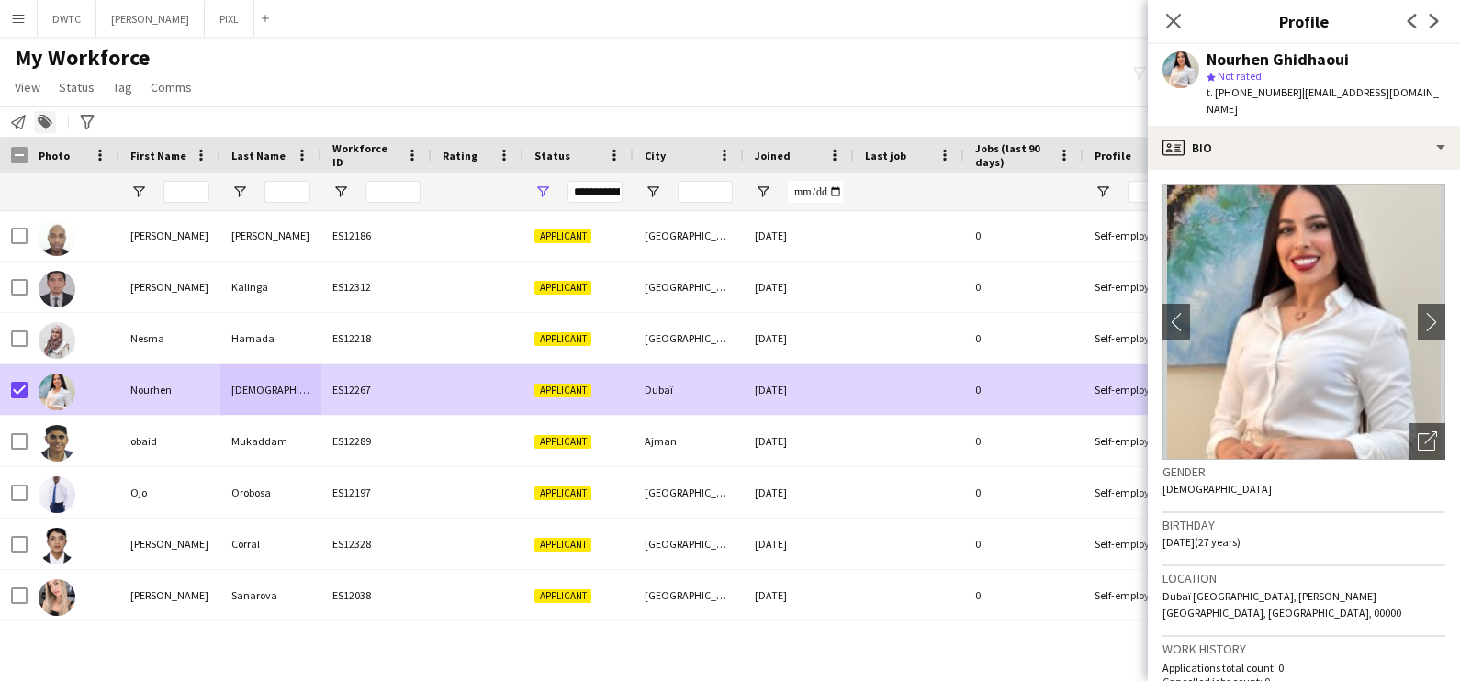
click at [49, 126] on icon at bounding box center [44, 123] width 13 height 13
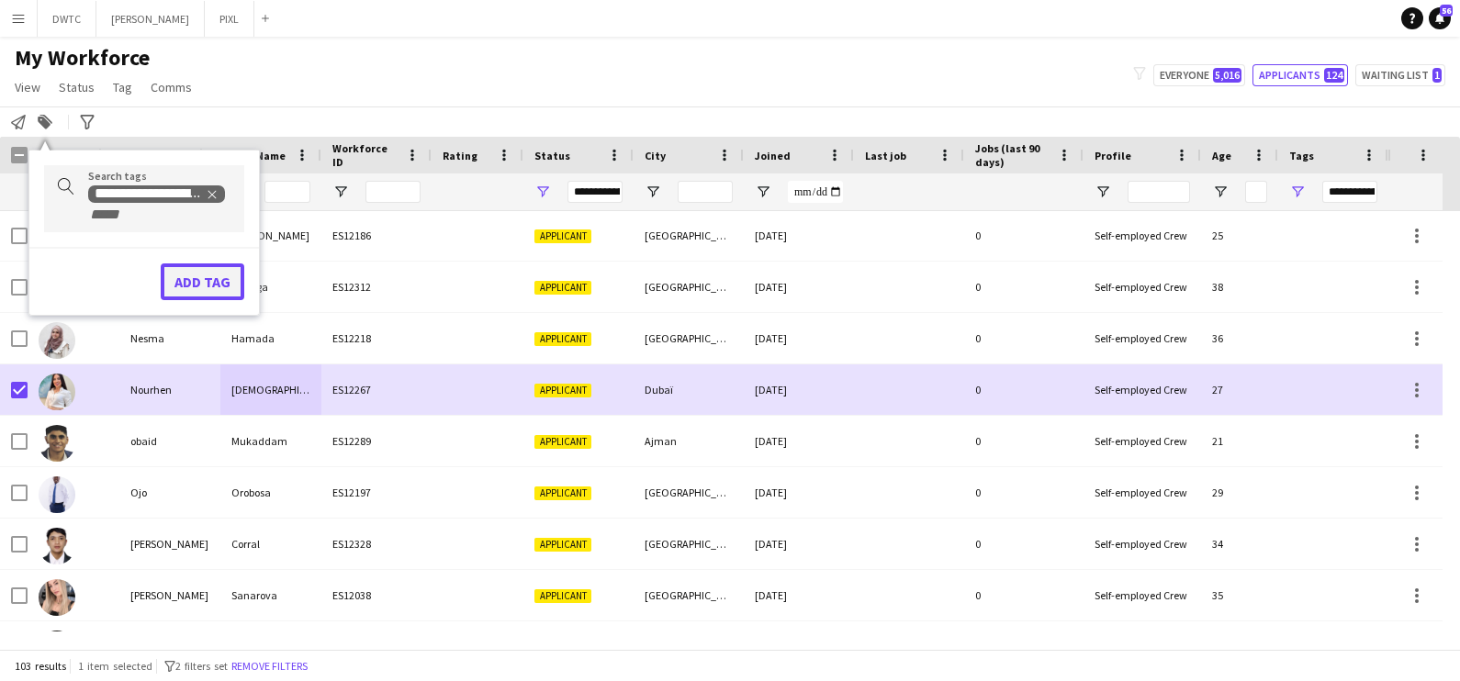
click at [174, 275] on button "Add tag" at bounding box center [203, 282] width 84 height 37
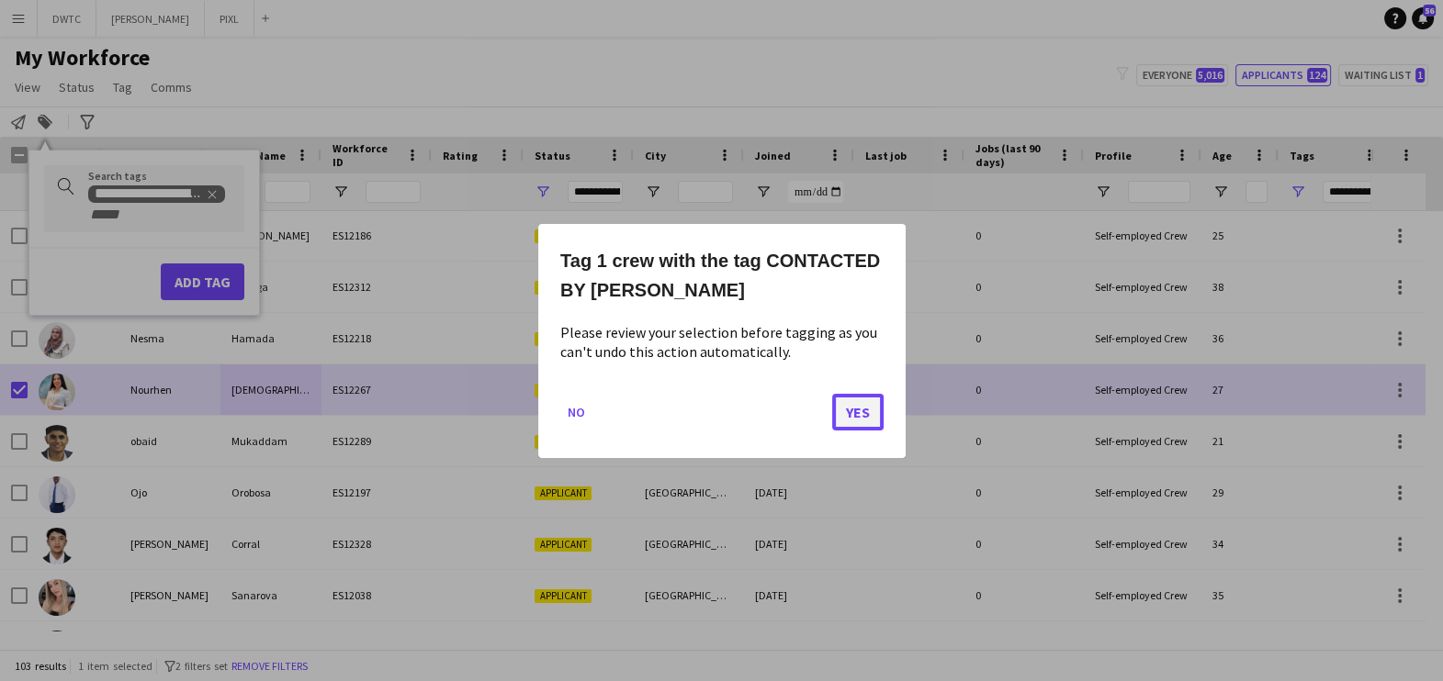
click at [863, 408] on button "Yes" at bounding box center [857, 411] width 51 height 37
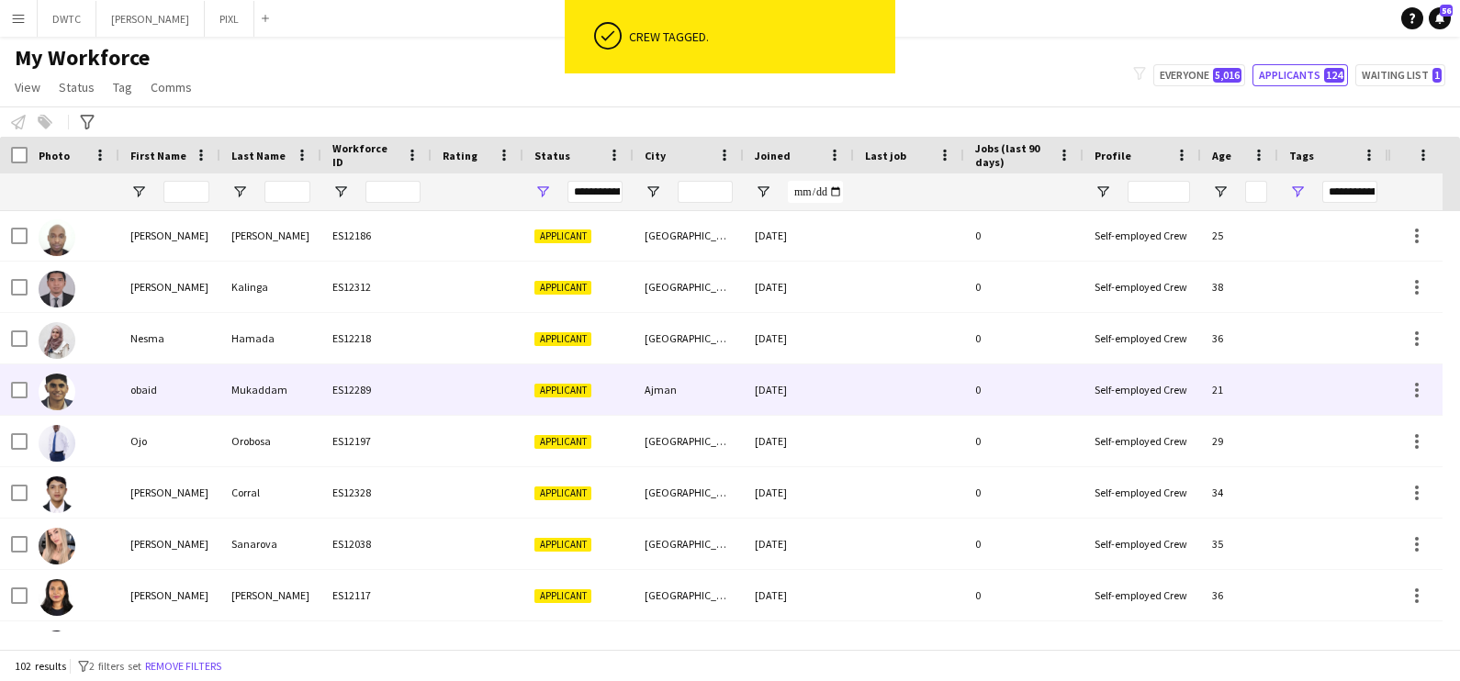
click at [238, 397] on div "Mukaddam" at bounding box center [270, 390] width 101 height 51
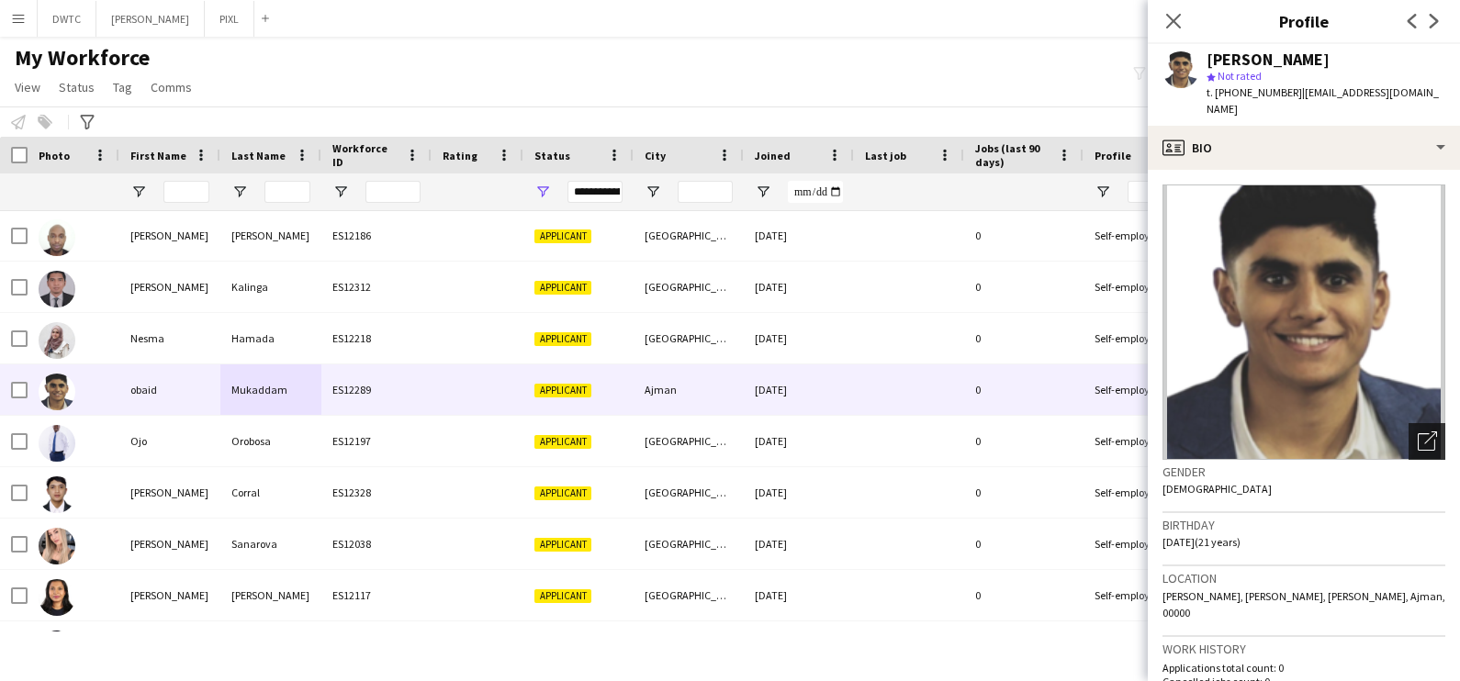
click at [1418, 432] on icon "Open photos pop-in" at bounding box center [1427, 441] width 19 height 19
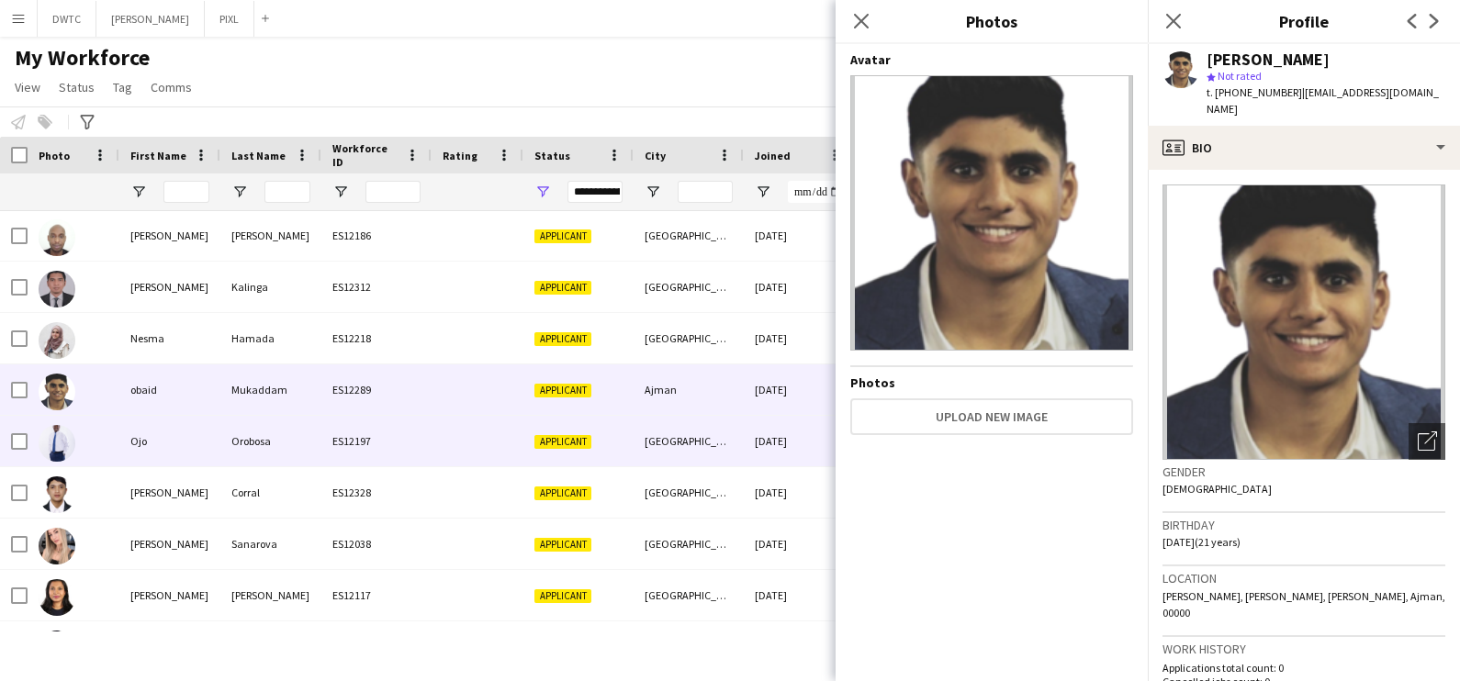
click at [180, 444] on div "Ojo" at bounding box center [169, 441] width 101 height 51
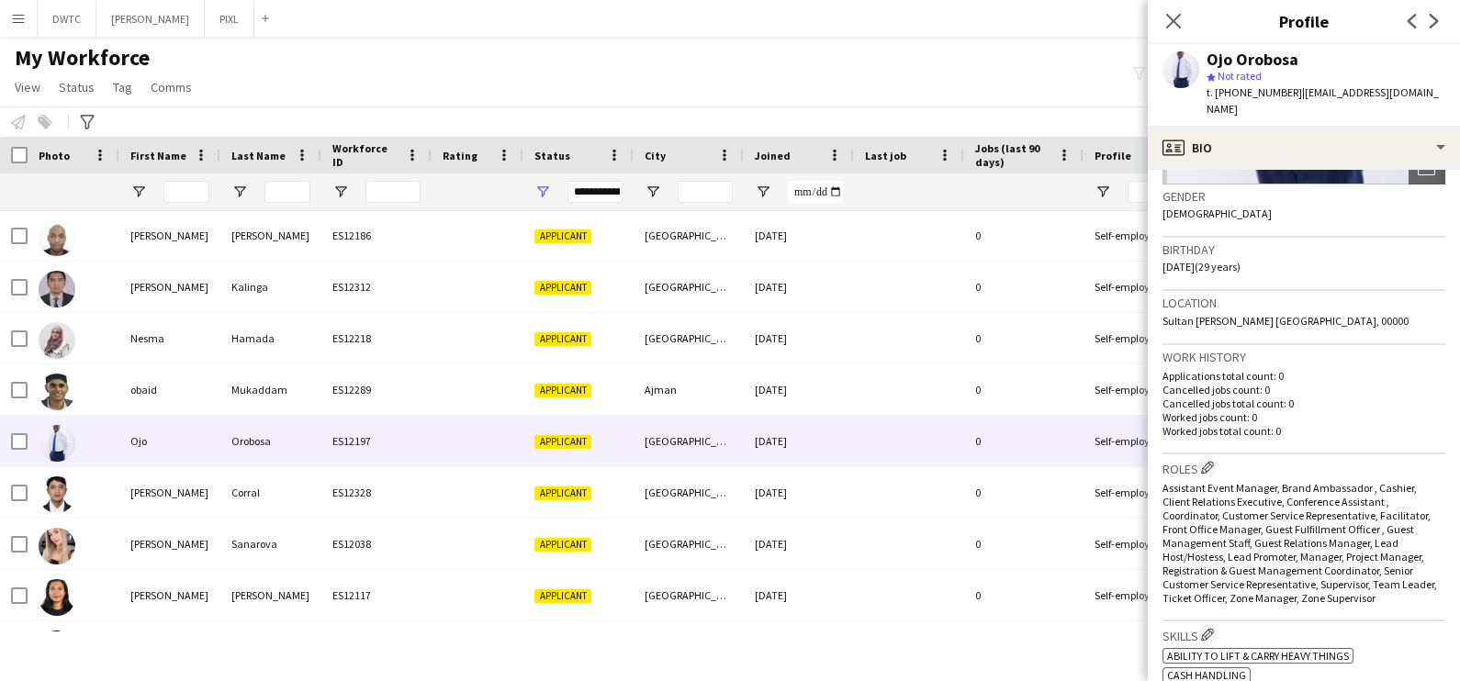
scroll to position [114, 0]
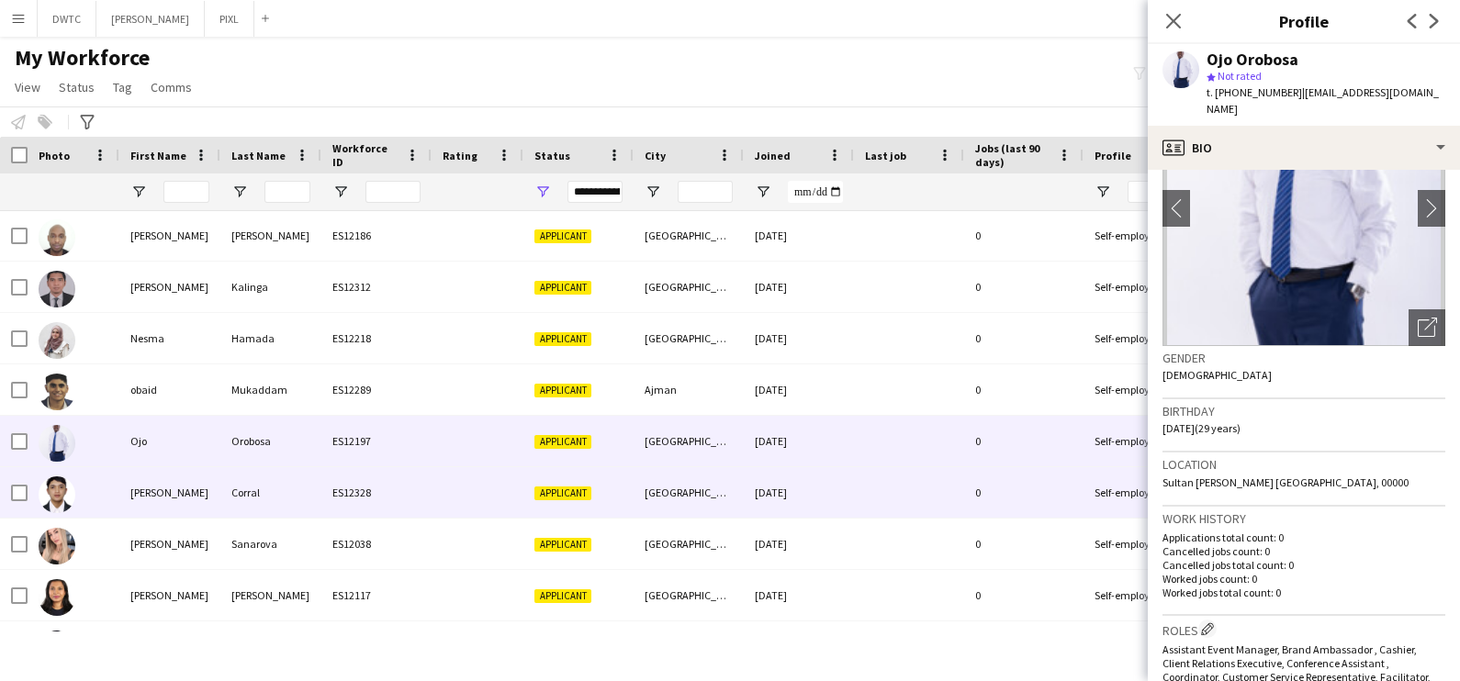
click at [138, 496] on div "Paul" at bounding box center [169, 492] width 101 height 51
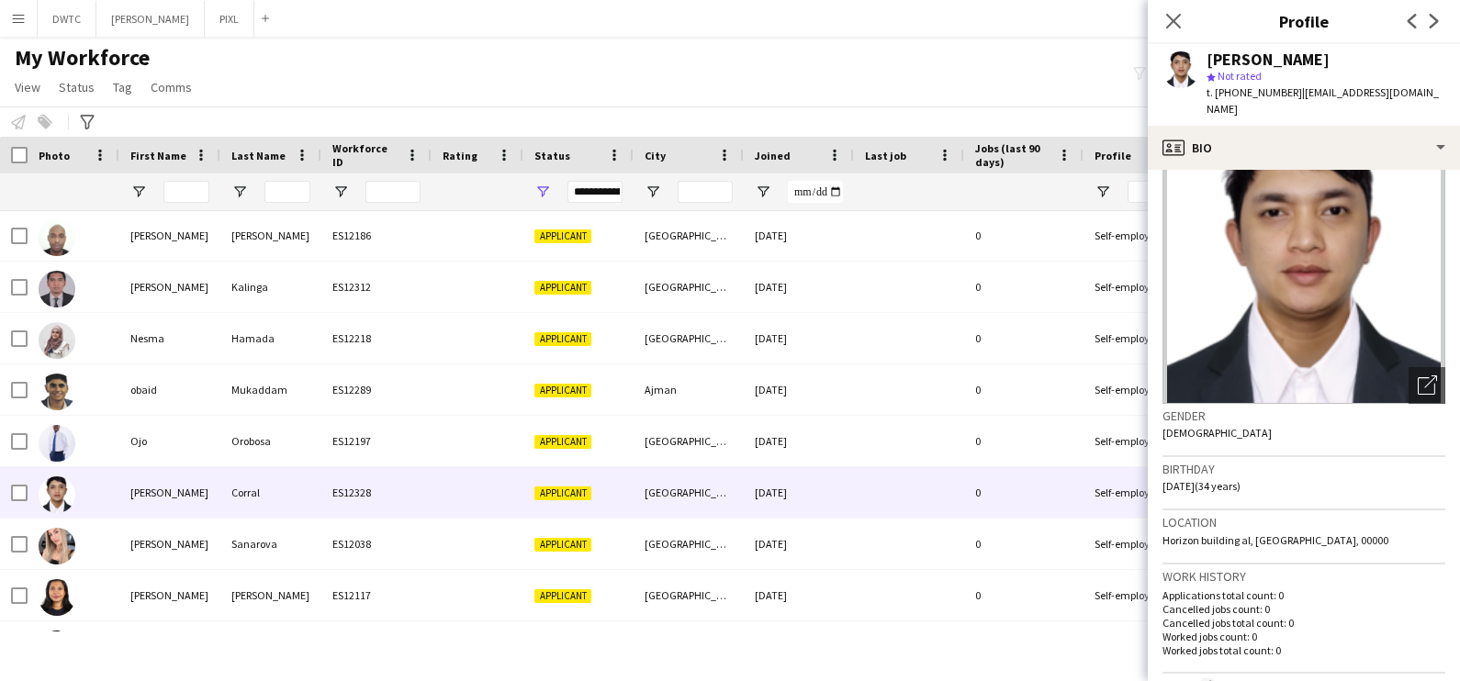
scroll to position [0, 0]
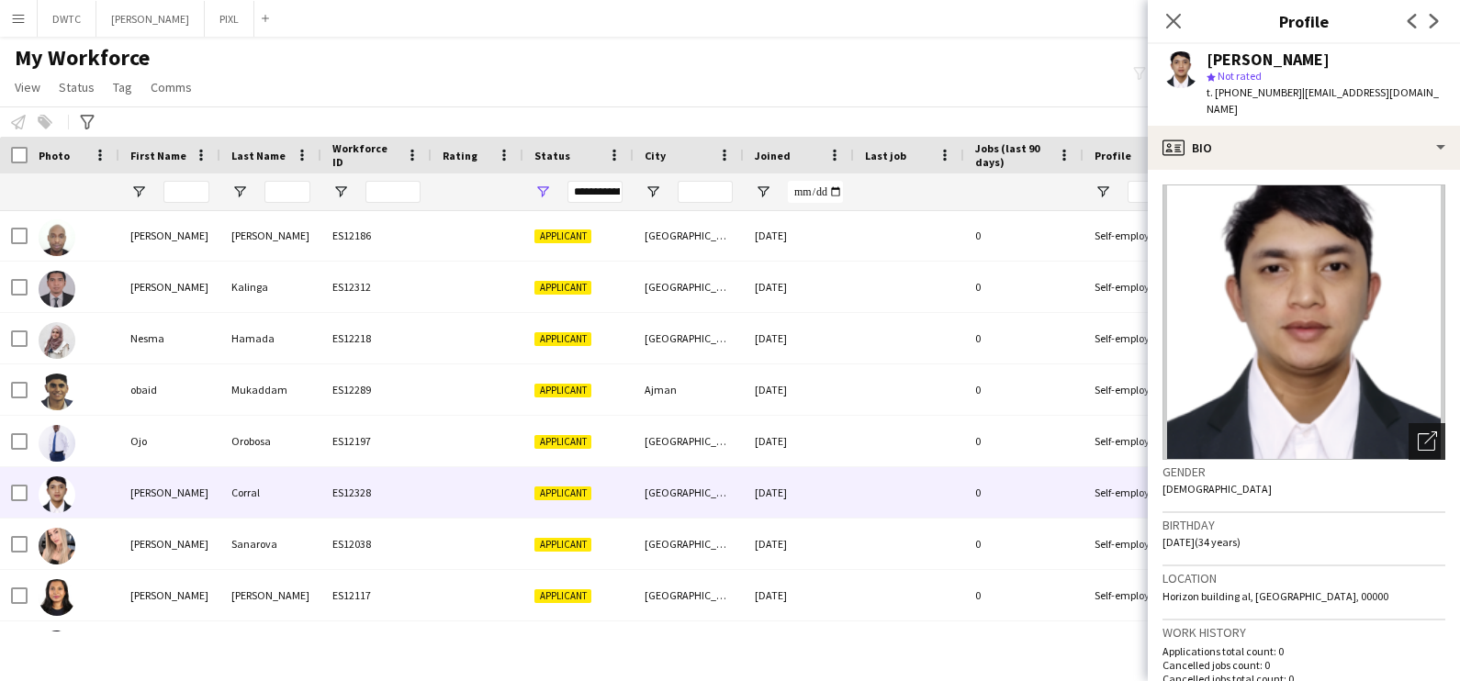
click at [1418, 432] on icon "Open photos pop-in" at bounding box center [1427, 441] width 19 height 19
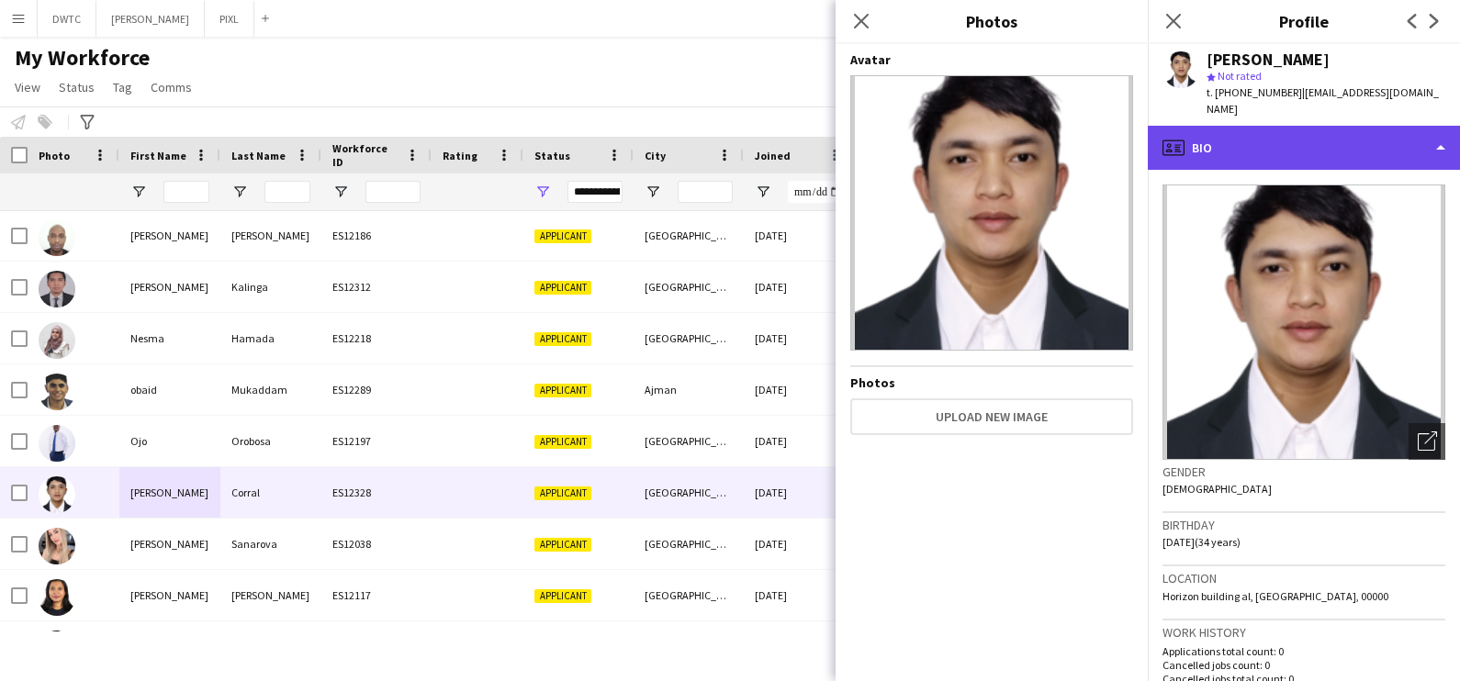
click at [1228, 126] on div "profile Bio" at bounding box center [1304, 148] width 312 height 44
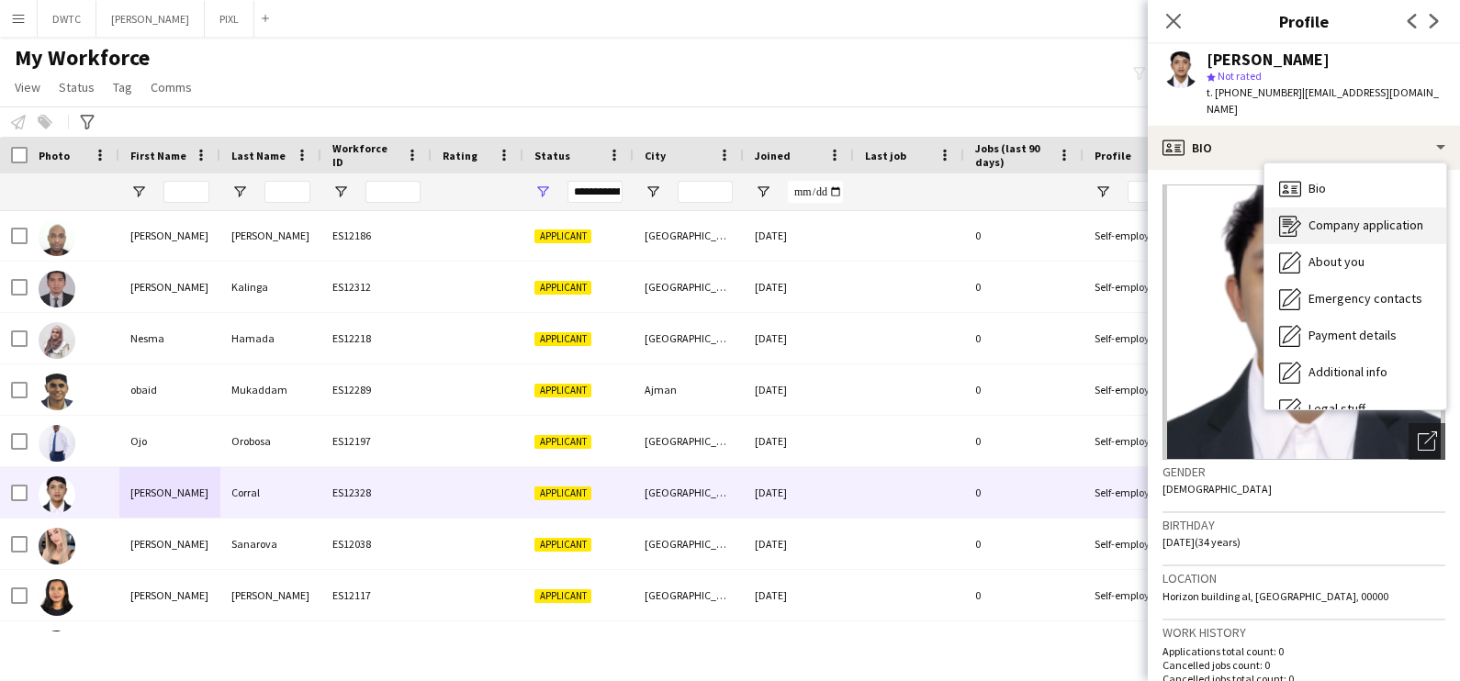
click at [1338, 217] on span "Company application" at bounding box center [1366, 225] width 115 height 17
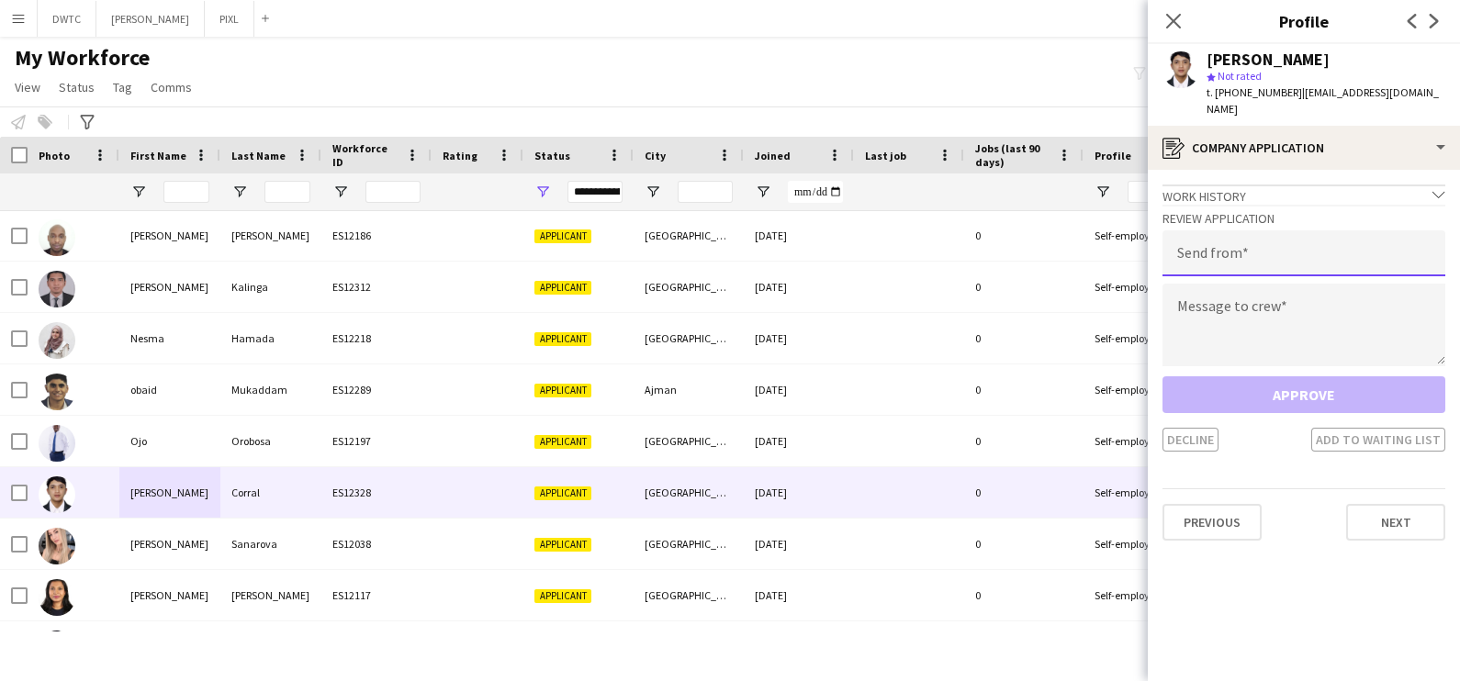
drag, startPoint x: 1338, startPoint y: 207, endPoint x: 1330, endPoint y: 232, distance: 27.0
click at [1330, 232] on input "email" at bounding box center [1304, 253] width 283 height 46
type input "**********"
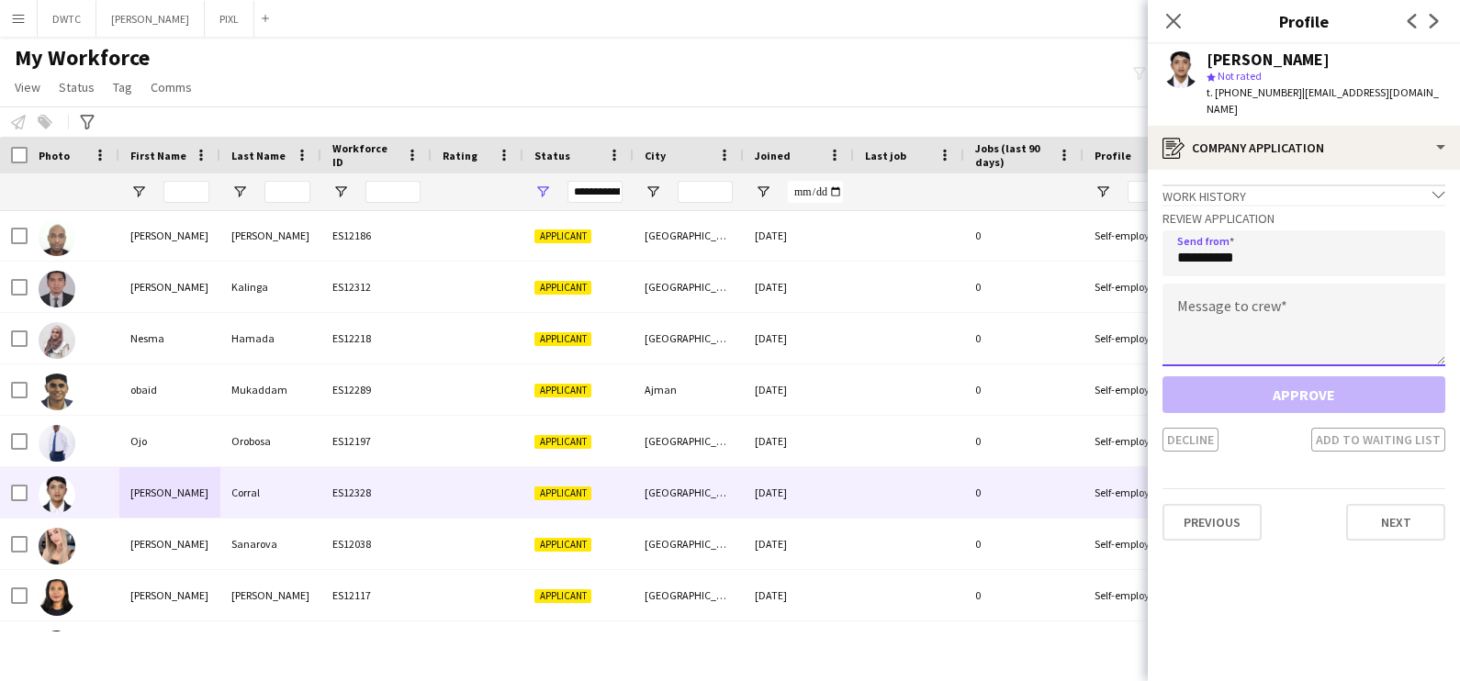
click at [1206, 296] on textarea at bounding box center [1304, 325] width 283 height 83
paste textarea "**********"
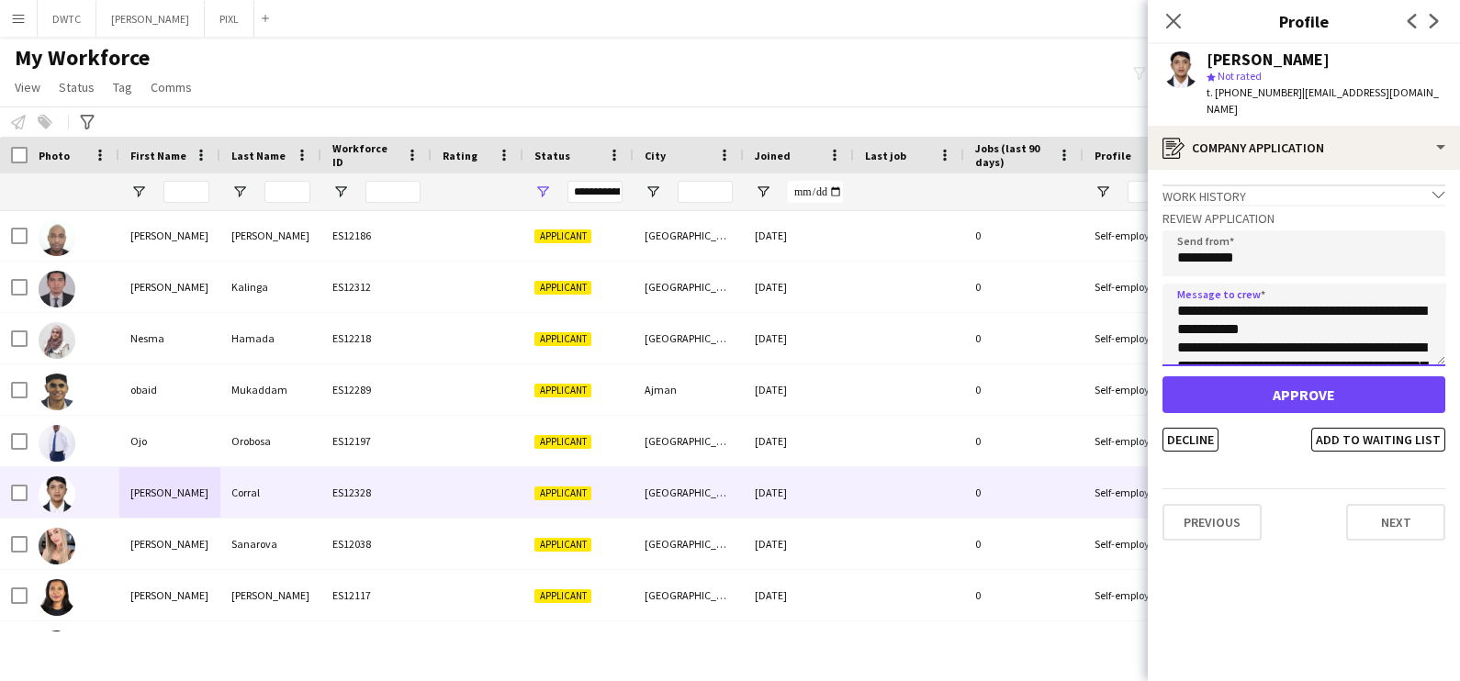
scroll to position [140, 0]
type textarea "**********"
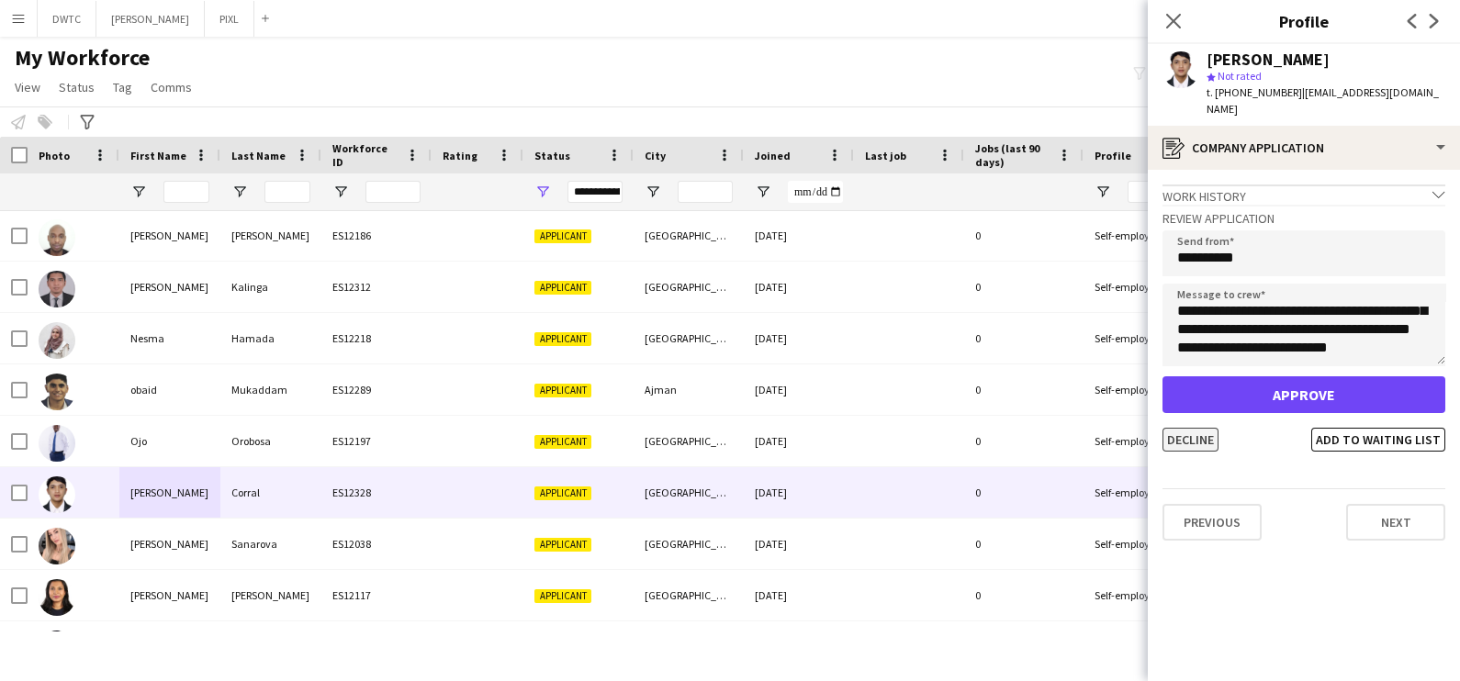
click at [1195, 428] on button "Decline" at bounding box center [1191, 440] width 56 height 24
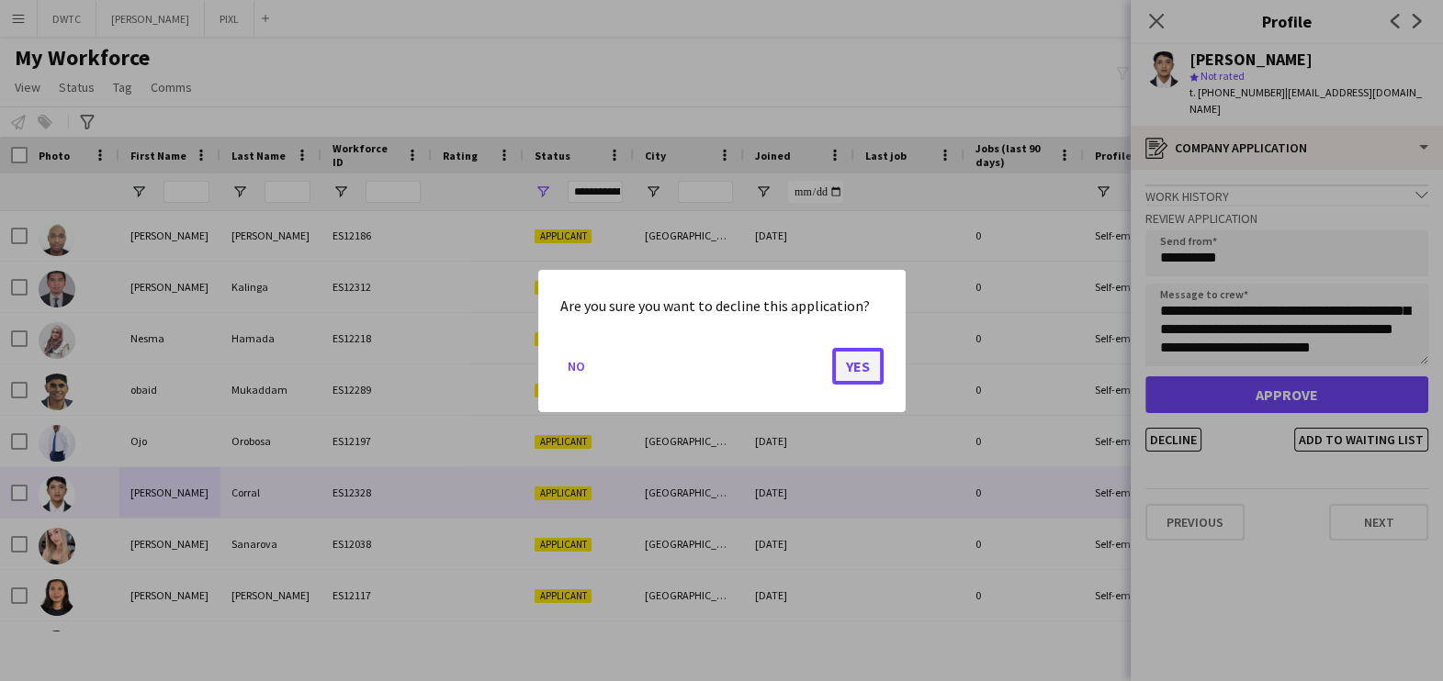
click at [839, 364] on button "Yes" at bounding box center [857, 365] width 51 height 37
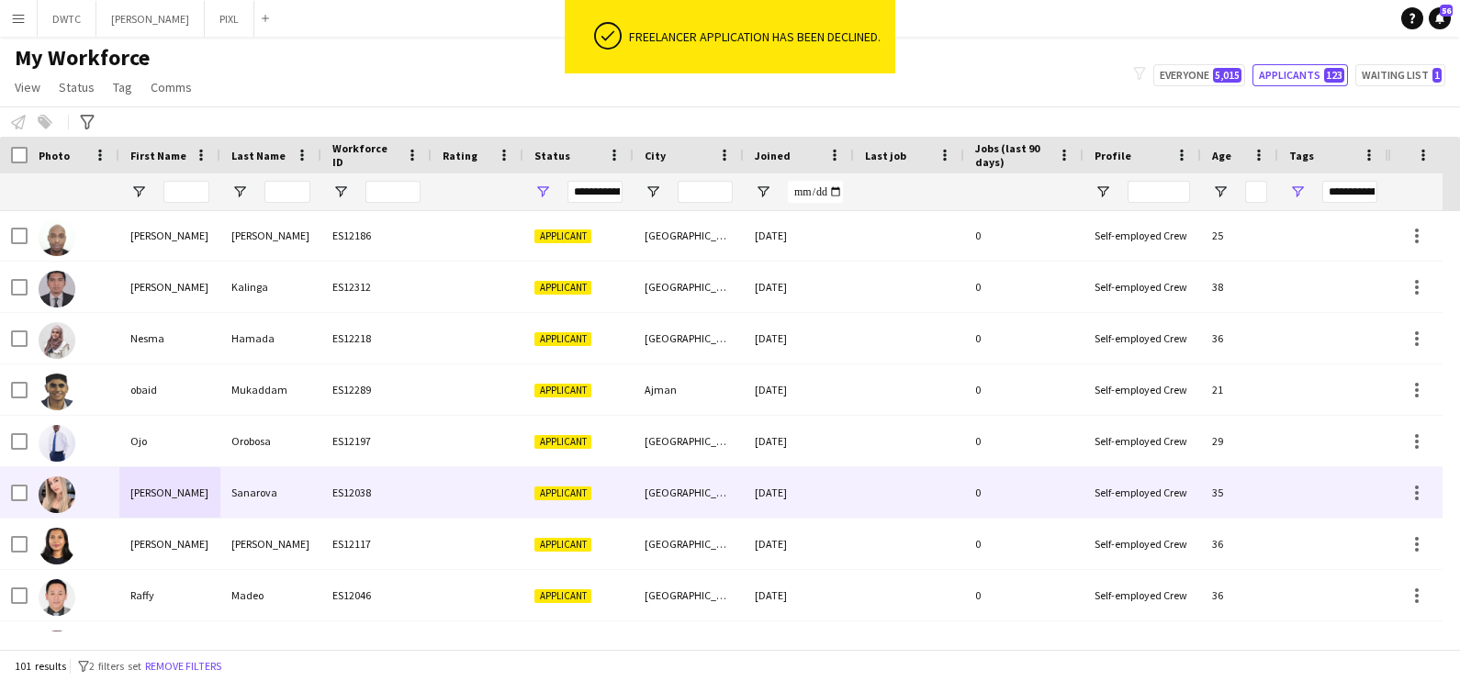
click at [473, 486] on div at bounding box center [478, 492] width 92 height 51
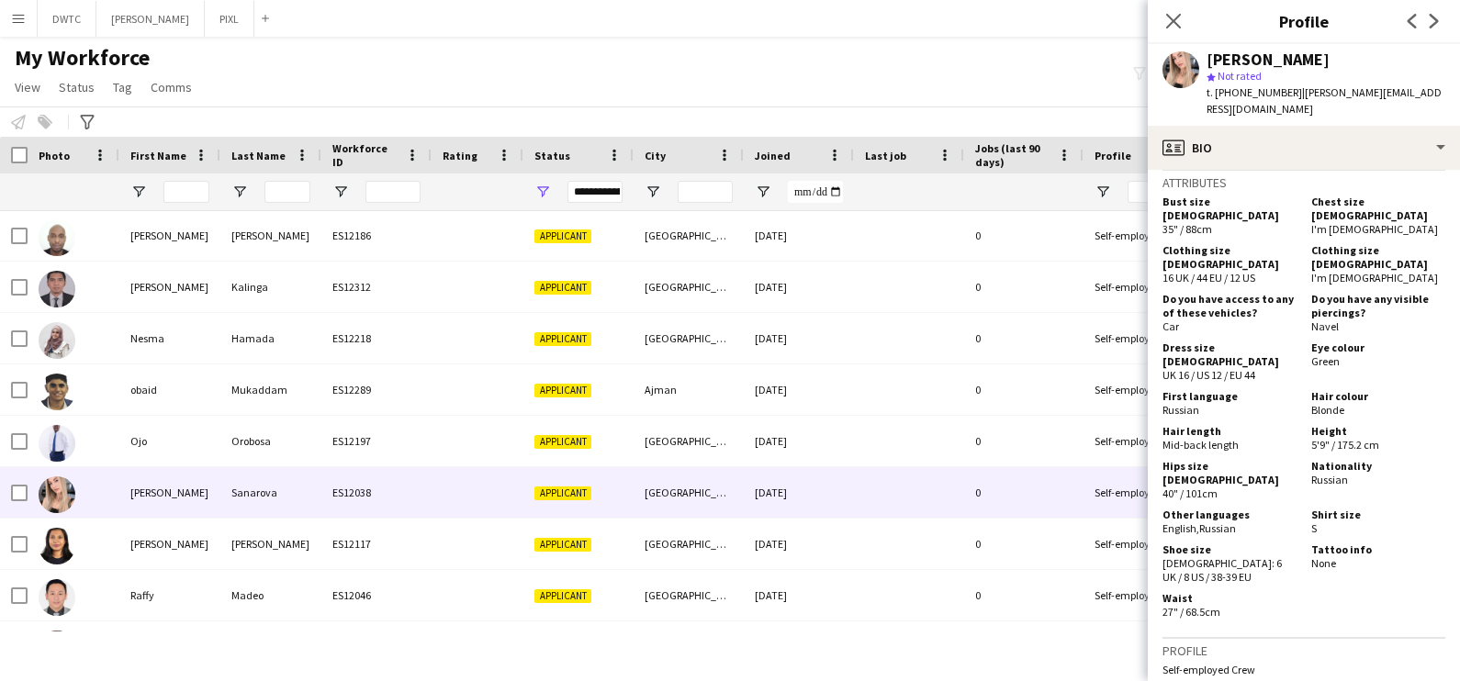
scroll to position [1263, 0]
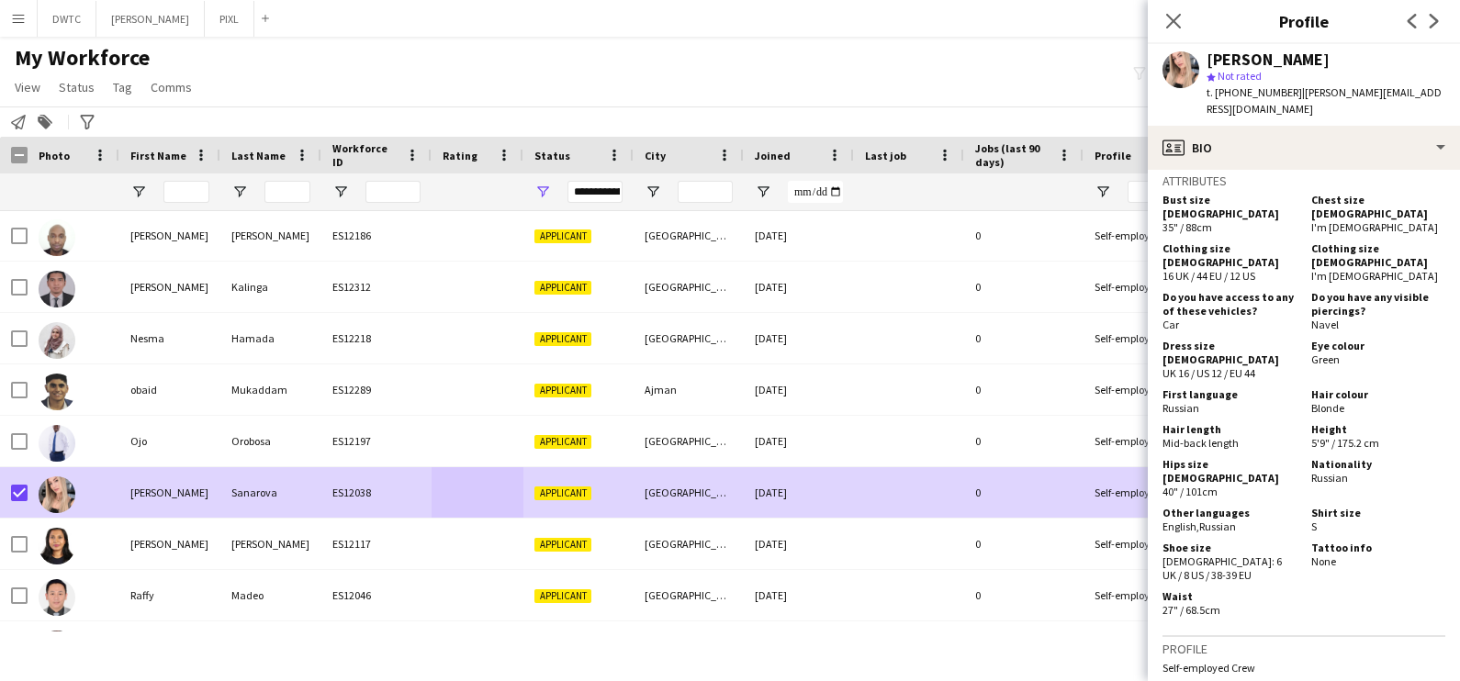
click at [51, 104] on app-page-menu "View Views Default view New view Update view Delete view Edit name Customise vi…" at bounding box center [105, 89] width 210 height 35
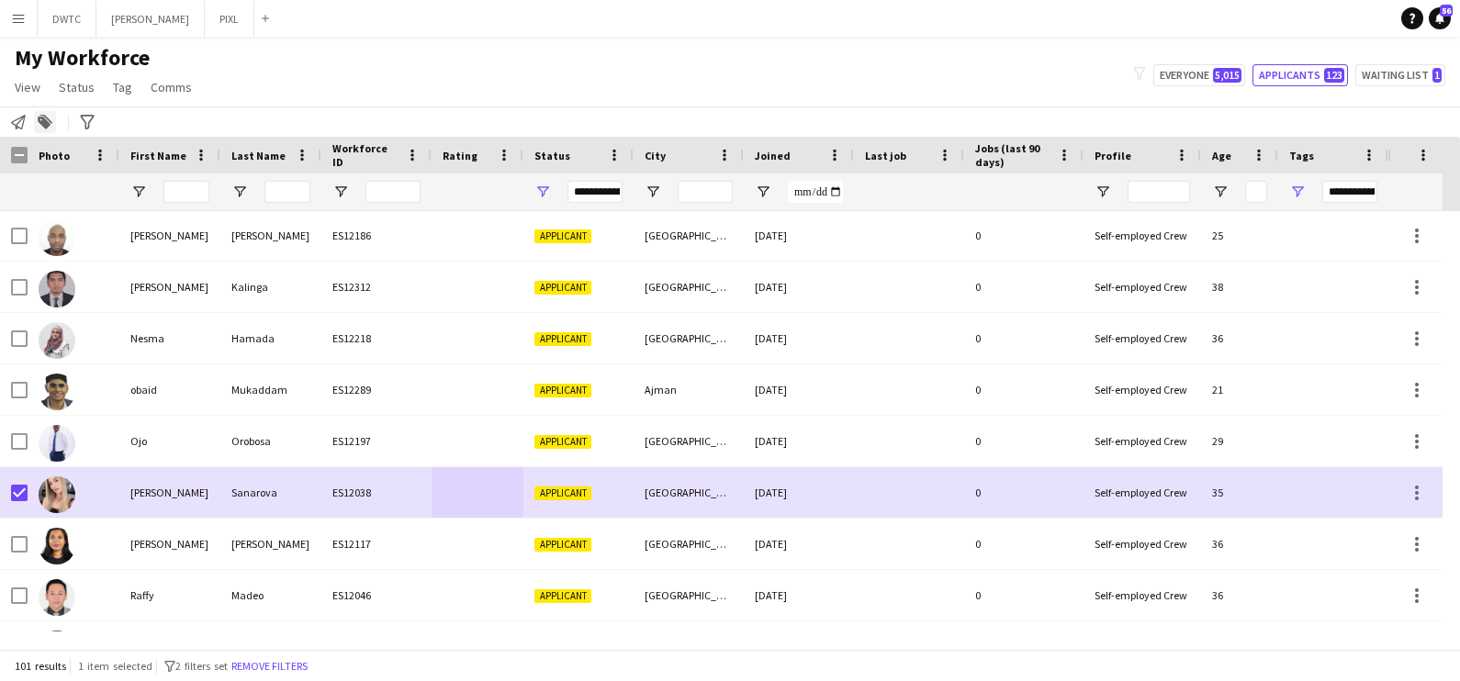
click at [45, 128] on icon at bounding box center [44, 123] width 13 height 13
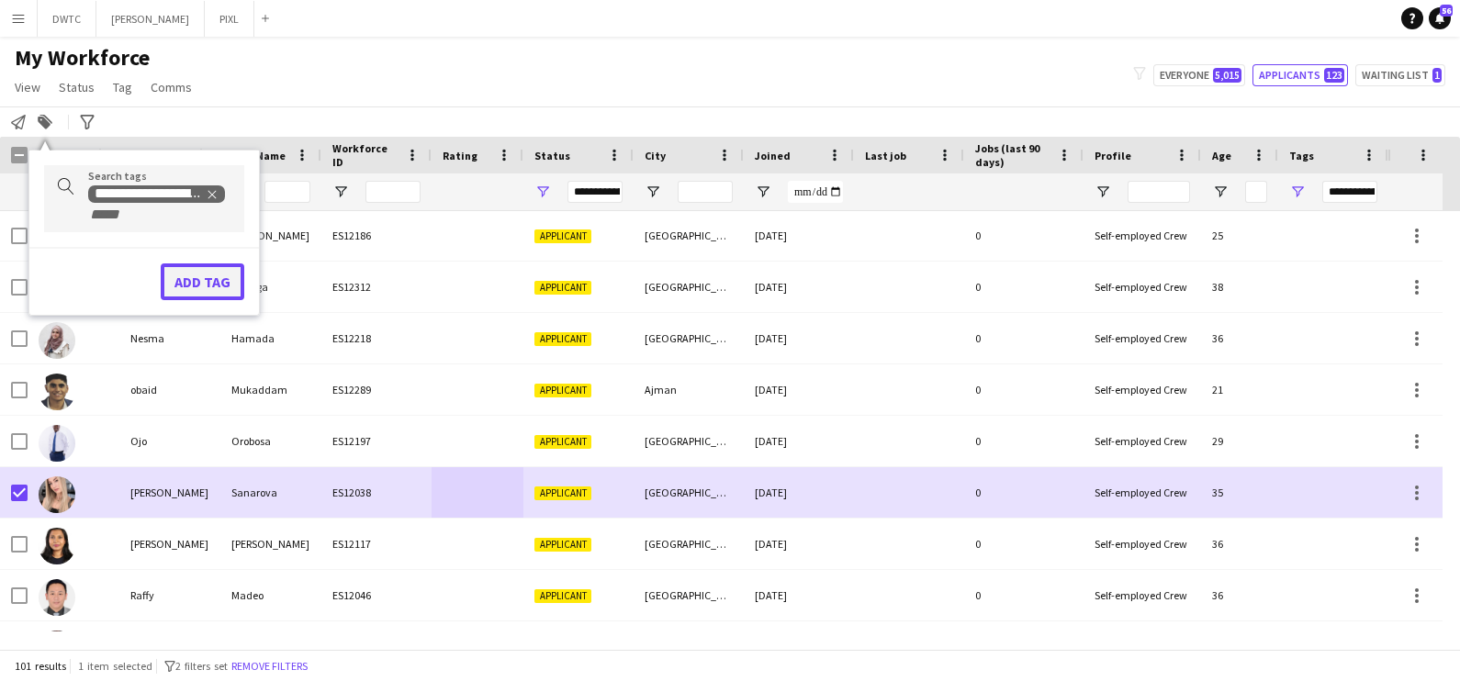
click at [198, 266] on button "Add tag" at bounding box center [203, 282] width 84 height 37
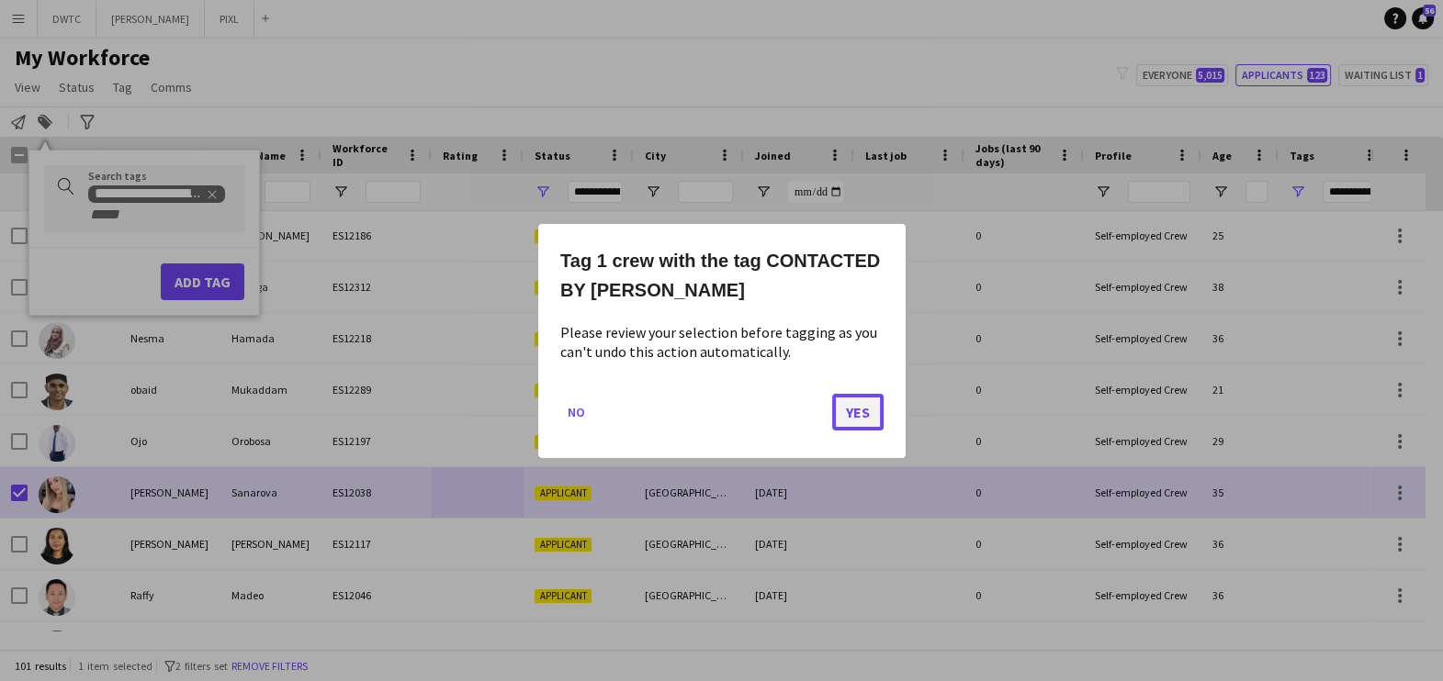
click at [855, 411] on button "Yes" at bounding box center [857, 411] width 51 height 37
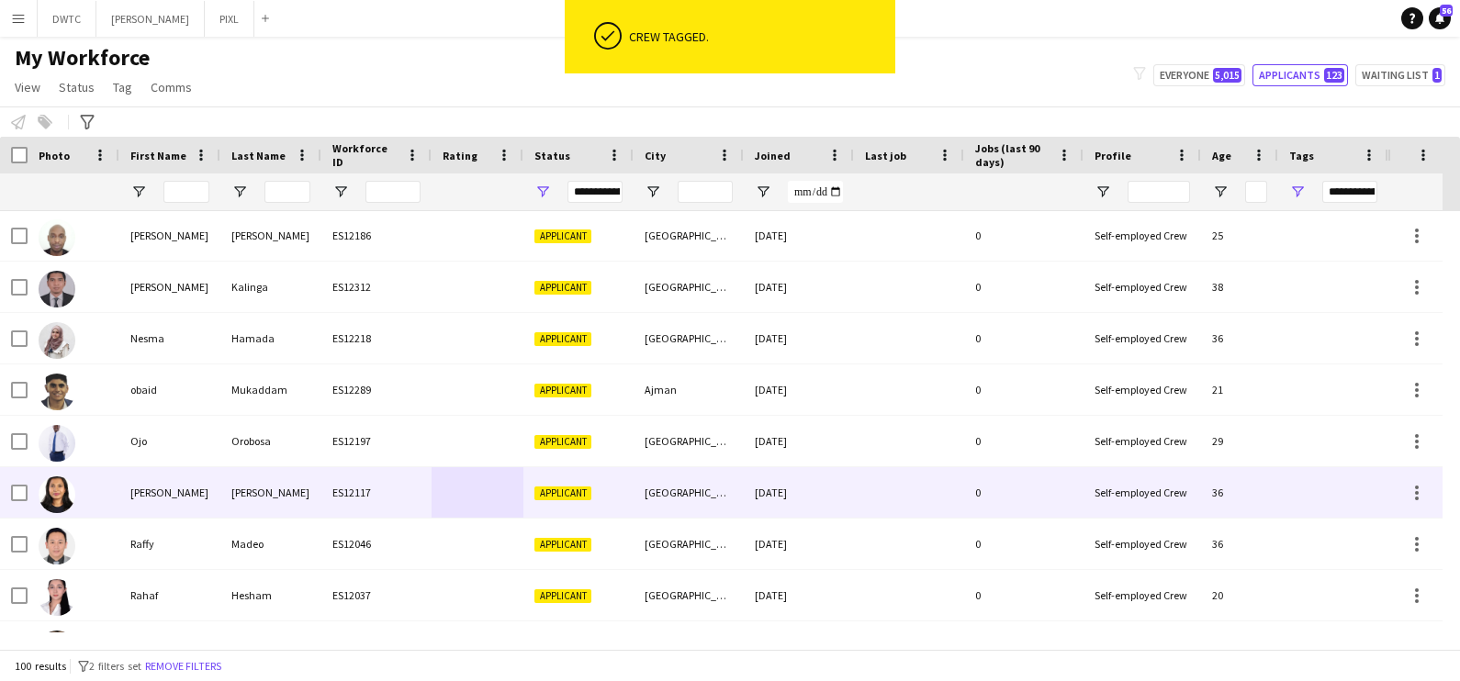
click at [211, 499] on div "Punam" at bounding box center [169, 492] width 101 height 51
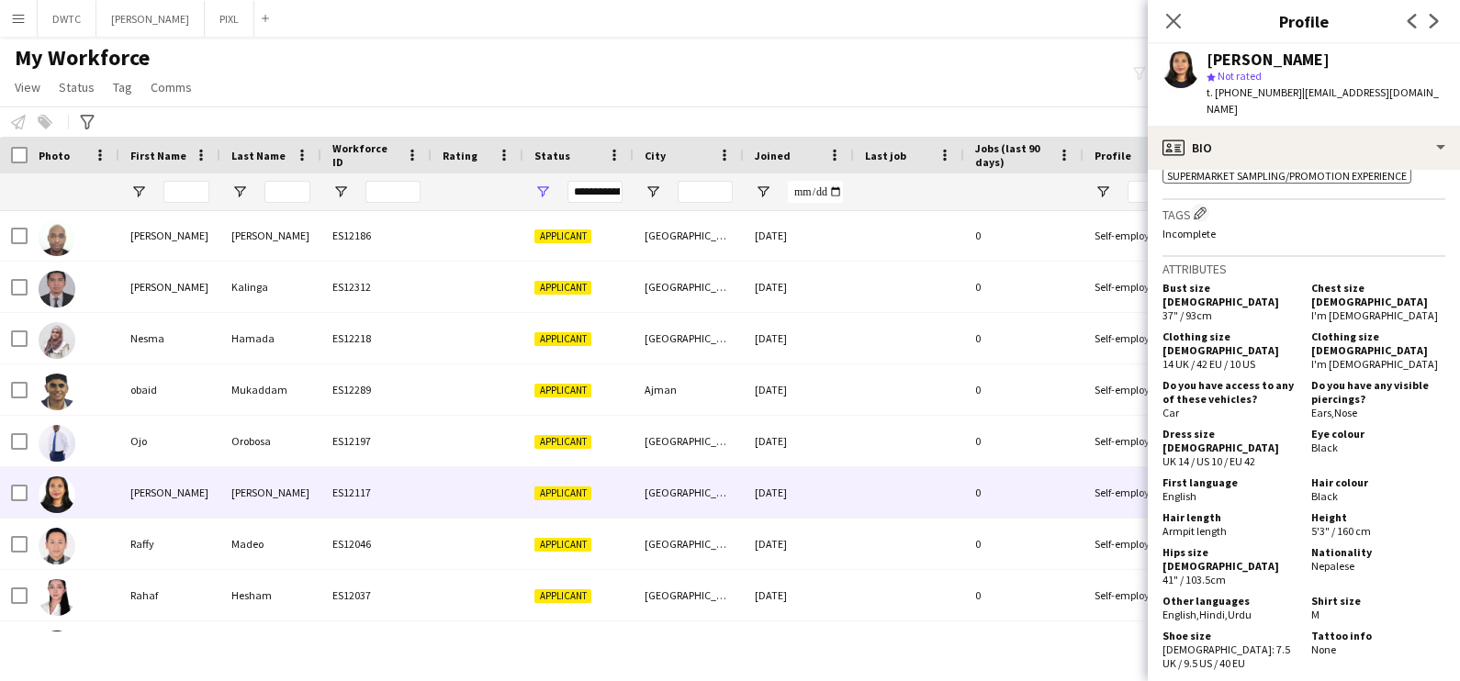
scroll to position [803, 0]
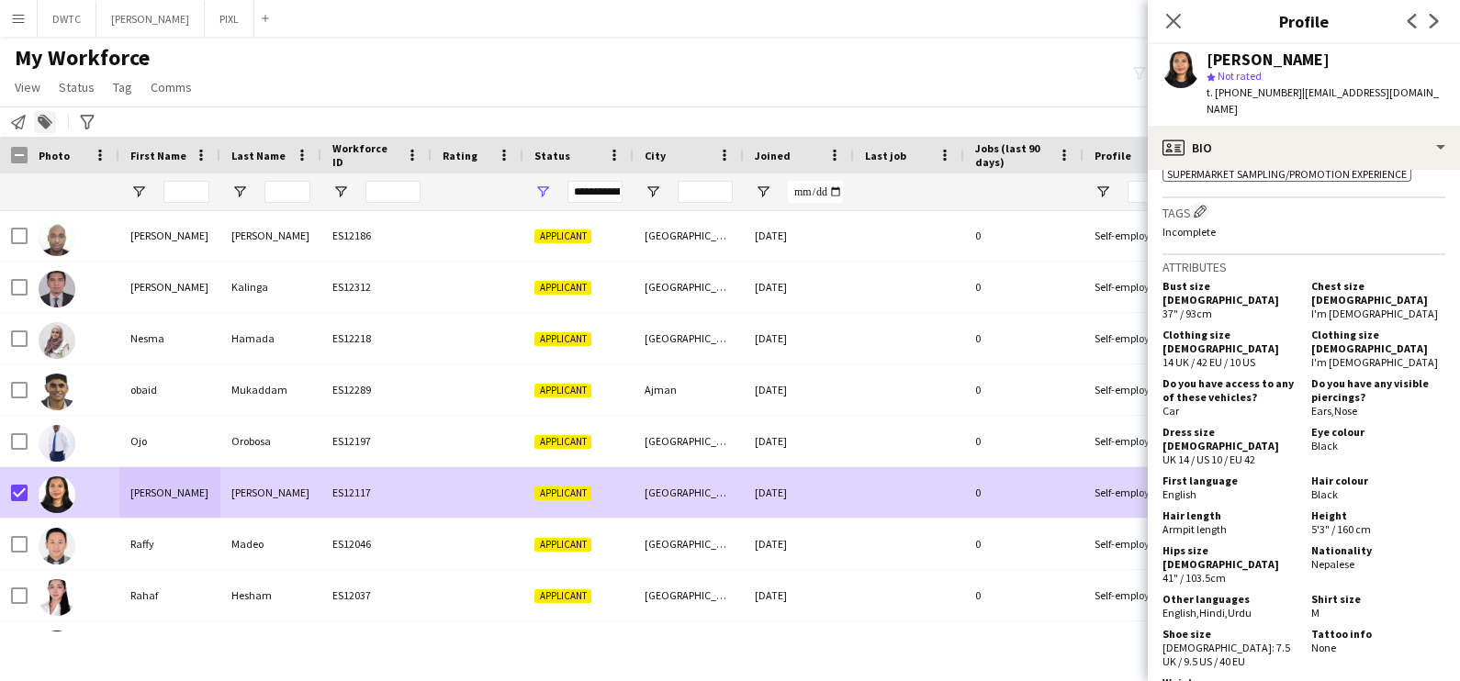
click at [37, 117] on div "Add to tag" at bounding box center [45, 122] width 22 height 22
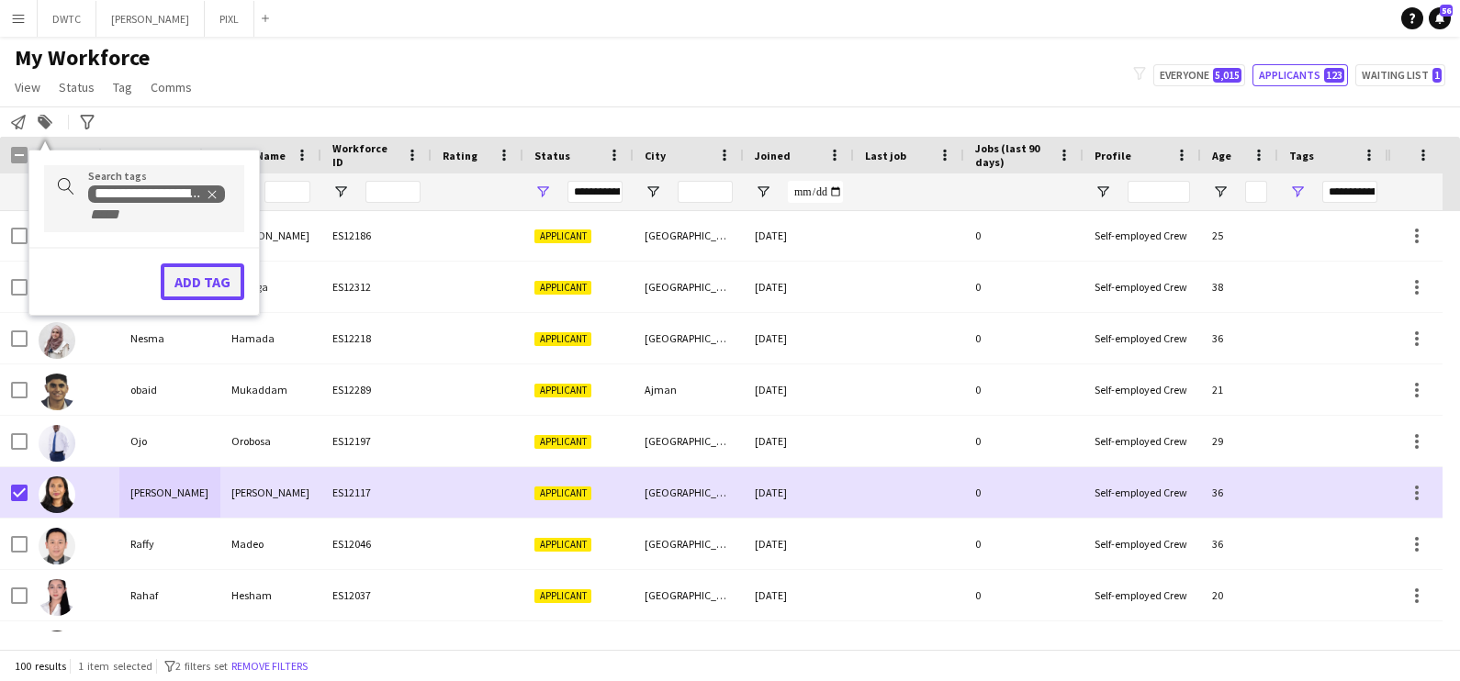
click at [183, 286] on button "Add tag" at bounding box center [203, 282] width 84 height 37
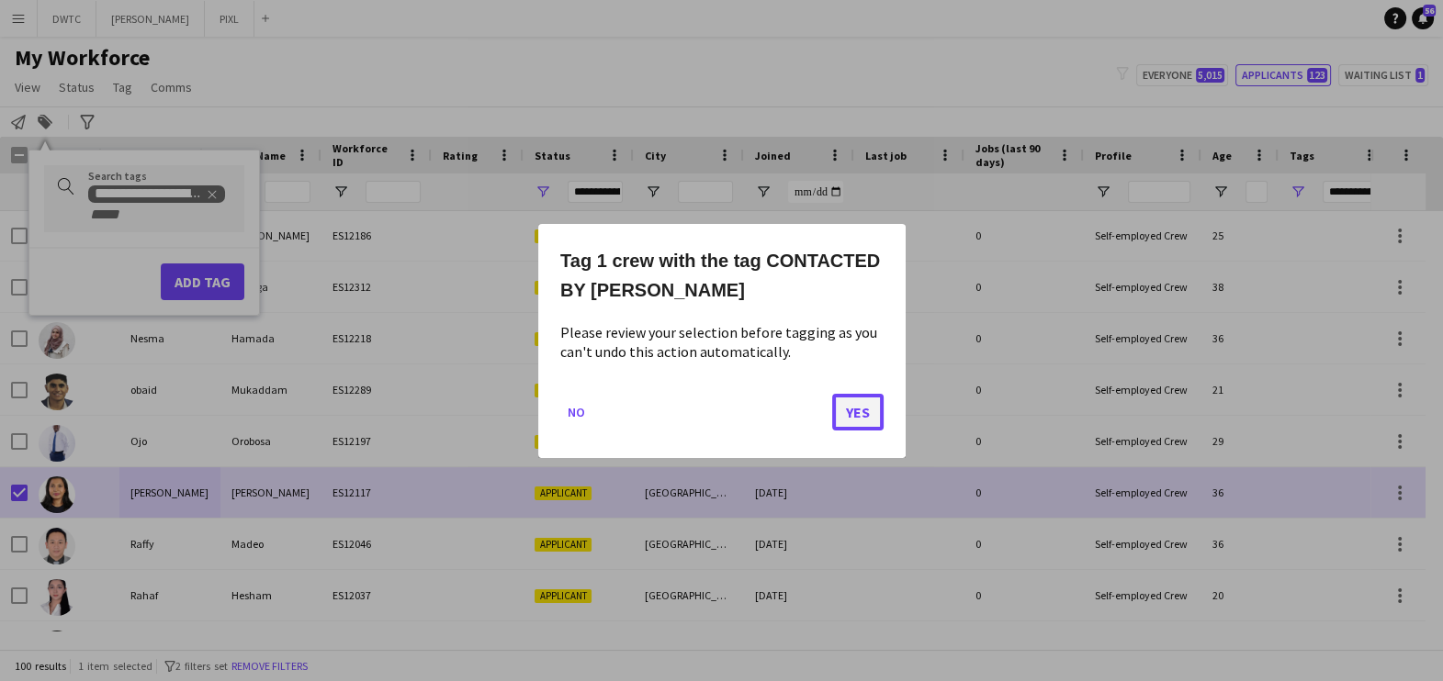
click at [878, 417] on button "Yes" at bounding box center [857, 411] width 51 height 37
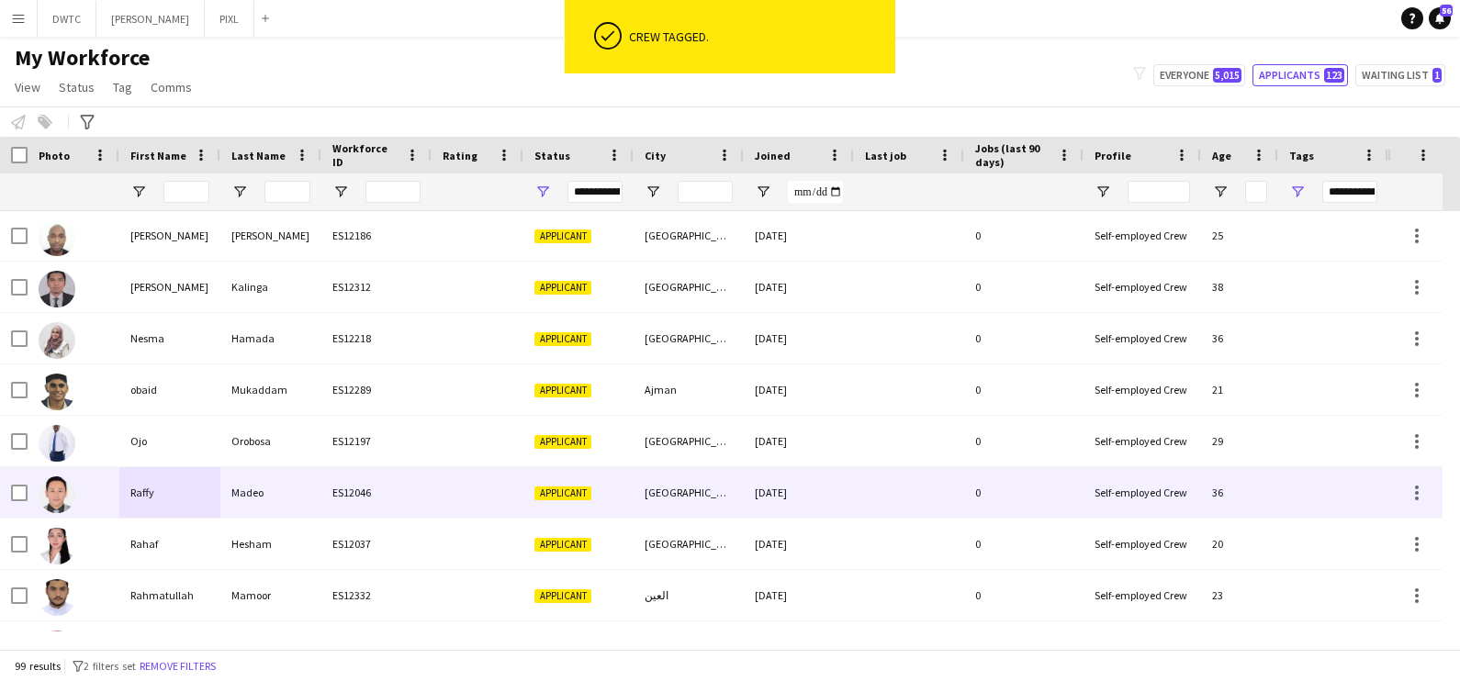
click at [267, 497] on div "Madeo" at bounding box center [270, 492] width 101 height 51
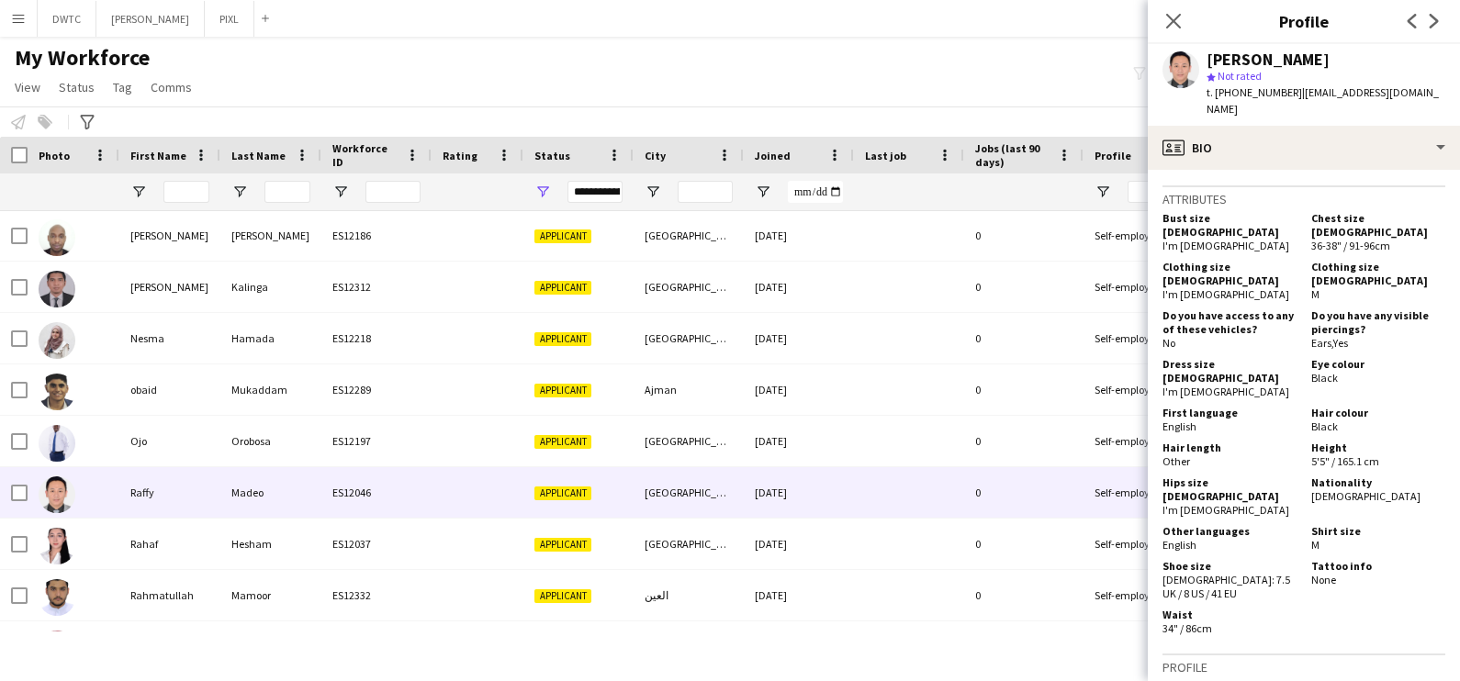
scroll to position [1033, 0]
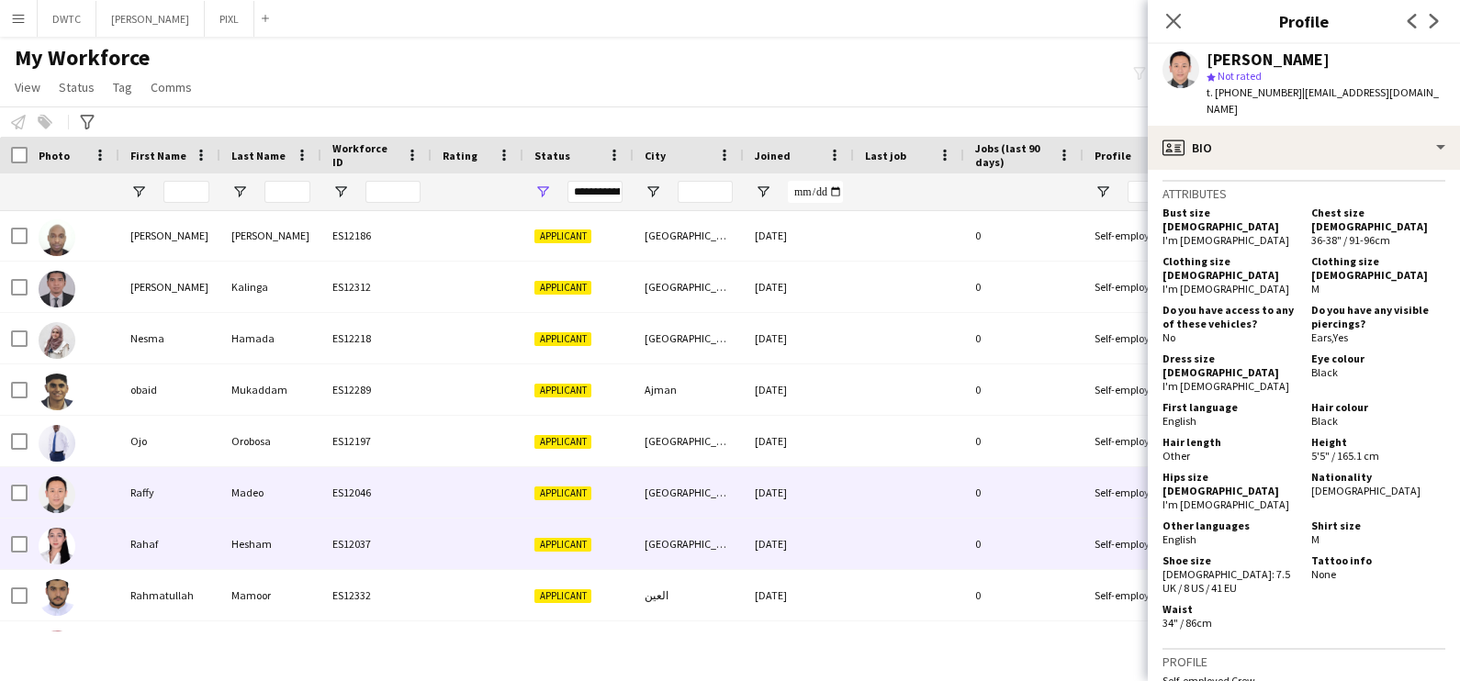
click at [169, 551] on div "Rahaf" at bounding box center [169, 544] width 101 height 51
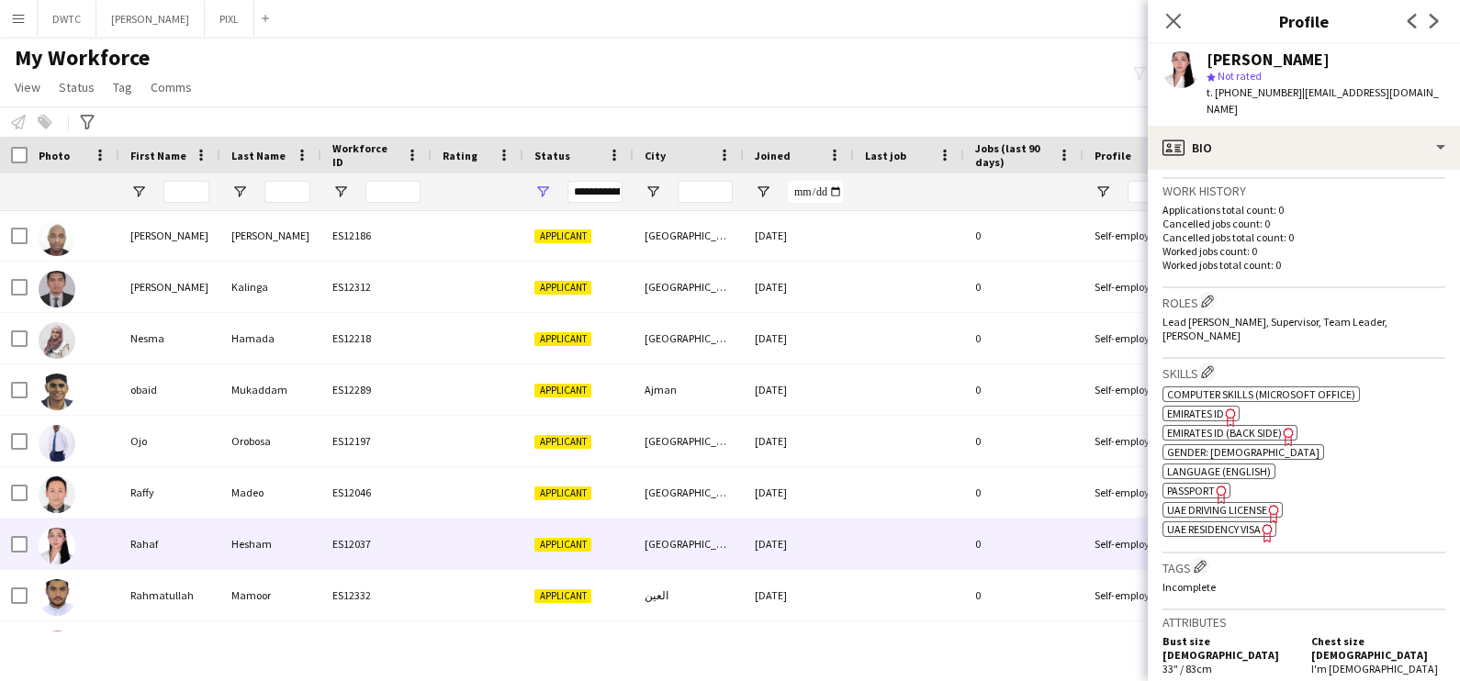
scroll to position [803, 0]
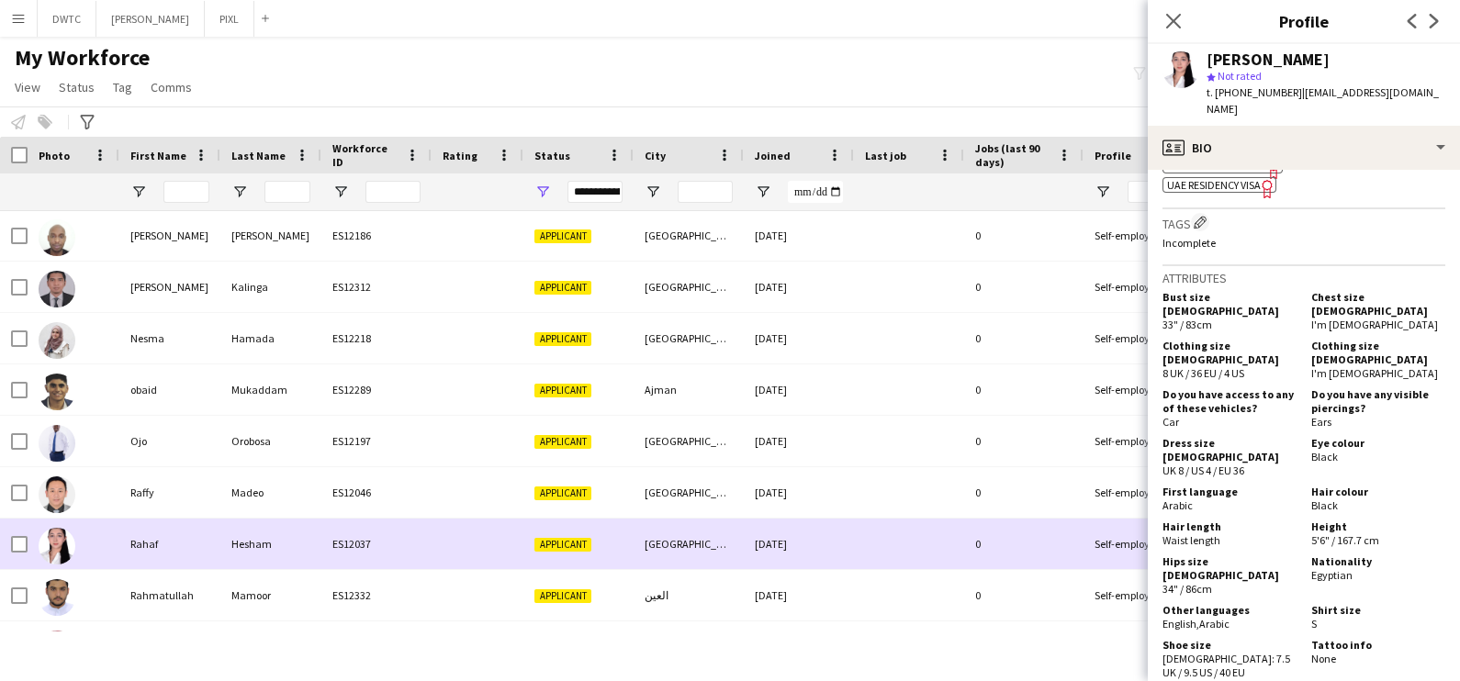
click at [9, 540] on div at bounding box center [14, 544] width 28 height 51
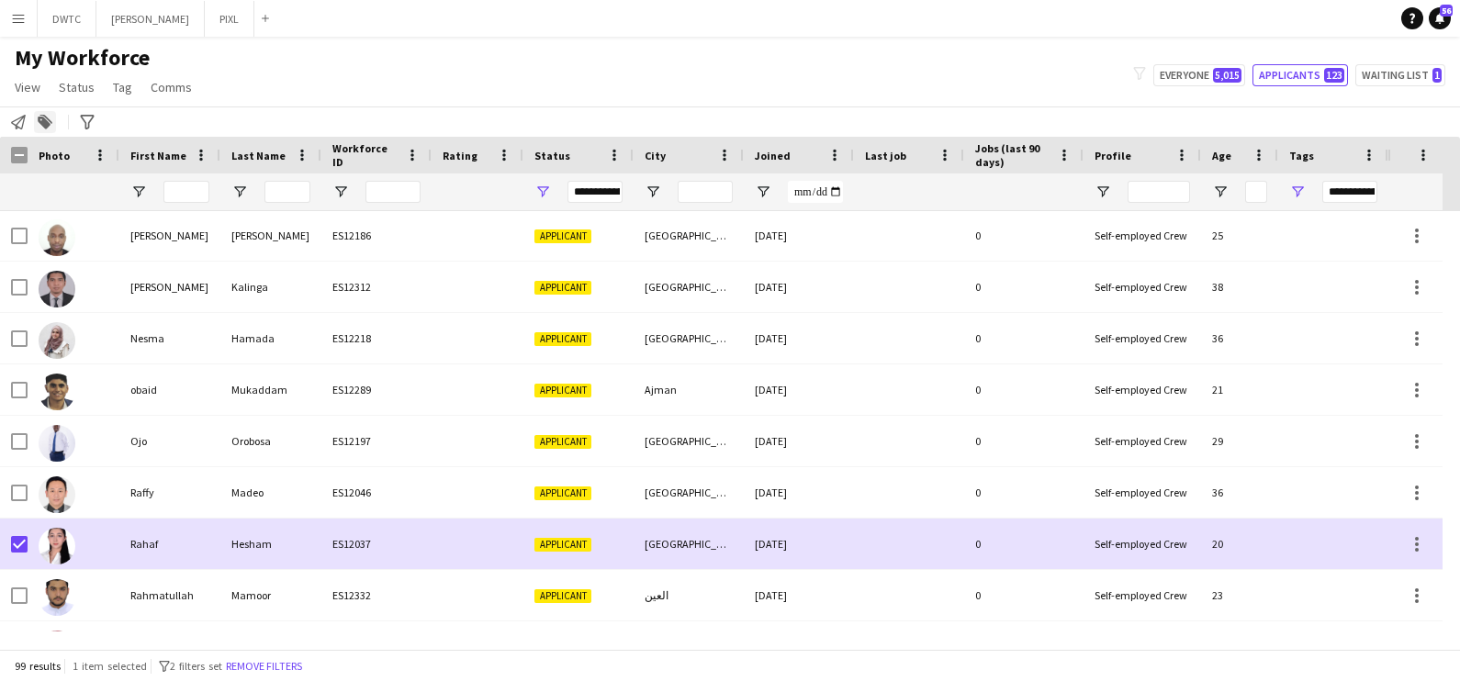
click at [45, 124] on icon at bounding box center [44, 123] width 13 height 13
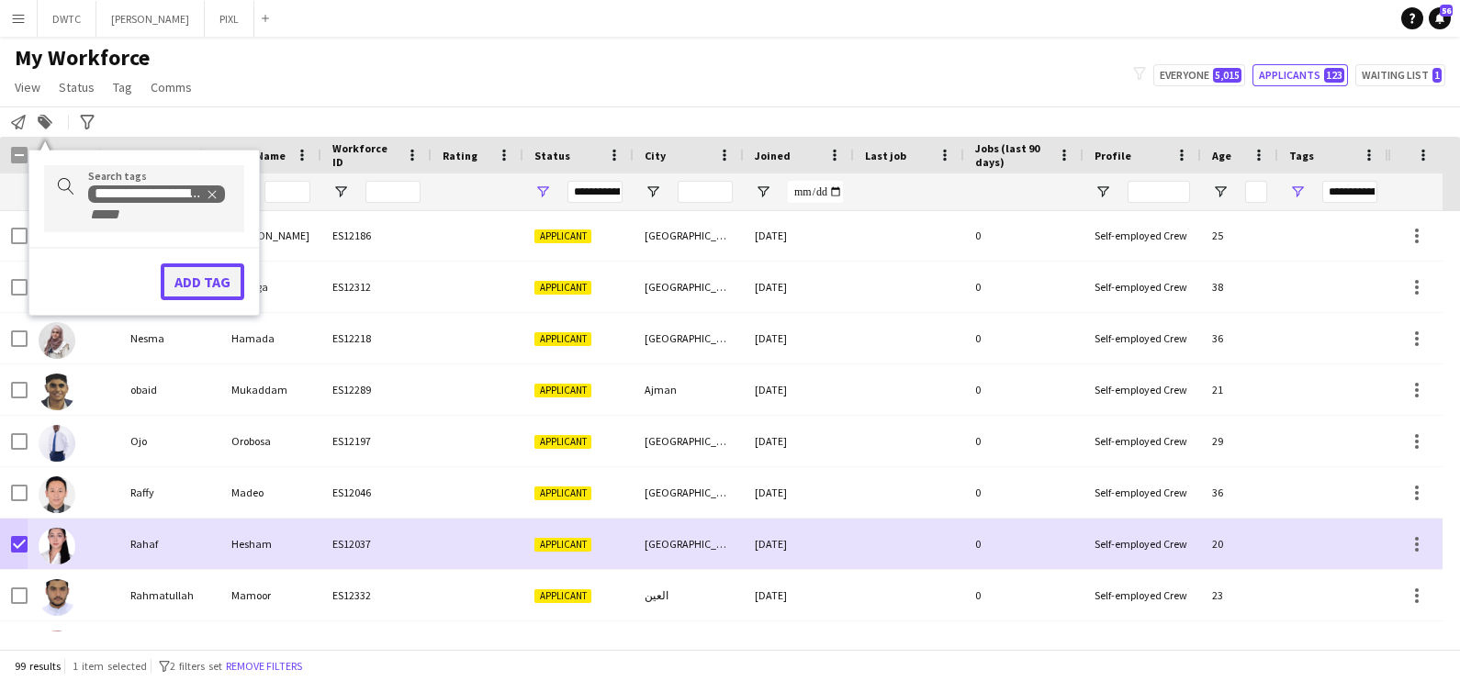
click at [199, 280] on button "Add tag" at bounding box center [203, 282] width 84 height 37
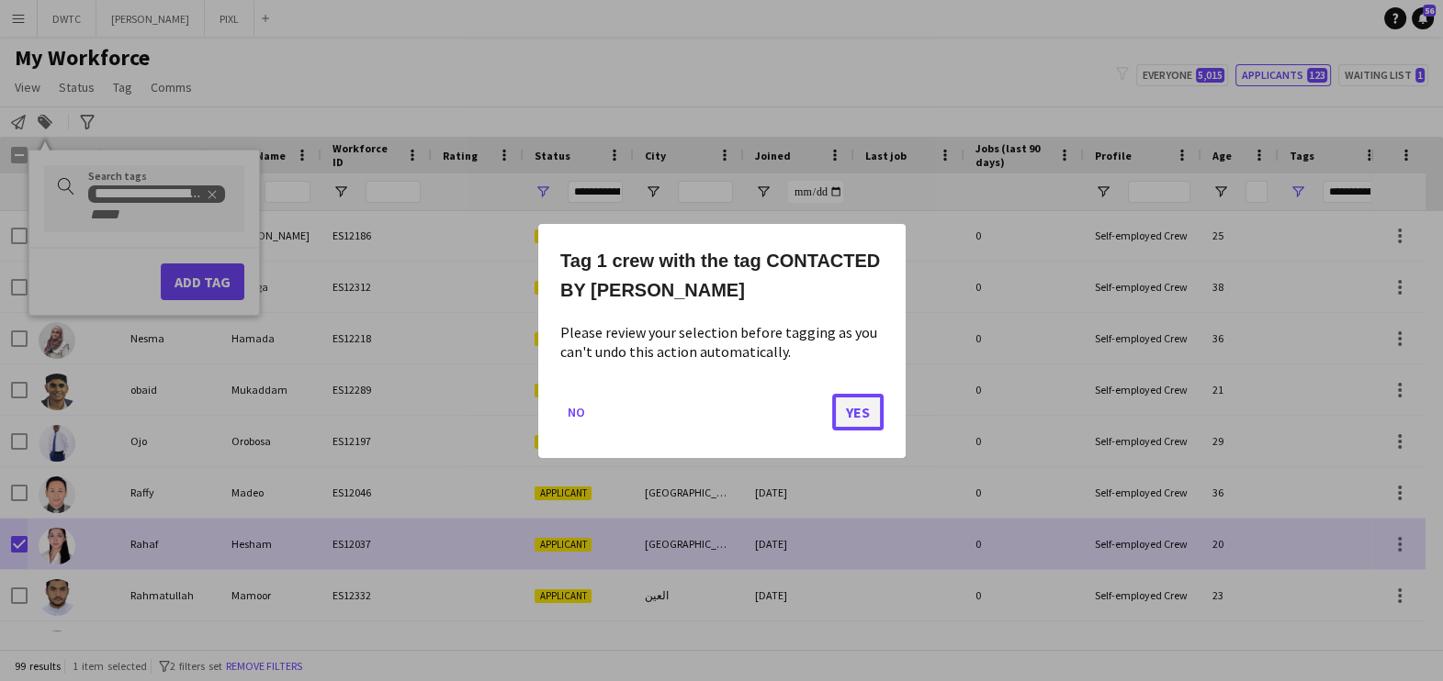
drag, startPoint x: 845, startPoint y: 399, endPoint x: 781, endPoint y: 418, distance: 66.0
click at [845, 400] on button "Yes" at bounding box center [857, 411] width 51 height 37
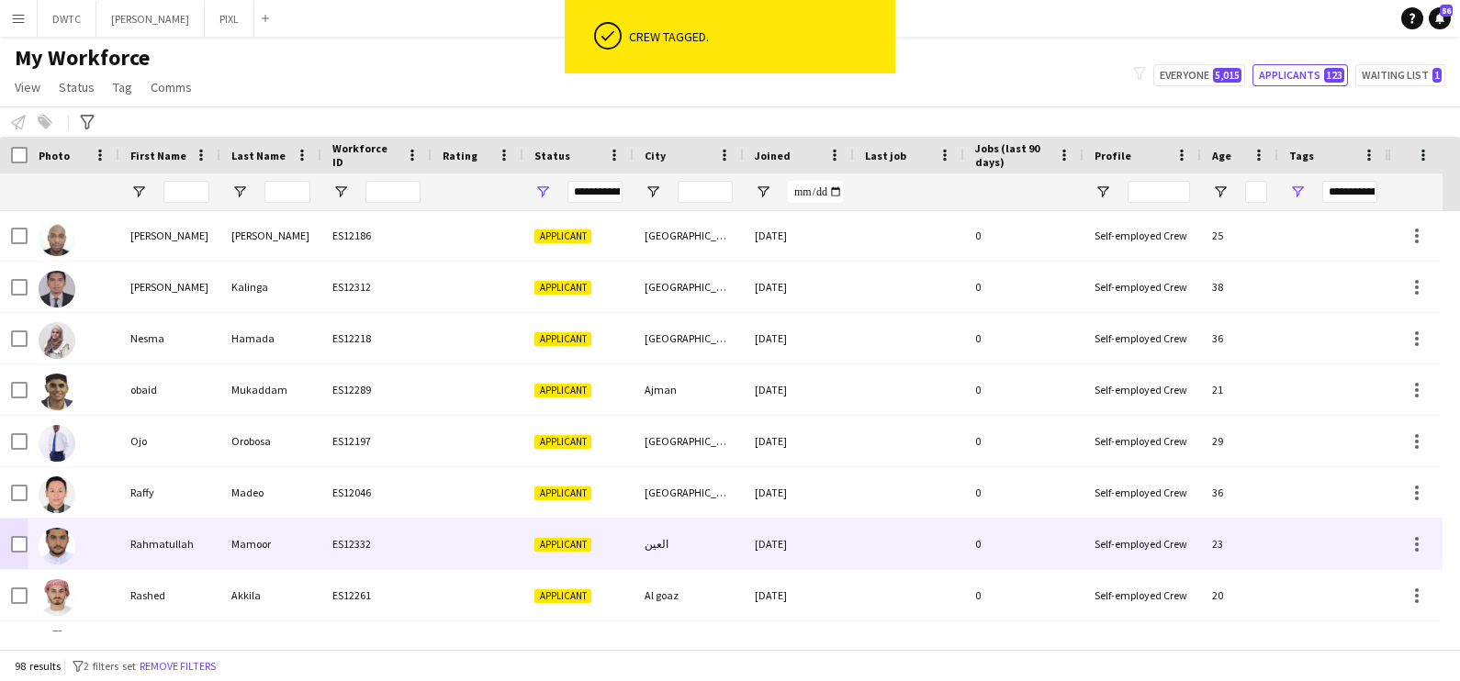
click at [263, 531] on div "Mamoor" at bounding box center [270, 544] width 101 height 51
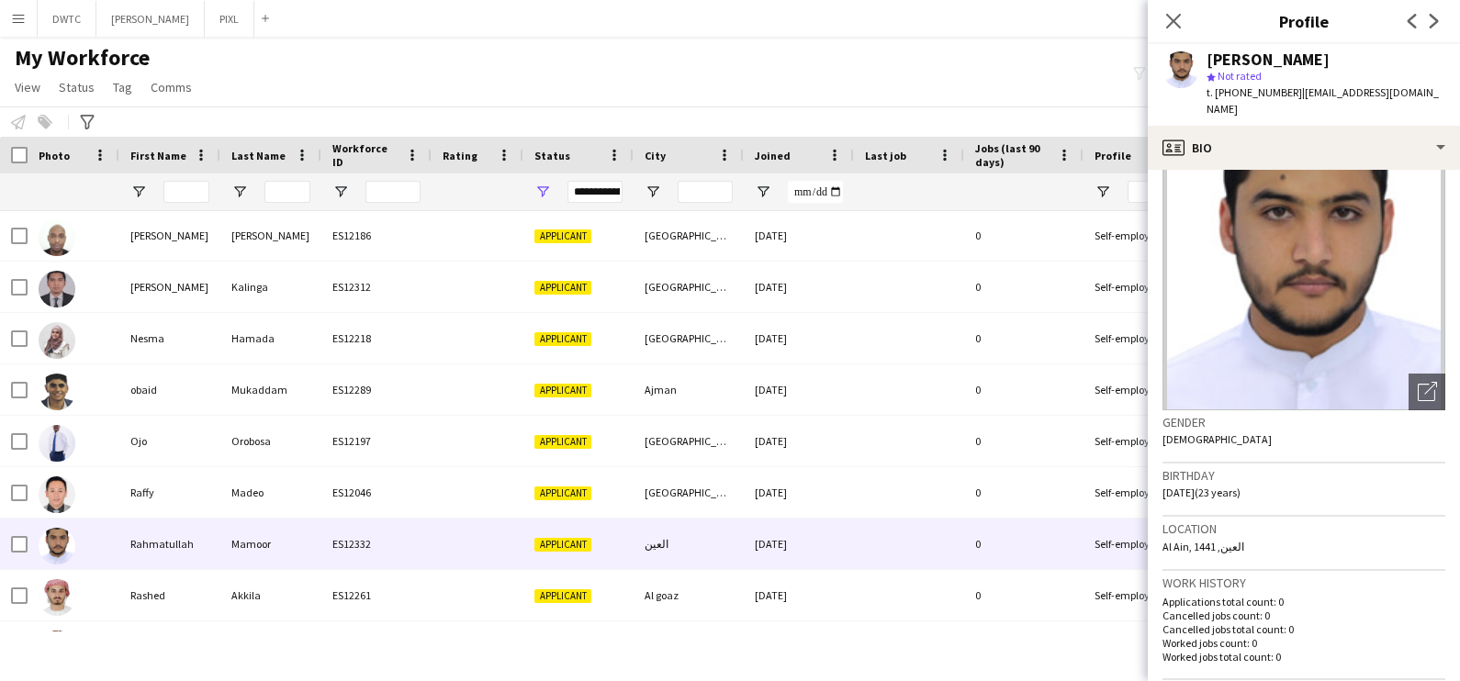
scroll to position [0, 0]
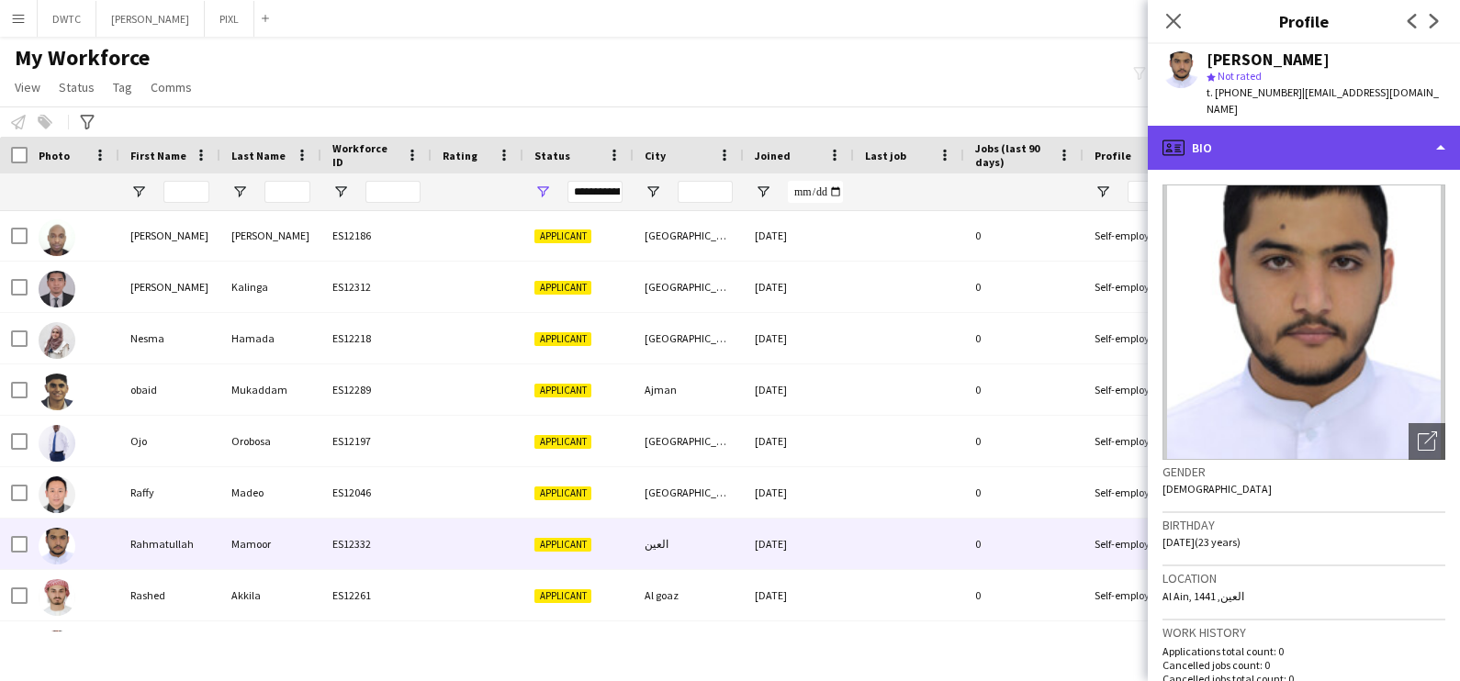
click at [1309, 126] on div "profile Bio" at bounding box center [1304, 148] width 312 height 44
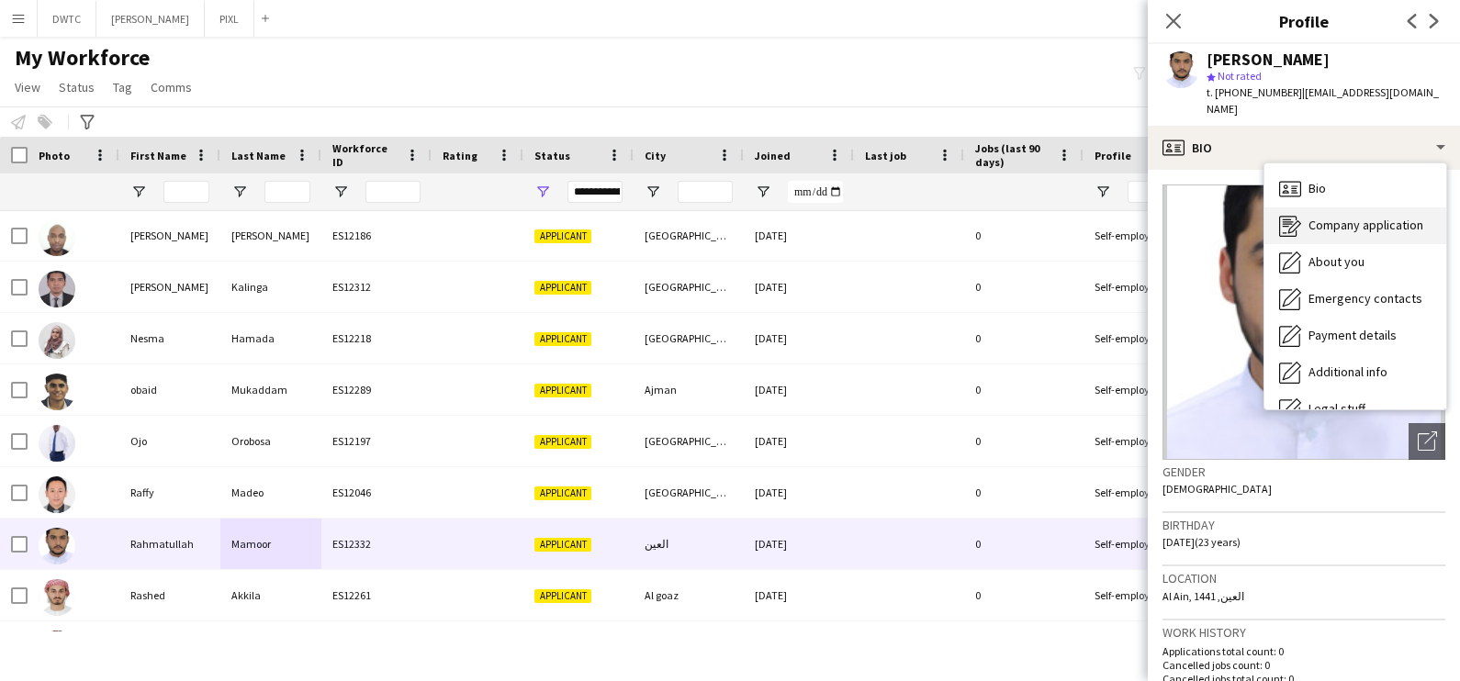
click at [1341, 217] on span "Company application" at bounding box center [1366, 225] width 115 height 17
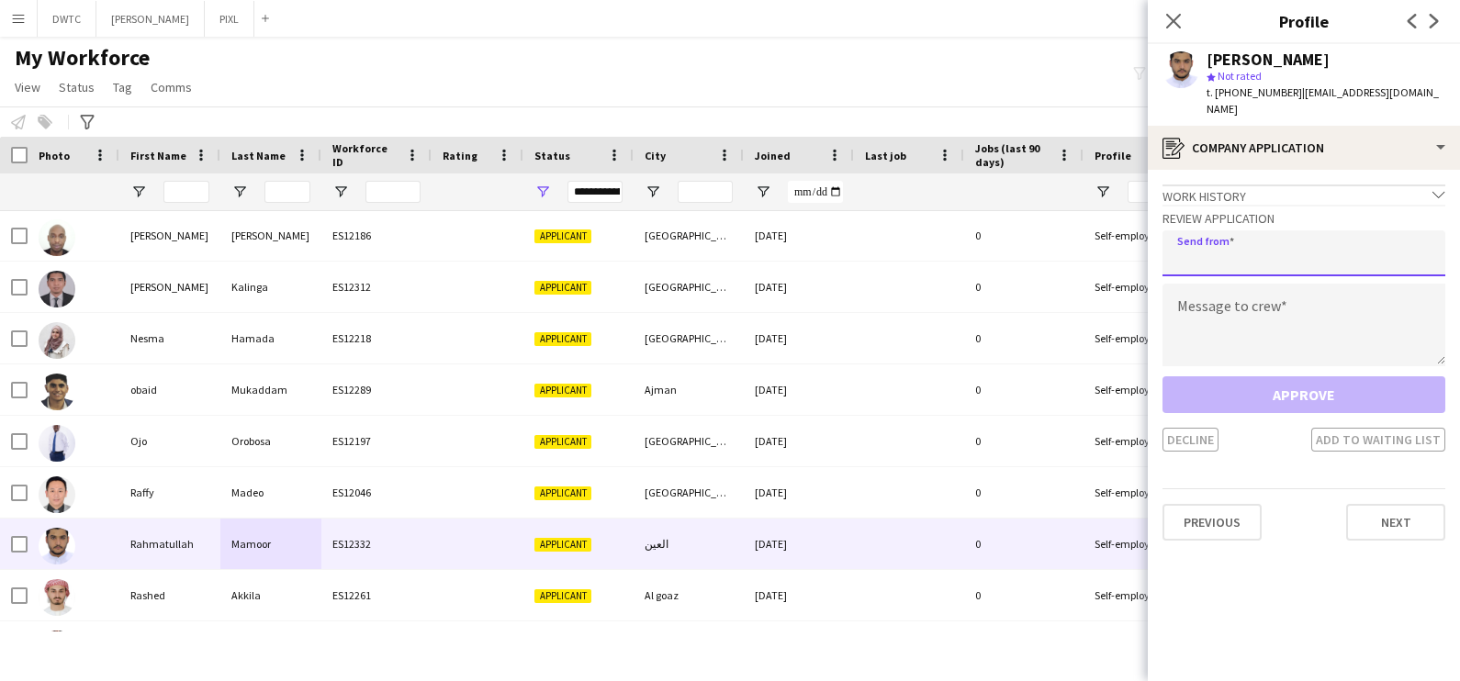
drag, startPoint x: 1320, startPoint y: 225, endPoint x: 1311, endPoint y: 238, distance: 15.8
click at [1320, 230] on input "email" at bounding box center [1304, 253] width 283 height 46
type input "**********"
click at [1245, 298] on textarea at bounding box center [1304, 325] width 283 height 83
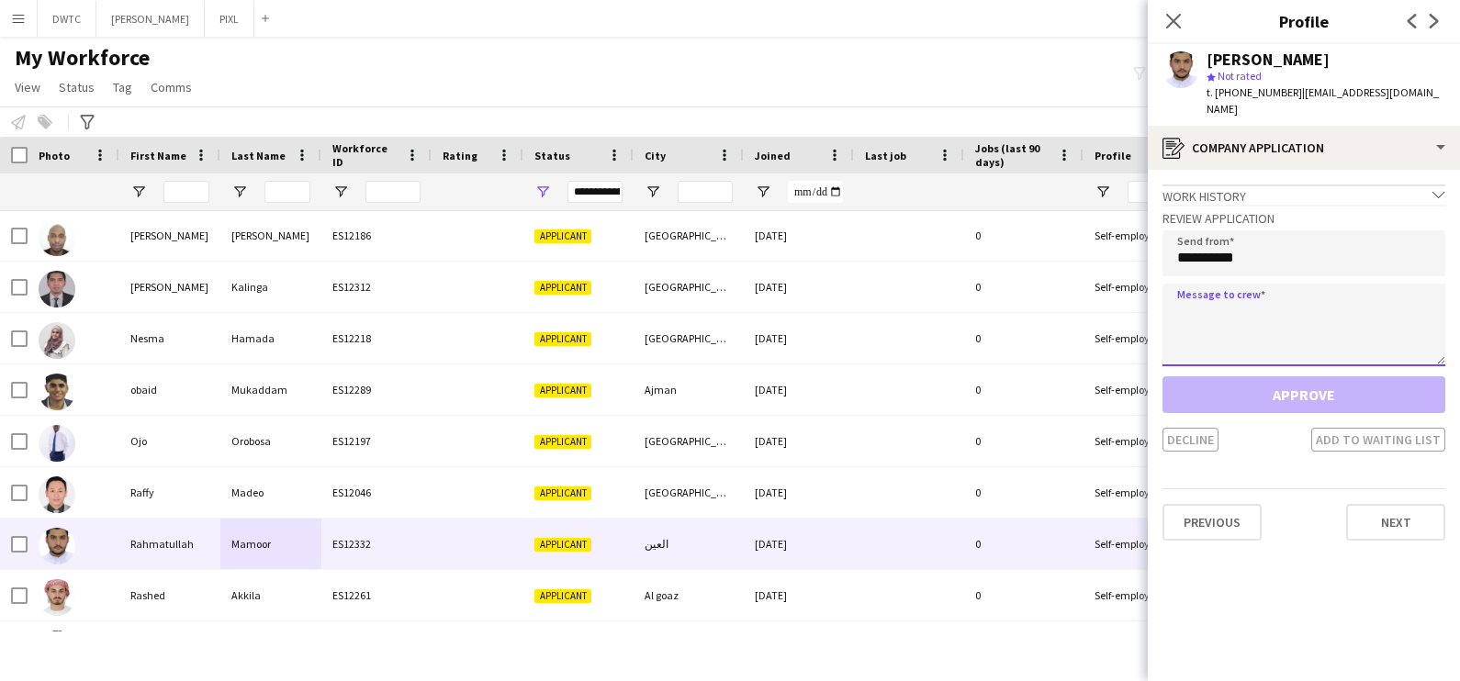
paste textarea "**********"
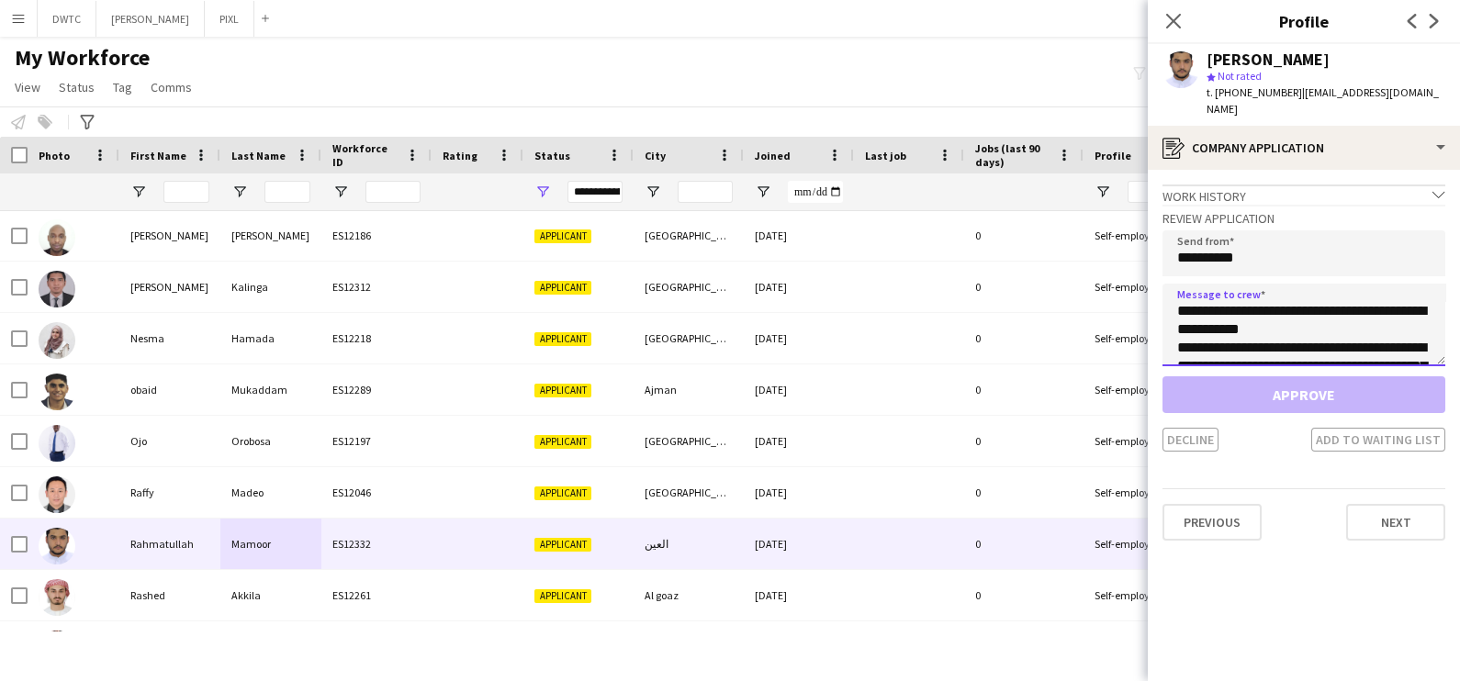
scroll to position [140, 0]
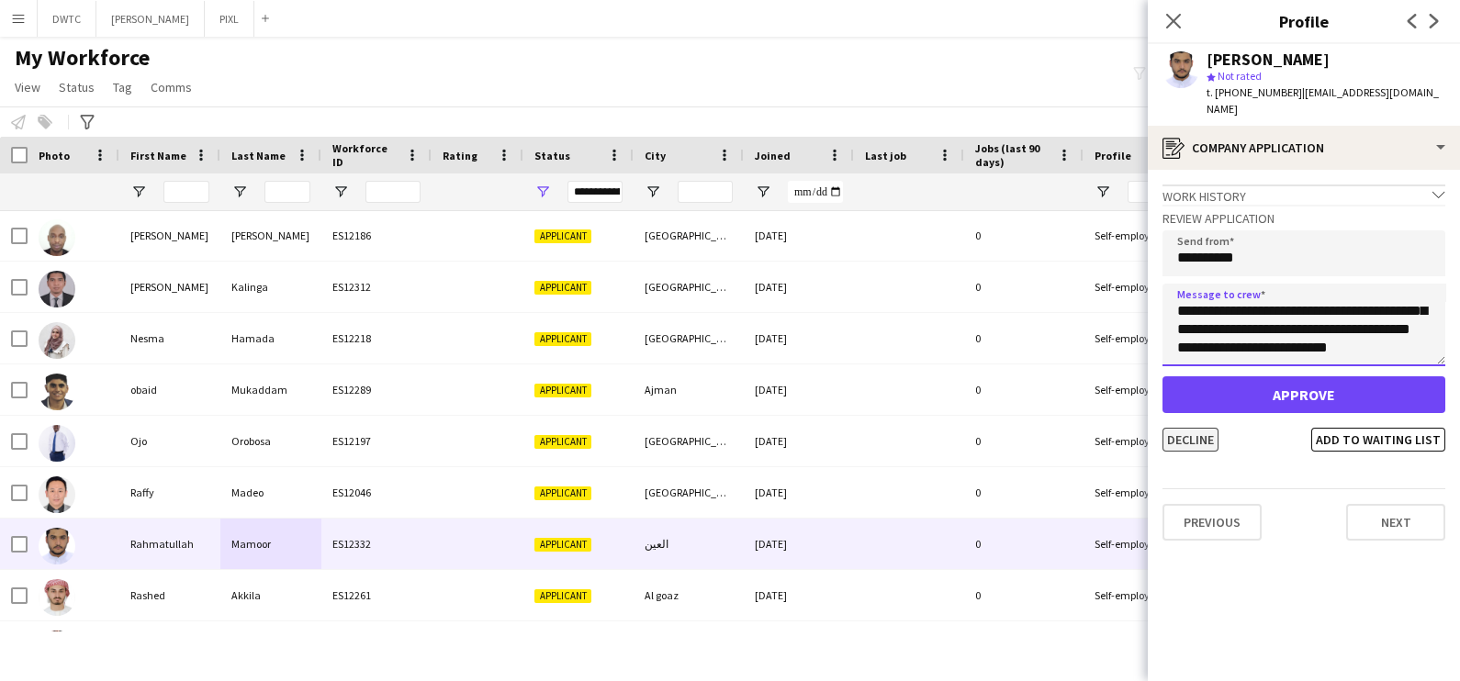
type textarea "**********"
click at [1201, 428] on button "Decline" at bounding box center [1191, 440] width 56 height 24
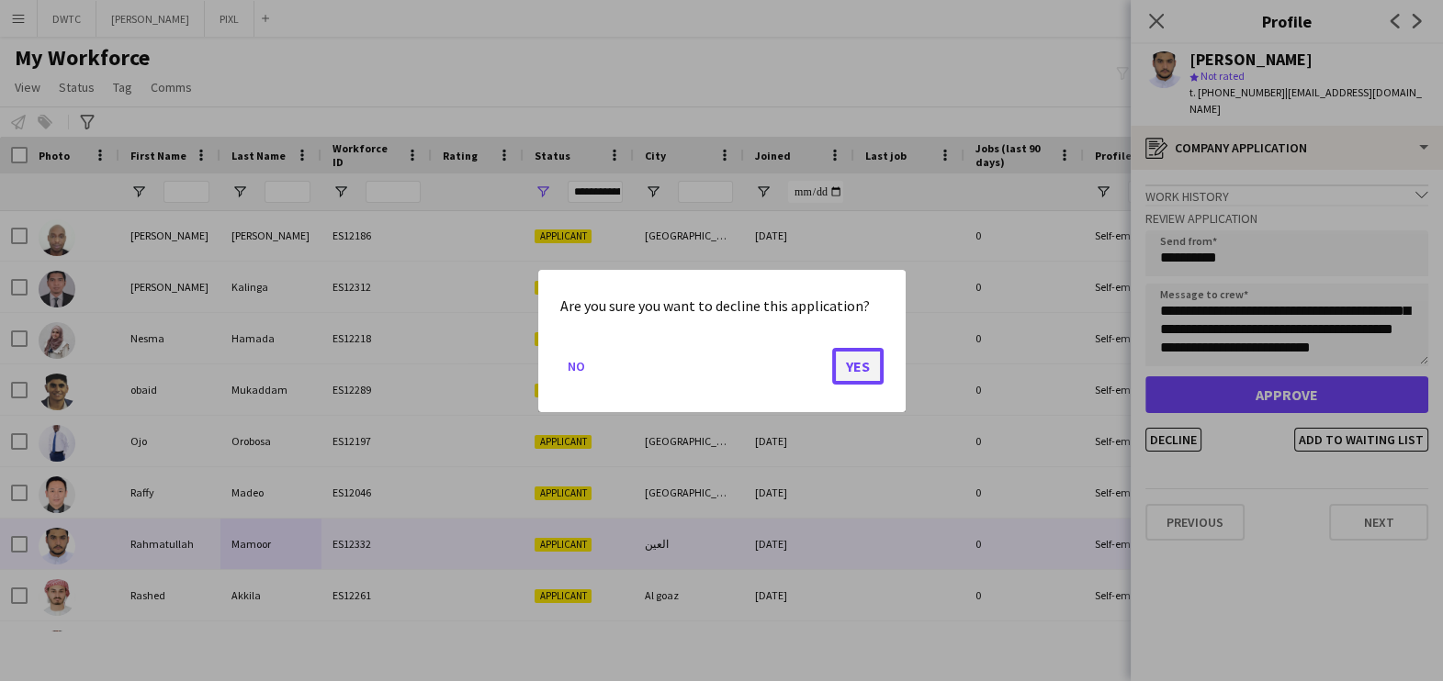
drag, startPoint x: 856, startPoint y: 365, endPoint x: 846, endPoint y: 376, distance: 14.9
click at [857, 366] on button "Yes" at bounding box center [857, 365] width 51 height 37
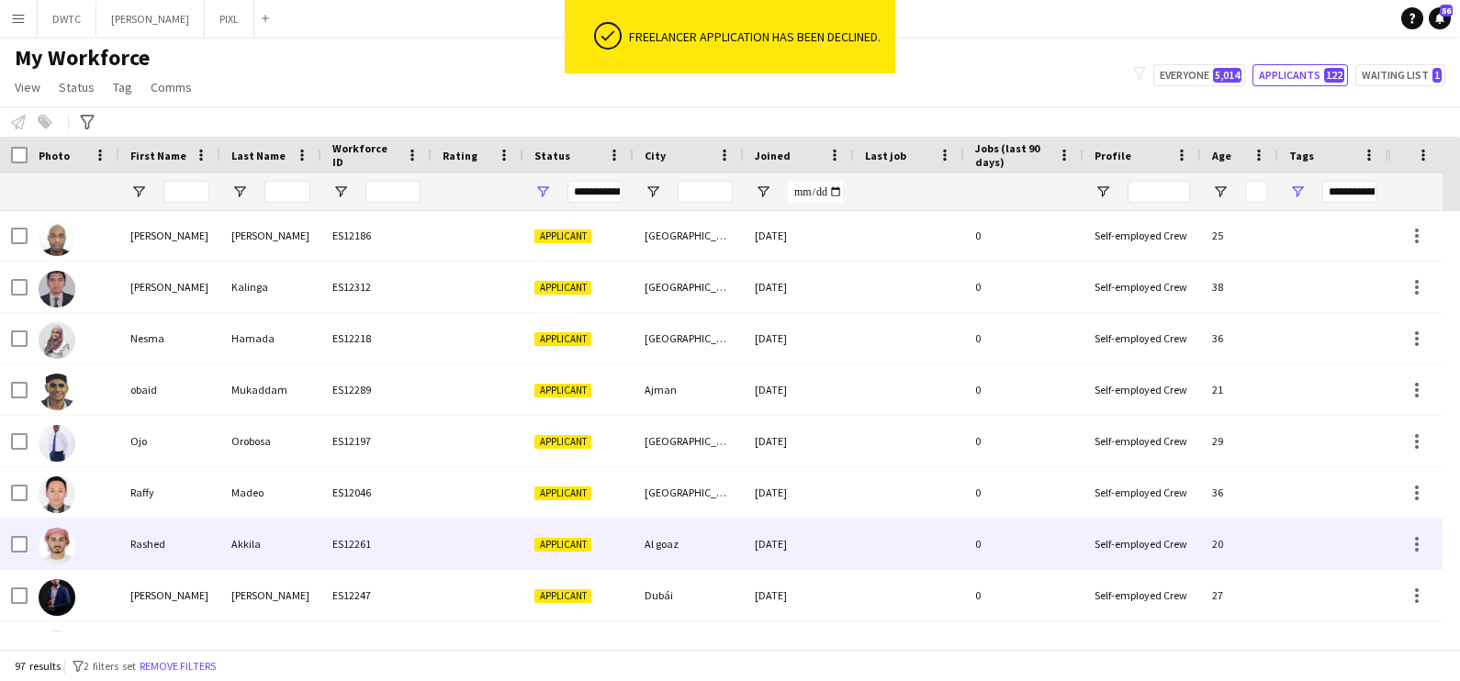
click at [298, 535] on div "Akkila" at bounding box center [270, 544] width 101 height 51
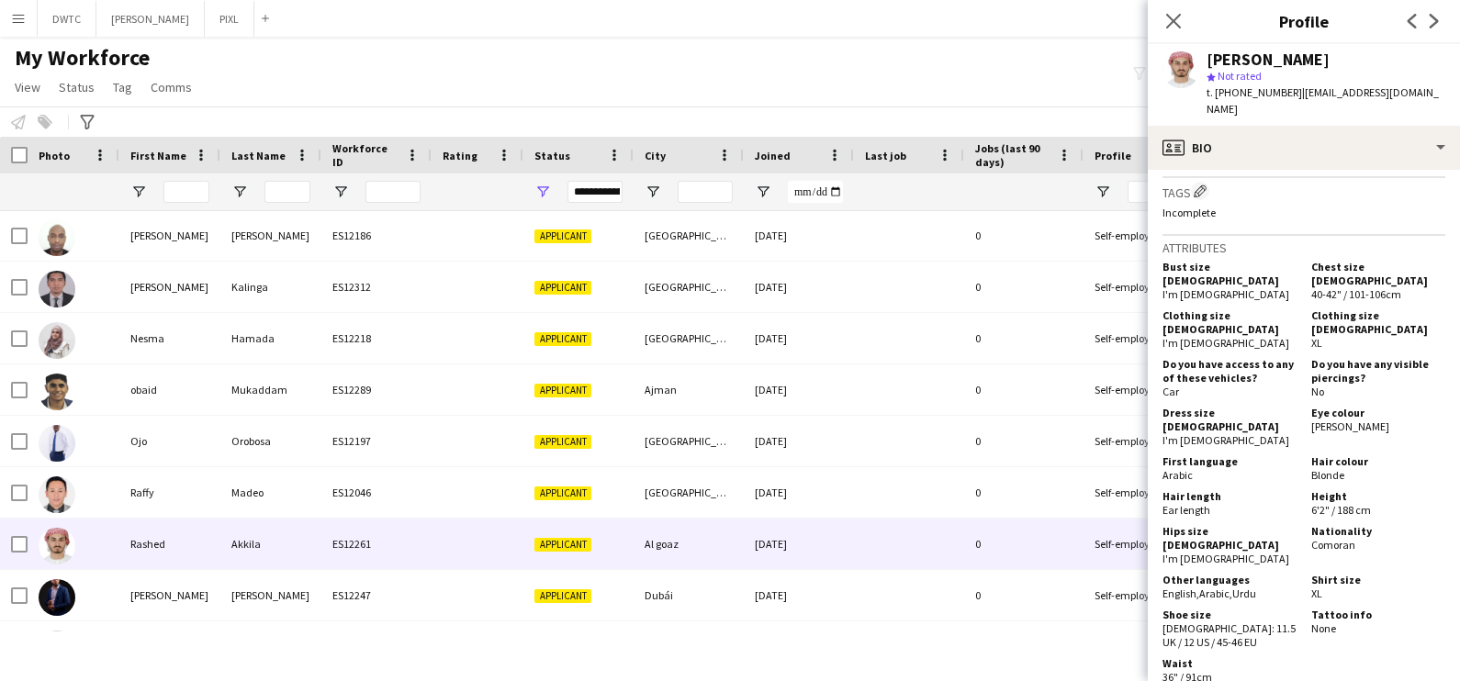
scroll to position [0, 0]
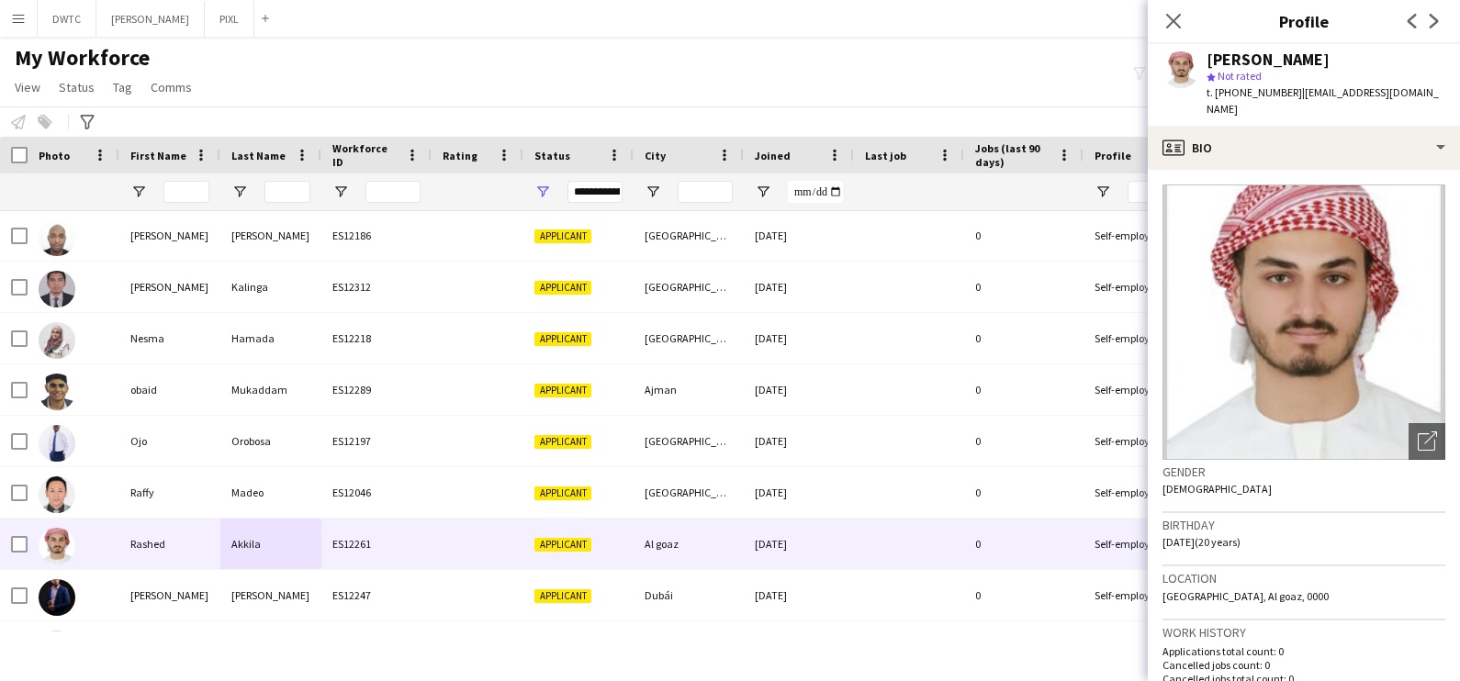
click at [1289, 104] on div "Rashed Akkila star Not rated t. +971567818118 | rashedakkila@gmail.com" at bounding box center [1304, 85] width 312 height 82
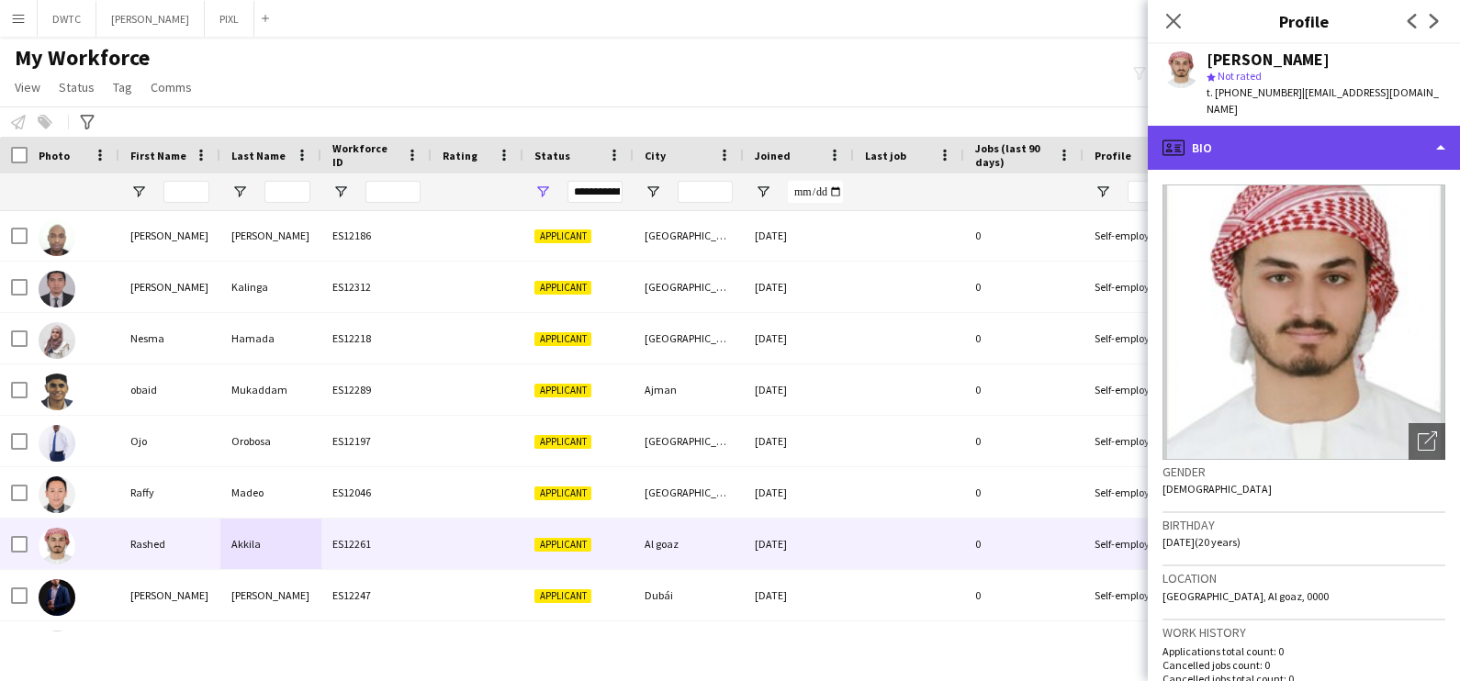
click at [1296, 139] on div "profile Bio" at bounding box center [1304, 148] width 312 height 44
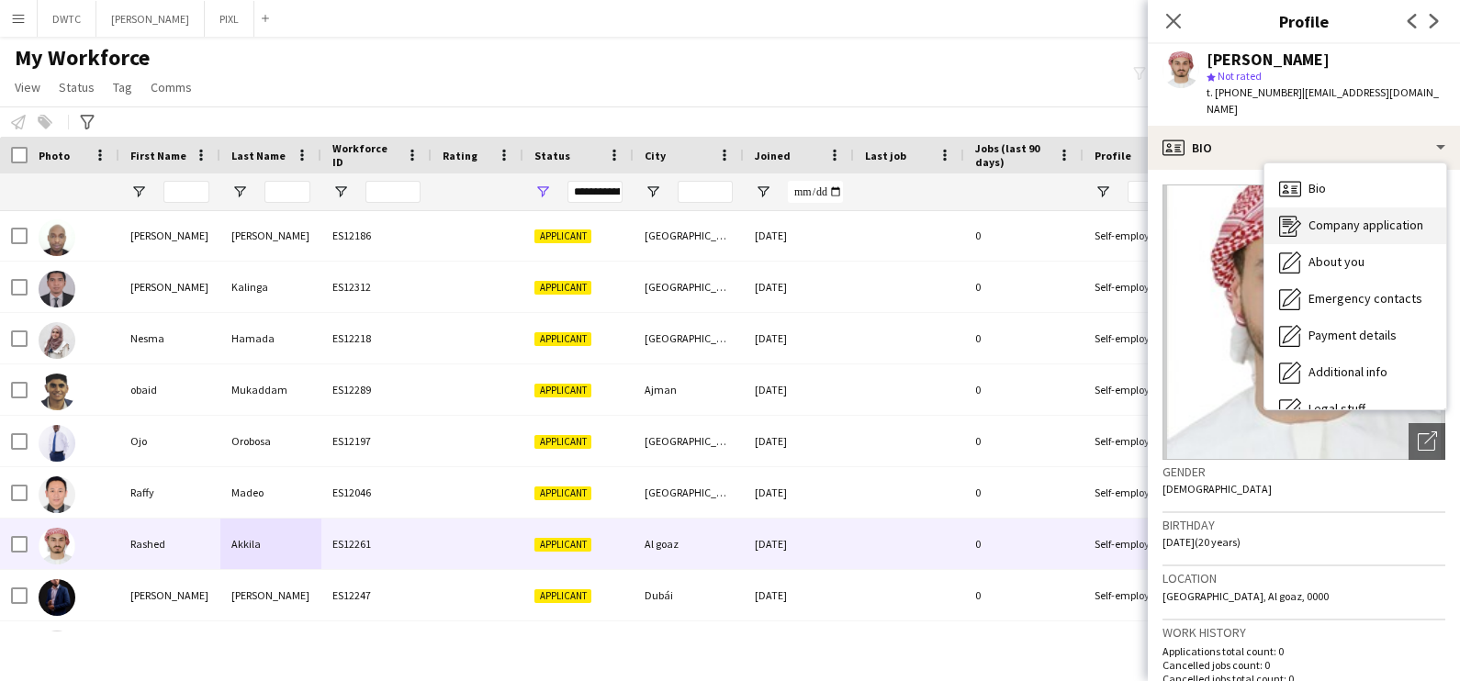
click at [1308, 210] on div "Company application Company application" at bounding box center [1355, 226] width 182 height 37
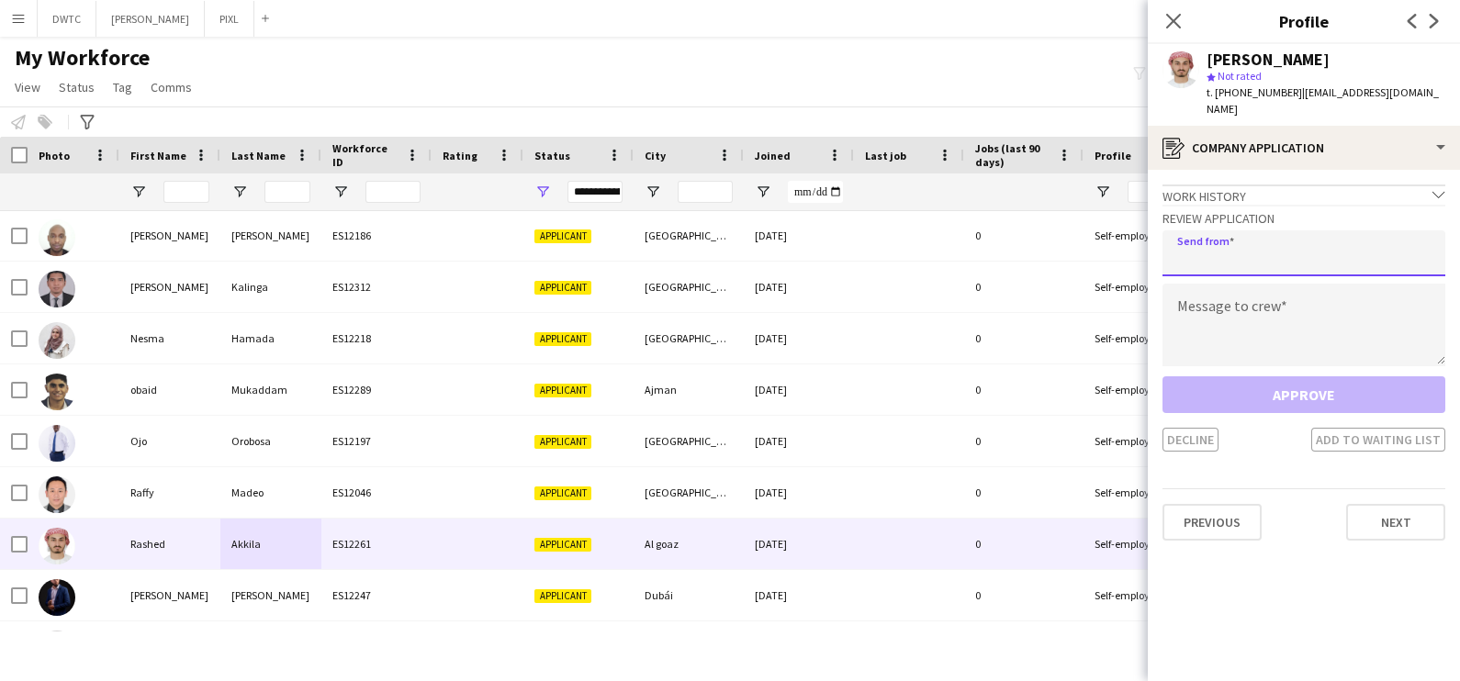
click at [1310, 230] on input "email" at bounding box center [1304, 253] width 283 height 46
type input "**********"
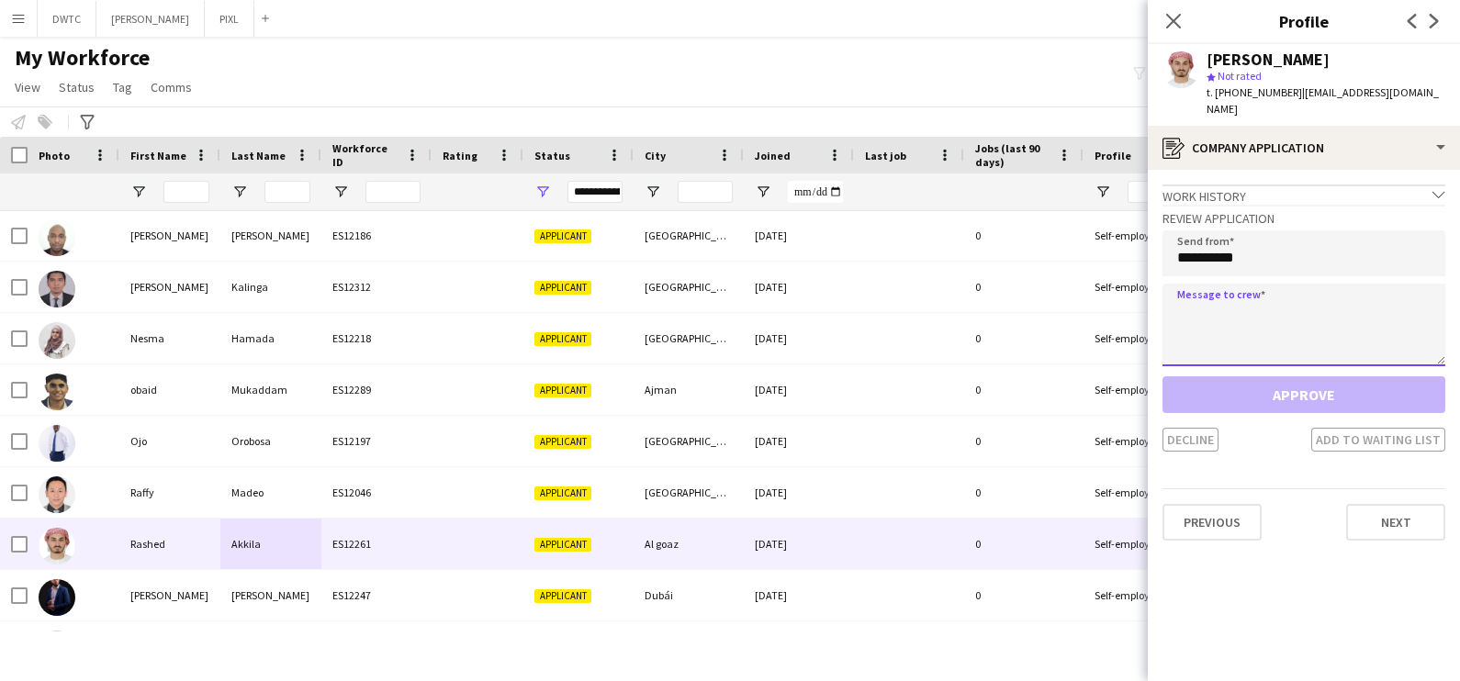
click at [1212, 296] on textarea at bounding box center [1304, 325] width 283 height 83
paste textarea "**********"
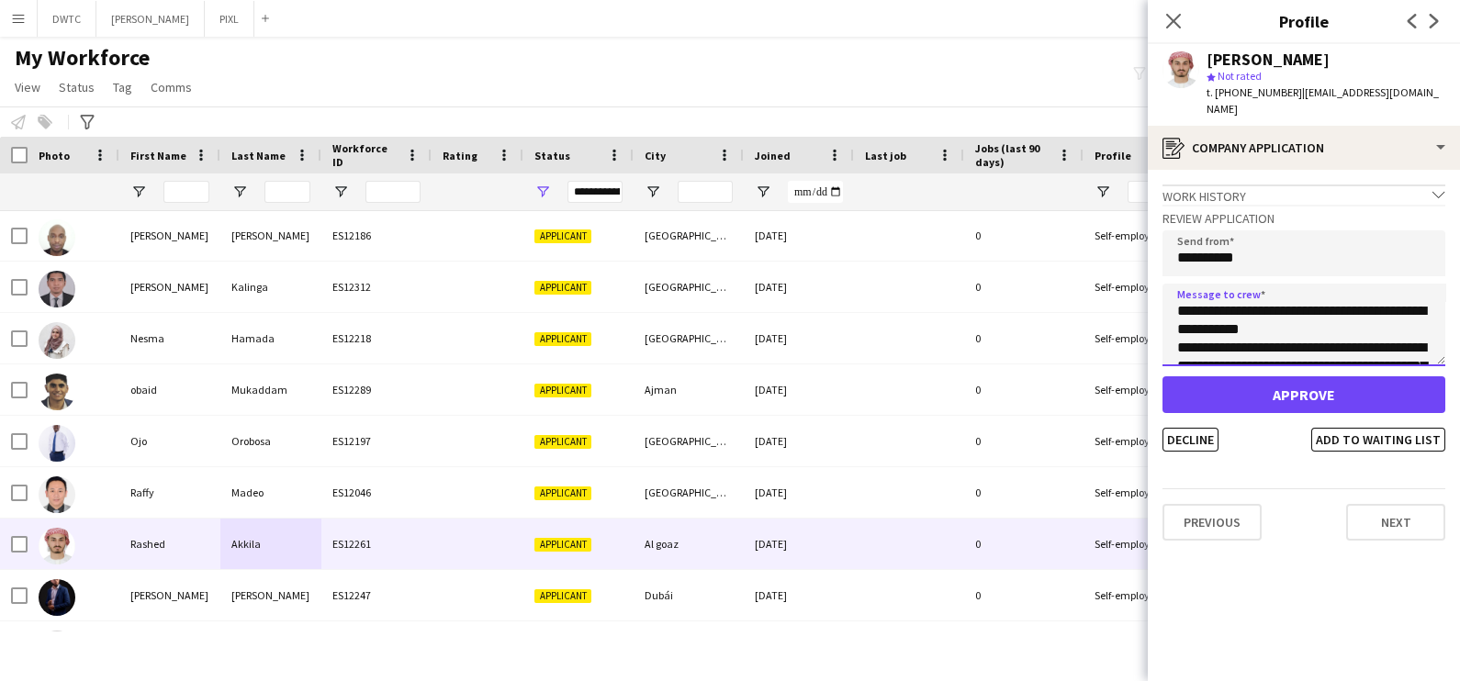
scroll to position [140, 0]
type textarea "**********"
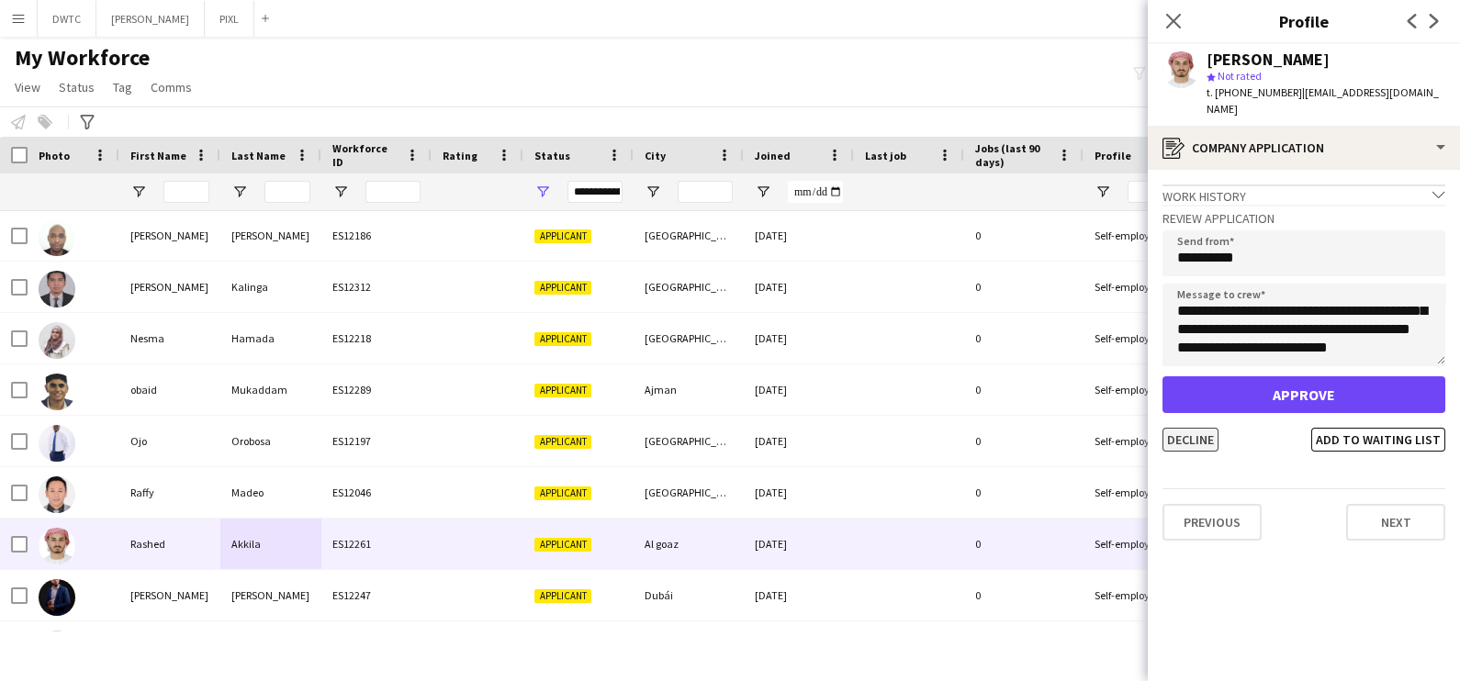
click at [1183, 431] on button "Decline" at bounding box center [1191, 440] width 56 height 24
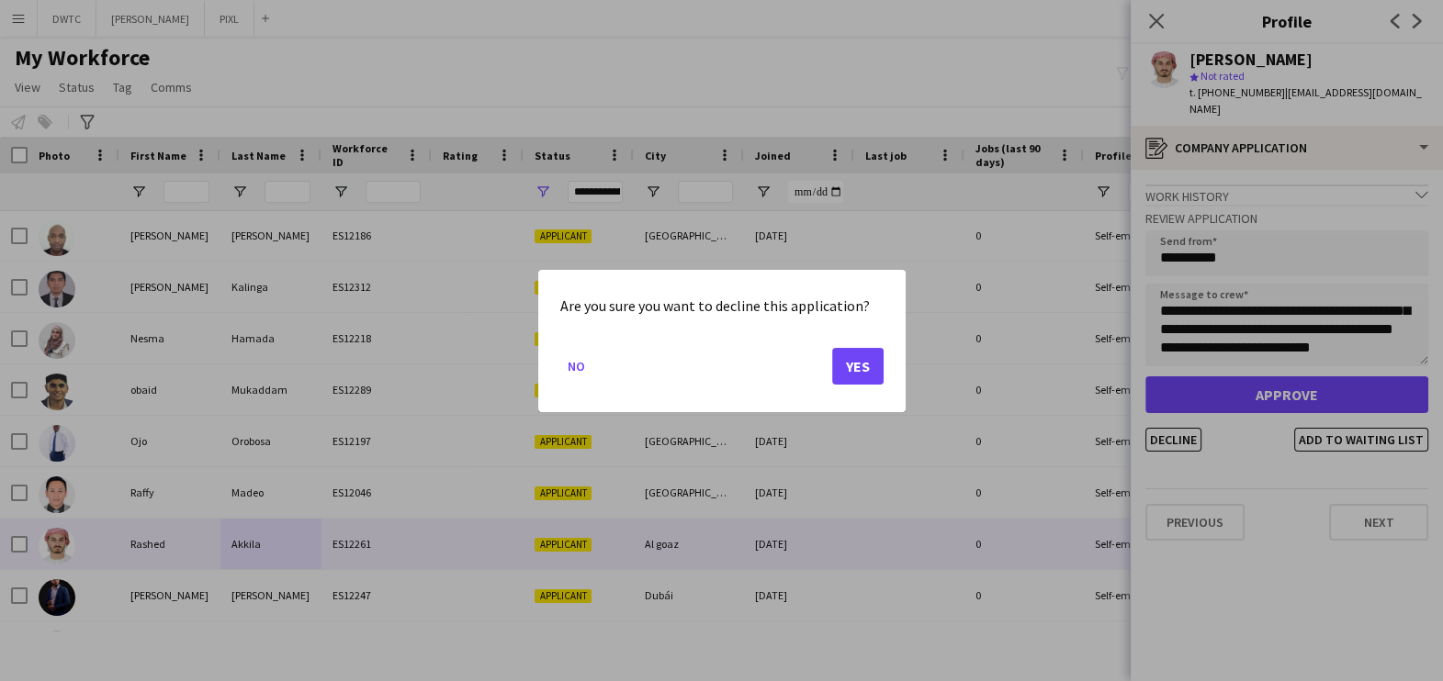
click at [830, 357] on mat-dialog-actions "No Yes" at bounding box center [721, 372] width 323 height 78
click at [853, 370] on button "Yes" at bounding box center [857, 365] width 51 height 37
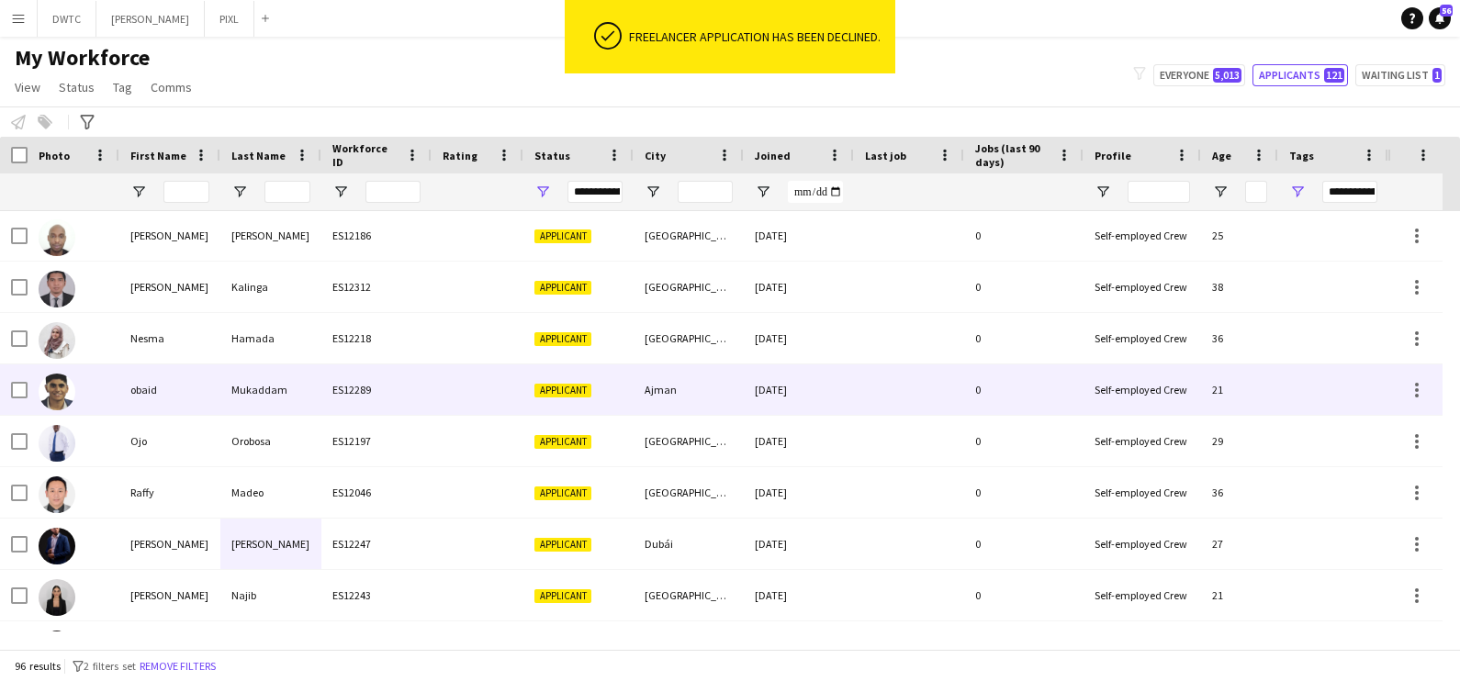
scroll to position [3098, 0]
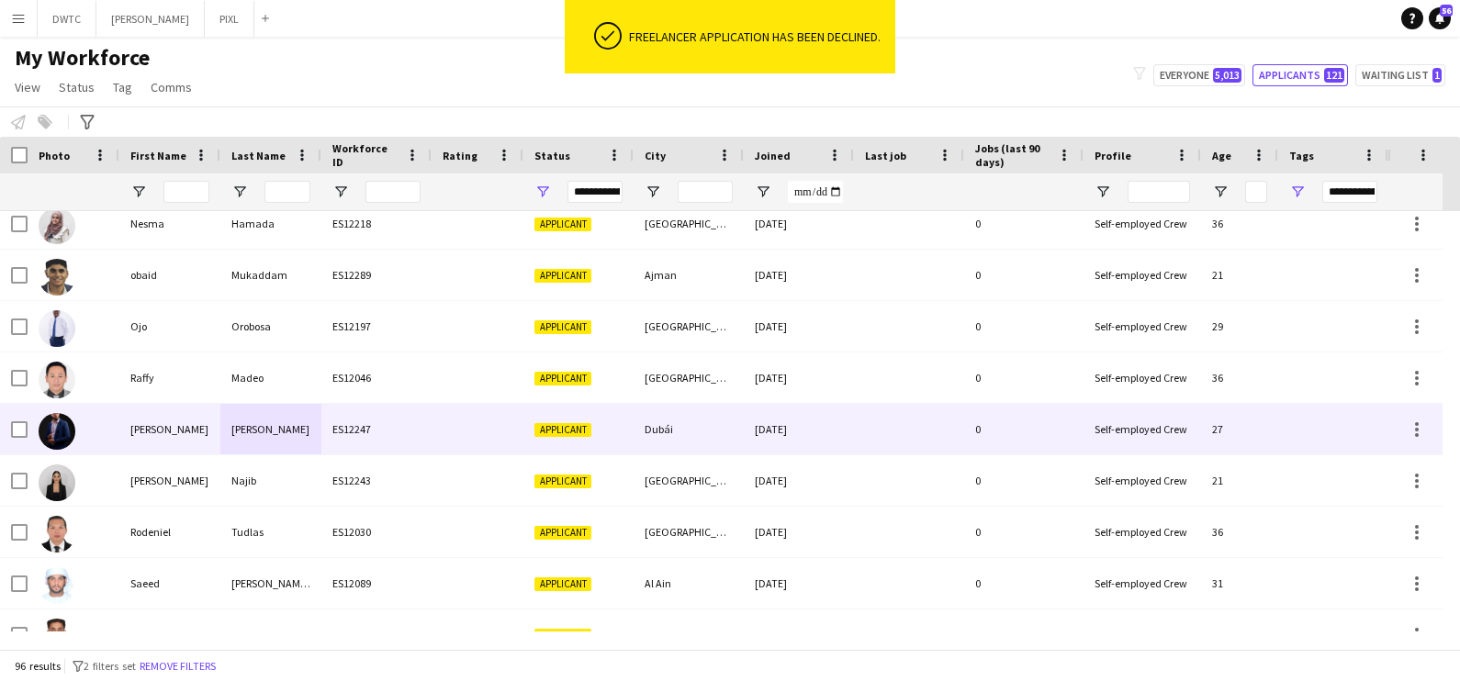
click at [271, 421] on div "Rodriguez" at bounding box center [270, 429] width 101 height 51
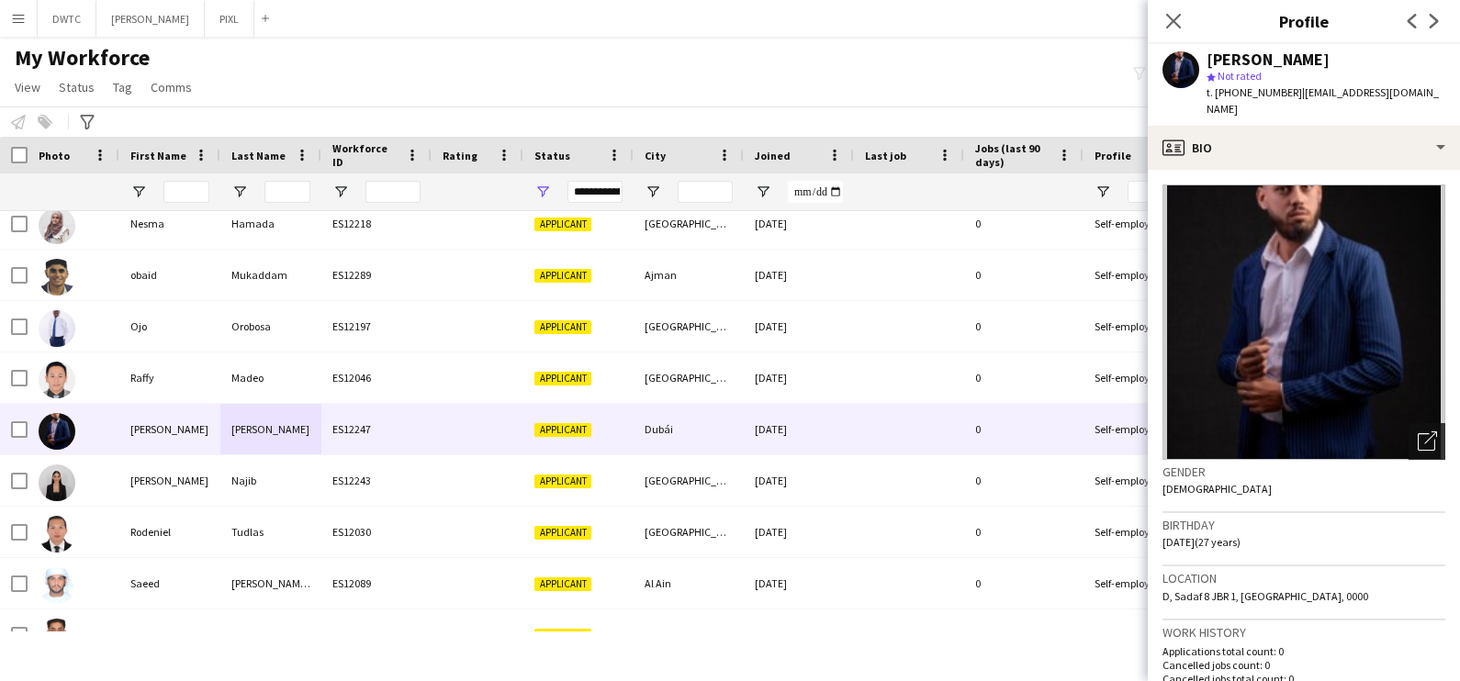
click at [1419, 443] on div "Open photos pop-in" at bounding box center [1427, 441] width 37 height 37
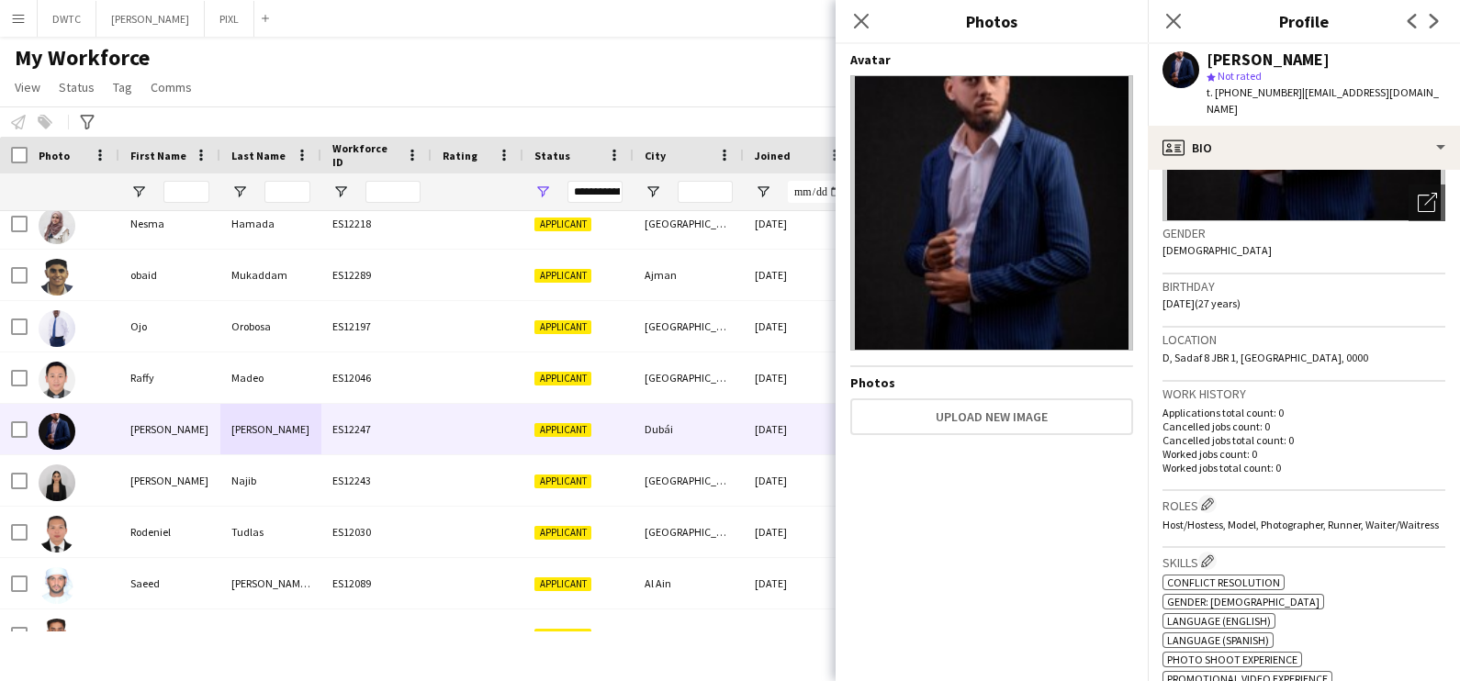
scroll to position [0, 0]
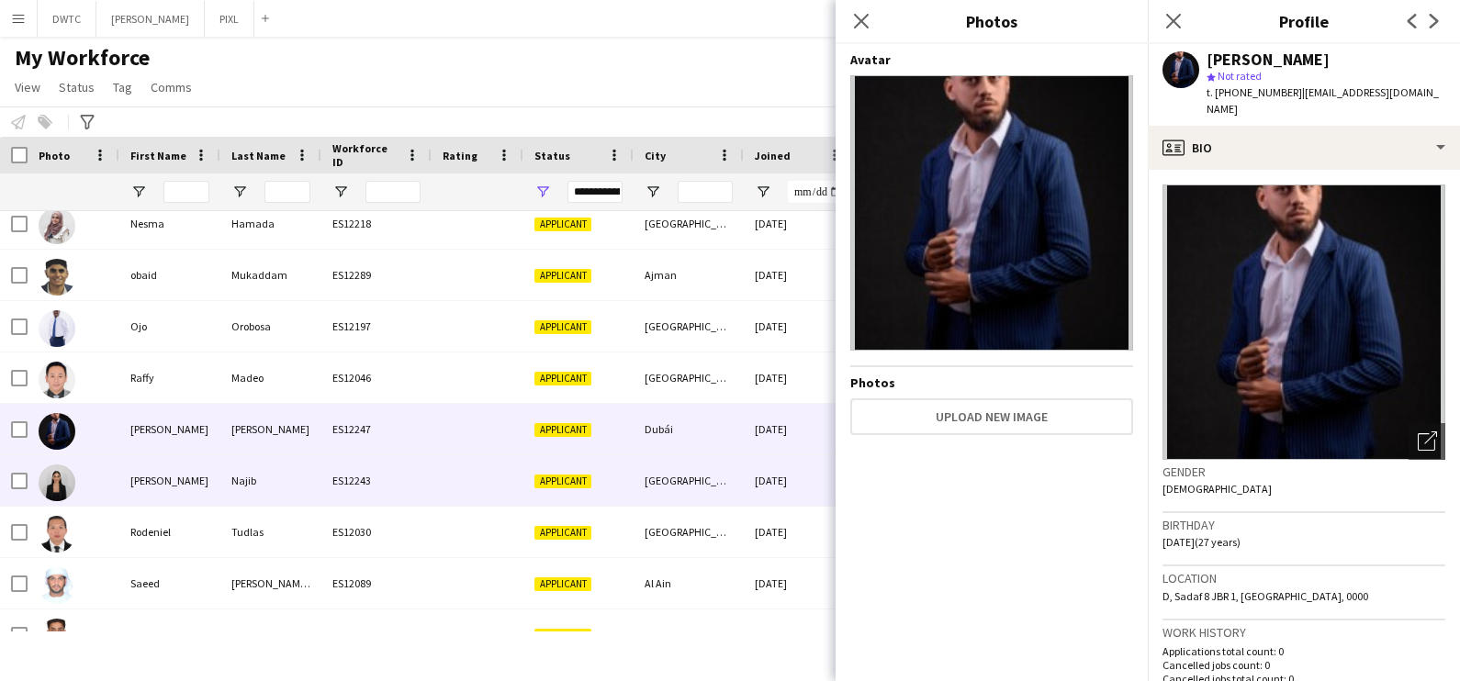
click at [145, 475] on div "Reana" at bounding box center [169, 480] width 101 height 51
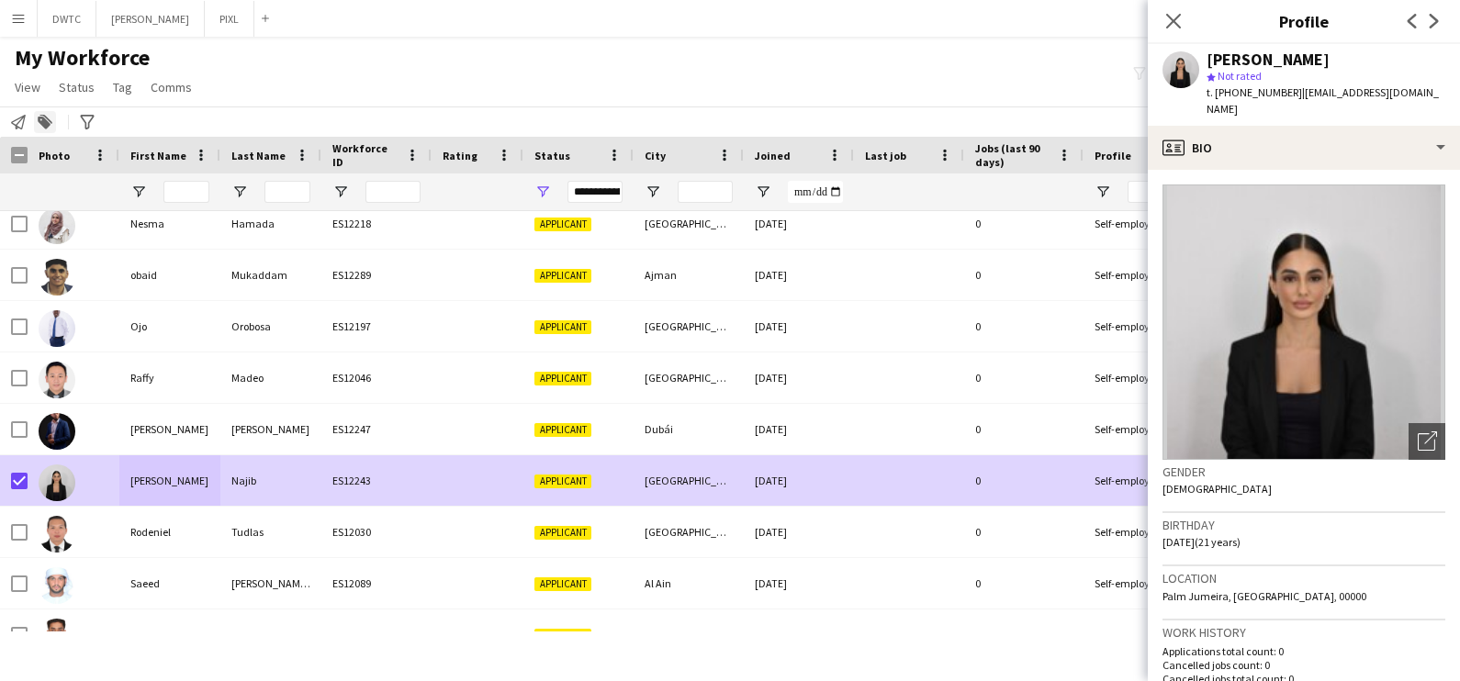
click at [41, 122] on icon at bounding box center [44, 123] width 13 height 13
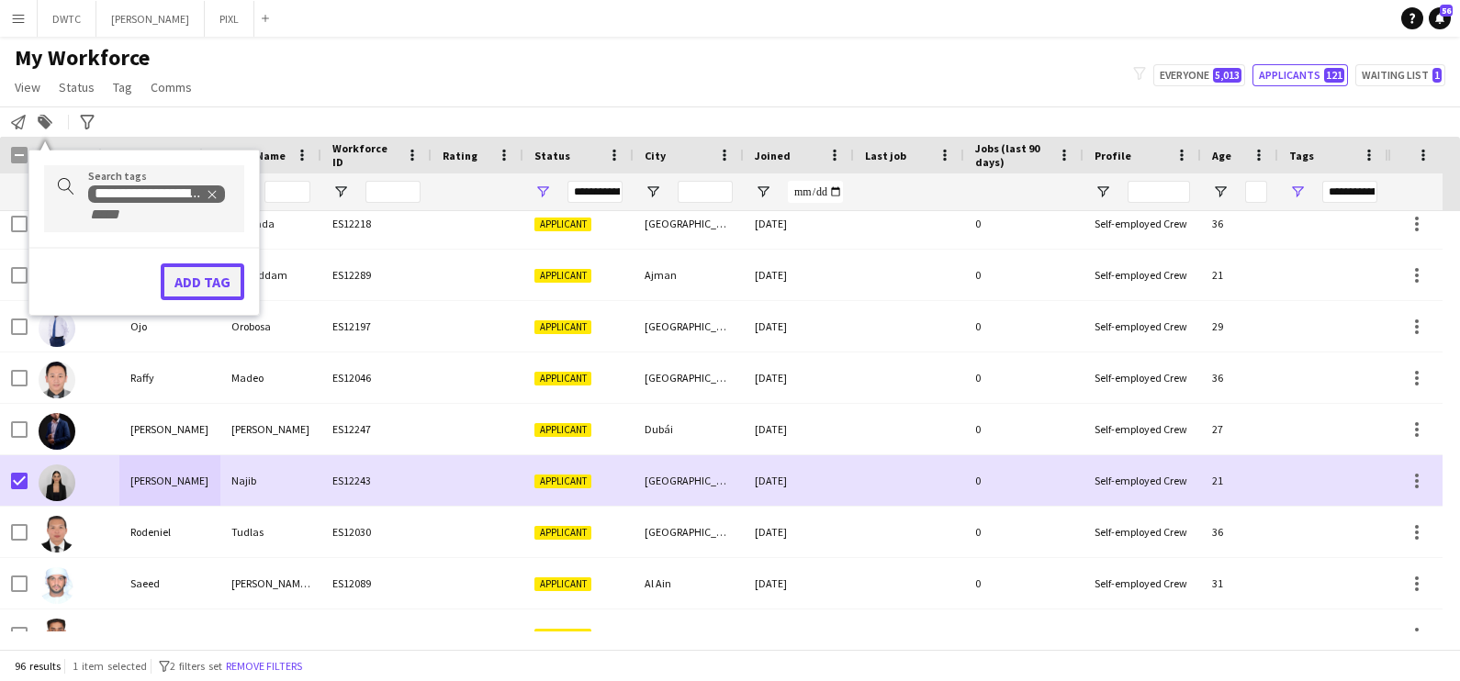
click at [197, 265] on button "Add tag" at bounding box center [203, 282] width 84 height 37
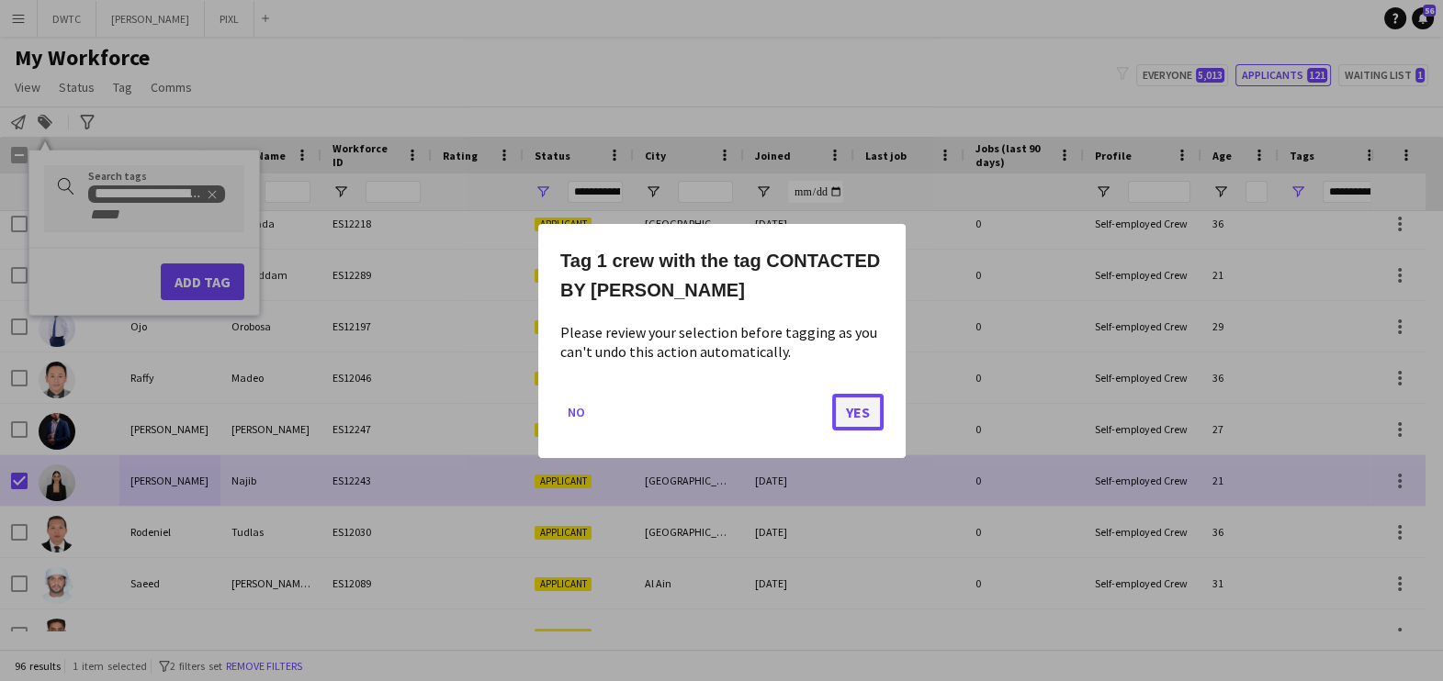
click at [876, 407] on button "Yes" at bounding box center [857, 411] width 51 height 37
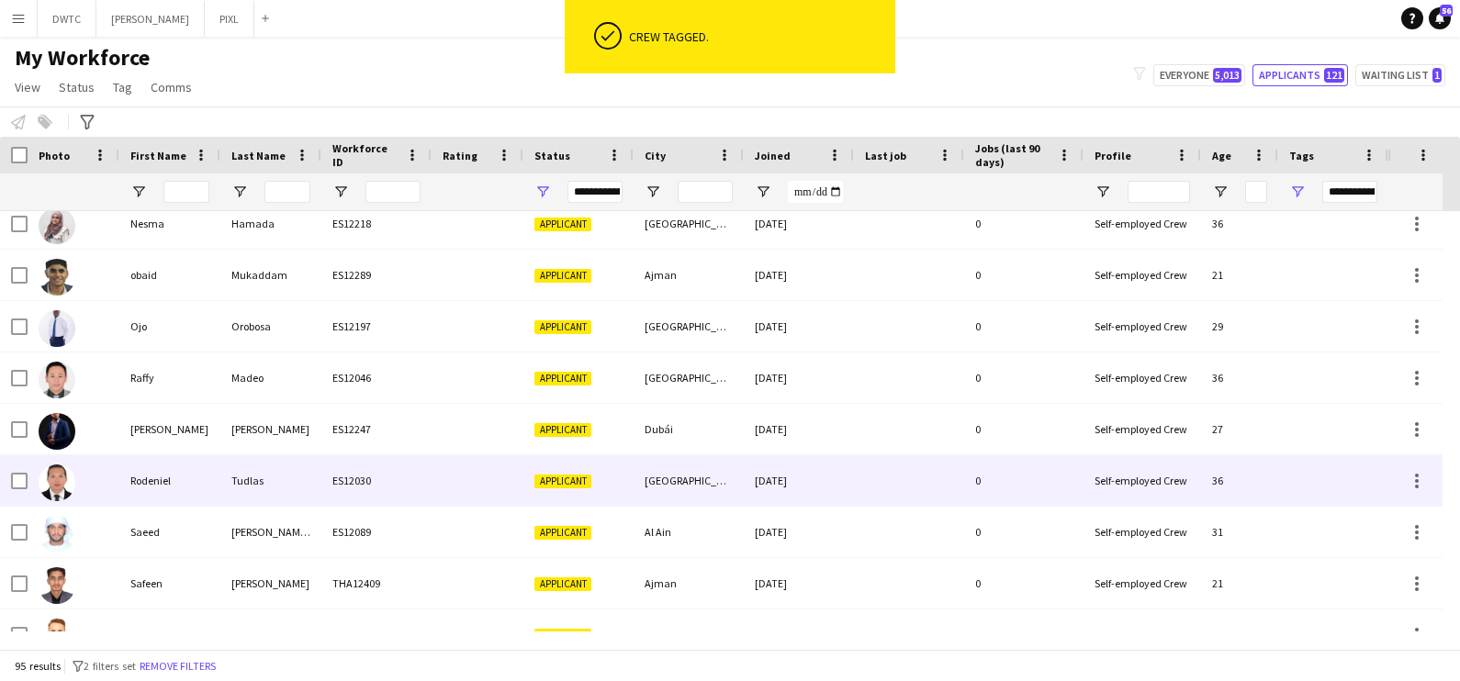
click at [261, 477] on div "Tudlas" at bounding box center [270, 480] width 101 height 51
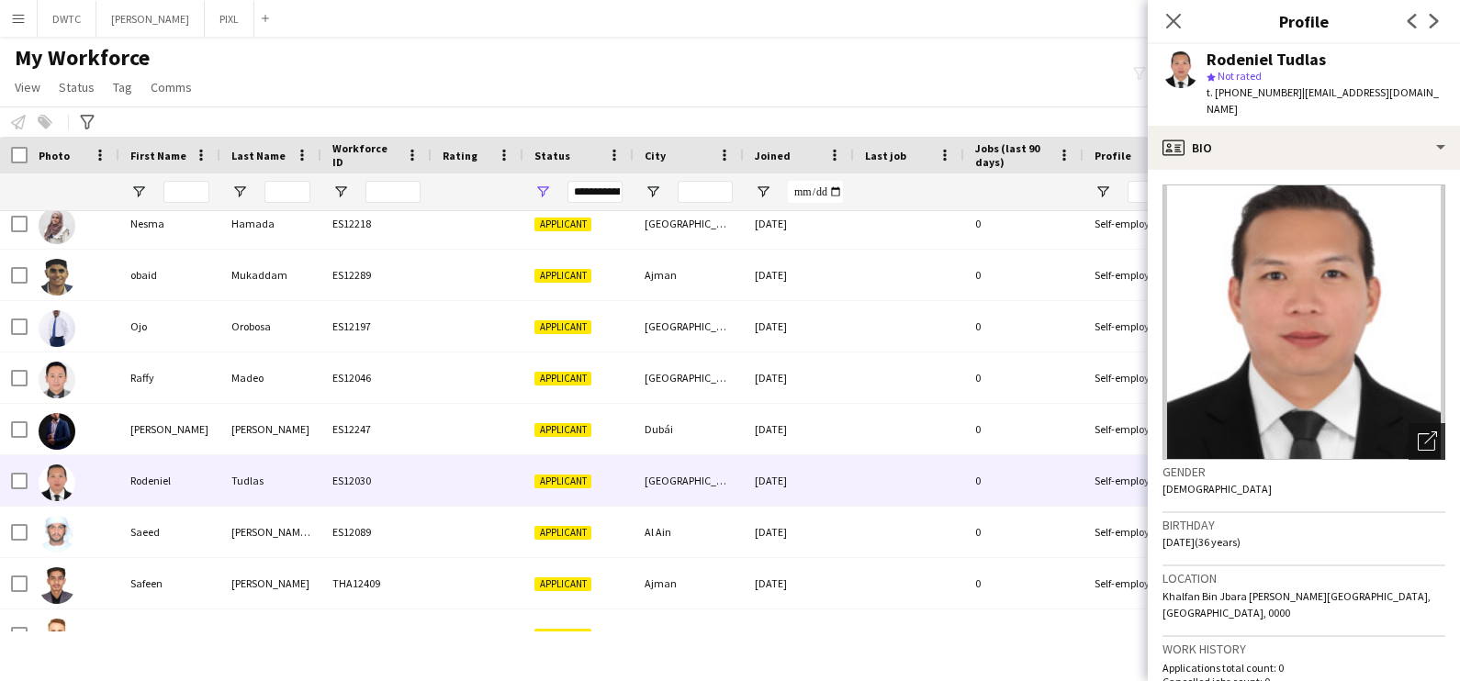
click at [1418, 432] on icon "Open photos pop-in" at bounding box center [1427, 441] width 19 height 19
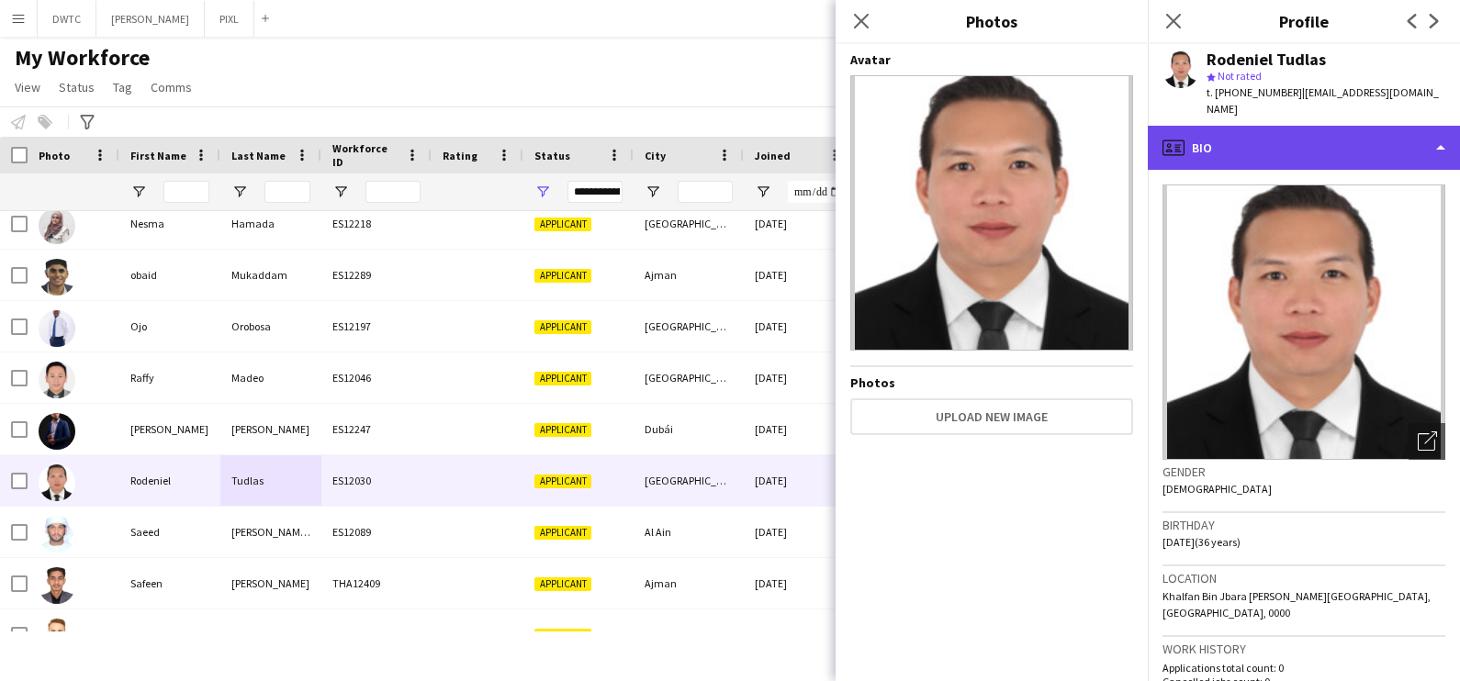
click at [1286, 126] on div "profile Bio" at bounding box center [1304, 148] width 312 height 44
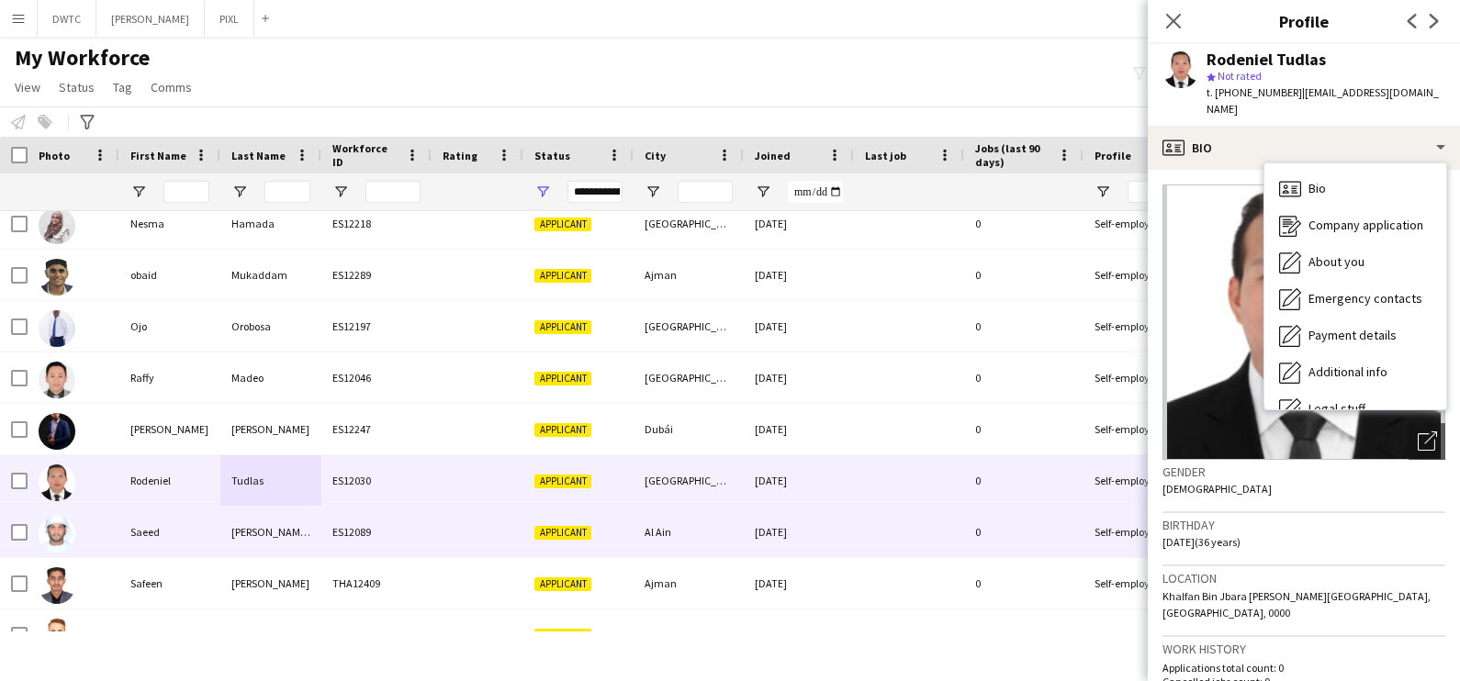
click at [232, 542] on div "Abdul Haq Al Baloshi" at bounding box center [270, 532] width 101 height 51
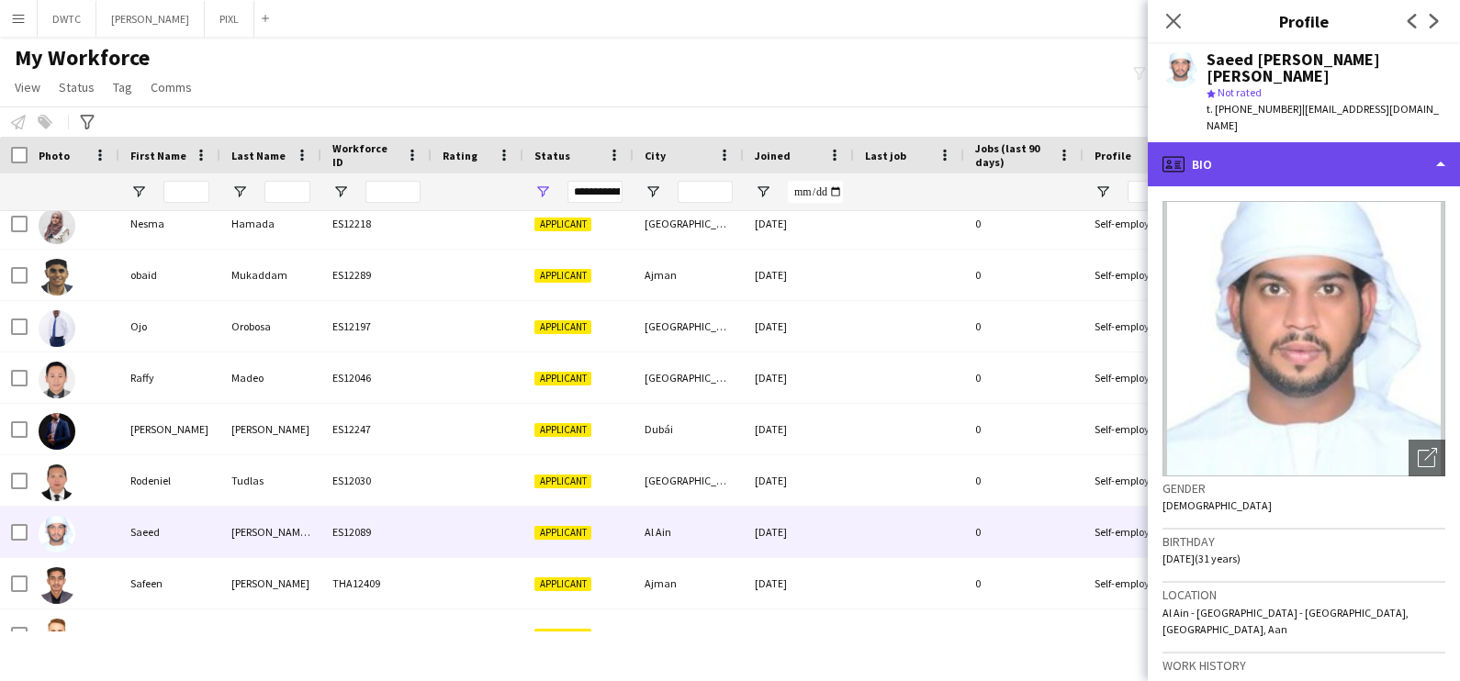
click at [1324, 142] on div "profile Bio" at bounding box center [1304, 164] width 312 height 44
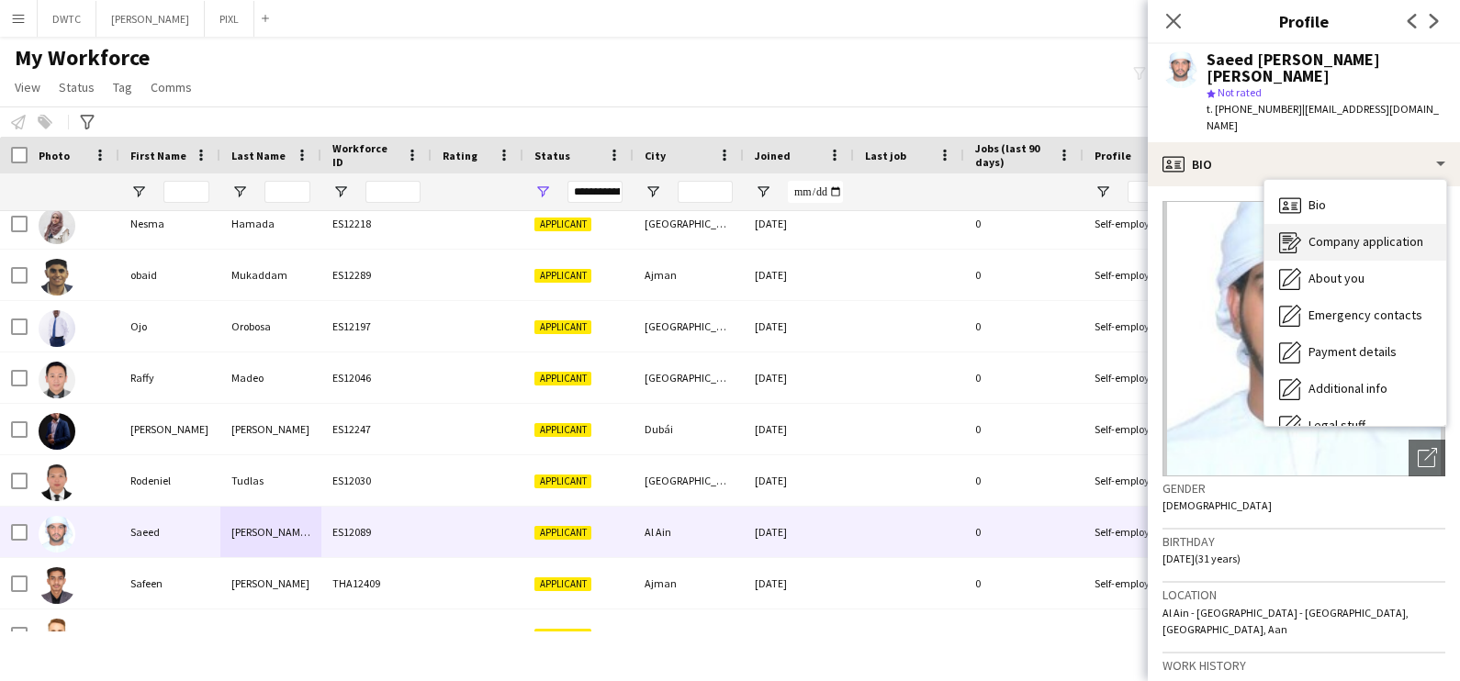
click at [1341, 225] on div "Company application Company application" at bounding box center [1355, 242] width 182 height 37
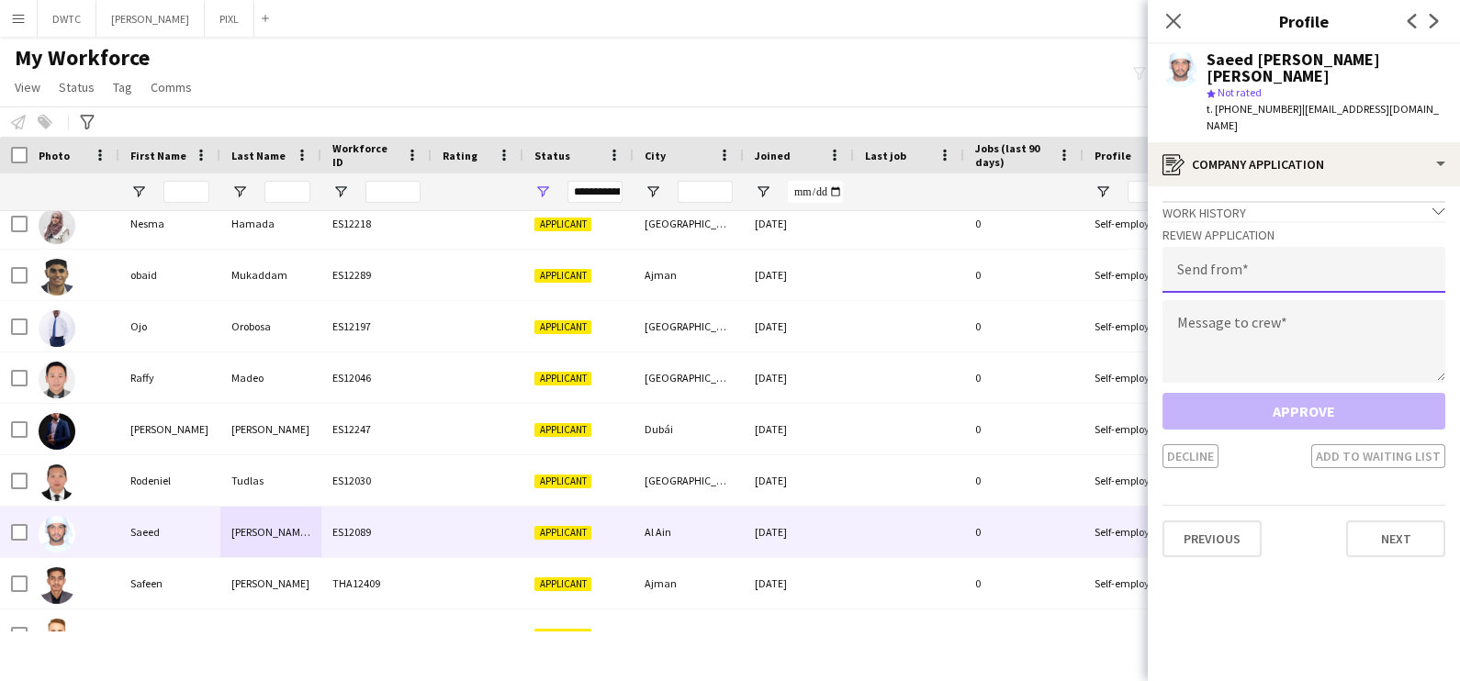
click at [1326, 247] on input "email" at bounding box center [1304, 270] width 283 height 46
type input "**********"
click at [1208, 310] on textarea at bounding box center [1304, 341] width 283 height 83
paste textarea "**********"
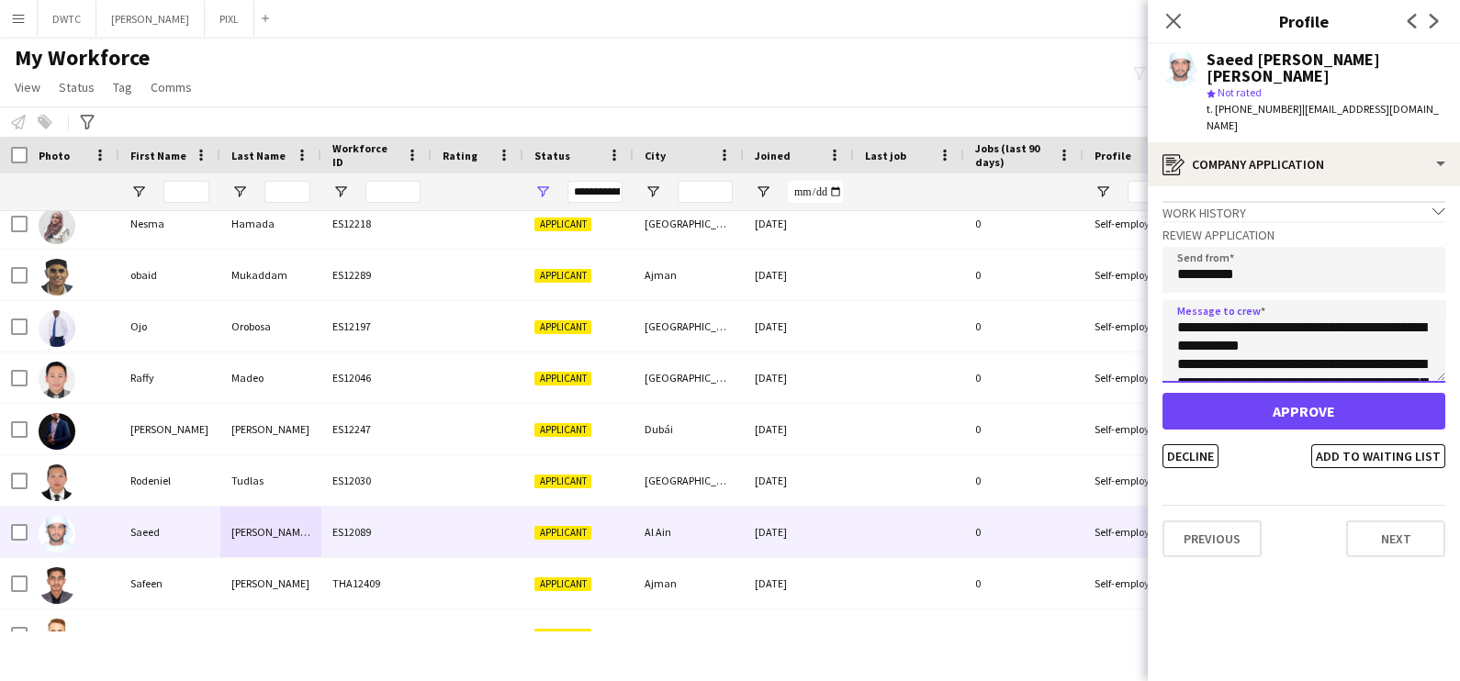
scroll to position [140, 0]
type textarea "**********"
click at [1196, 444] on button "Decline" at bounding box center [1191, 456] width 56 height 24
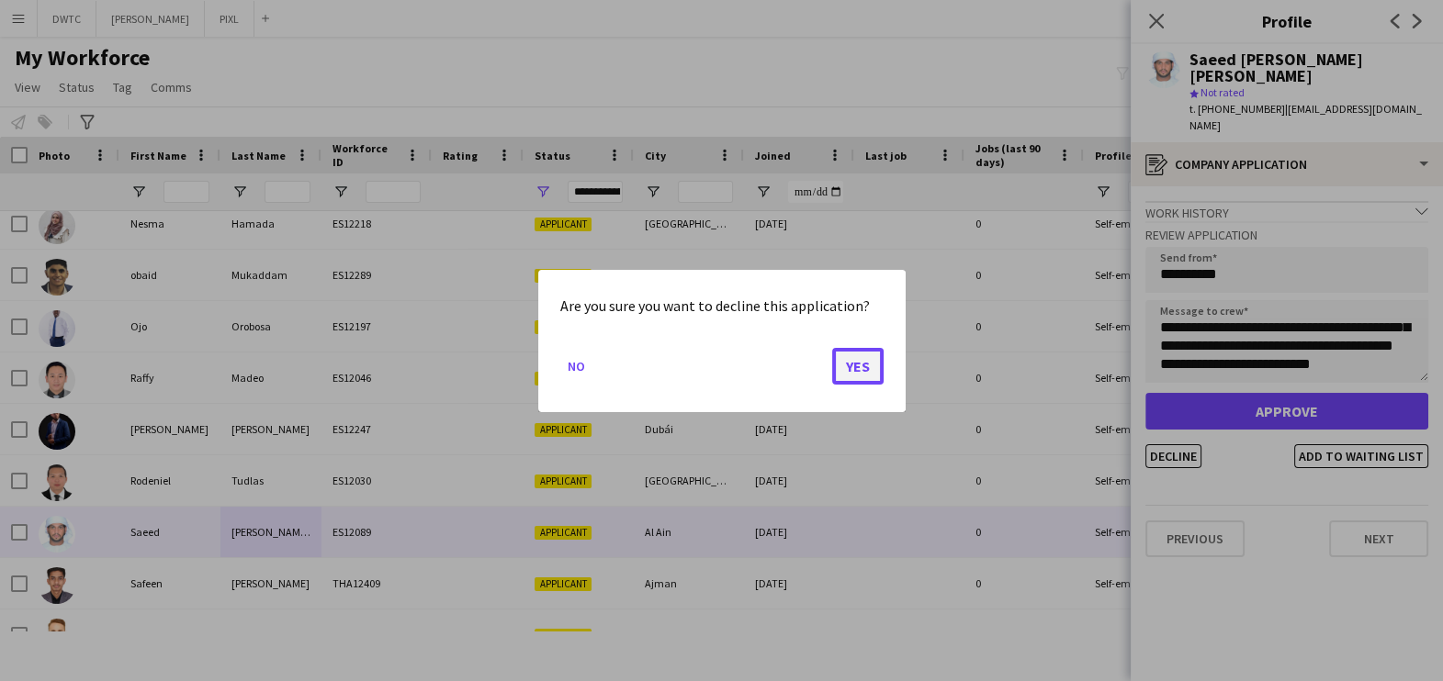
click at [874, 366] on button "Yes" at bounding box center [857, 365] width 51 height 37
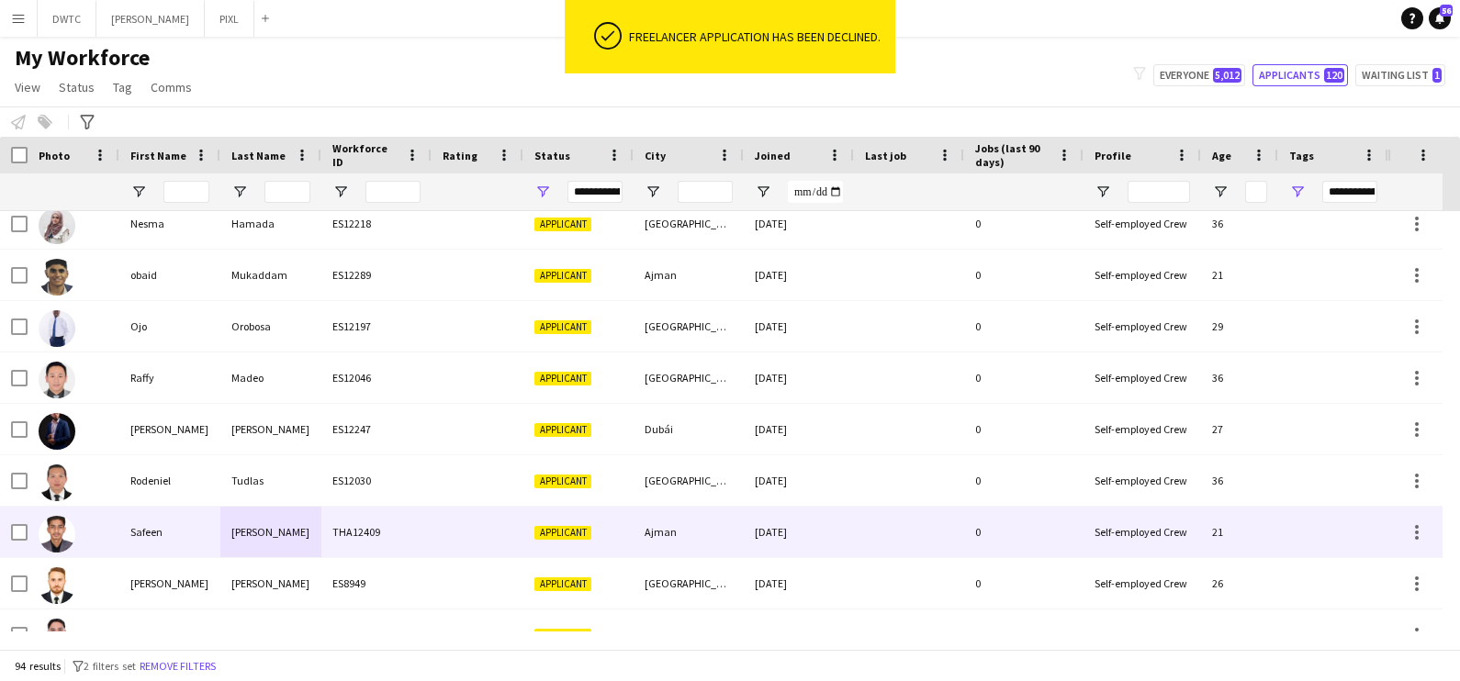
click at [278, 535] on div "Mohammad" at bounding box center [270, 532] width 101 height 51
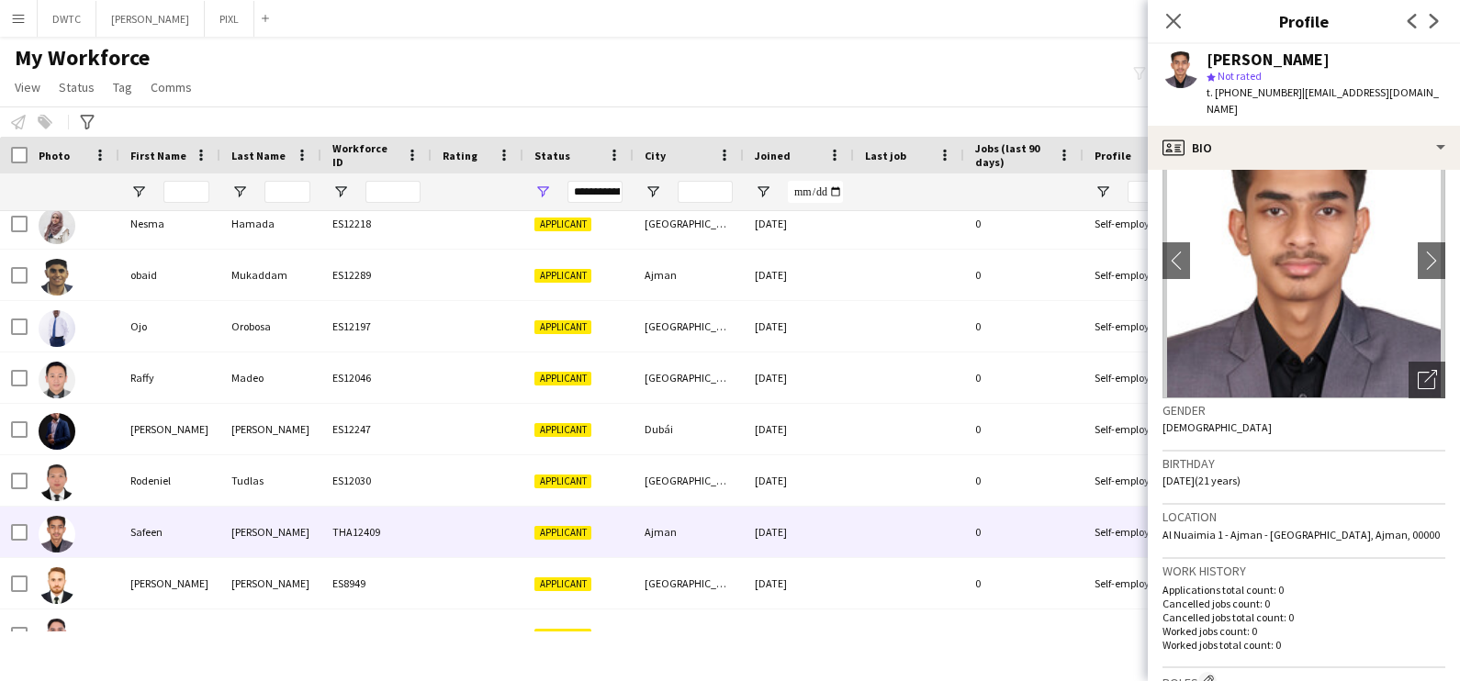
scroll to position [0, 0]
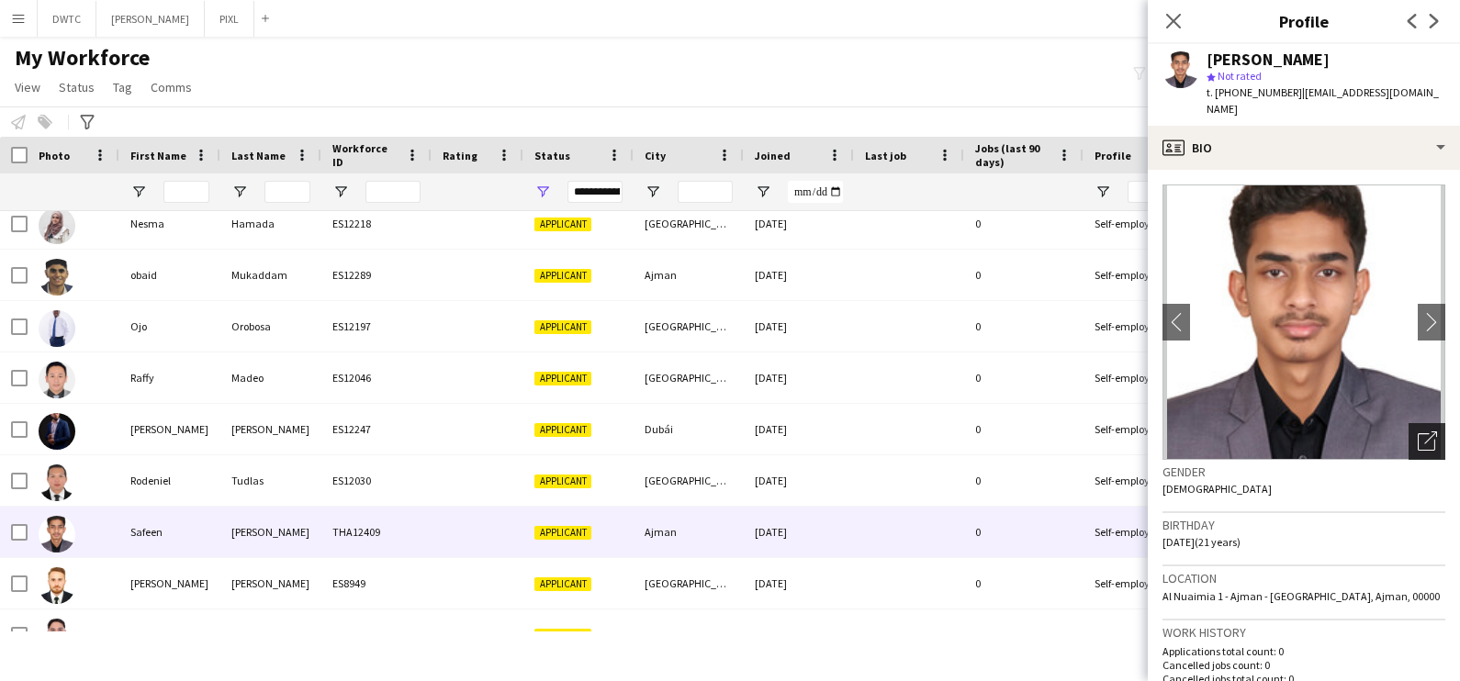
click at [1418, 432] on icon "Open photos pop-in" at bounding box center [1427, 441] width 19 height 19
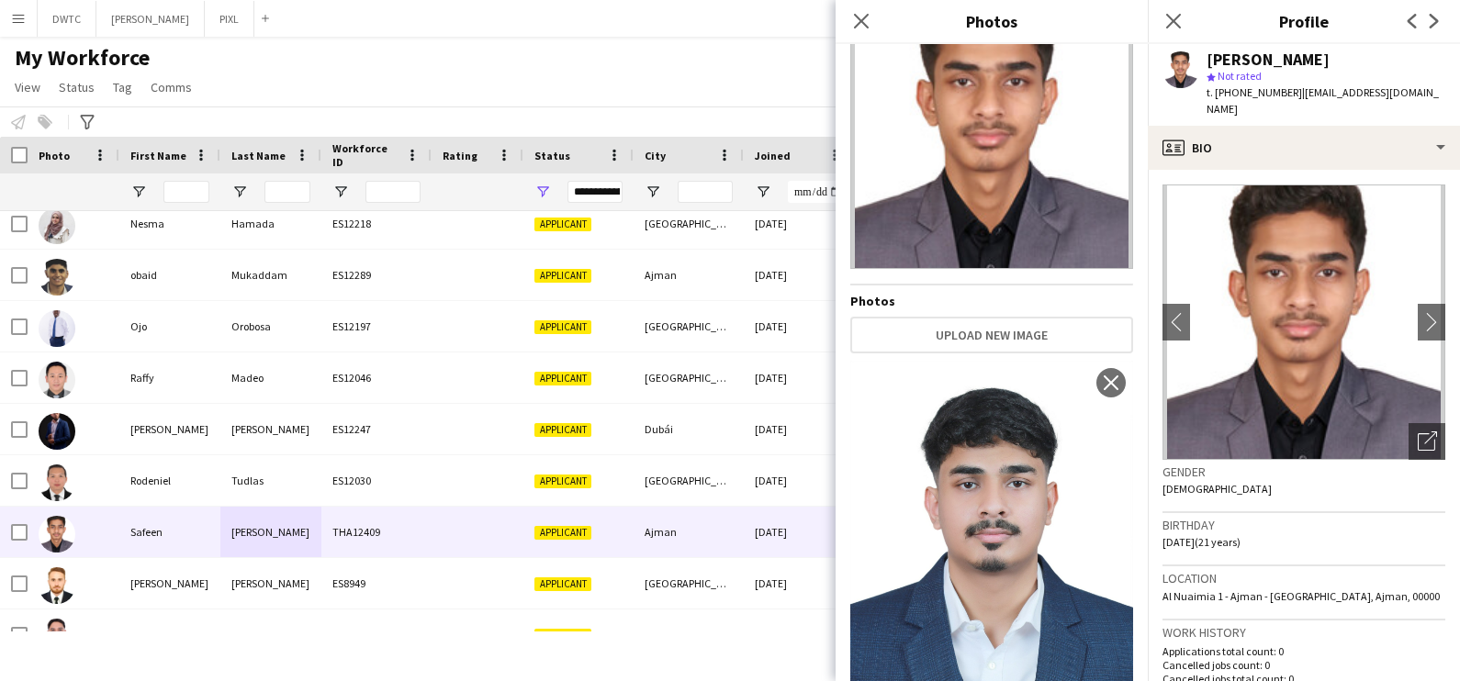
scroll to position [132, 0]
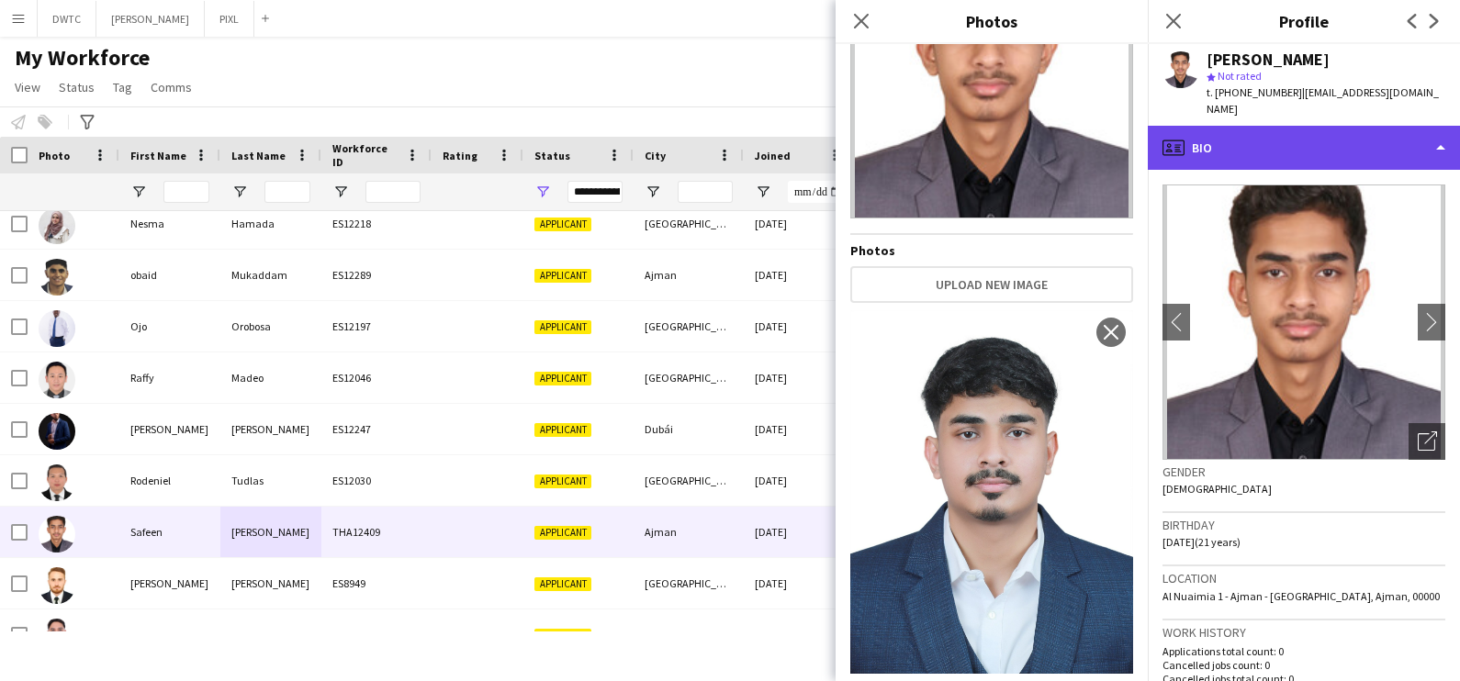
click at [1302, 131] on div "profile Bio" at bounding box center [1304, 148] width 312 height 44
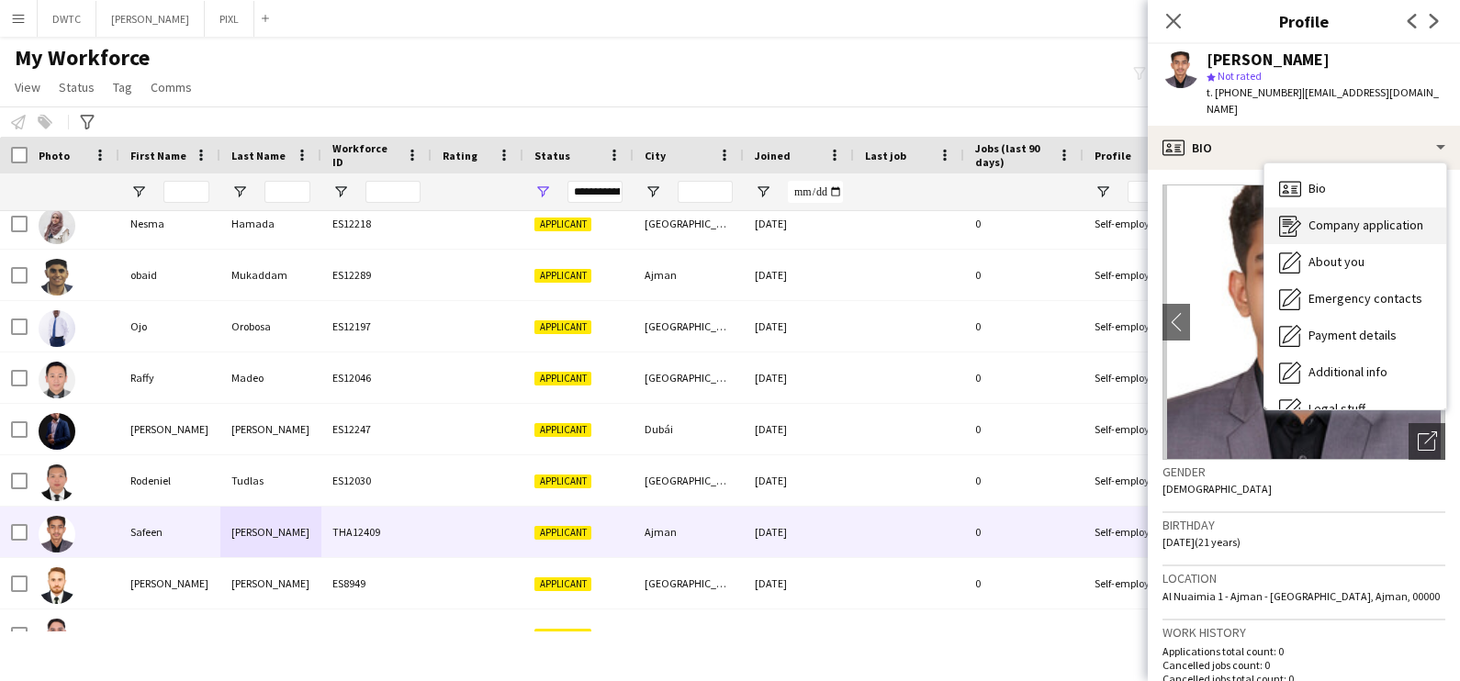
click at [1315, 217] on span "Company application" at bounding box center [1366, 225] width 115 height 17
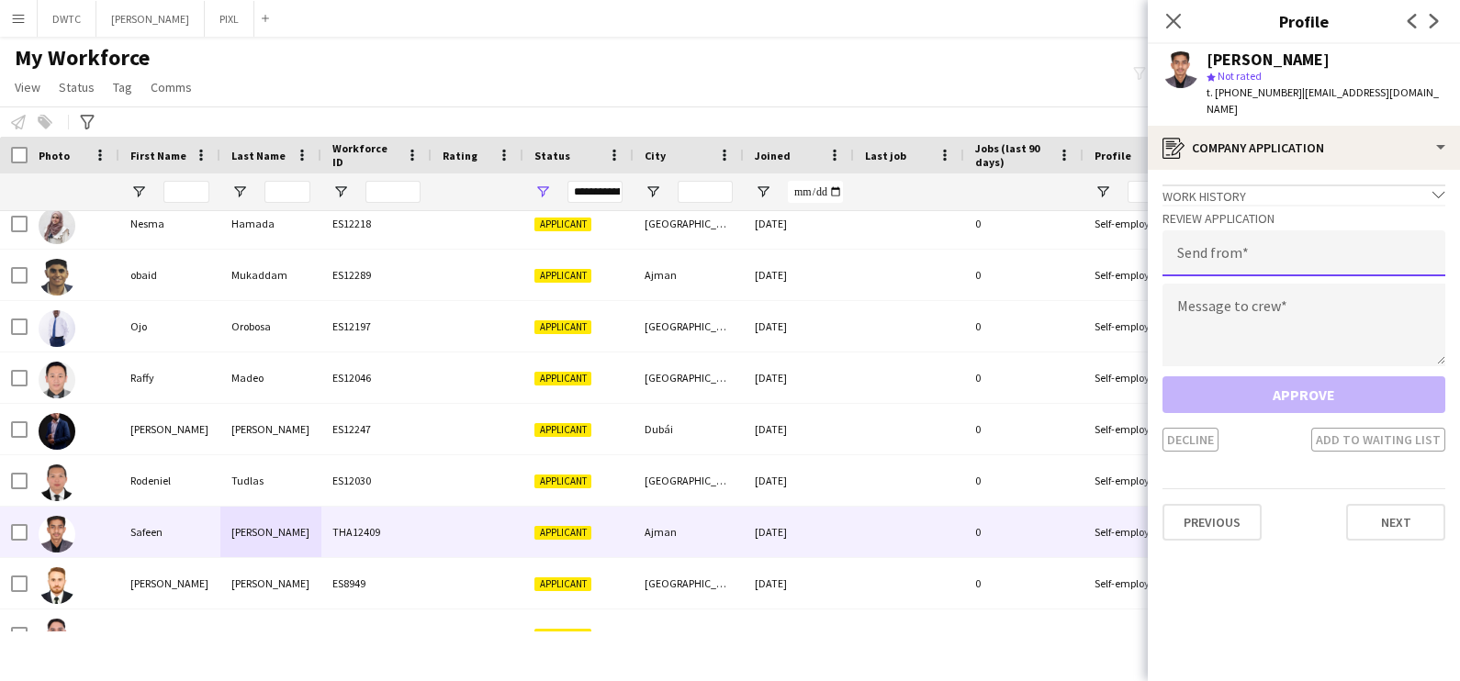
drag, startPoint x: 1263, startPoint y: 219, endPoint x: 1253, endPoint y: 230, distance: 14.3
click at [1263, 230] on input "email" at bounding box center [1304, 253] width 283 height 46
type input "**********"
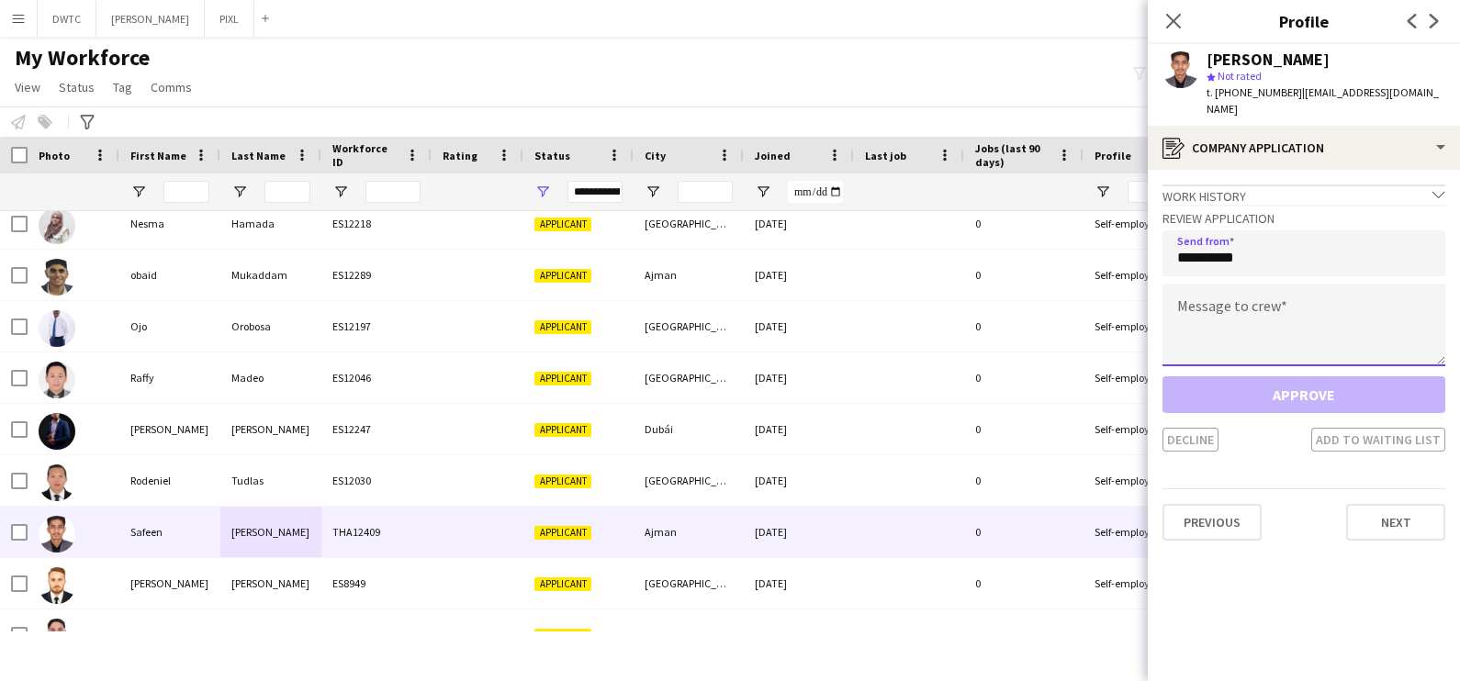
click at [1212, 307] on textarea at bounding box center [1304, 325] width 283 height 83
paste textarea "**********"
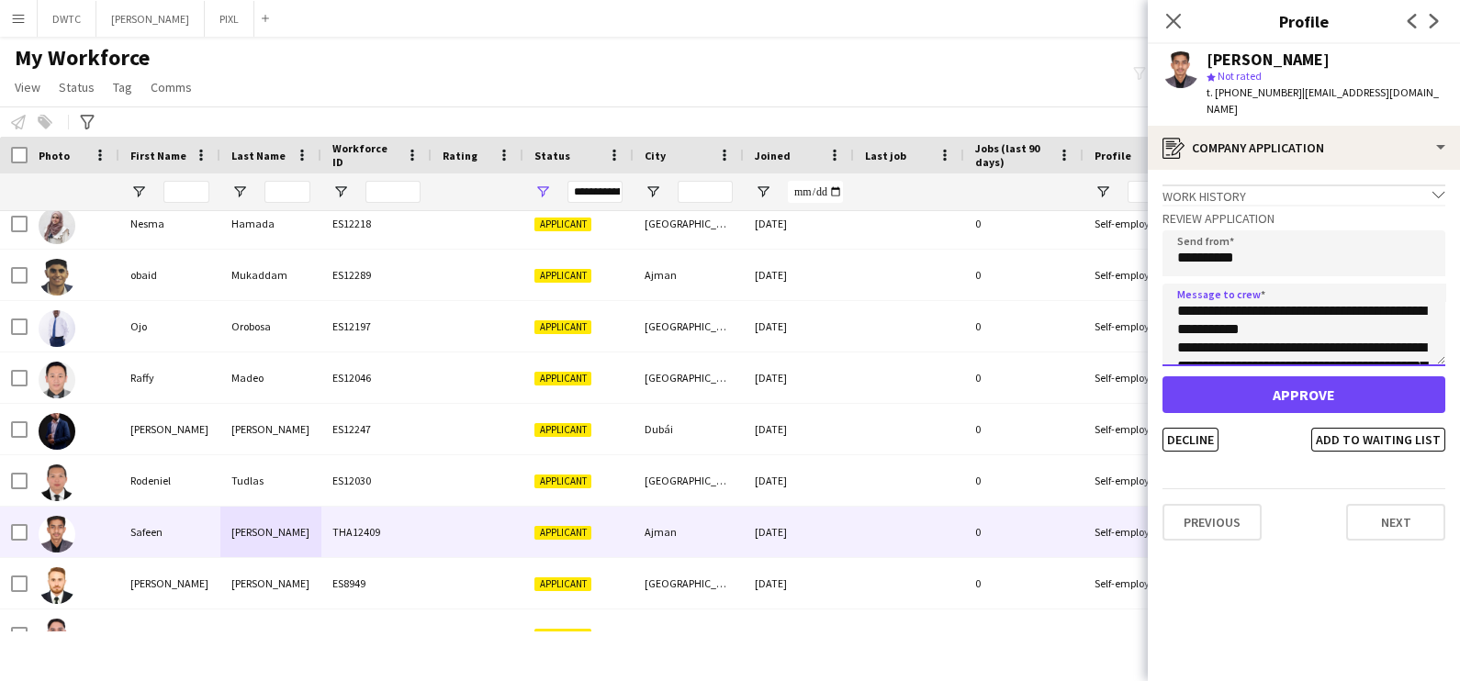
scroll to position [140, 0]
type textarea "**********"
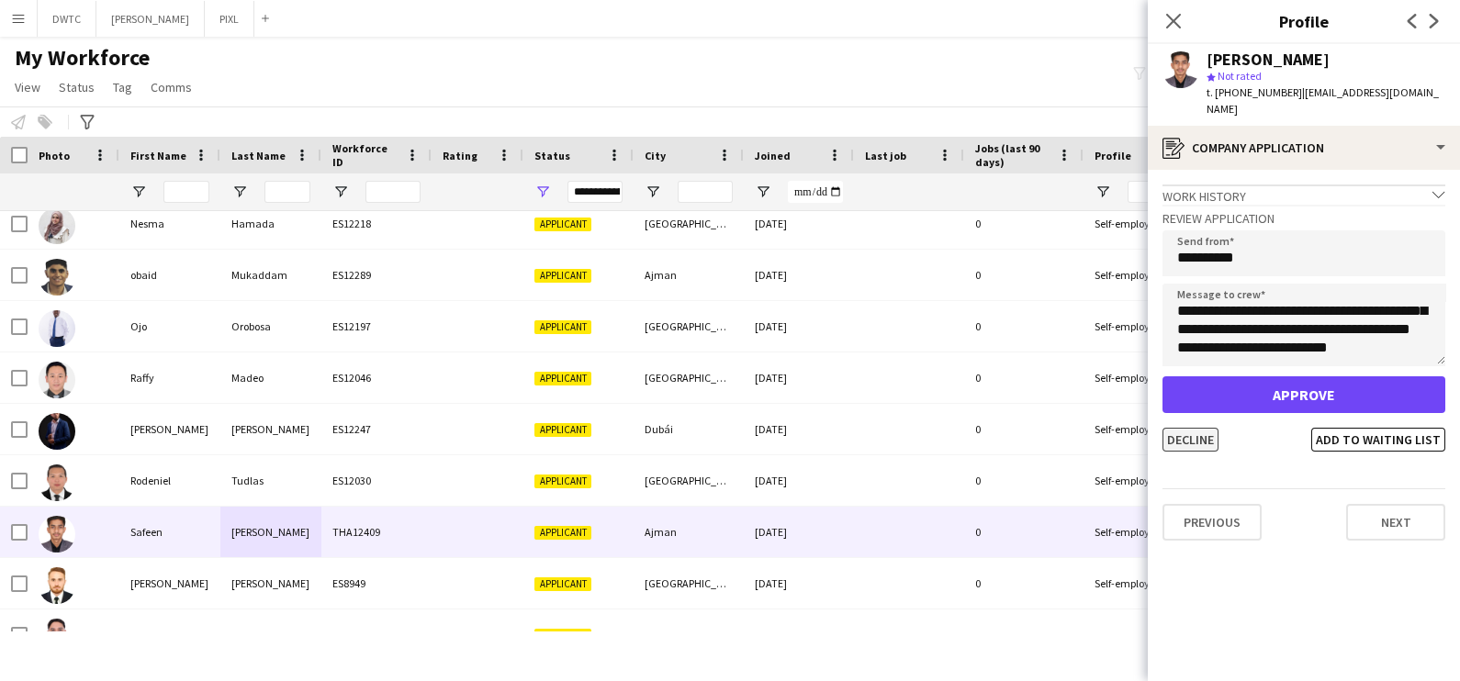
click at [1174, 428] on button "Decline" at bounding box center [1191, 440] width 56 height 24
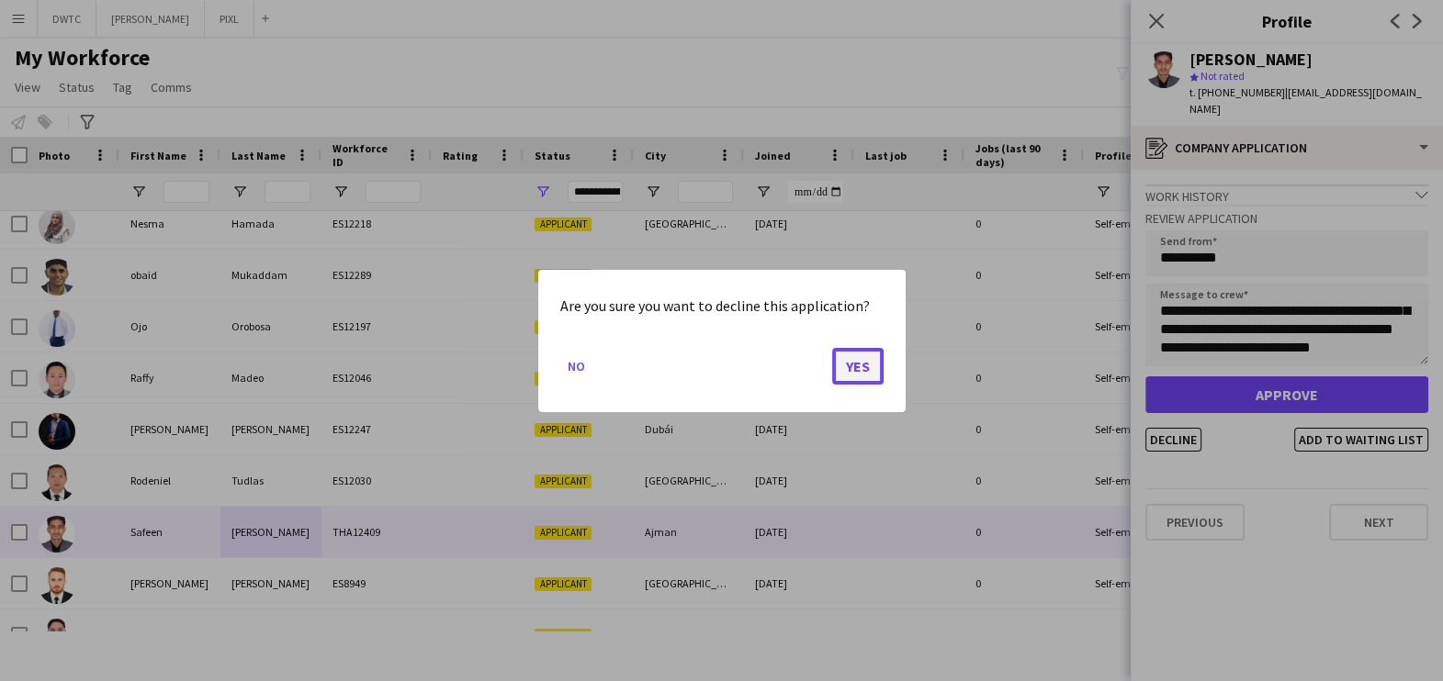
click at [872, 358] on button "Yes" at bounding box center [857, 365] width 51 height 37
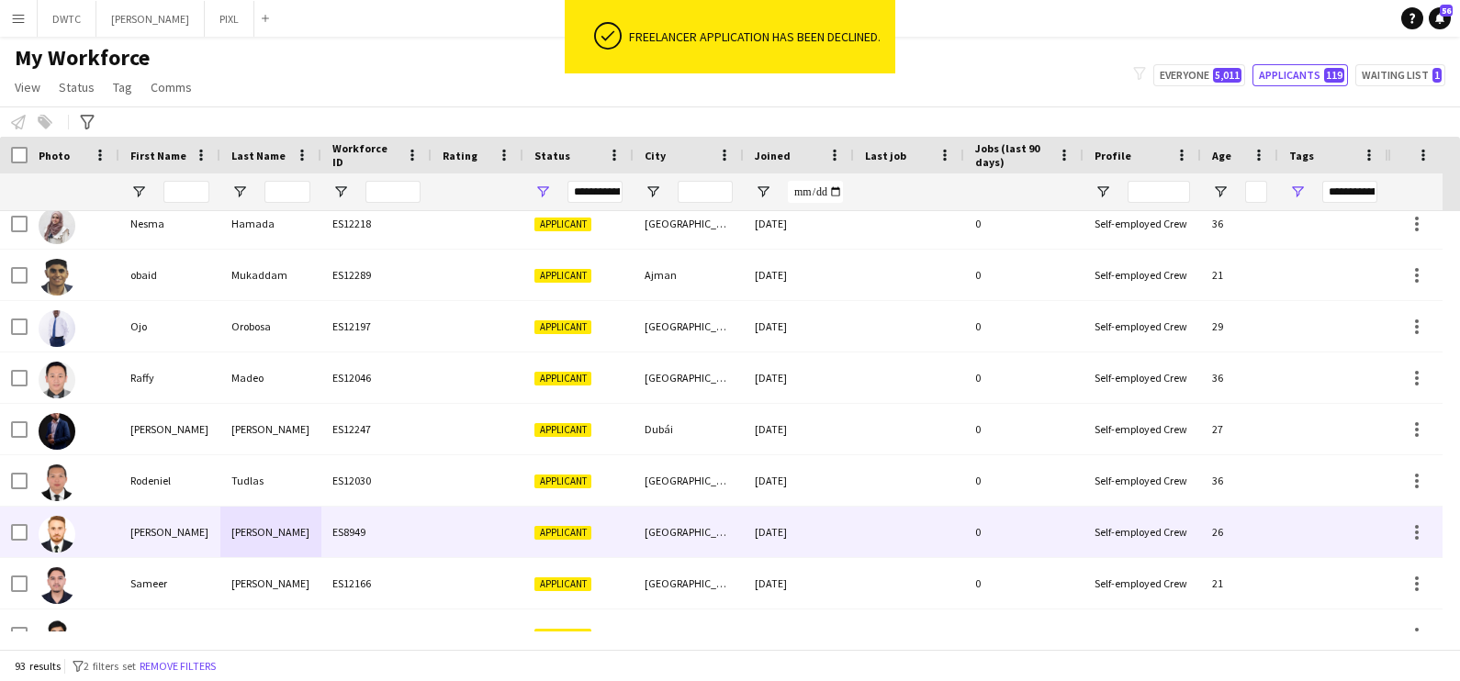
click at [369, 531] on div "ES8949" at bounding box center [376, 532] width 110 height 51
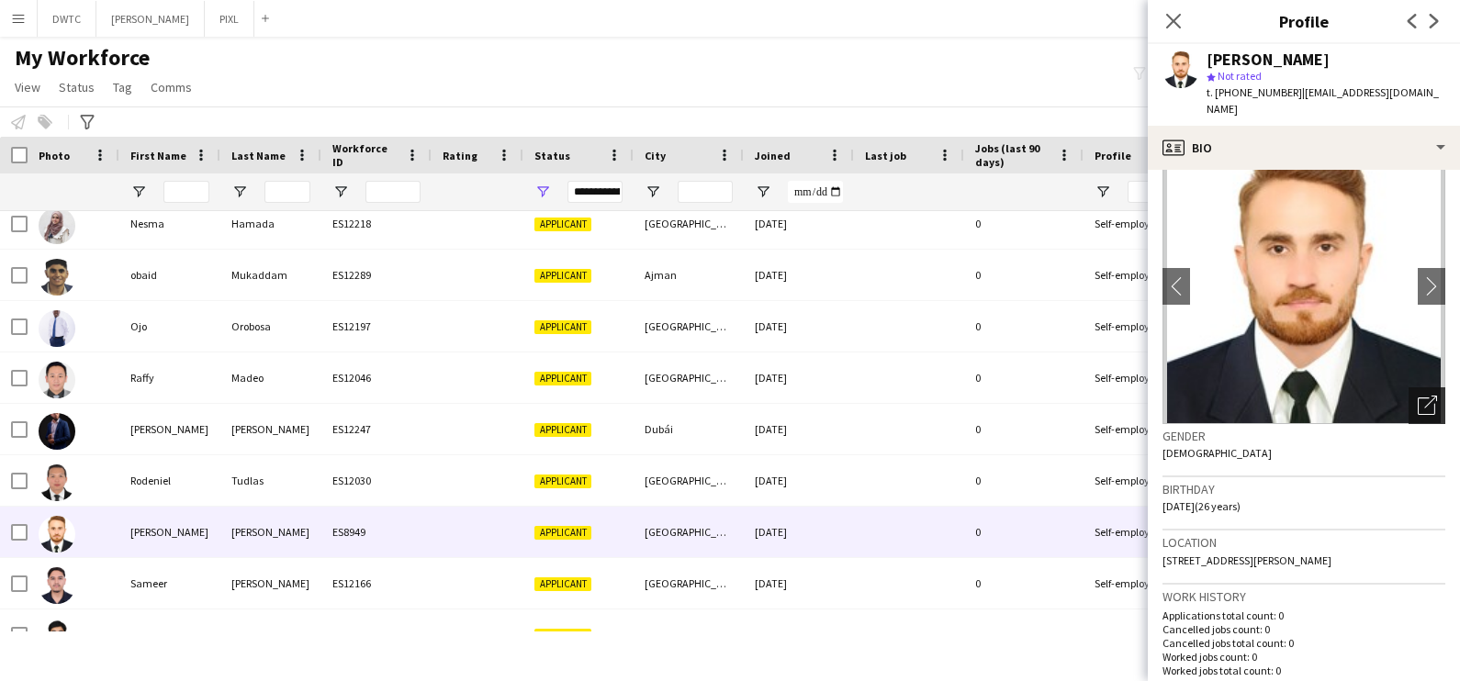
scroll to position [0, 0]
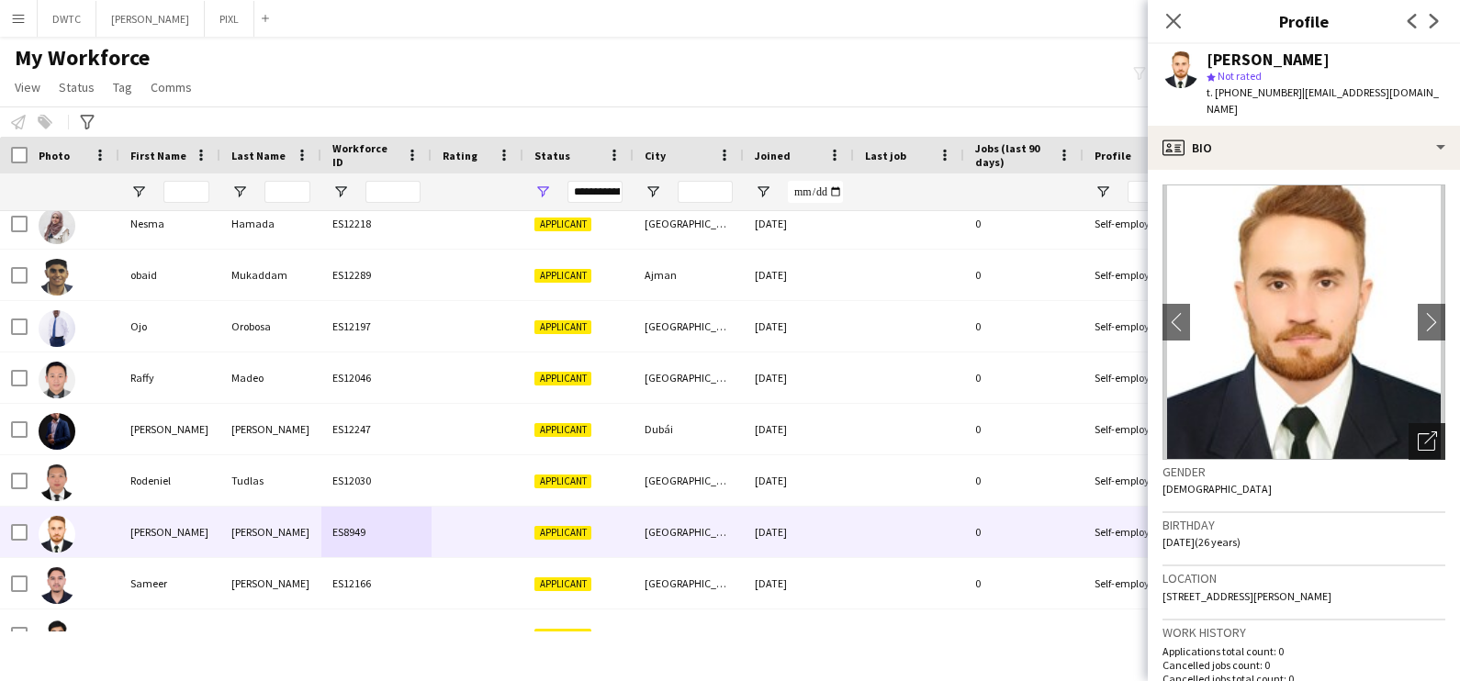
click at [1418, 432] on icon "Open photos pop-in" at bounding box center [1427, 441] width 19 height 19
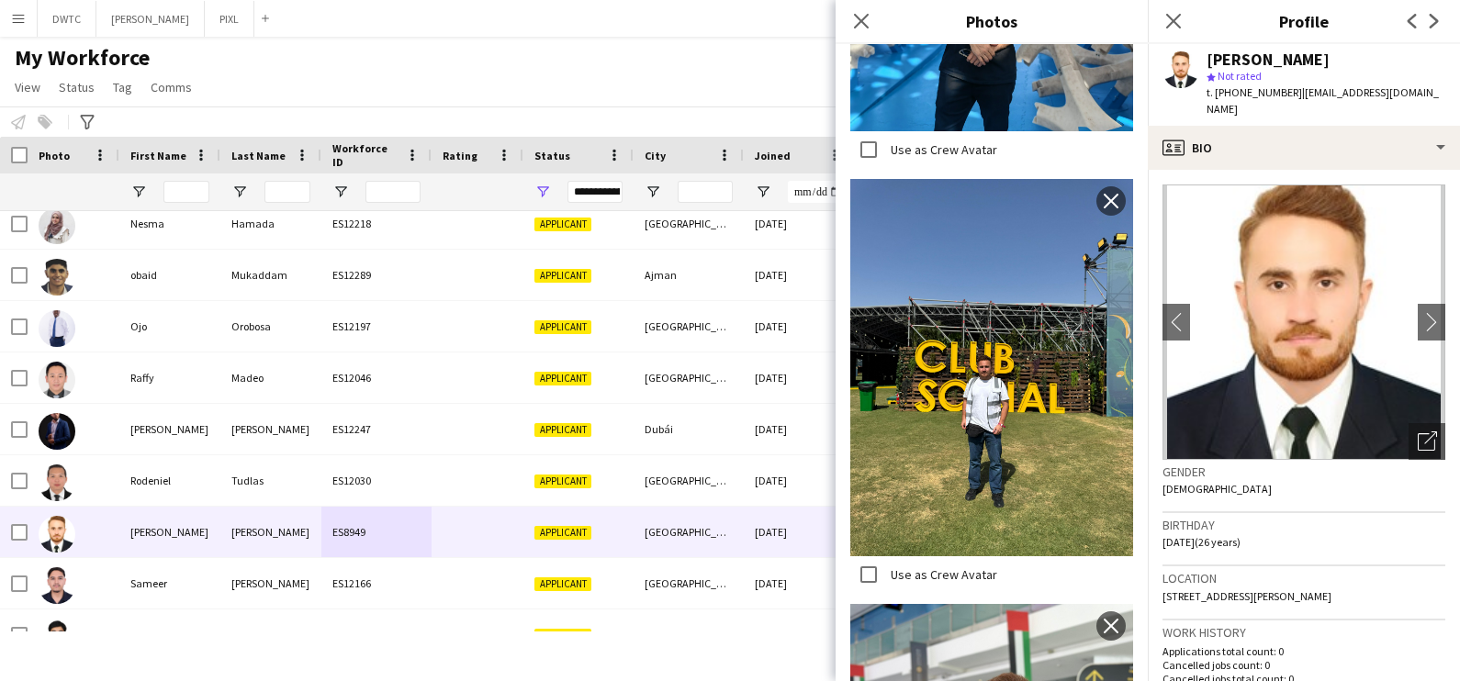
scroll to position [949, 0]
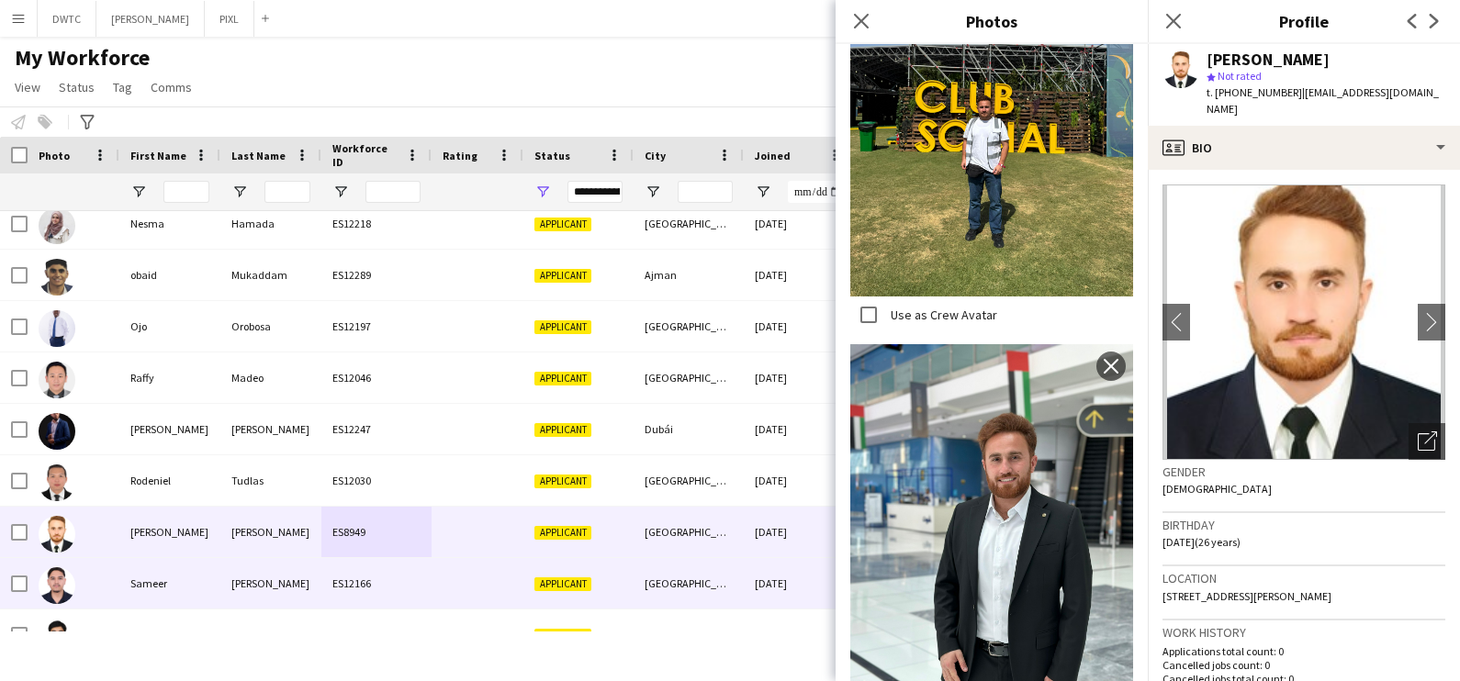
click at [110, 573] on div at bounding box center [74, 583] width 92 height 51
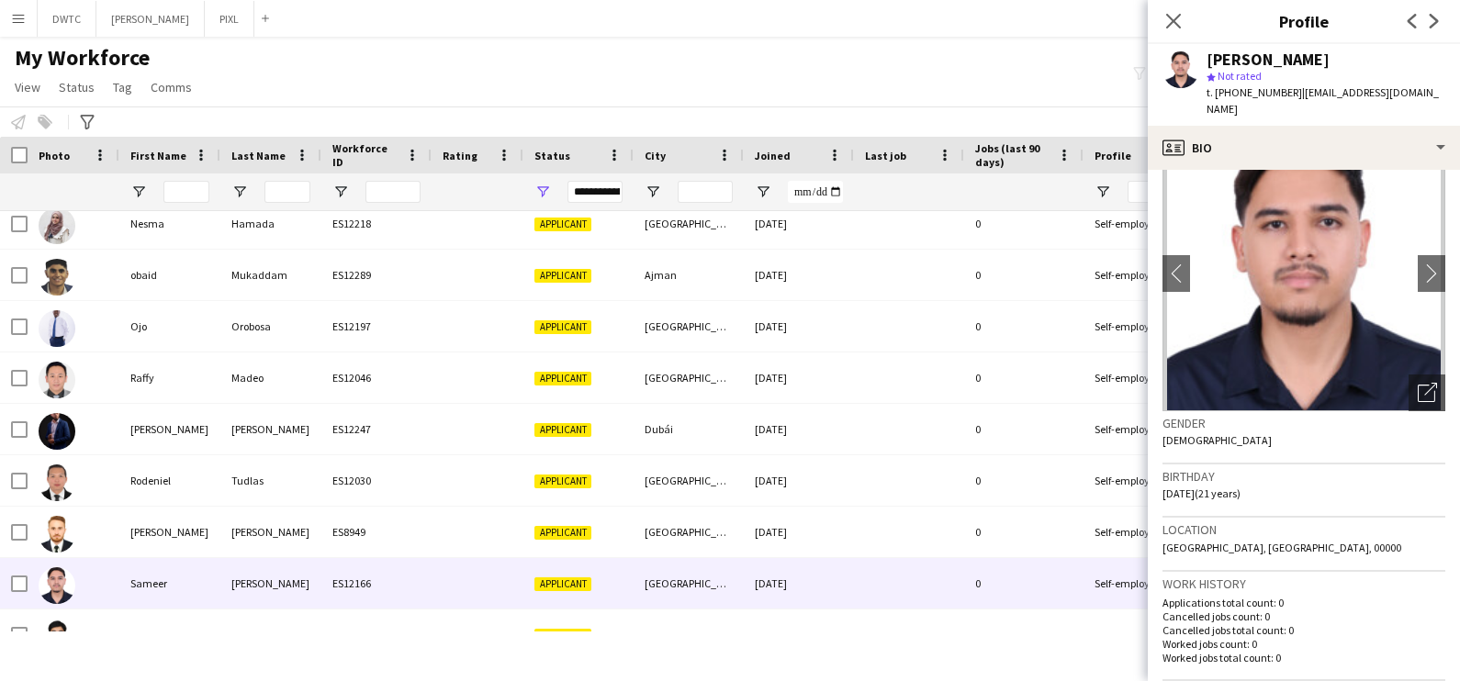
scroll to position [0, 0]
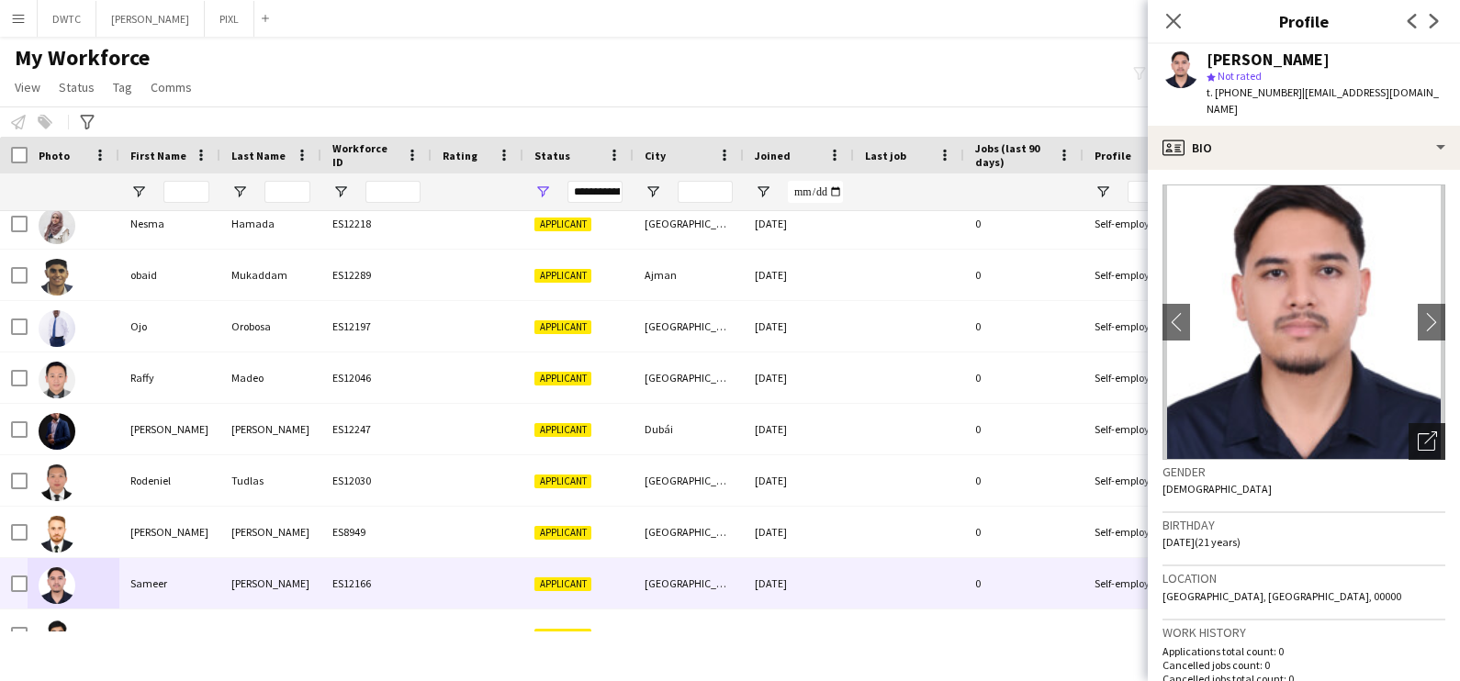
click at [1409, 423] on div "Open photos pop-in" at bounding box center [1427, 441] width 37 height 37
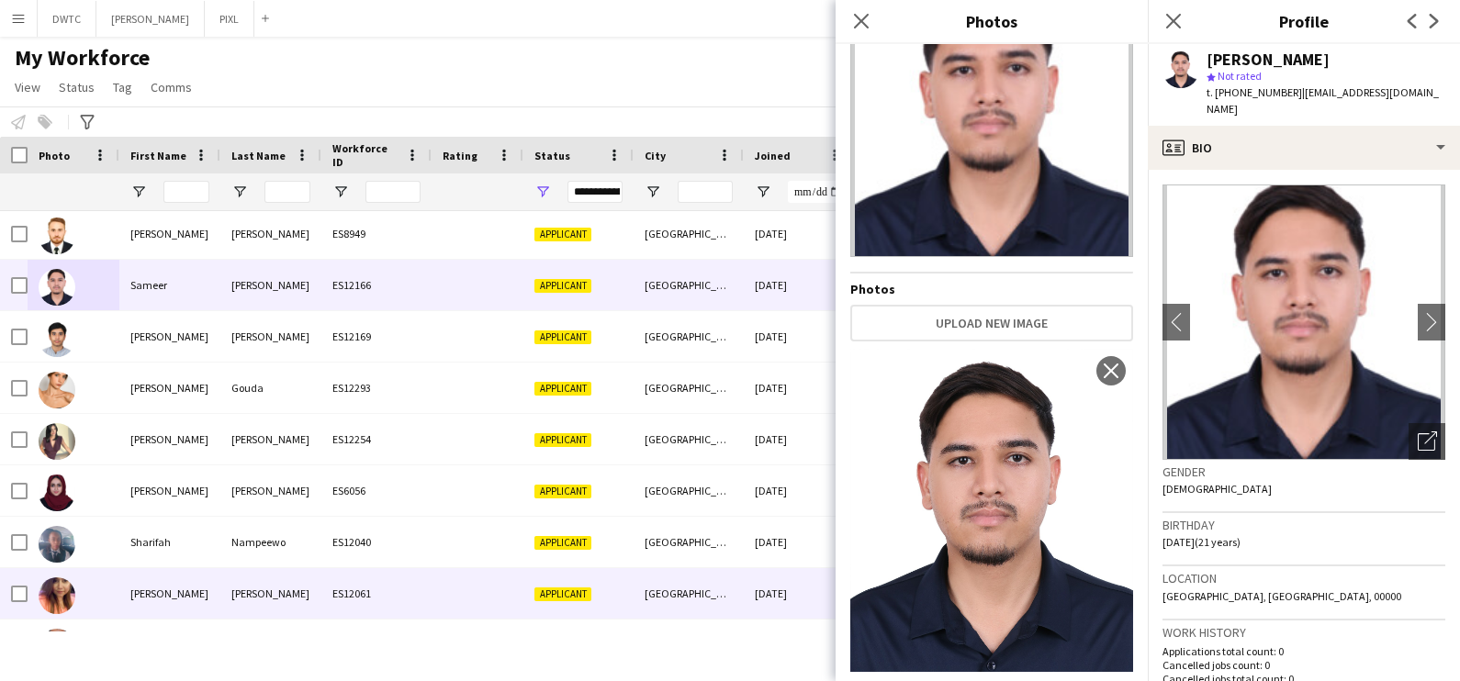
scroll to position [3443, 0]
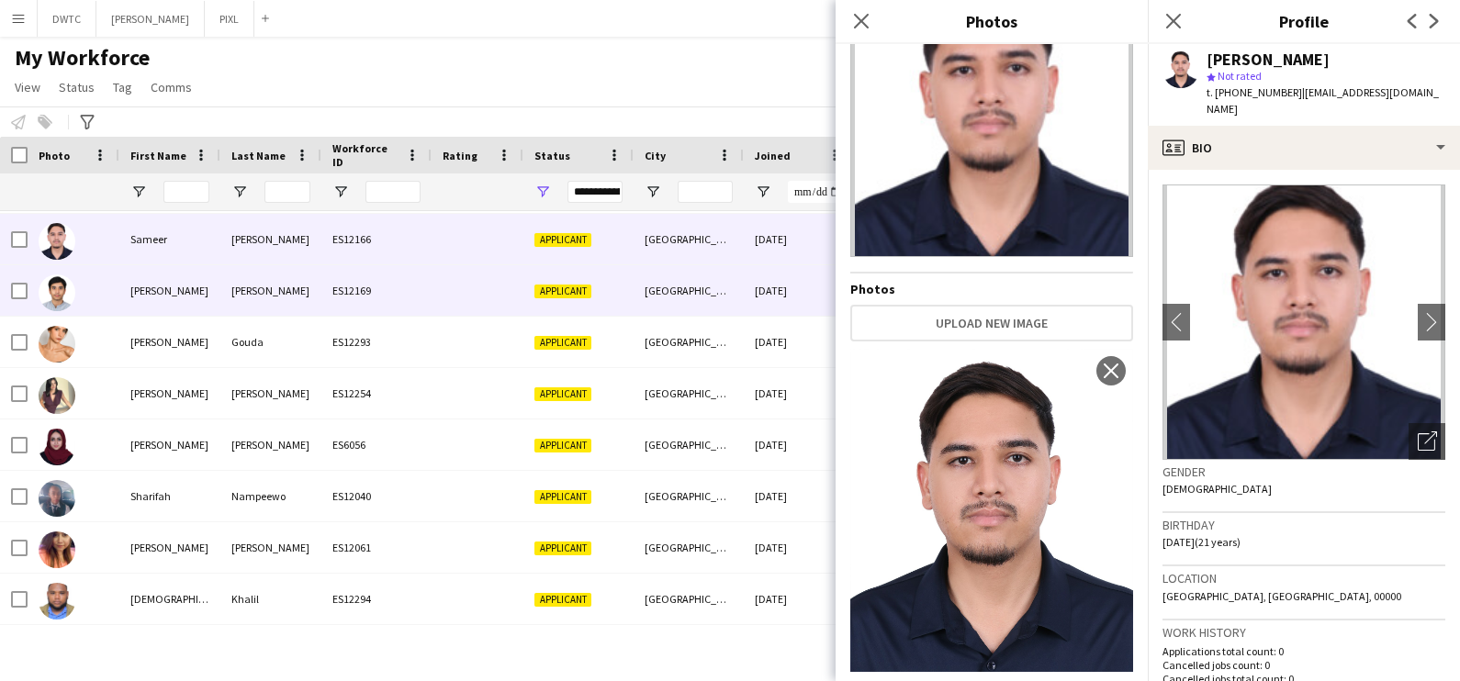
click at [171, 289] on div "Saood" at bounding box center [169, 290] width 101 height 51
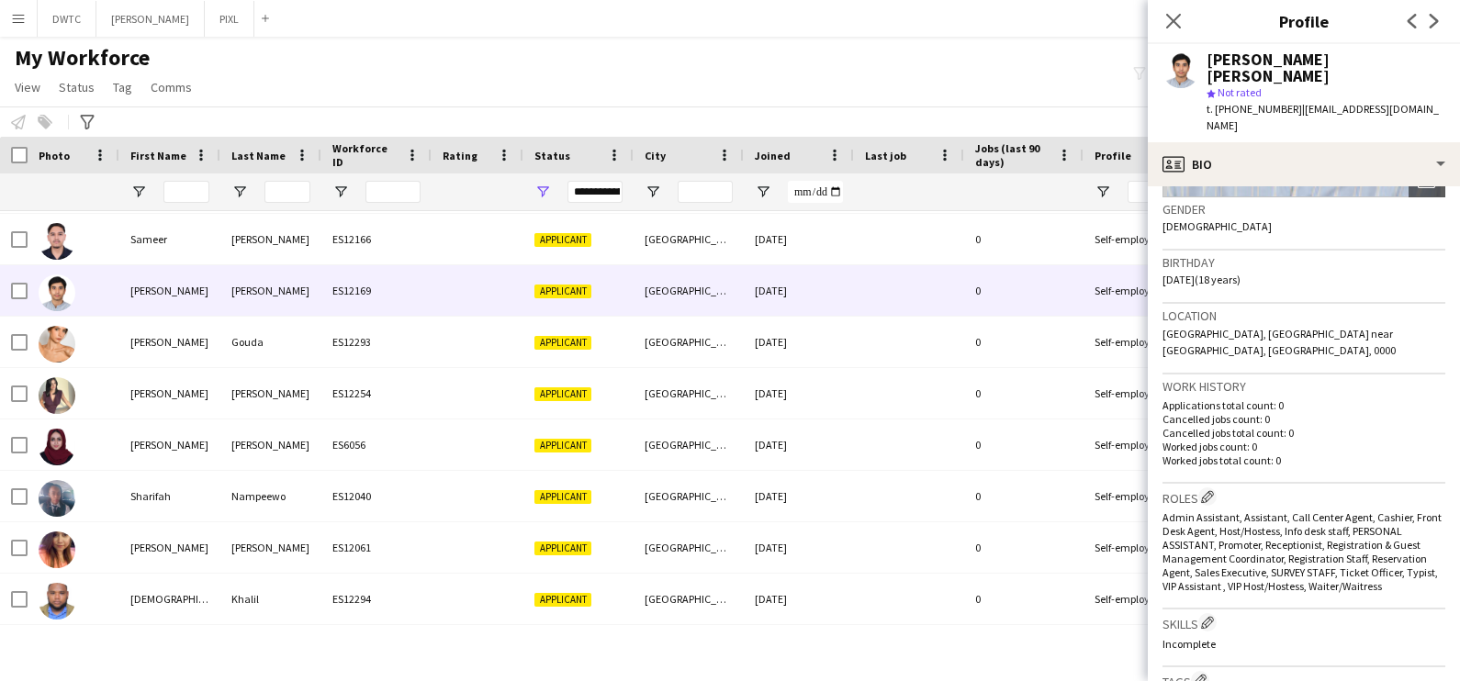
scroll to position [0, 0]
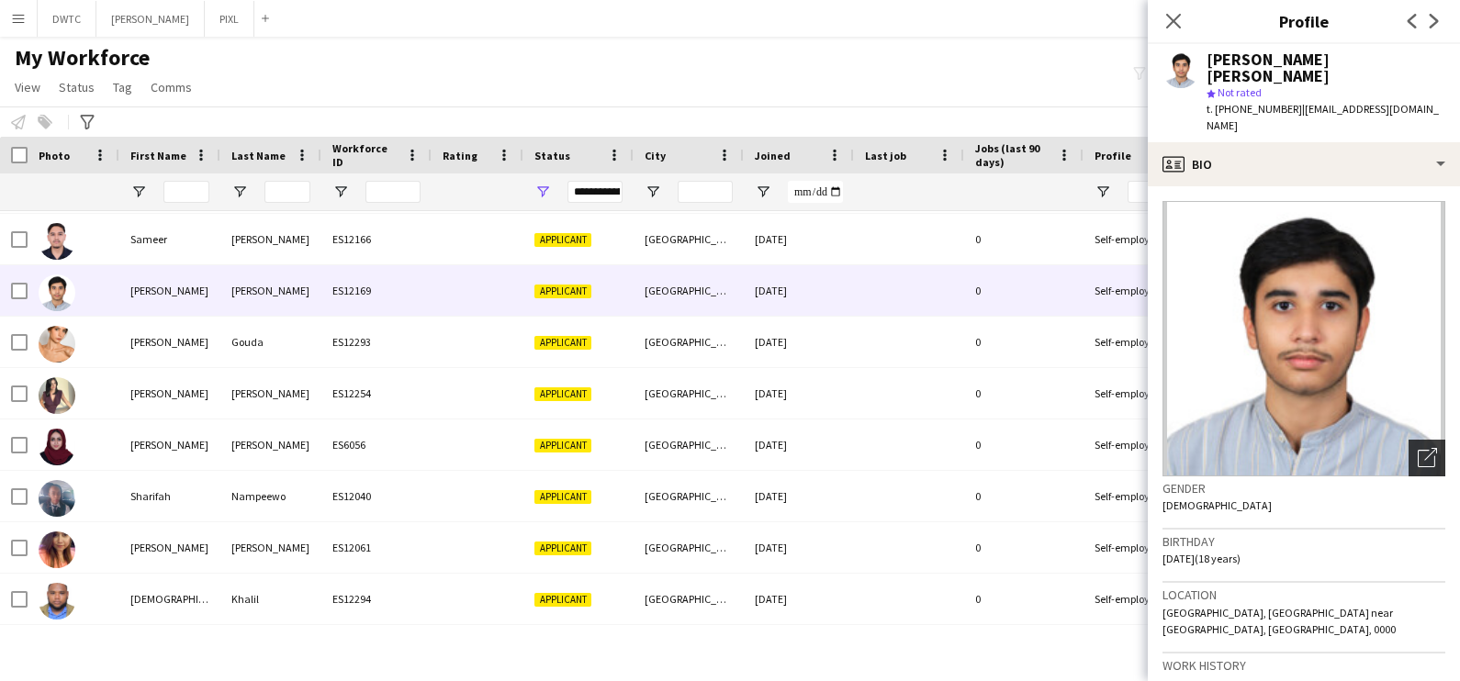
click at [1418, 448] on icon "Open photos pop-in" at bounding box center [1427, 457] width 19 height 19
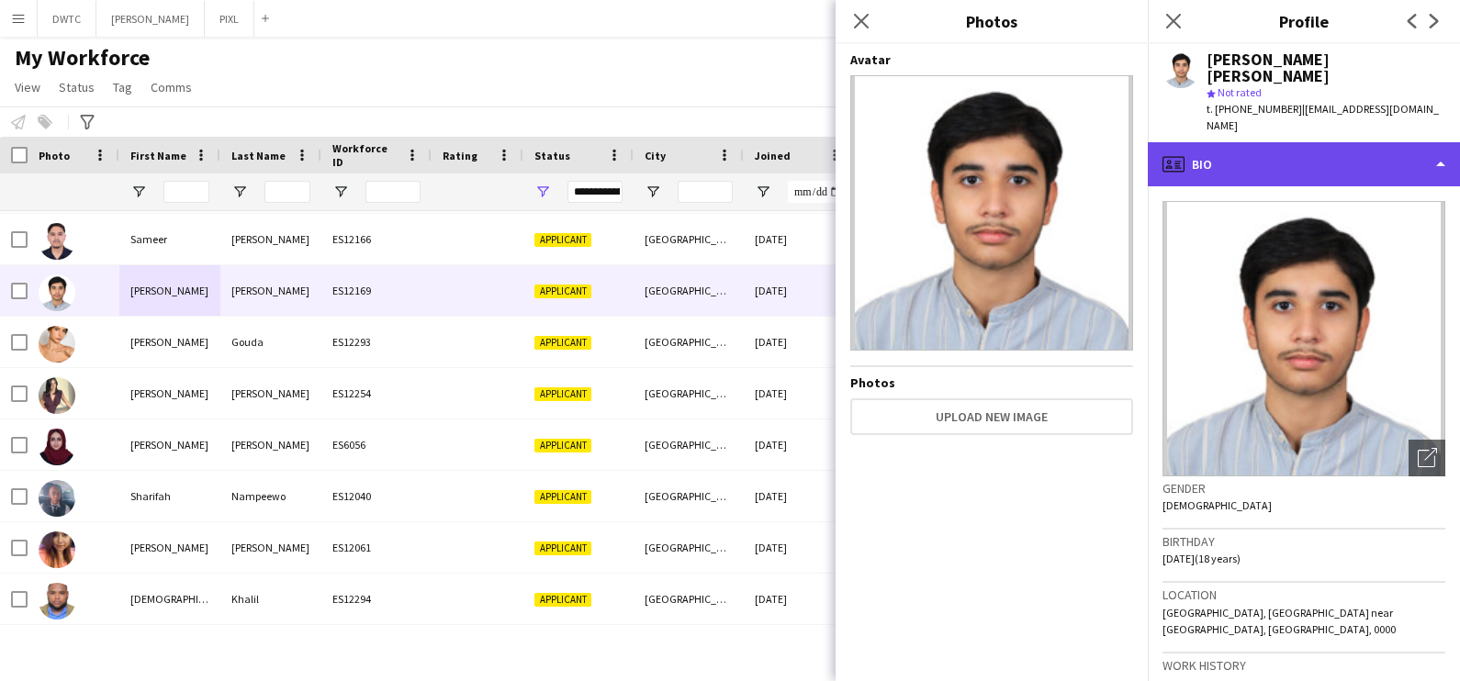
click at [1314, 142] on div "profile Bio" at bounding box center [1304, 164] width 312 height 44
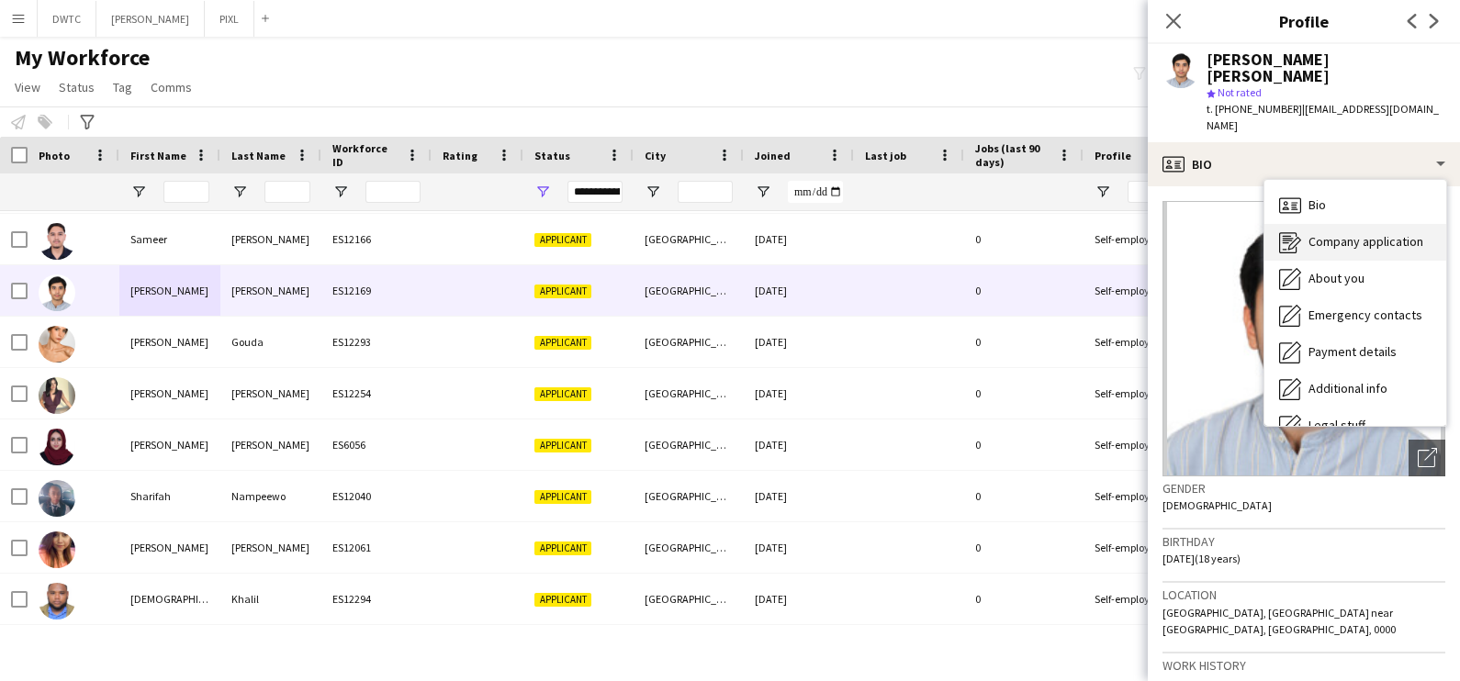
click at [1321, 233] on span "Company application" at bounding box center [1366, 241] width 115 height 17
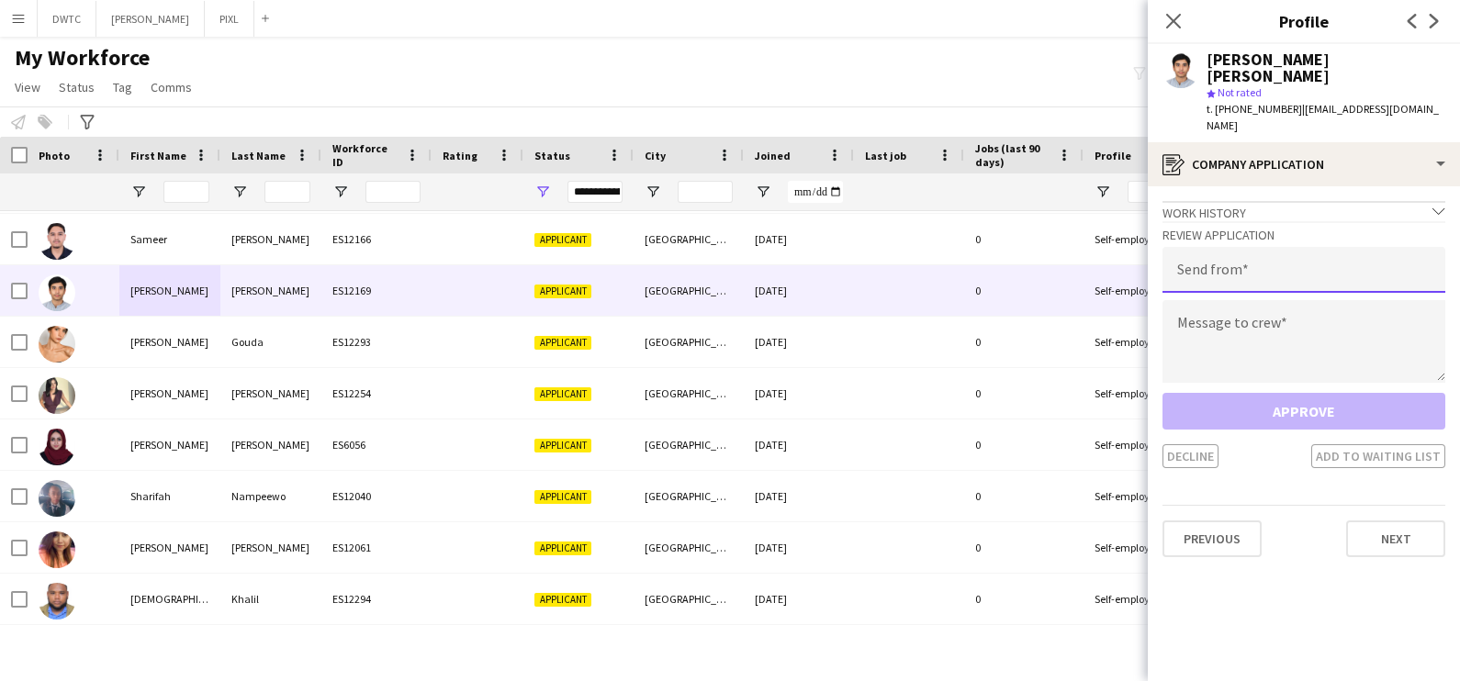
click at [1247, 247] on input "email" at bounding box center [1304, 270] width 283 height 46
type input "**********"
click at [1217, 300] on textarea at bounding box center [1304, 341] width 283 height 83
paste textarea "**********"
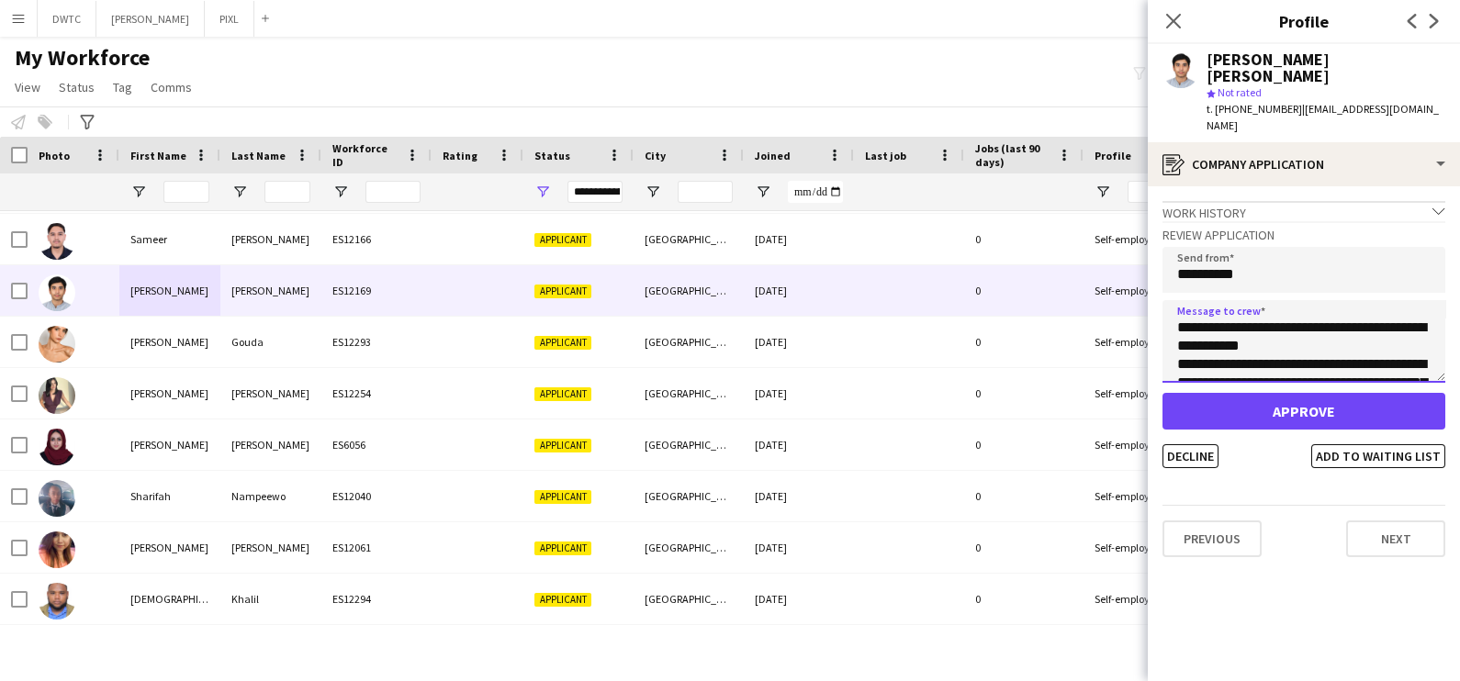
scroll to position [140, 0]
type textarea "**********"
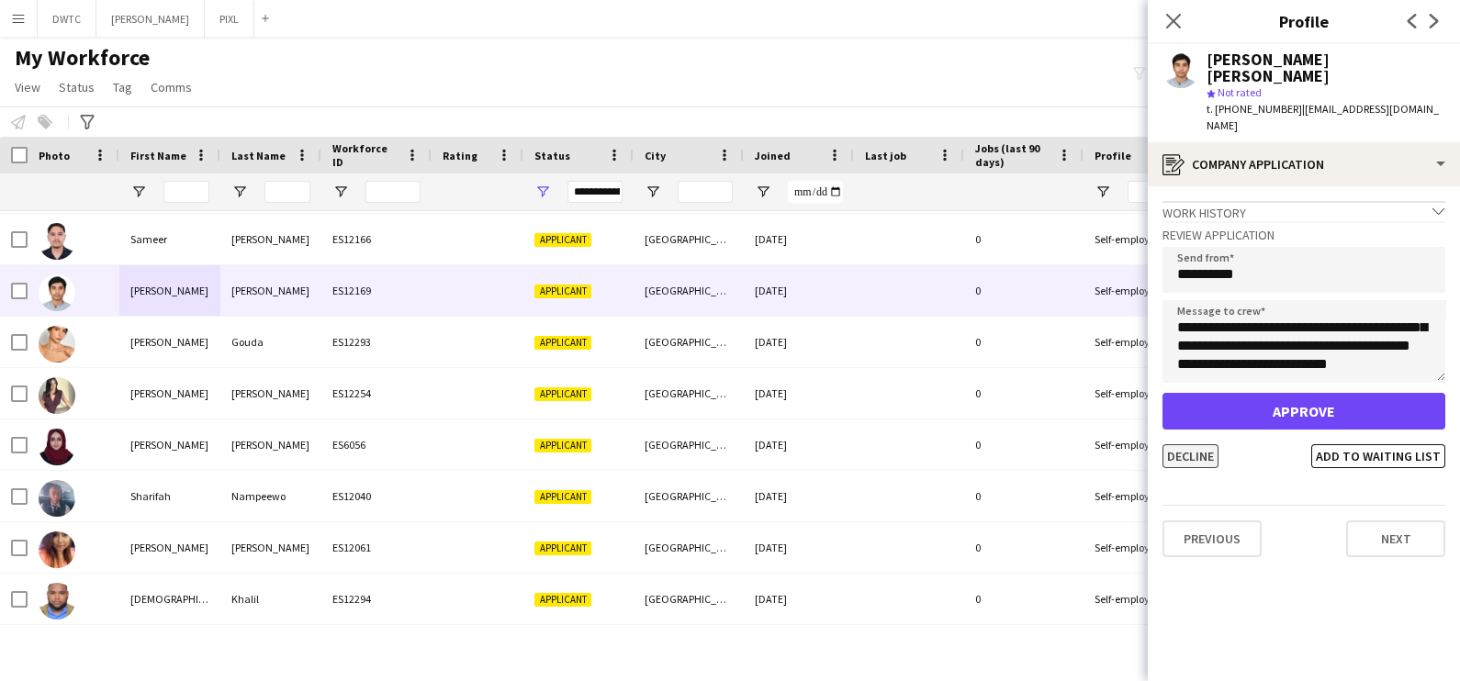
click at [1208, 444] on button "Decline" at bounding box center [1191, 456] width 56 height 24
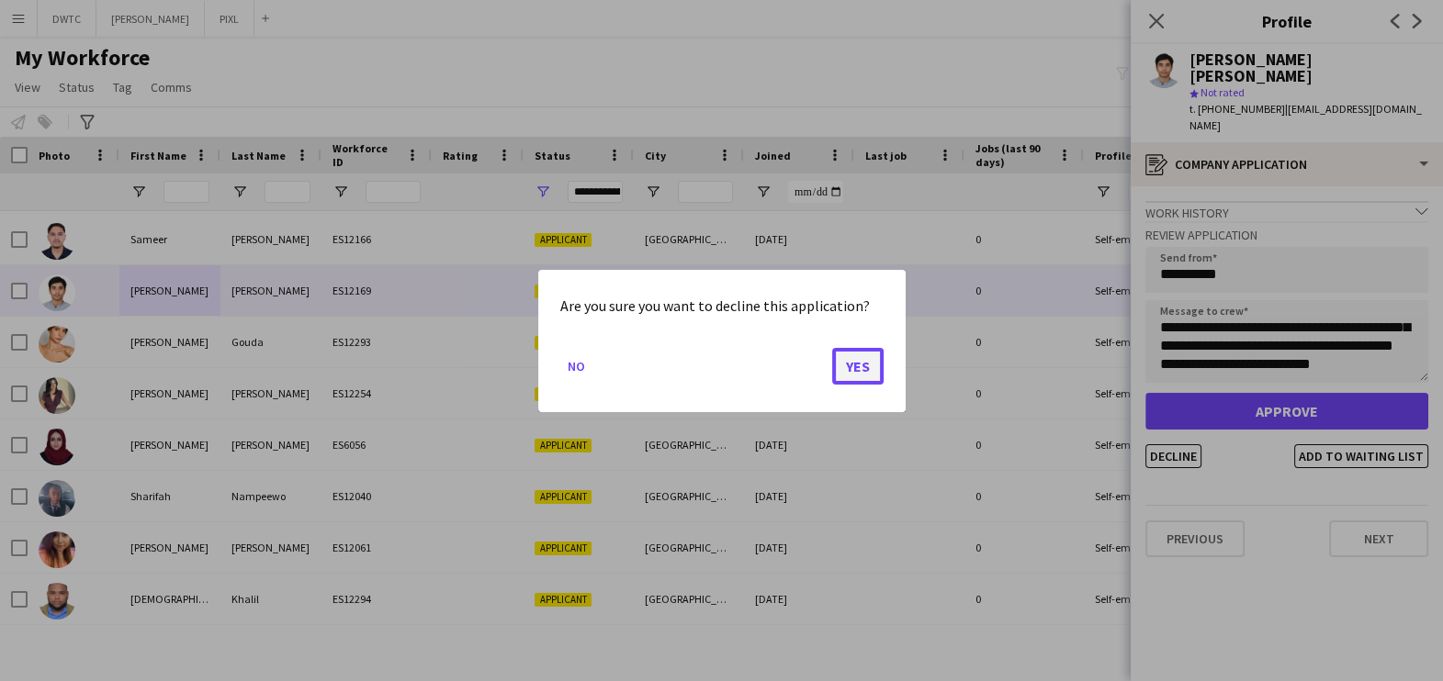
click at [846, 363] on button "Yes" at bounding box center [857, 365] width 51 height 37
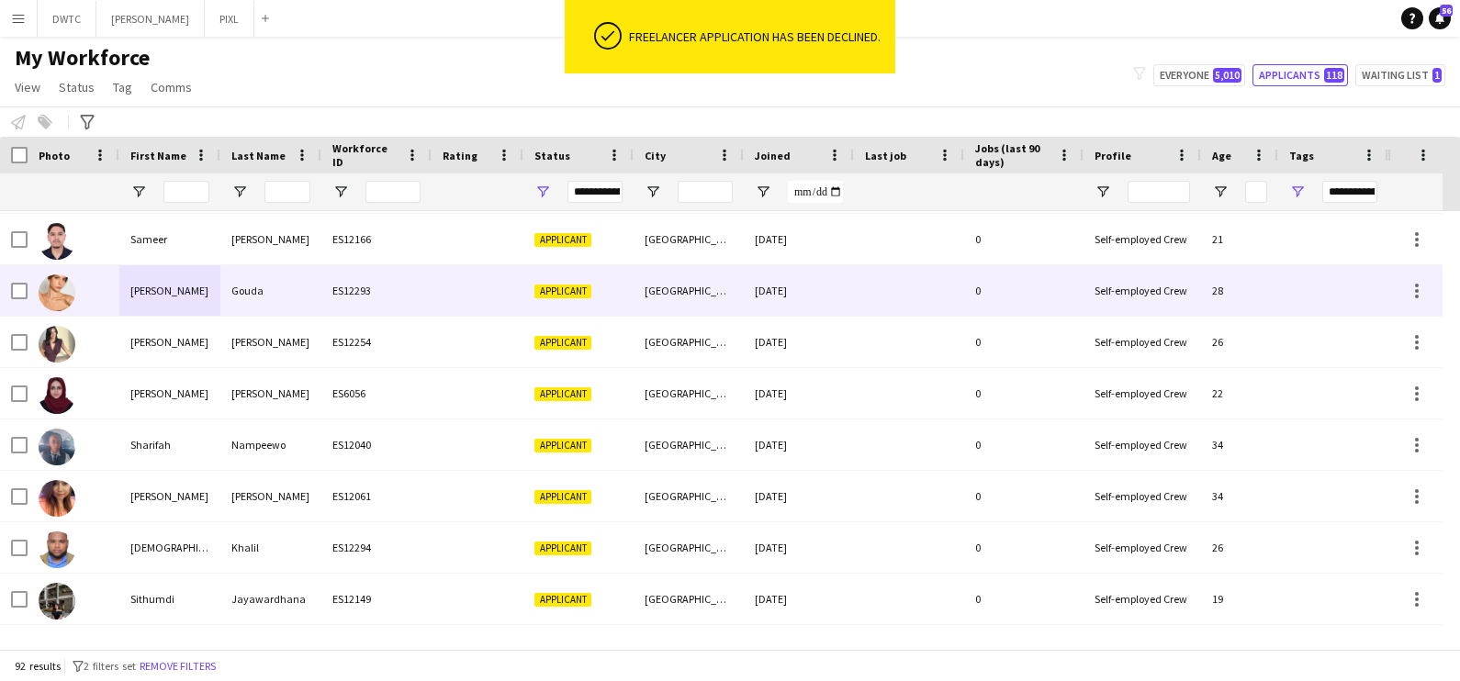
click at [400, 310] on div "ES12293" at bounding box center [376, 290] width 110 height 51
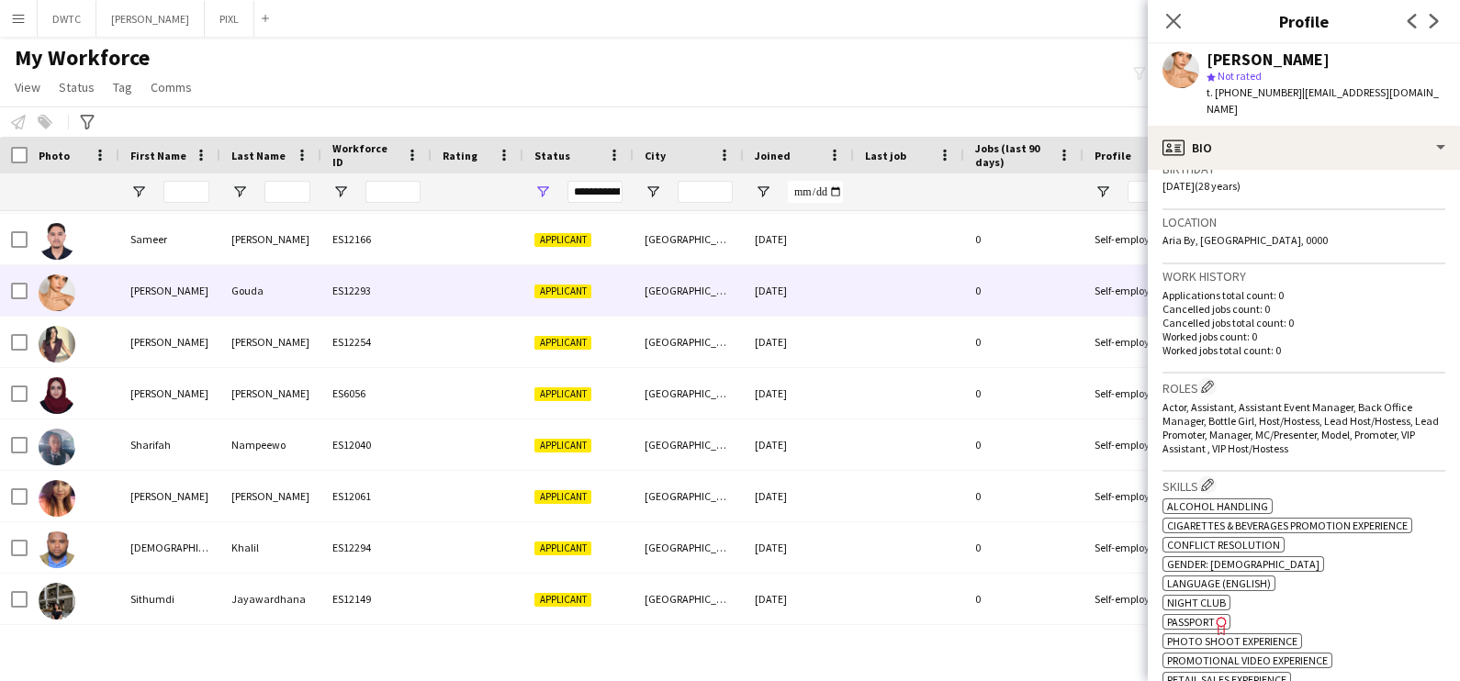
scroll to position [0, 0]
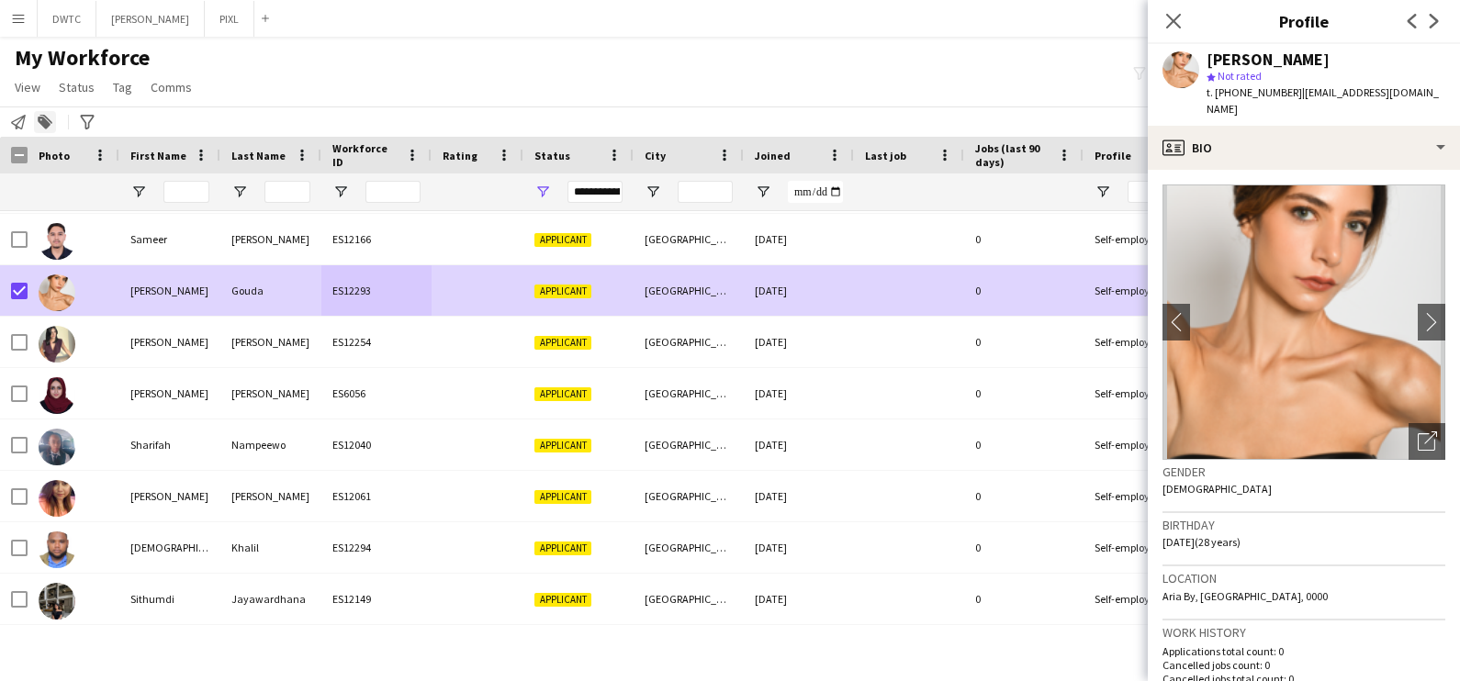
click at [49, 129] on icon "Add to tag" at bounding box center [45, 122] width 15 height 15
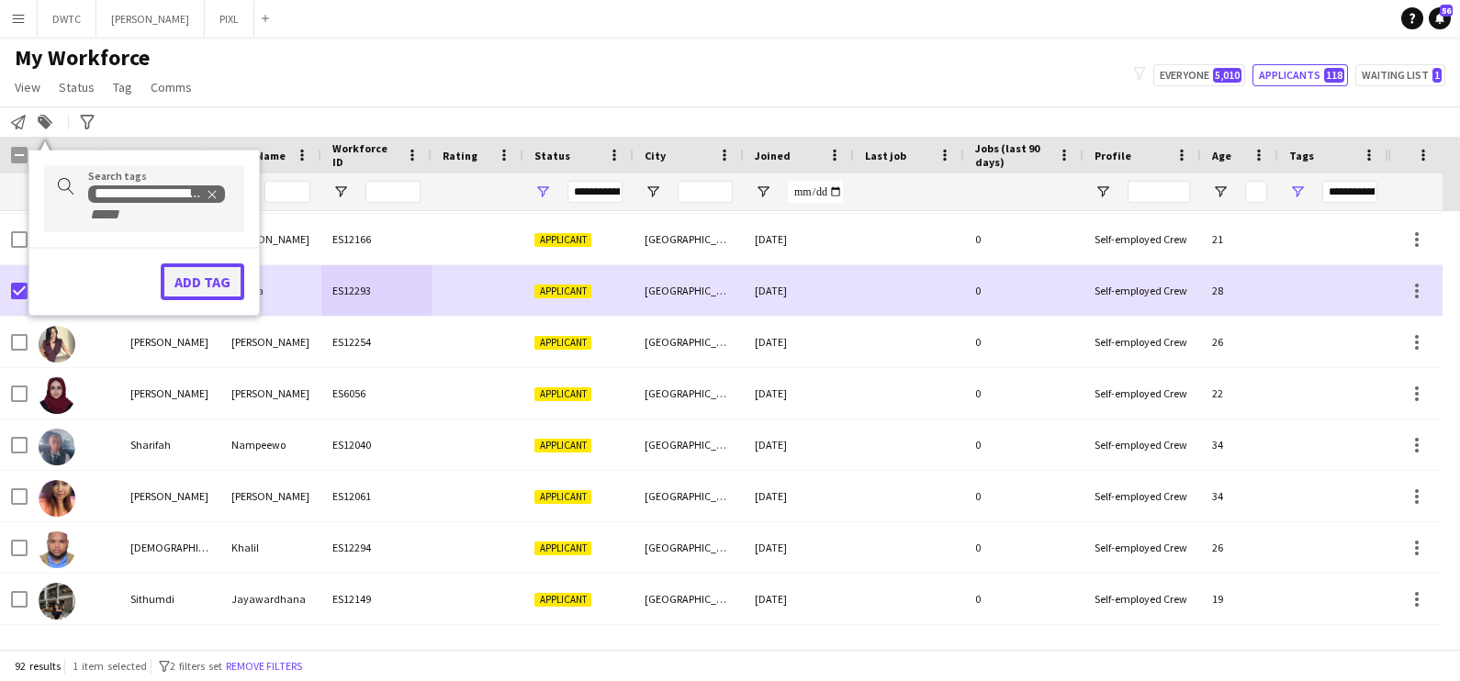
click at [204, 275] on button "Add tag" at bounding box center [203, 282] width 84 height 37
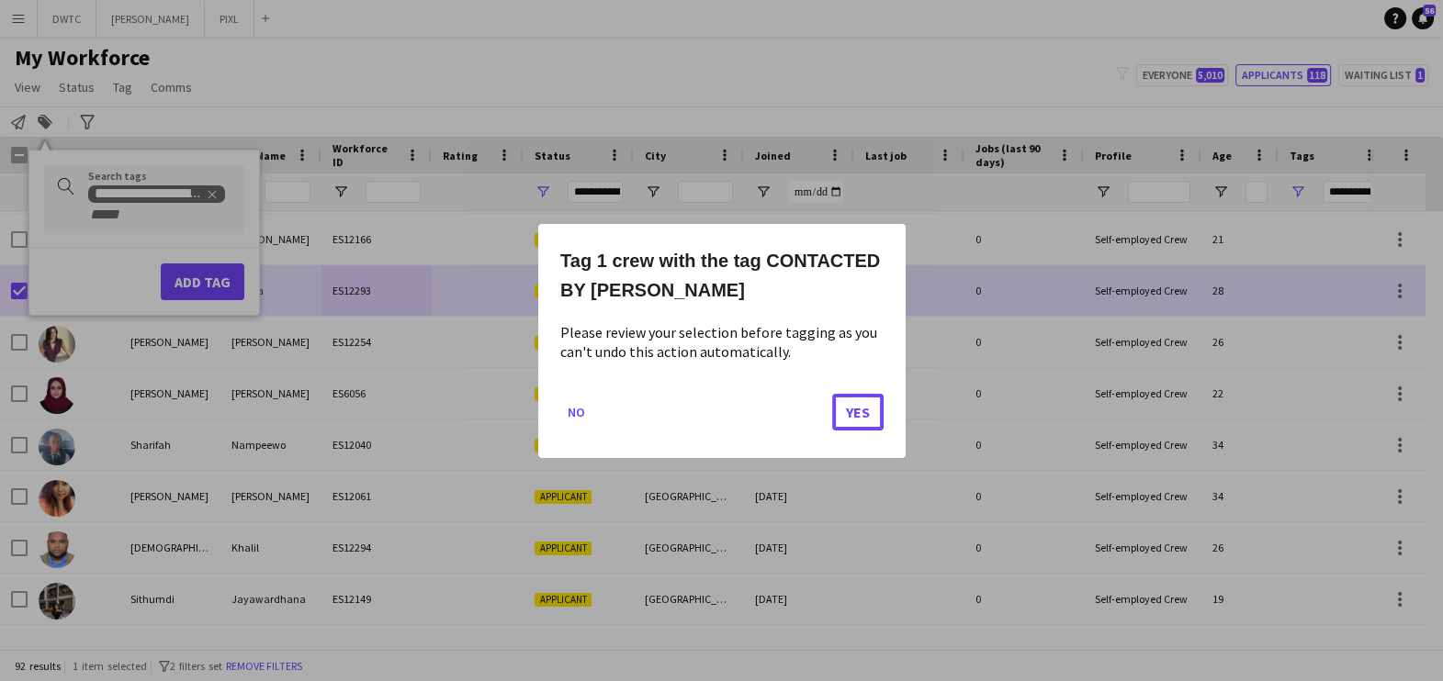
drag, startPoint x: 866, startPoint y: 403, endPoint x: 776, endPoint y: 402, distance: 90.0
click at [864, 403] on button "Yes" at bounding box center [857, 411] width 51 height 37
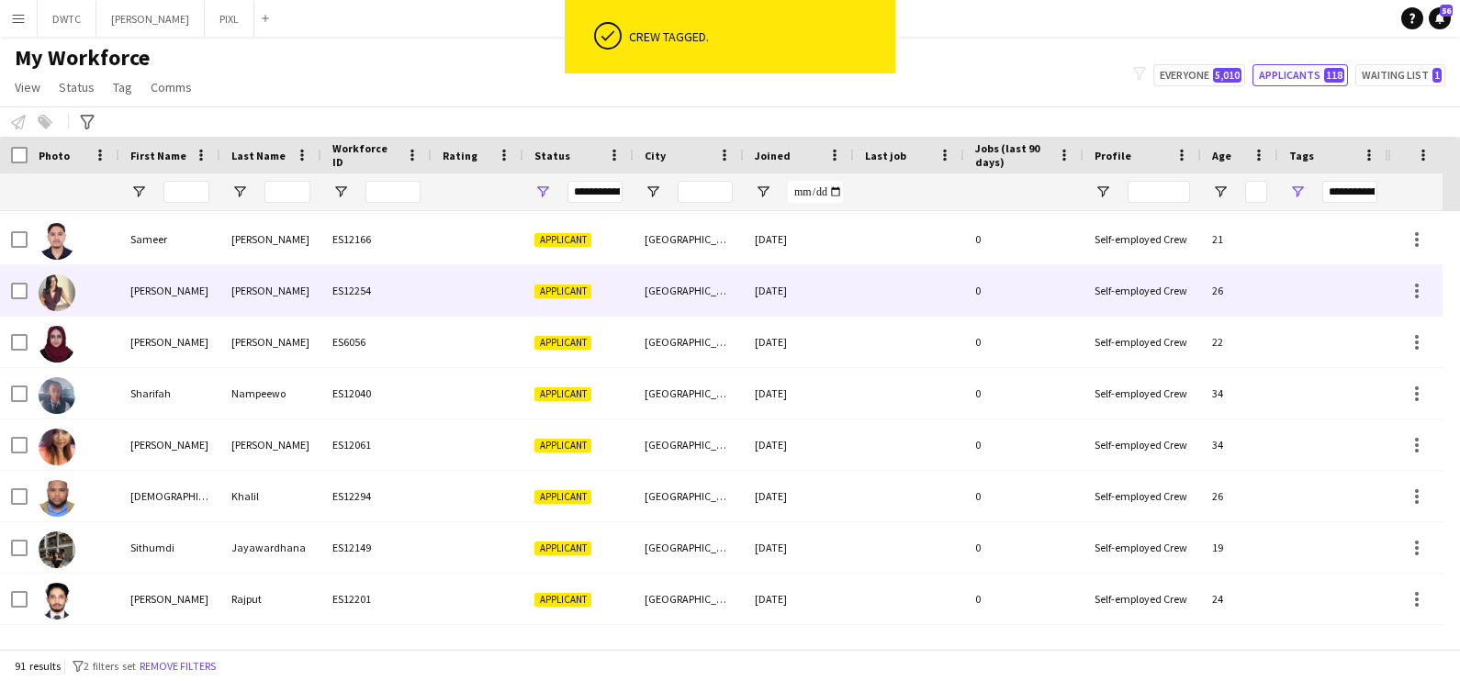
click at [282, 298] on div "Miller" at bounding box center [270, 290] width 101 height 51
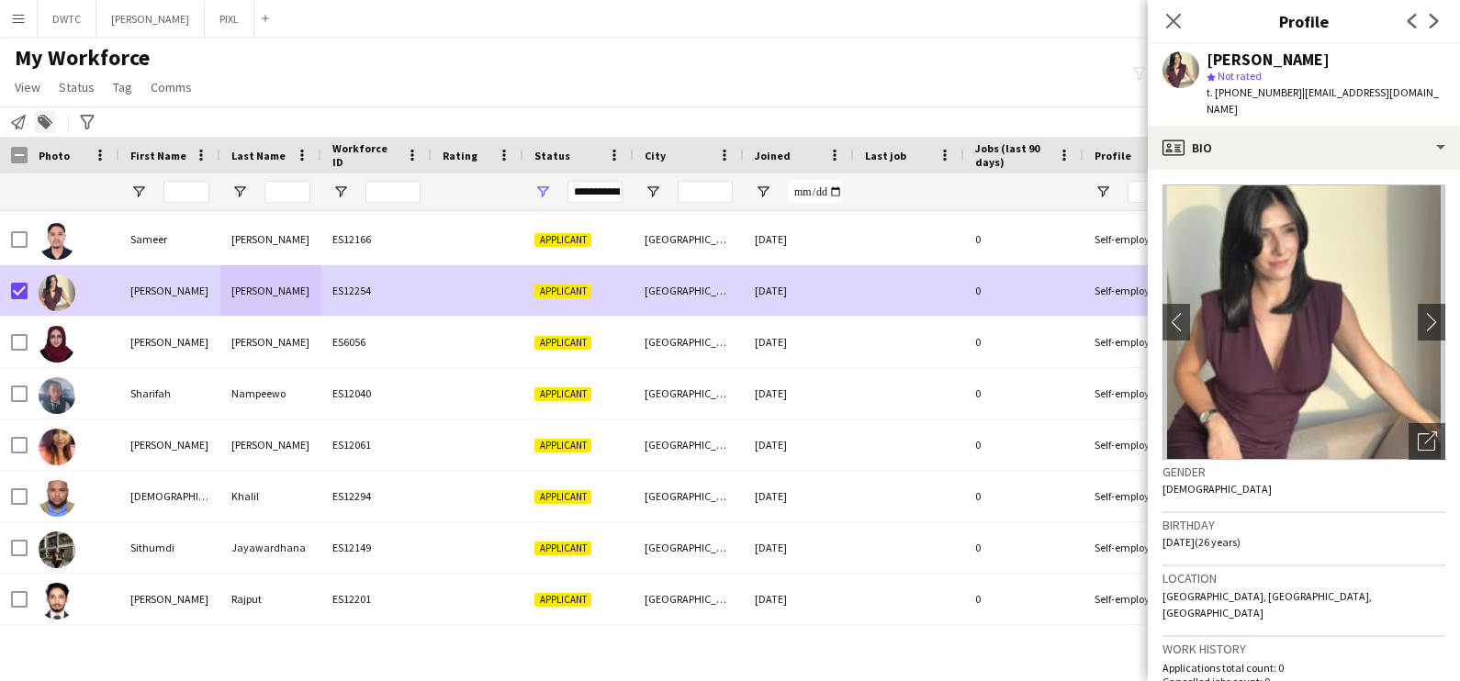
click at [43, 119] on icon at bounding box center [44, 123] width 13 height 13
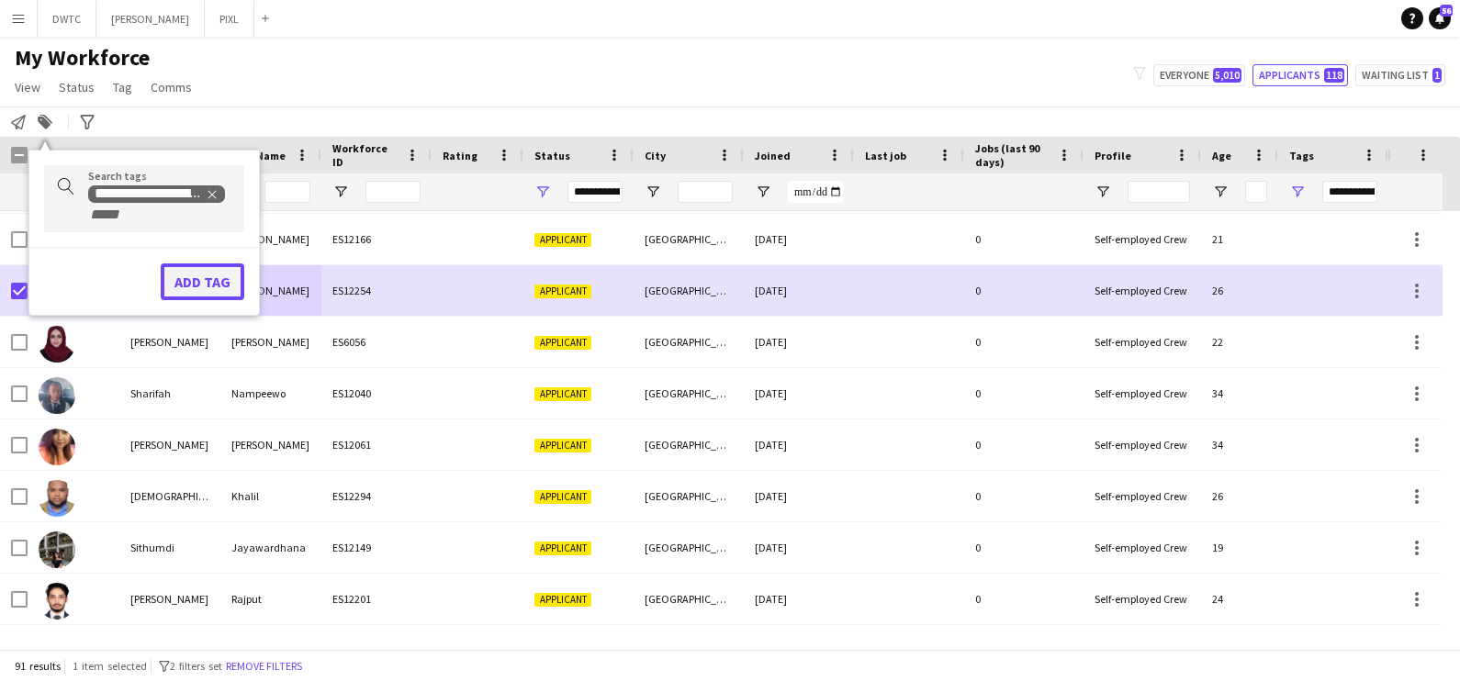
click at [226, 274] on button "Add tag" at bounding box center [203, 282] width 84 height 37
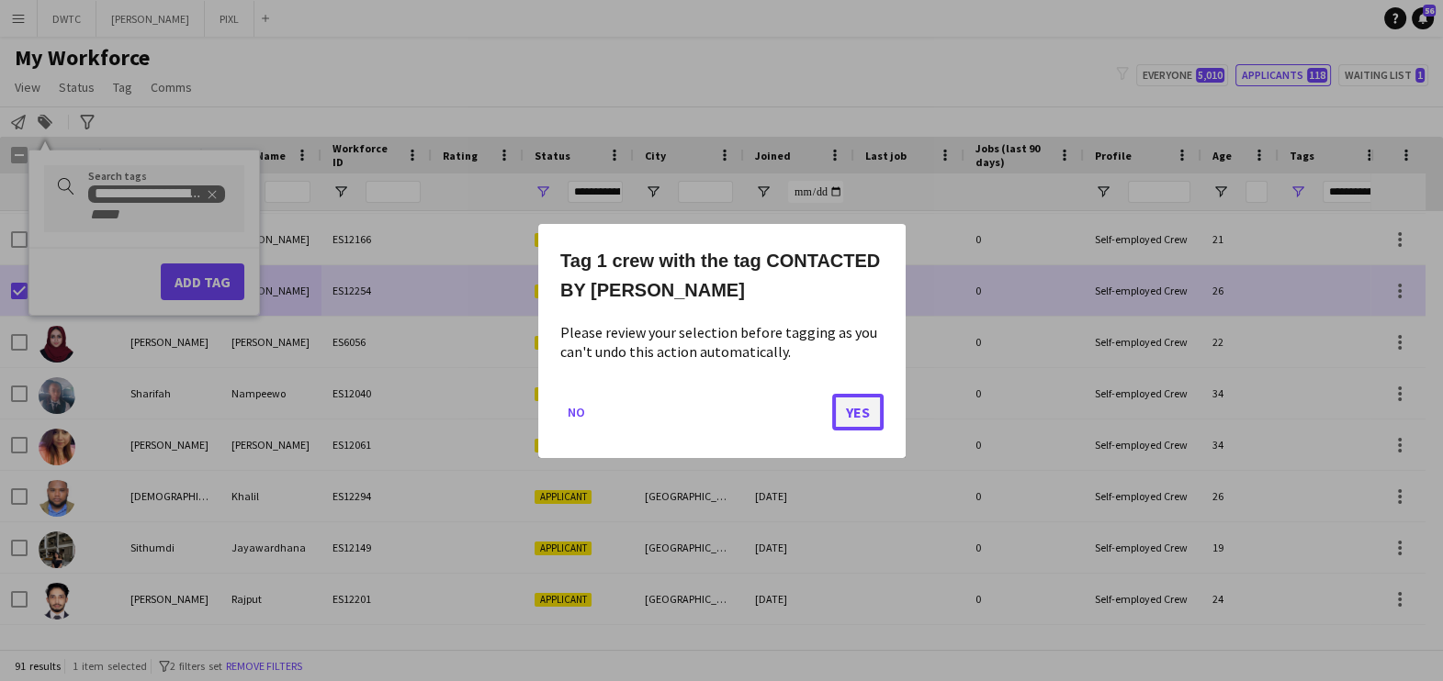
click at [863, 408] on button "Yes" at bounding box center [857, 411] width 51 height 37
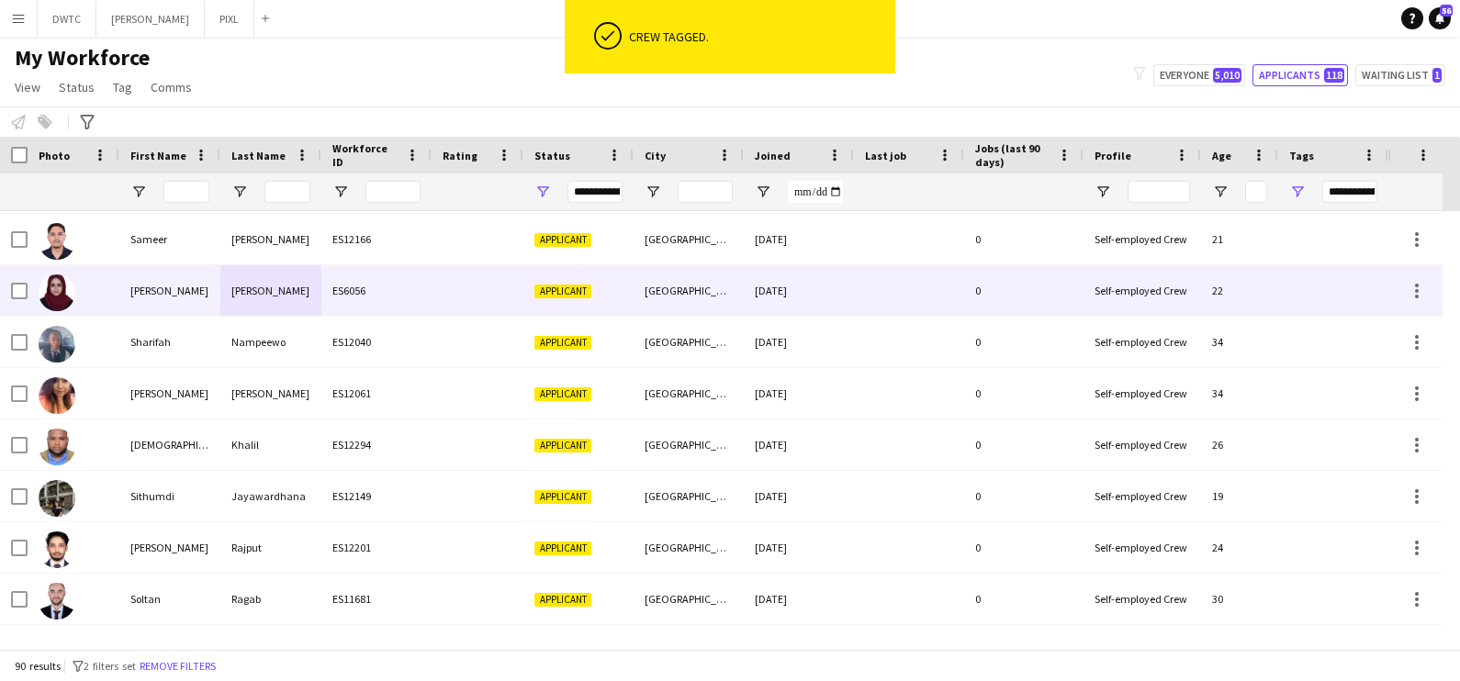
click at [299, 285] on div "Mohamed" at bounding box center [270, 290] width 101 height 51
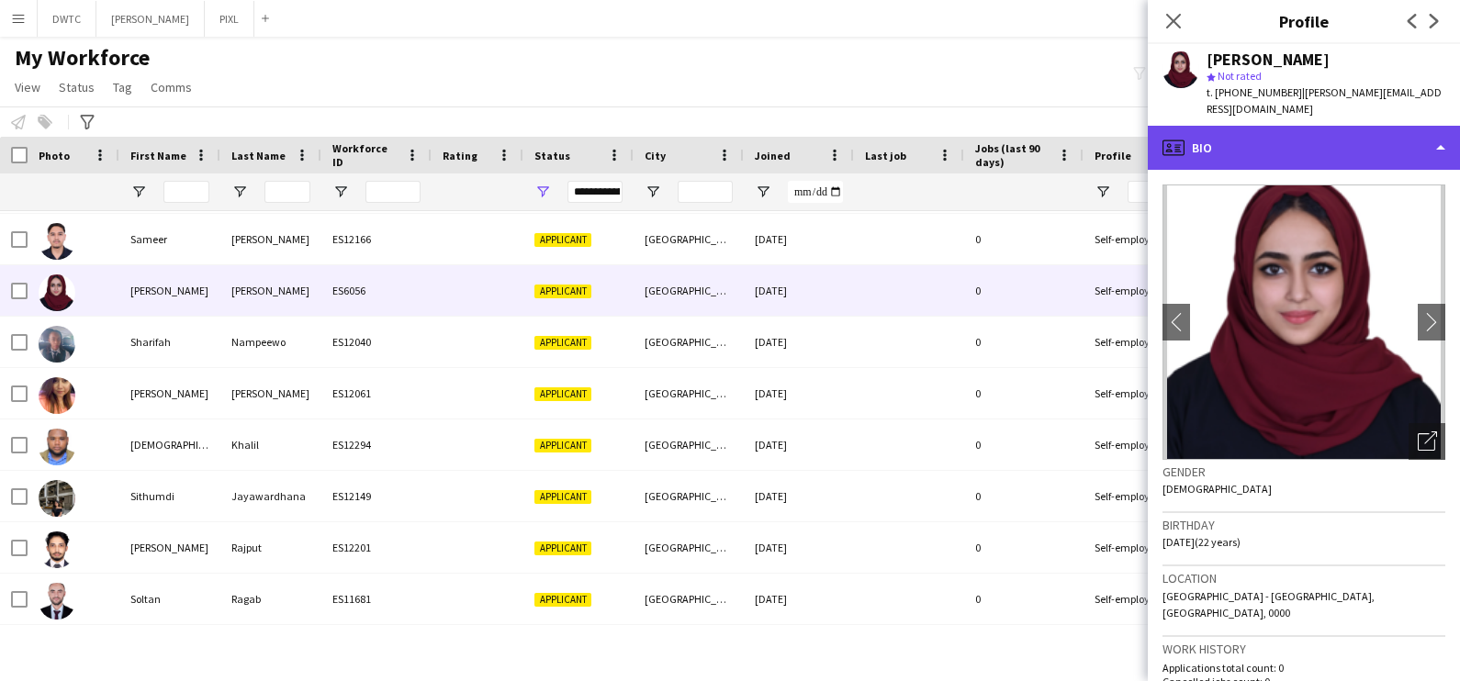
click at [1290, 145] on div "profile Bio" at bounding box center [1304, 148] width 312 height 44
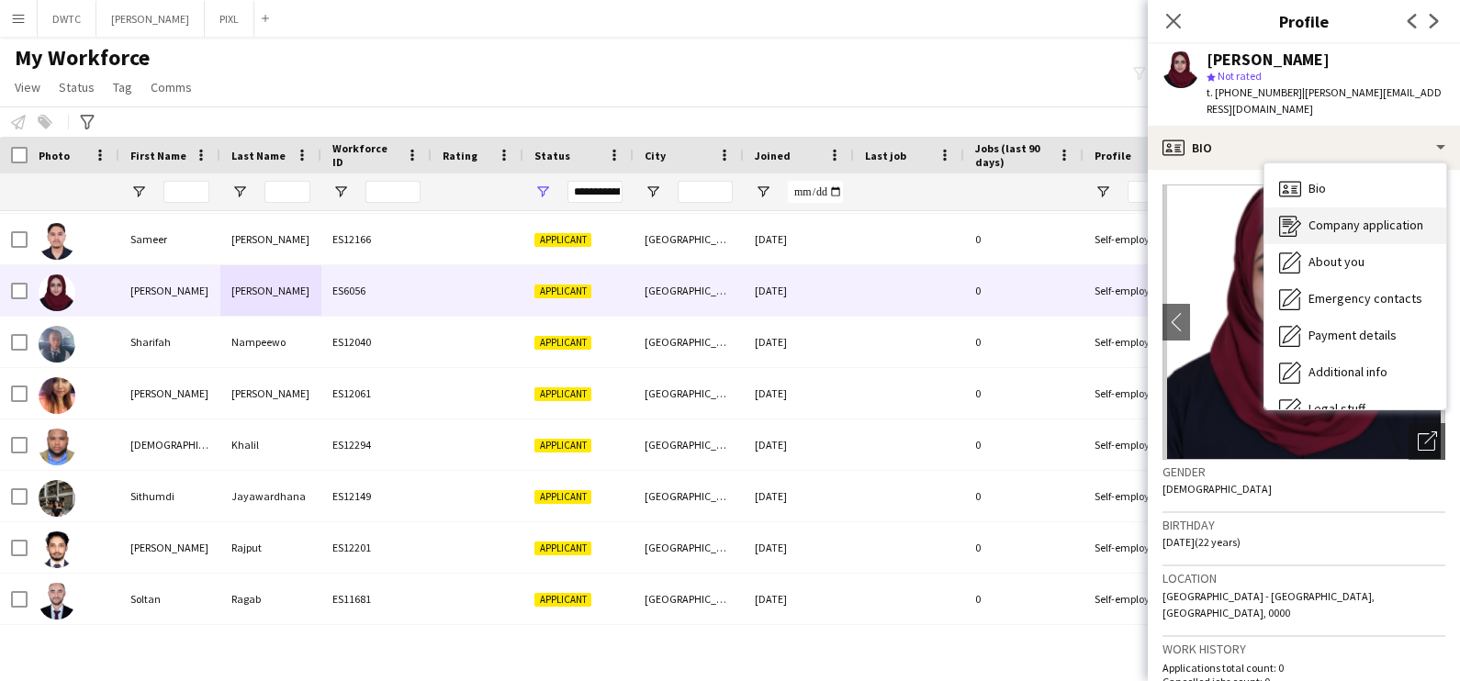
click at [1304, 212] on div "Company application Company application" at bounding box center [1355, 226] width 182 height 37
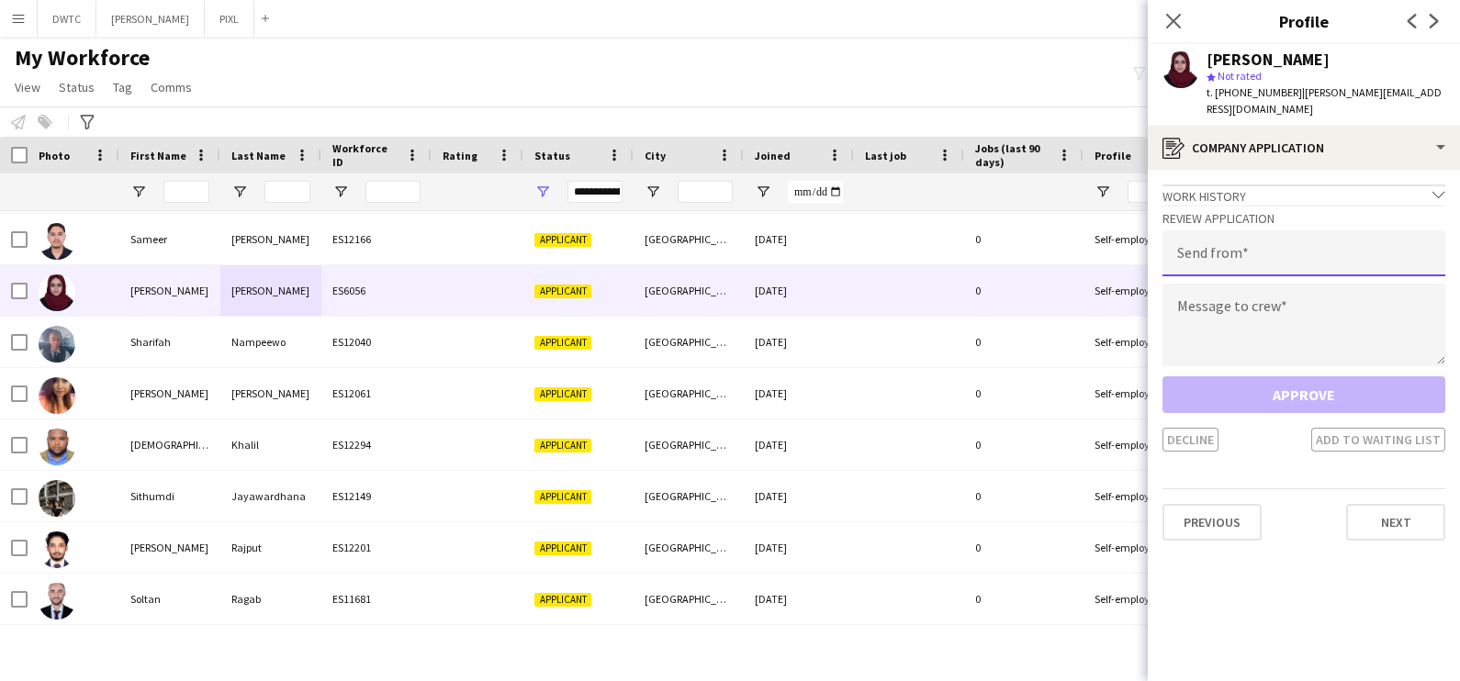
drag, startPoint x: 1306, startPoint y: 250, endPoint x: 1300, endPoint y: 258, distance: 9.9
click at [1306, 250] on input "email" at bounding box center [1304, 253] width 283 height 46
type input "**********"
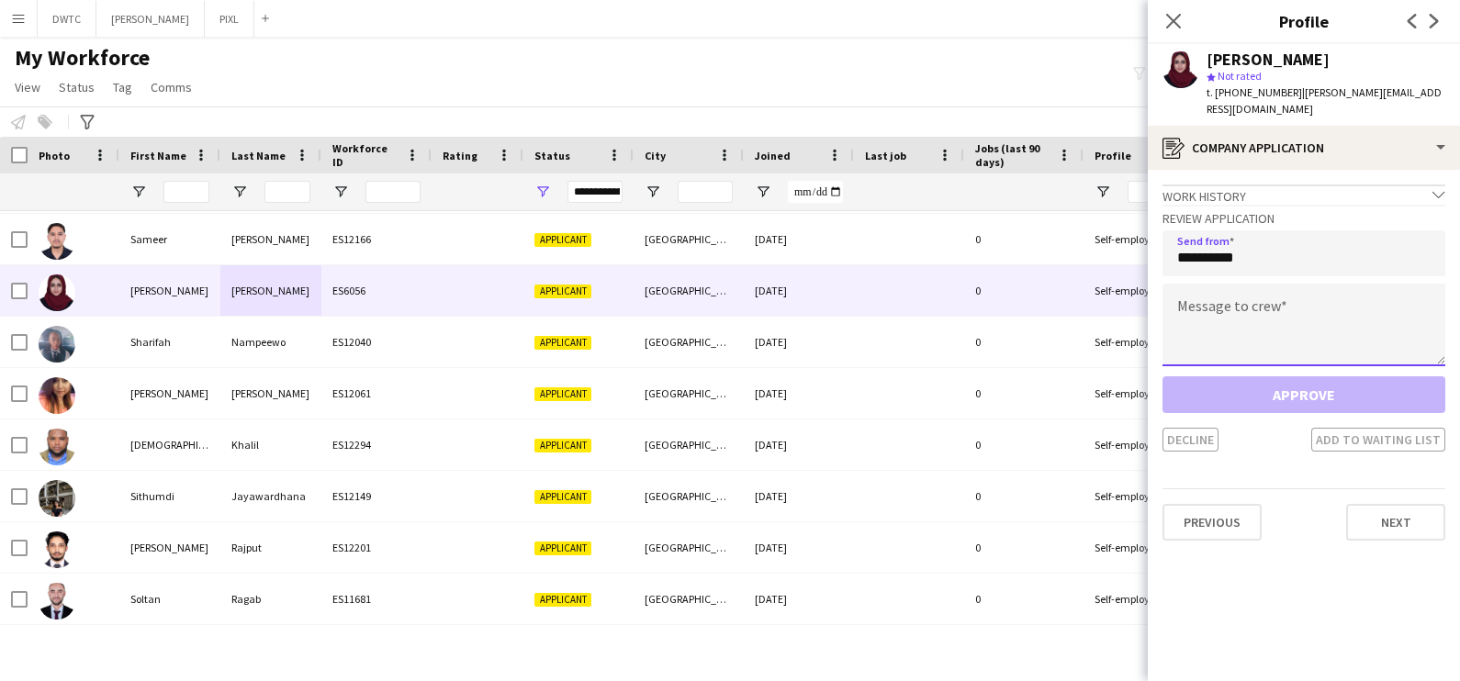
click at [1227, 306] on textarea at bounding box center [1304, 325] width 283 height 83
paste textarea "**********"
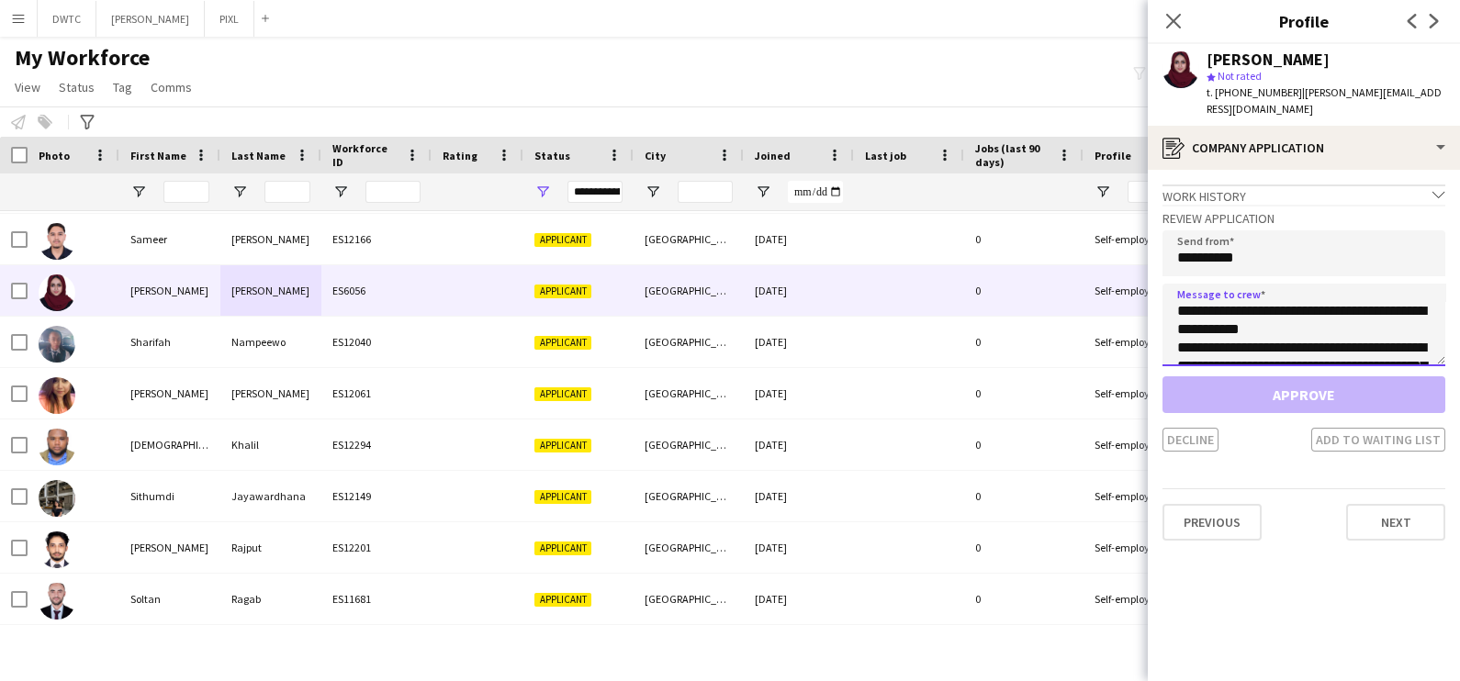
scroll to position [140, 0]
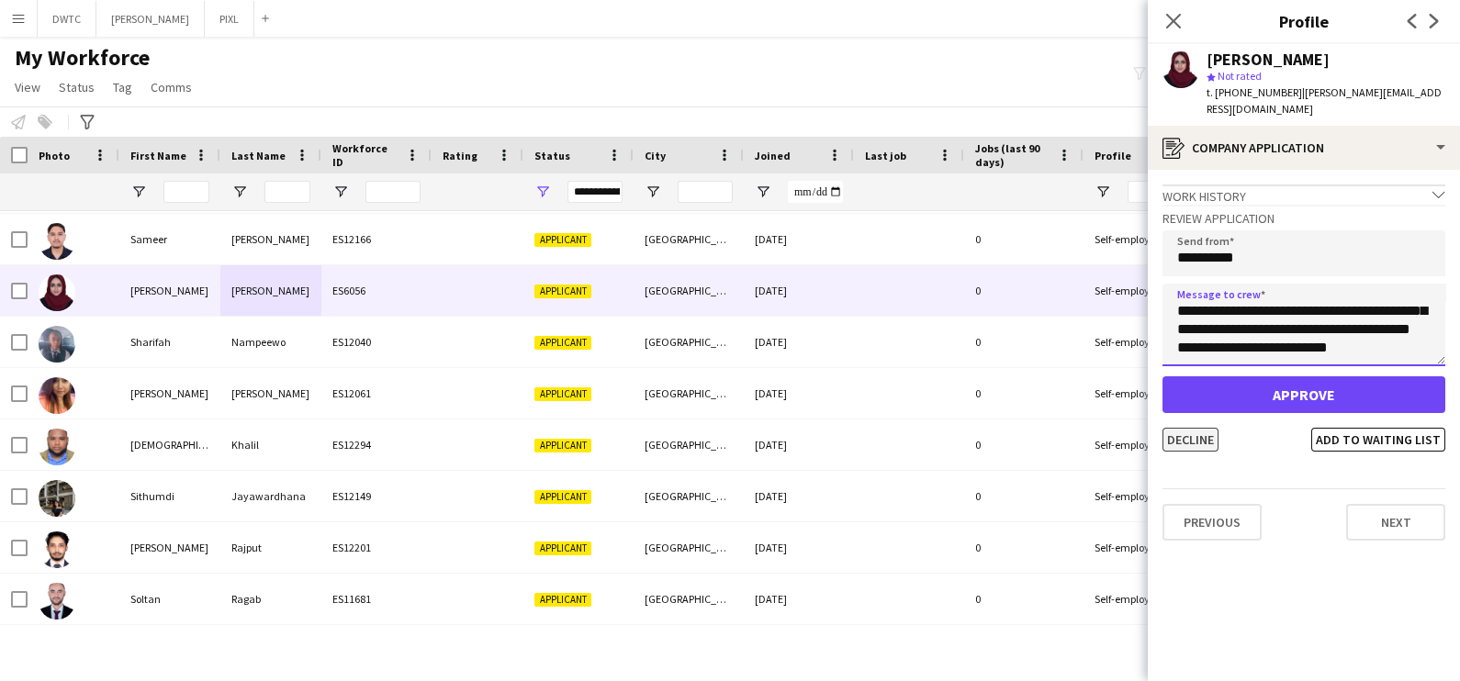
type textarea "**********"
click at [1195, 438] on button "Decline" at bounding box center [1191, 440] width 56 height 24
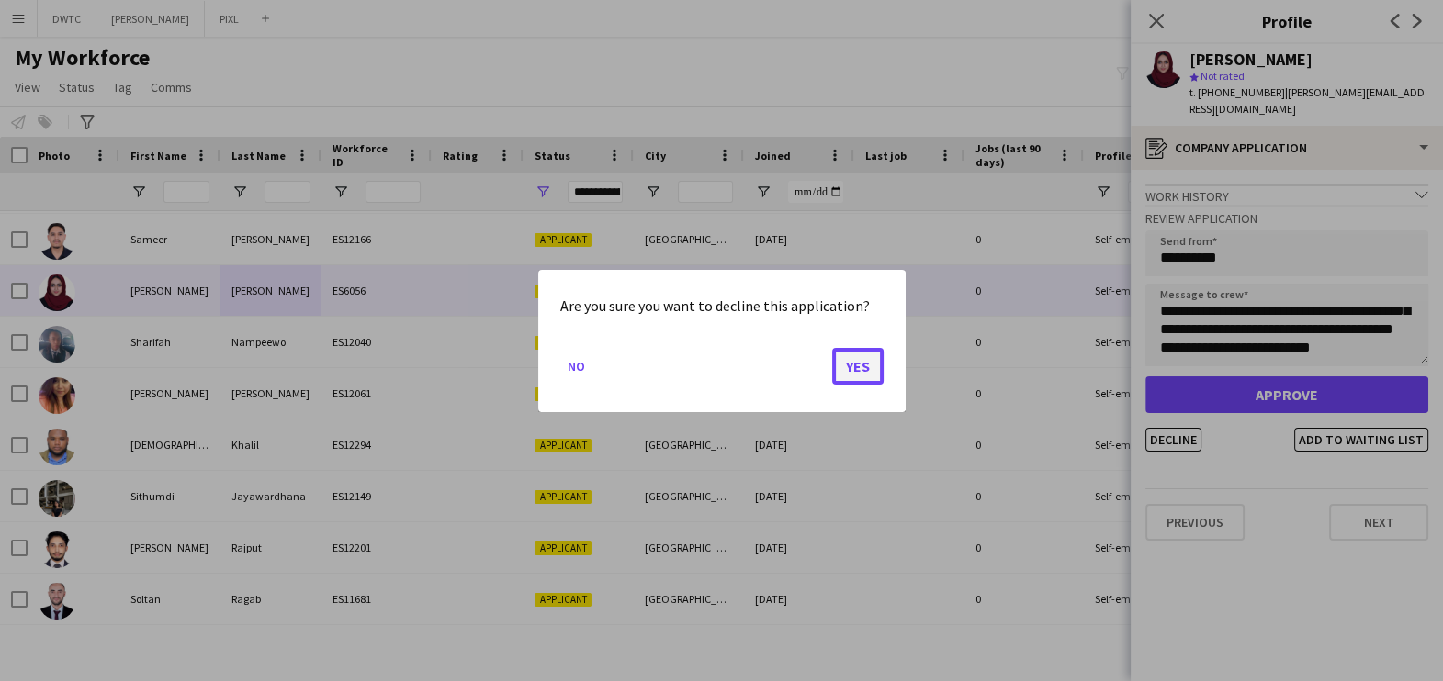
click at [867, 363] on button "Yes" at bounding box center [857, 365] width 51 height 37
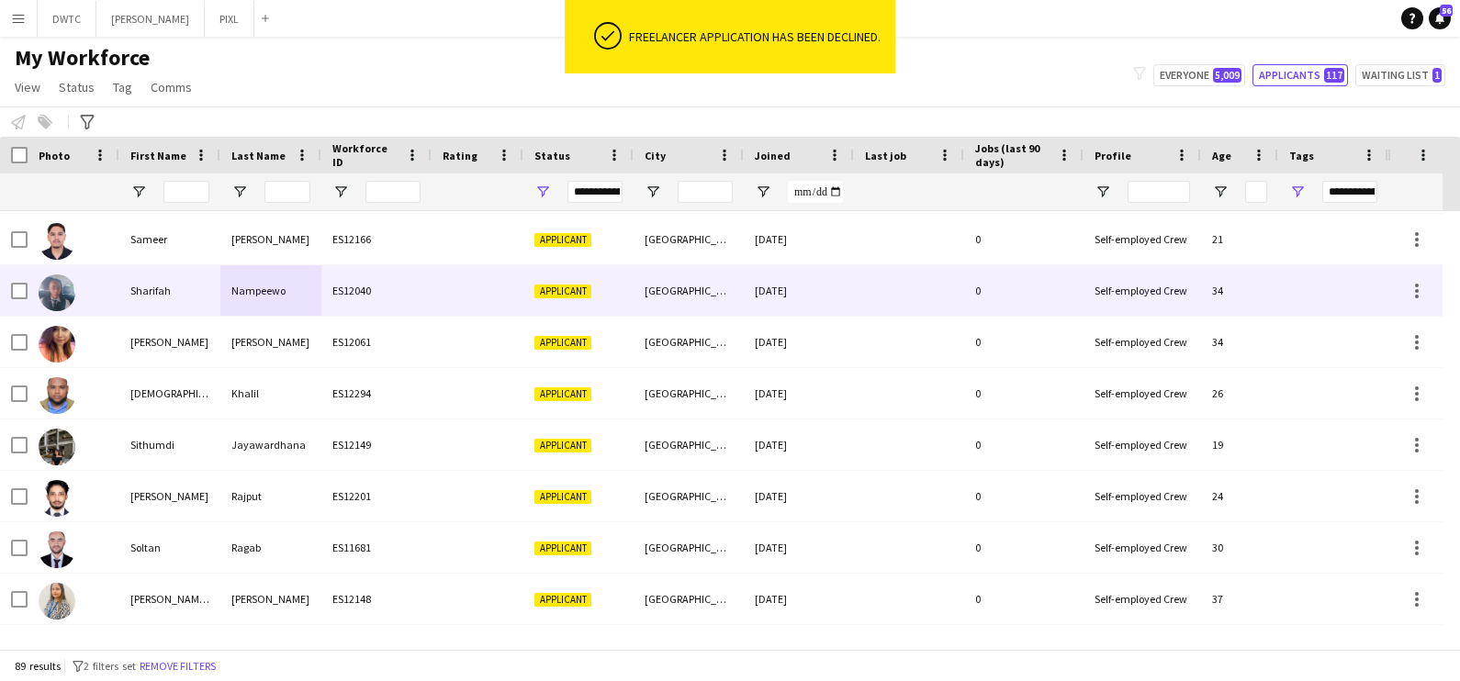
click at [492, 299] on div at bounding box center [478, 290] width 92 height 51
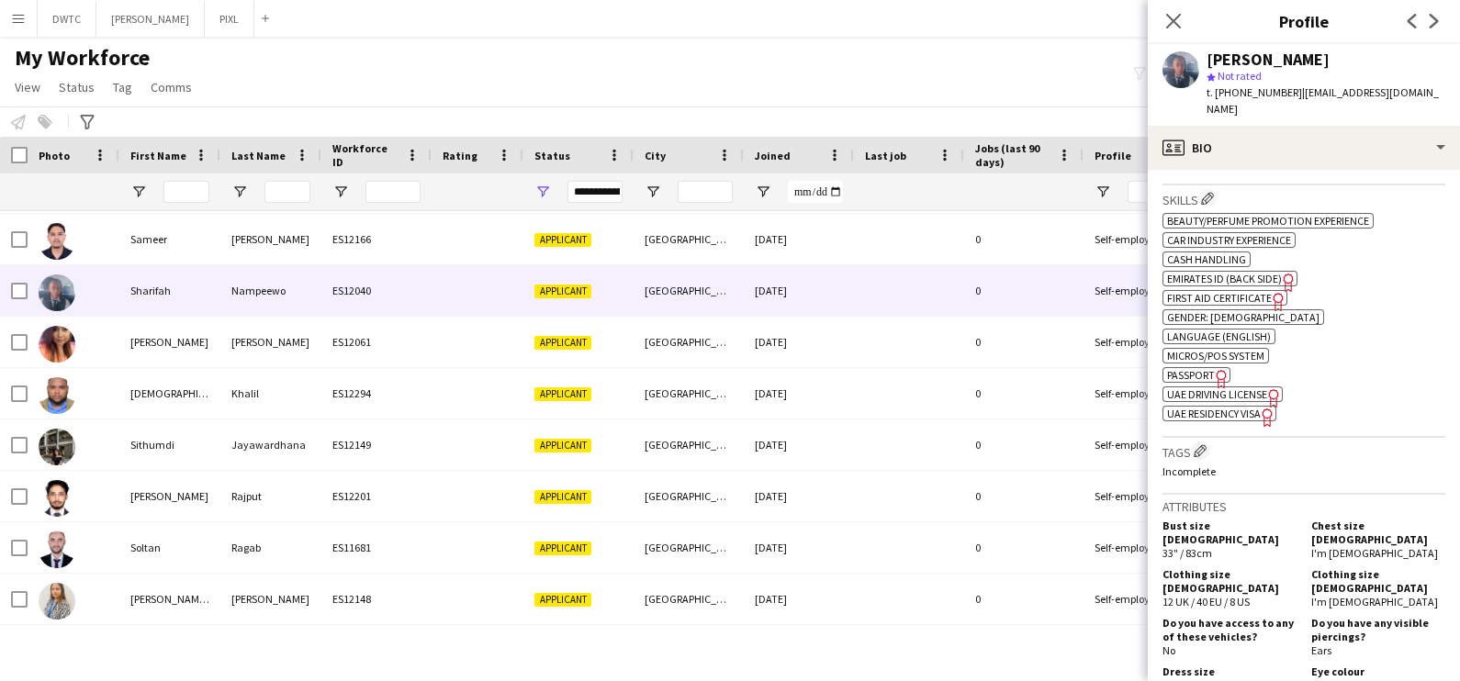
scroll to position [689, 0]
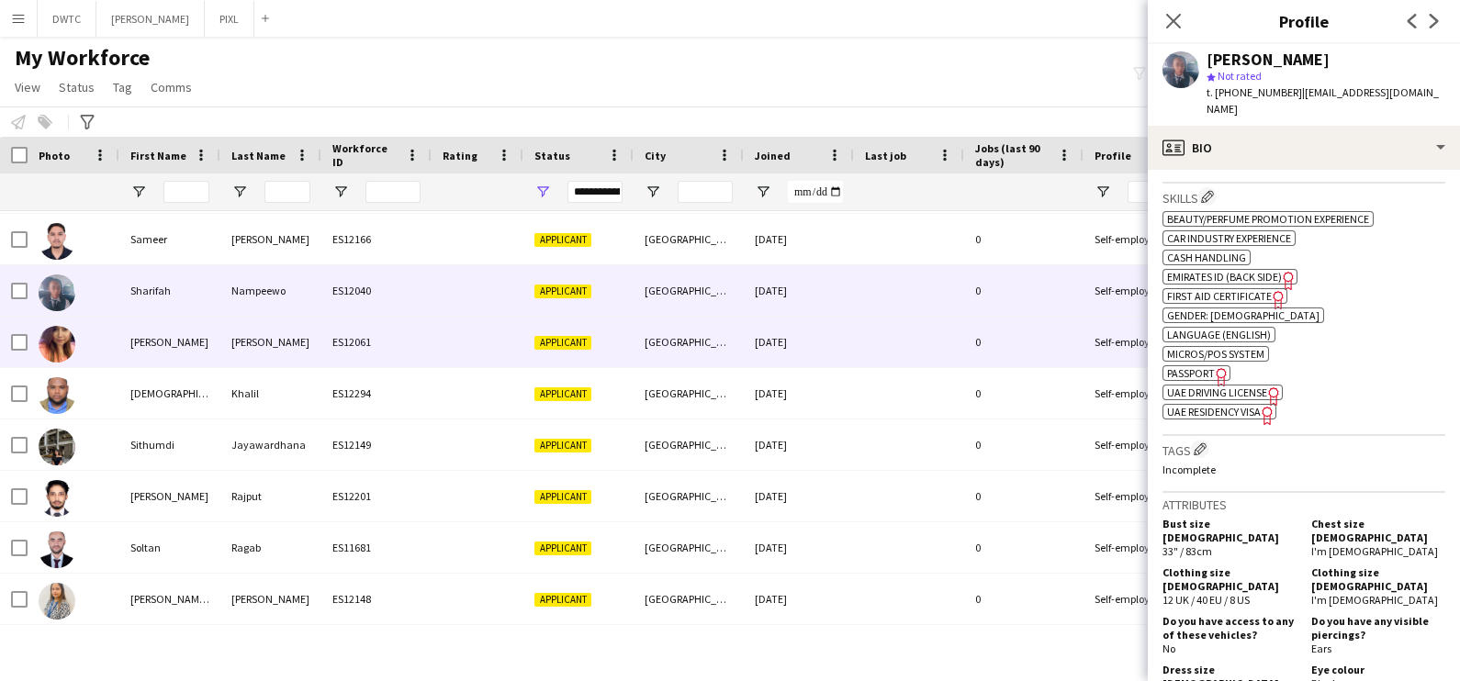
click at [323, 349] on div "ES12061" at bounding box center [376, 342] width 110 height 51
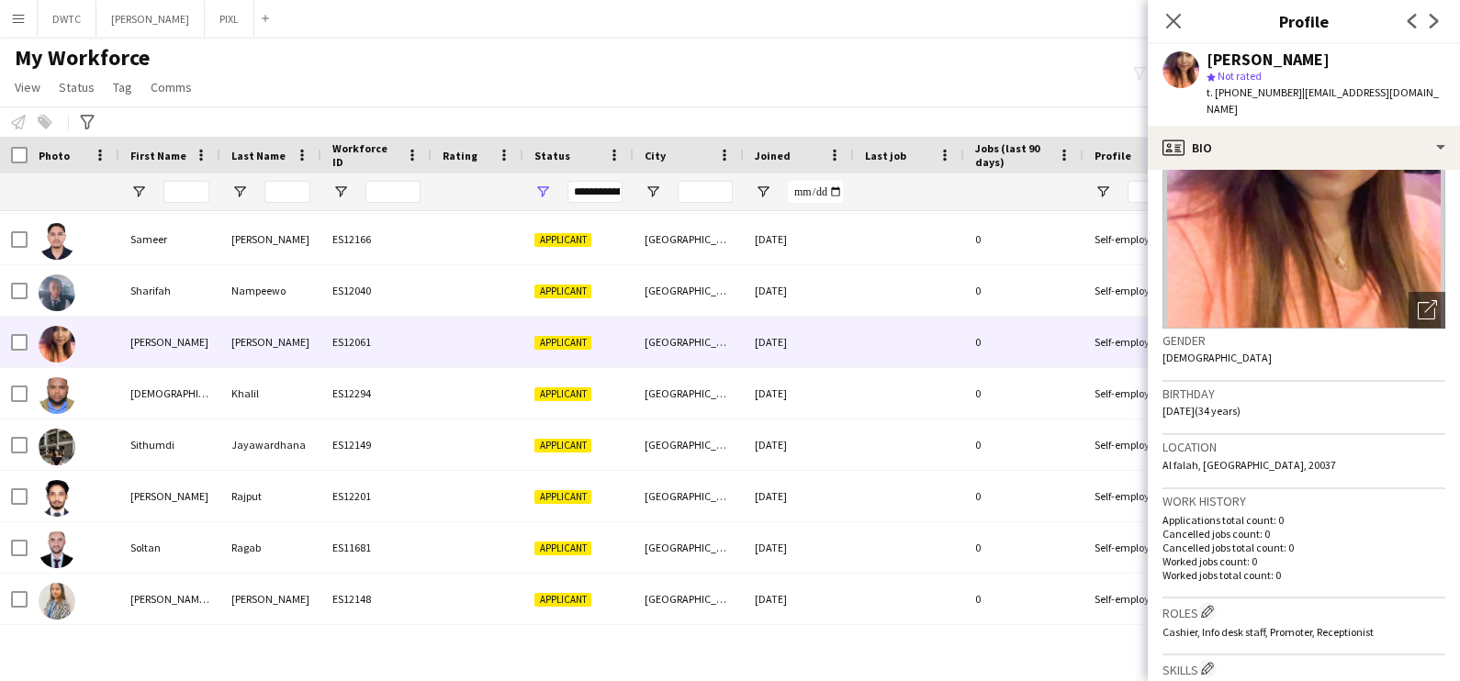
scroll to position [0, 0]
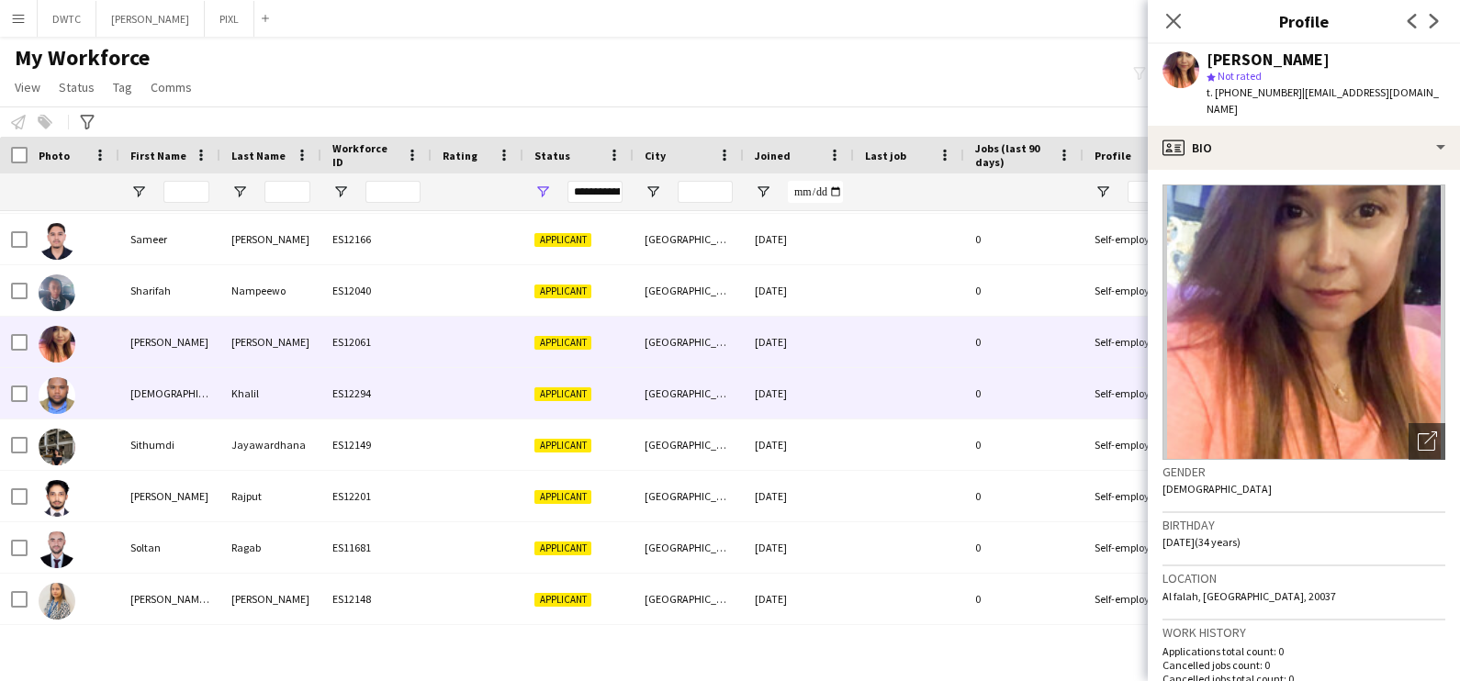
click at [162, 389] on div "Shihab" at bounding box center [169, 393] width 101 height 51
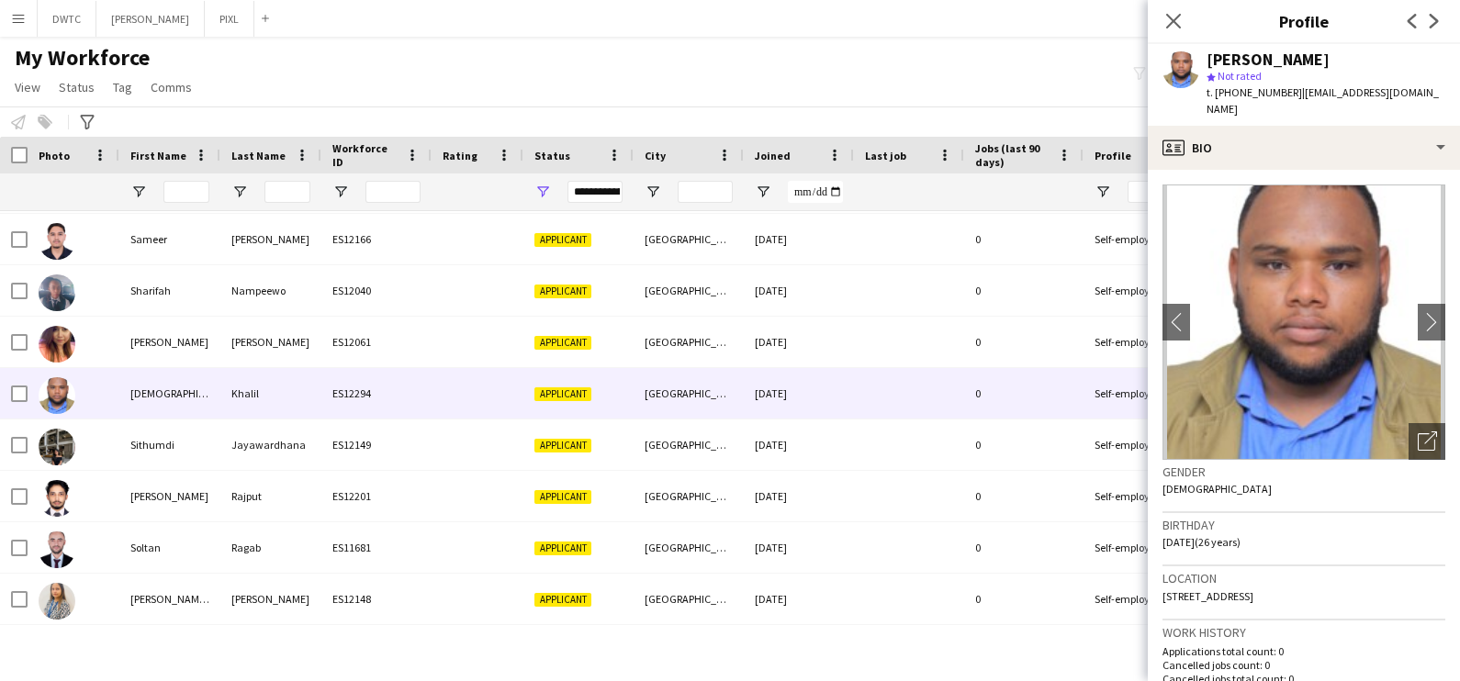
click at [1315, 101] on div "Shihab Khalil star Not rated t. +971508712638 | shehapmustafa13@gmail.com" at bounding box center [1304, 85] width 312 height 82
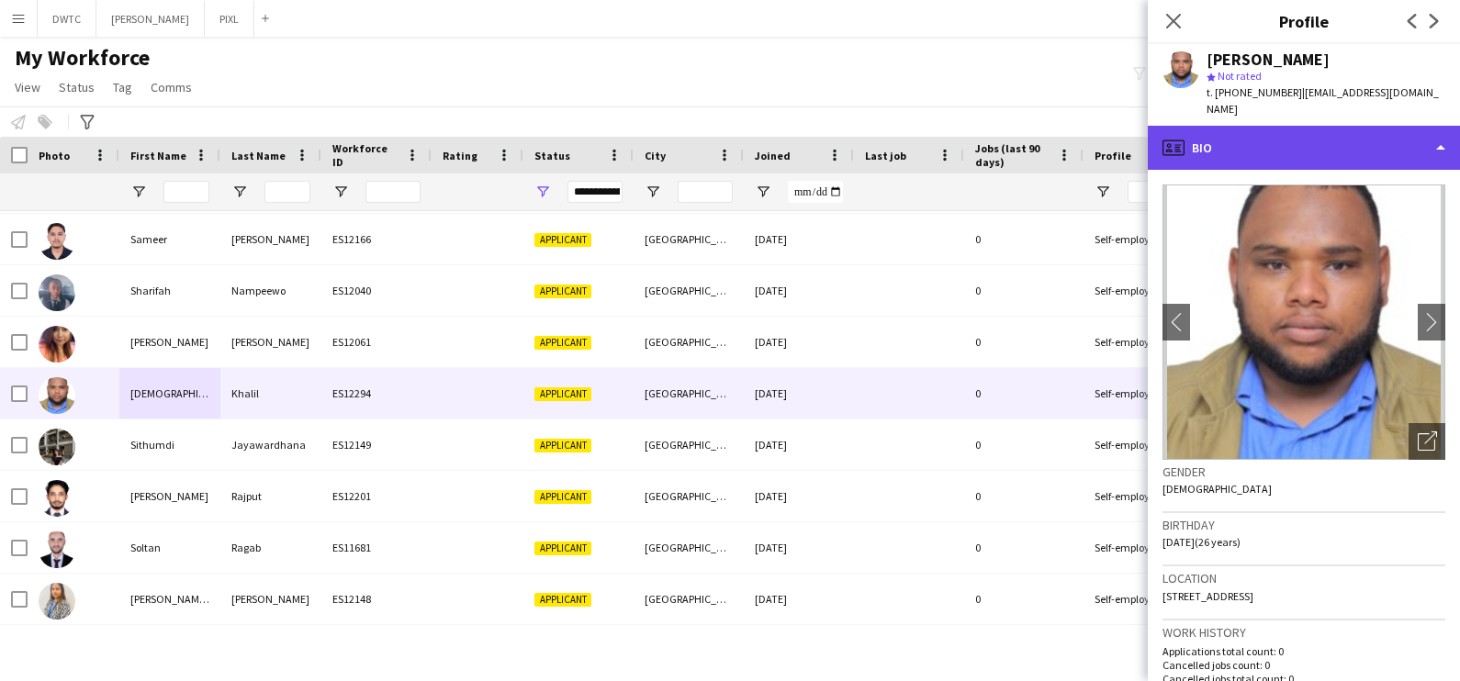
click at [1316, 126] on div "profile Bio" at bounding box center [1304, 148] width 312 height 44
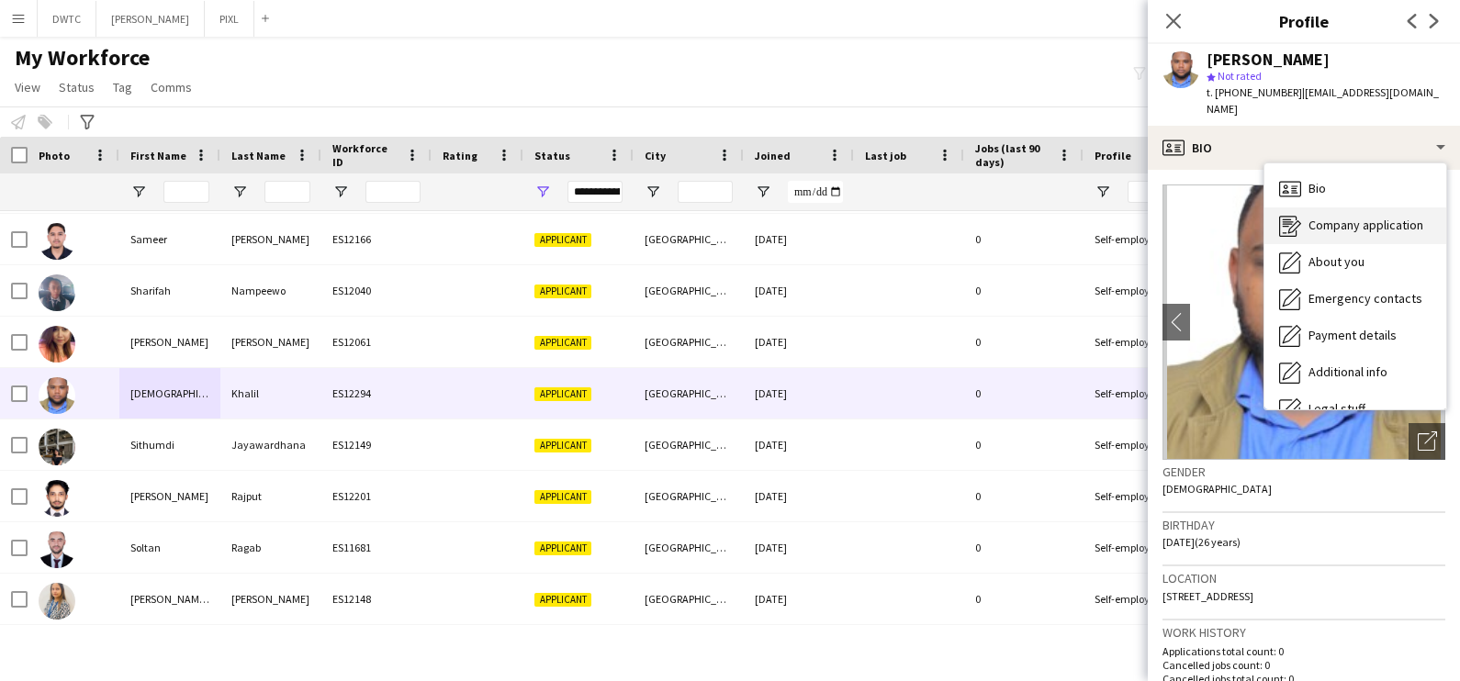
click at [1331, 217] on span "Company application" at bounding box center [1366, 225] width 115 height 17
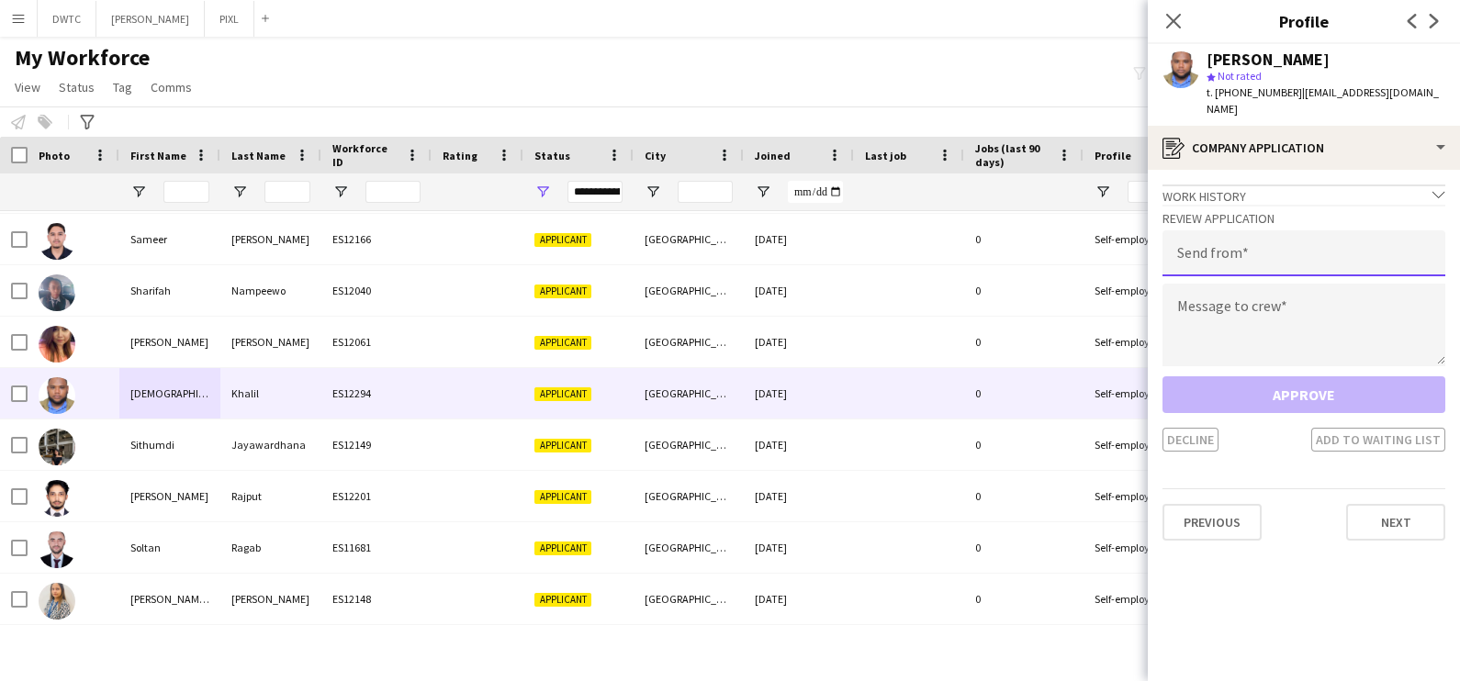
click at [1284, 230] on input "email" at bounding box center [1304, 253] width 283 height 46
type input "**********"
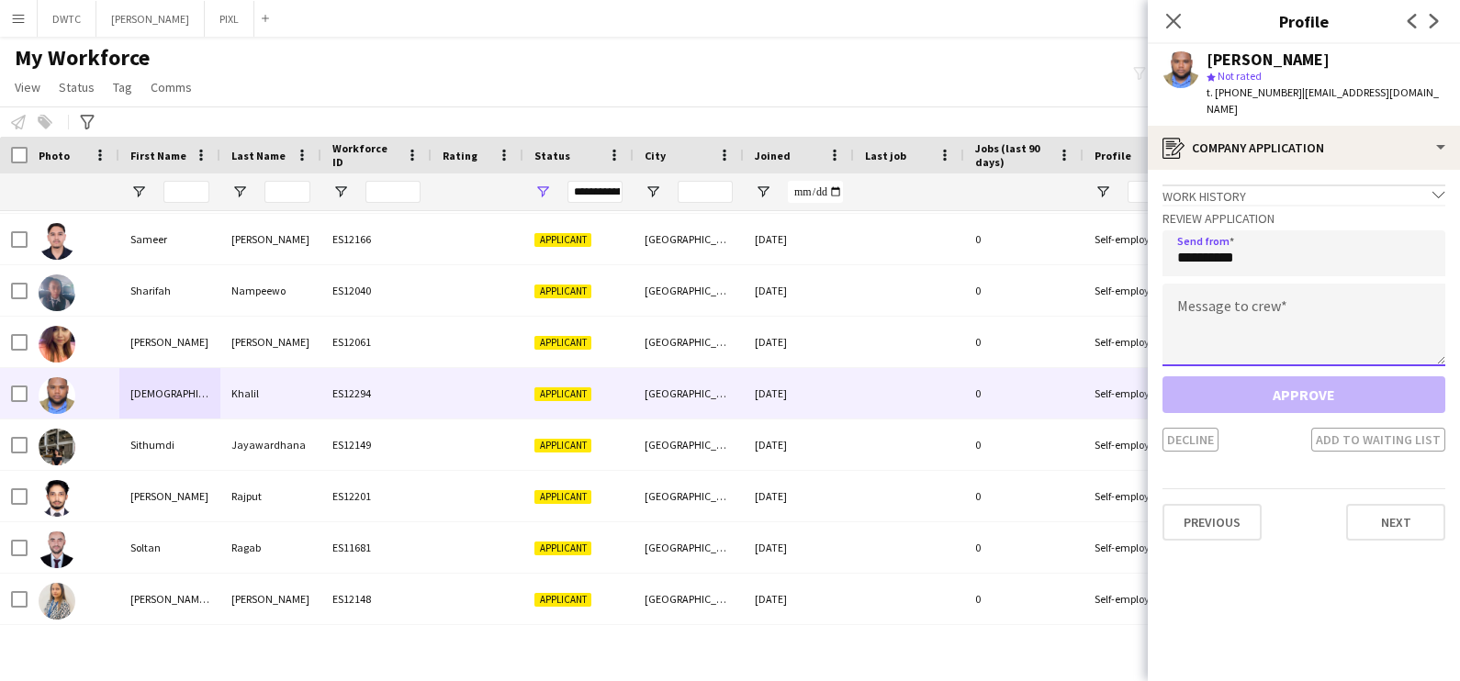
click at [1259, 302] on textarea at bounding box center [1304, 325] width 283 height 83
paste textarea "**********"
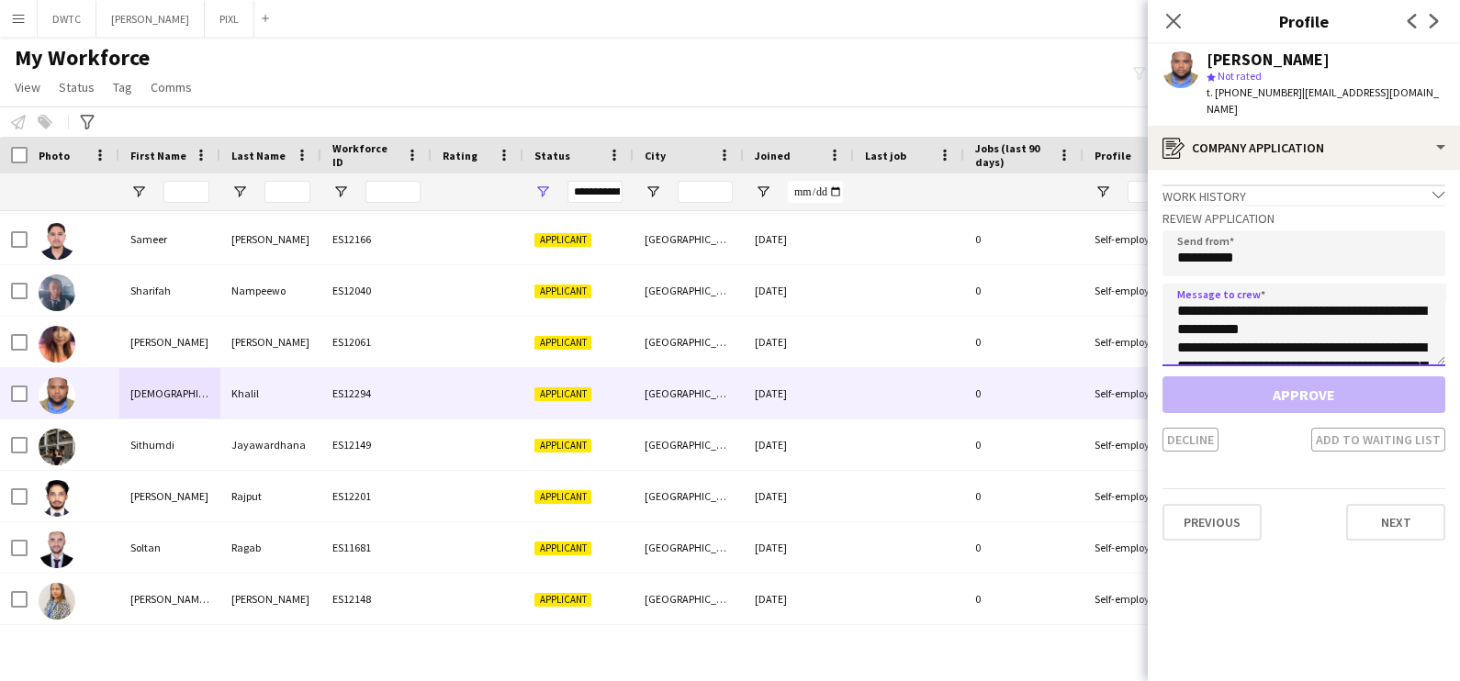
scroll to position [140, 0]
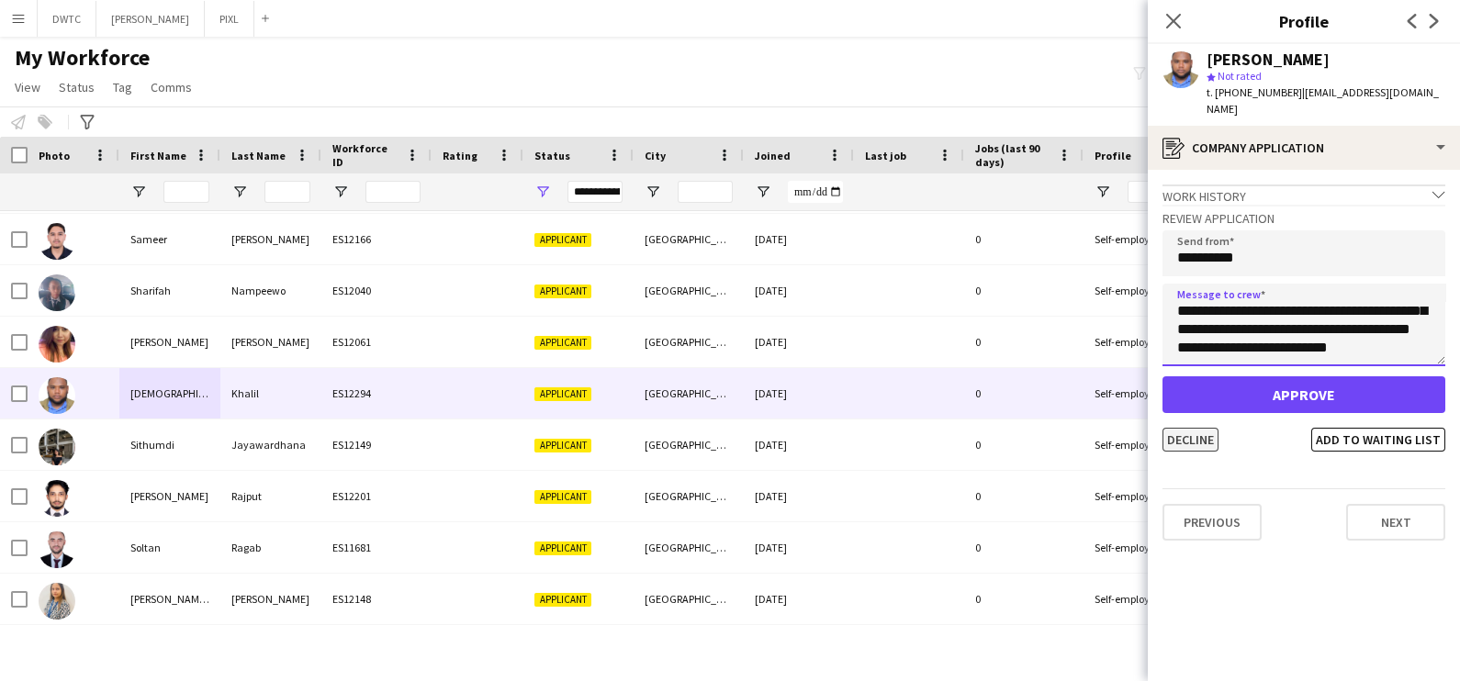
type textarea "**********"
click at [1182, 428] on button "Decline" at bounding box center [1191, 440] width 56 height 24
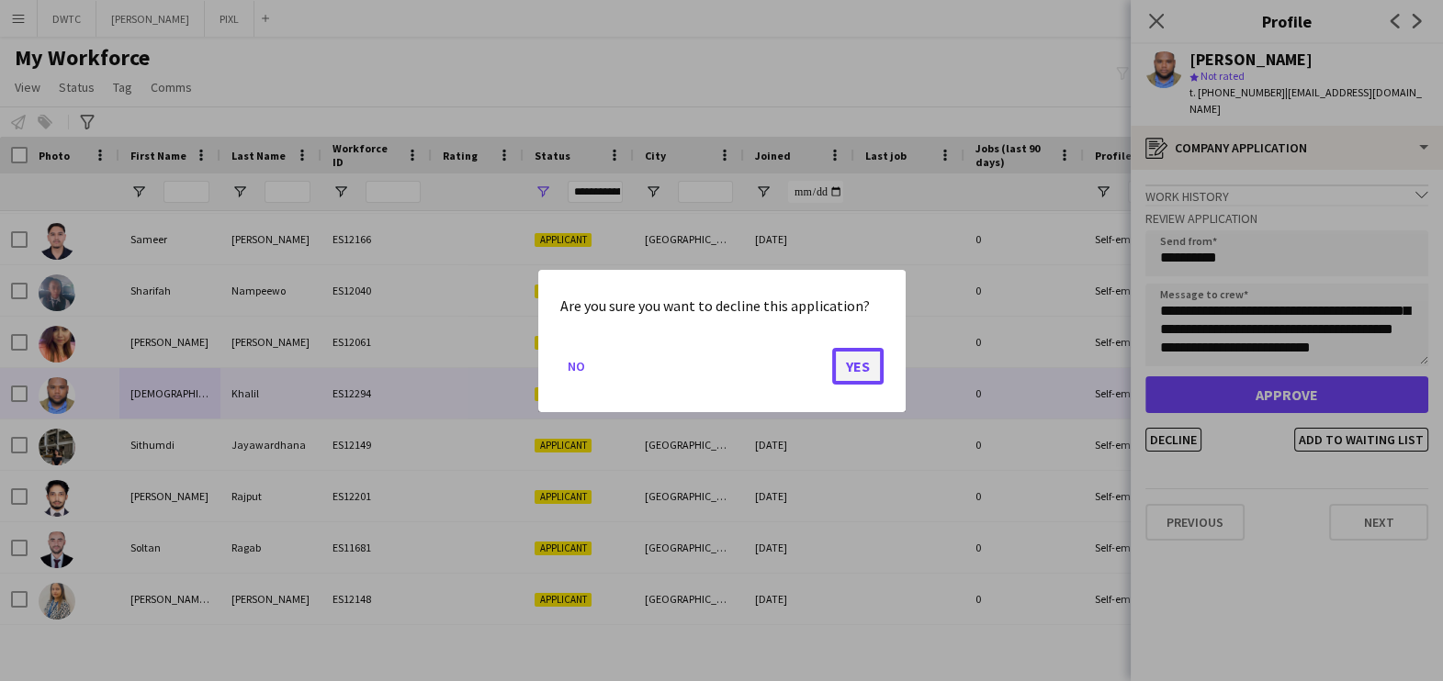
click at [848, 358] on button "Yes" at bounding box center [857, 365] width 51 height 37
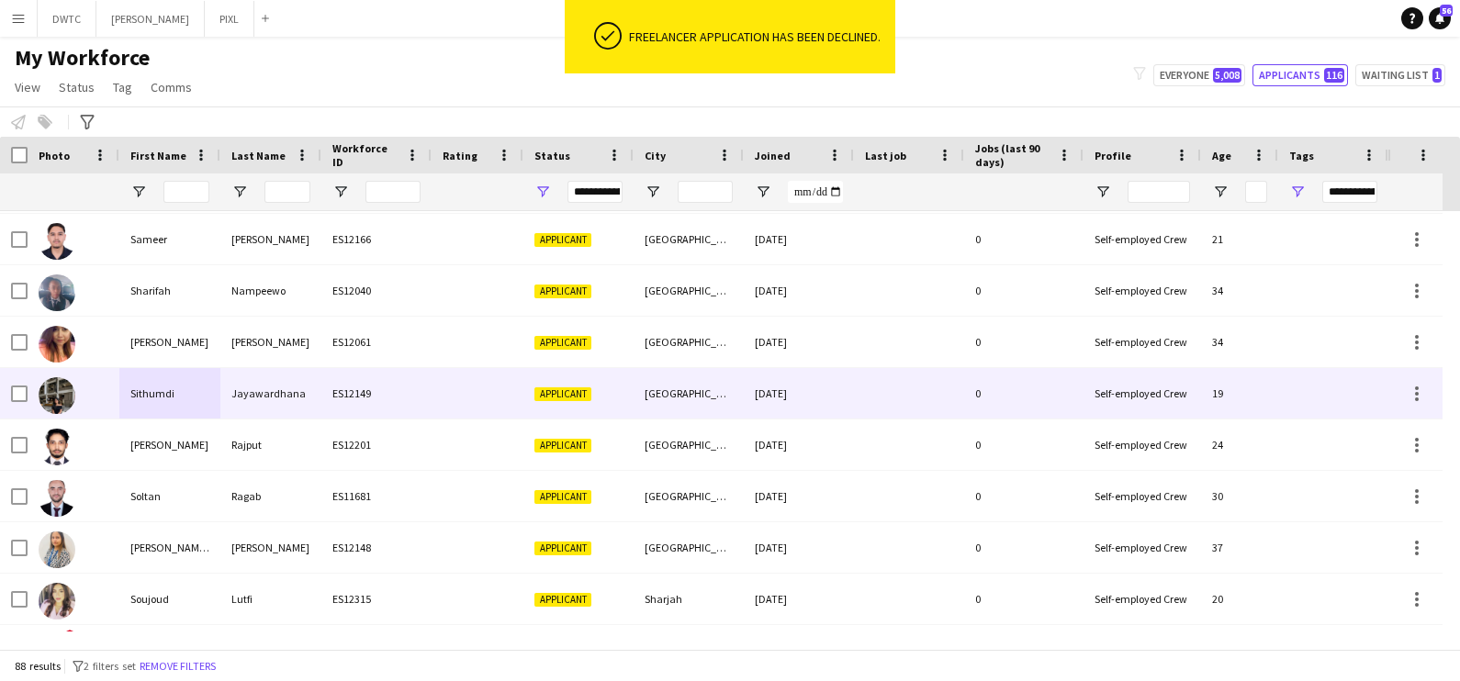
click at [545, 399] on span "Applicant" at bounding box center [562, 395] width 57 height 14
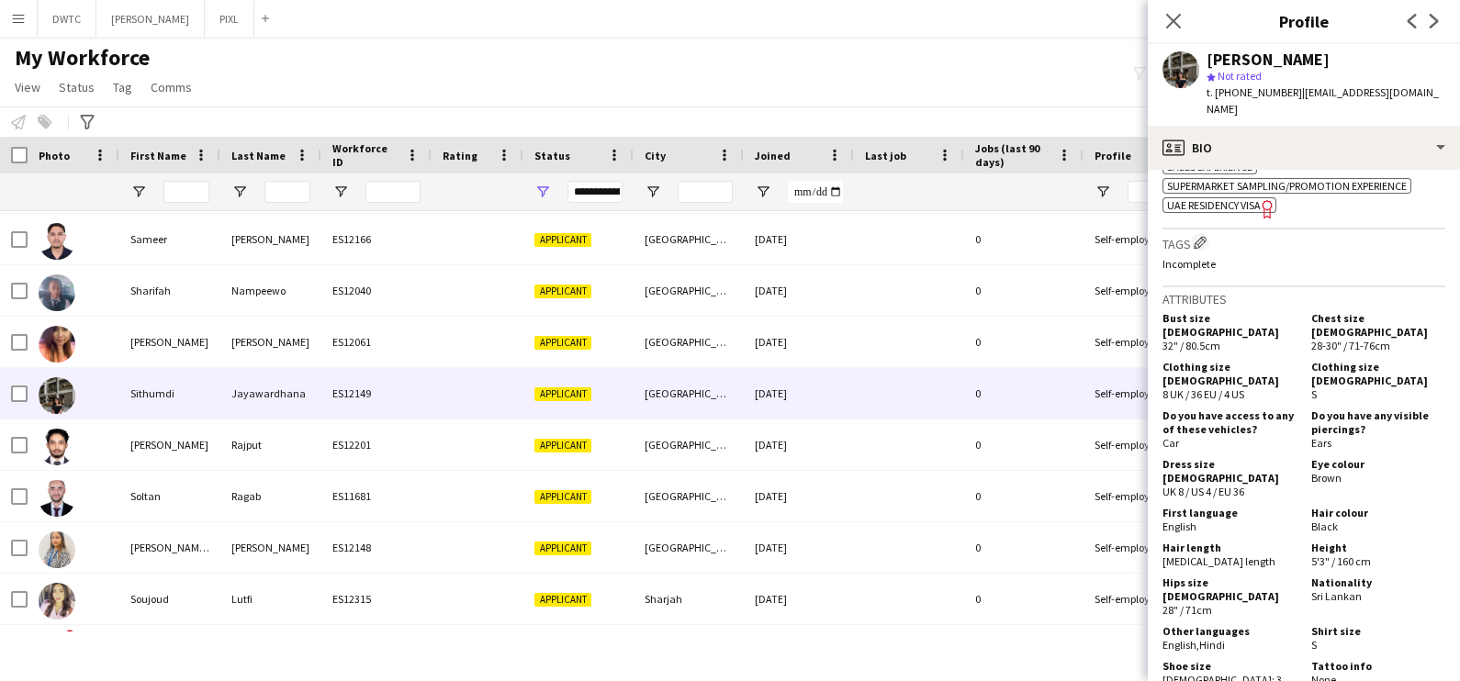
scroll to position [917, 0]
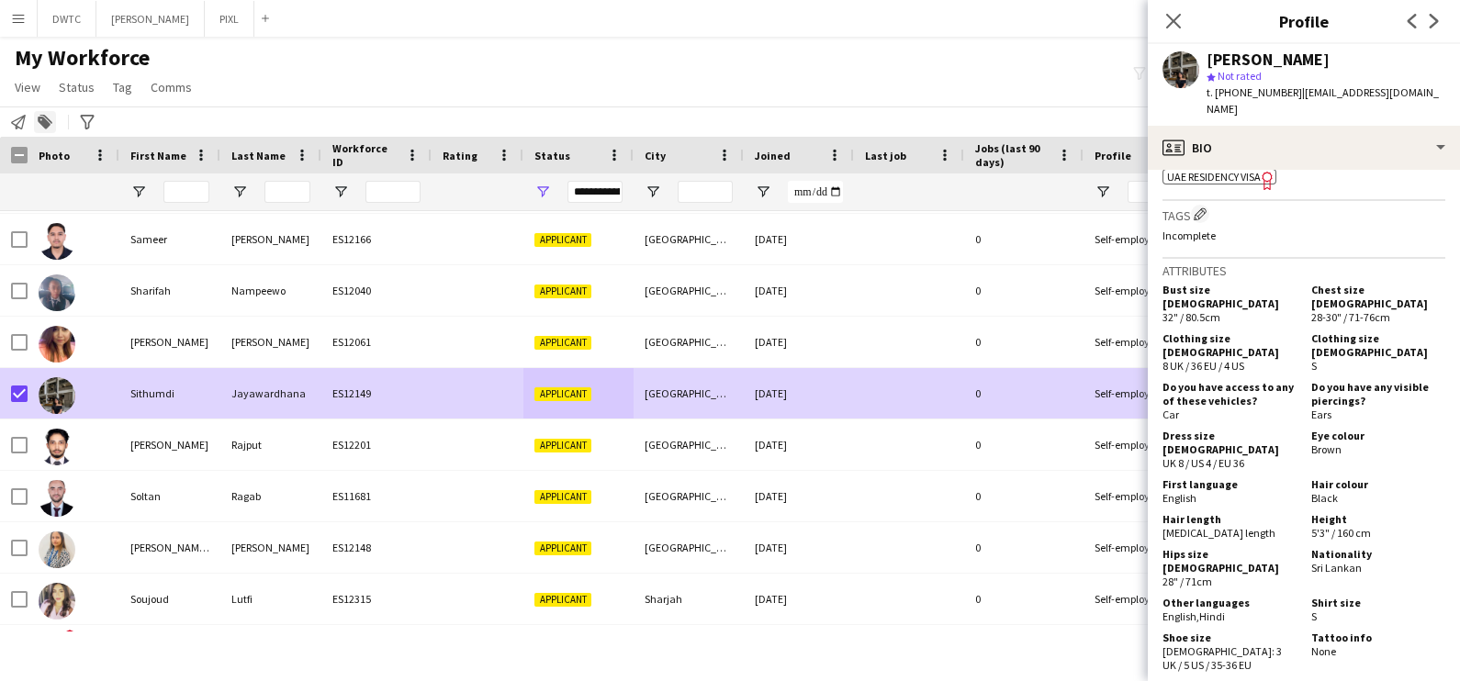
click at [51, 119] on icon "Add to tag" at bounding box center [45, 122] width 15 height 15
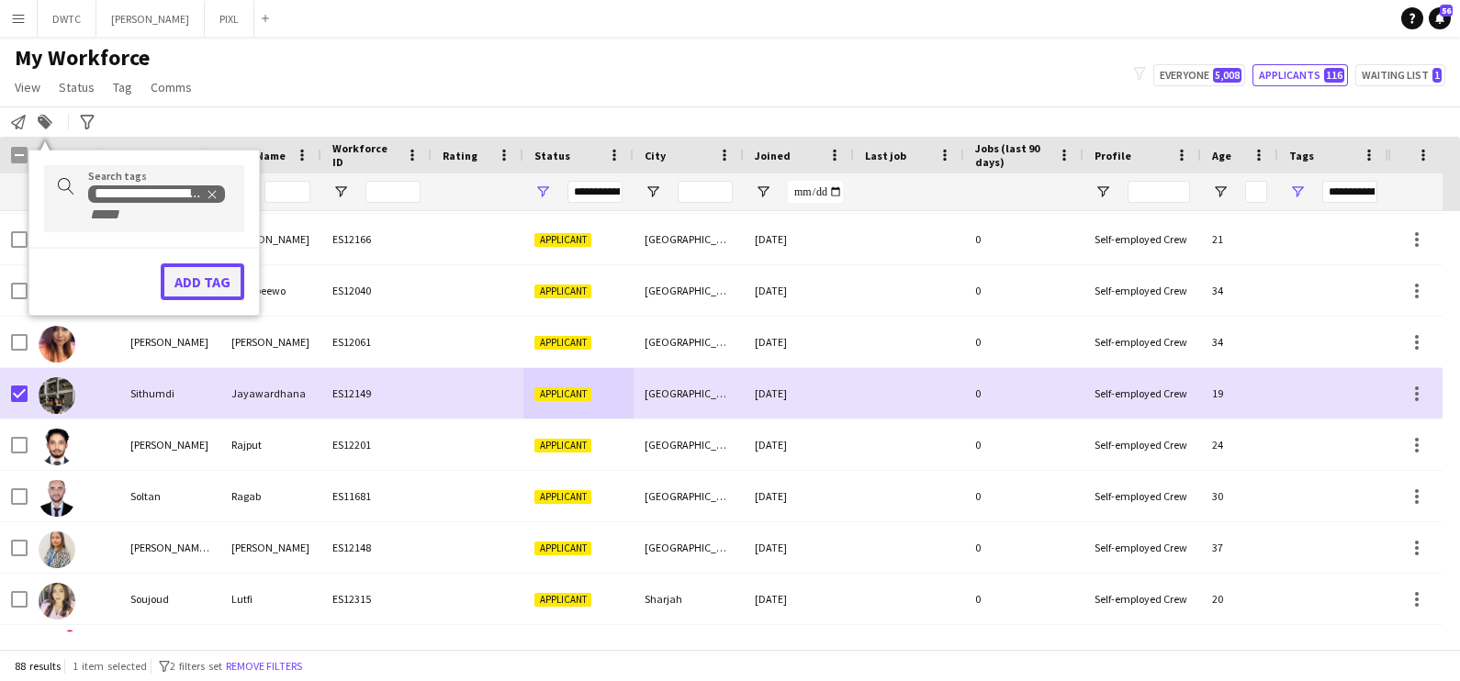
click at [204, 278] on button "Add tag" at bounding box center [203, 282] width 84 height 37
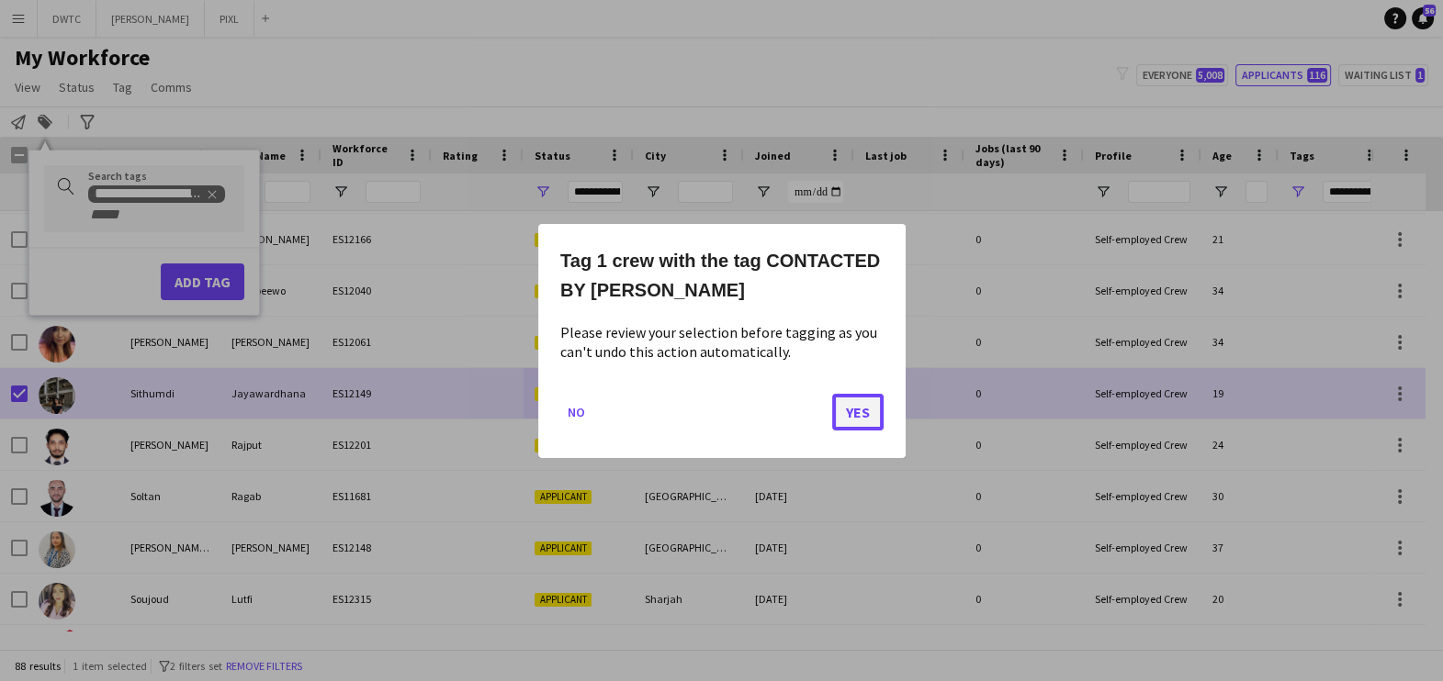
click at [855, 410] on button "Yes" at bounding box center [857, 411] width 51 height 37
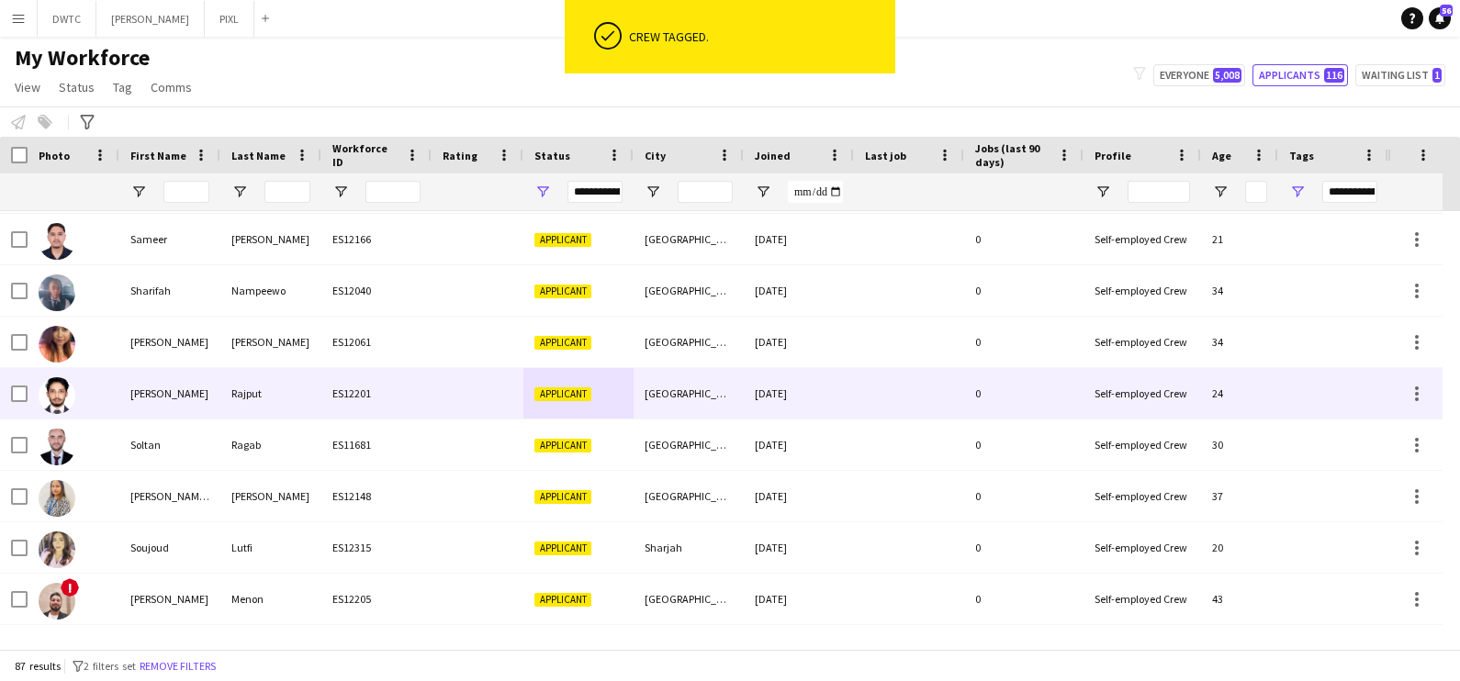
click at [270, 401] on div "Rajput" at bounding box center [270, 393] width 101 height 51
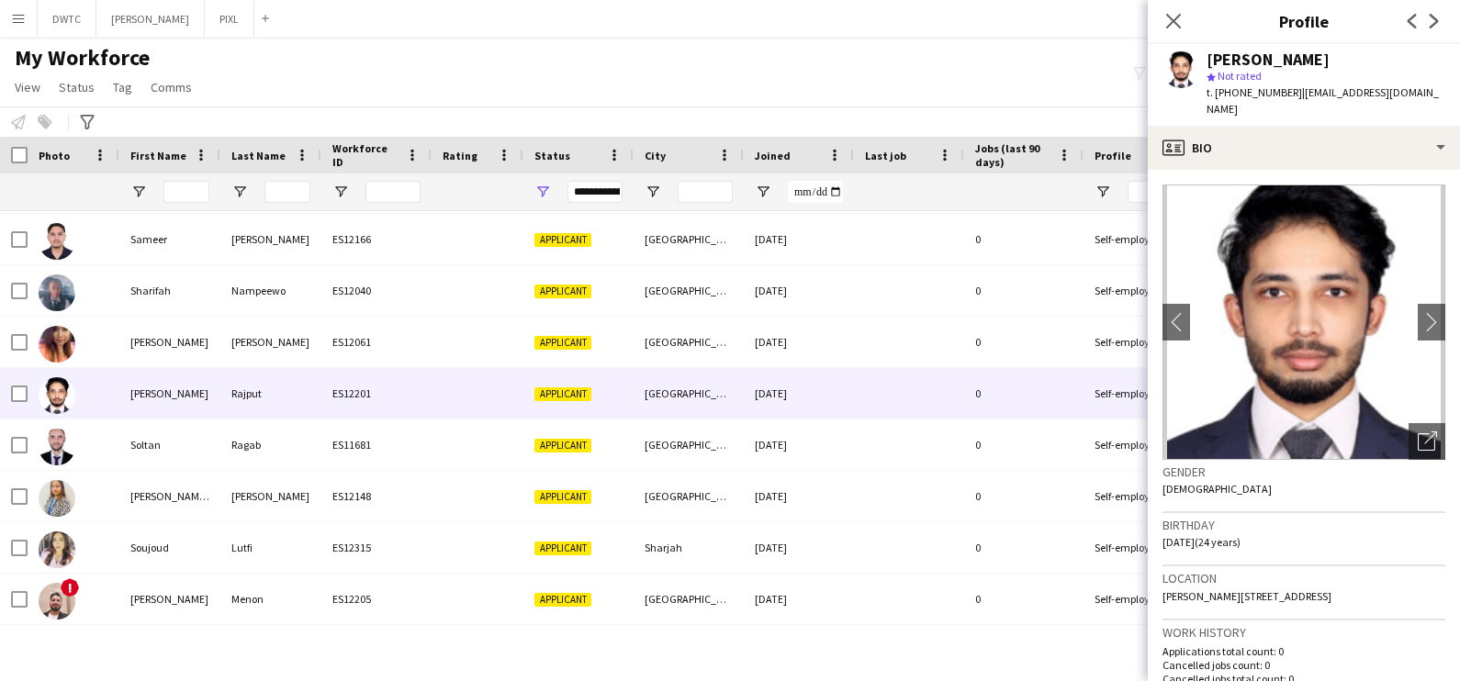
scroll to position [0, 0]
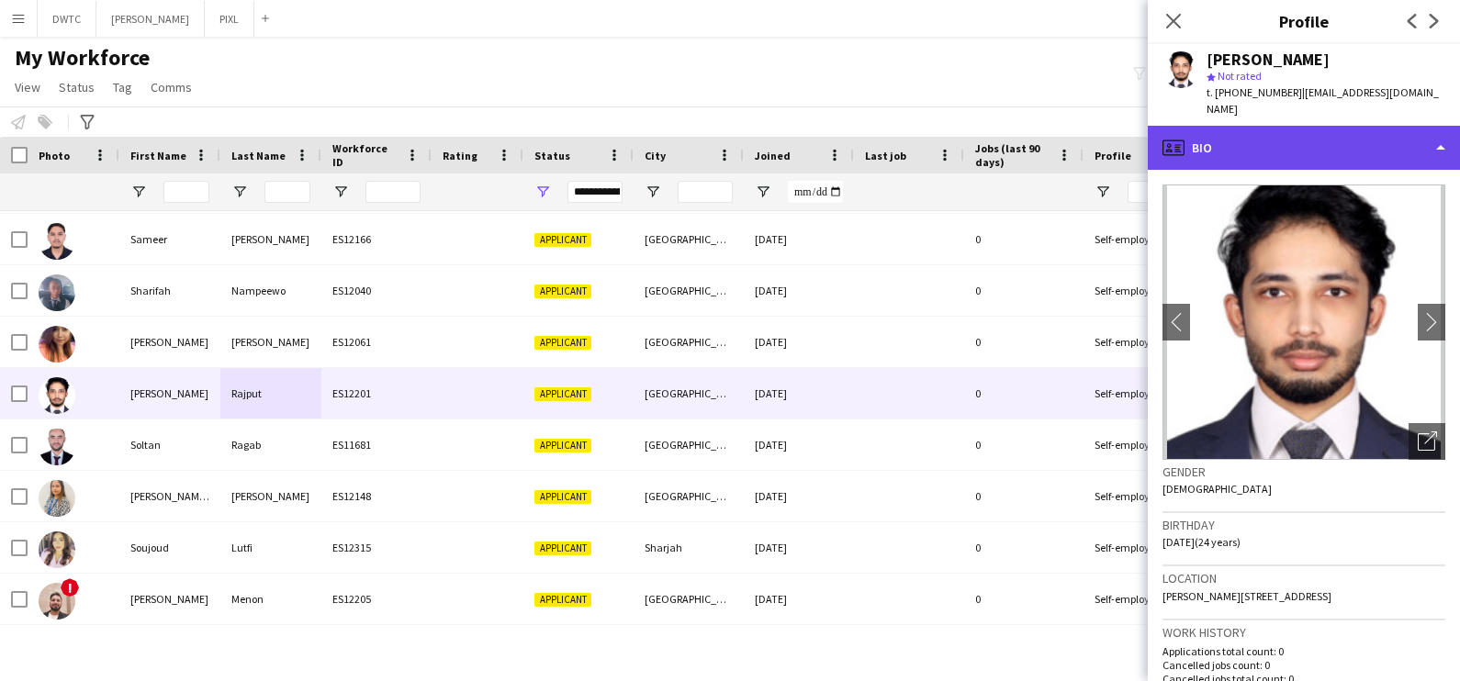
click at [1289, 143] on div "profile Bio" at bounding box center [1304, 148] width 312 height 44
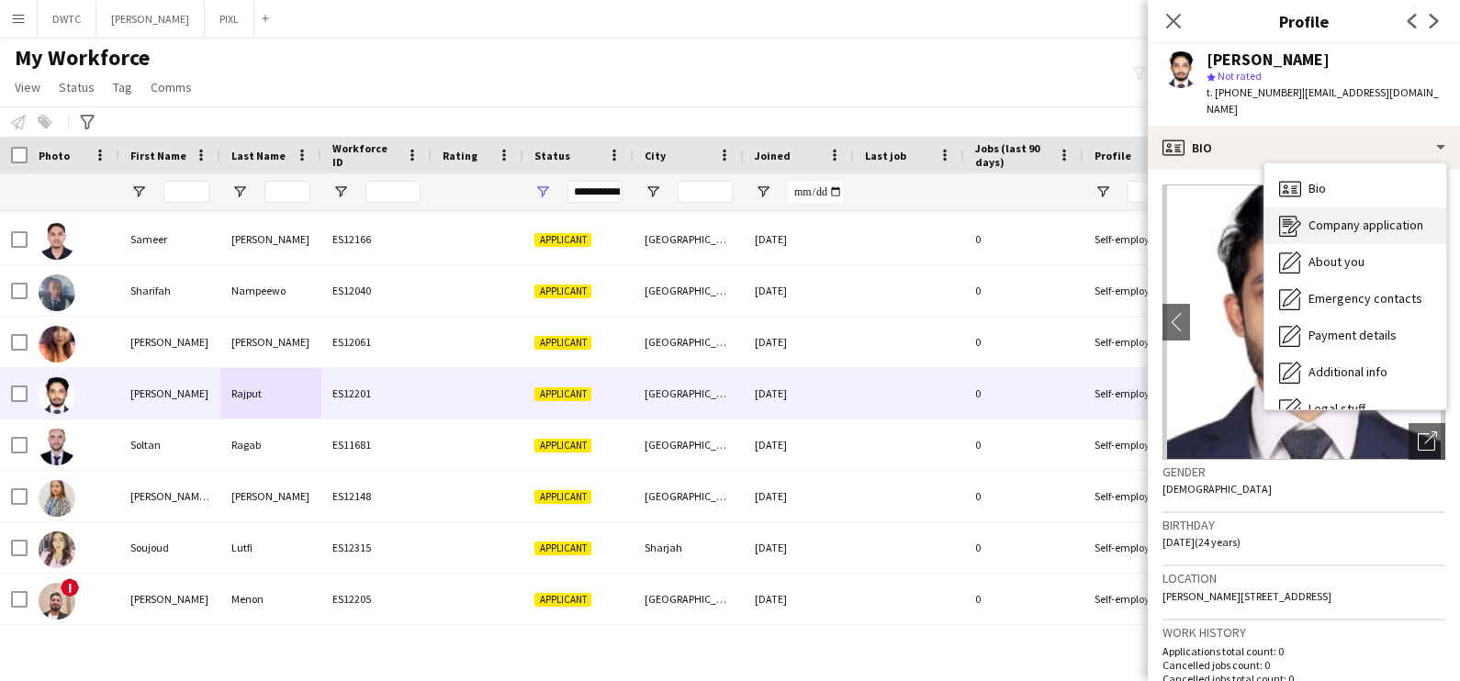
click at [1316, 217] on span "Company application" at bounding box center [1366, 225] width 115 height 17
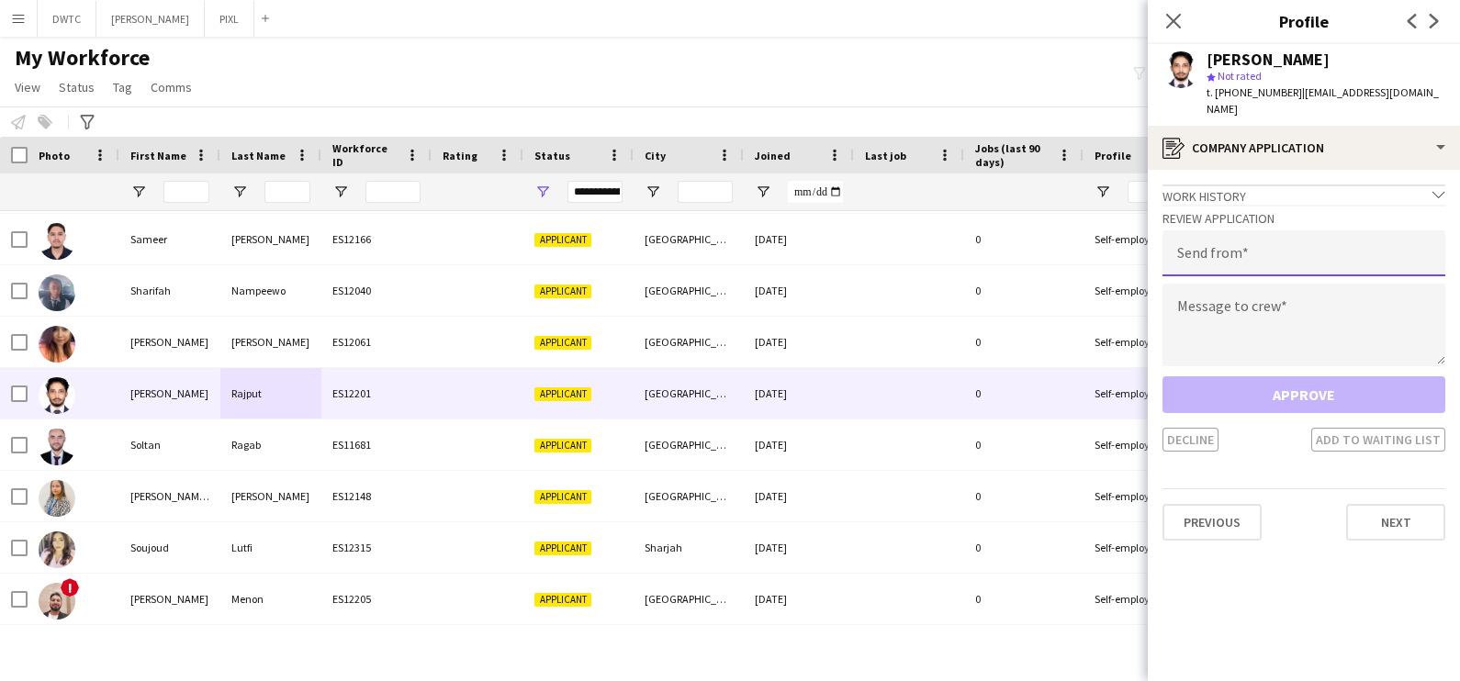
click at [1263, 231] on input "email" at bounding box center [1304, 253] width 283 height 46
type input "**********"
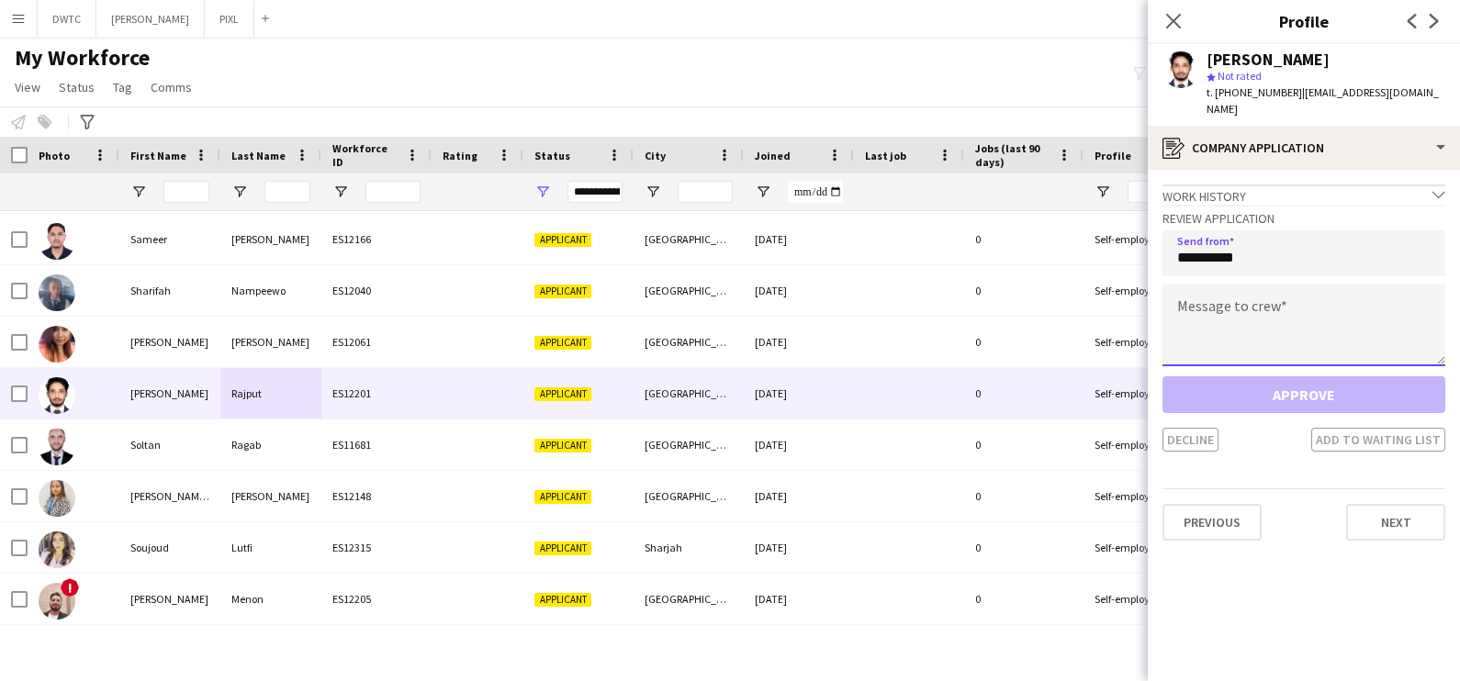
drag, startPoint x: 1254, startPoint y: 248, endPoint x: 1203, endPoint y: 298, distance: 71.4
click at [1202, 298] on textarea at bounding box center [1304, 325] width 283 height 83
paste textarea "**********"
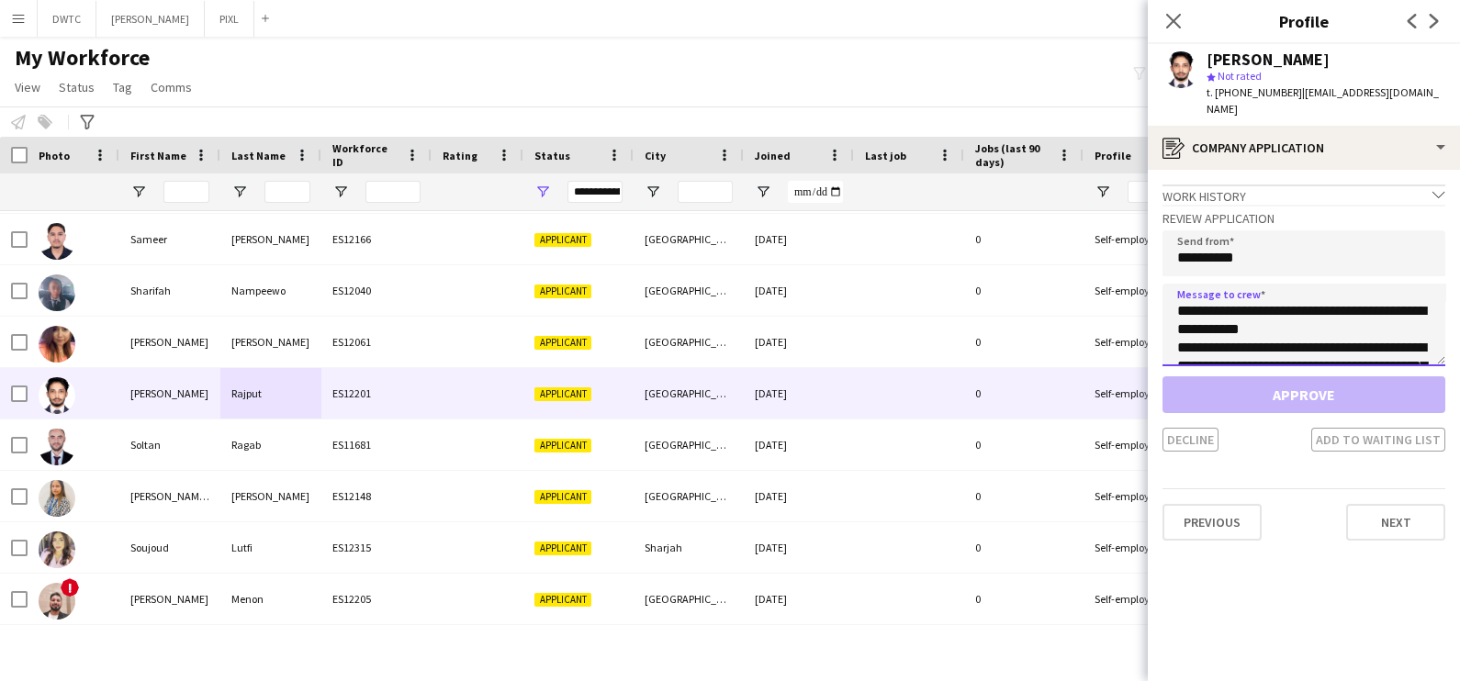
scroll to position [140, 0]
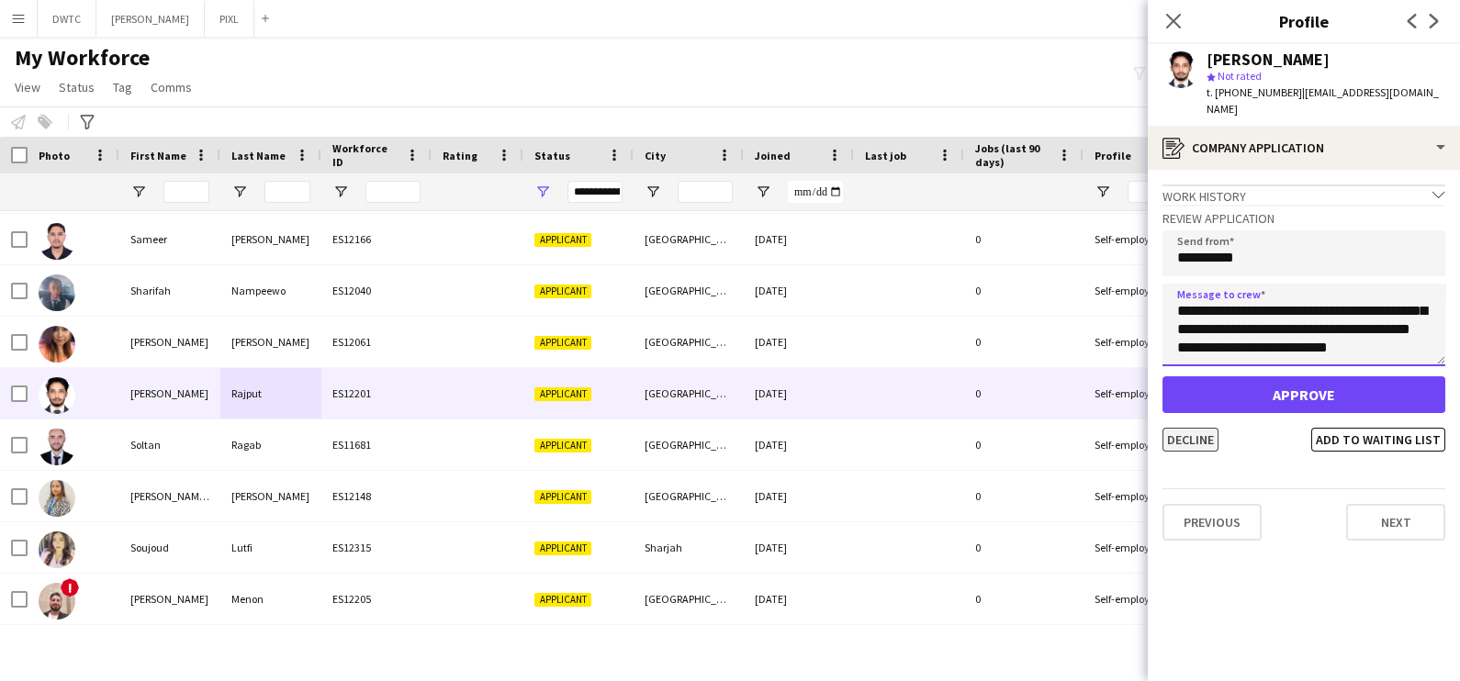
type textarea "**********"
click at [1185, 428] on button "Decline" at bounding box center [1191, 440] width 56 height 24
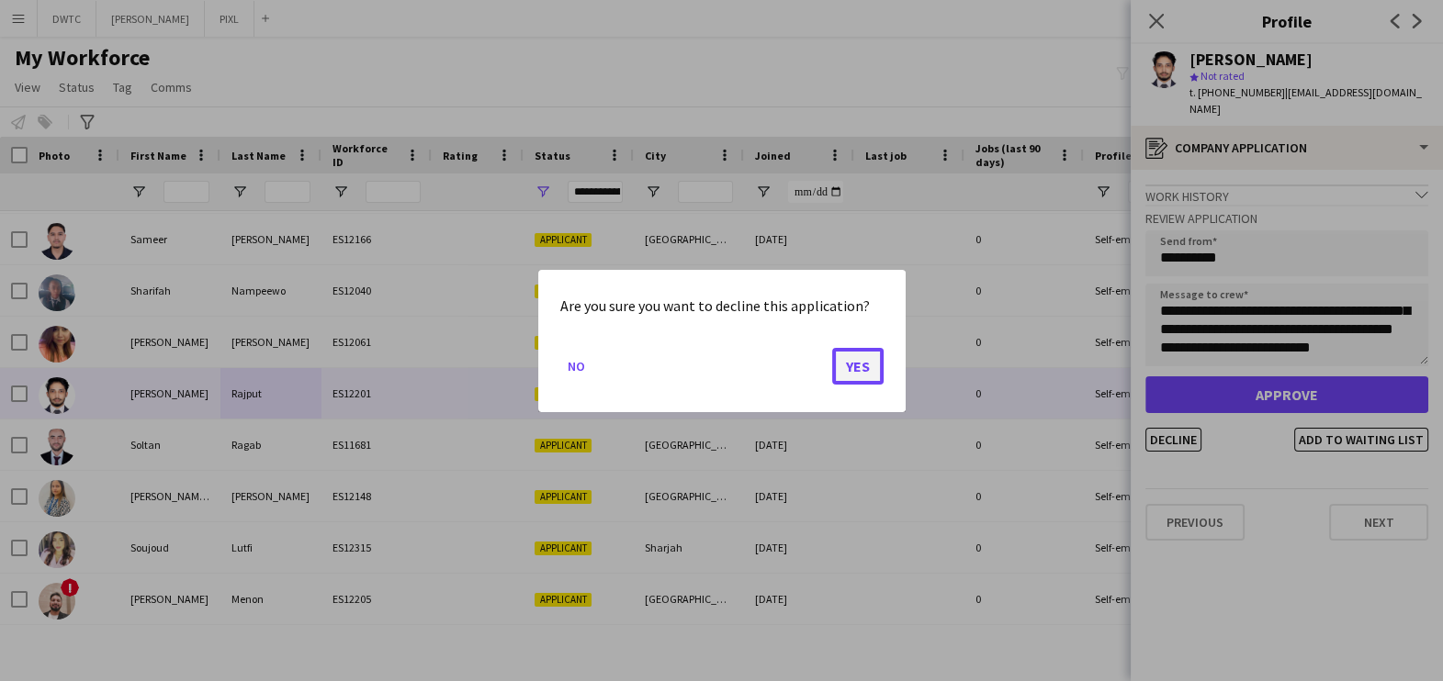
click at [849, 363] on button "Yes" at bounding box center [857, 365] width 51 height 37
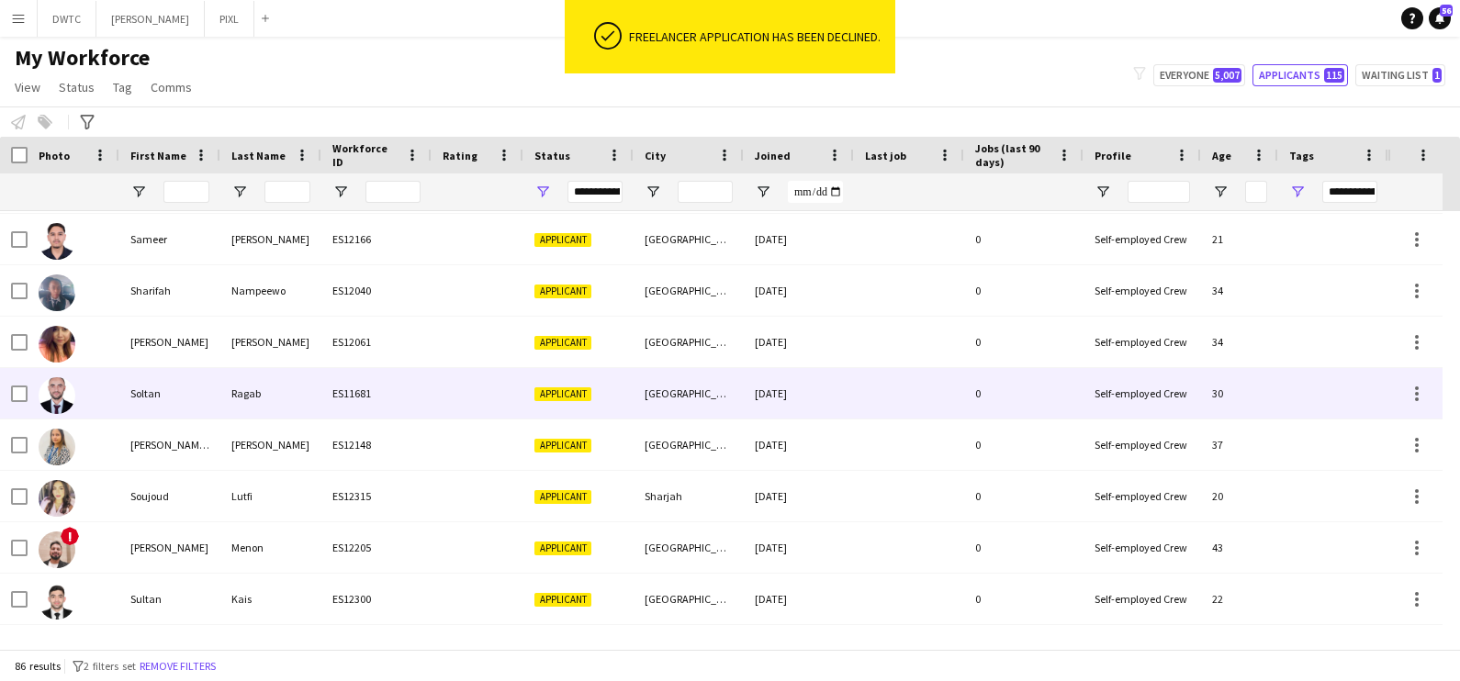
click at [179, 381] on div "Soltan" at bounding box center [169, 393] width 101 height 51
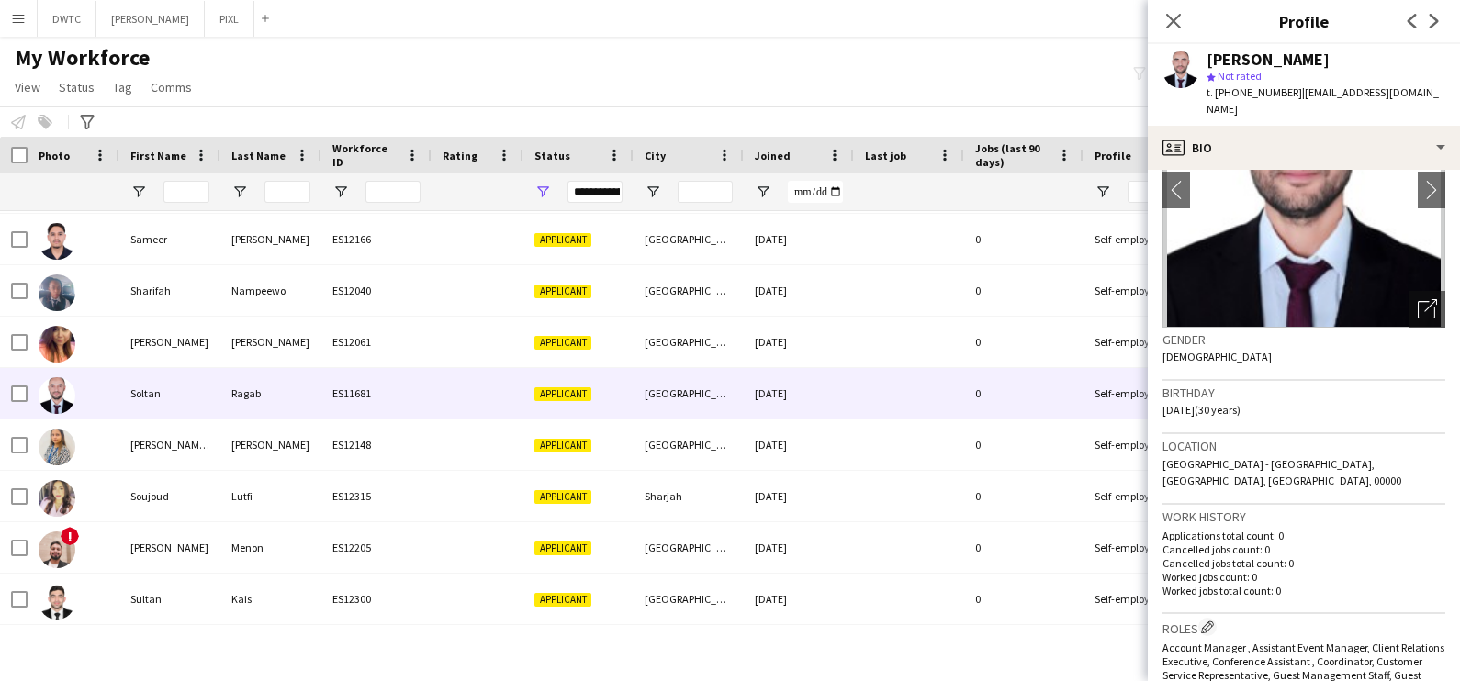
scroll to position [0, 0]
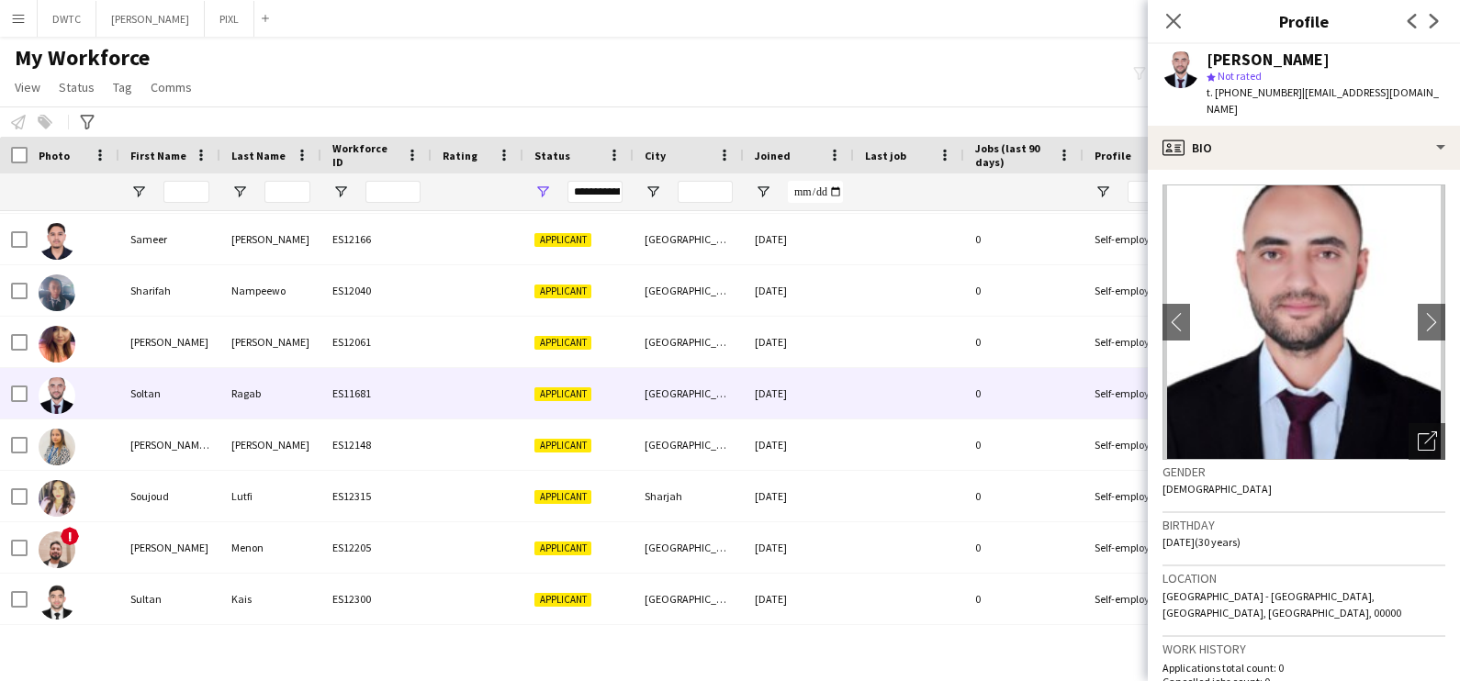
drag, startPoint x: 1412, startPoint y: 421, endPoint x: 1331, endPoint y: 421, distance: 81.7
click at [1418, 432] on icon "Open photos pop-in" at bounding box center [1427, 441] width 19 height 19
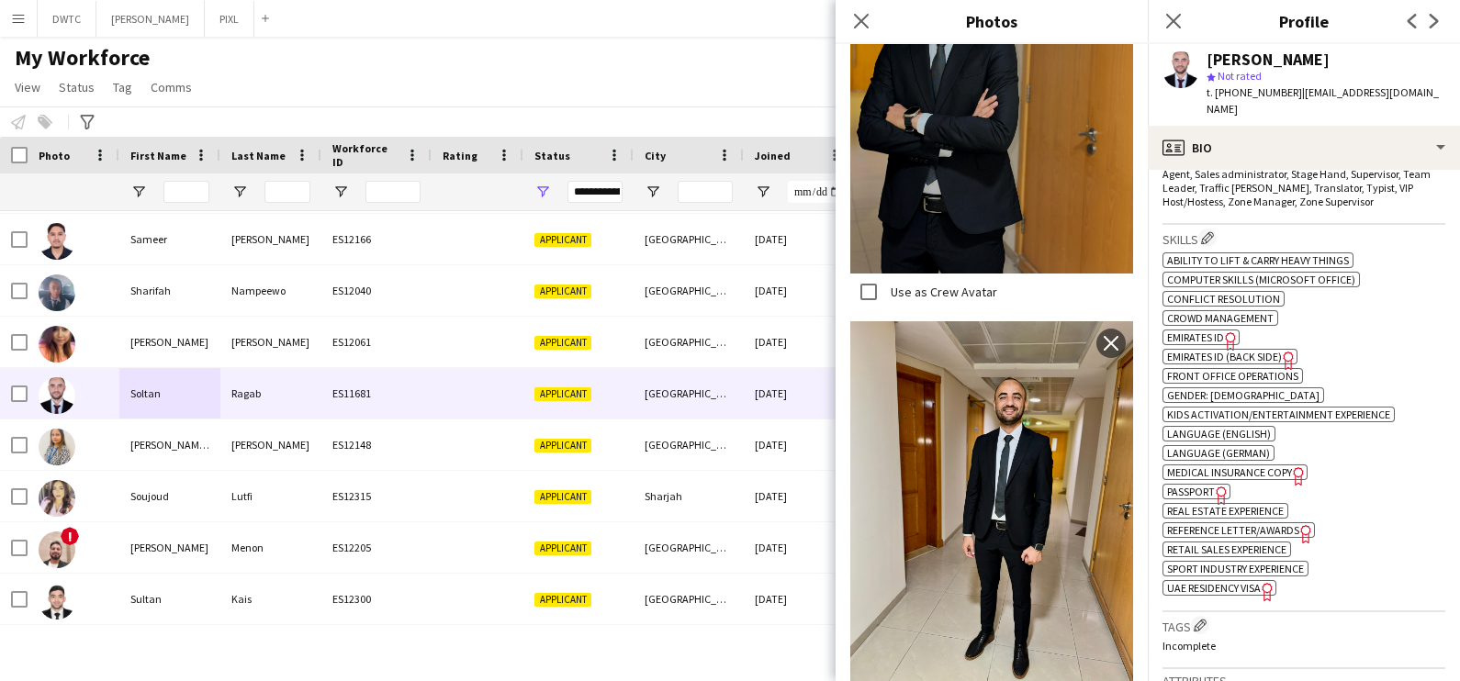
scroll to position [1148, 0]
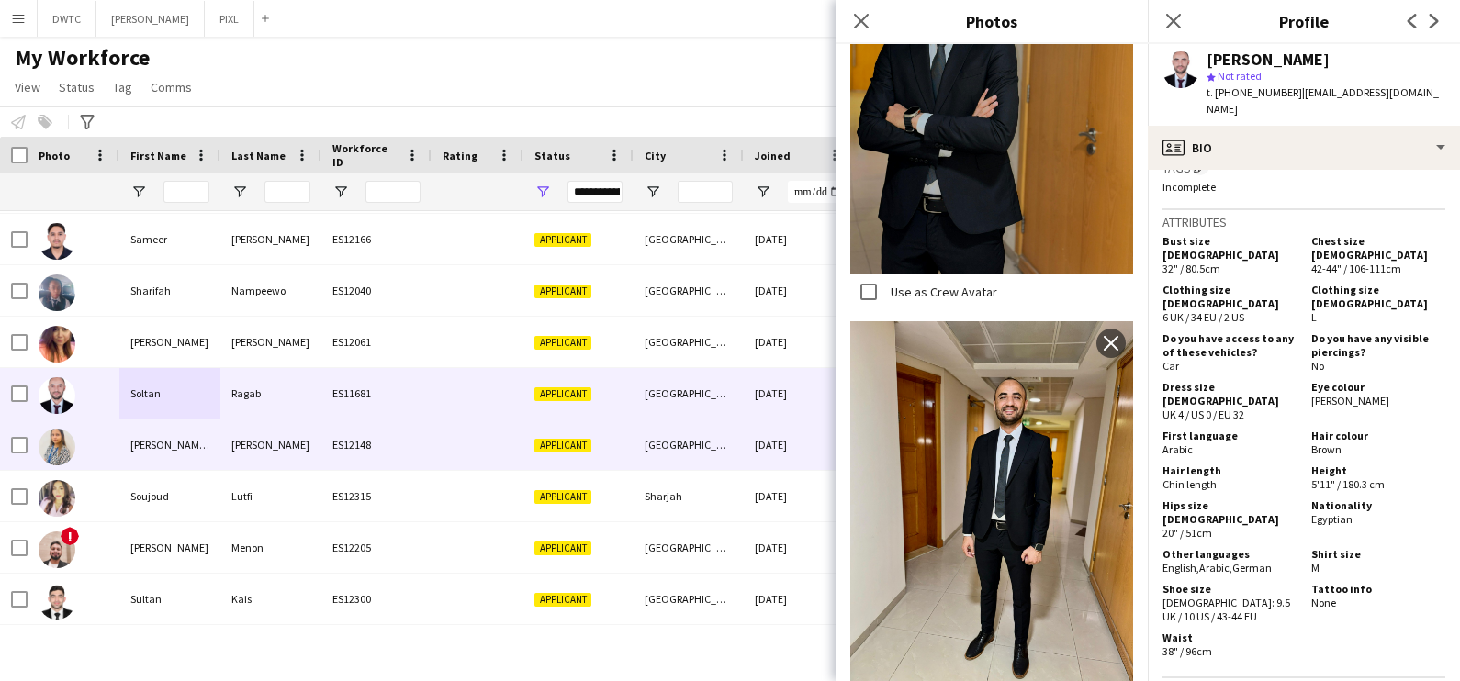
click at [358, 444] on div "ES12148" at bounding box center [376, 445] width 110 height 51
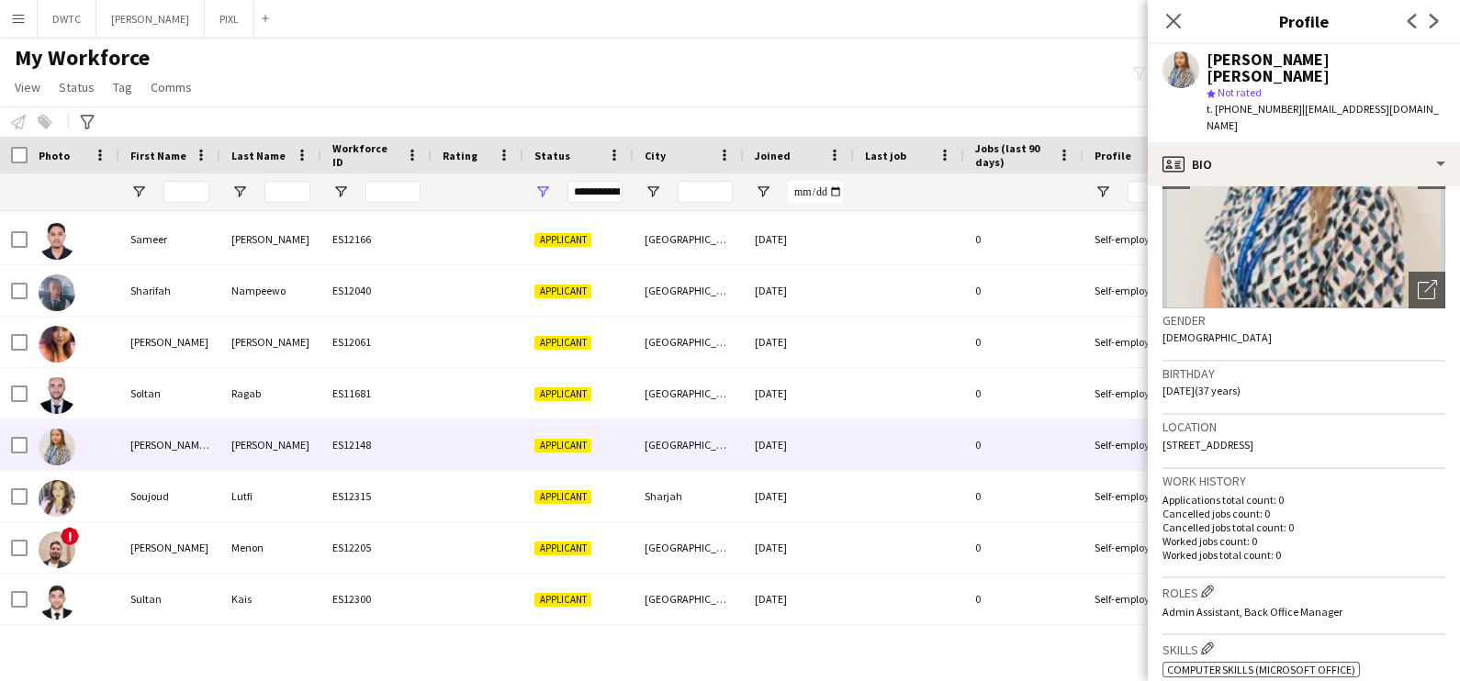
scroll to position [0, 0]
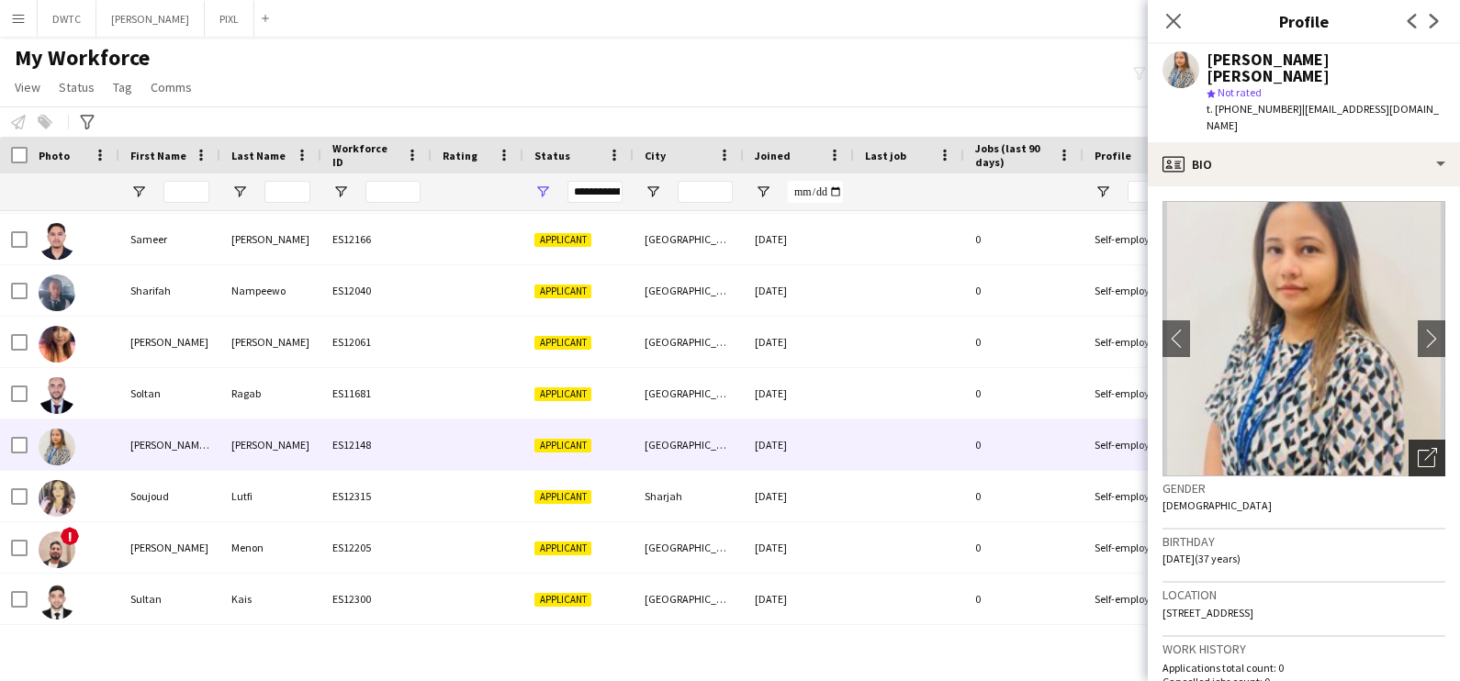
click at [1418, 448] on icon "Open photos pop-in" at bounding box center [1427, 457] width 19 height 19
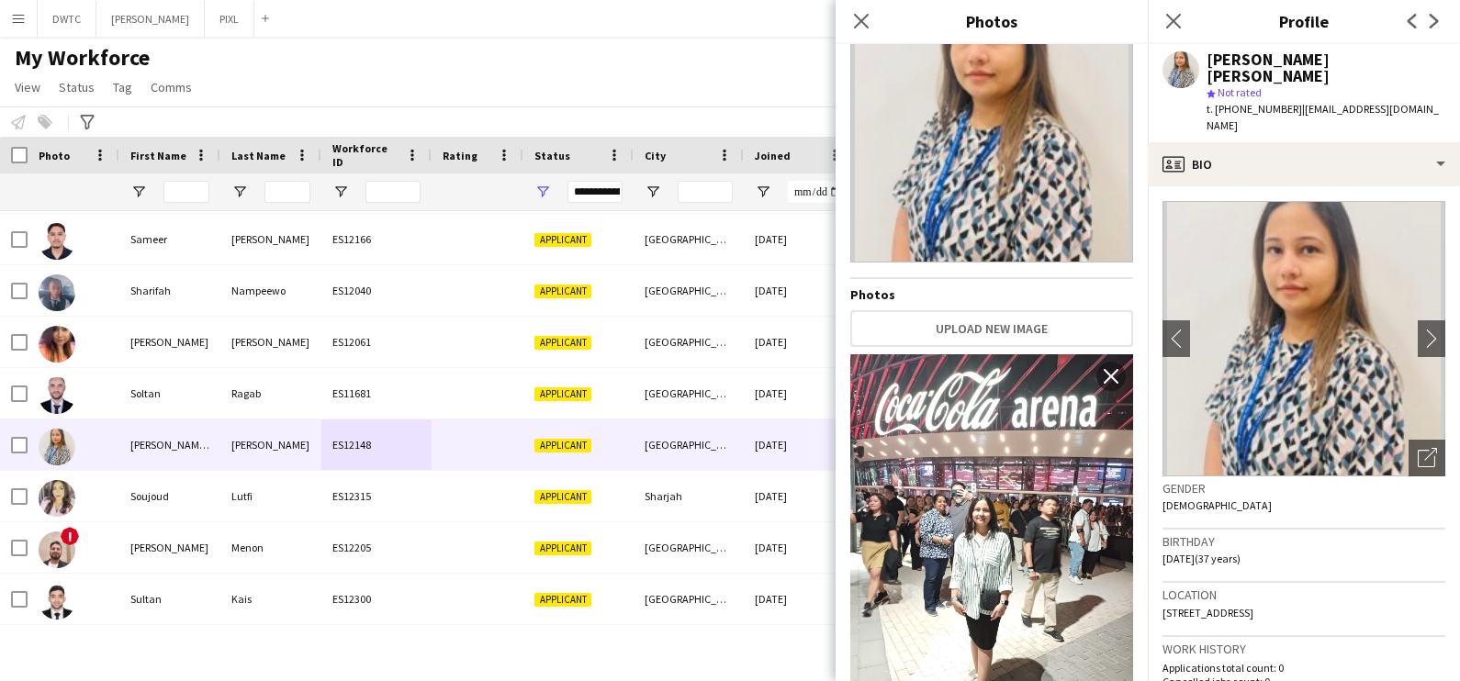
scroll to position [144, 0]
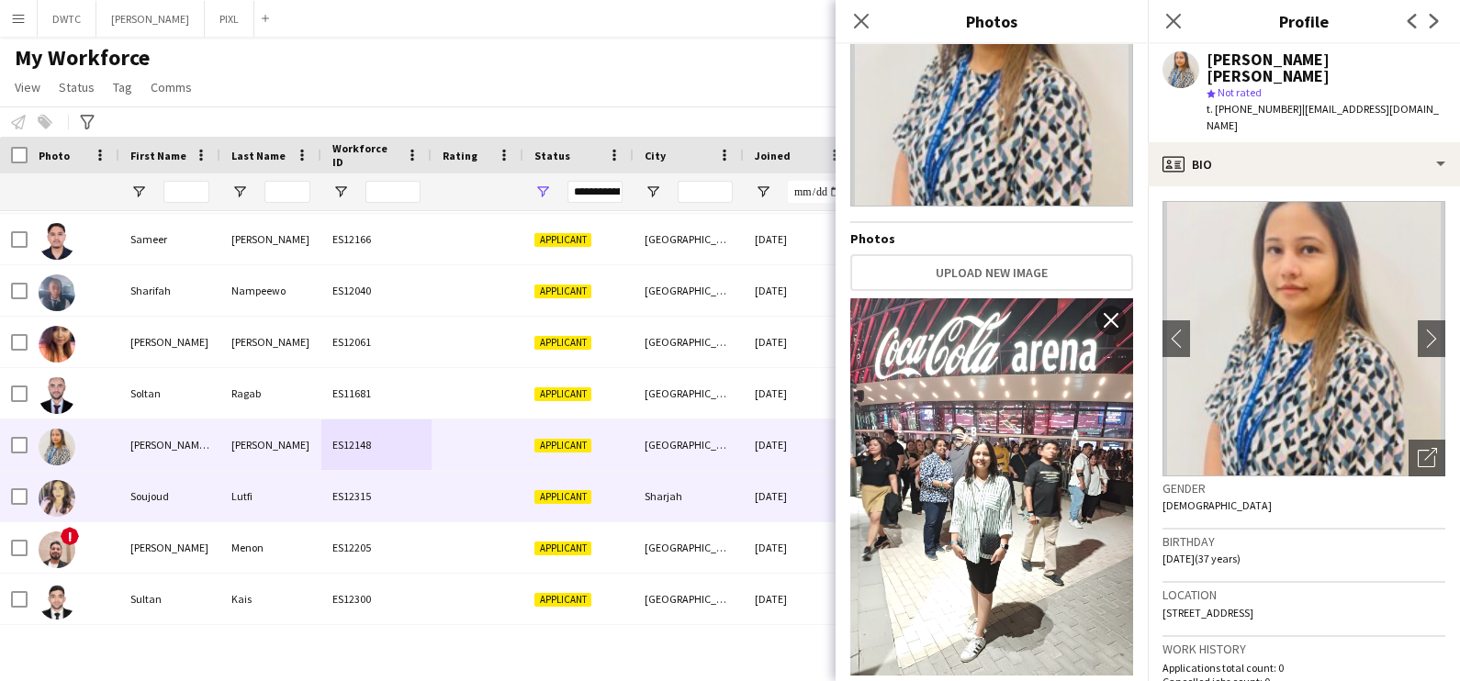
click at [140, 484] on div "Soujoud" at bounding box center [169, 496] width 101 height 51
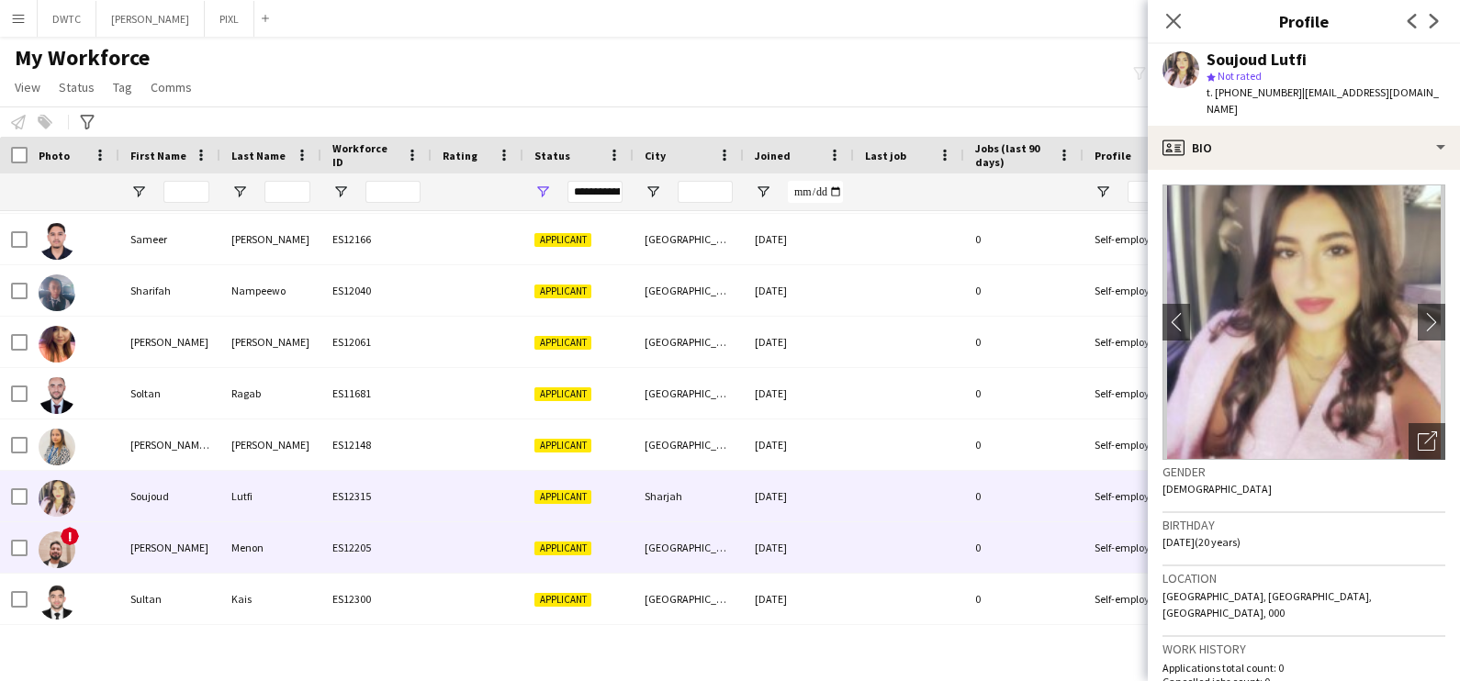
click at [133, 545] on div "Sudeep" at bounding box center [169, 547] width 101 height 51
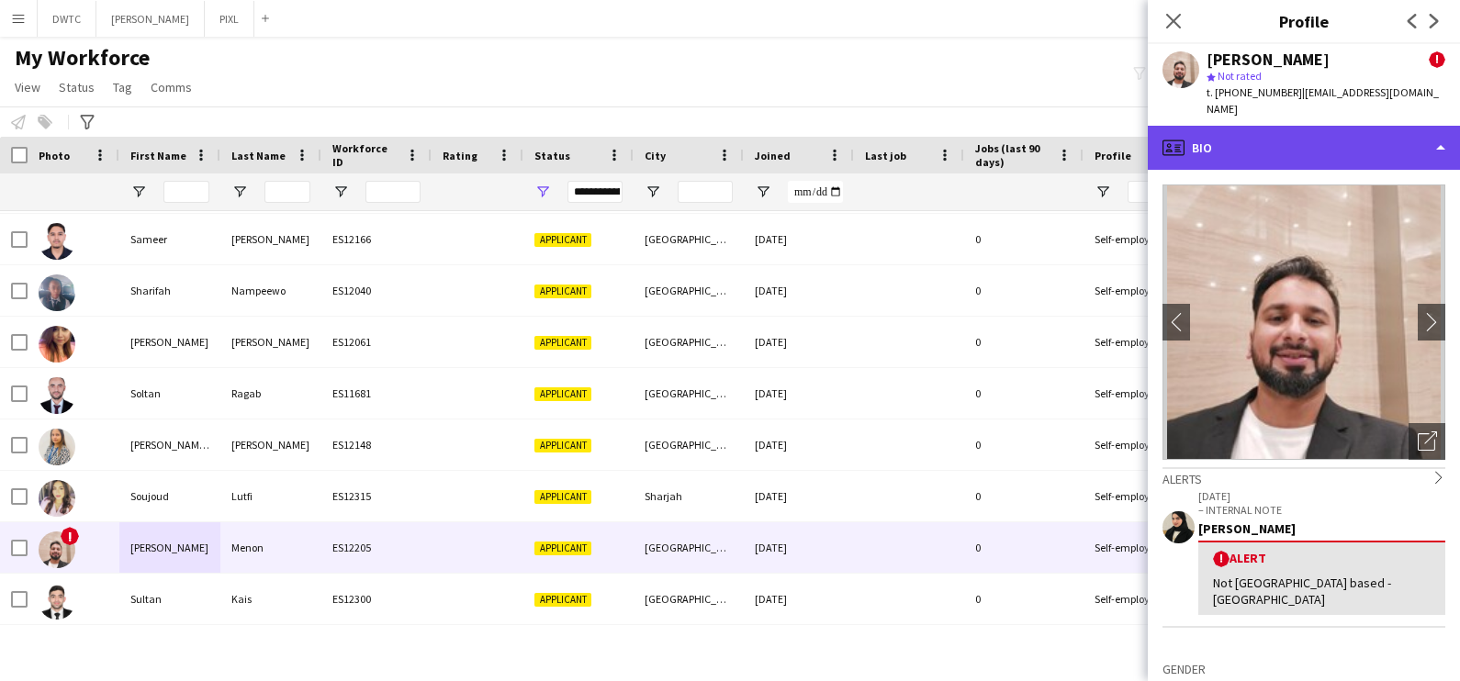
click at [1295, 127] on div "profile Bio" at bounding box center [1304, 148] width 312 height 44
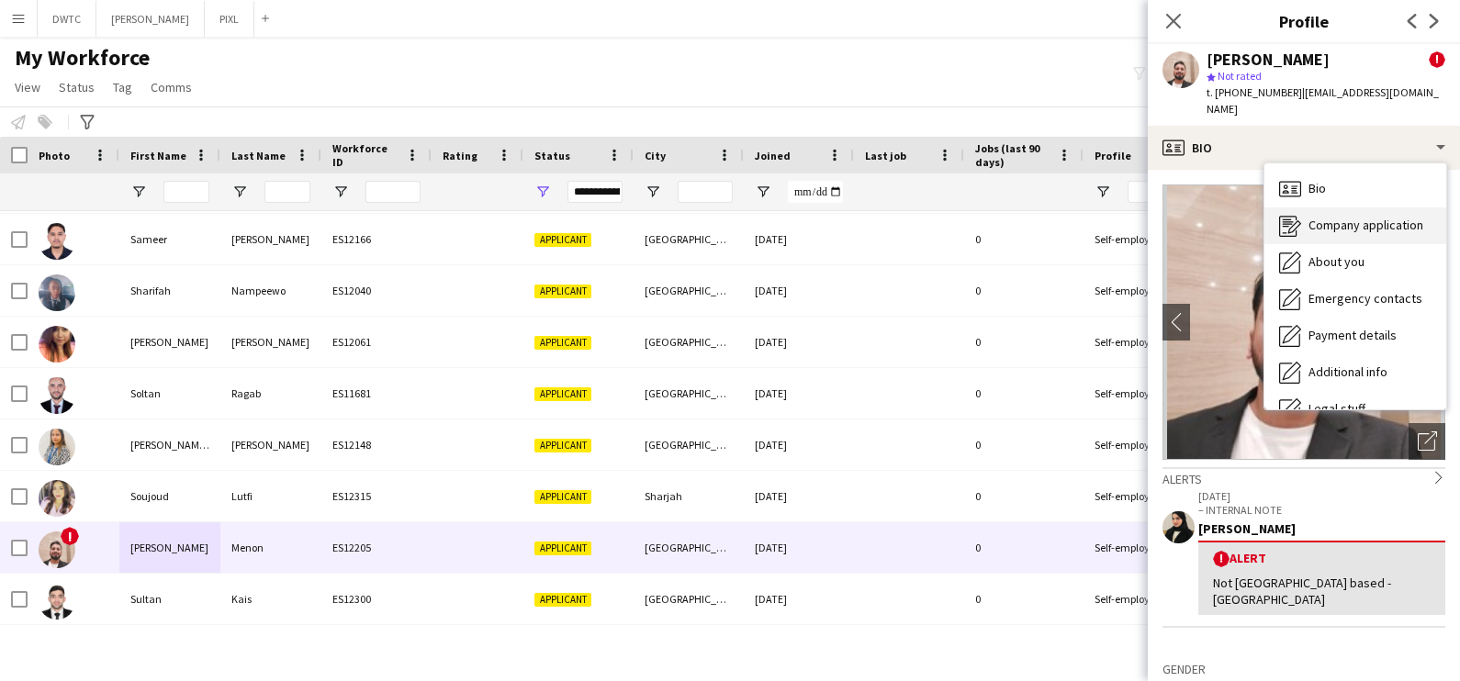
click at [1319, 217] on span "Company application" at bounding box center [1366, 225] width 115 height 17
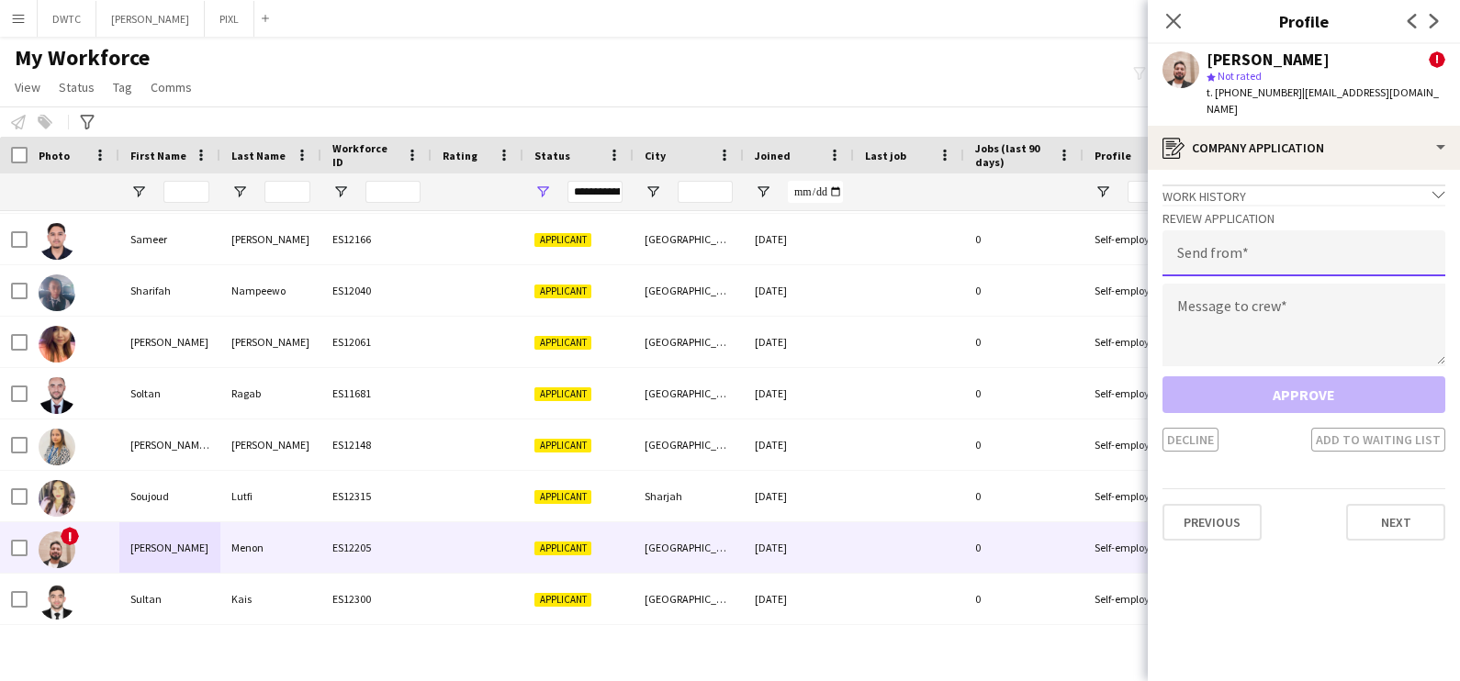
click at [1208, 231] on input "email" at bounding box center [1304, 253] width 283 height 46
type input "**********"
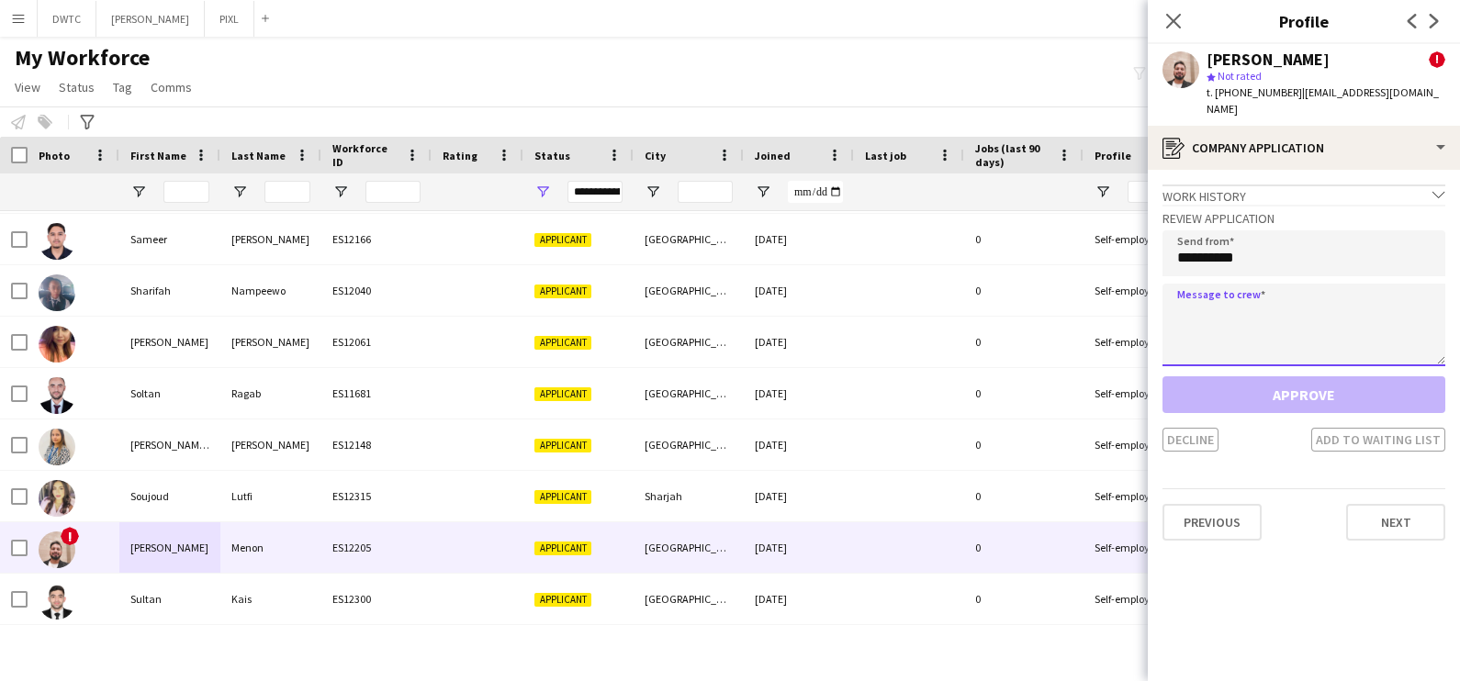
click at [1215, 297] on textarea at bounding box center [1304, 325] width 283 height 83
paste textarea "**********"
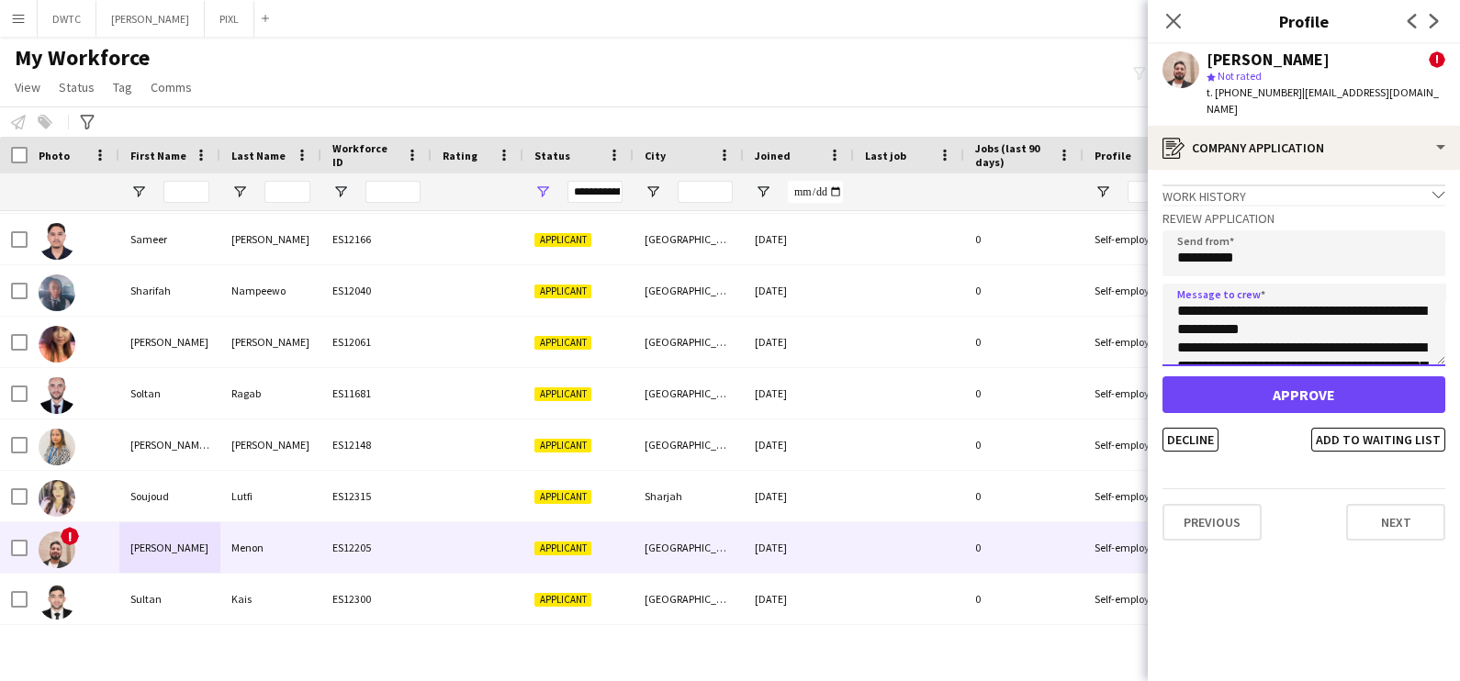
scroll to position [140, 0]
type textarea "**********"
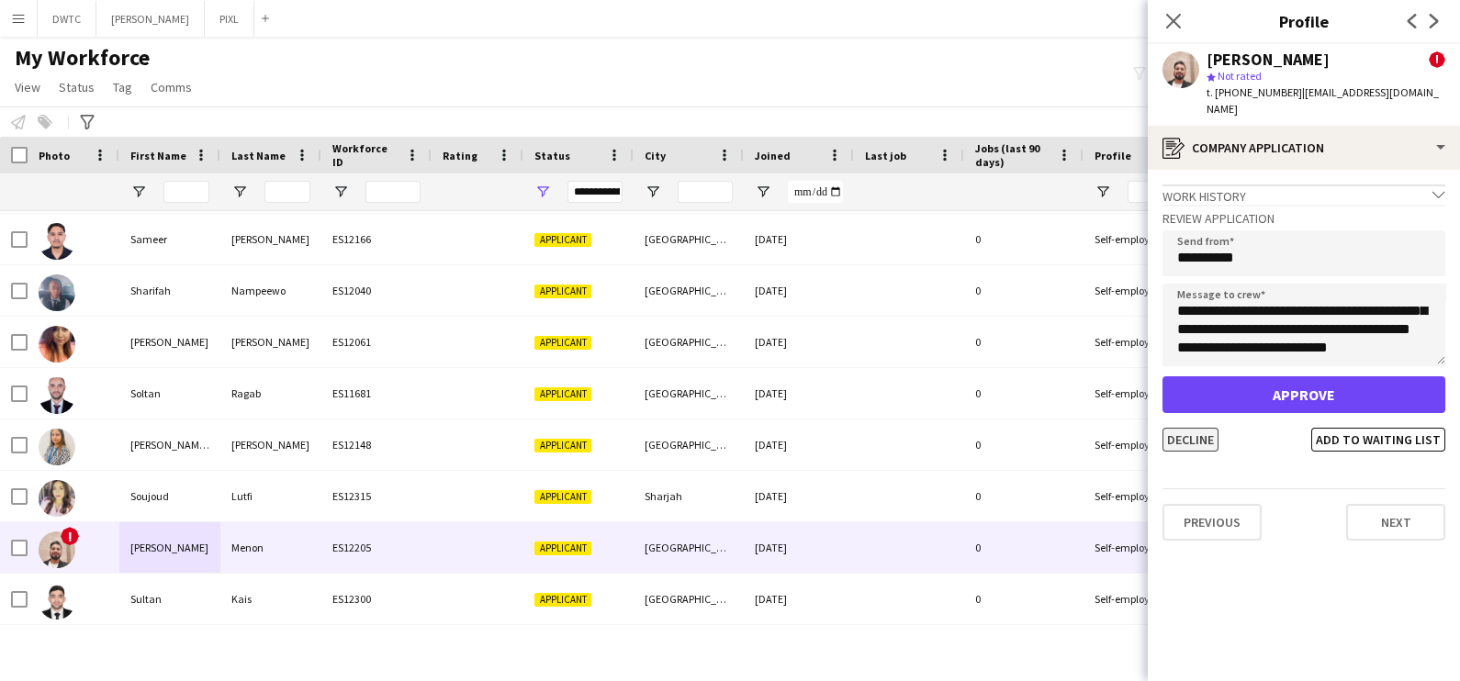
click at [1208, 428] on button "Decline" at bounding box center [1191, 440] width 56 height 24
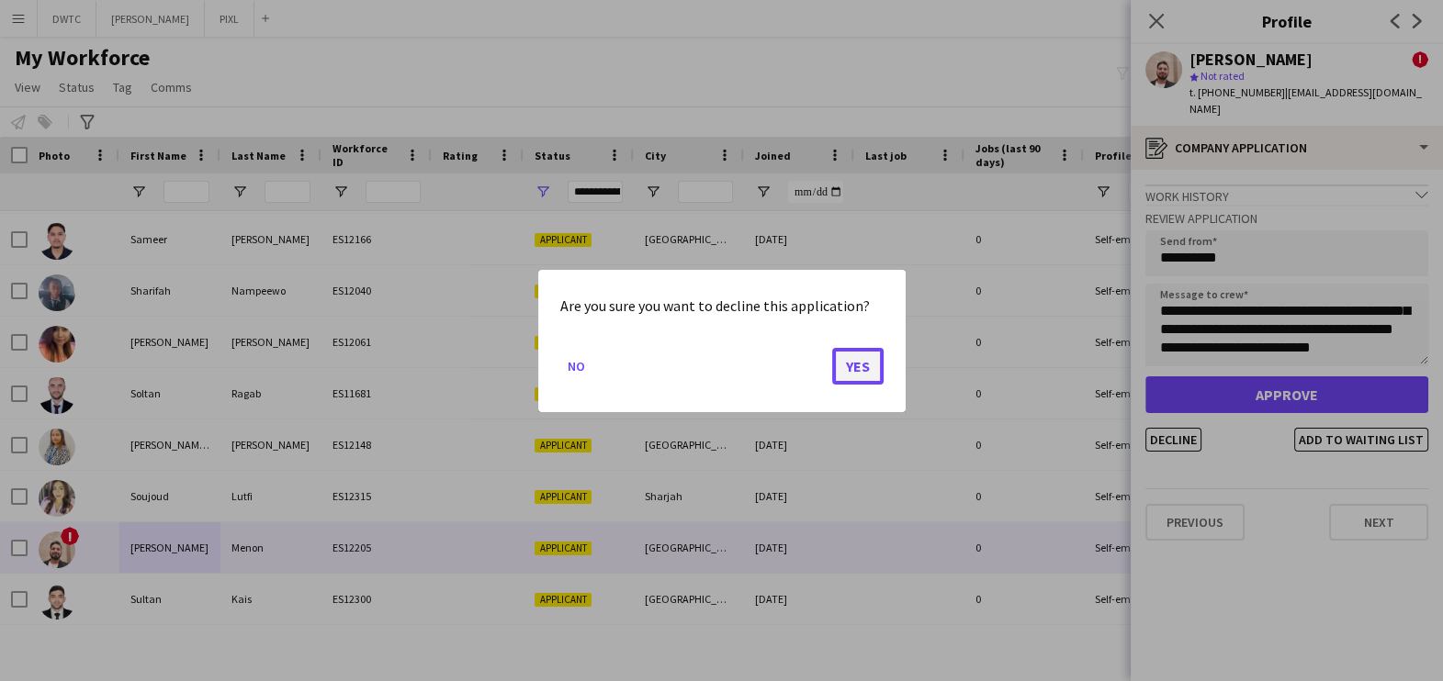
click at [858, 368] on button "Yes" at bounding box center [857, 365] width 51 height 37
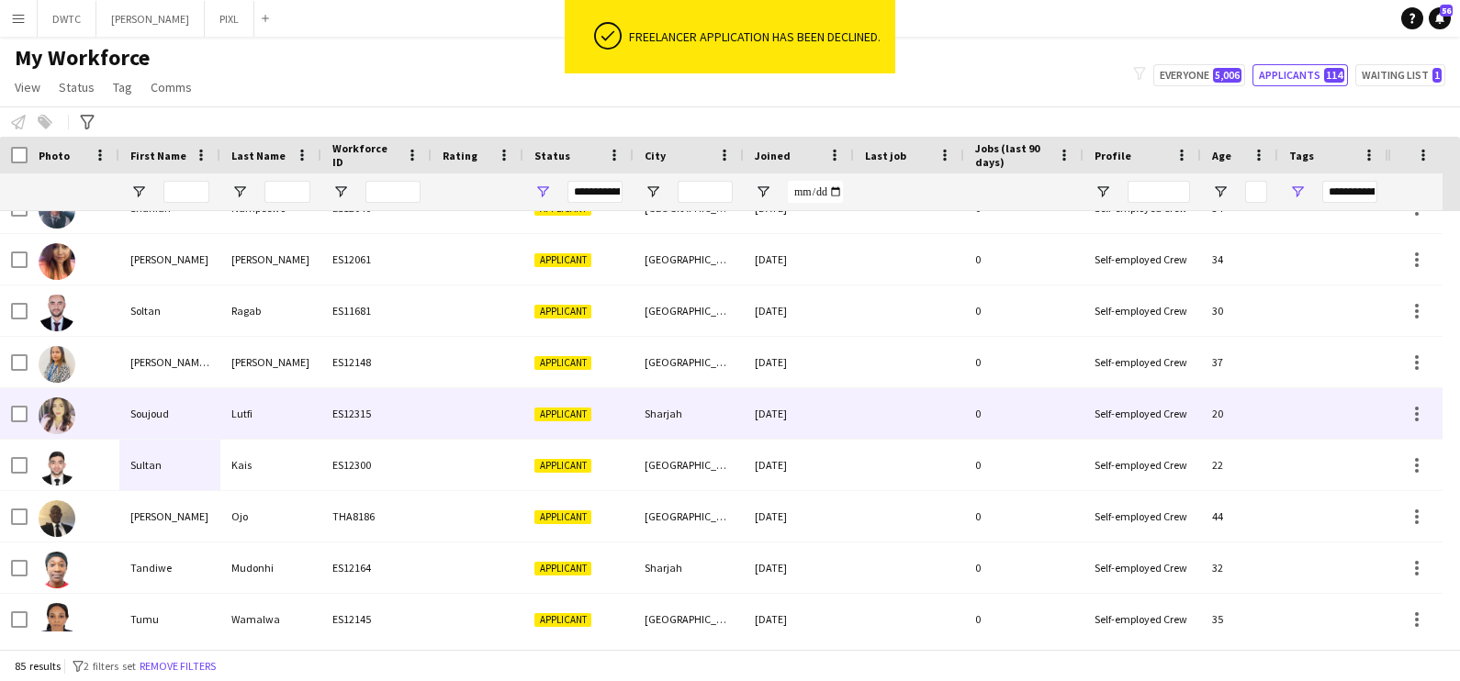
scroll to position [3557, 0]
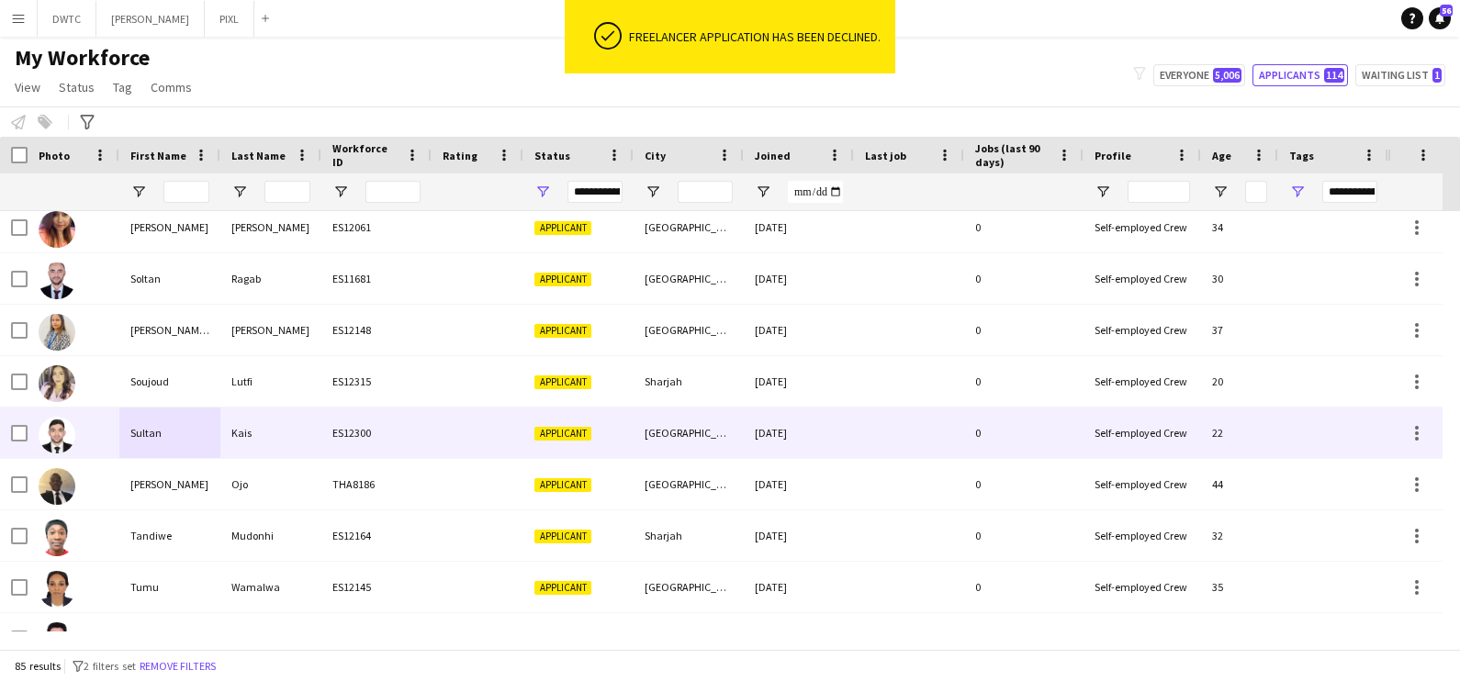
click at [162, 424] on div "Sultan" at bounding box center [169, 433] width 101 height 51
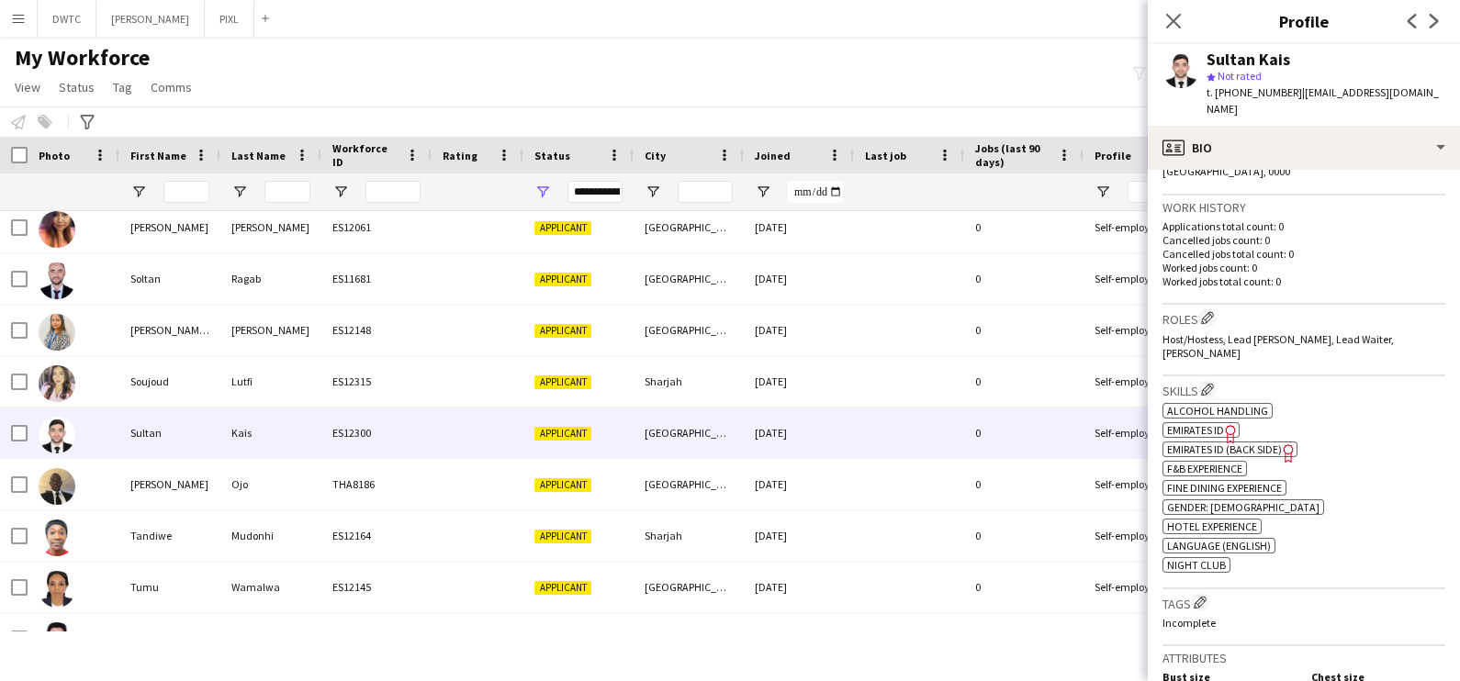
scroll to position [917, 0]
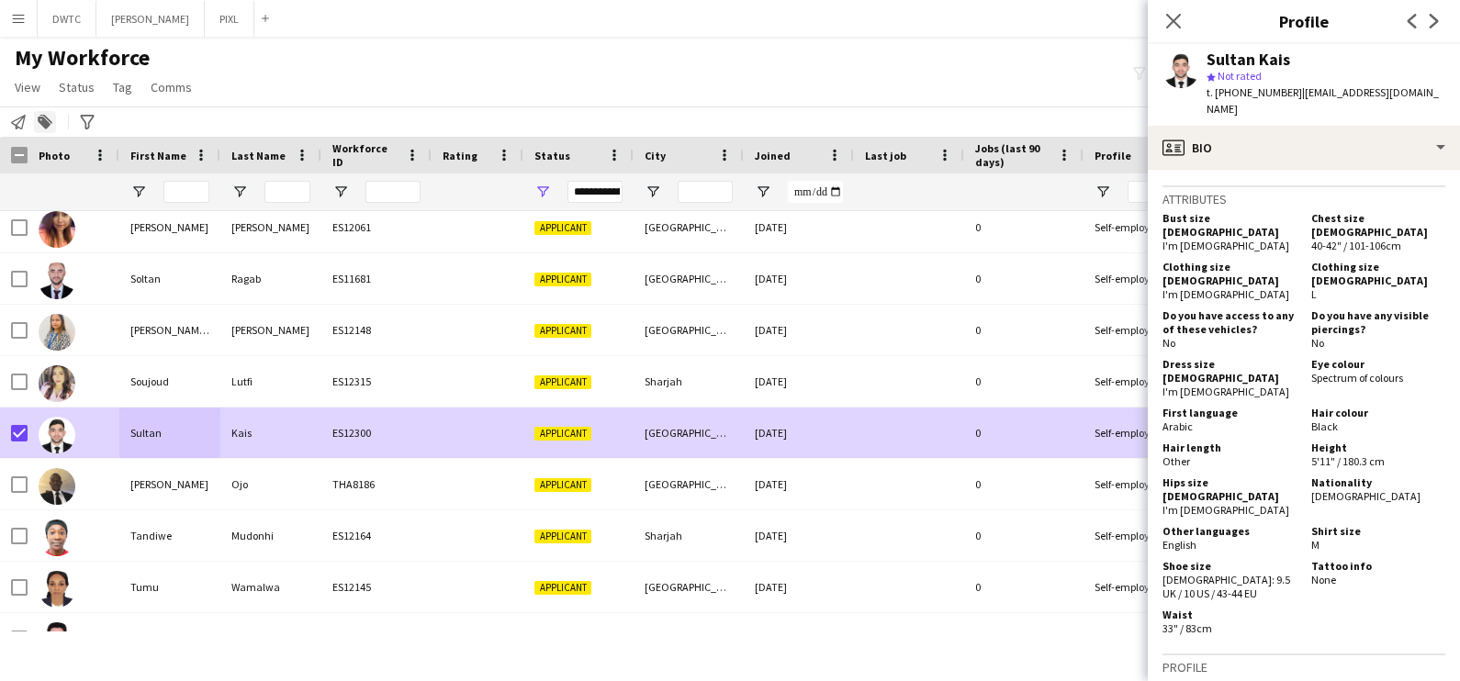
click at [46, 125] on icon at bounding box center [44, 123] width 13 height 13
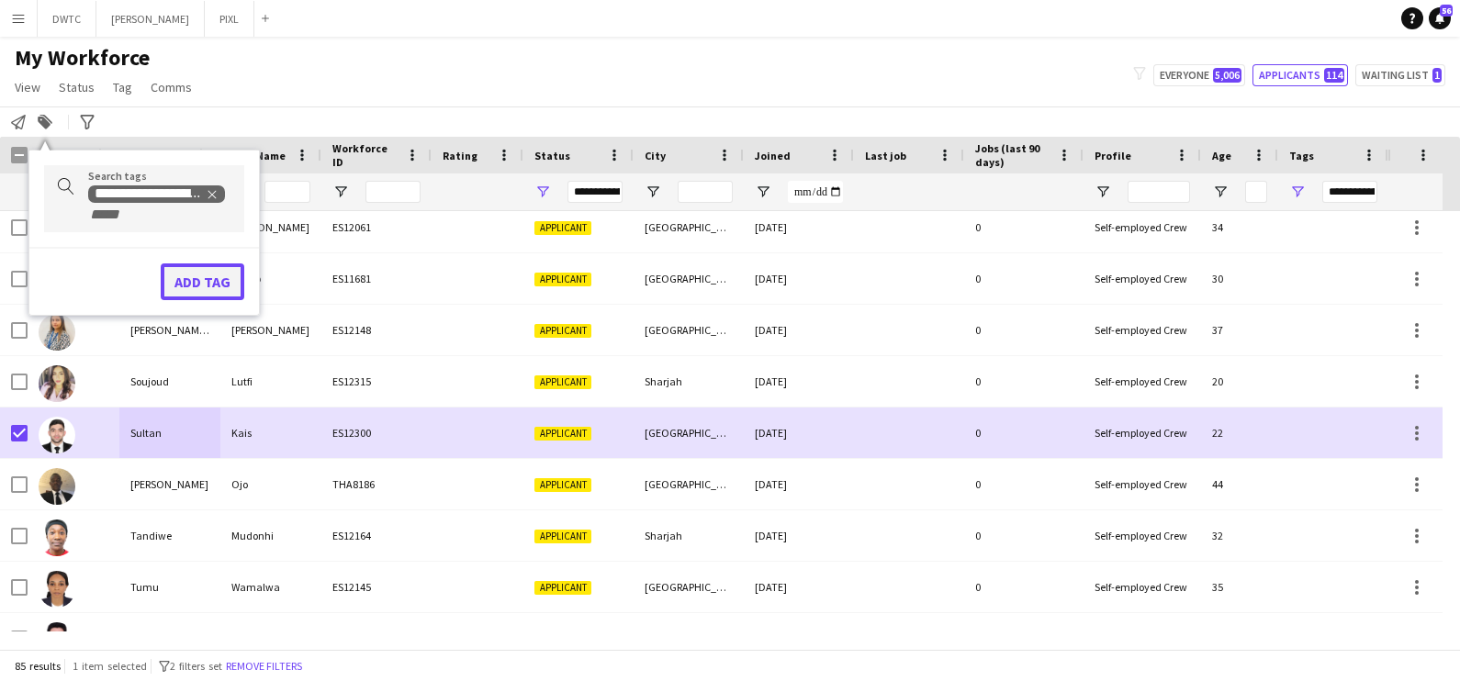
click at [193, 270] on button "Add tag" at bounding box center [203, 282] width 84 height 37
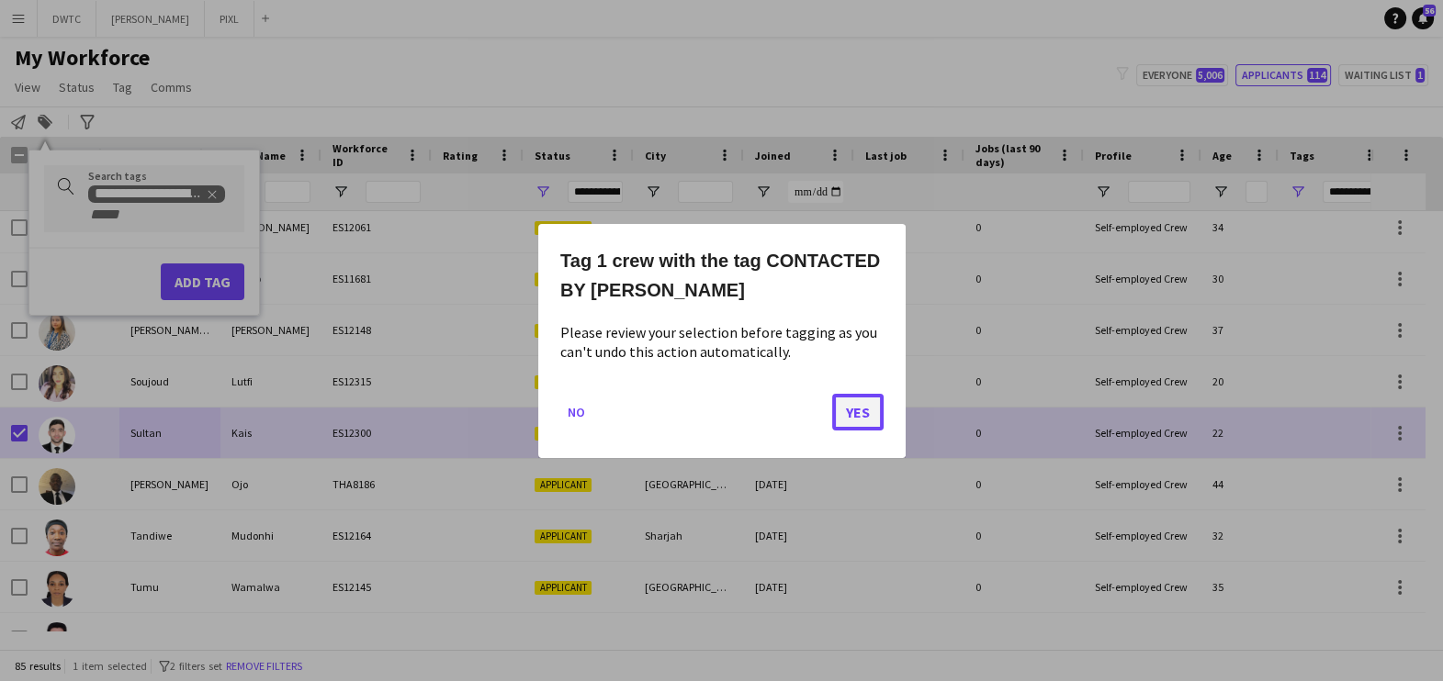
click at [856, 399] on button "Yes" at bounding box center [857, 411] width 51 height 37
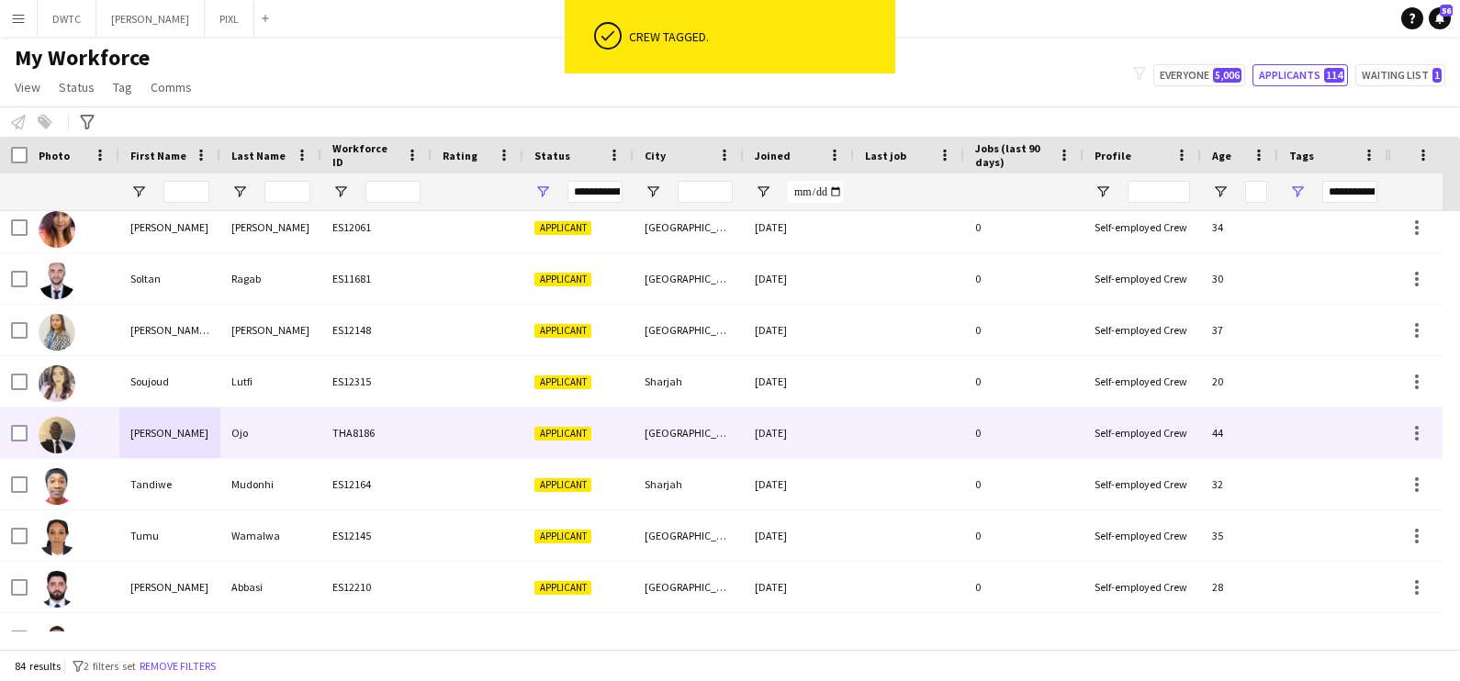
click at [487, 410] on div at bounding box center [478, 433] width 92 height 51
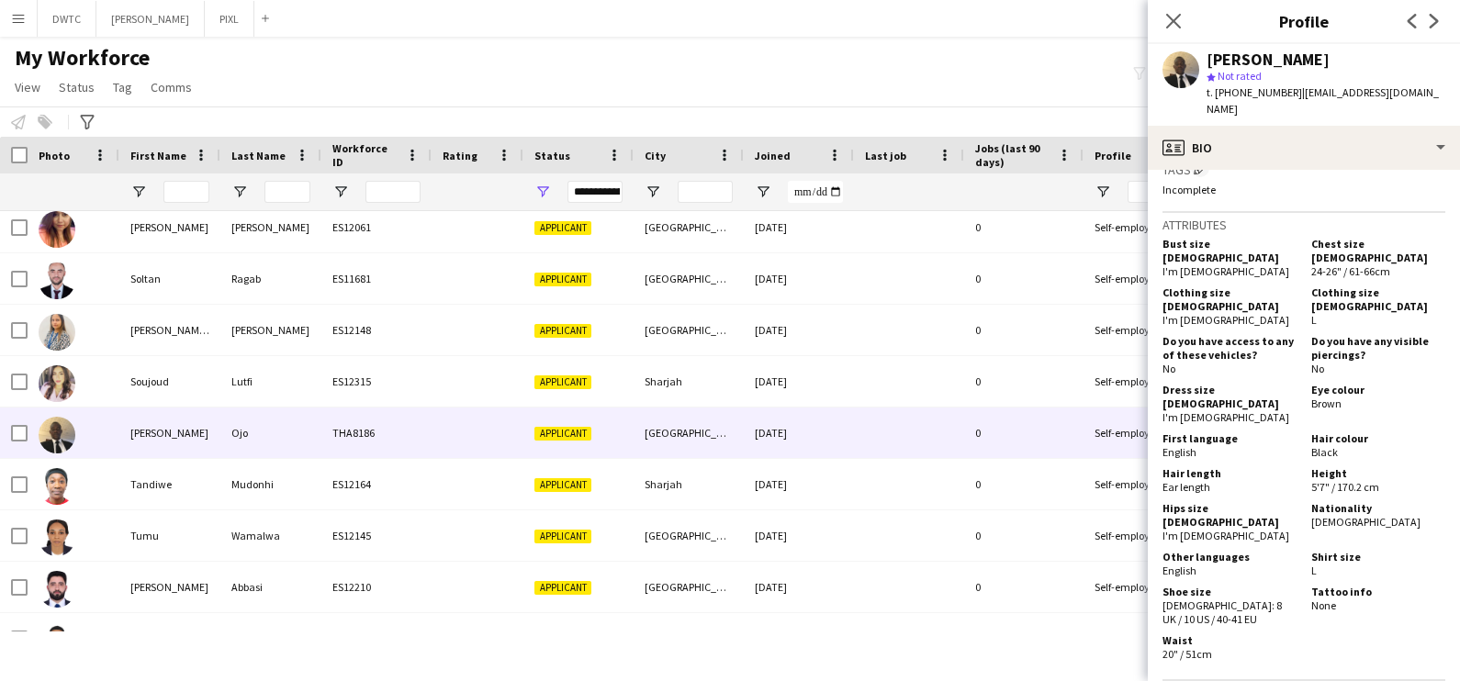
scroll to position [0, 0]
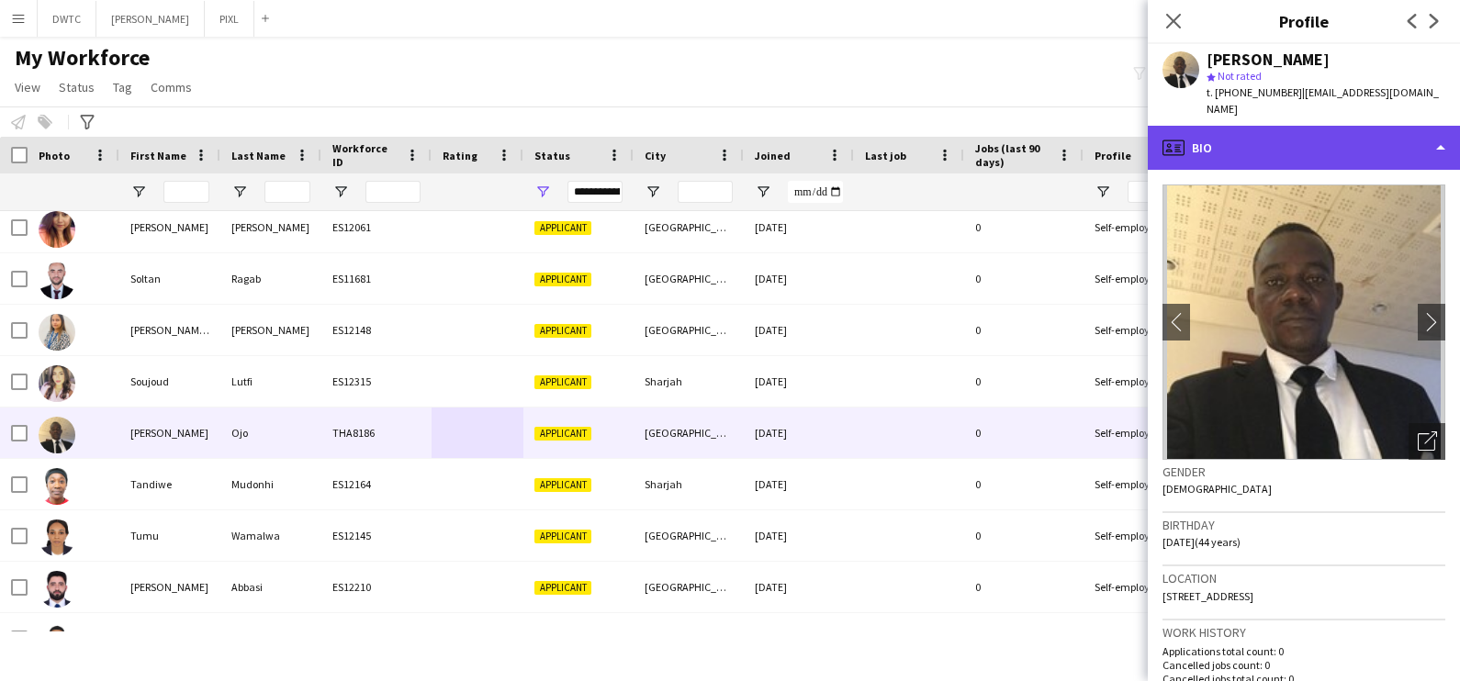
click at [1329, 139] on div "profile Bio" at bounding box center [1304, 148] width 312 height 44
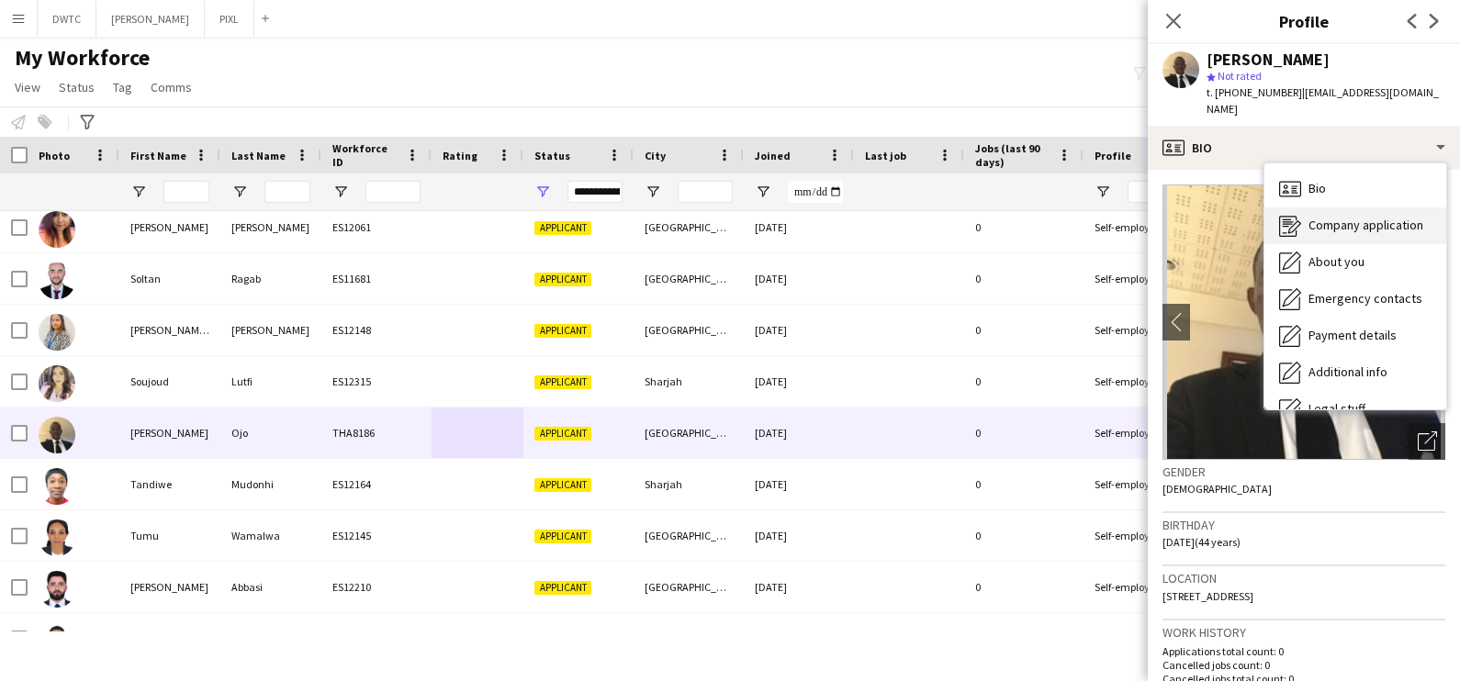
click at [1345, 217] on span "Company application" at bounding box center [1366, 225] width 115 height 17
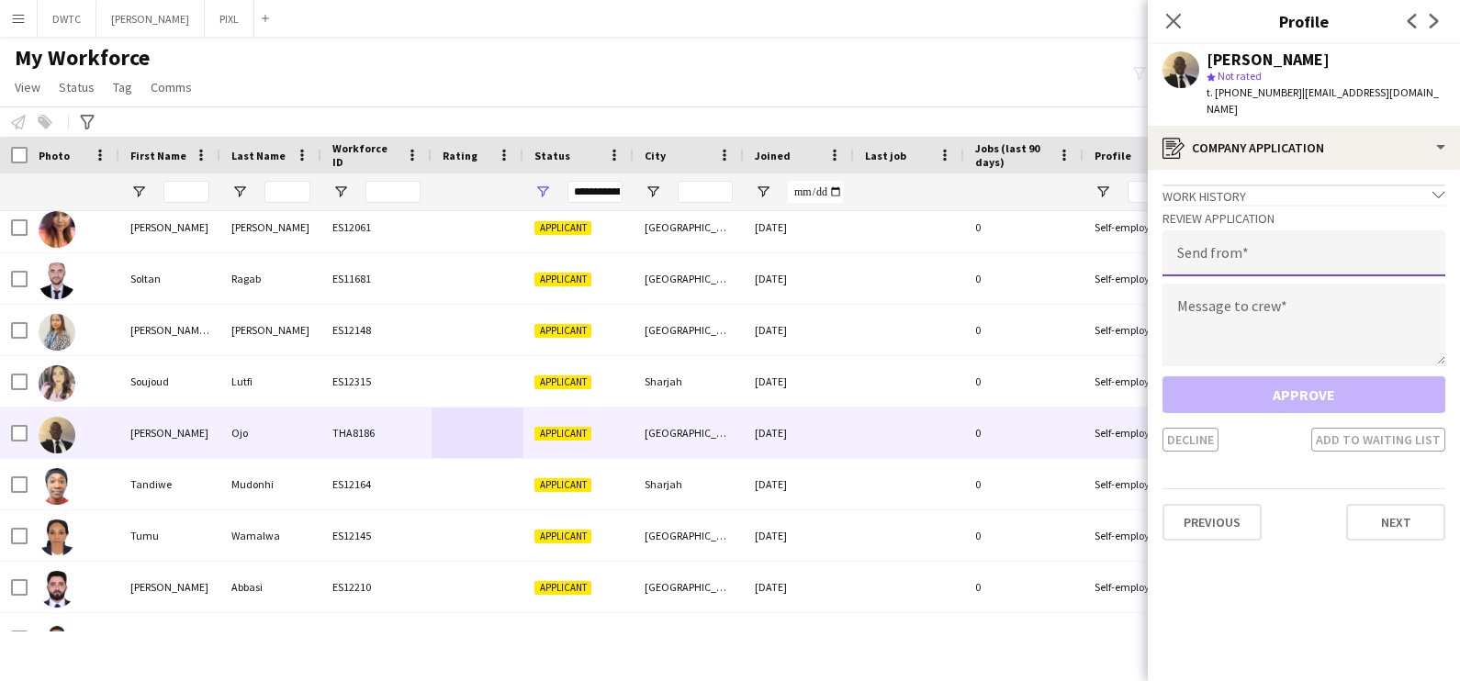
click at [1282, 230] on input "email" at bounding box center [1304, 253] width 283 height 46
type input "**********"
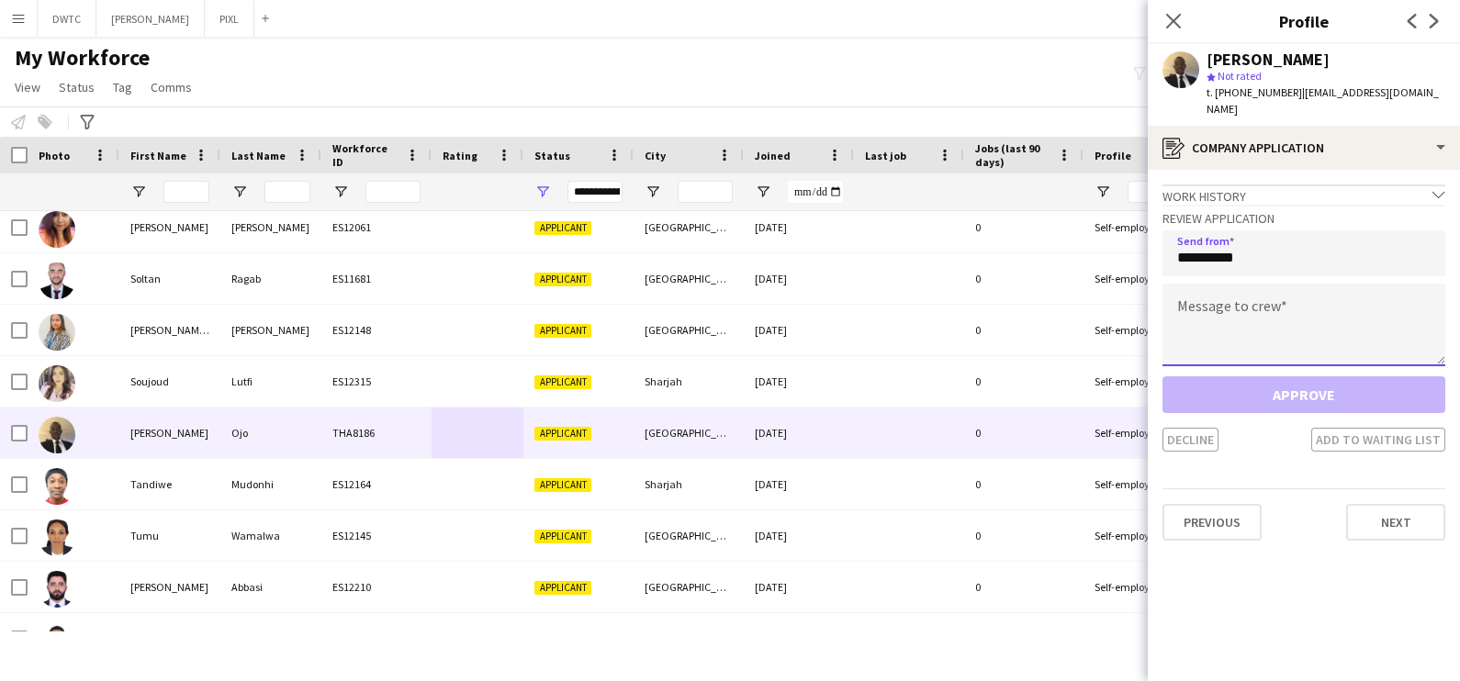
click at [1231, 290] on textarea at bounding box center [1304, 325] width 283 height 83
paste textarea "**********"
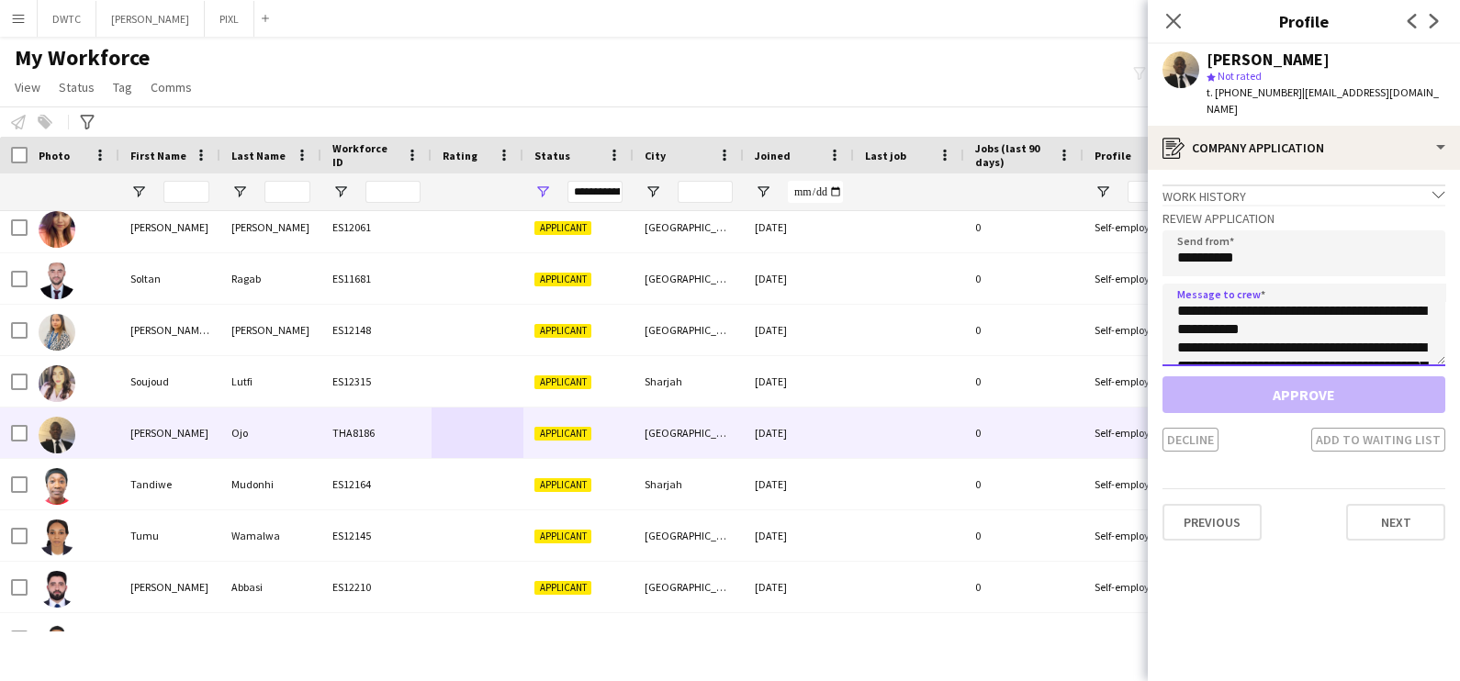
scroll to position [140, 0]
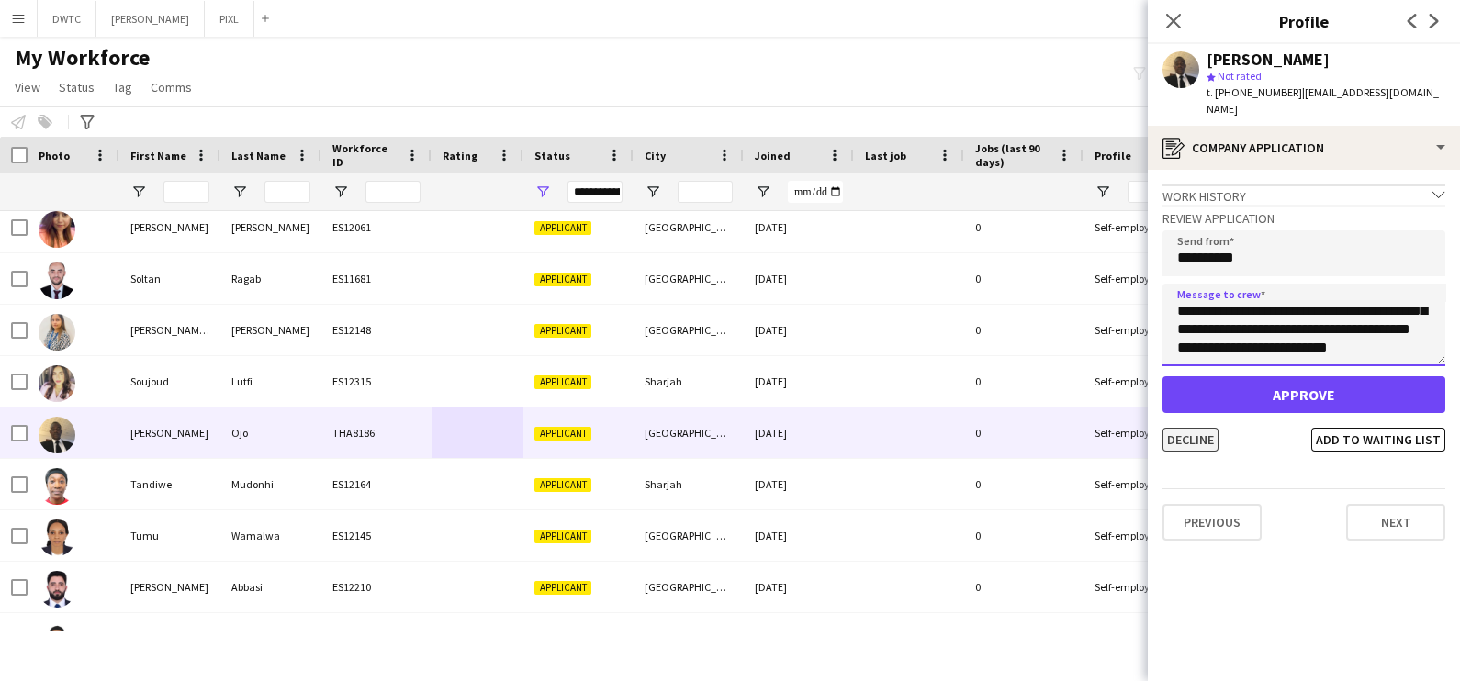
type textarea "**********"
click at [1175, 428] on button "Decline" at bounding box center [1191, 440] width 56 height 24
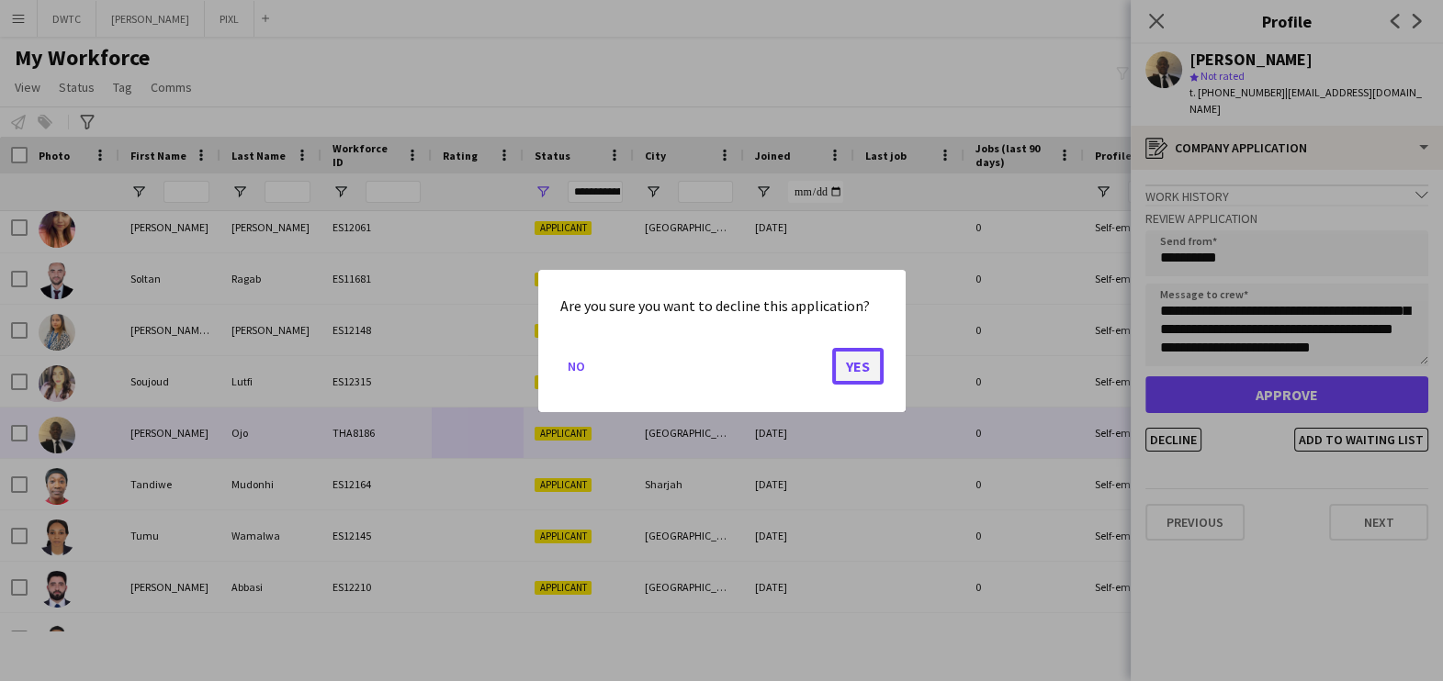
click at [876, 354] on button "Yes" at bounding box center [857, 365] width 51 height 37
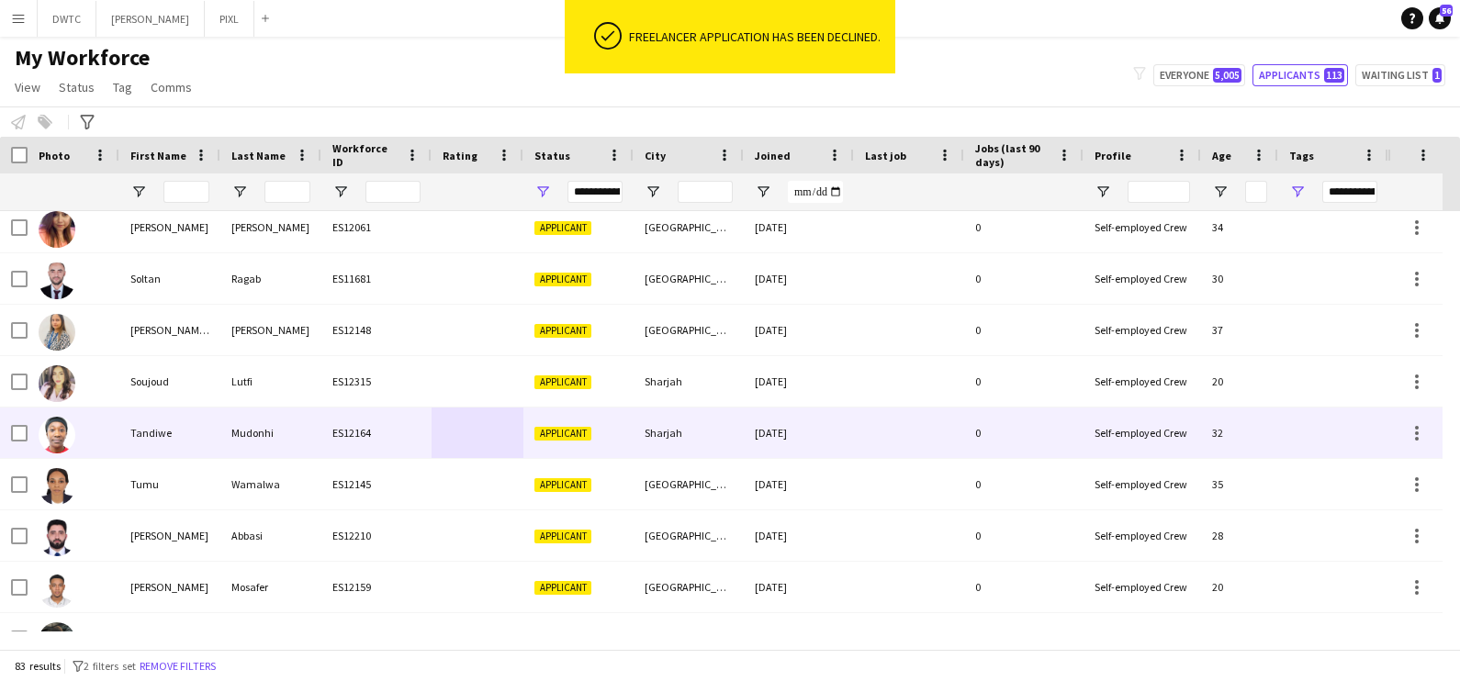
click at [380, 432] on div "ES12164" at bounding box center [376, 433] width 110 height 51
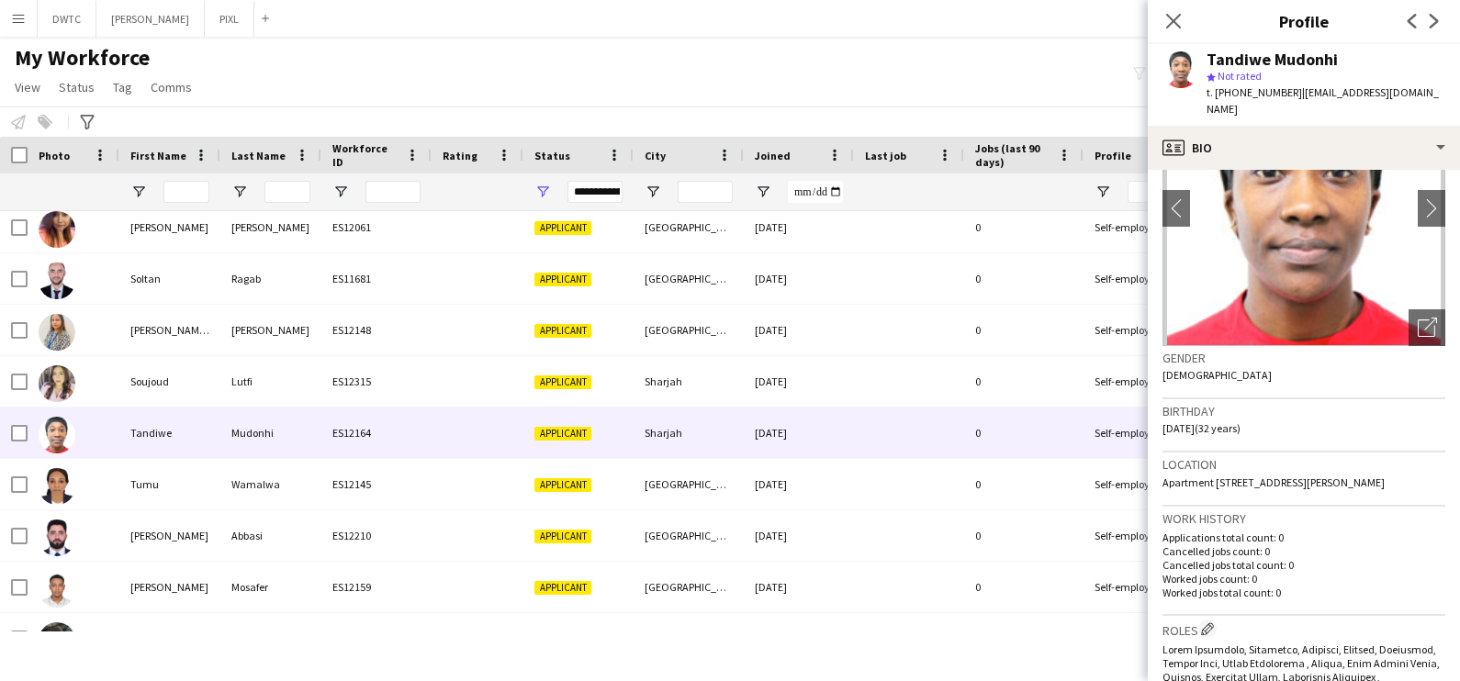
scroll to position [0, 0]
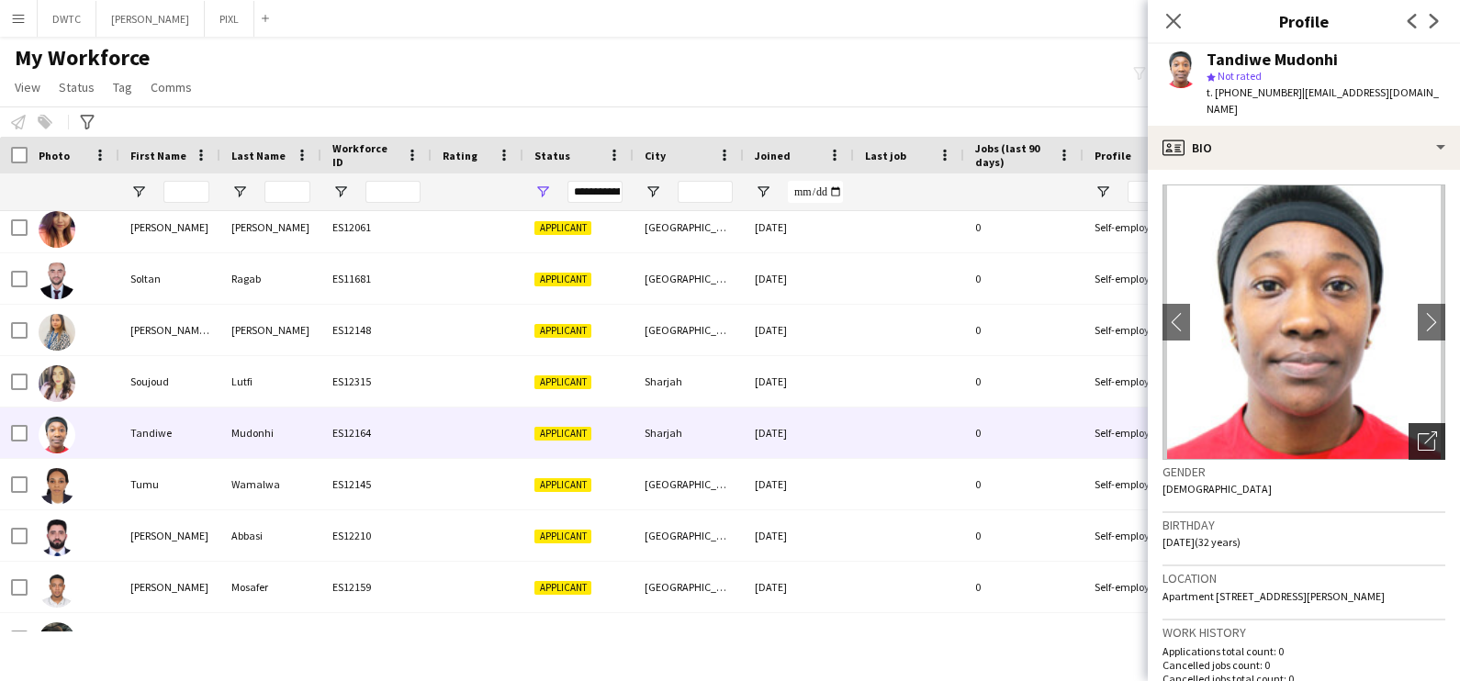
click at [1418, 432] on icon "Open photos pop-in" at bounding box center [1427, 441] width 19 height 19
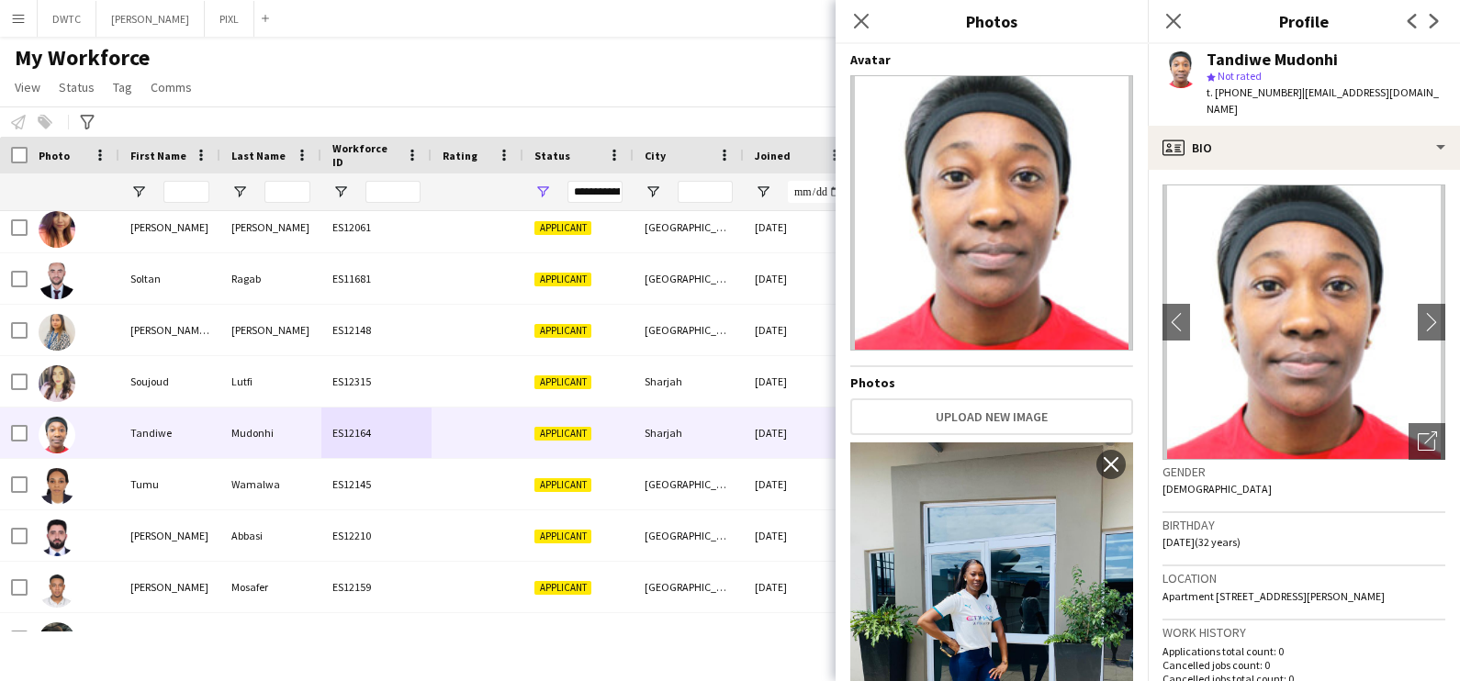
scroll to position [546, 0]
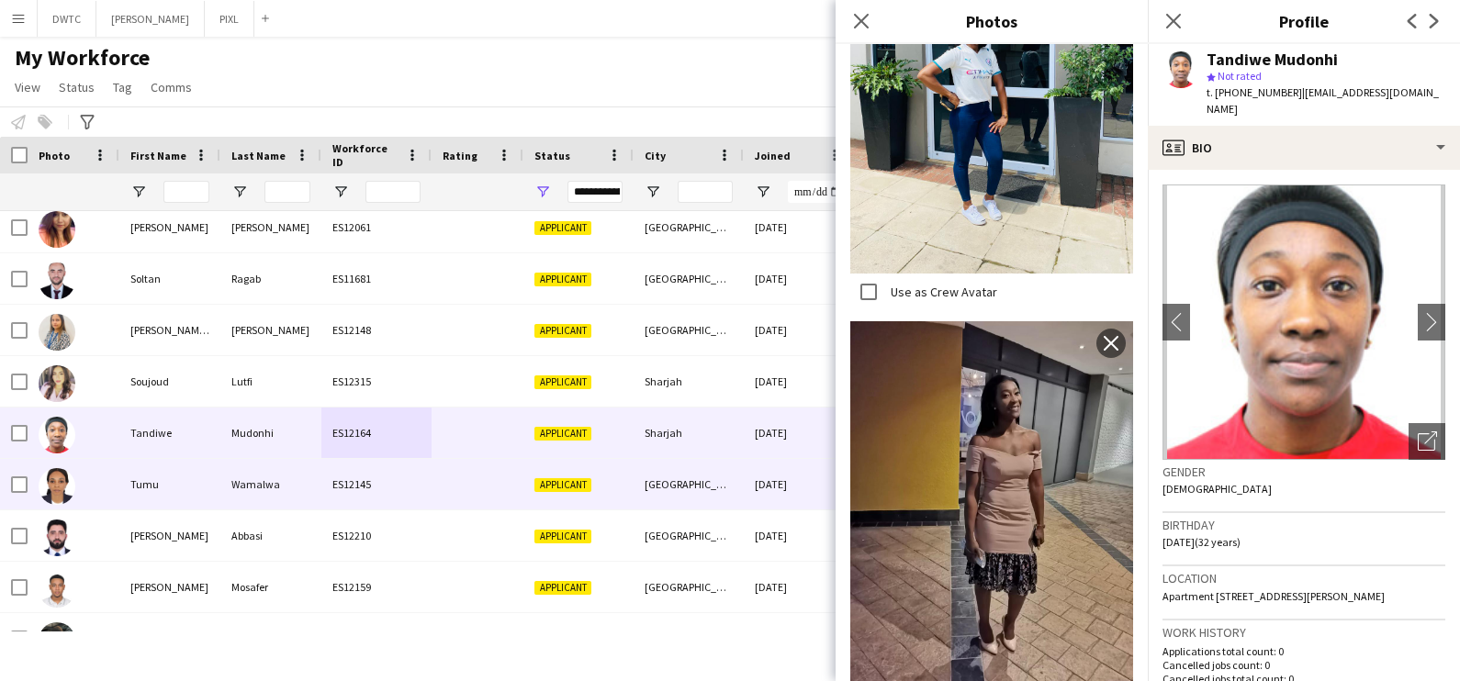
click at [175, 493] on div "Tumu" at bounding box center [169, 484] width 101 height 51
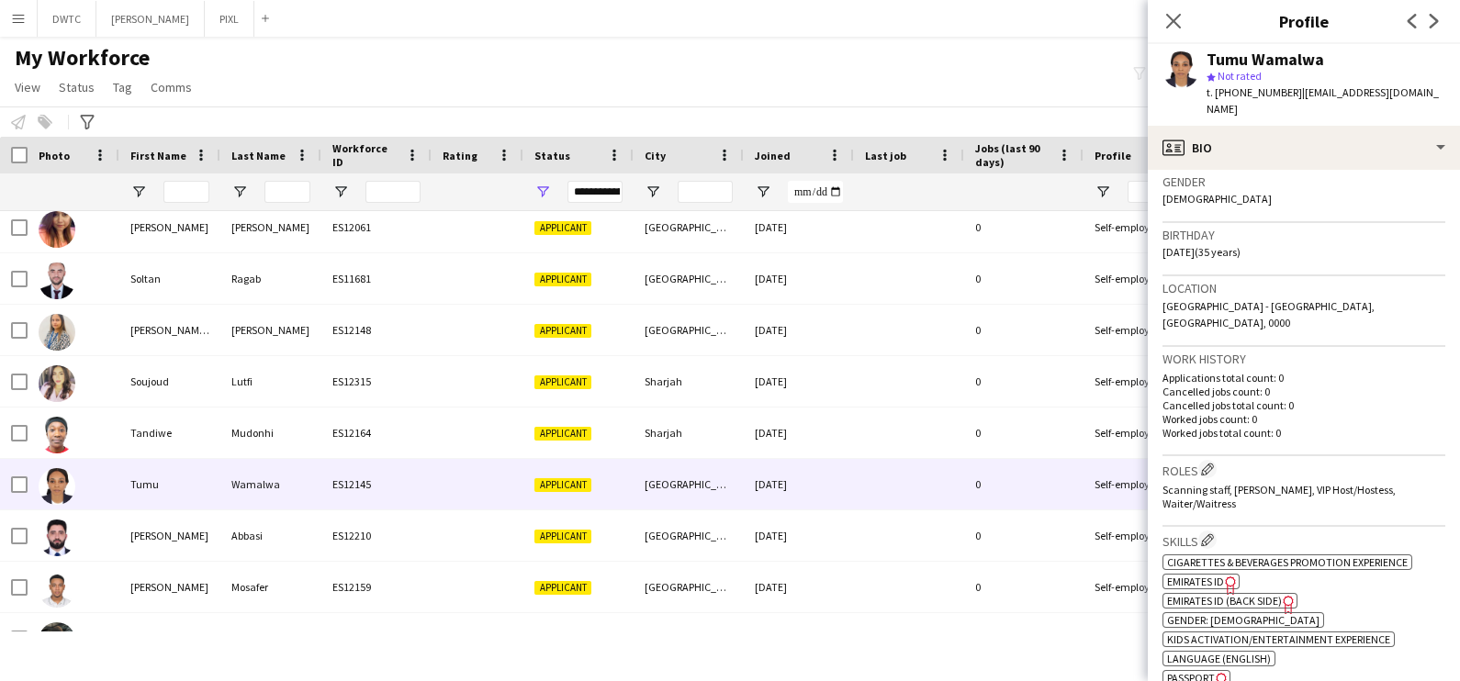
scroll to position [0, 0]
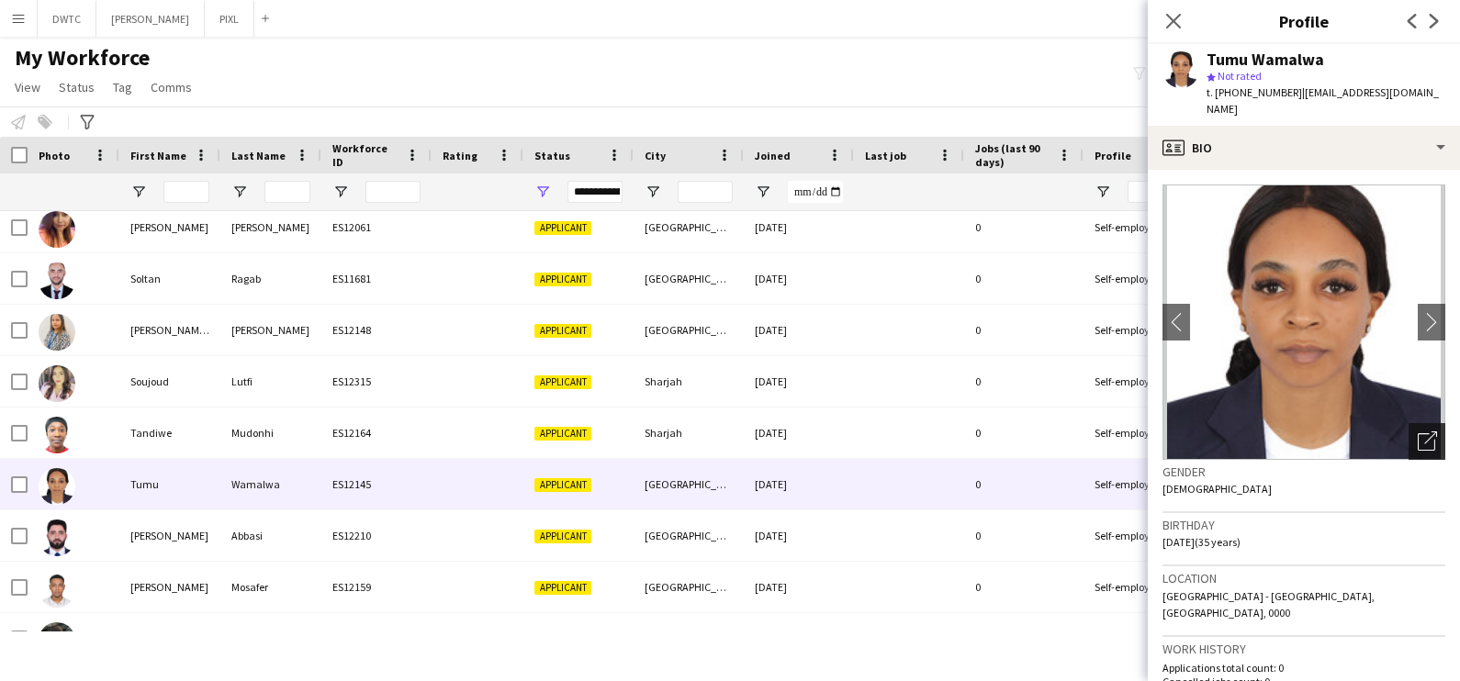
click at [1418, 432] on icon "Open photos pop-in" at bounding box center [1427, 441] width 19 height 19
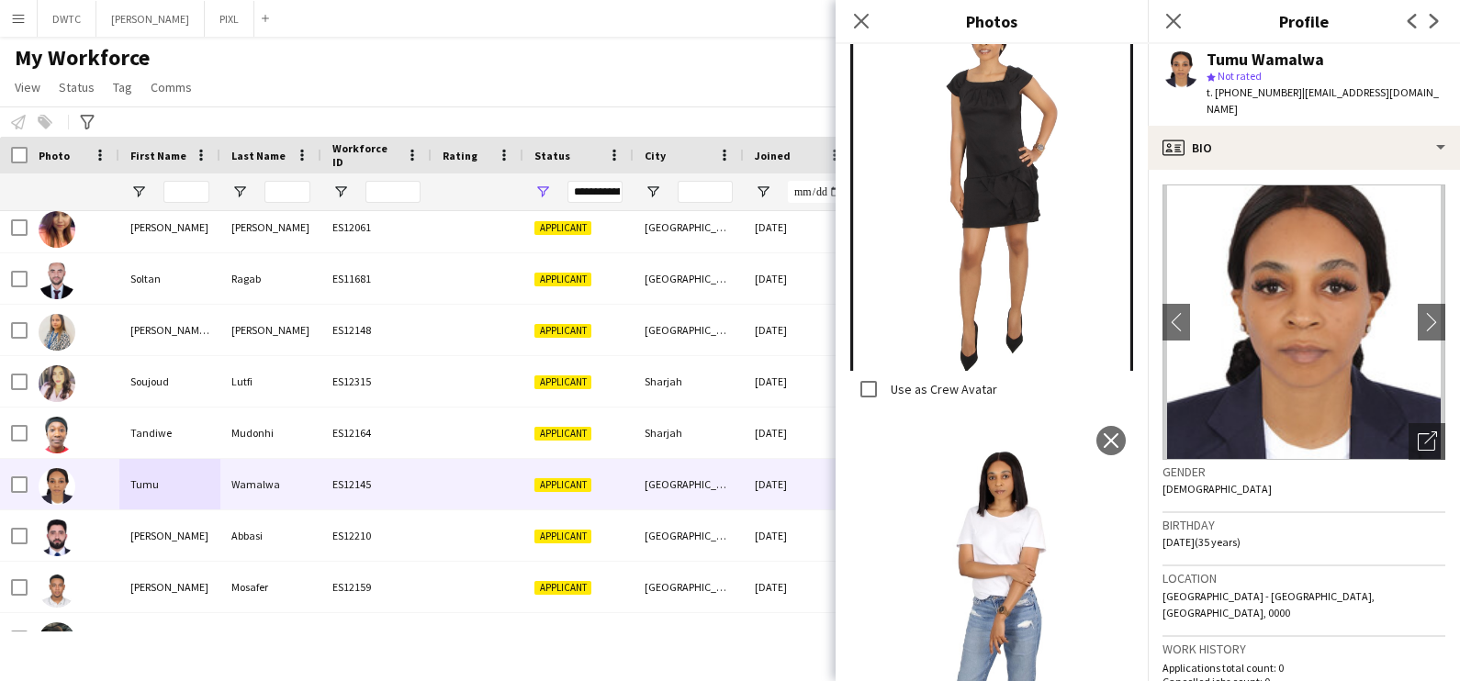
scroll to position [545, 0]
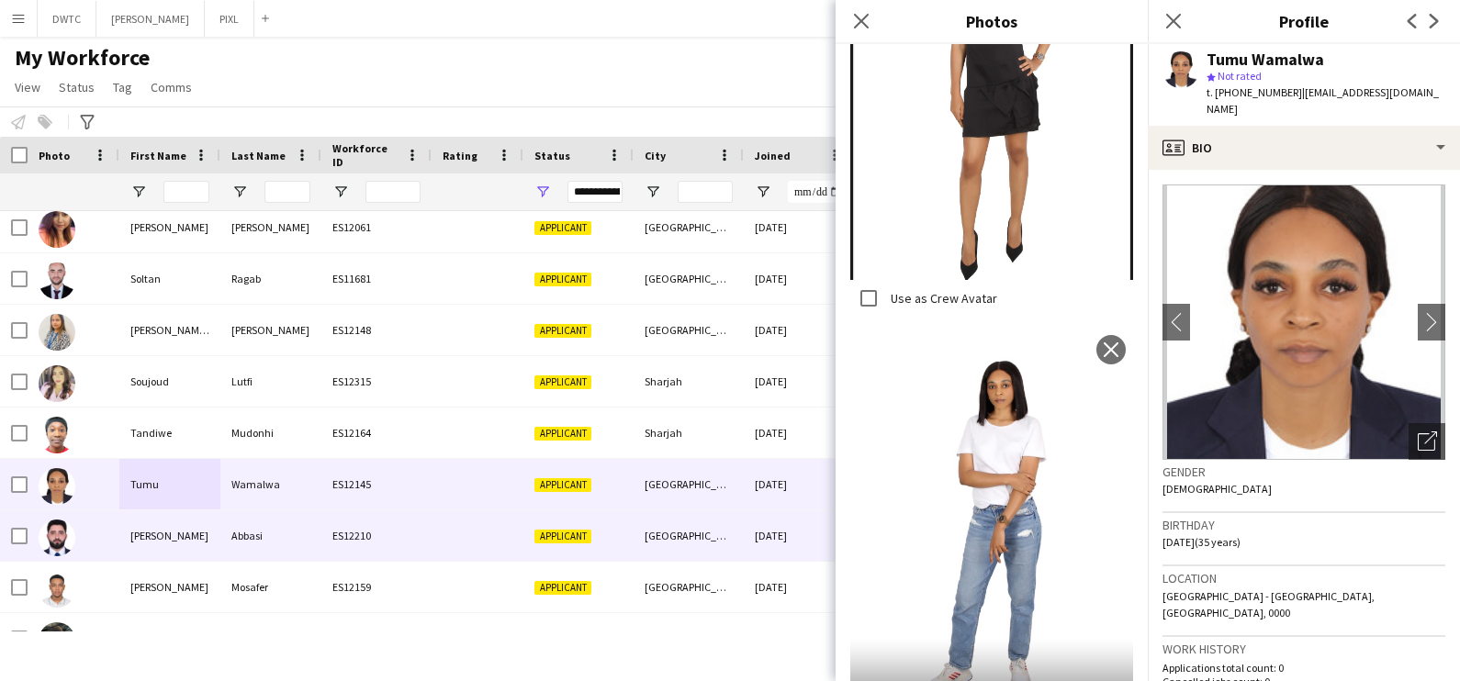
click at [116, 528] on div at bounding box center [74, 536] width 92 height 51
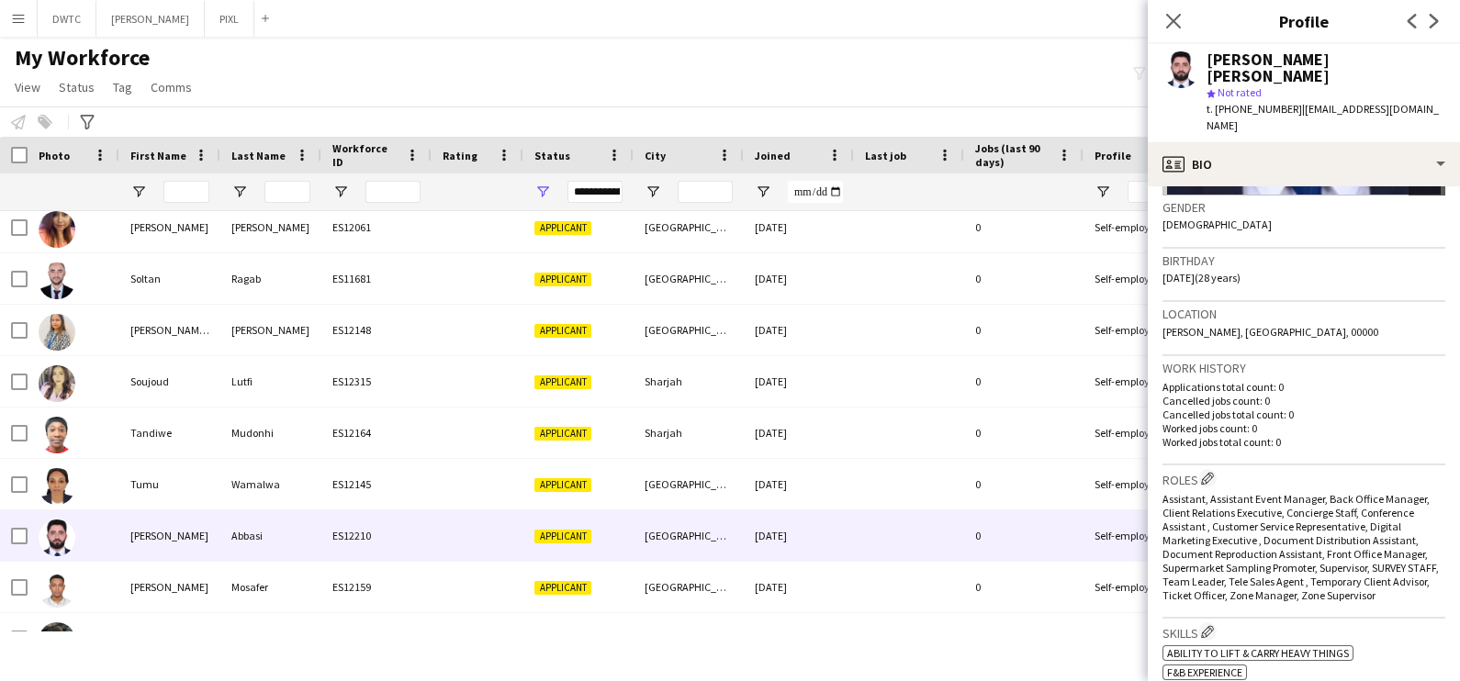
scroll to position [0, 0]
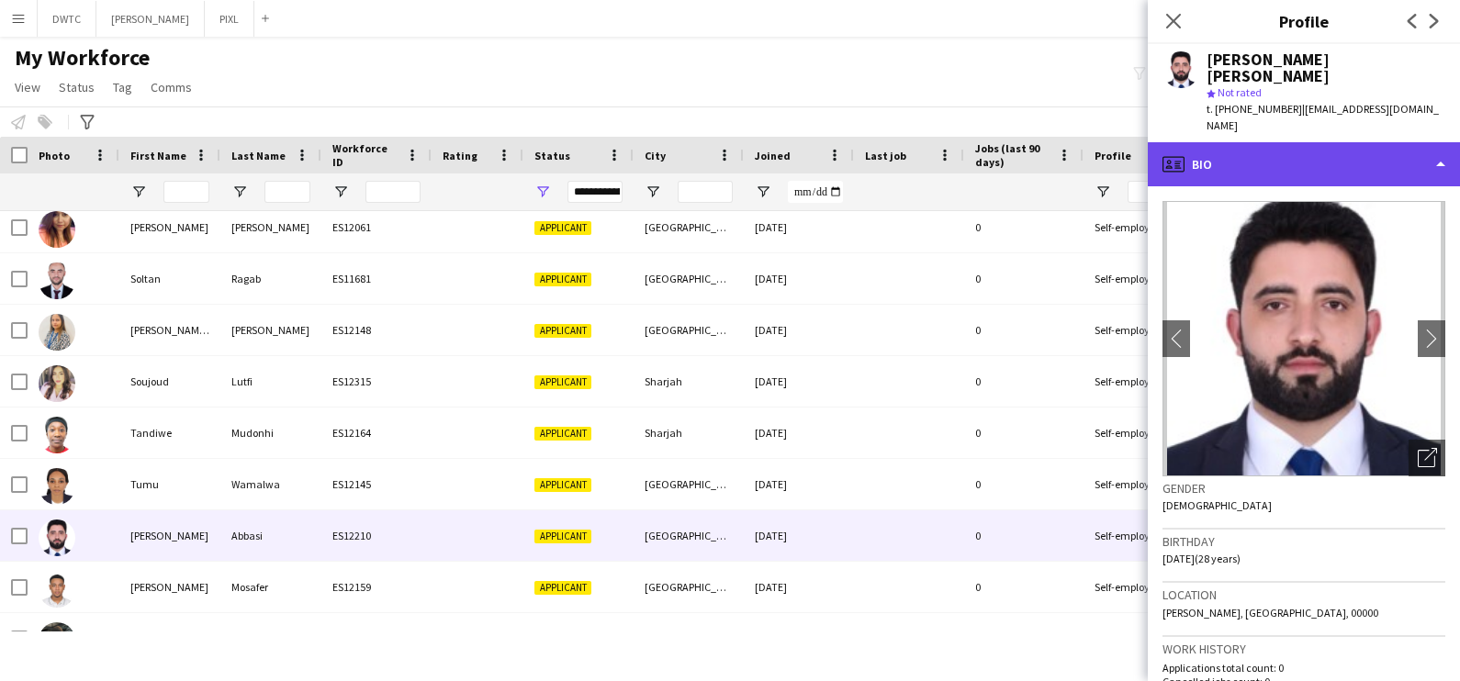
click at [1382, 142] on div "profile Bio" at bounding box center [1304, 164] width 312 height 44
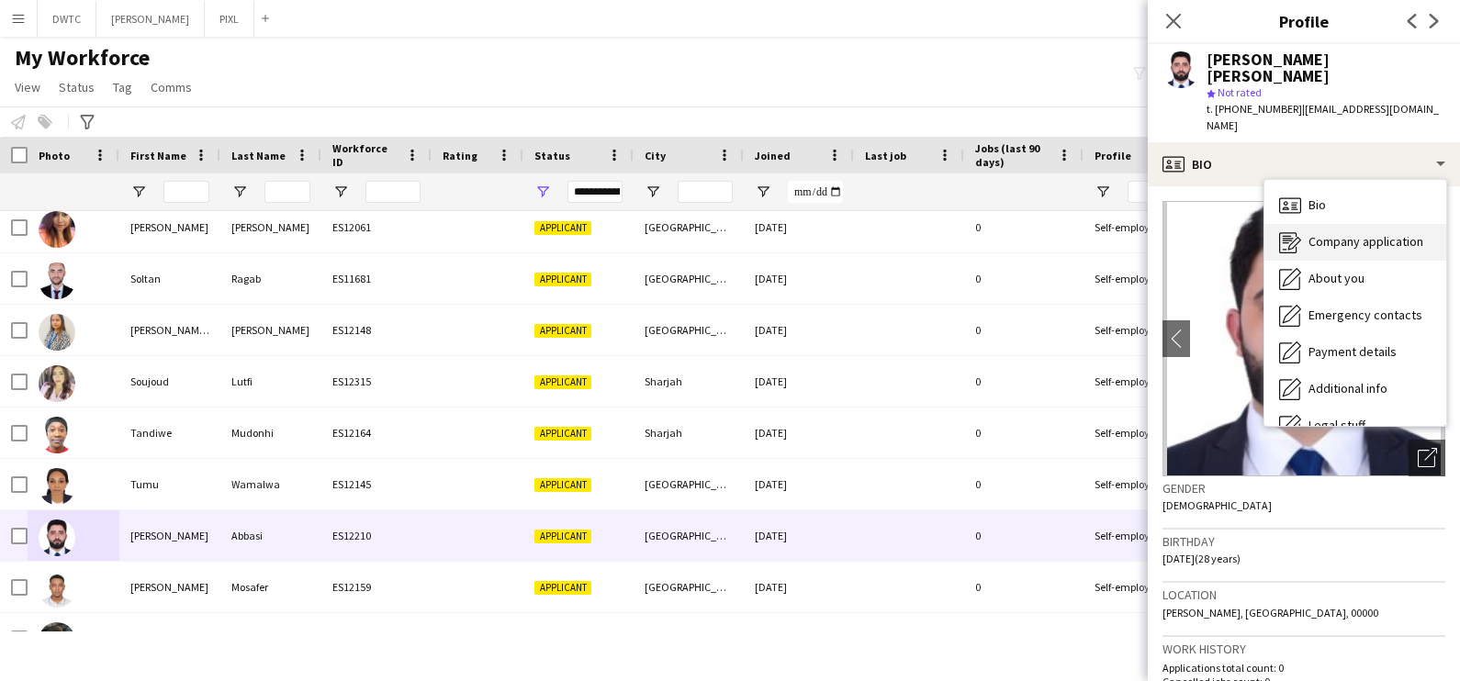
click at [1372, 233] on span "Company application" at bounding box center [1366, 241] width 115 height 17
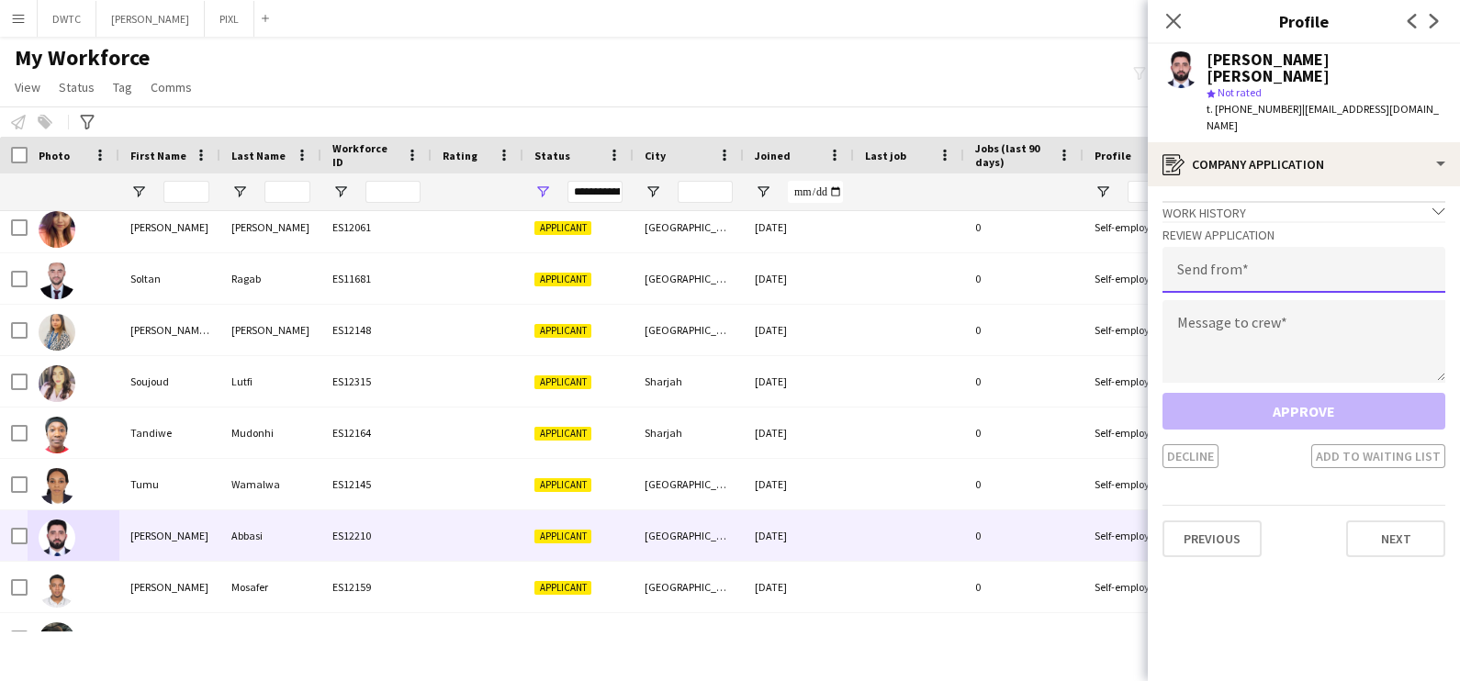
click at [1276, 247] on input "email" at bounding box center [1304, 270] width 283 height 46
type input "**********"
click at [1215, 300] on textarea at bounding box center [1304, 341] width 283 height 83
paste textarea "**********"
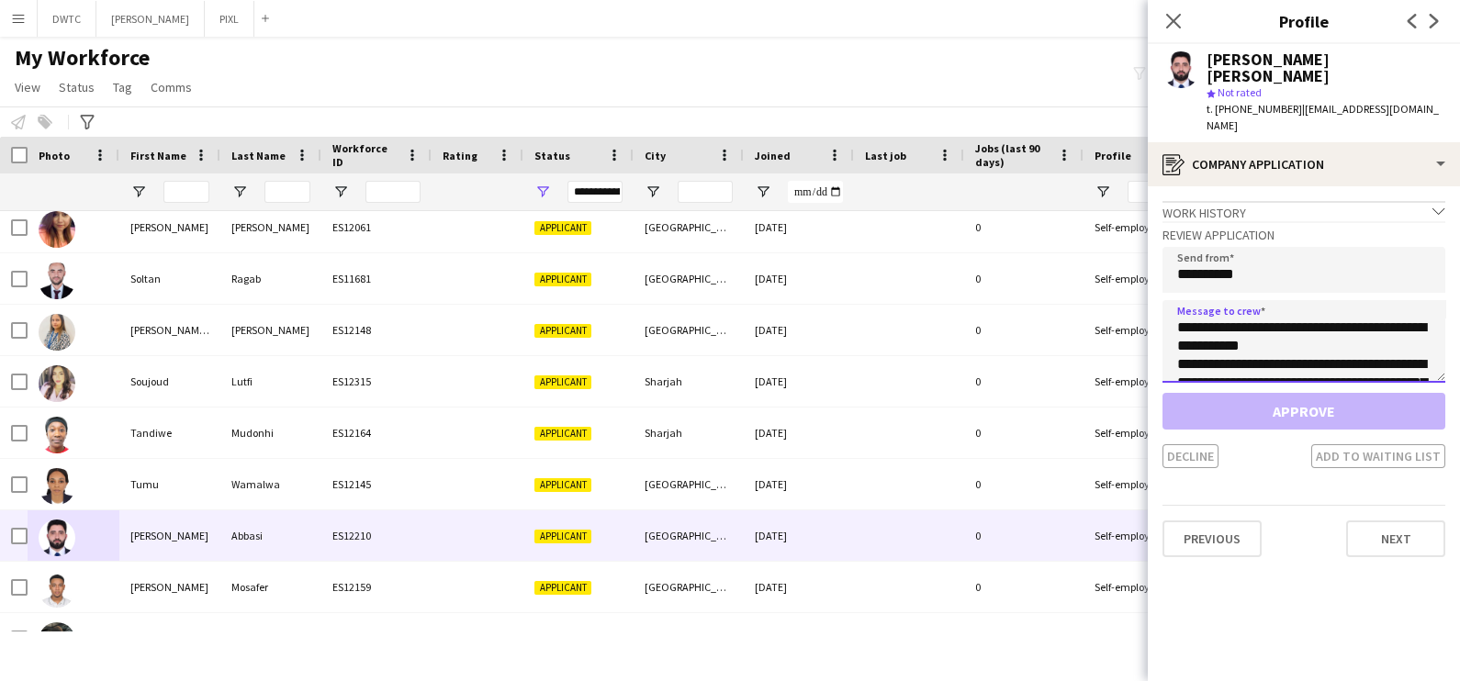
scroll to position [140, 0]
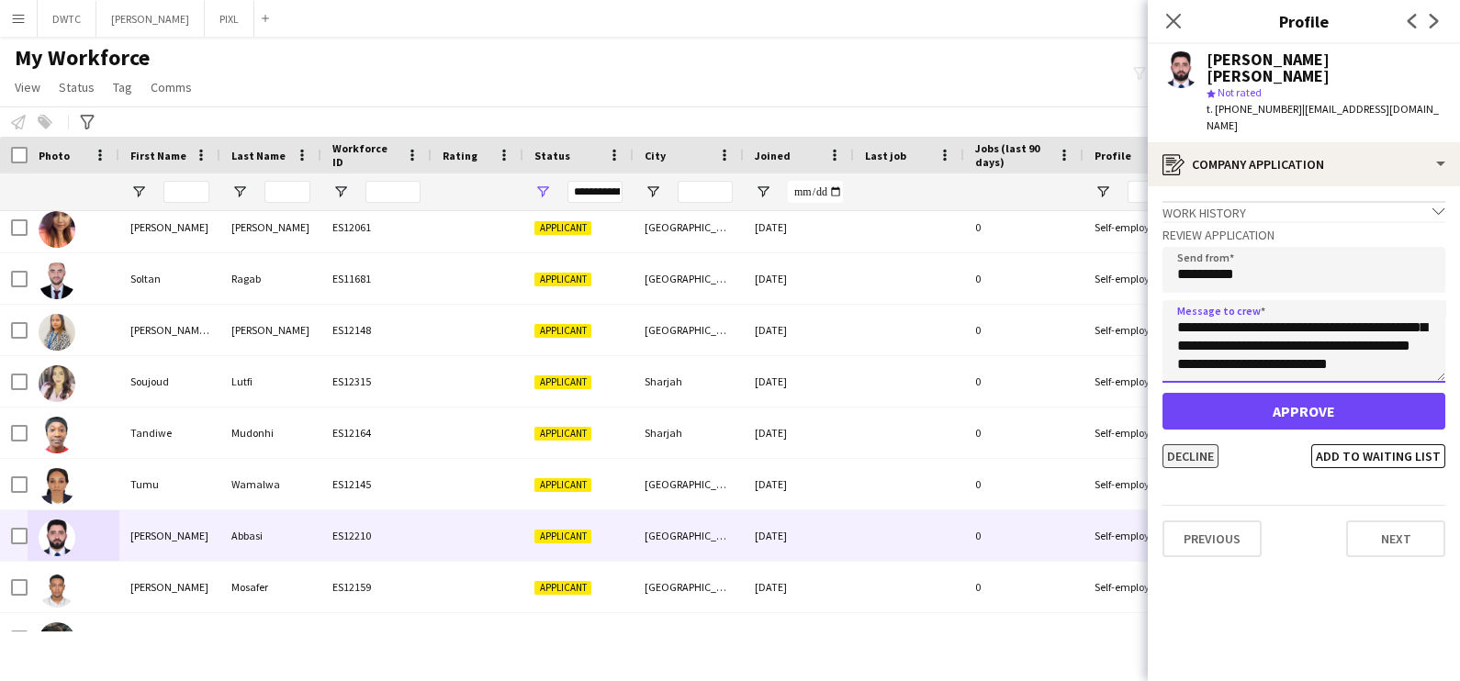
type textarea "**********"
click at [1171, 444] on button "Decline" at bounding box center [1191, 456] width 56 height 24
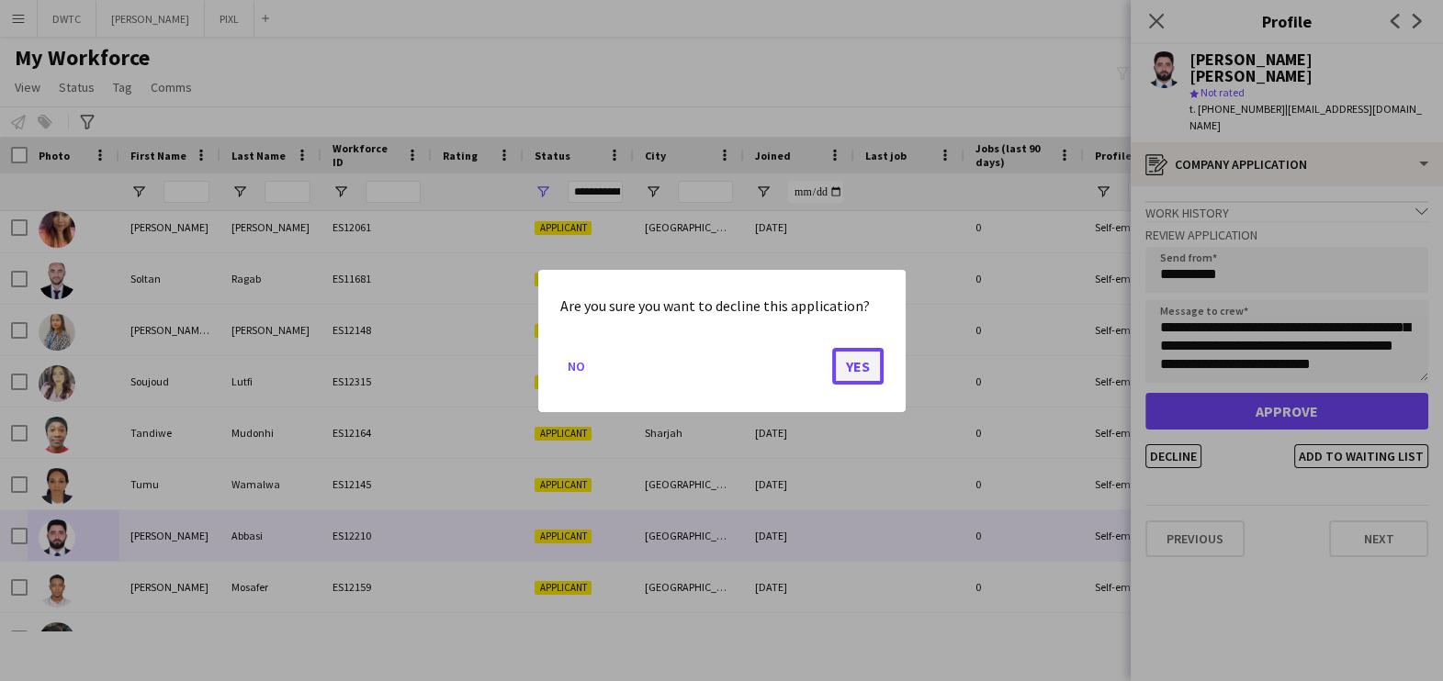
click at [845, 361] on button "Yes" at bounding box center [857, 365] width 51 height 37
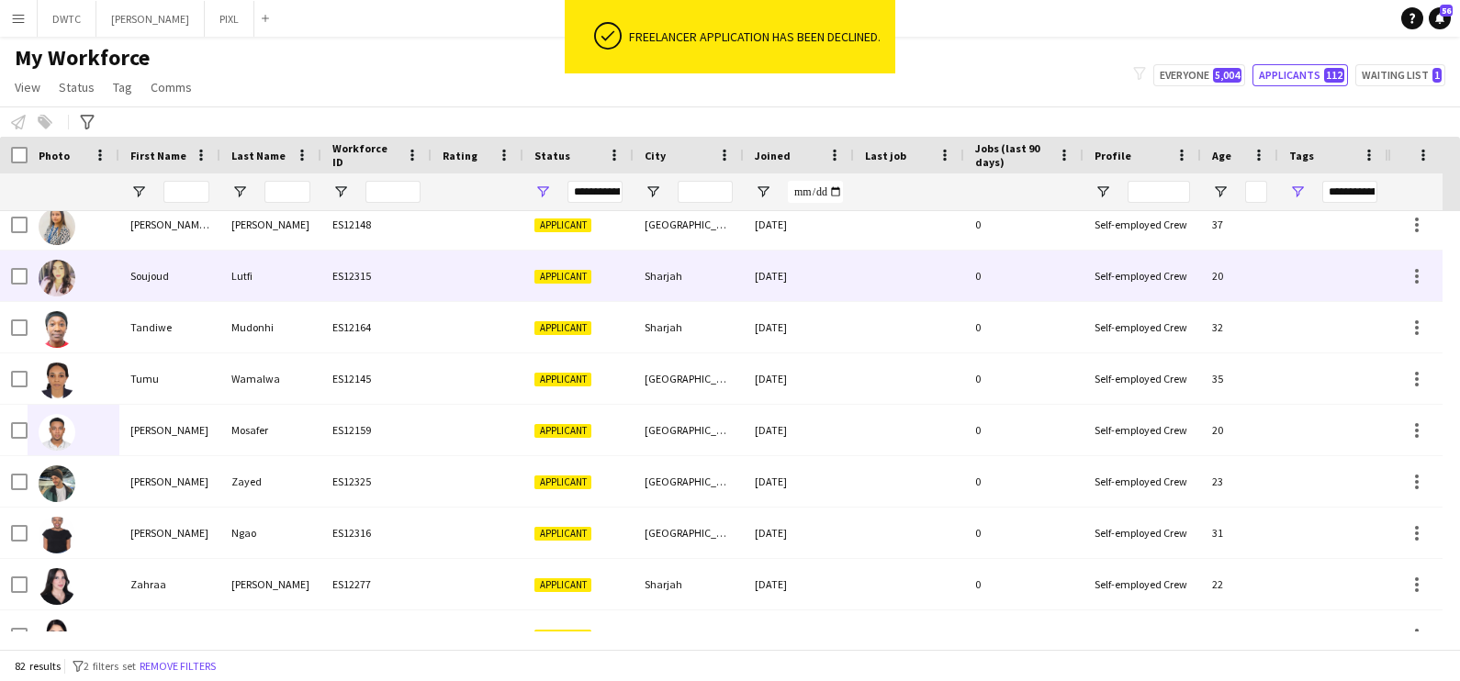
scroll to position [3788, 0]
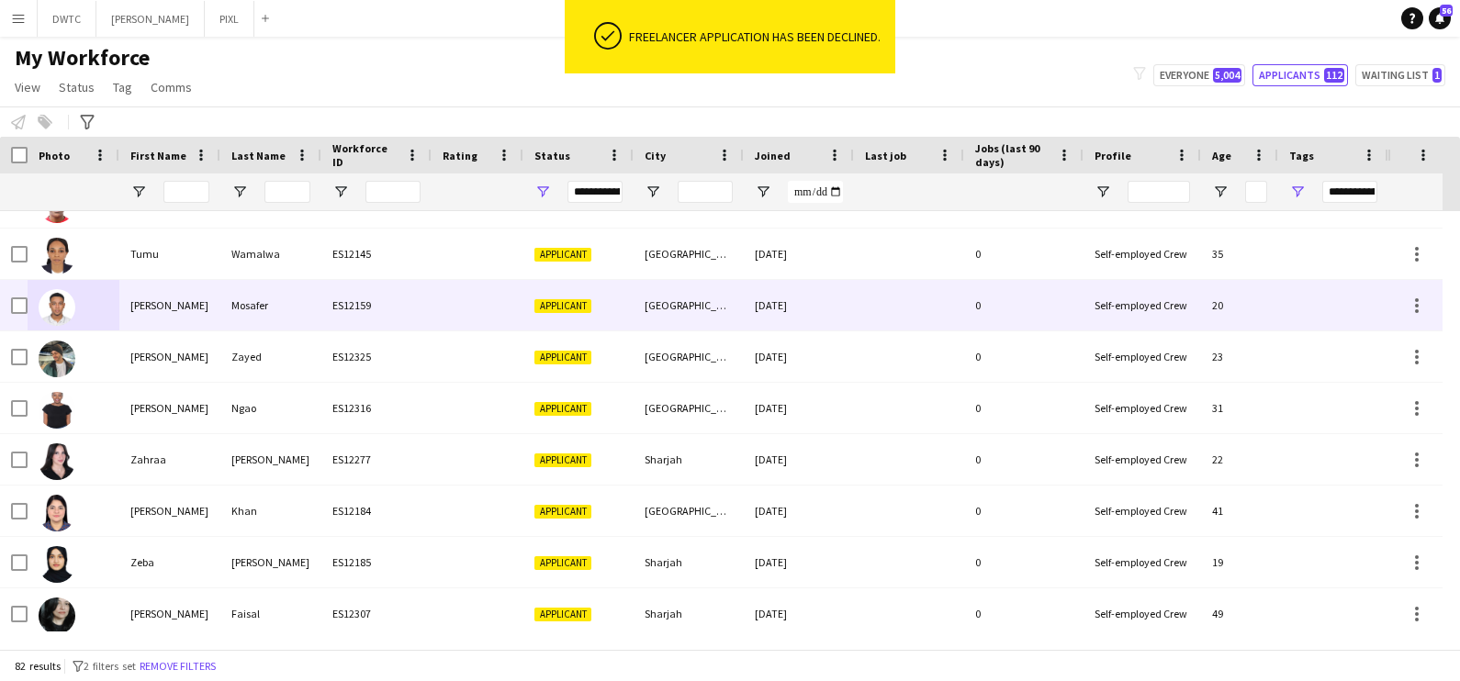
click at [309, 312] on div "Mosafer" at bounding box center [270, 305] width 101 height 51
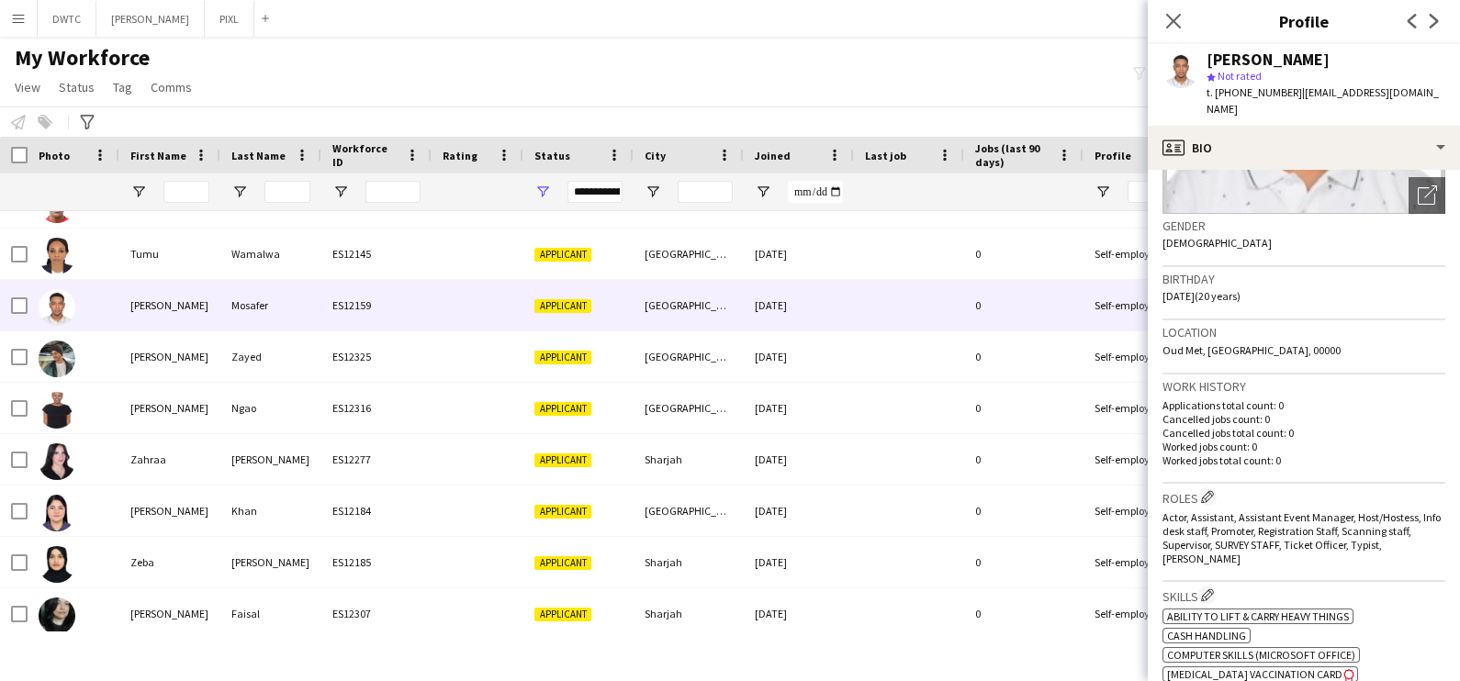
scroll to position [0, 0]
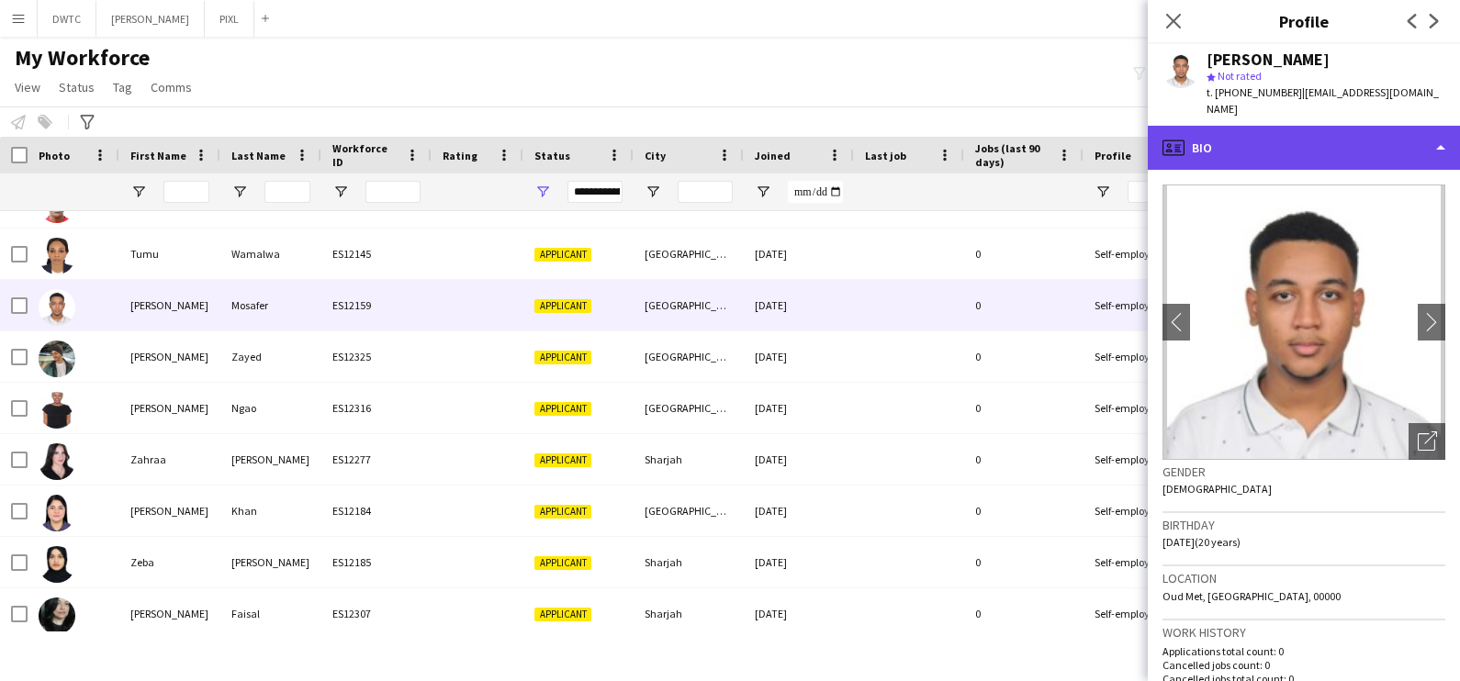
click at [1309, 126] on div "profile Bio" at bounding box center [1304, 148] width 312 height 44
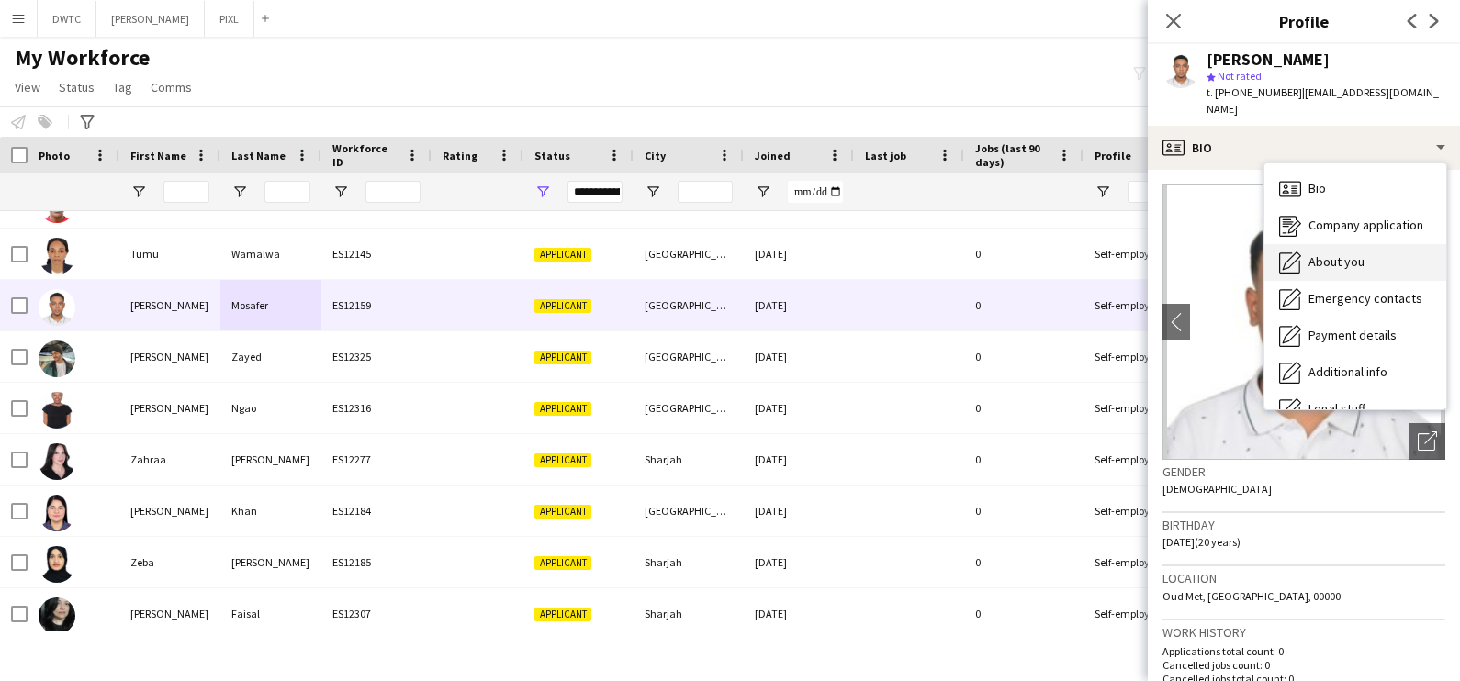
click at [1342, 253] on span "About you" at bounding box center [1337, 261] width 56 height 17
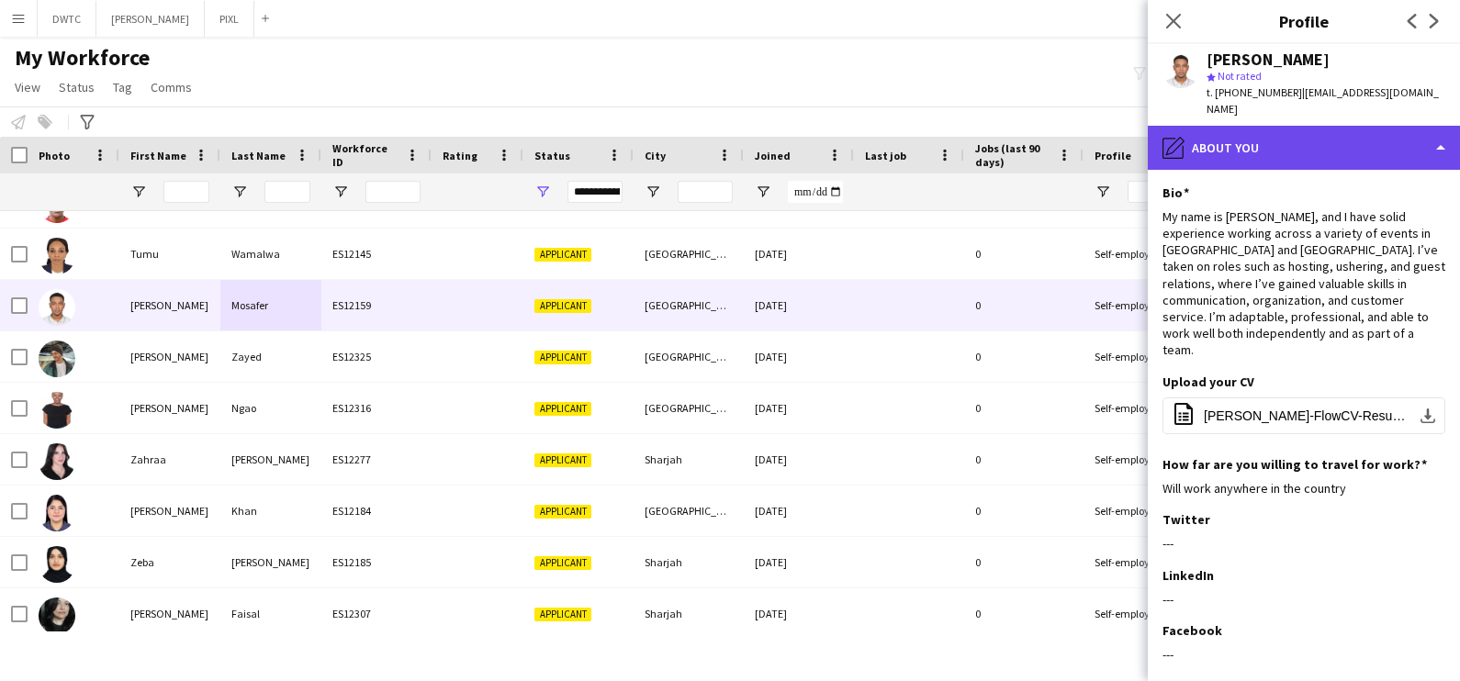
click at [1283, 126] on div "pencil4 About you" at bounding box center [1304, 148] width 312 height 44
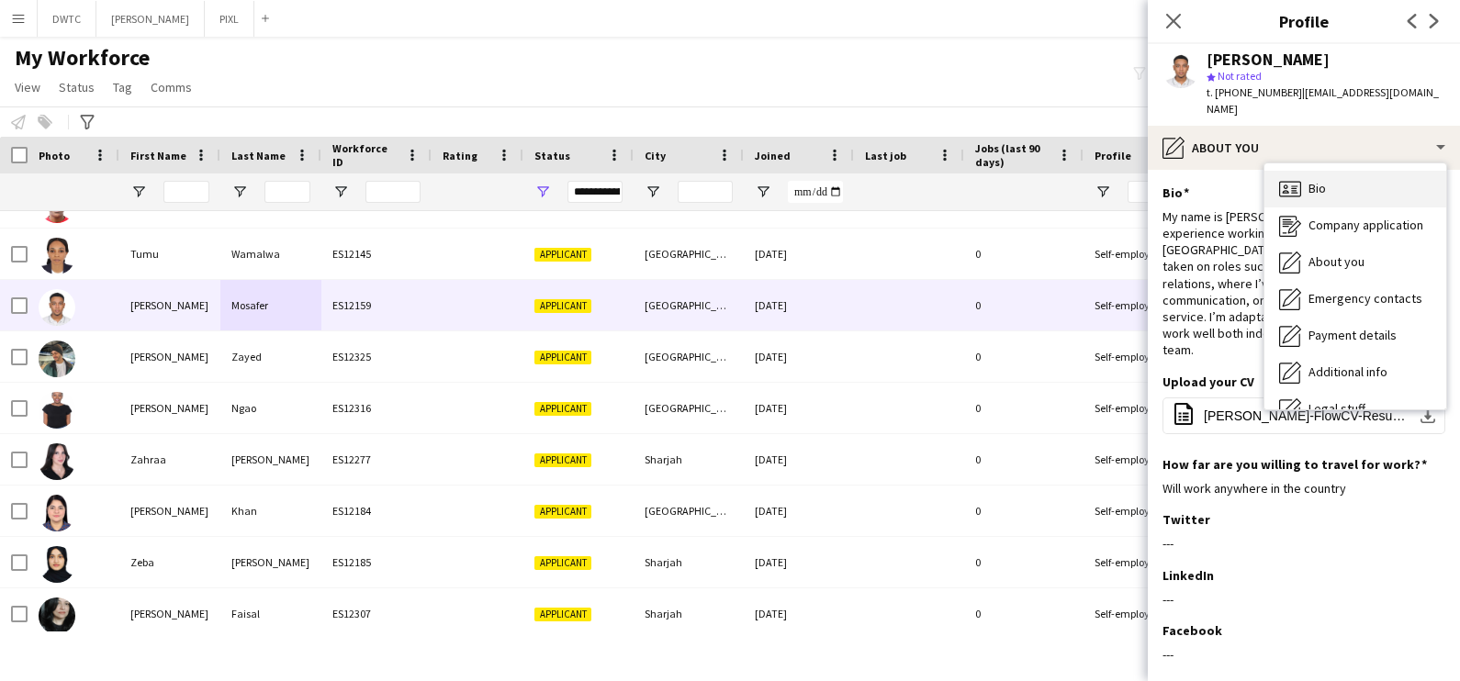
click at [1336, 171] on div "Bio Bio" at bounding box center [1355, 189] width 182 height 37
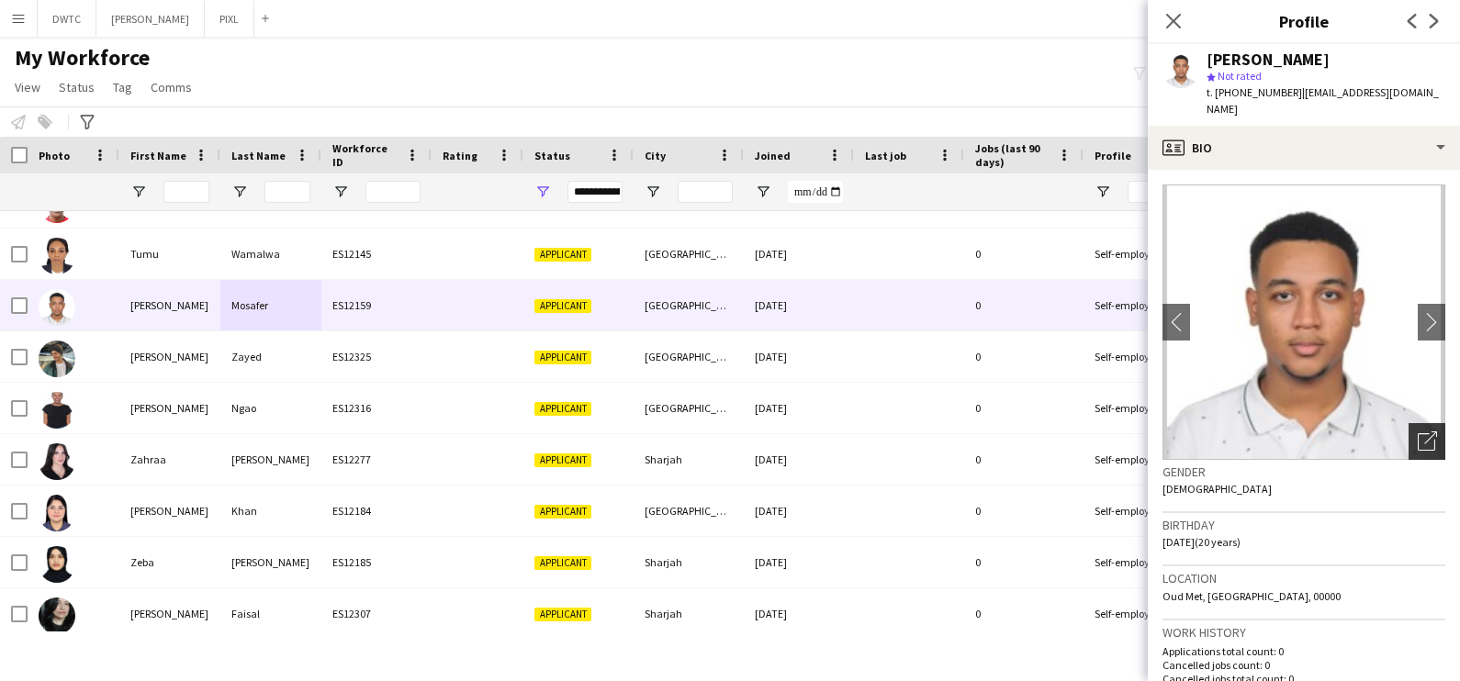
click at [1418, 432] on icon "Open photos pop-in" at bounding box center [1427, 441] width 19 height 19
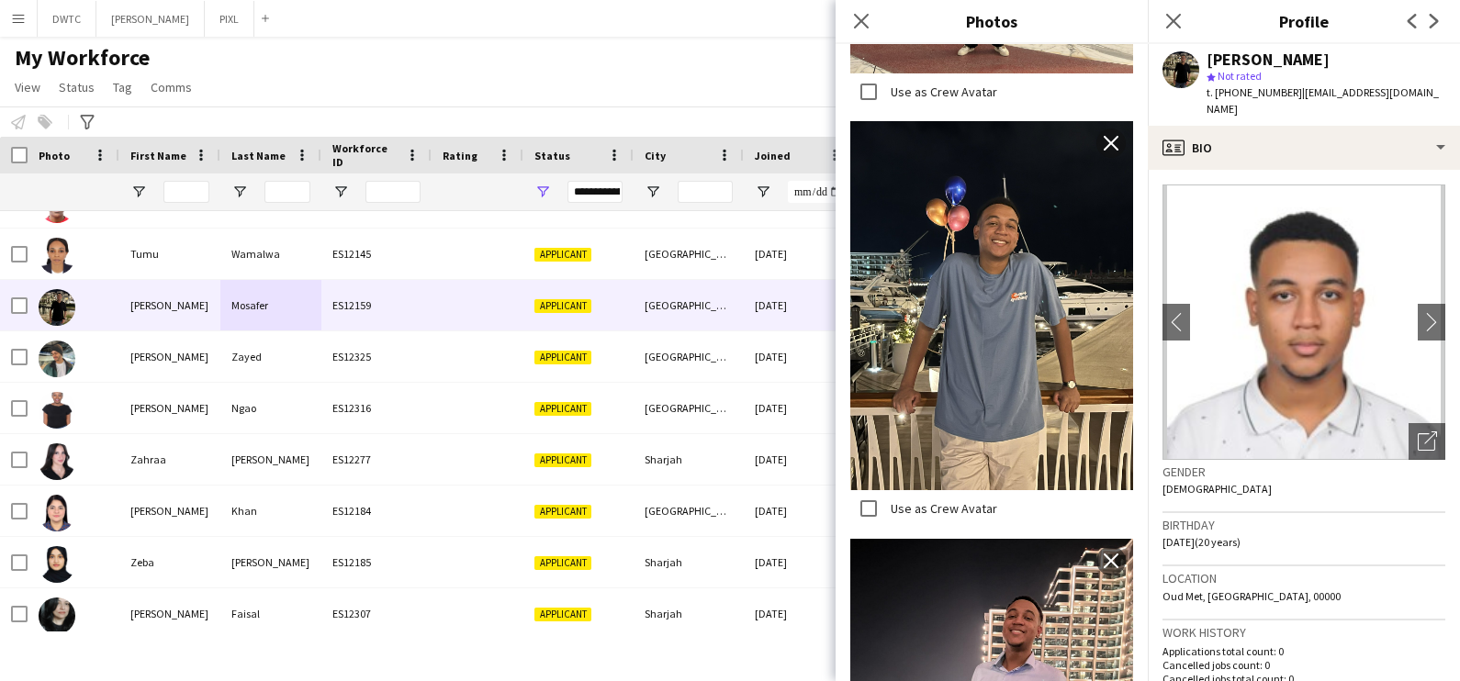
scroll to position [1331, 0]
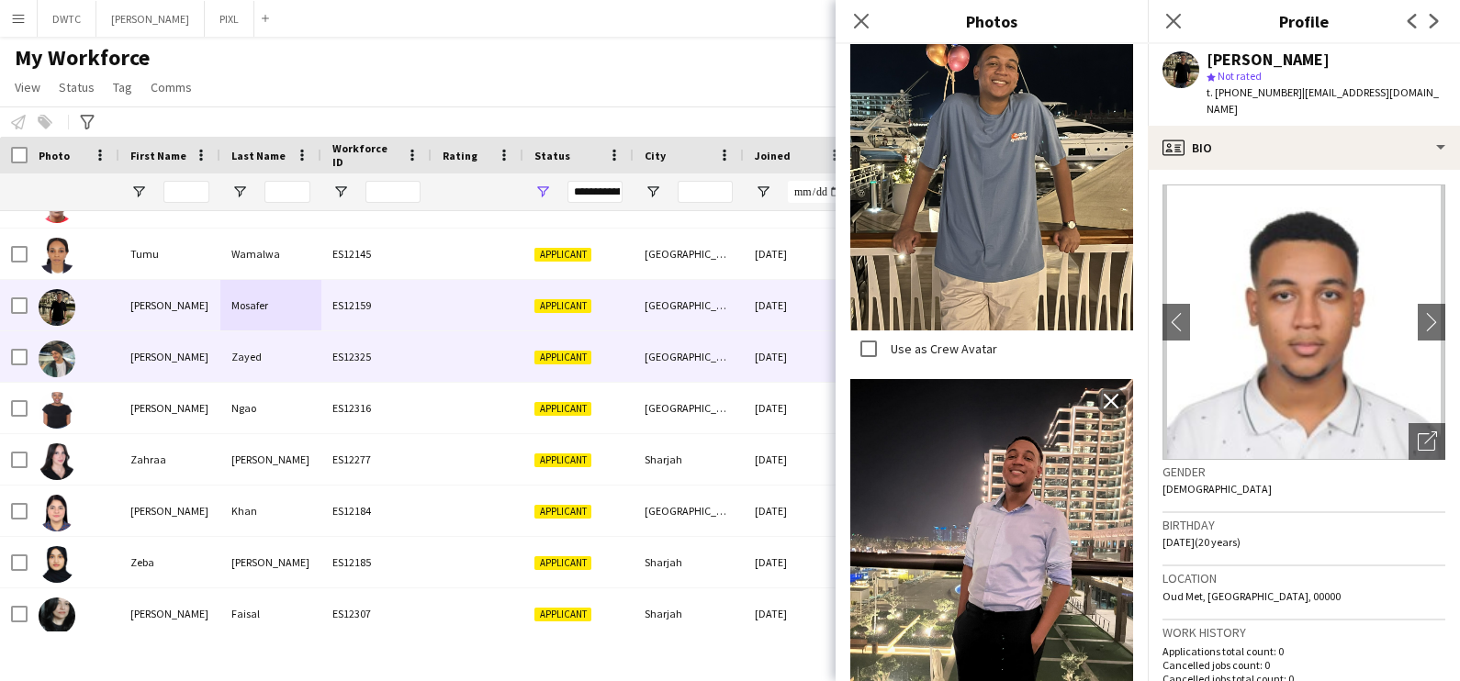
click at [96, 349] on div at bounding box center [74, 356] width 92 height 51
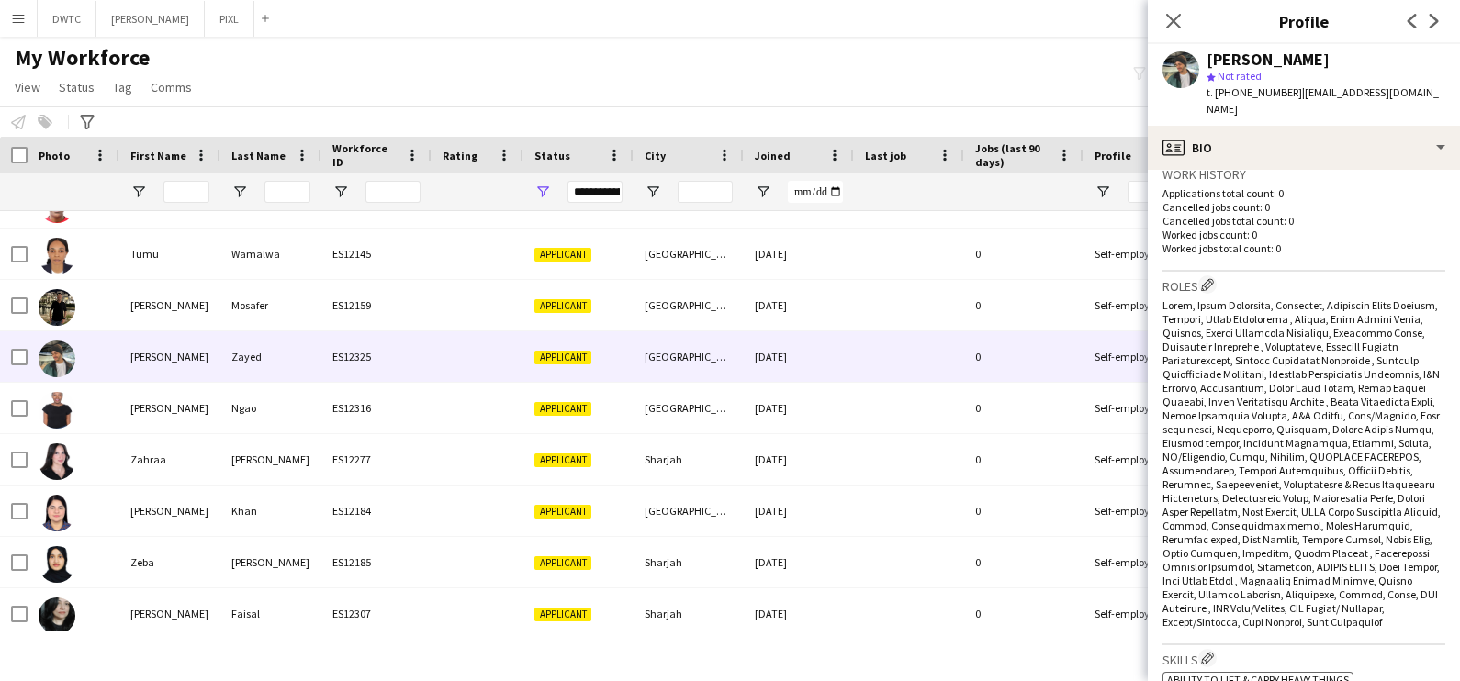
scroll to position [0, 0]
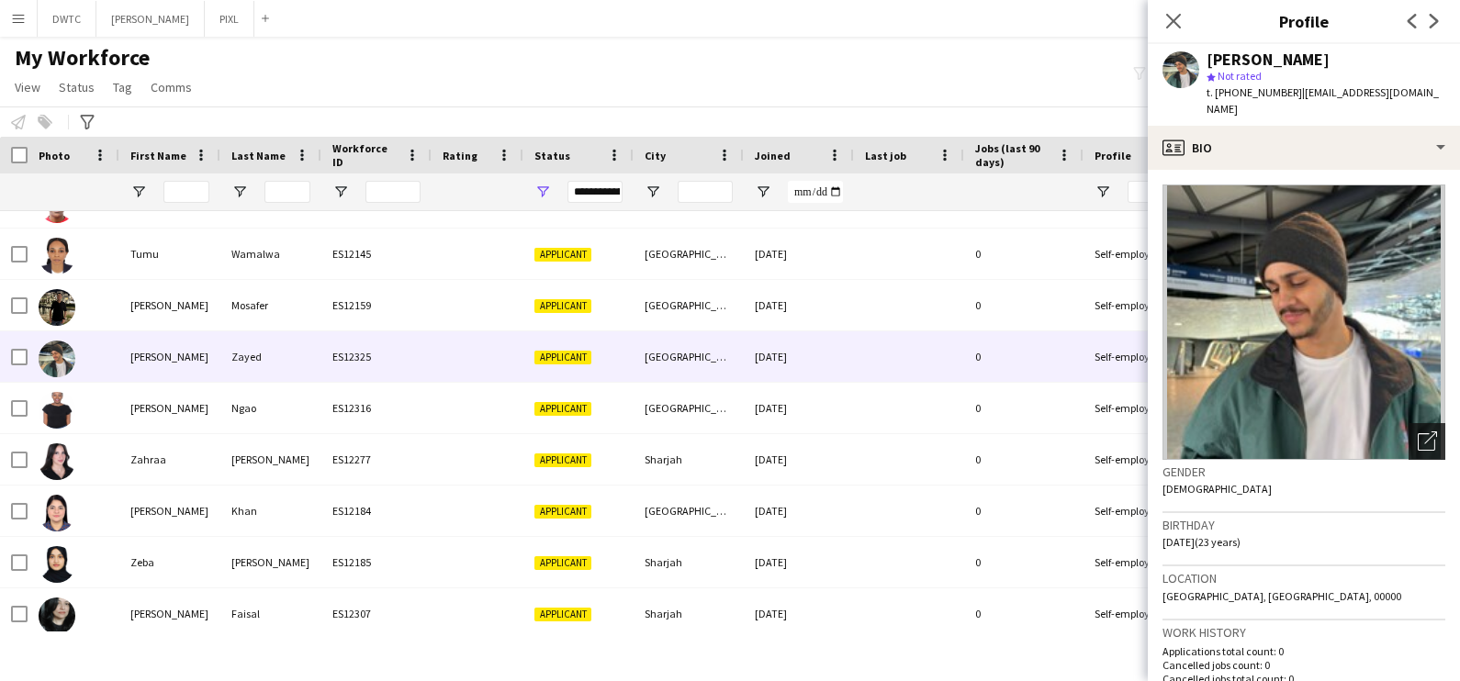
click at [1418, 432] on icon "Open photos pop-in" at bounding box center [1427, 441] width 19 height 19
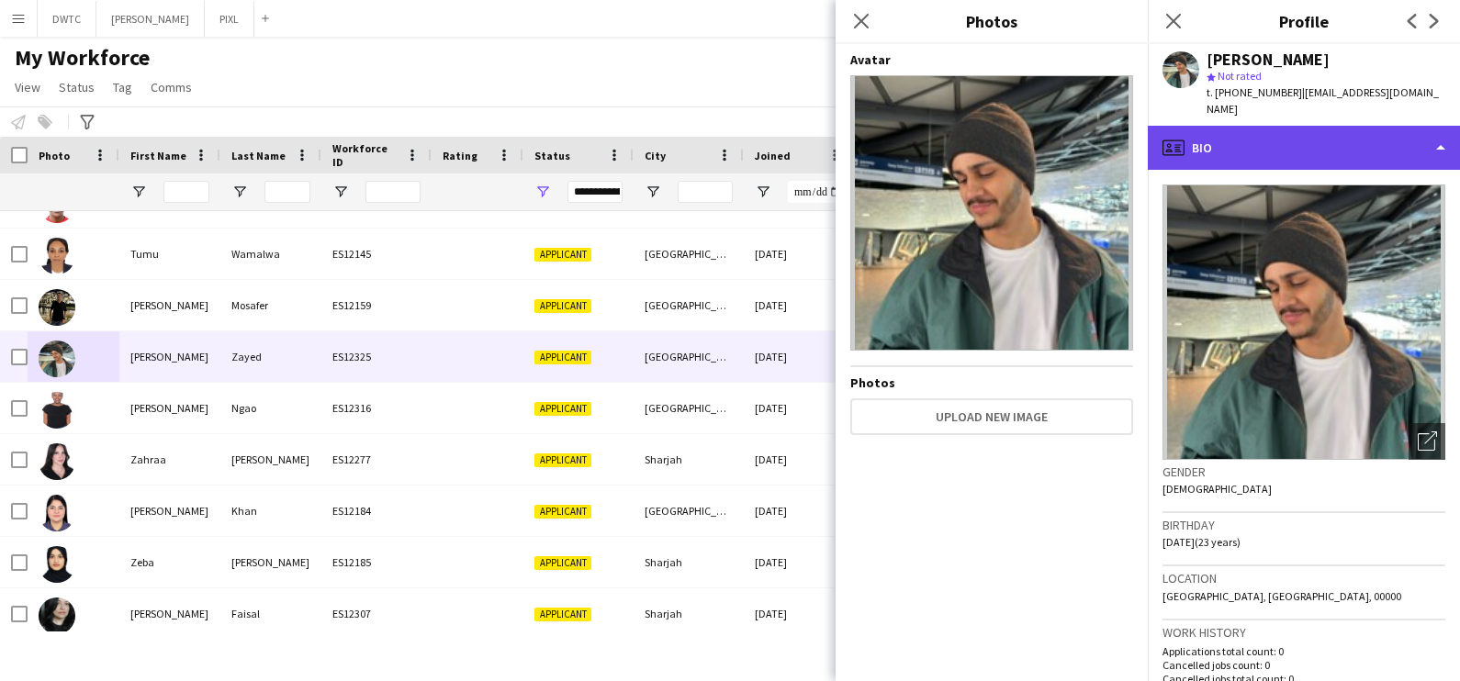
click at [1243, 129] on div "profile Bio" at bounding box center [1304, 148] width 312 height 44
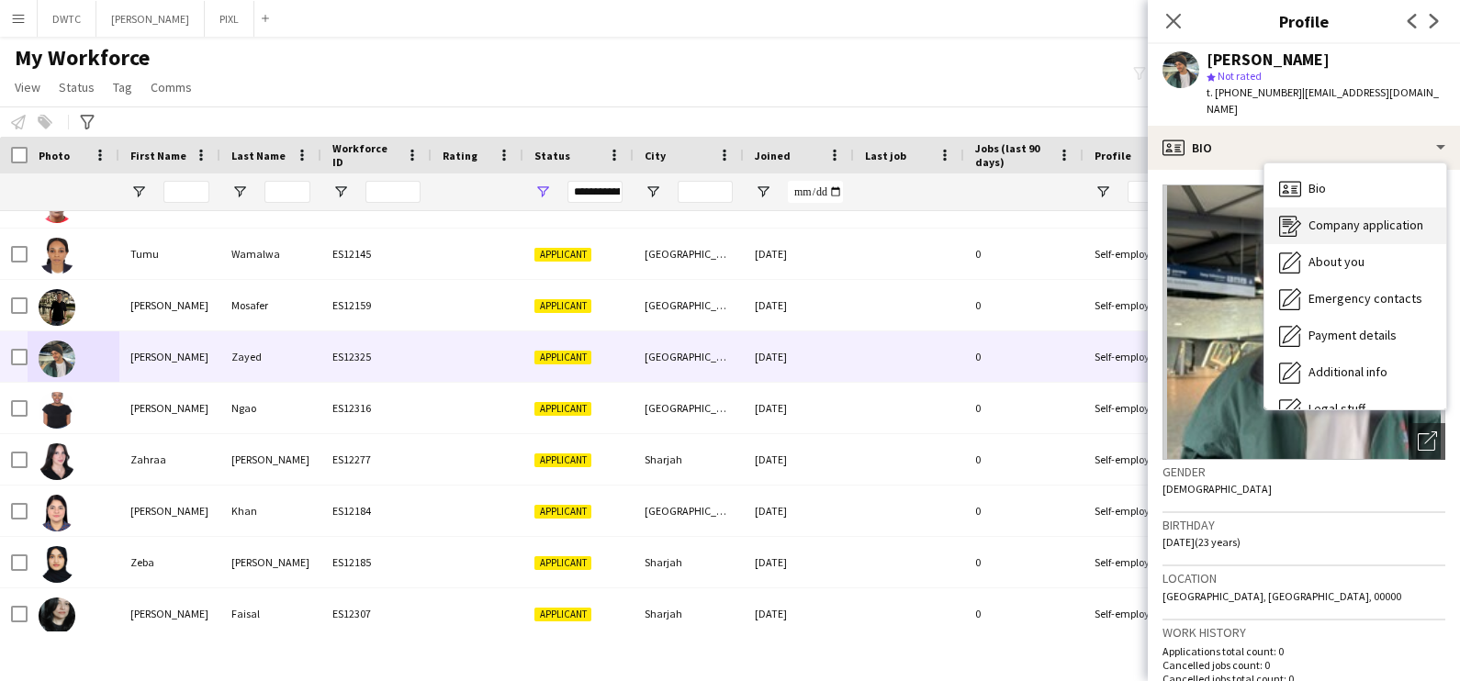
click at [1327, 217] on span "Company application" at bounding box center [1366, 225] width 115 height 17
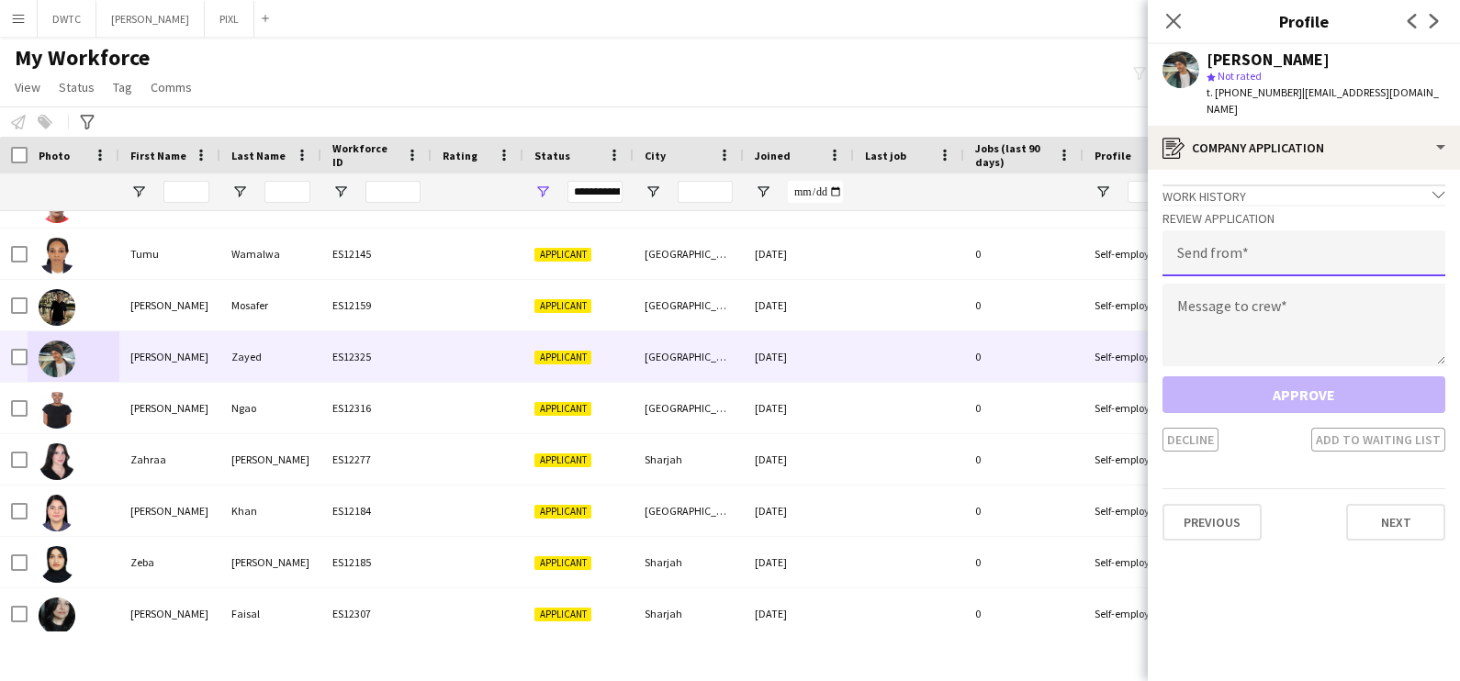
click at [1256, 230] on input "email" at bounding box center [1304, 253] width 283 height 46
type input "**********"
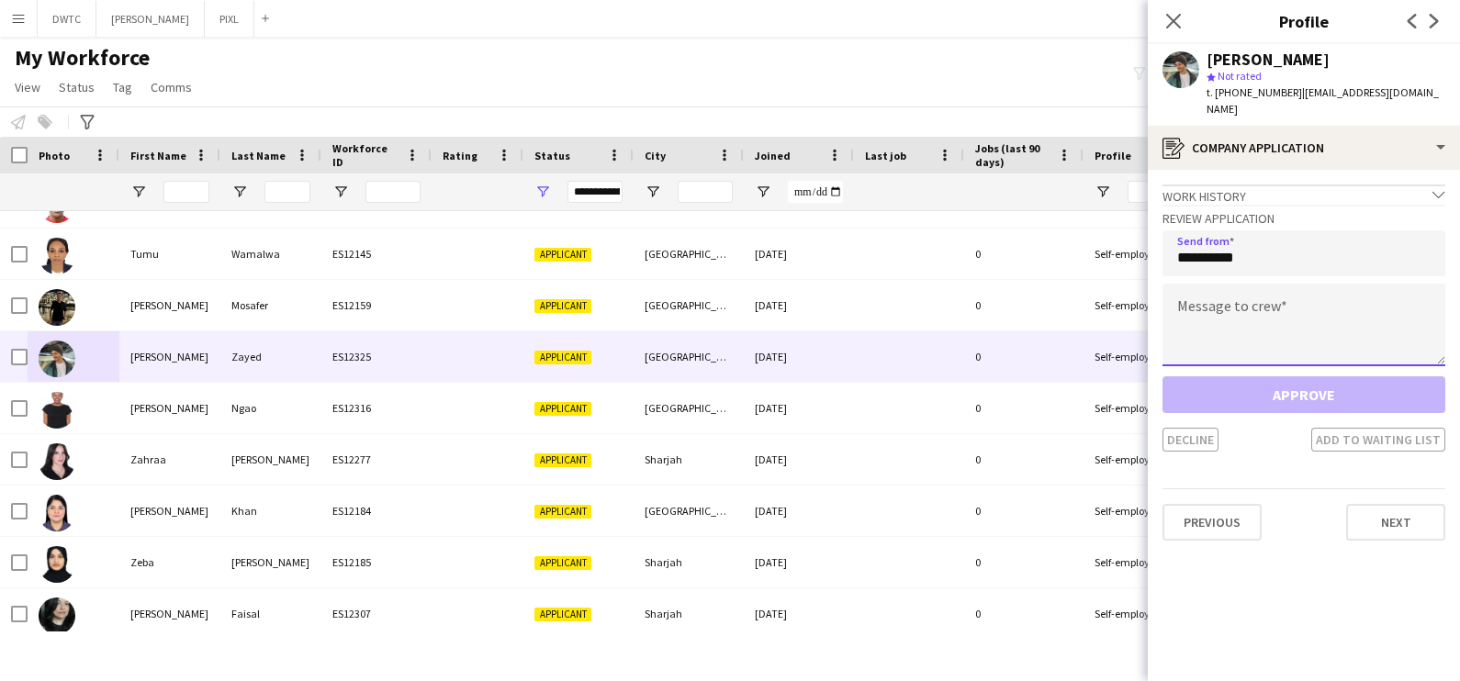
click at [1219, 286] on textarea at bounding box center [1304, 325] width 283 height 83
paste textarea "**********"
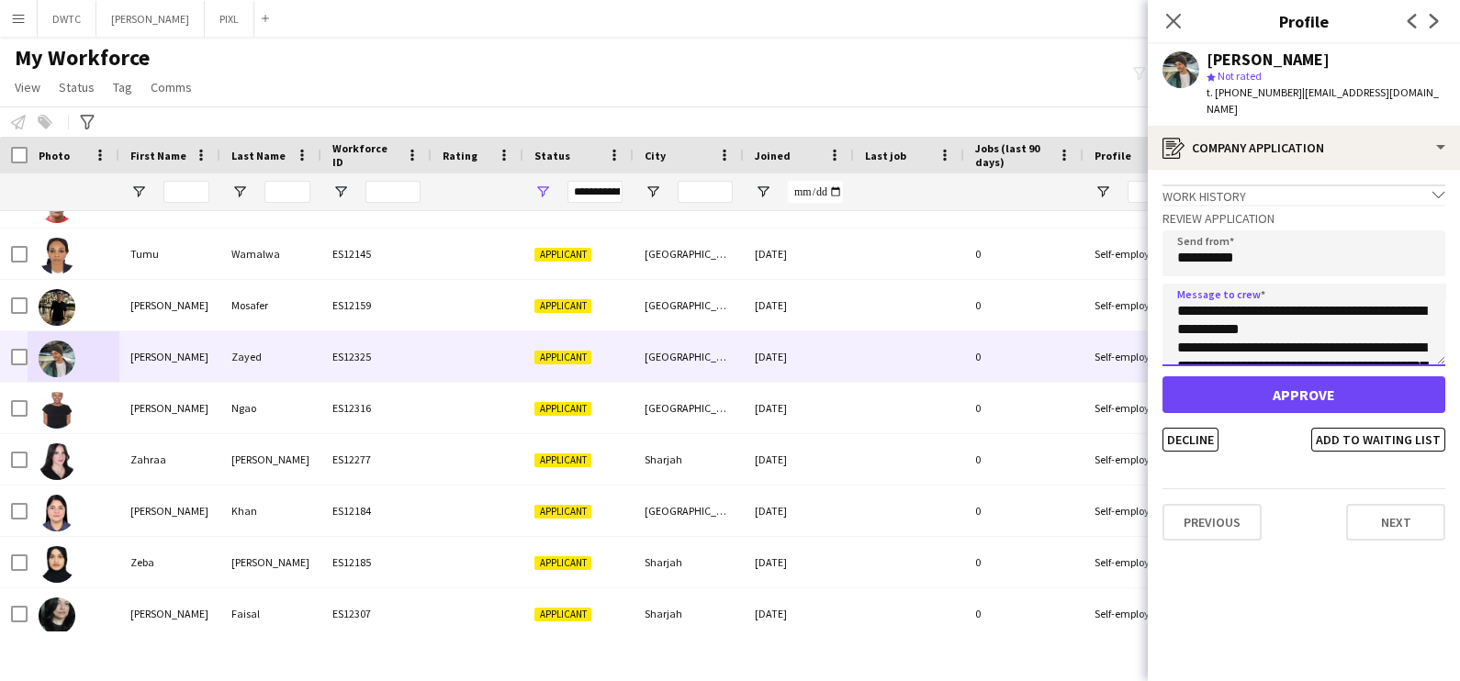
scroll to position [140, 0]
type textarea "**********"
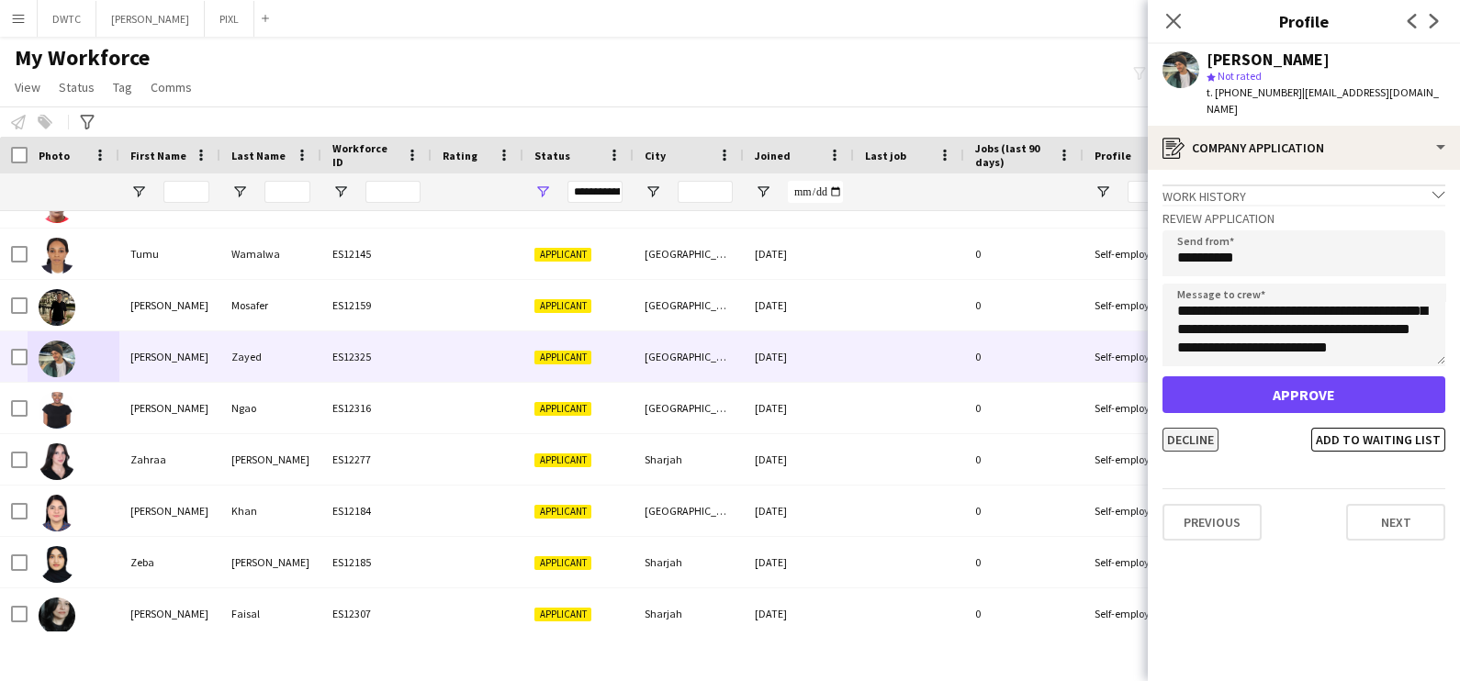
click at [1195, 428] on button "Decline" at bounding box center [1191, 440] width 56 height 24
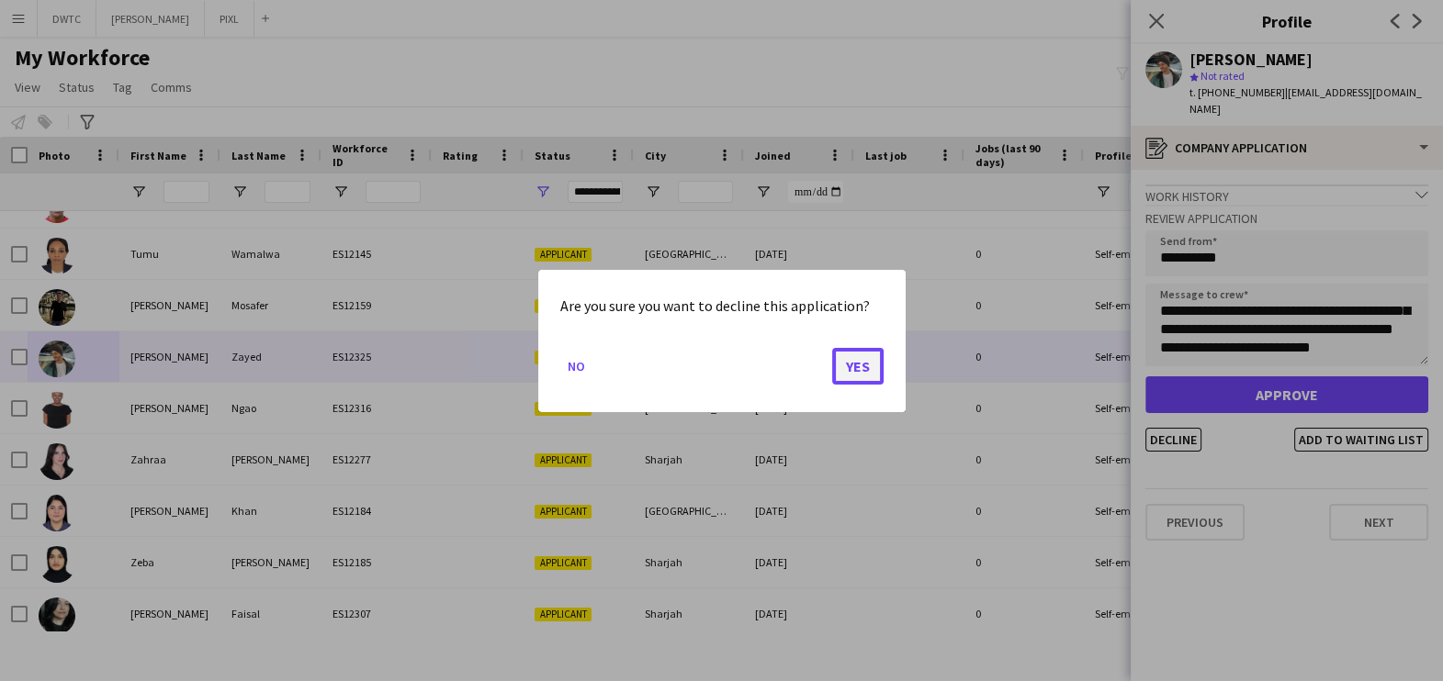
click at [841, 363] on button "Yes" at bounding box center [857, 365] width 51 height 37
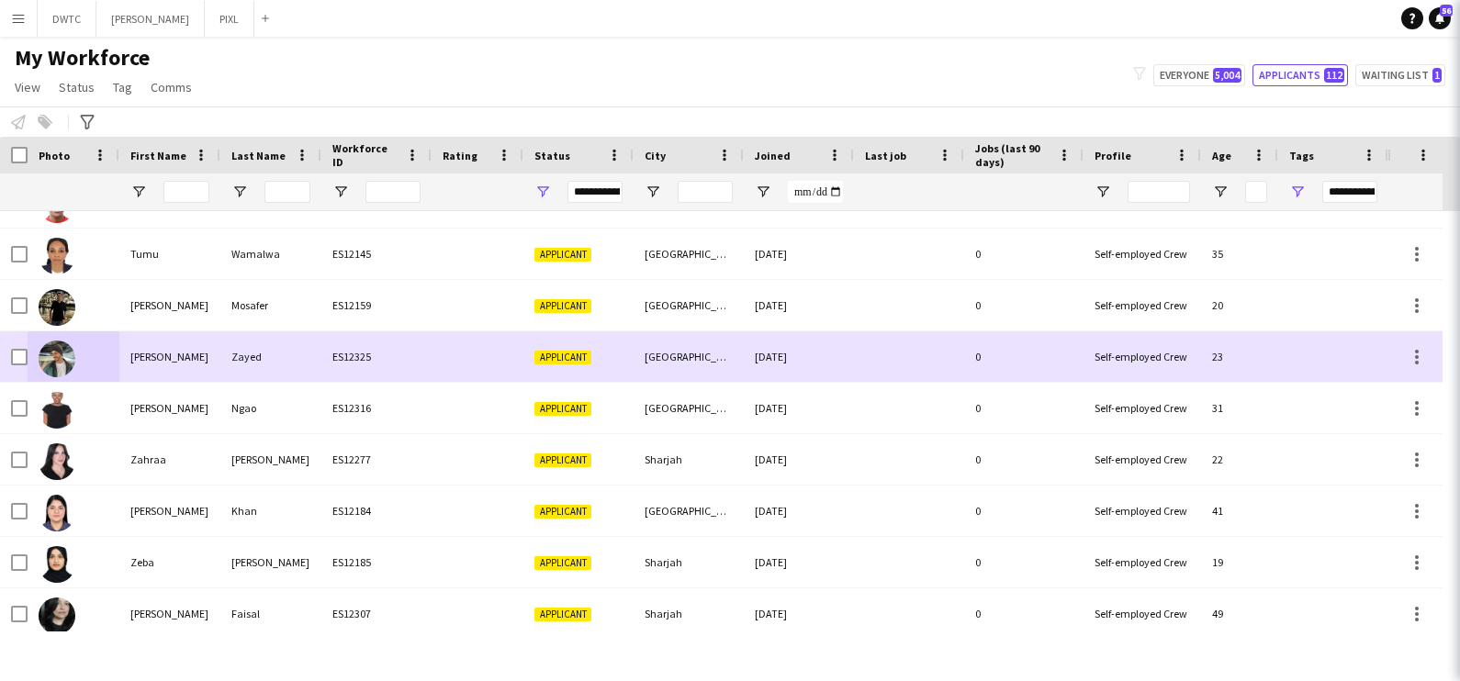
scroll to position [3744, 0]
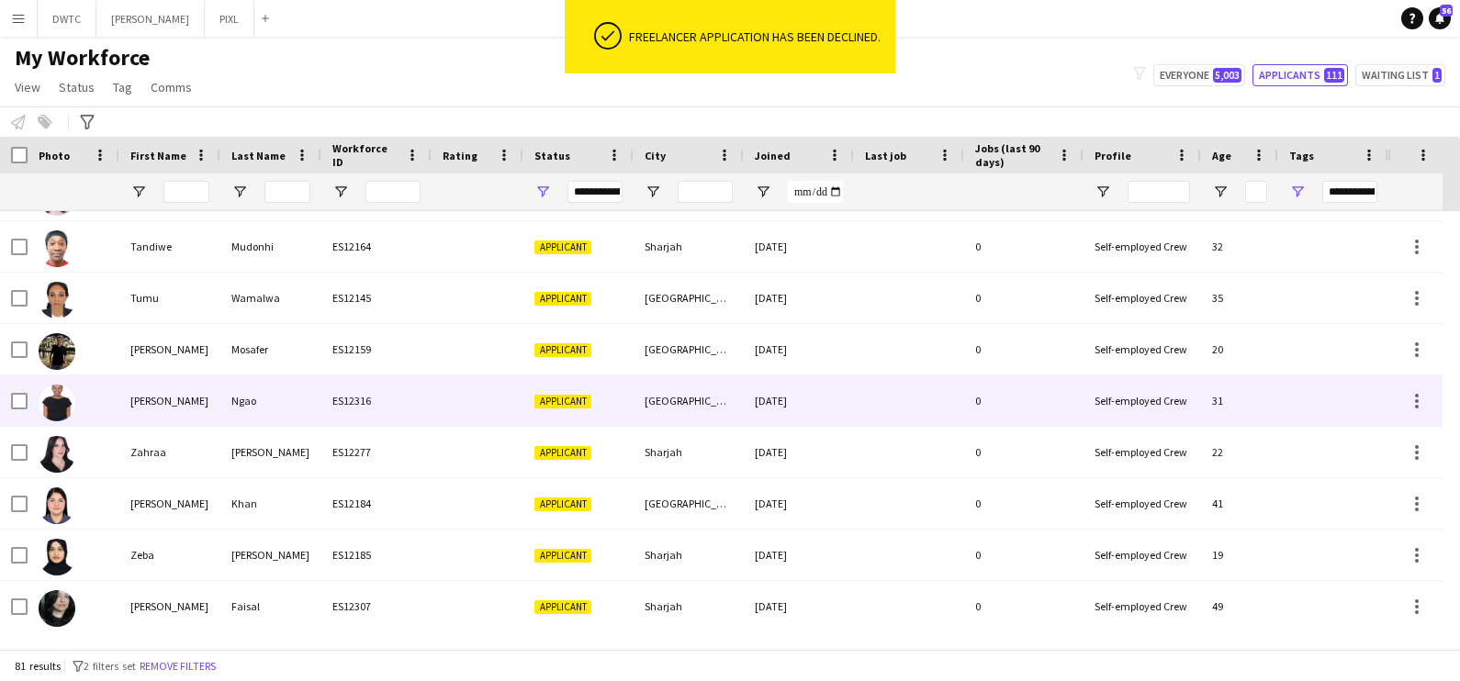
click at [500, 390] on div at bounding box center [478, 401] width 92 height 51
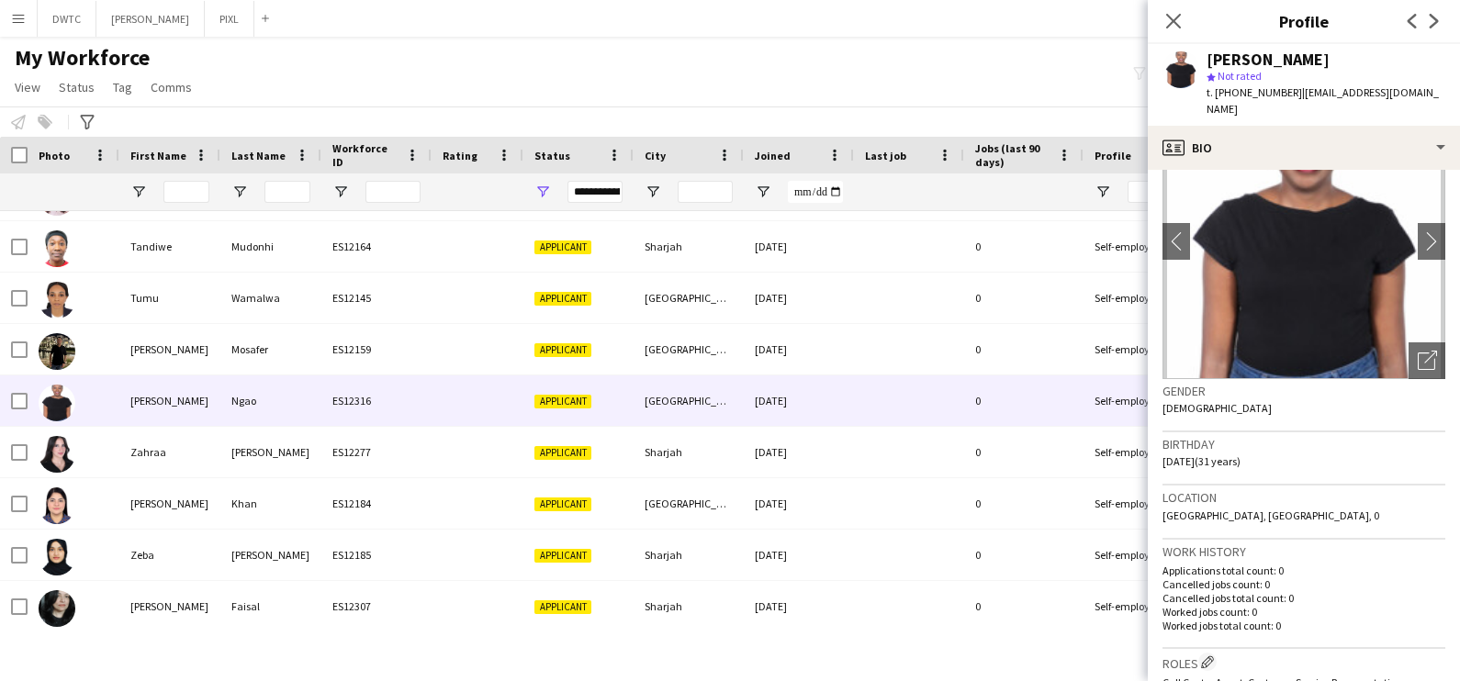
scroll to position [0, 0]
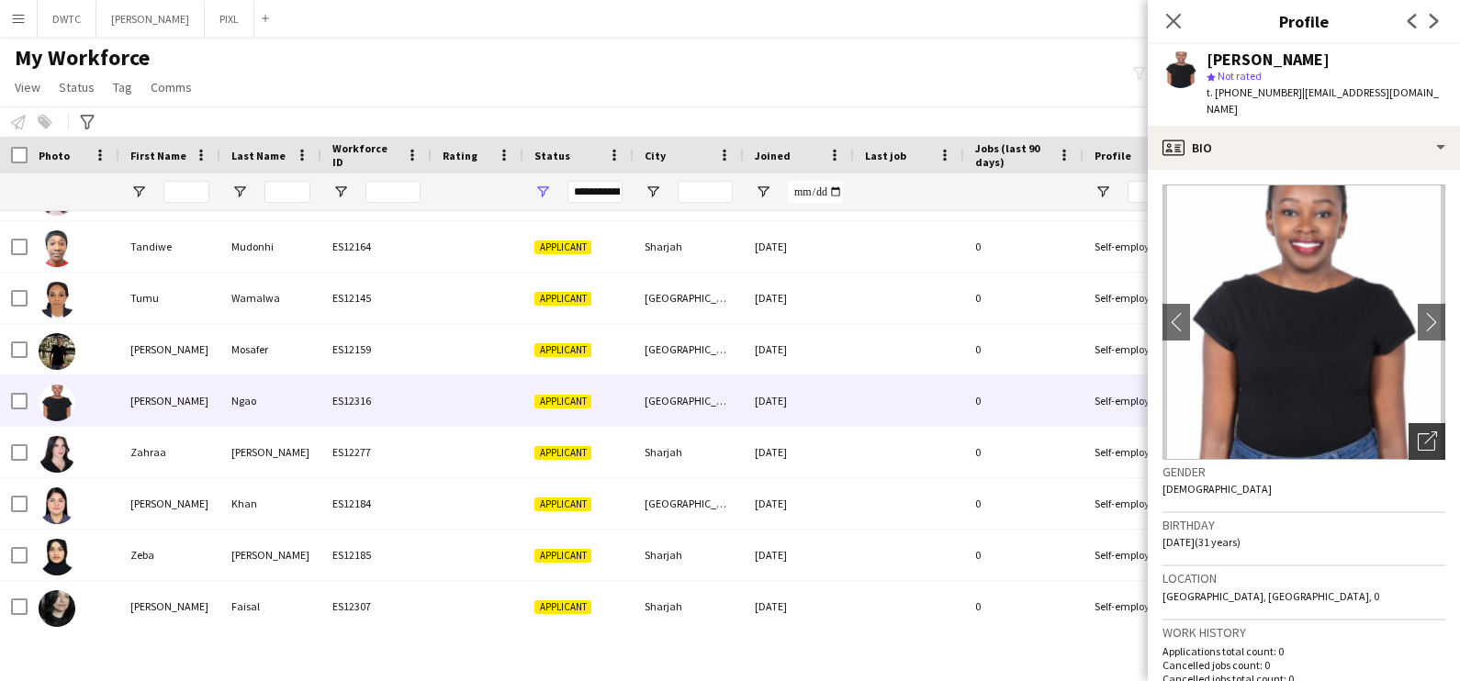
click at [1421, 427] on div "Open photos pop-in" at bounding box center [1427, 441] width 37 height 37
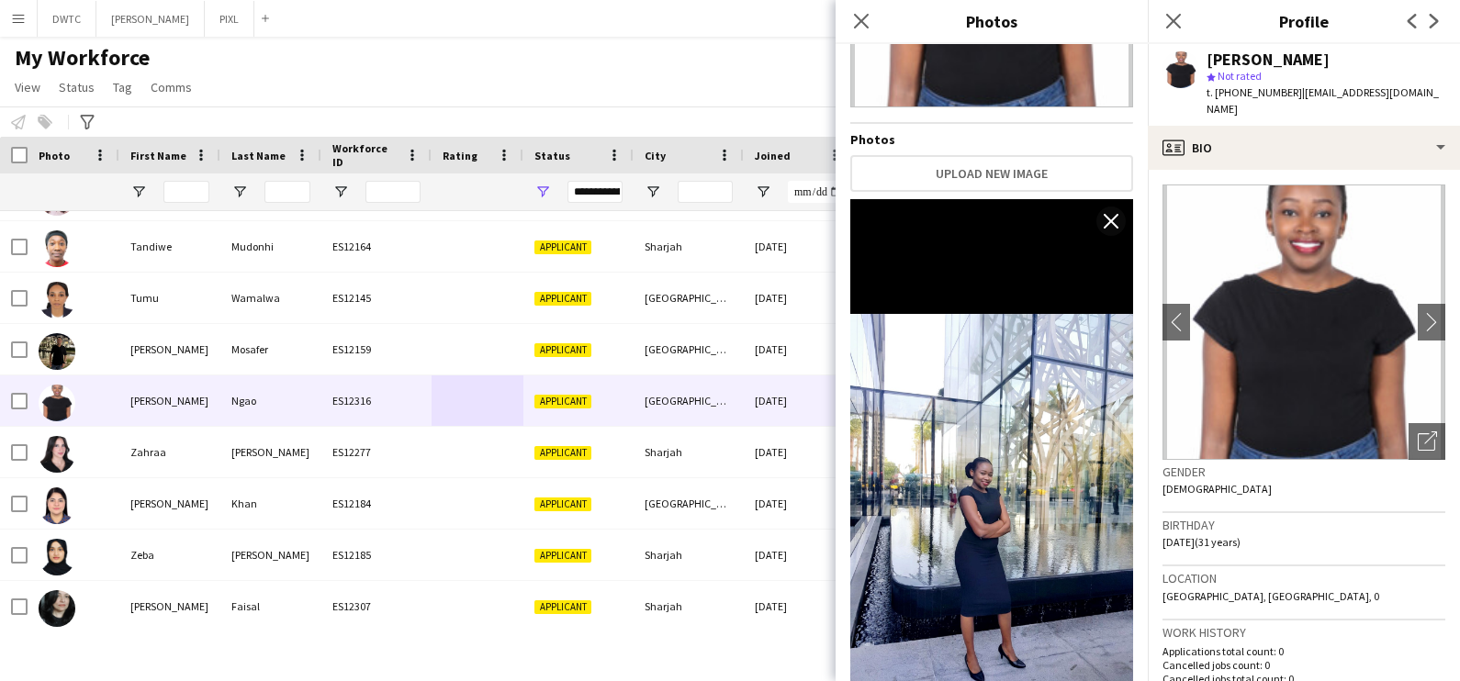
scroll to position [359, 0]
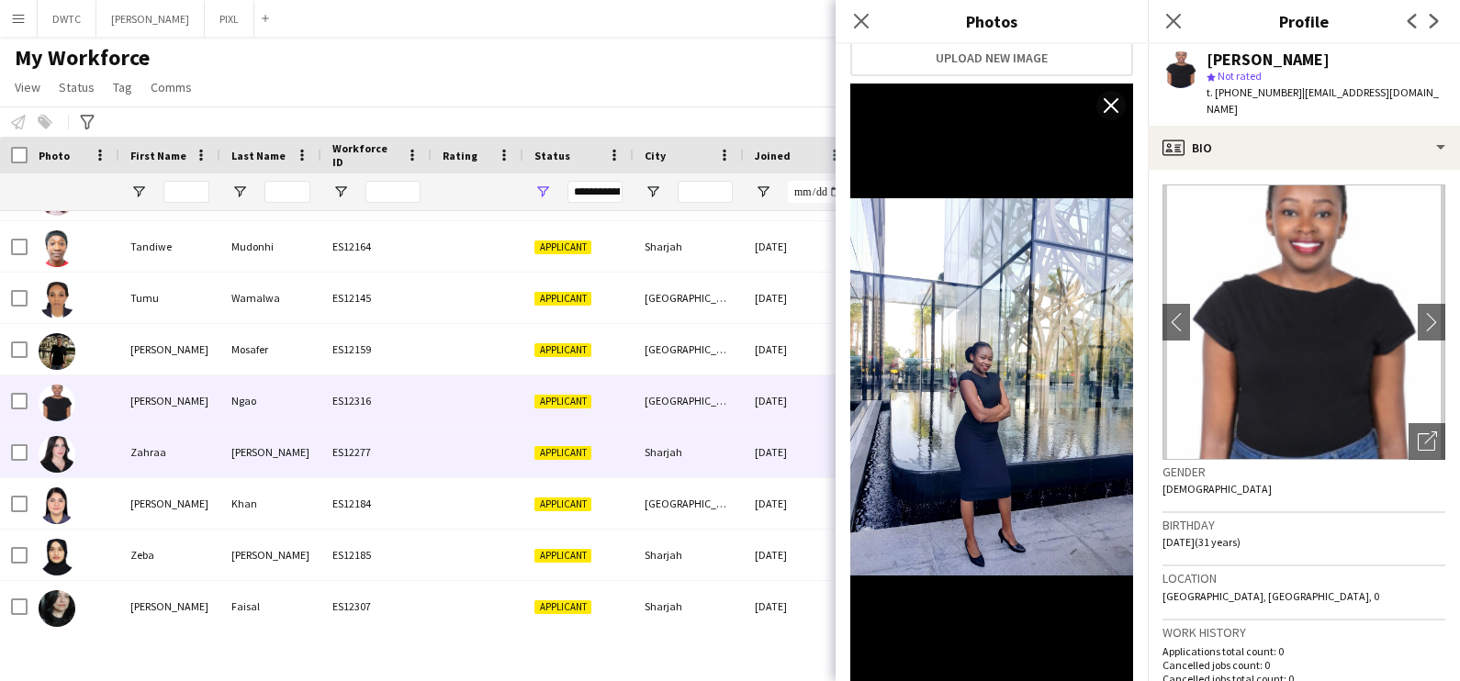
click at [91, 453] on div at bounding box center [74, 452] width 92 height 51
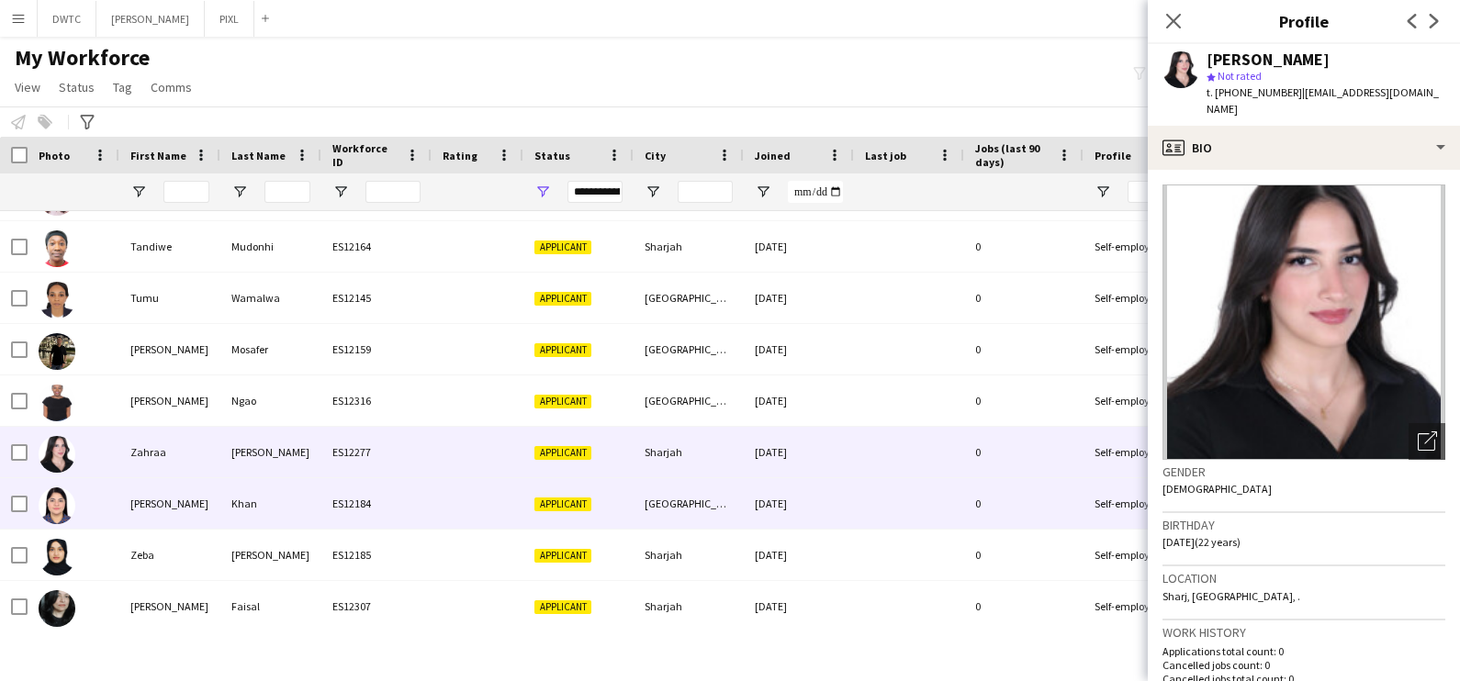
click at [107, 509] on div at bounding box center [74, 503] width 92 height 51
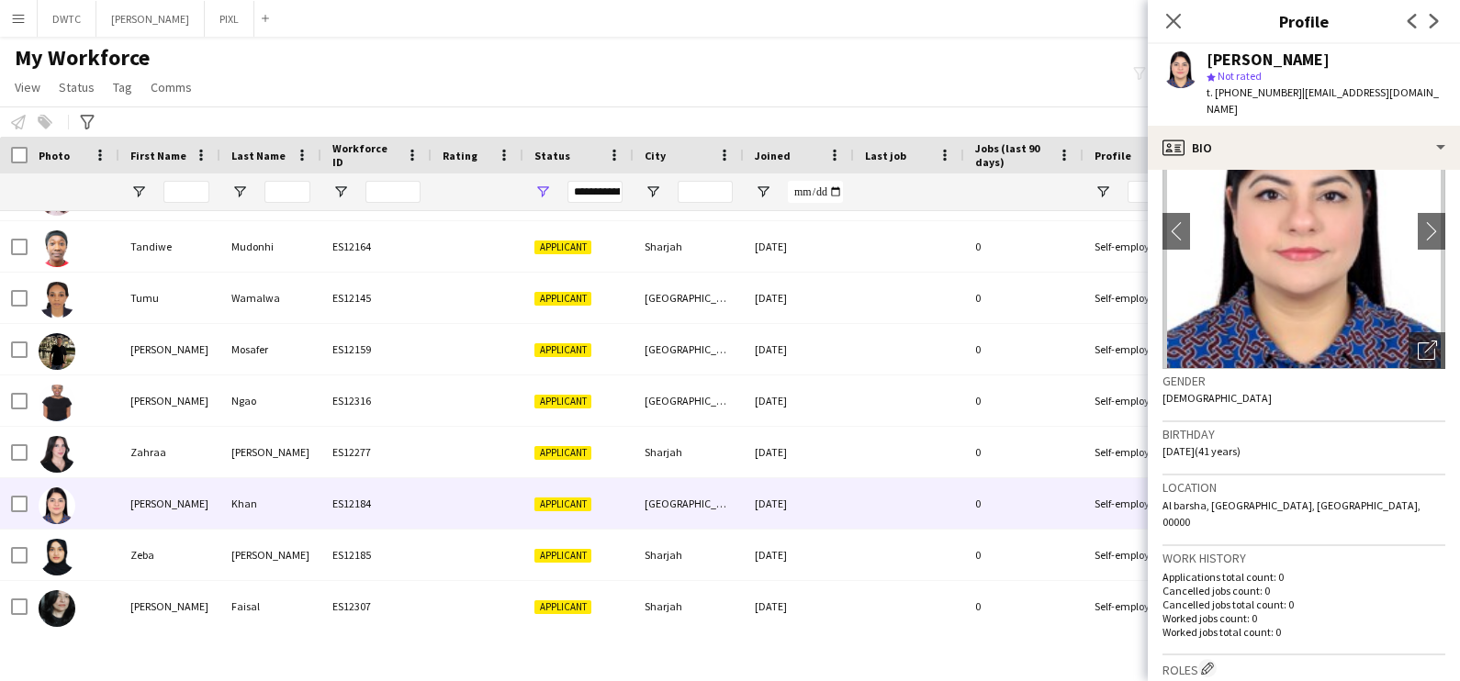
scroll to position [0, 0]
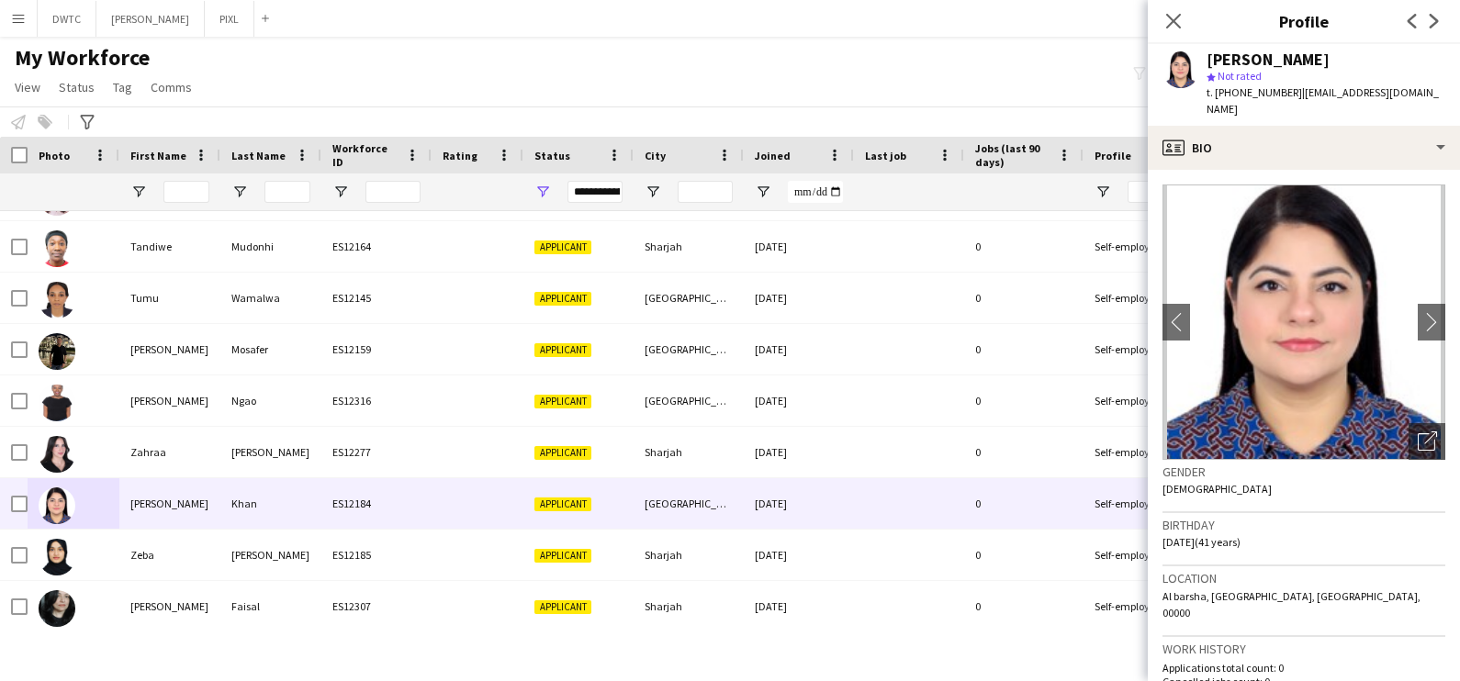
click at [1399, 460] on div "Gender Female" at bounding box center [1304, 486] width 283 height 53
click at [1409, 437] on div "Open photos pop-in" at bounding box center [1427, 441] width 37 height 37
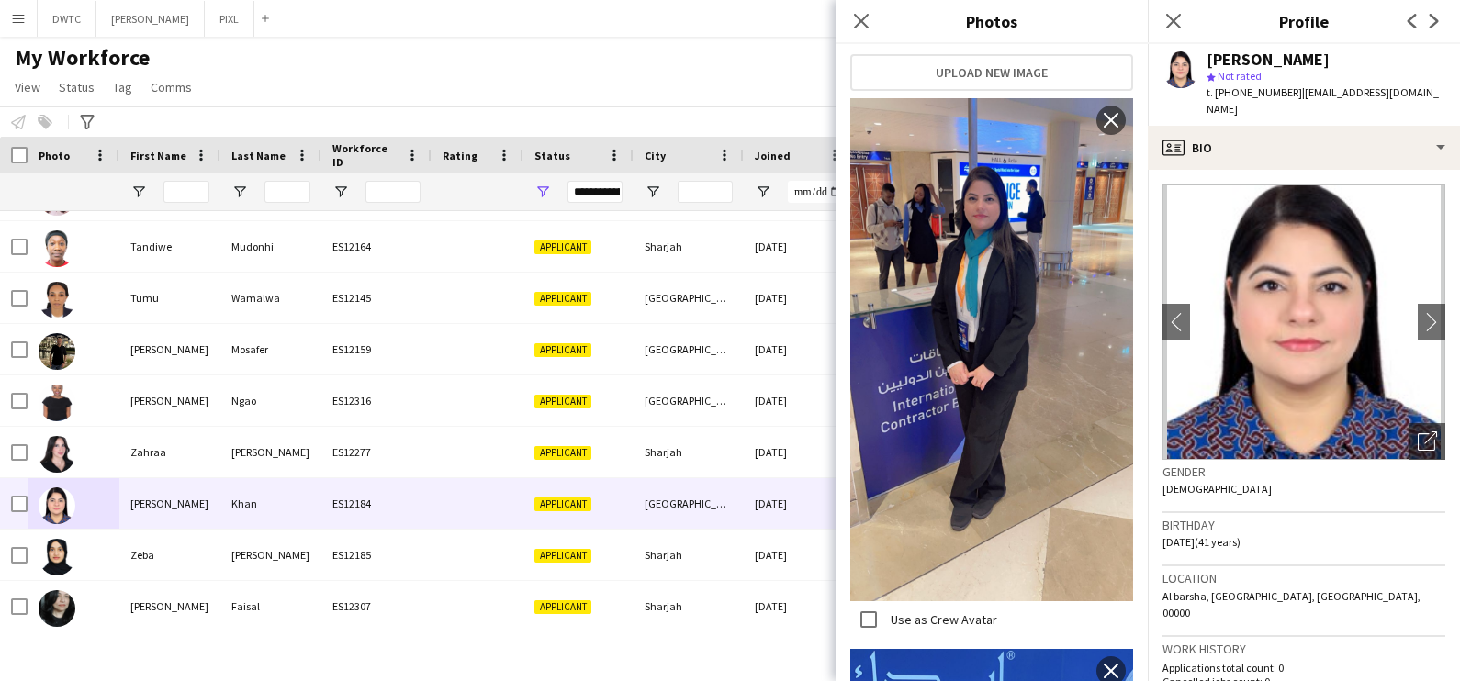
scroll to position [782, 0]
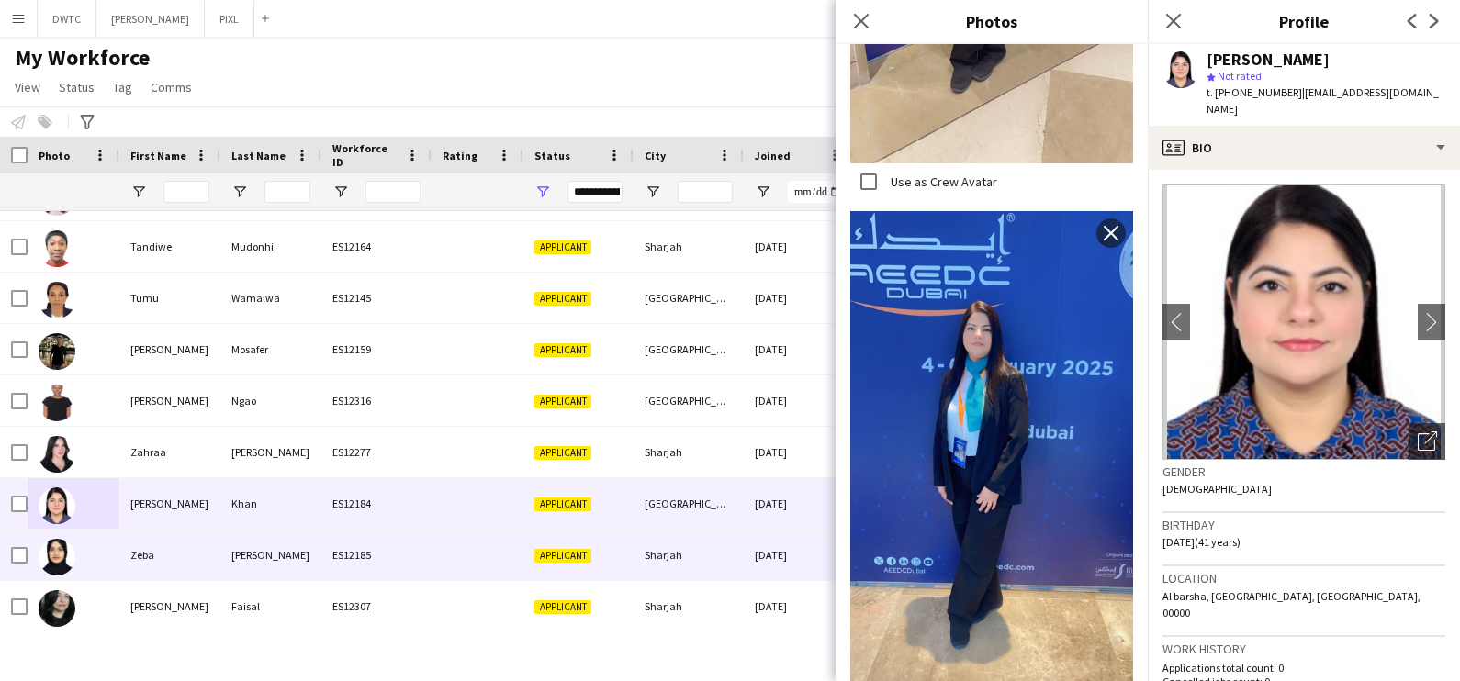
click at [155, 550] on div "Zeba" at bounding box center [169, 555] width 101 height 51
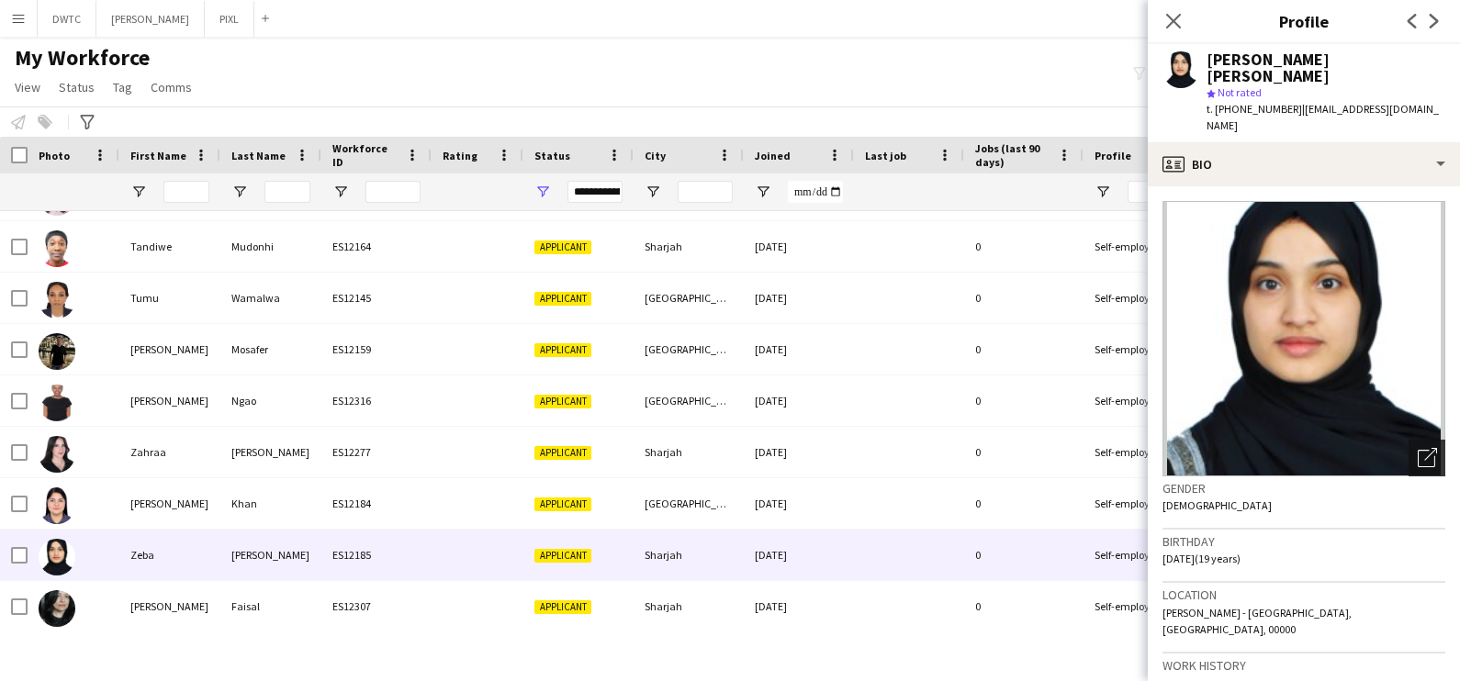
click at [1409, 440] on div "Open photos pop-in" at bounding box center [1427, 458] width 37 height 37
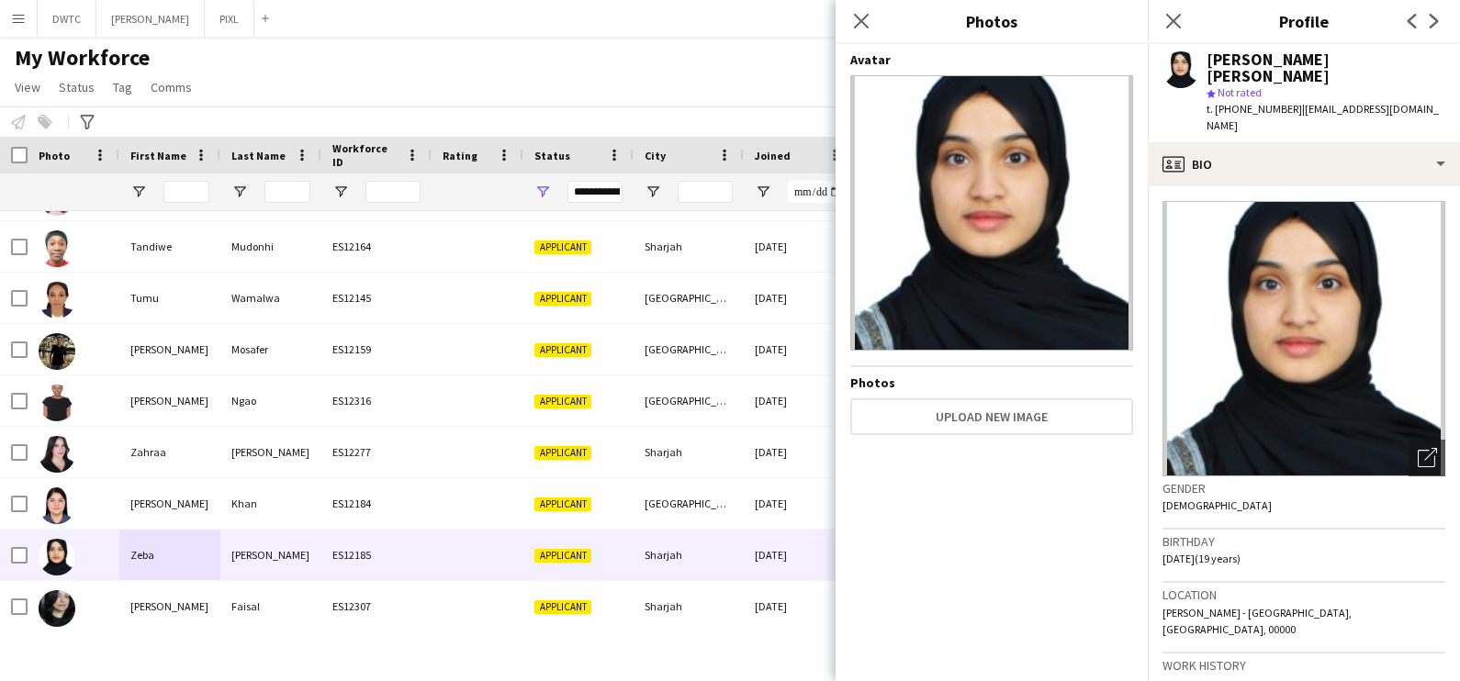
click at [1346, 102] on span "| zeba4241@gmail.com" at bounding box center [1323, 117] width 232 height 30
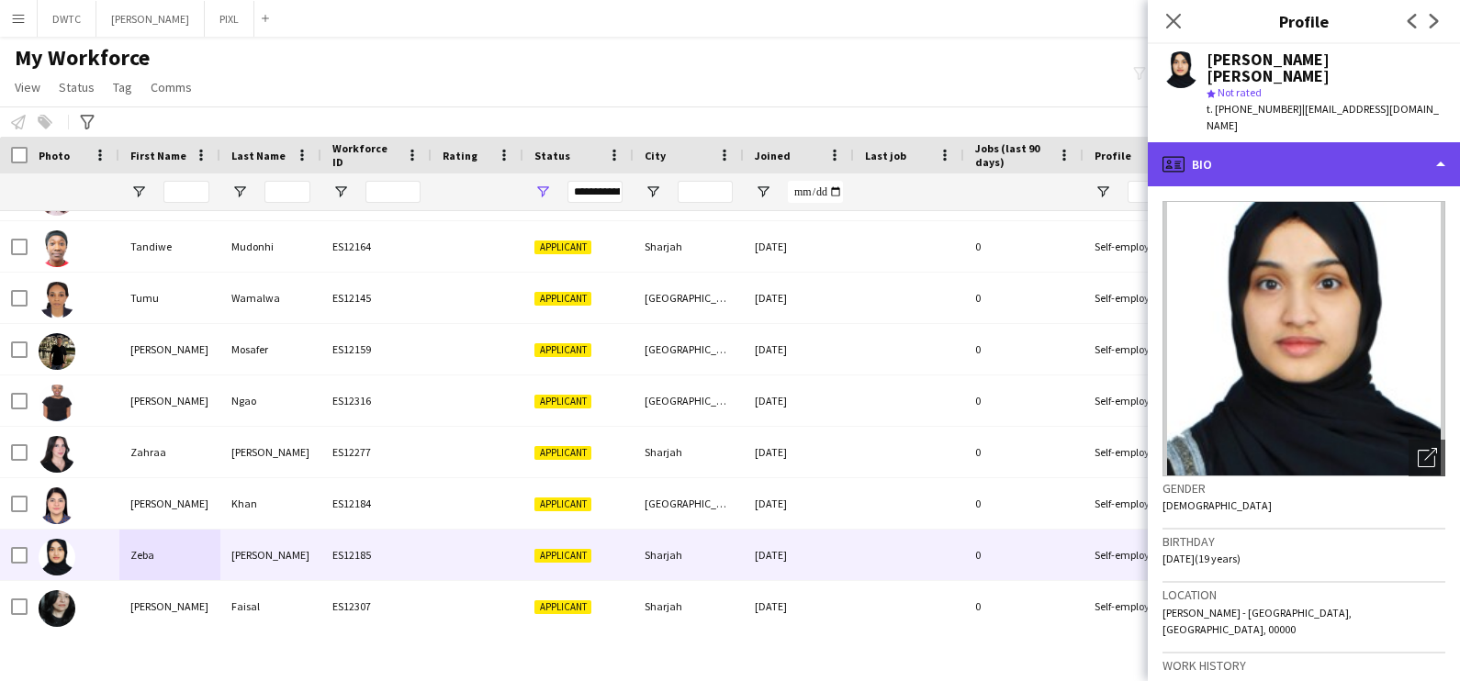
click at [1327, 142] on div "profile Bio" at bounding box center [1304, 164] width 312 height 44
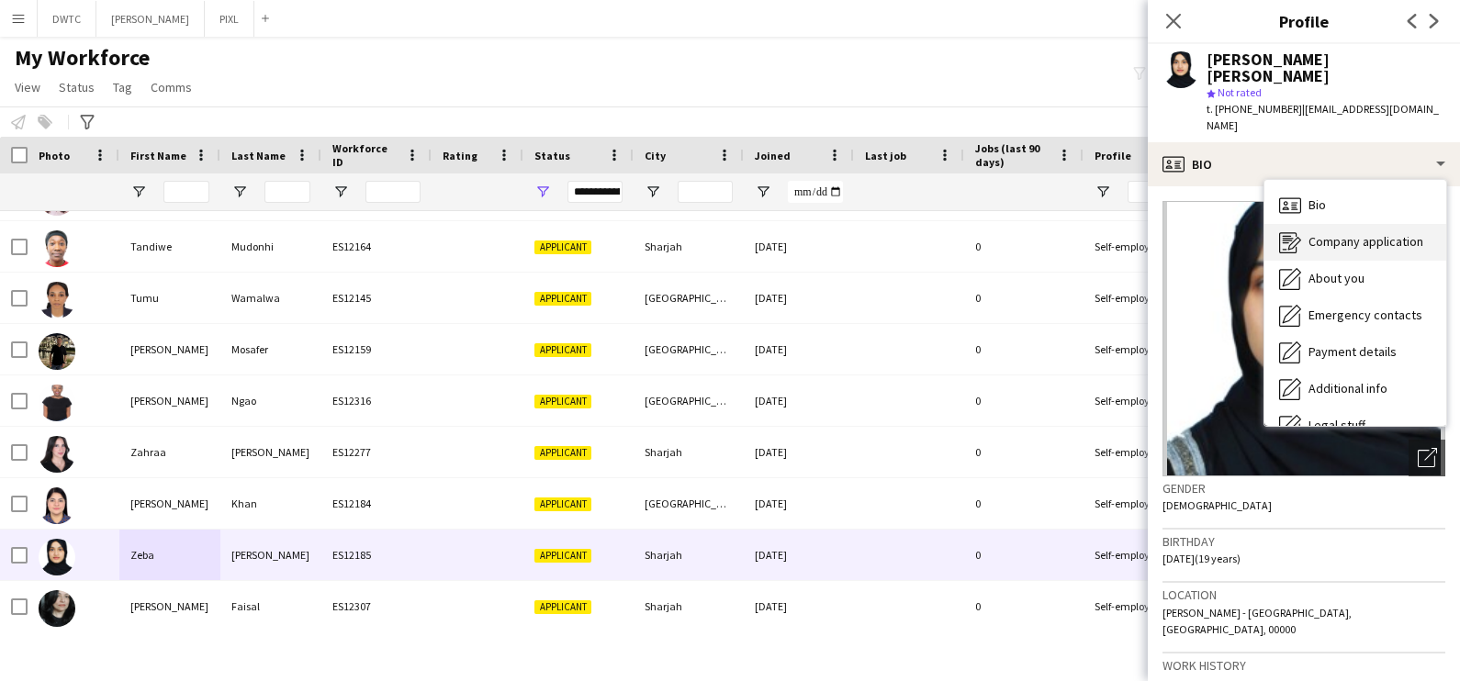
click at [1331, 233] on span "Company application" at bounding box center [1366, 241] width 115 height 17
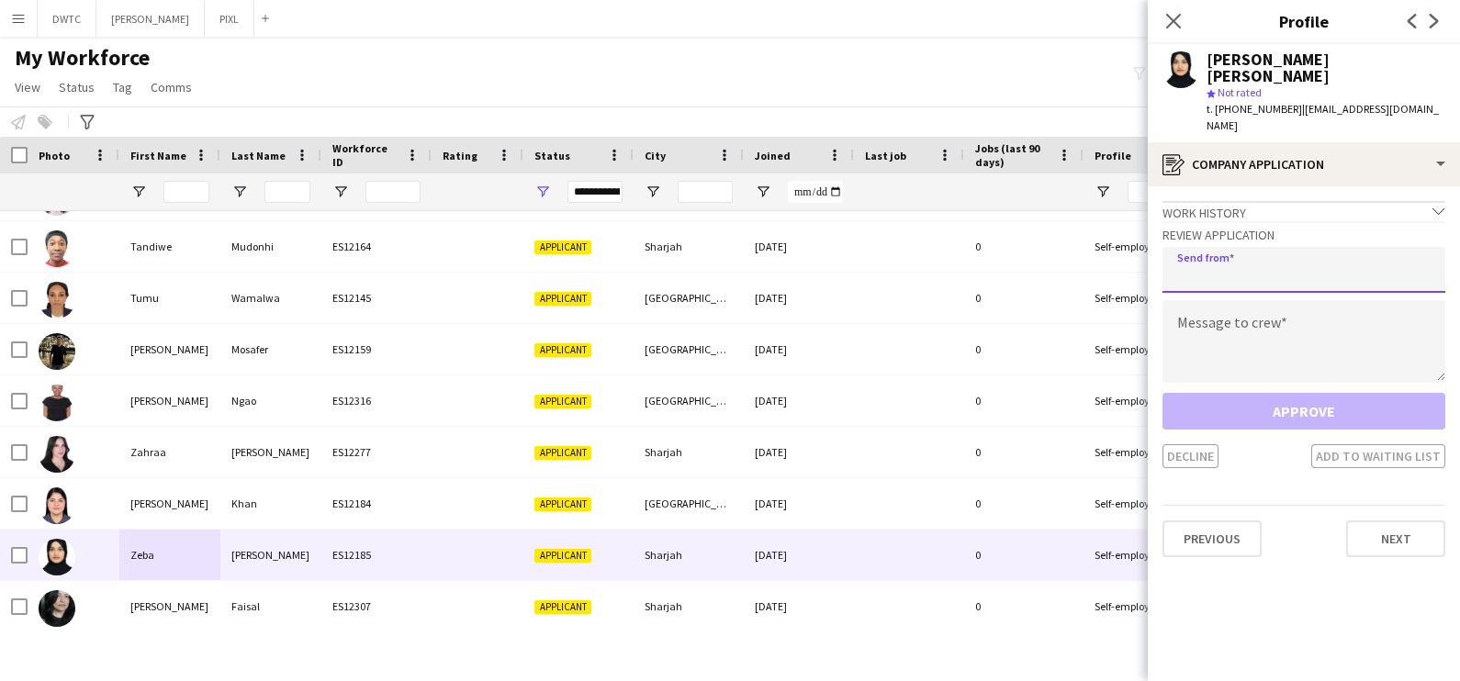
click at [1272, 247] on input "email" at bounding box center [1304, 270] width 283 height 46
type input "**********"
click at [1200, 300] on textarea at bounding box center [1304, 341] width 283 height 83
paste textarea "**********"
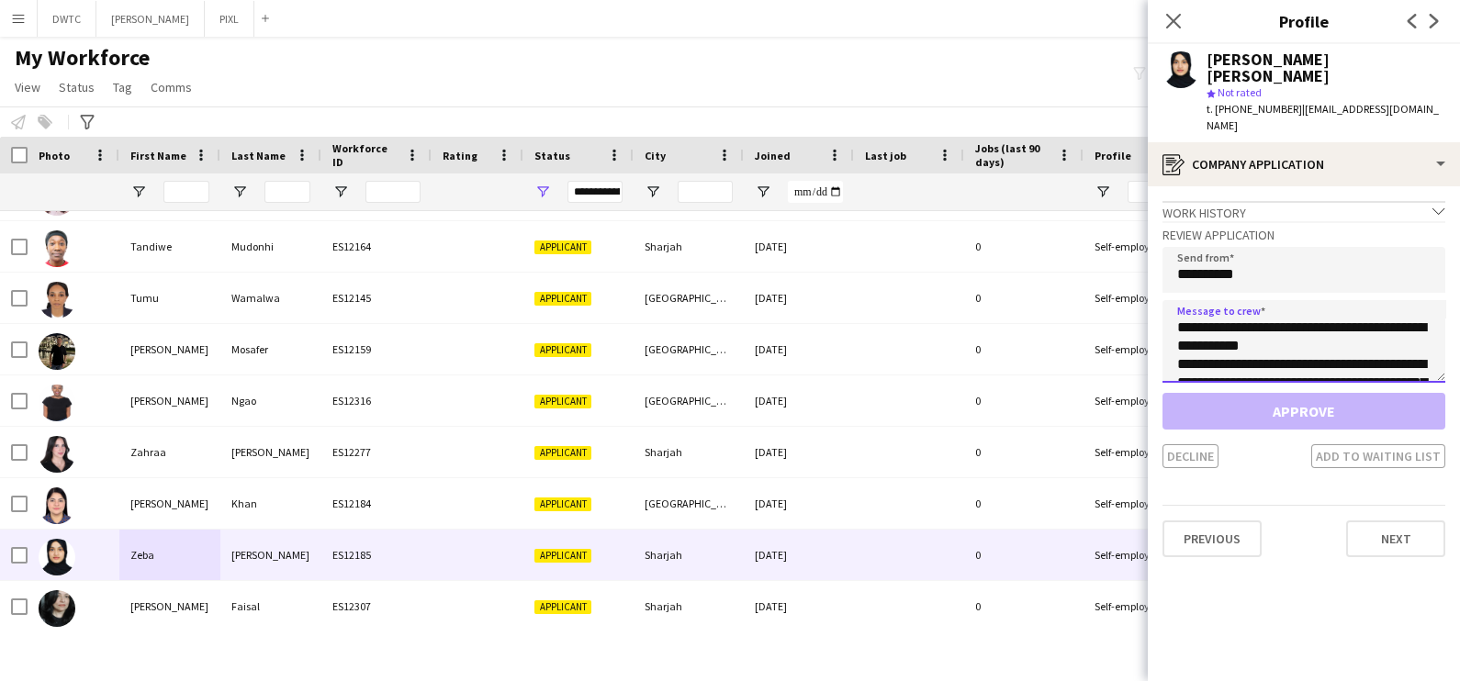
scroll to position [140, 0]
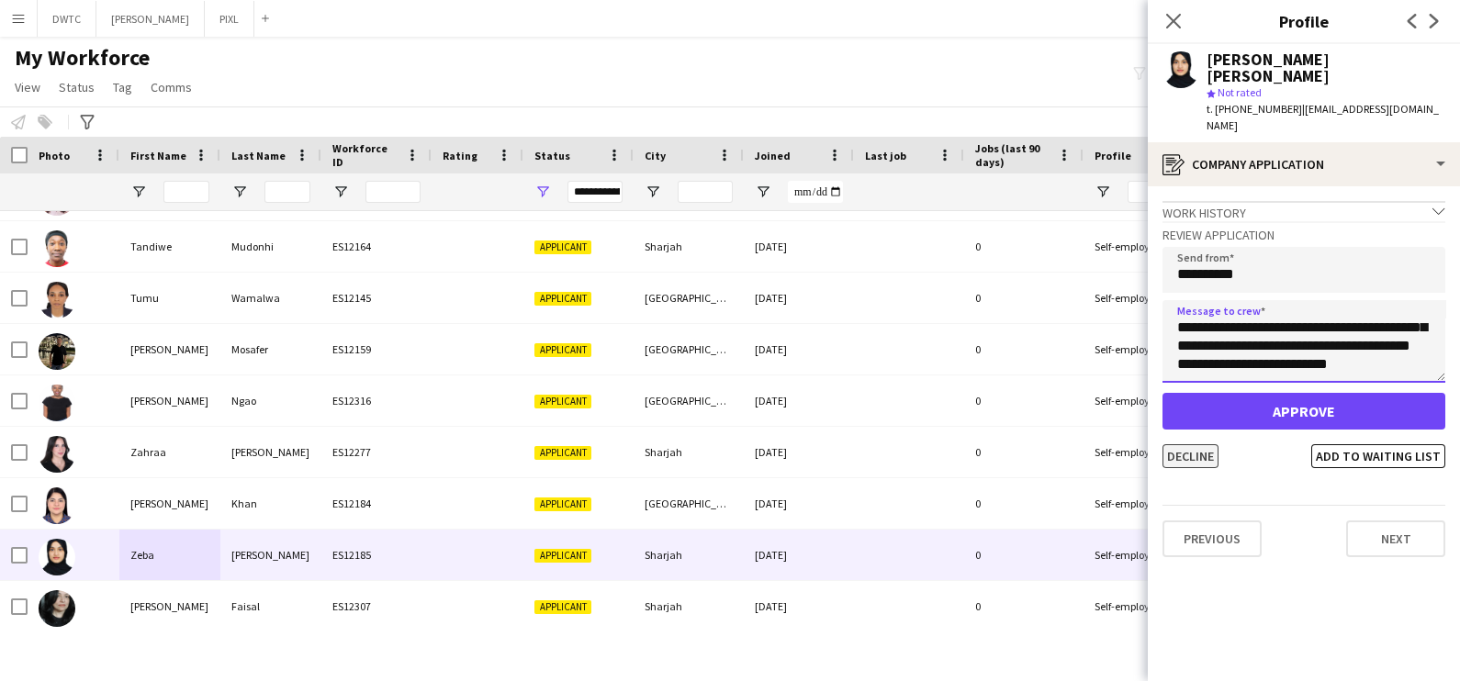
type textarea "**********"
click at [1187, 444] on button "Decline" at bounding box center [1191, 456] width 56 height 24
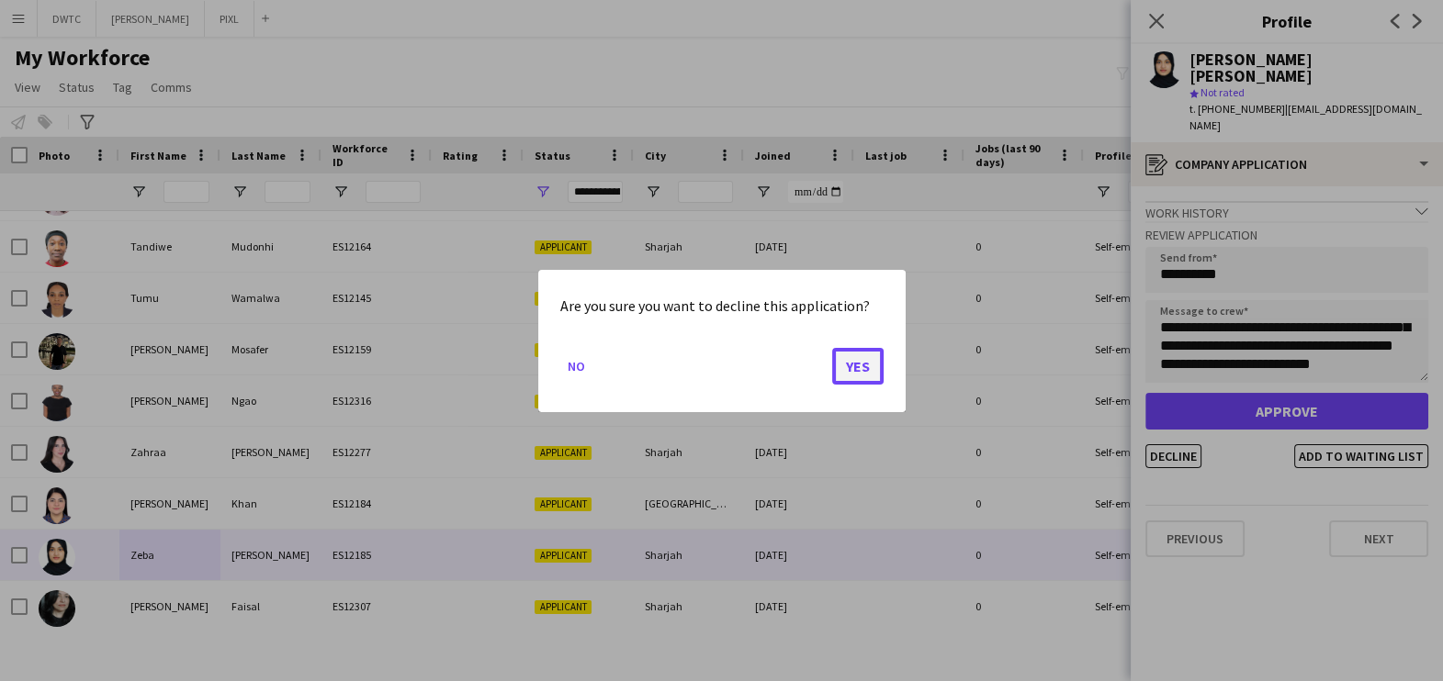
click at [876, 367] on button "Yes" at bounding box center [857, 365] width 51 height 37
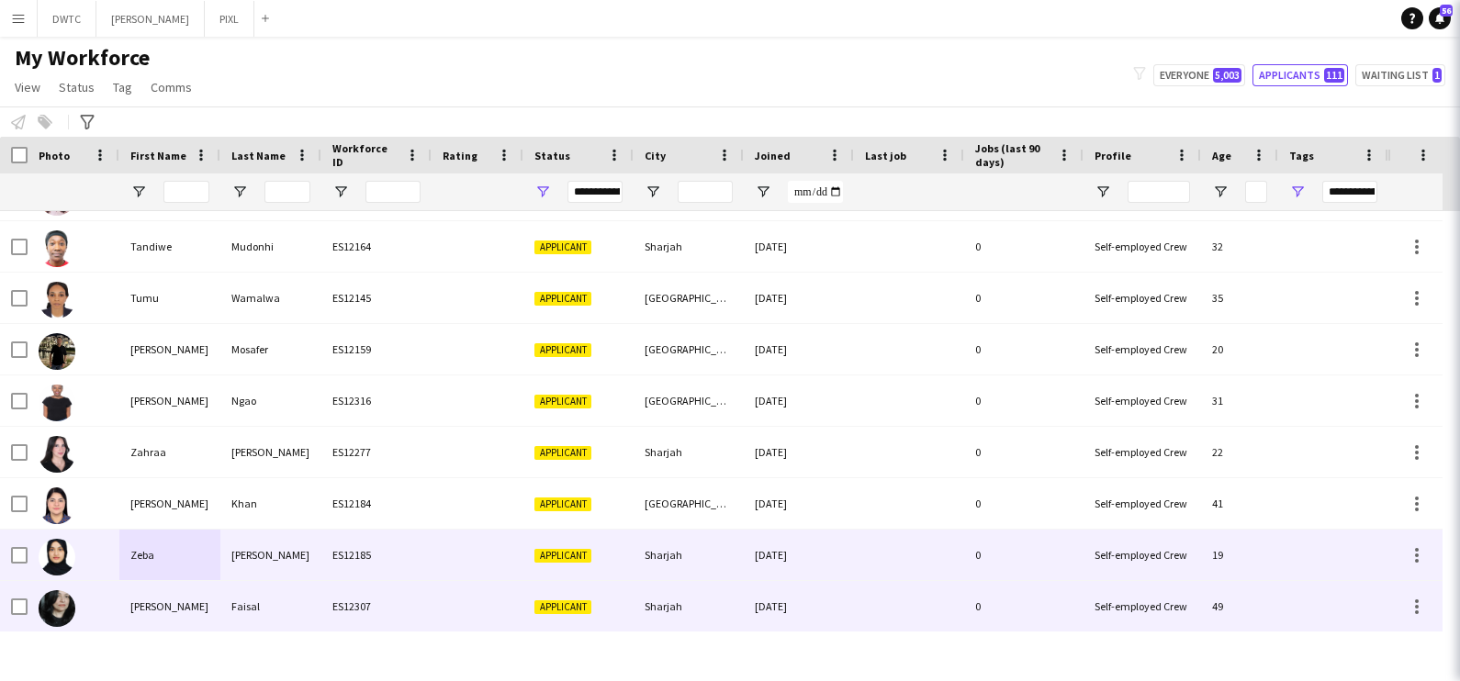
scroll to position [3692, 0]
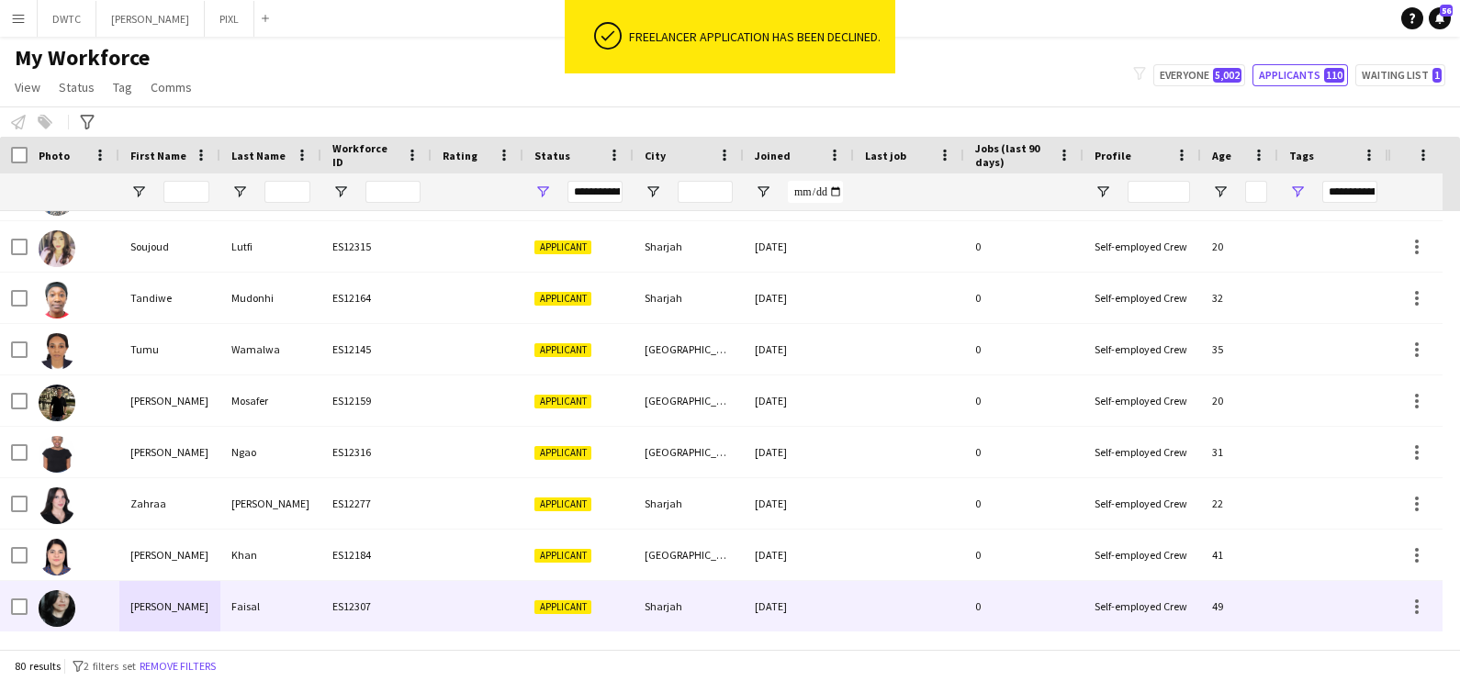
click at [233, 604] on div "Faisal" at bounding box center [270, 606] width 101 height 51
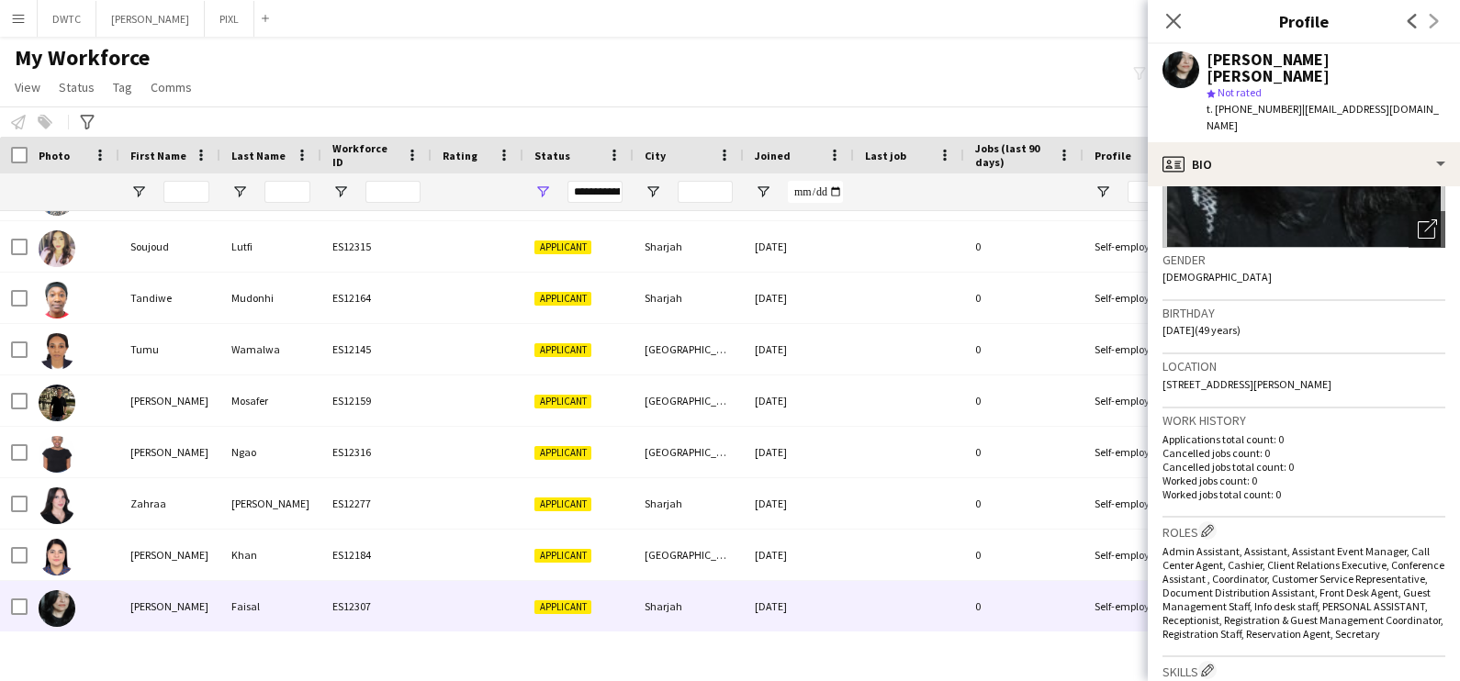
scroll to position [0, 0]
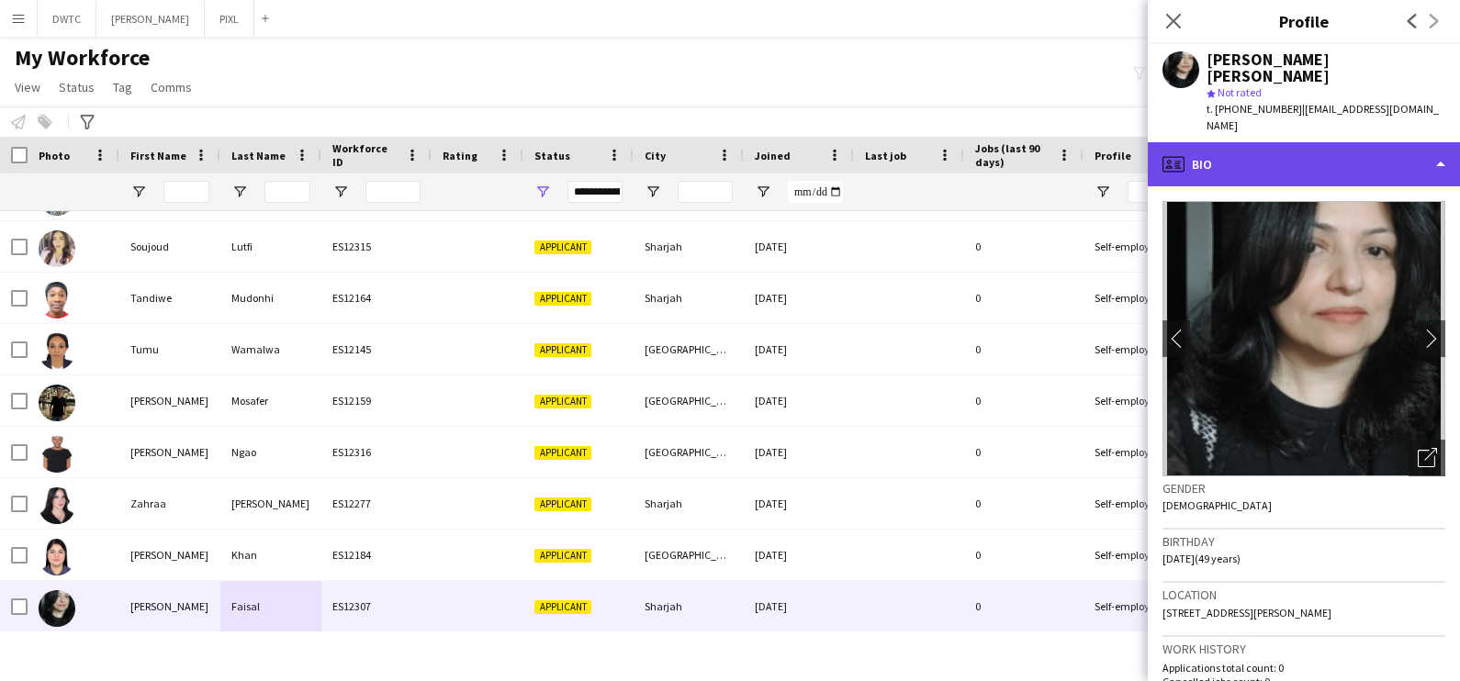
click at [1342, 142] on div "profile Bio" at bounding box center [1304, 164] width 312 height 44
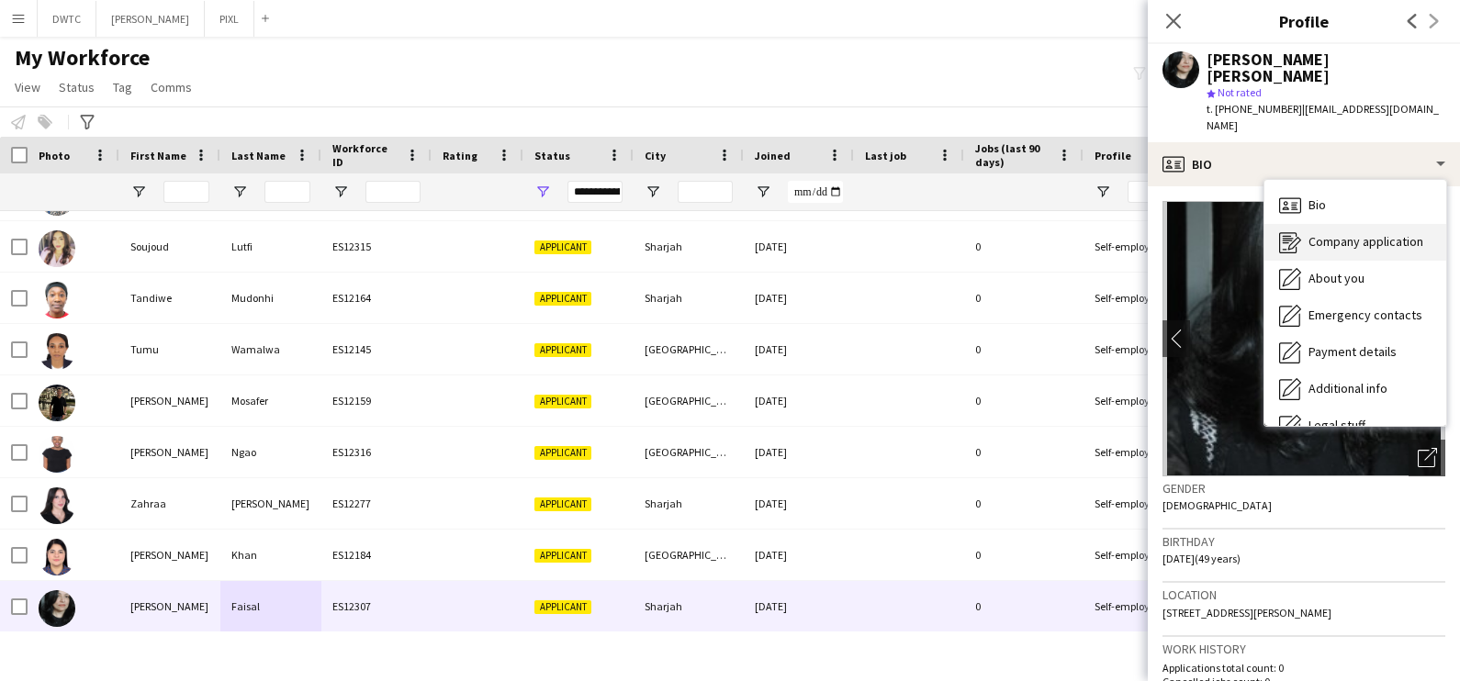
click at [1358, 224] on div "Company application Company application" at bounding box center [1355, 242] width 182 height 37
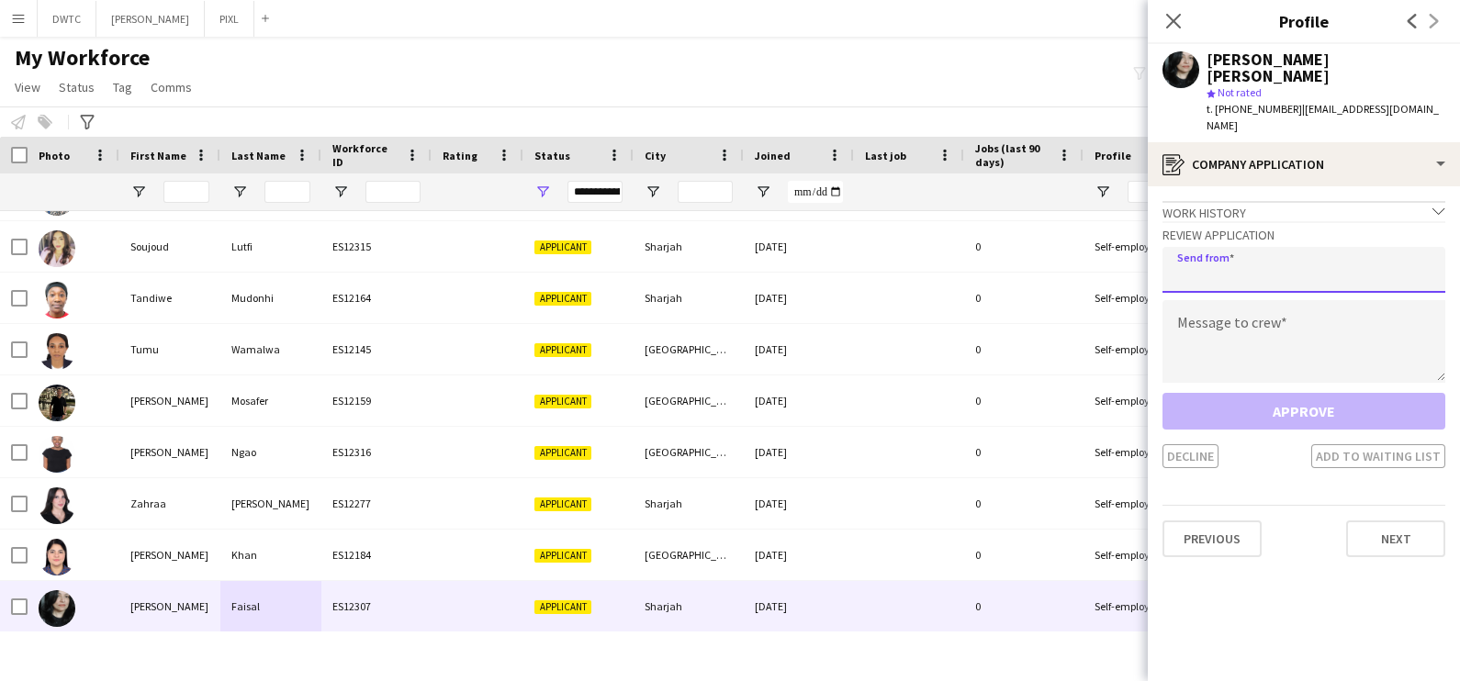
drag, startPoint x: 1283, startPoint y: 230, endPoint x: 1275, endPoint y: 243, distance: 16.1
click at [1283, 247] on input "email" at bounding box center [1304, 270] width 283 height 46
type input "**********"
click at [1243, 308] on textarea at bounding box center [1304, 341] width 283 height 83
paste textarea "**********"
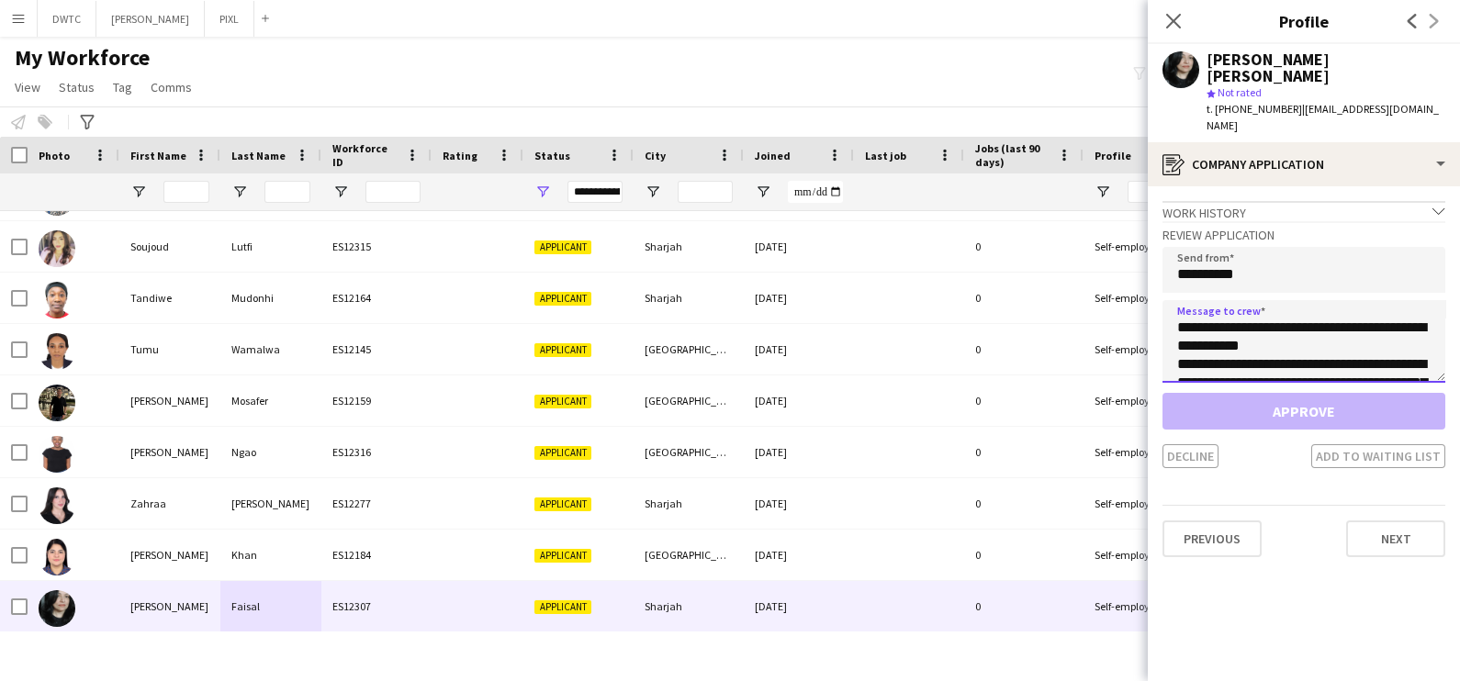
scroll to position [140, 0]
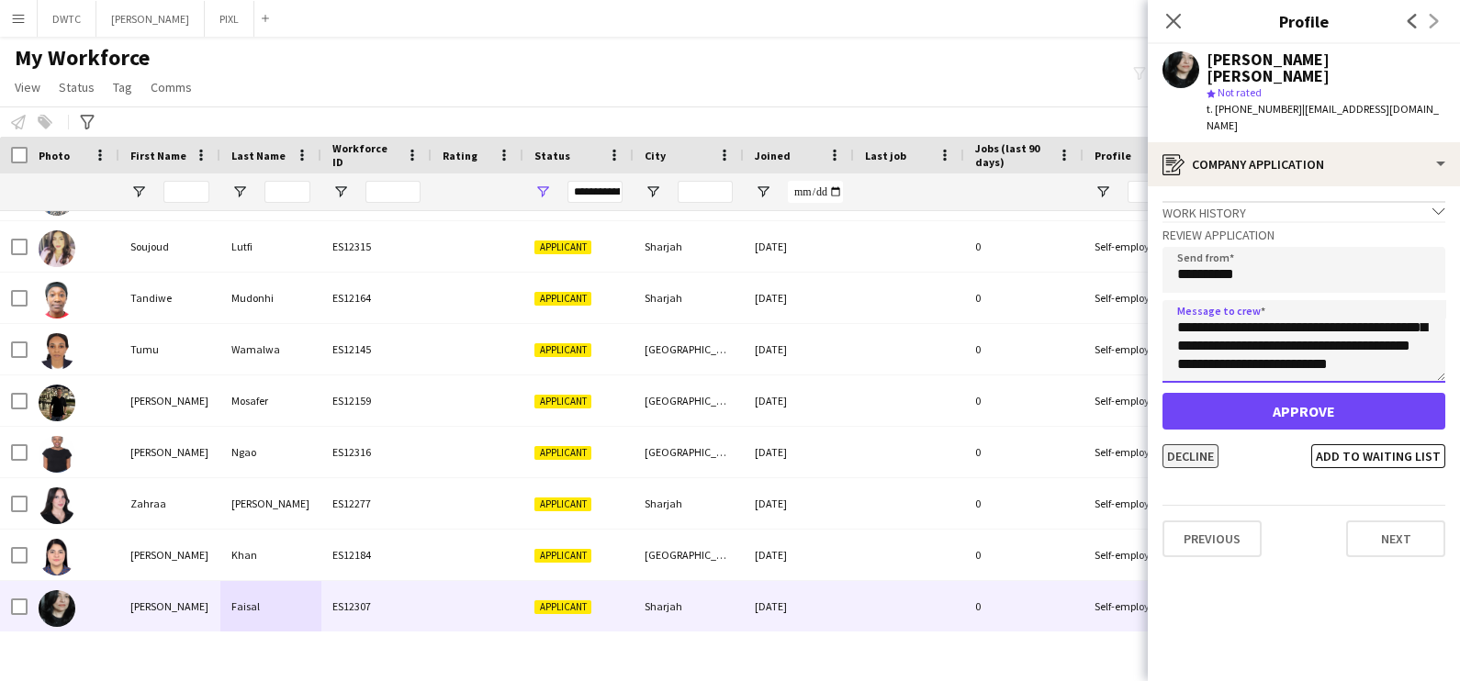
type textarea "**********"
click at [1208, 444] on button "Decline" at bounding box center [1191, 456] width 56 height 24
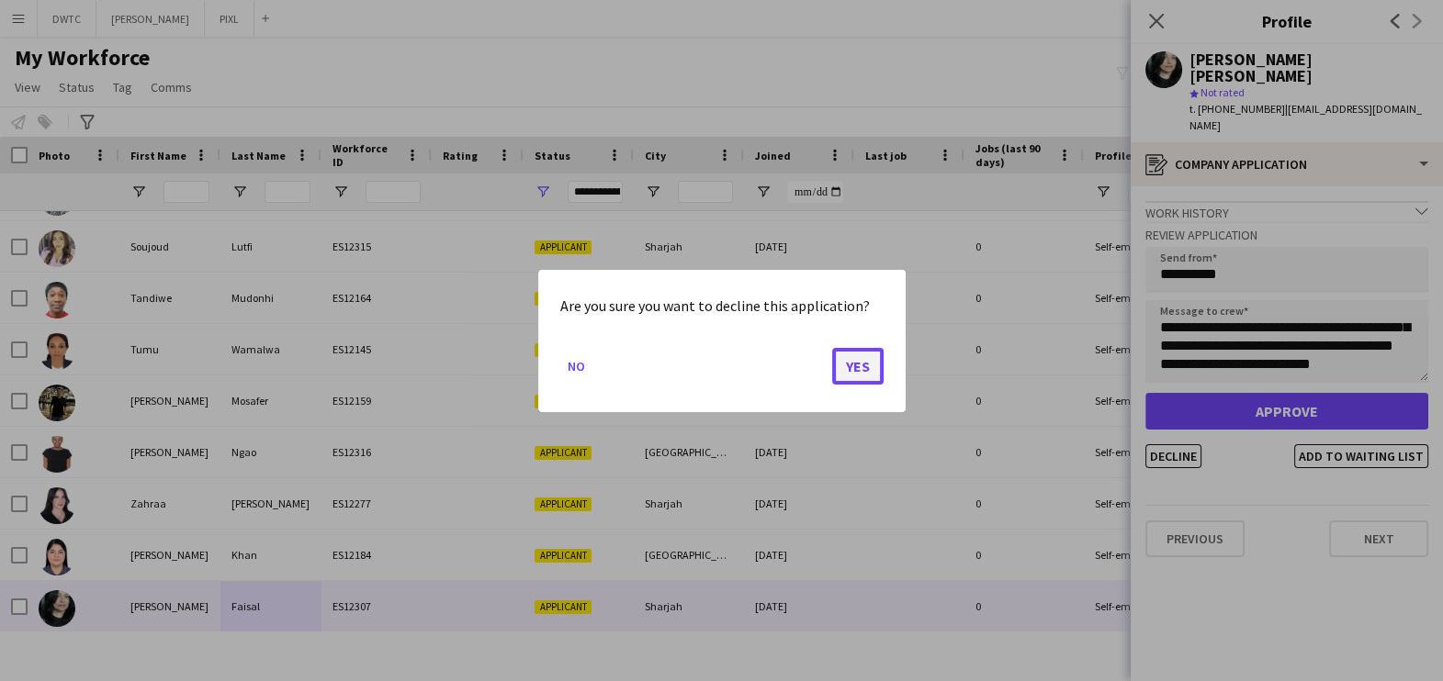
click at [868, 363] on button "Yes" at bounding box center [857, 365] width 51 height 37
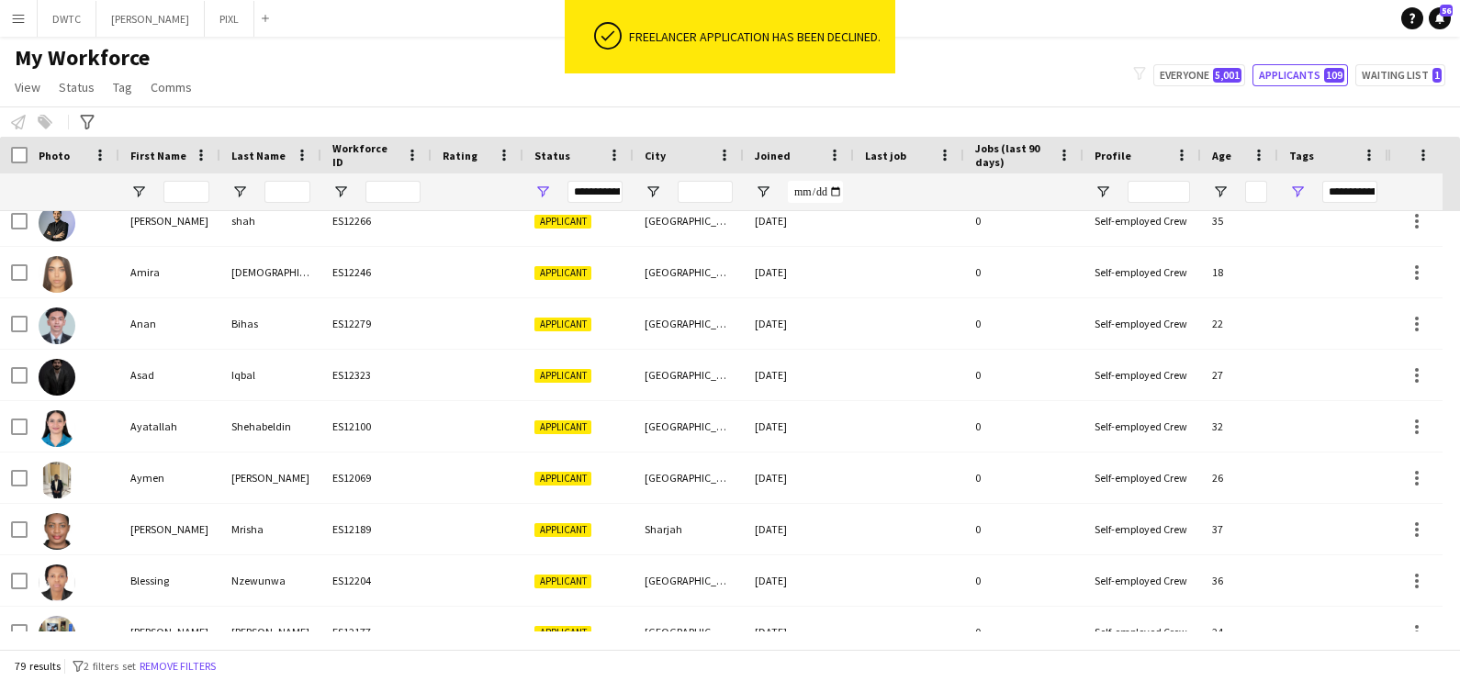
scroll to position [0, 0]
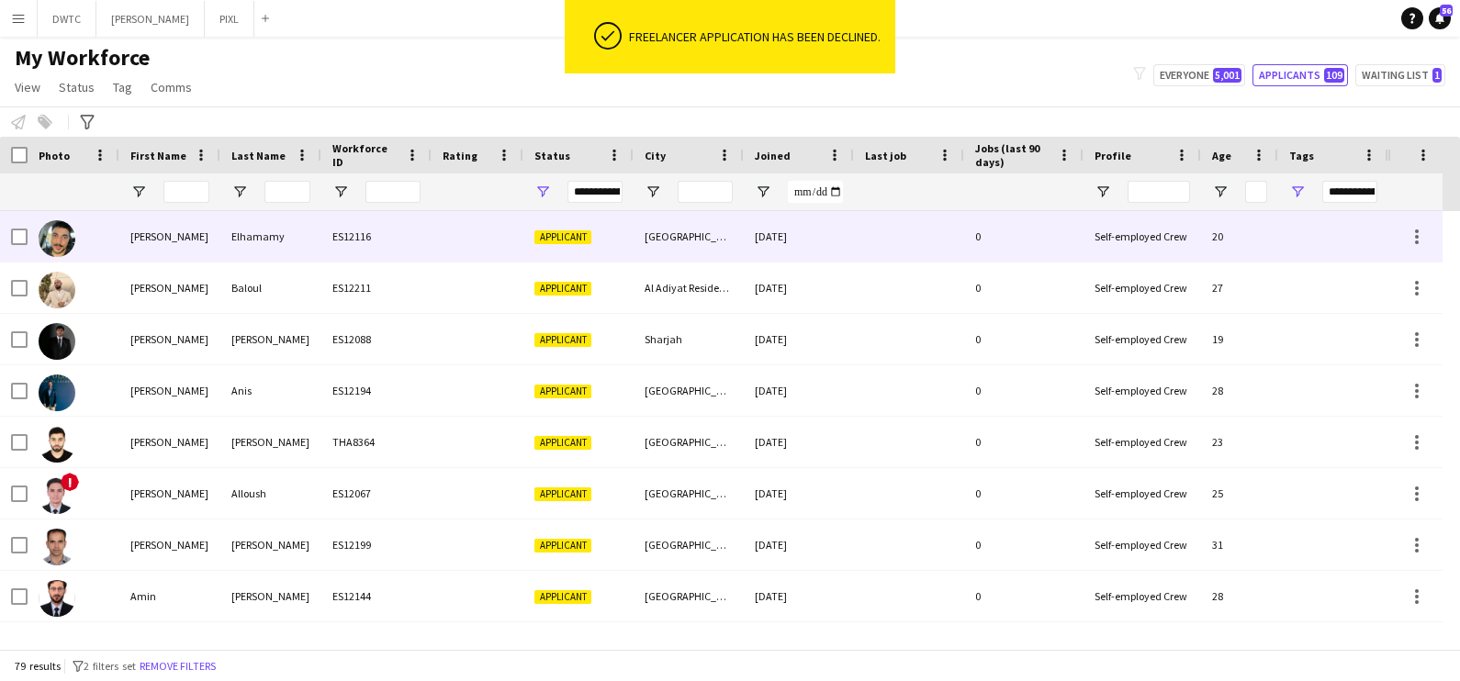
click at [109, 220] on div at bounding box center [74, 236] width 92 height 51
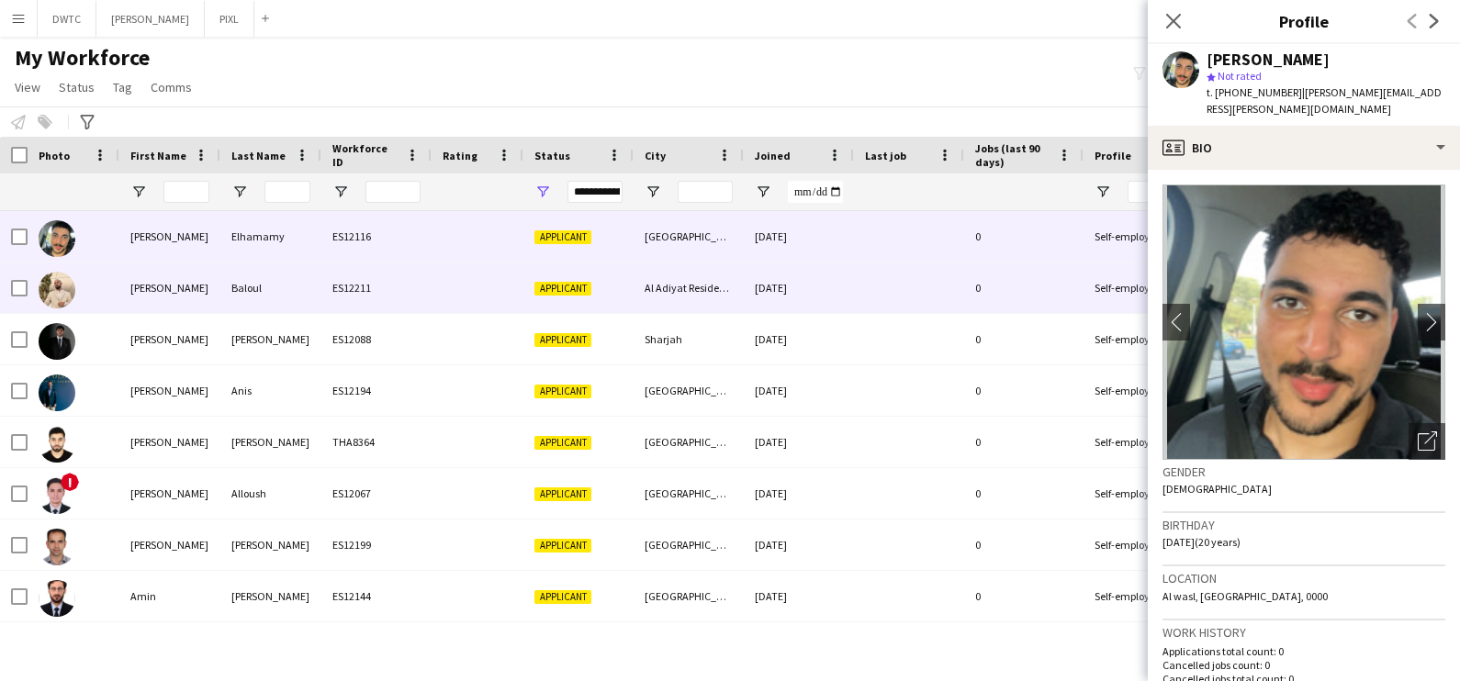
click at [141, 296] on div "Abderrahim" at bounding box center [169, 288] width 101 height 51
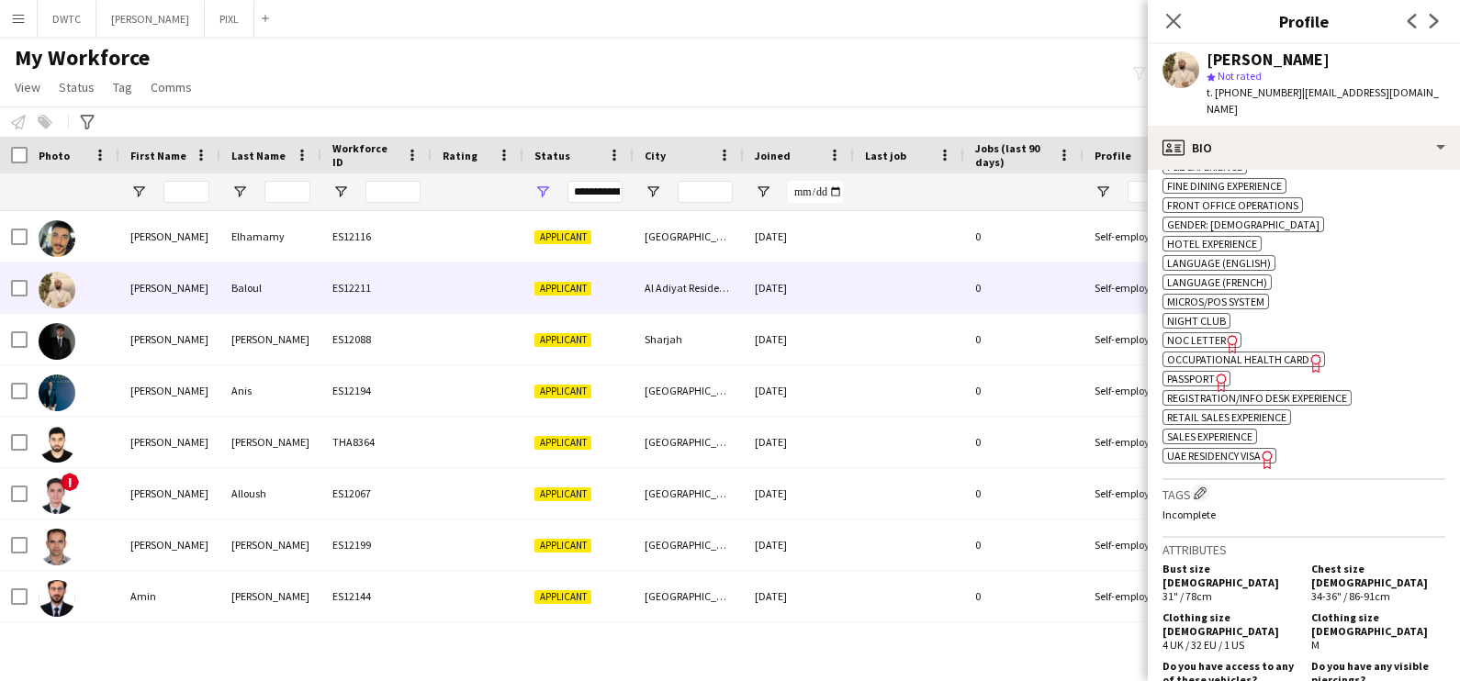
scroll to position [1263, 0]
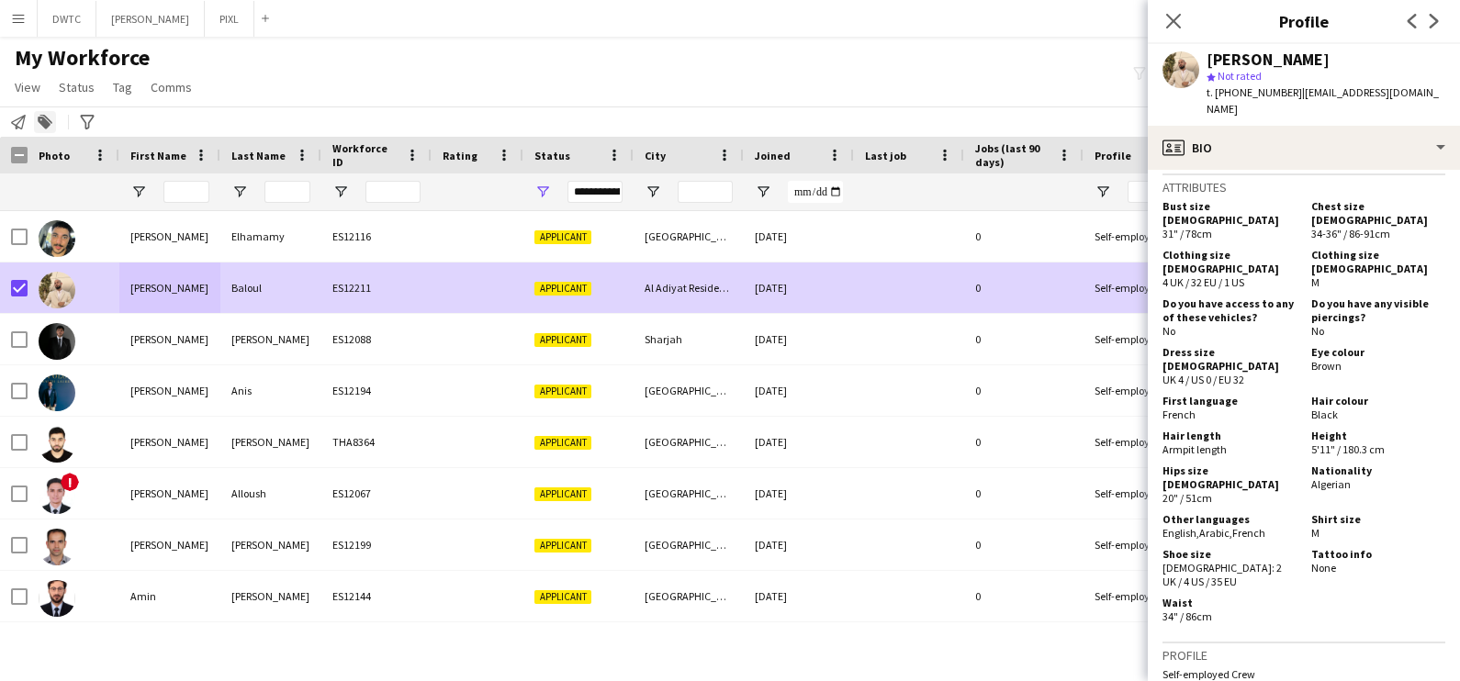
click at [54, 129] on div "Add to tag" at bounding box center [45, 122] width 22 height 22
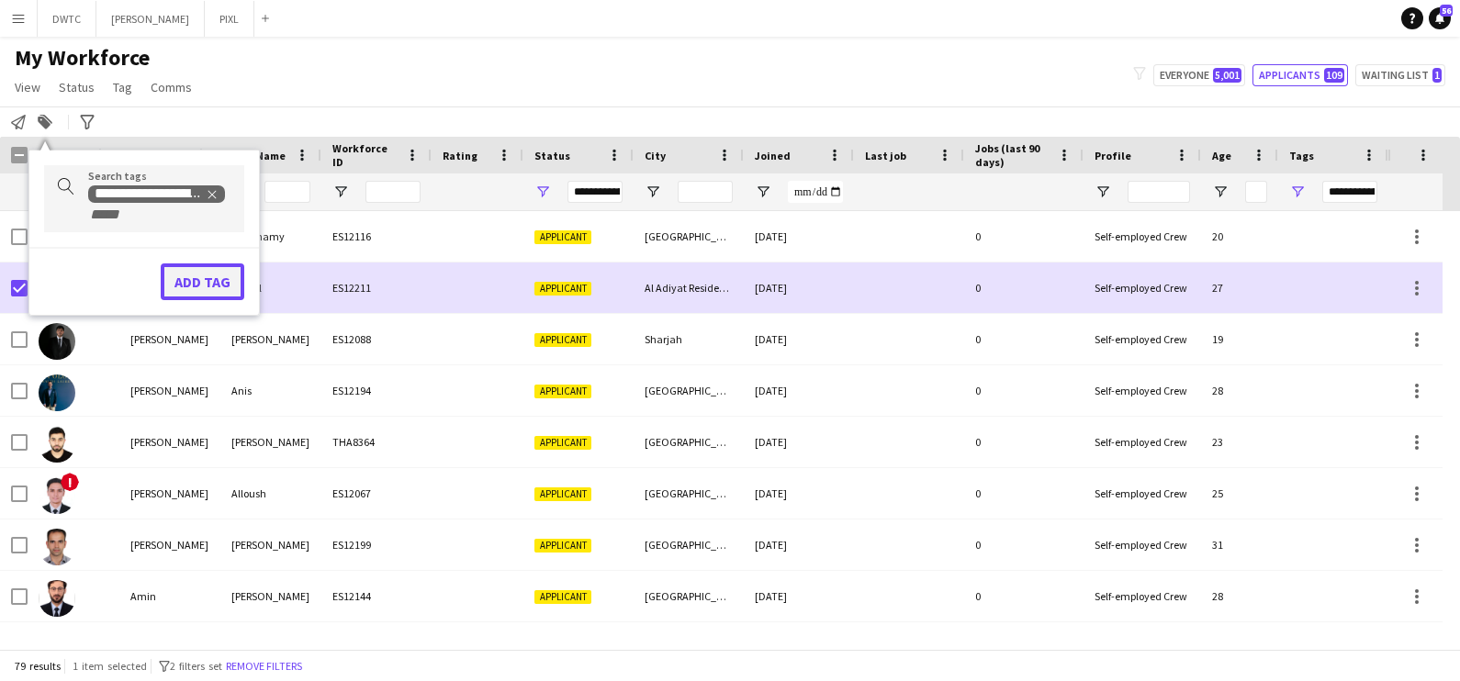
click at [198, 275] on button "Add tag" at bounding box center [203, 282] width 84 height 37
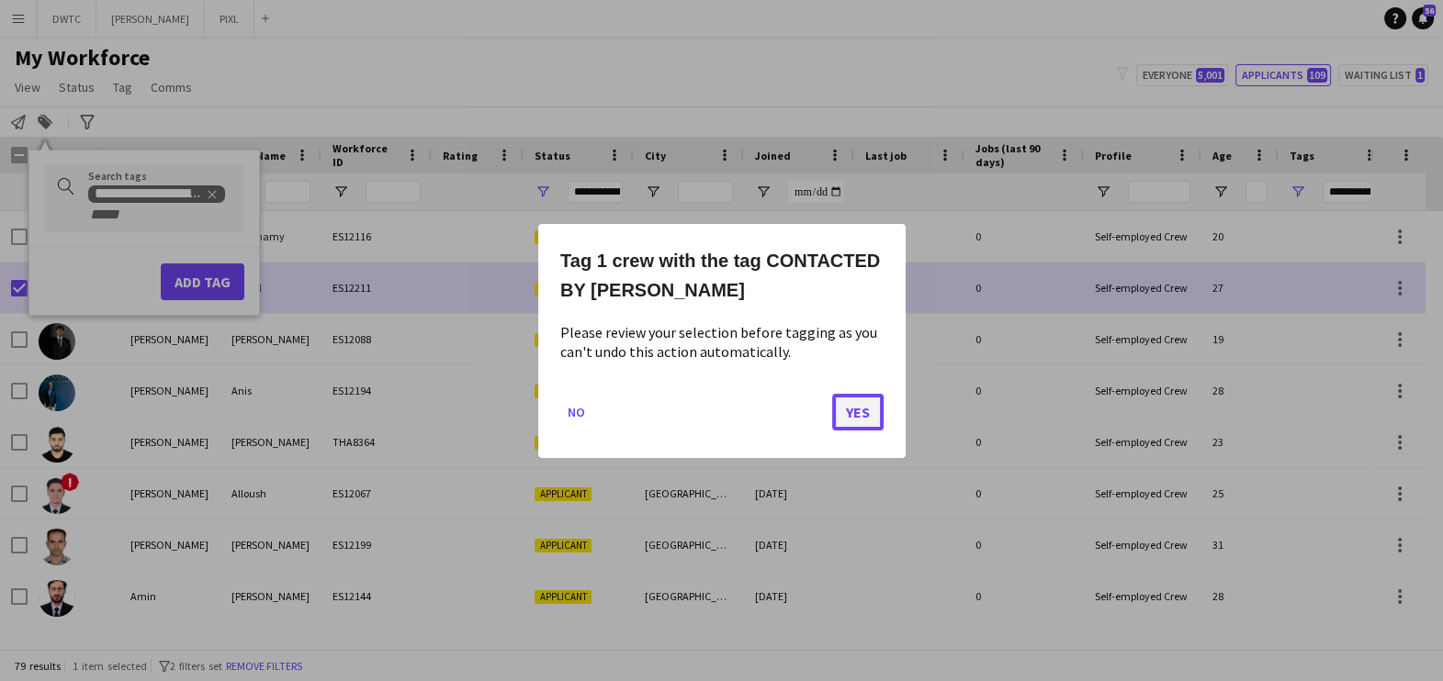
click at [874, 414] on button "Yes" at bounding box center [857, 411] width 51 height 37
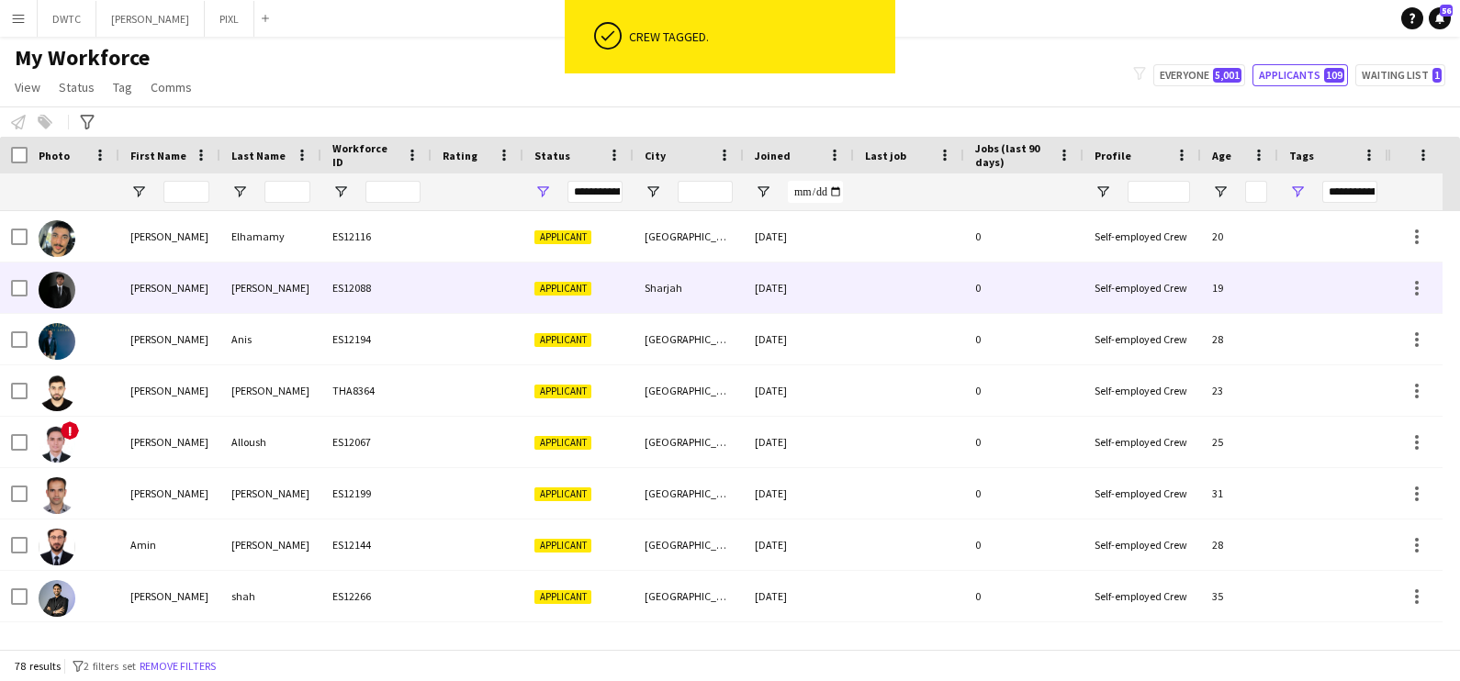
click at [209, 302] on div "Abdullah" at bounding box center [169, 288] width 101 height 51
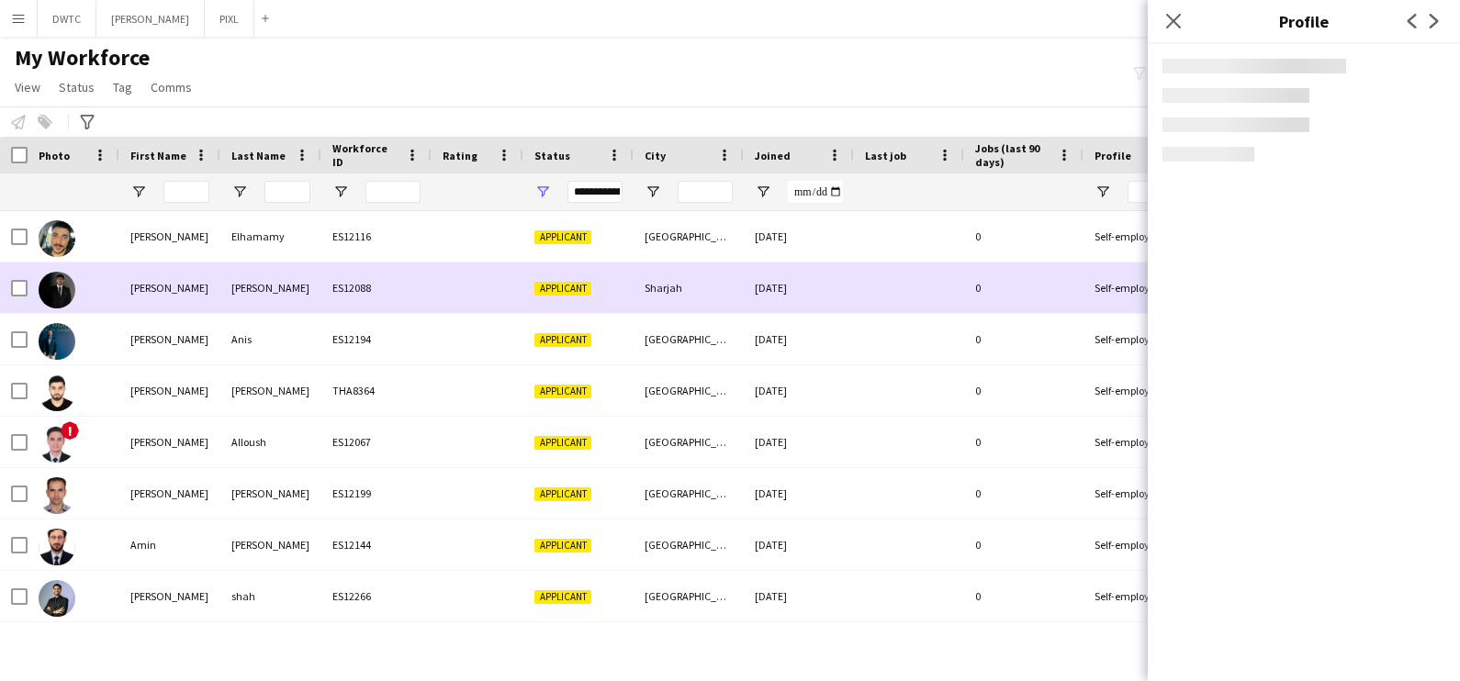
click at [116, 271] on div at bounding box center [74, 288] width 92 height 51
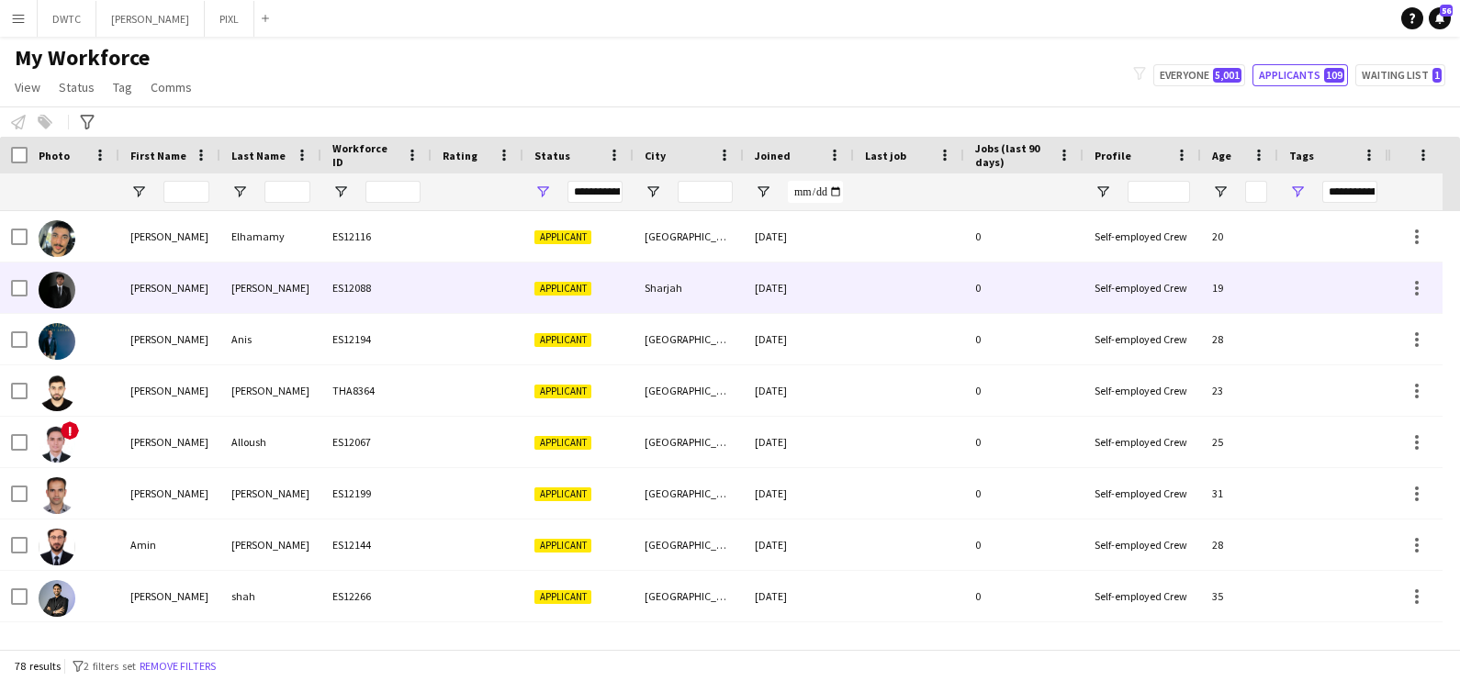
click at [118, 279] on div at bounding box center [74, 288] width 92 height 51
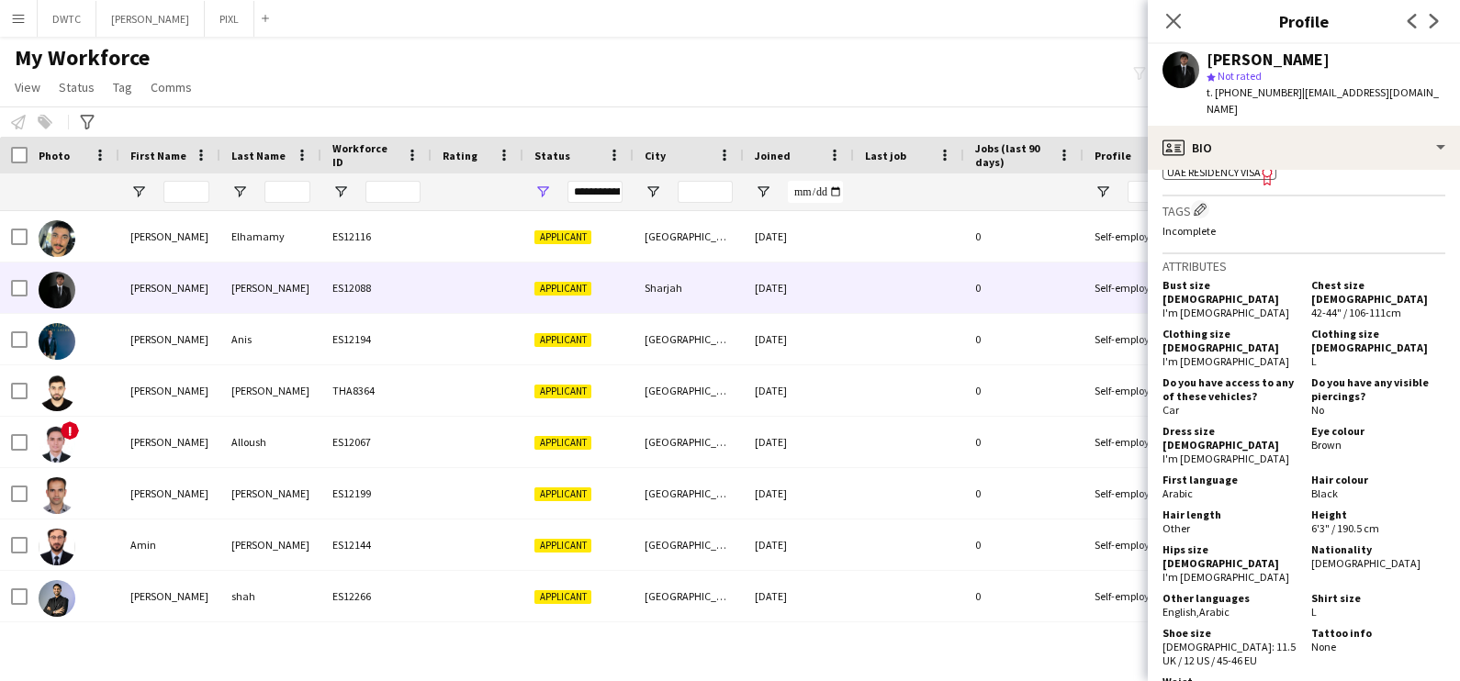
scroll to position [1033, 0]
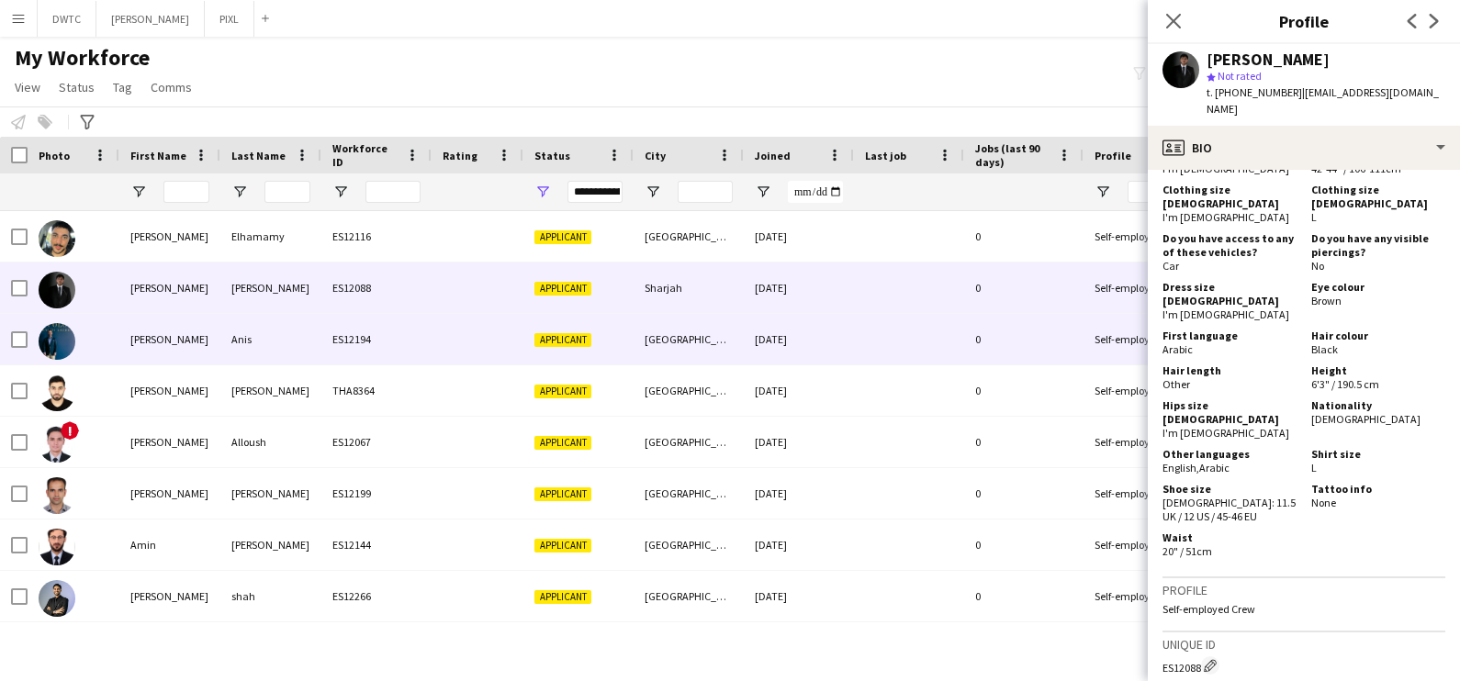
click at [104, 347] on div at bounding box center [74, 339] width 92 height 51
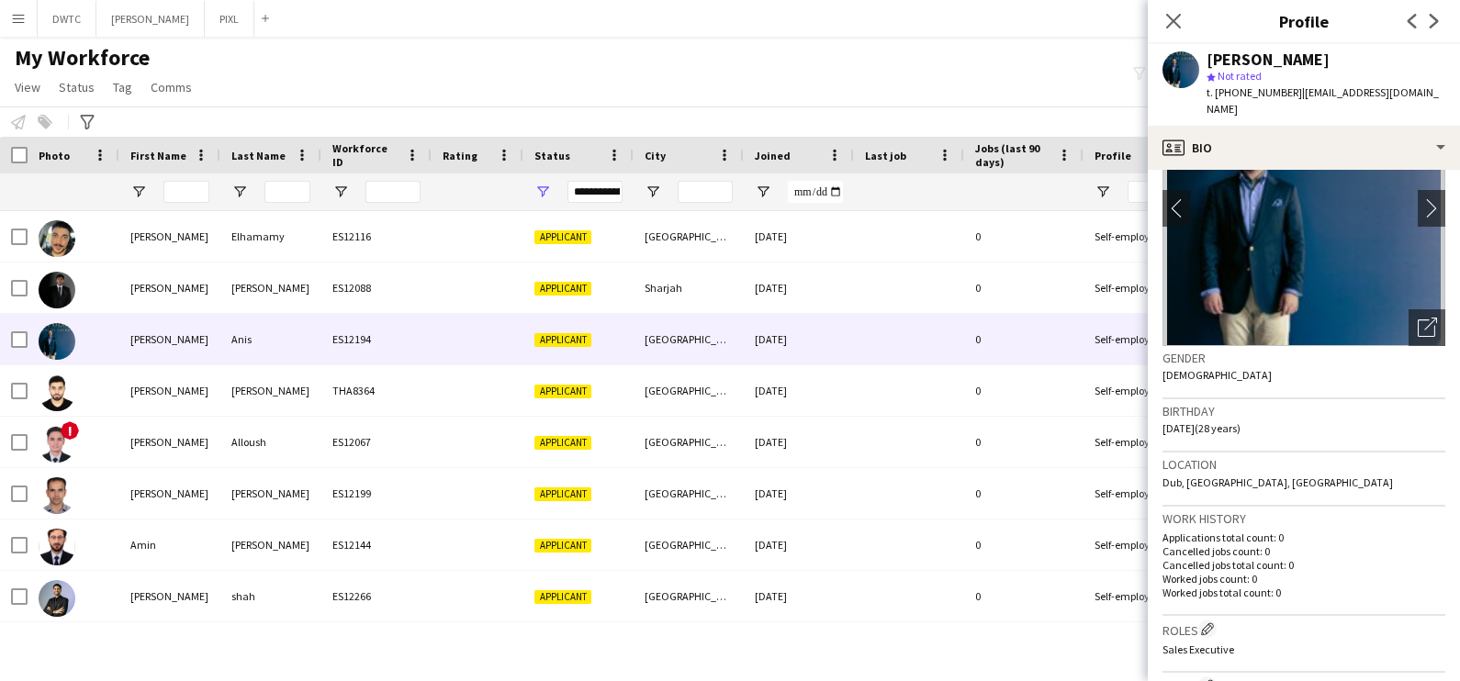
scroll to position [0, 0]
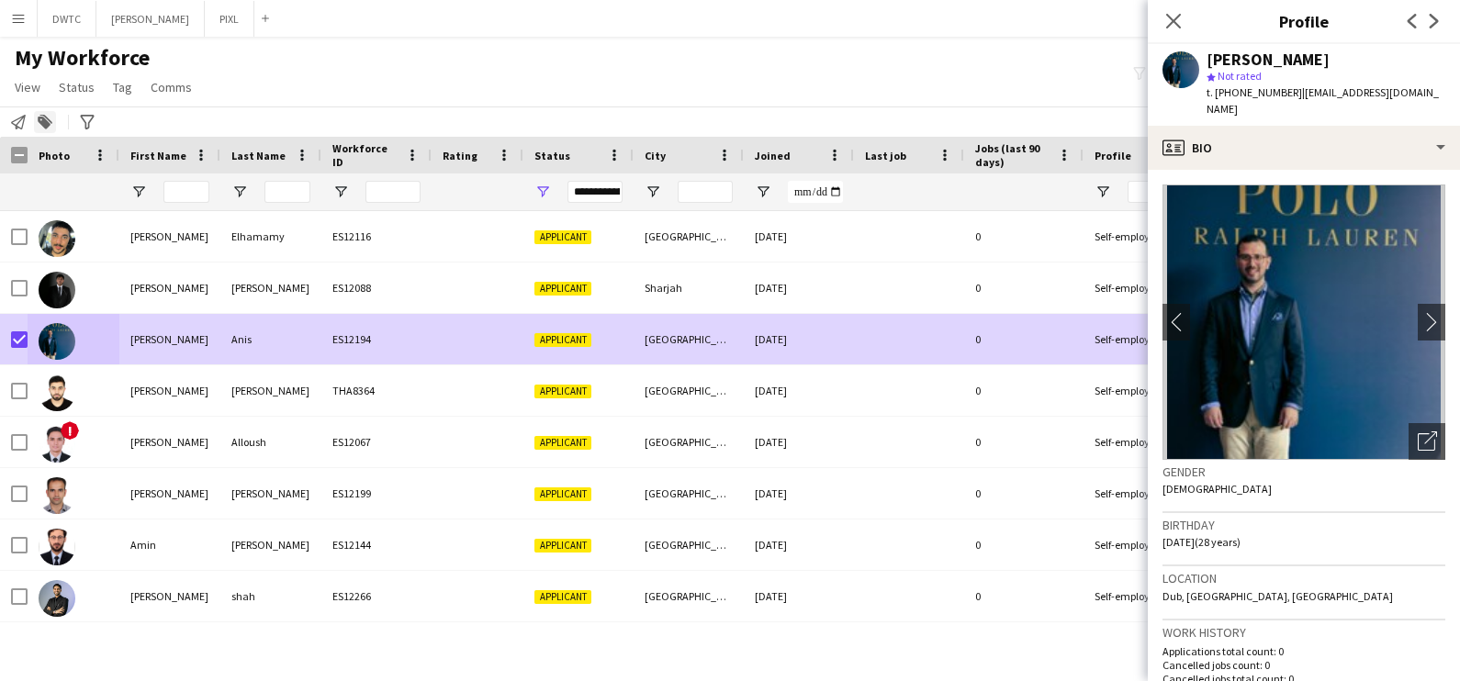
click at [51, 126] on icon "Add to tag" at bounding box center [45, 122] width 15 height 15
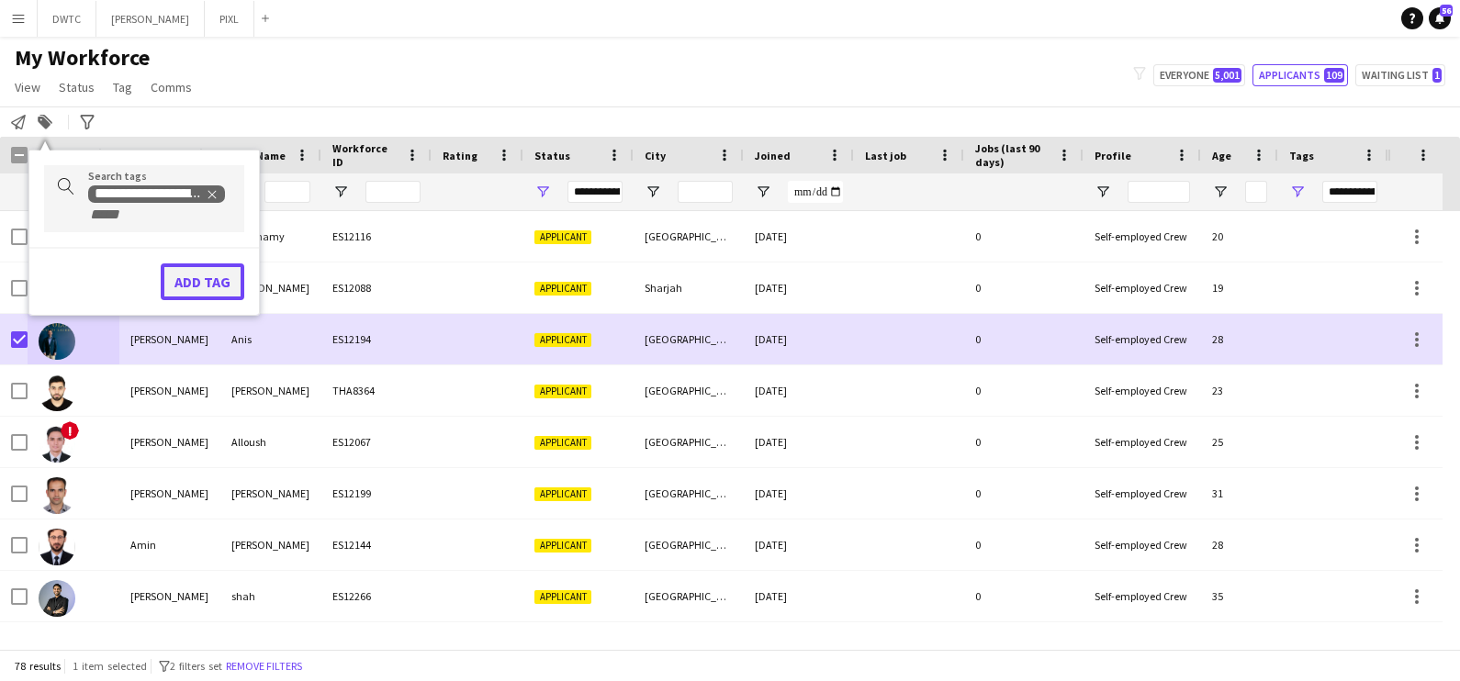
click at [199, 280] on button "Add tag" at bounding box center [203, 282] width 84 height 37
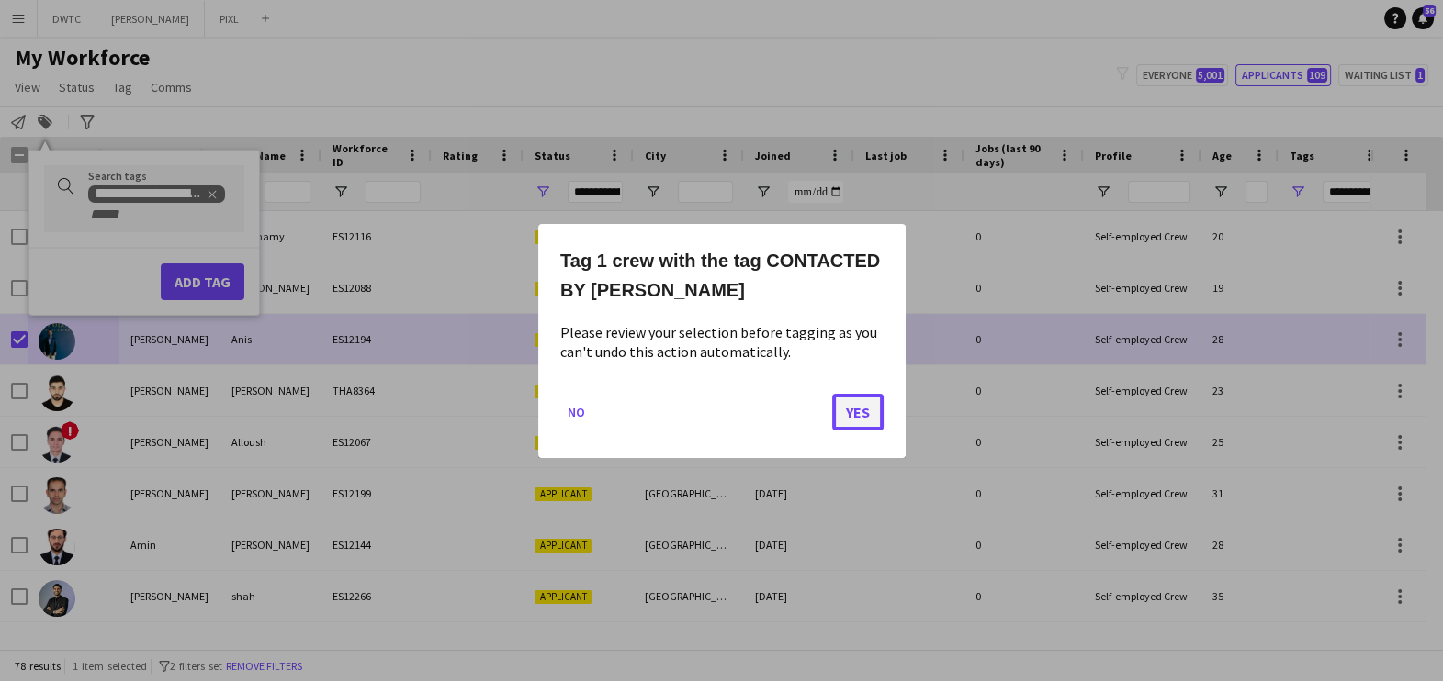
click at [861, 415] on button "Yes" at bounding box center [857, 411] width 51 height 37
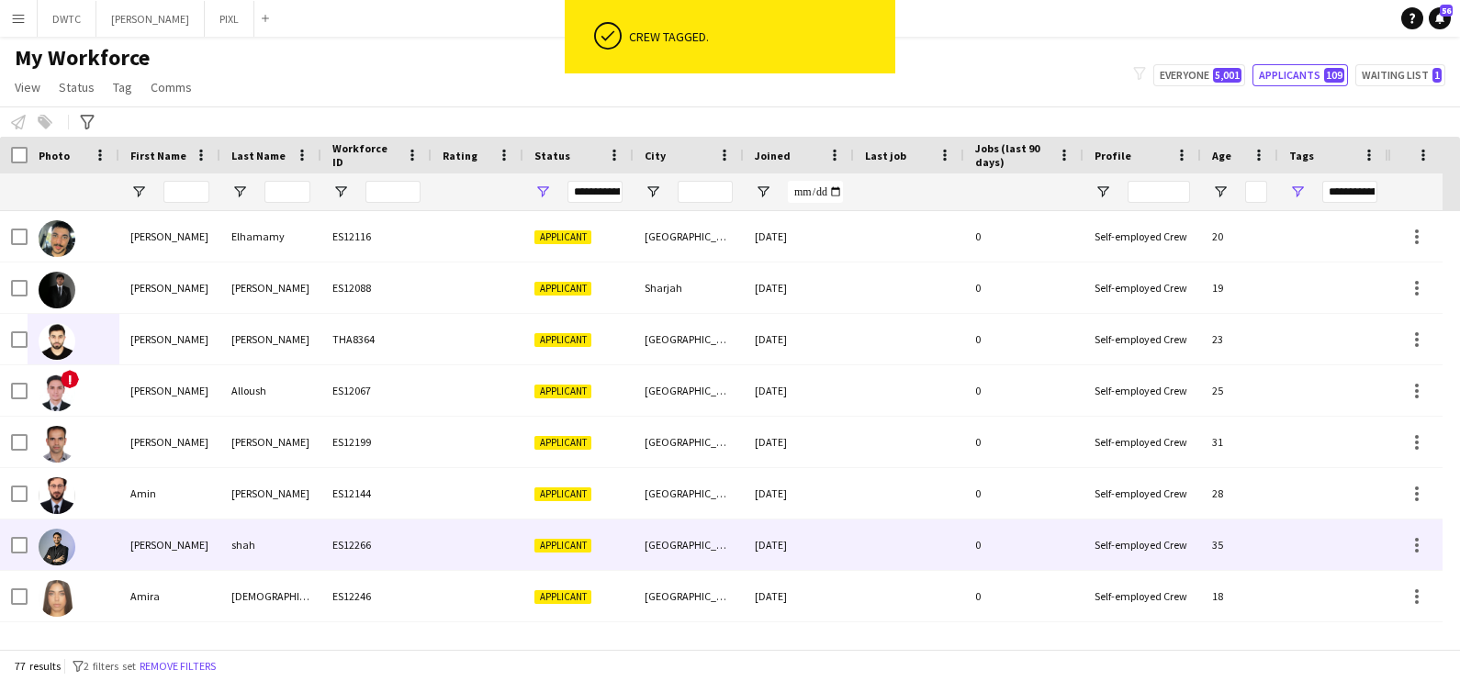
click at [166, 528] on div "Amir" at bounding box center [169, 545] width 101 height 51
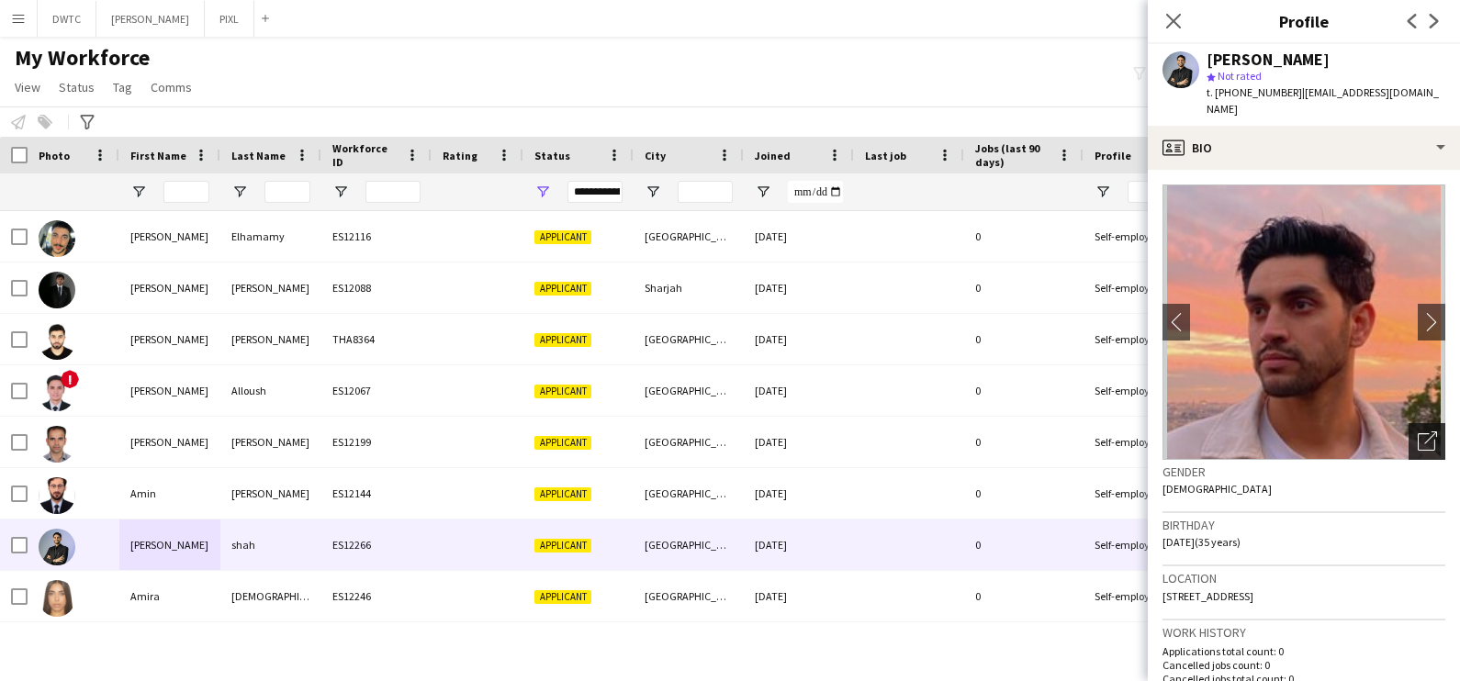
click at [1418, 432] on icon "Open photos pop-in" at bounding box center [1427, 441] width 19 height 19
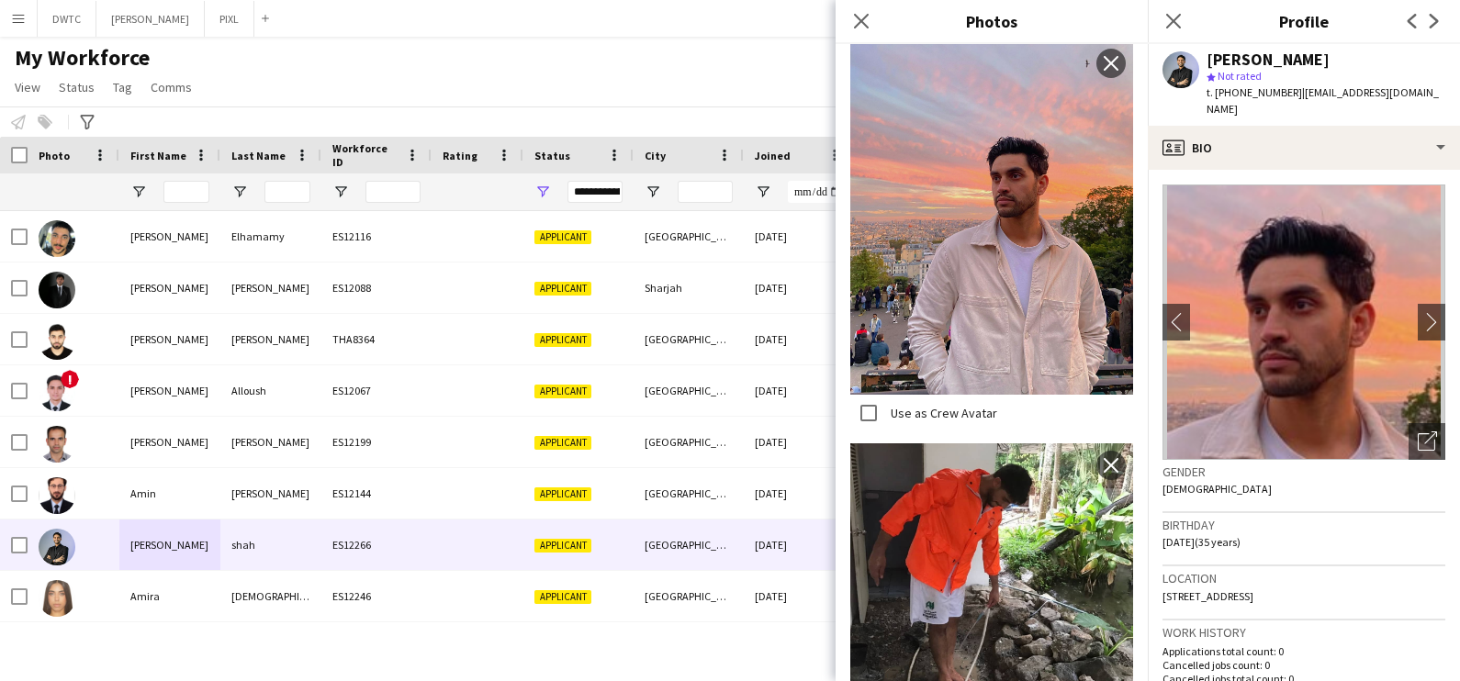
scroll to position [803, 0]
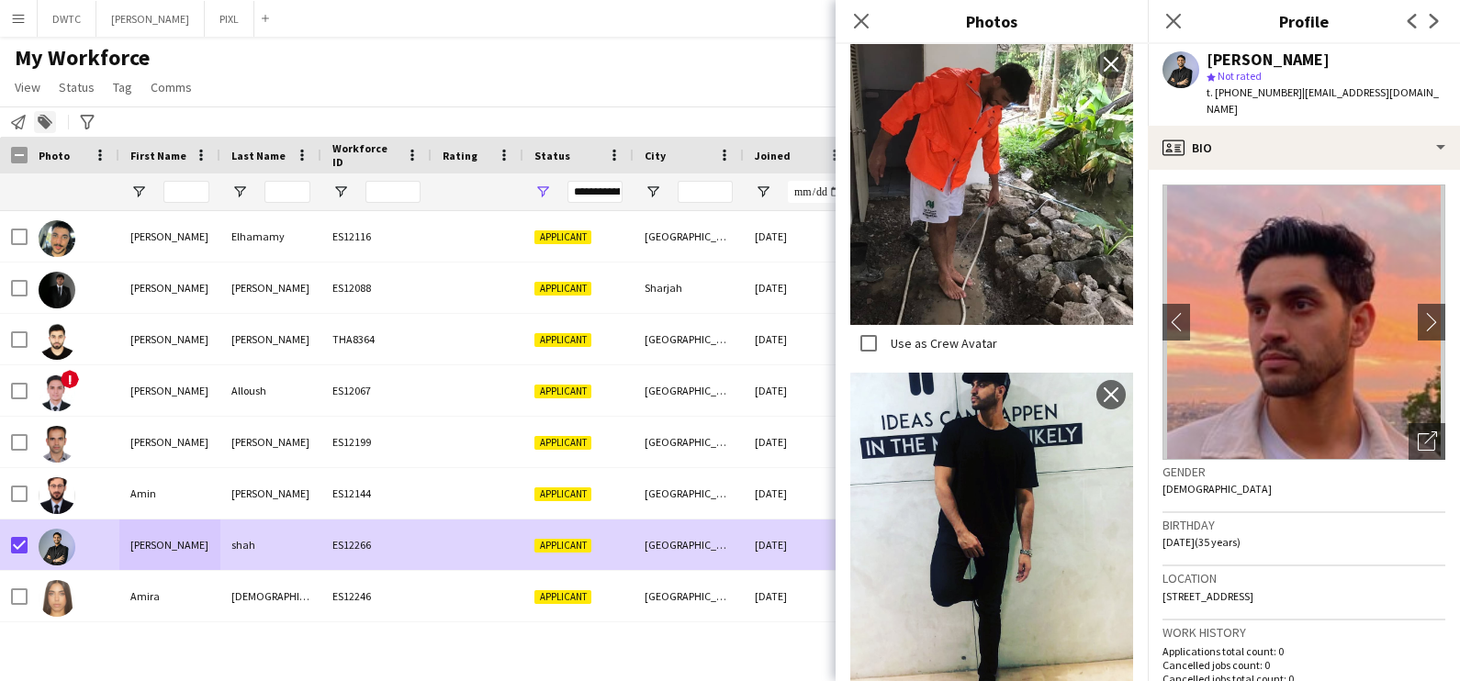
click at [48, 121] on icon "Add to tag" at bounding box center [45, 122] width 15 height 15
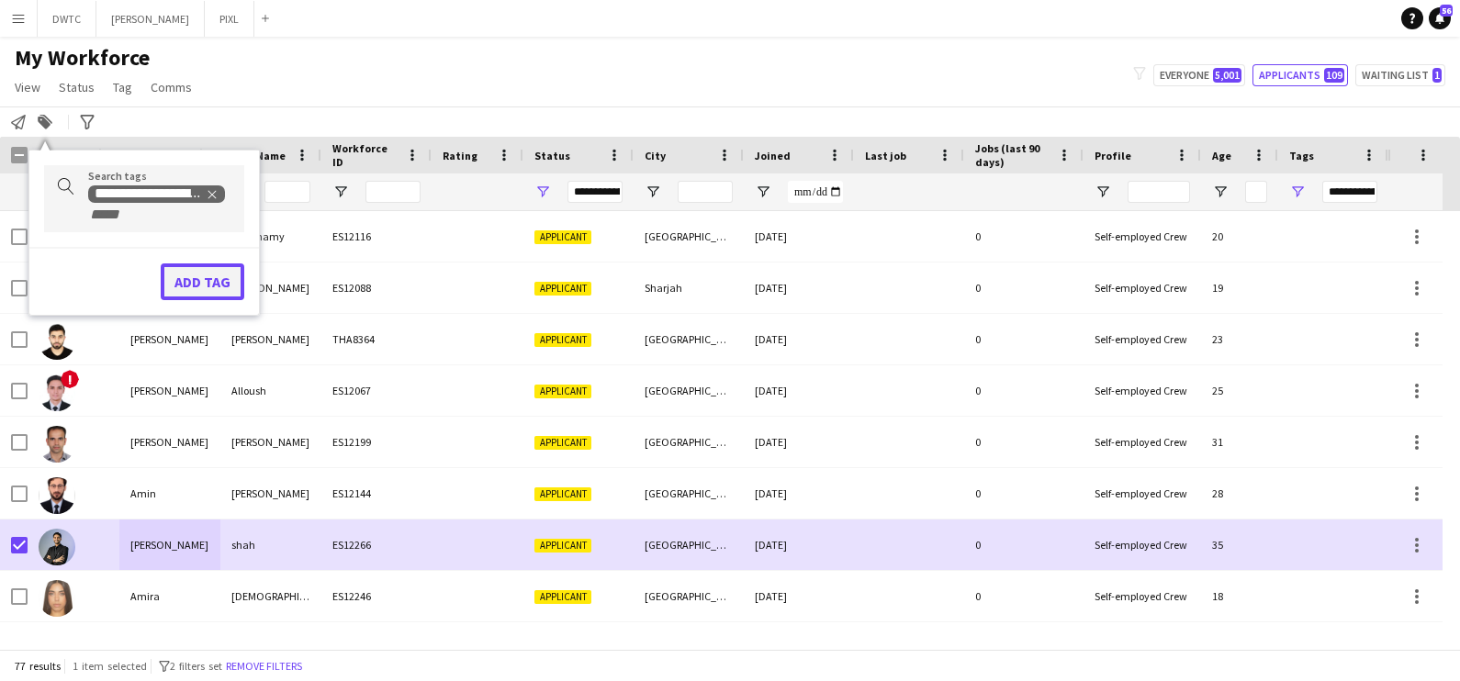
click at [219, 275] on button "Add tag" at bounding box center [203, 282] width 84 height 37
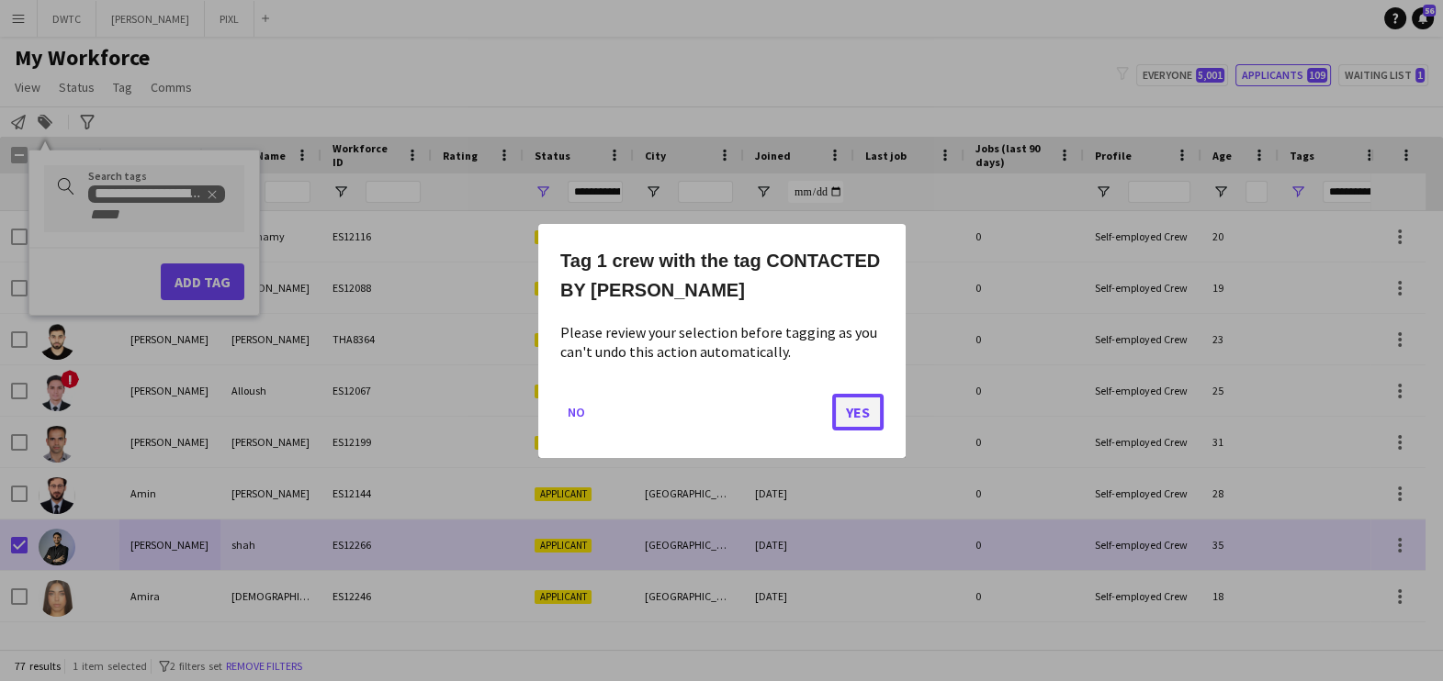
click at [867, 399] on button "Yes" at bounding box center [857, 411] width 51 height 37
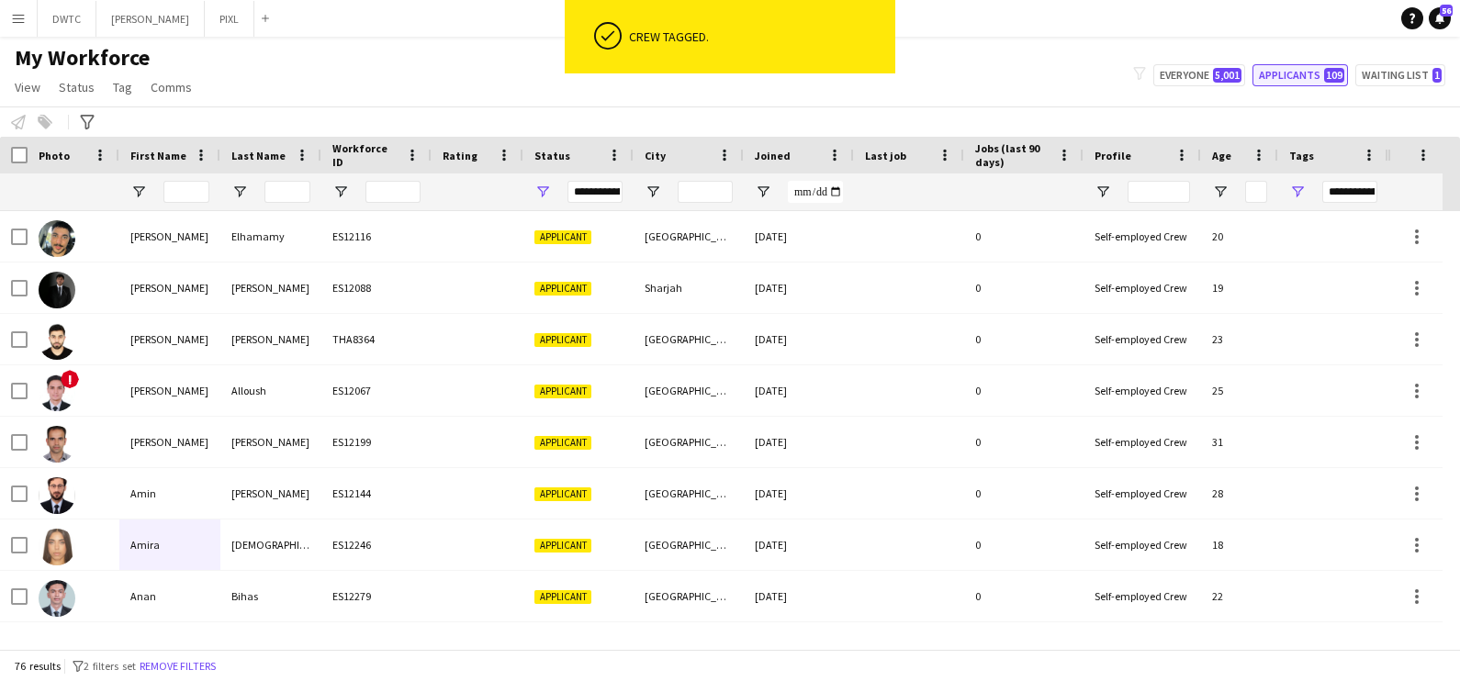
click at [1301, 82] on button "Applicants 109" at bounding box center [1299, 75] width 95 height 22
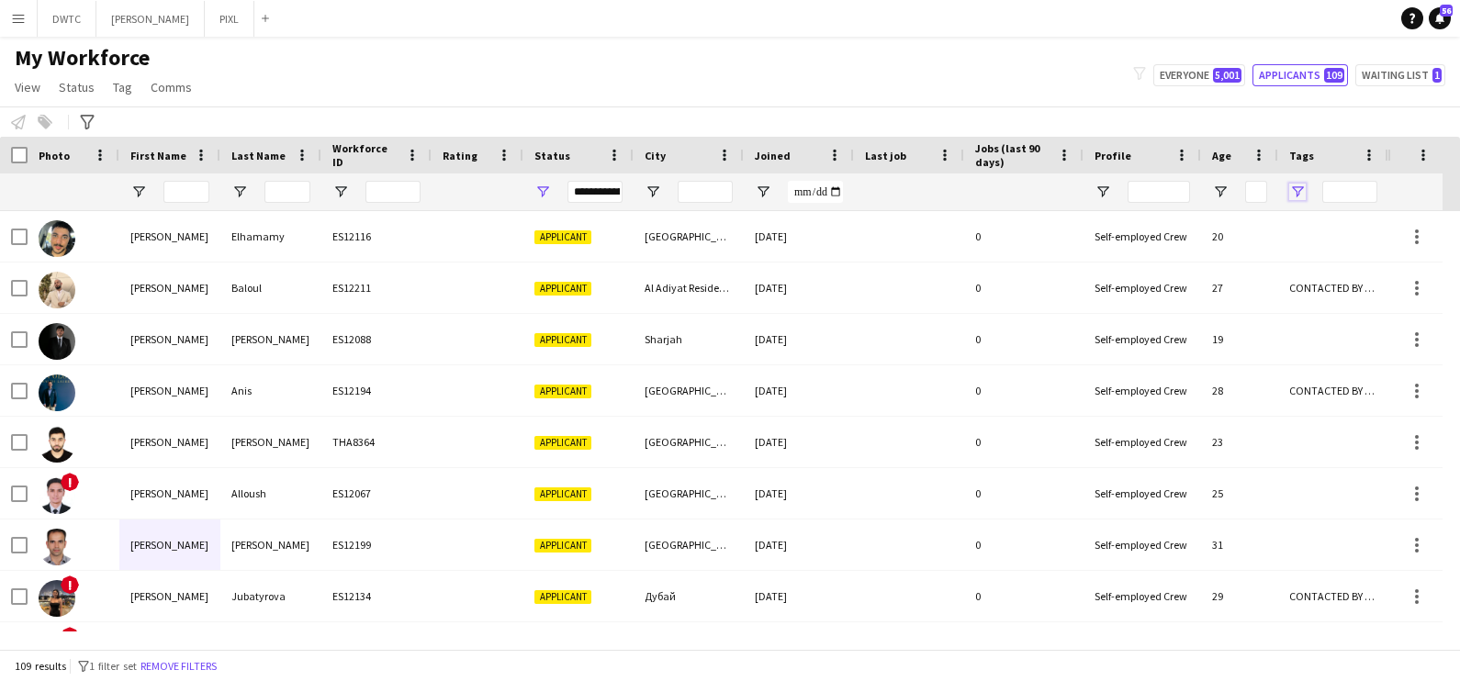
click at [1292, 199] on span "Open Filter Menu" at bounding box center [1297, 192] width 17 height 17
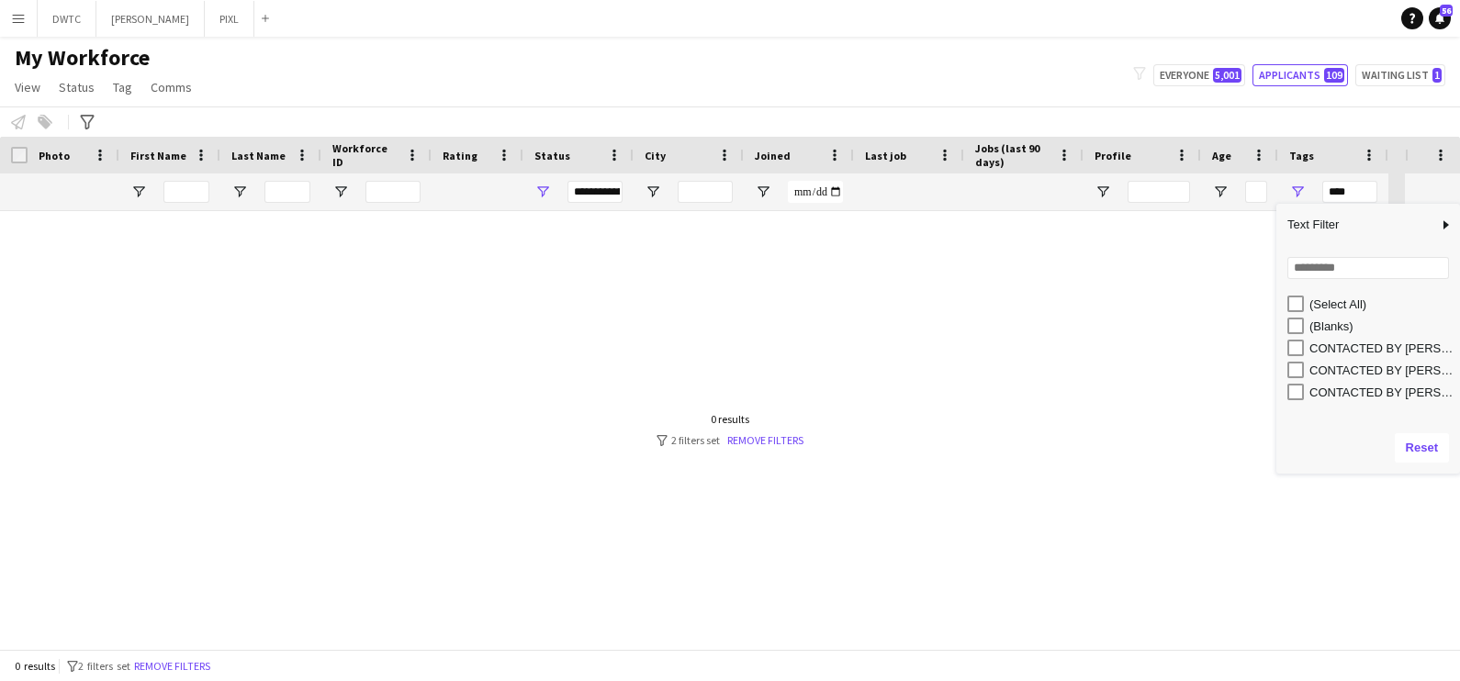
type input "**********"
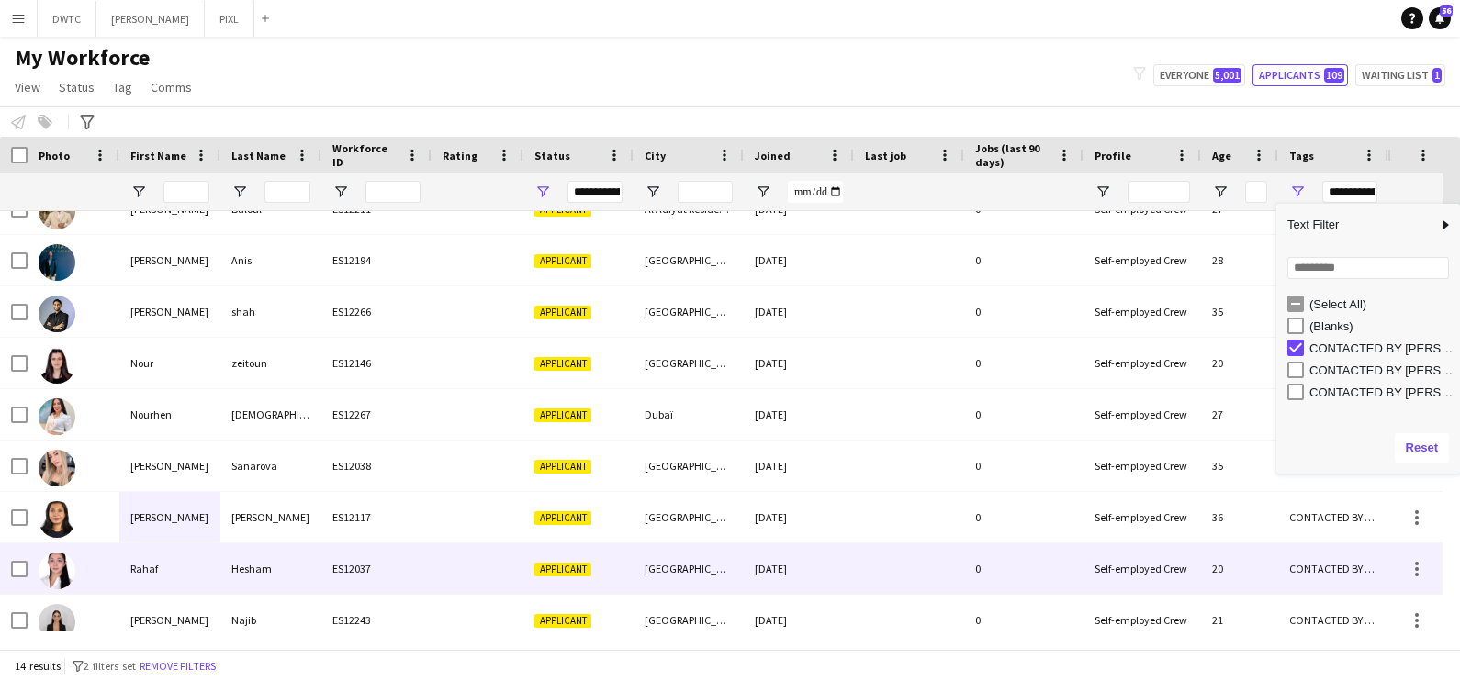
scroll to position [0, 0]
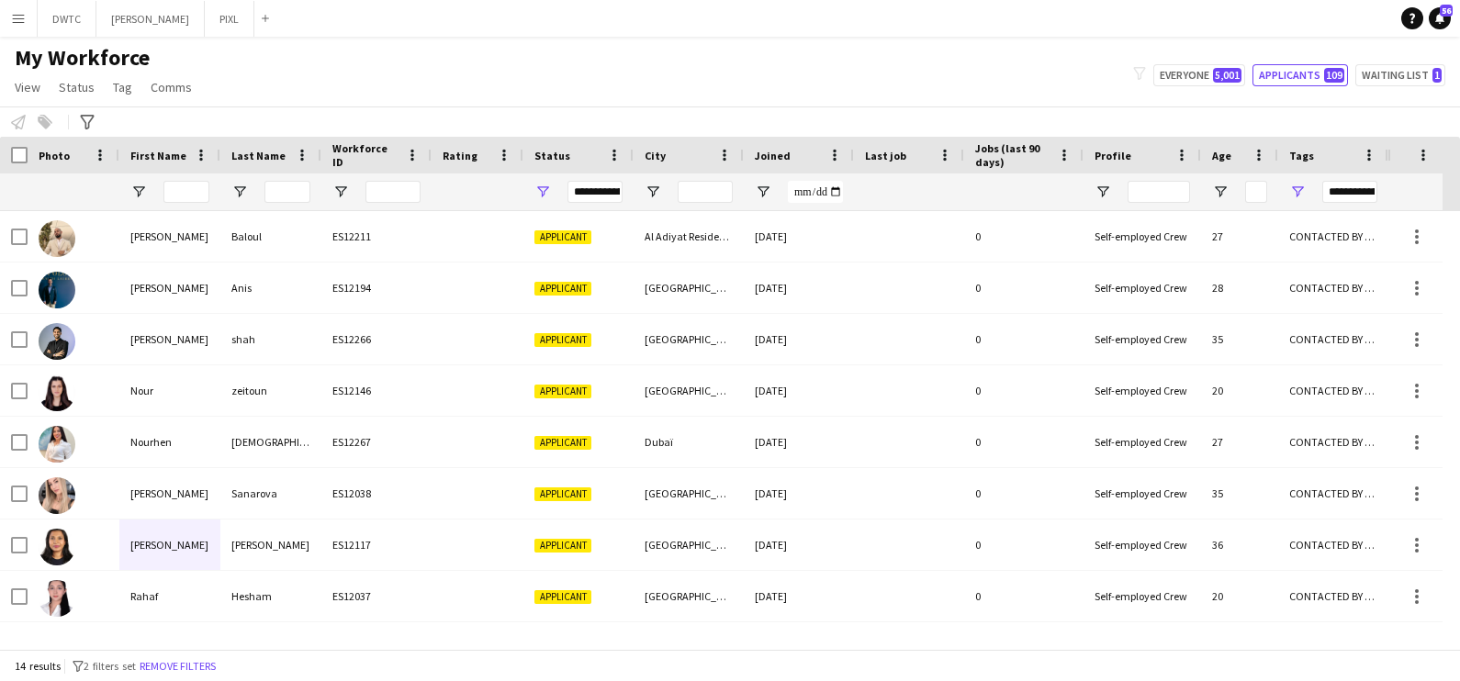
click at [496, 119] on div "Notify workforce Add to tag Select at least one crew to tag him or her. Advance…" at bounding box center [730, 122] width 1460 height 30
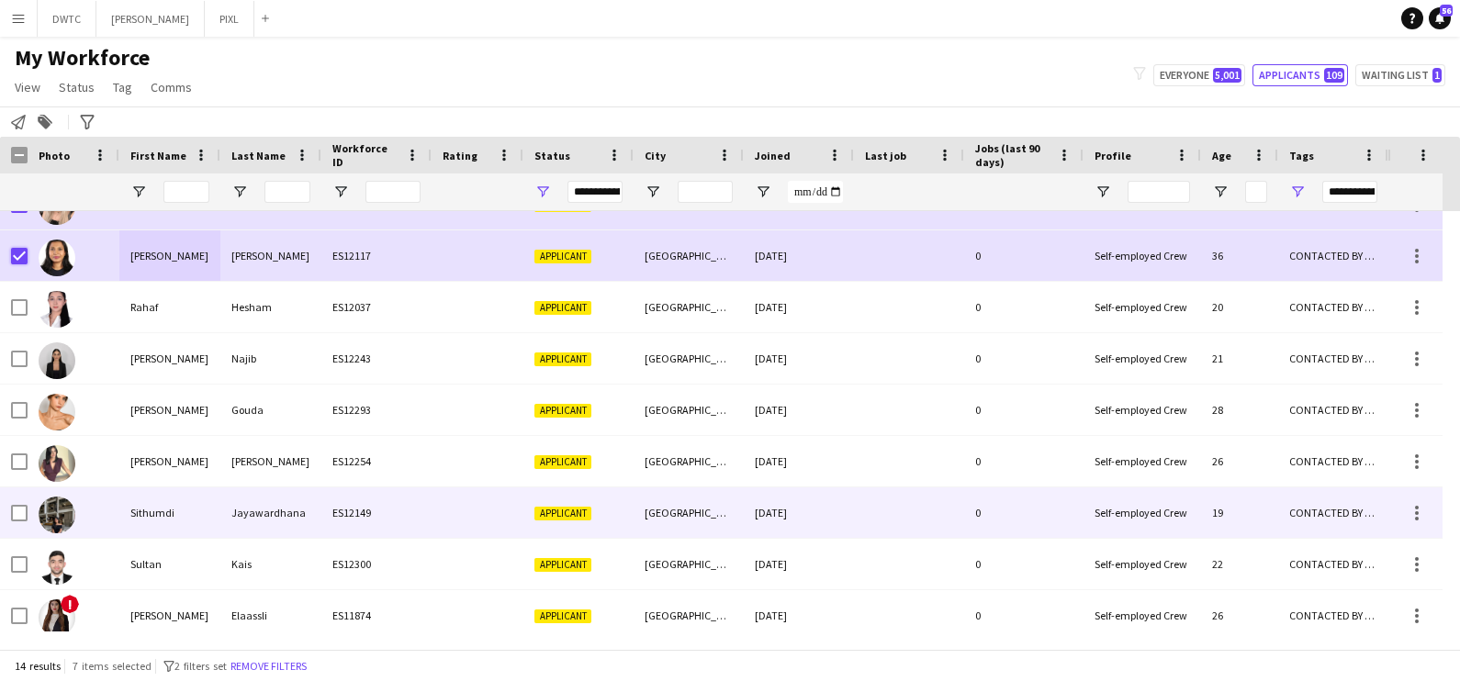
scroll to position [298, 0]
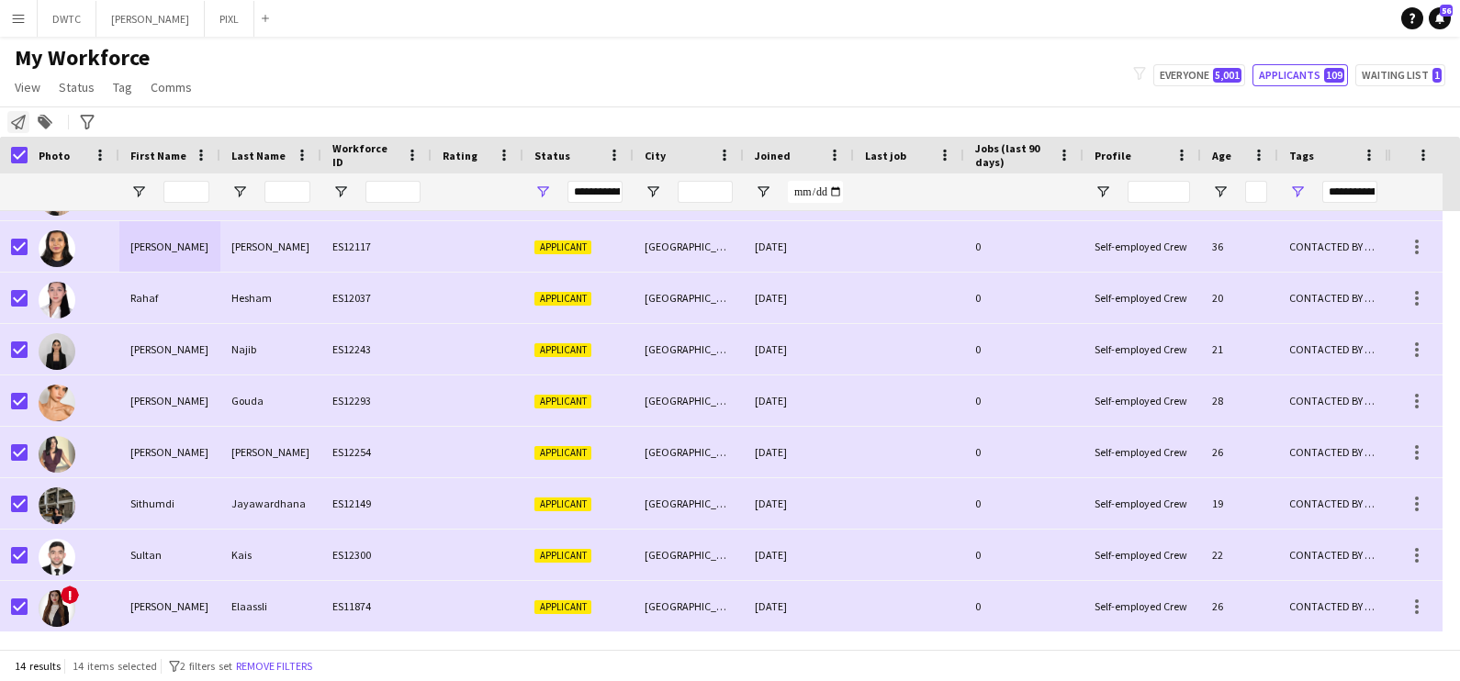
click at [17, 119] on icon at bounding box center [18, 122] width 15 height 15
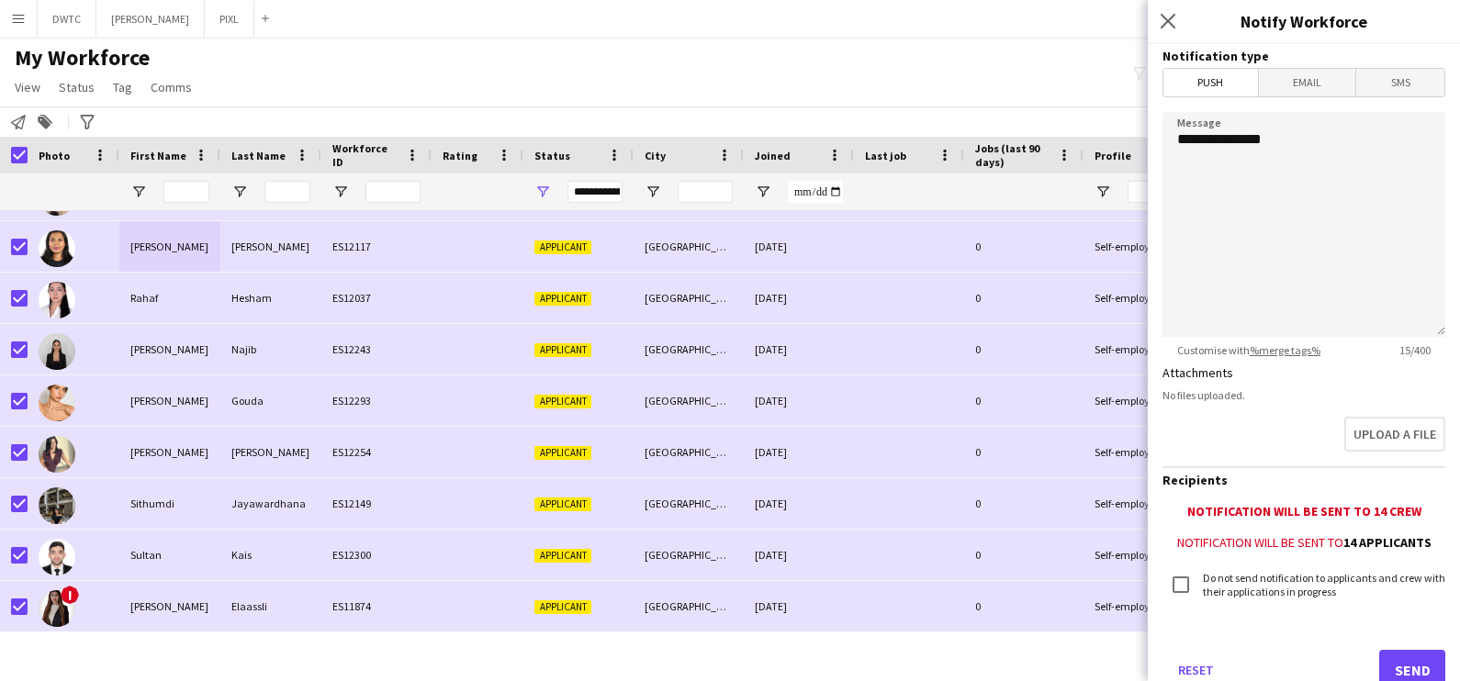
click at [1281, 77] on span "Email" at bounding box center [1307, 83] width 97 height 28
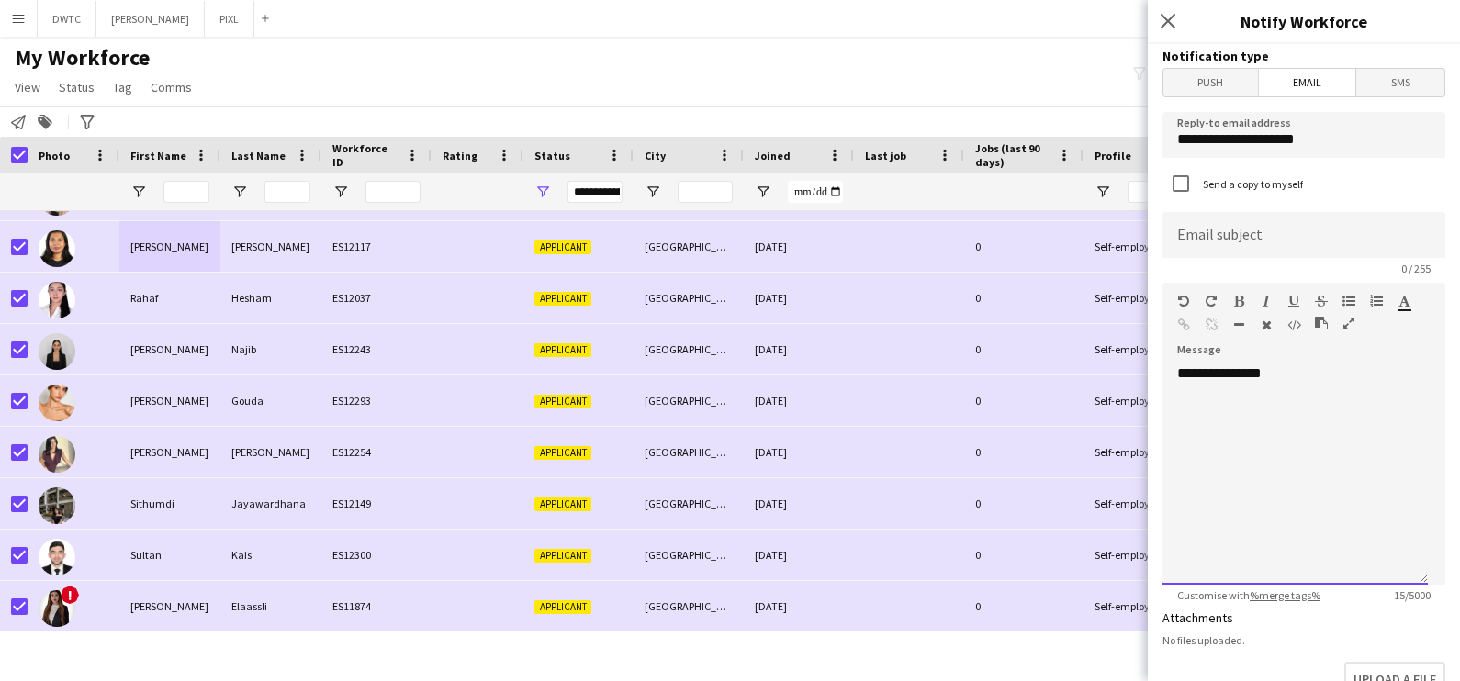
click at [1332, 373] on div "**********" at bounding box center [1295, 475] width 265 height 220
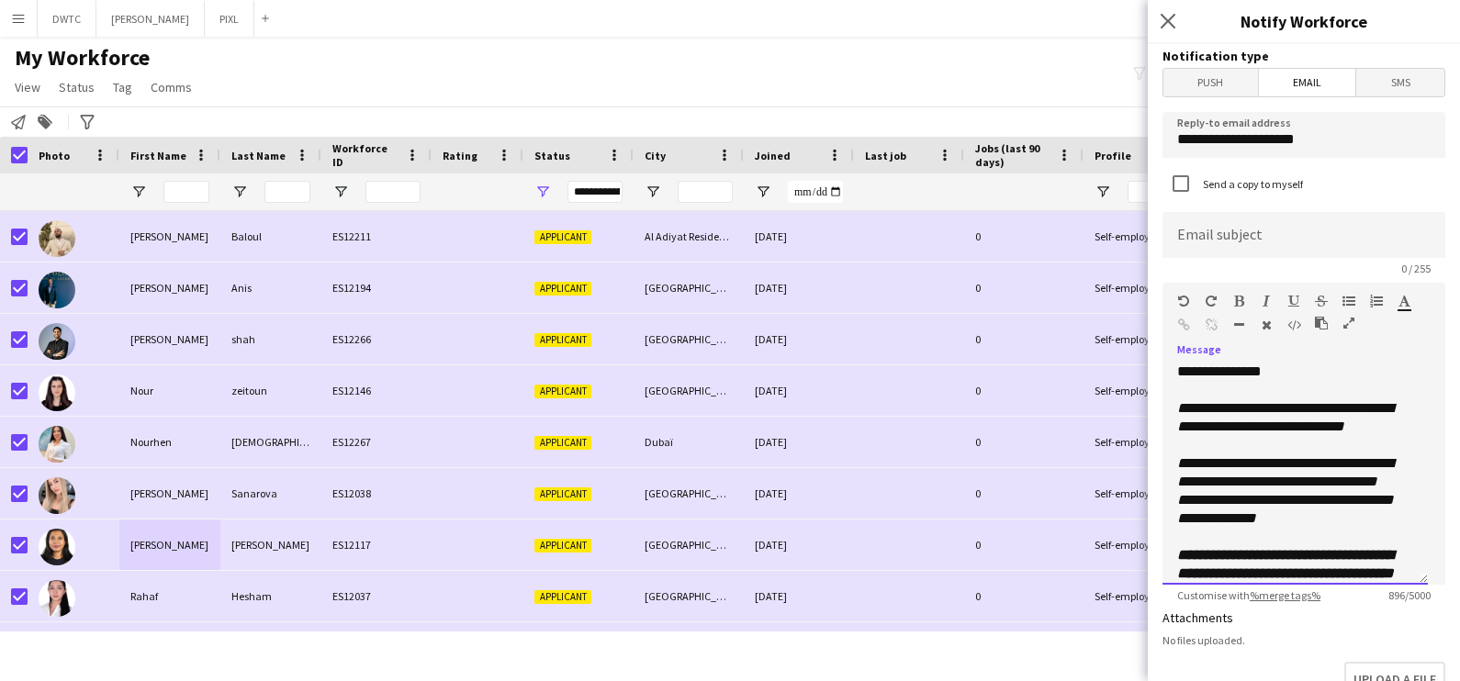
scroll to position [0, 0]
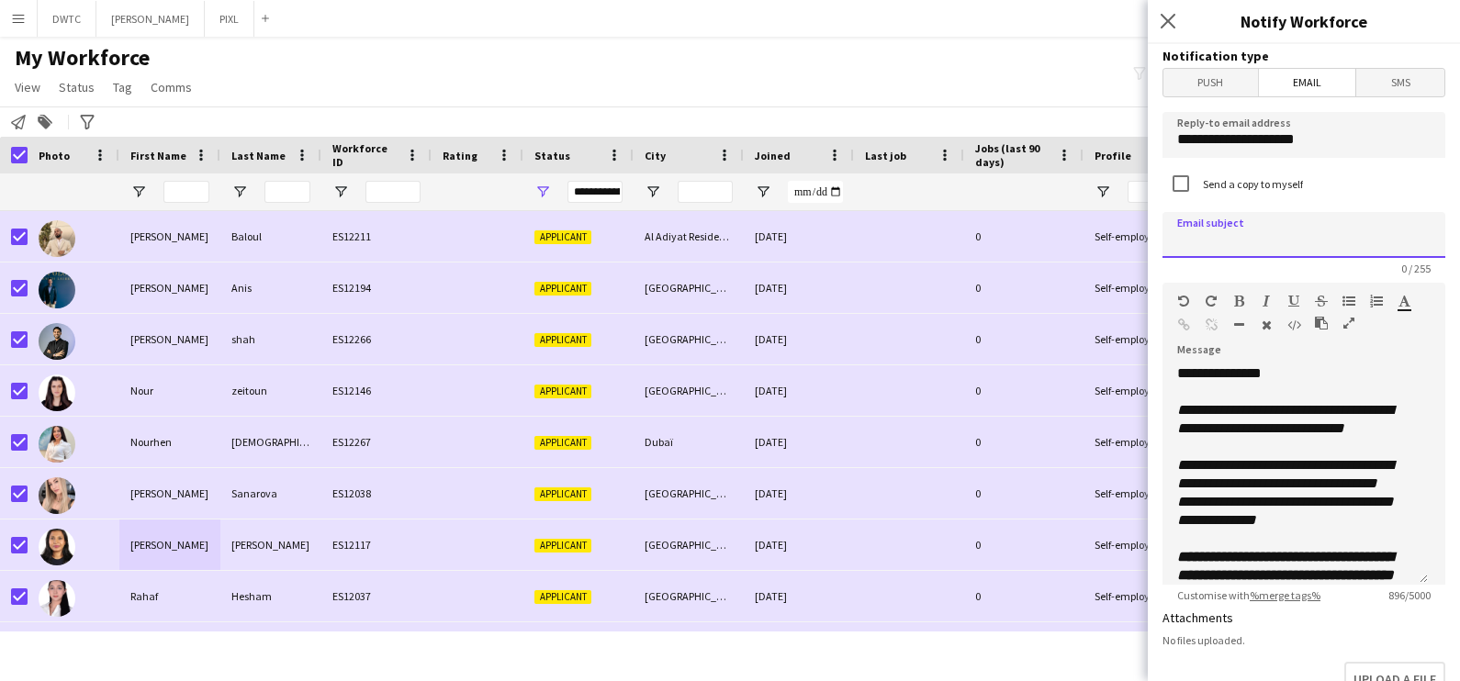
click at [1253, 234] on input at bounding box center [1304, 235] width 283 height 46
type input "**********"
click at [1235, 140] on input "**********" at bounding box center [1304, 135] width 283 height 46
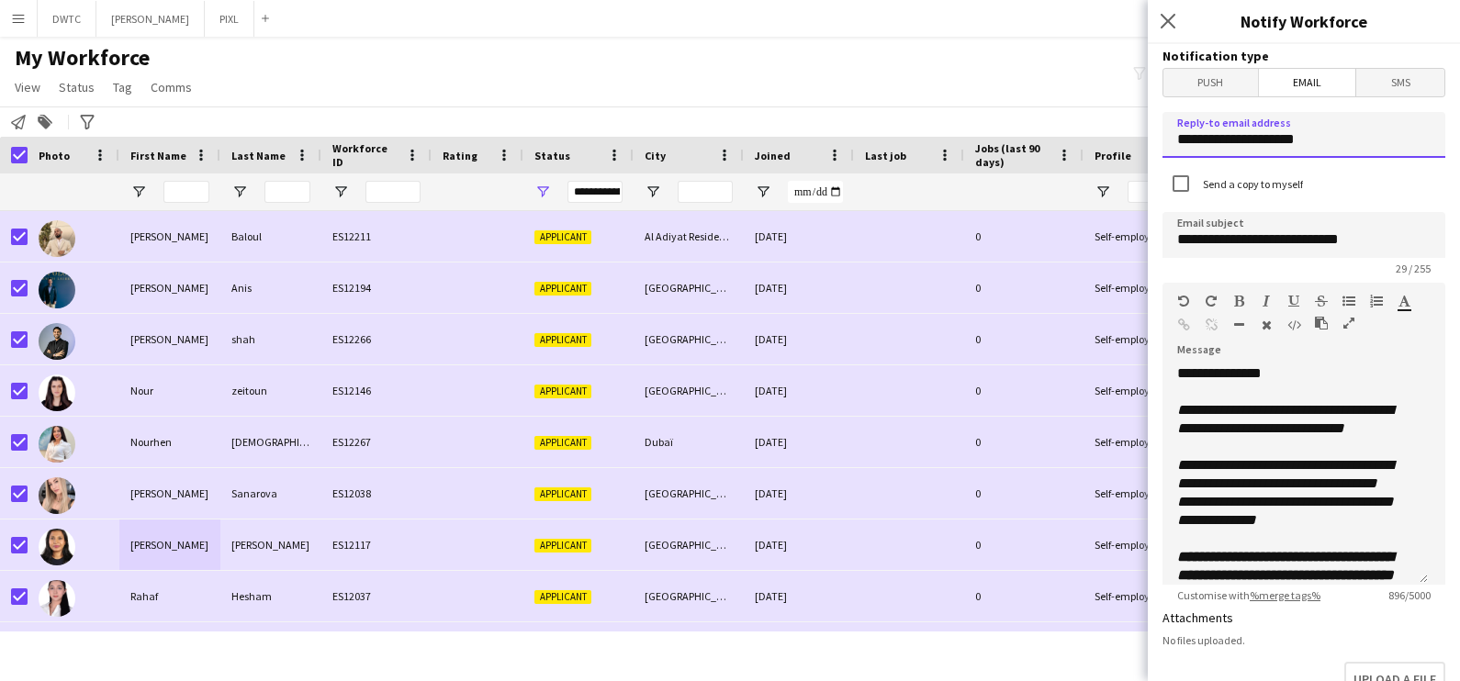
click at [1235, 140] on input "**********" at bounding box center [1304, 135] width 283 height 46
click at [1298, 133] on input "**********" at bounding box center [1304, 135] width 283 height 46
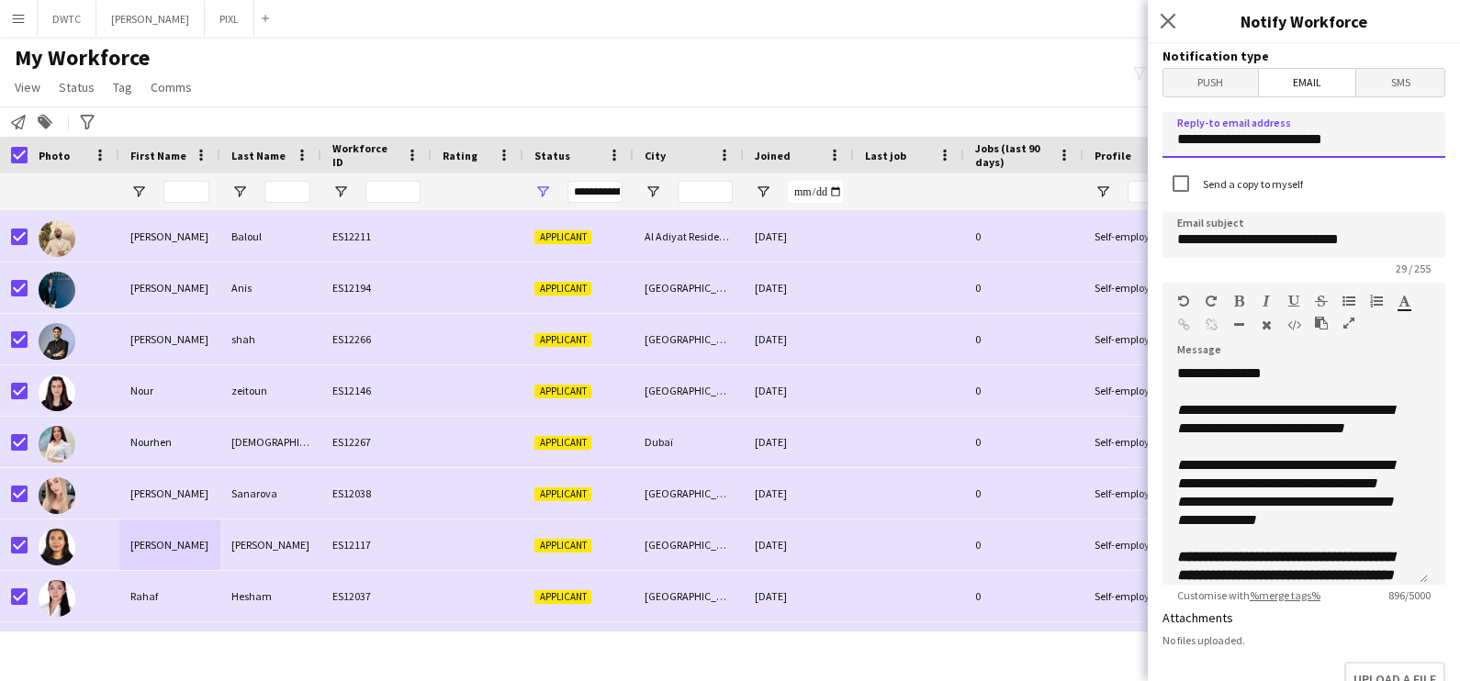
type input "**********"
click at [1259, 404] on span "**********" at bounding box center [1285, 419] width 216 height 32
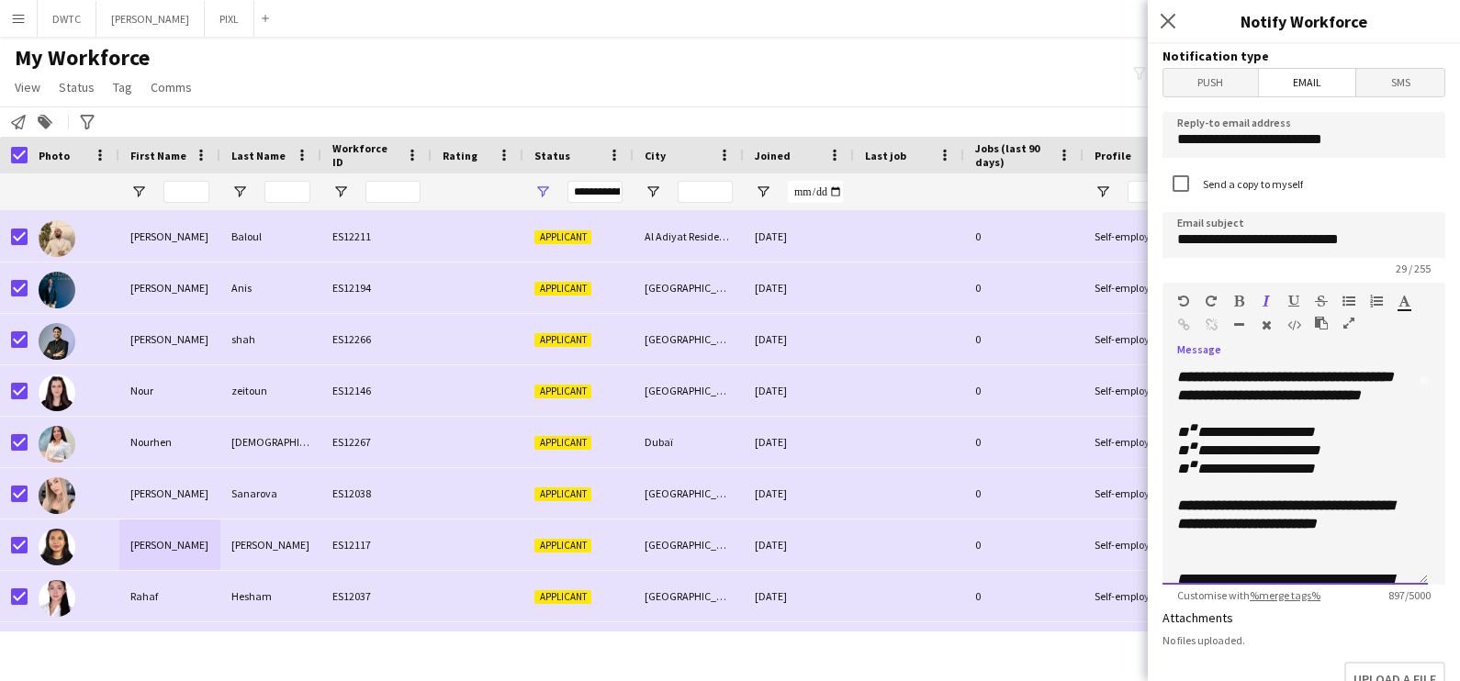
scroll to position [229, 0]
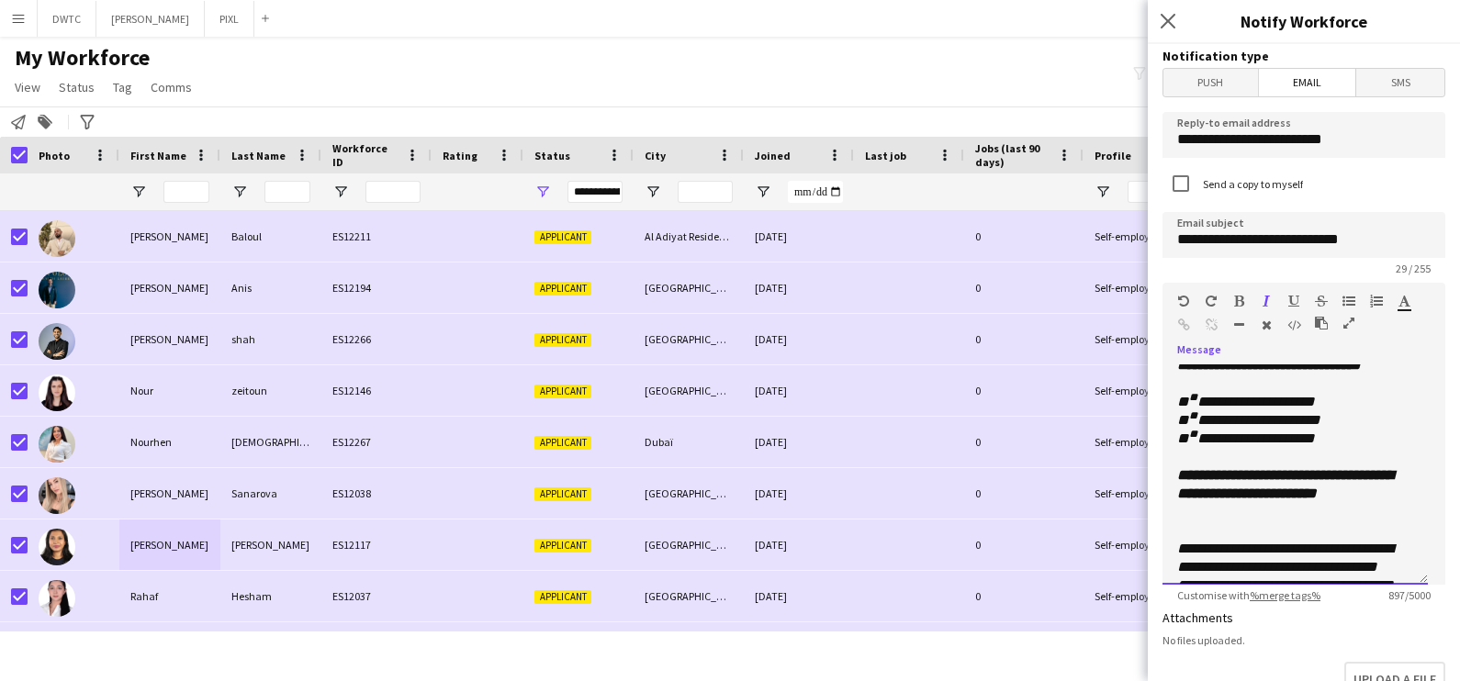
click at [1361, 375] on p "**********" at bounding box center [1286, 347] width 219 height 55
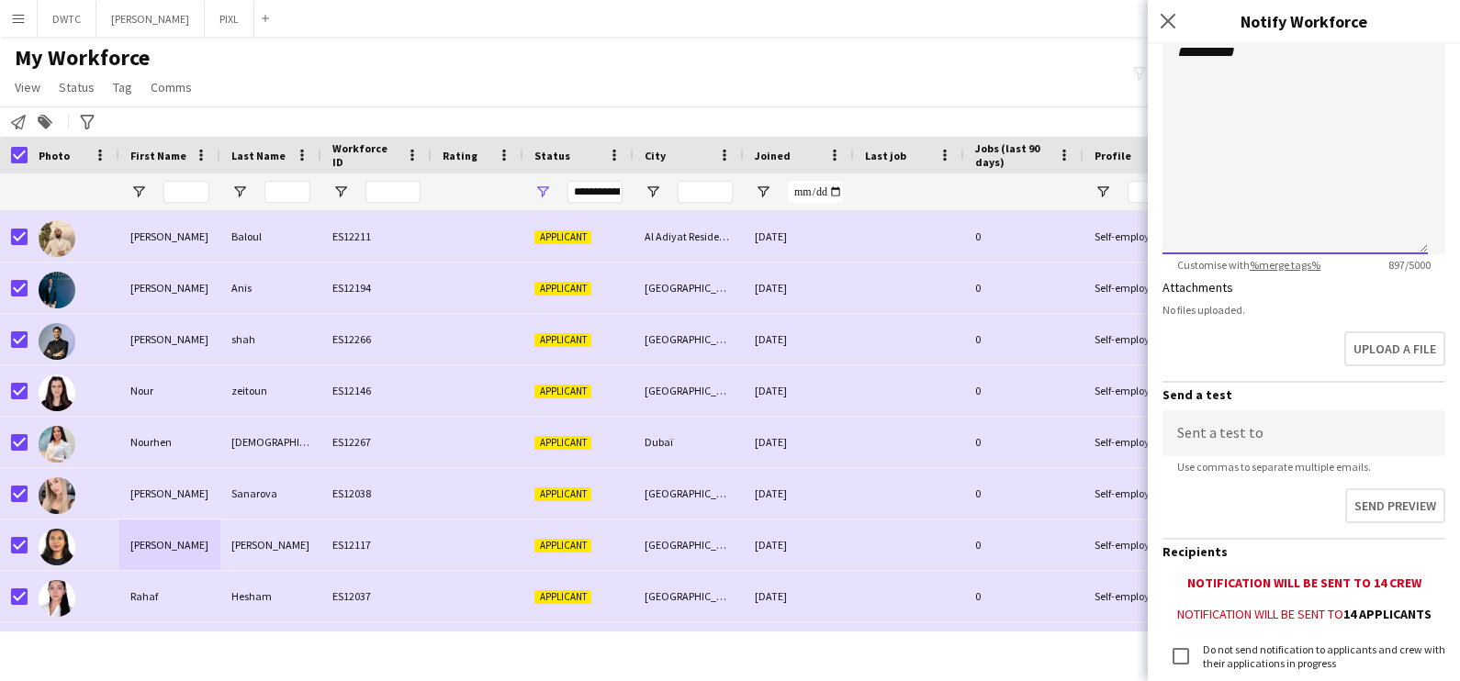
scroll to position [457, 0]
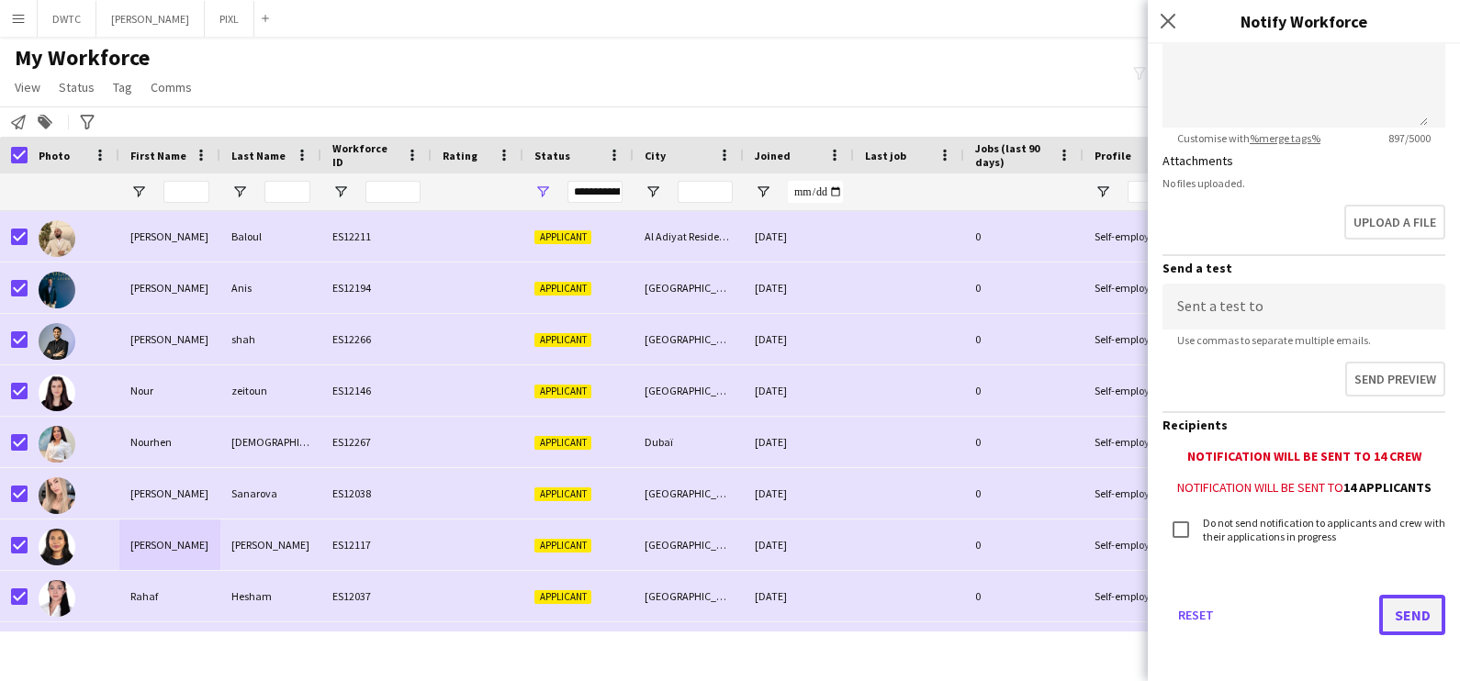
click at [1390, 611] on button "Send" at bounding box center [1412, 615] width 66 height 40
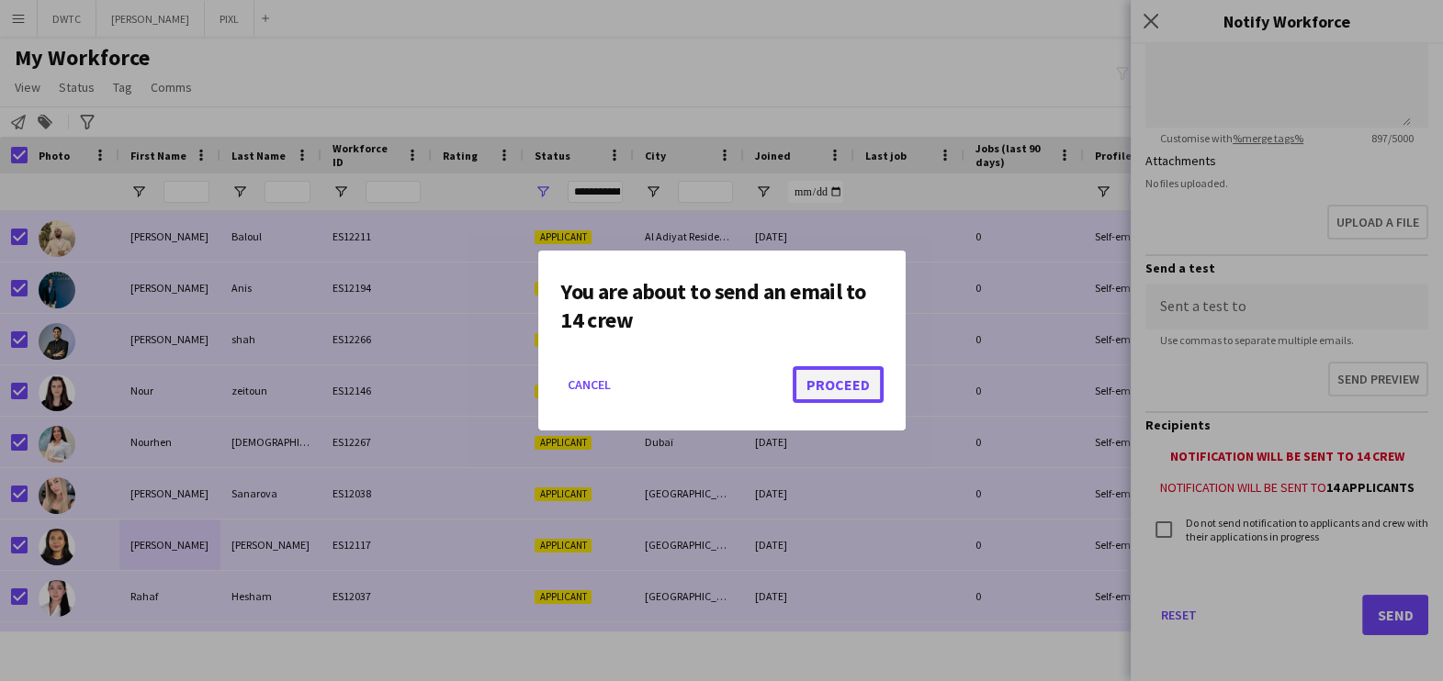
click at [859, 388] on button "Proceed" at bounding box center [837, 384] width 91 height 37
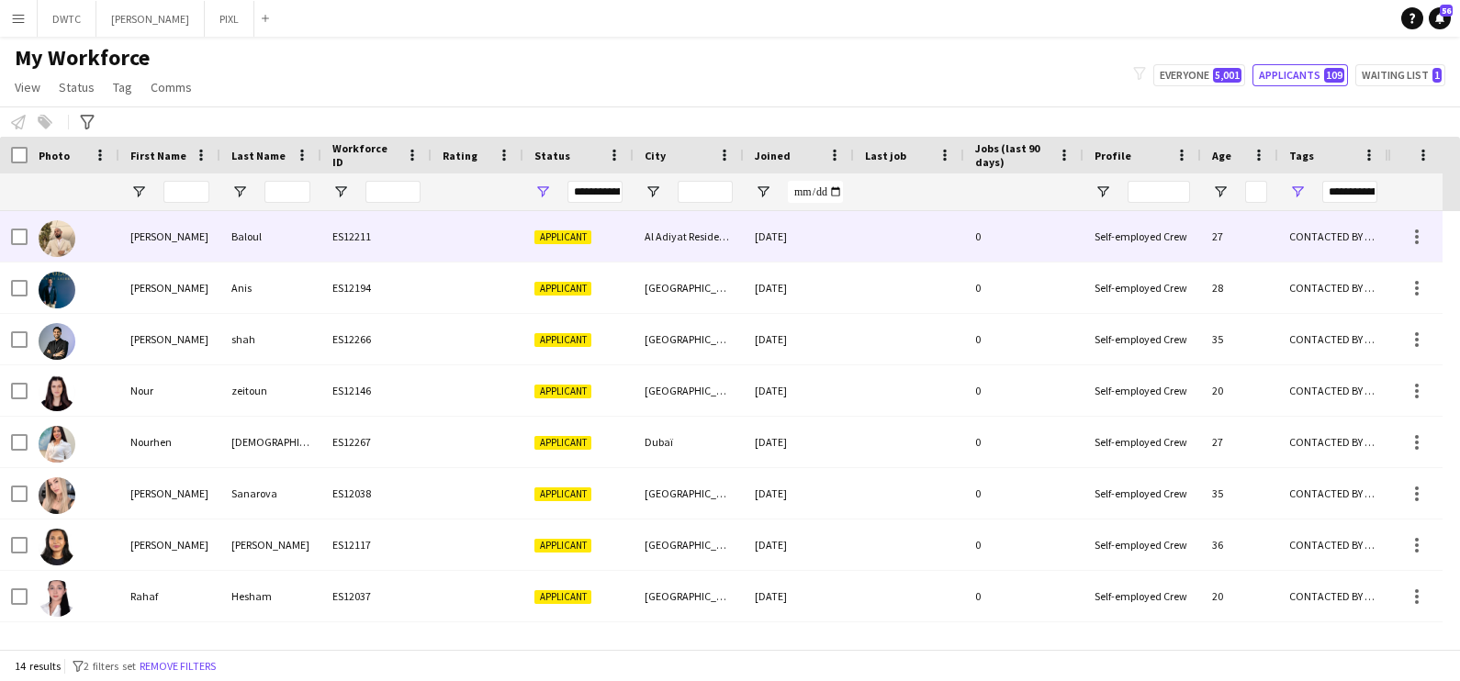
click at [219, 237] on div "Abderrahim" at bounding box center [169, 236] width 101 height 51
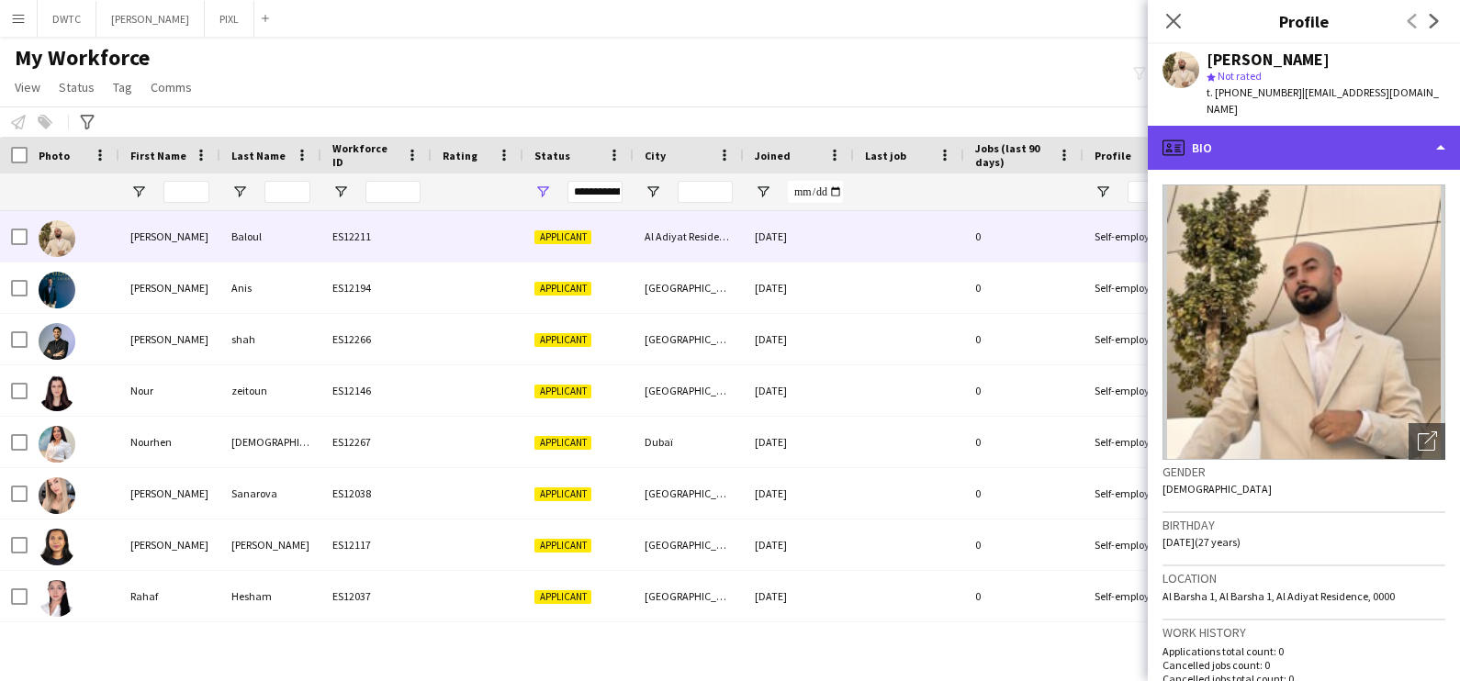
click at [1309, 126] on div "profile Bio" at bounding box center [1304, 148] width 312 height 44
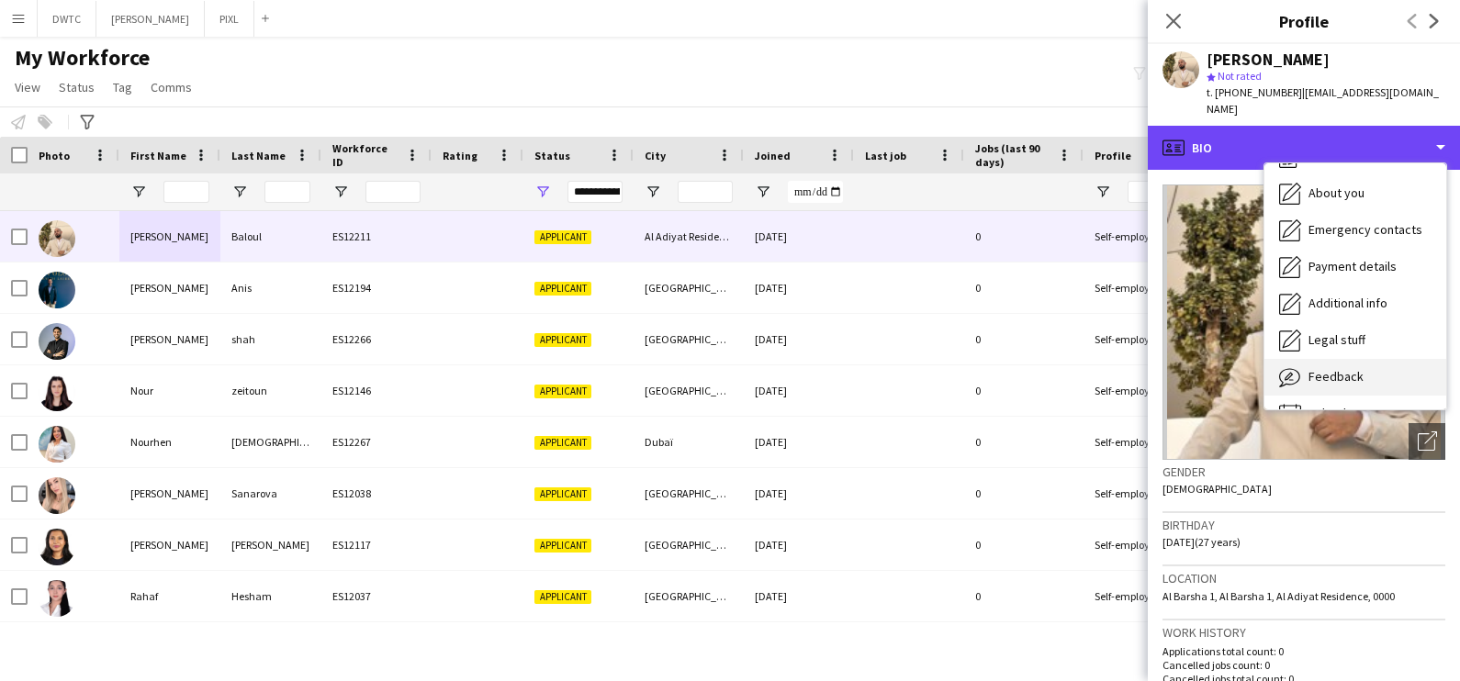
scroll to position [98, 0]
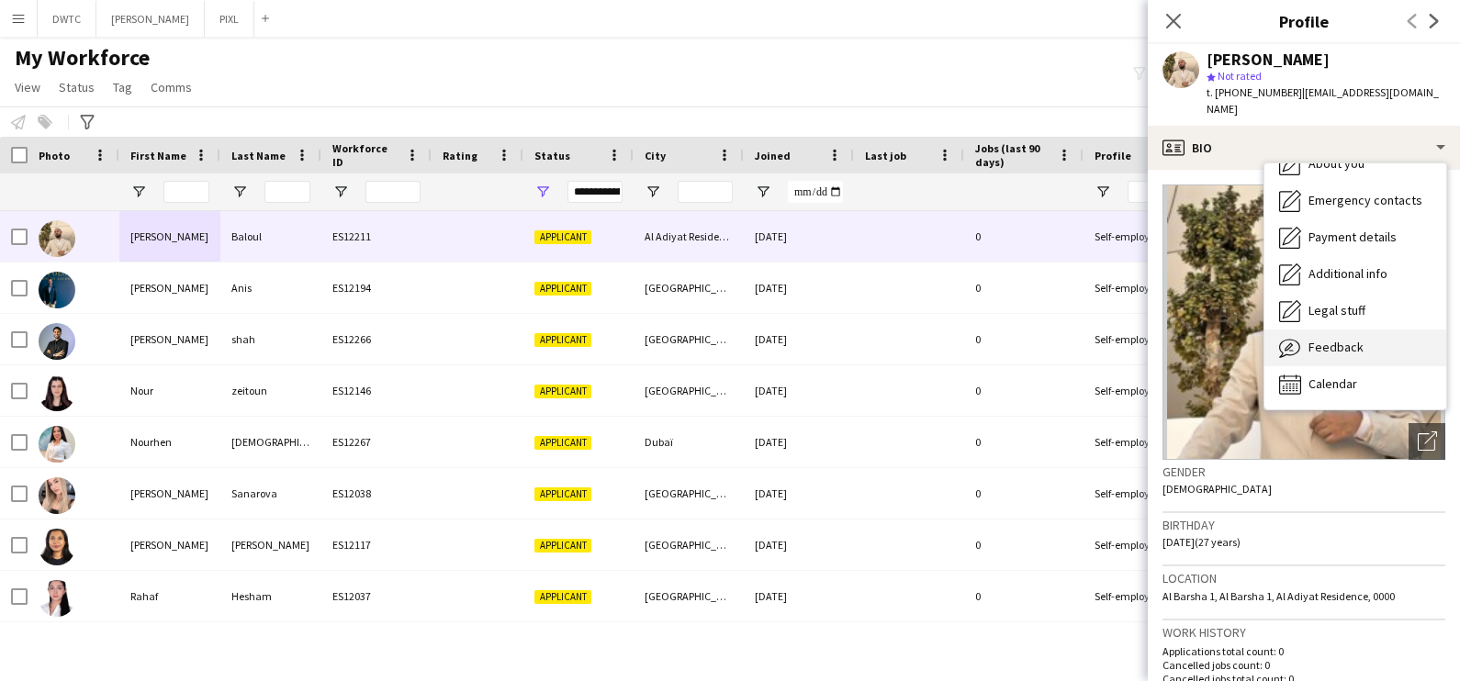
click at [1354, 339] on span "Feedback" at bounding box center [1336, 347] width 55 height 17
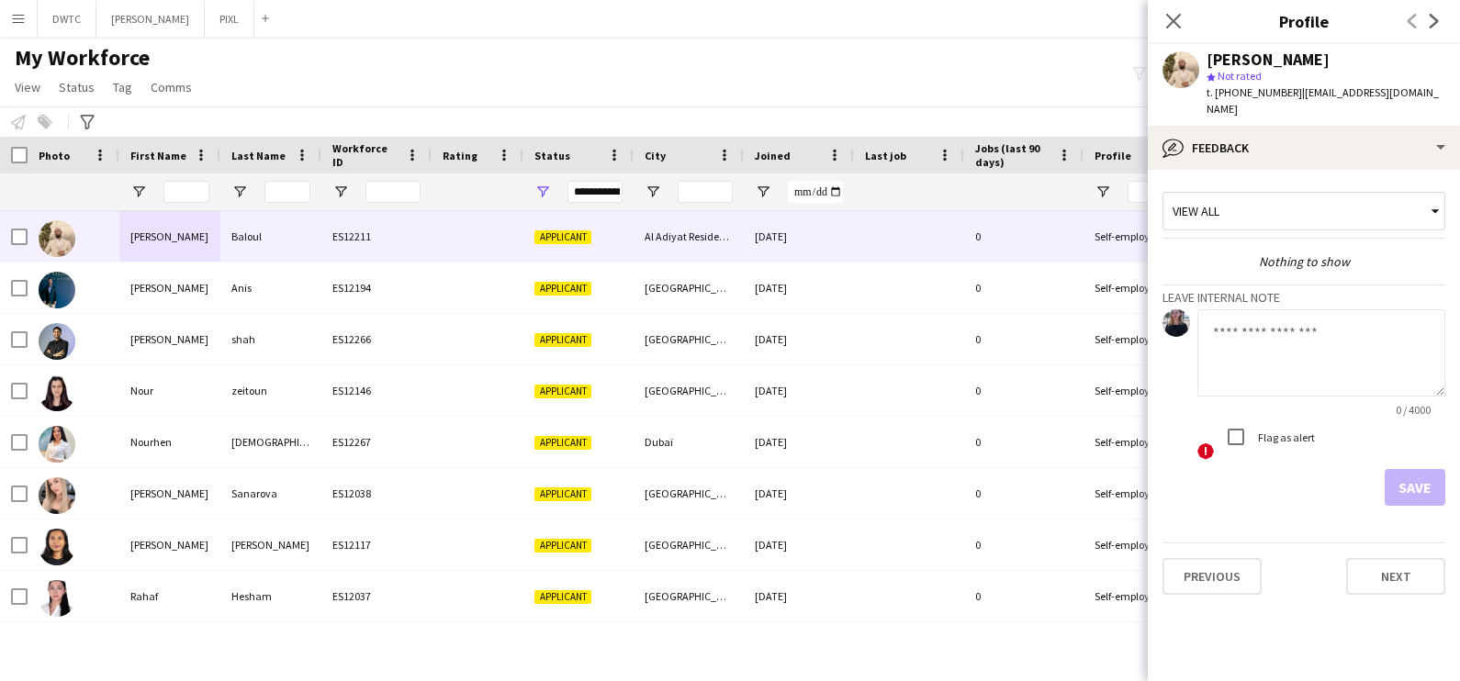
click at [1258, 331] on textarea at bounding box center [1321, 352] width 248 height 87
type textarea "**********"
click at [1403, 469] on button "Save" at bounding box center [1415, 487] width 61 height 37
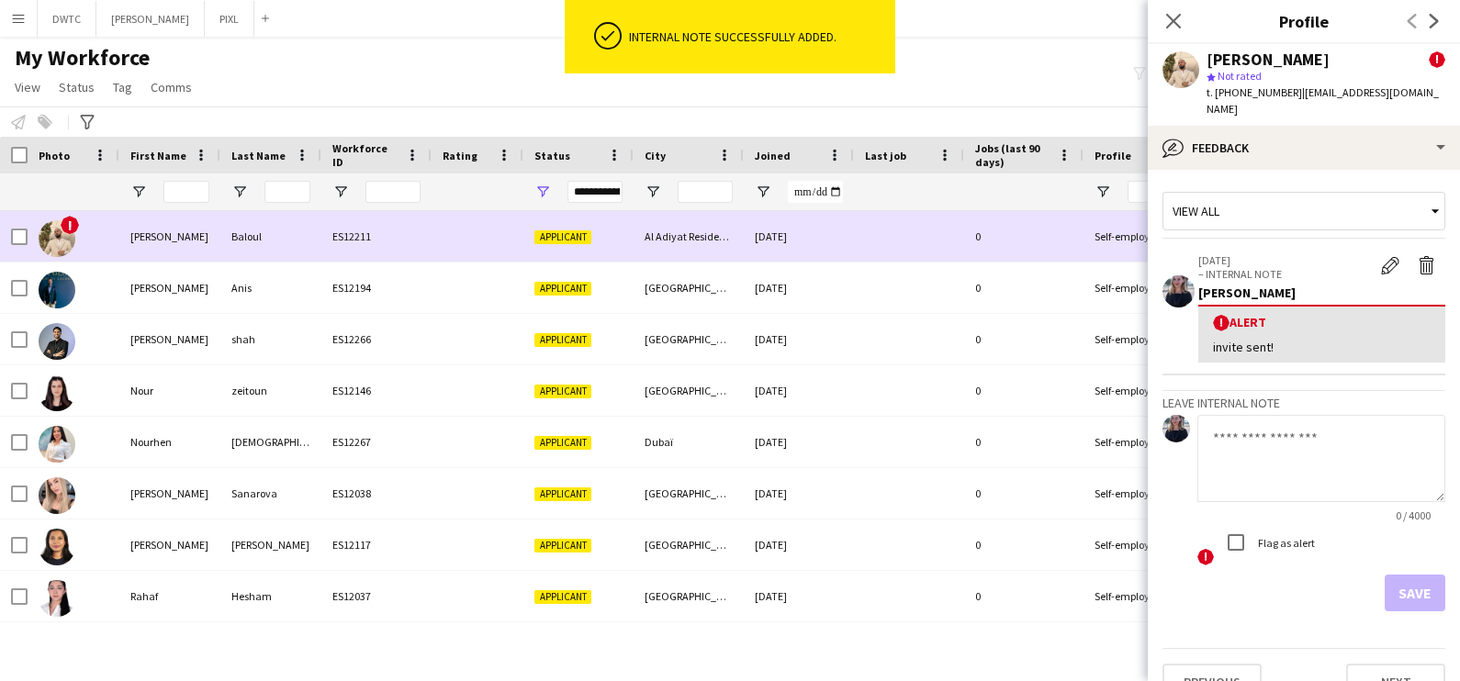
click at [416, 262] on div "ES12211" at bounding box center [376, 236] width 110 height 51
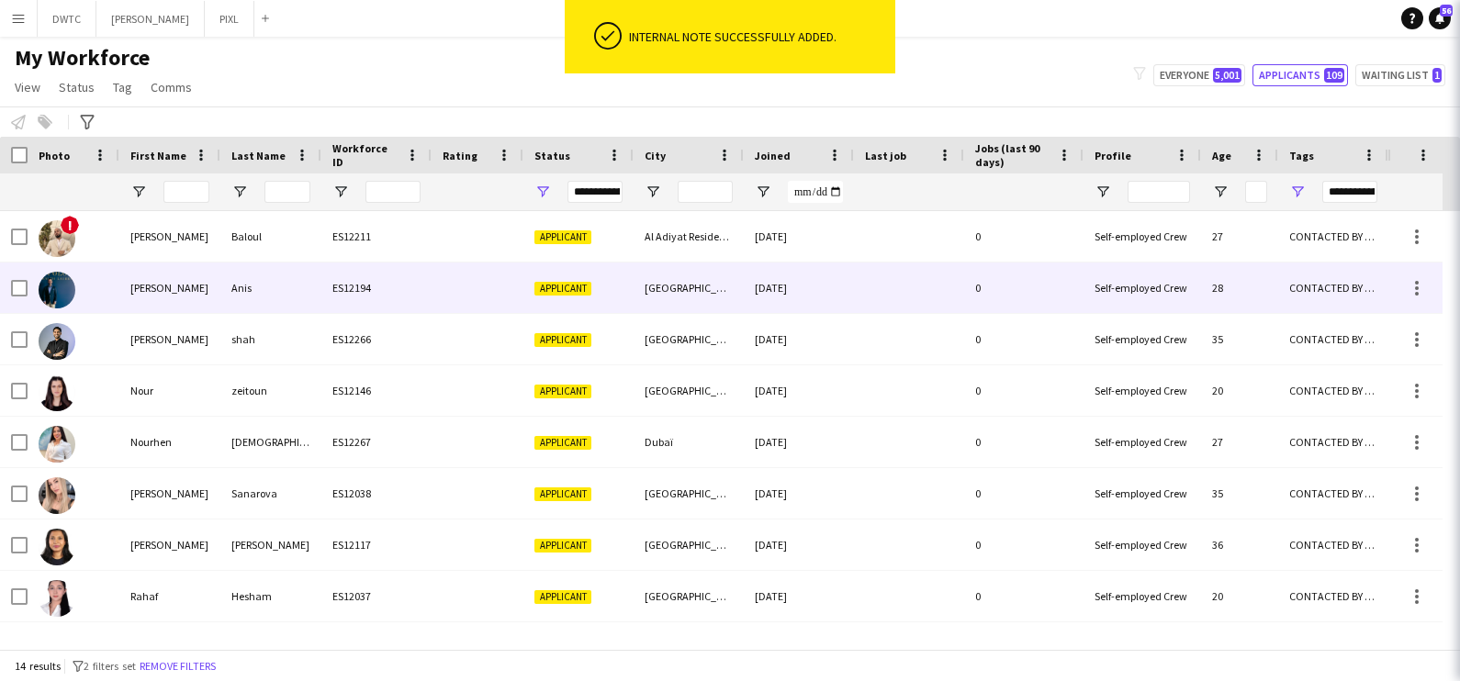
click at [435, 289] on div at bounding box center [478, 288] width 92 height 51
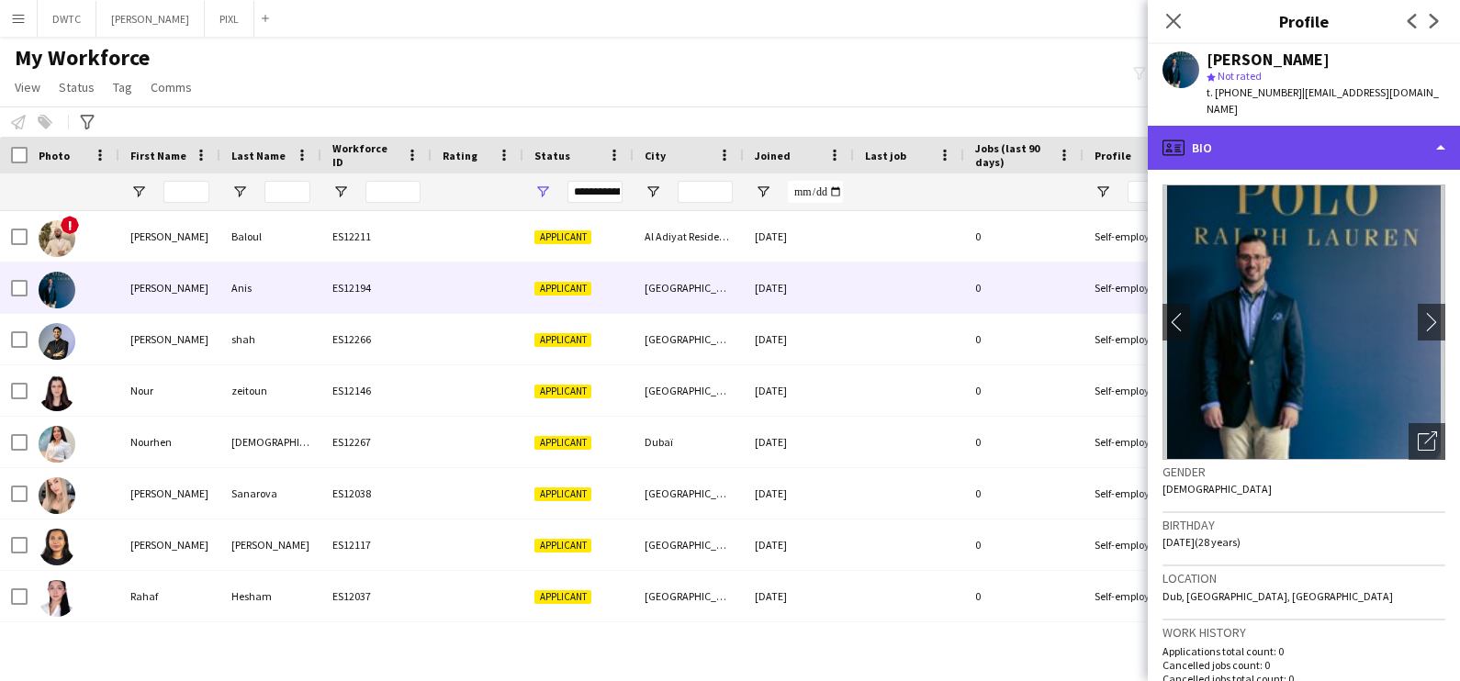
click at [1300, 126] on div "profile Bio" at bounding box center [1304, 148] width 312 height 44
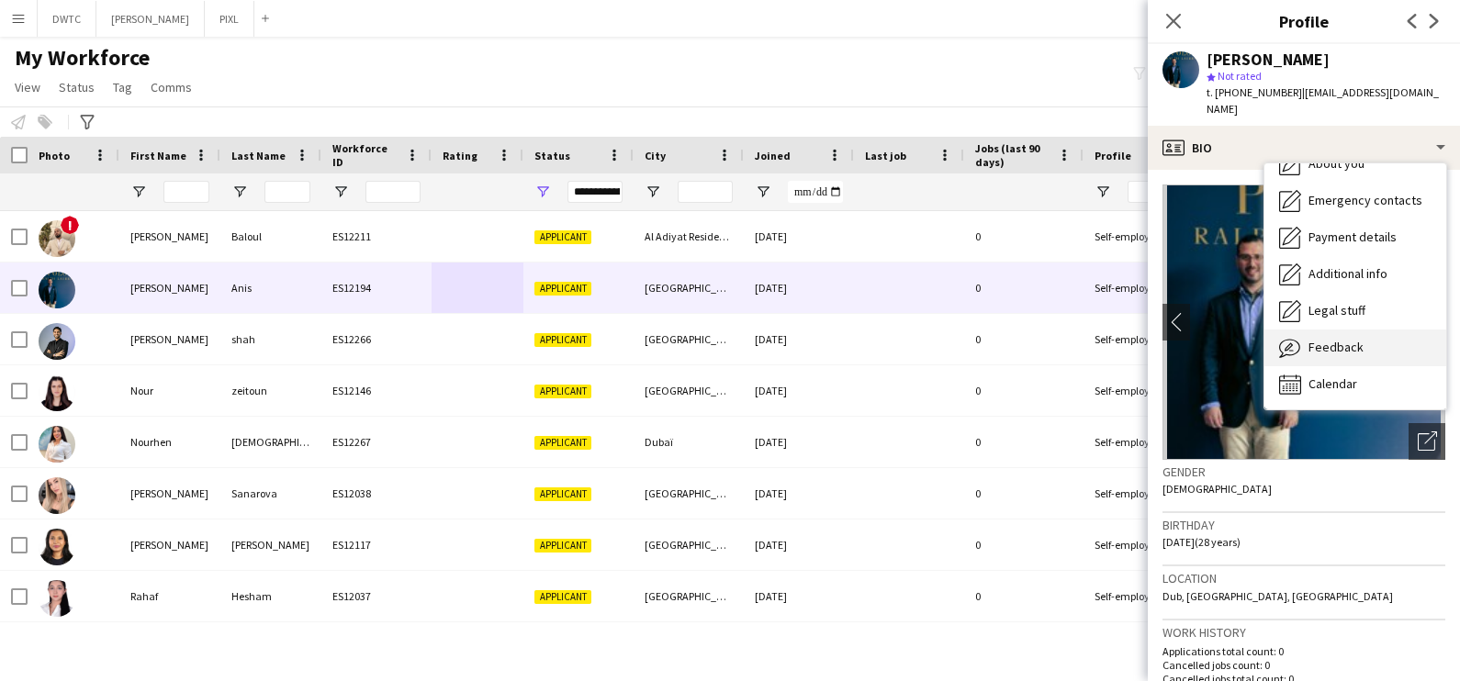
click at [1329, 339] on span "Feedback" at bounding box center [1336, 347] width 55 height 17
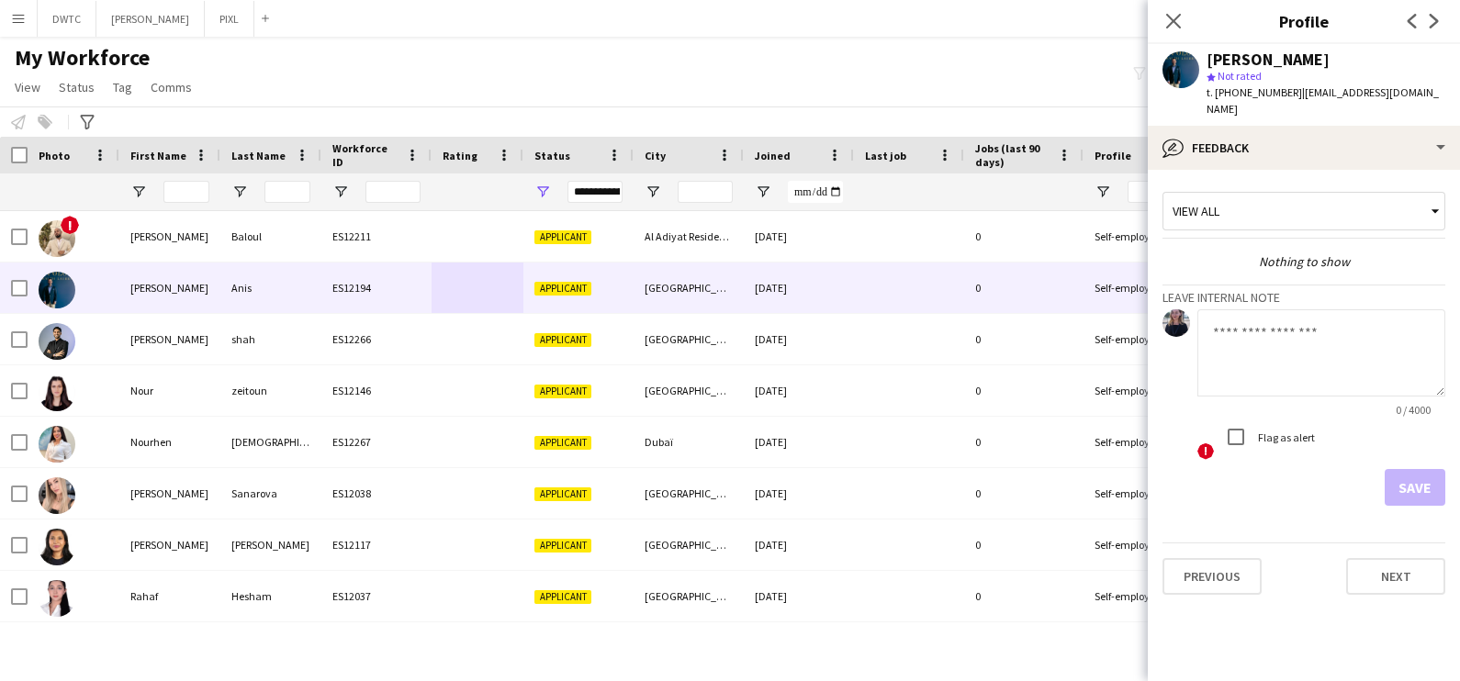
click at [1223, 337] on textarea at bounding box center [1321, 352] width 248 height 87
type textarea "**********"
click at [1418, 477] on button "Save" at bounding box center [1415, 487] width 61 height 37
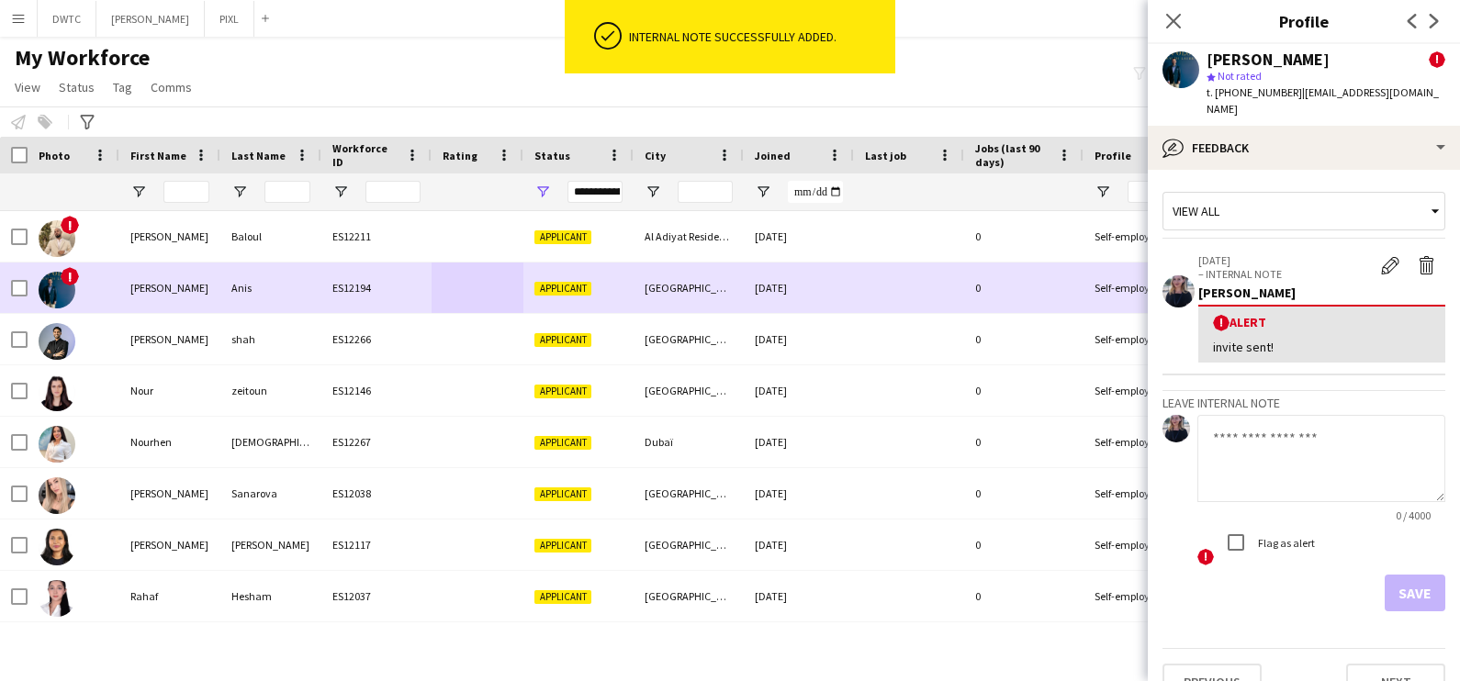
click at [624, 308] on div "Applicant" at bounding box center [578, 288] width 110 height 51
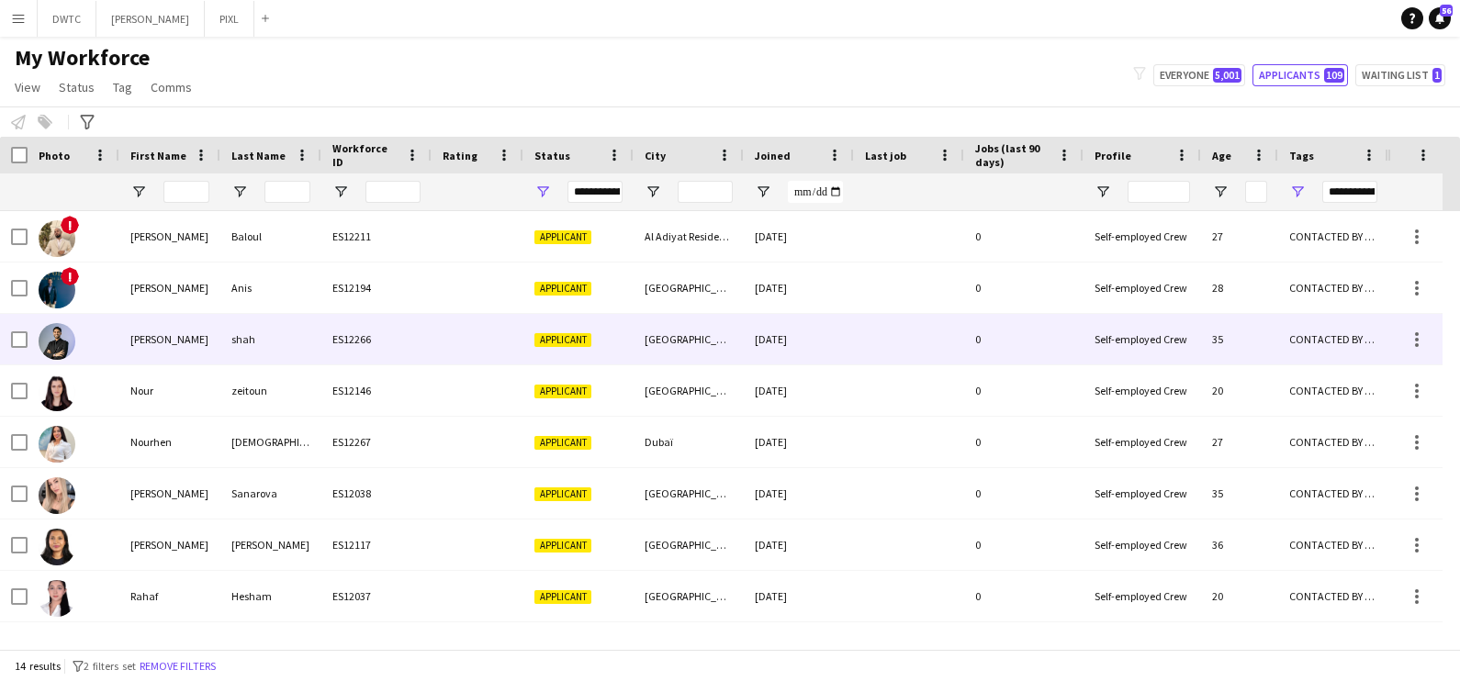
click at [632, 335] on div "Applicant" at bounding box center [578, 339] width 110 height 51
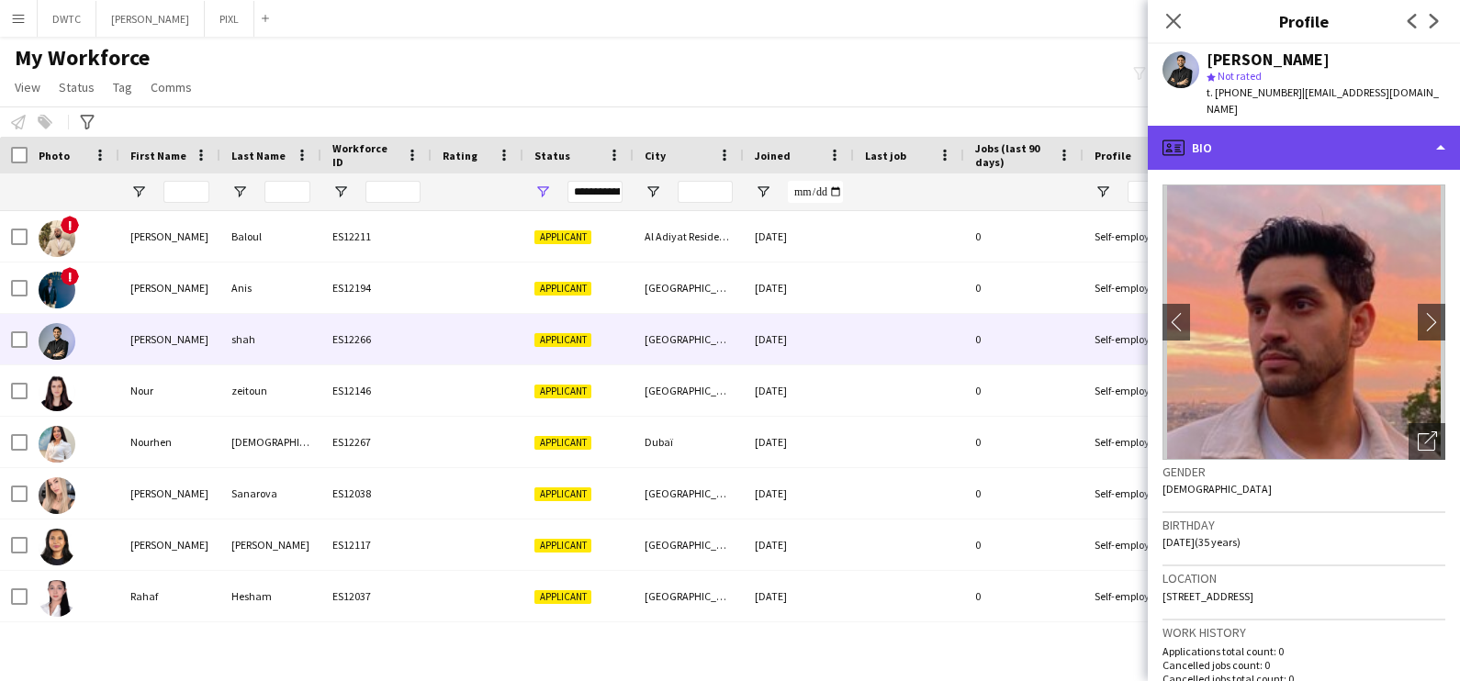
click at [1351, 126] on div "profile Bio" at bounding box center [1304, 148] width 312 height 44
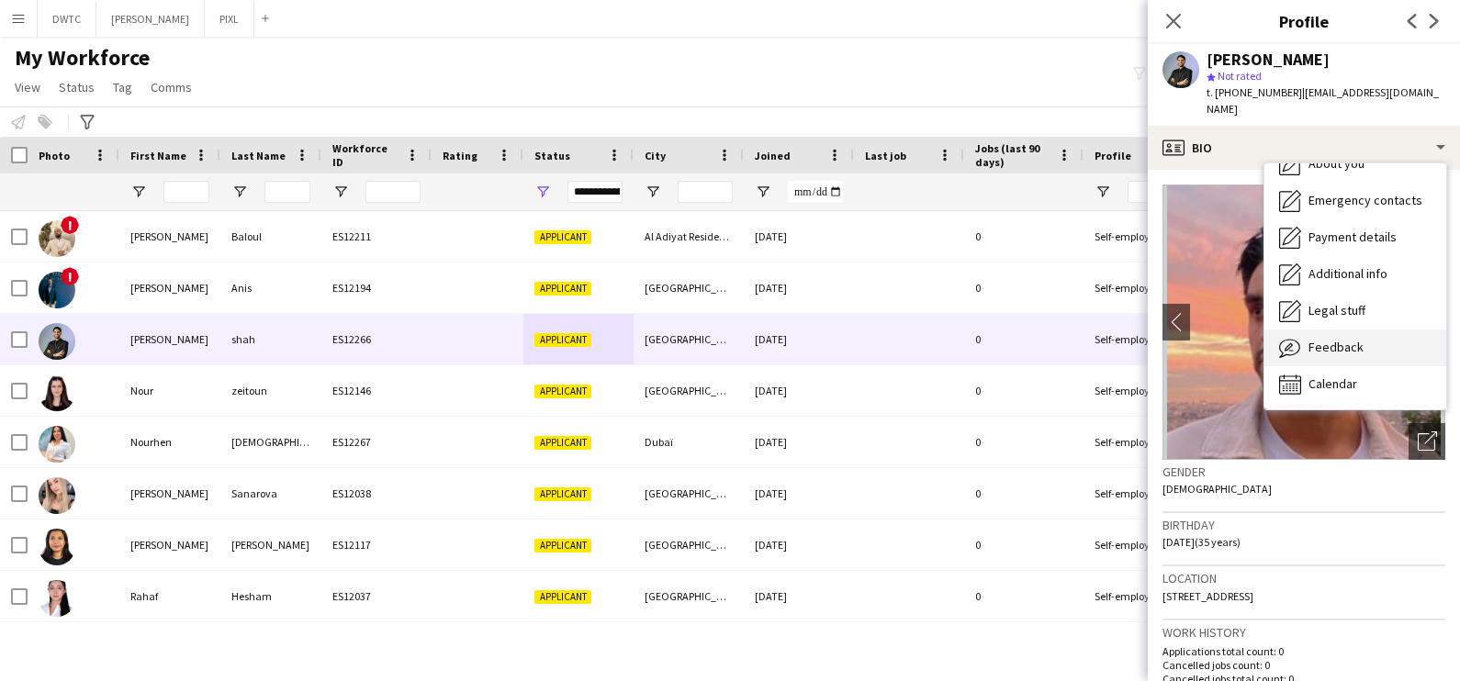
click at [1377, 331] on div "Feedback Feedback" at bounding box center [1355, 348] width 182 height 37
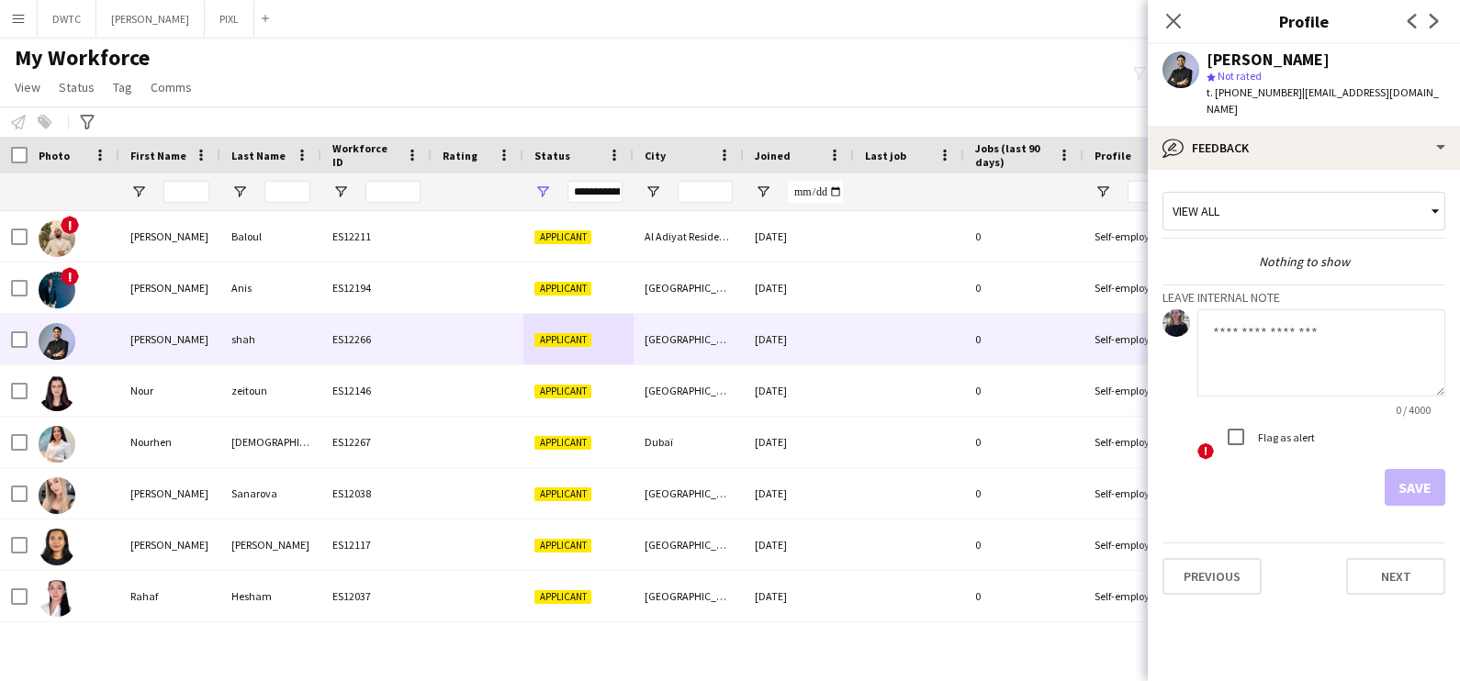
click at [1292, 331] on textarea at bounding box center [1321, 352] width 248 height 87
type textarea "**********"
click at [1397, 469] on button "Save" at bounding box center [1415, 487] width 61 height 37
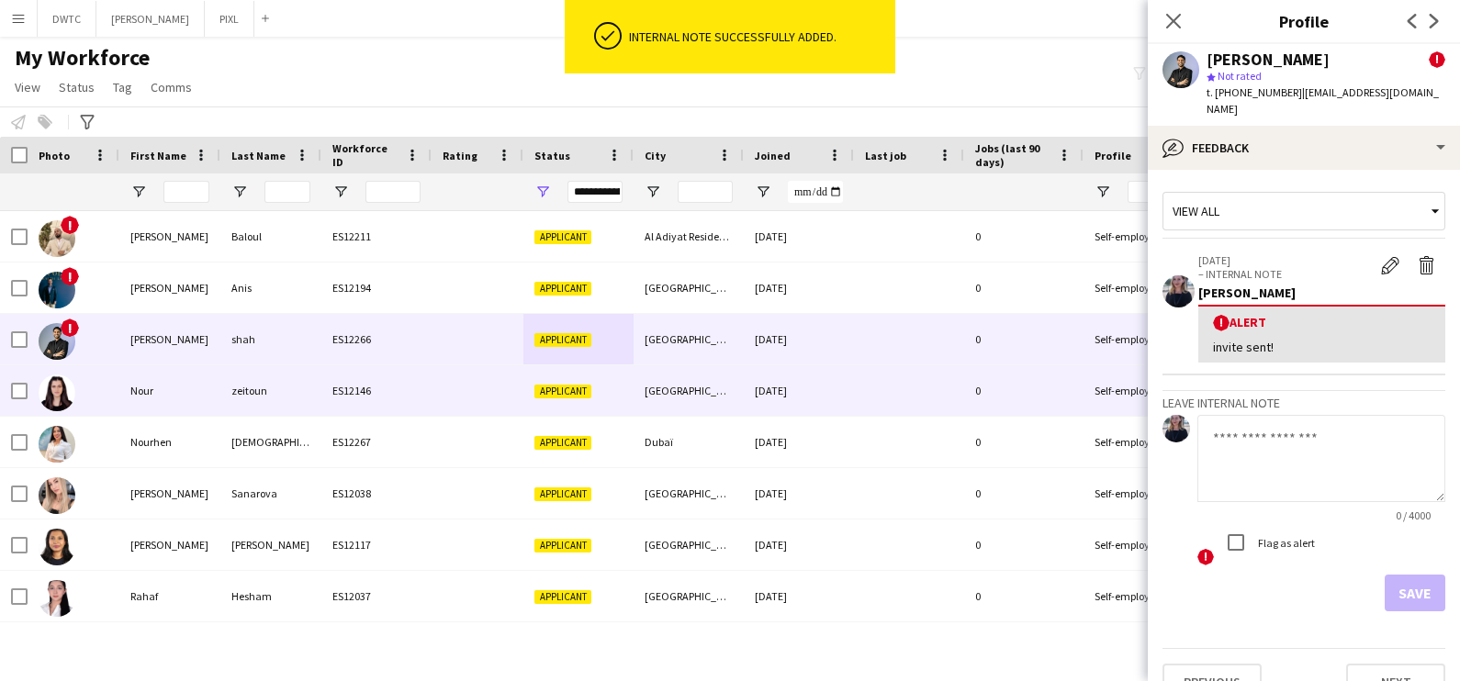
click at [267, 400] on div "zeitoun" at bounding box center [270, 390] width 101 height 51
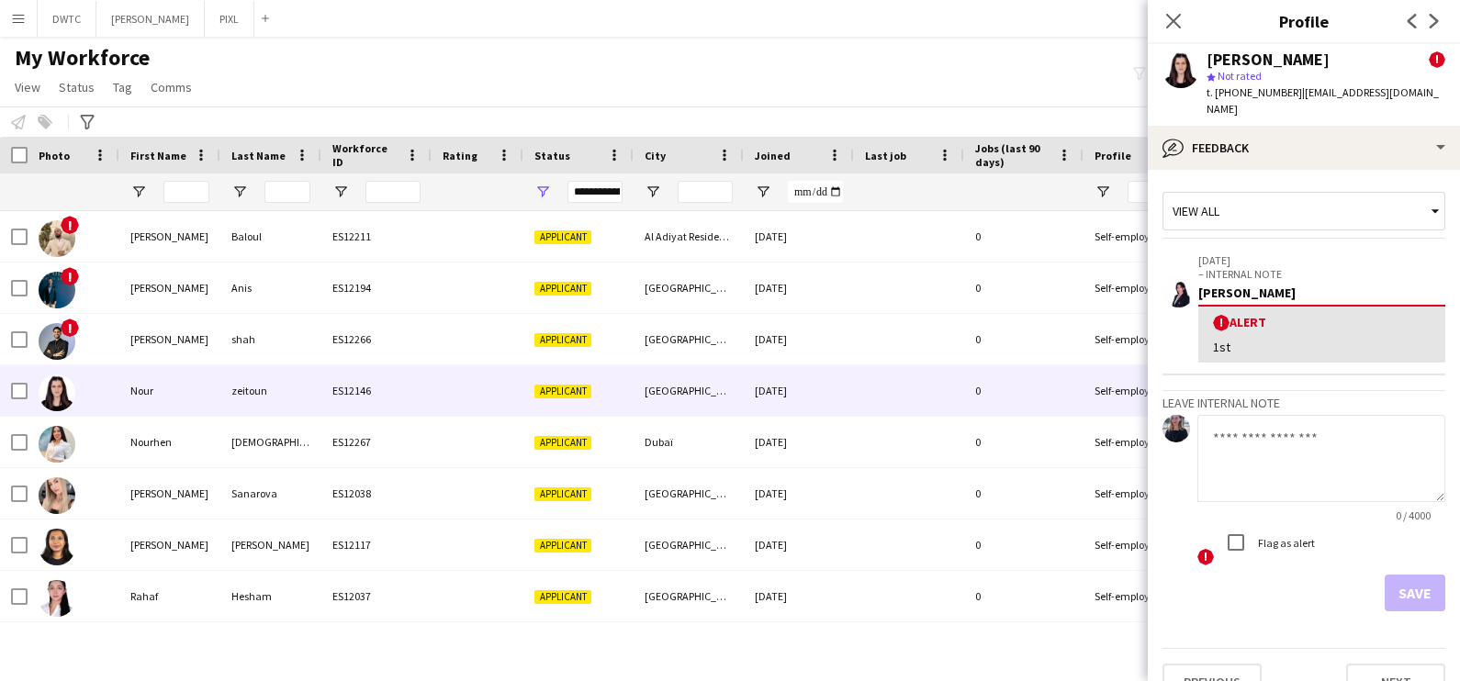
click at [1274, 423] on textarea at bounding box center [1321, 458] width 248 height 87
type textarea "**********"
click at [1399, 575] on button "Save" at bounding box center [1415, 593] width 61 height 37
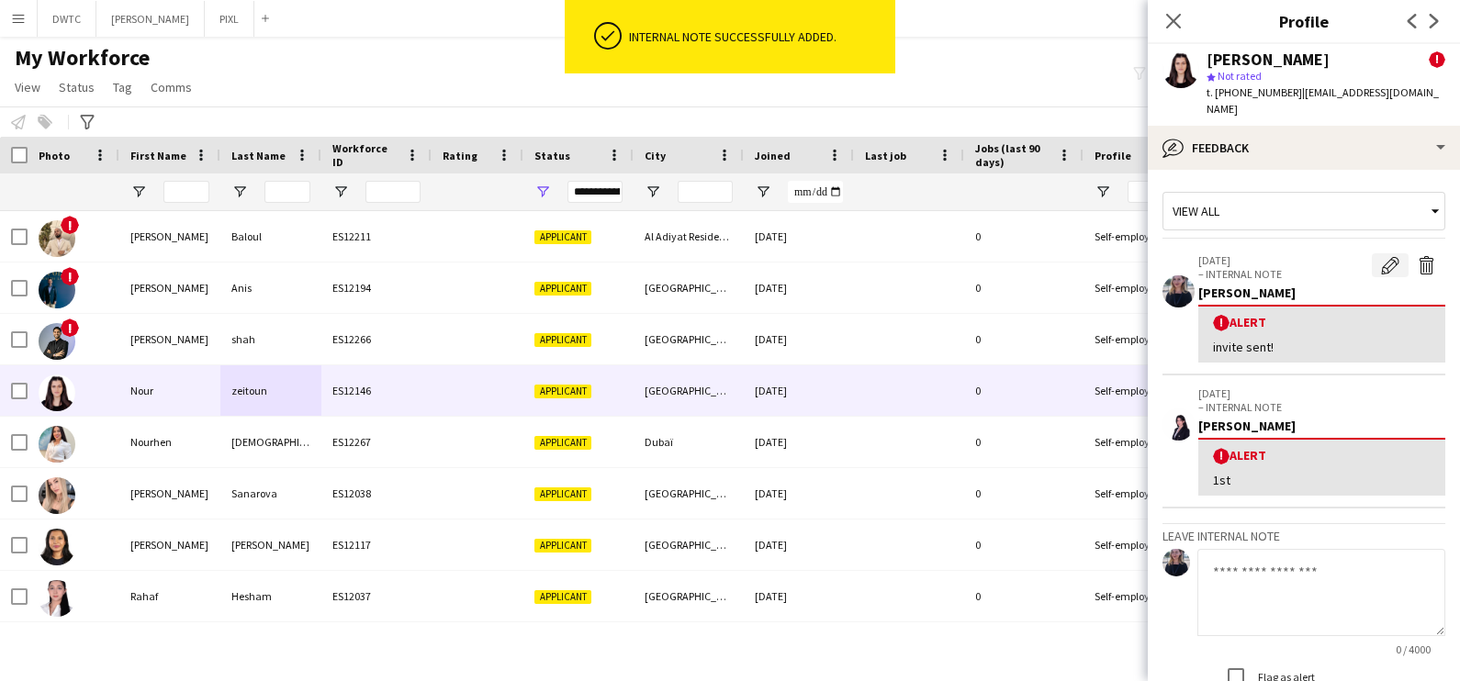
click at [1381, 256] on app-icon "Edit alert" at bounding box center [1390, 265] width 18 height 18
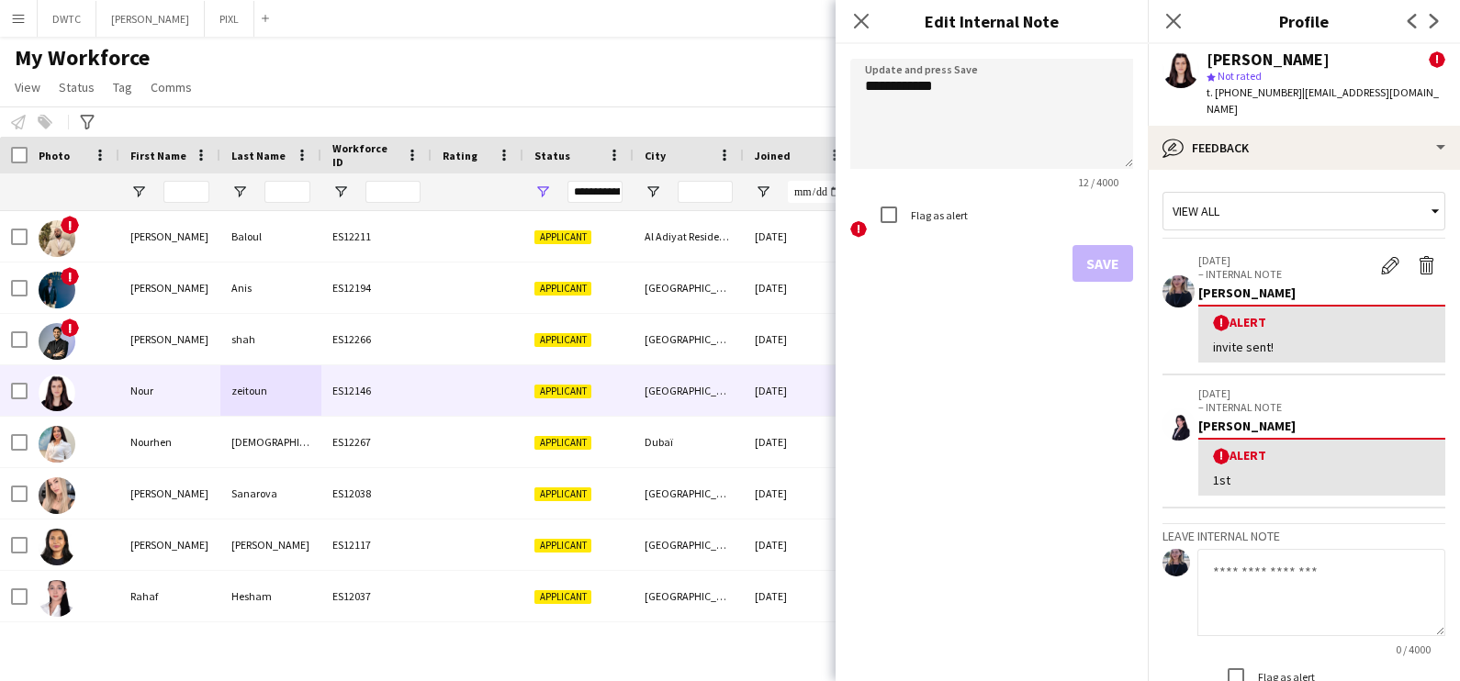
click at [611, 164] on div "Status" at bounding box center [578, 155] width 88 height 37
click at [457, 48] on div "My Workforce View Views Default view New view Update view Delete view Edit name…" at bounding box center [730, 75] width 1460 height 62
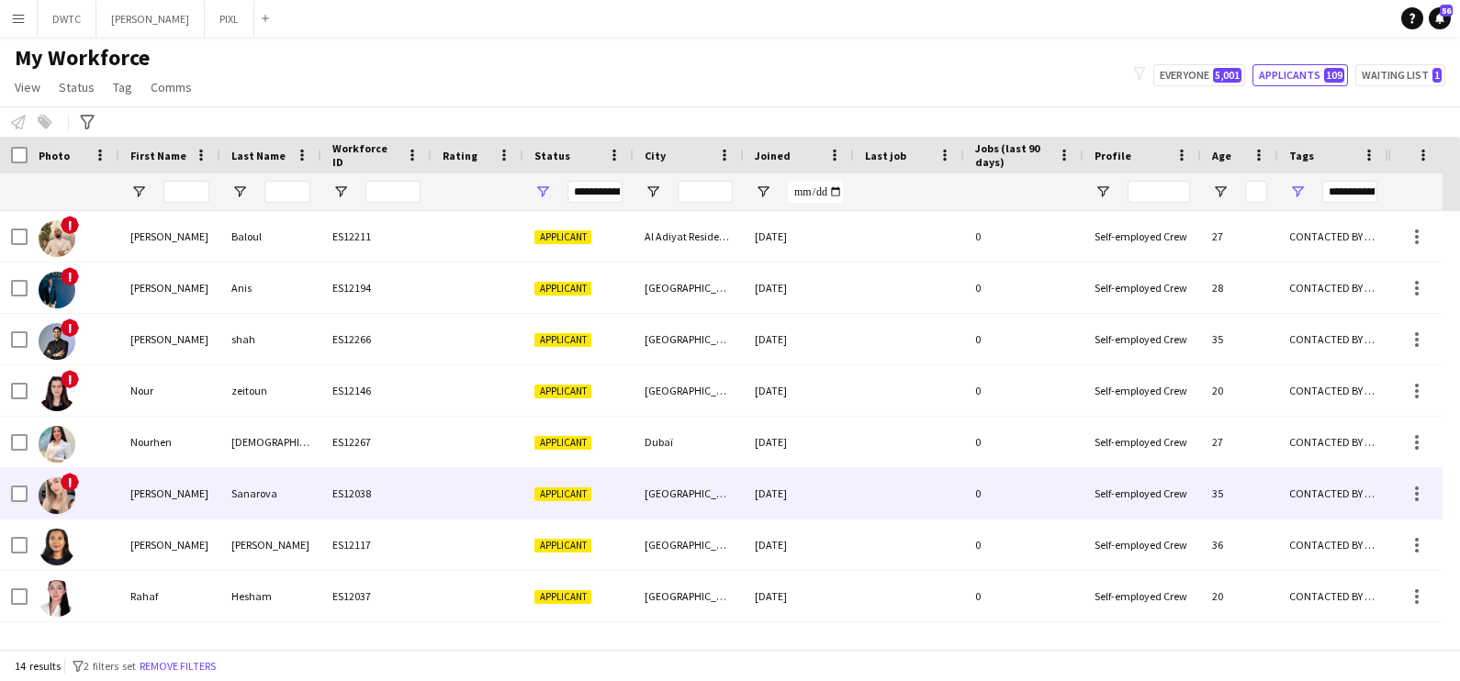
click at [185, 489] on div "[PERSON_NAME]" at bounding box center [169, 493] width 101 height 51
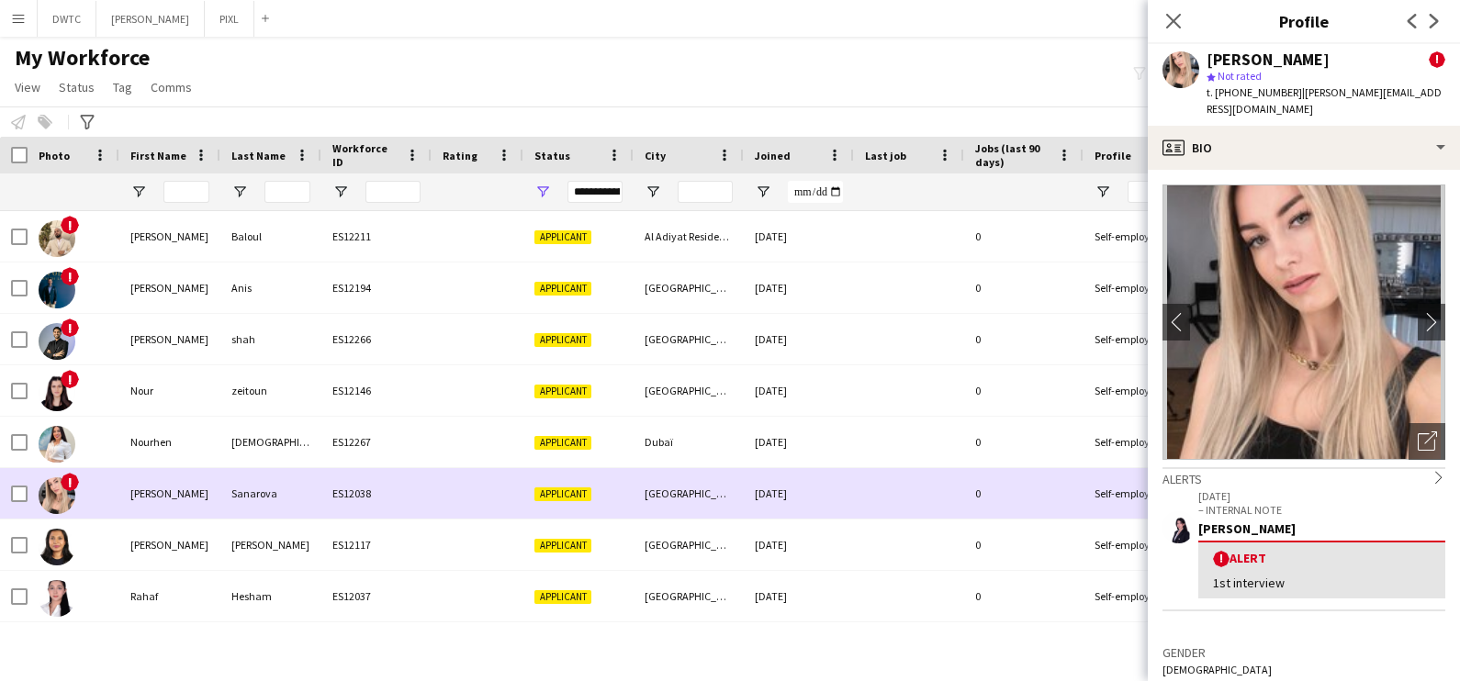
scroll to position [298, 0]
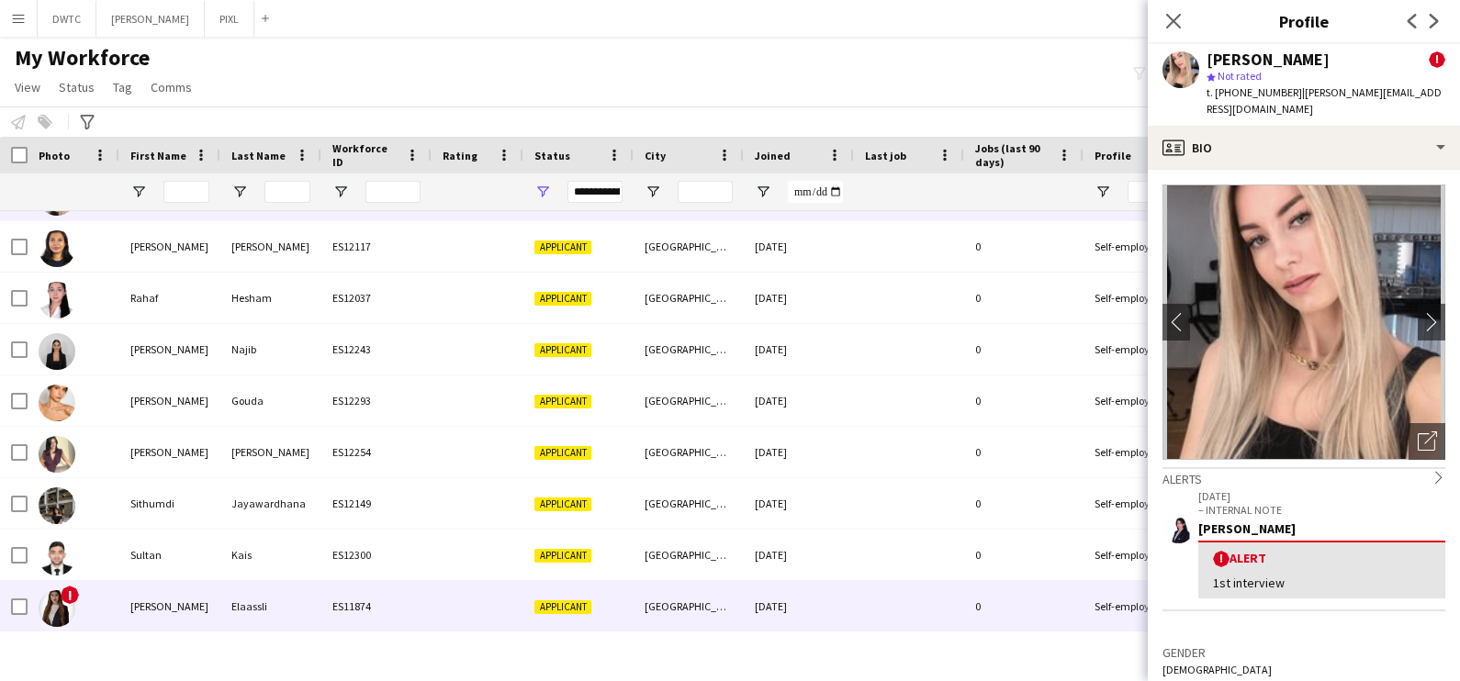
click at [225, 619] on div "Elaassli" at bounding box center [270, 606] width 101 height 51
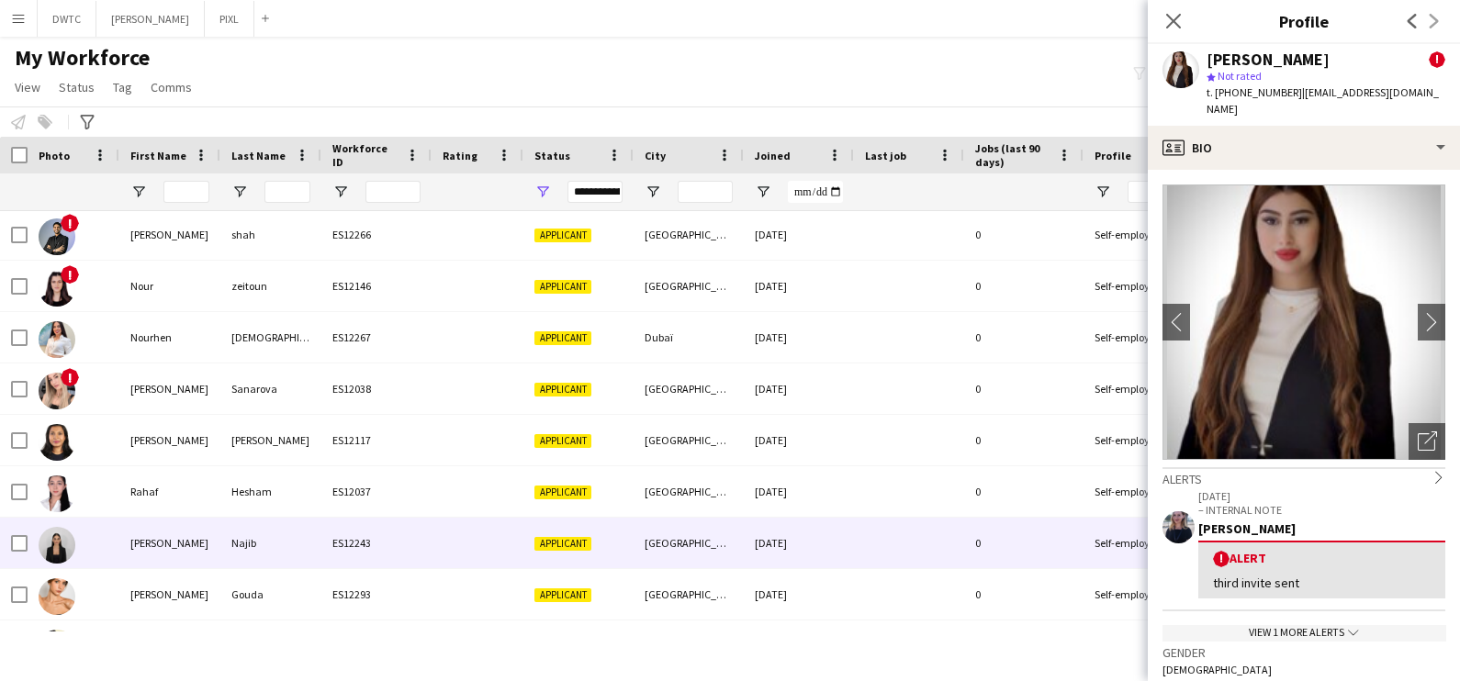
scroll to position [69, 0]
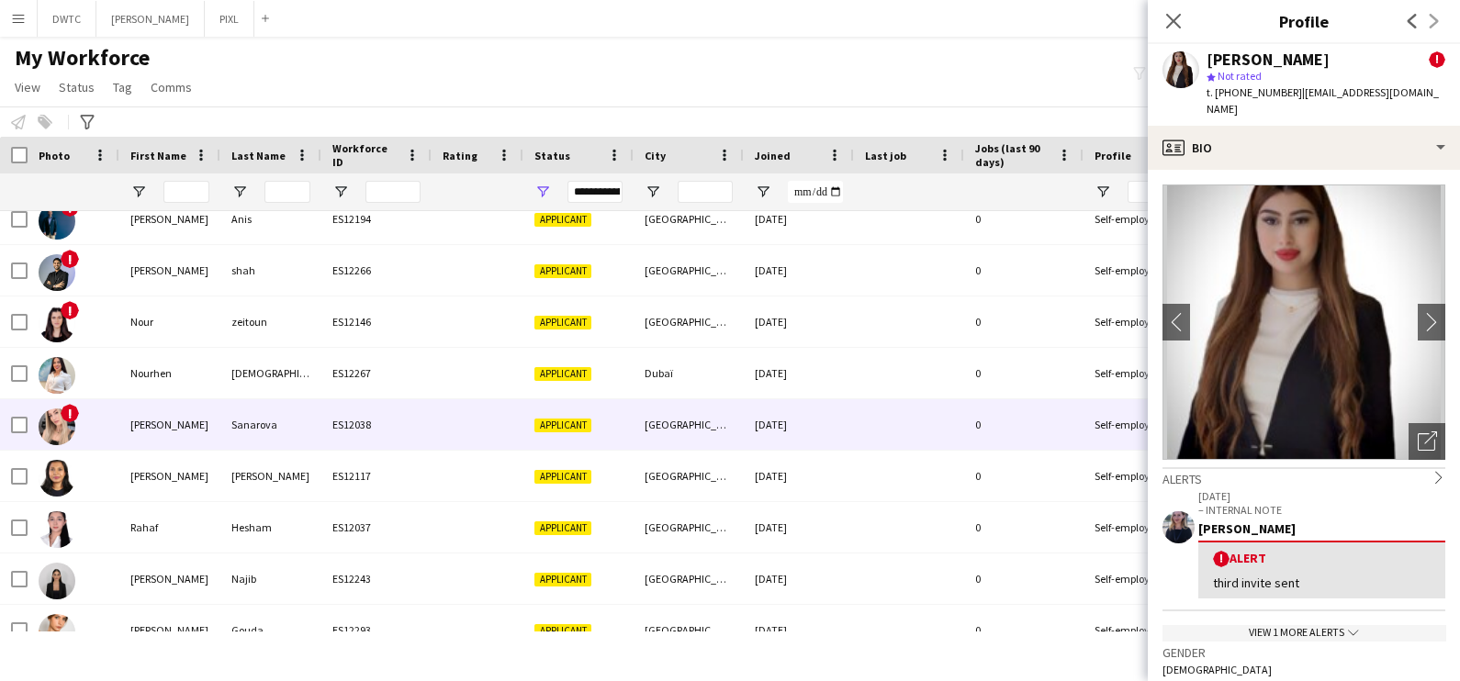
click at [221, 425] on div "Sanarova" at bounding box center [270, 424] width 101 height 51
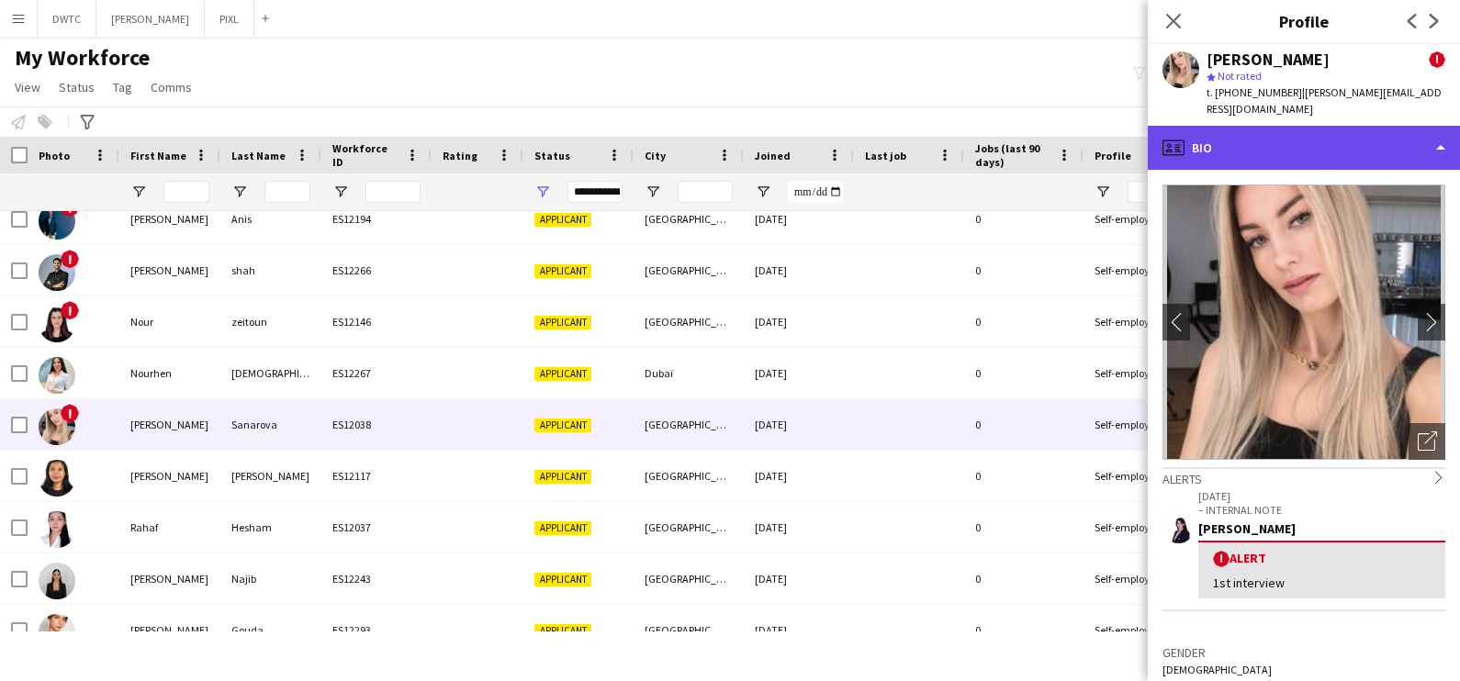
click at [1362, 137] on div "profile Bio" at bounding box center [1304, 148] width 312 height 44
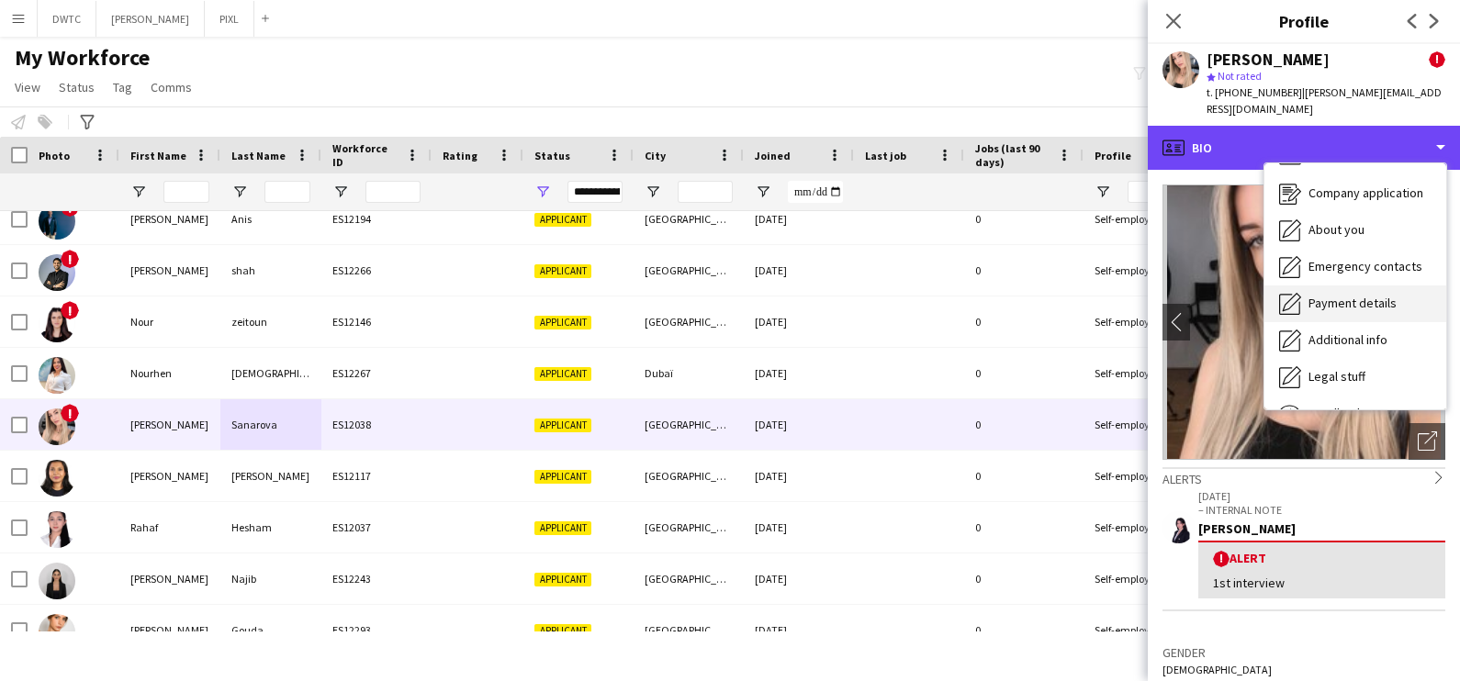
scroll to position [0, 0]
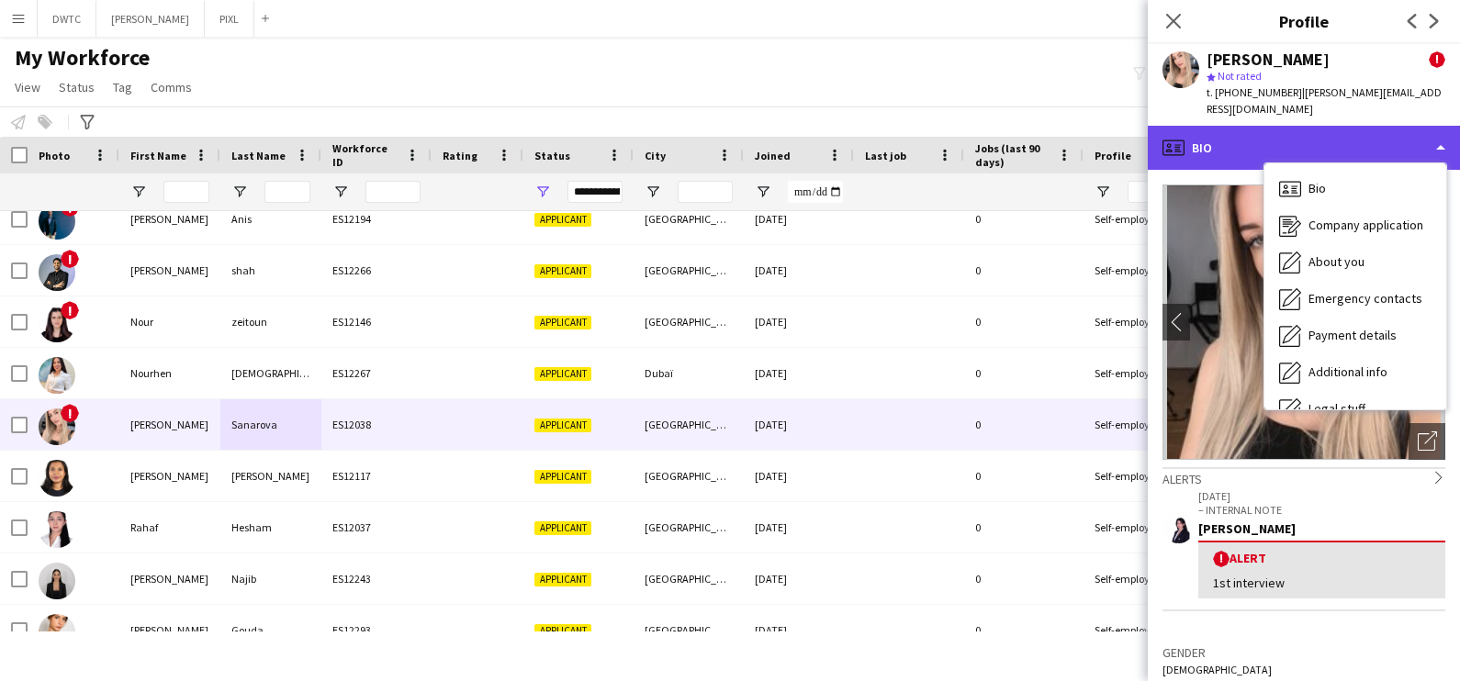
click at [1343, 126] on div "profile Bio" at bounding box center [1304, 148] width 312 height 44
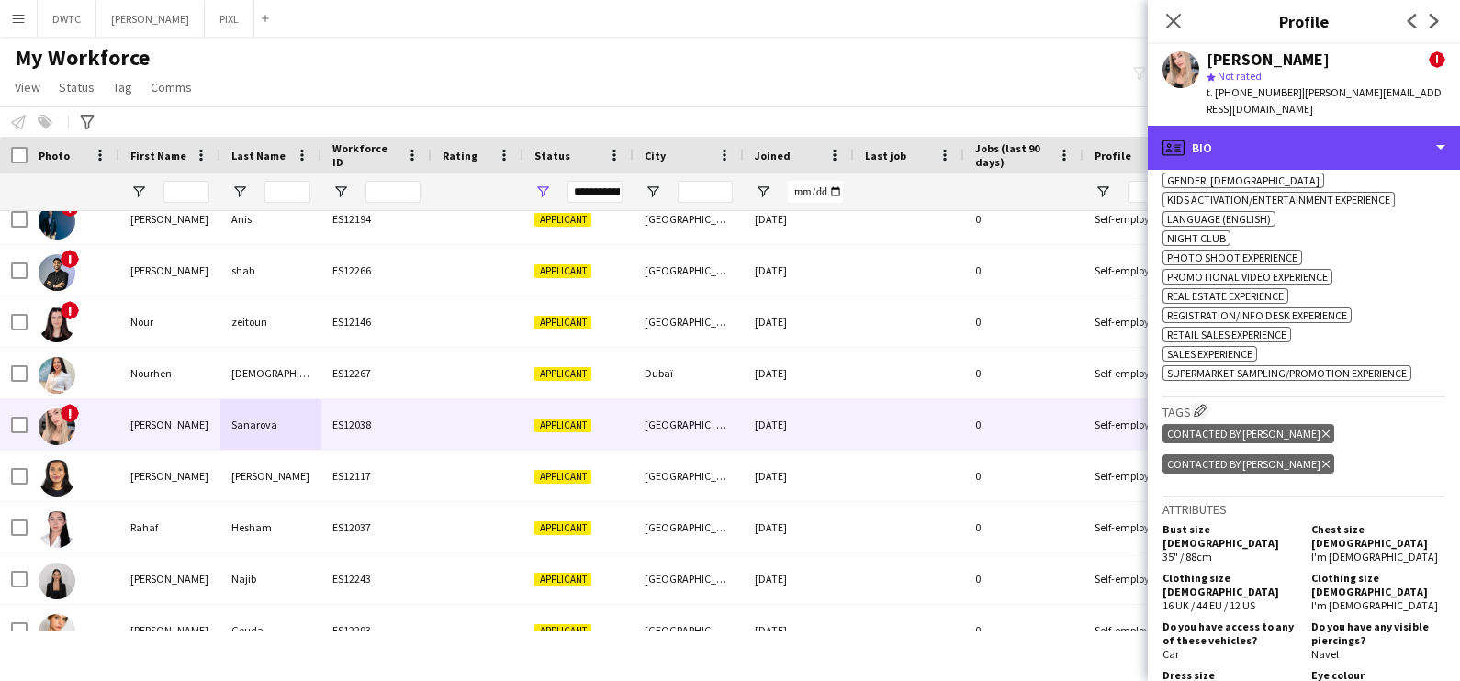
scroll to position [1148, 0]
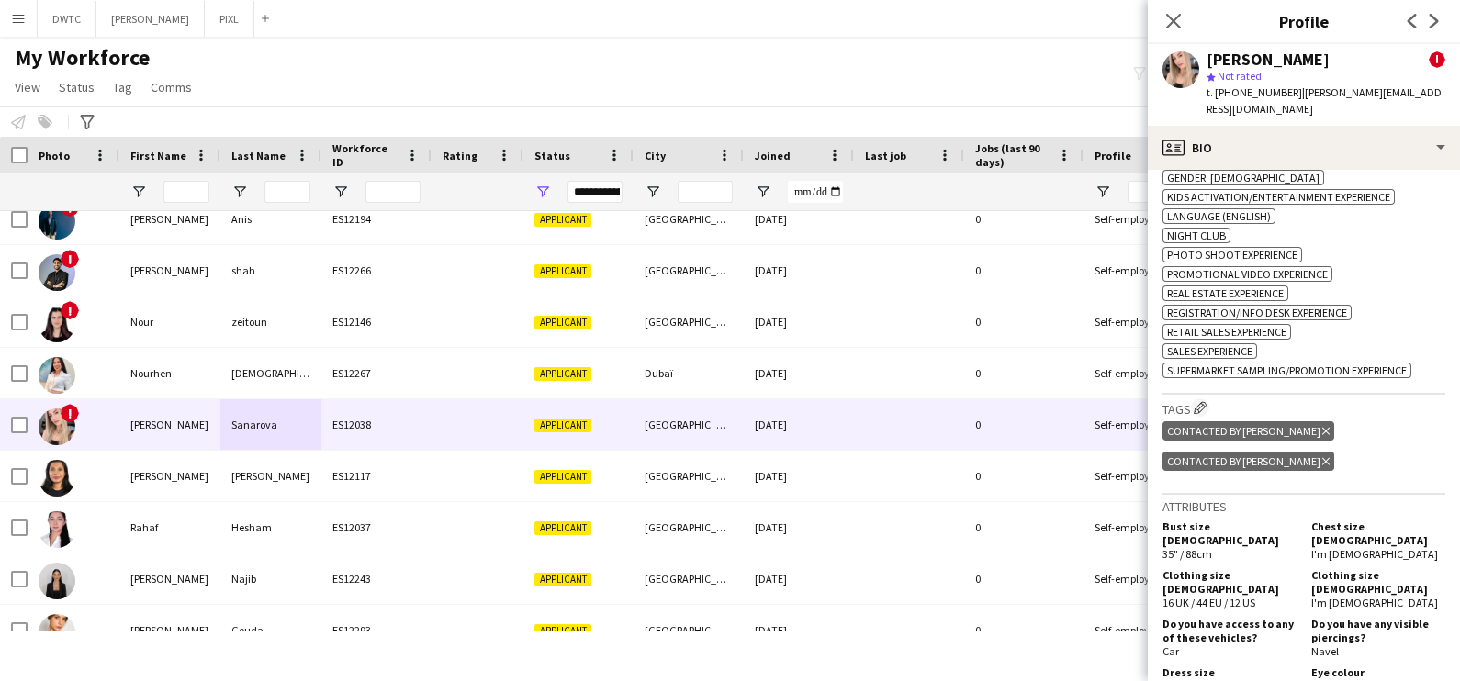
click at [1322, 426] on icon "Delete tag" at bounding box center [1325, 431] width 7 height 11
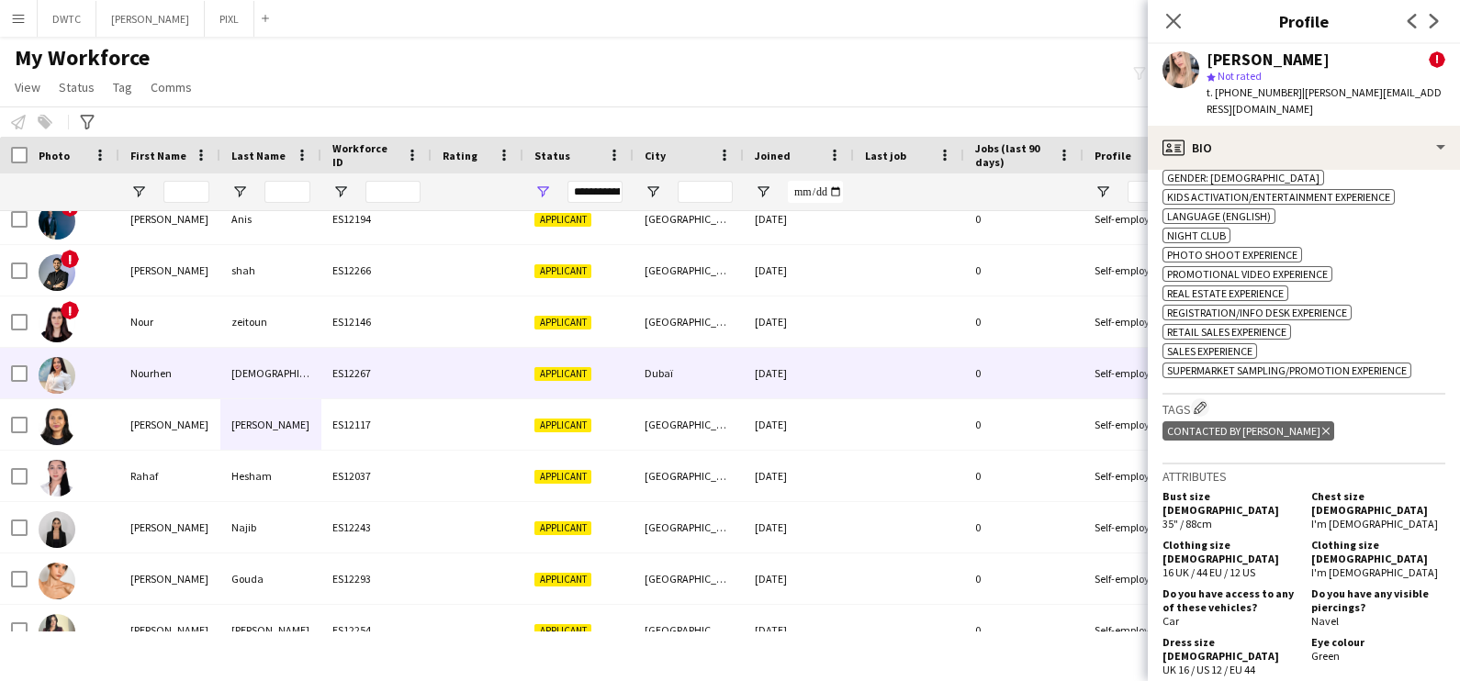
click at [247, 380] on div "Ghidhaoui" at bounding box center [270, 373] width 101 height 51
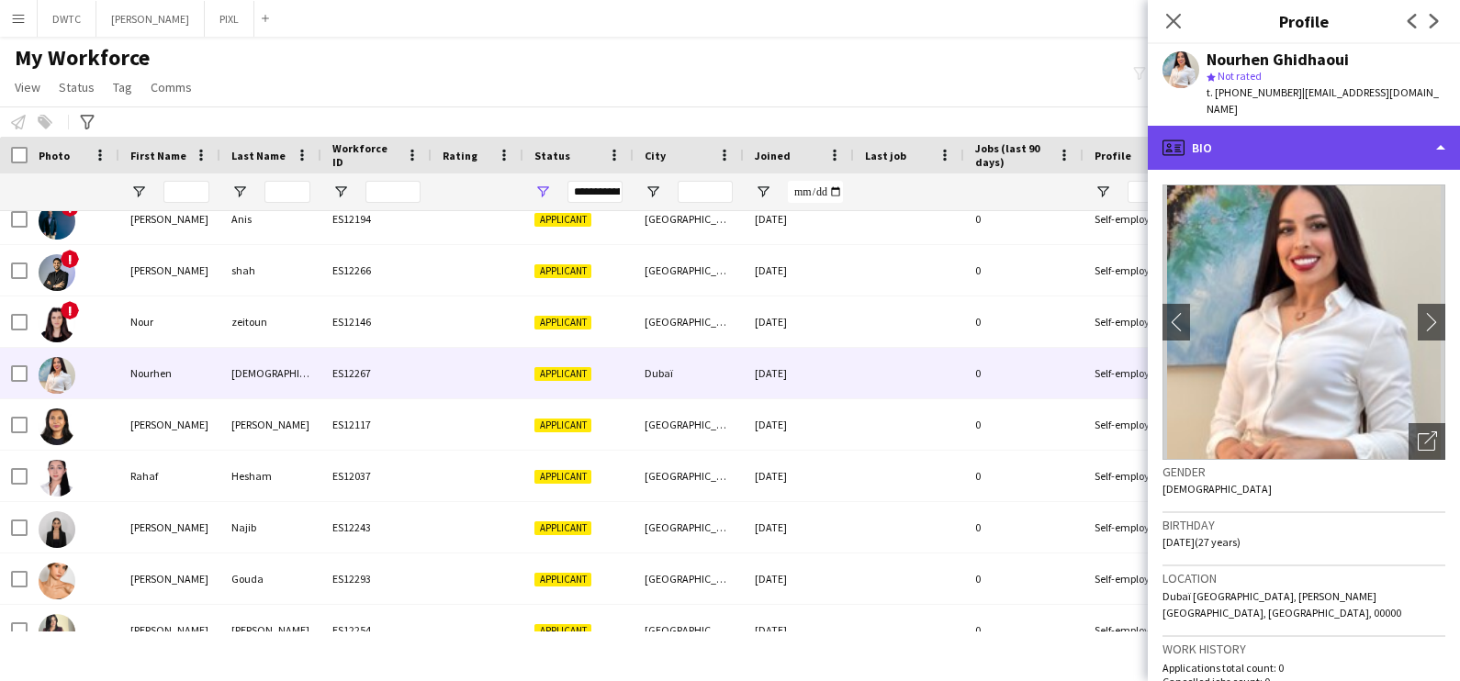
click at [1320, 159] on div "profile Bio" at bounding box center [1304, 148] width 312 height 44
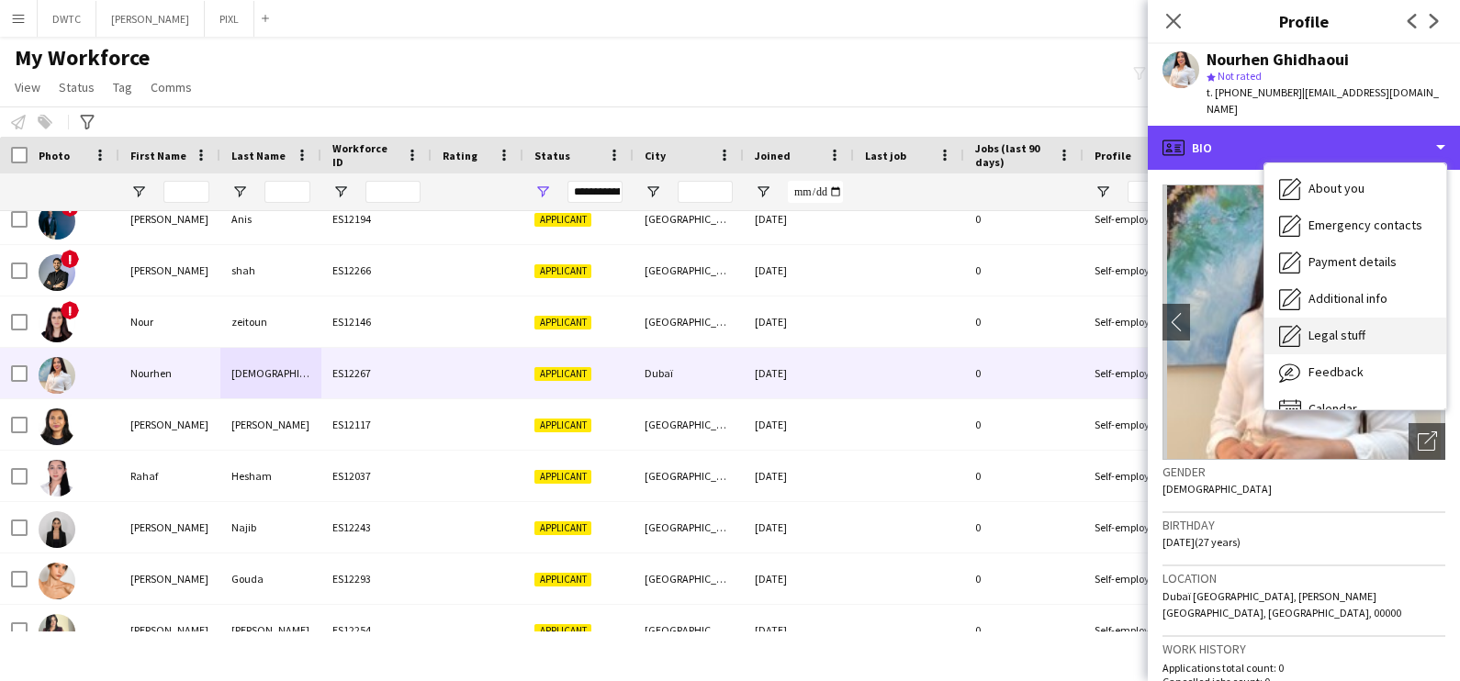
scroll to position [98, 0]
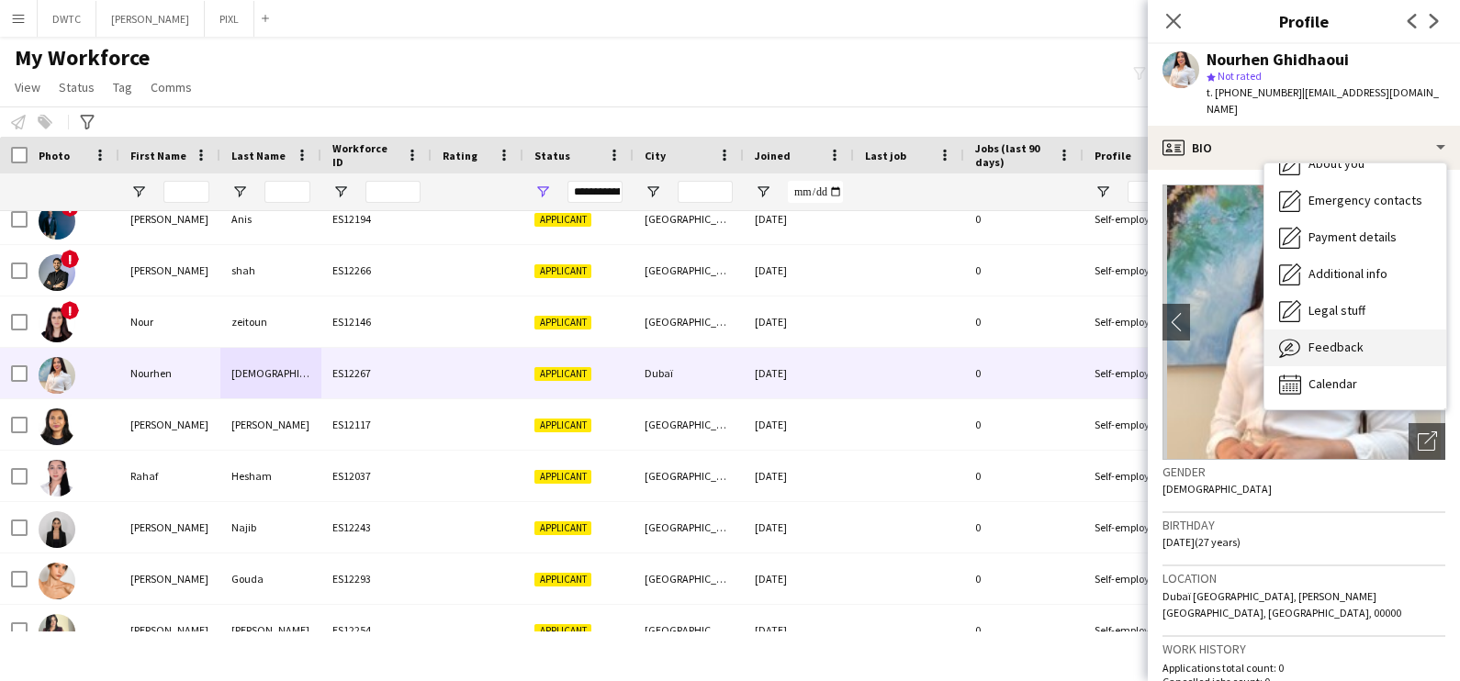
click at [1348, 341] on span "Feedback" at bounding box center [1336, 347] width 55 height 17
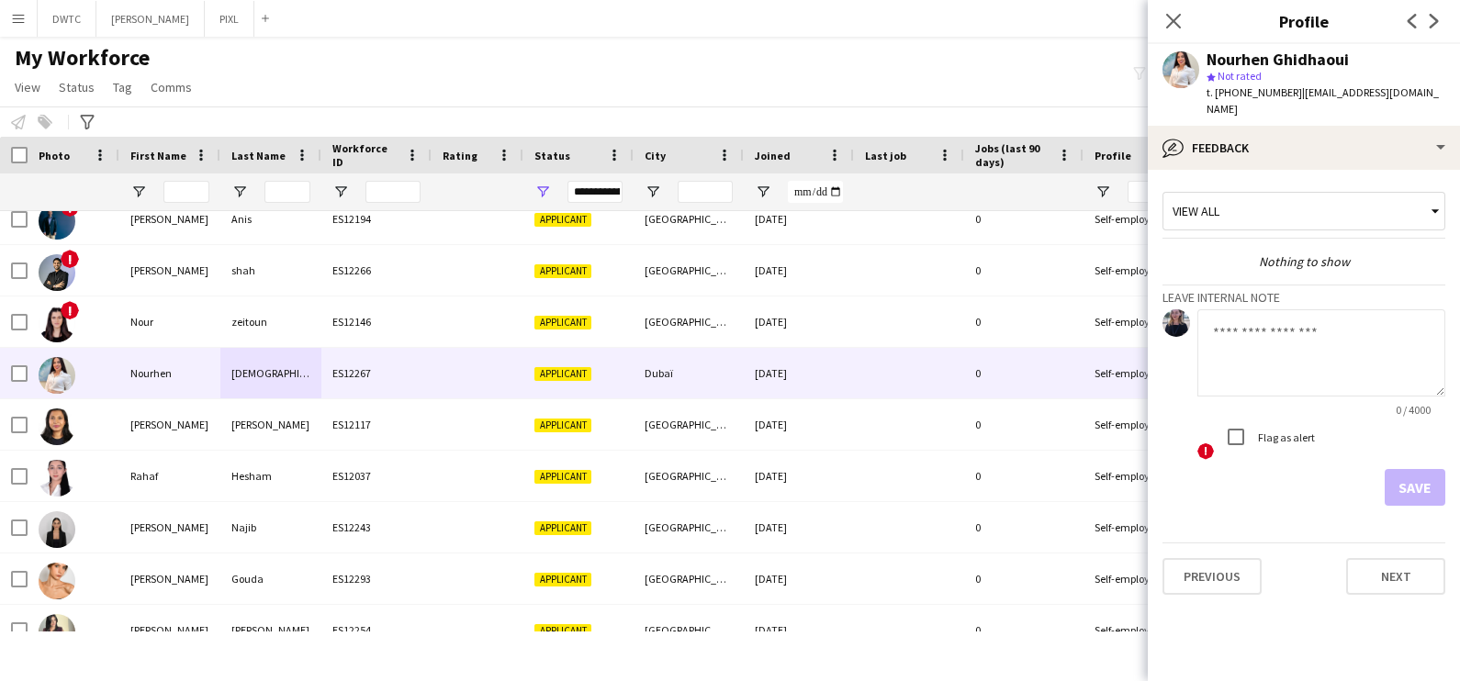
click at [1272, 375] on textarea at bounding box center [1321, 352] width 248 height 87
type textarea "**********"
drag, startPoint x: 1402, startPoint y: 491, endPoint x: 1387, endPoint y: 487, distance: 15.4
click at [1403, 491] on button "Save" at bounding box center [1415, 487] width 61 height 37
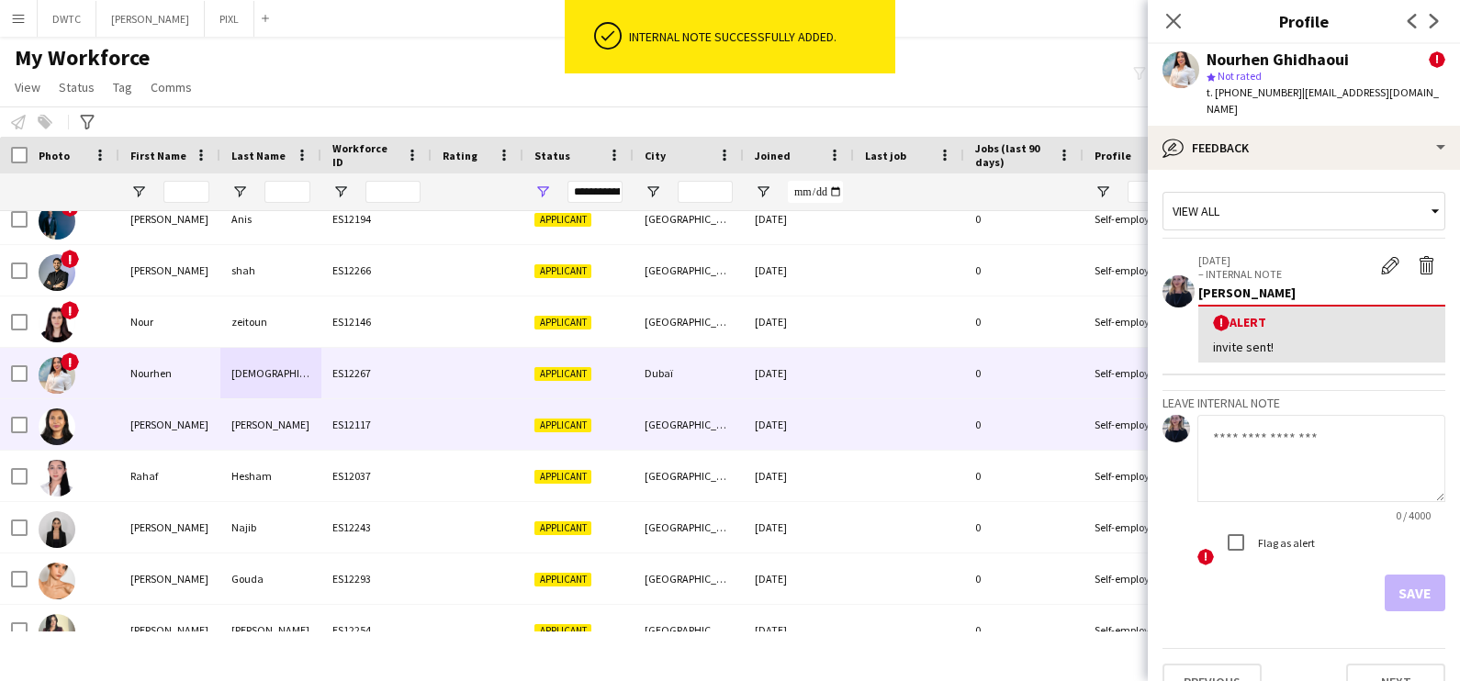
click at [216, 426] on div "Punam" at bounding box center [169, 424] width 101 height 51
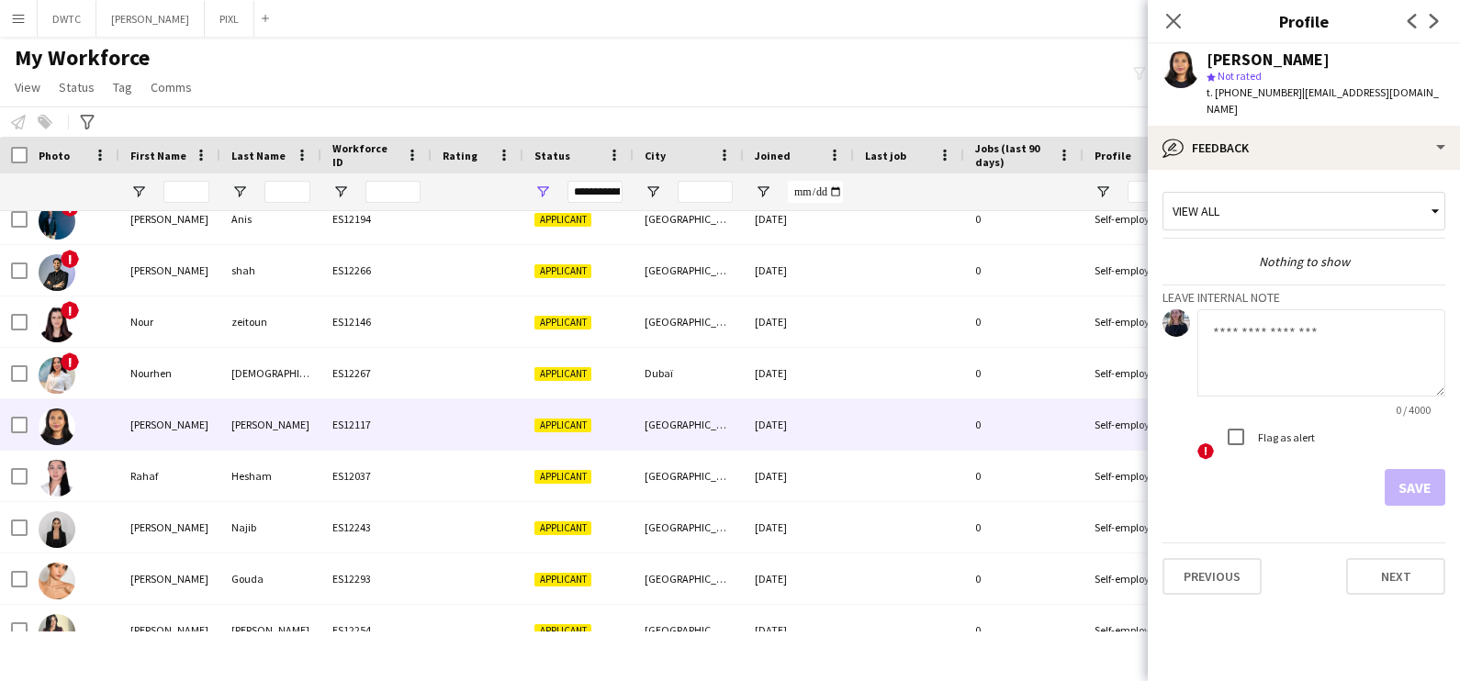
click at [1246, 343] on textarea at bounding box center [1321, 352] width 248 height 87
type textarea "**********"
click at [1432, 473] on button "Save" at bounding box center [1415, 487] width 61 height 37
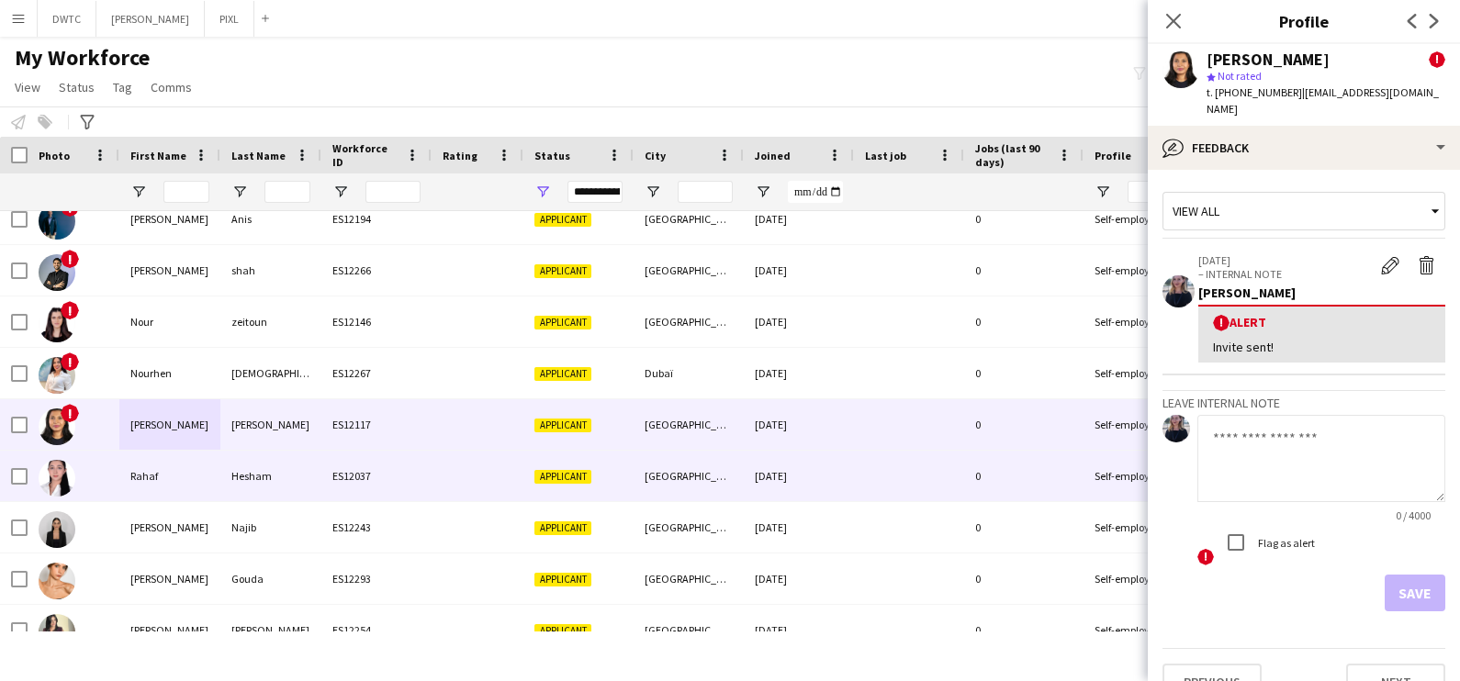
click at [105, 469] on div at bounding box center [74, 476] width 92 height 51
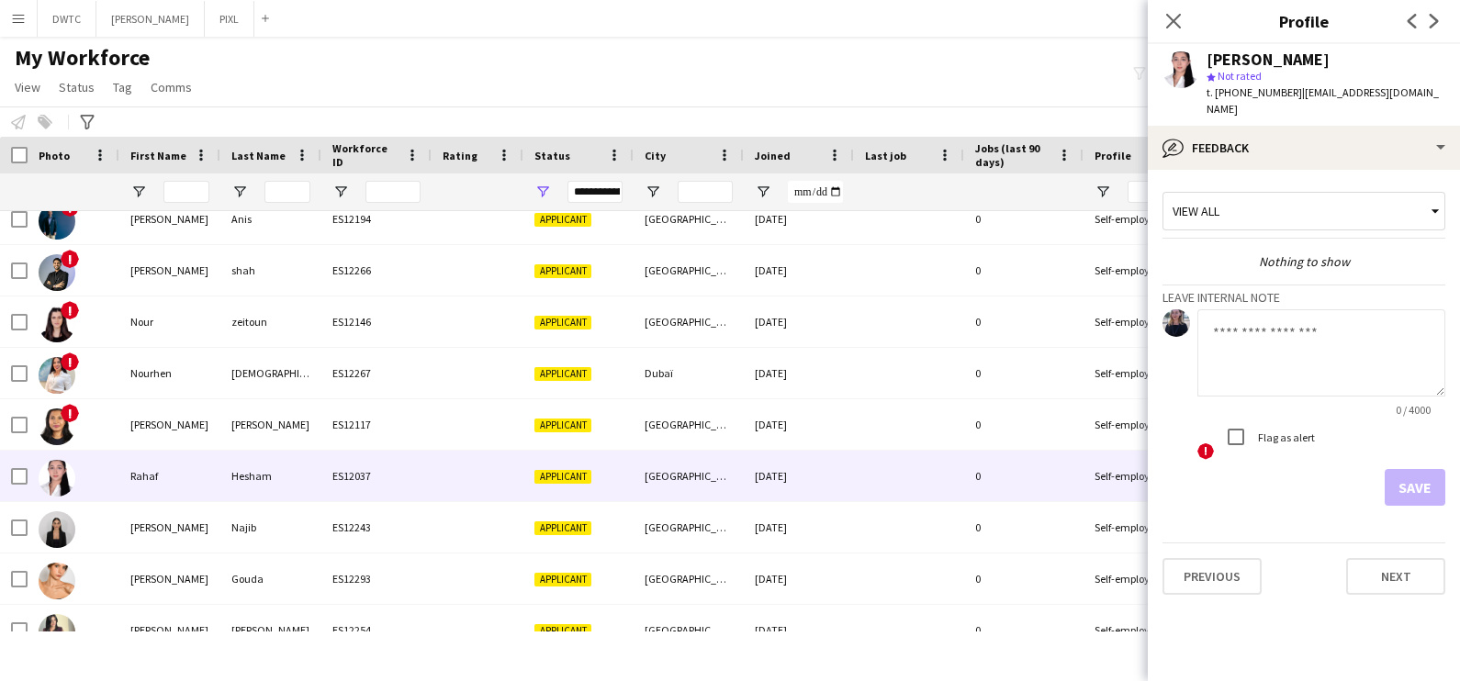
click at [1239, 379] on div at bounding box center [1321, 354] width 248 height 90
click at [1239, 354] on textarea at bounding box center [1321, 352] width 248 height 87
type textarea "**********"
click at [1415, 469] on button "Save" at bounding box center [1415, 487] width 61 height 37
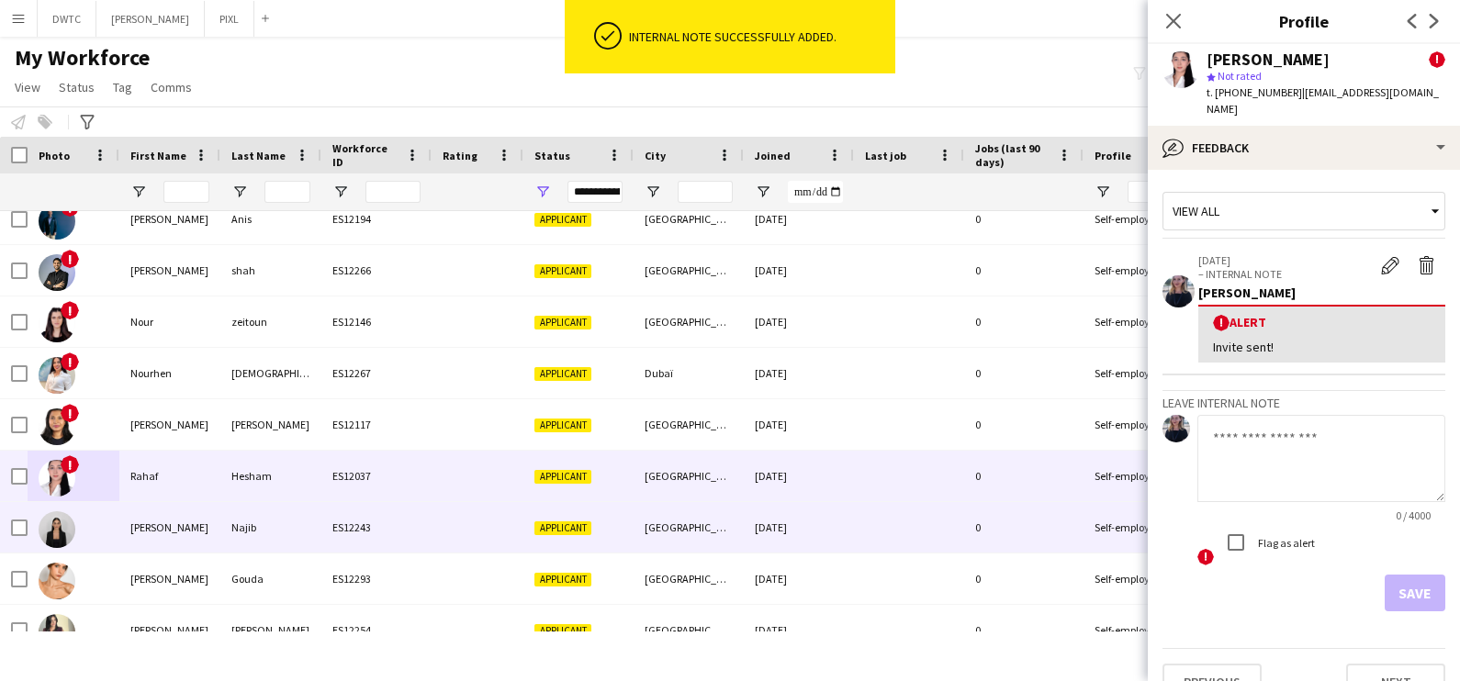
click at [133, 530] on div "Reana" at bounding box center [169, 527] width 101 height 51
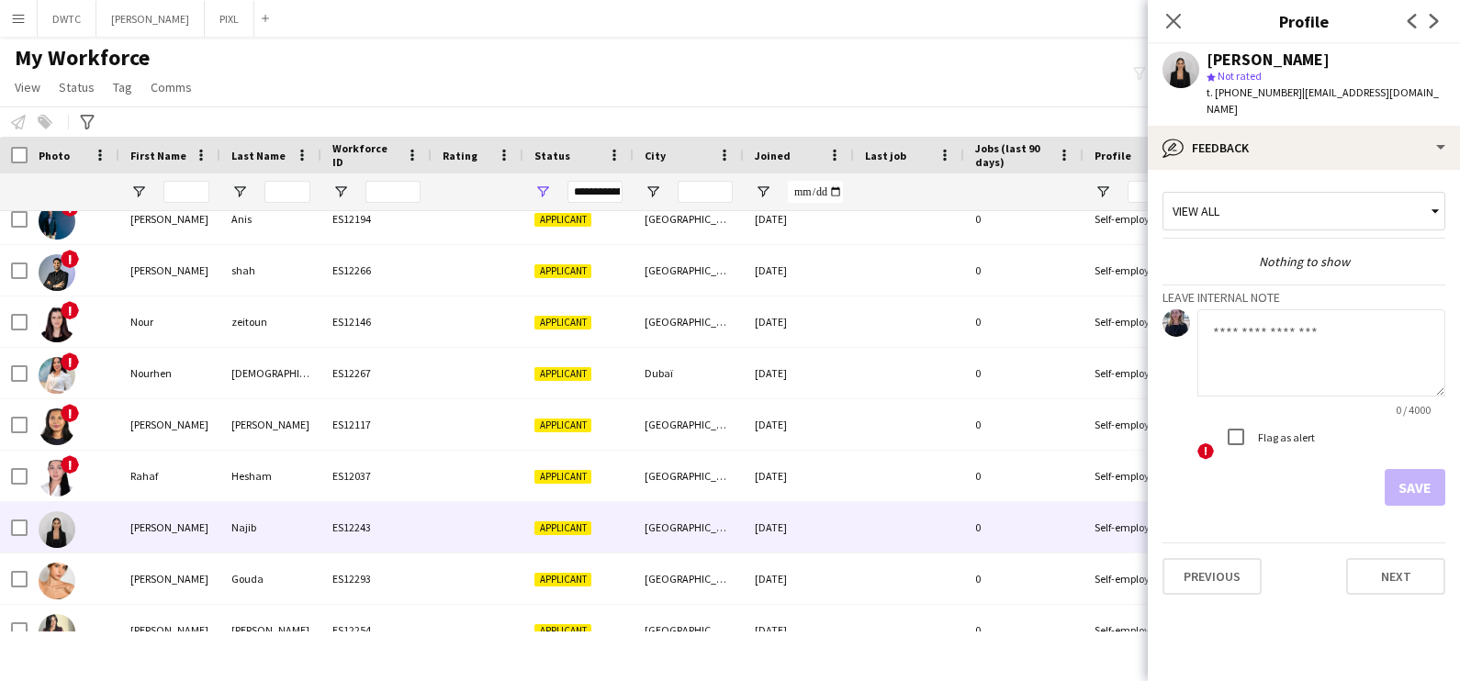
click at [1275, 326] on textarea at bounding box center [1321, 352] width 248 height 87
type textarea "**********"
click at [1411, 469] on button "Save" at bounding box center [1415, 487] width 61 height 37
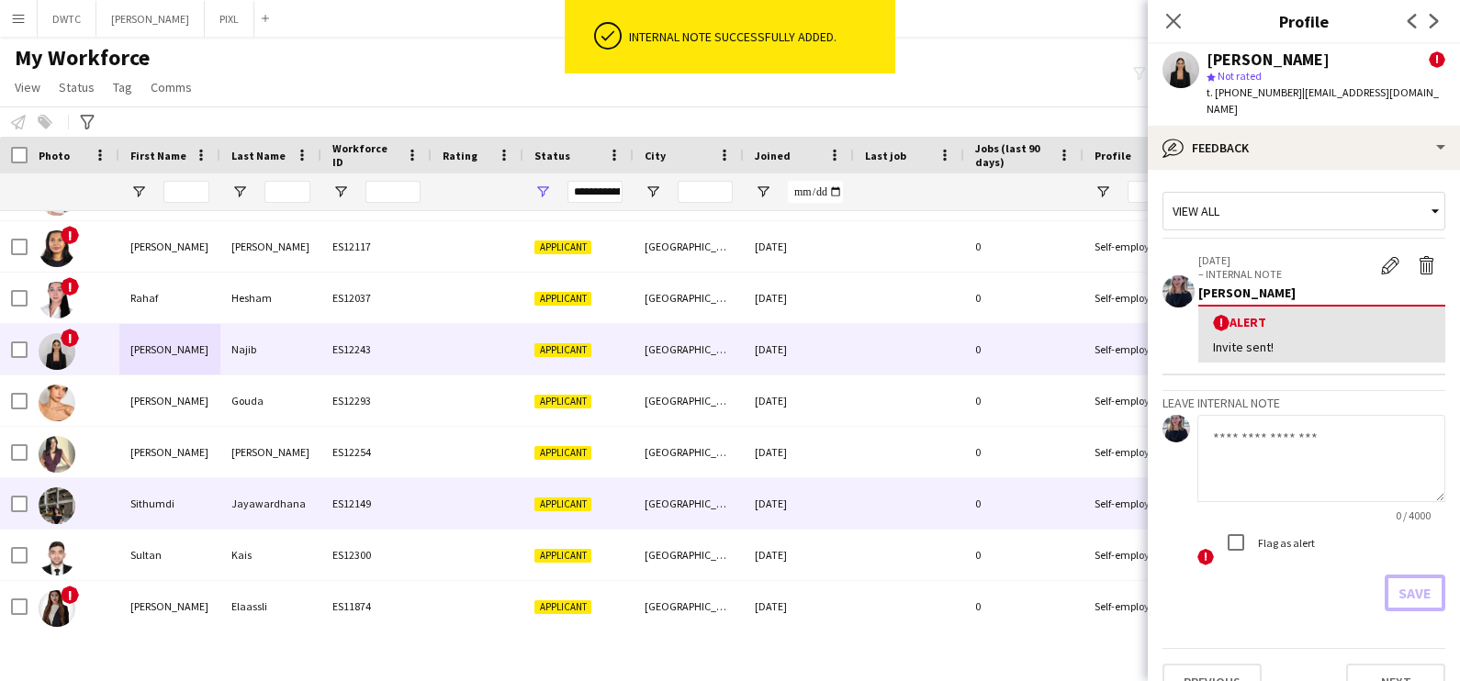
scroll to position [248, 0]
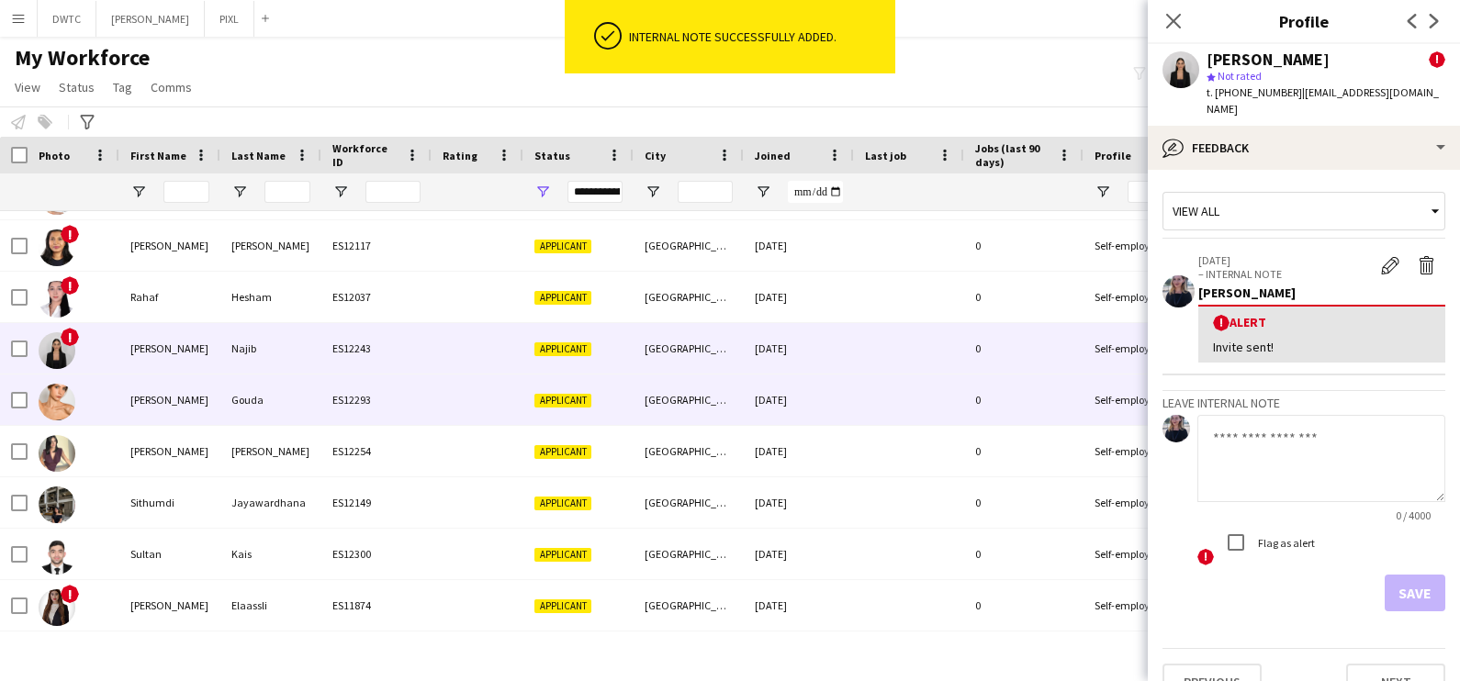
click at [335, 406] on div "ES12293" at bounding box center [376, 400] width 110 height 51
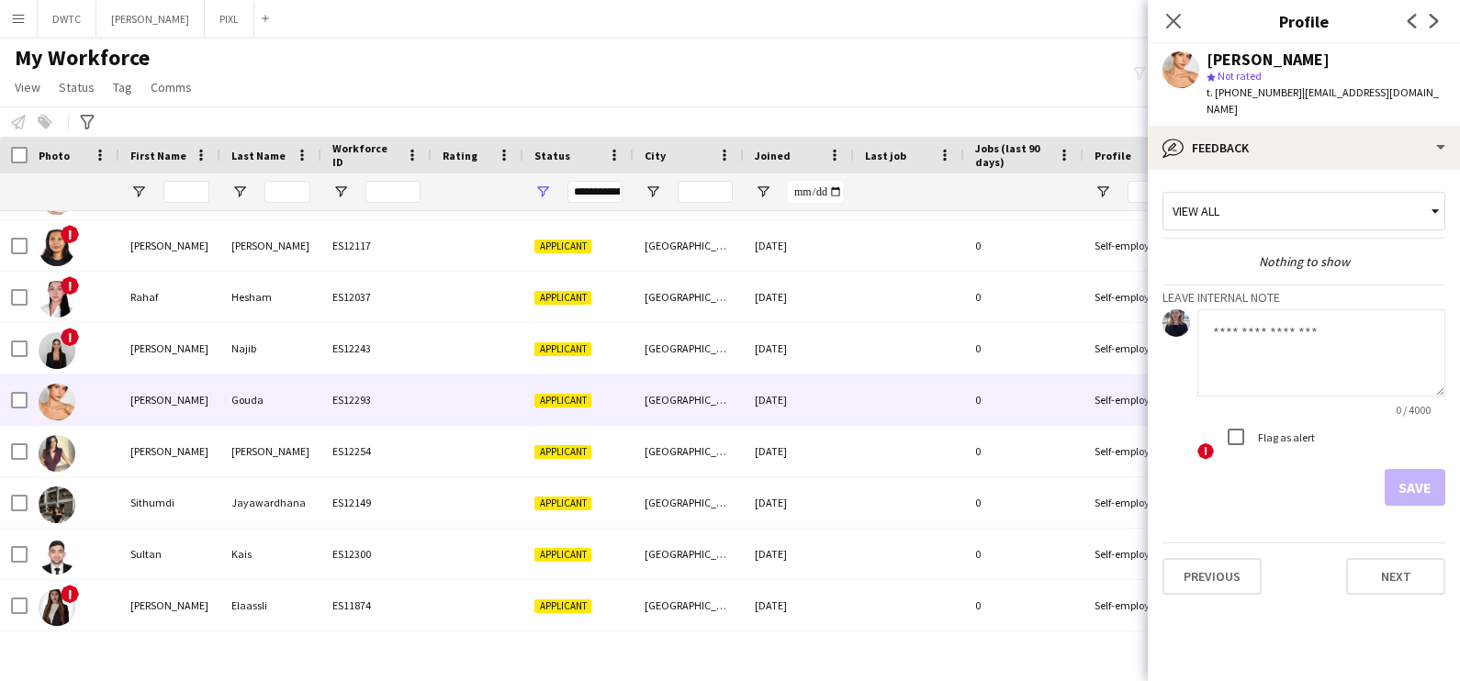
click at [1282, 356] on textarea at bounding box center [1321, 352] width 248 height 87
type textarea "**********"
click at [1432, 470] on button "Save" at bounding box center [1415, 487] width 61 height 37
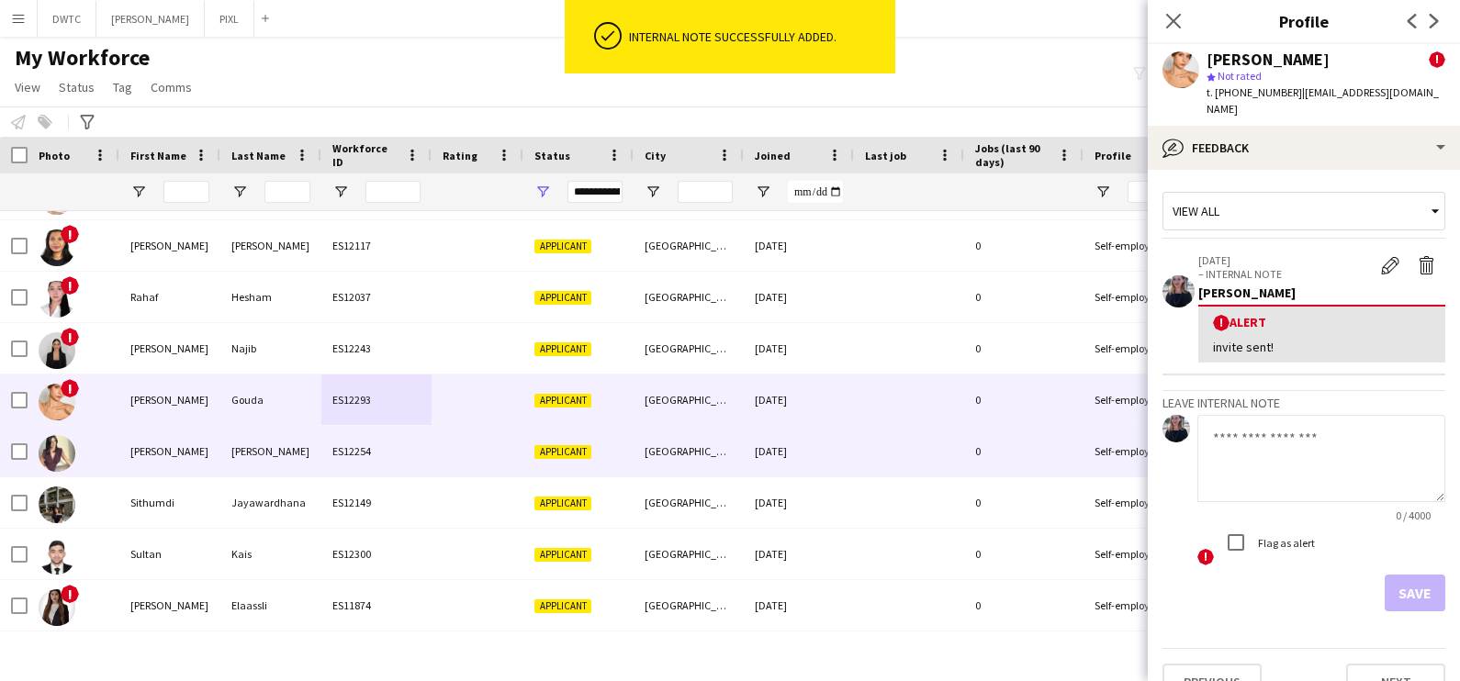
click at [362, 467] on div "ES12254" at bounding box center [376, 451] width 110 height 51
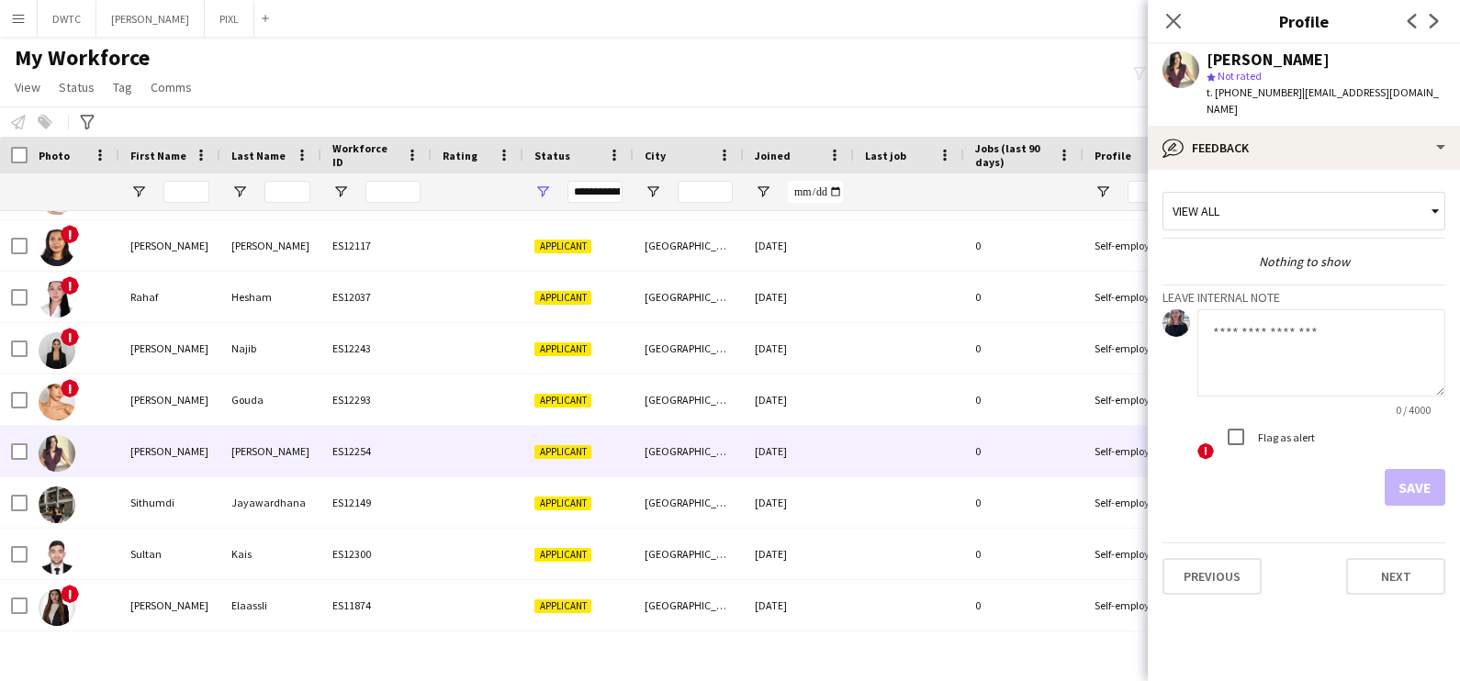
click at [1320, 340] on textarea at bounding box center [1321, 352] width 248 height 87
type textarea "**********"
drag, startPoint x: 1411, startPoint y: 464, endPoint x: 1165, endPoint y: 441, distance: 247.2
click at [1413, 469] on button "Save" at bounding box center [1415, 487] width 61 height 37
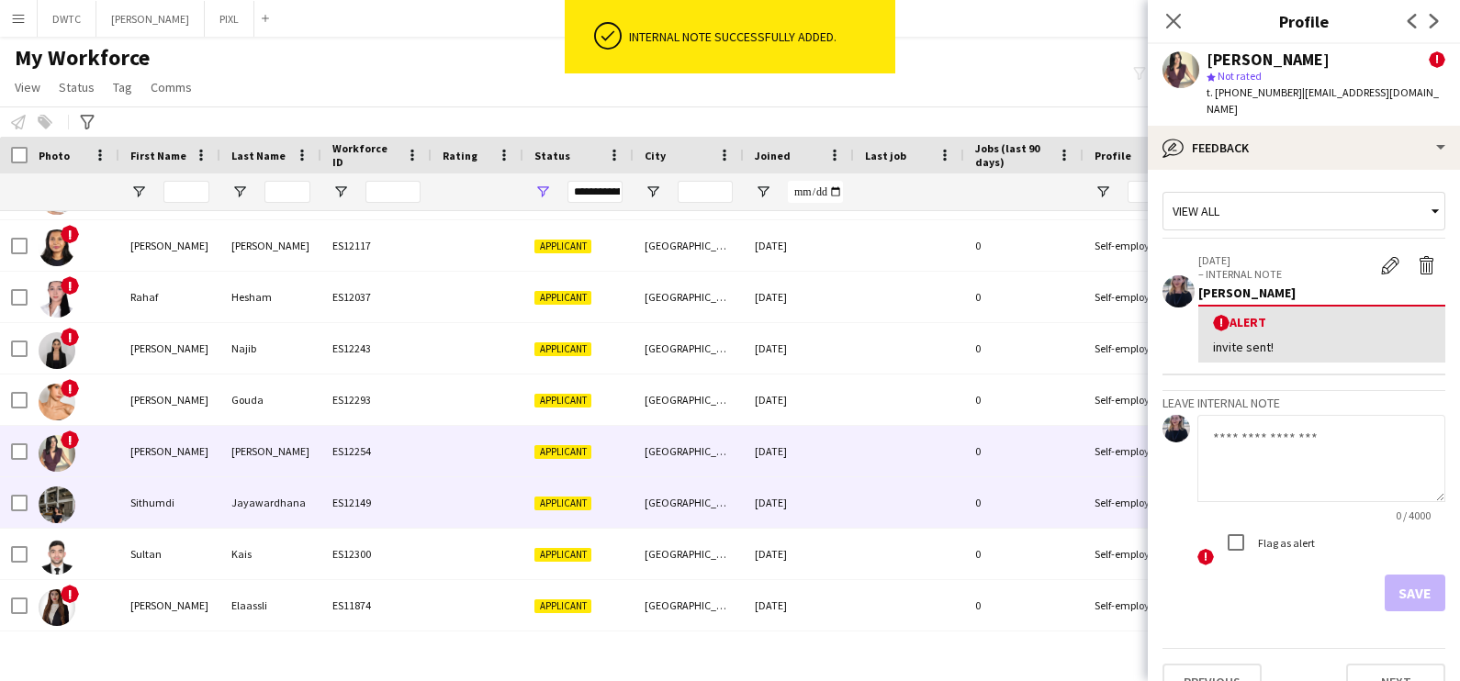
click at [367, 519] on div "ES12149" at bounding box center [376, 502] width 110 height 51
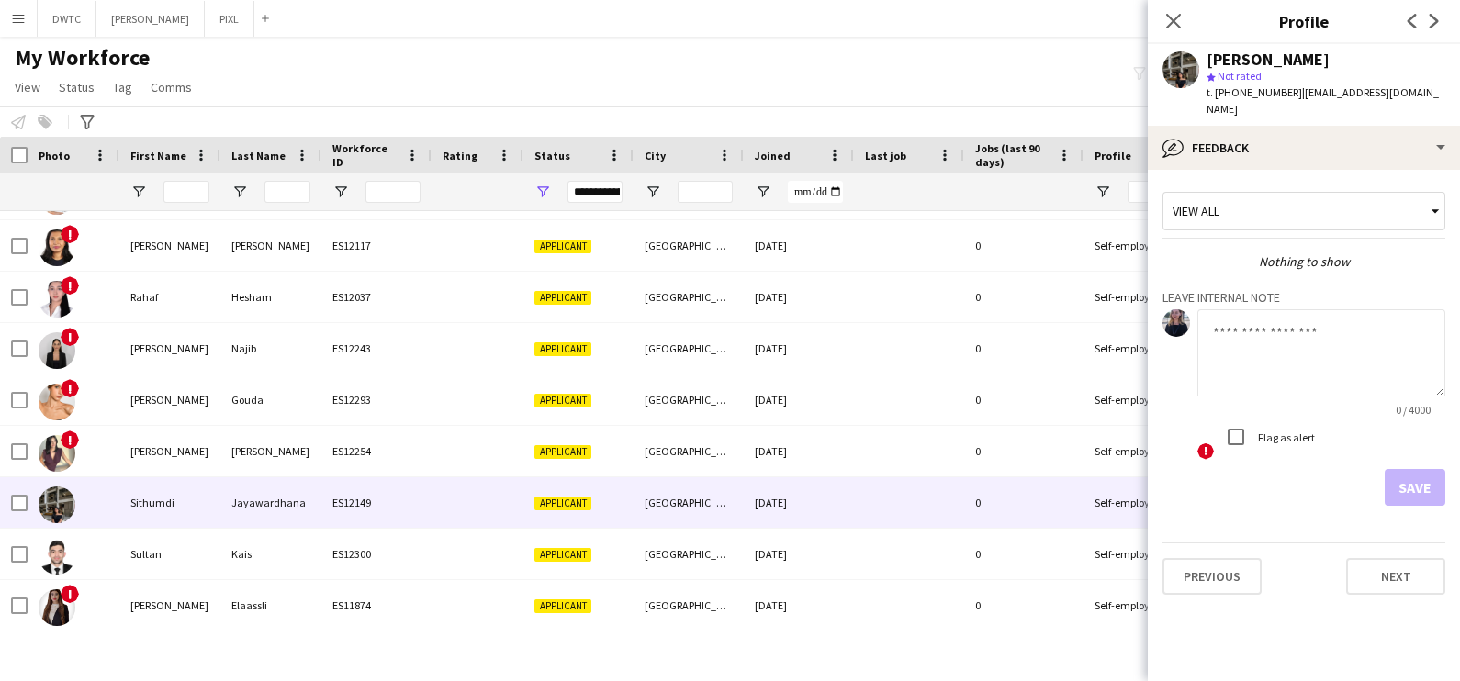
click at [1286, 330] on textarea at bounding box center [1321, 352] width 248 height 87
type textarea "**********"
drag, startPoint x: 1423, startPoint y: 462, endPoint x: 1381, endPoint y: 476, distance: 44.4
click at [1423, 469] on button "Save" at bounding box center [1415, 487] width 61 height 37
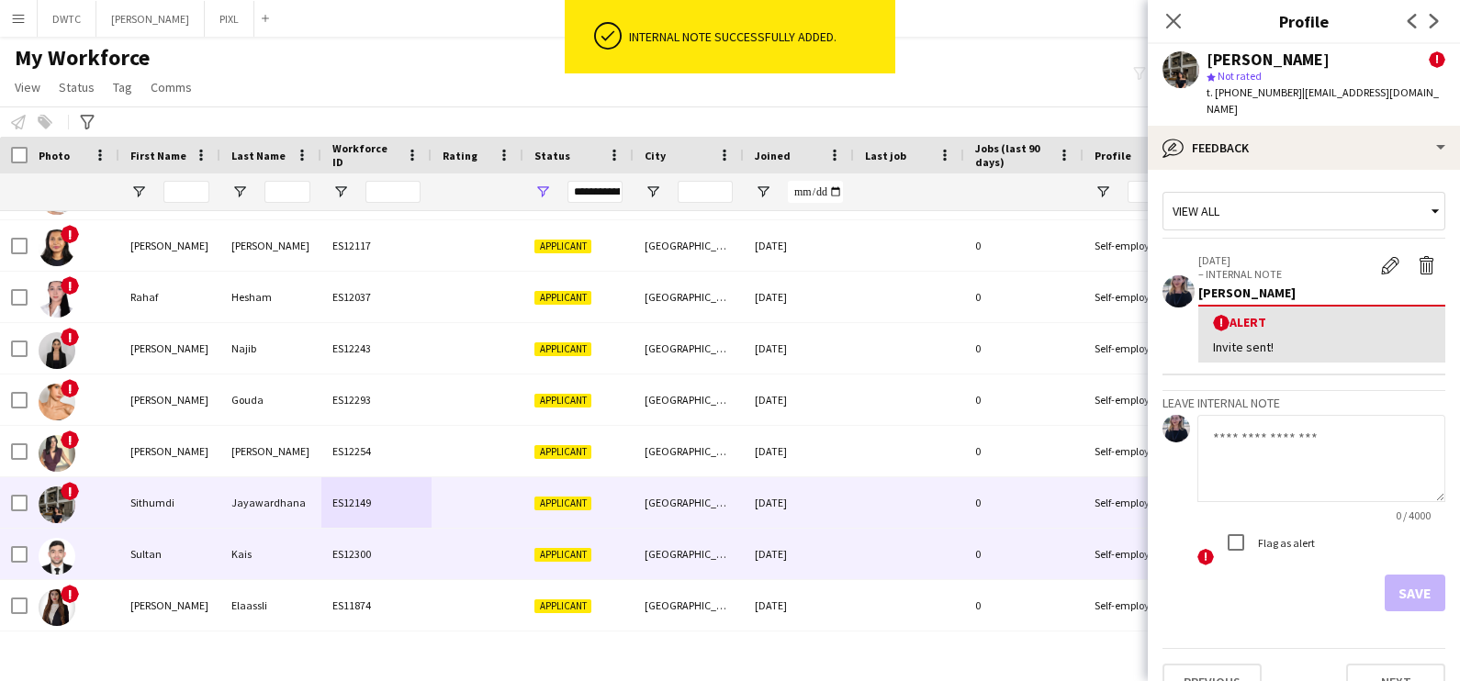
click at [215, 537] on div "Sultan" at bounding box center [169, 554] width 101 height 51
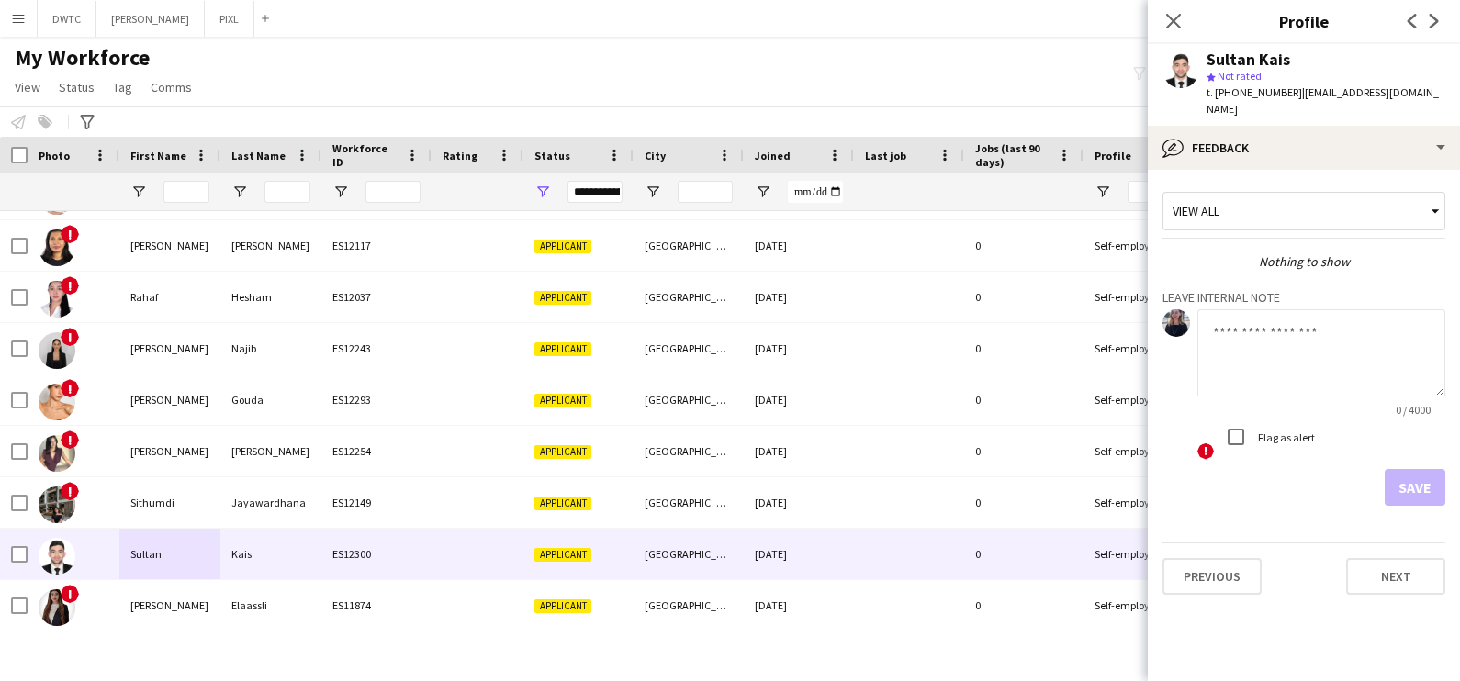
click at [1307, 331] on textarea at bounding box center [1321, 352] width 248 height 87
type textarea "**********"
click at [1419, 473] on button "Save" at bounding box center [1415, 487] width 61 height 37
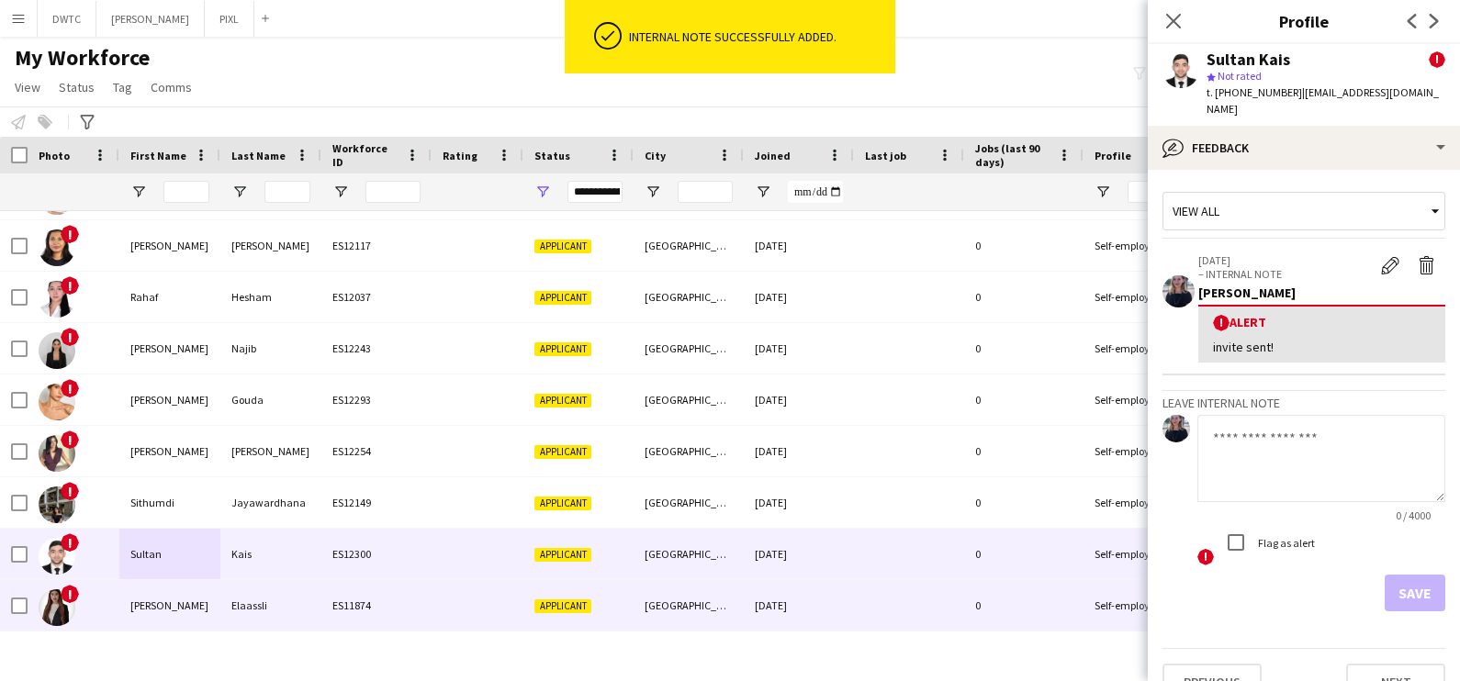
click at [268, 599] on div "Elaassli" at bounding box center [270, 605] width 101 height 51
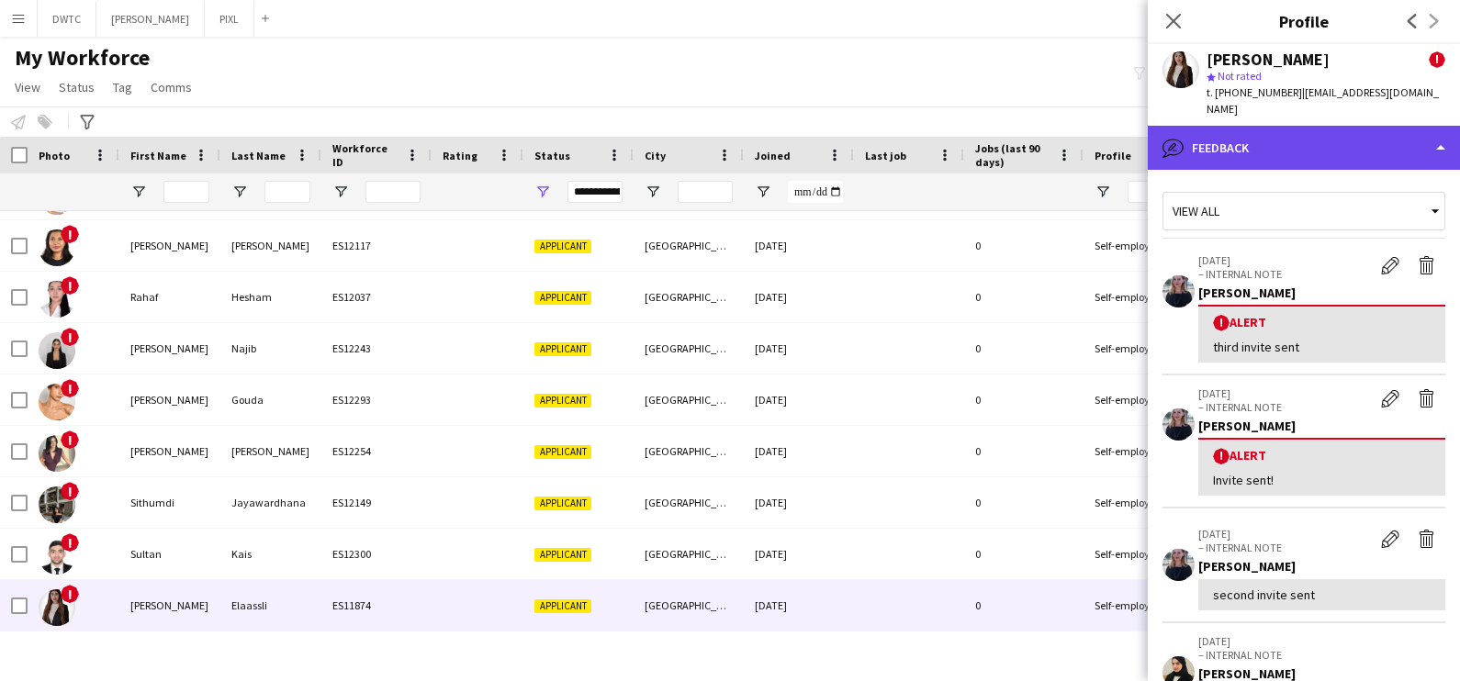
click at [1277, 143] on div "bubble-pencil Feedback" at bounding box center [1304, 148] width 312 height 44
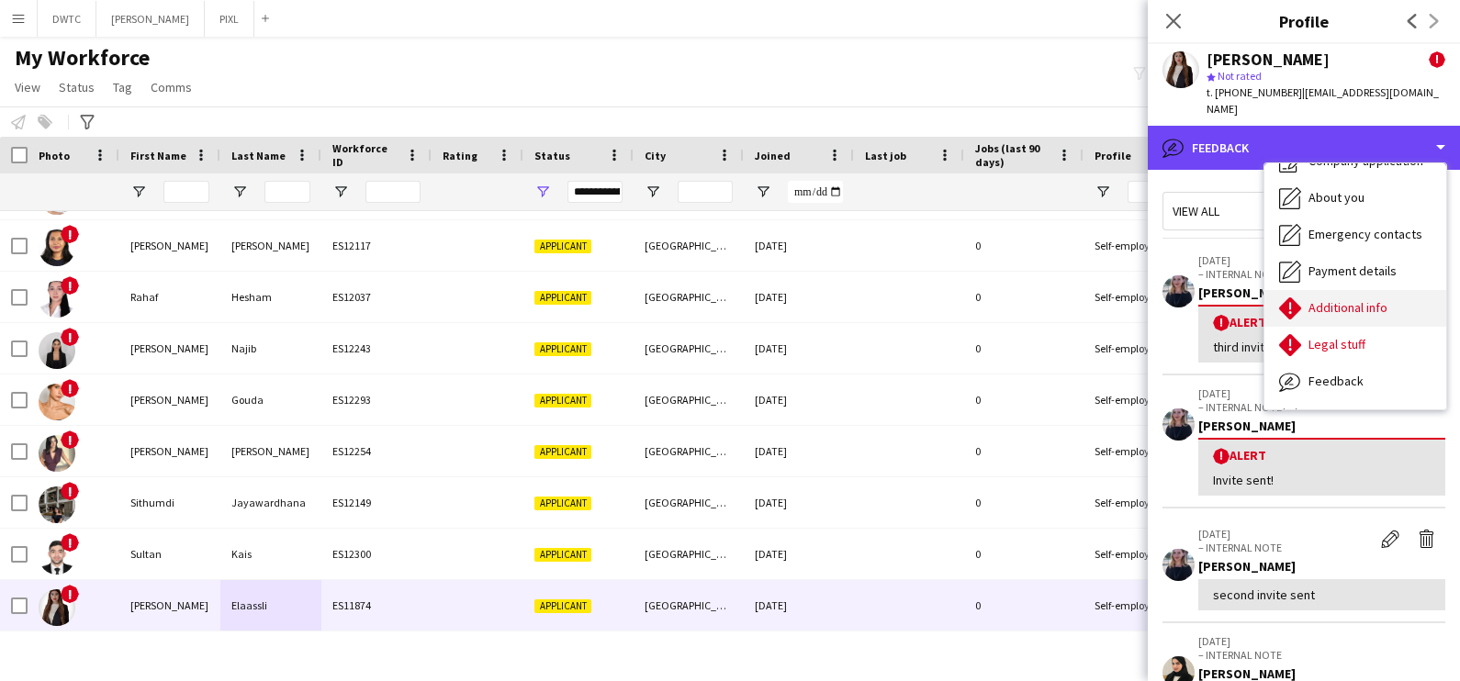
scroll to position [98, 0]
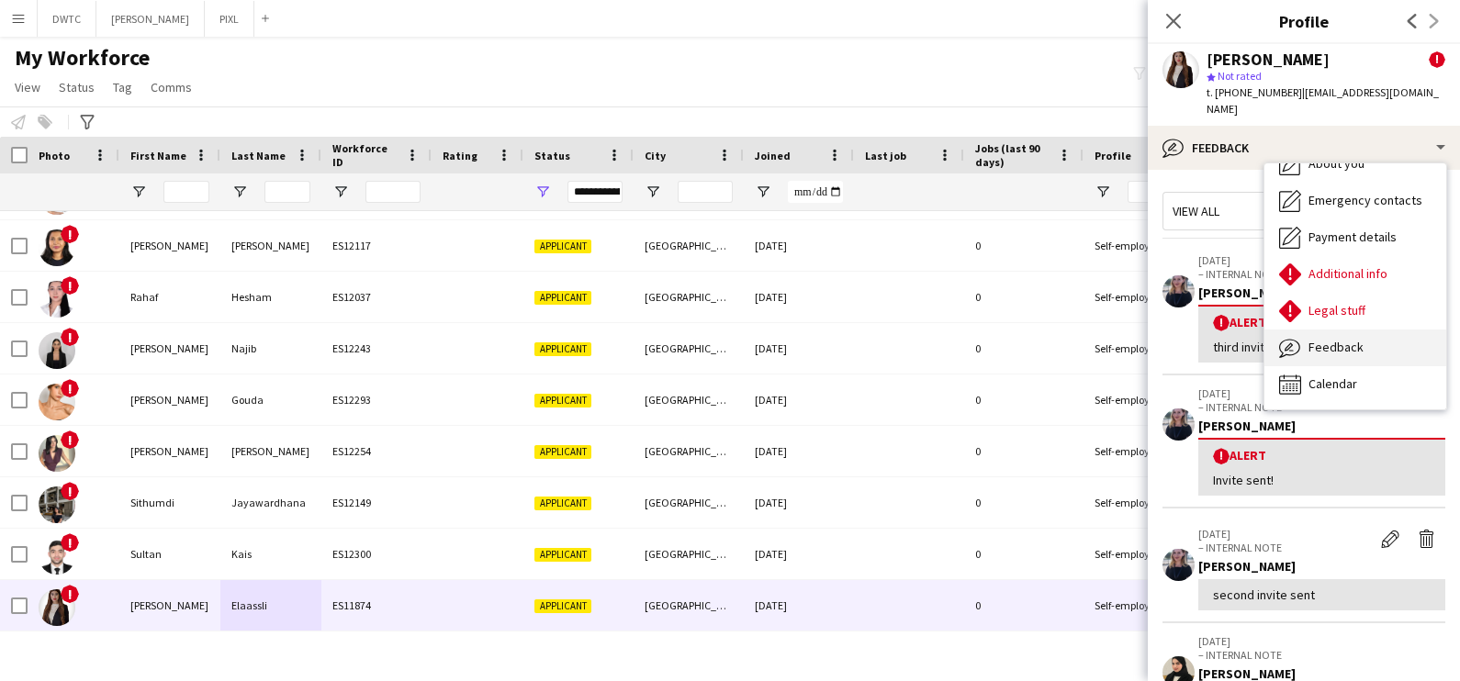
click at [1332, 339] on span "Feedback" at bounding box center [1336, 347] width 55 height 17
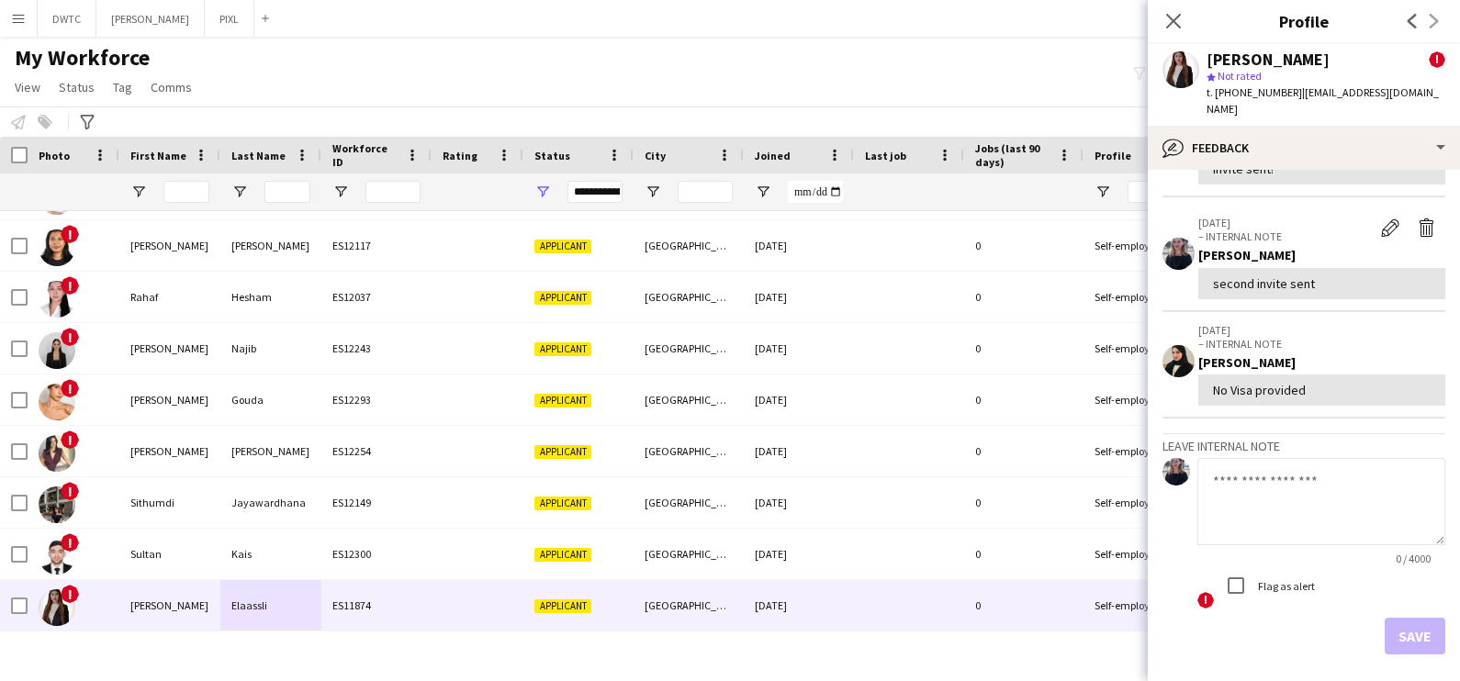
scroll to position [365, 0]
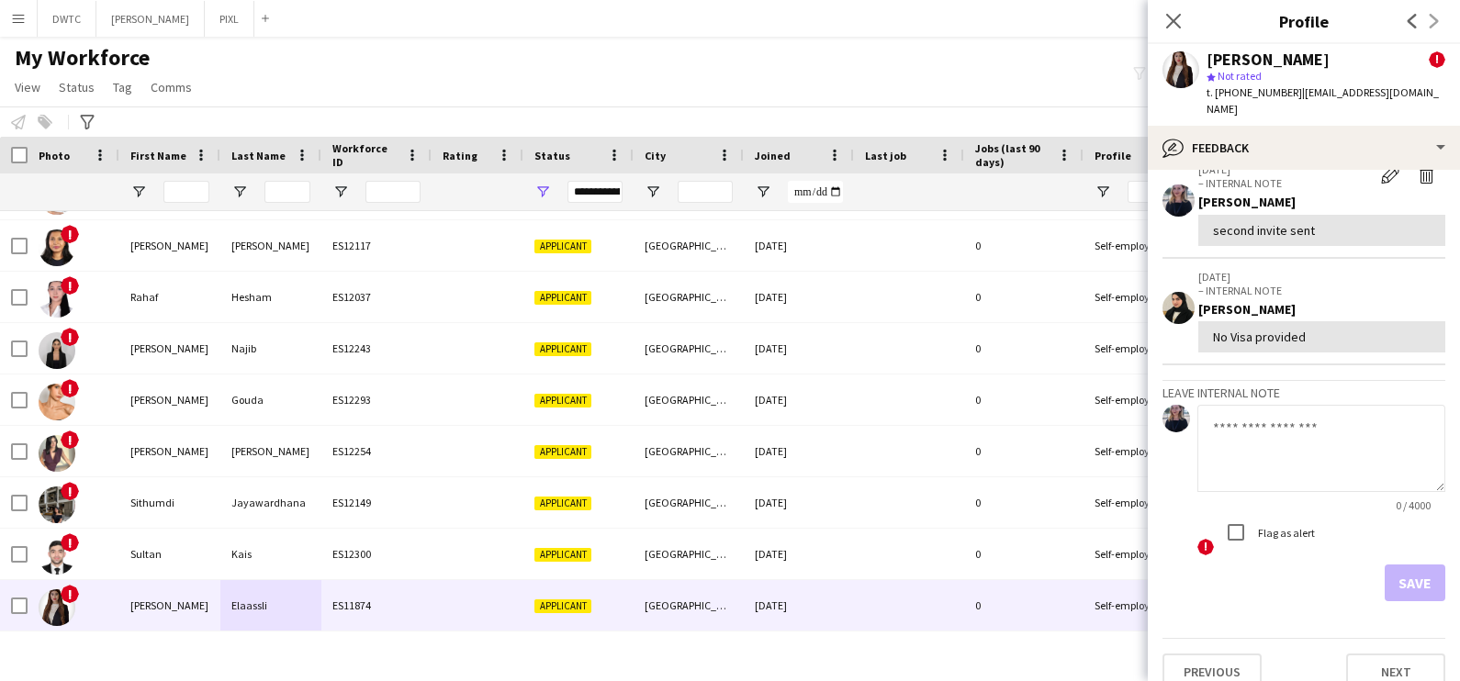
click at [1265, 380] on app-internal-note-form "Leave internal note 0 / 4000 ! Flag as alert Save" at bounding box center [1304, 490] width 283 height 221
click at [1265, 427] on textarea at bounding box center [1321, 448] width 248 height 87
type textarea "**********"
click at [1406, 565] on button "Save" at bounding box center [1415, 583] width 61 height 37
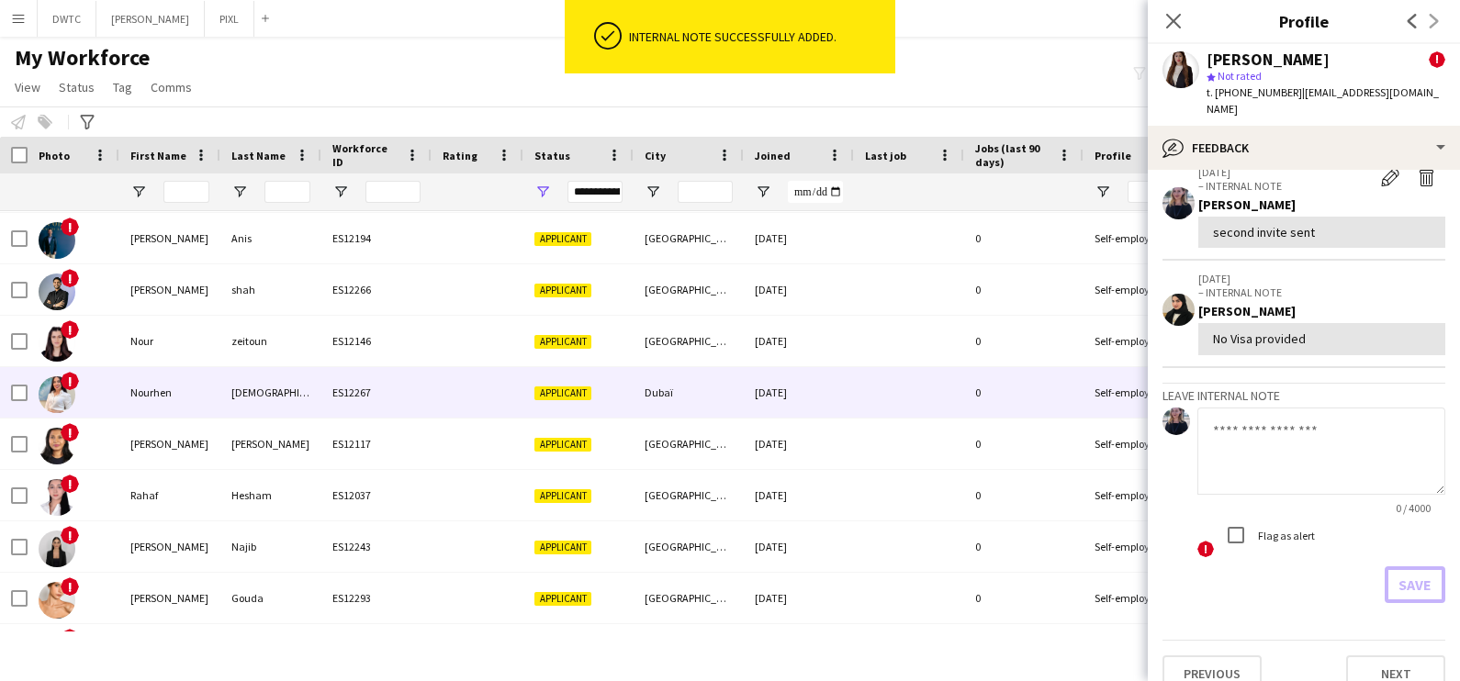
scroll to position [0, 0]
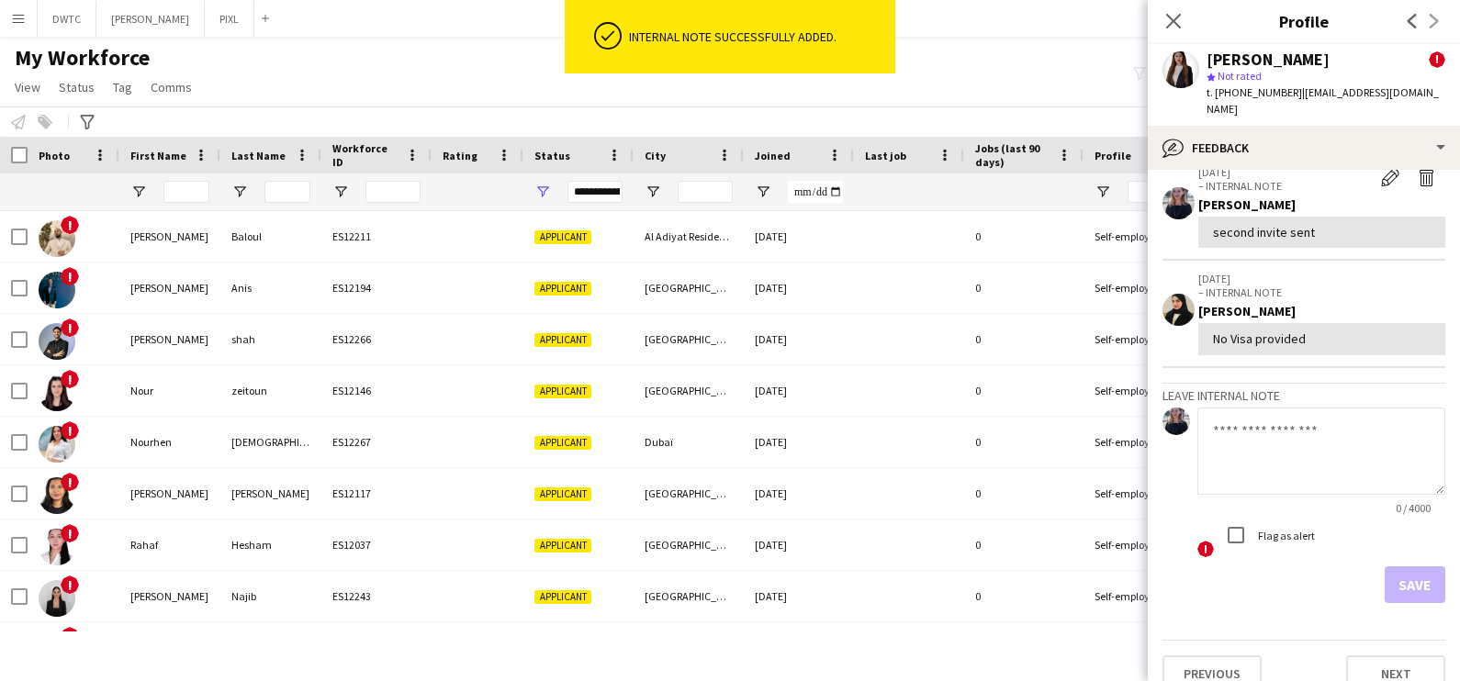
click at [325, 77] on div "My Workforce View Views Default view New view Update view Delete view Edit name…" at bounding box center [730, 75] width 1460 height 62
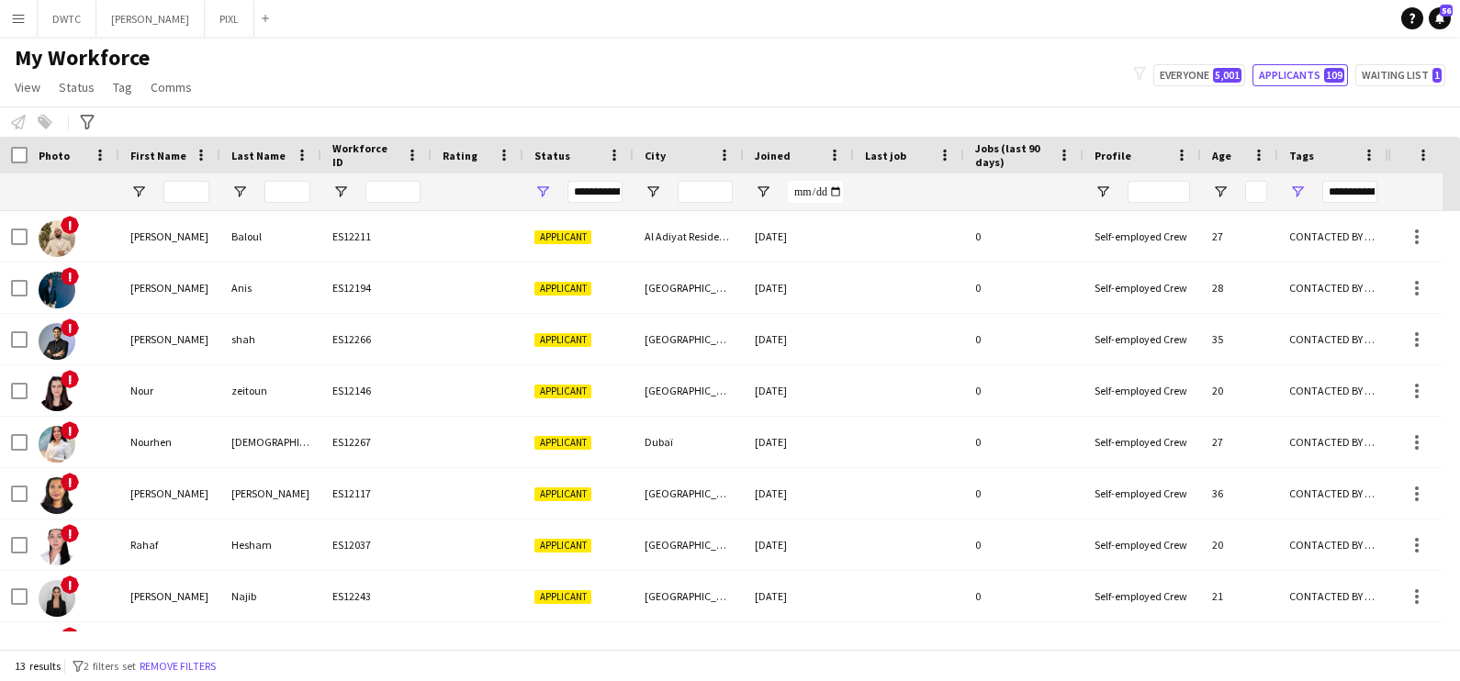
click at [915, 86] on div "My Workforce View Views Default view New view Update view Delete view Edit name…" at bounding box center [730, 75] width 1460 height 62
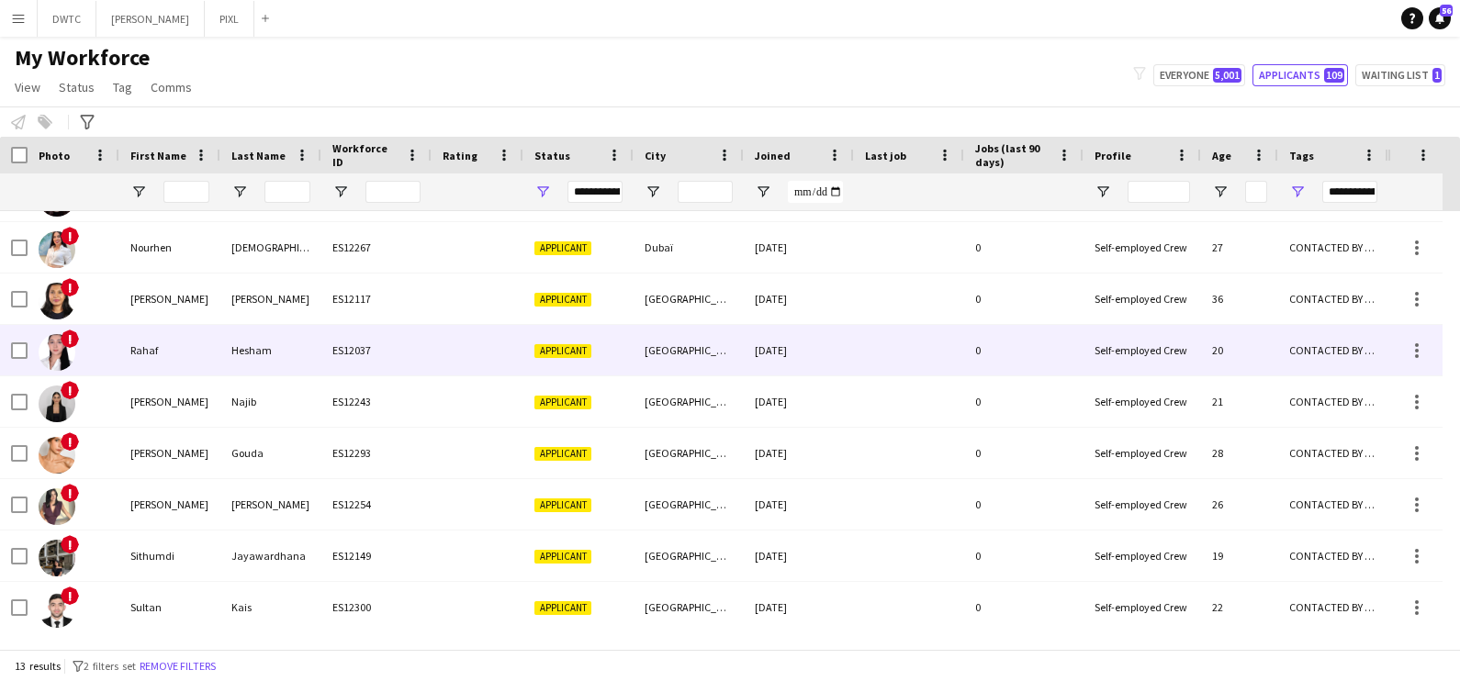
scroll to position [229, 0]
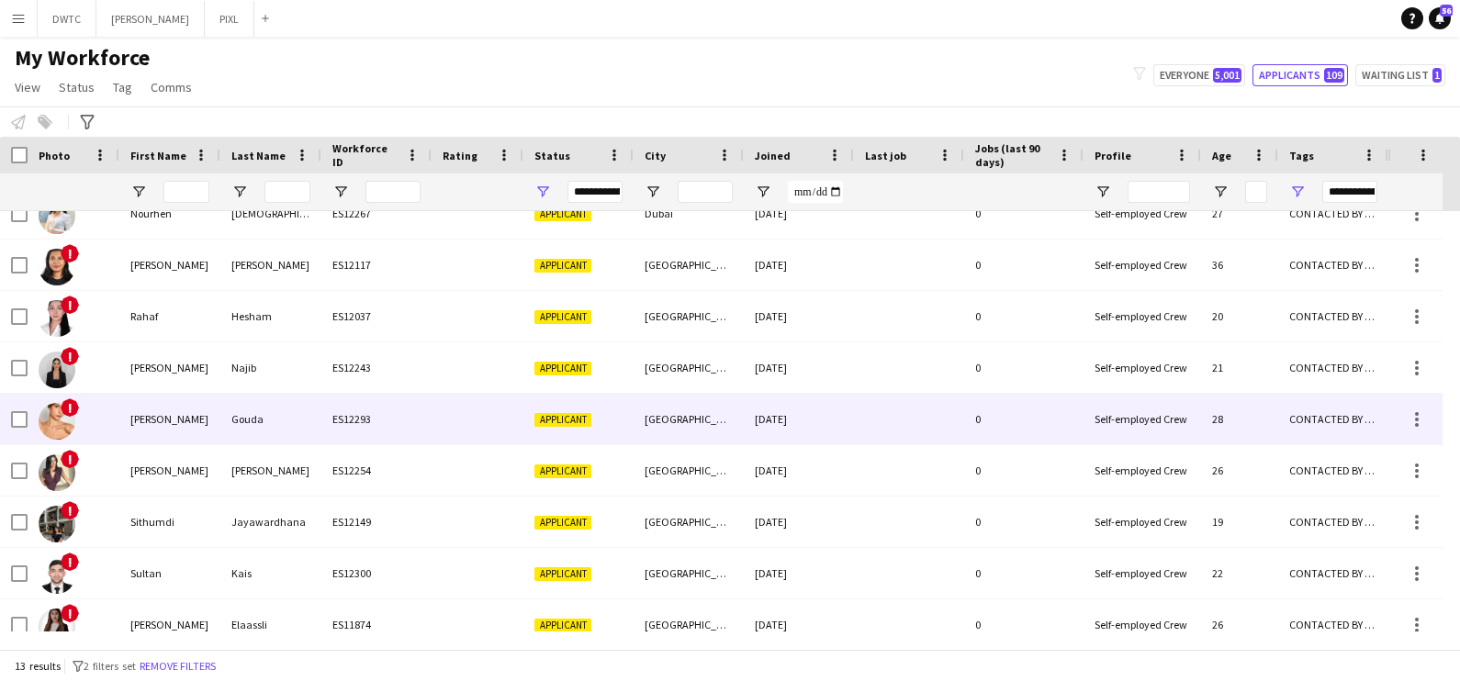
click at [247, 420] on div "Gouda" at bounding box center [270, 419] width 101 height 51
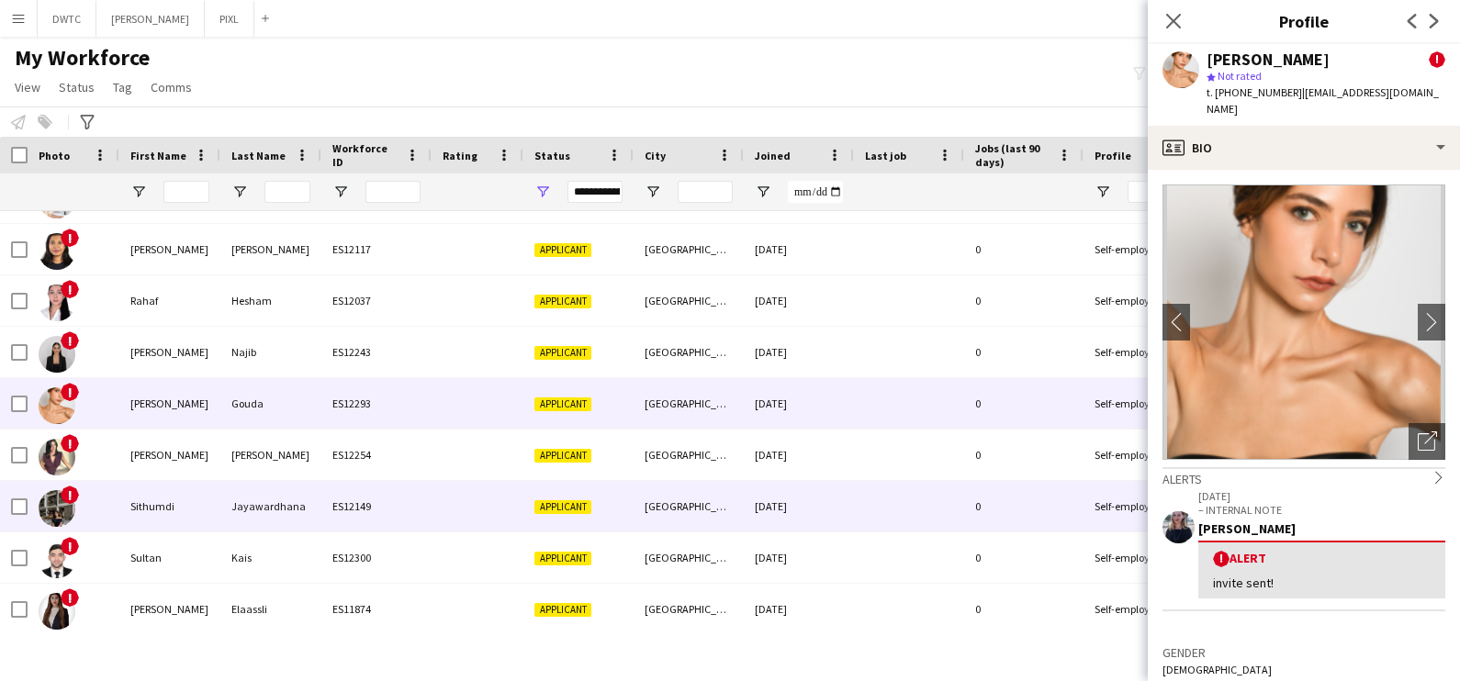
scroll to position [248, 0]
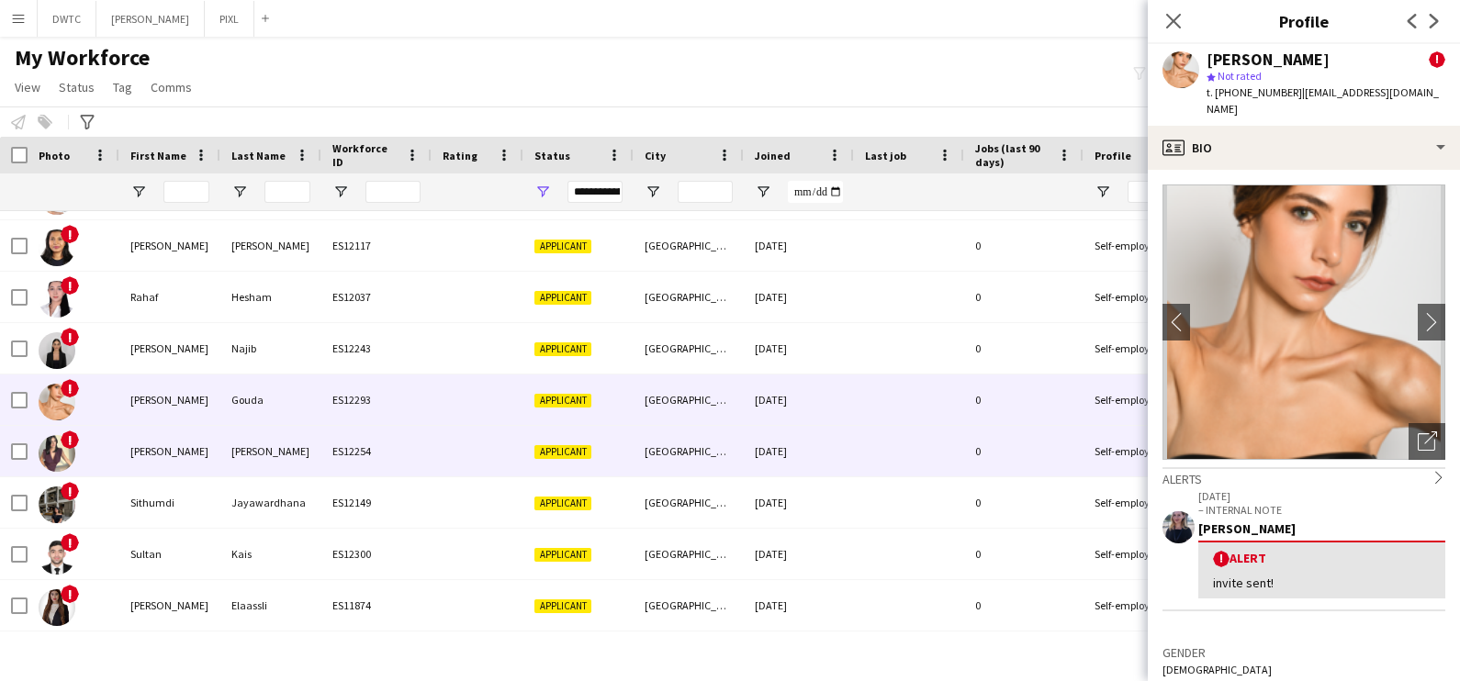
click at [270, 457] on div "Miller" at bounding box center [270, 451] width 101 height 51
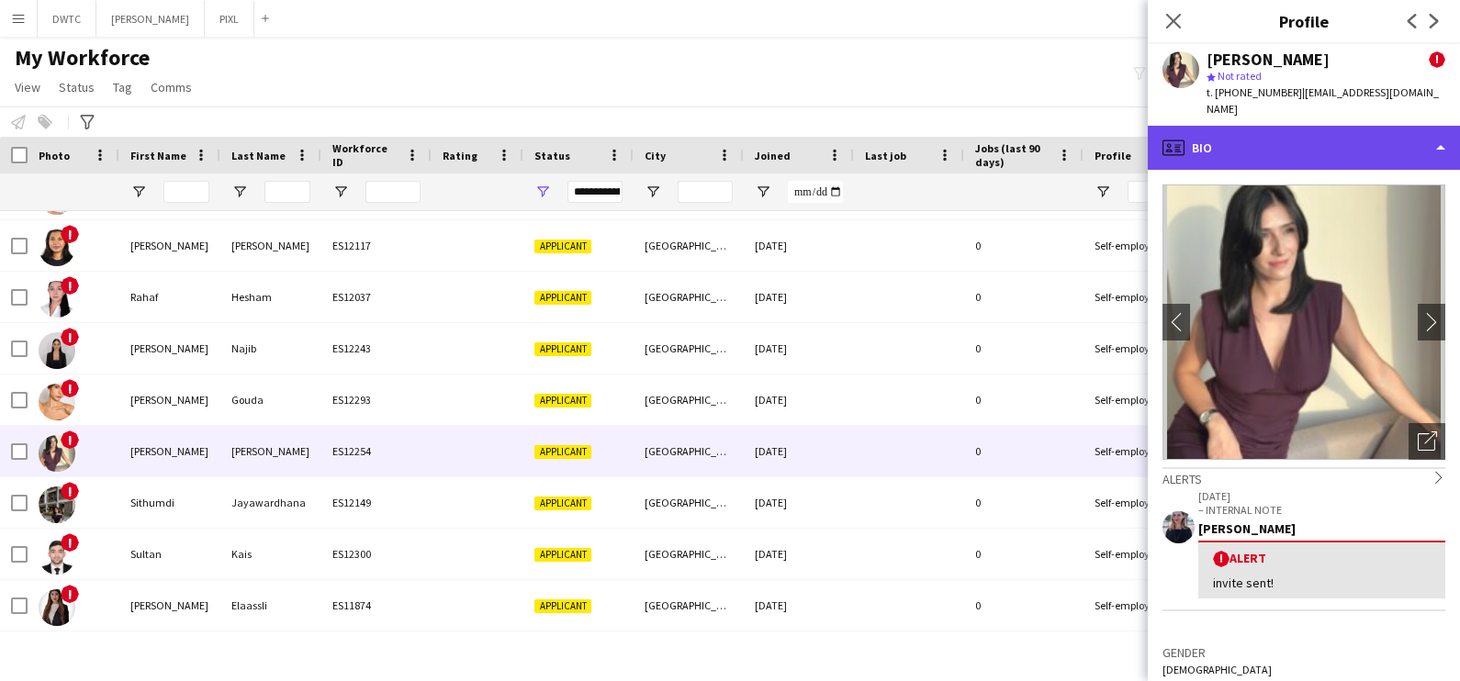
click at [1261, 126] on div "profile Bio" at bounding box center [1304, 148] width 312 height 44
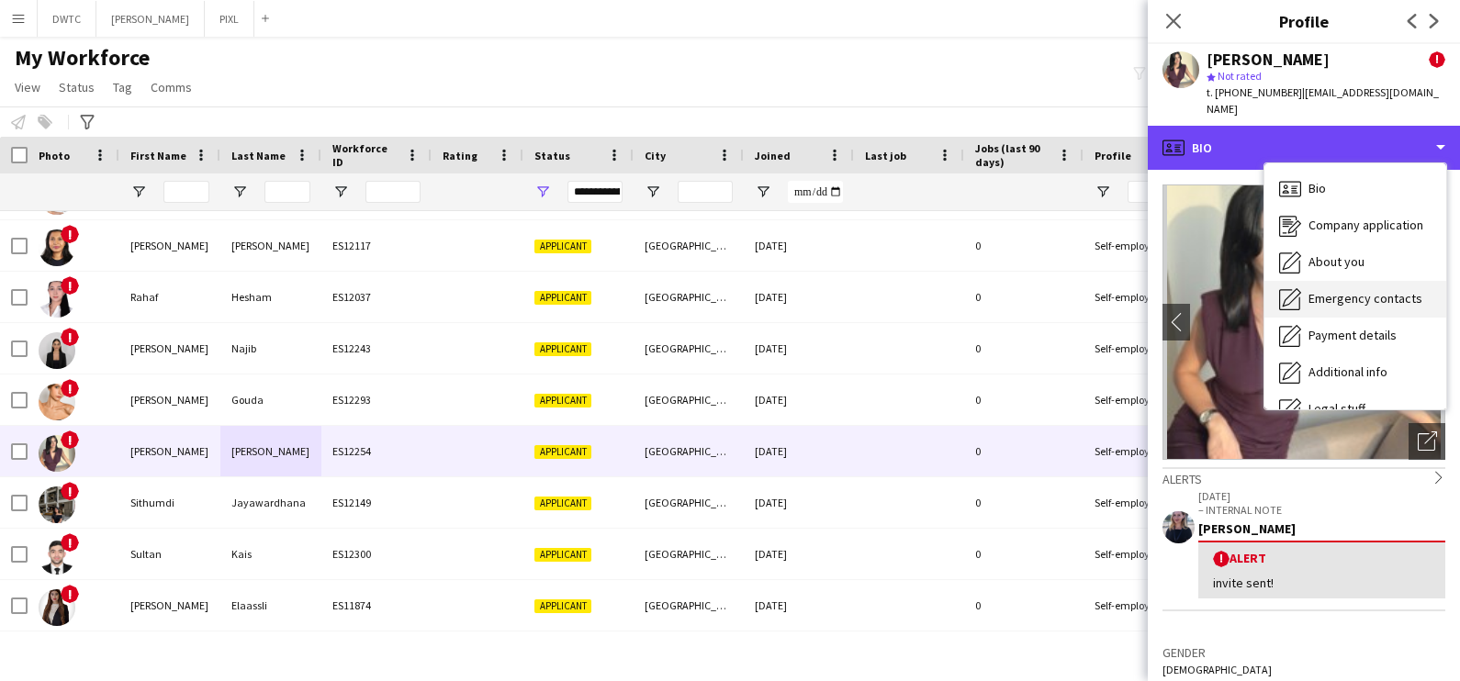
scroll to position [98, 0]
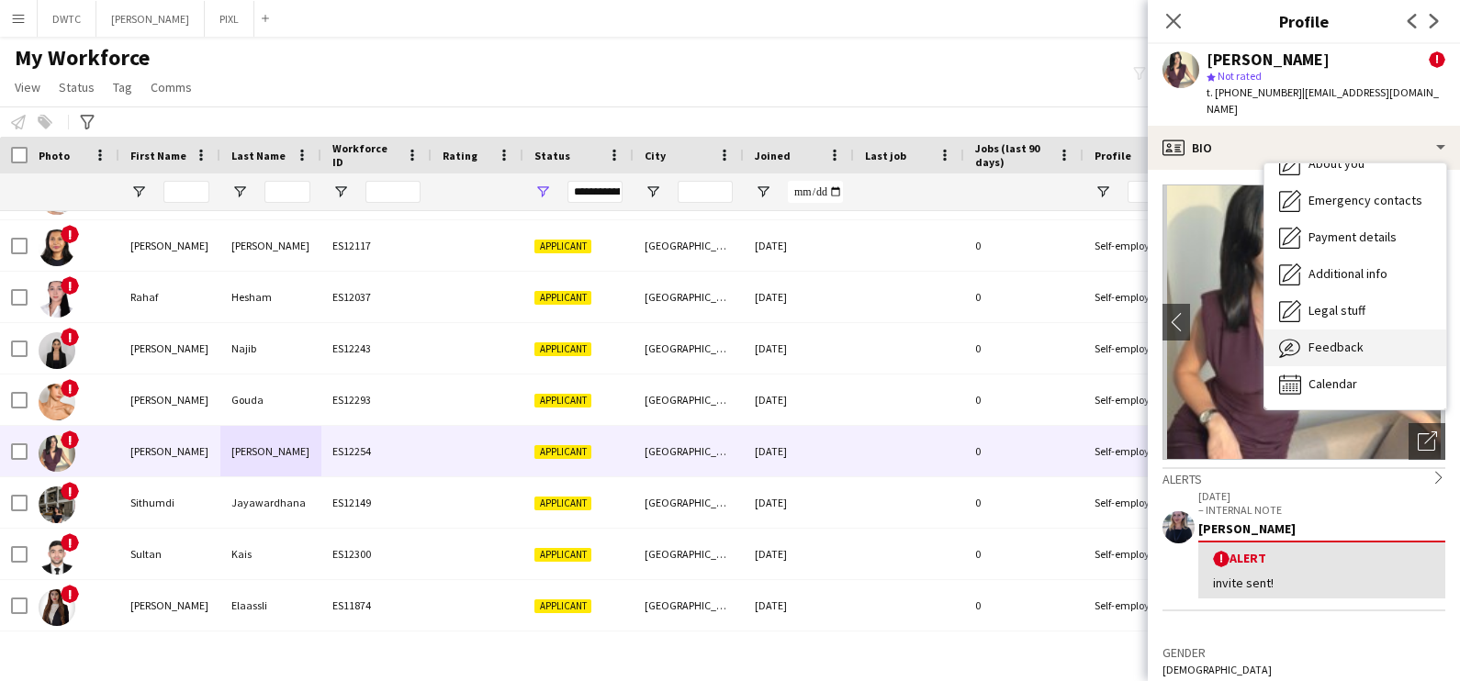
click at [1313, 339] on span "Feedback" at bounding box center [1336, 347] width 55 height 17
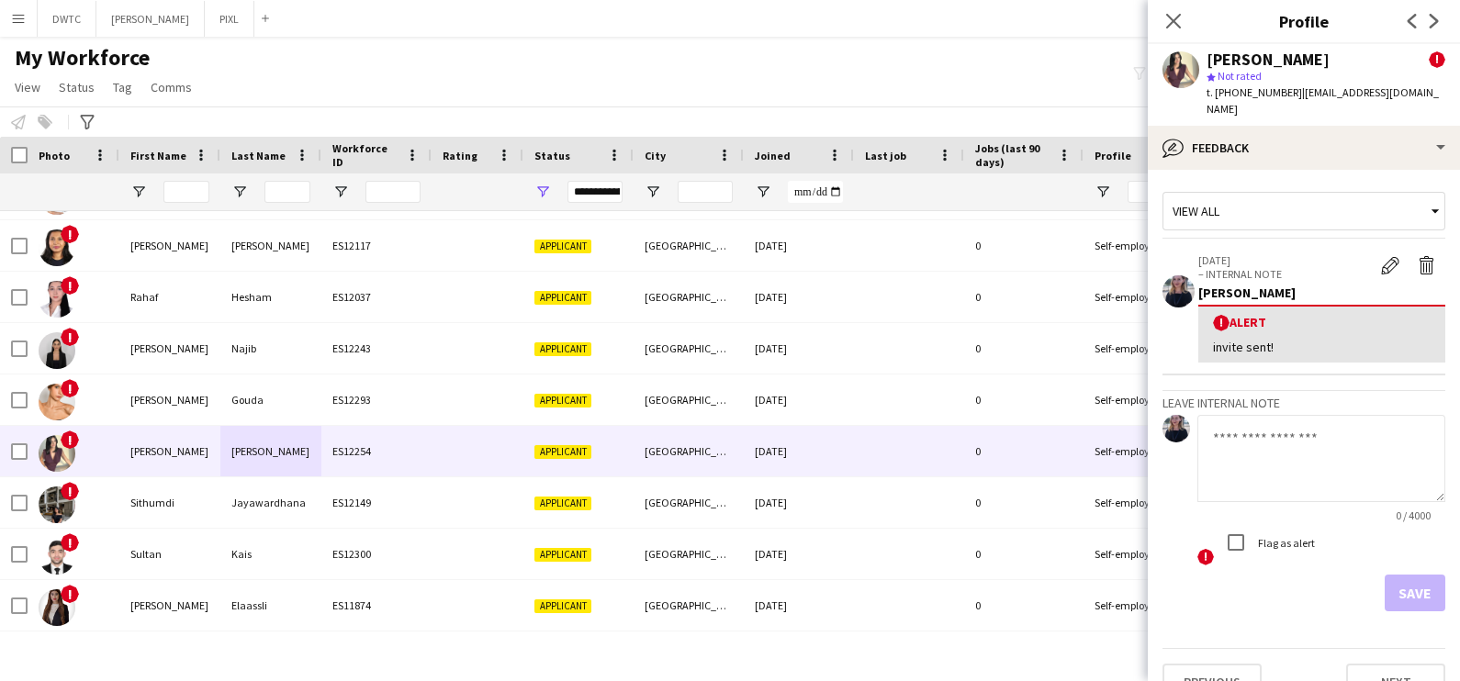
click at [1248, 435] on textarea at bounding box center [1321, 458] width 248 height 87
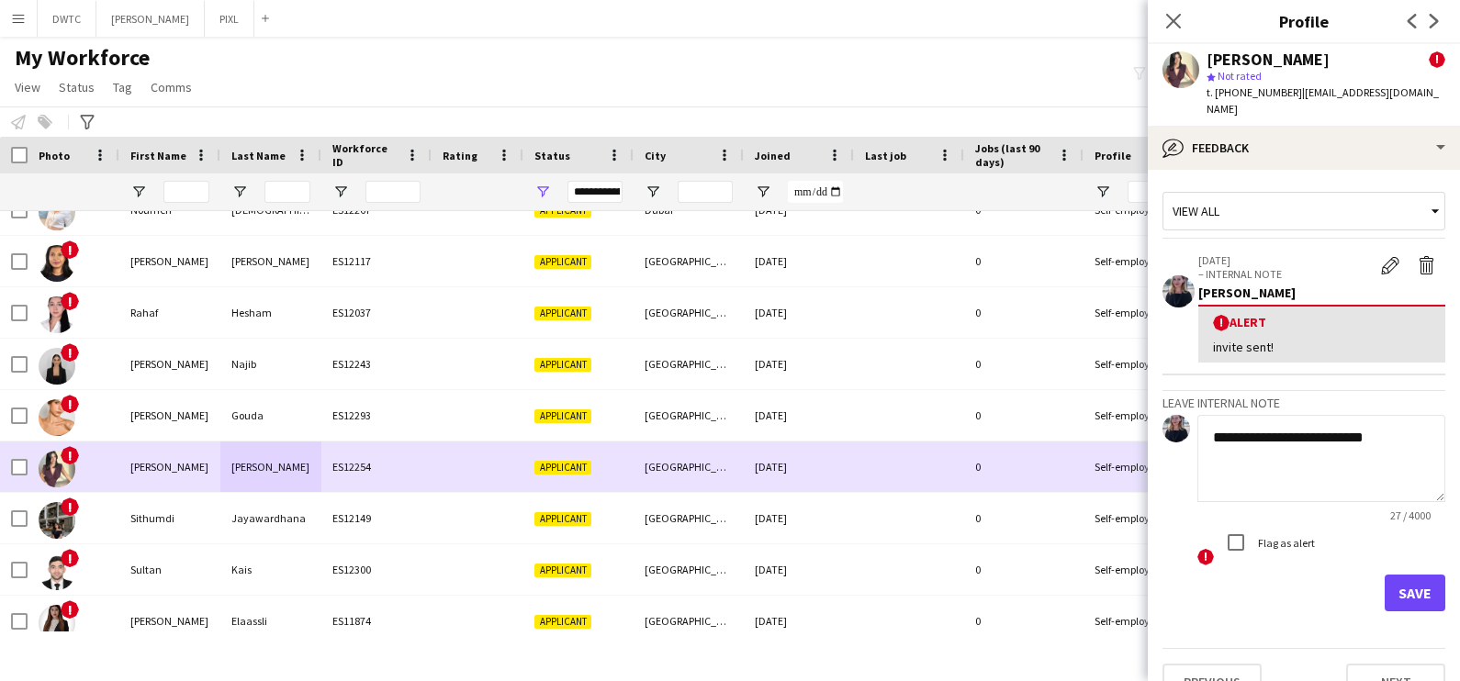
scroll to position [248, 0]
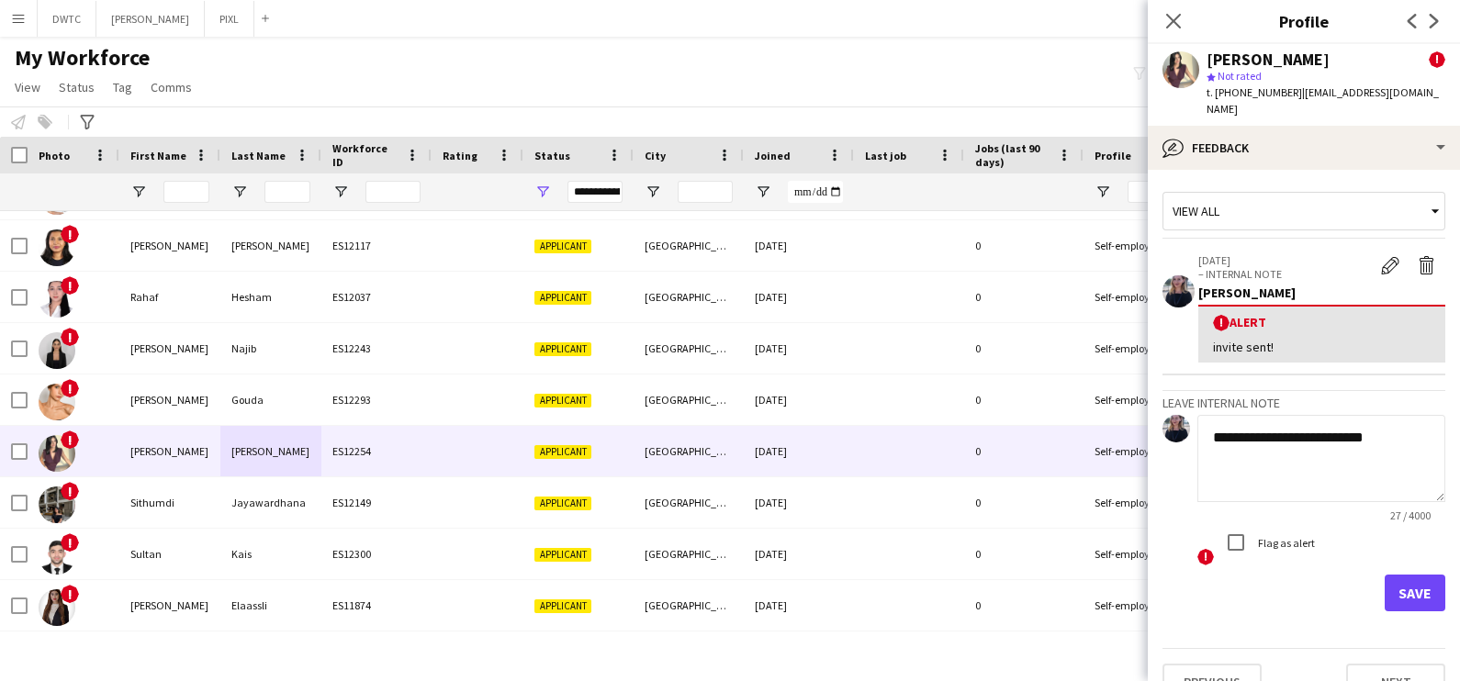
click at [1398, 419] on textarea "**********" at bounding box center [1321, 458] width 248 height 87
type textarea "**********"
click at [1398, 583] on button "Save" at bounding box center [1415, 593] width 61 height 37
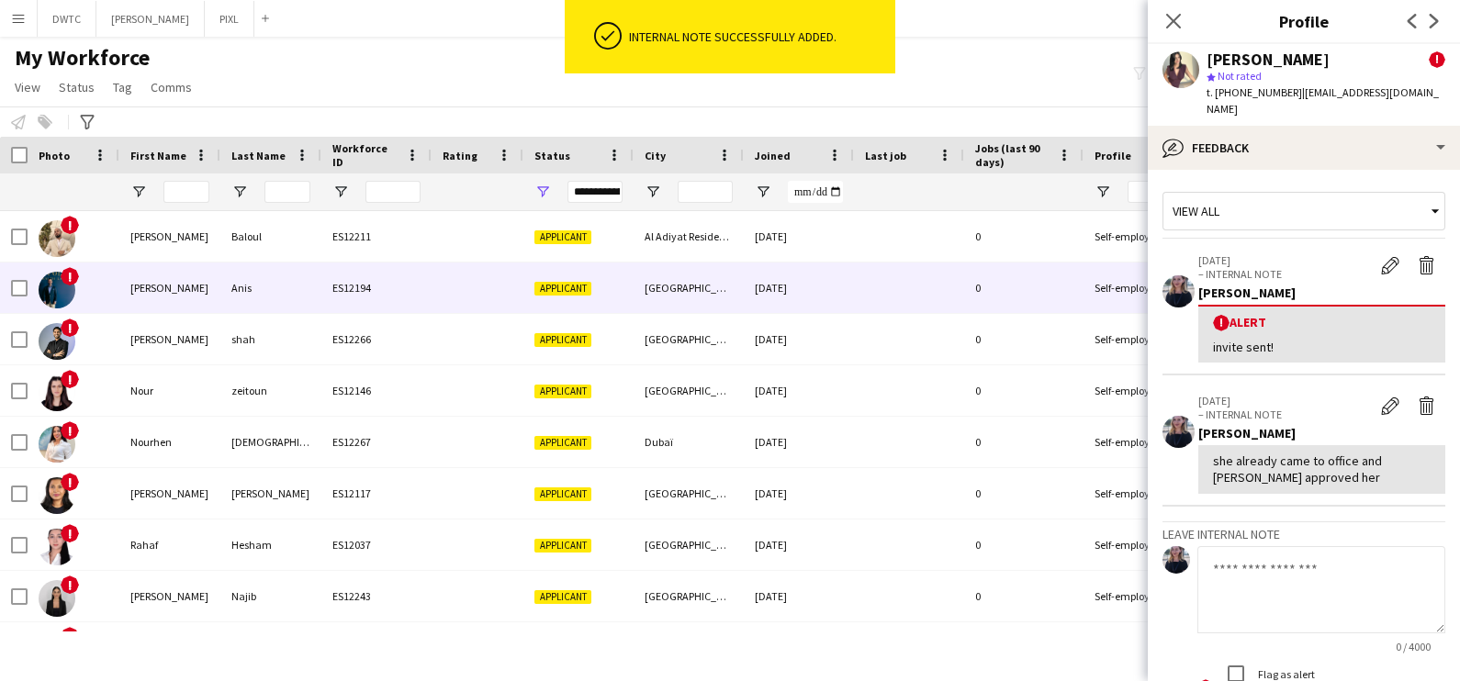
scroll to position [0, 0]
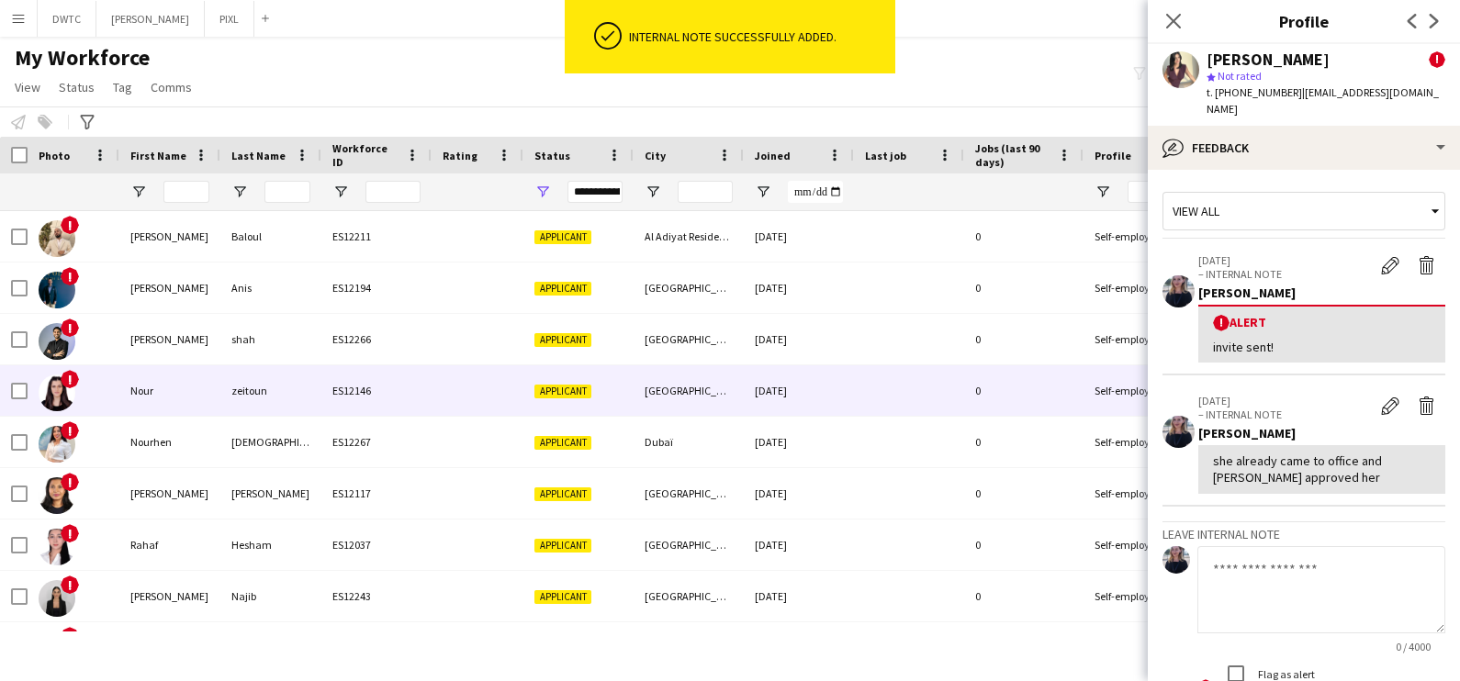
click at [166, 401] on div "Nour" at bounding box center [169, 390] width 101 height 51
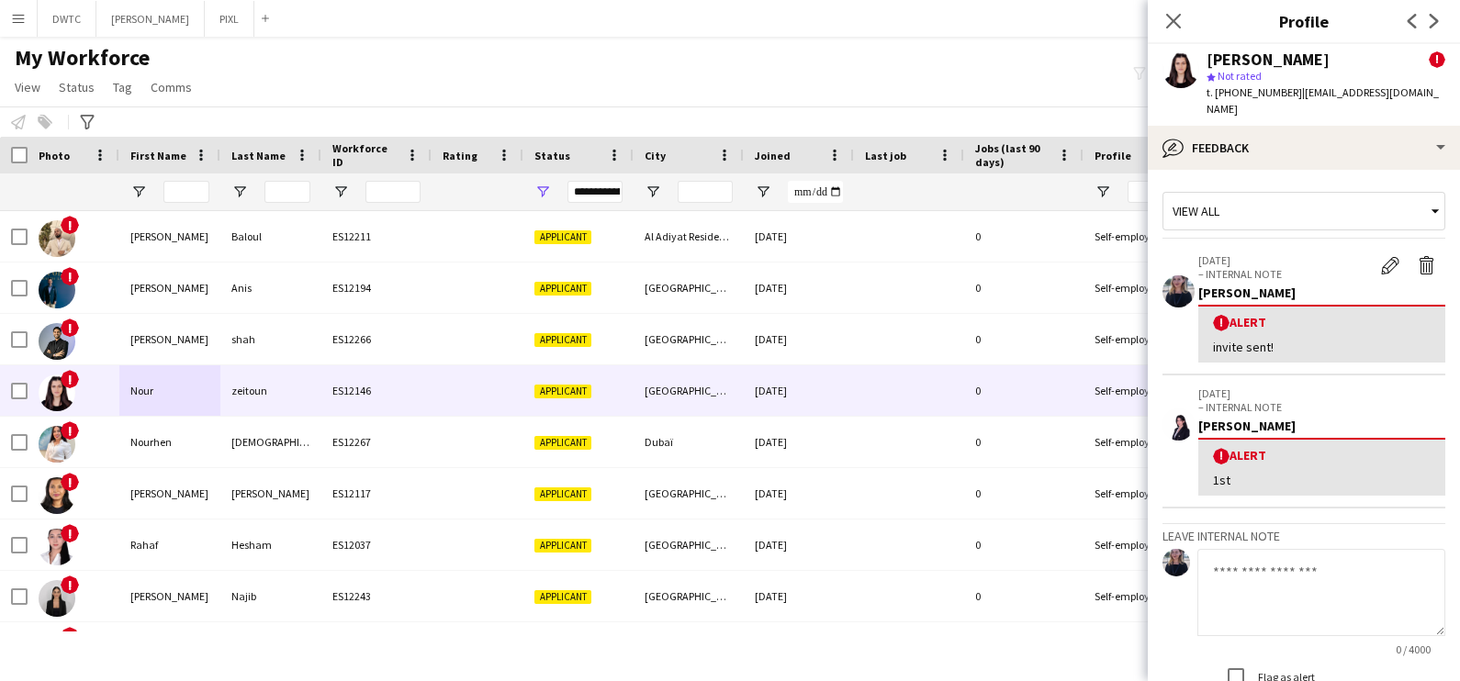
click at [485, 92] on div "My Workforce View Views Default view New view Update view Delete view Edit name…" at bounding box center [730, 75] width 1460 height 62
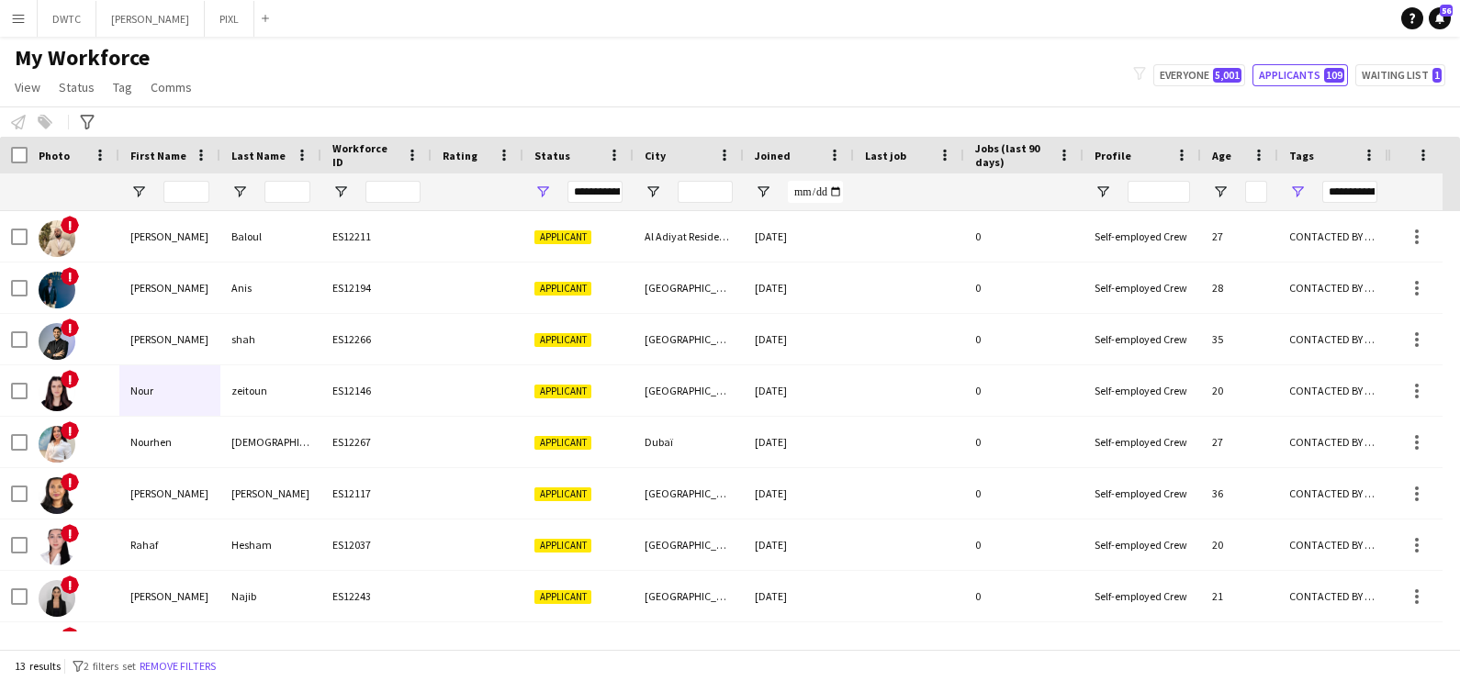
click at [864, 88] on div "My Workforce View Views Default view New view Update view Delete view Edit name…" at bounding box center [730, 75] width 1460 height 62
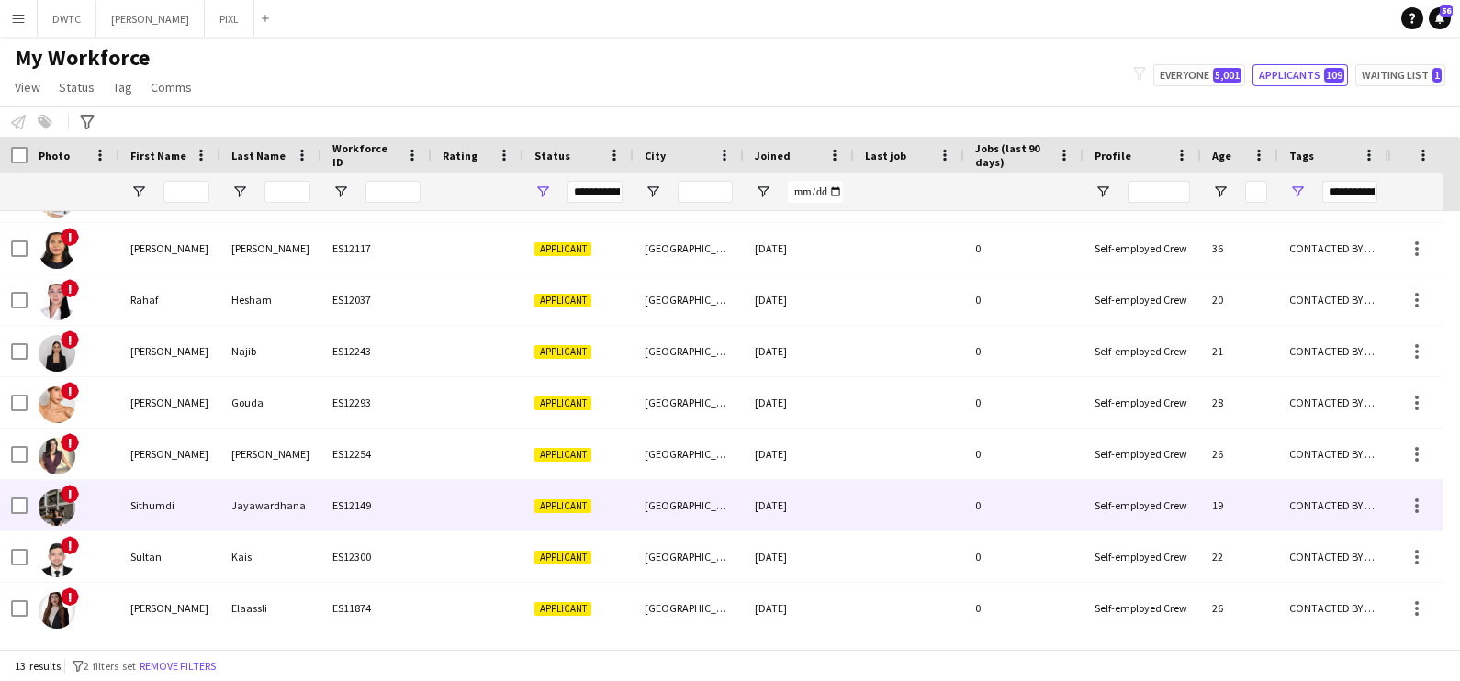
scroll to position [248, 0]
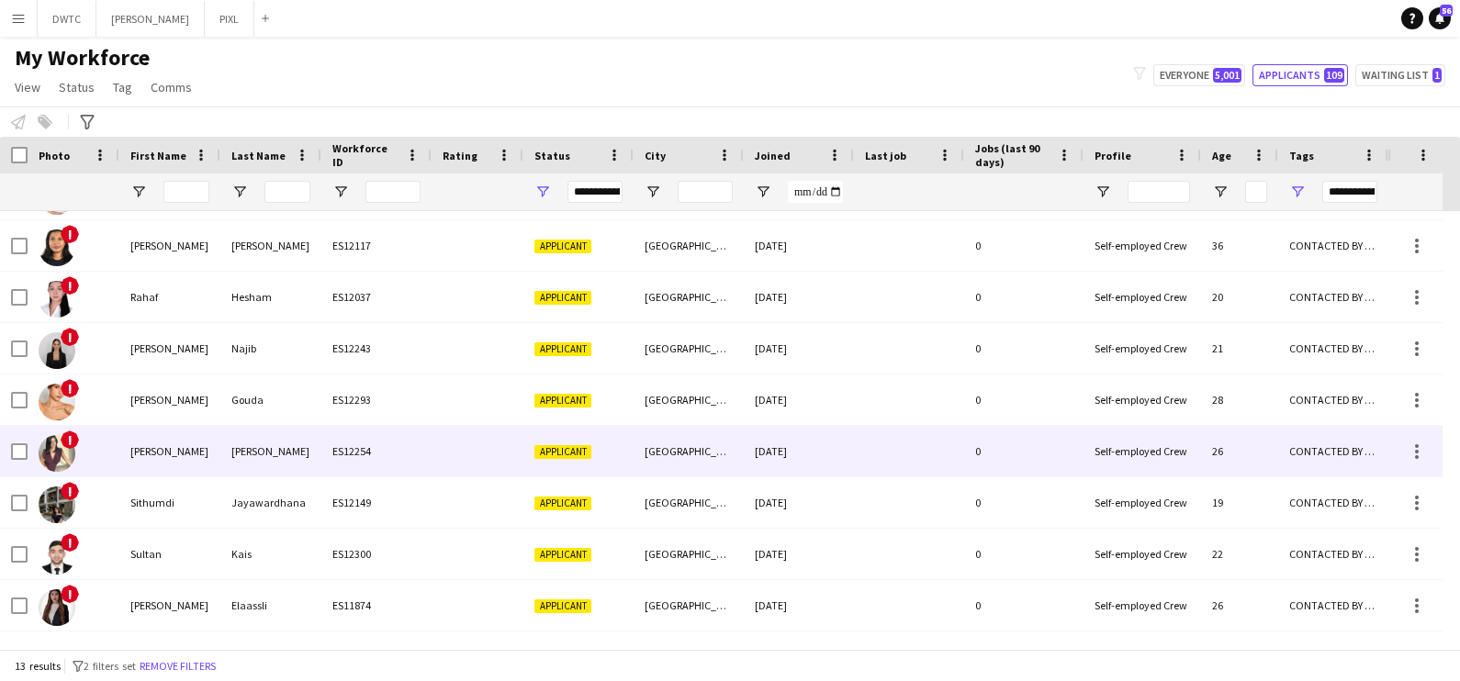
click at [152, 448] on div "Sara" at bounding box center [169, 451] width 101 height 51
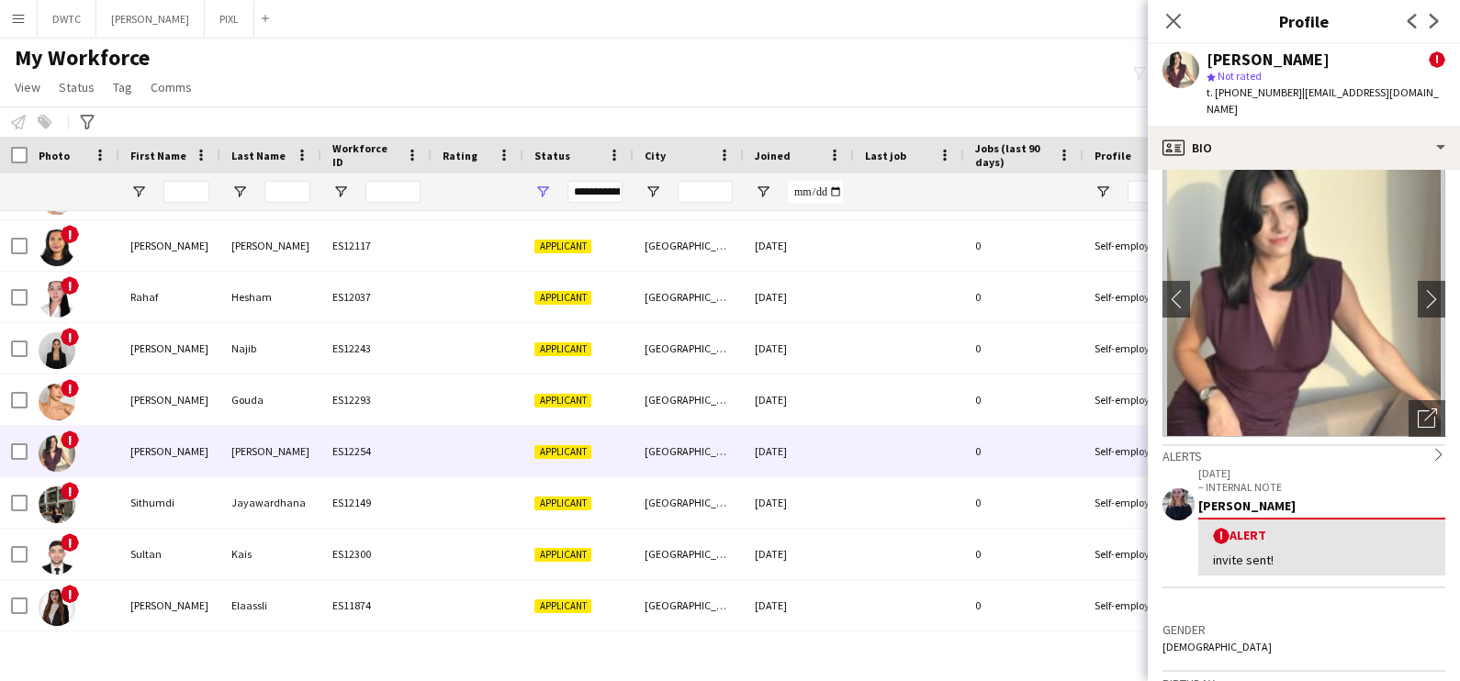
scroll to position [0, 0]
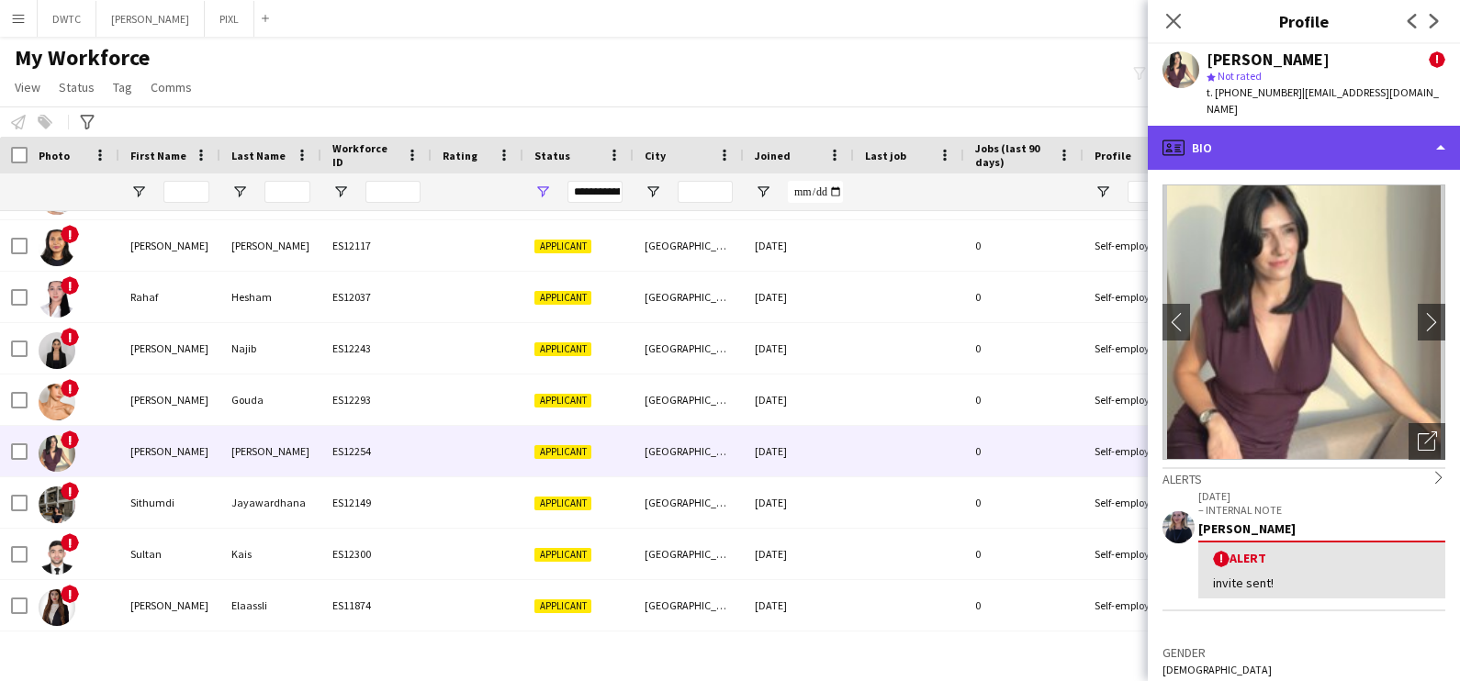
click at [1260, 133] on div "profile Bio" at bounding box center [1304, 148] width 312 height 44
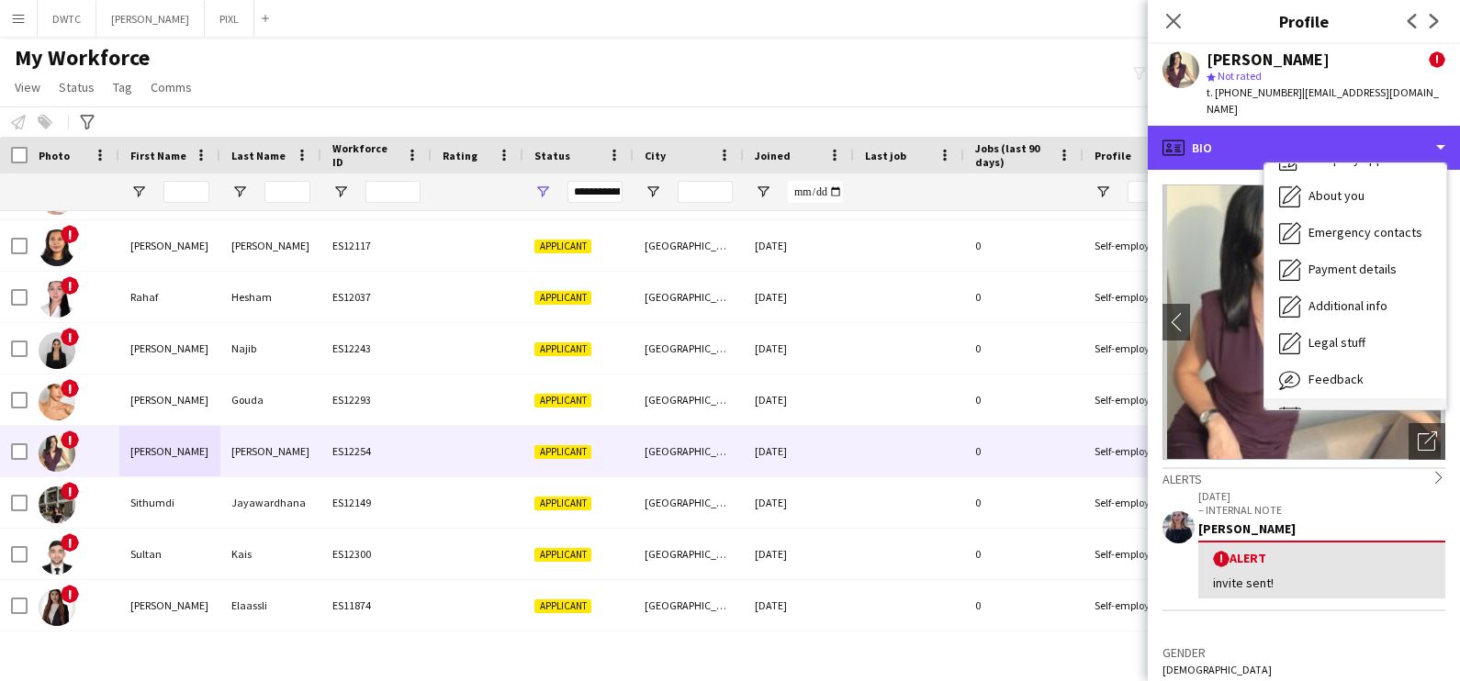
scroll to position [98, 0]
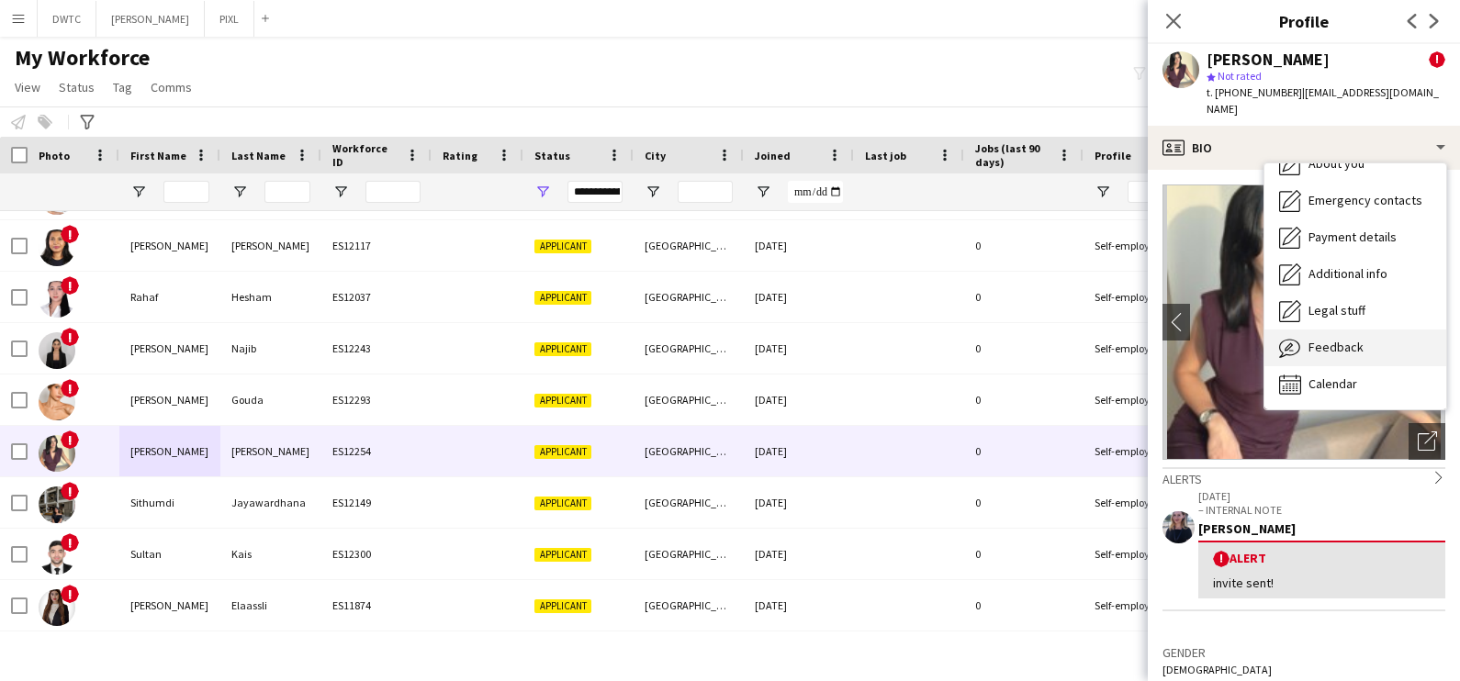
click at [1335, 343] on div "Feedback Feedback" at bounding box center [1355, 348] width 182 height 37
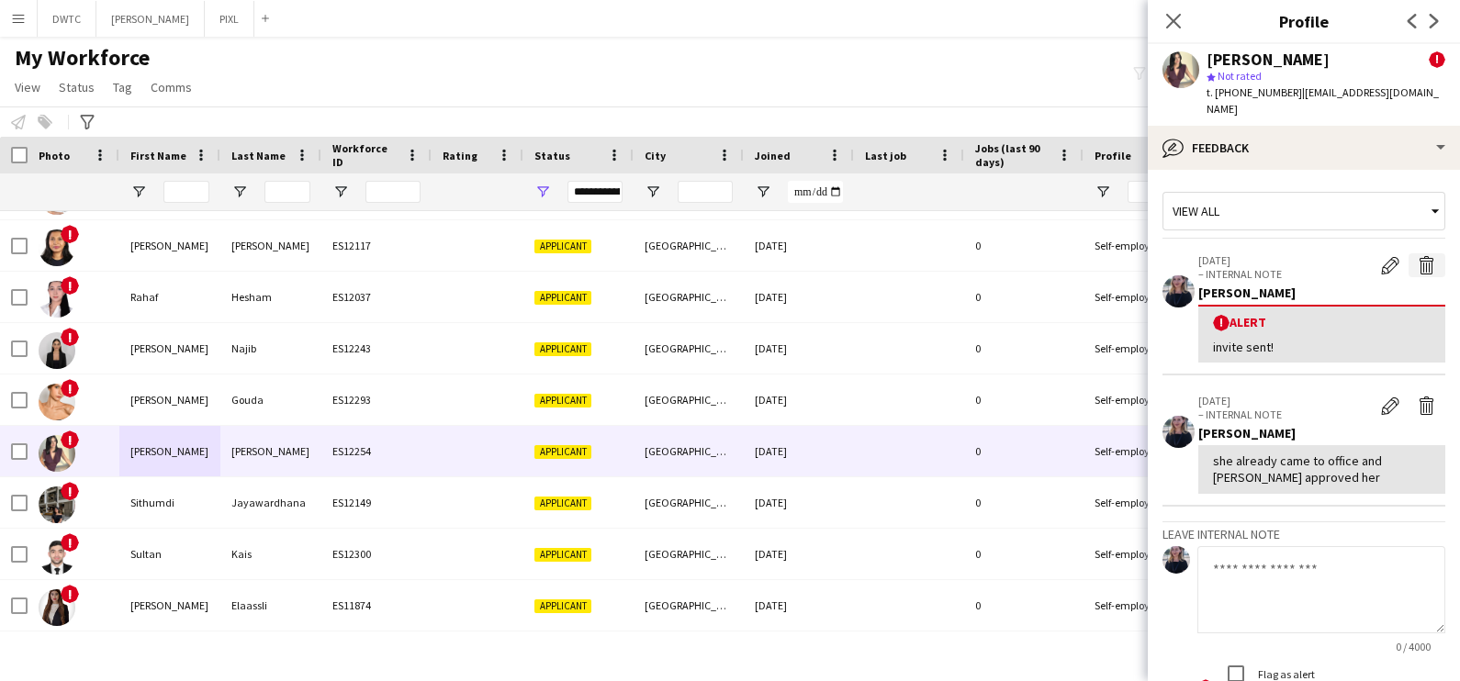
click at [1418, 256] on app-icon "Delete alert" at bounding box center [1427, 265] width 18 height 18
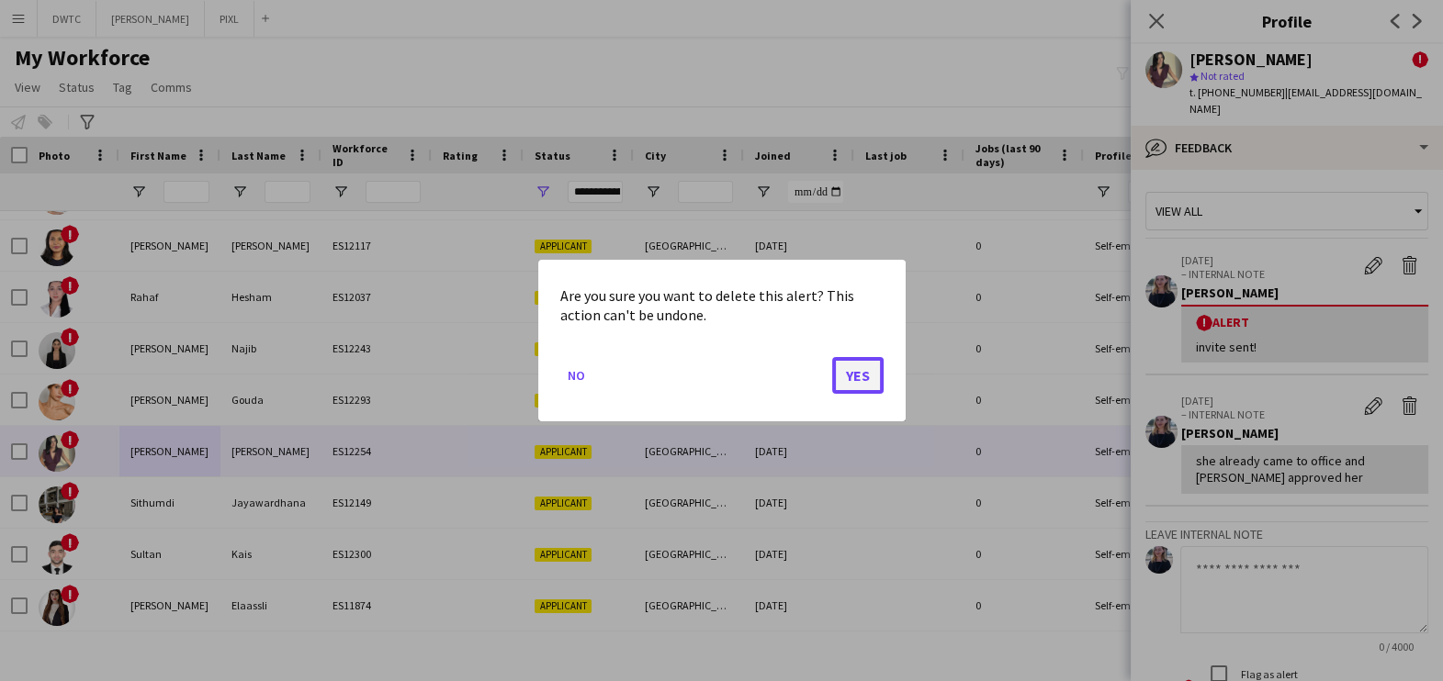
click at [866, 375] on button "Yes" at bounding box center [857, 375] width 51 height 37
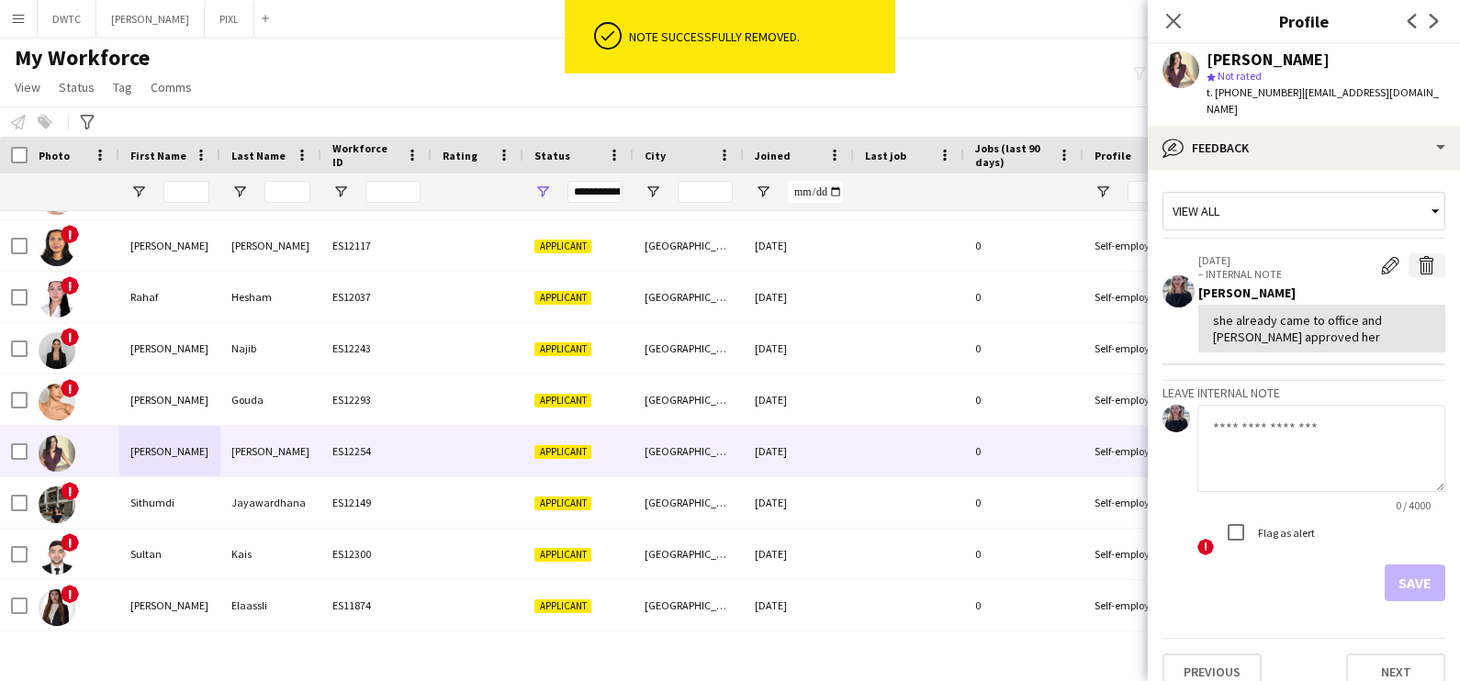
click at [1418, 256] on app-icon "Delete internal note" at bounding box center [1427, 265] width 18 height 18
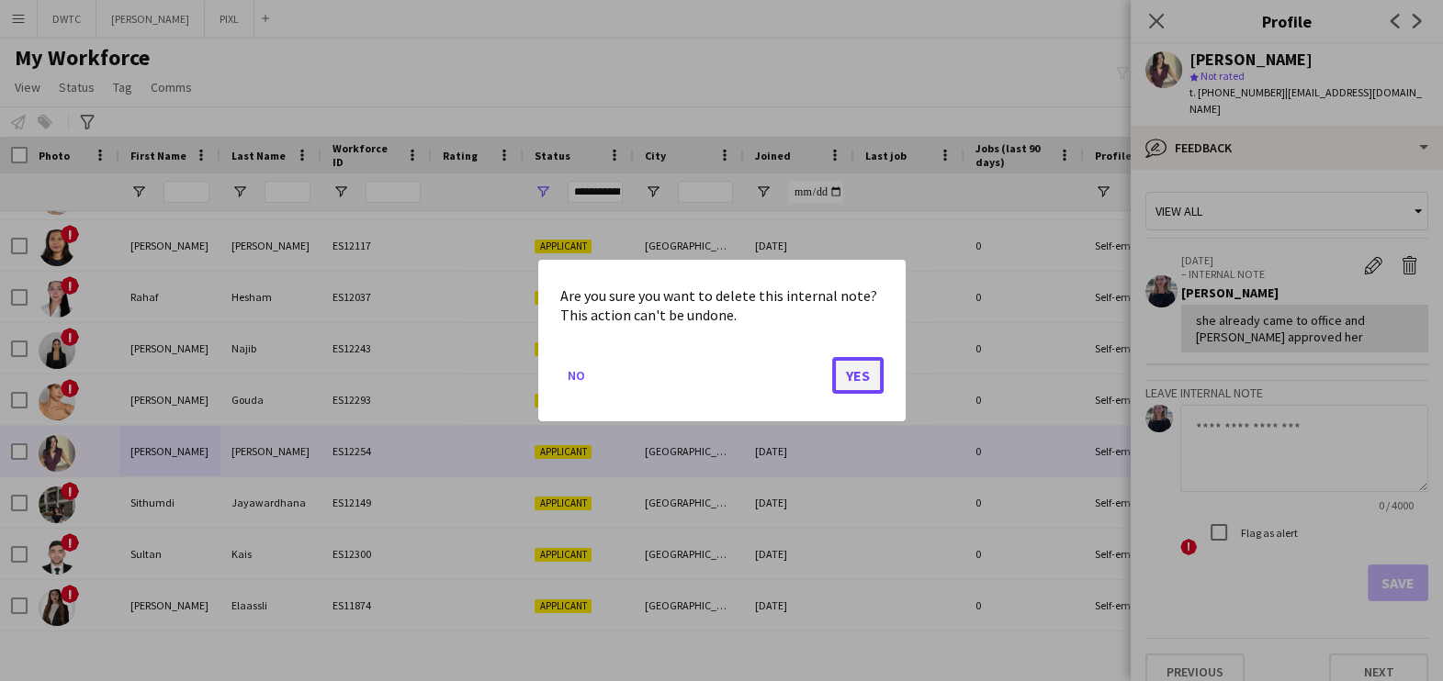
click at [863, 371] on button "Yes" at bounding box center [857, 375] width 51 height 37
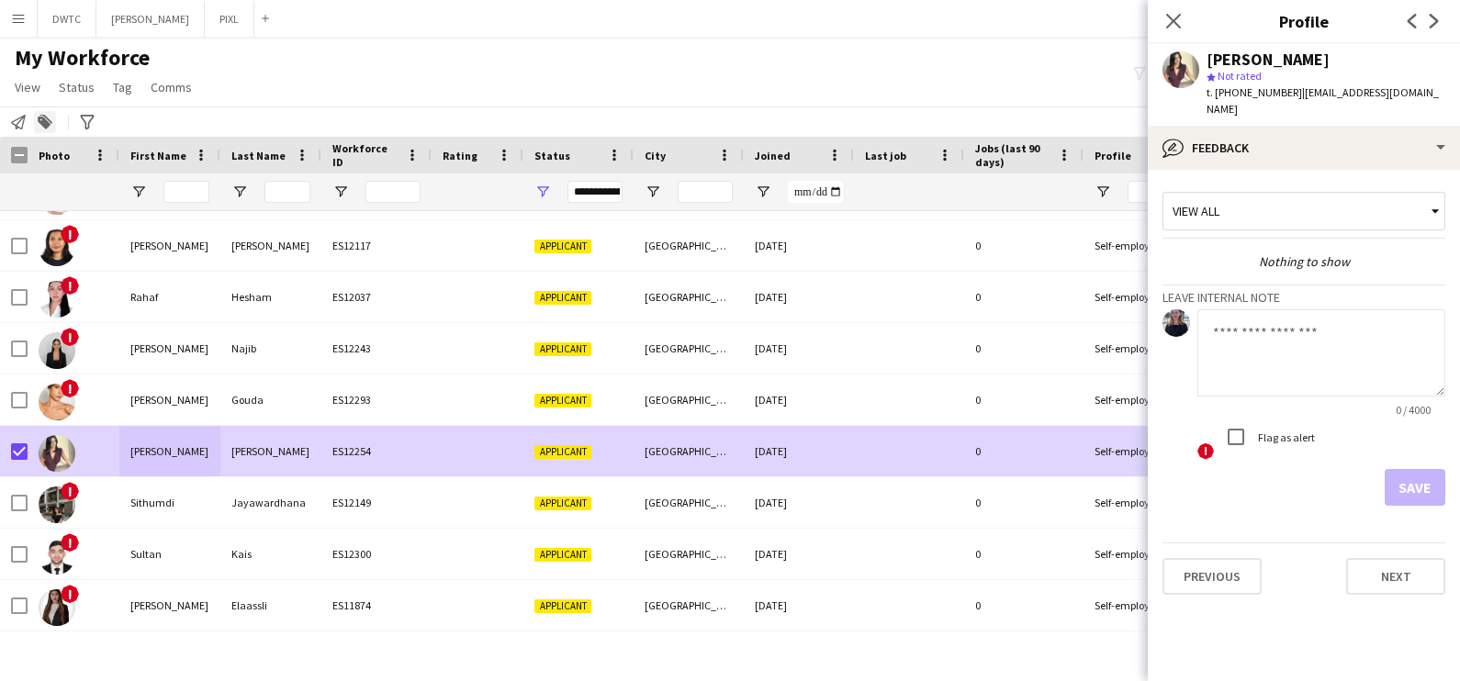
click at [50, 116] on icon "Add to tag" at bounding box center [45, 122] width 15 height 15
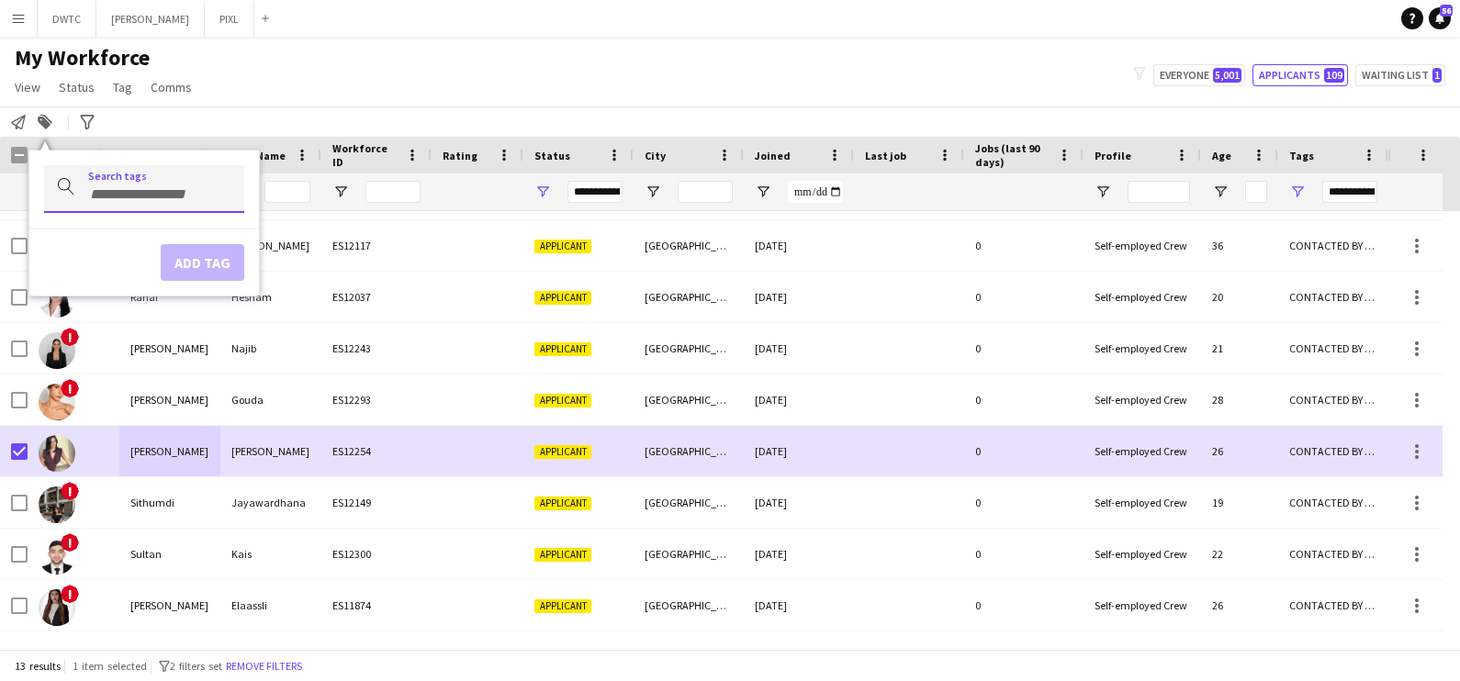
click at [191, 188] on input "Type to search..." at bounding box center [158, 194] width 141 height 17
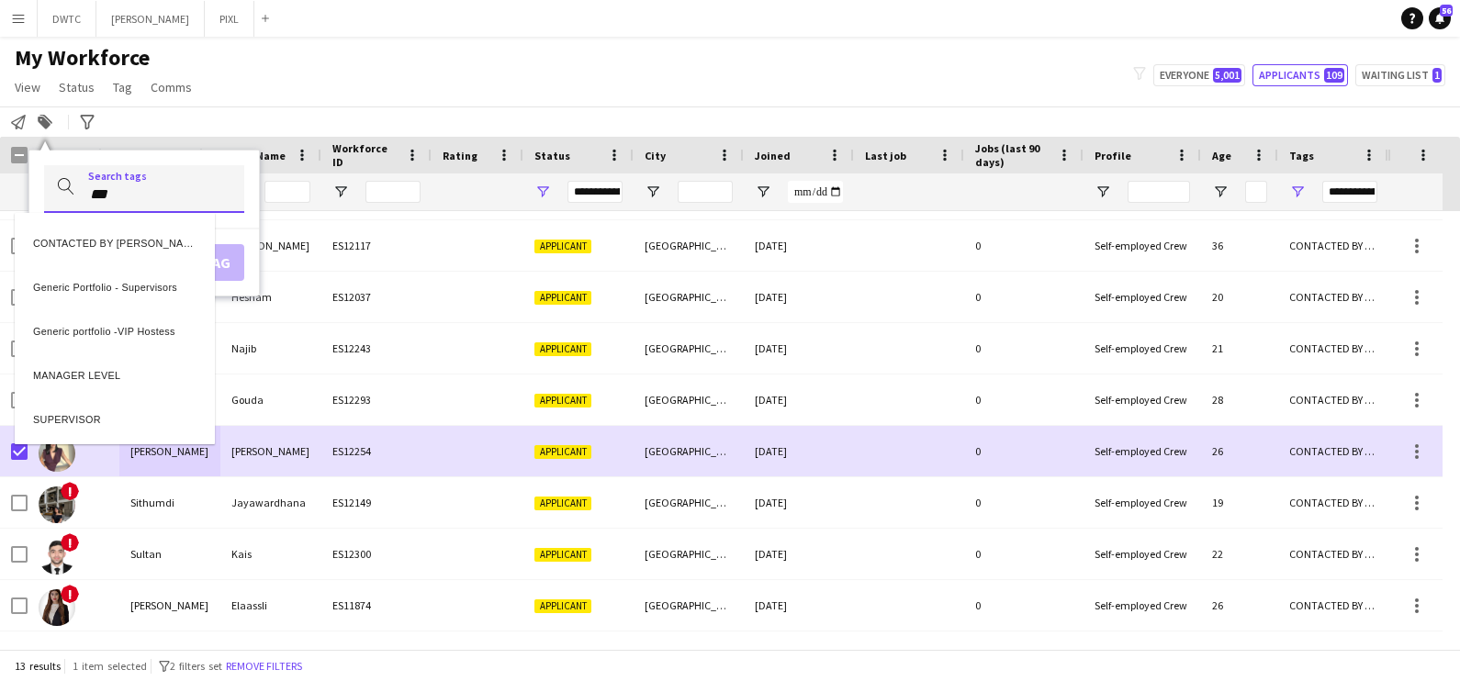
type input "***"
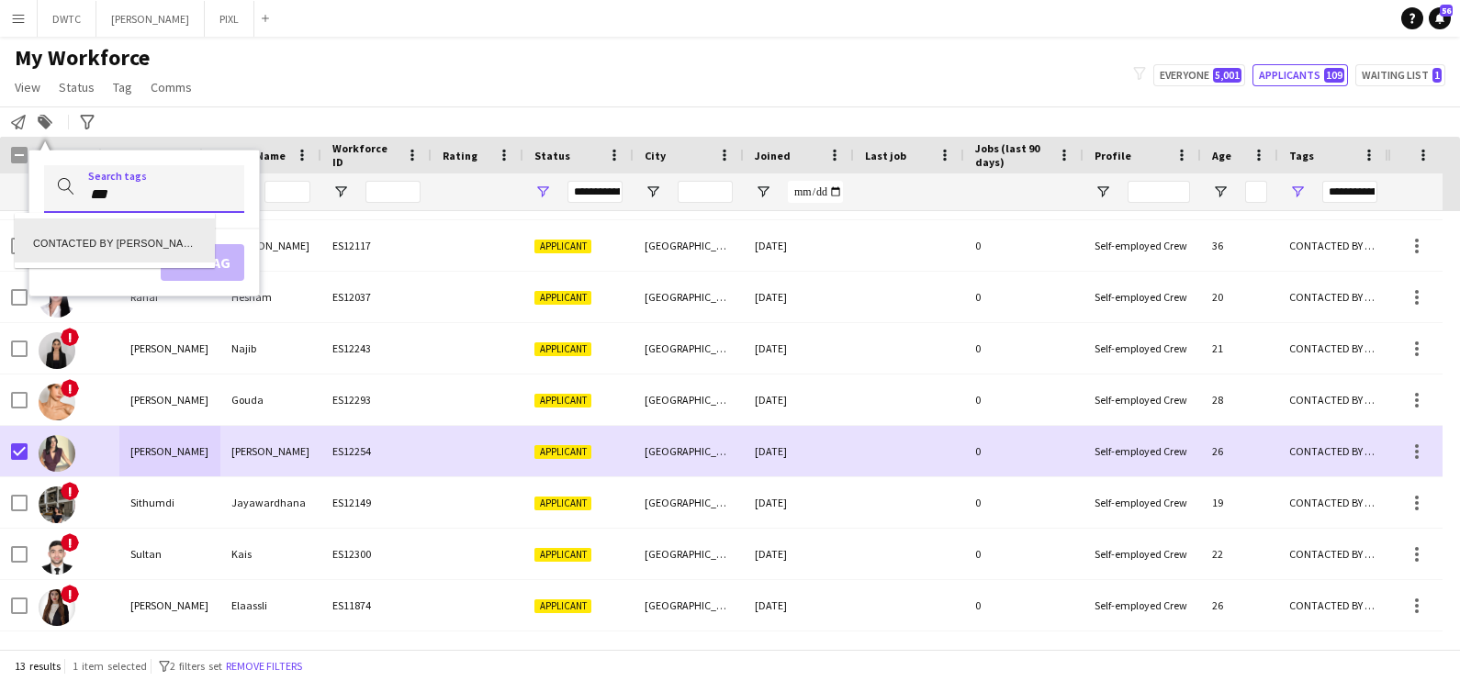
click at [135, 230] on div "CONTACTED BY VIVIANE" at bounding box center [115, 241] width 200 height 44
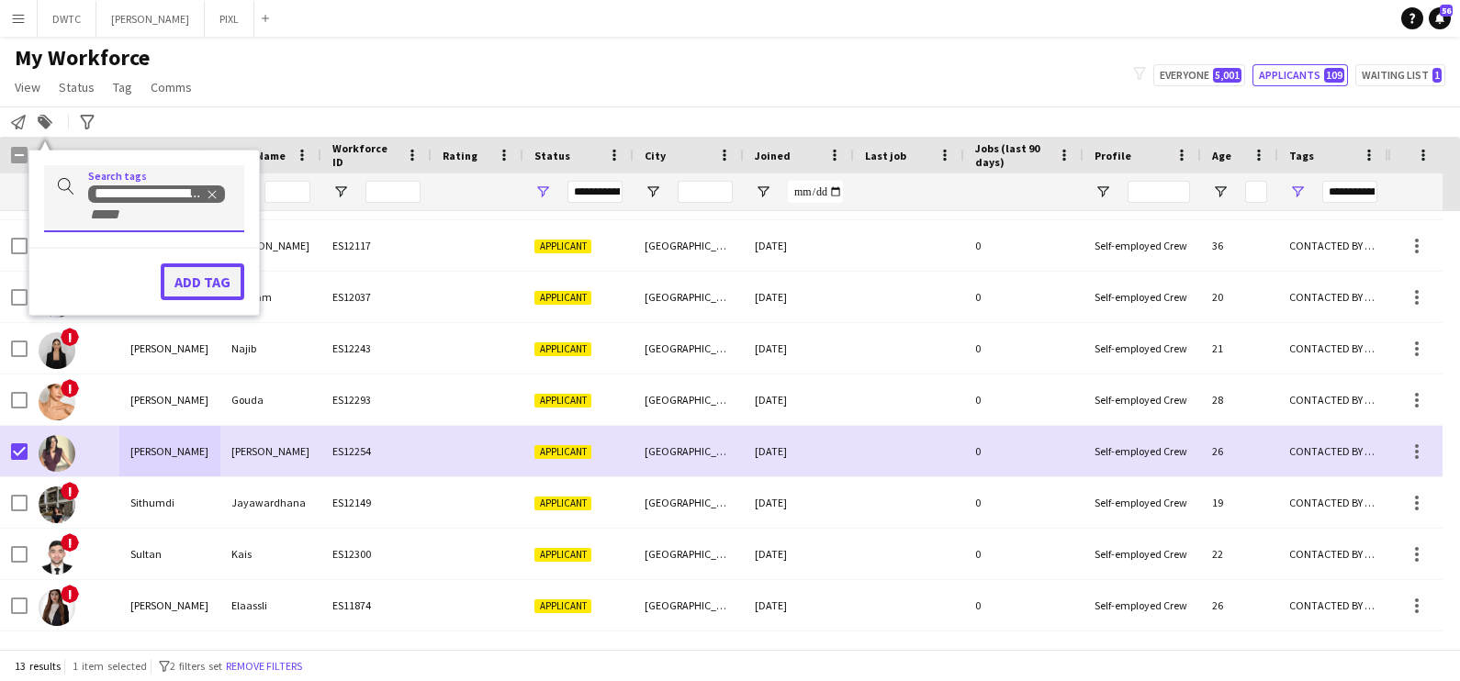
click at [202, 276] on button "Add tag" at bounding box center [203, 282] width 84 height 37
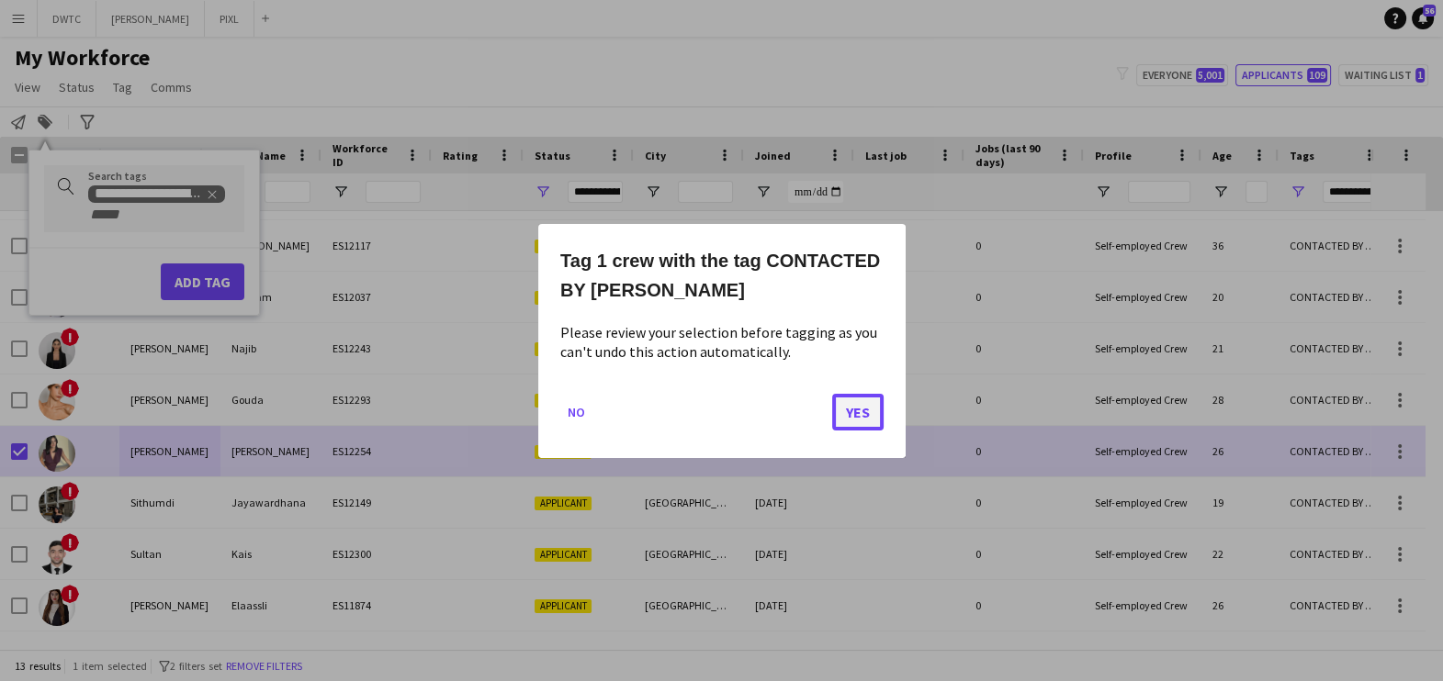
click at [859, 412] on button "Yes" at bounding box center [857, 411] width 51 height 37
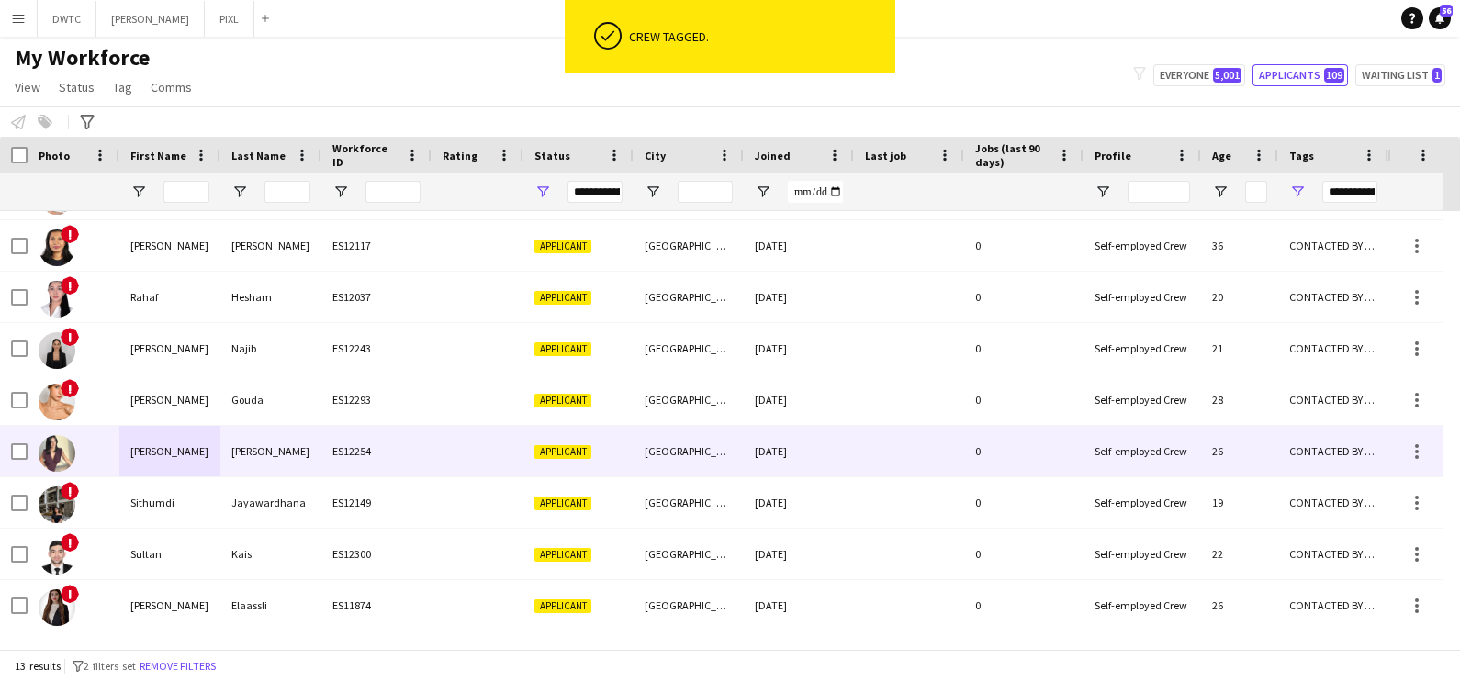
click at [251, 450] on div "Miller" at bounding box center [270, 451] width 101 height 51
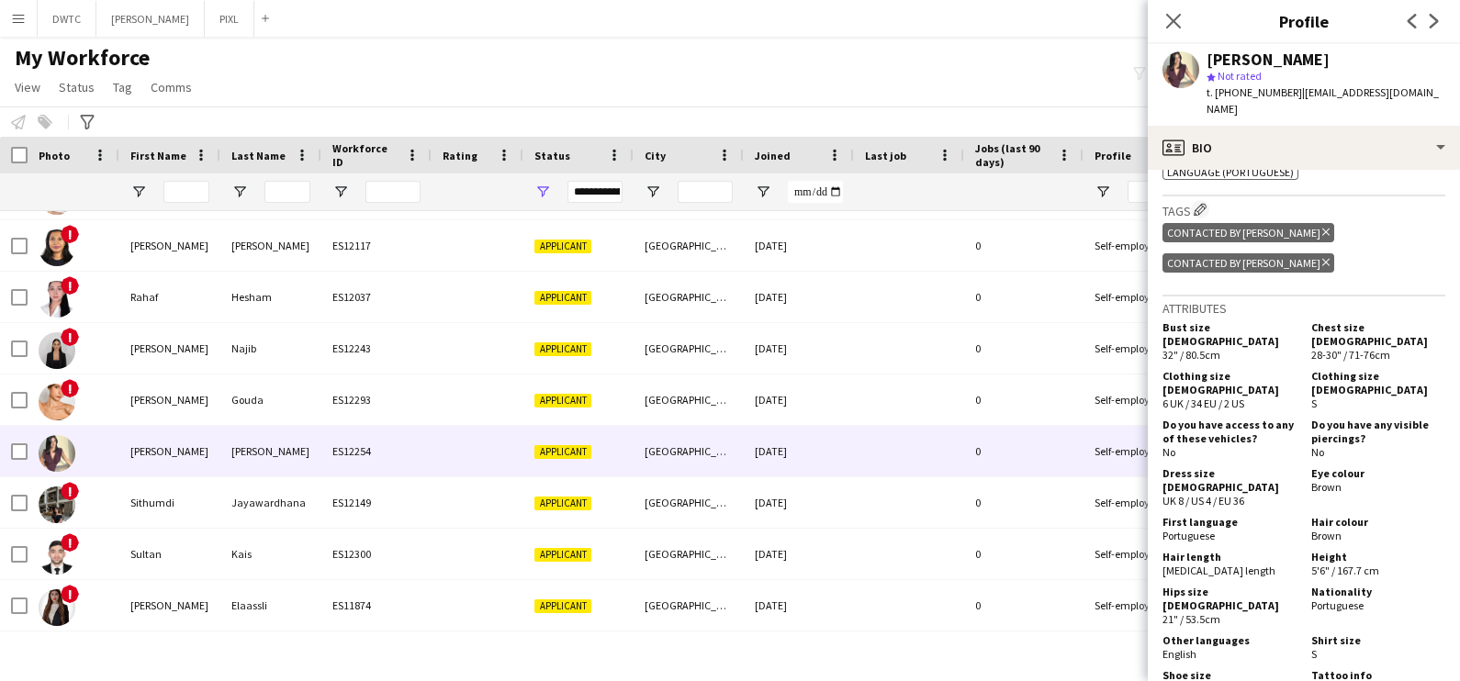
scroll to position [803, 0]
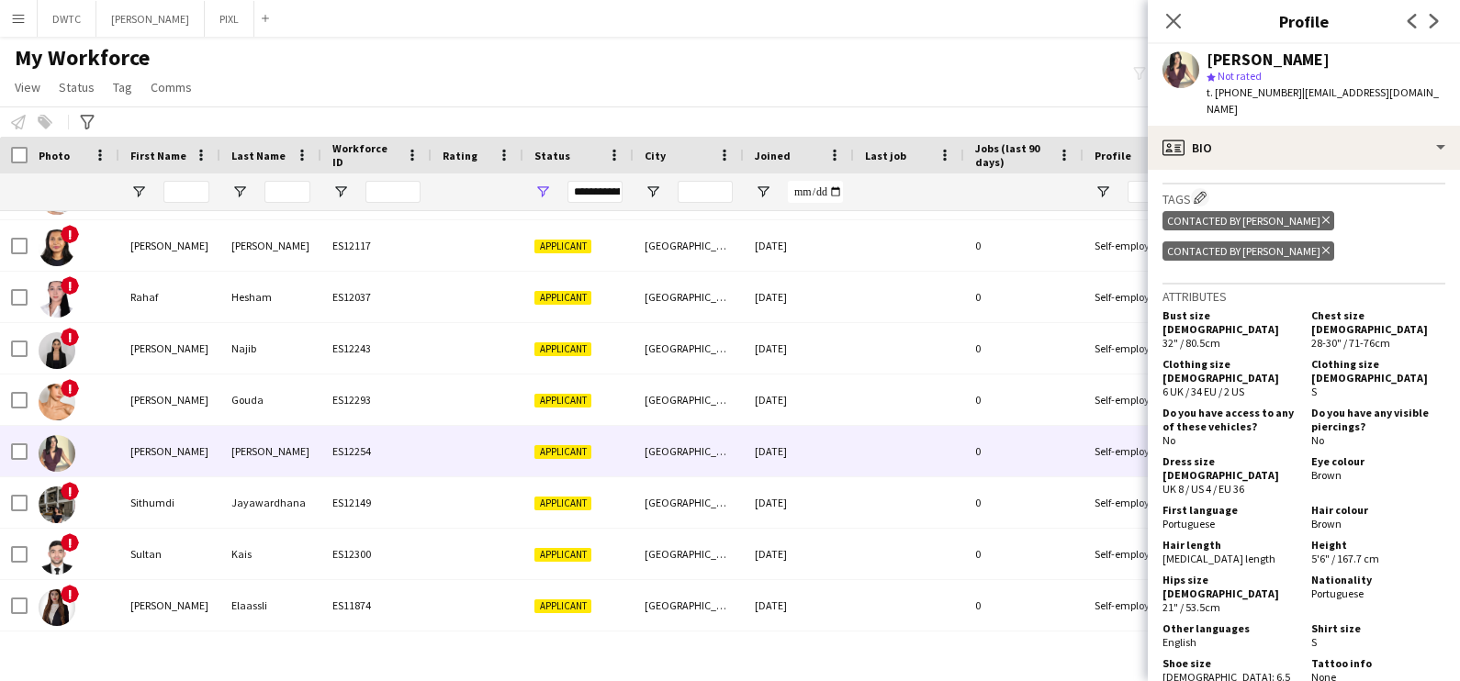
click at [1322, 215] on icon "Delete tag" at bounding box center [1325, 220] width 7 height 11
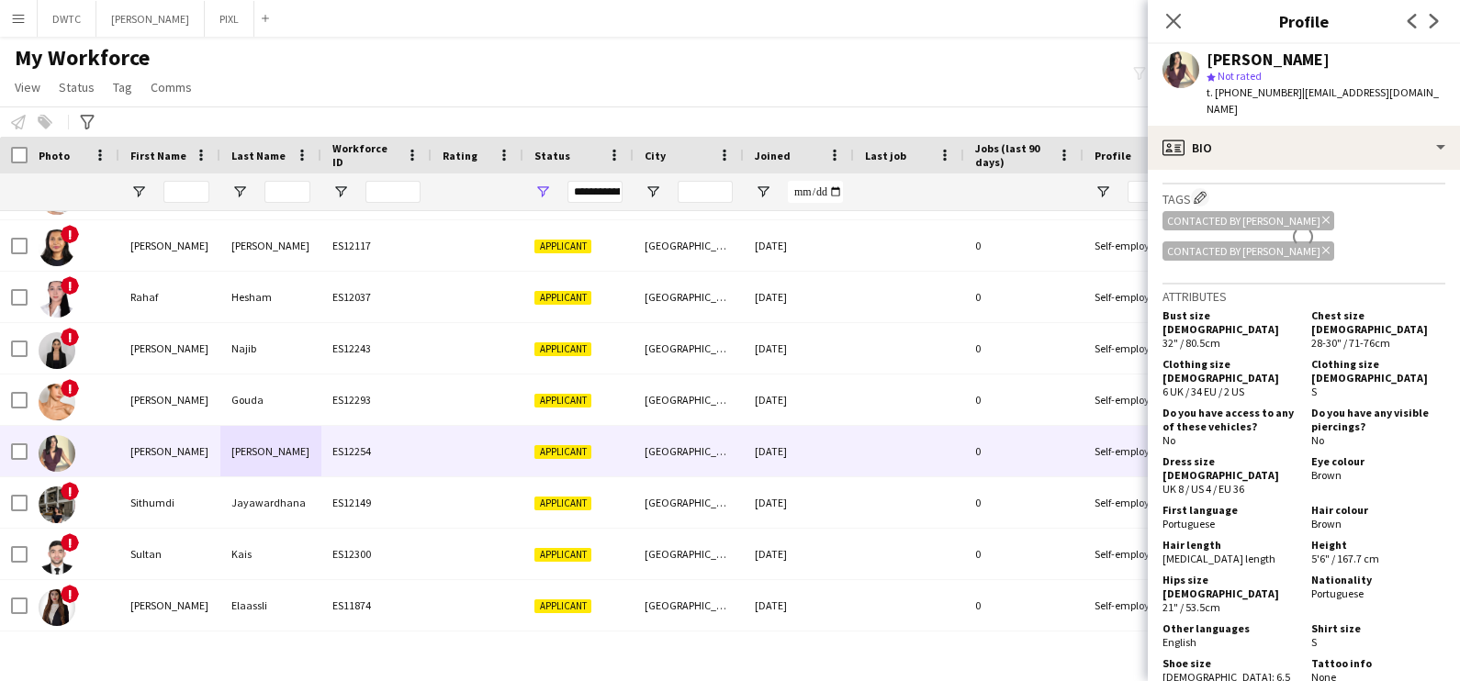
scroll to position [196, 0]
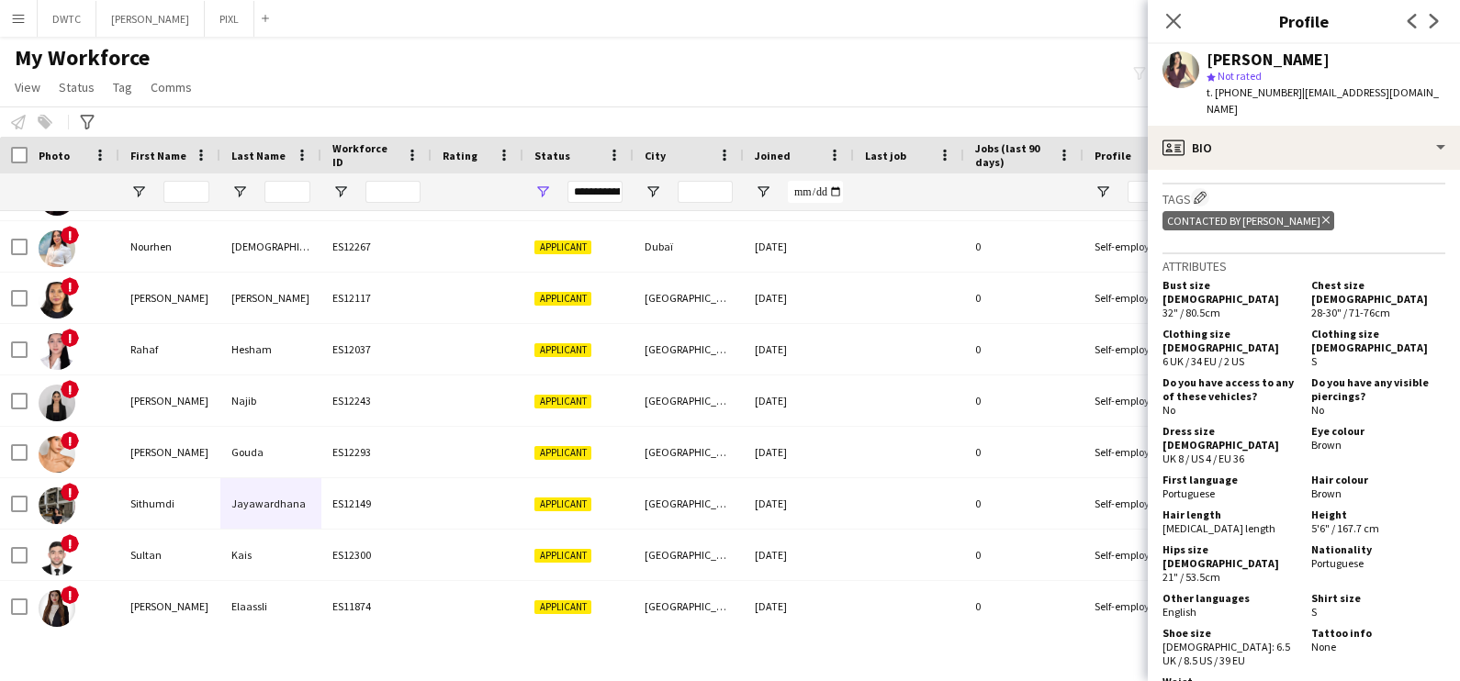
click at [930, 83] on div "My Workforce View Views Default view New view Update view Delete view Edit name…" at bounding box center [730, 75] width 1460 height 62
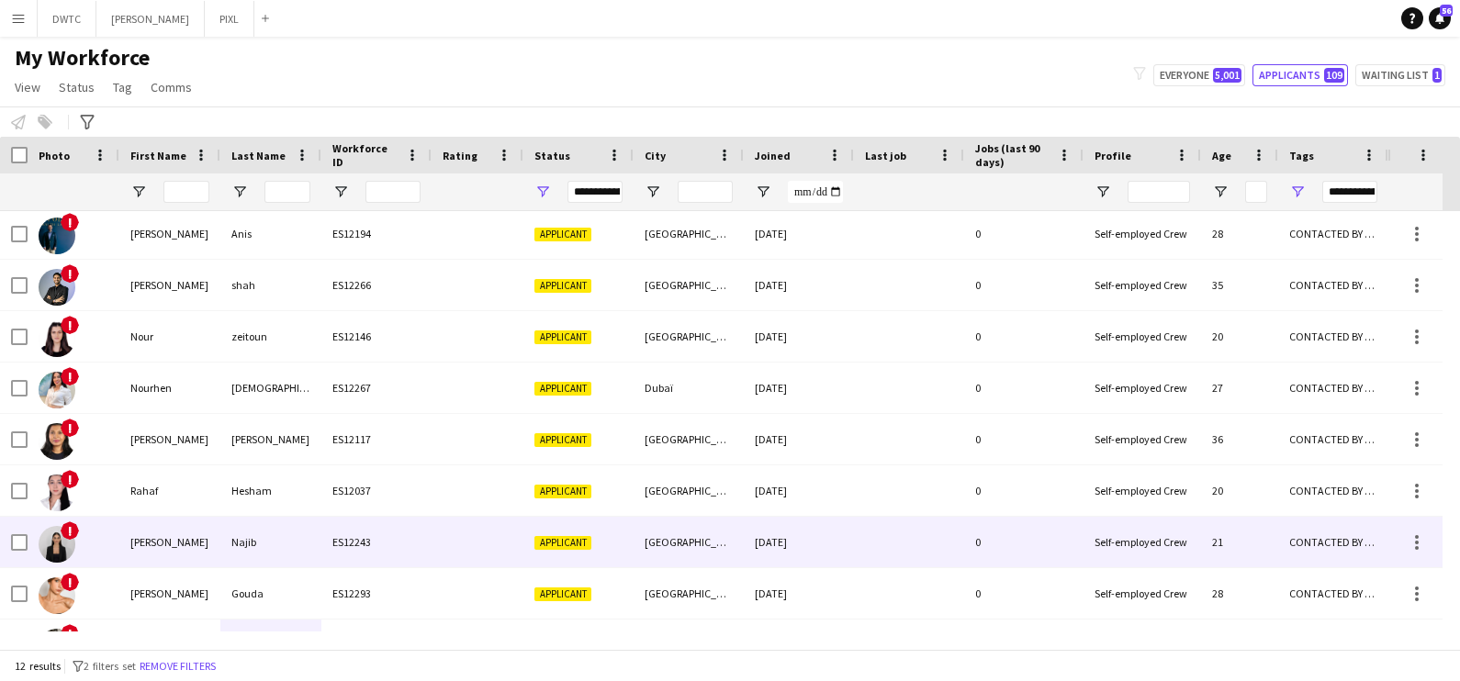
scroll to position [0, 0]
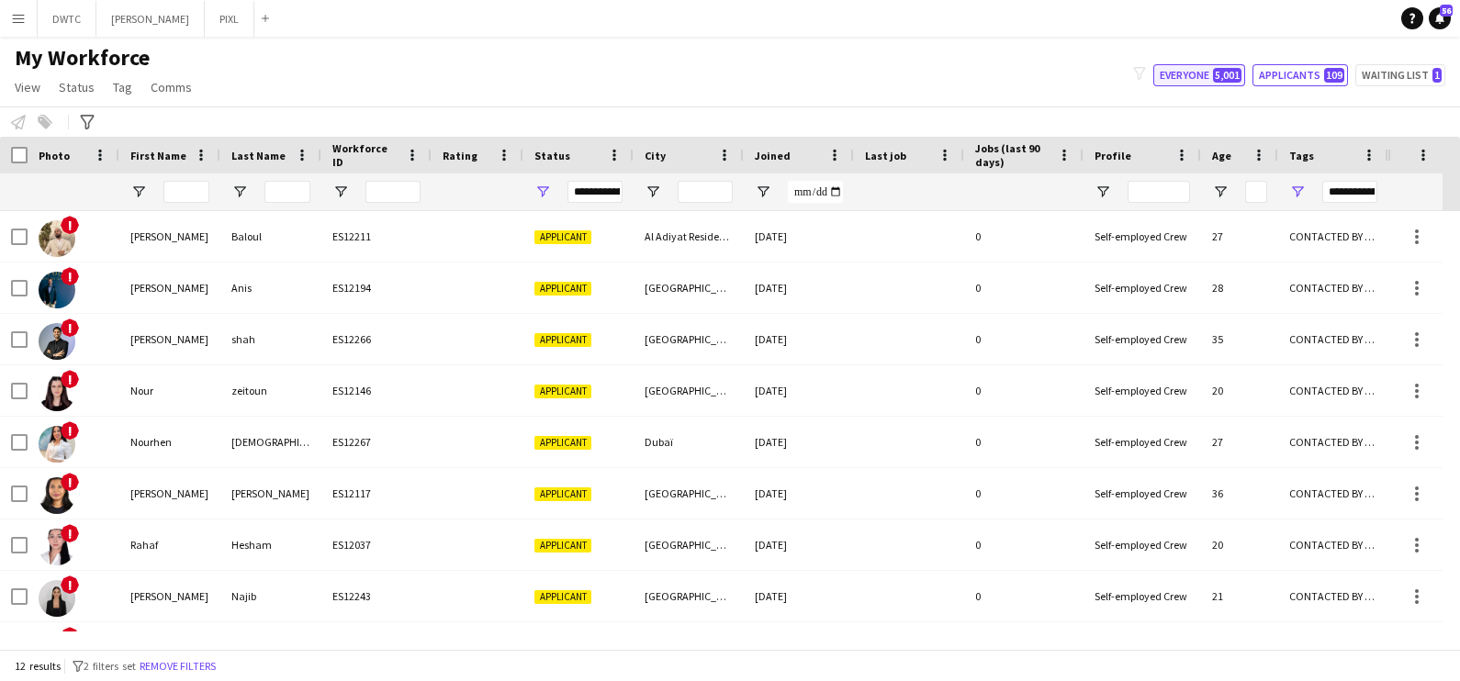
click at [1206, 75] on button "Everyone 5,001" at bounding box center [1199, 75] width 92 height 22
type input "**********"
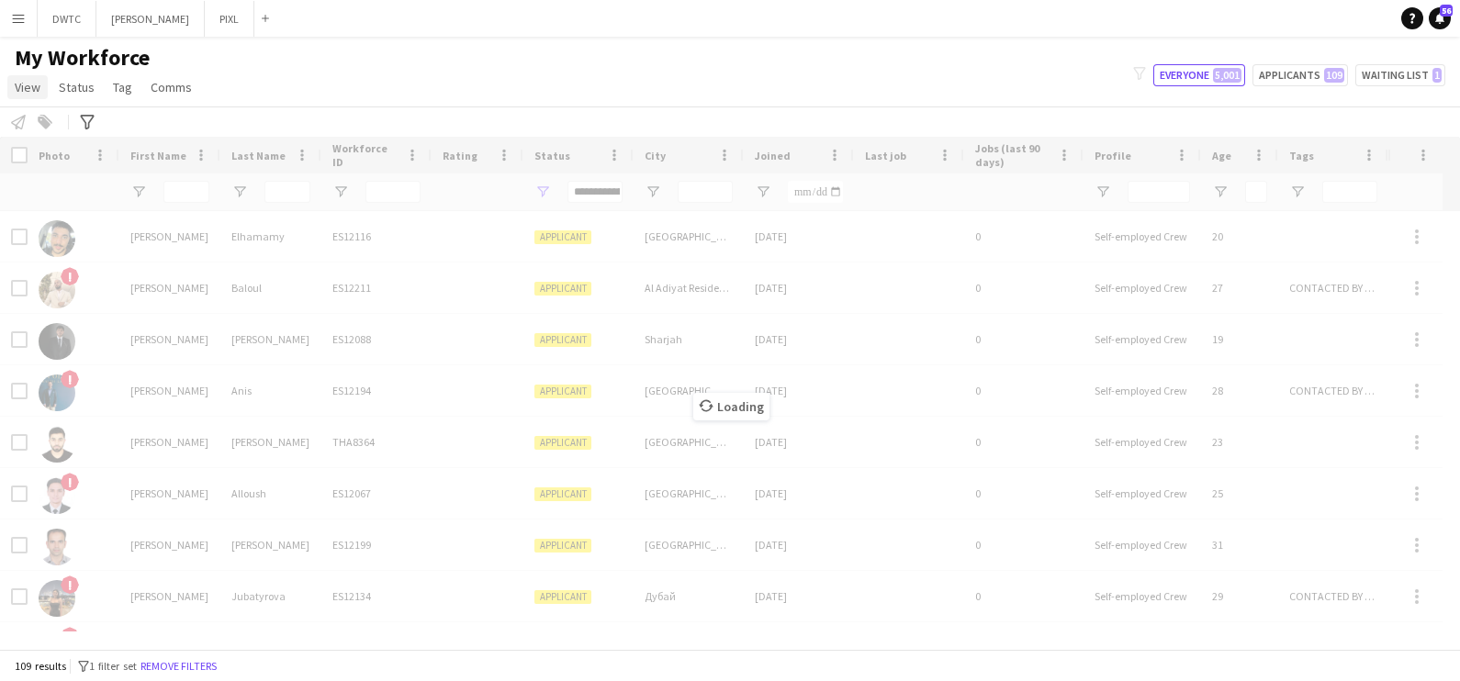
click at [29, 83] on span "View" at bounding box center [28, 87] width 26 height 17
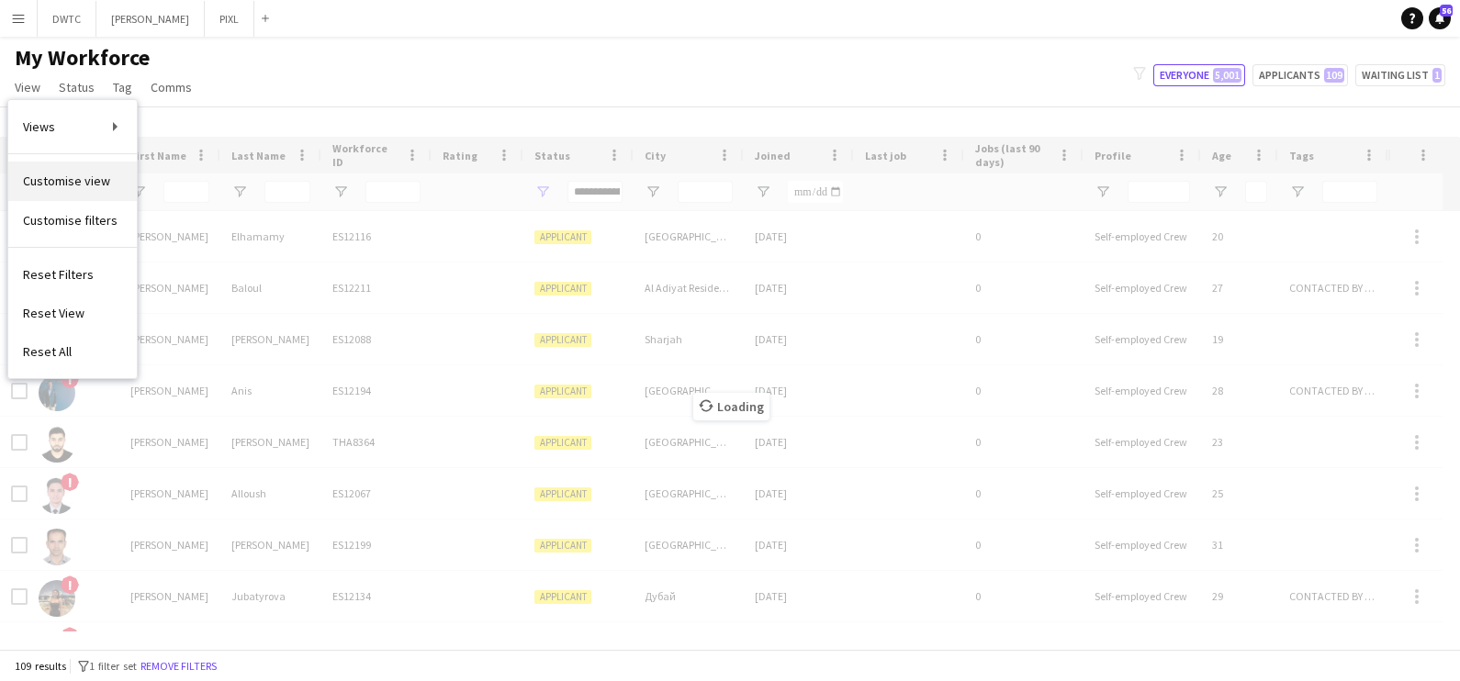
click at [83, 182] on span "Customise view" at bounding box center [66, 181] width 87 height 17
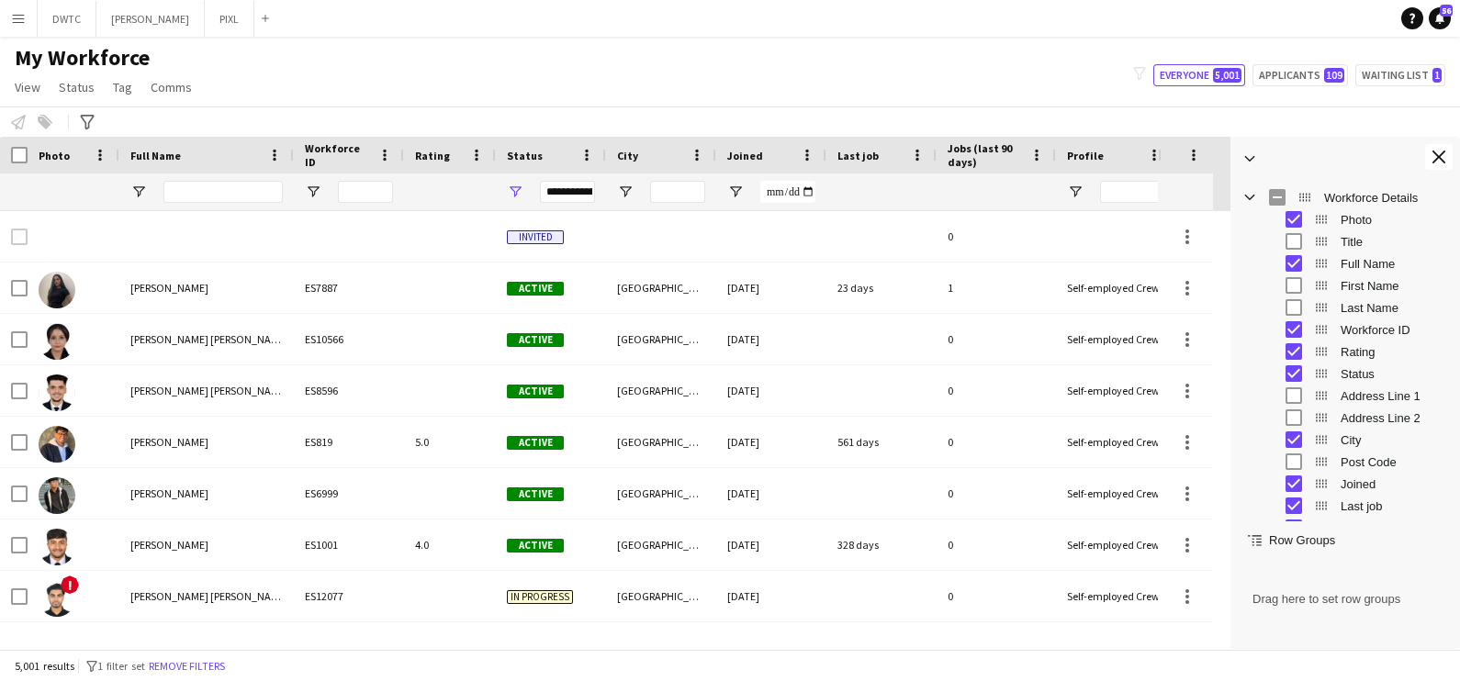
click at [1007, 99] on div "My Workforce View Views Default view New view Update view Delete view Edit name…" at bounding box center [730, 75] width 1460 height 62
click at [197, 191] on input "Full Name Filter Input" at bounding box center [222, 192] width 119 height 22
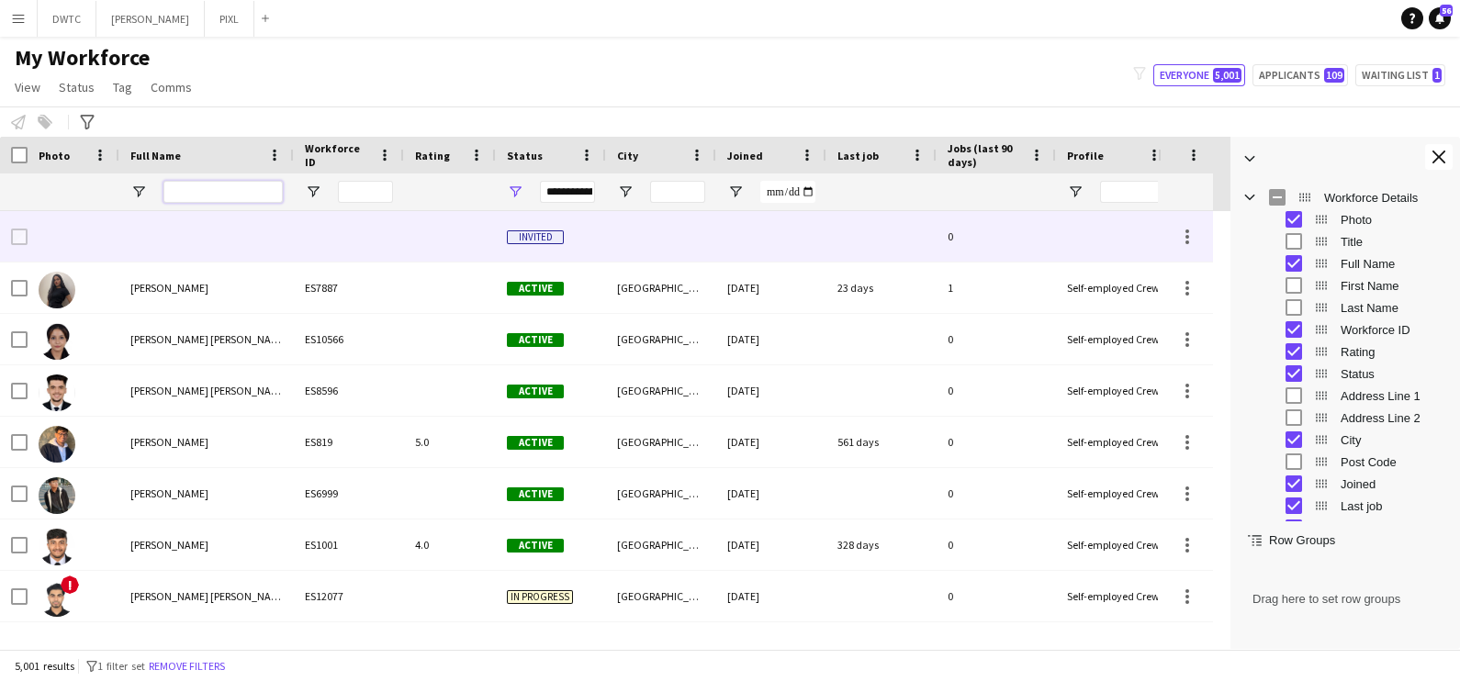
paste input "**********"
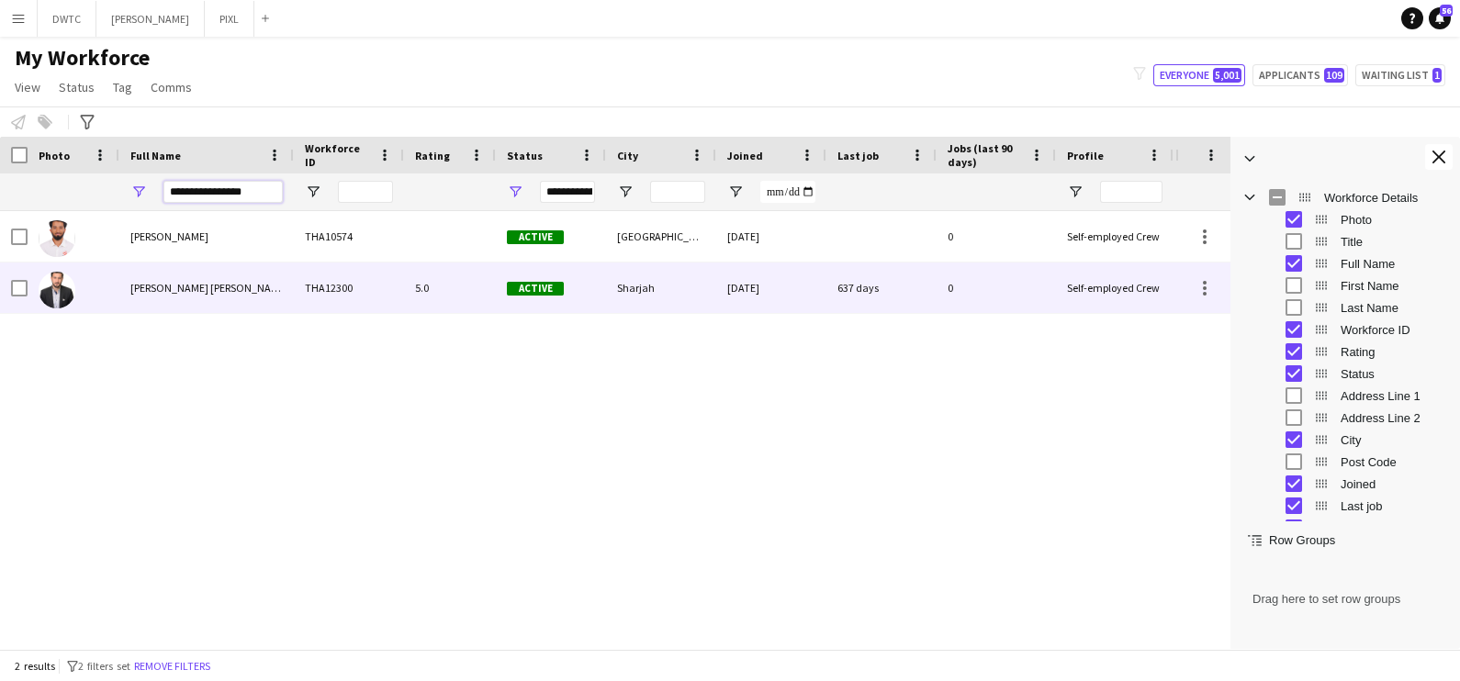
type input "**********"
click at [217, 292] on span "Ibrahim Muhammad Naeem" at bounding box center [209, 288] width 158 height 14
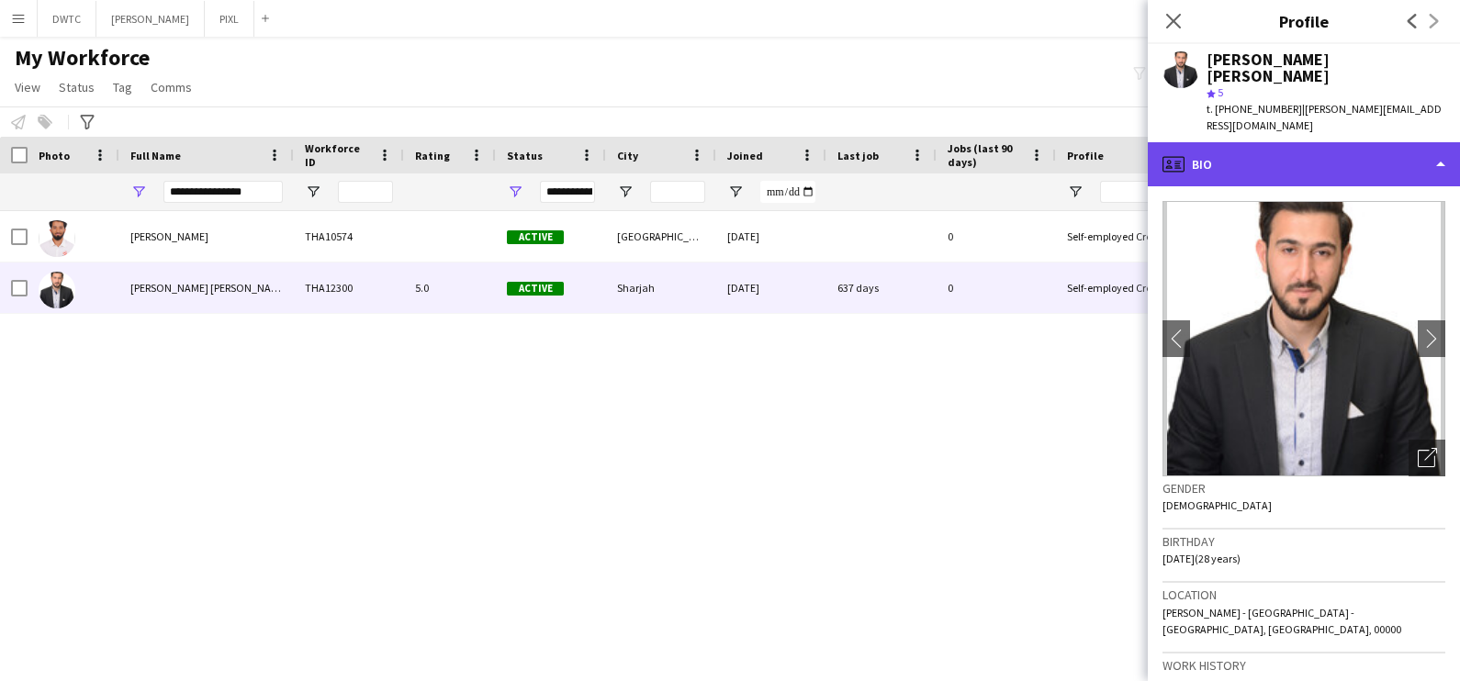
click at [1339, 142] on div "profile Bio" at bounding box center [1304, 164] width 312 height 44
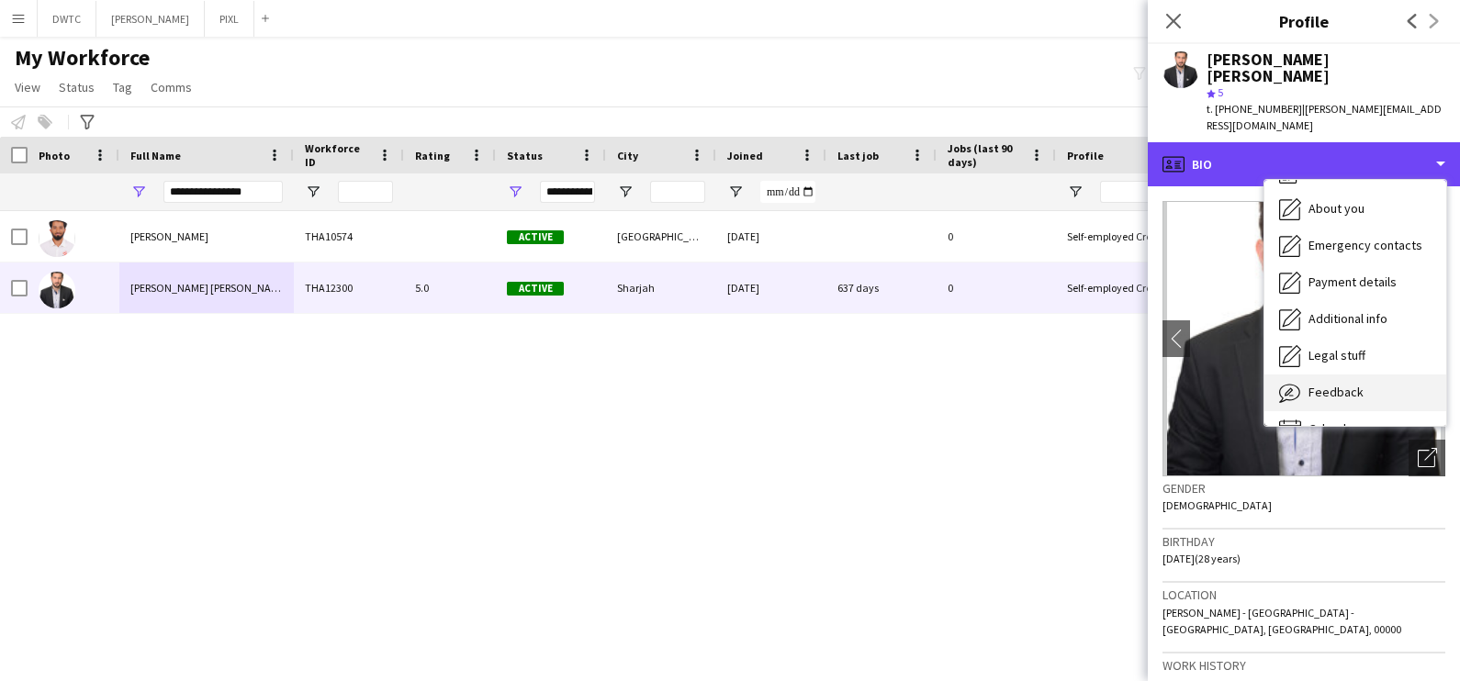
scroll to position [98, 0]
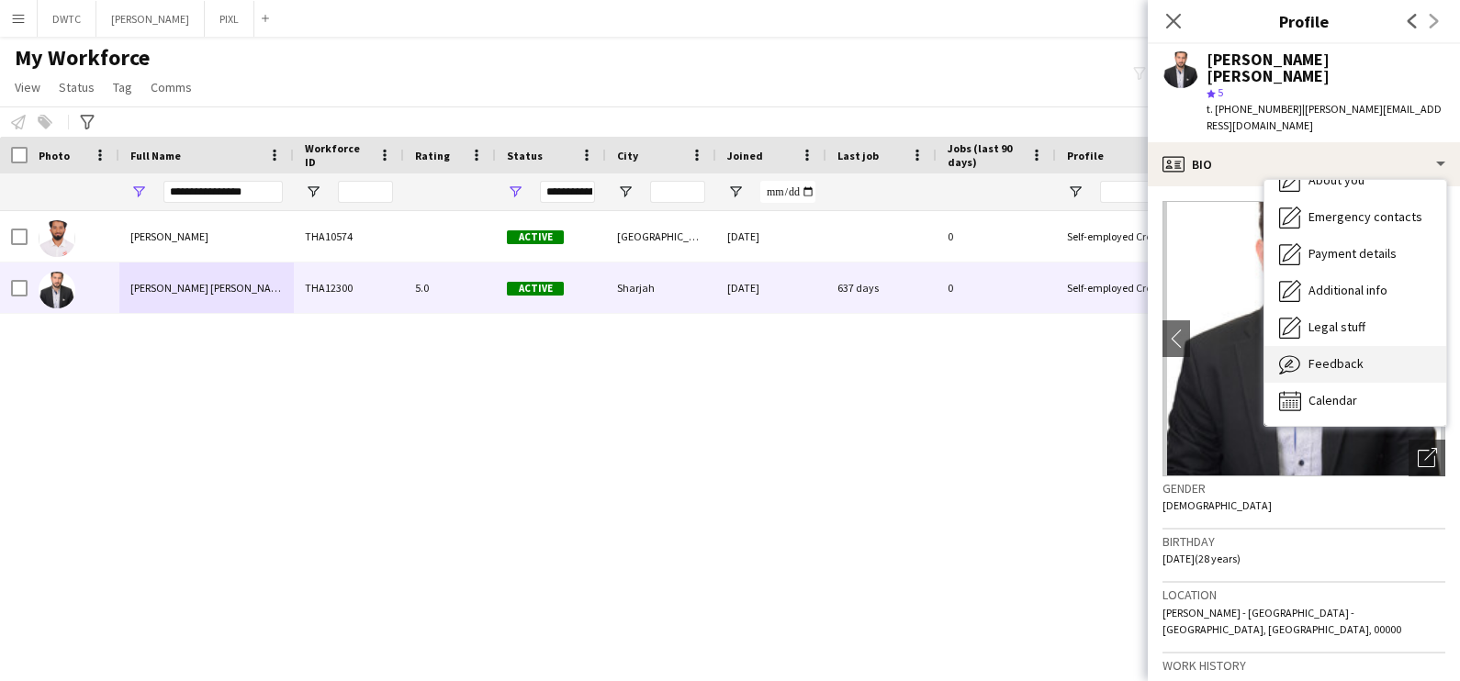
click at [1353, 355] on span "Feedback" at bounding box center [1336, 363] width 55 height 17
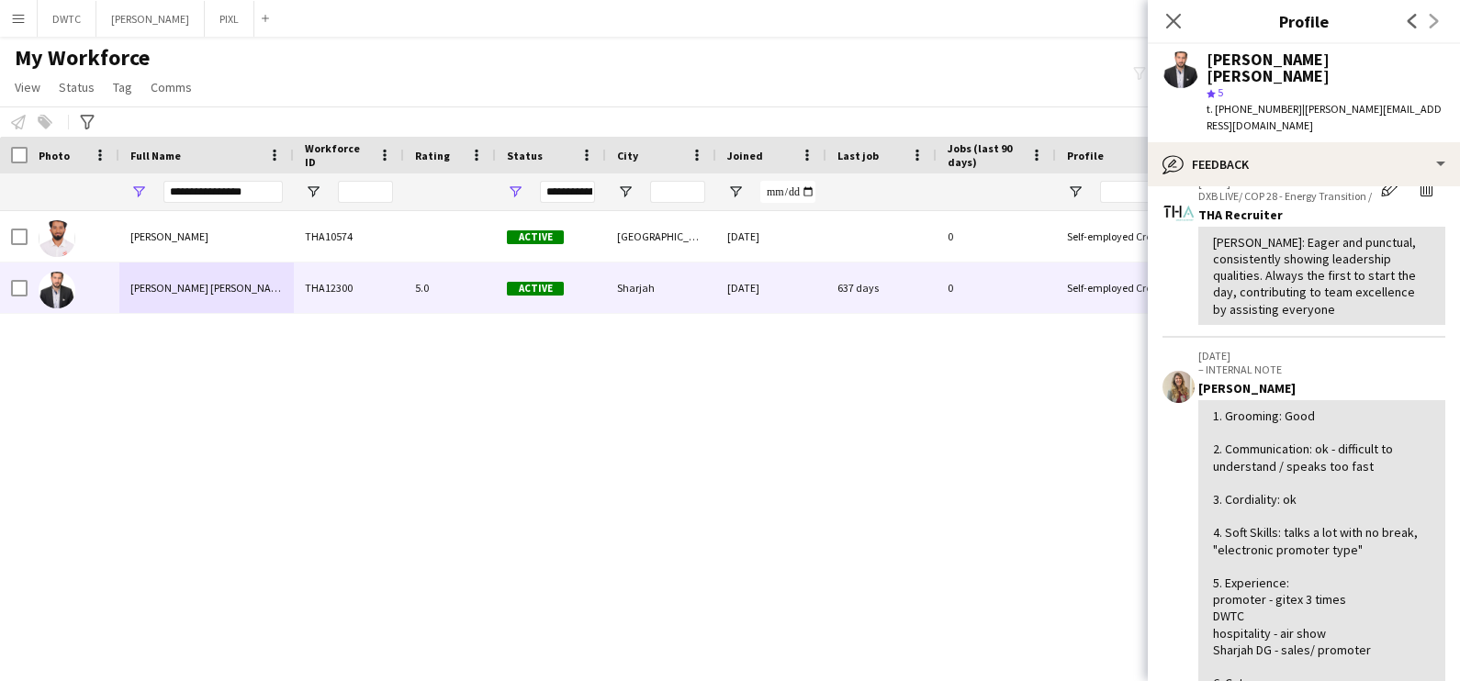
scroll to position [0, 0]
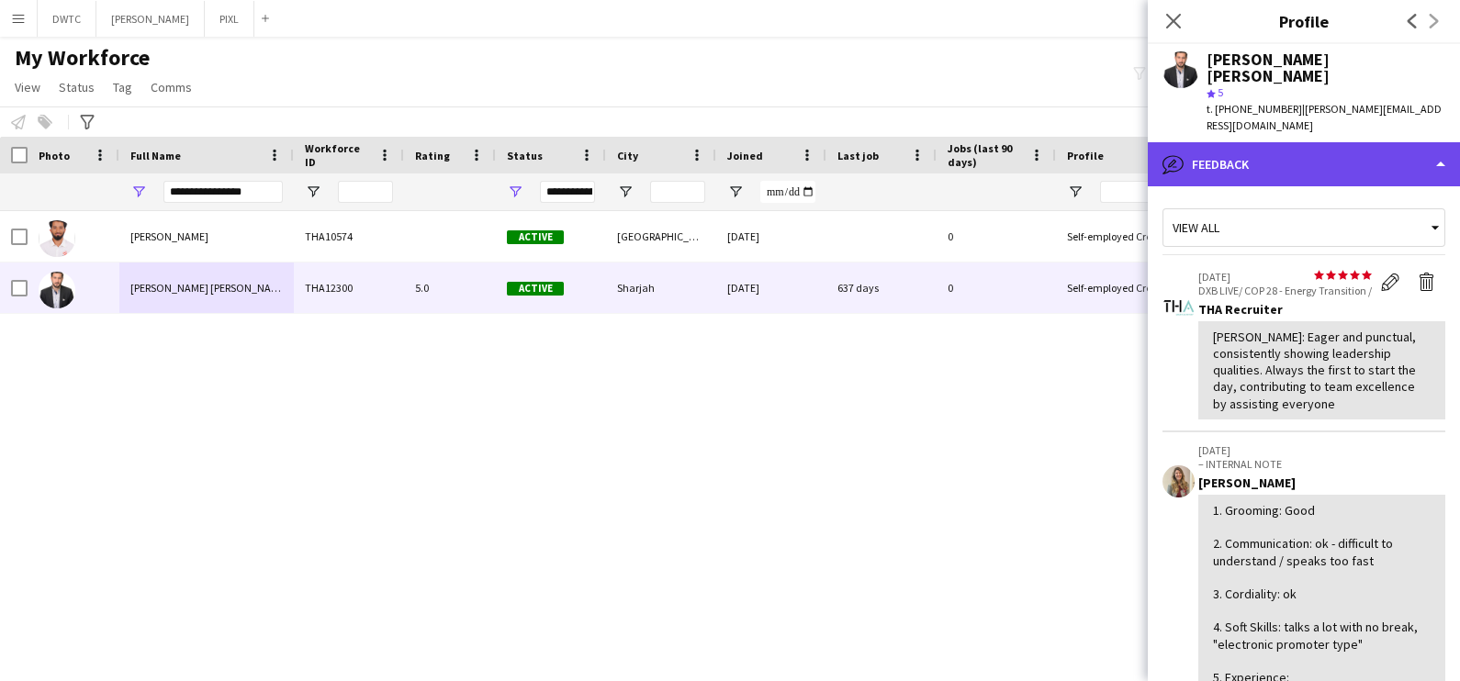
click at [1253, 142] on div "bubble-pencil Feedback" at bounding box center [1304, 164] width 312 height 44
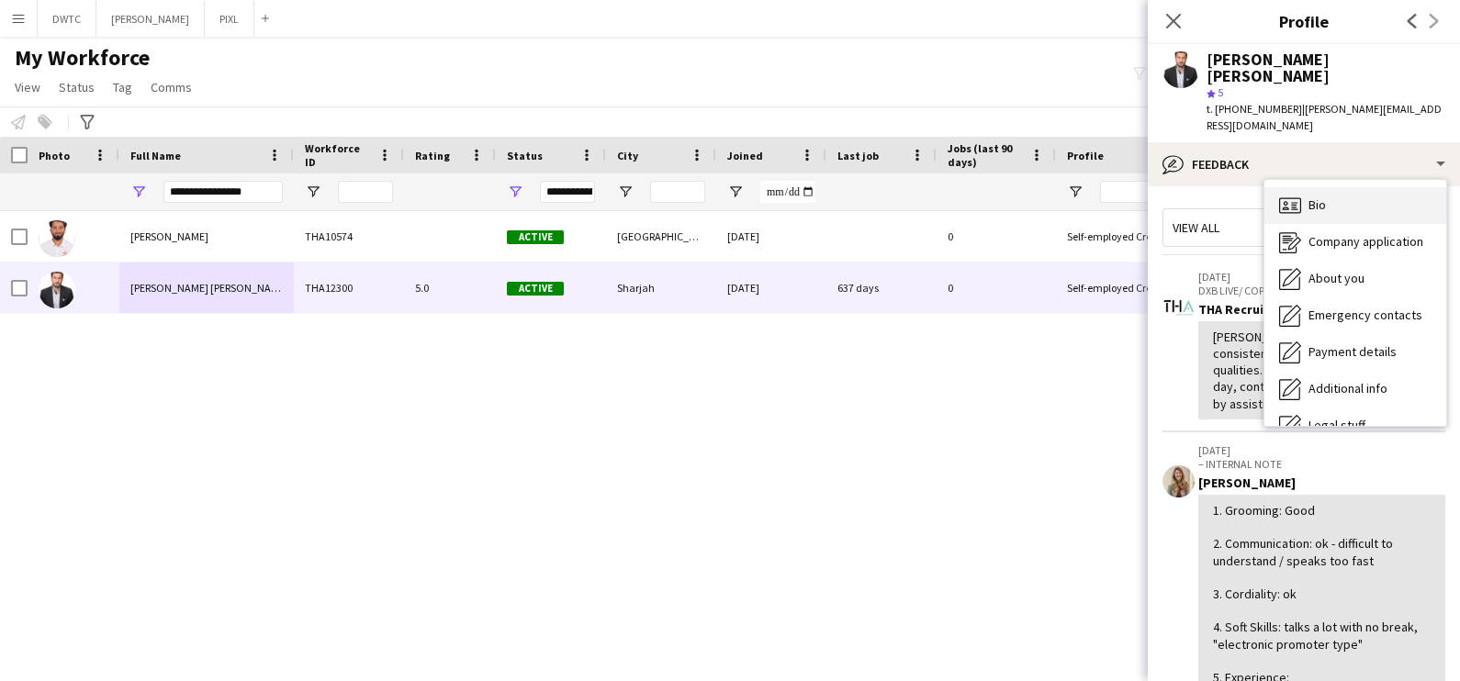
click at [1333, 187] on div "Bio Bio" at bounding box center [1355, 205] width 182 height 37
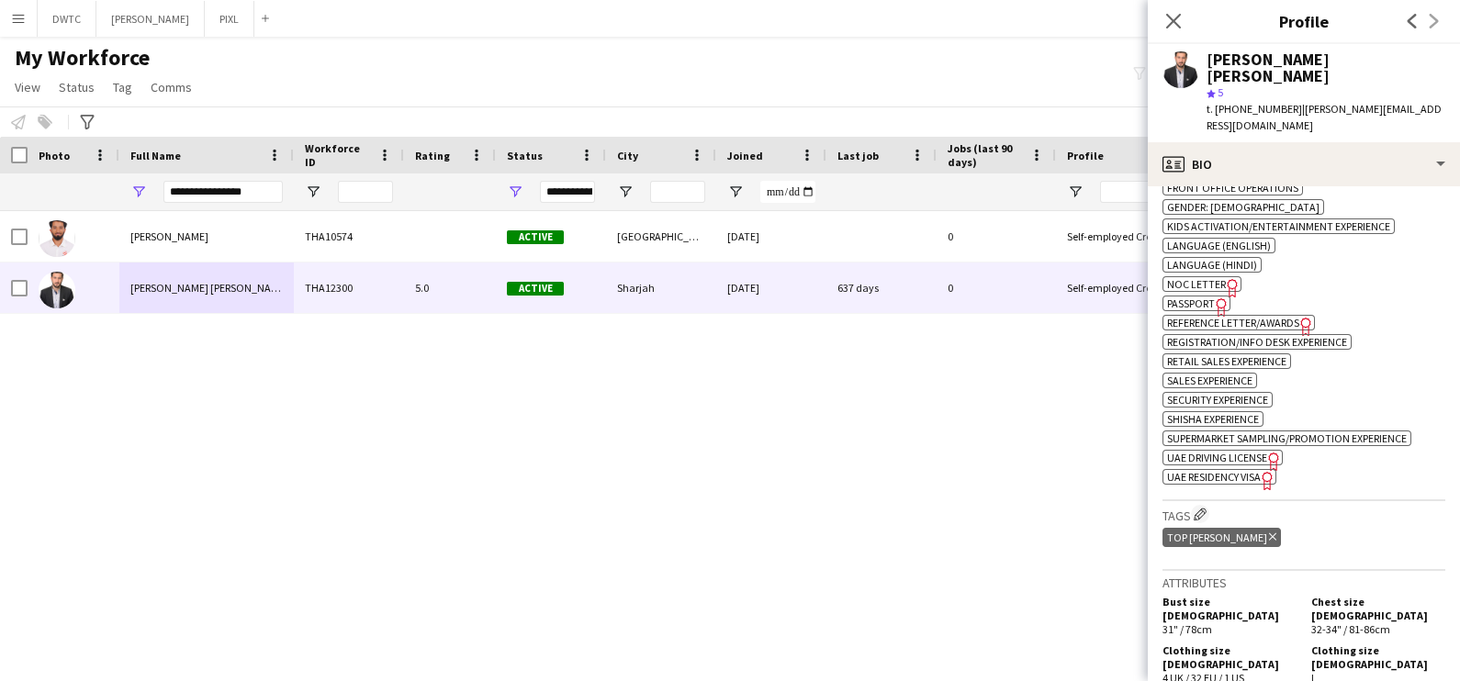
scroll to position [803, 0]
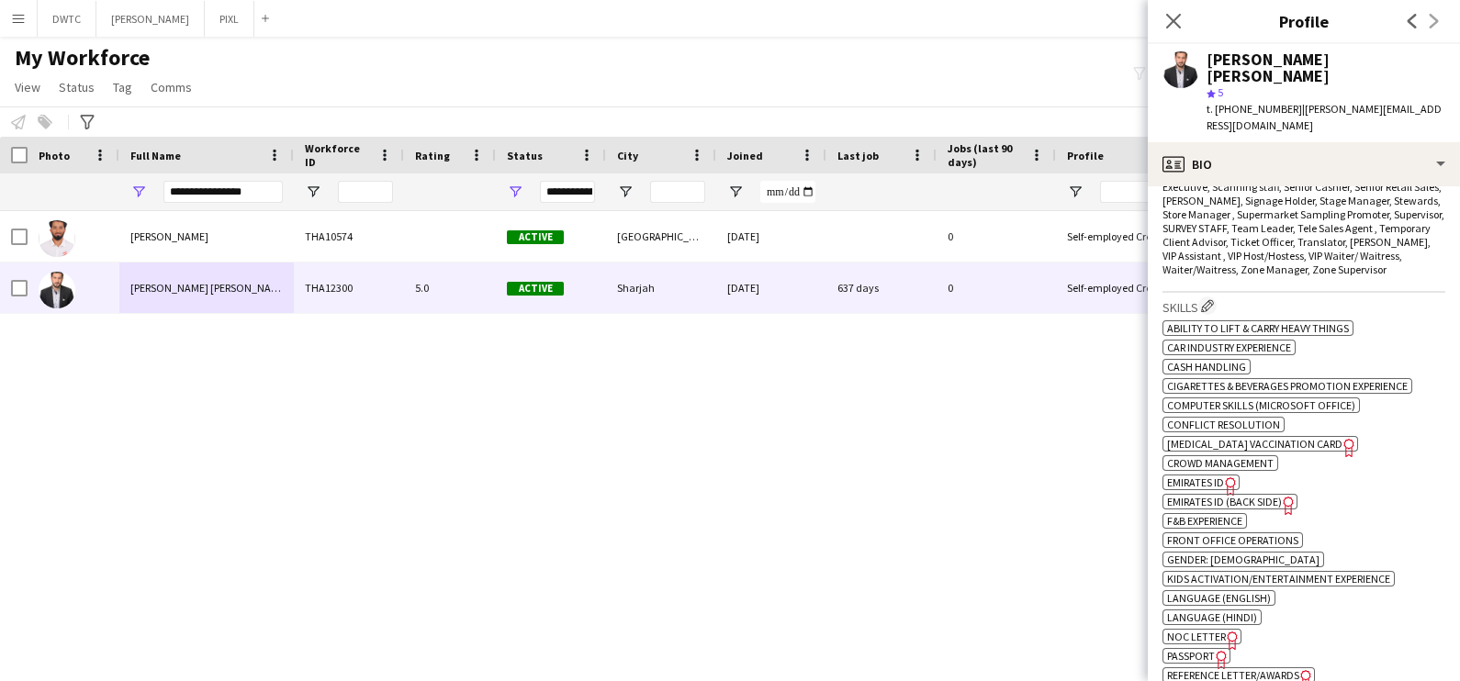
click at [748, 511] on div "Ibrahim Muhammad THA10574 Active دبي 08-02-2023 0 Self-employed Crew 26 TOP PRO…" at bounding box center [587, 421] width 1175 height 421
click at [775, 28] on app-navbar "Menu Boards Boards Boards All jobs Status Workforce Workforce My Workforce Recr…" at bounding box center [730, 18] width 1460 height 37
click at [1174, 28] on icon "Close pop-in" at bounding box center [1172, 20] width 17 height 17
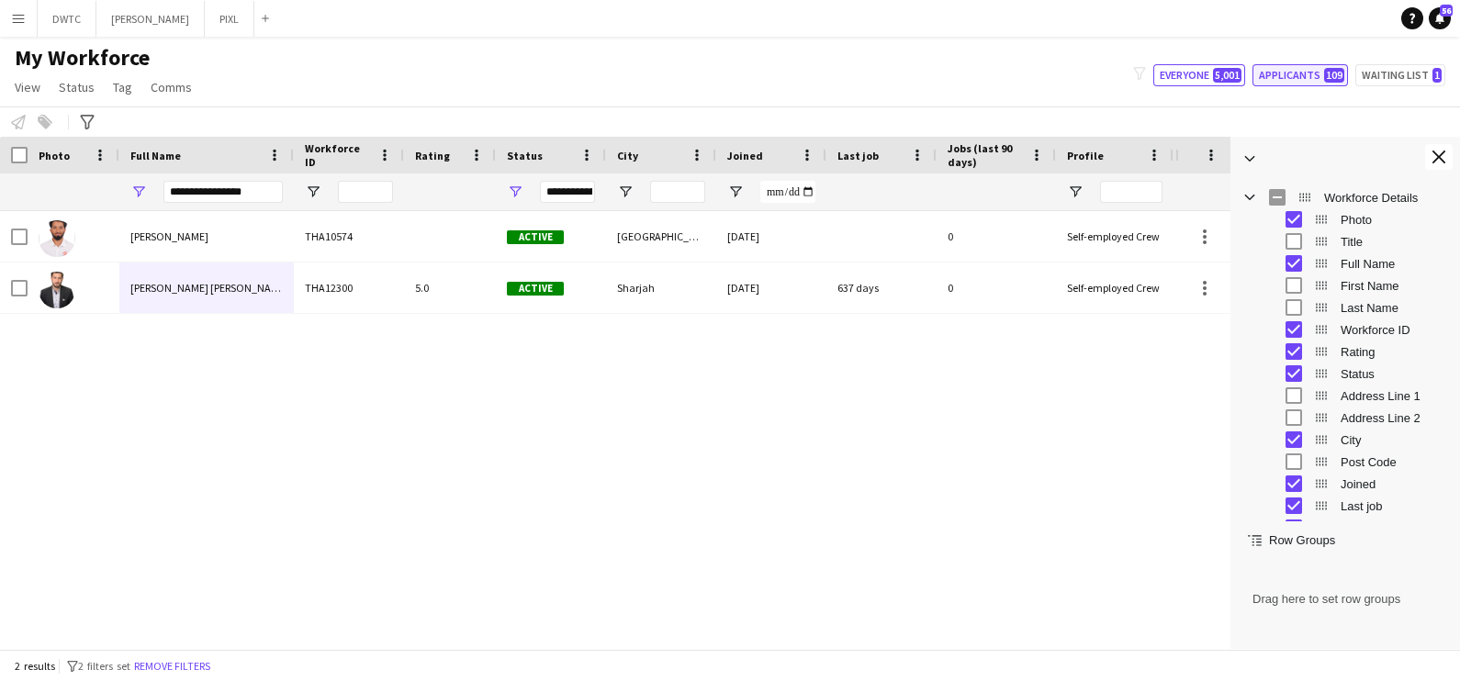
click at [1297, 77] on button "Applicants 109" at bounding box center [1299, 75] width 95 height 22
type input "**********"
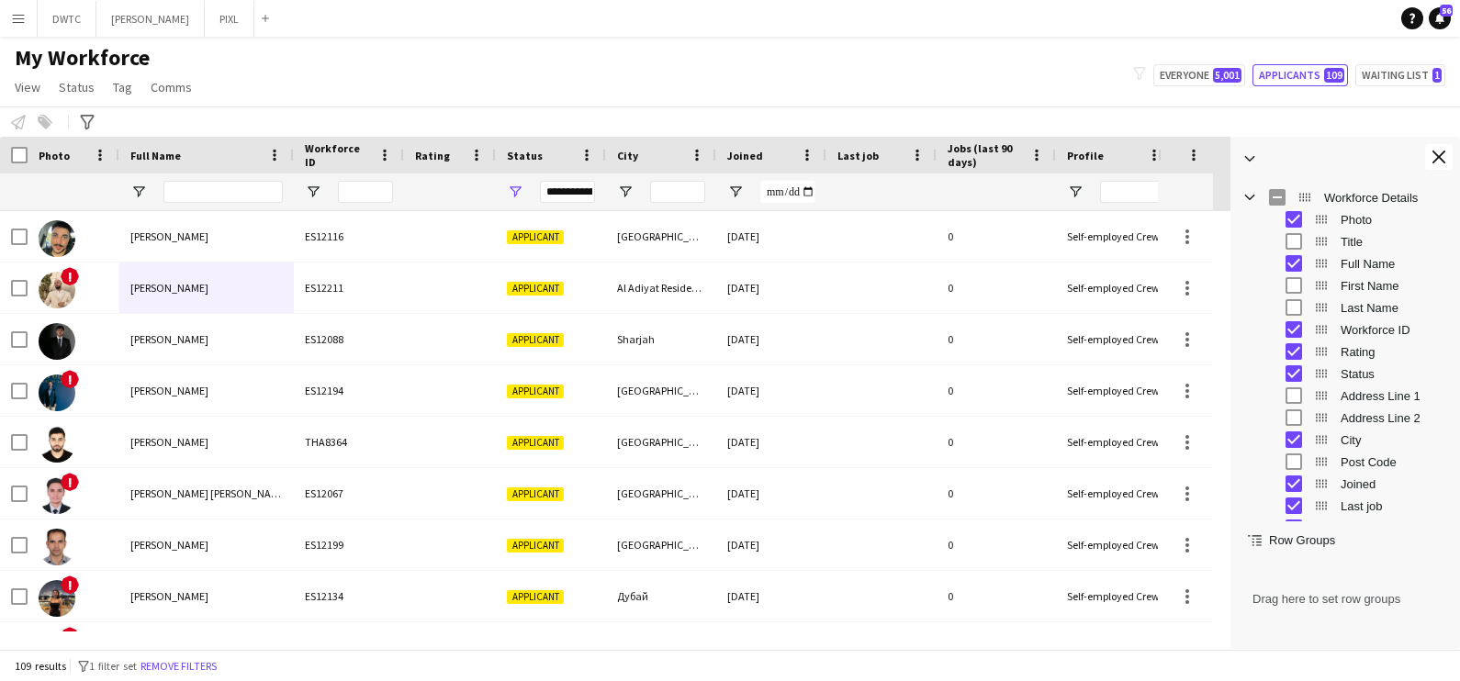
click at [1196, 96] on div "My Workforce View Views Default view New view Update view Delete view Edit name…" at bounding box center [730, 75] width 1460 height 62
click at [1445, 160] on app-icon "Close tool panel" at bounding box center [1438, 157] width 13 height 13
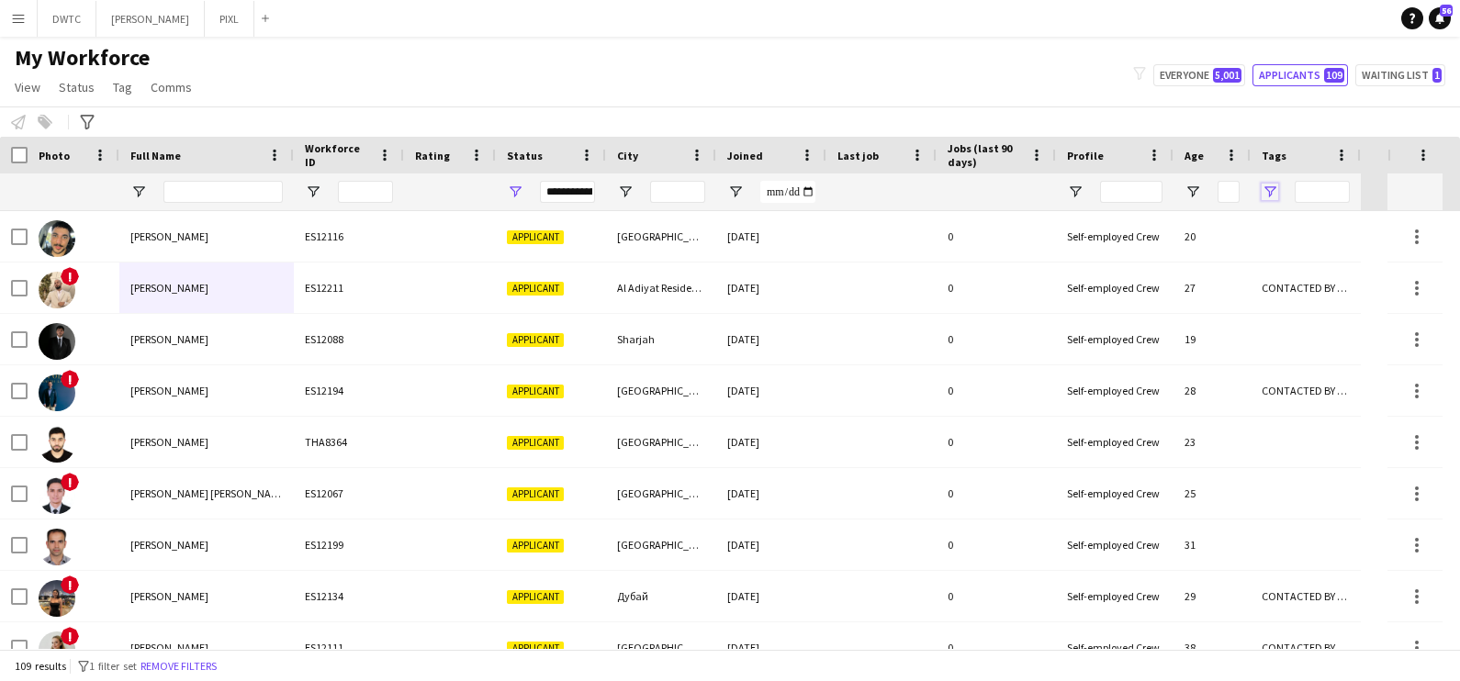
click at [1274, 196] on span "Open Filter Menu" at bounding box center [1270, 192] width 17 height 17
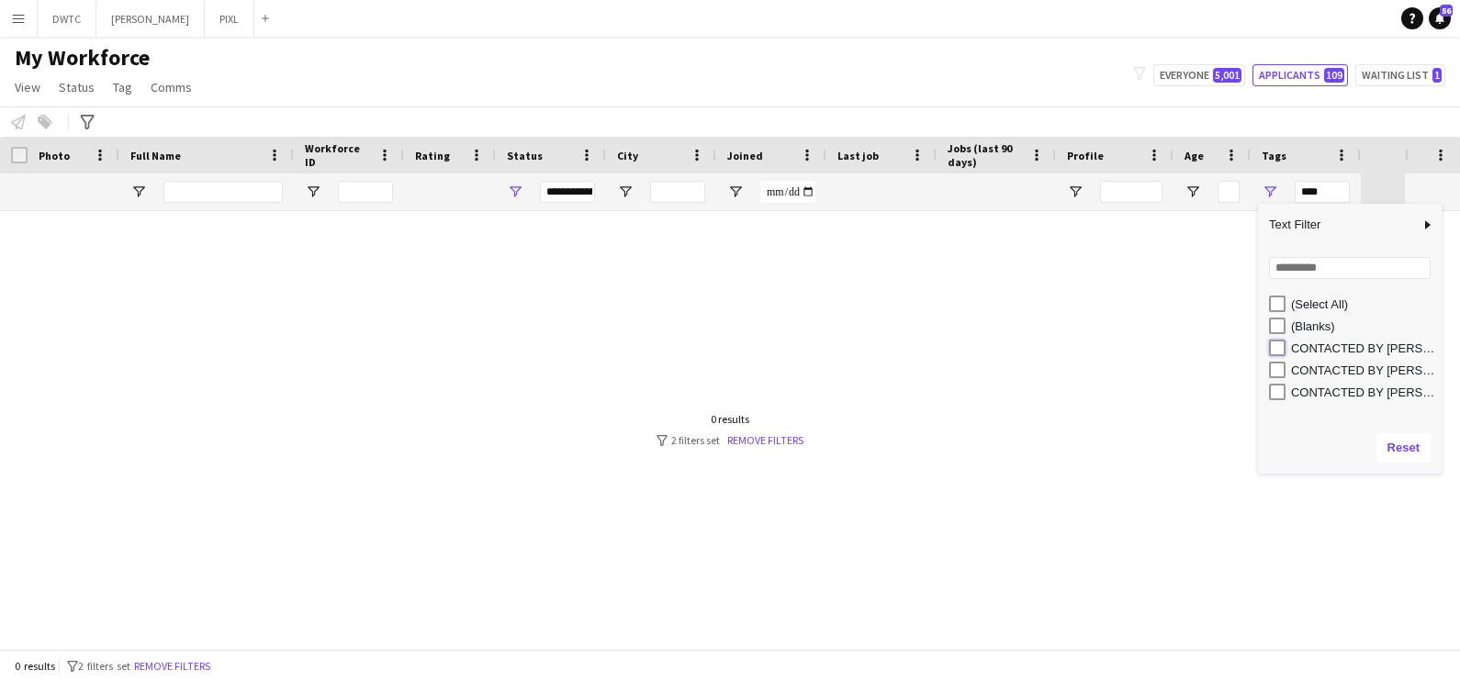
type input "**********"
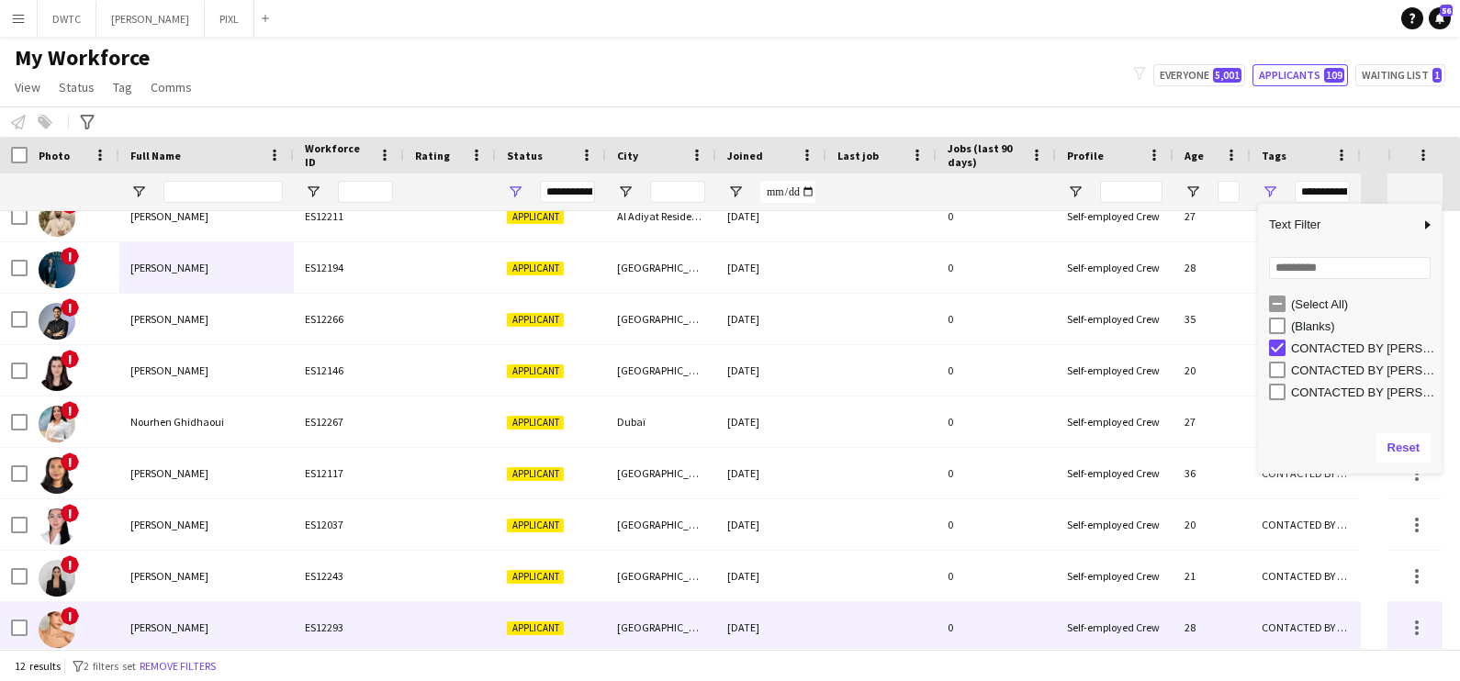
scroll to position [0, 0]
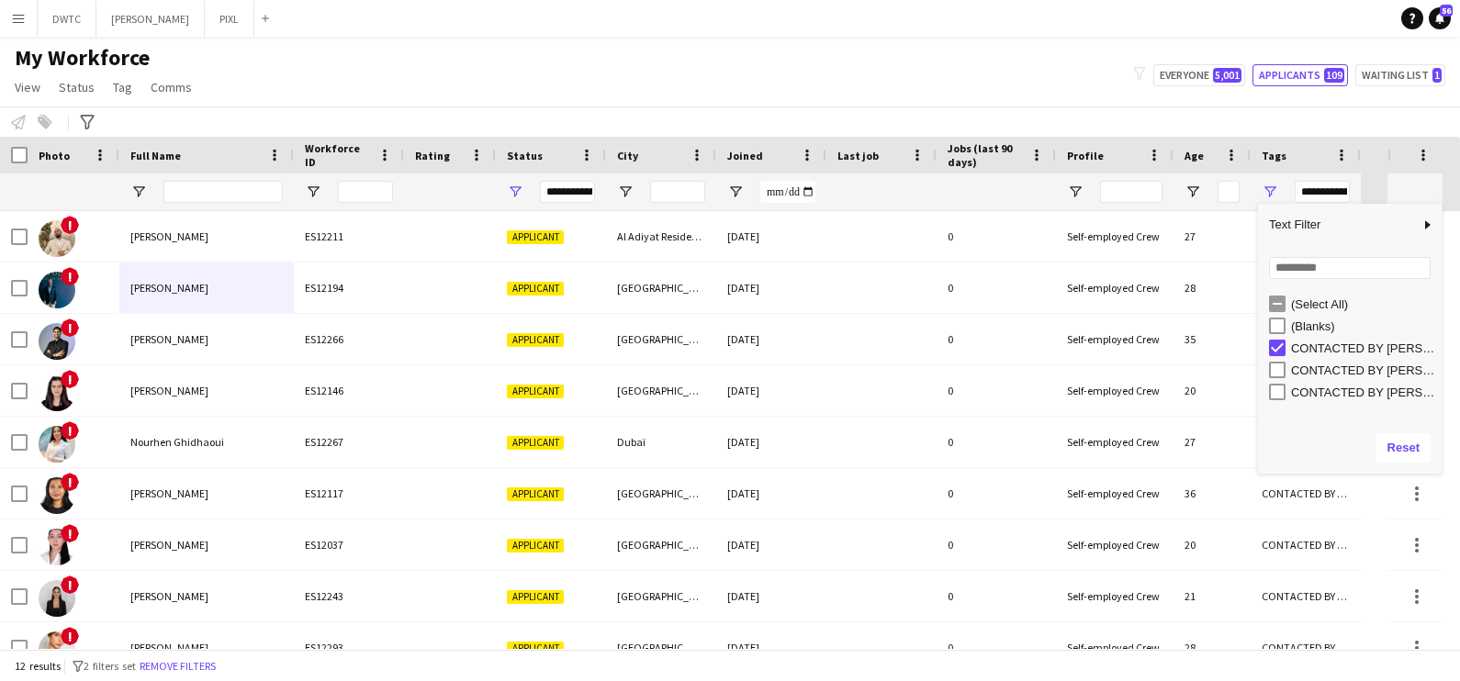
click at [781, 72] on div "My Workforce View Views Default view New view Update view Delete view Edit name…" at bounding box center [730, 75] width 1460 height 62
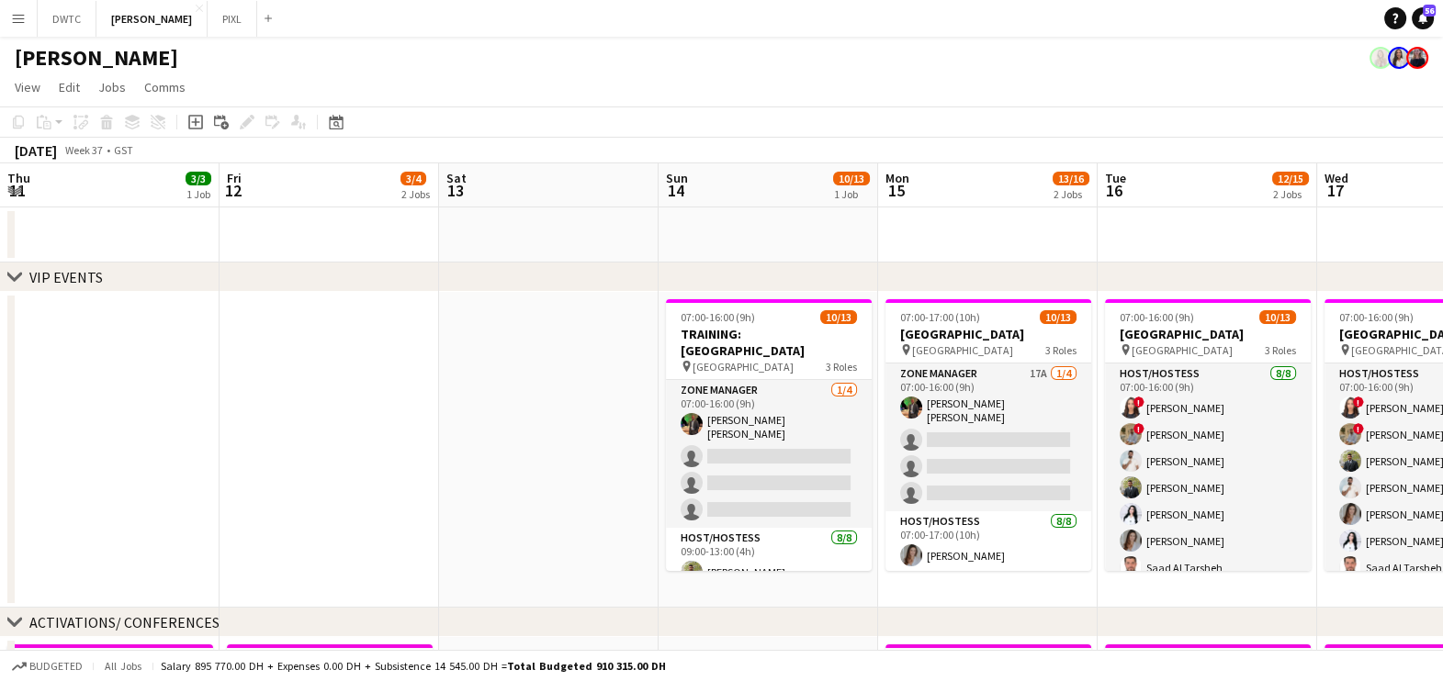
scroll to position [0, 474]
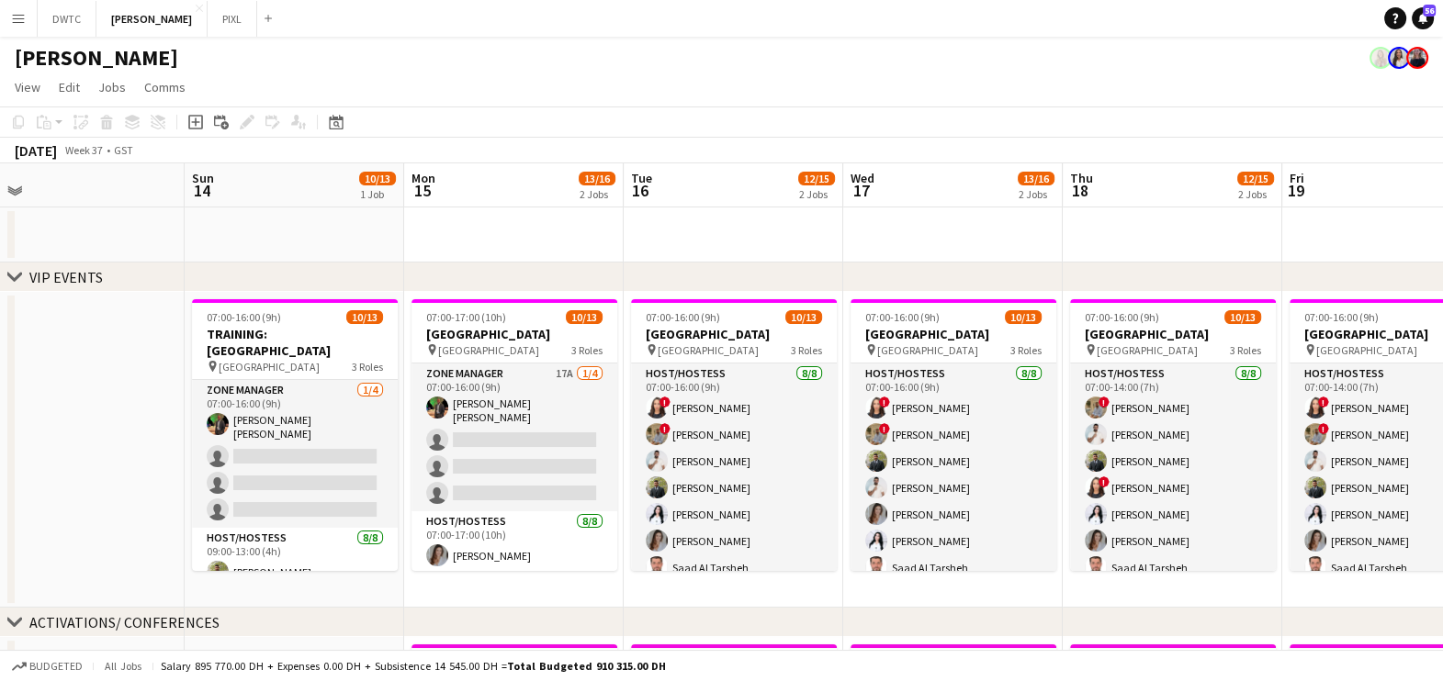
click at [898, 126] on app-toolbar "Copy Paste Paste Ctrl+V Paste with crew Ctrl+Shift+V Paste linked Job [GEOGRAPH…" at bounding box center [721, 122] width 1443 height 31
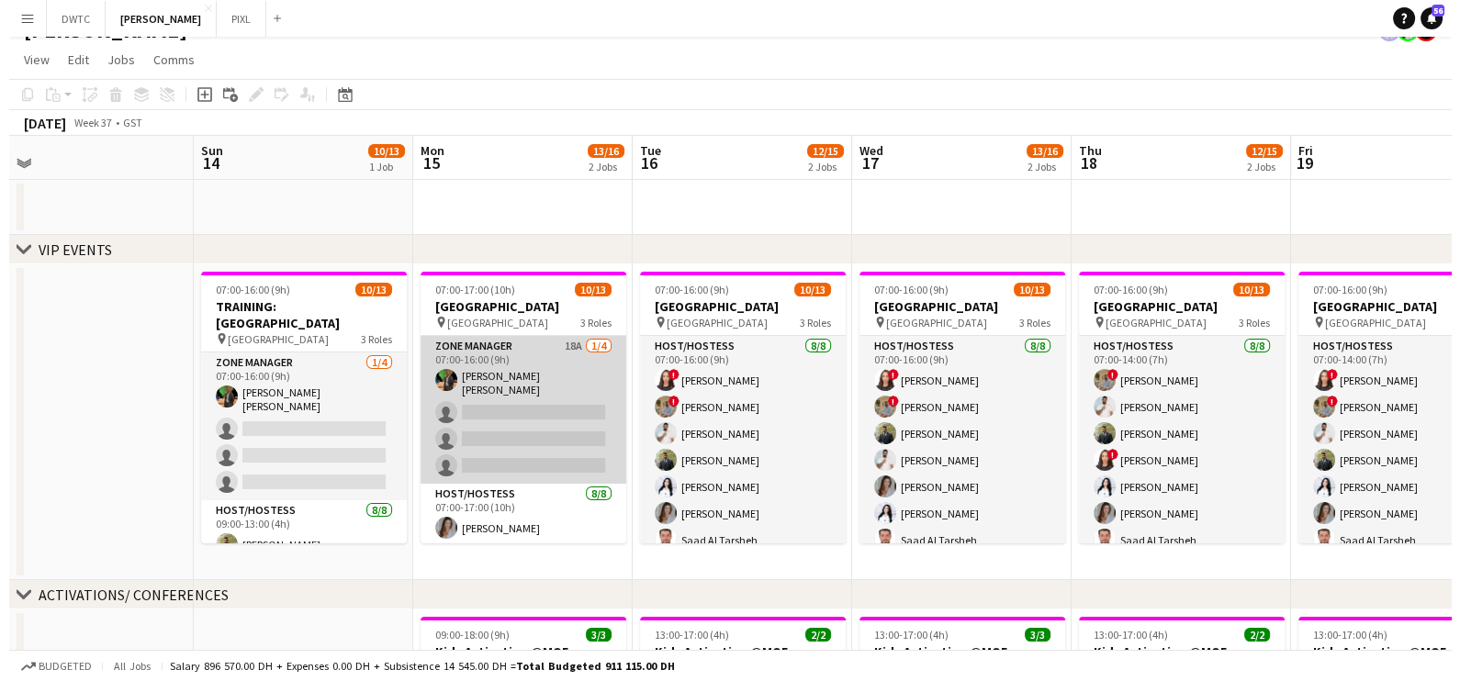
scroll to position [0, 0]
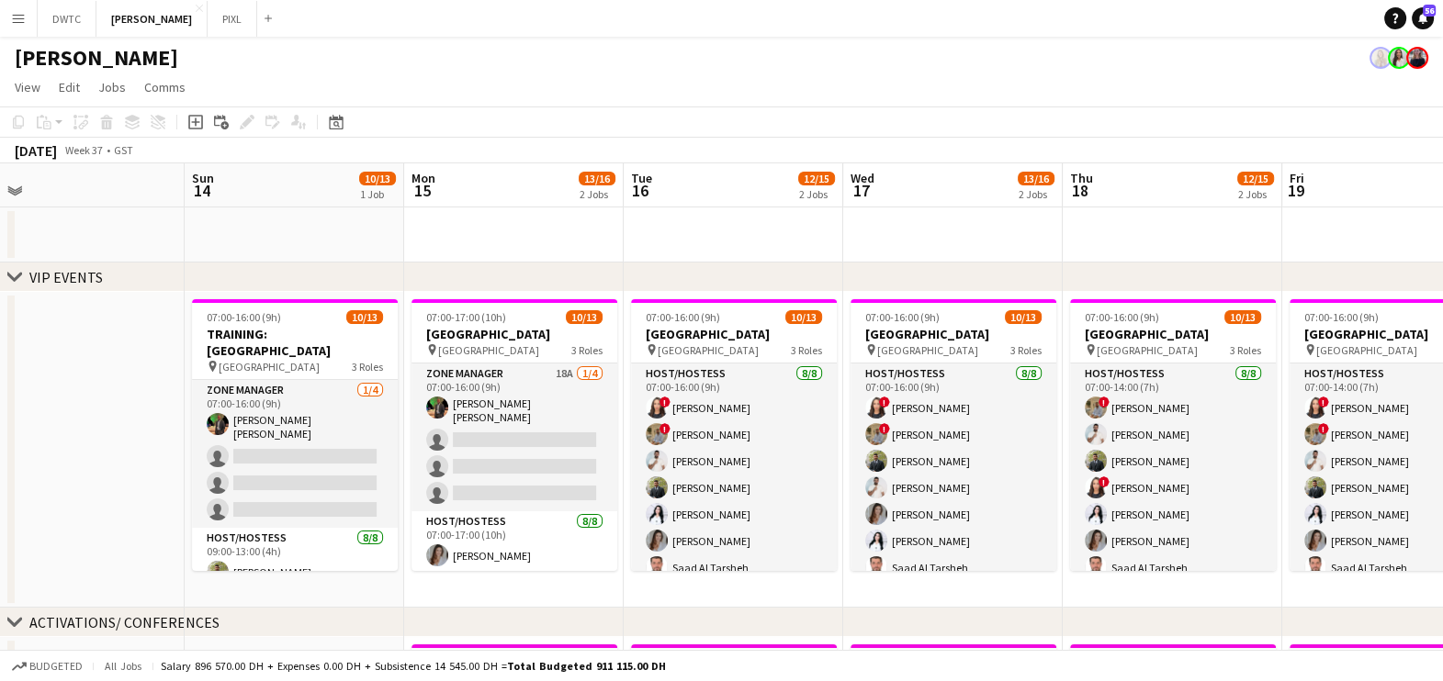
click at [679, 85] on app-page-menu "View Day view expanded Day view collapsed Month view Date picker Jump to [DATE]…" at bounding box center [721, 89] width 1443 height 35
click at [264, 17] on app-icon "Add" at bounding box center [267, 18] width 7 height 7
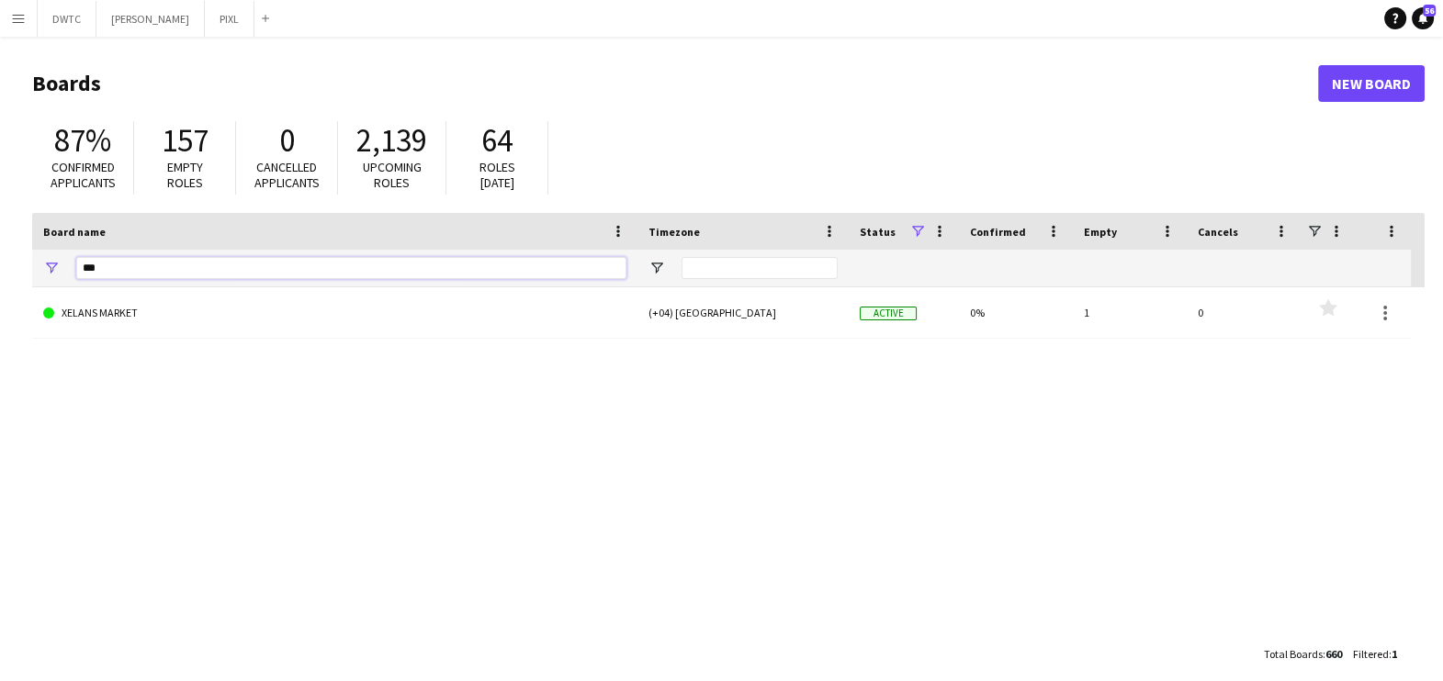
click at [302, 268] on input "***" at bounding box center [351, 268] width 550 height 22
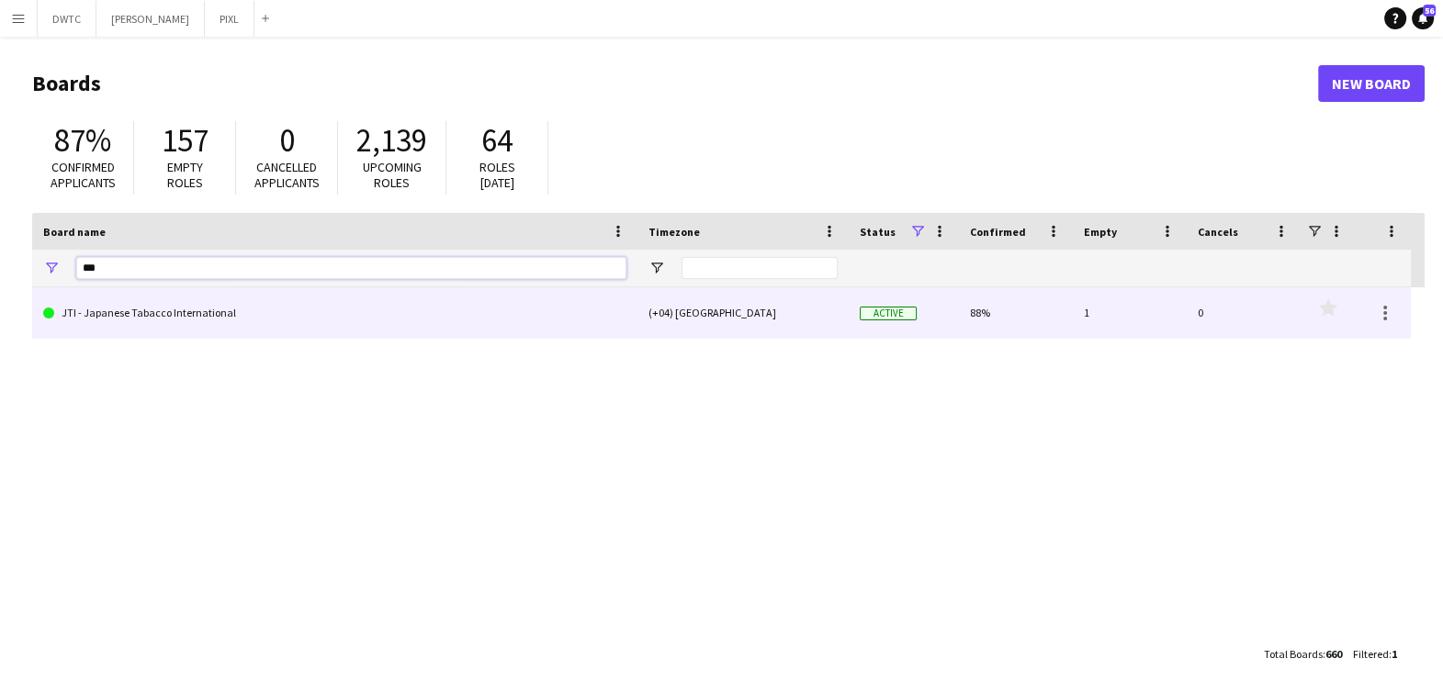
type input "***"
click at [302, 310] on link "JTI - Japanese Tabacco International" at bounding box center [334, 312] width 583 height 51
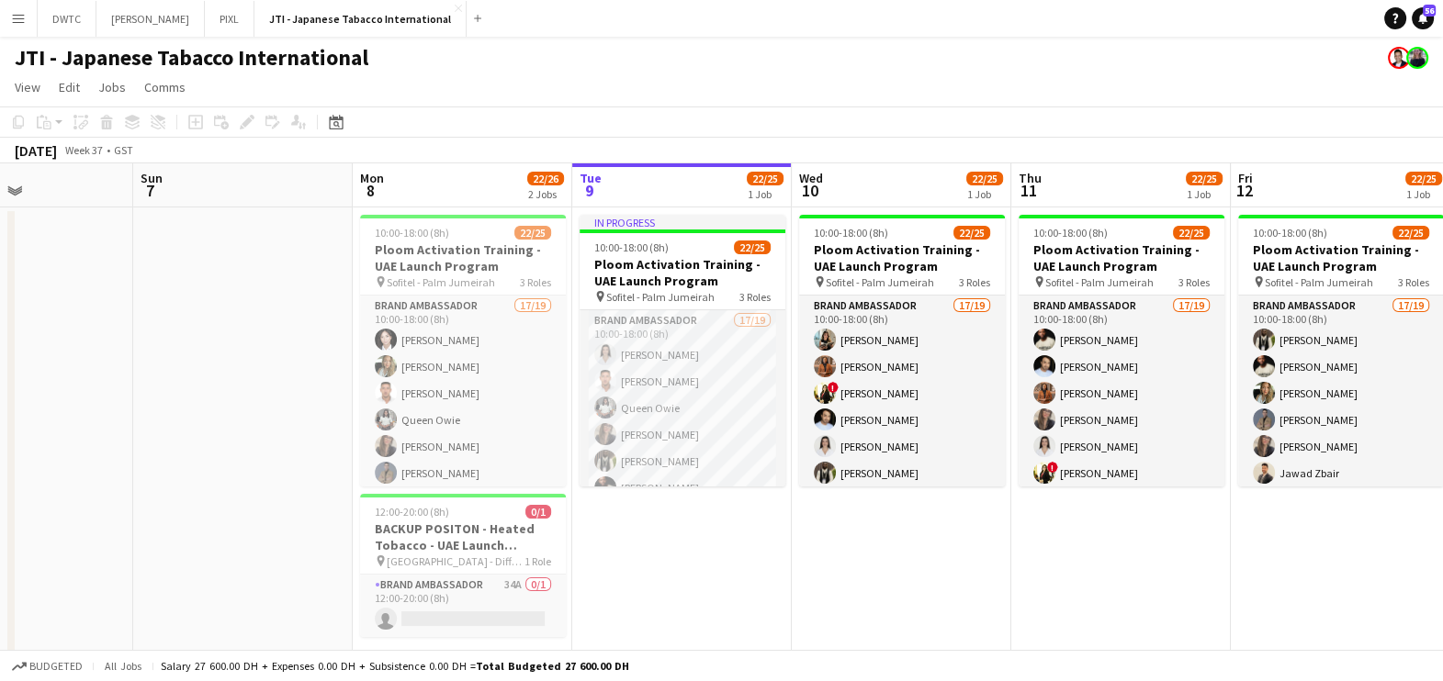
drag, startPoint x: 454, startPoint y: 365, endPoint x: 816, endPoint y: 367, distance: 362.7
click at [816, 367] on app-calendar-viewport "Thu 4 Fri 5 Sat 6 Sun 7 Mon 8 22/26 2 Jobs Tue 9 22/25 1 Job Wed 10 22/25 1 Job…" at bounding box center [721, 419] width 1443 height 512
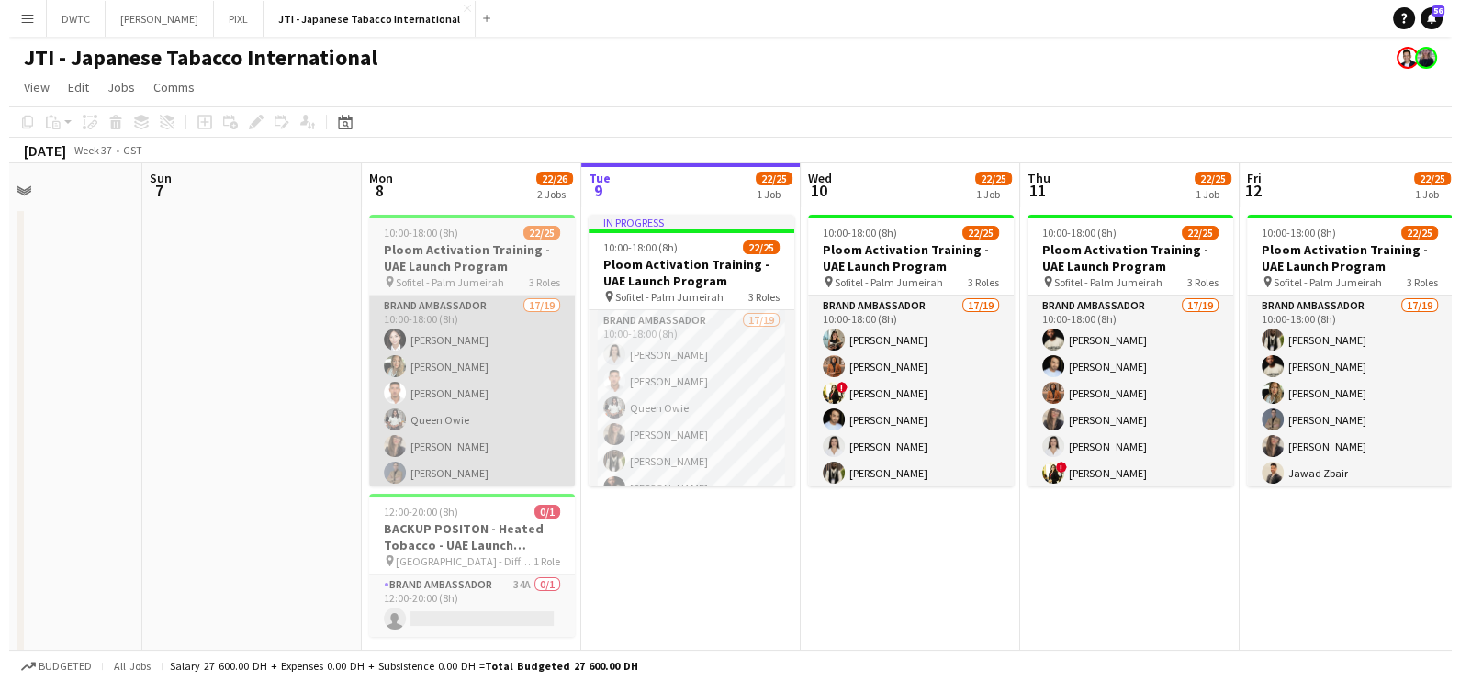
scroll to position [0, 515]
